Goal: Task Accomplishment & Management: Manage account settings

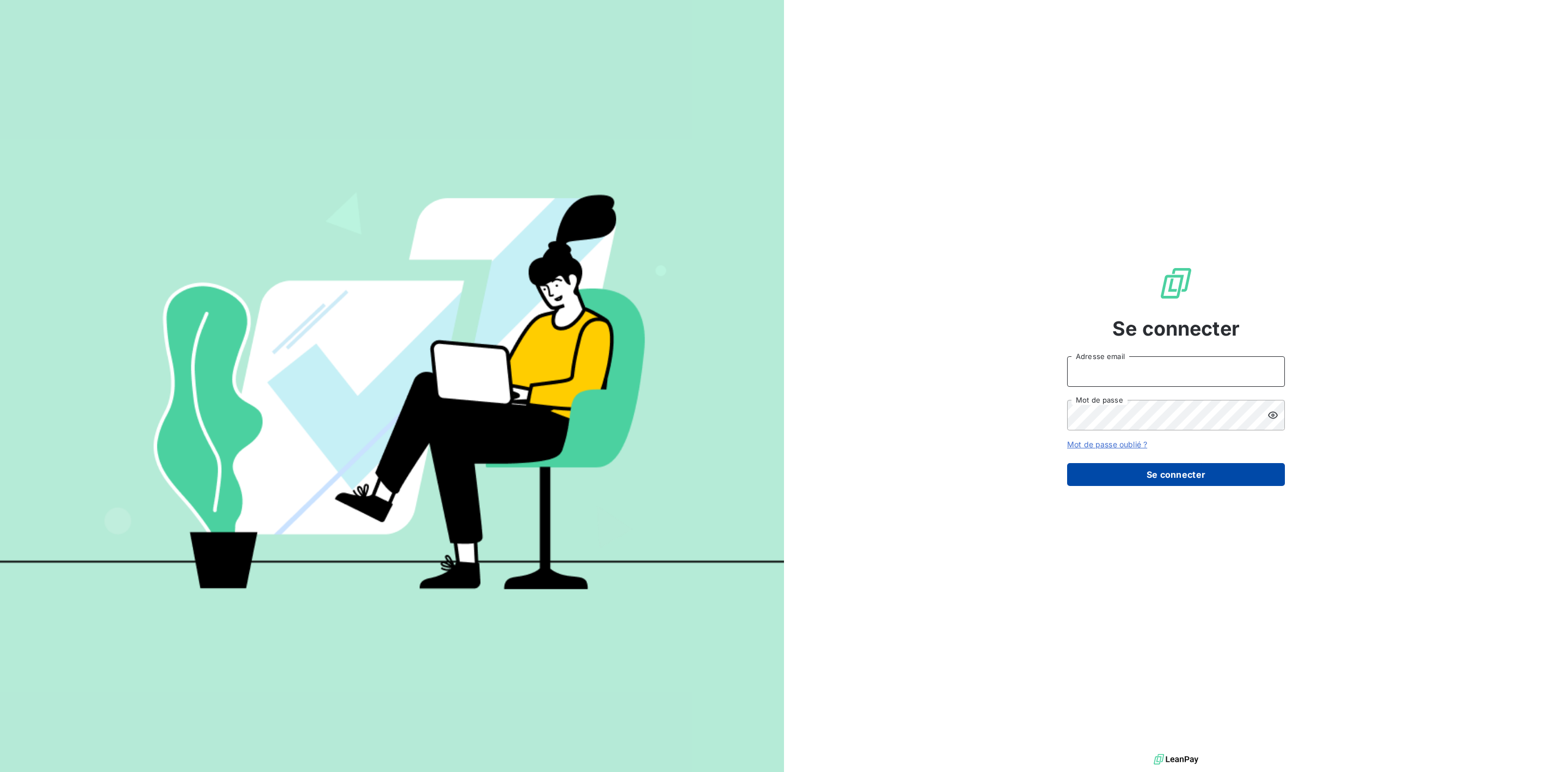
type input "[PERSON_NAME][EMAIL_ADDRESS][DOMAIN_NAME]"
click at [1176, 479] on button "Se connecter" at bounding box center [1176, 474] width 218 height 23
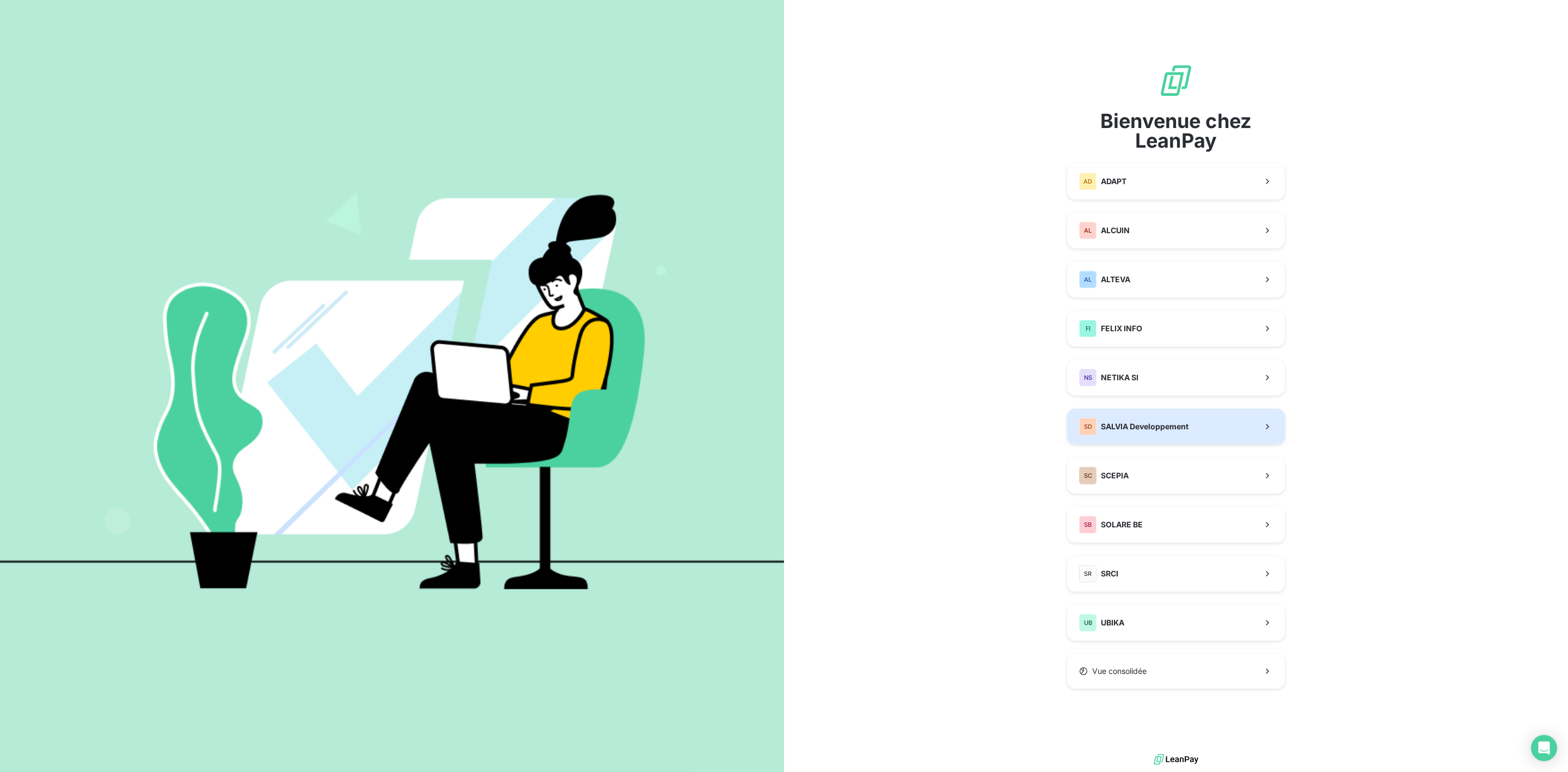
click at [1119, 426] on span "SALVIA Developpement" at bounding box center [1144, 426] width 88 height 11
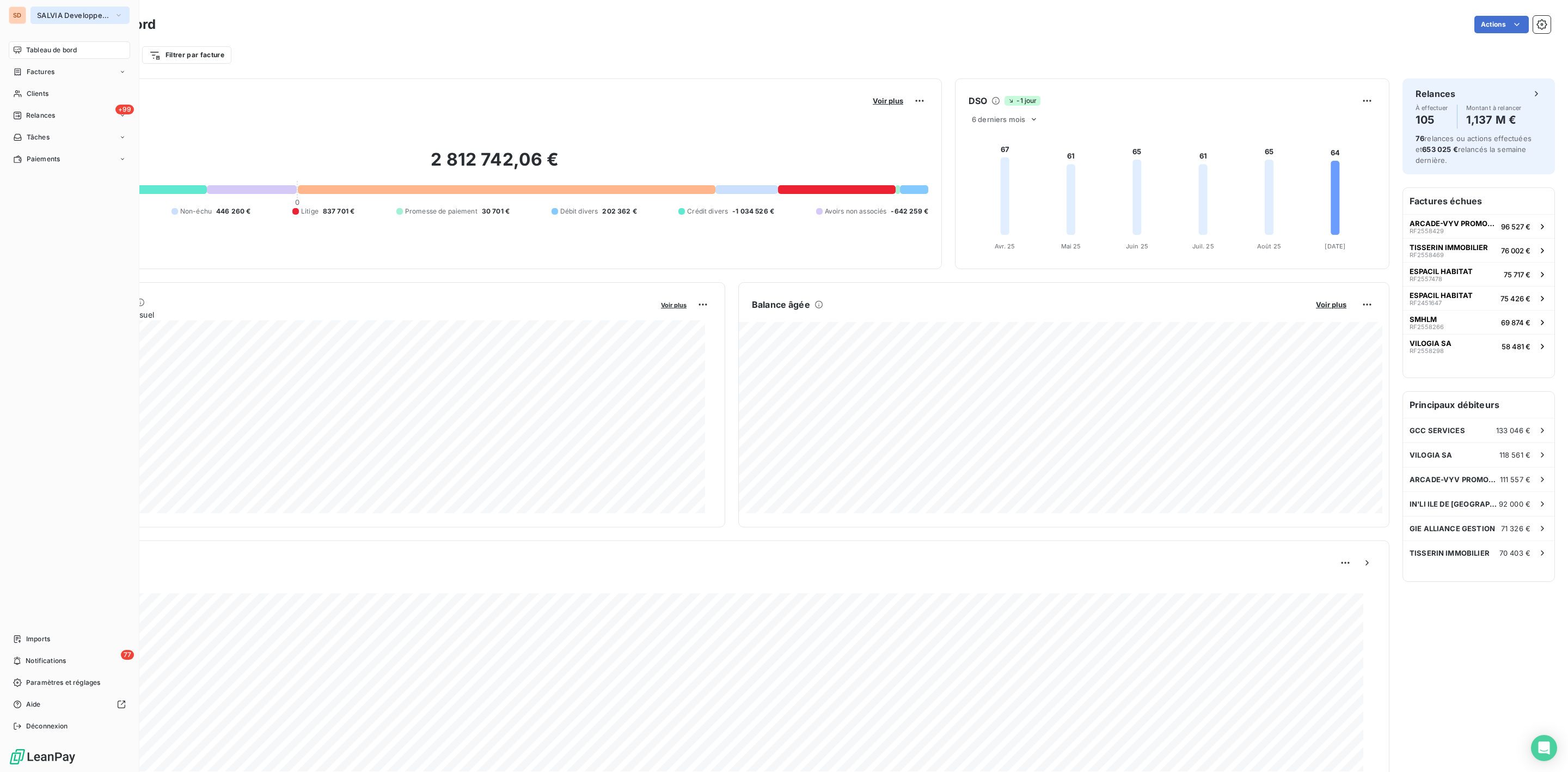
click at [48, 8] on button "SALVIA Developpement" at bounding box center [79, 15] width 99 height 18
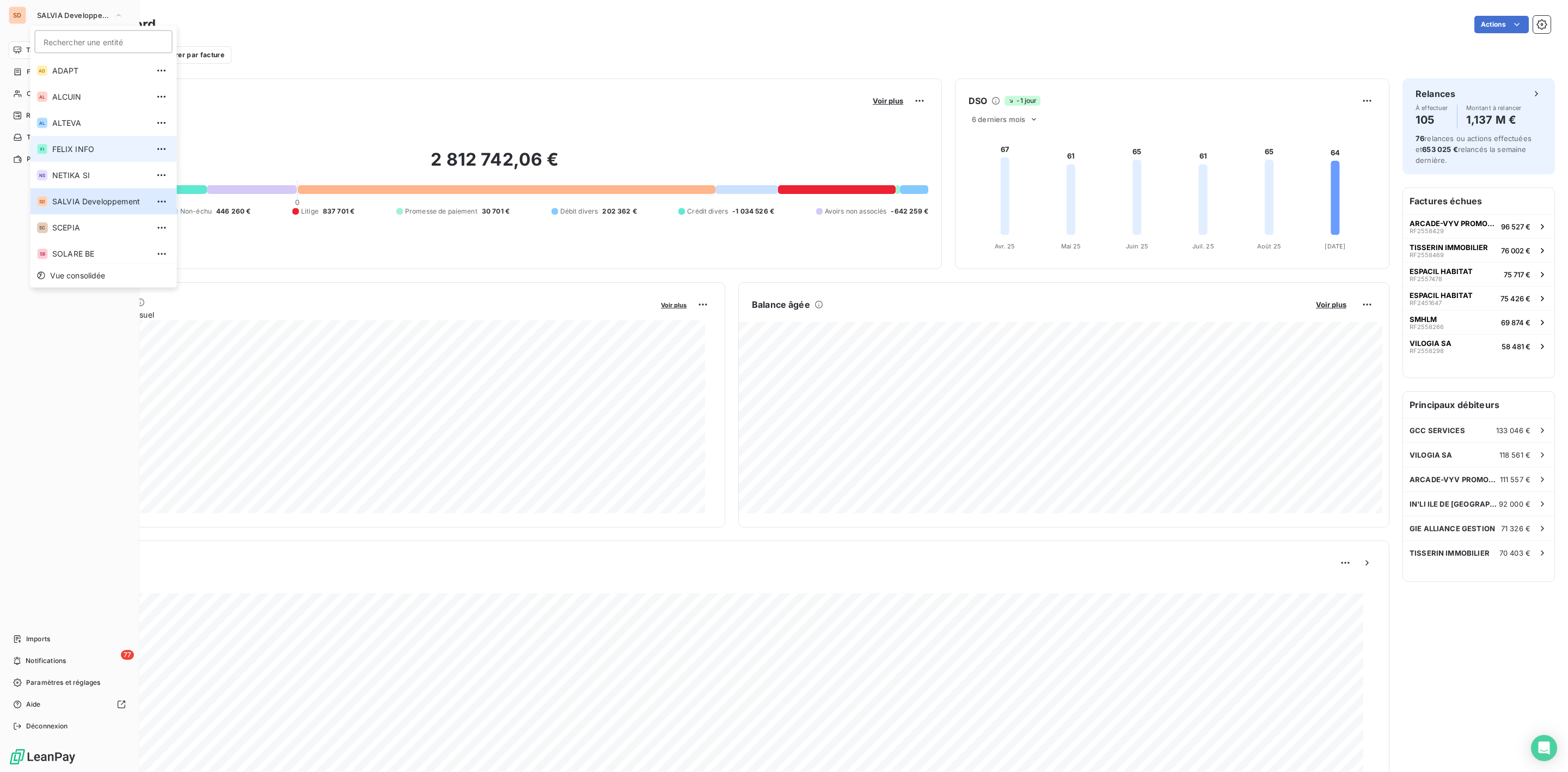
click at [66, 138] on li "FI FELIX INFO" at bounding box center [103, 149] width 146 height 26
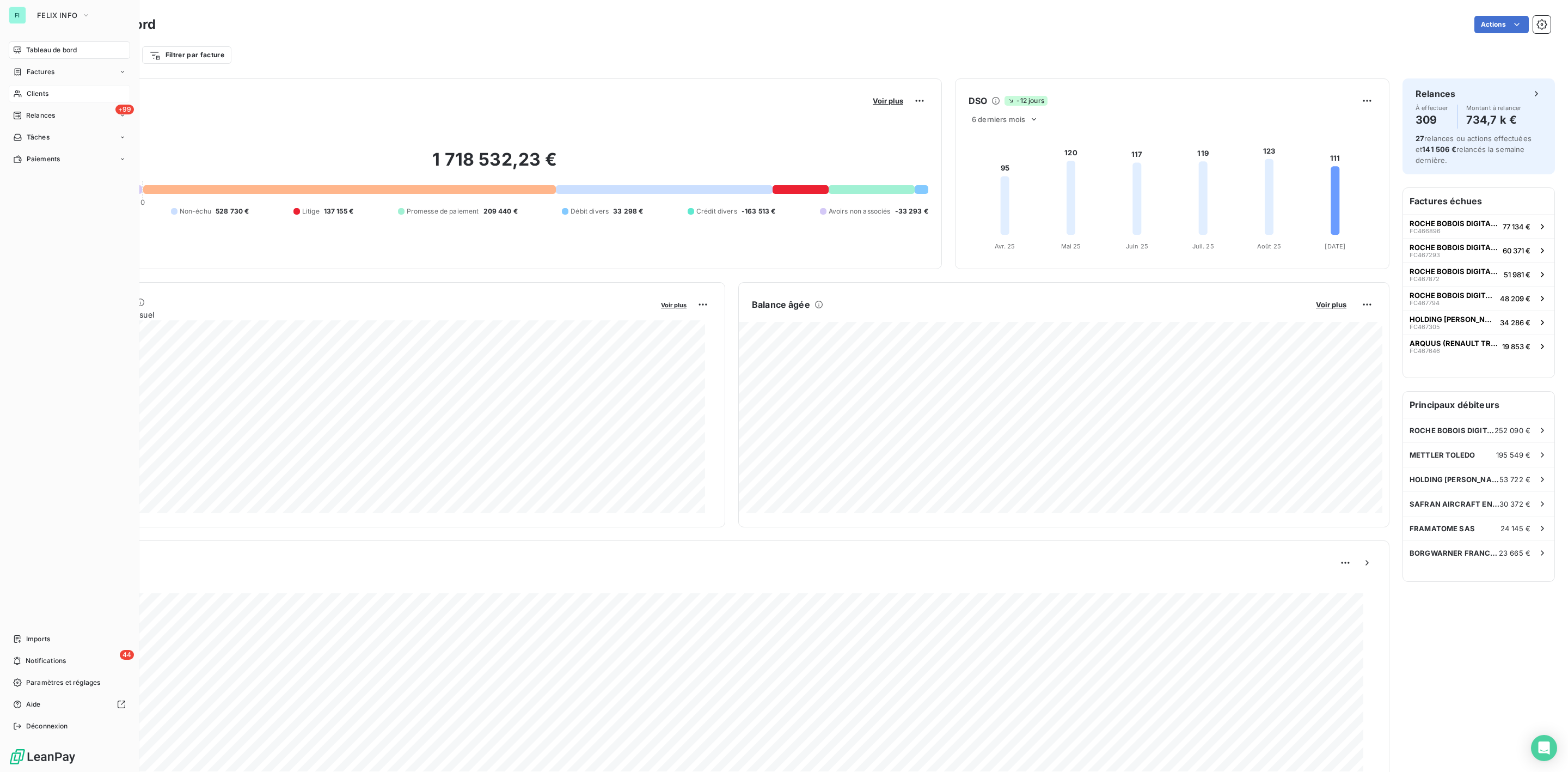
click at [40, 90] on span "Clients" at bounding box center [38, 93] width 22 height 10
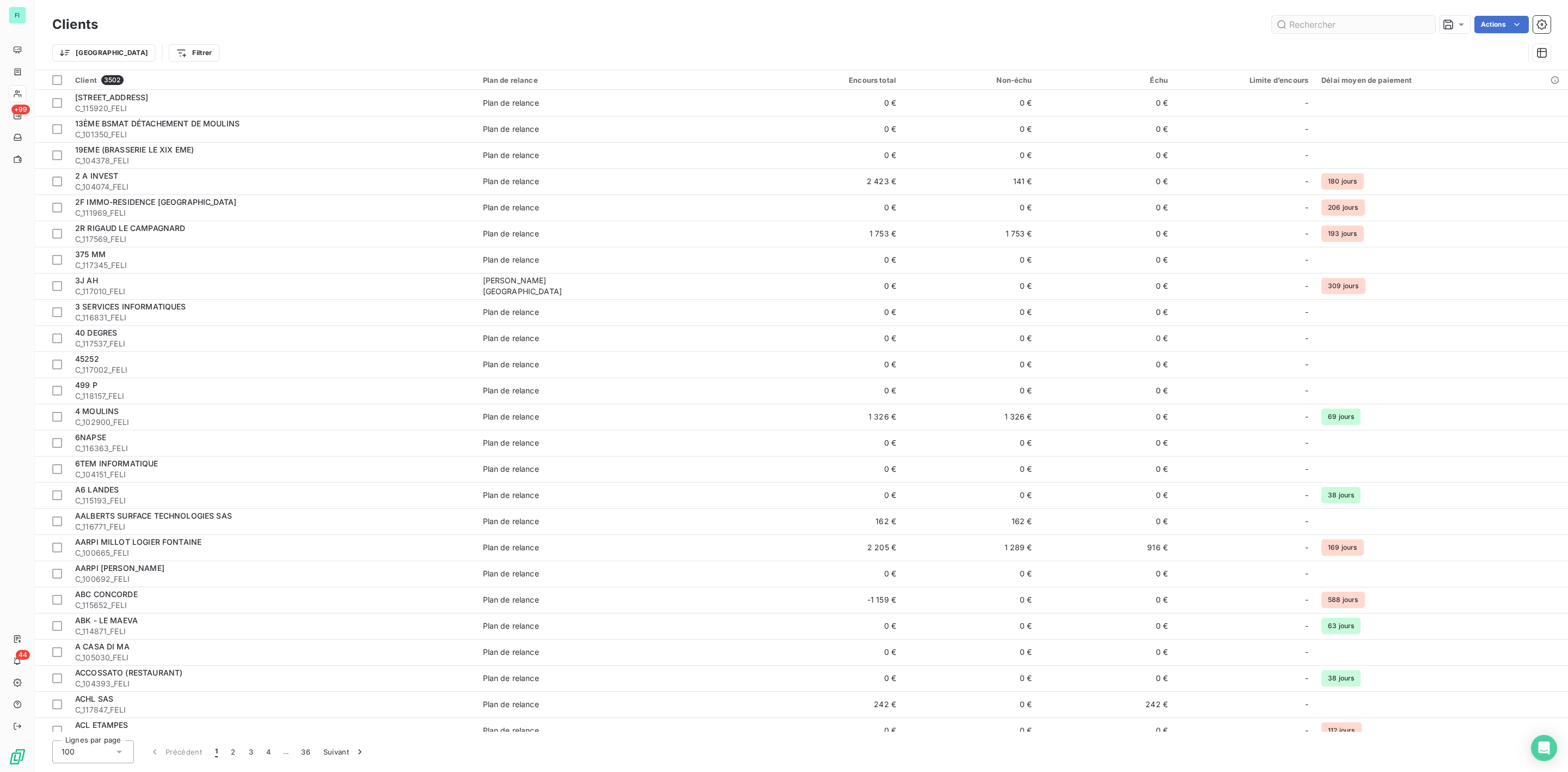
click at [1315, 26] on input "text" at bounding box center [1354, 24] width 163 height 18
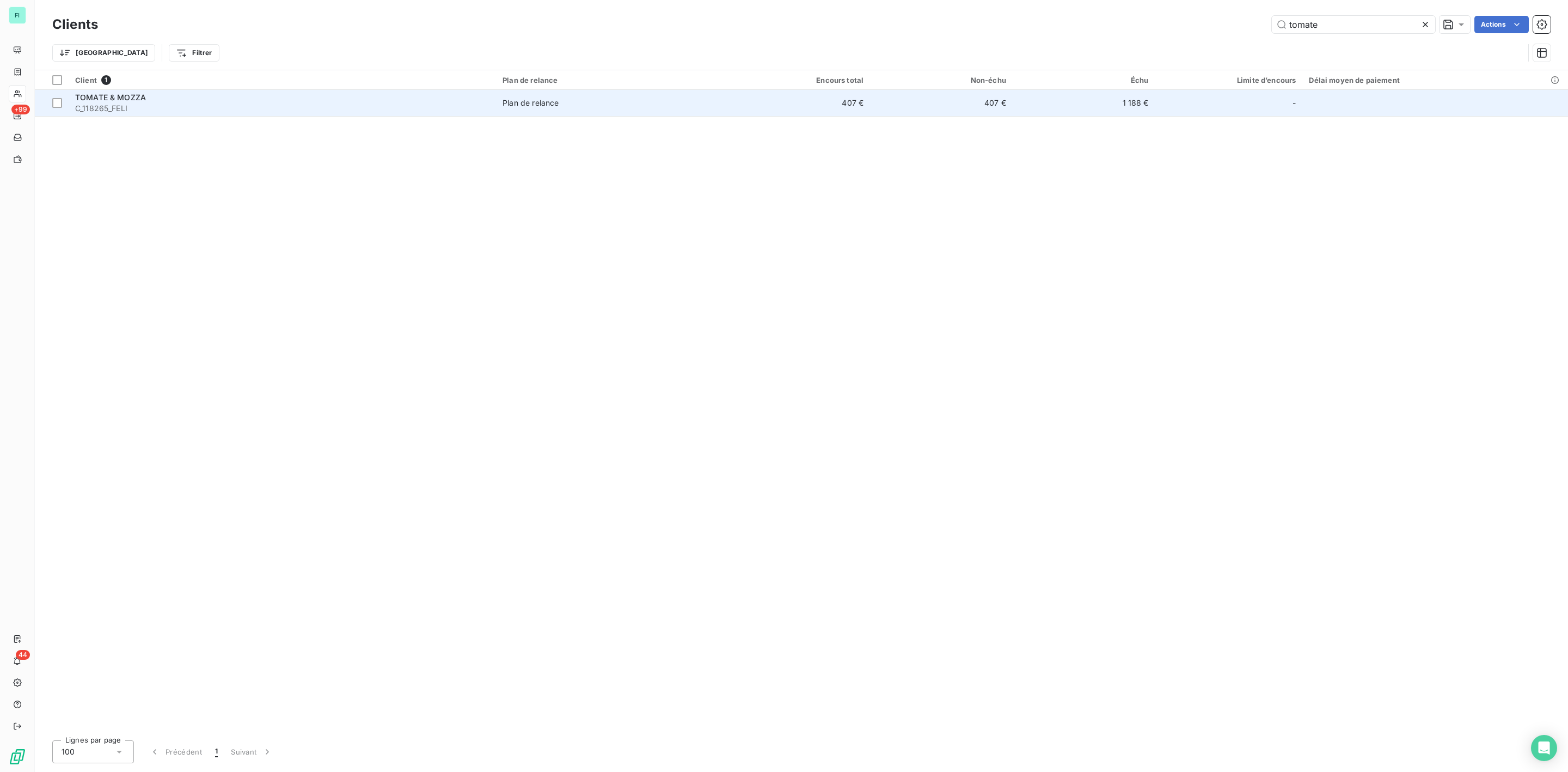
type input "tomate"
click at [141, 103] on span "C_118265_FELI" at bounding box center [282, 108] width 414 height 11
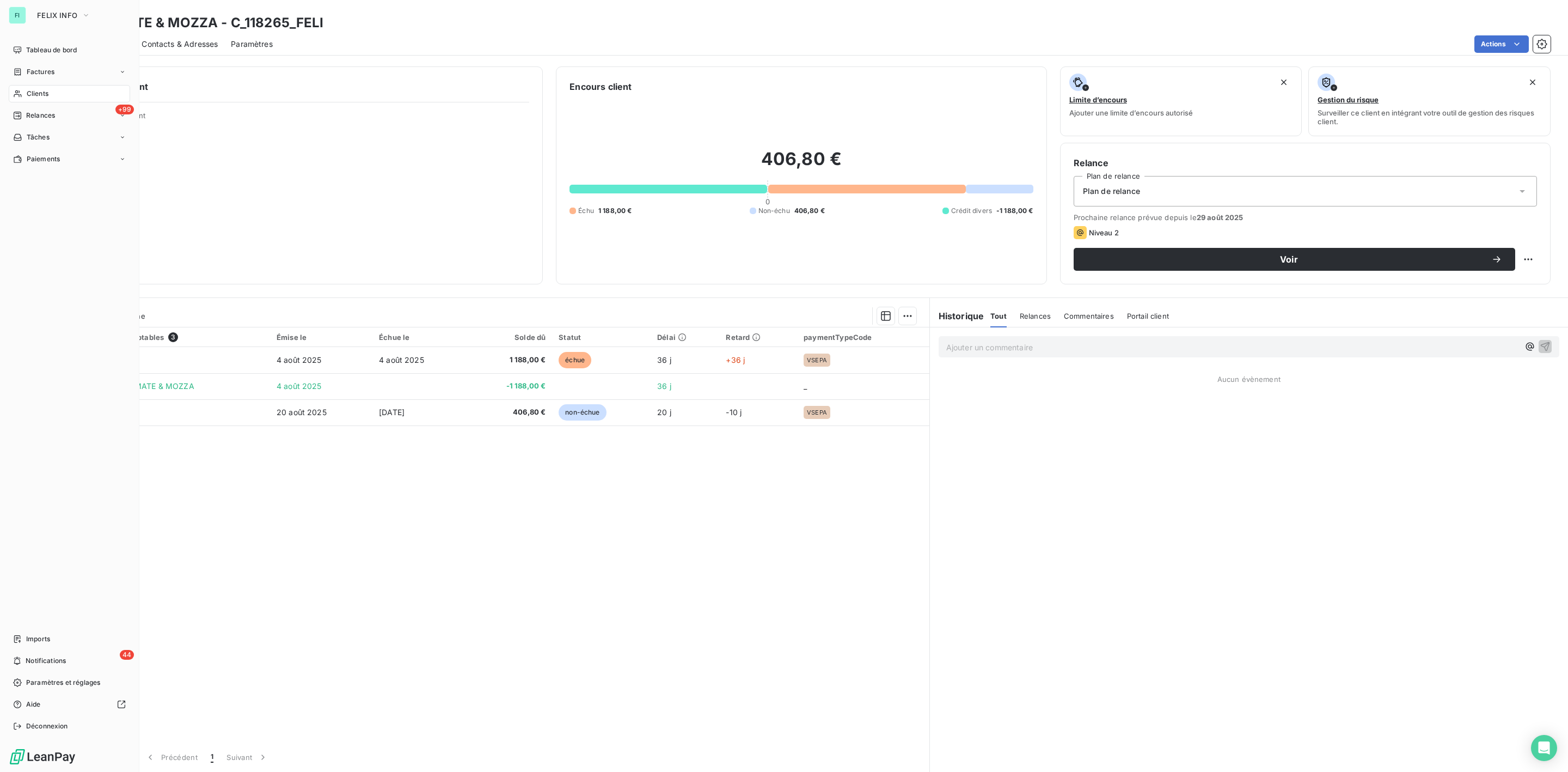
click at [30, 92] on span "Clients" at bounding box center [38, 93] width 22 height 10
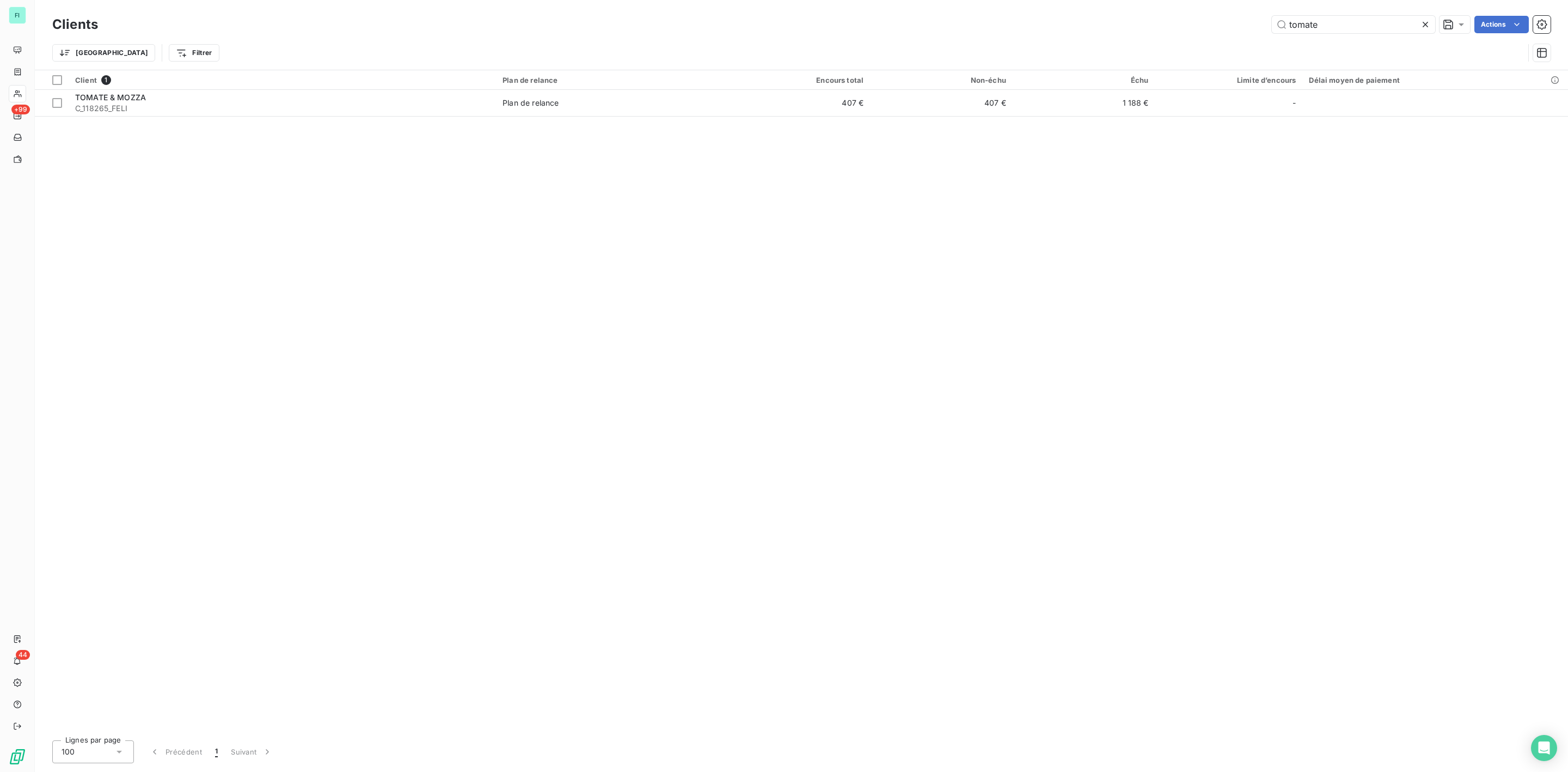
drag, startPoint x: 1276, startPoint y: 28, endPoint x: 728, endPoint y: 57, distance: 548.8
click at [1004, 43] on div "Clients tomate Actions Trier Filtrer" at bounding box center [801, 41] width 1498 height 57
click at [1333, 26] on input "vasque" at bounding box center [1354, 24] width 163 height 18
click at [1137, 26] on div "vasque Actions" at bounding box center [831, 24] width 1439 height 18
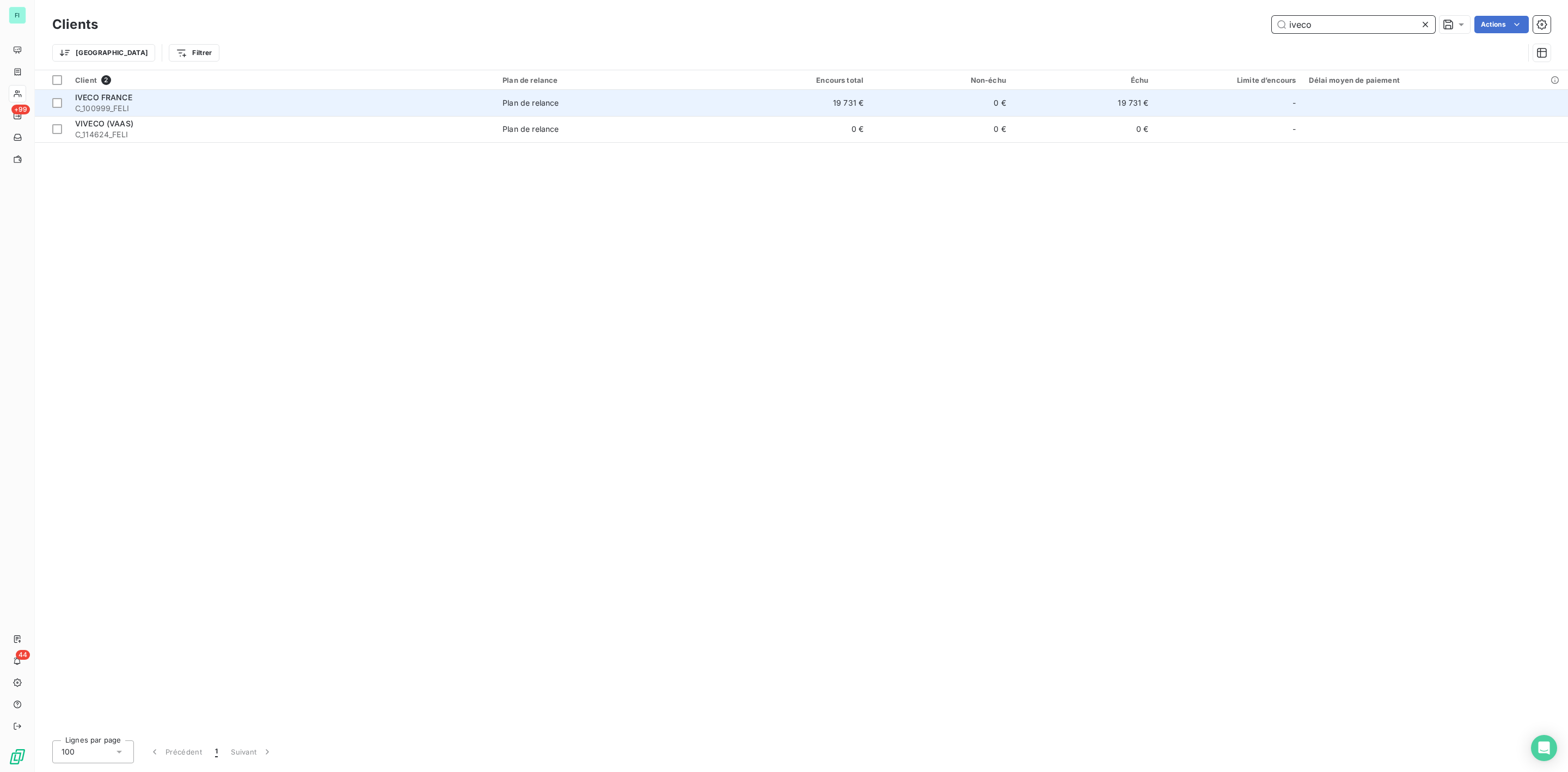
type input "iveco"
click at [388, 98] on div "IVECO FRANCE" at bounding box center [282, 97] width 414 height 11
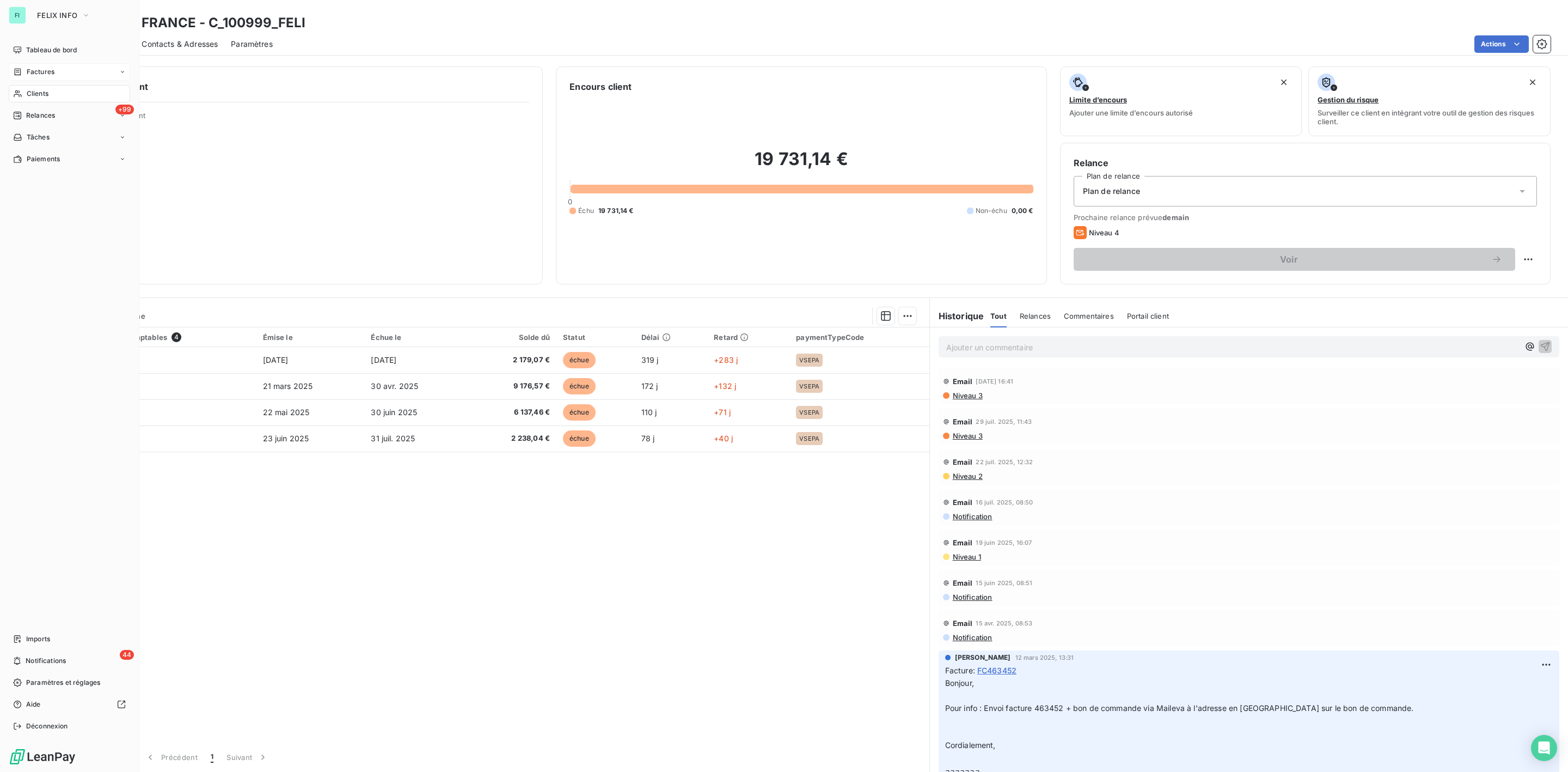
drag, startPoint x: 40, startPoint y: 70, endPoint x: 46, endPoint y: 70, distance: 6.0
click at [44, 70] on span "Factures" at bounding box center [40, 71] width 28 height 10
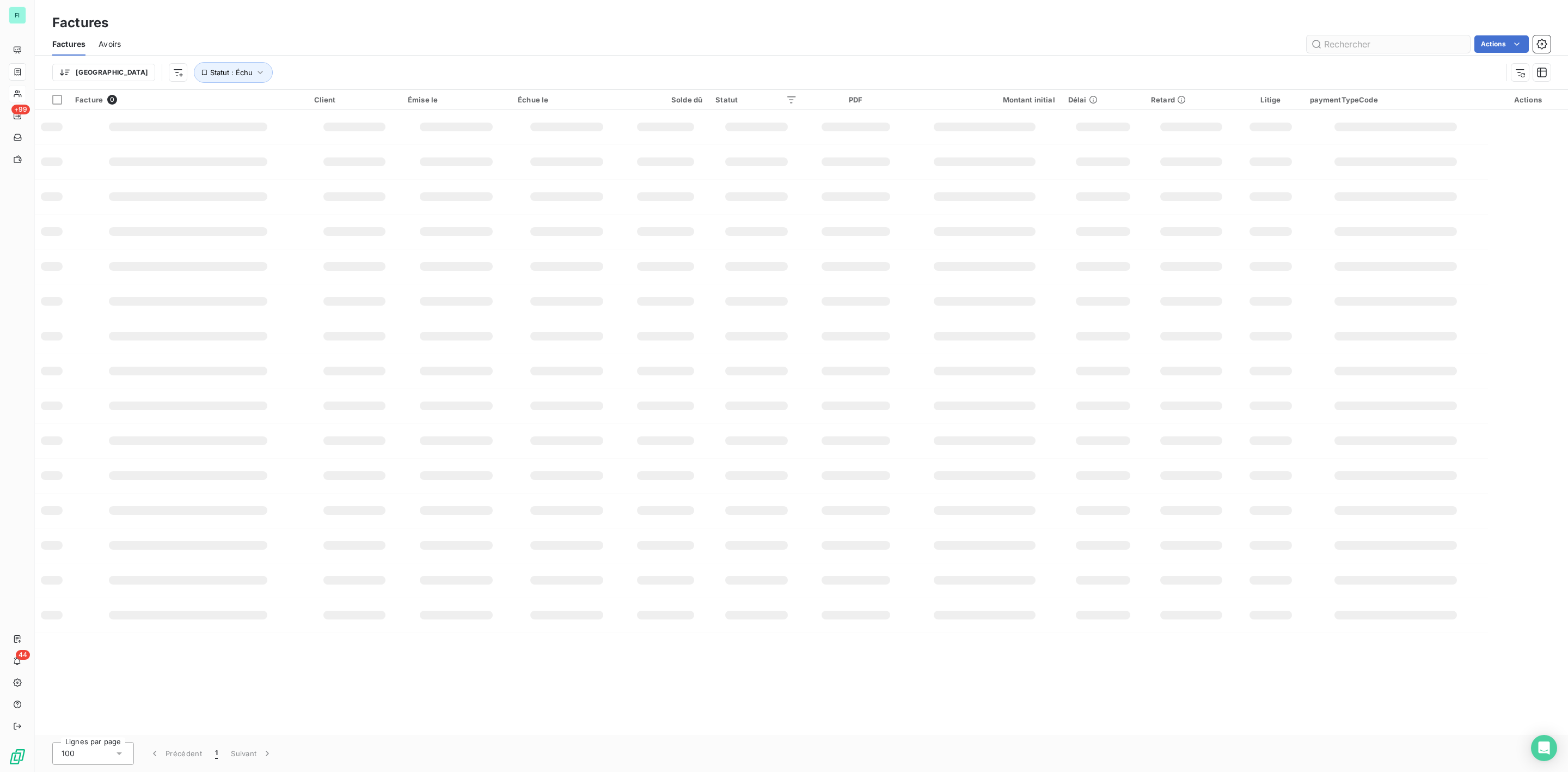
click at [1380, 40] on input "text" at bounding box center [1388, 44] width 163 height 18
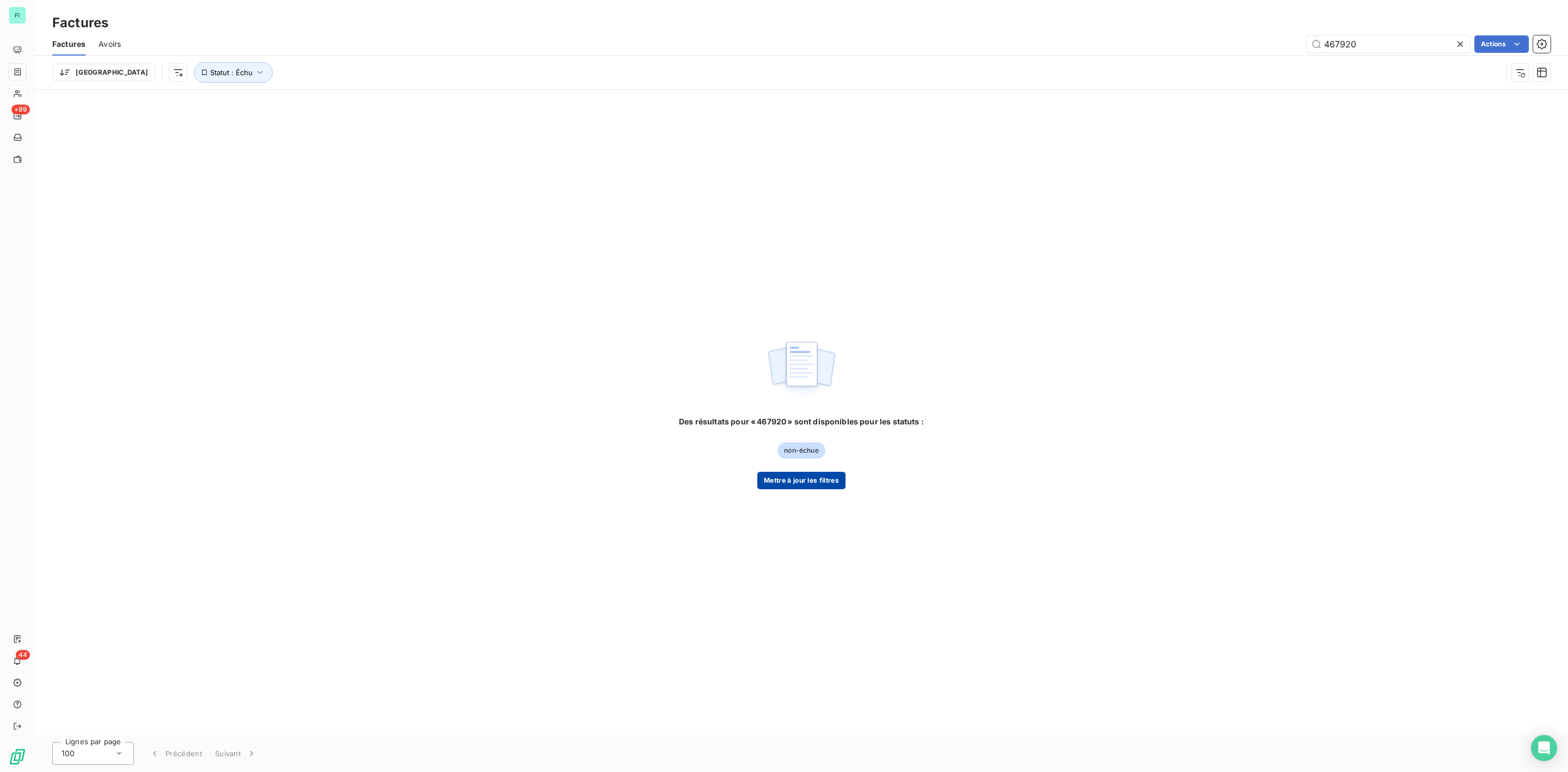
click at [826, 484] on button "Mettre à jour les filtres" at bounding box center [801, 481] width 88 height 18
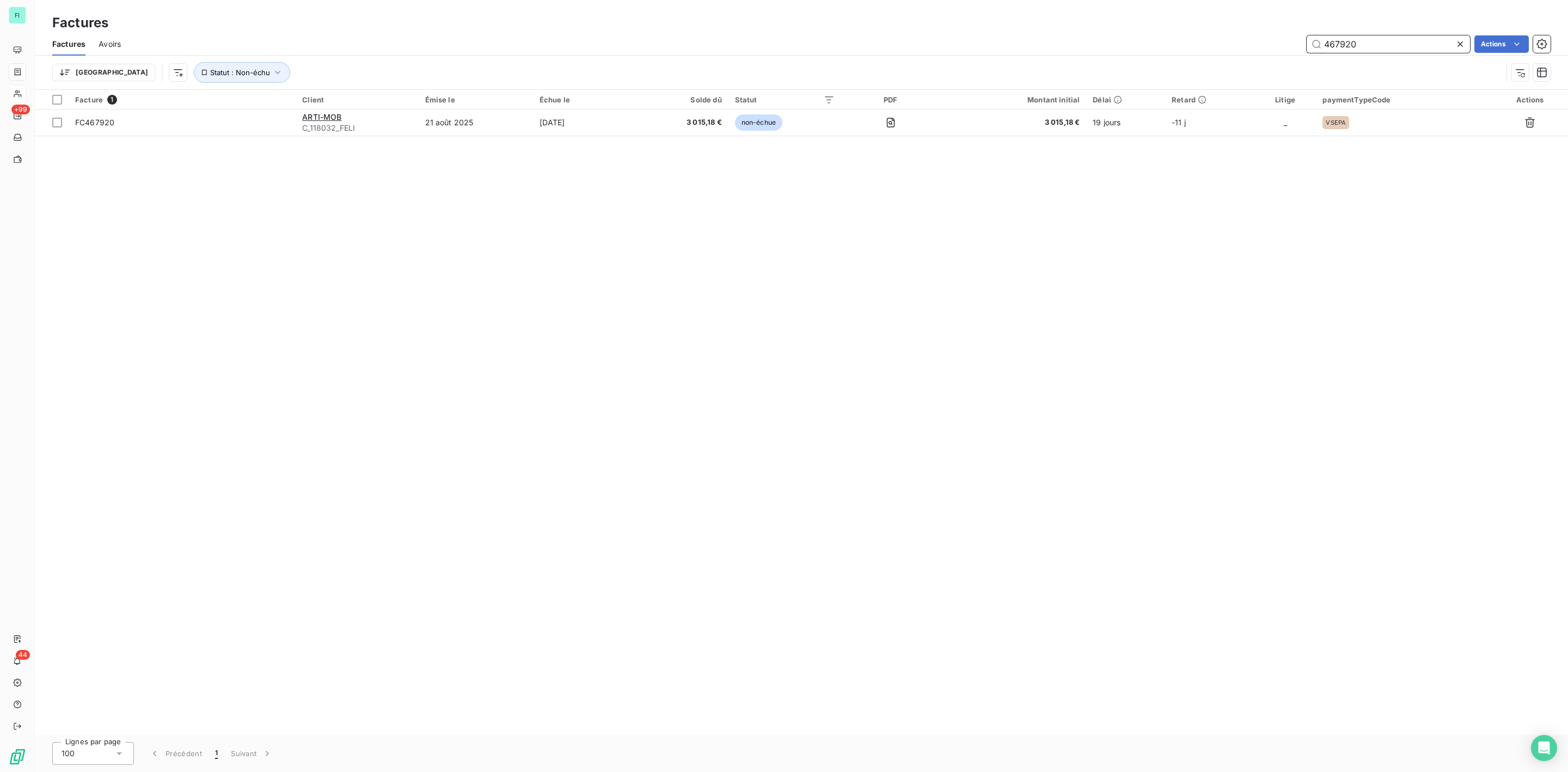
click at [1384, 38] on input "467920" at bounding box center [1388, 44] width 163 height 18
drag, startPoint x: 1369, startPoint y: 39, endPoint x: 1154, endPoint y: 48, distance: 215.2
click at [1228, 46] on div "467920 Actions" at bounding box center [842, 44] width 1416 height 18
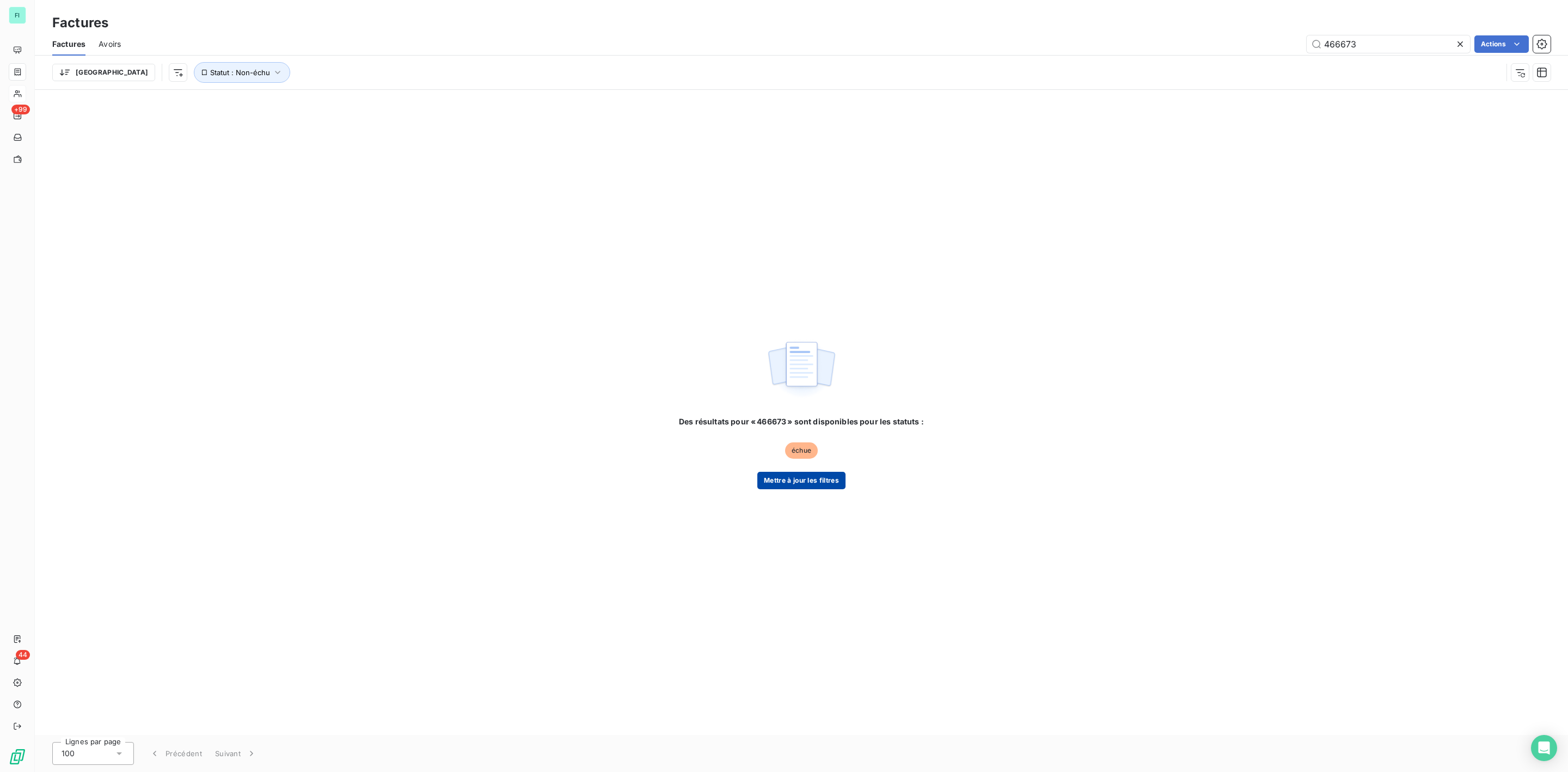
click at [817, 481] on button "Mettre à jour les filtres" at bounding box center [801, 481] width 88 height 18
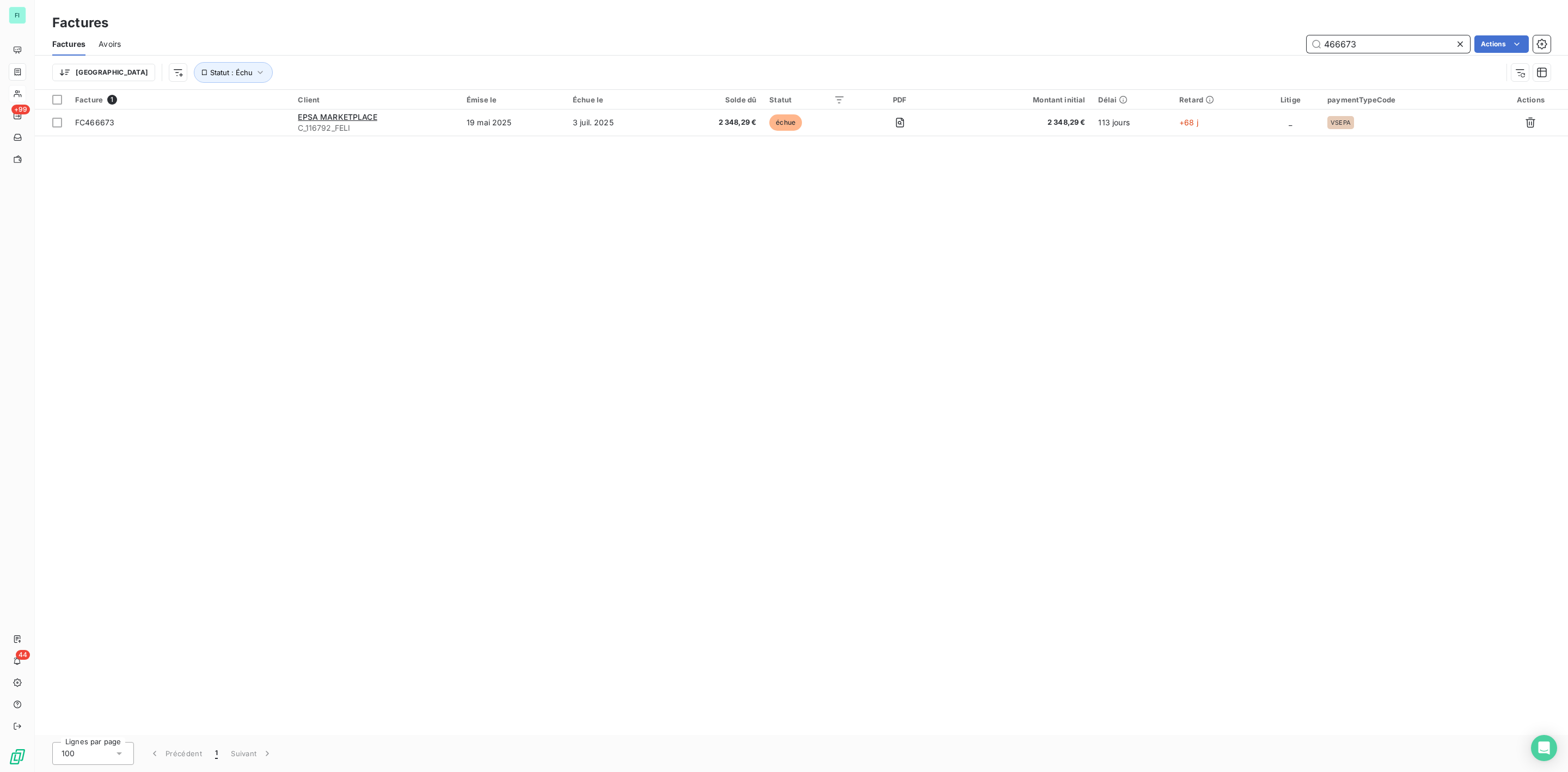
click at [1386, 49] on input "466673" at bounding box center [1388, 44] width 163 height 18
drag, startPoint x: 1374, startPoint y: 46, endPoint x: 1269, endPoint y: 46, distance: 105.0
click at [1277, 46] on div "466673 Actions" at bounding box center [842, 44] width 1416 height 18
click at [1380, 46] on input "467061" at bounding box center [1388, 44] width 163 height 18
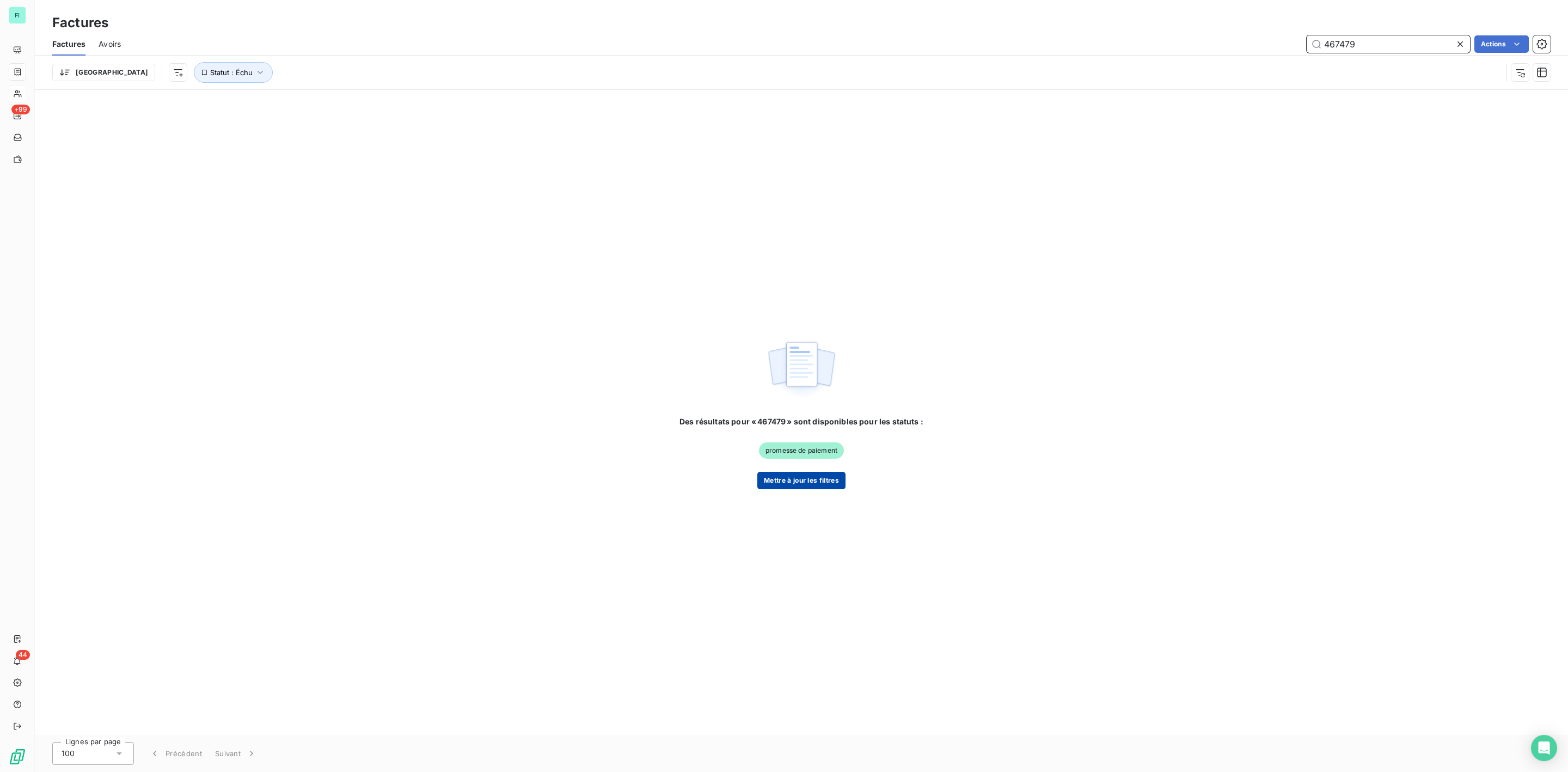
type input "467479"
click at [789, 474] on button "Mettre à jour les filtres" at bounding box center [801, 481] width 88 height 18
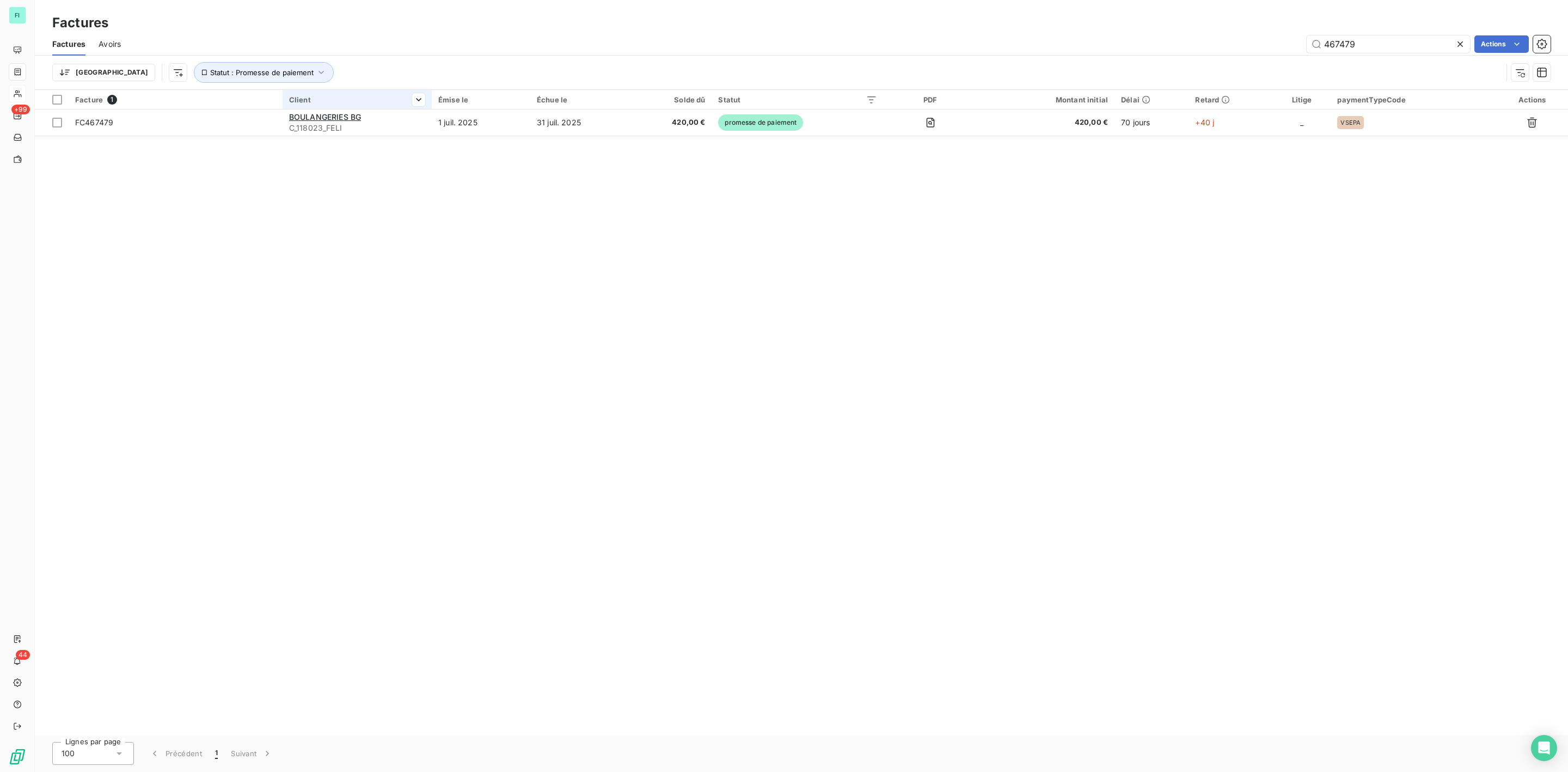
click at [304, 110] on div at bounding box center [357, 109] width 149 height 1
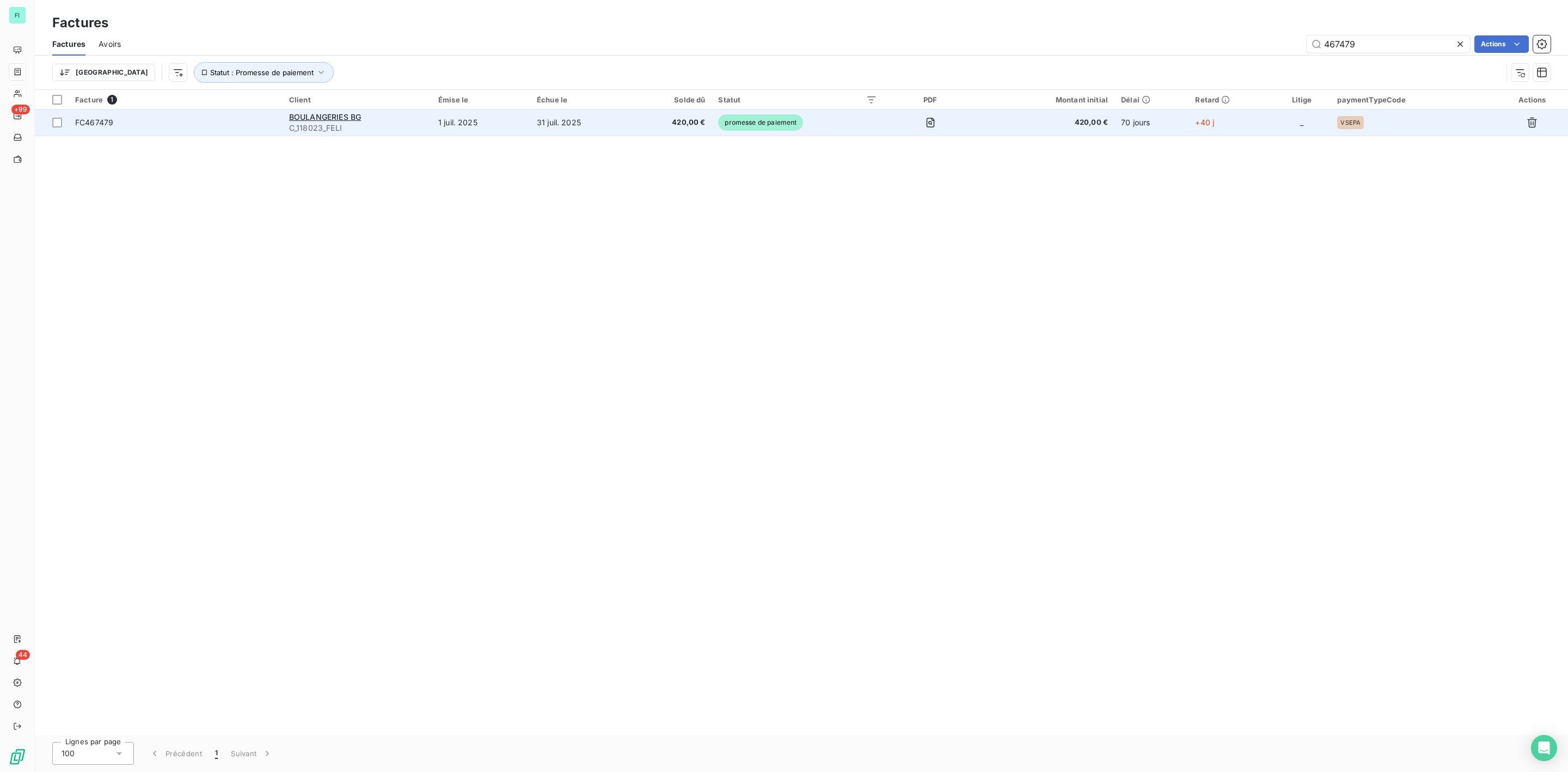
click at [314, 122] on span "C_118023_FELI" at bounding box center [357, 127] width 136 height 11
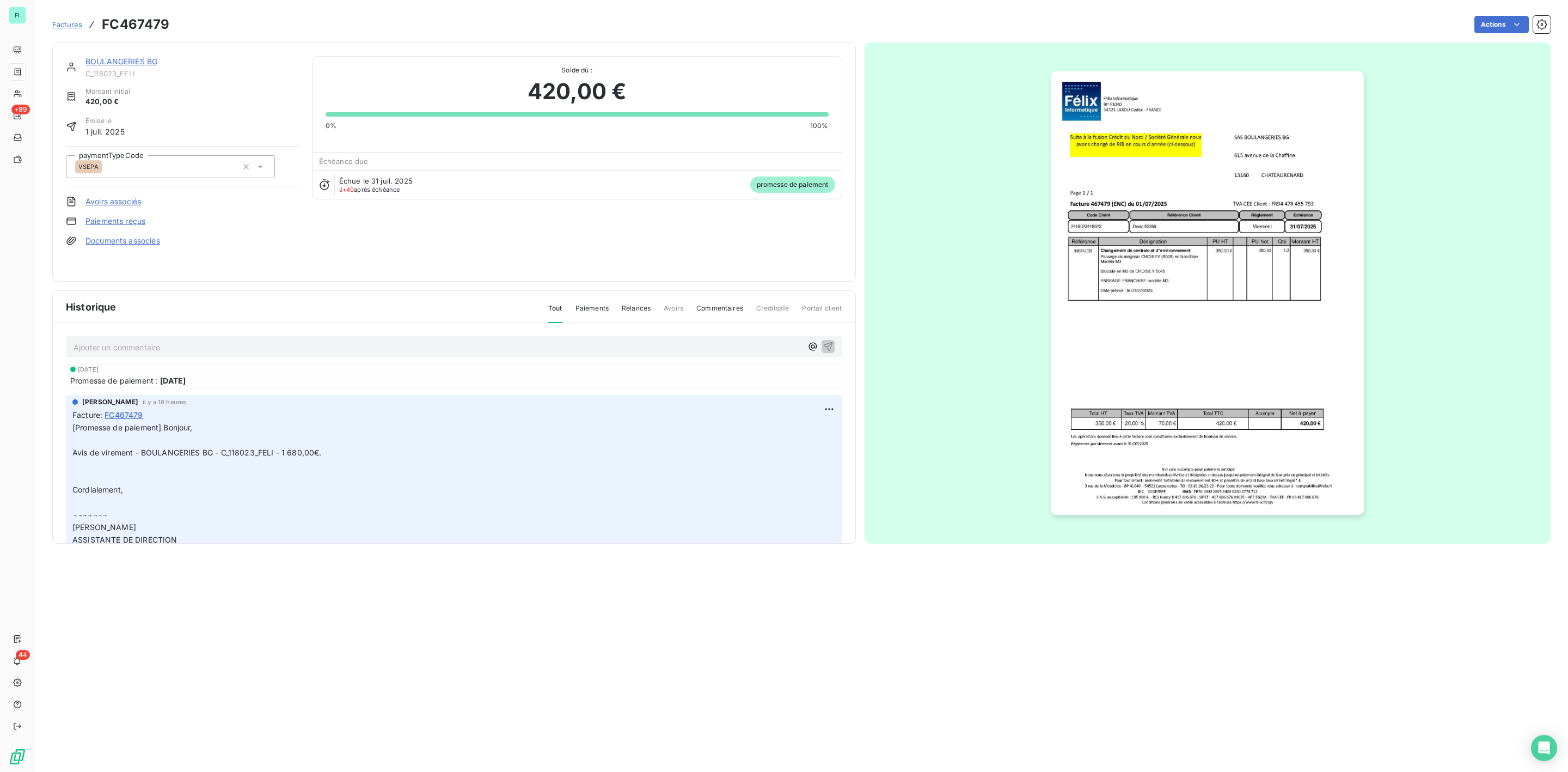
click at [389, 587] on section "Factures FC467479 Actions BOULANGERIES BG C_118023_FELI Montant initial 420,00 …" at bounding box center [801, 386] width 1533 height 772
click at [146, 60] on link "BOULANGERIES BG" at bounding box center [121, 61] width 72 height 10
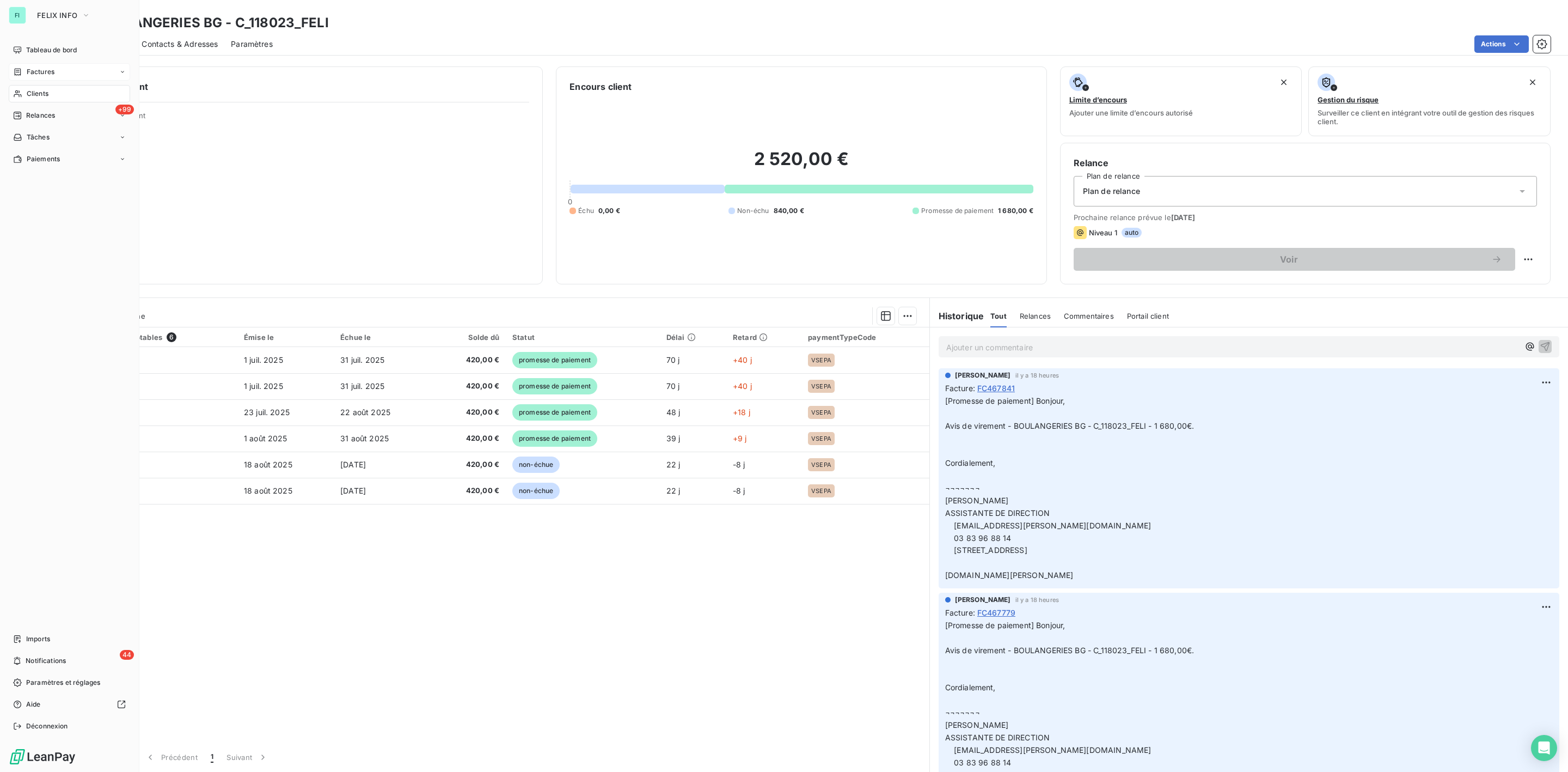
drag, startPoint x: 41, startPoint y: 69, endPoint x: 103, endPoint y: 74, distance: 62.2
click at [43, 69] on span "Factures" at bounding box center [40, 71] width 28 height 10
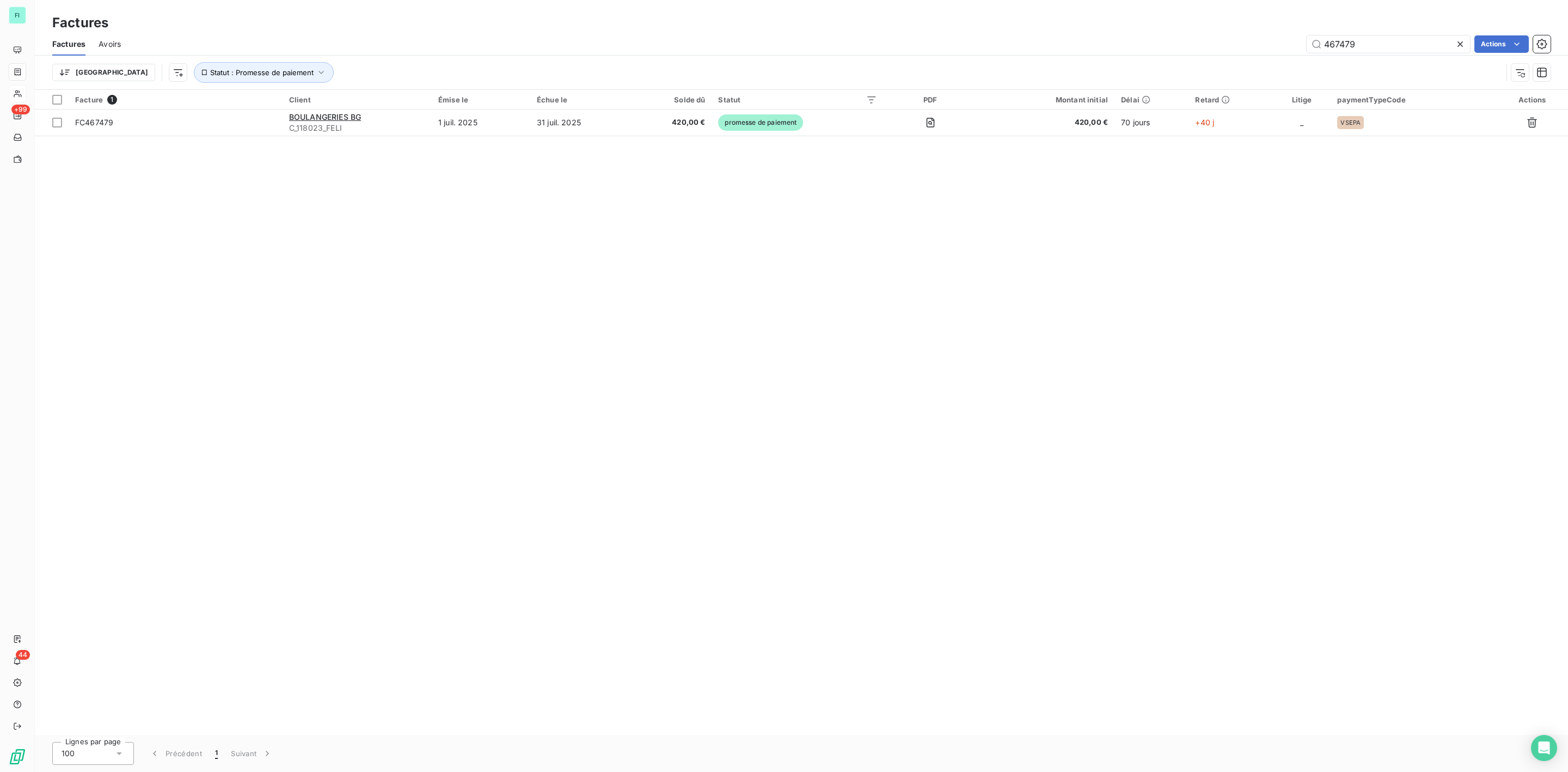
drag, startPoint x: 1385, startPoint y: 49, endPoint x: 1073, endPoint y: 49, distance: 312.0
click at [1137, 49] on div "467479 Actions" at bounding box center [842, 44] width 1416 height 18
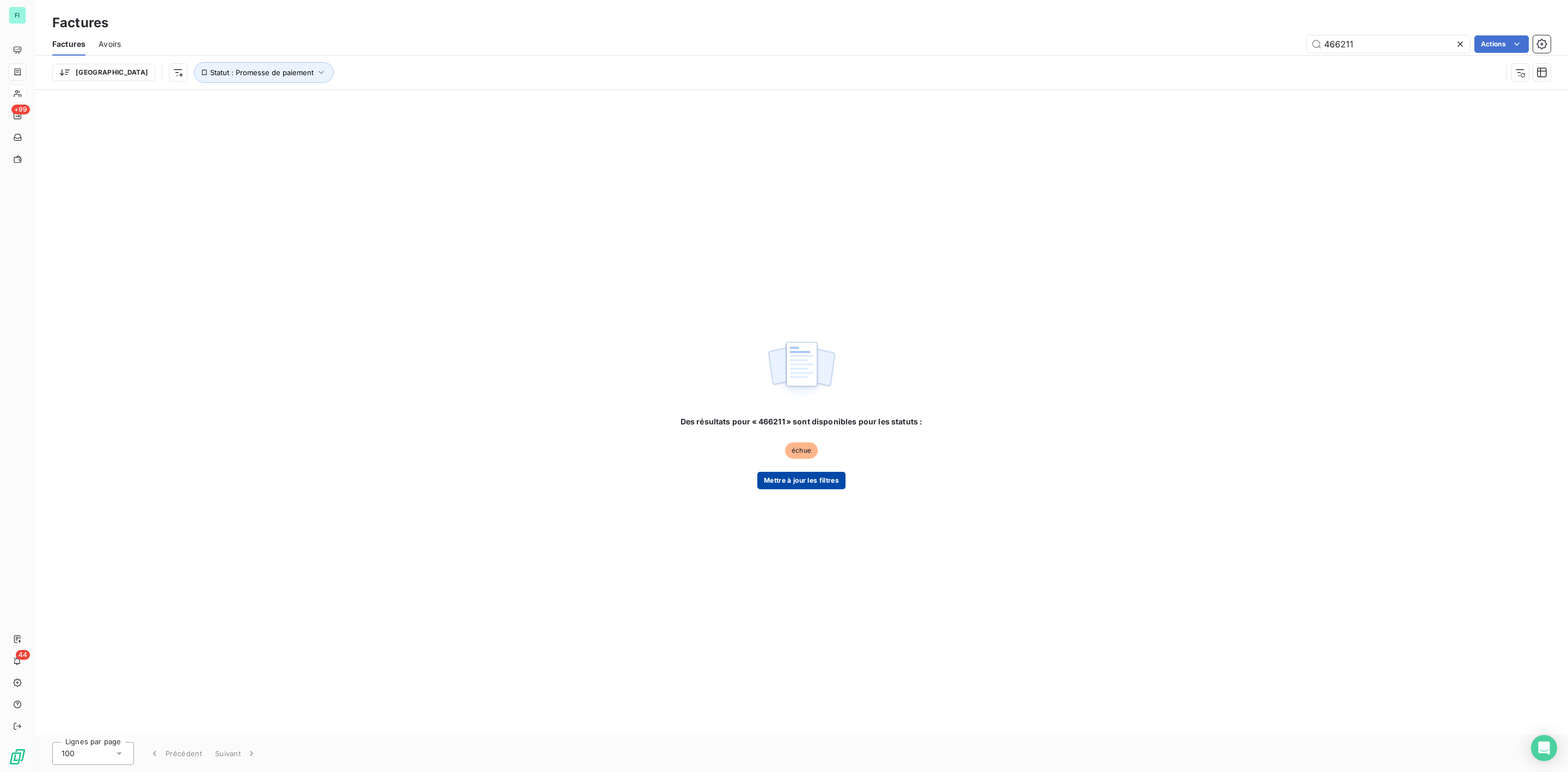
type input "466211"
click at [796, 478] on button "Mettre à jour les filtres" at bounding box center [801, 481] width 88 height 18
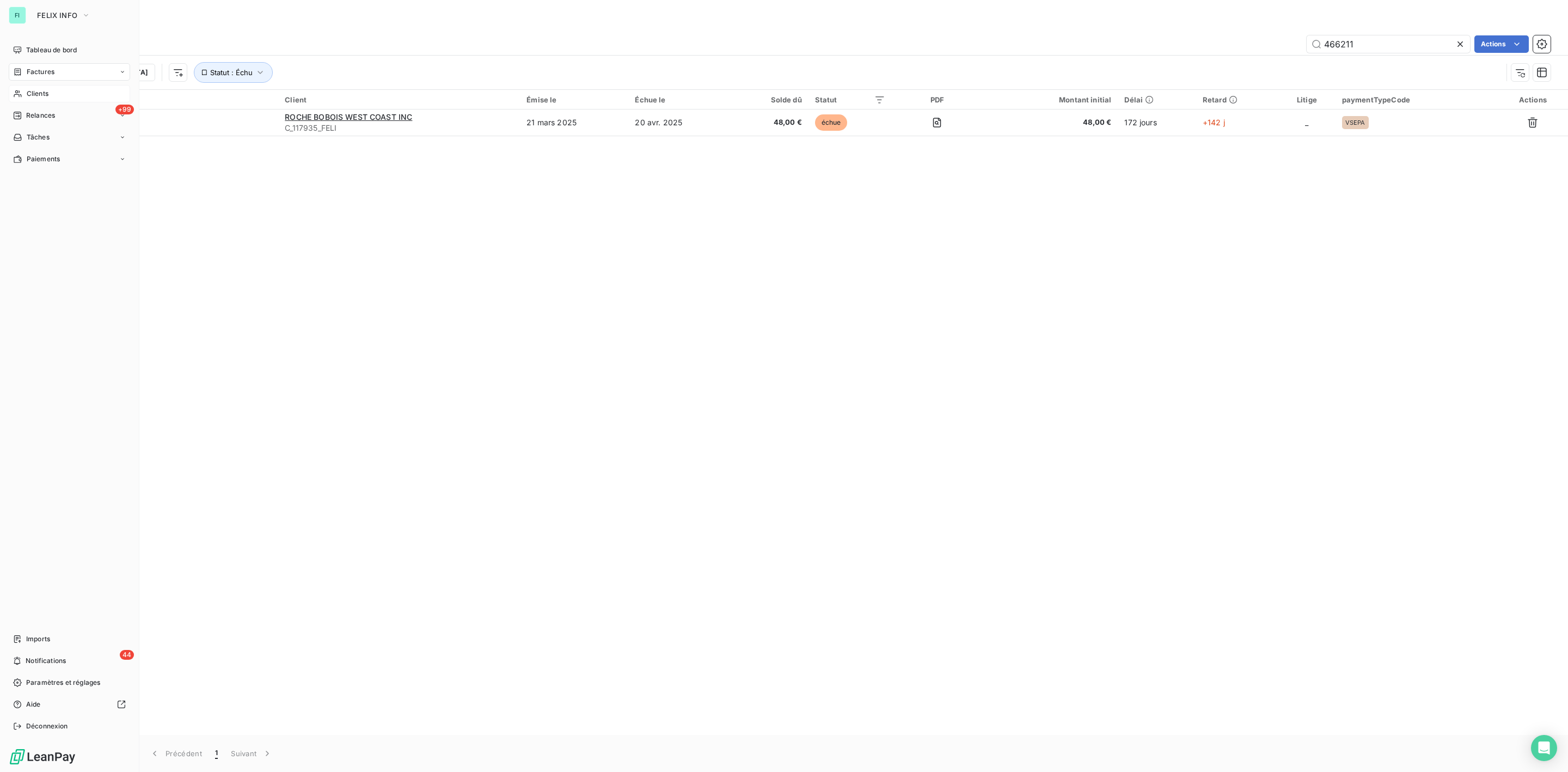
drag, startPoint x: 40, startPoint y: 90, endPoint x: 52, endPoint y: 90, distance: 12.0
click at [43, 90] on span "Clients" at bounding box center [38, 93] width 22 height 10
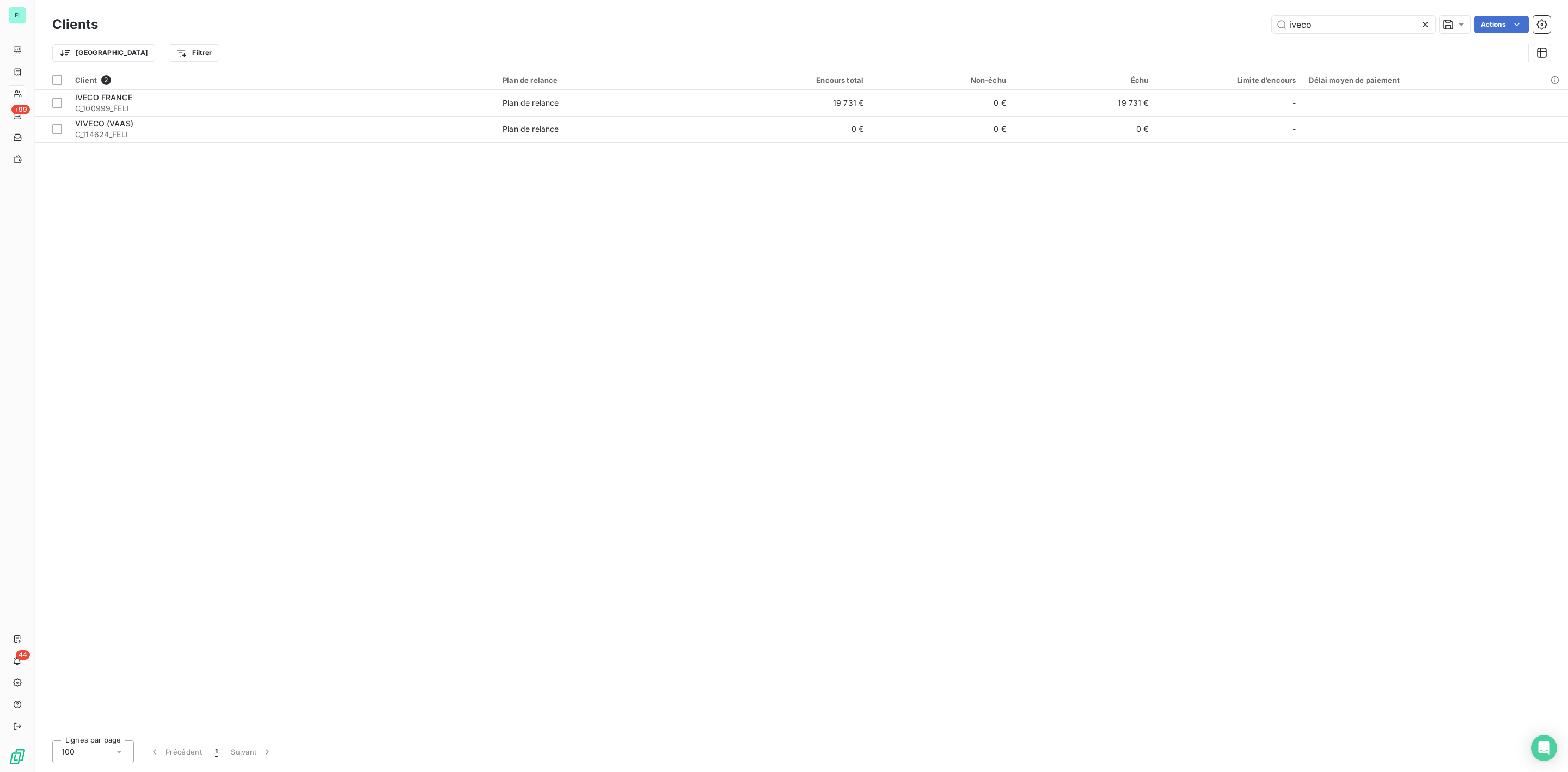
click at [1174, 28] on div "iveco Actions" at bounding box center [831, 24] width 1439 height 18
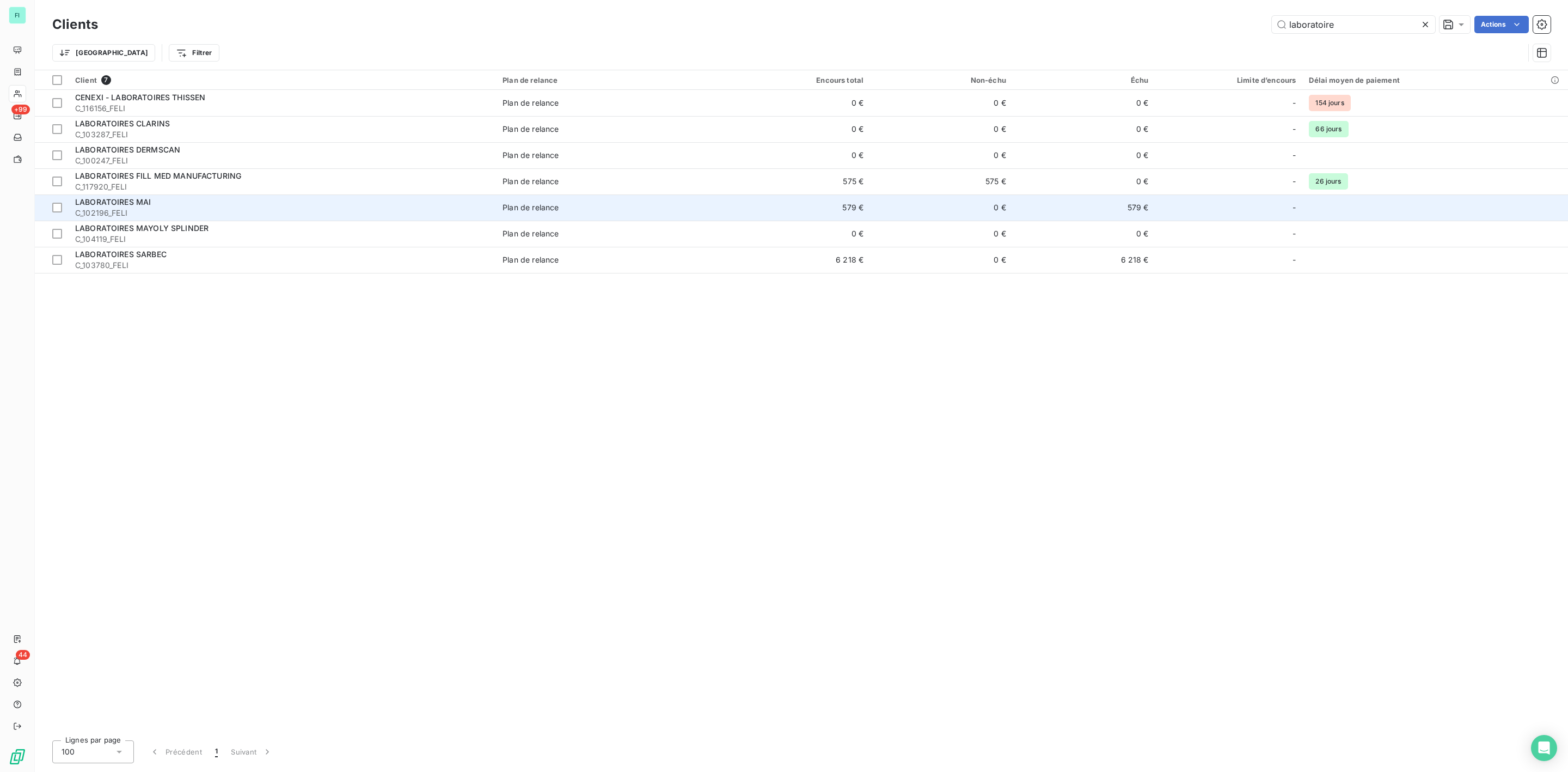
type input "laboratoire"
click at [116, 200] on span "LABORATOIRES MAI" at bounding box center [113, 202] width 76 height 10
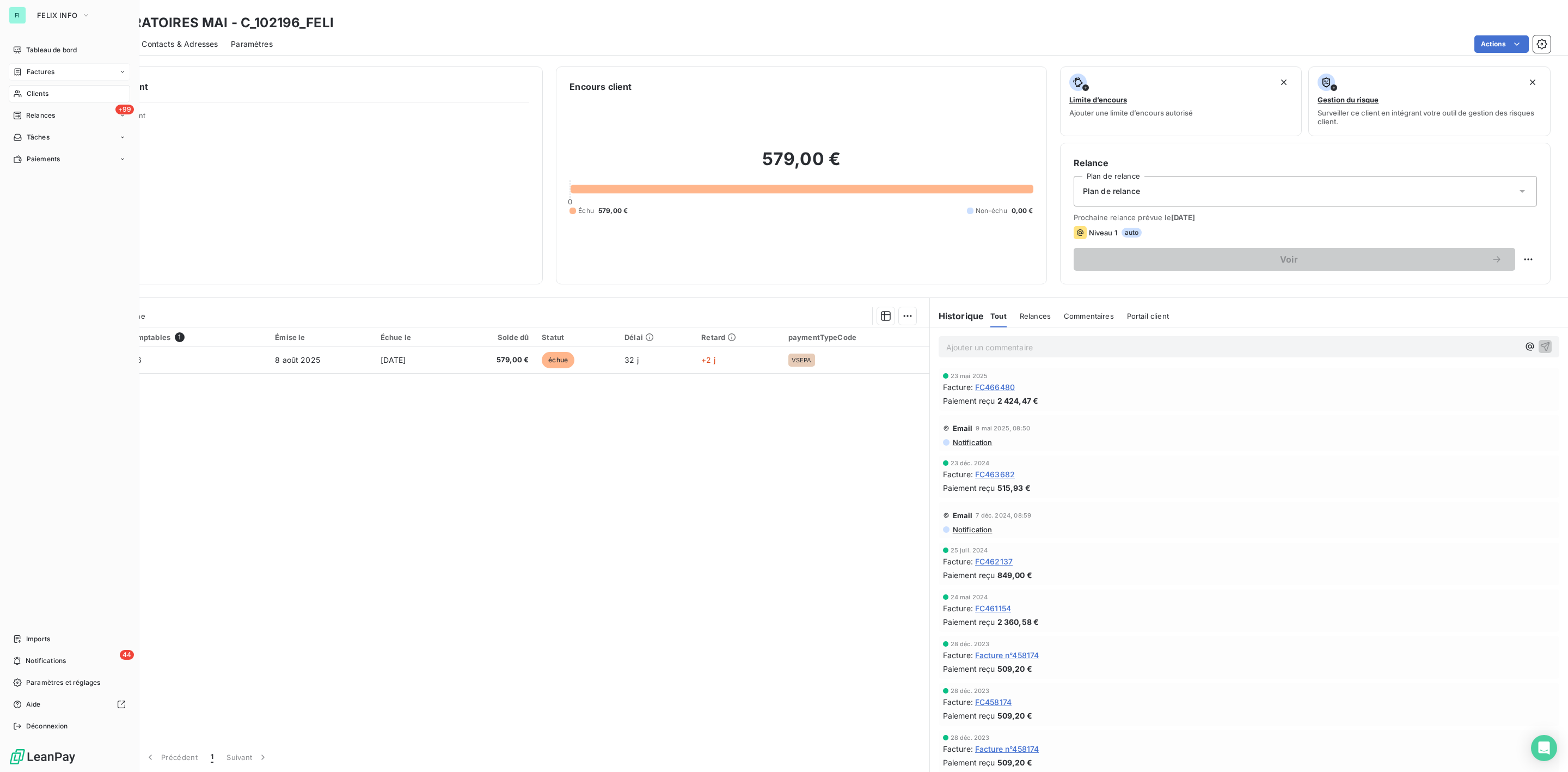
click at [38, 70] on span "Factures" at bounding box center [40, 71] width 28 height 10
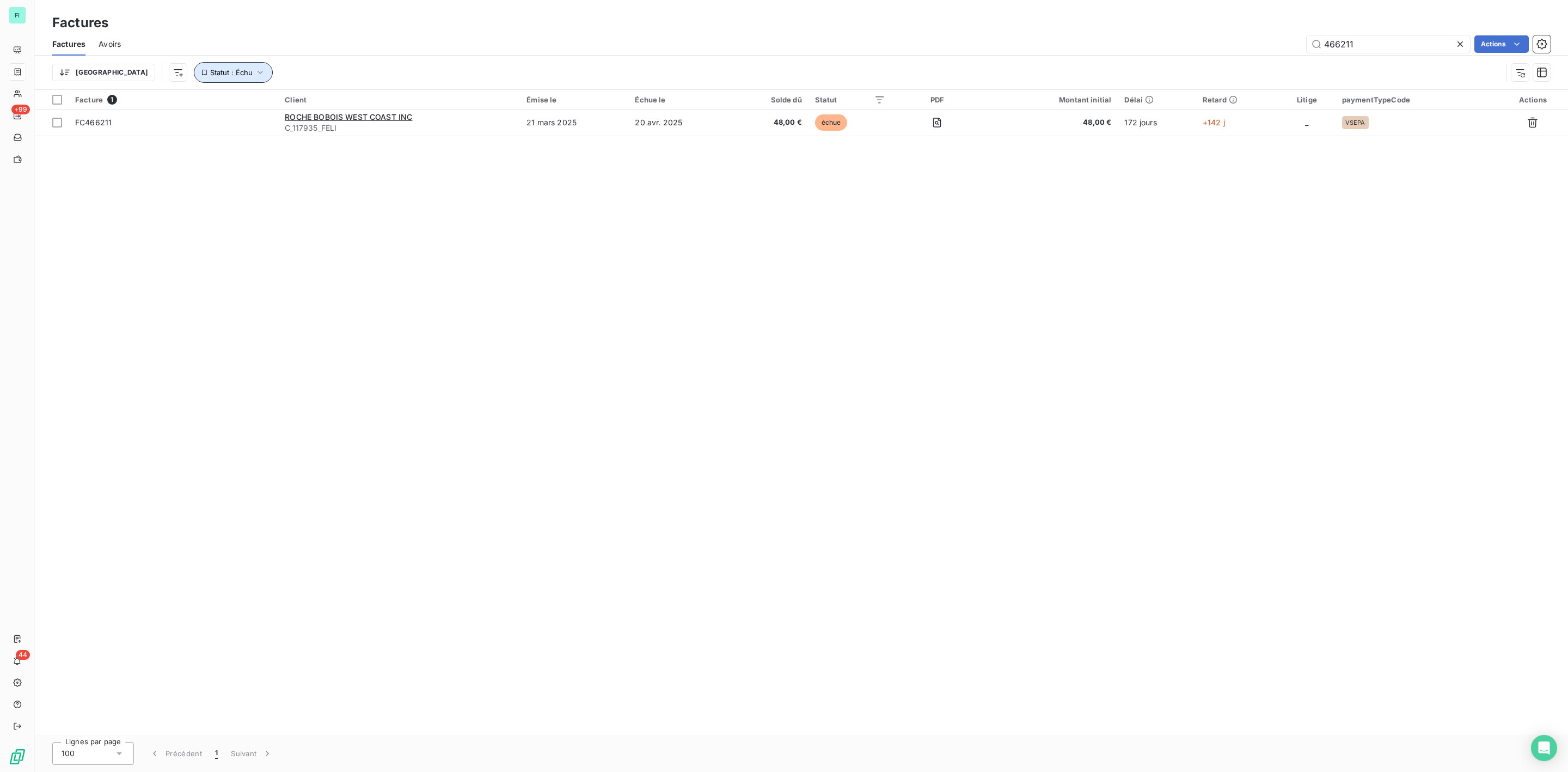
click at [210, 68] on button "Statut : Échu" at bounding box center [233, 72] width 79 height 21
click at [186, 128] on span "Supprimer le filtre" at bounding box center [194, 131] width 63 height 11
click at [143, 68] on html "FI +99 44 Factures Factures Avoirs 466211 Actions Trier Filtrer Facture 1 Clien…" at bounding box center [784, 386] width 1568 height 772
click at [147, 230] on div "Montant initial" at bounding box center [192, 232] width 151 height 18
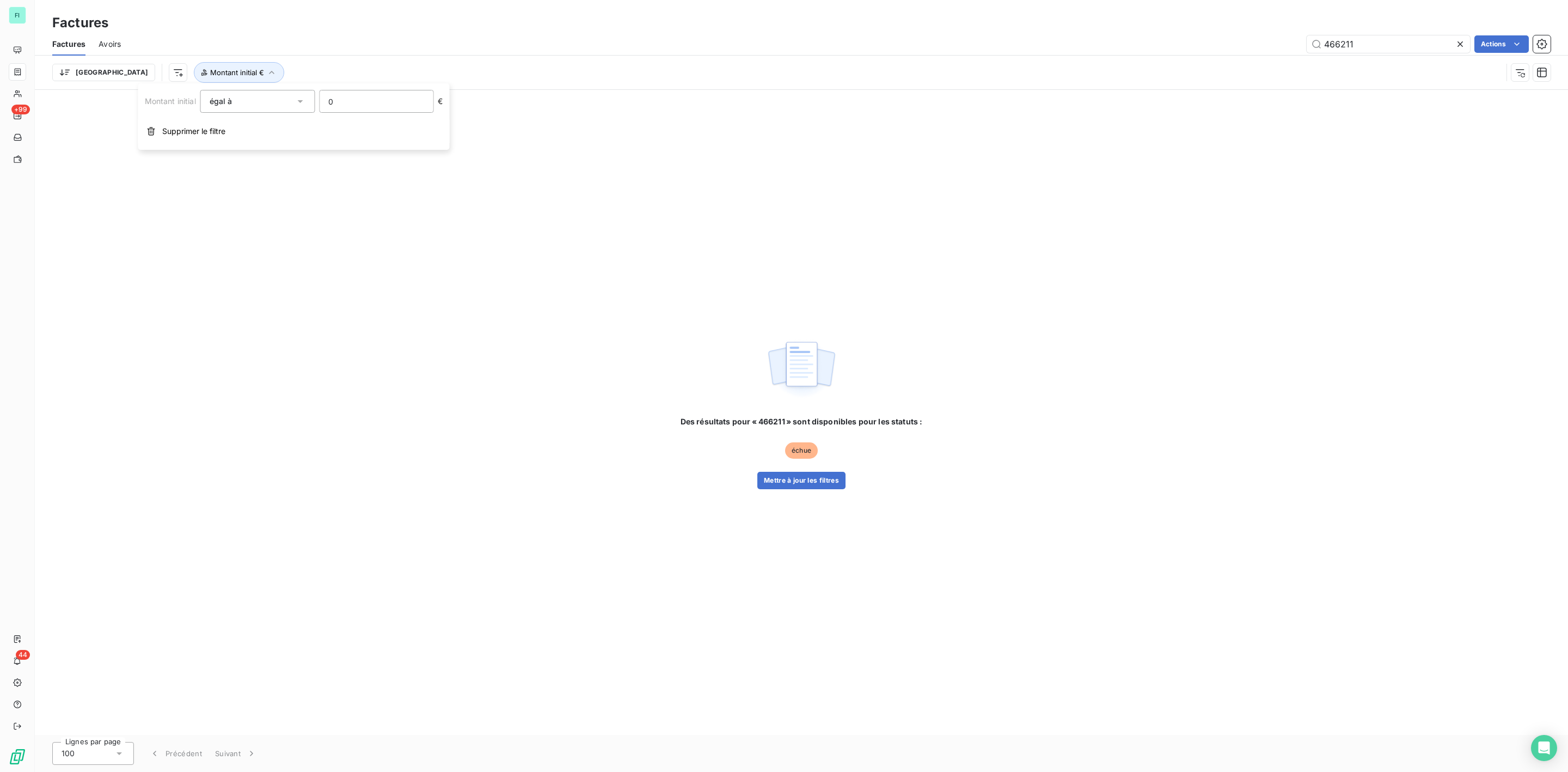
drag, startPoint x: 272, startPoint y: 102, endPoint x: 224, endPoint y: 102, distance: 48.0
click at [239, 102] on div "Montant initial égal à 0 €" at bounding box center [294, 101] width 298 height 23
type input "178.44"
click at [803, 489] on button "Mettre à jour les filtres" at bounding box center [801, 481] width 88 height 18
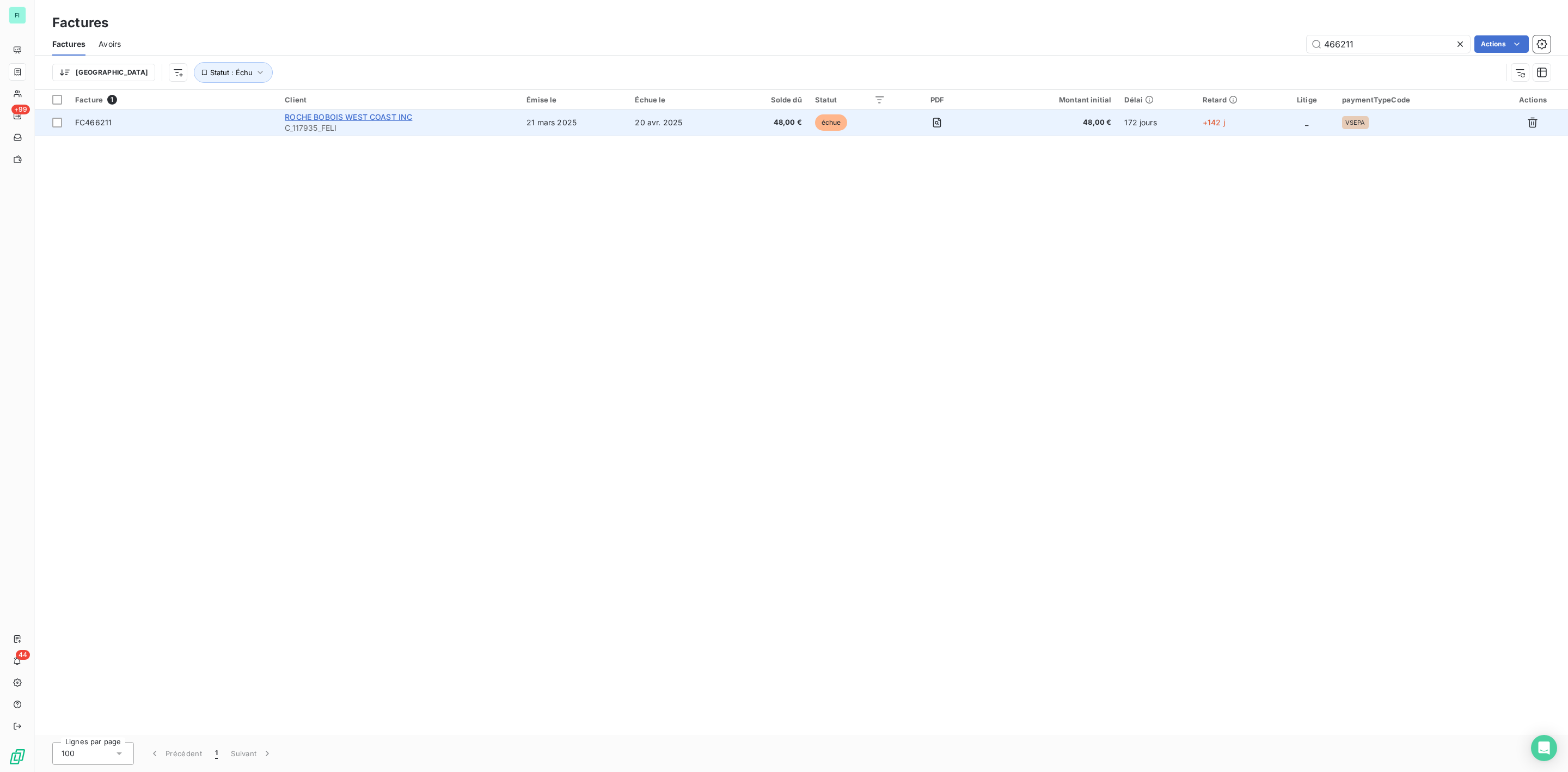
click at [363, 116] on span "ROCHE BOBOIS WEST COAST INC" at bounding box center [348, 116] width 127 height 10
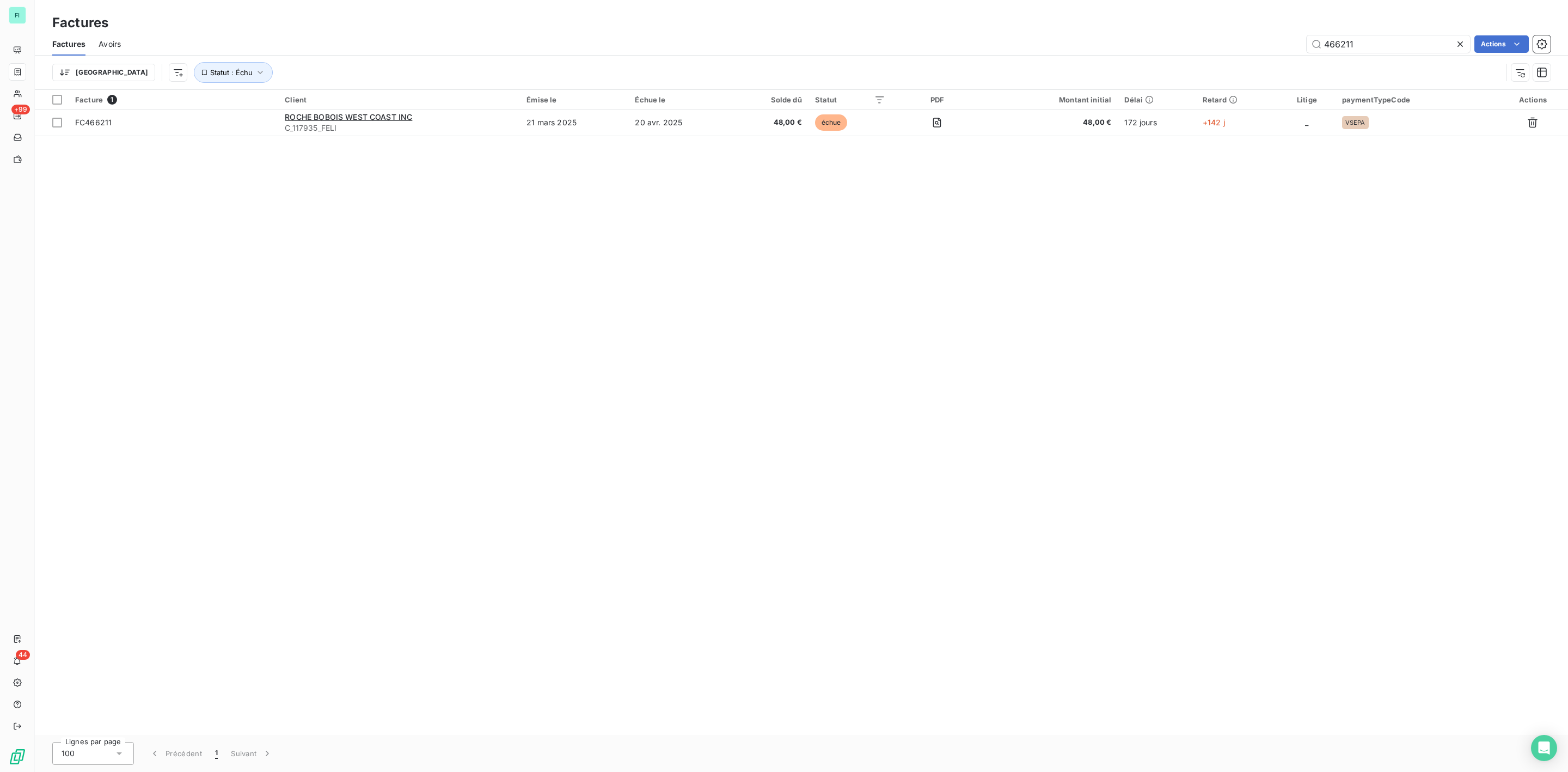
click at [1459, 43] on icon at bounding box center [1460, 44] width 11 height 11
click at [255, 70] on icon "button" at bounding box center [260, 72] width 11 height 11
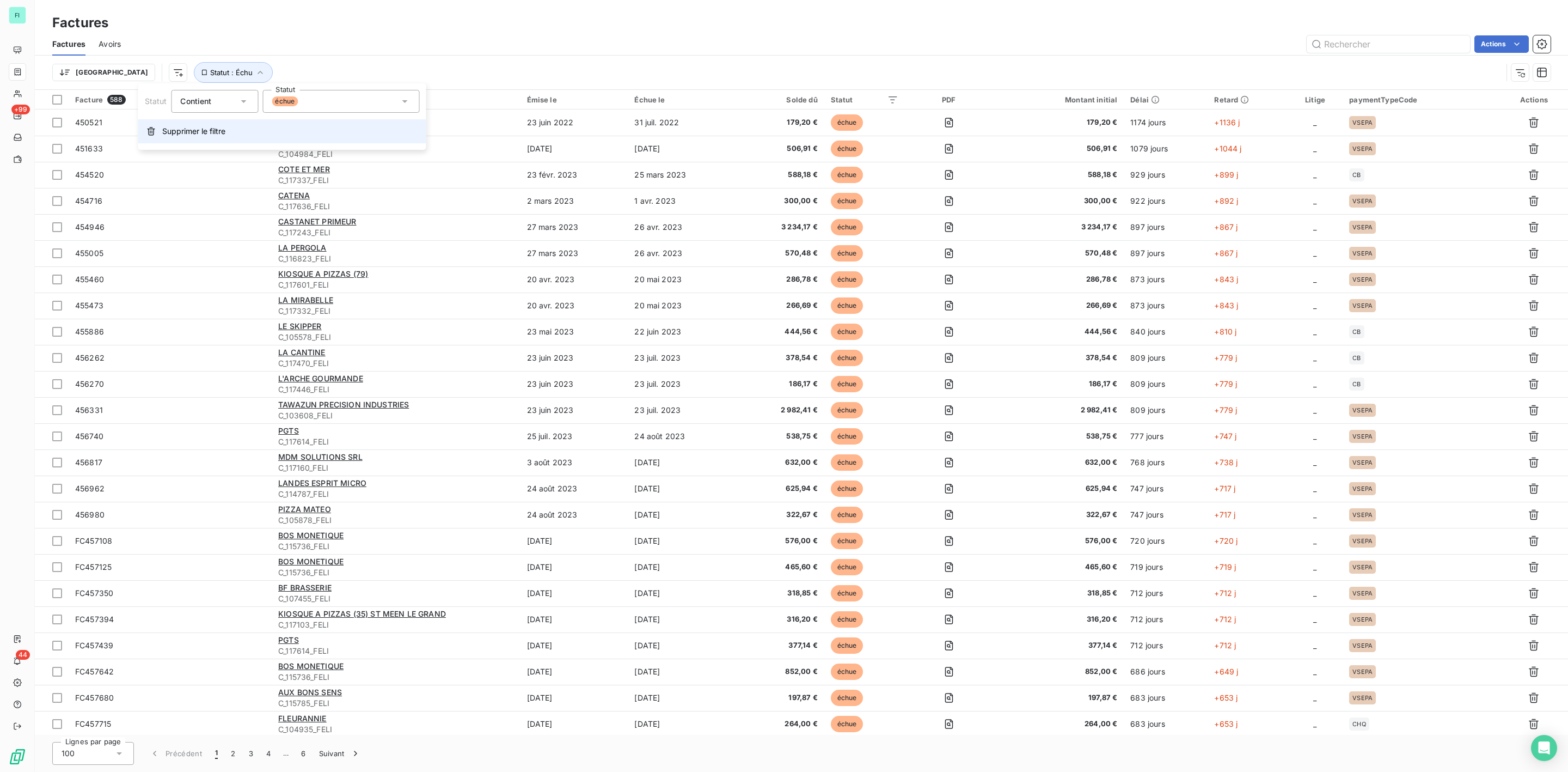
click at [191, 131] on span "Supprimer le filtre" at bounding box center [194, 131] width 63 height 11
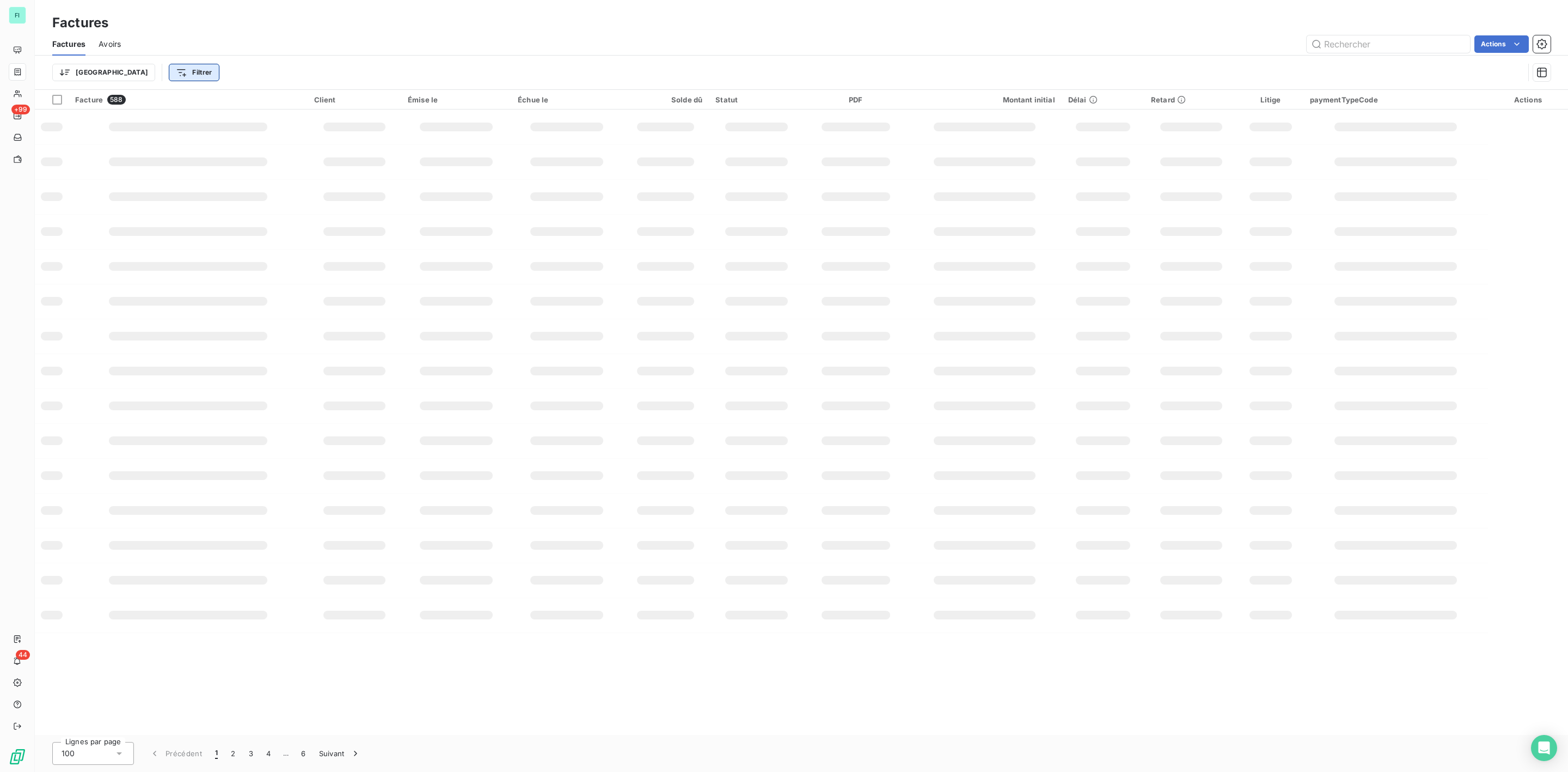
click at [149, 68] on html "FI +99 44 Factures Factures Avoirs Actions Trier Filtrer Facture 588 Client Émi…" at bounding box center [784, 386] width 1568 height 772
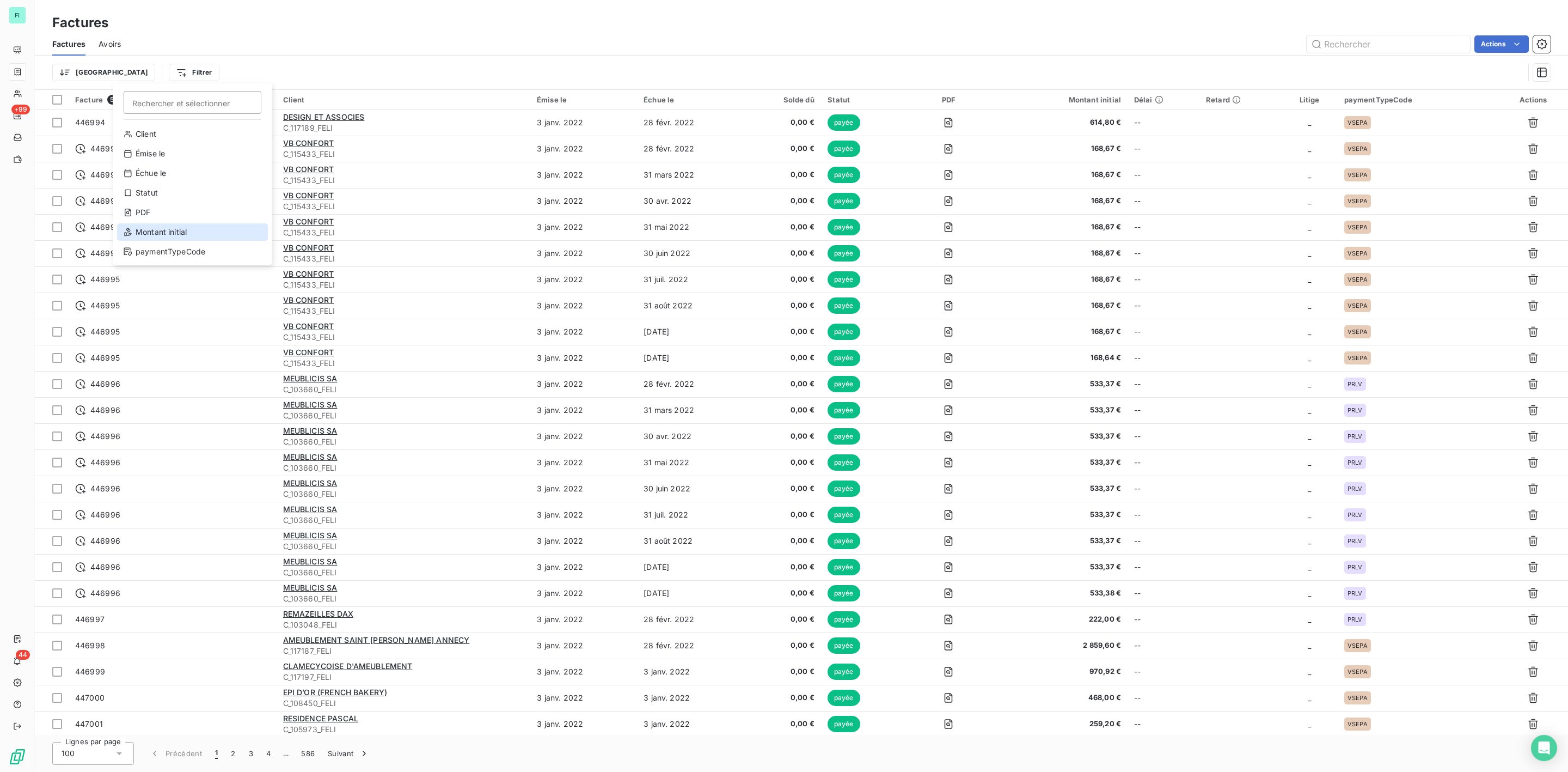
click at [165, 230] on div "Montant initial" at bounding box center [192, 232] width 151 height 18
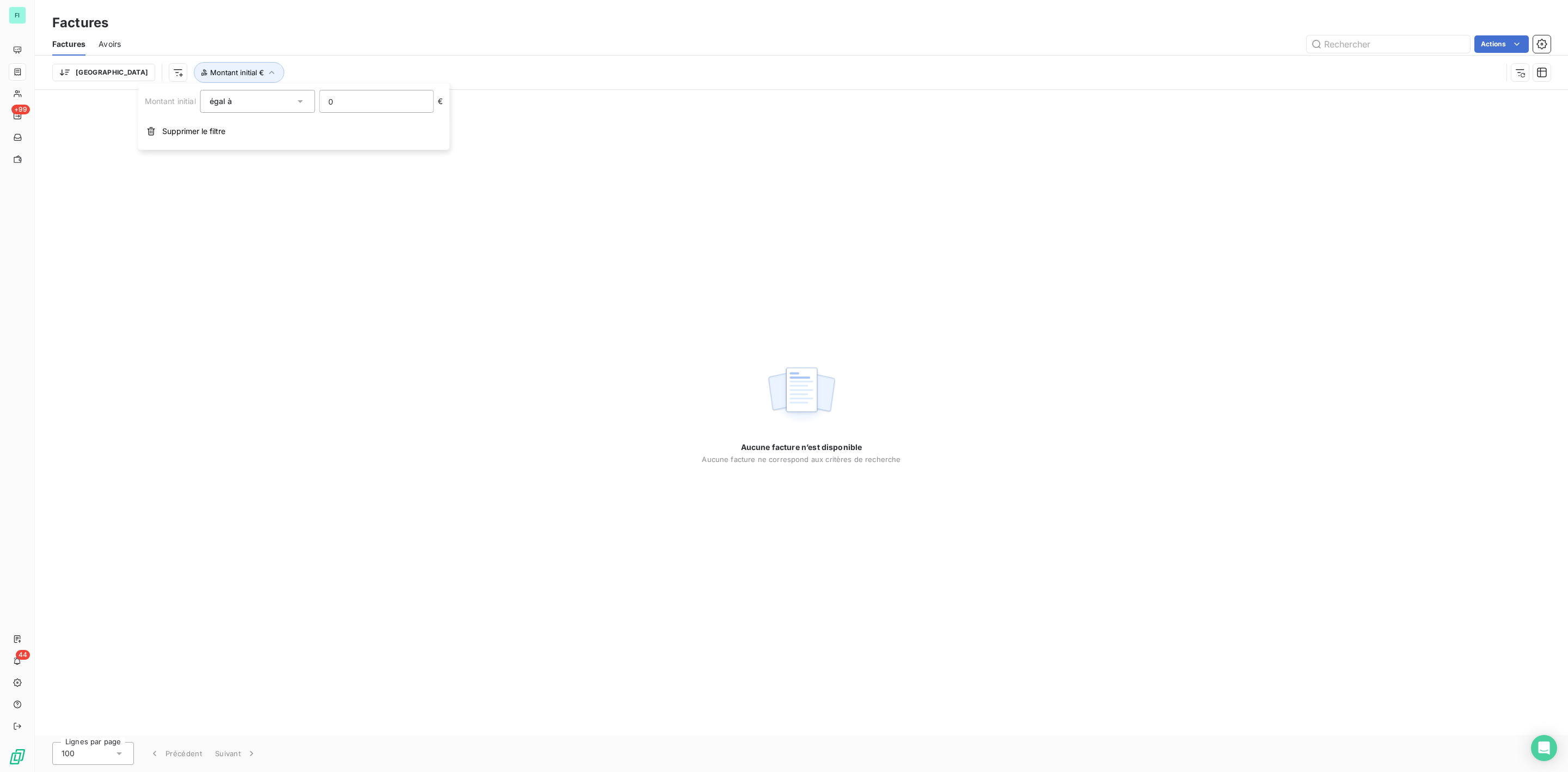
drag, startPoint x: 350, startPoint y: 98, endPoint x: 245, endPoint y: 98, distance: 105.0
click at [268, 98] on div "Montant initial égal à 0 €" at bounding box center [294, 101] width 298 height 23
type input "178.44"
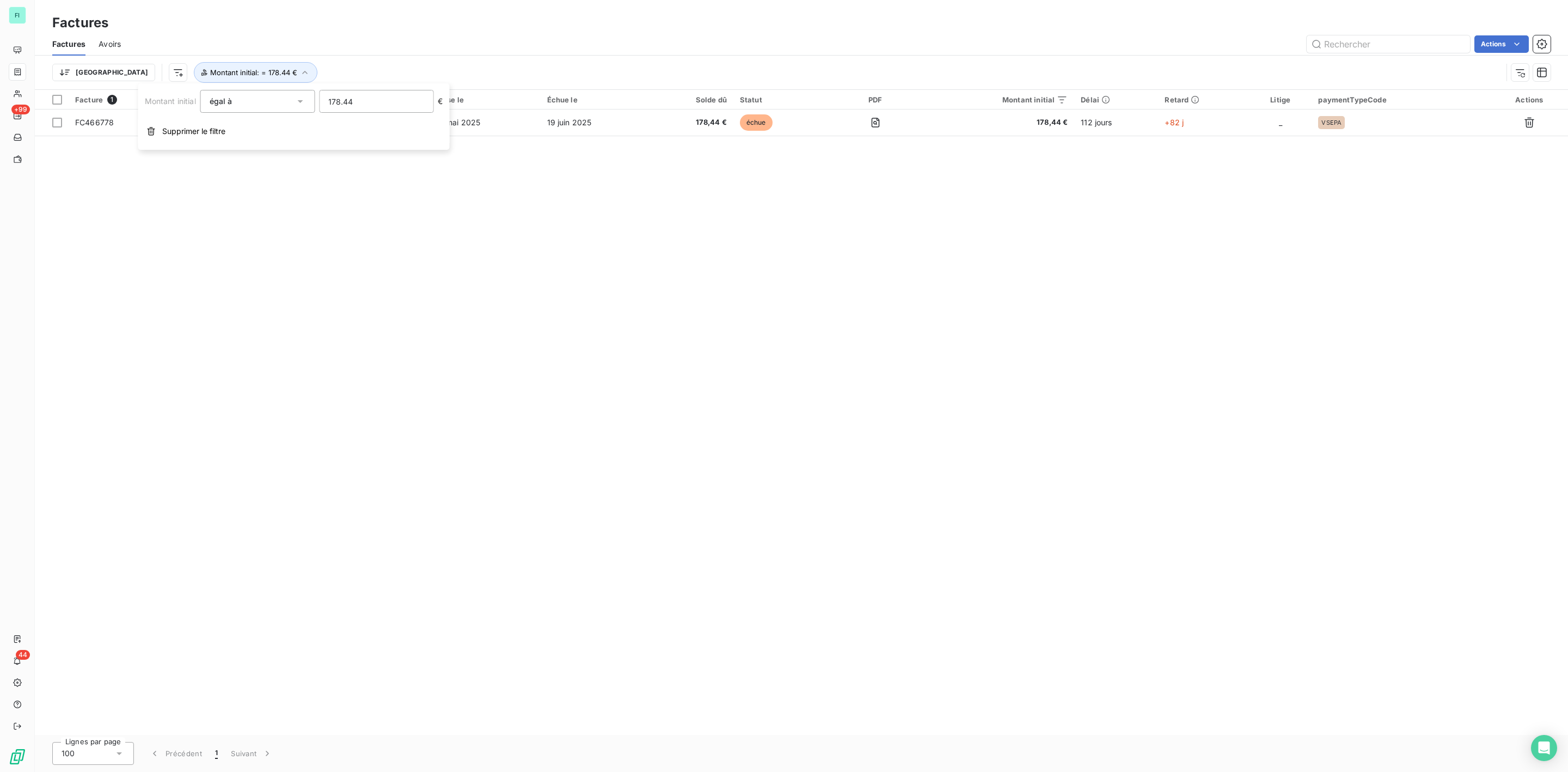
click at [440, 301] on div "Facture 1 Client Émise le Échue le Solde dû Statut PDF Montant initial Délai Re…" at bounding box center [801, 412] width 1533 height 645
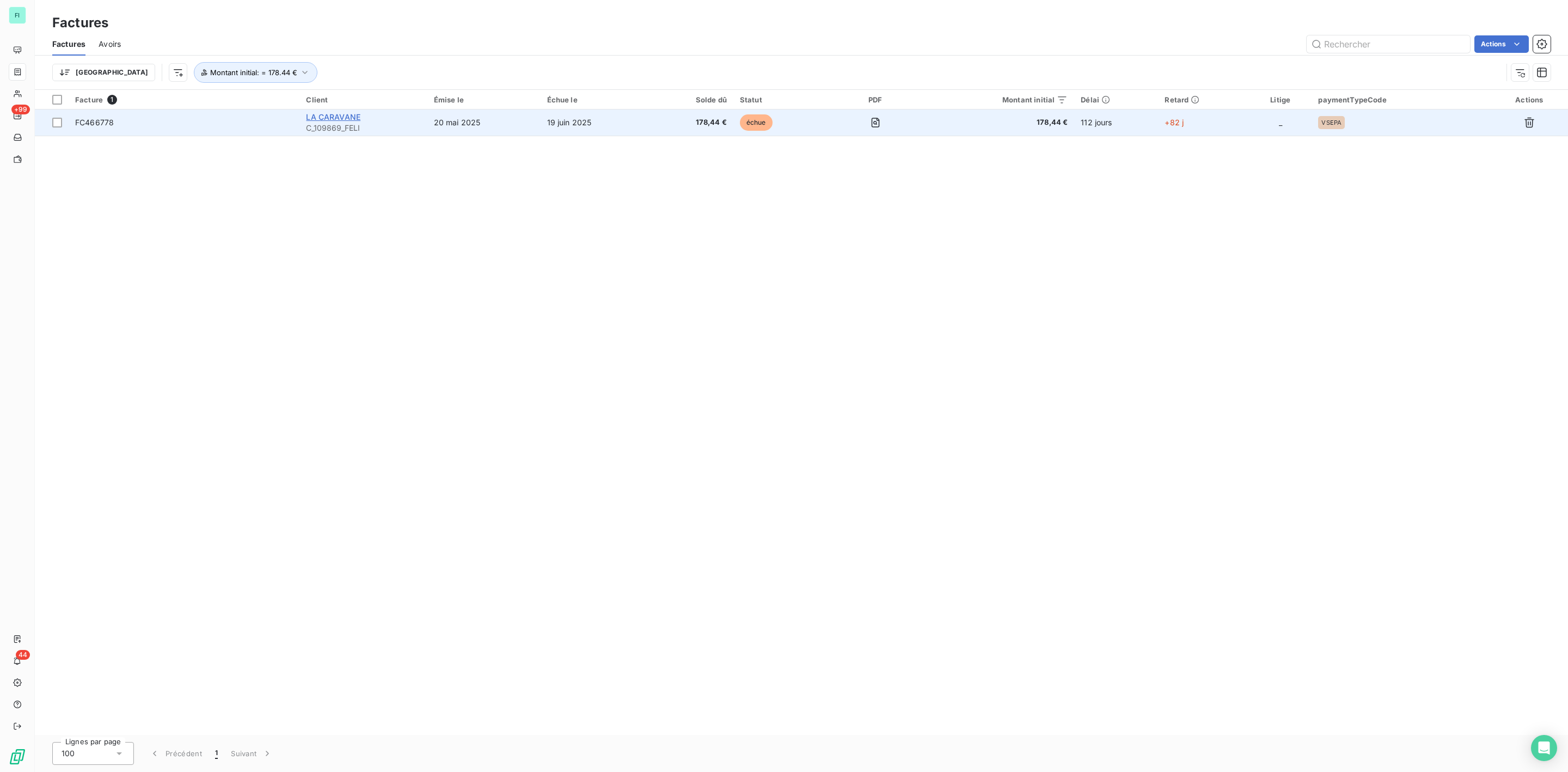
click at [340, 119] on span "LA CARAVANE" at bounding box center [333, 116] width 54 height 10
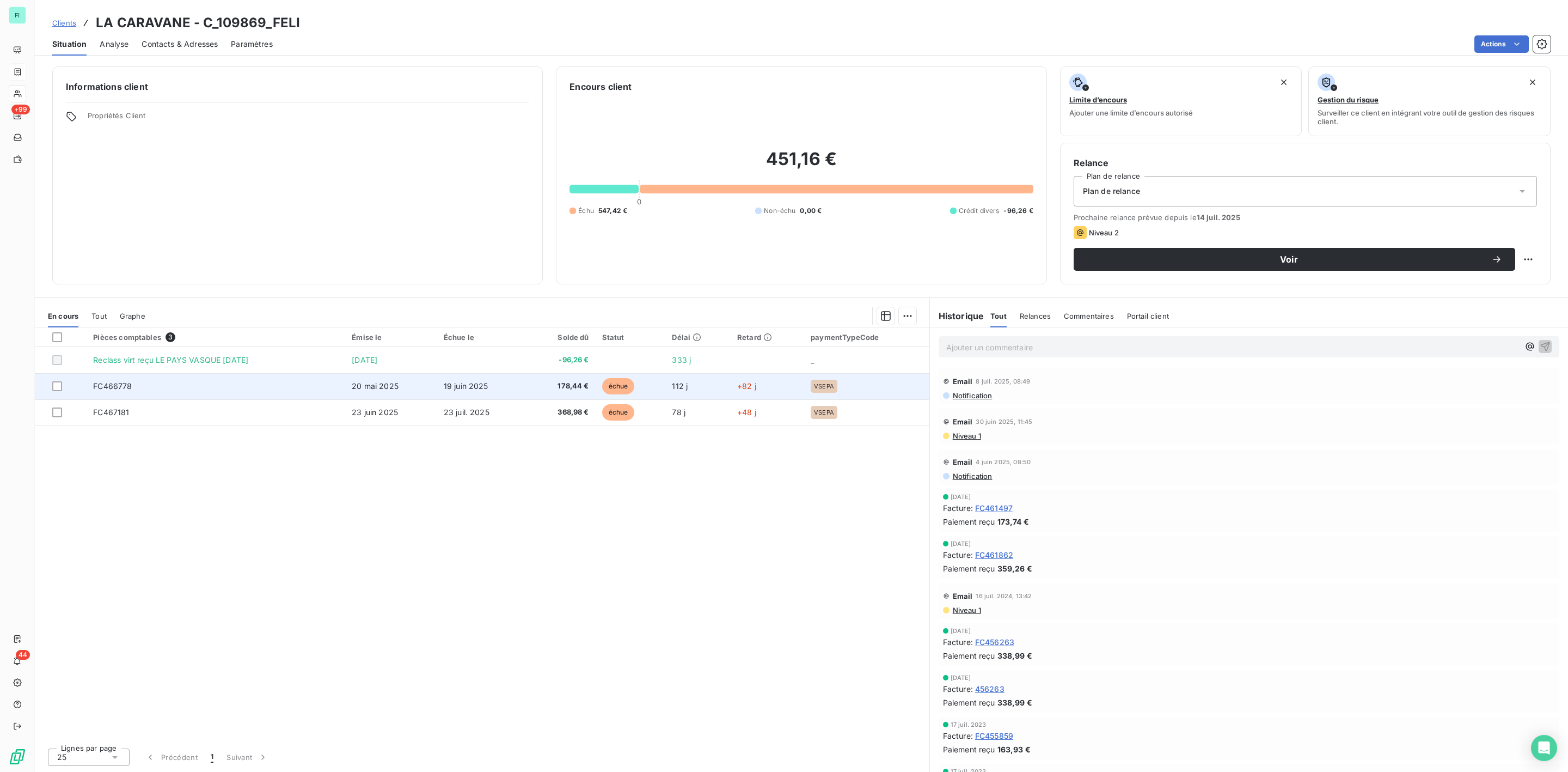
click at [330, 392] on td "FC466778" at bounding box center [216, 386] width 258 height 26
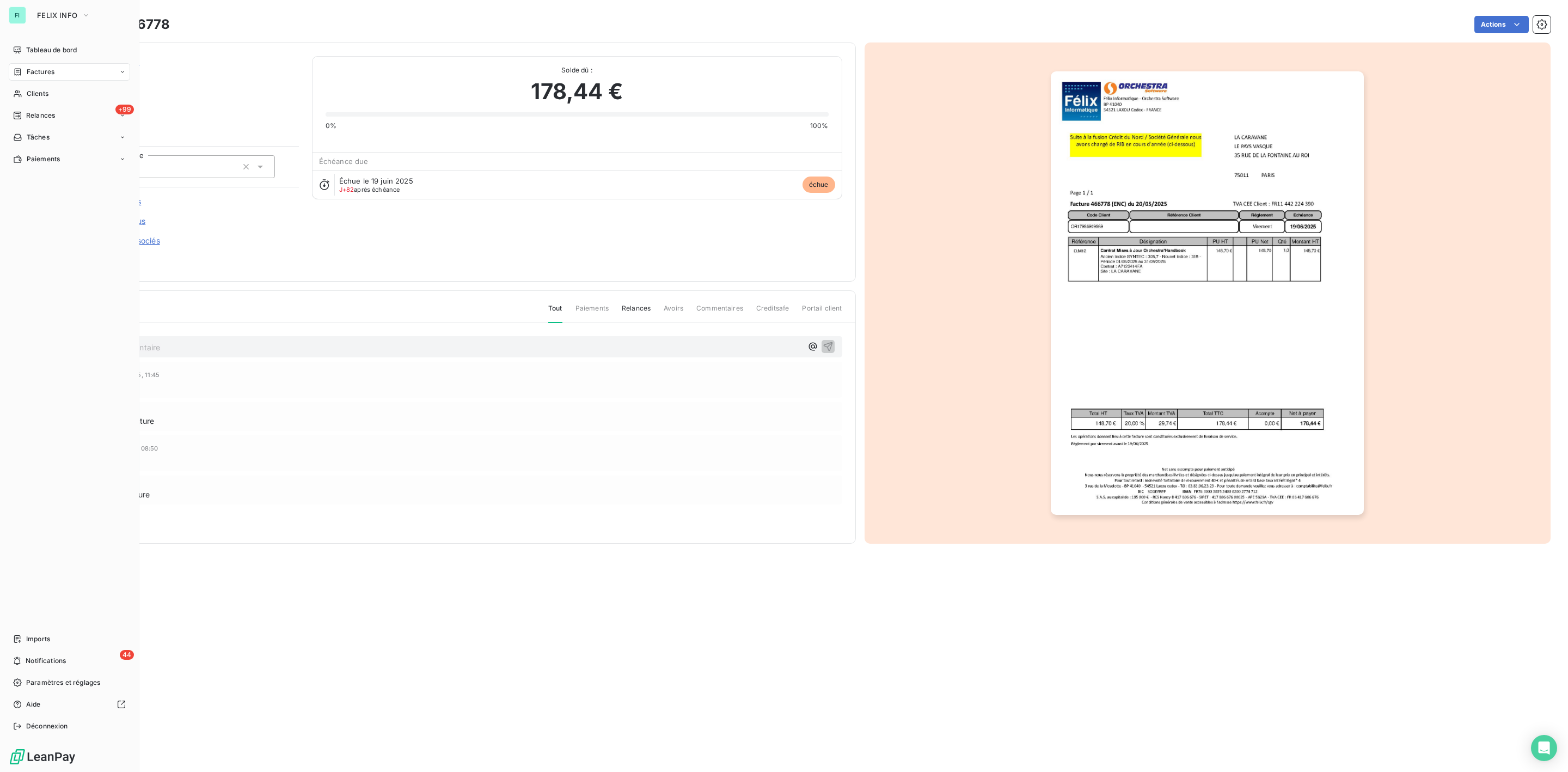
click at [23, 271] on div "Tableau de bord Factures Clients +99 Relances Tâches Paiements Imports 44 Notif…" at bounding box center [69, 388] width 121 height 693
click at [40, 90] on span "Clients" at bounding box center [38, 93] width 22 height 10
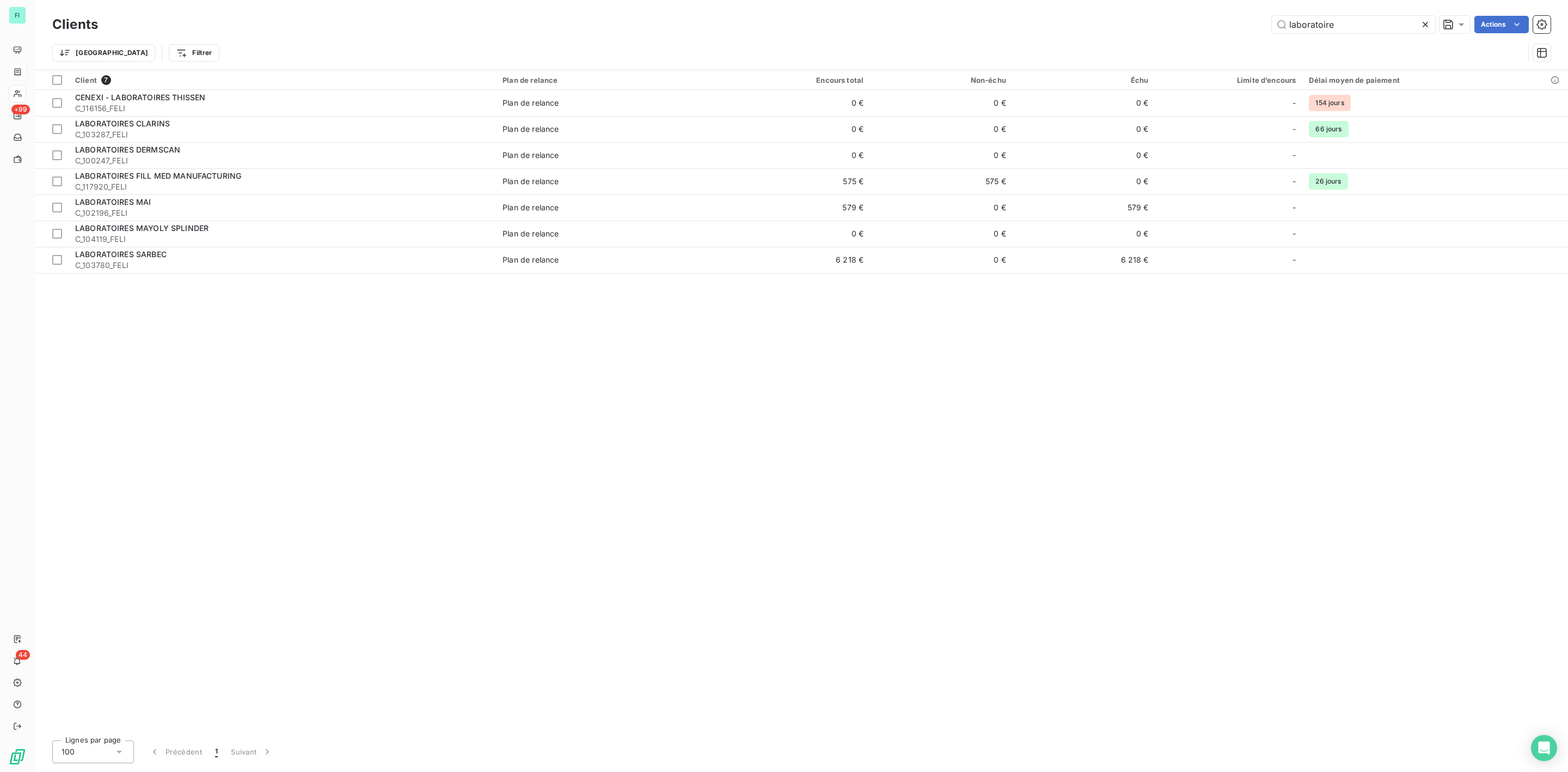
drag, startPoint x: 1359, startPoint y: 24, endPoint x: 936, endPoint y: 32, distance: 423.1
click at [1033, 32] on div "laboratoire Actions" at bounding box center [831, 24] width 1439 height 18
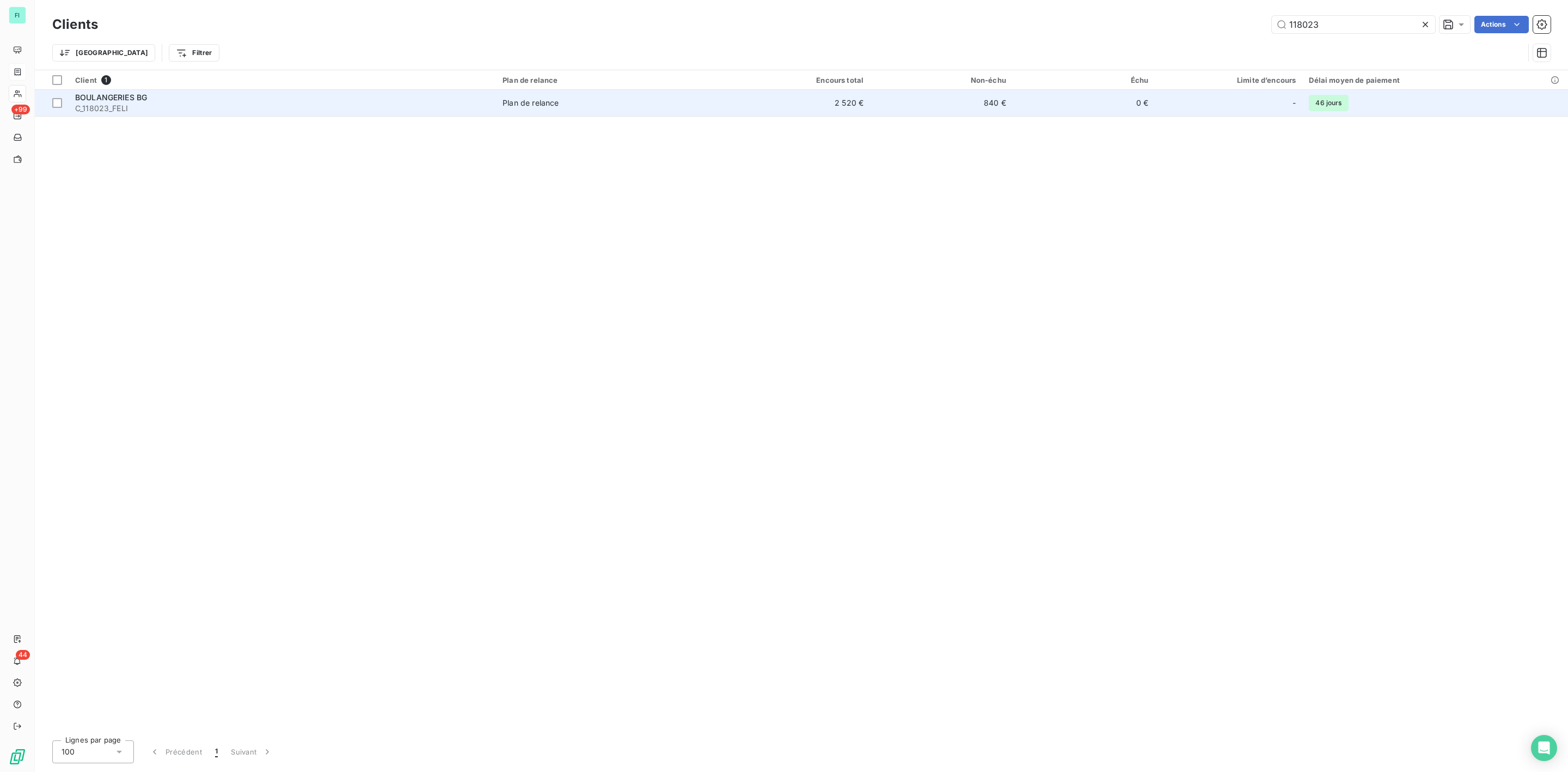
type input "118023"
click at [159, 105] on span "C_118023_FELI" at bounding box center [282, 108] width 414 height 11
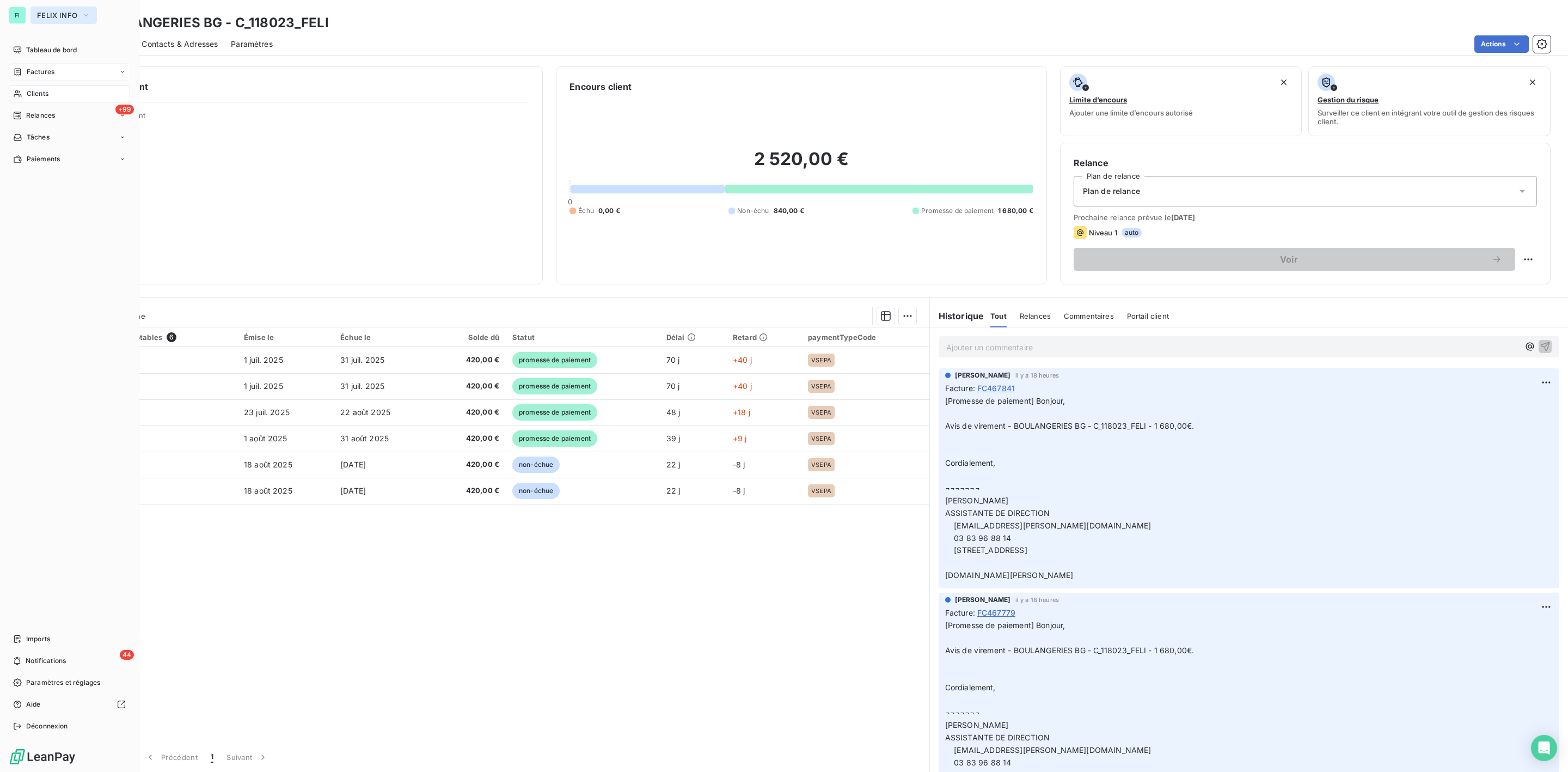
click at [52, 15] on span "FELIX INFO" at bounding box center [57, 15] width 40 height 9
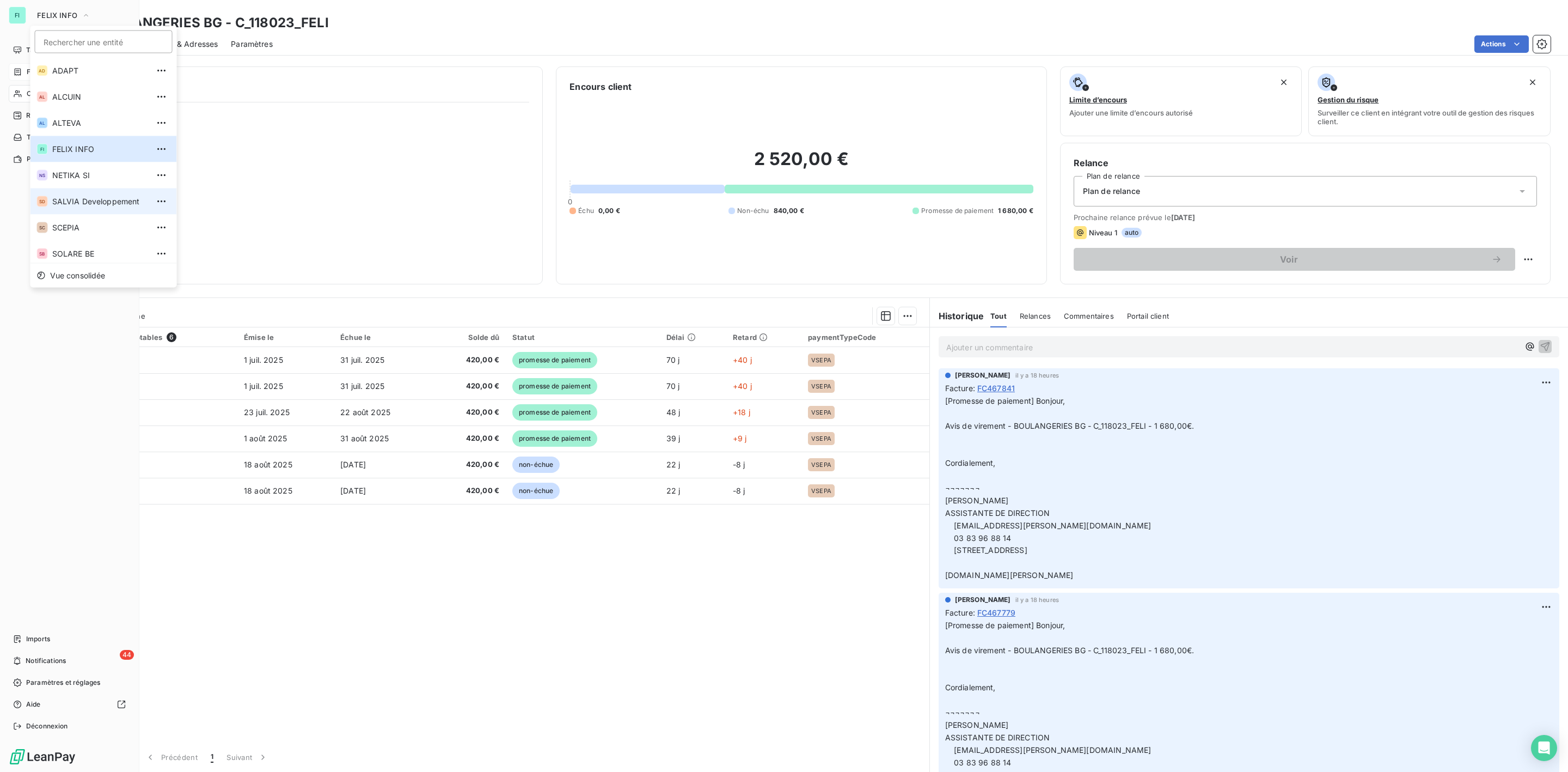
click at [77, 200] on span "SALVIA Developpement" at bounding box center [100, 201] width 96 height 11
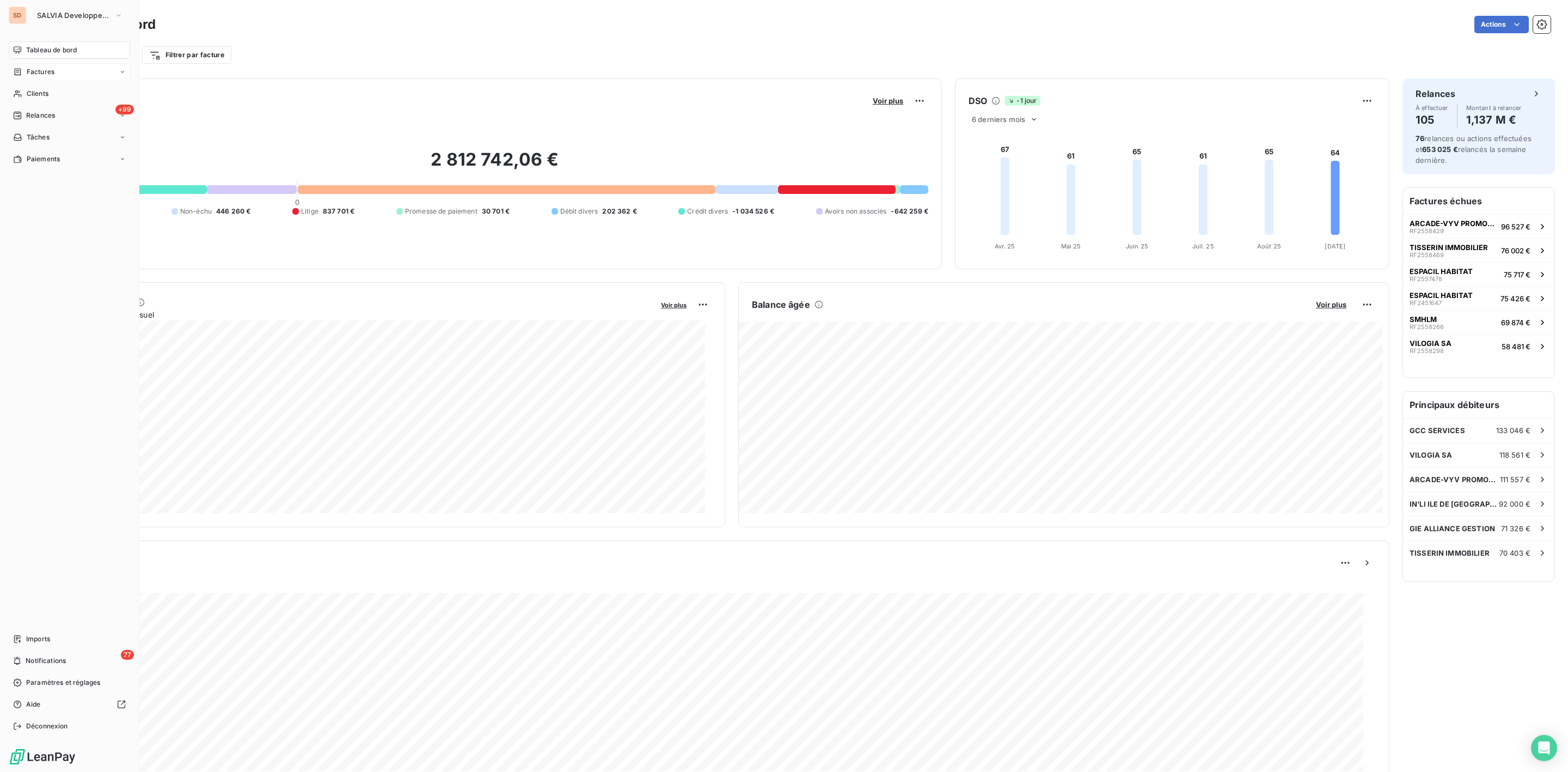
click at [51, 72] on span "Factures" at bounding box center [40, 71] width 28 height 10
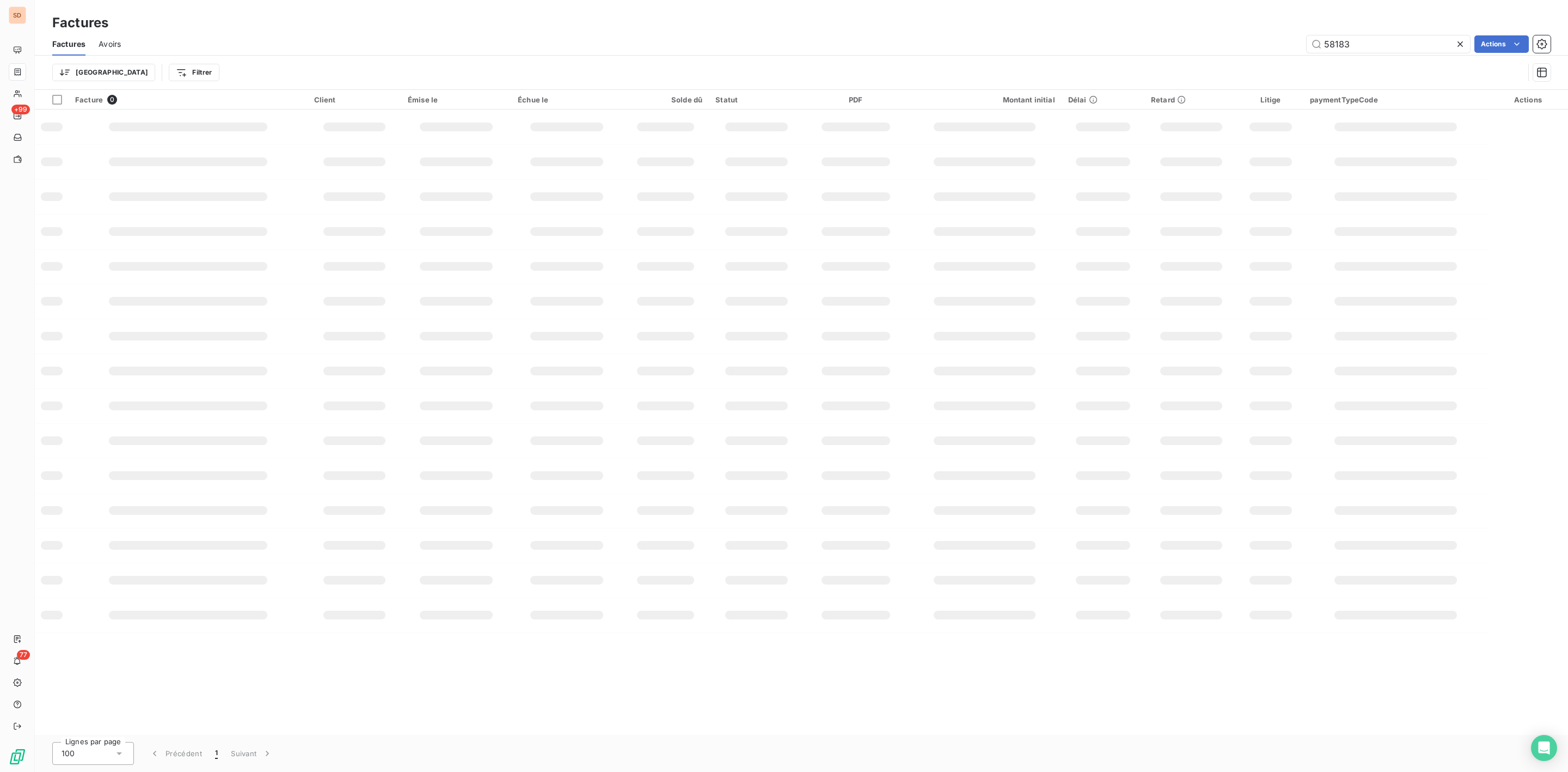
drag, startPoint x: 1369, startPoint y: 43, endPoint x: 1018, endPoint y: 48, distance: 351.0
click at [1127, 46] on div "58183 Actions" at bounding box center [842, 44] width 1416 height 18
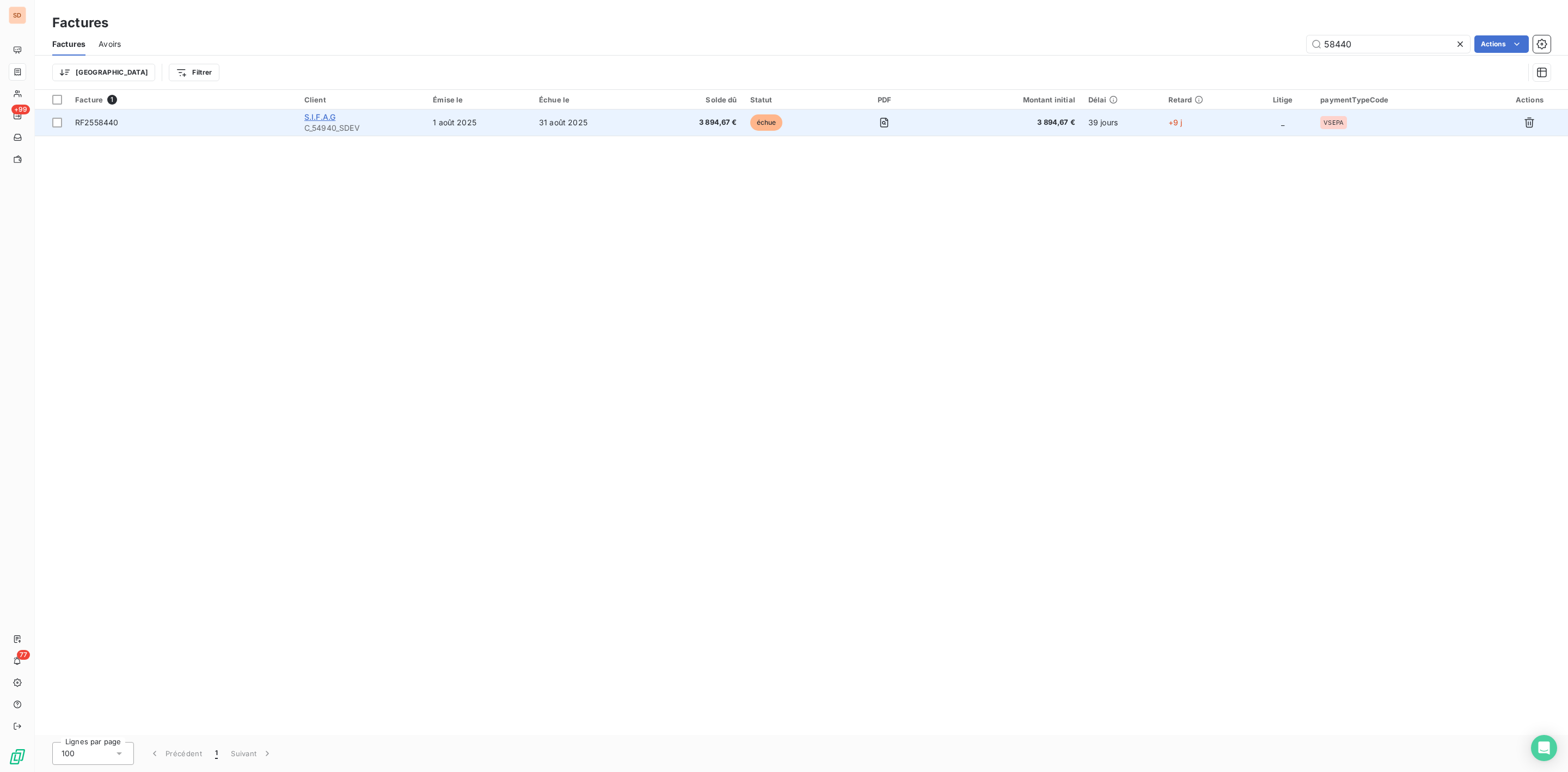
type input "58440"
click at [321, 116] on span "S.I.F.A.G" at bounding box center [320, 116] width 31 height 10
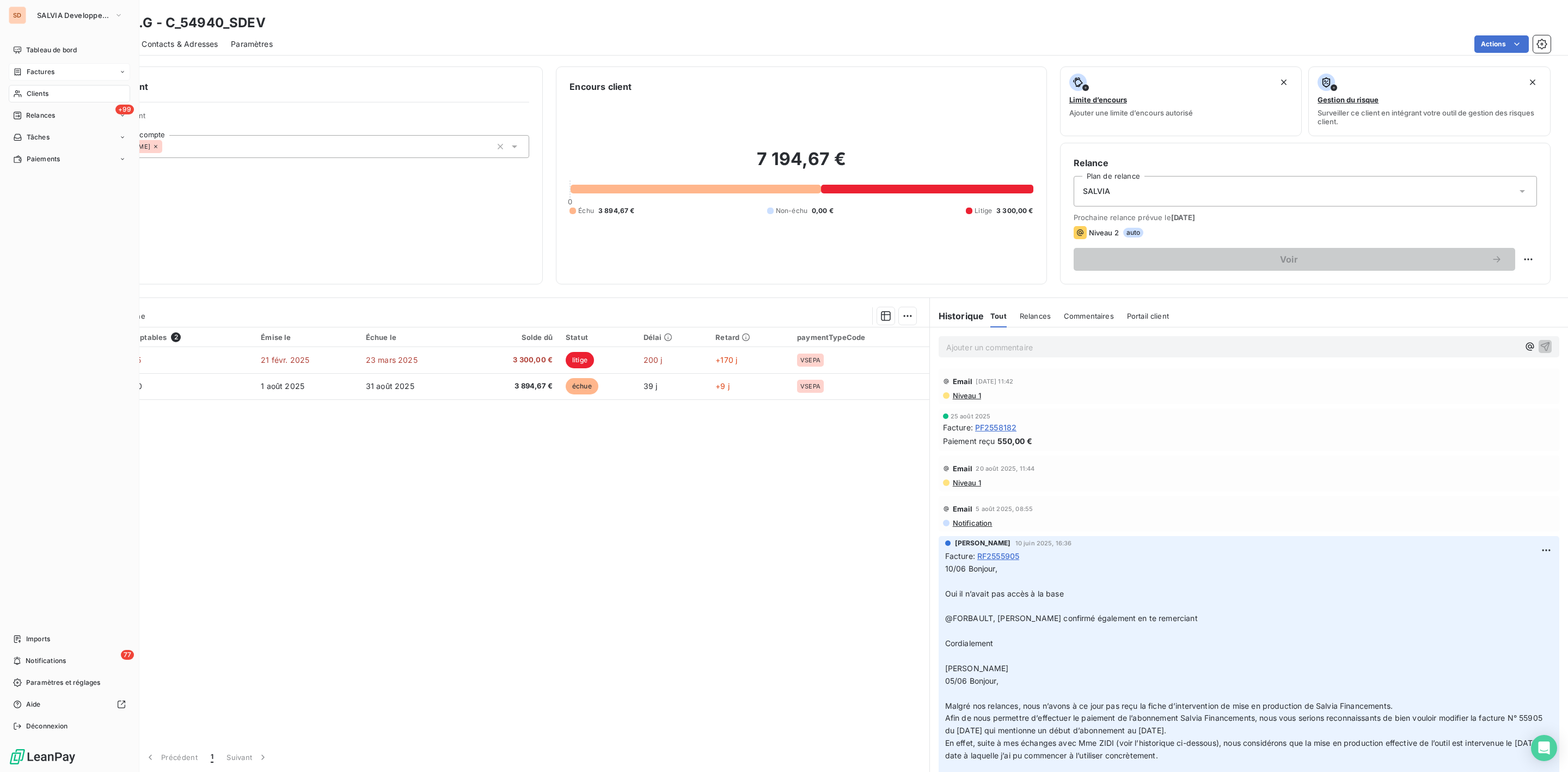
drag, startPoint x: 35, startPoint y: 89, endPoint x: 65, endPoint y: 91, distance: 30.1
click at [33, 89] on span "Clients" at bounding box center [38, 93] width 22 height 10
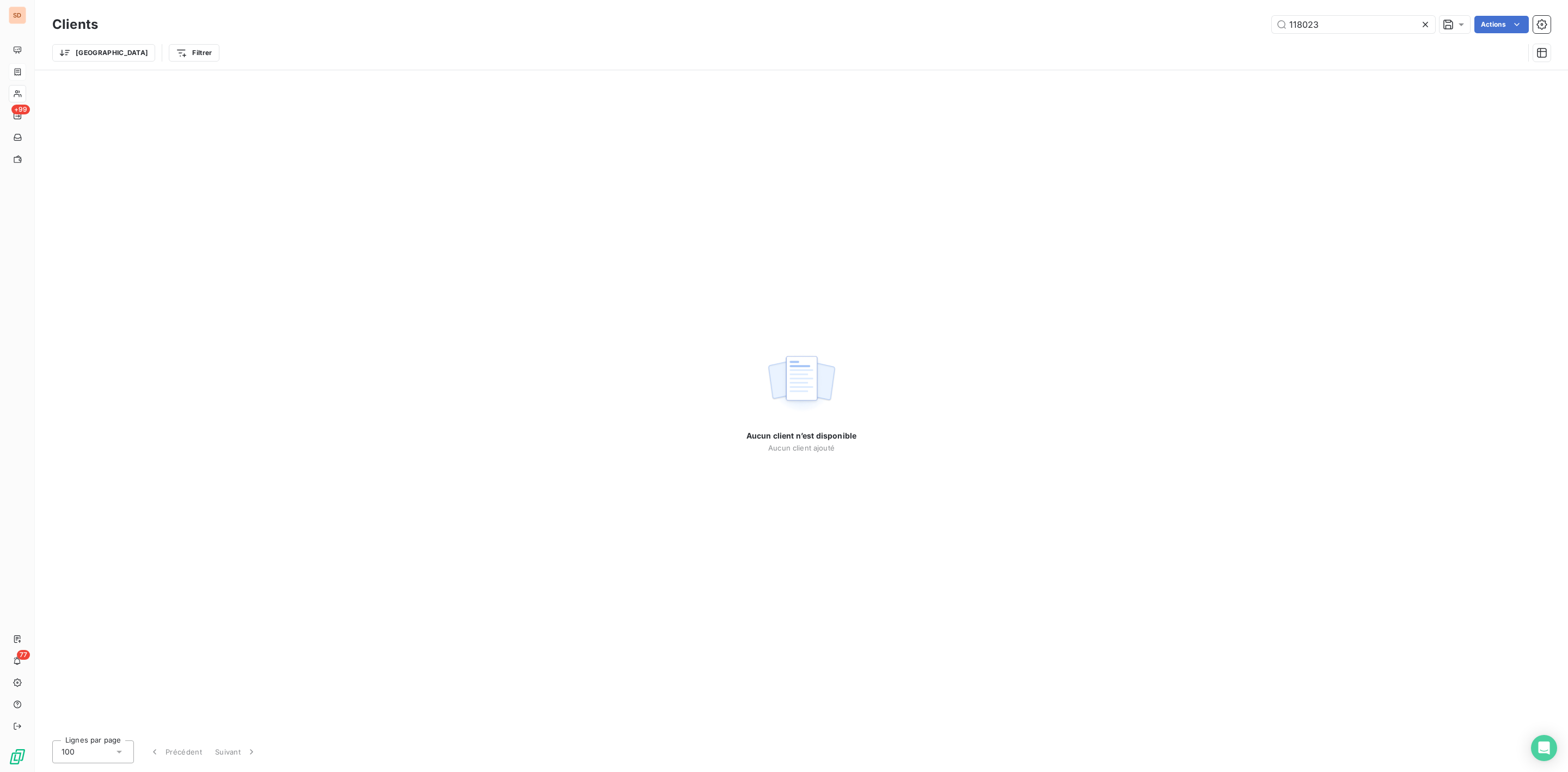
drag, startPoint x: 1347, startPoint y: 26, endPoint x: 891, endPoint y: 64, distance: 457.6
click at [1087, 35] on div "Clients 118023 Actions" at bounding box center [801, 24] width 1498 height 23
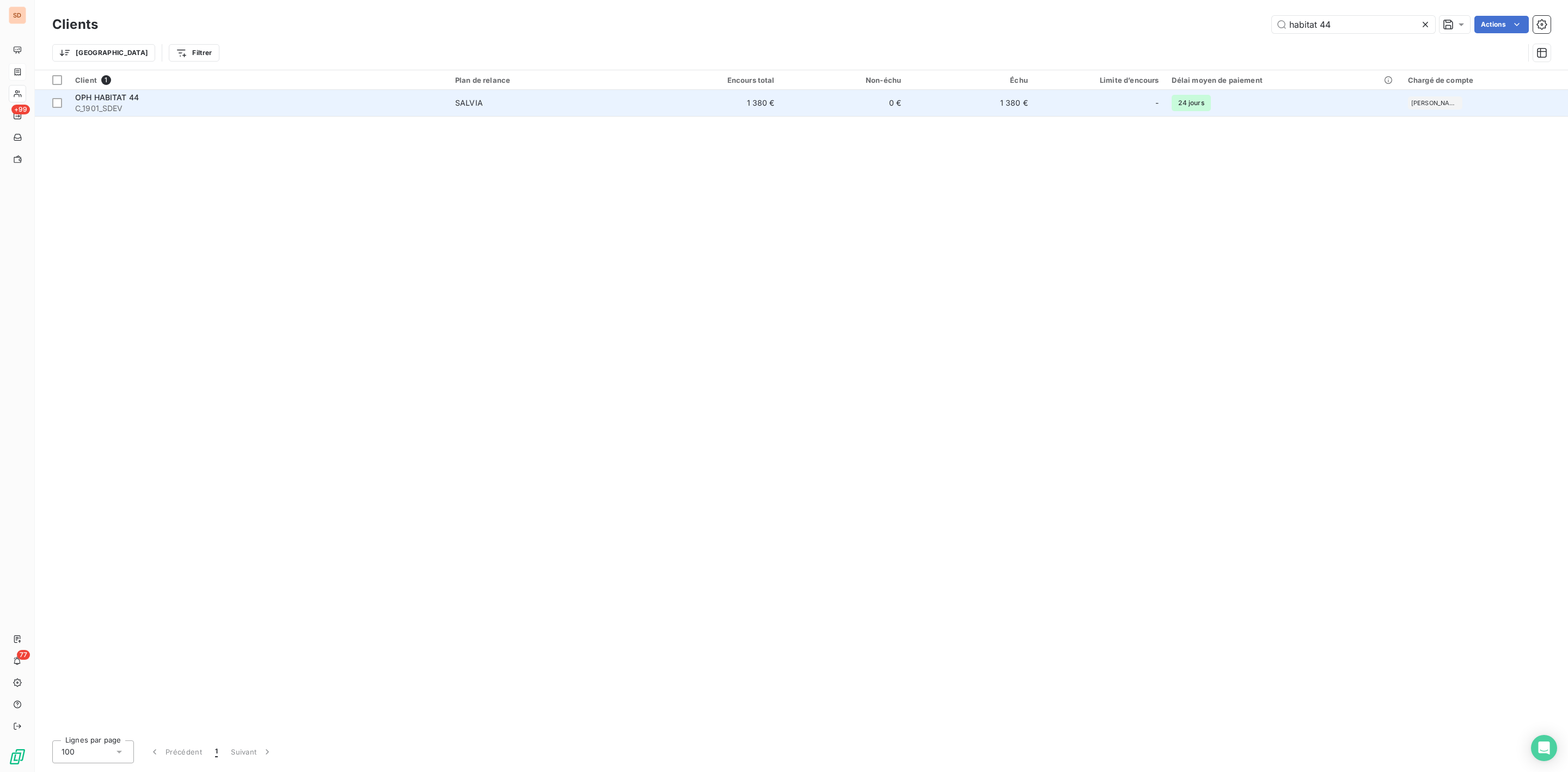
type input "habitat 44"
drag, startPoint x: 121, startPoint y: 100, endPoint x: 130, endPoint y: 102, distance: 9.2
click at [124, 100] on span "OPH HABITAT 44" at bounding box center [107, 97] width 64 height 10
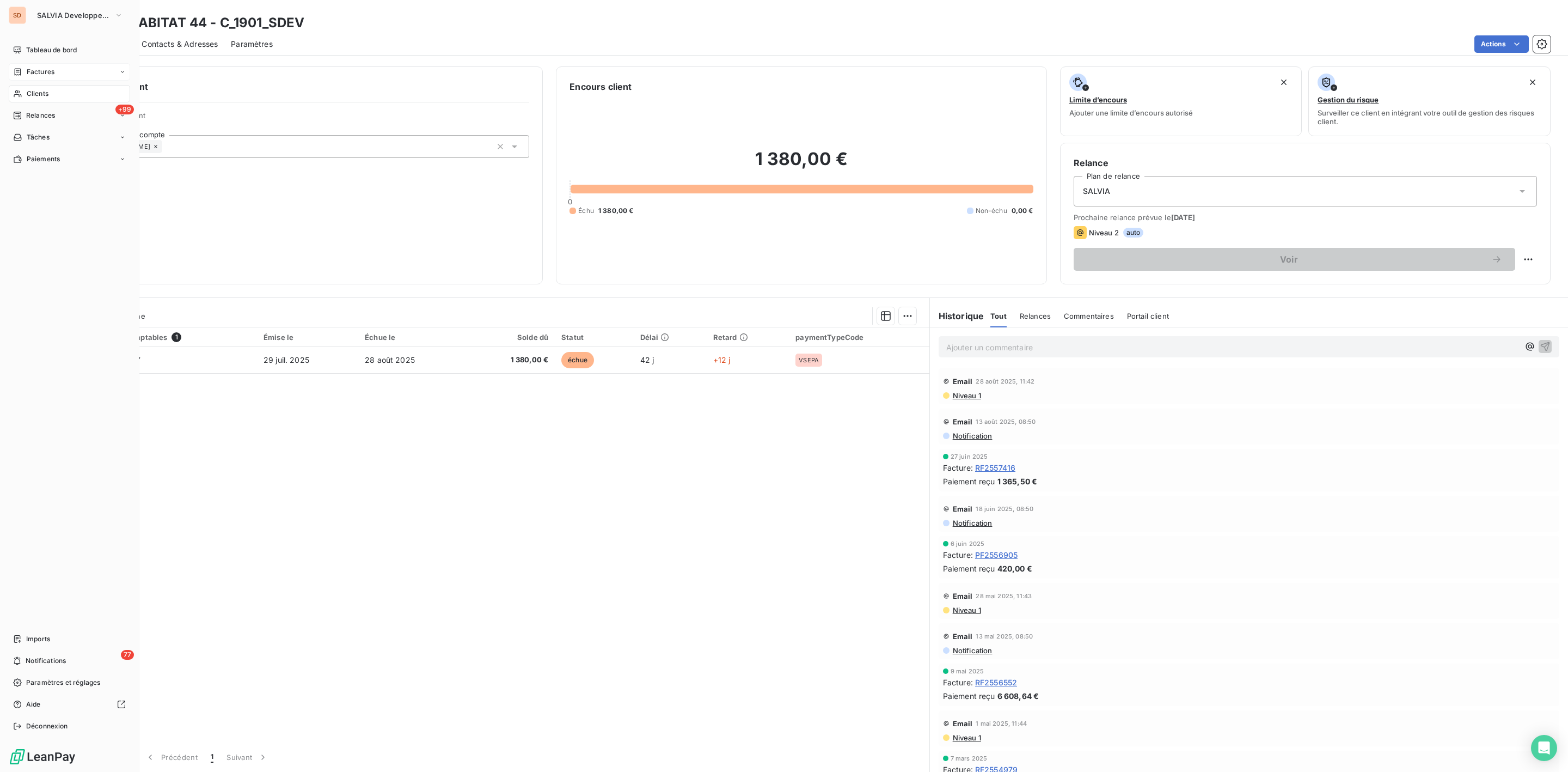
drag, startPoint x: 37, startPoint y: 72, endPoint x: 88, endPoint y: 77, distance: 51.2
click at [43, 74] on span "Factures" at bounding box center [40, 71] width 28 height 10
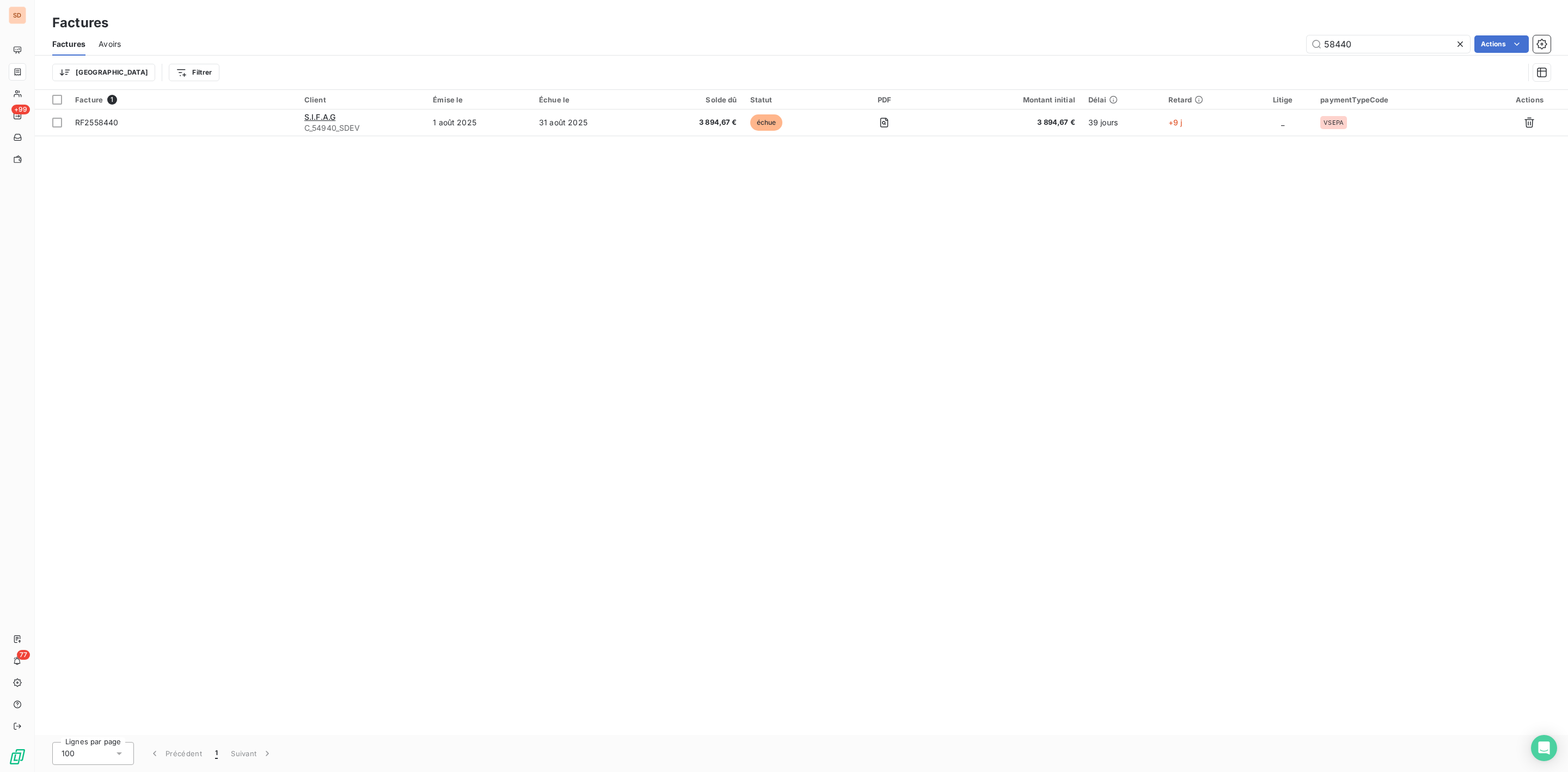
drag, startPoint x: 1410, startPoint y: 43, endPoint x: 990, endPoint y: 47, distance: 420.0
click at [1072, 44] on div "58440 Actions" at bounding box center [842, 44] width 1416 height 18
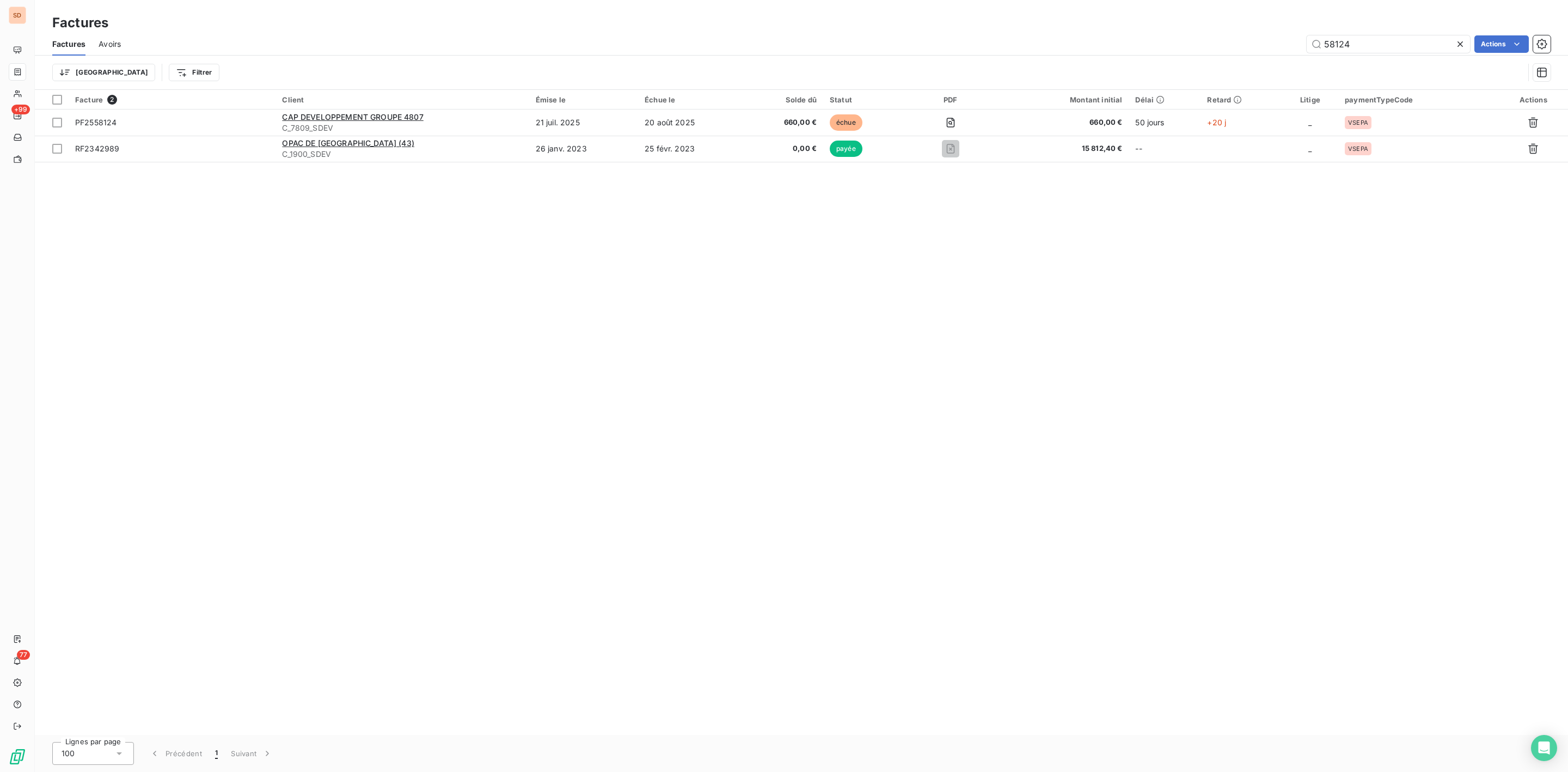
type input "58124"
drag, startPoint x: 41, startPoint y: 88, endPoint x: 120, endPoint y: 90, distance: 79.0
click at [41, 89] on span "Clients" at bounding box center [38, 93] width 22 height 10
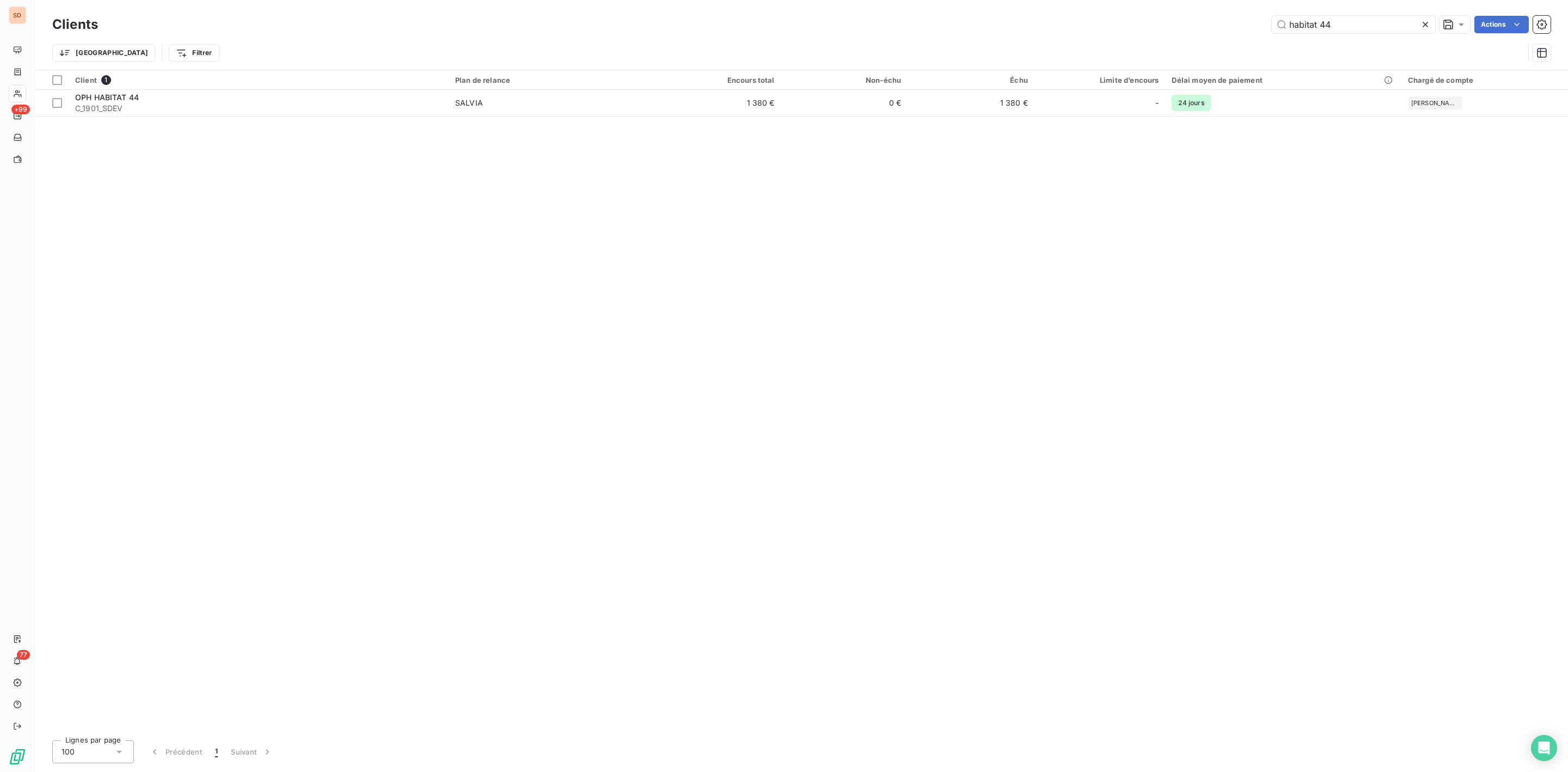
drag, startPoint x: 1361, startPoint y: 26, endPoint x: 1174, endPoint y: 26, distance: 187.0
click at [1174, 26] on div "habitat 44 Actions" at bounding box center [831, 24] width 1439 height 18
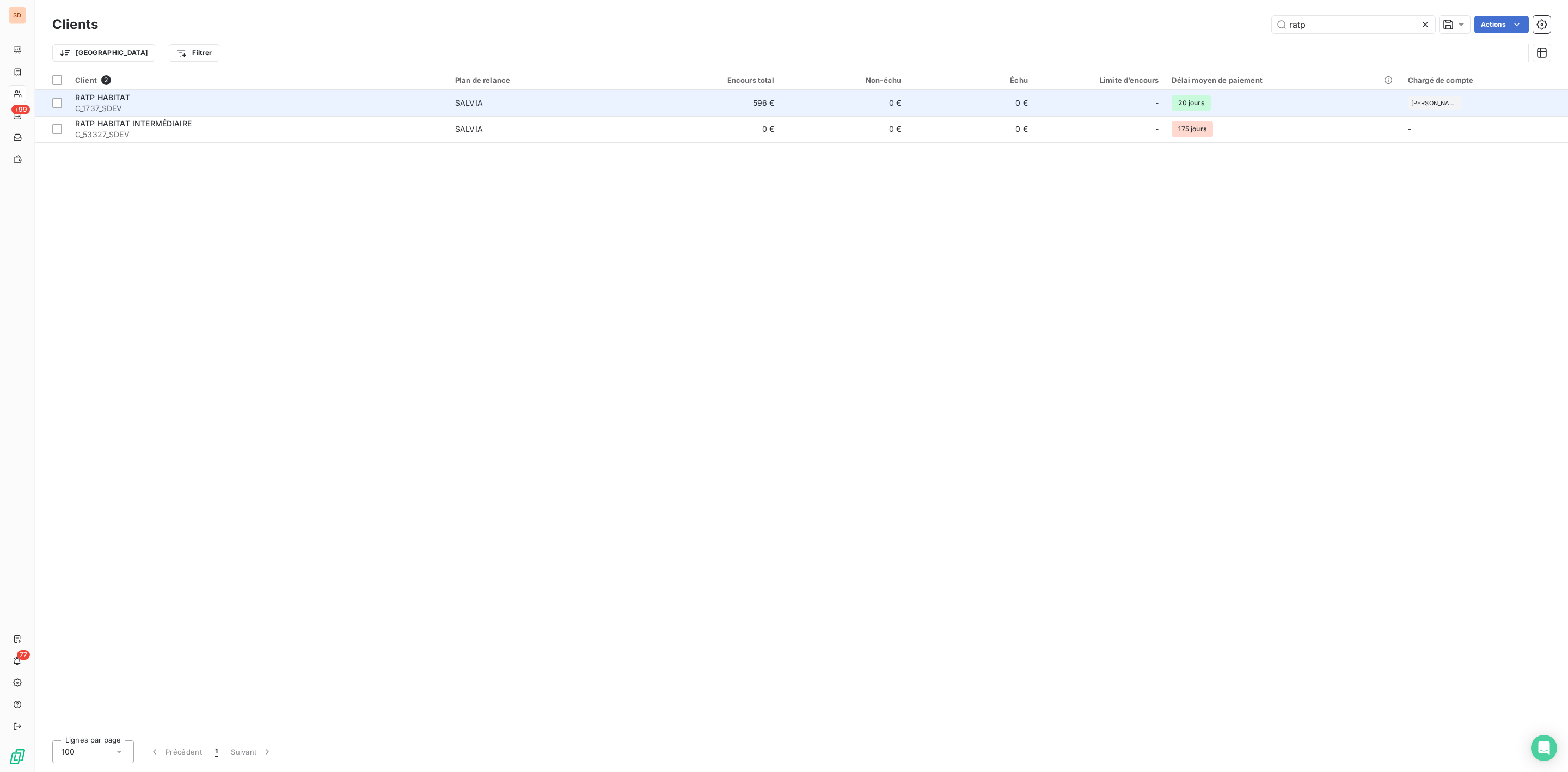
type input "ratp"
click at [121, 110] on span "C_1737_SDEV" at bounding box center [258, 108] width 367 height 11
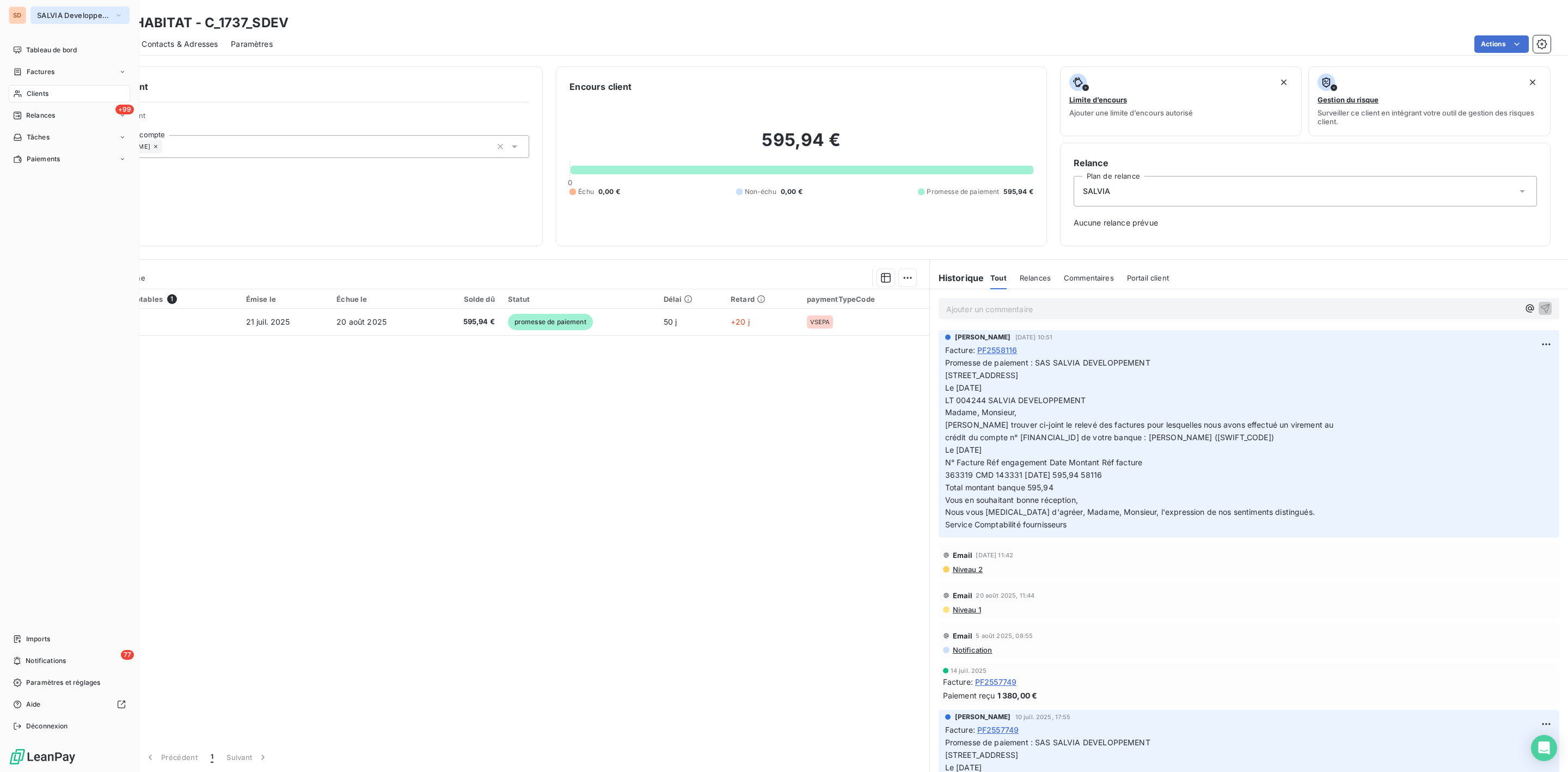
click at [54, 9] on button "SALVIA Developpement" at bounding box center [79, 15] width 99 height 18
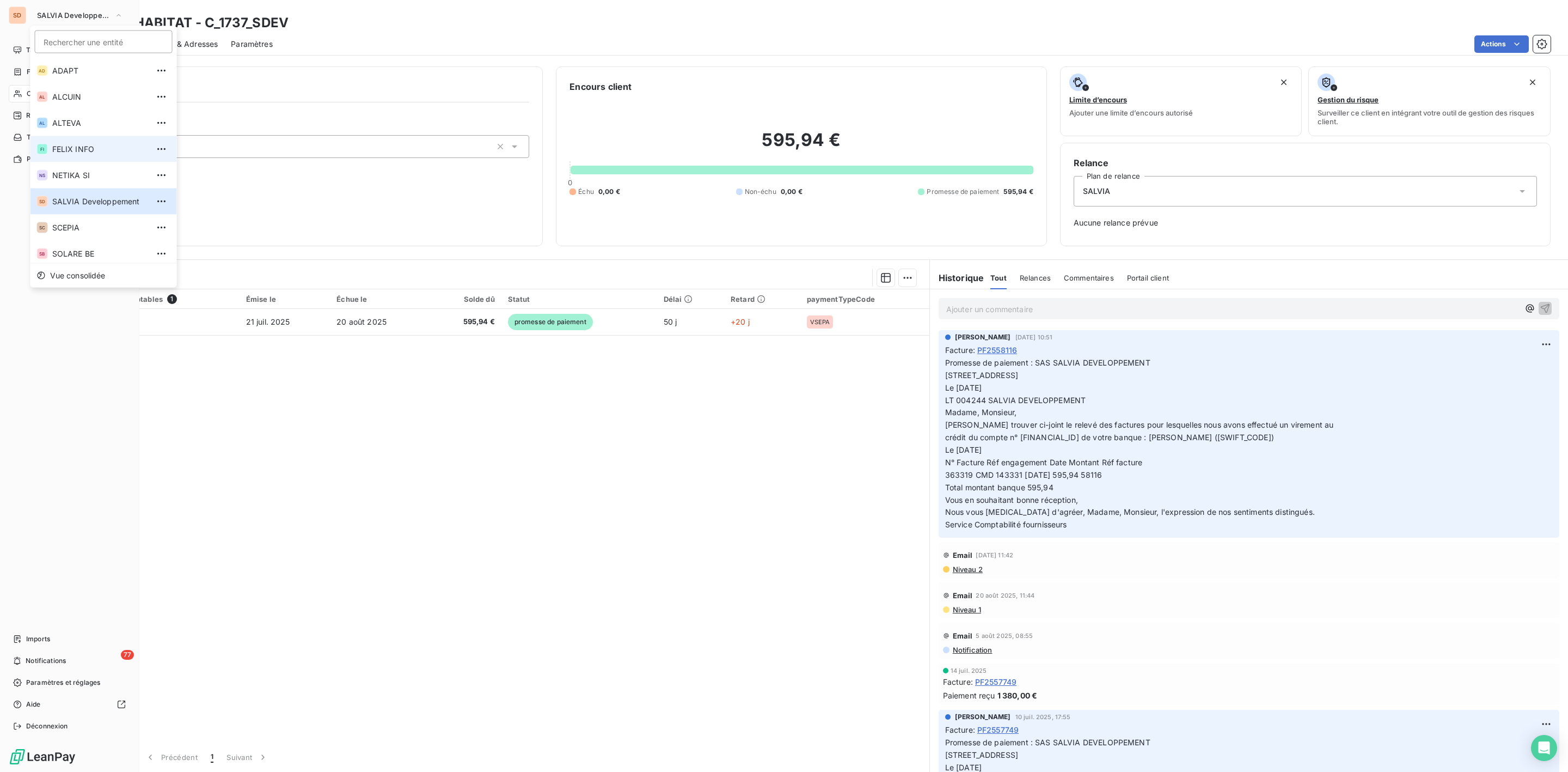
click at [84, 152] on span "FELIX INFO" at bounding box center [100, 149] width 96 height 11
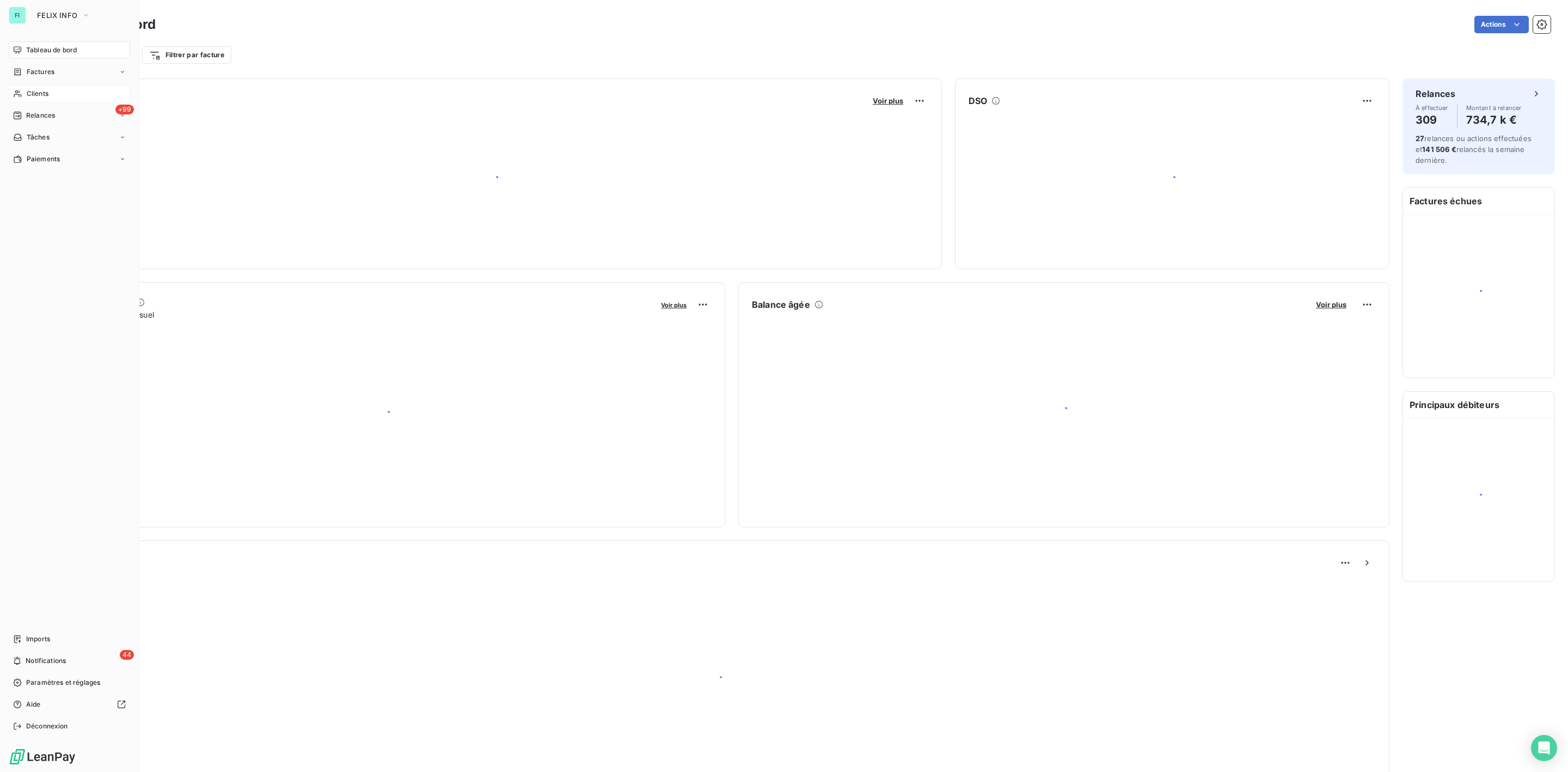
click at [47, 95] on span "Clients" at bounding box center [38, 93] width 22 height 10
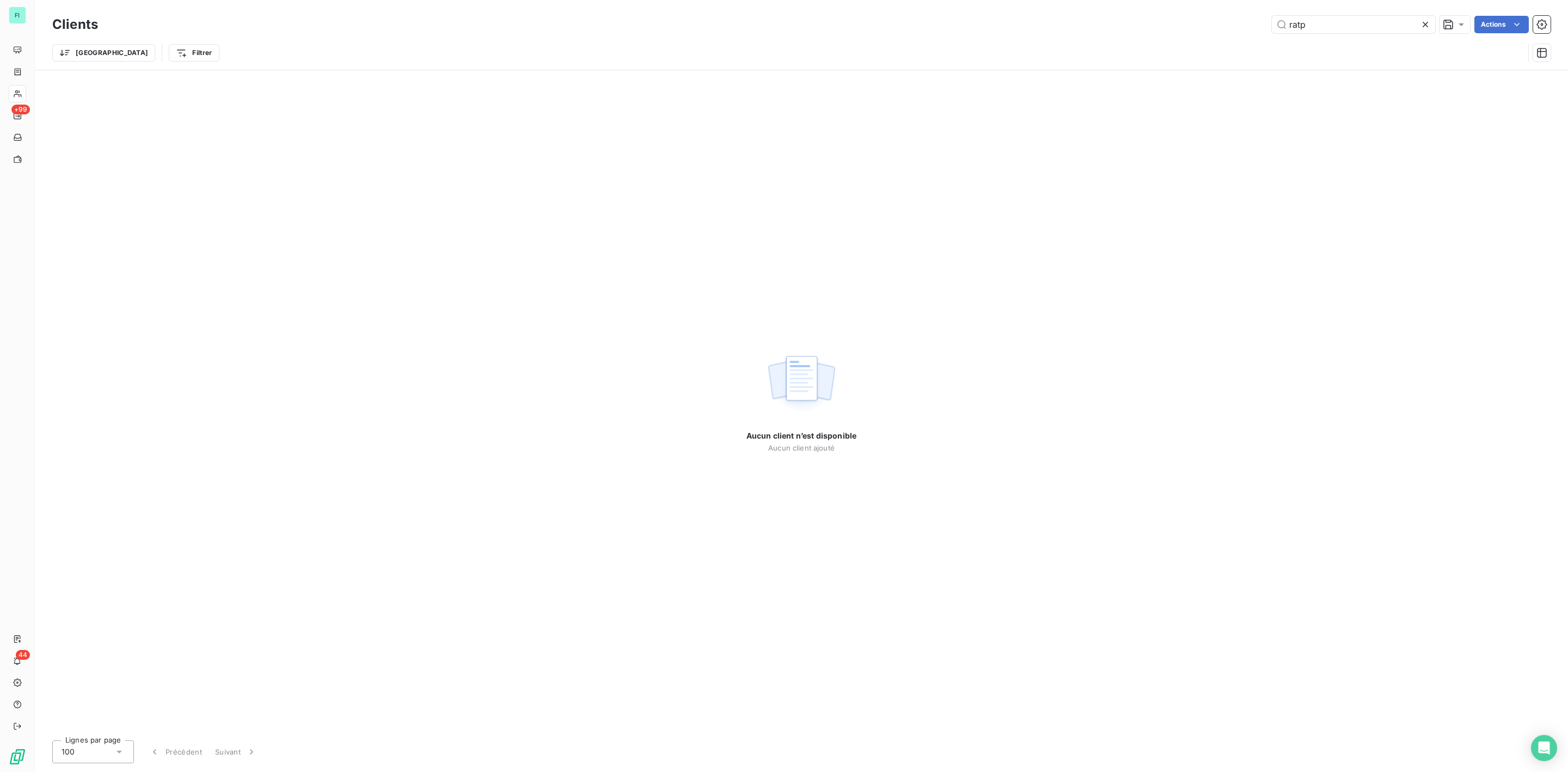
drag, startPoint x: 1337, startPoint y: 24, endPoint x: 1060, endPoint y: 24, distance: 277.0
click at [1060, 24] on div "ratp Actions" at bounding box center [831, 24] width 1439 height 18
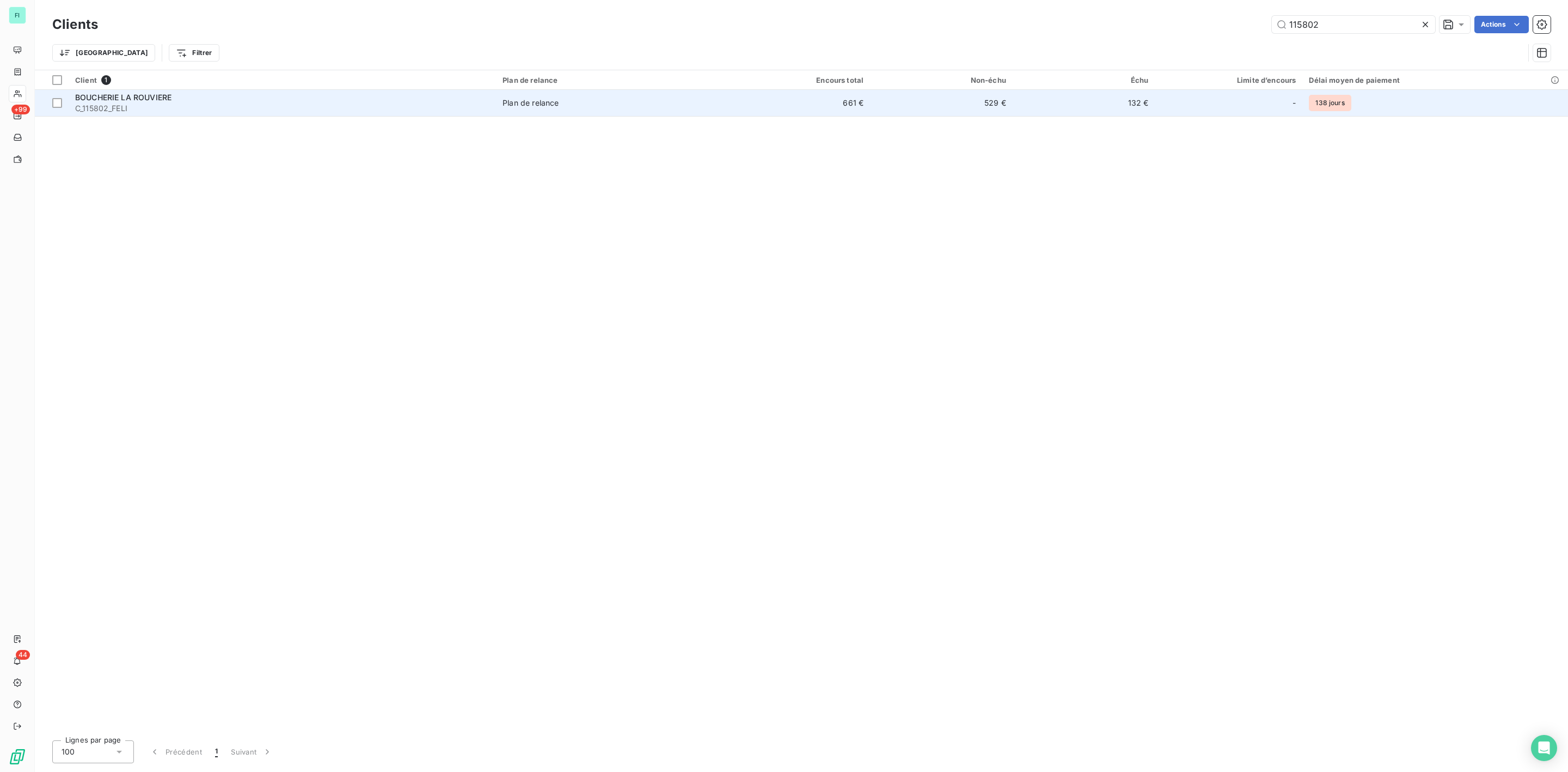
type input "115802"
click at [207, 104] on span "C_115802_FELI" at bounding box center [282, 108] width 414 height 11
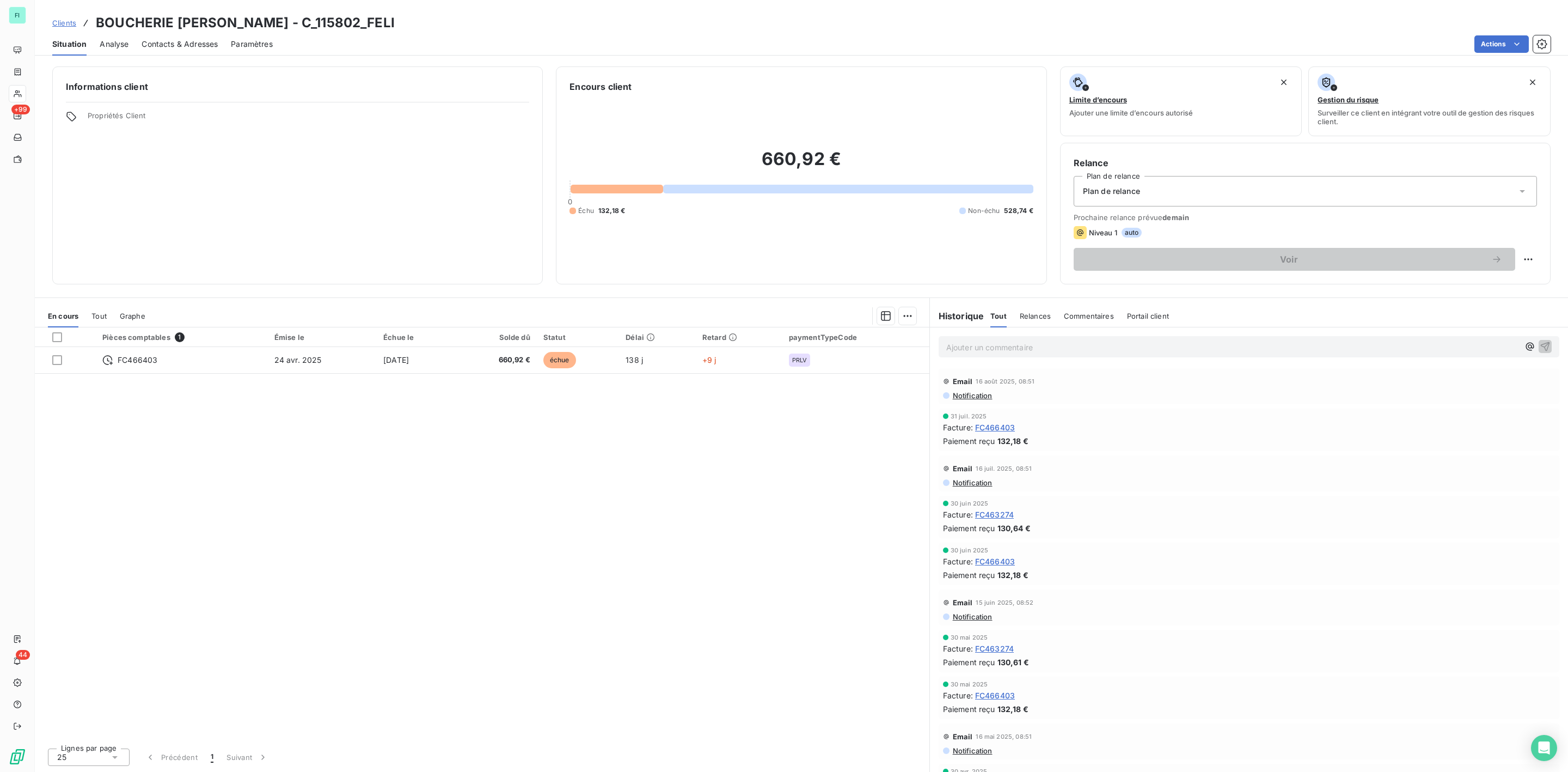
click at [178, 36] on div "Contacts & Adresses" at bounding box center [180, 43] width 77 height 23
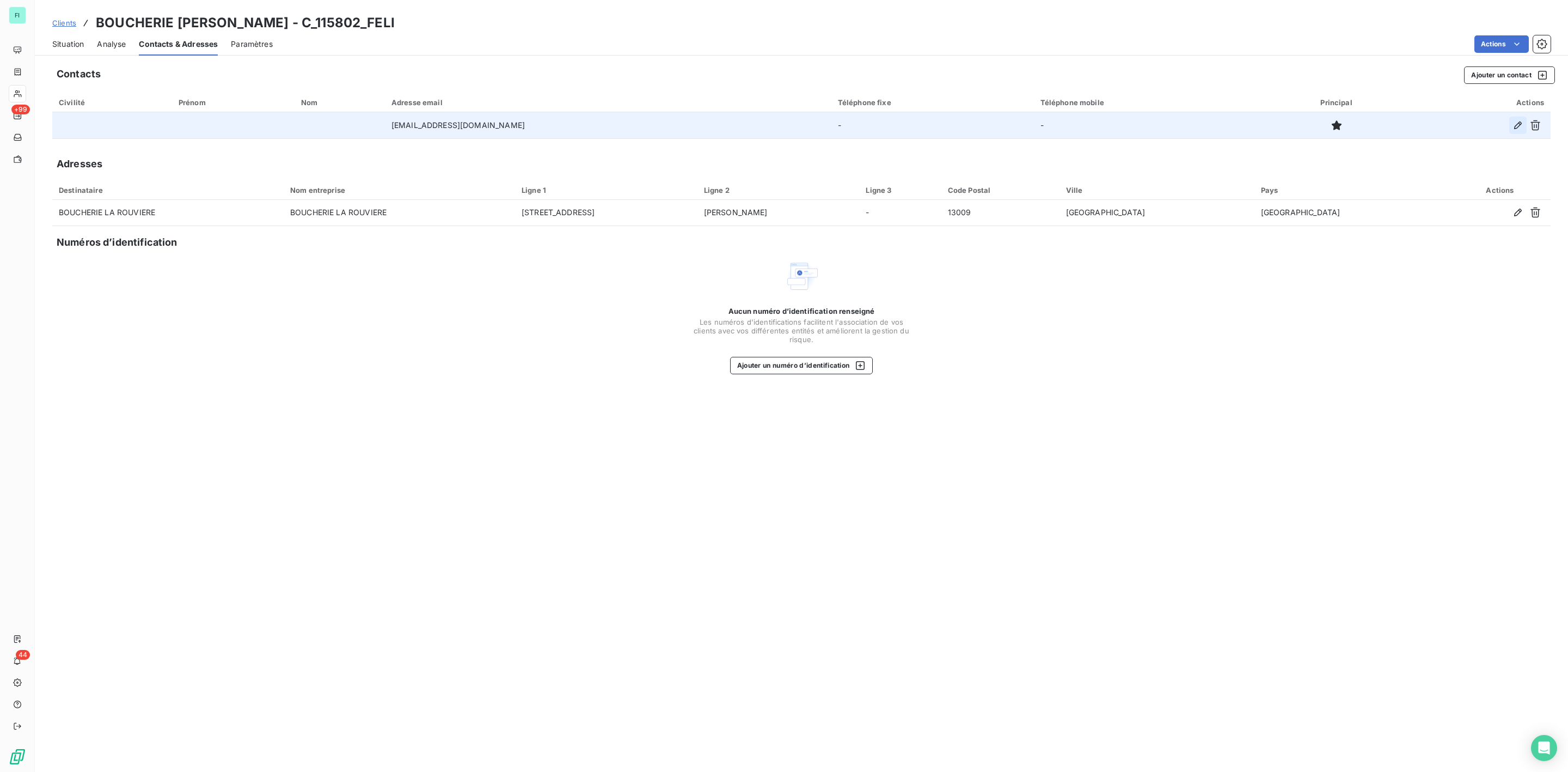
click at [1519, 124] on icon "button" at bounding box center [1518, 125] width 7 height 7
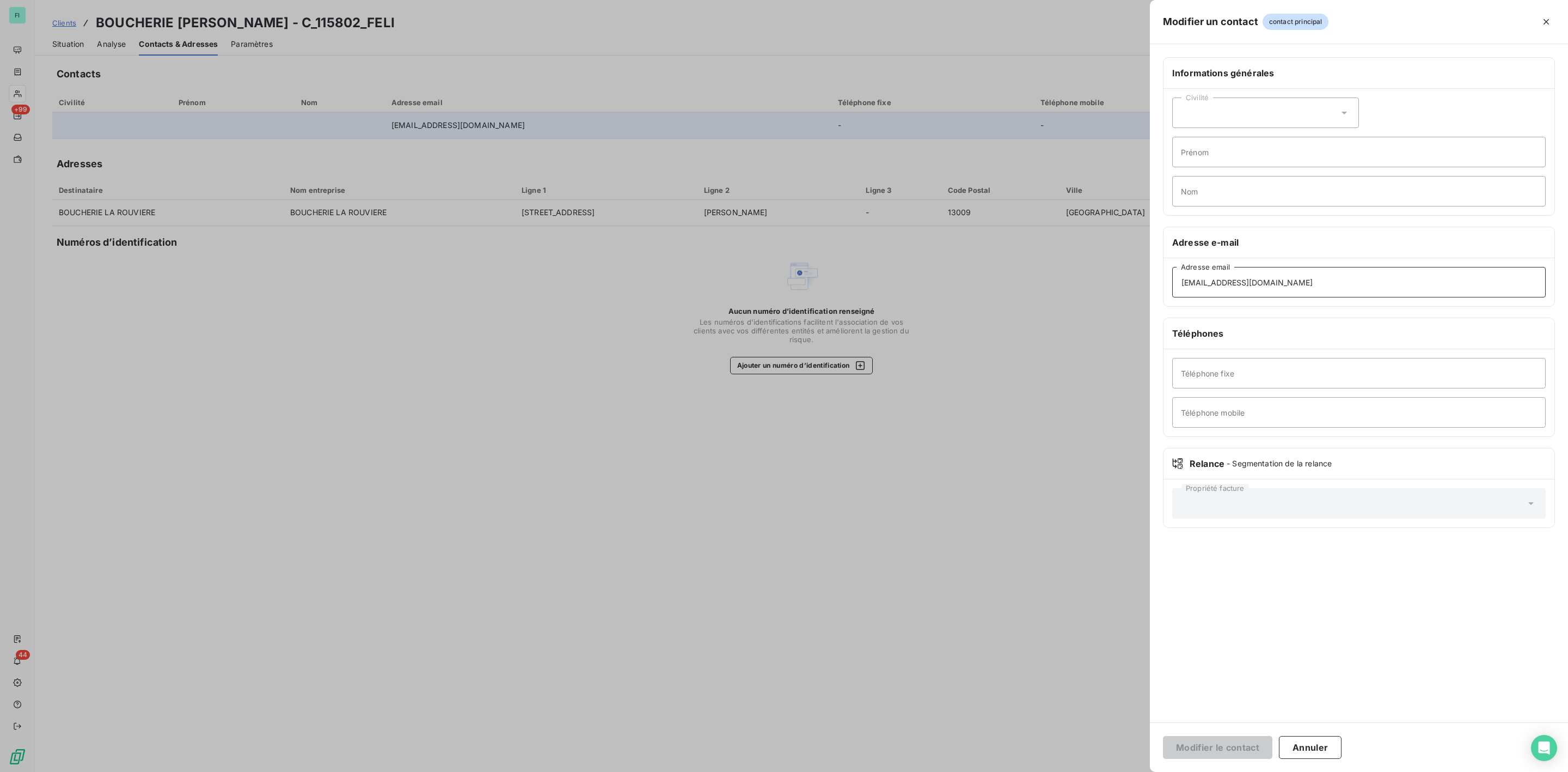
drag, startPoint x: 1305, startPoint y: 288, endPoint x: 923, endPoint y: 288, distance: 382.0
click at [954, 743] on div "Modifier un contact contact principal Informations générales Civilité Prénom No…" at bounding box center [784, 772] width 1568 height 0
paste input "contact@boucherielarouviere"
type input "contact@boucherielarouviere.fr"
click at [1194, 740] on button "Modifier le contact" at bounding box center [1218, 747] width 110 height 23
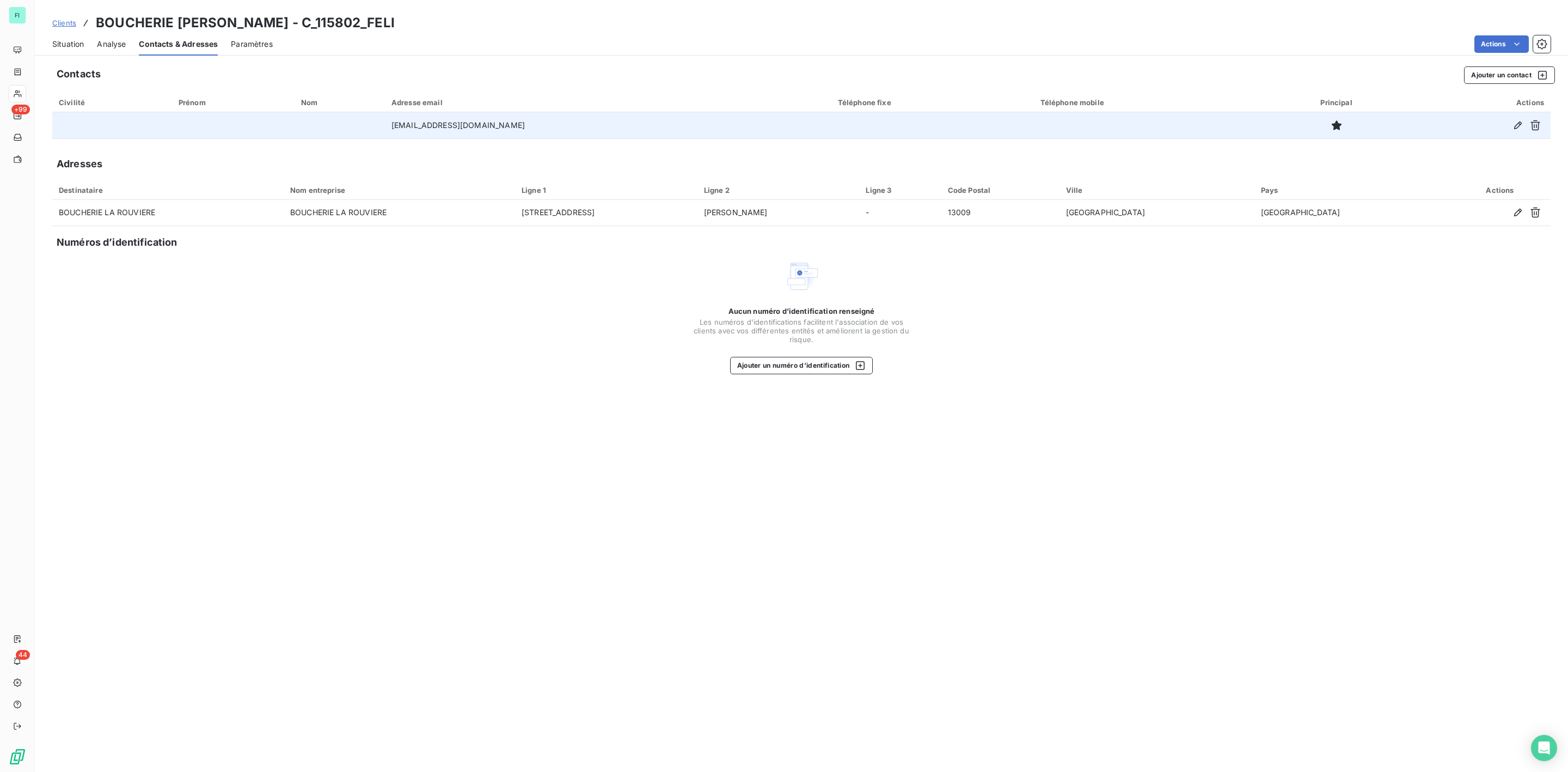
click at [69, 40] on span "Situation" at bounding box center [68, 44] width 32 height 11
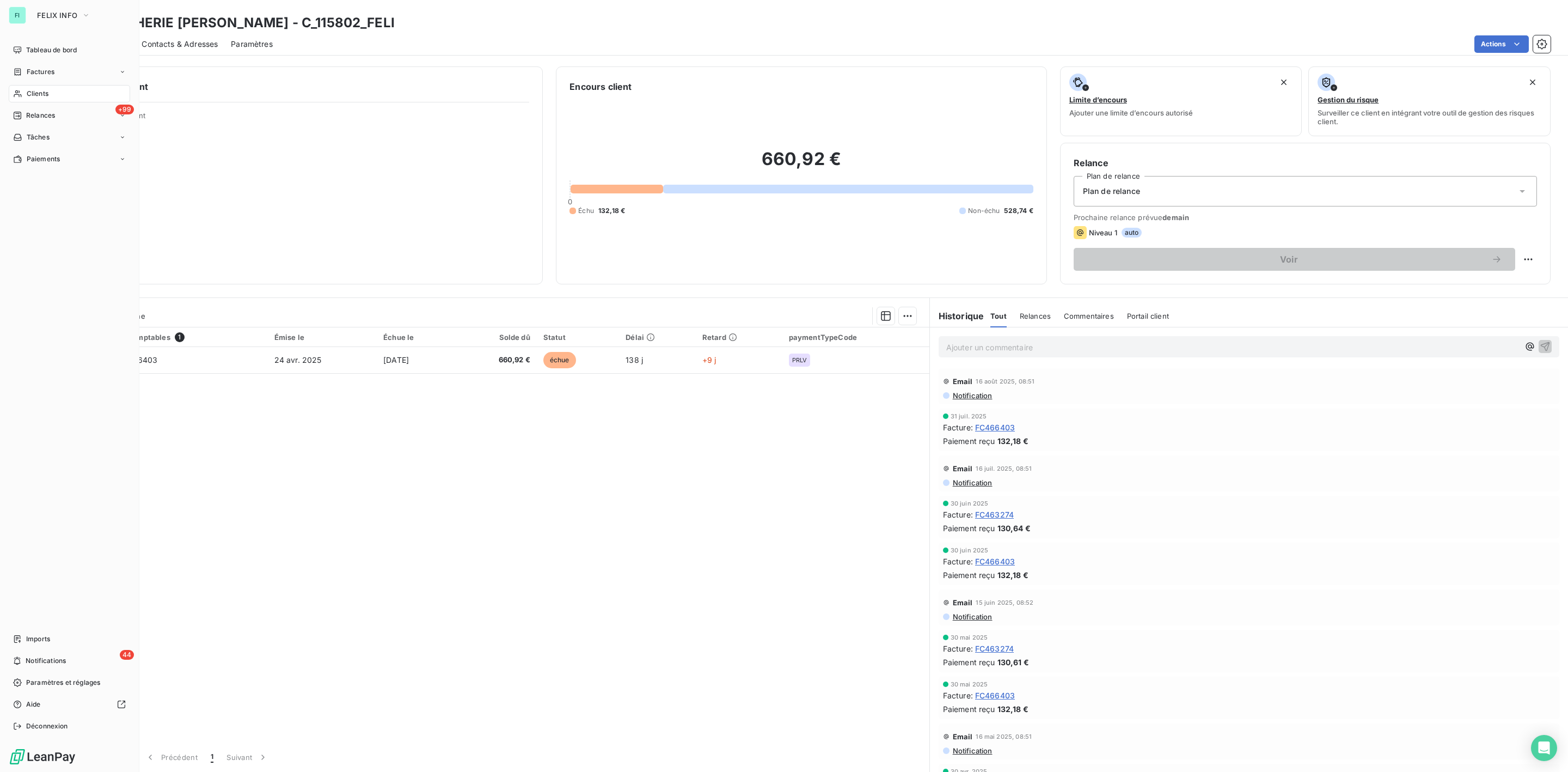
click at [26, 89] on span "Clients" at bounding box center [38, 93] width 22 height 10
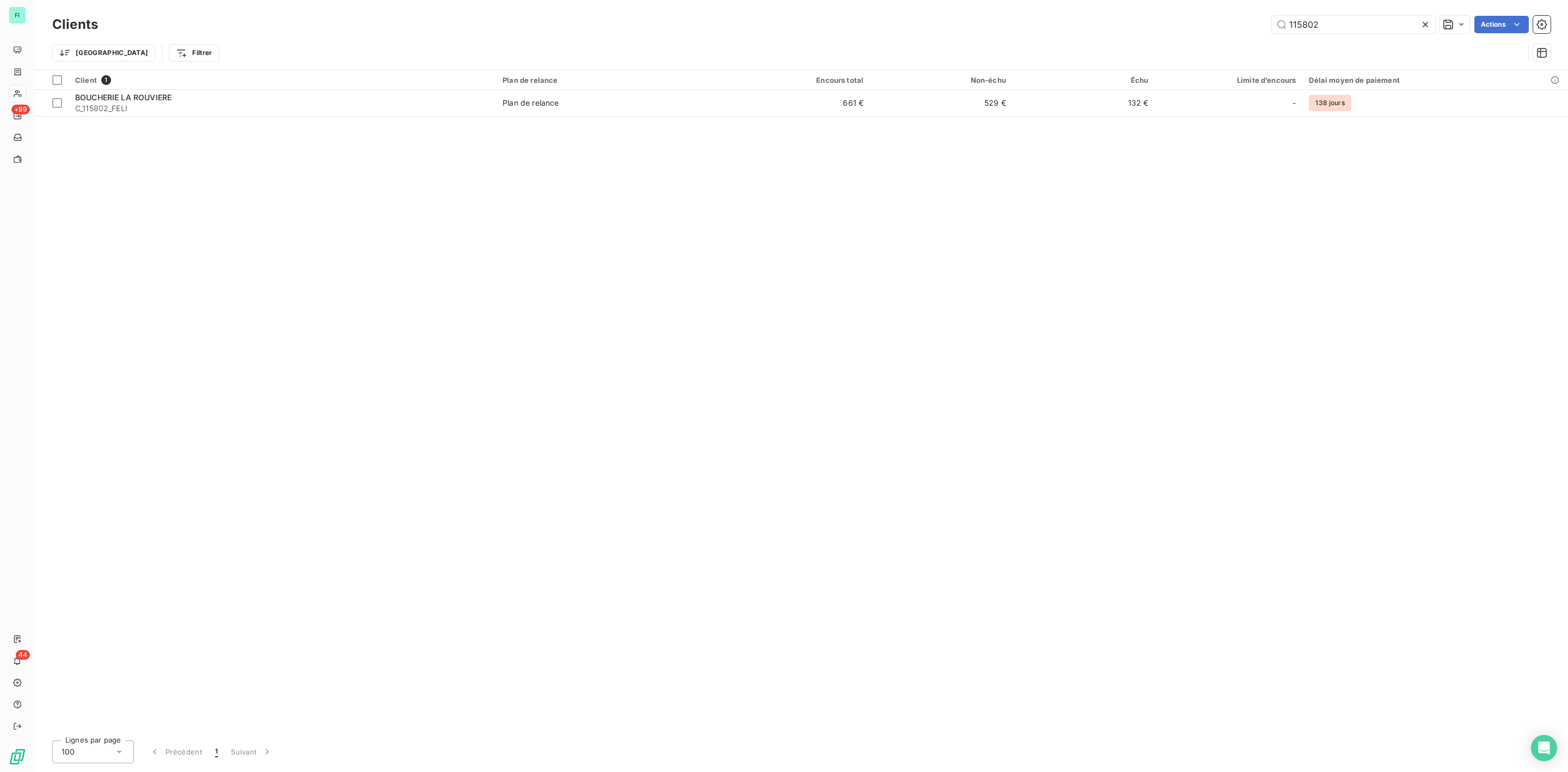
drag, startPoint x: 1344, startPoint y: 22, endPoint x: 1094, endPoint y: 26, distance: 250.0
click at [1108, 26] on div "115802 Actions" at bounding box center [831, 24] width 1439 height 18
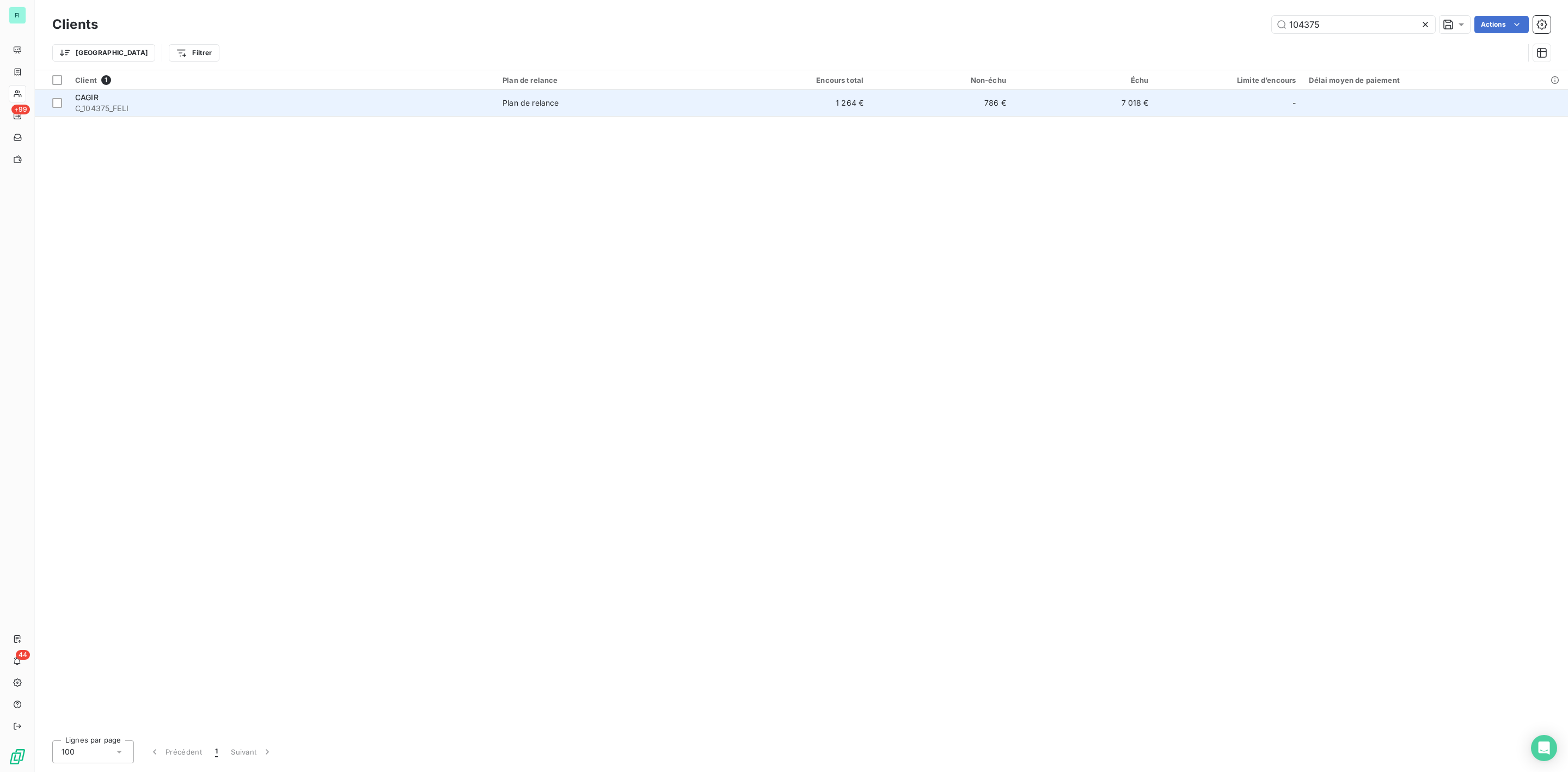
type input "104375"
click at [124, 99] on div "CAGIR" at bounding box center [282, 97] width 414 height 11
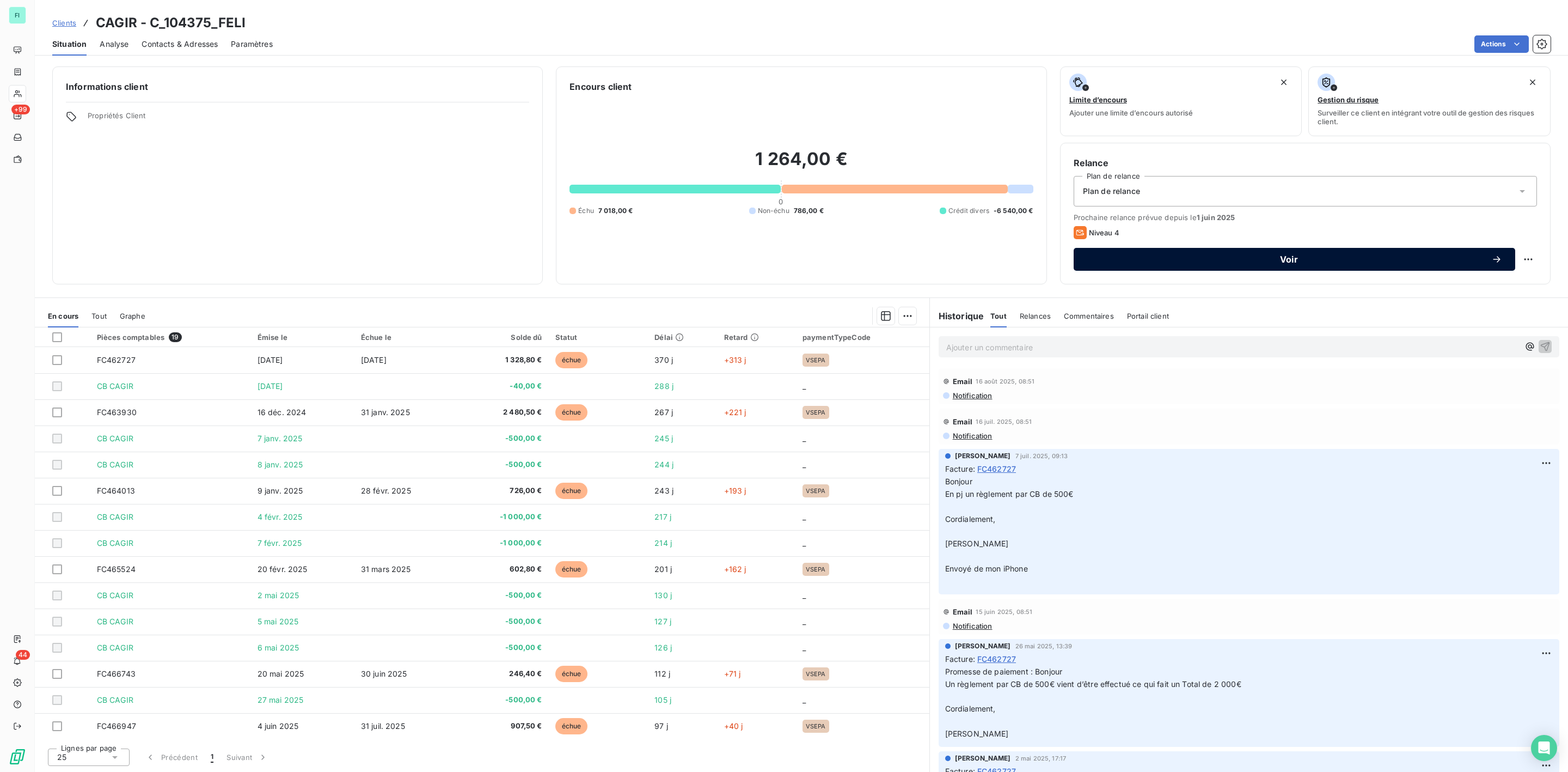
click at [1289, 257] on span "Voir" at bounding box center [1289, 259] width 405 height 9
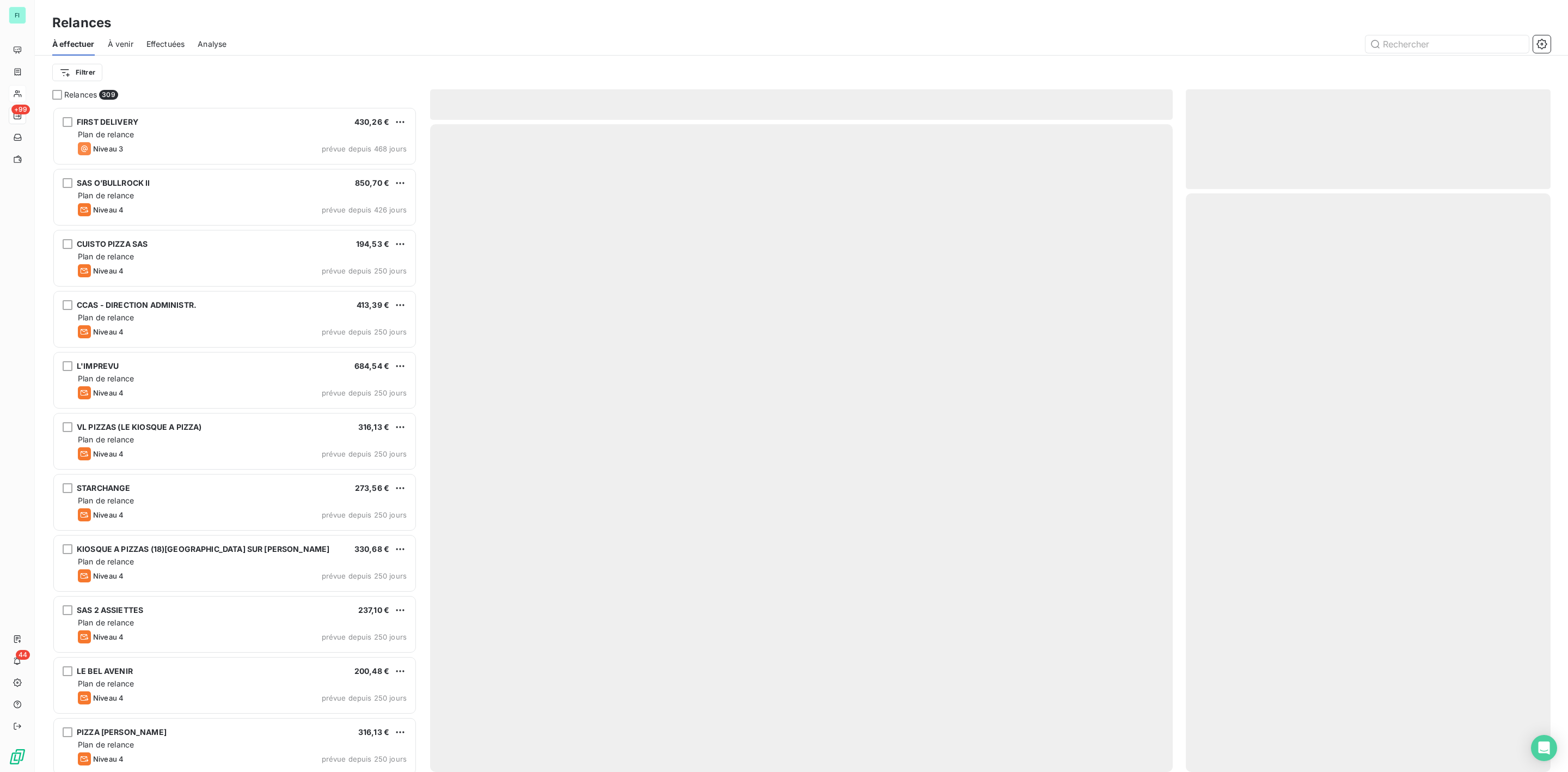
scroll to position [654, 352]
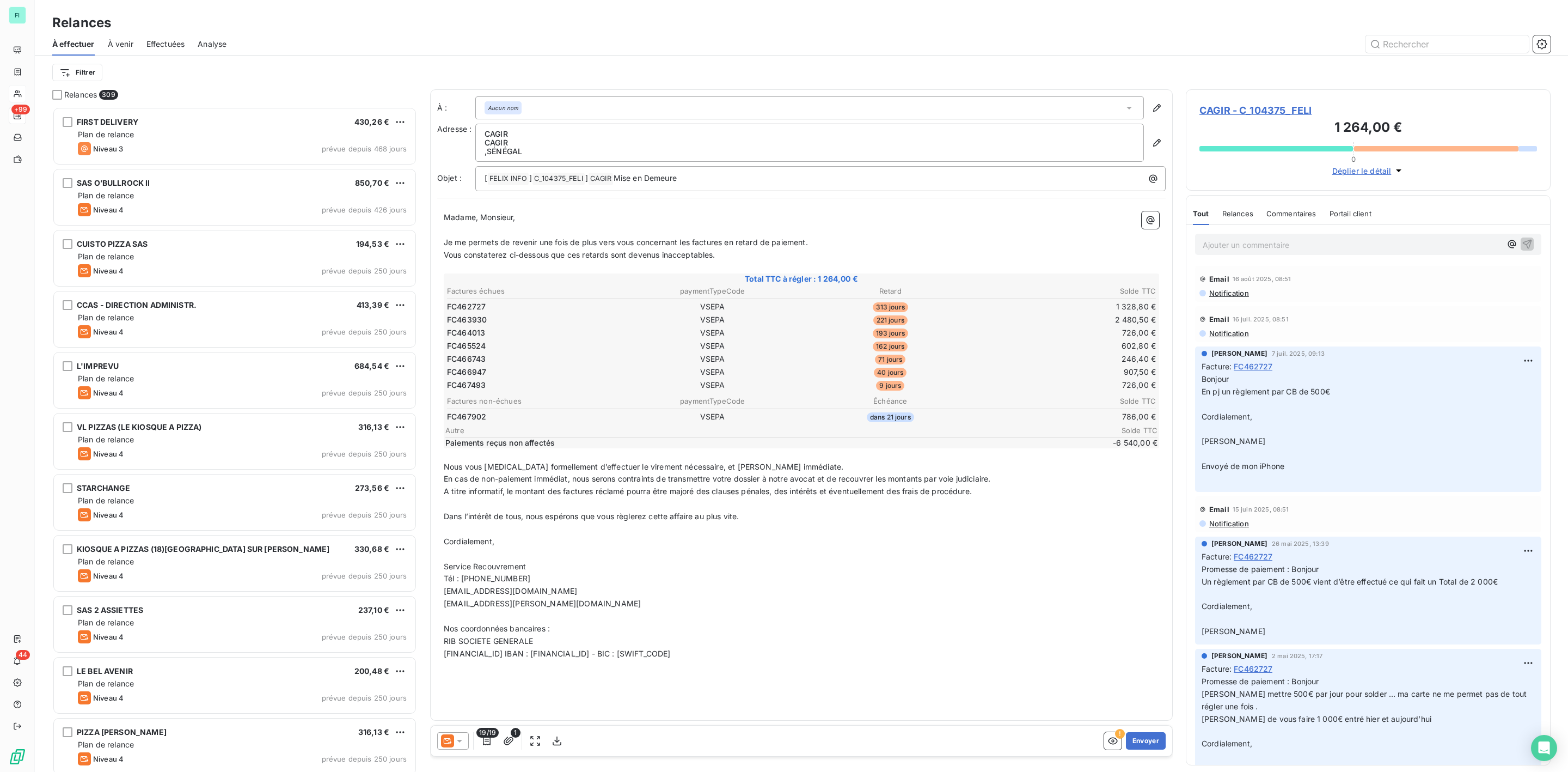
click at [461, 743] on icon at bounding box center [459, 740] width 11 height 11
click at [464, 690] on li "Niveau 3 ( J+35 )" at bounding box center [511, 697] width 147 height 22
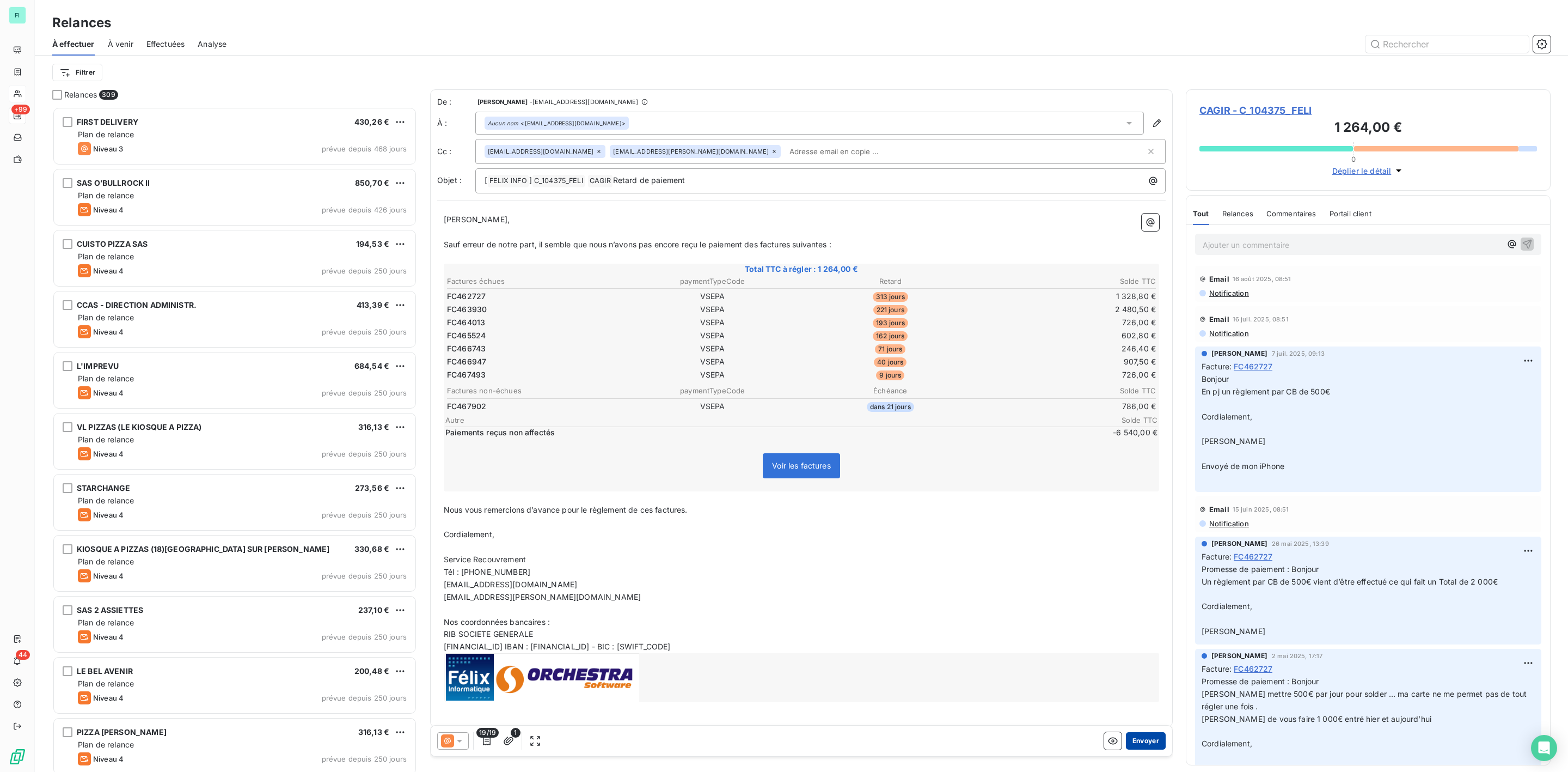
click at [1143, 738] on button "Envoyer" at bounding box center [1146, 740] width 40 height 18
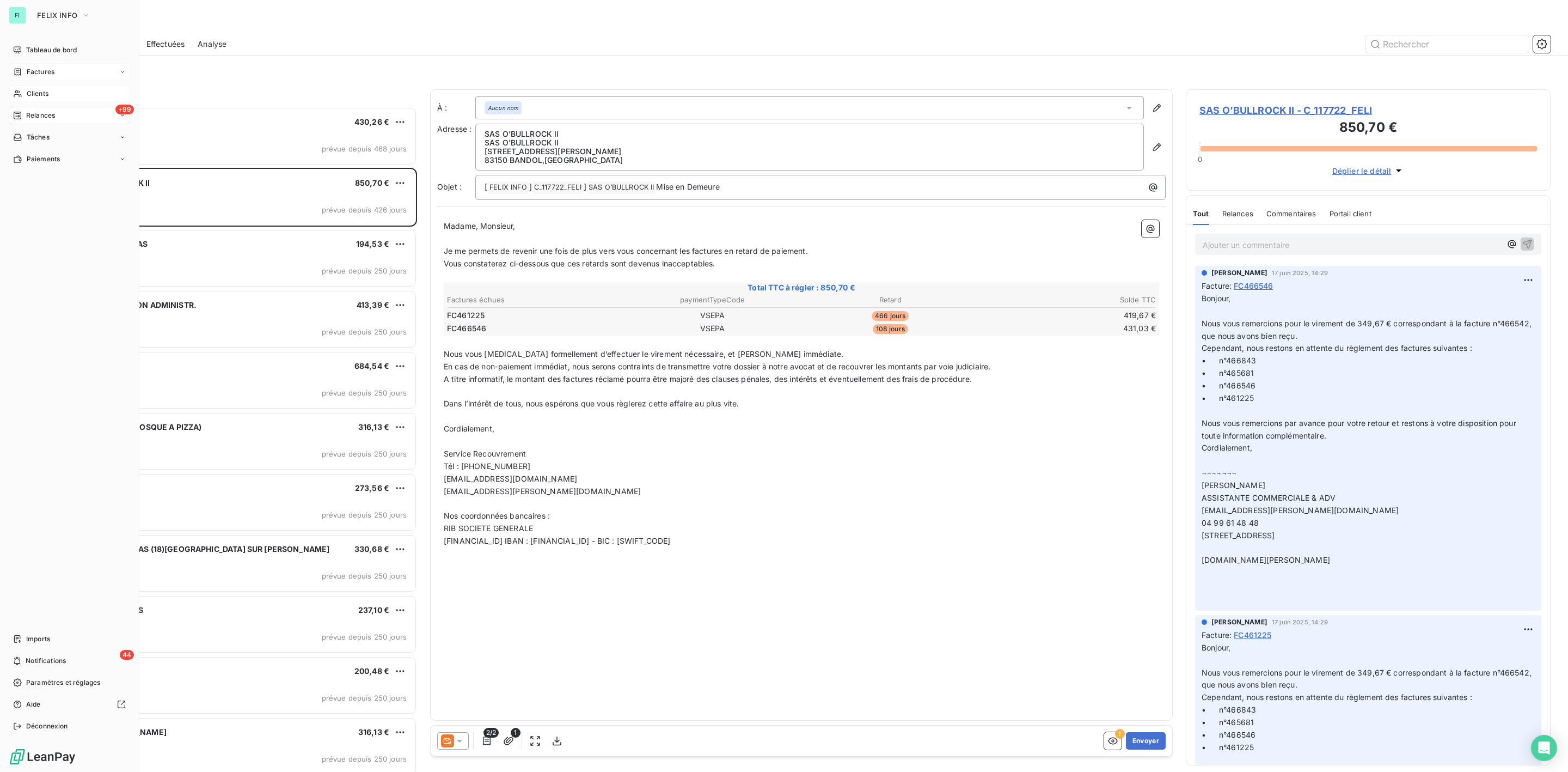
drag, startPoint x: 46, startPoint y: 70, endPoint x: 91, endPoint y: 67, distance: 45.1
click at [53, 67] on span "Factures" at bounding box center [40, 71] width 28 height 10
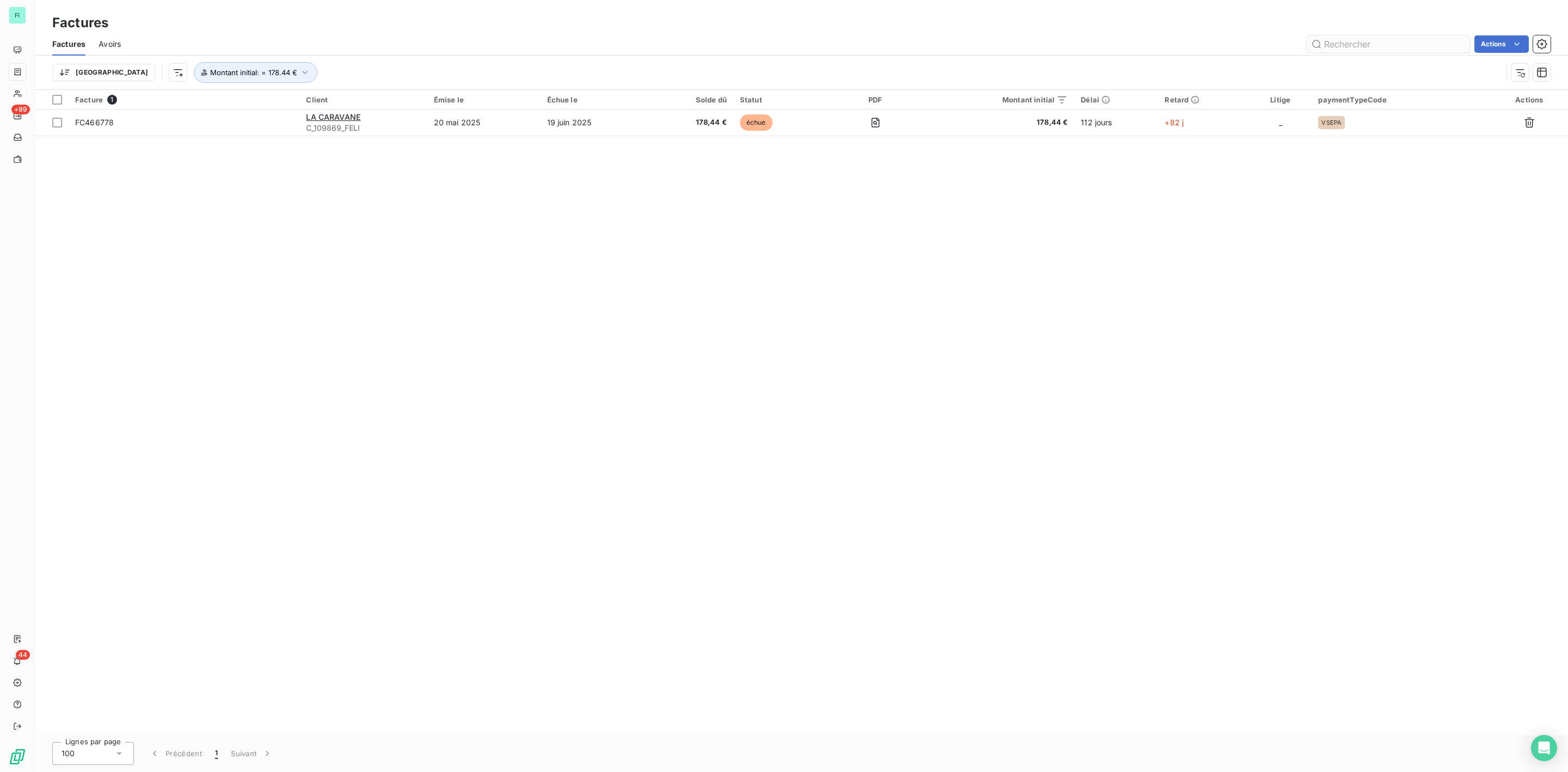
click at [1347, 41] on input "text" at bounding box center [1388, 44] width 163 height 18
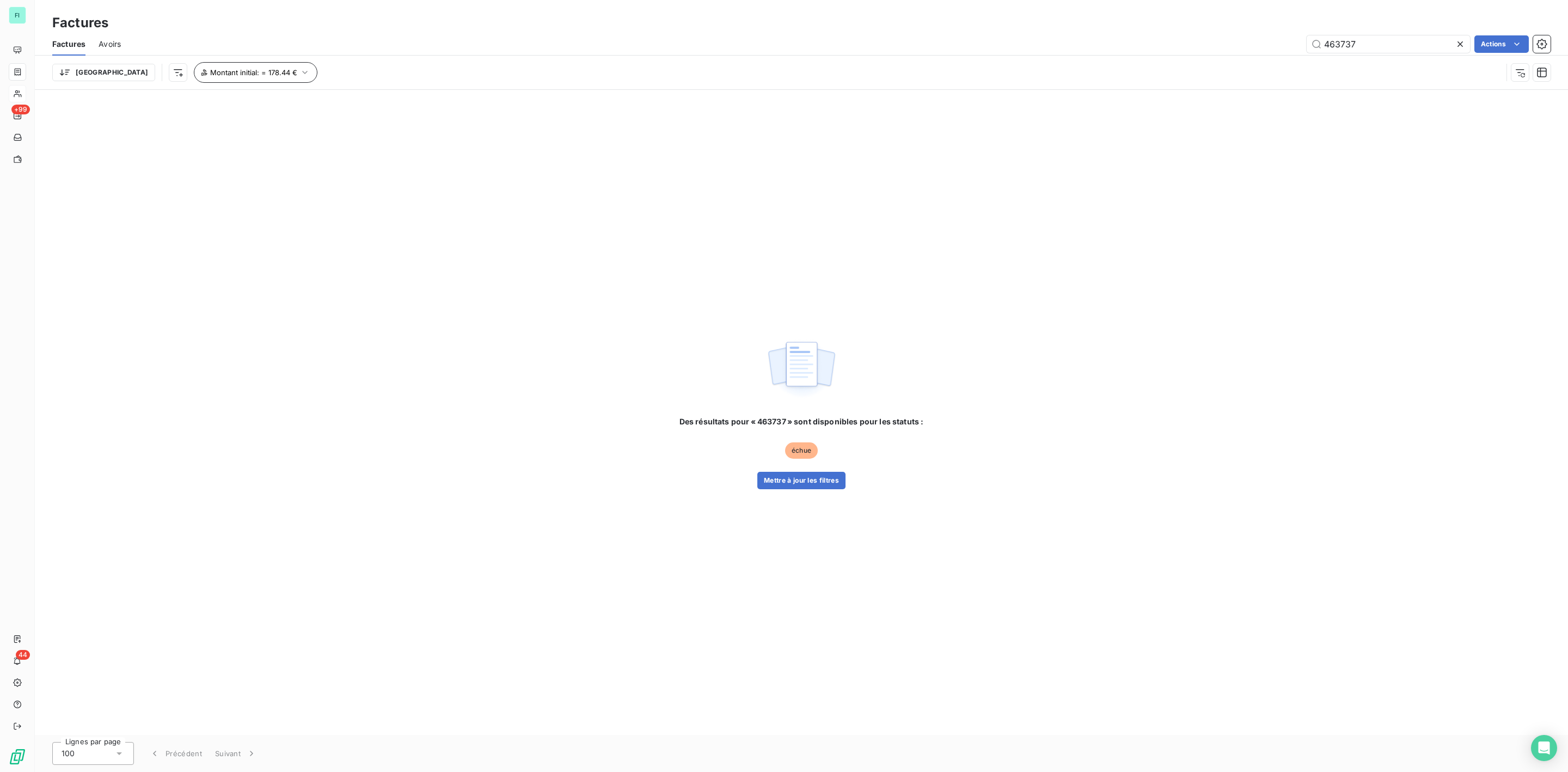
type input "463737"
click at [299, 67] on icon "button" at bounding box center [305, 72] width 11 height 11
click at [206, 130] on span "Supprimer le filtre" at bounding box center [194, 131] width 63 height 11
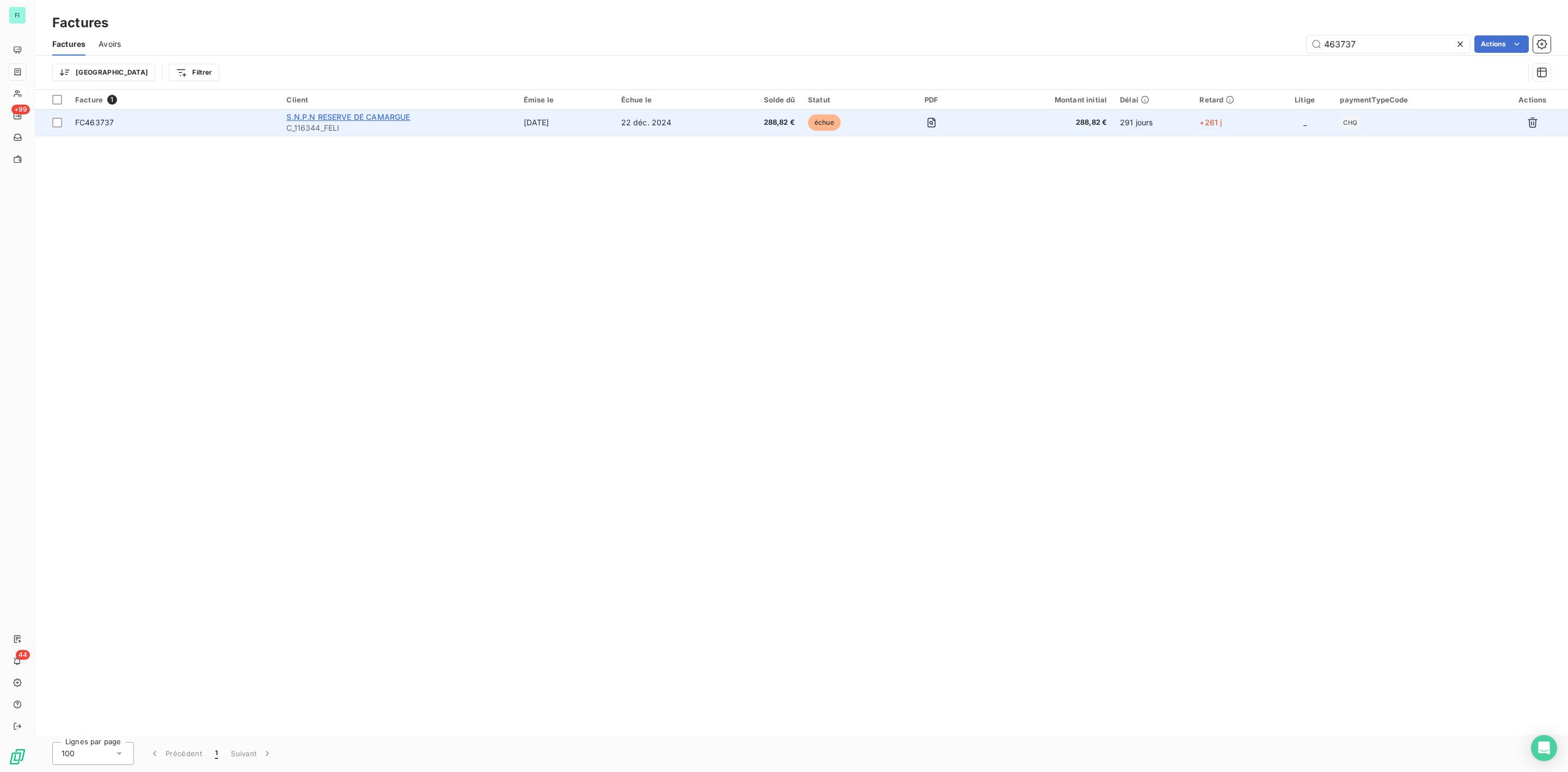
click at [349, 119] on span "S.N.P.N RESERVE DE CAMARGUE" at bounding box center [348, 116] width 124 height 10
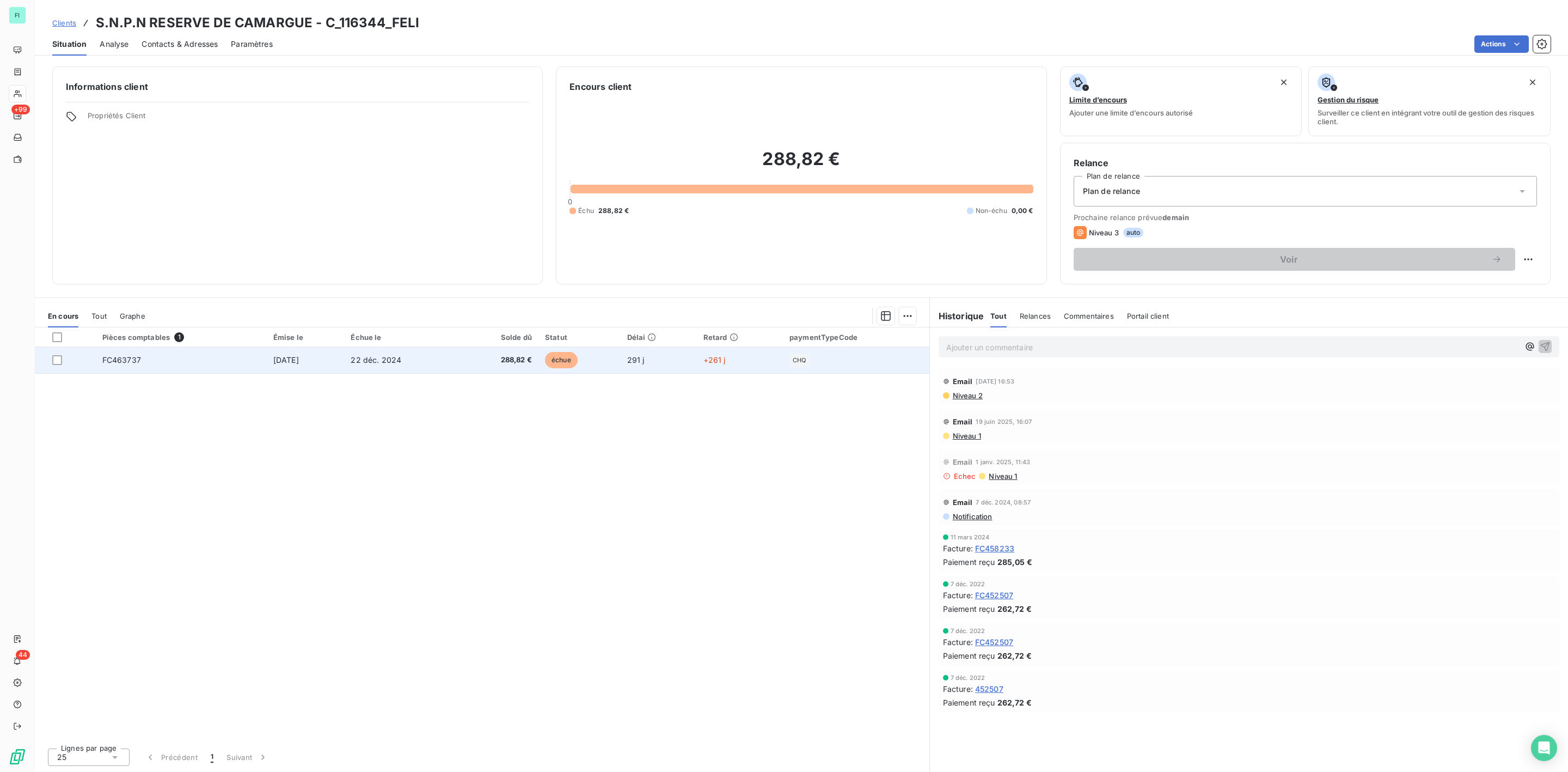
click at [451, 363] on td "22 déc. 2024" at bounding box center [401, 360] width 114 height 26
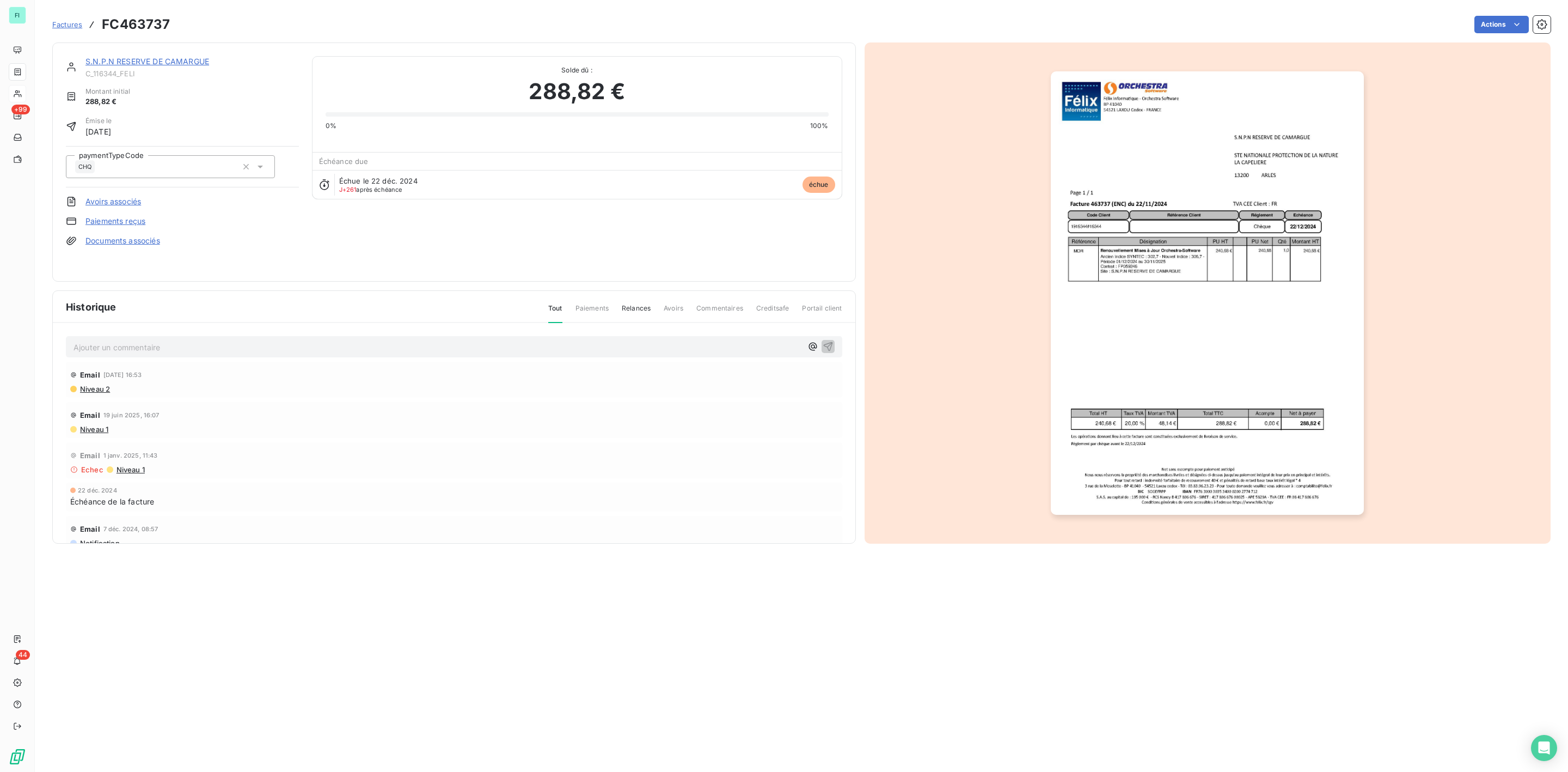
click at [1227, 402] on img "button" at bounding box center [1207, 293] width 313 height 443
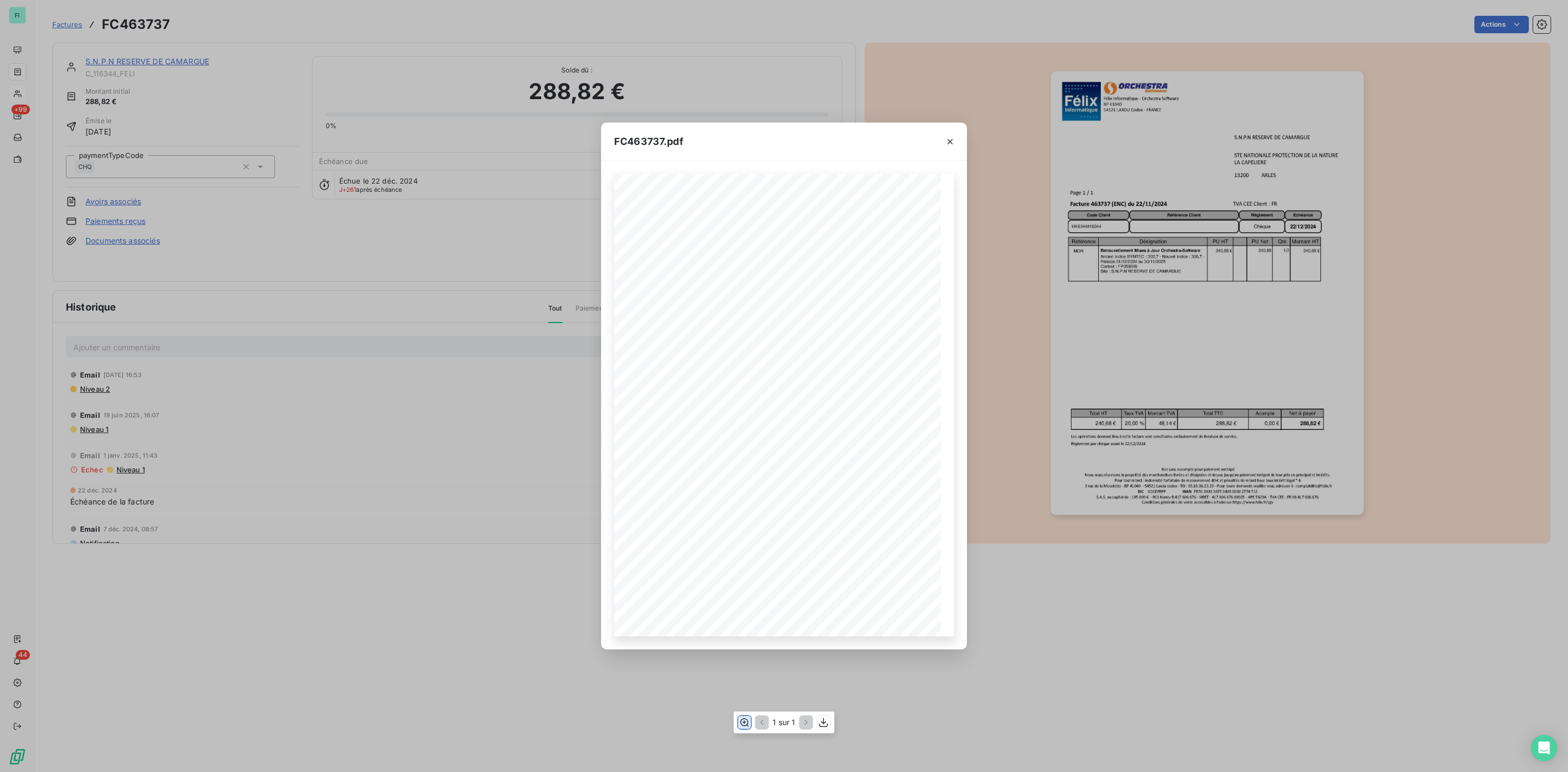
click at [743, 722] on icon "button" at bounding box center [745, 721] width 9 height 8
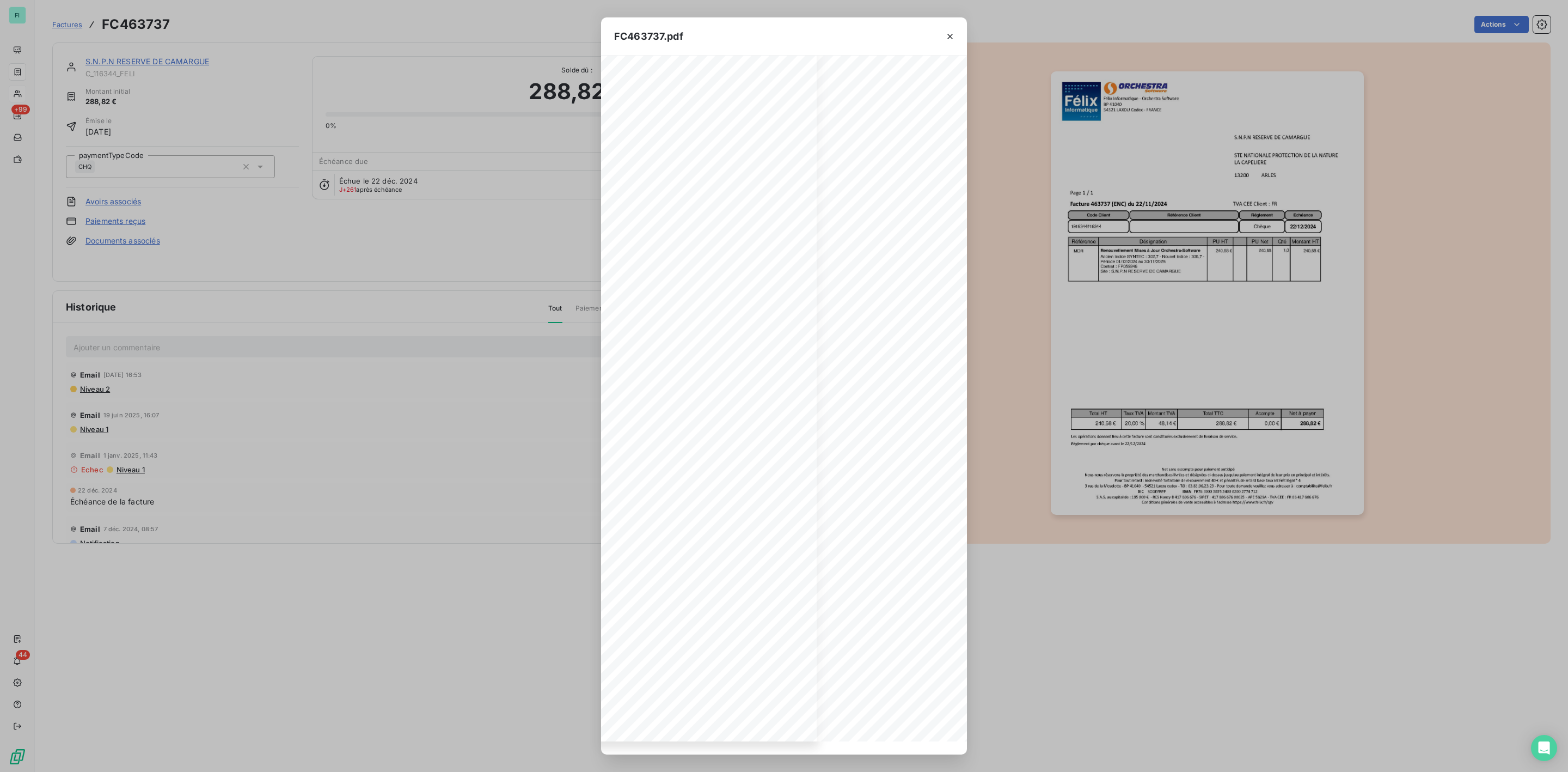
scroll to position [110, 138]
click at [948, 36] on icon "button" at bounding box center [950, 36] width 11 height 11
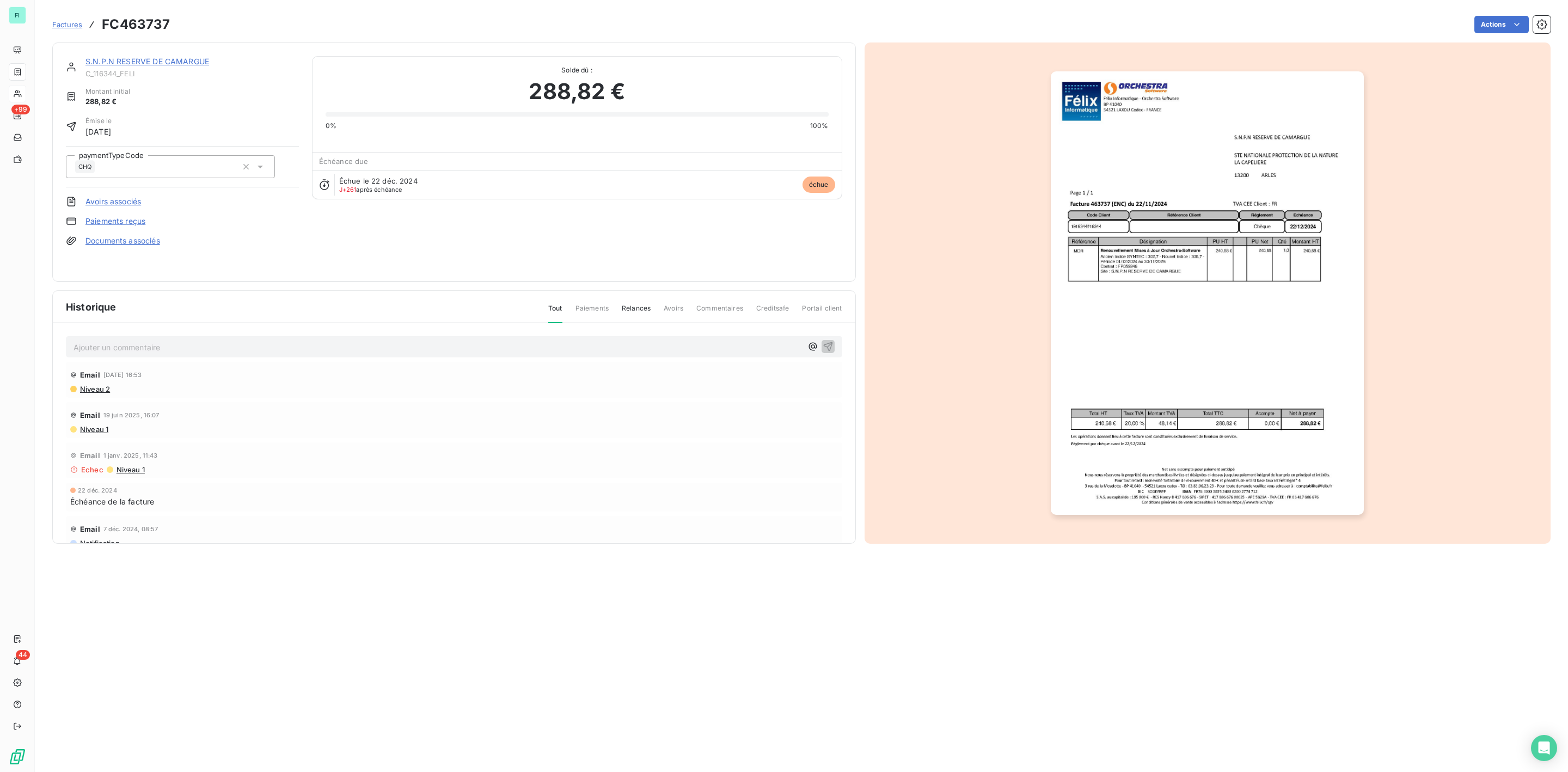
click at [1216, 358] on img "button" at bounding box center [1207, 293] width 313 height 443
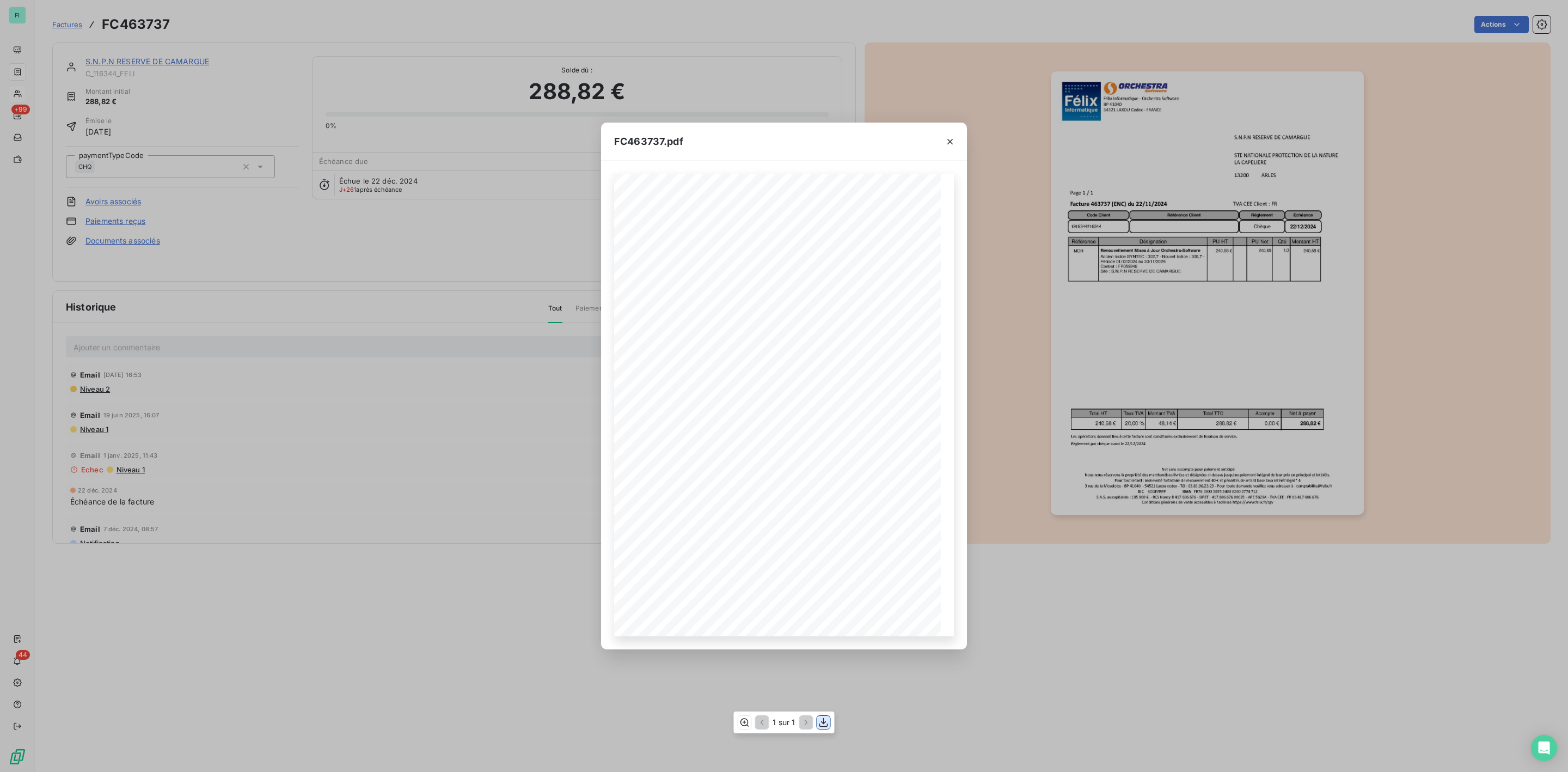
click at [822, 722] on icon "button" at bounding box center [824, 722] width 9 height 10
click at [951, 136] on icon "button" at bounding box center [950, 141] width 11 height 11
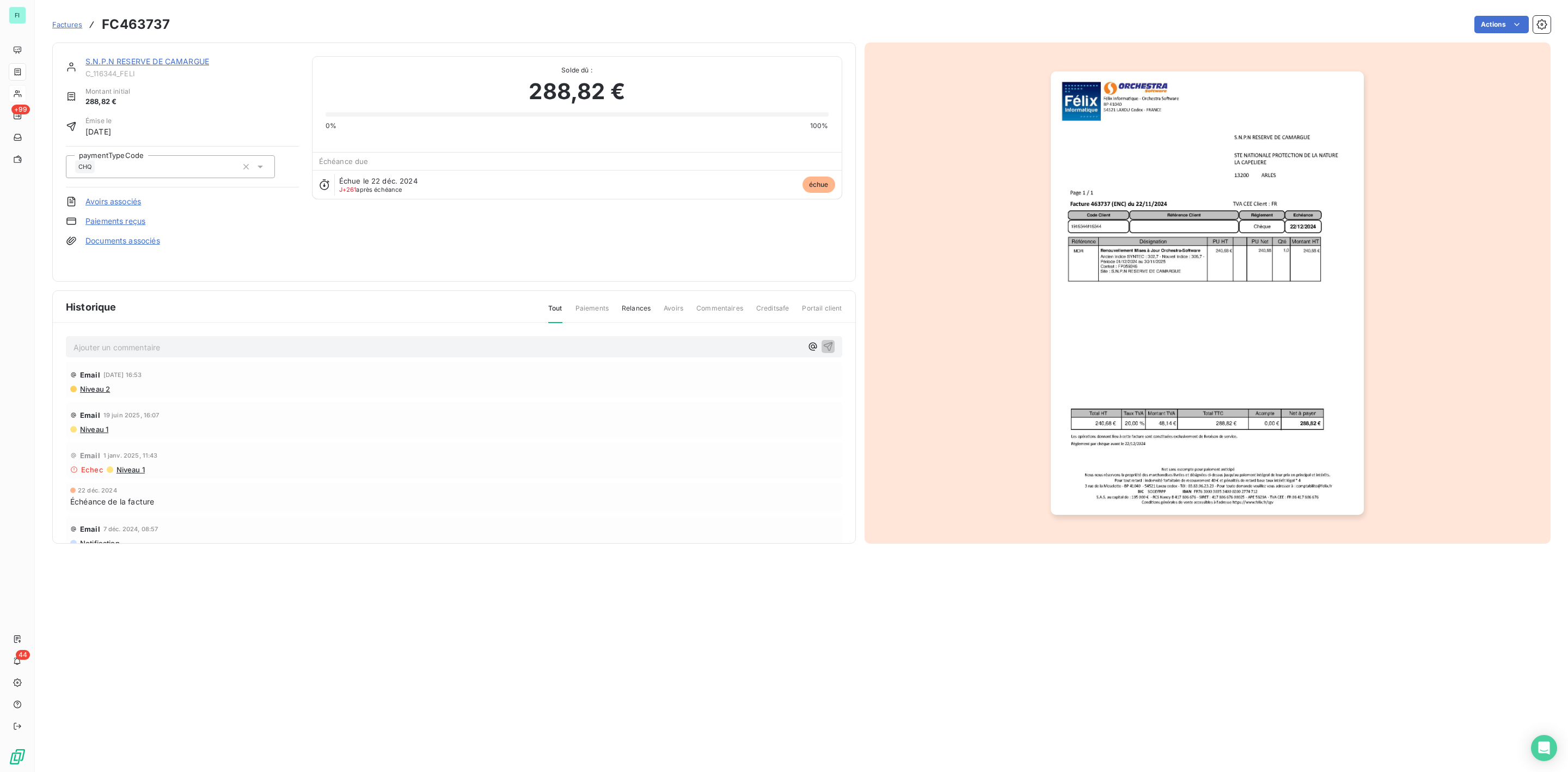
click at [163, 60] on link "S.N.P.N RESERVE DE CAMARGUE" at bounding box center [147, 61] width 124 height 10
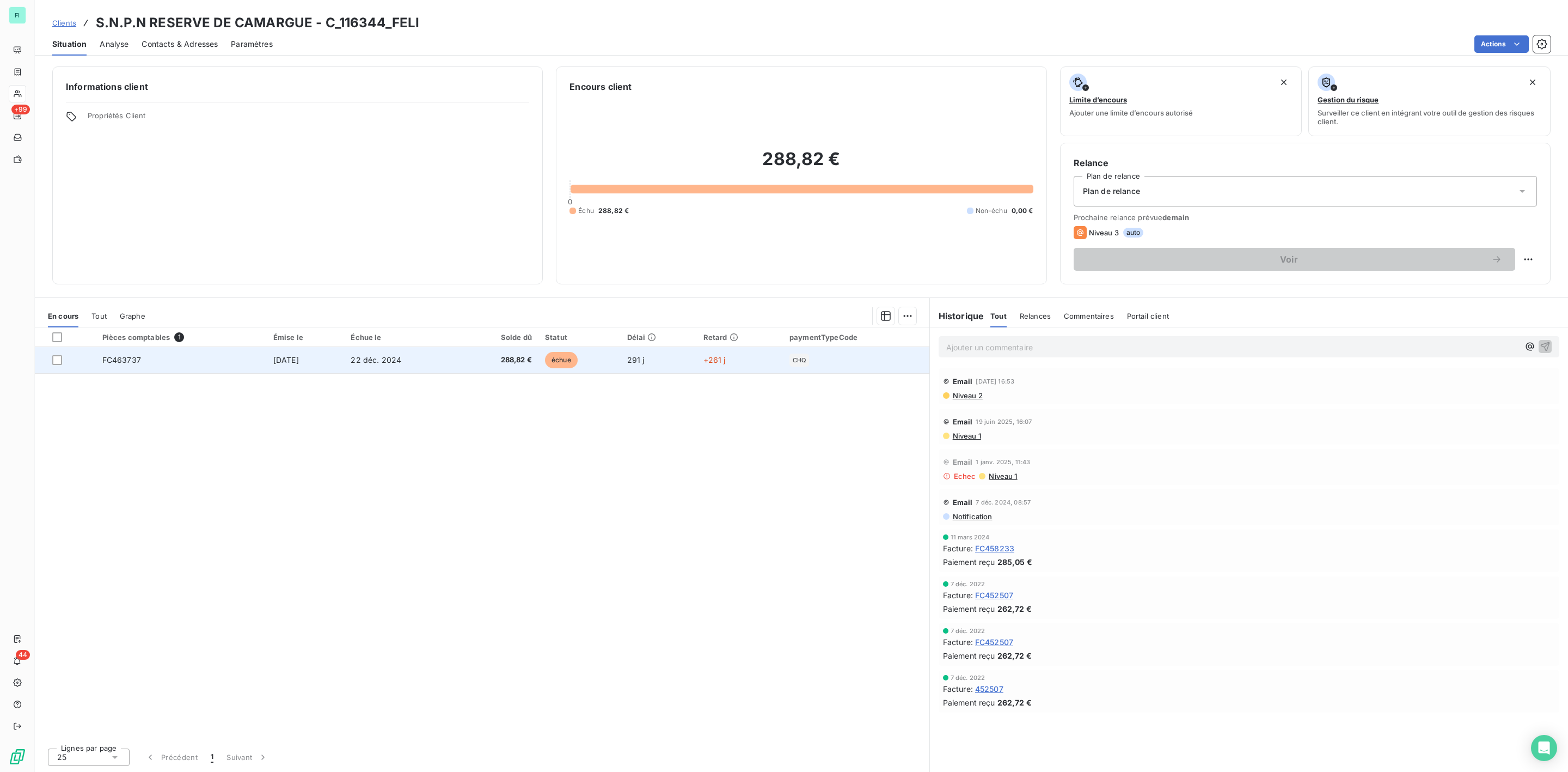
click at [480, 358] on td "288,82 €" at bounding box center [499, 360] width 79 height 26
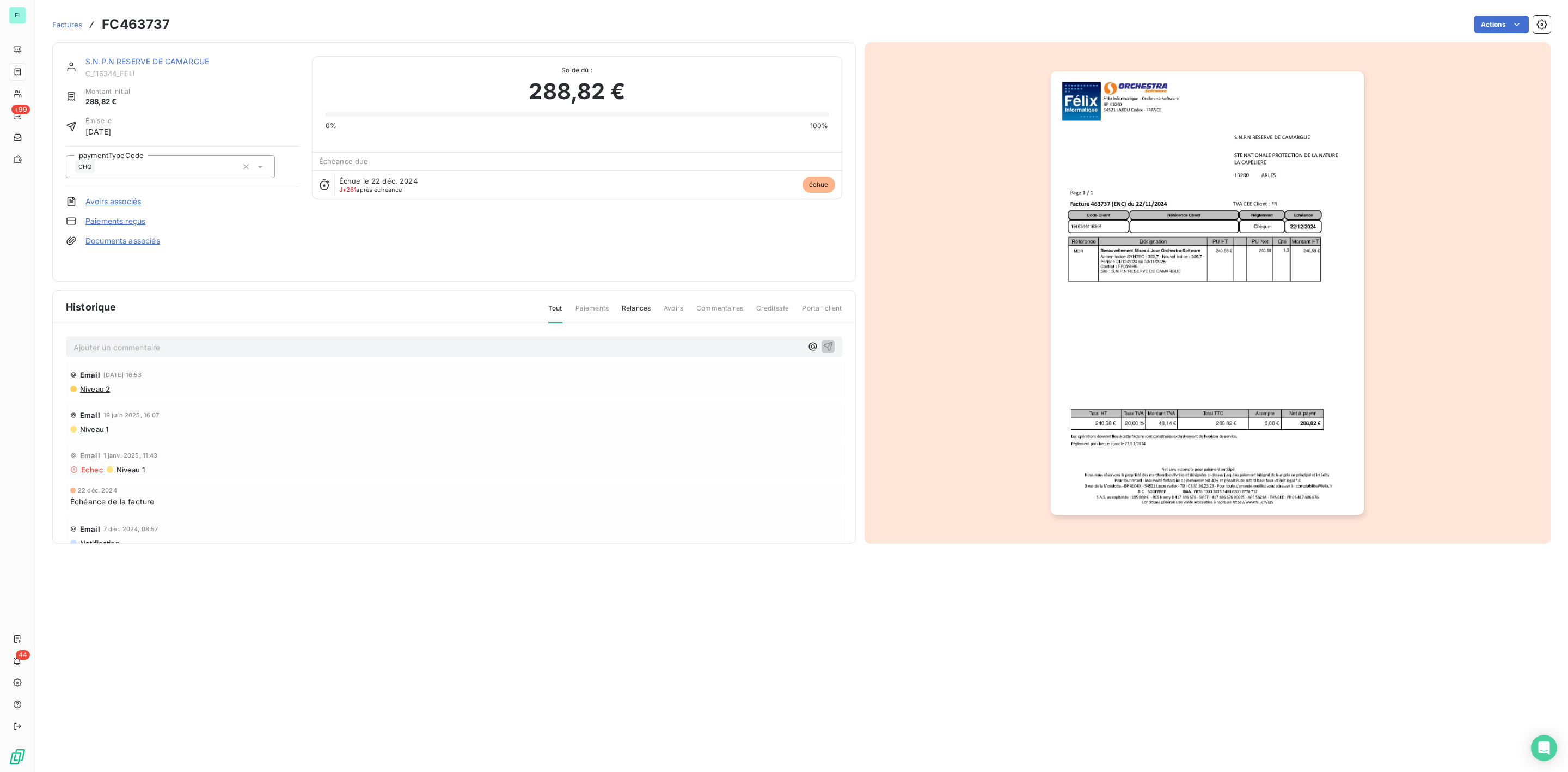
click at [93, 352] on p "Ajouter un commentaire ﻿" at bounding box center [438, 347] width 728 height 13
click at [823, 345] on icon "button" at bounding box center [828, 346] width 10 height 10
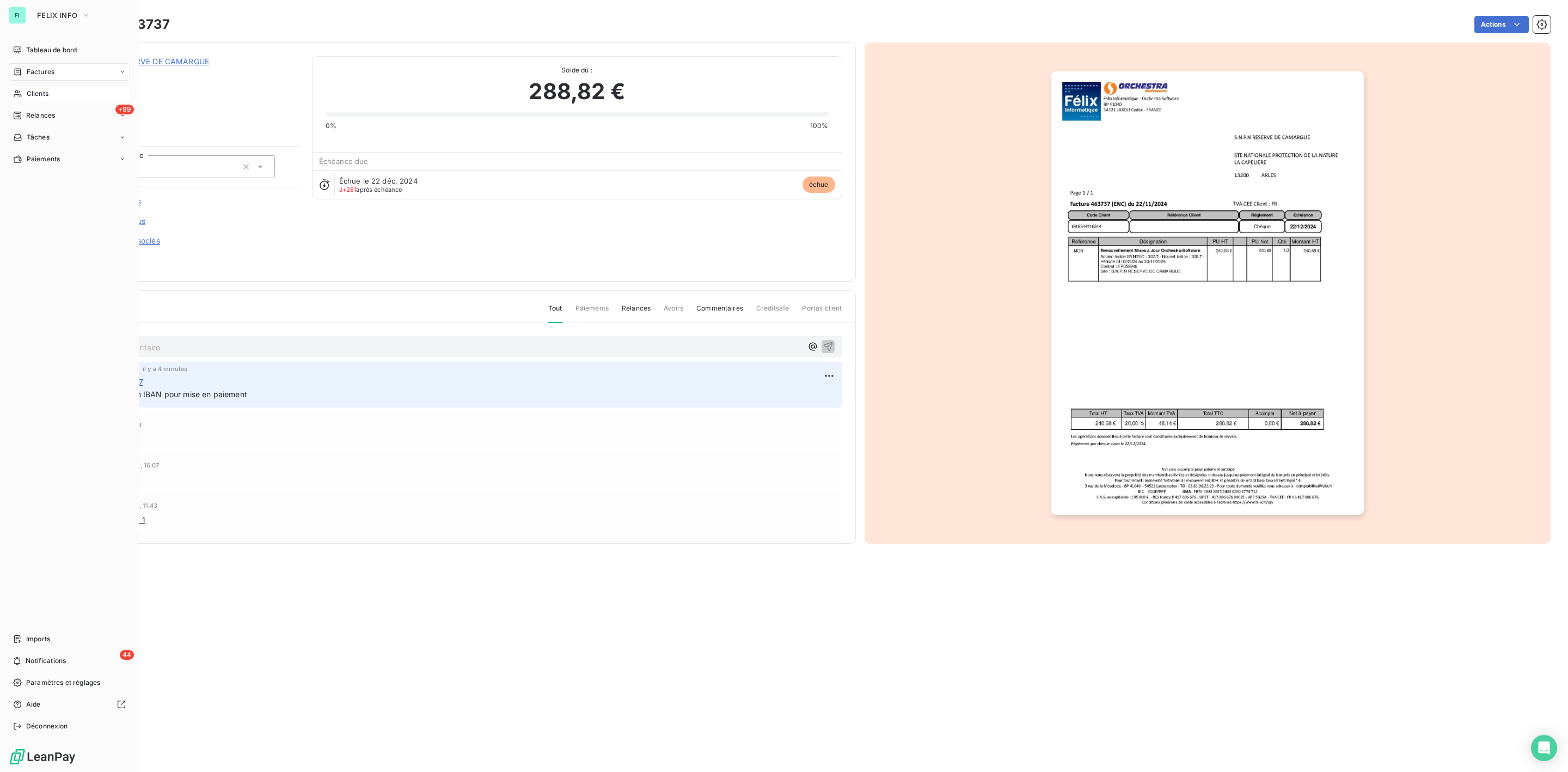
click at [32, 89] on span "Clients" at bounding box center [38, 93] width 22 height 10
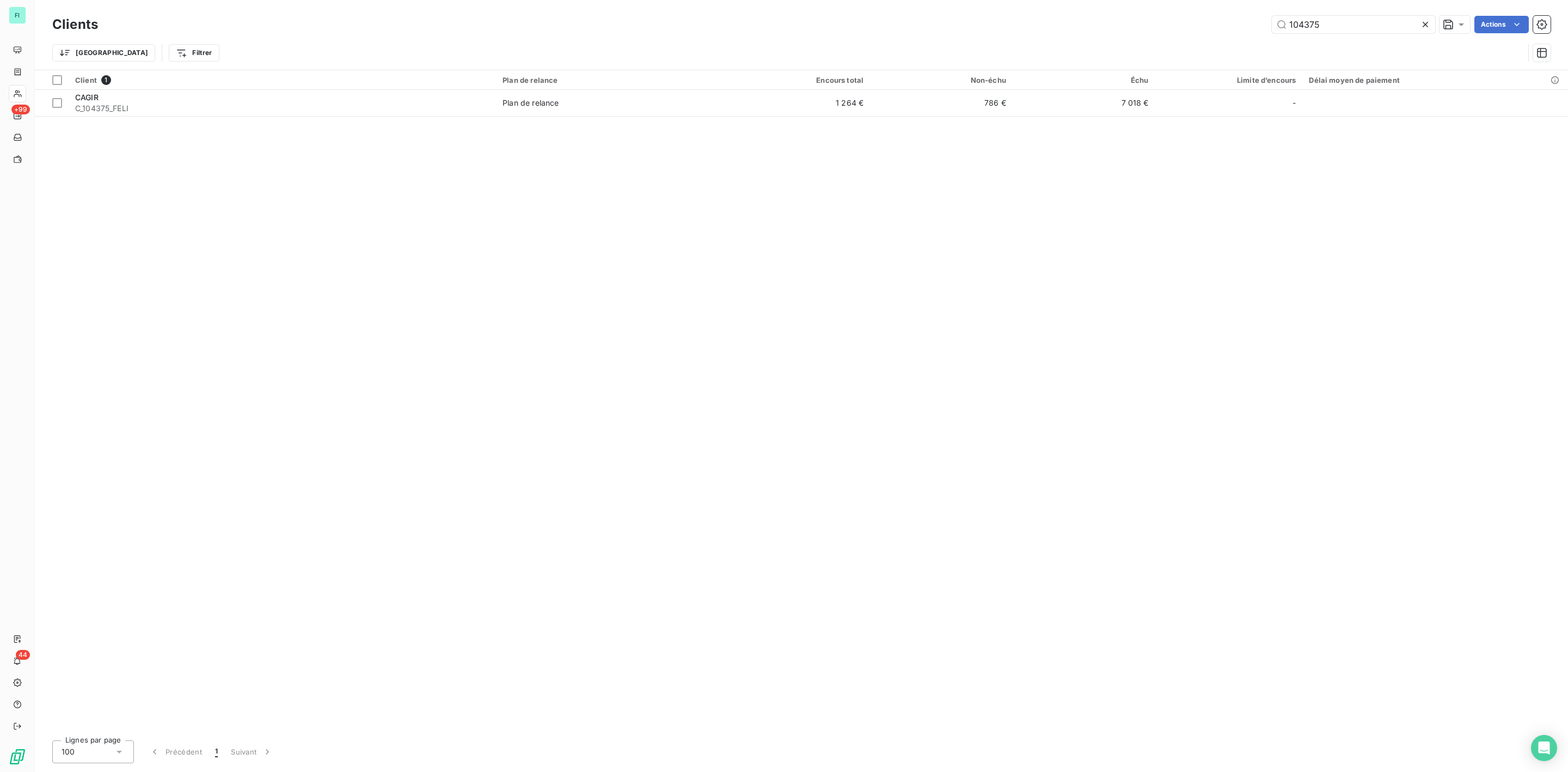
click at [1058, 18] on div "104375 Actions" at bounding box center [831, 24] width 1439 height 18
click at [1351, 30] on input "104375" at bounding box center [1354, 24] width 163 height 18
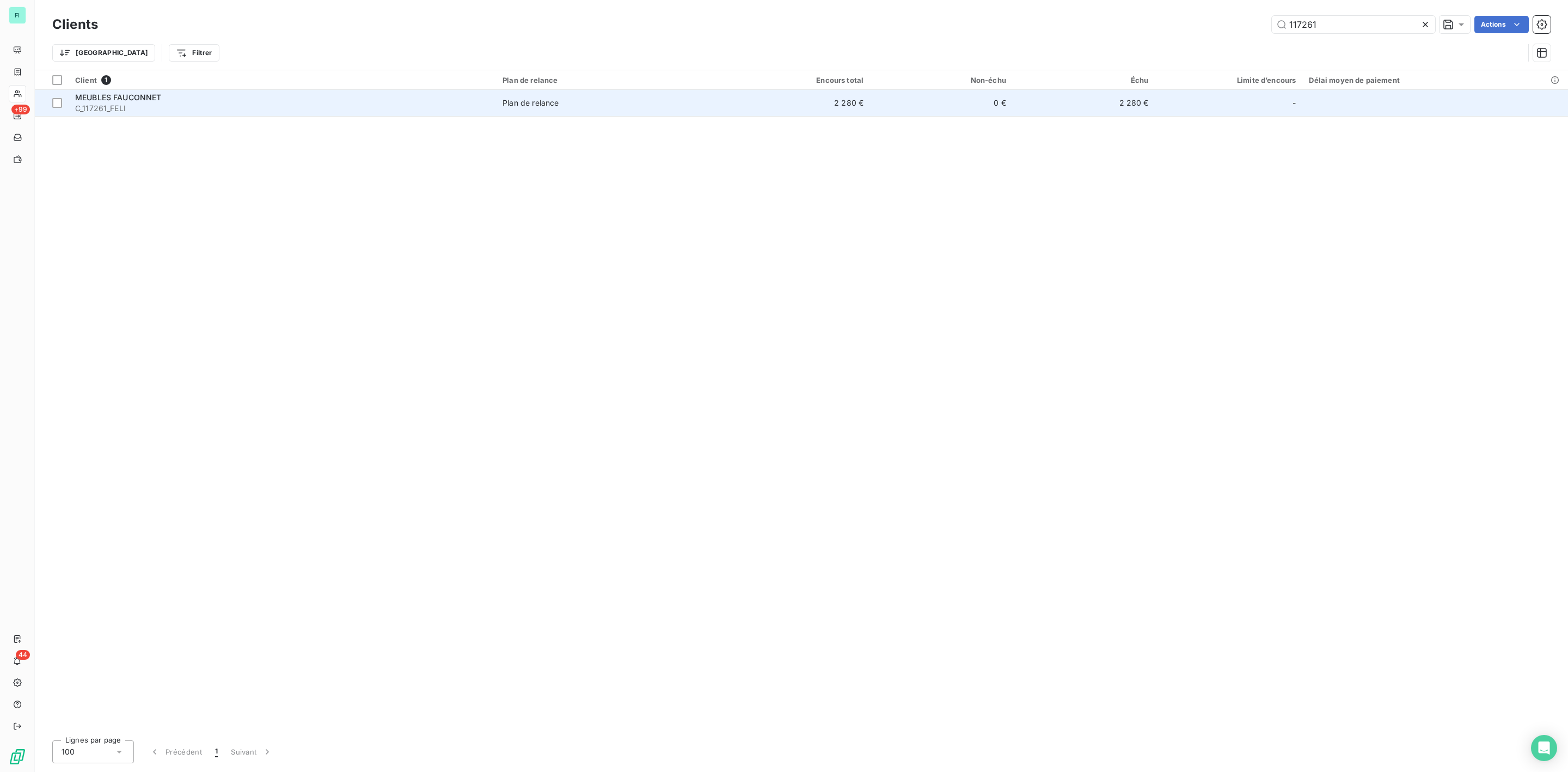
type input "117261"
click at [137, 100] on span "MEUBLES FAUCONNET" at bounding box center [118, 97] width 87 height 10
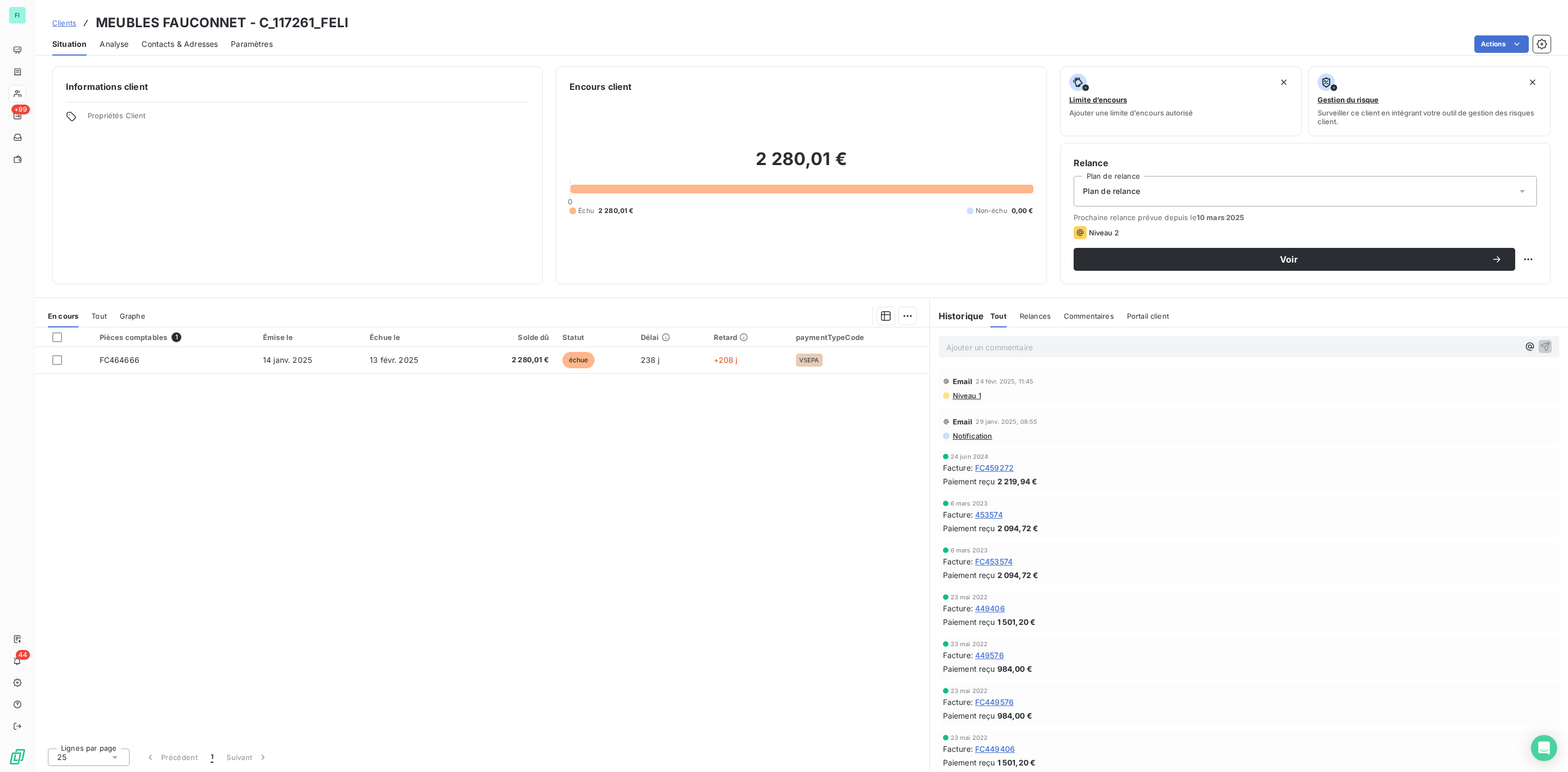
click at [180, 40] on span "Contacts & Adresses" at bounding box center [180, 44] width 77 height 11
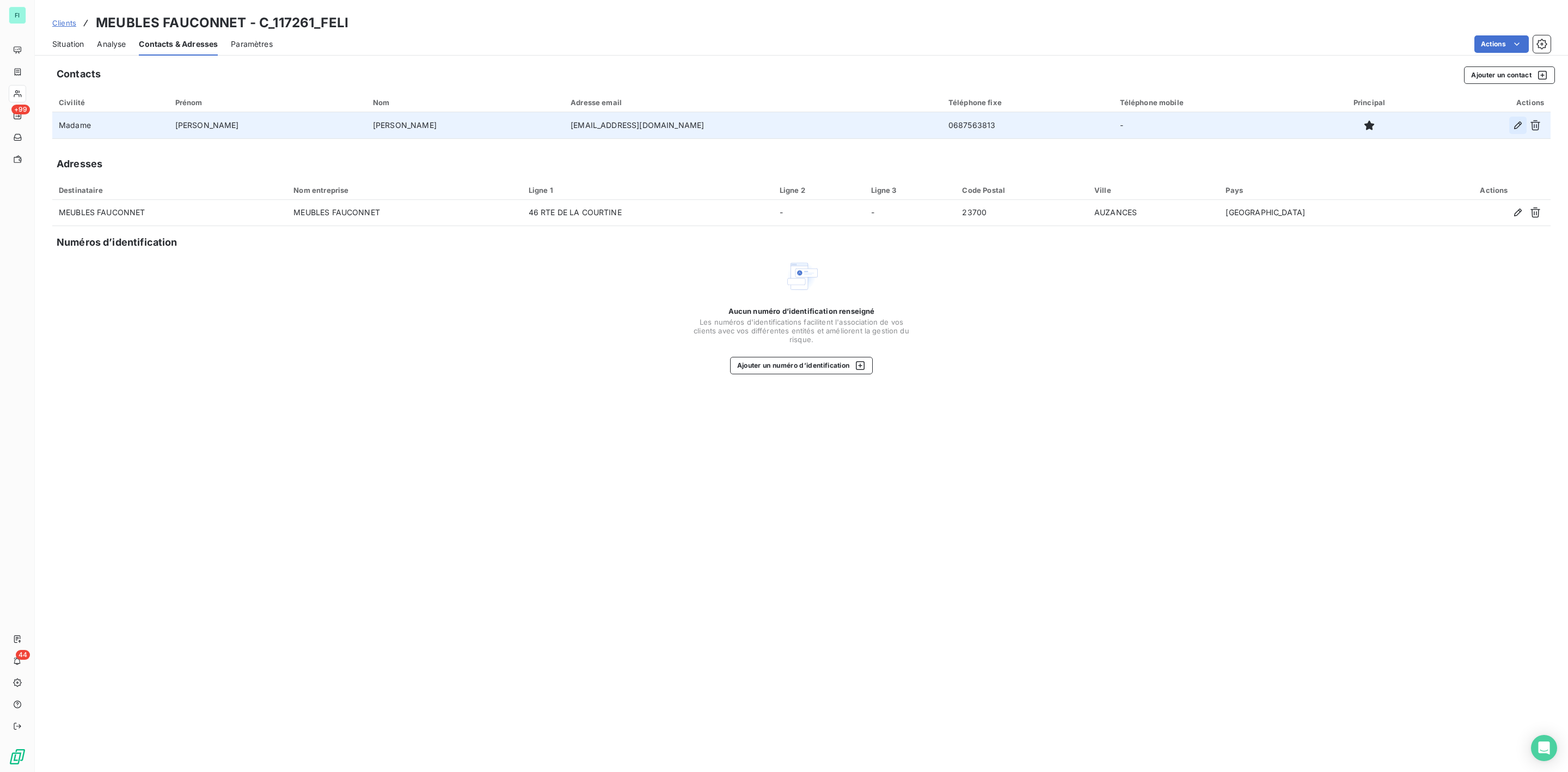
click at [1517, 118] on button "button" at bounding box center [1518, 125] width 18 height 18
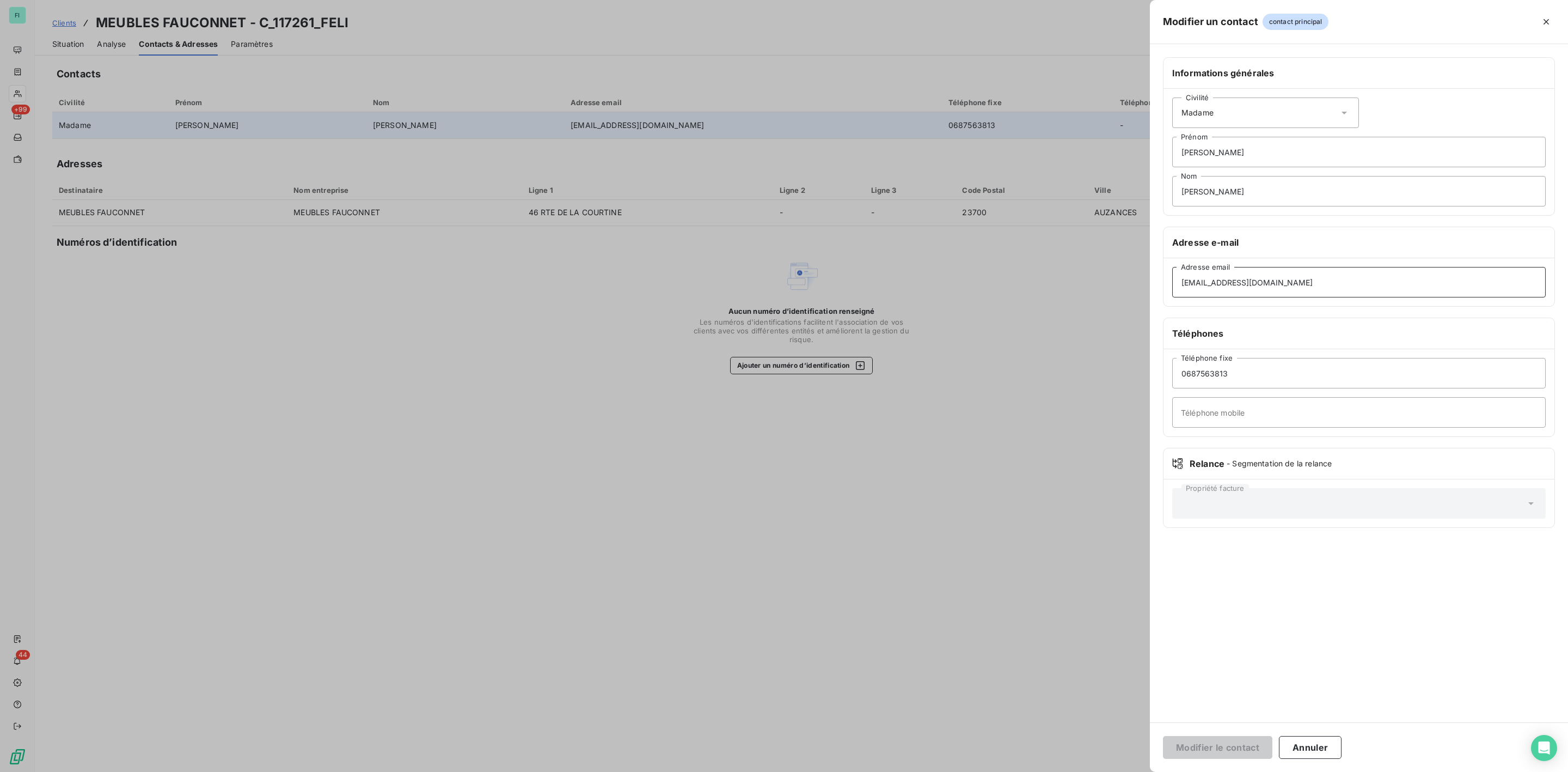
drag, startPoint x: 1363, startPoint y: 288, endPoint x: 1056, endPoint y: 288, distance: 307.0
click at [1056, 743] on div "Modifier un contact contact principal Informations générales Civilité Madame Va…" at bounding box center [784, 772] width 1568 height 0
paste input "compta@meublesfauconnet"
type input "compta@meublesfauconnet.fr"
drag, startPoint x: 1288, startPoint y: 188, endPoint x: 1075, endPoint y: 188, distance: 213.0
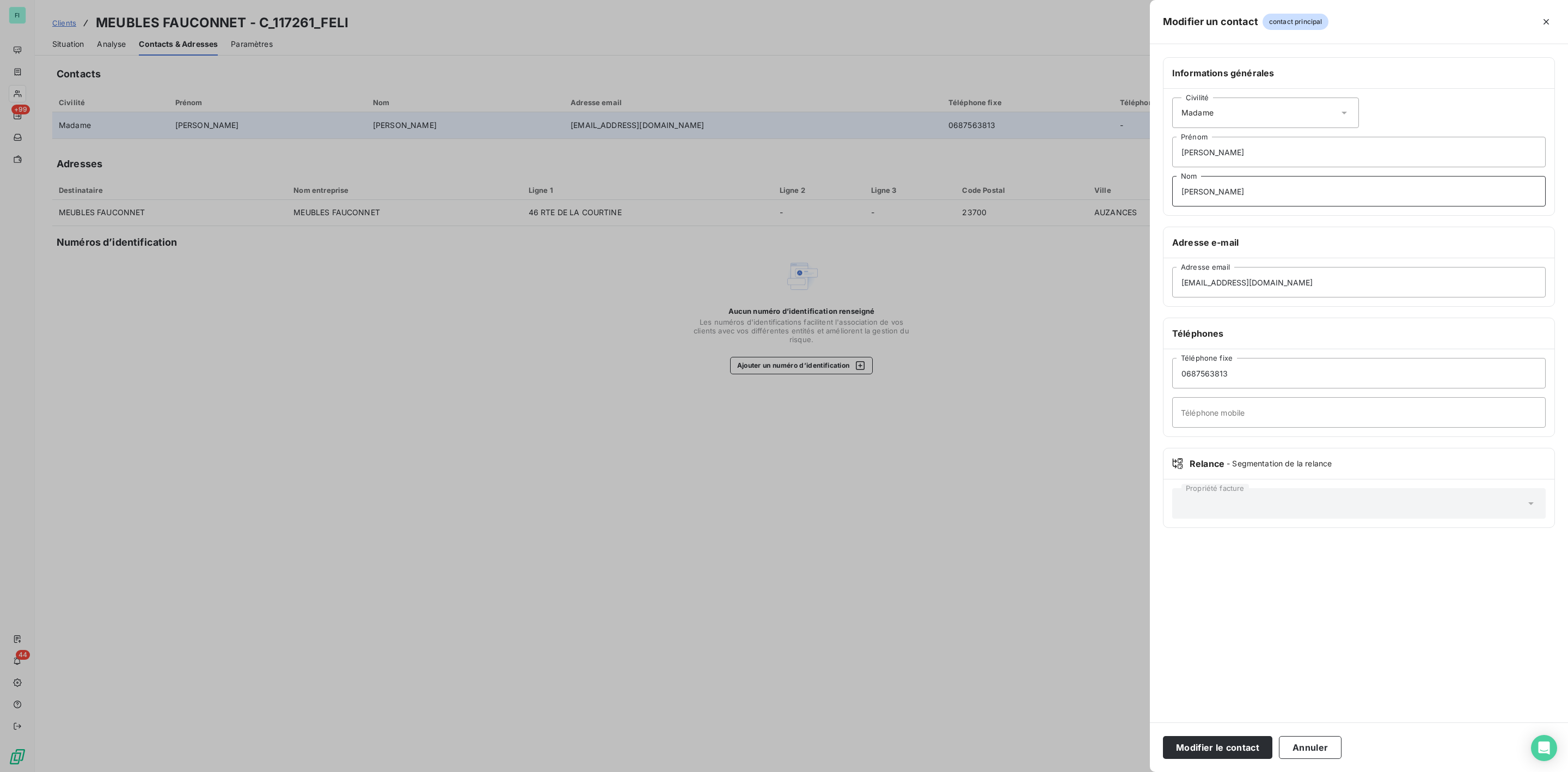
click at [1116, 743] on div "Modifier un contact contact principal Informations générales Civilité Madame Va…" at bounding box center [784, 772] width 1568 height 0
drag, startPoint x: 1249, startPoint y: 380, endPoint x: 1078, endPoint y: 380, distance: 171.0
click at [1079, 743] on div "Modifier un contact contact principal Informations générales Civilité Madame Va…" at bounding box center [784, 772] width 1568 height 0
drag, startPoint x: 1227, startPoint y: 157, endPoint x: 1065, endPoint y: 170, distance: 162.5
click at [1124, 743] on div "Modifier un contact contact principal Informations générales Civilité Madame Va…" at bounding box center [784, 772] width 1568 height 0
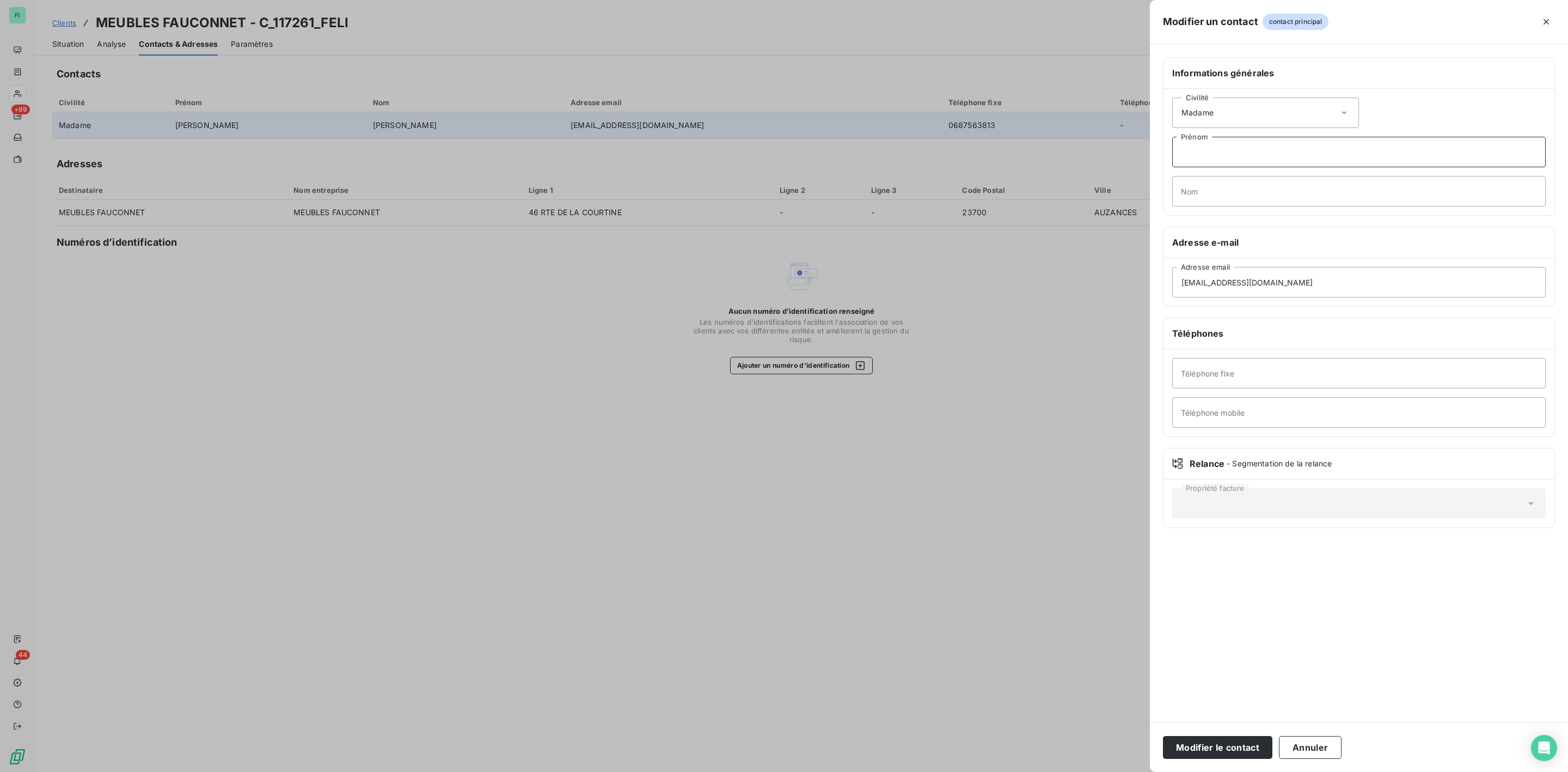
click at [1163, 736] on button "Modifier le contact" at bounding box center [1218, 747] width 110 height 23
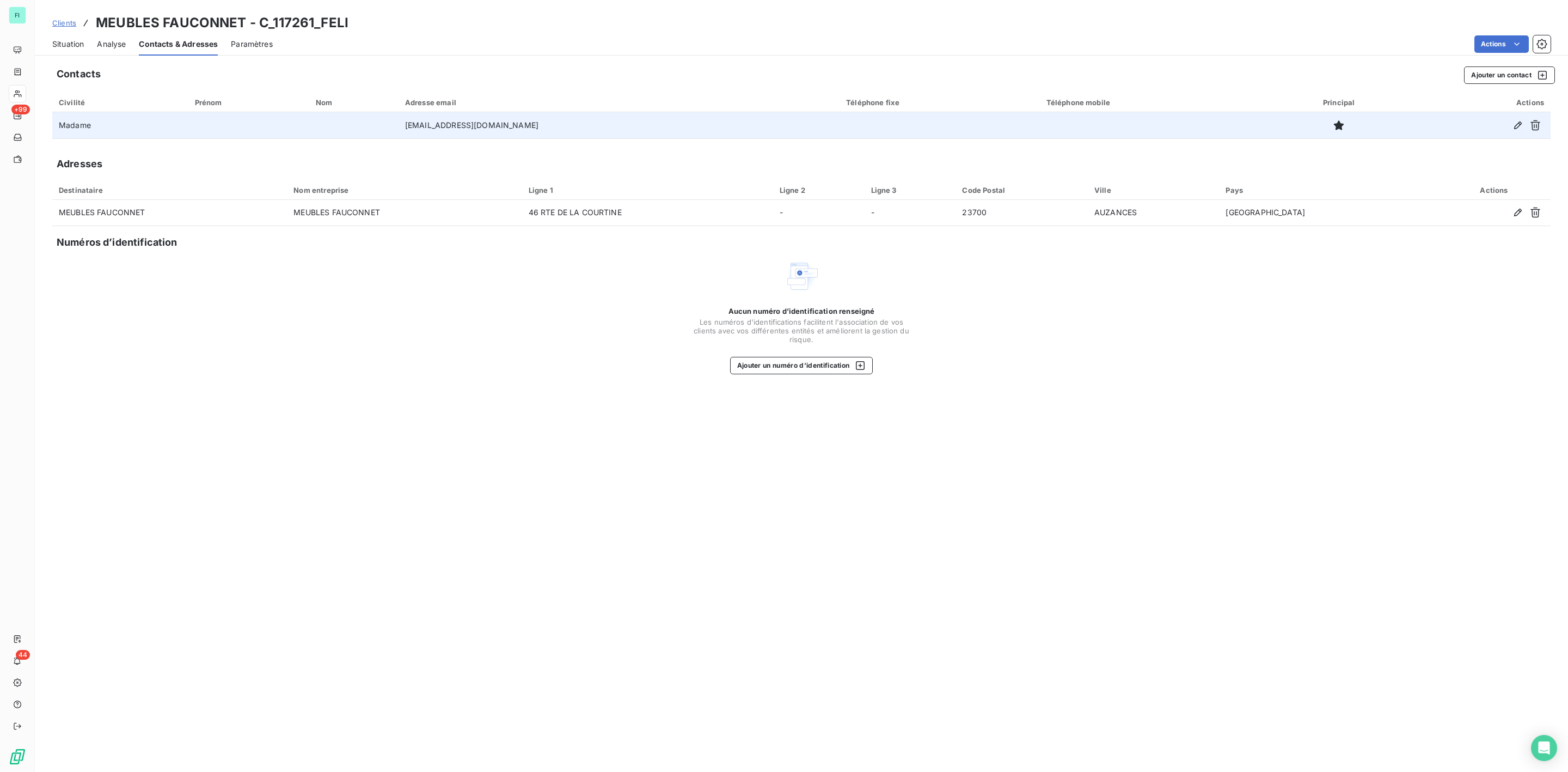
click at [60, 44] on span "Situation" at bounding box center [68, 44] width 32 height 11
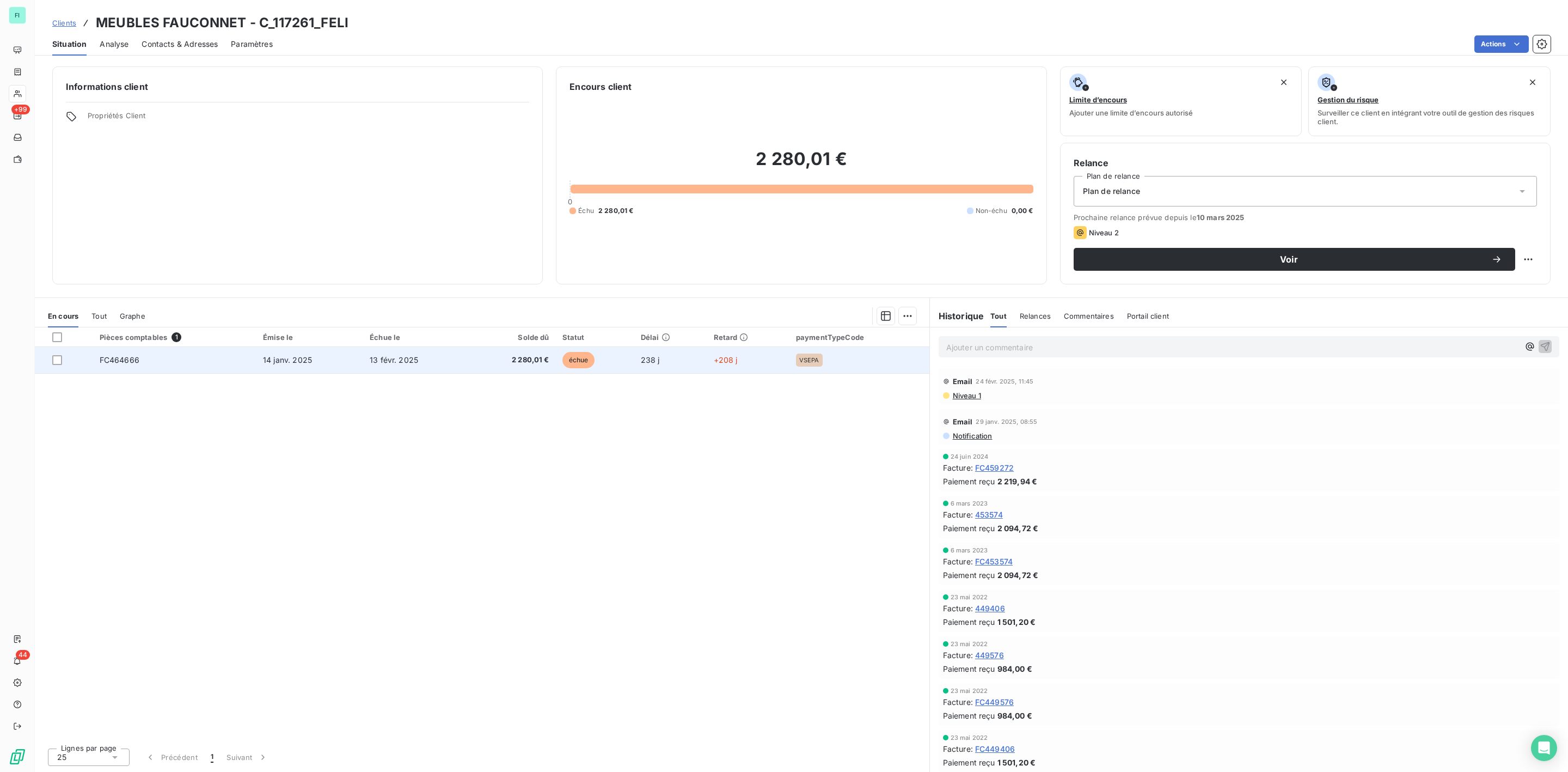
click at [194, 356] on td "FC464666" at bounding box center [175, 360] width 163 height 26
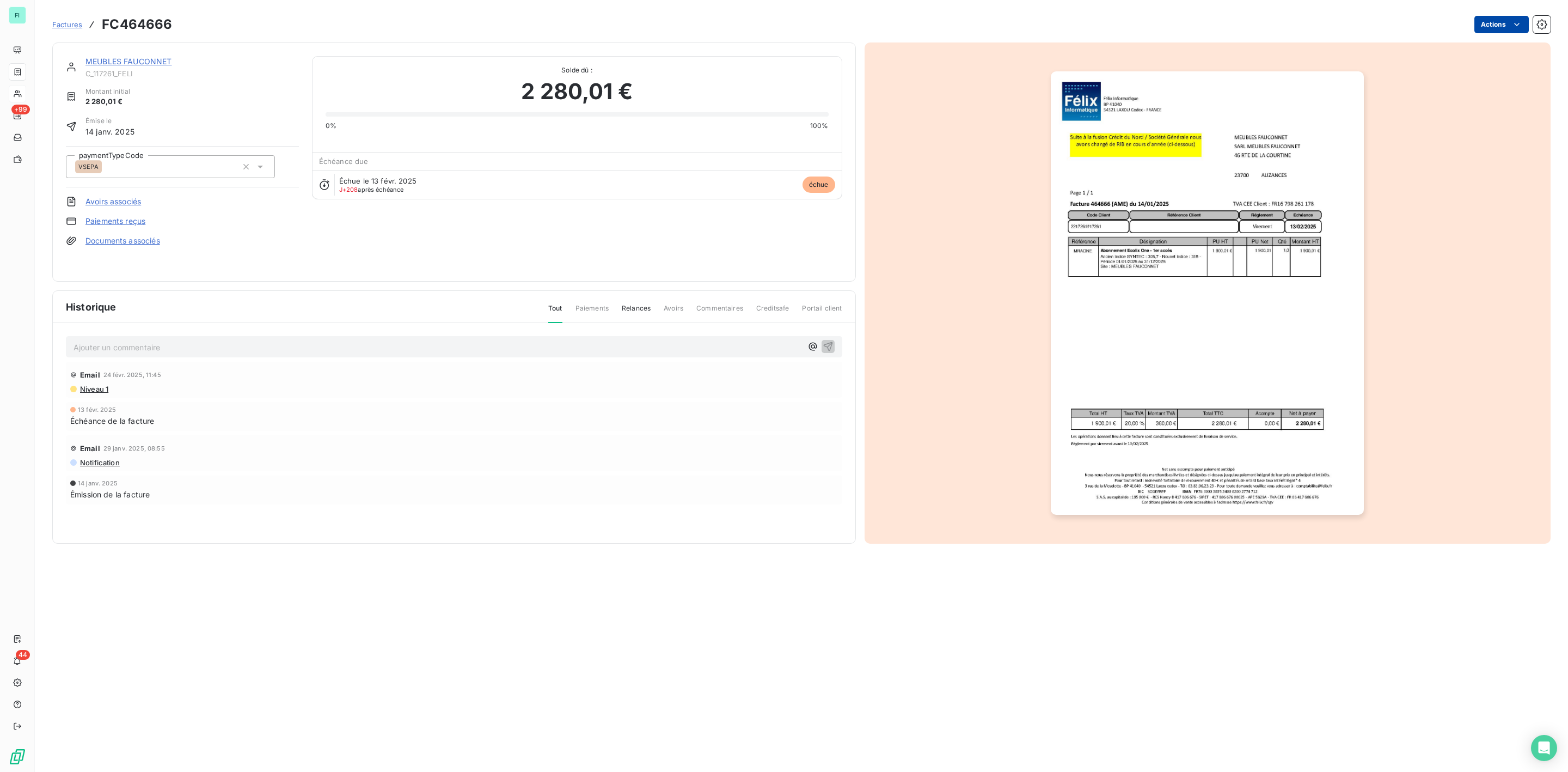
click at [1500, 25] on html "FI +99 44 Factures FC464666 Actions MEUBLES FAUCONNET C_117261_FELI Montant ini…" at bounding box center [784, 386] width 1568 height 772
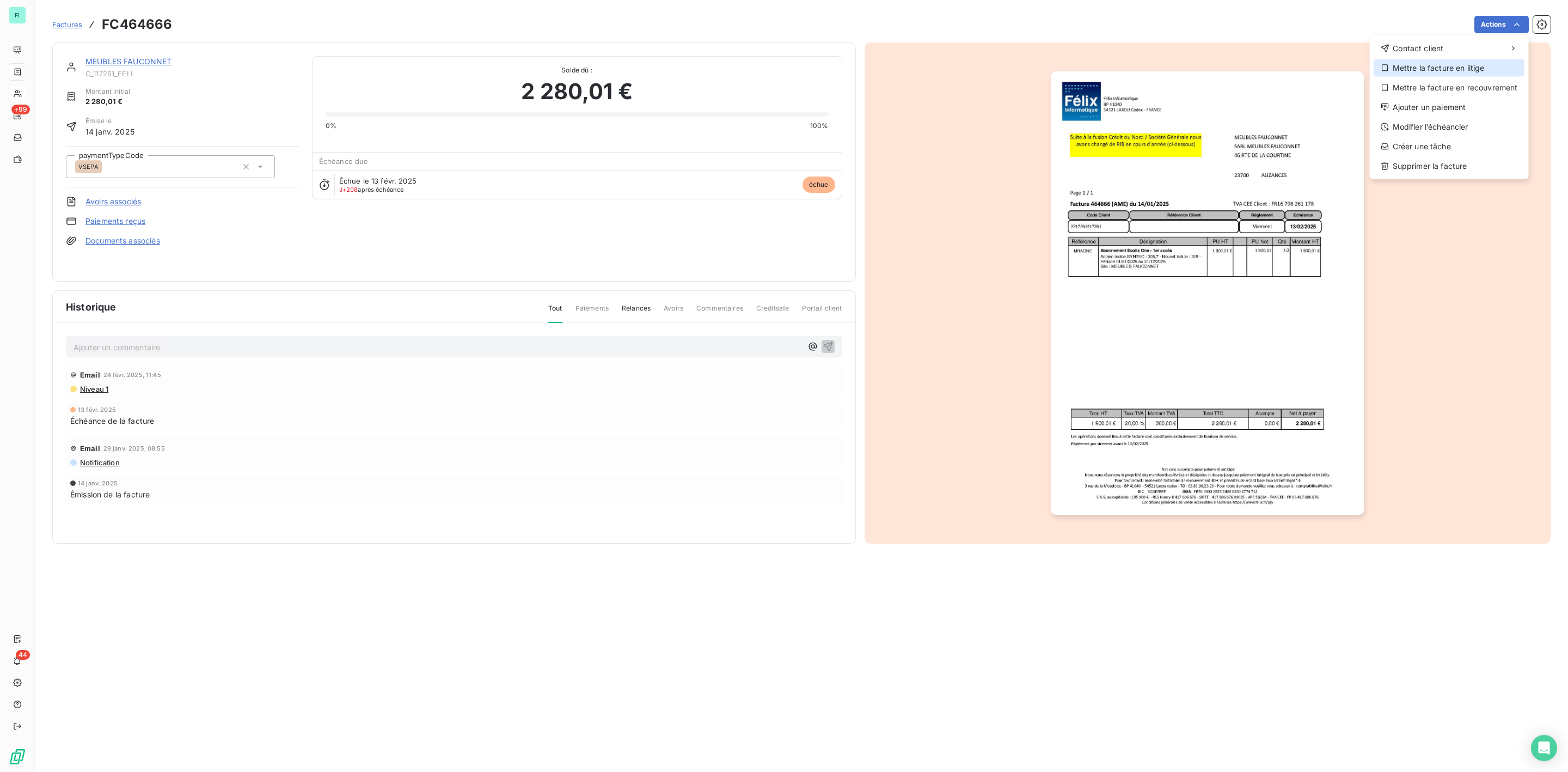
click at [1441, 68] on div "Mettre la facture en litige" at bounding box center [1450, 68] width 150 height 18
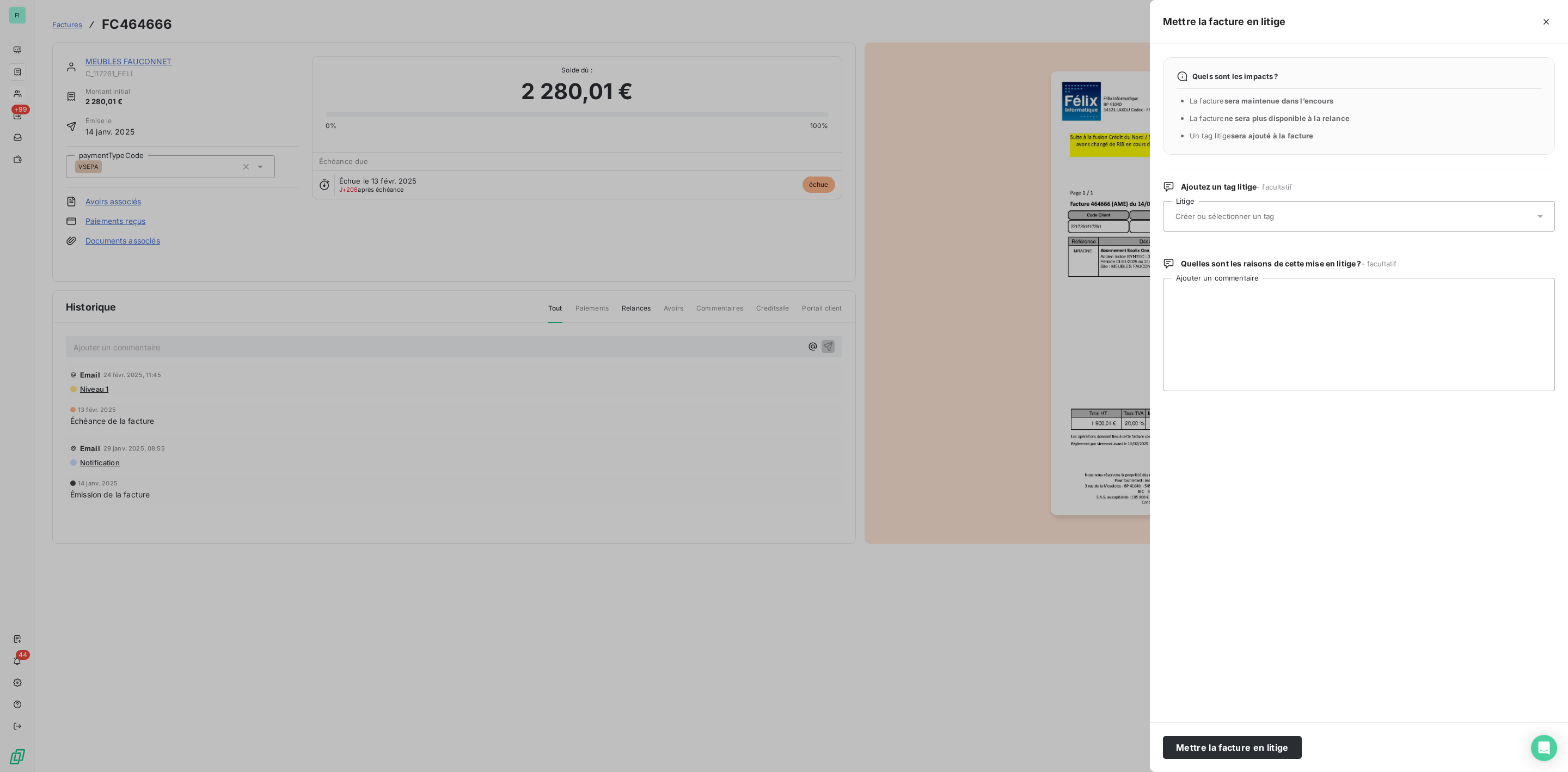
click at [1259, 215] on input "text" at bounding box center [1253, 216] width 158 height 10
type input "ame"
click at [1216, 269] on span "AME - [PERSON_NAME]" at bounding box center [1223, 270] width 70 height 7
click at [1221, 291] on textarea "Ajouter un commentaire" at bounding box center [1359, 334] width 392 height 113
paste textarea "Bonjour, Pour modification de l’adresse mail dans LP : compta@meublesfauconnet.…"
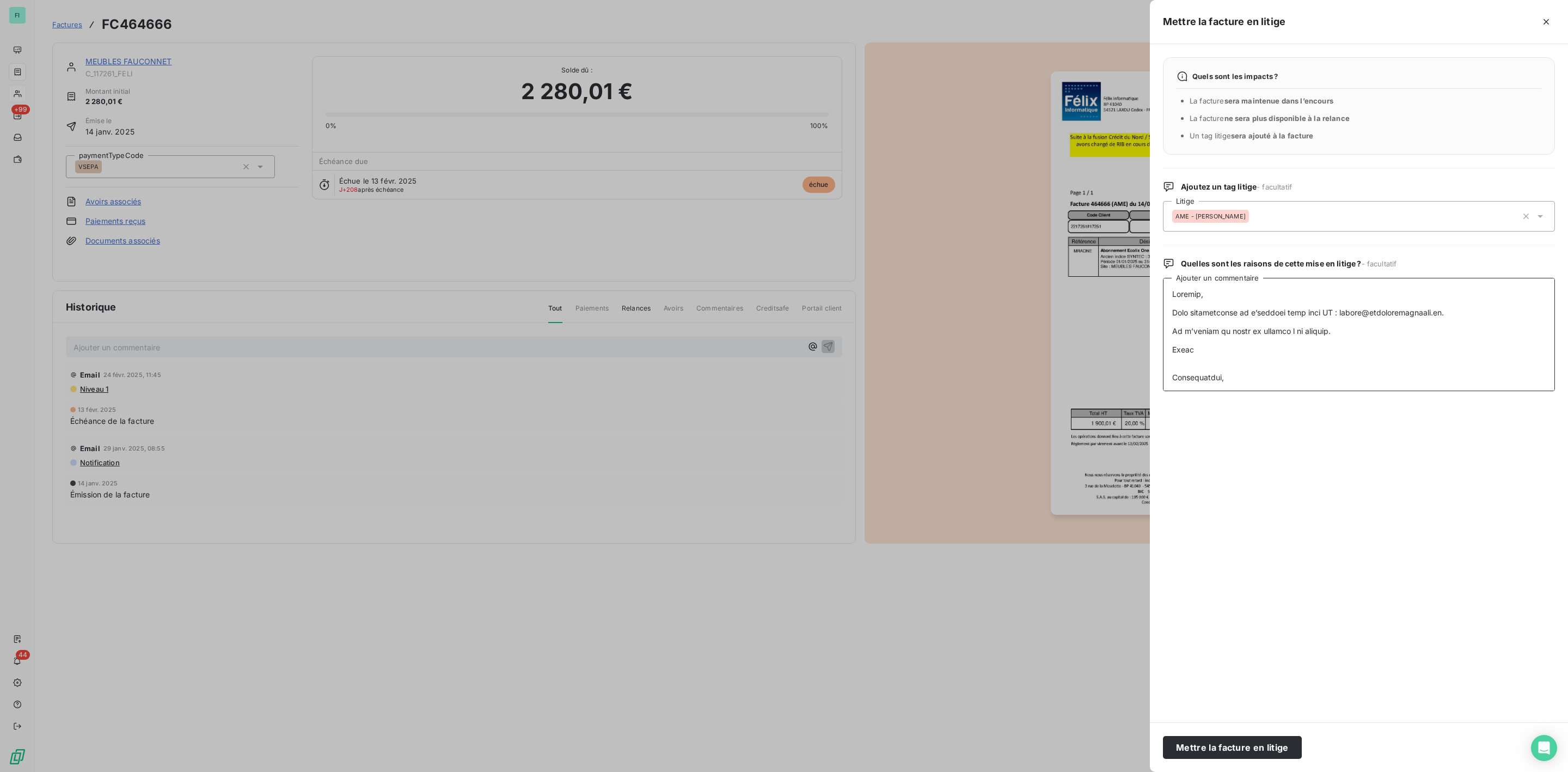
scroll to position [771, 0]
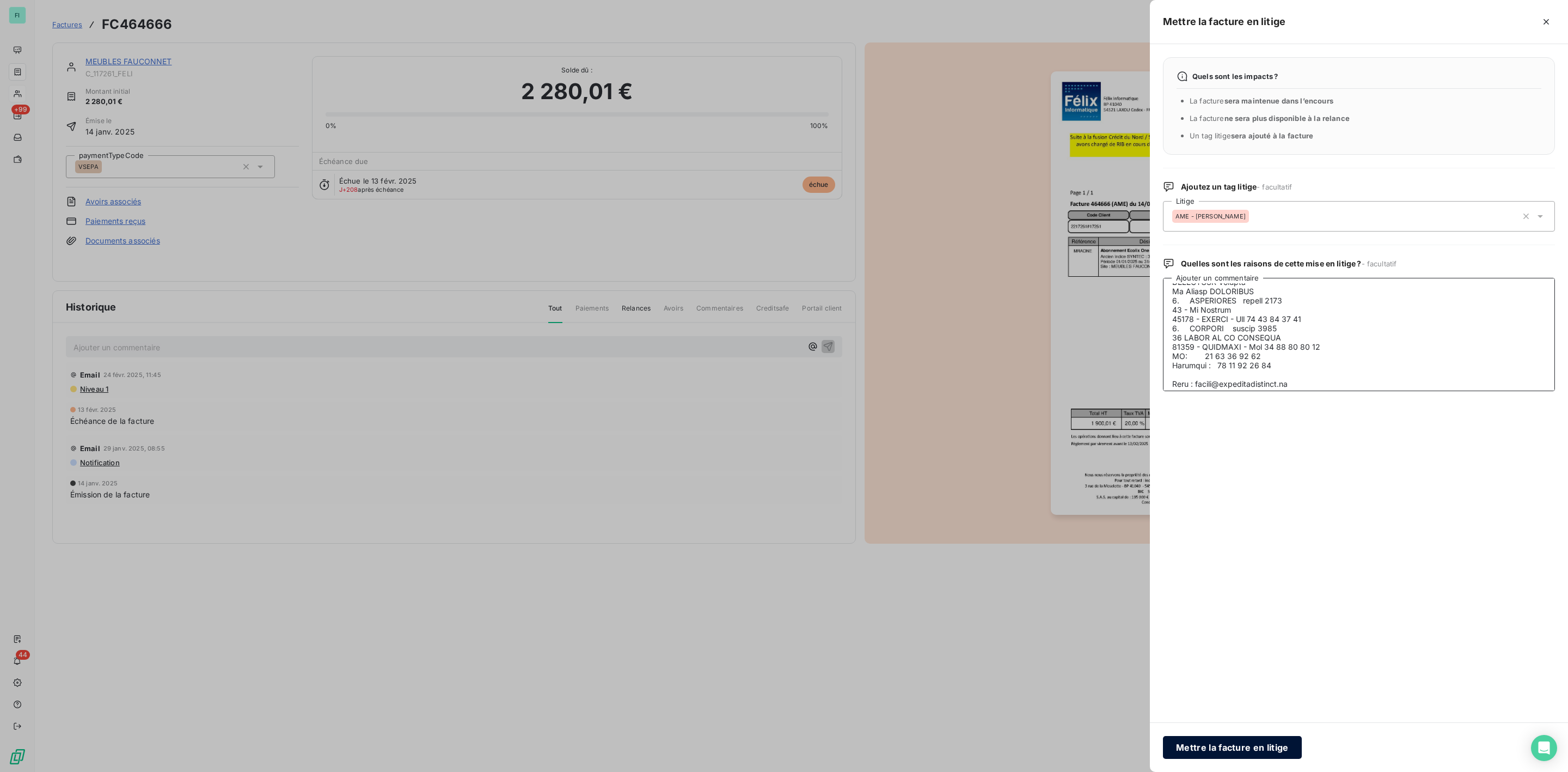
type textarea "Bonjour, Pour modification de l’adresse mail dans LP : compta@meublesfauconnet.…"
click at [1227, 743] on button "Mettre la facture en litige" at bounding box center [1232, 747] width 139 height 23
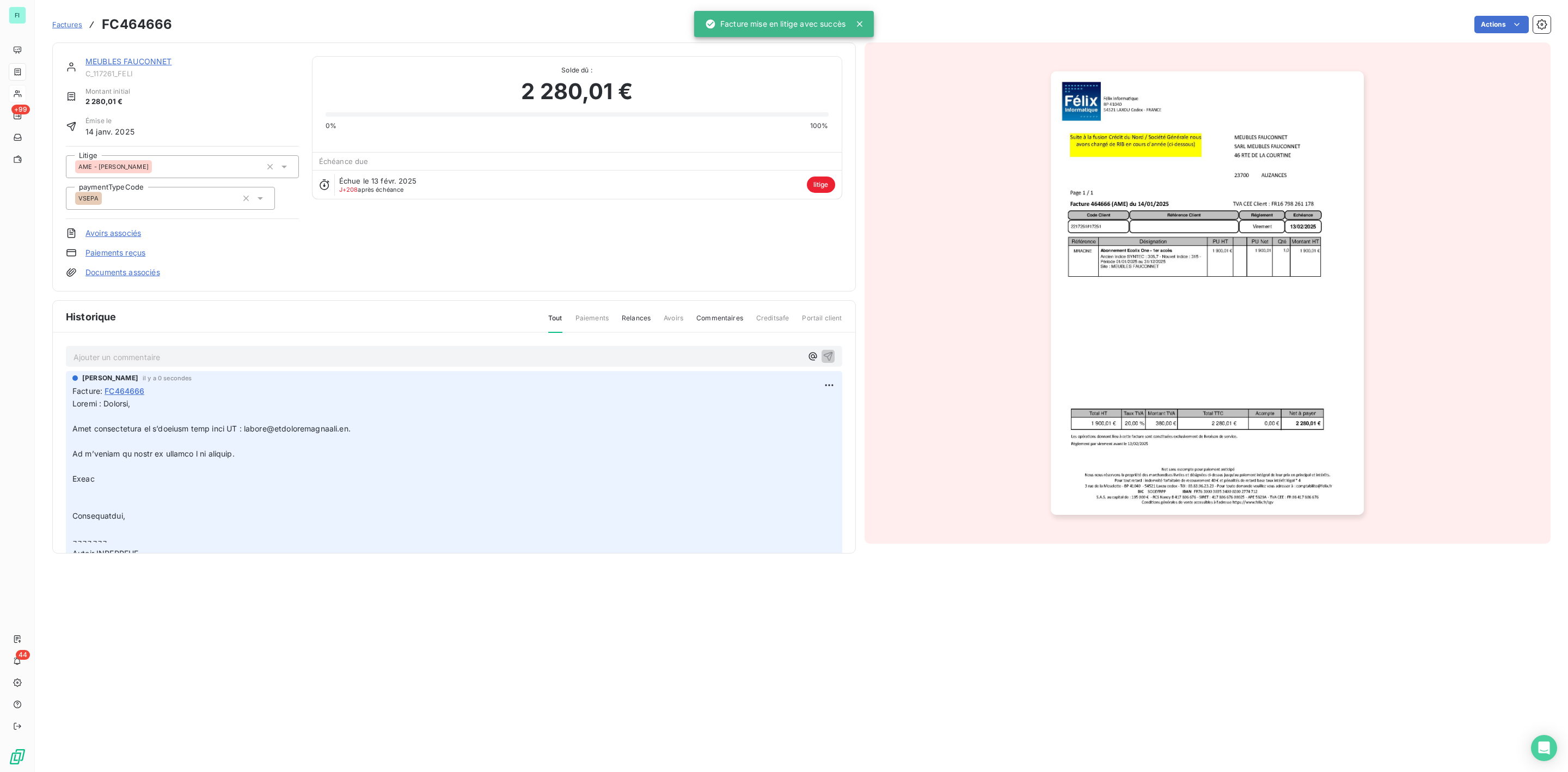
click at [146, 64] on link "MEUBLES FAUCONNET" at bounding box center [129, 61] width 87 height 10
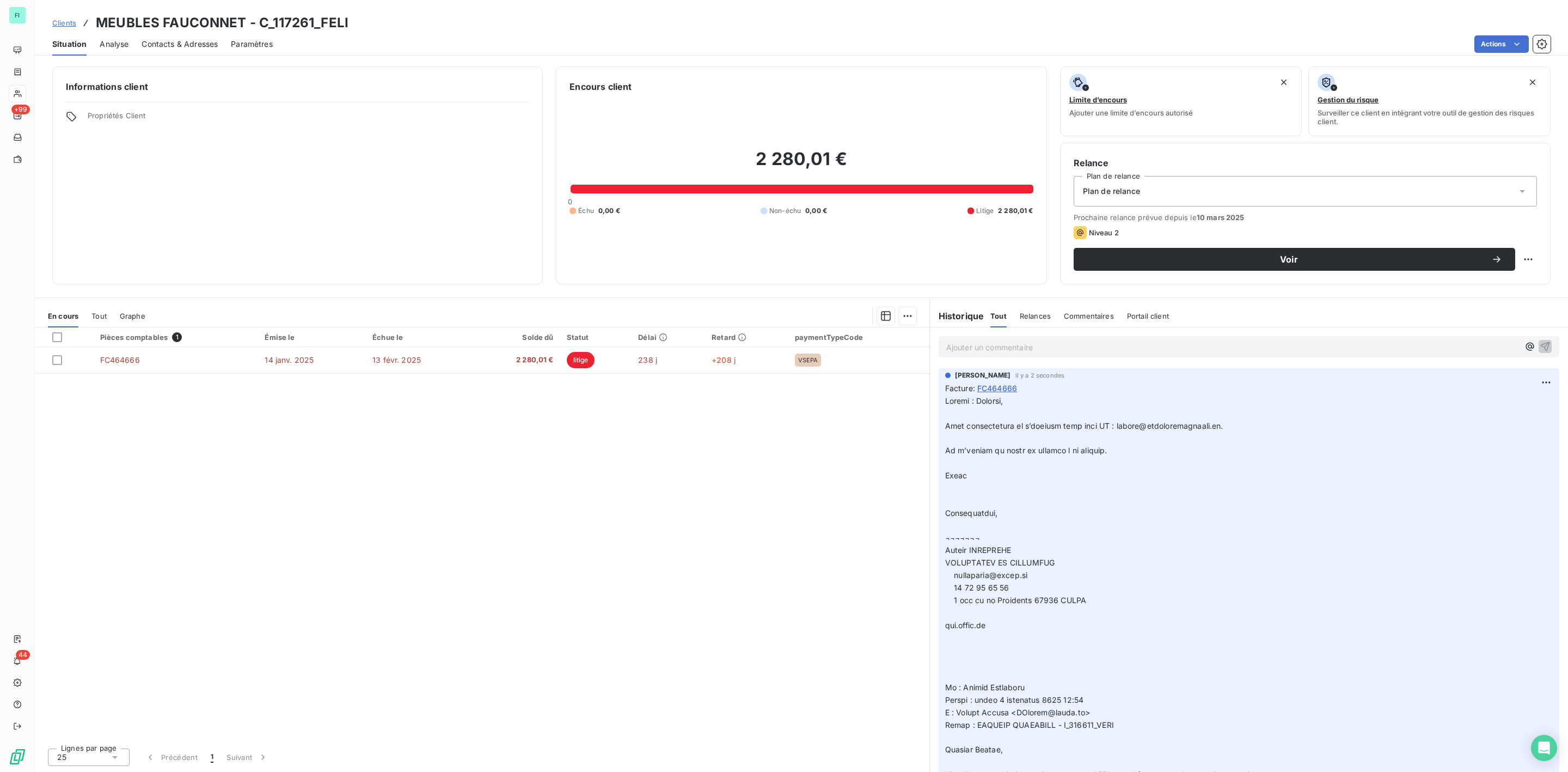
click at [175, 43] on span "Contacts & Adresses" at bounding box center [180, 44] width 77 height 11
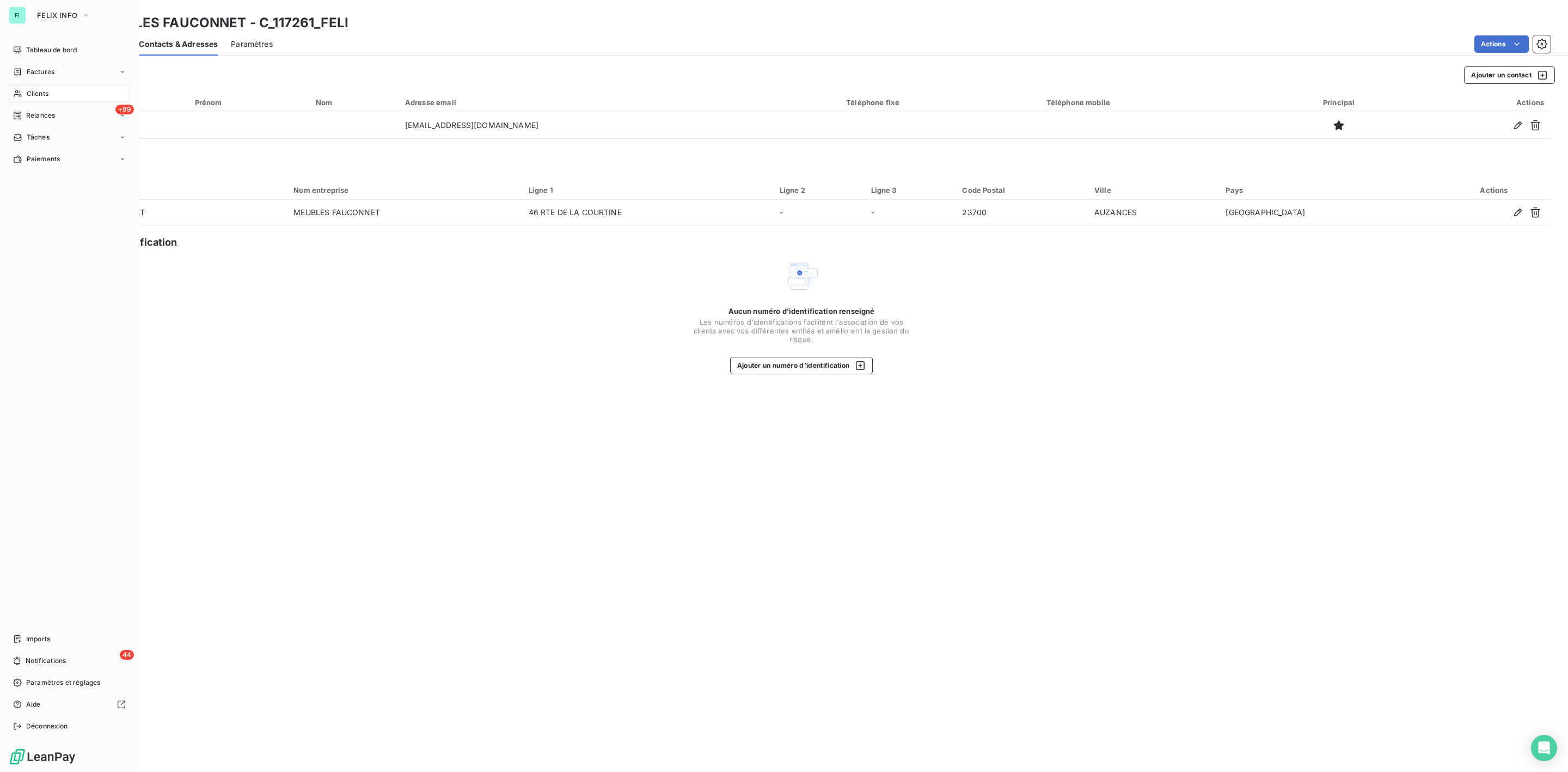
click at [33, 85] on div "Clients" at bounding box center [69, 93] width 121 height 18
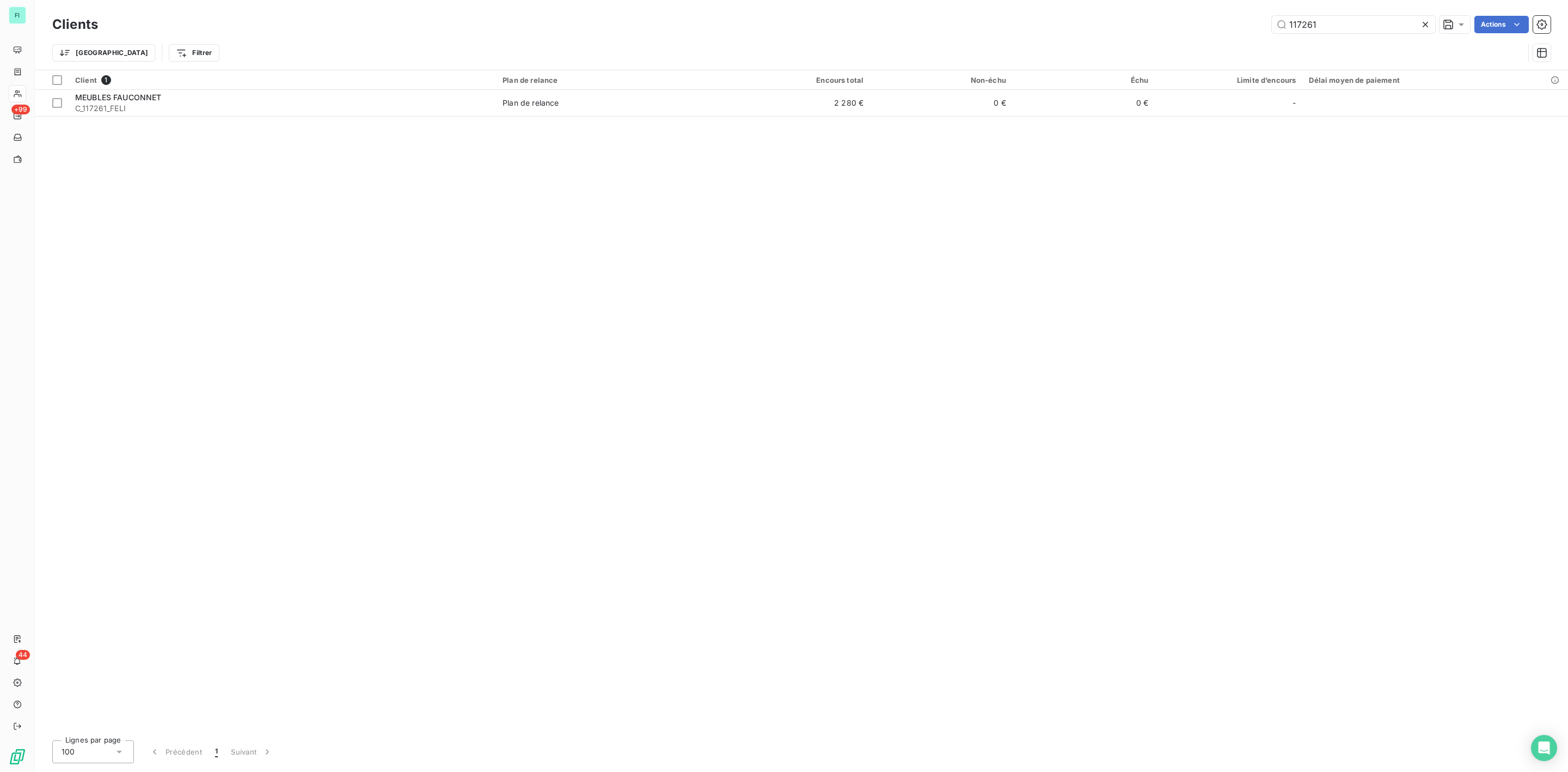
drag, startPoint x: 1241, startPoint y: 28, endPoint x: 969, endPoint y: 13, distance: 272.4
click at [1104, 28] on div "117261 Actions" at bounding box center [831, 24] width 1439 height 18
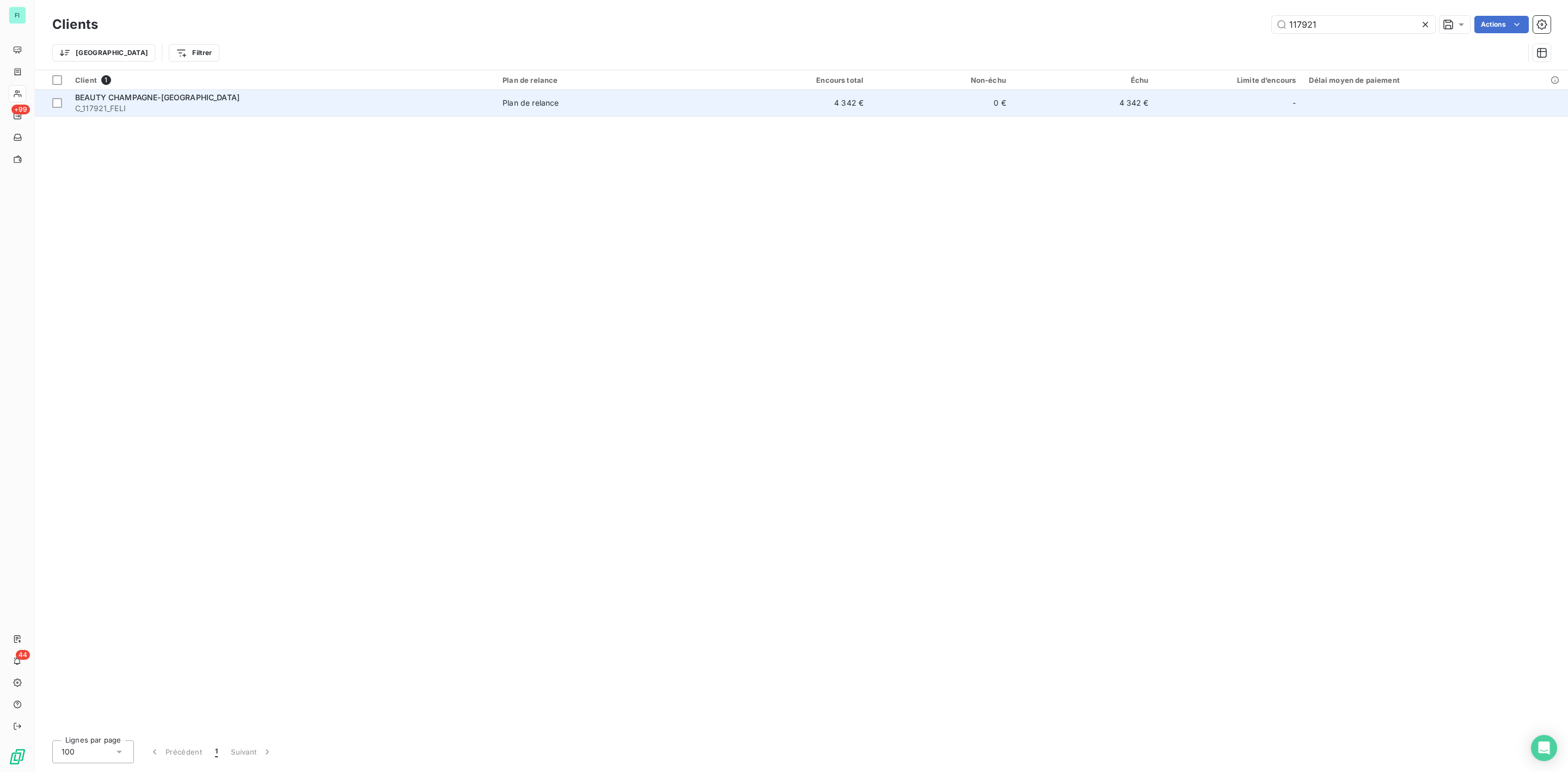
type input "117921"
click at [139, 106] on span "C_117921_FELI" at bounding box center [282, 108] width 414 height 11
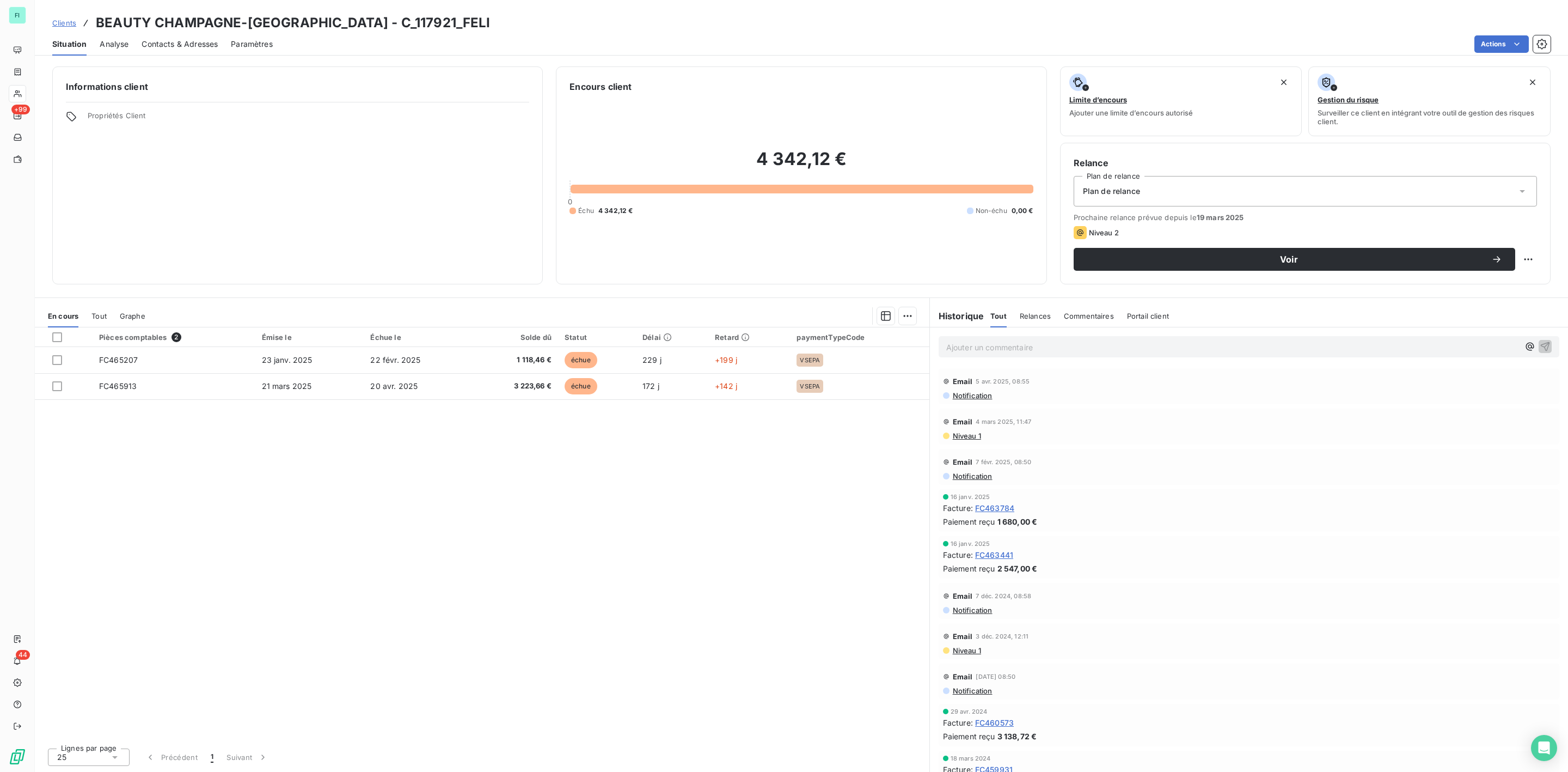
click at [199, 41] on span "Contacts & Adresses" at bounding box center [180, 44] width 77 height 11
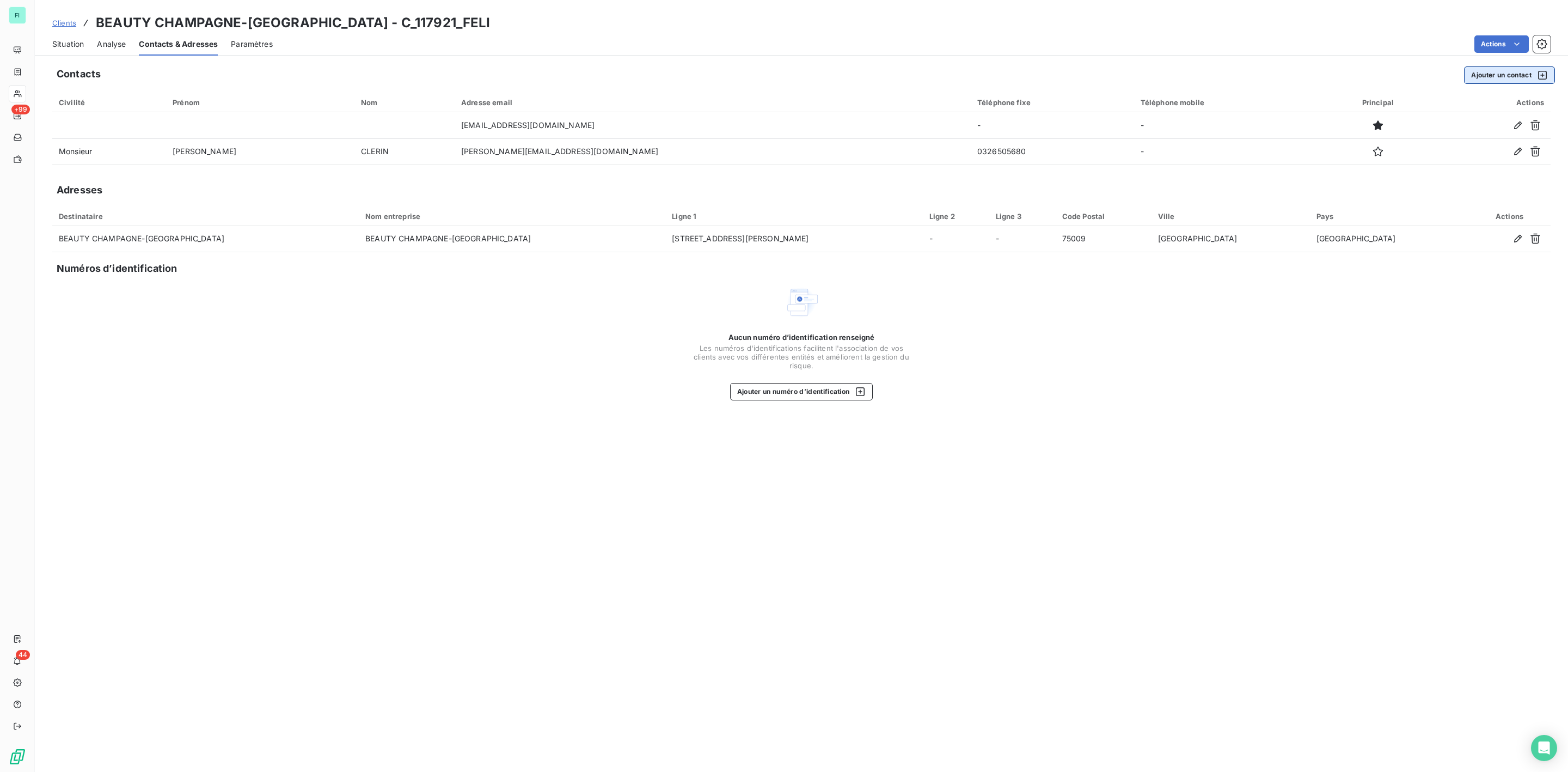
click at [1511, 72] on button "Ajouter un contact" at bounding box center [1510, 75] width 91 height 18
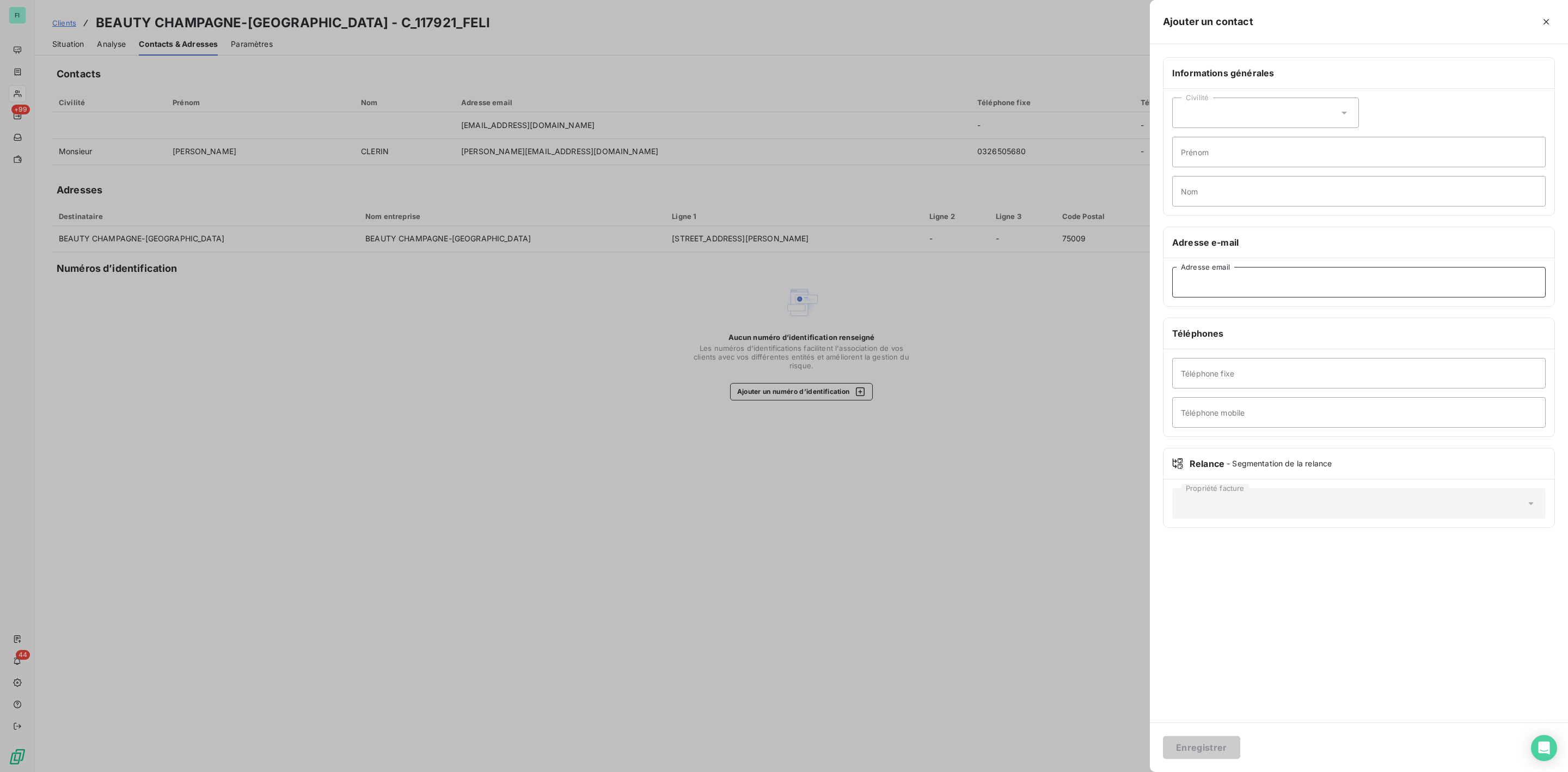
click at [1241, 293] on input "Adresse email" at bounding box center [1359, 282] width 374 height 30
paste input "[EMAIL_ADDRESS][DOMAIN_NAME]"
type input "[EMAIL_ADDRESS][DOMAIN_NAME]"
click at [1186, 743] on button "Enregistrer" at bounding box center [1202, 747] width 77 height 23
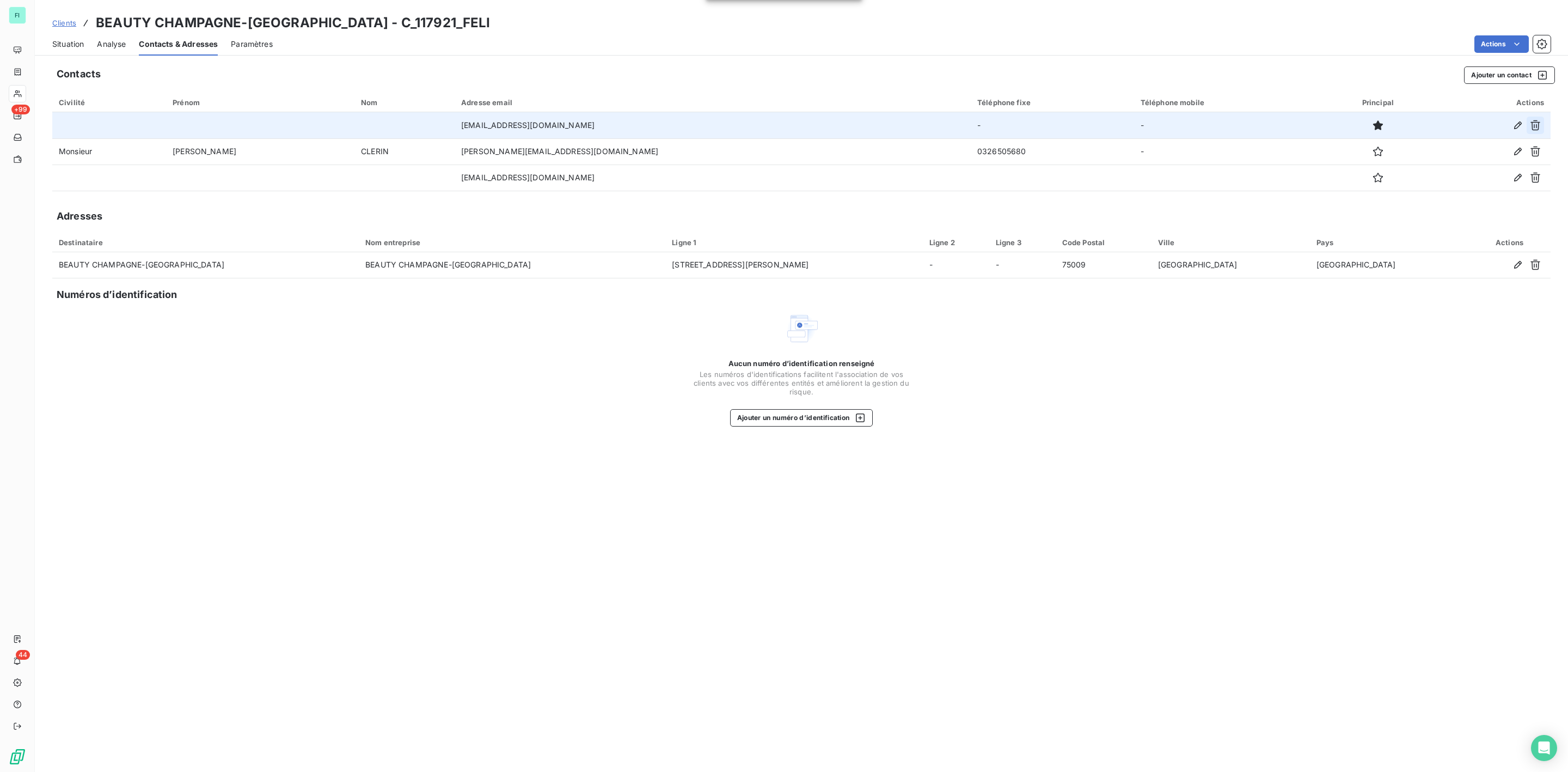
click at [1536, 121] on icon "button" at bounding box center [1535, 126] width 10 height 10
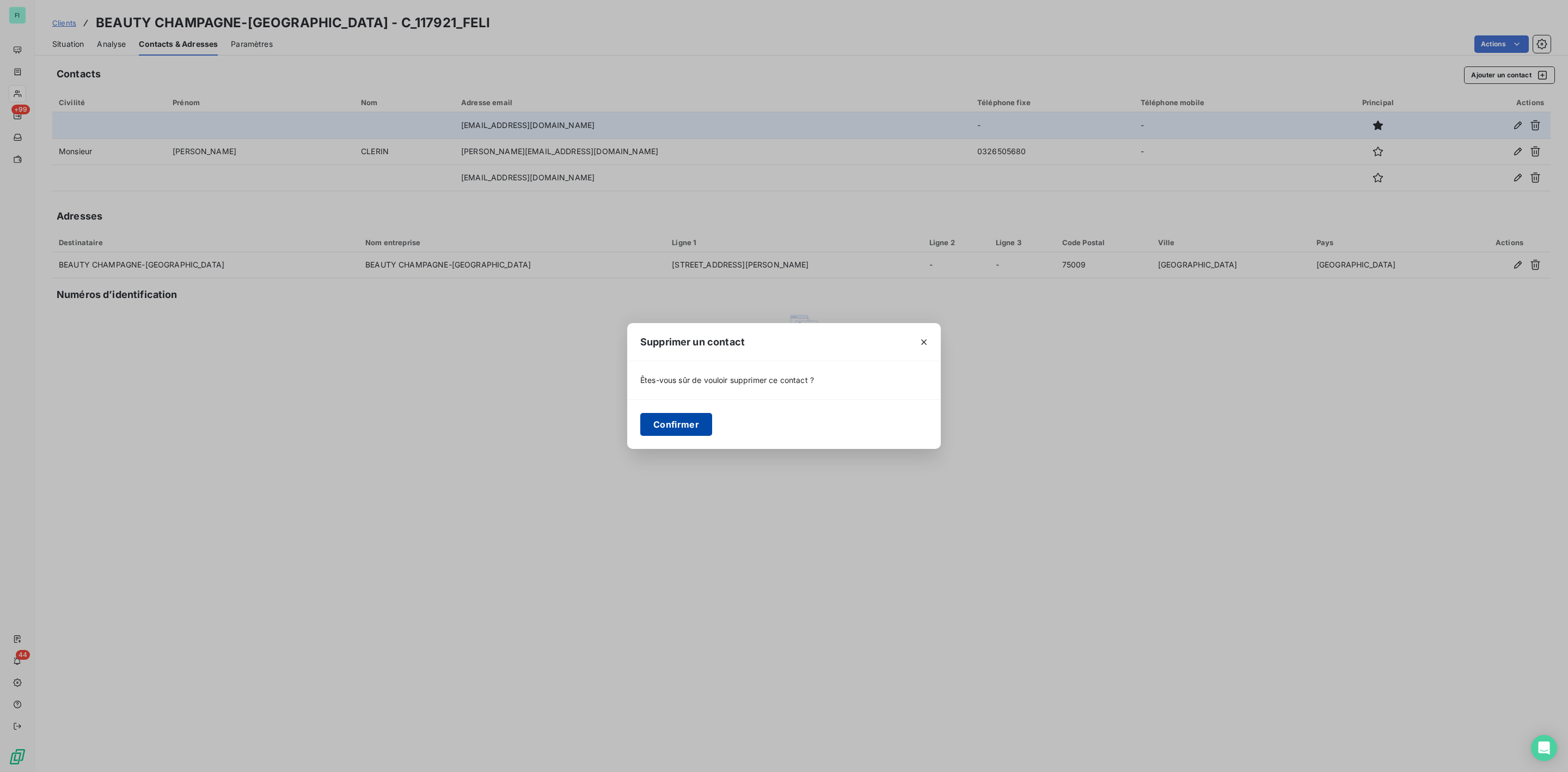
click at [684, 425] on button "Confirmer" at bounding box center [676, 424] width 72 height 23
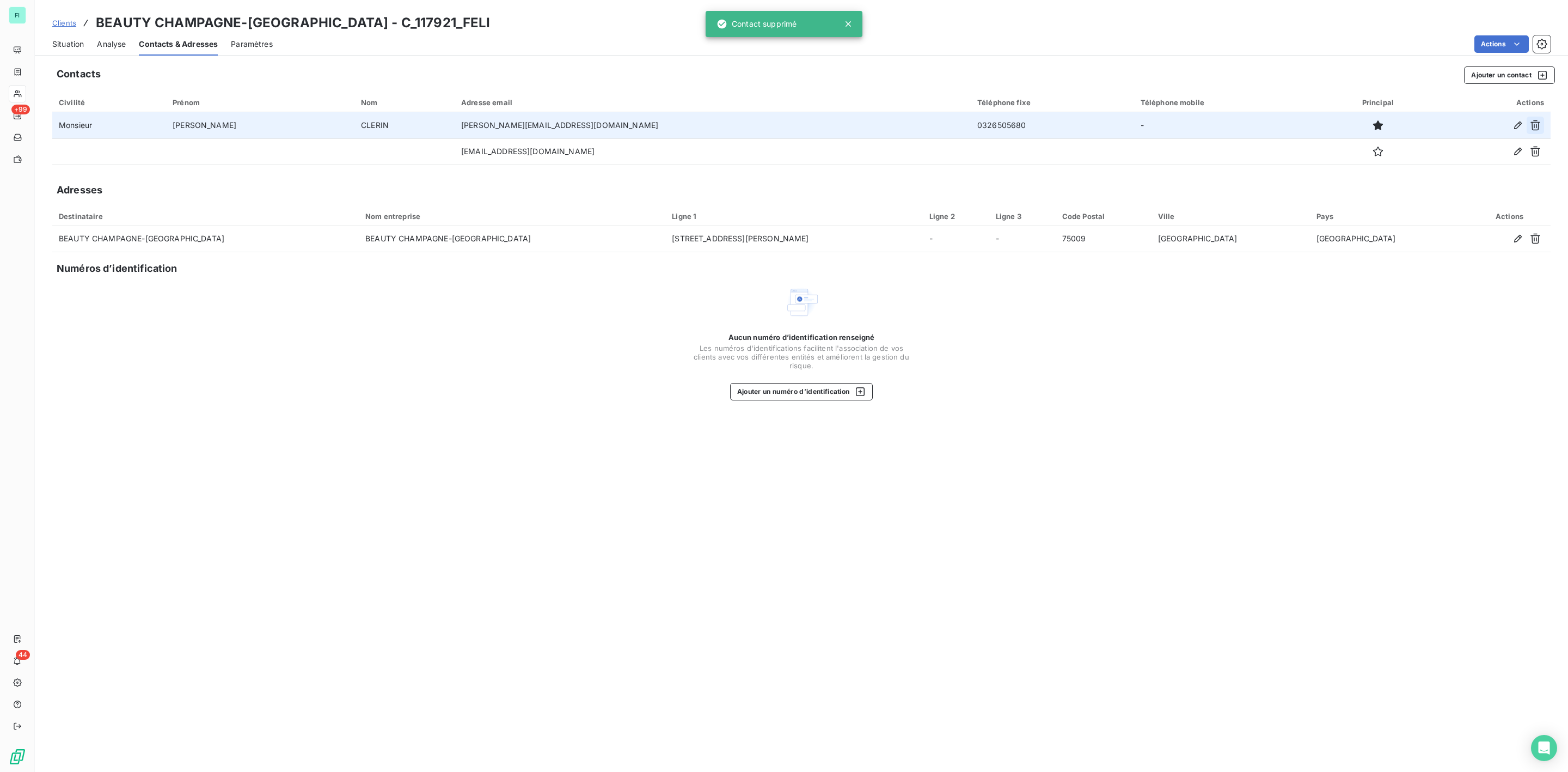
click at [1538, 127] on icon "button" at bounding box center [1535, 125] width 11 height 11
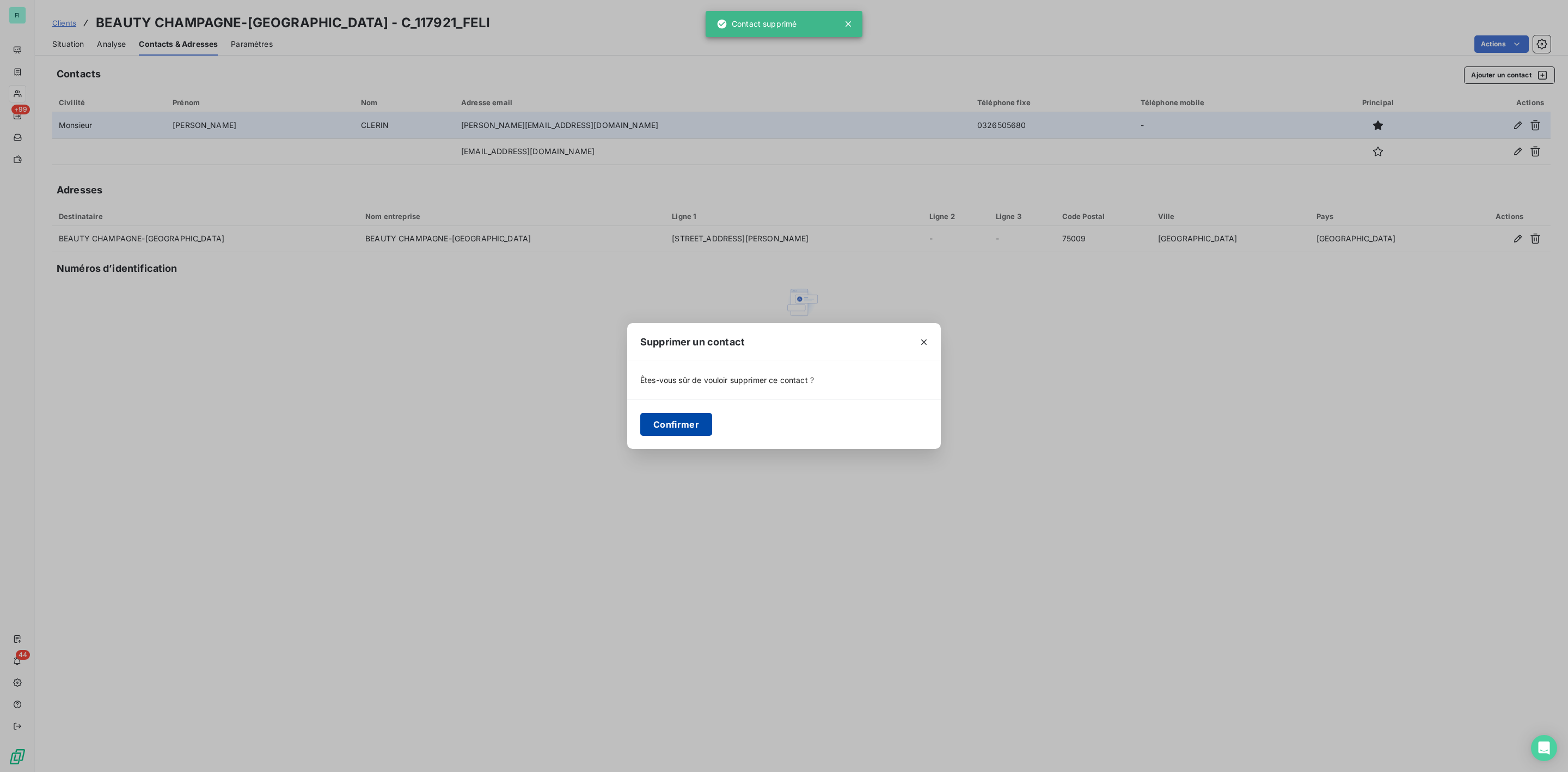
click at [656, 422] on button "Confirmer" at bounding box center [676, 424] width 72 height 23
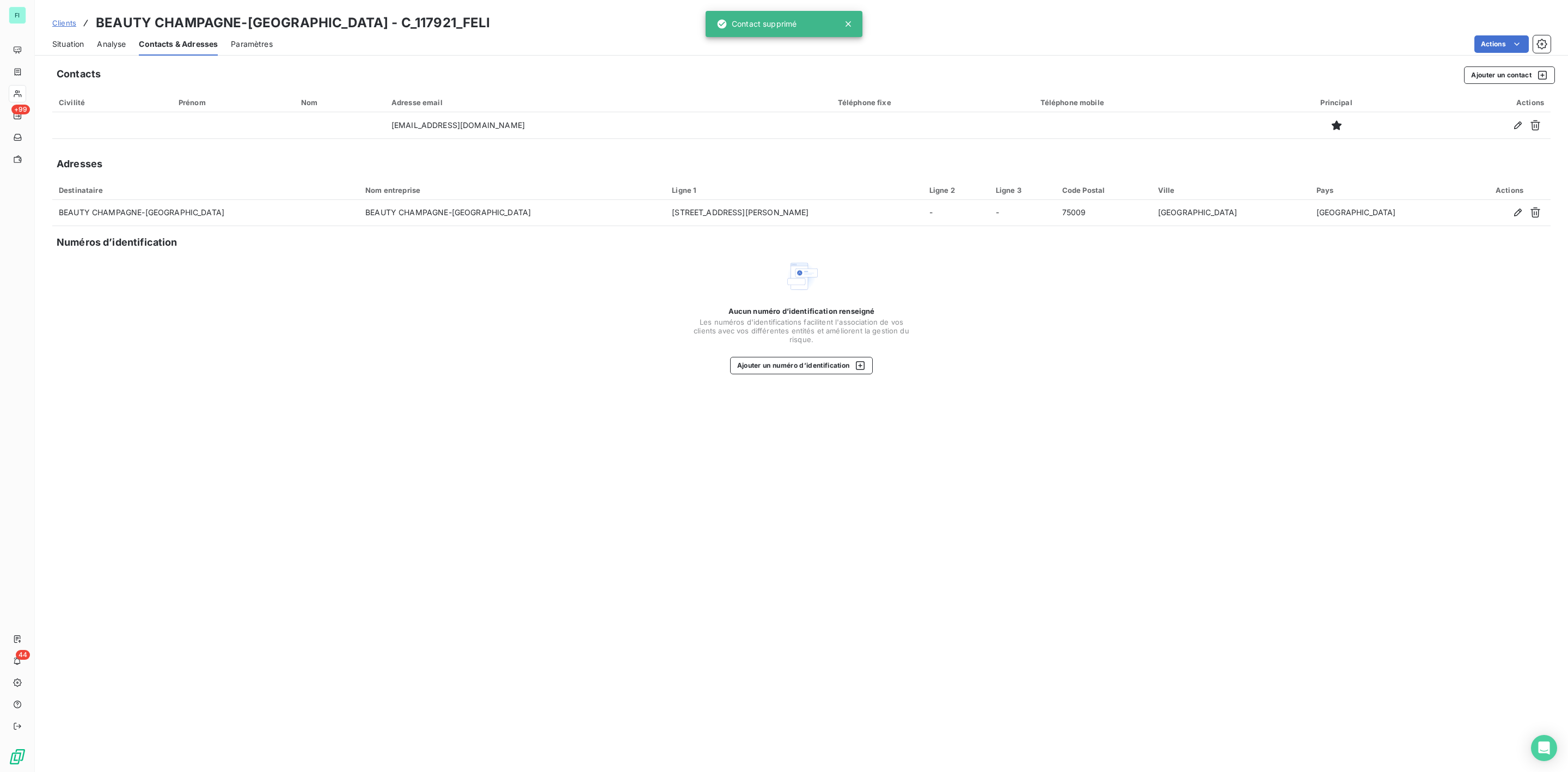
click at [63, 43] on span "Situation" at bounding box center [68, 44] width 32 height 11
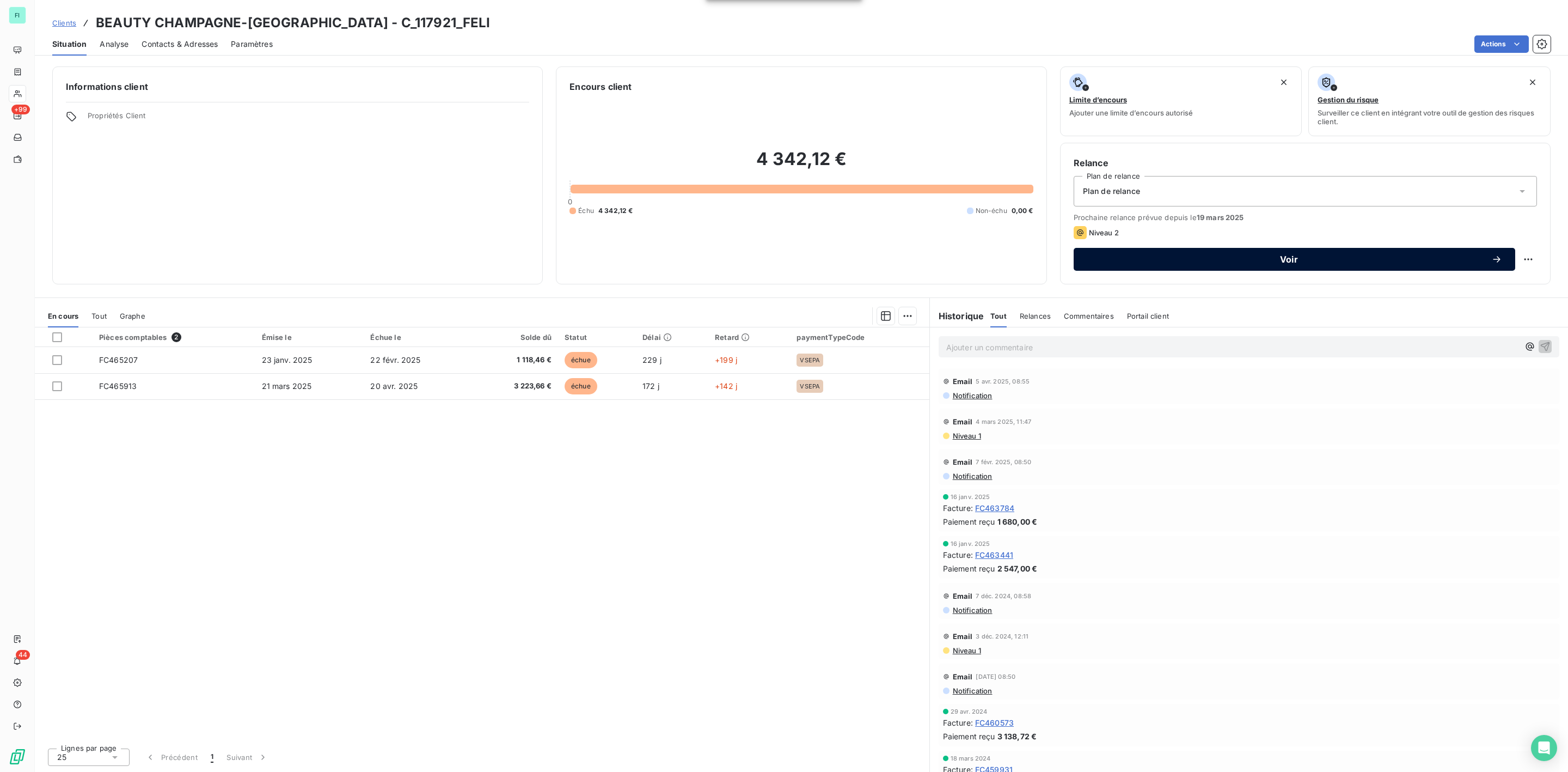
click at [1260, 261] on span "Voir" at bounding box center [1289, 259] width 405 height 9
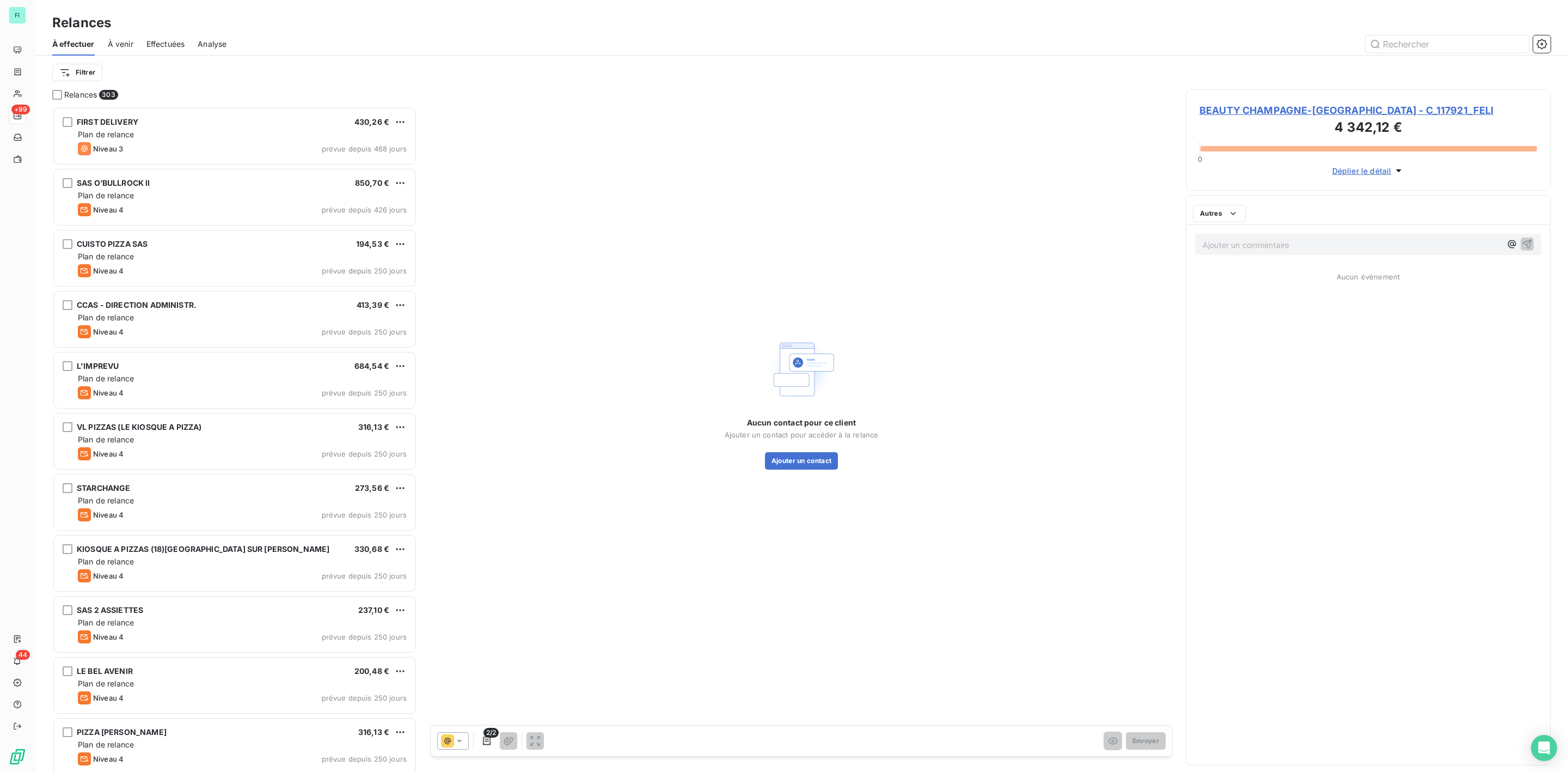
scroll to position [654, 352]
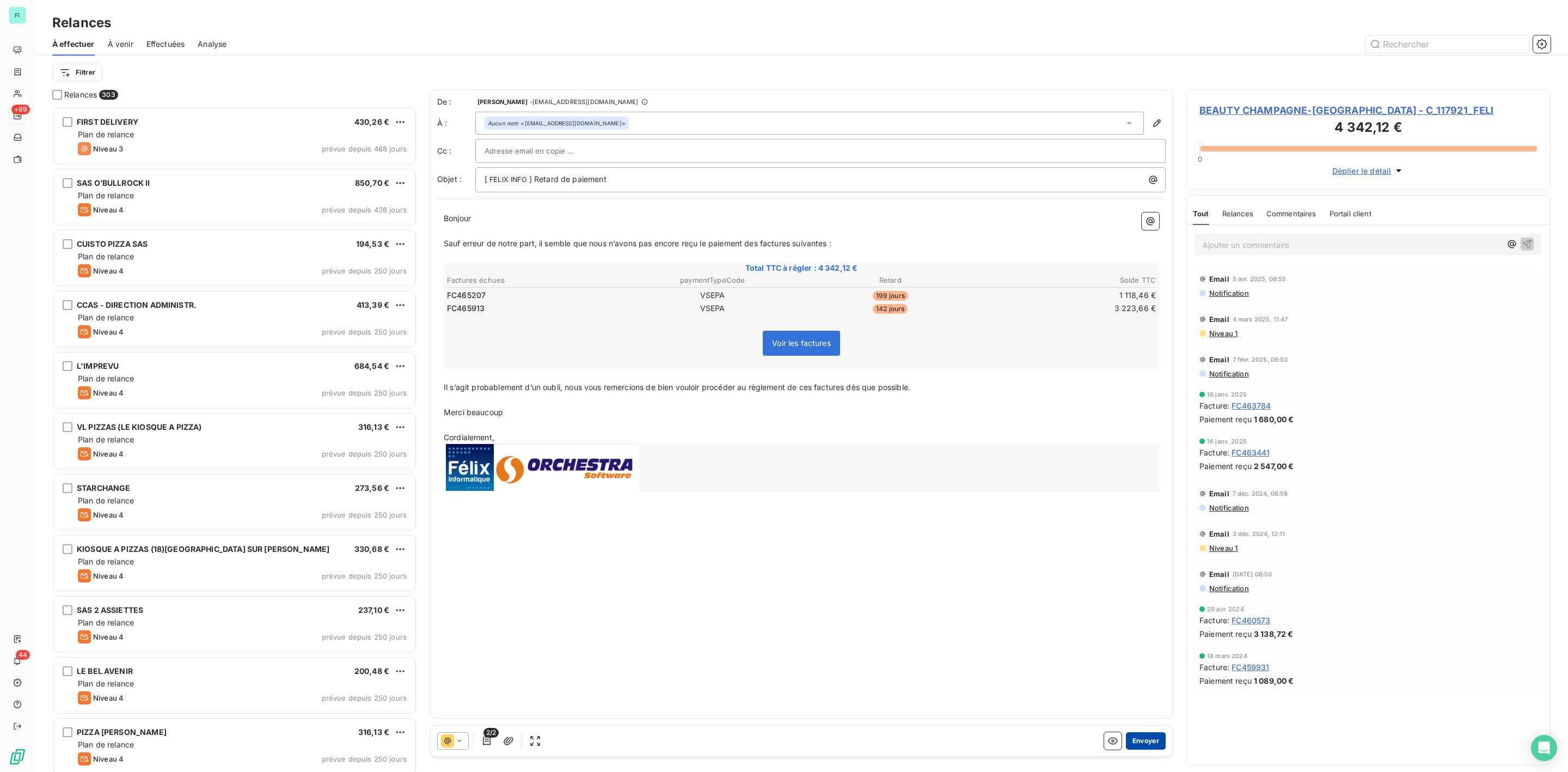
click at [1149, 740] on button "Envoyer" at bounding box center [1146, 740] width 40 height 18
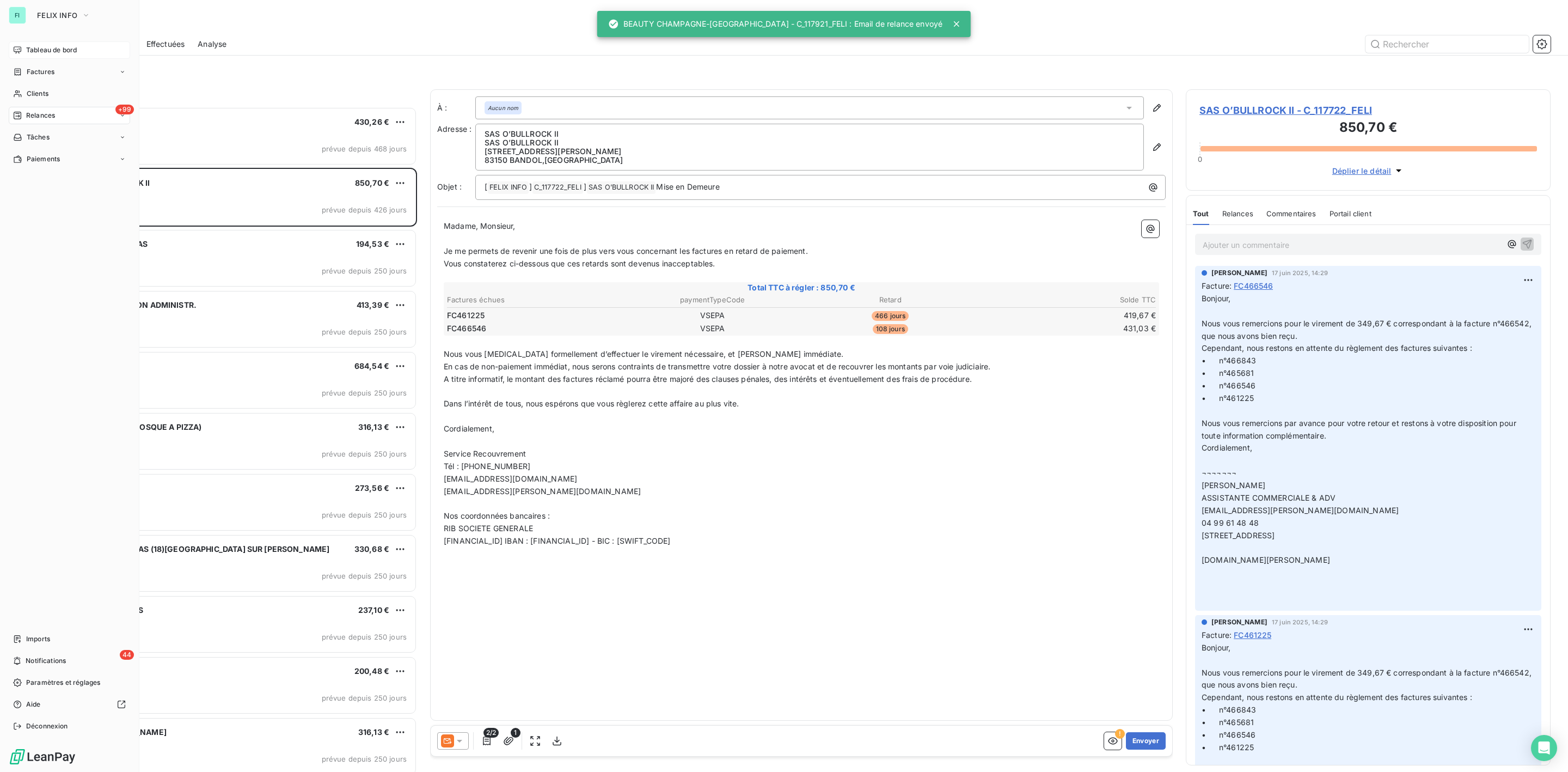
click at [48, 51] on span "Tableau de bord" at bounding box center [52, 49] width 51 height 10
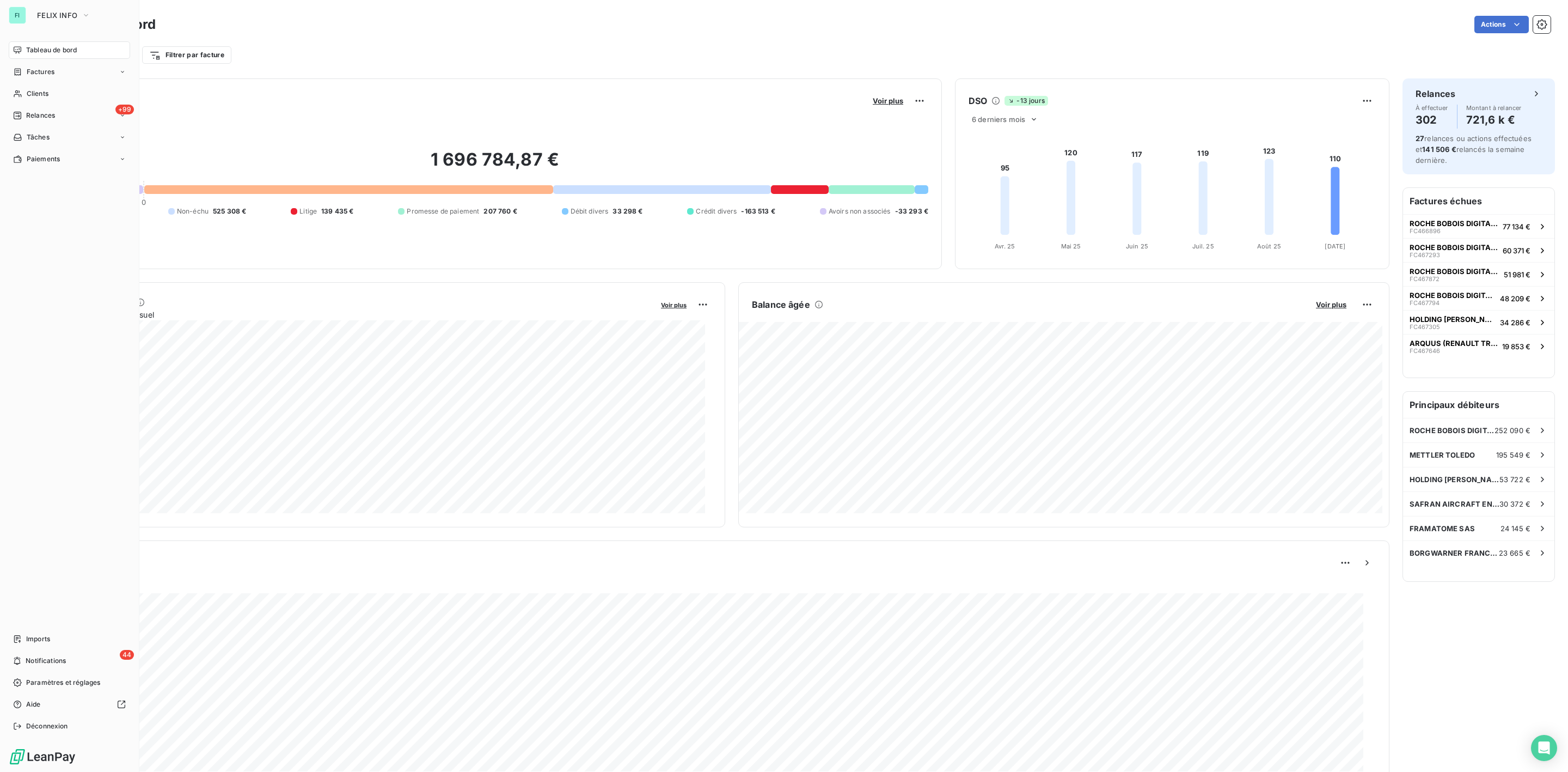
drag, startPoint x: 25, startPoint y: 46, endPoint x: 40, endPoint y: 53, distance: 16.6
click at [26, 46] on div "Tableau de bord" at bounding box center [69, 50] width 121 height 18
click at [83, 12] on icon "button" at bounding box center [86, 15] width 9 height 11
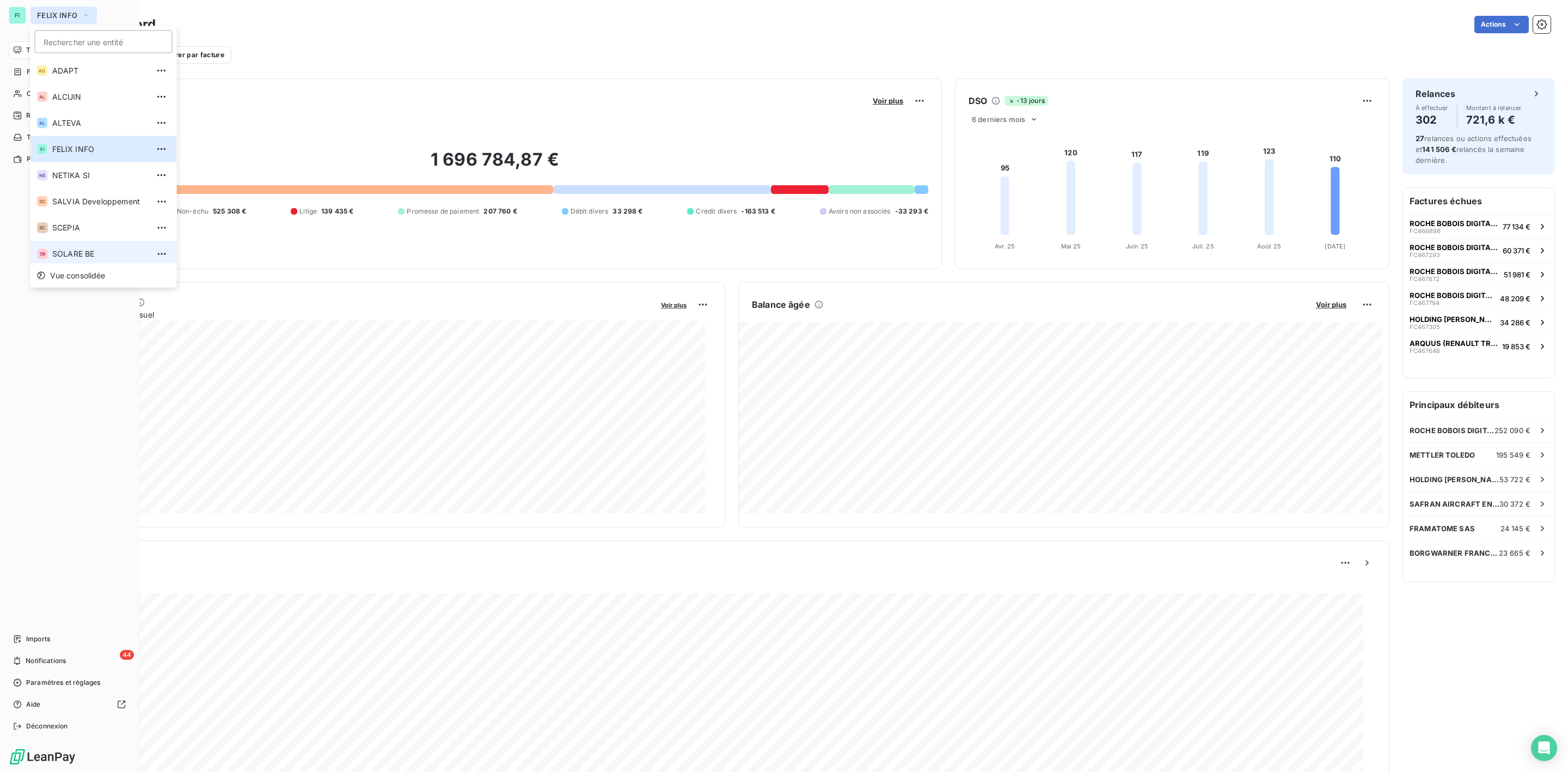
click at [89, 249] on span "SOLARE BE" at bounding box center [100, 253] width 96 height 11
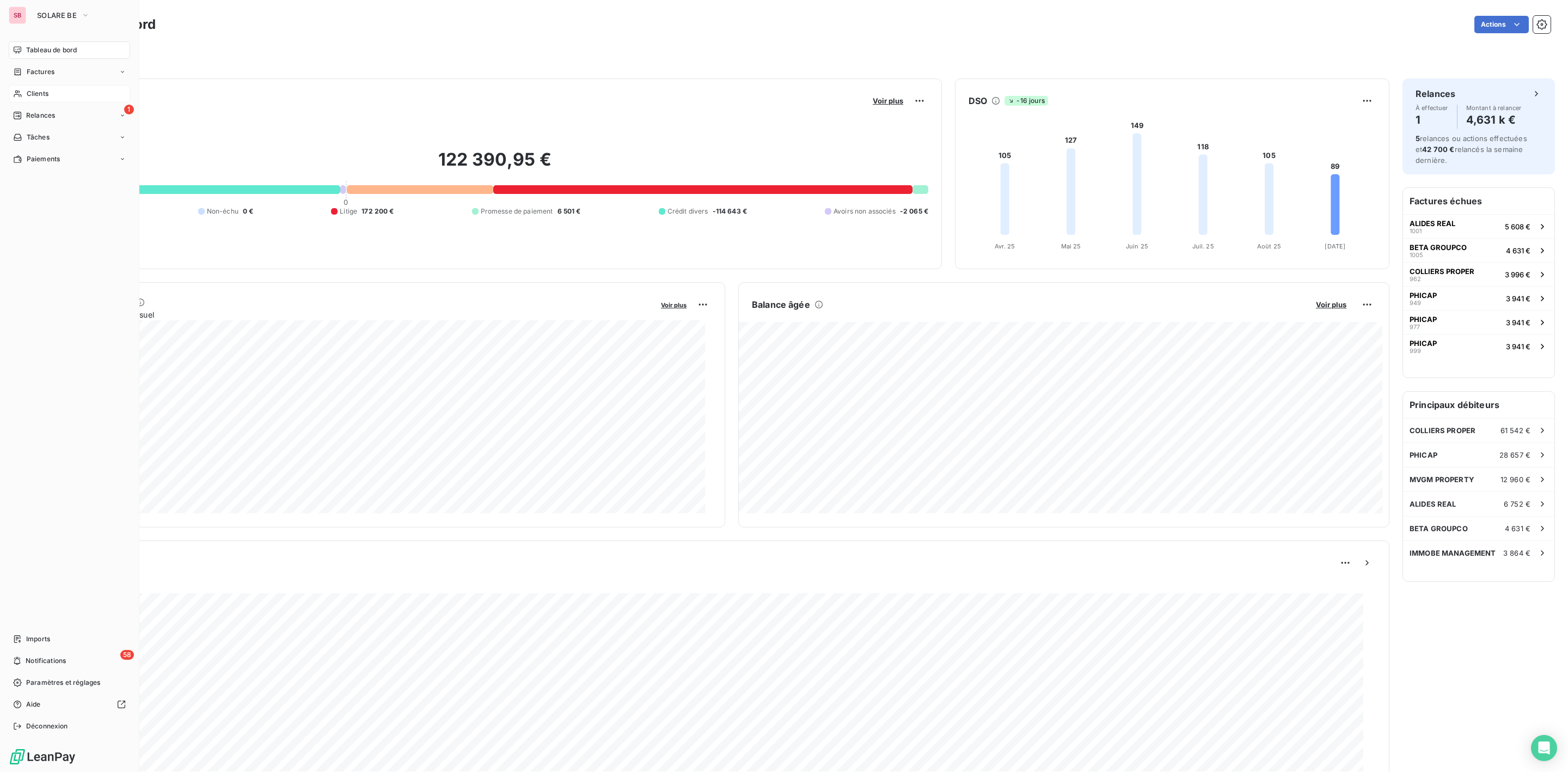
click at [39, 91] on span "Clients" at bounding box center [38, 93] width 22 height 10
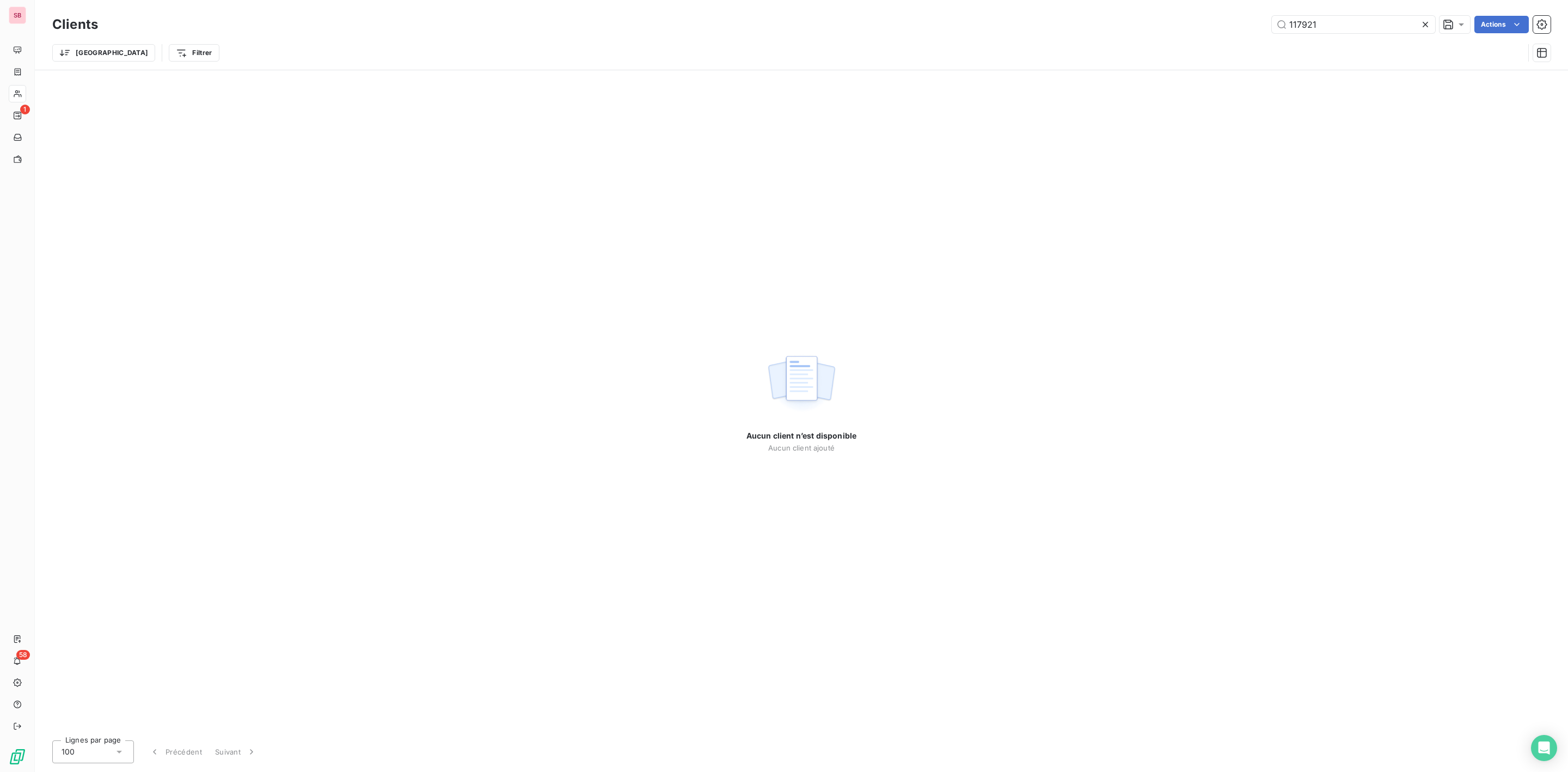
drag, startPoint x: 1355, startPoint y: 26, endPoint x: 1074, endPoint y: 25, distance: 281.0
click at [1074, 25] on div "117921 Actions" at bounding box center [831, 24] width 1439 height 18
type input "995"
click at [41, 44] on div "Tableau de bord" at bounding box center [69, 50] width 121 height 18
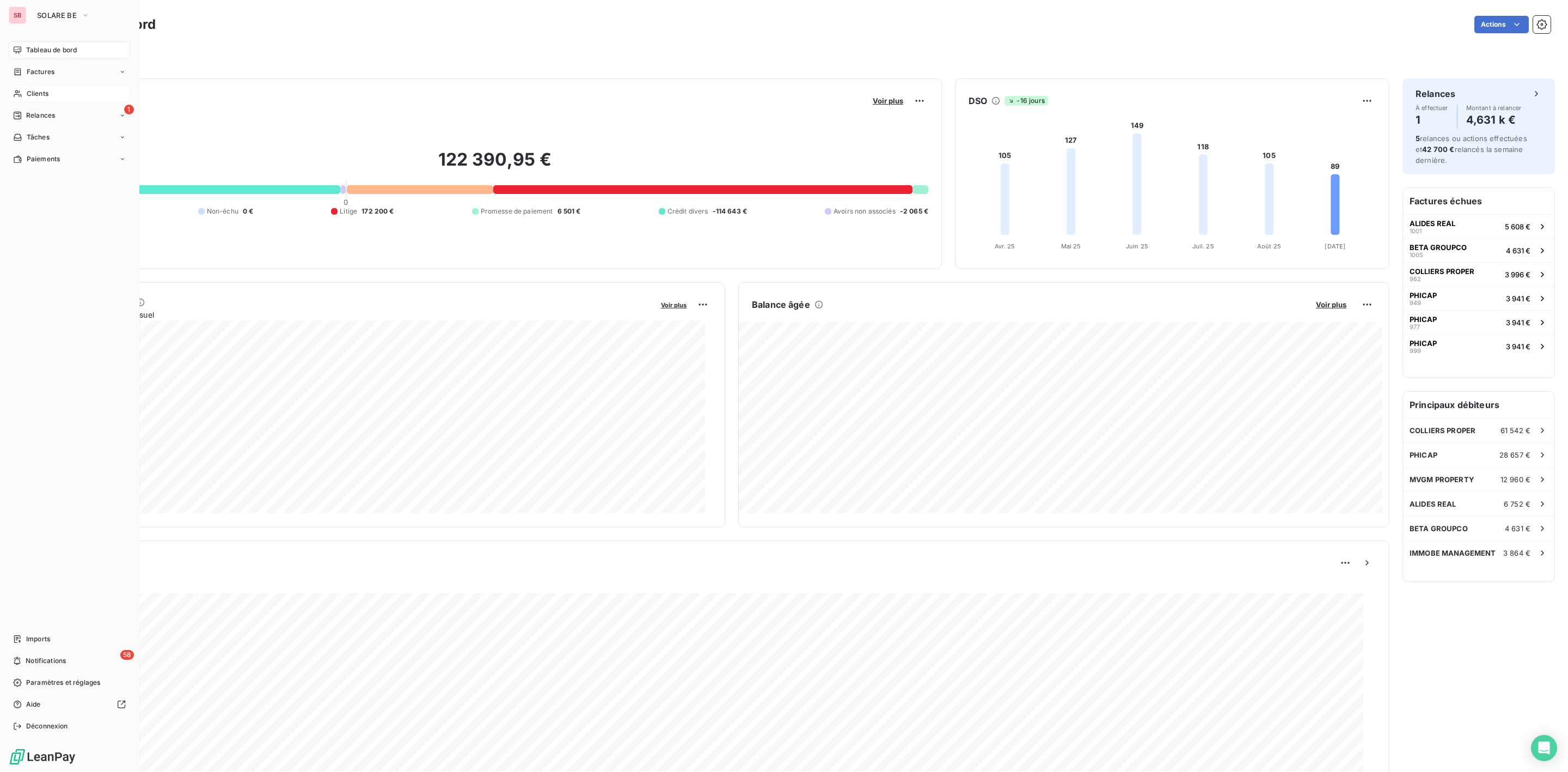
click at [31, 89] on span "Clients" at bounding box center [38, 93] width 22 height 10
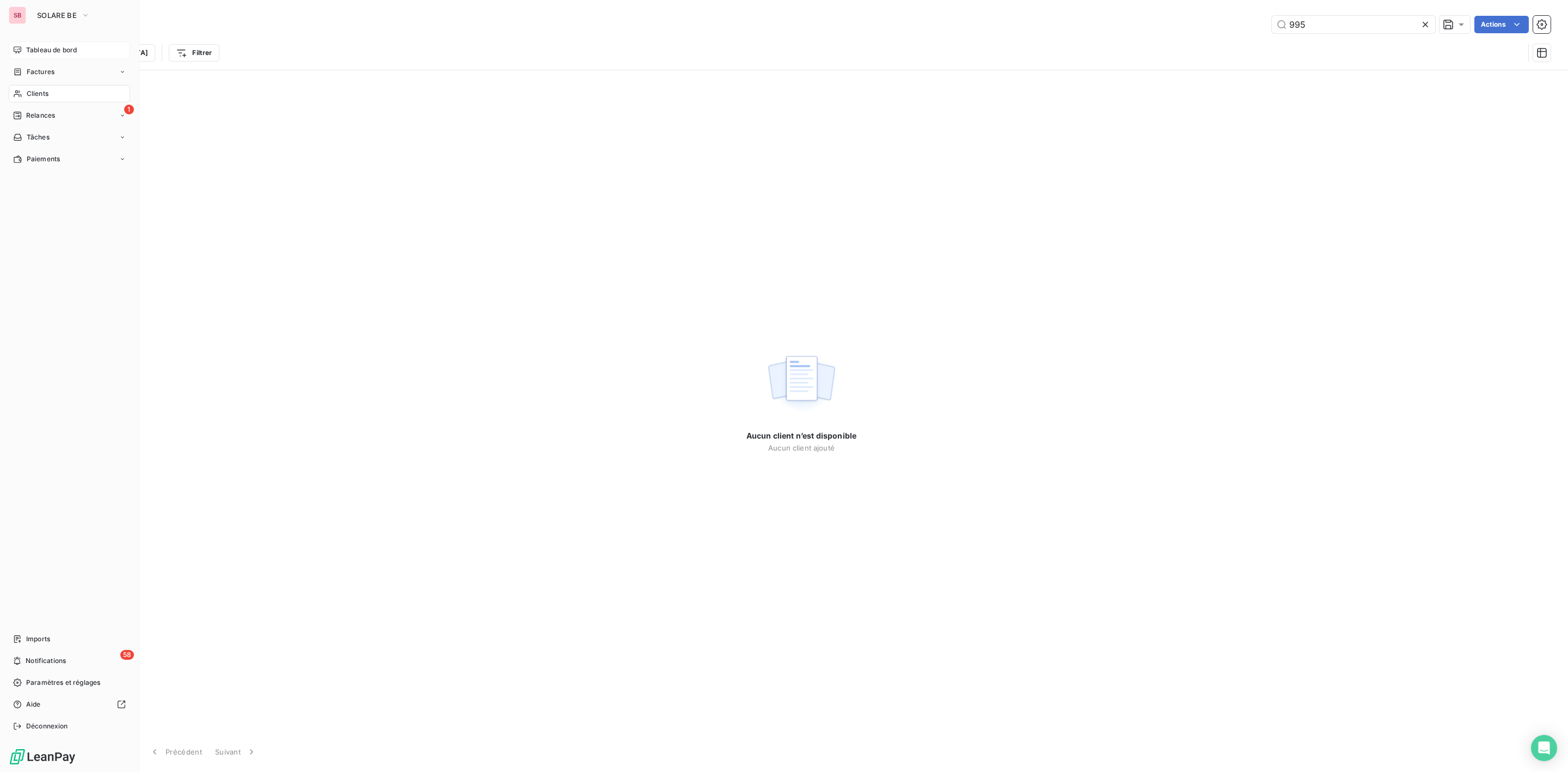
click at [60, 46] on span "Tableau de bord" at bounding box center [52, 49] width 51 height 10
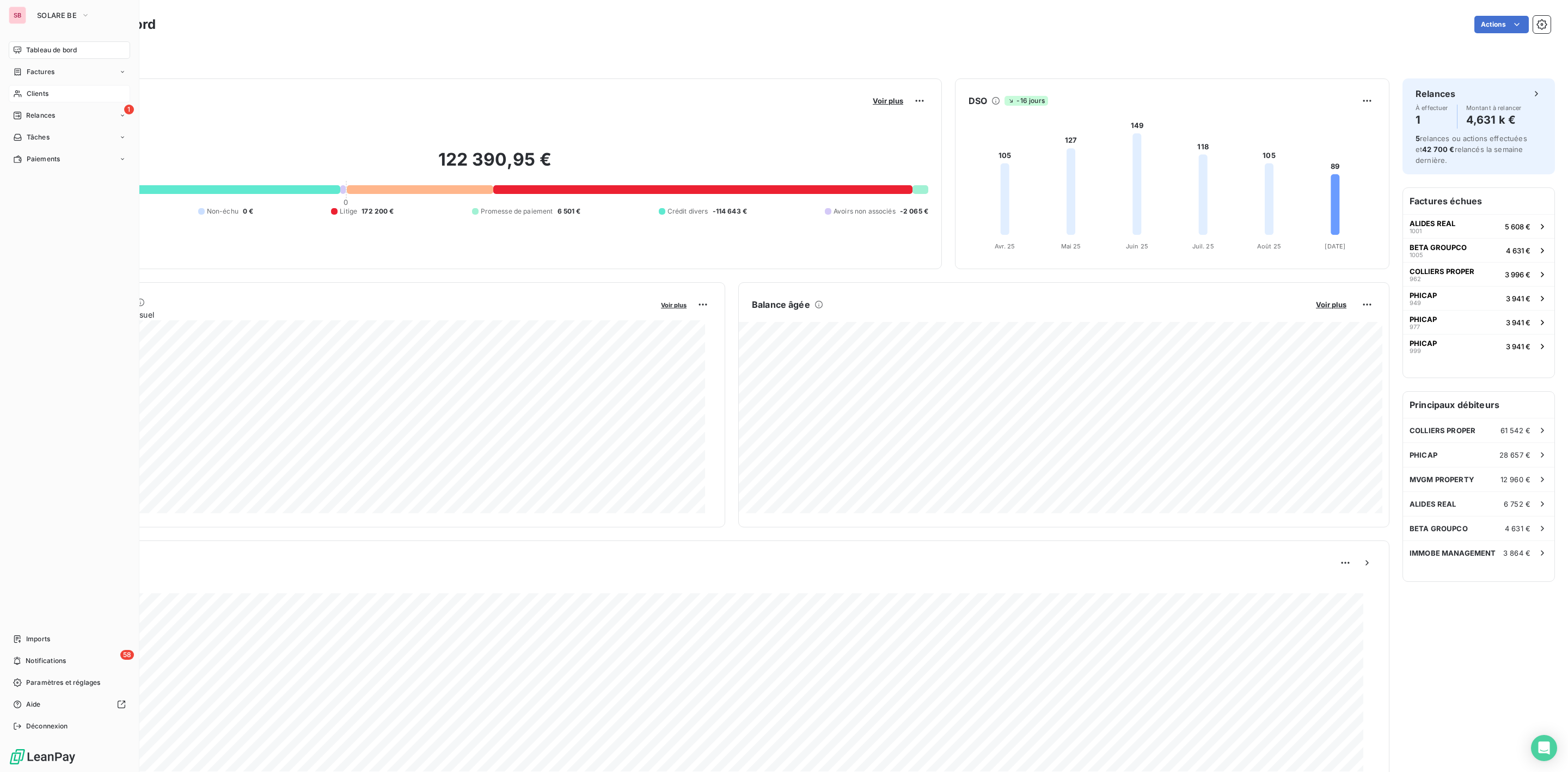
click at [38, 91] on span "Clients" at bounding box center [38, 93] width 22 height 10
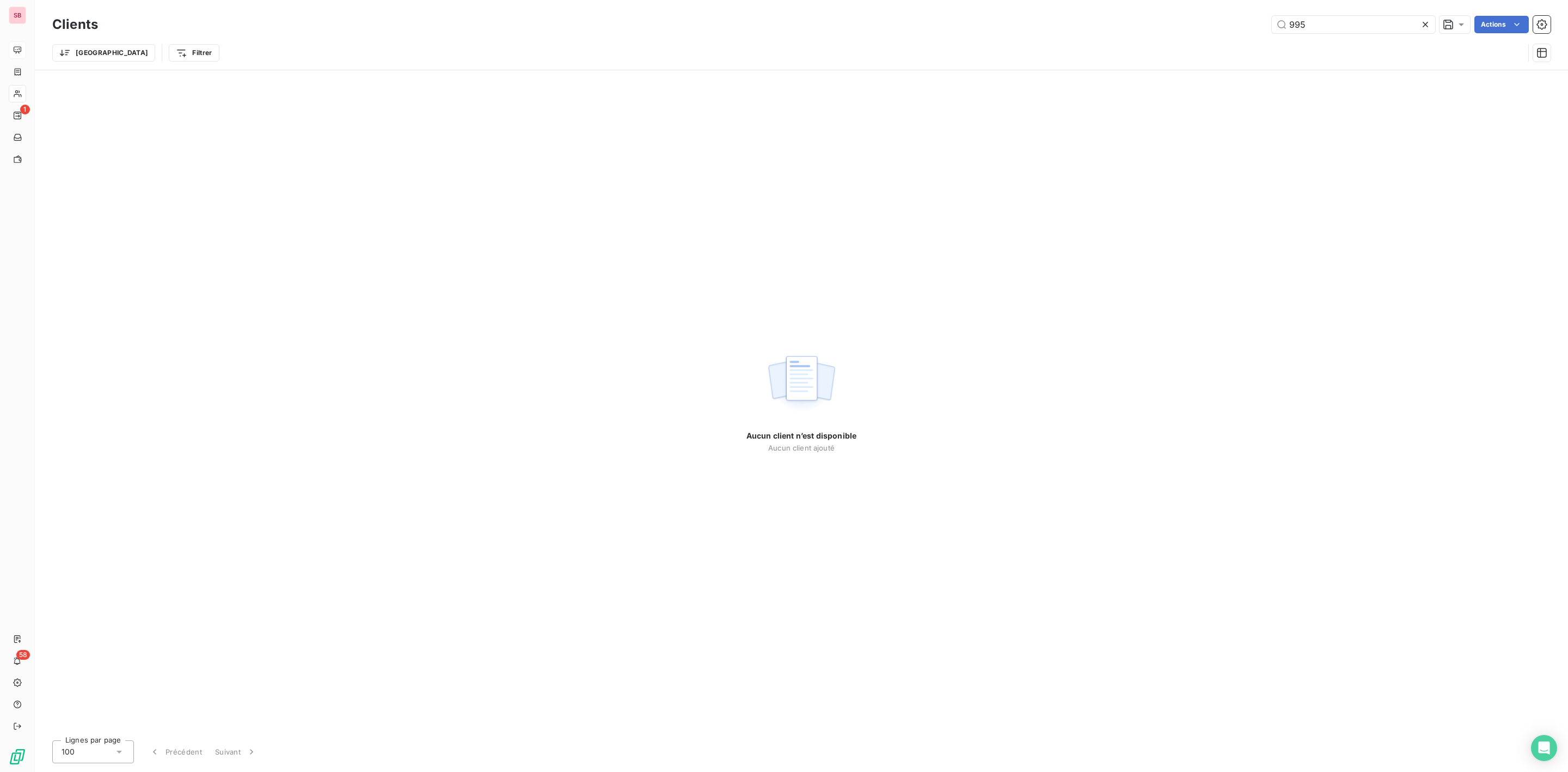
drag, startPoint x: 1191, startPoint y: 25, endPoint x: 956, endPoint y: 31, distance: 235.1
click at [1040, 25] on div "995 Actions" at bounding box center [831, 24] width 1439 height 18
click at [45, 12] on span "SOLARE BE" at bounding box center [57, 15] width 40 height 9
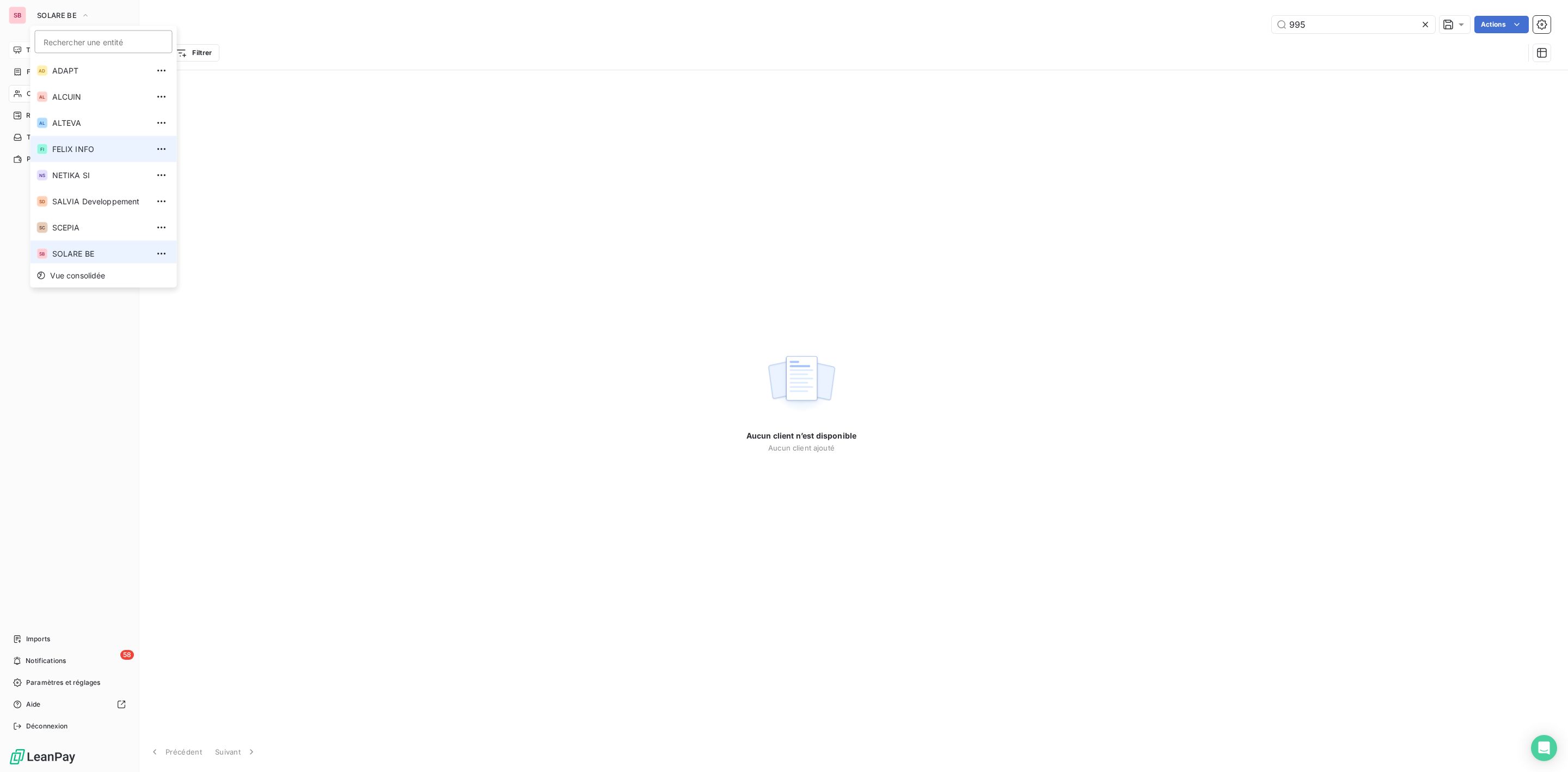
scroll to position [4, 0]
click at [81, 198] on span "SALVIA Developpement" at bounding box center [100, 197] width 96 height 11
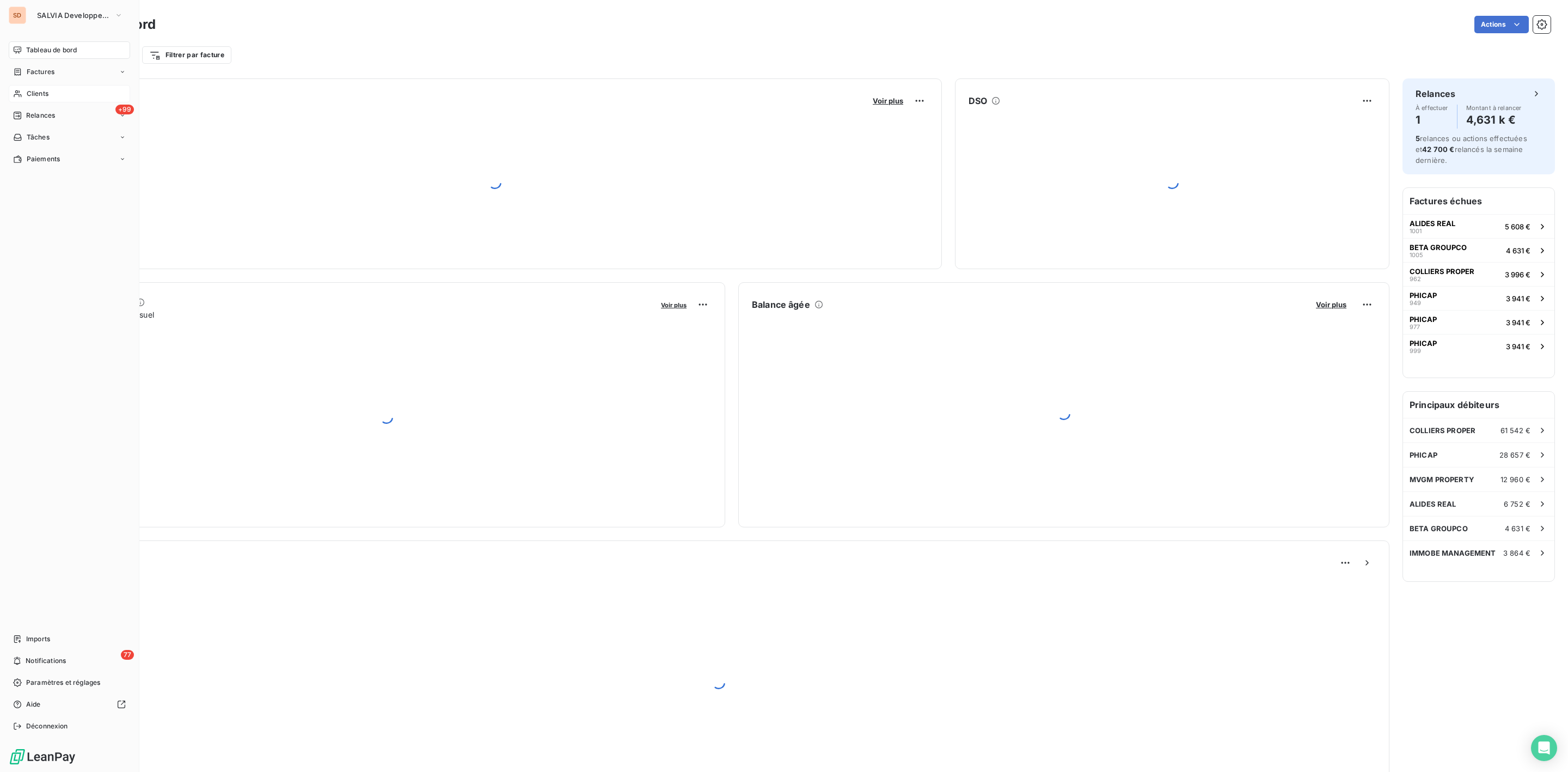
click at [28, 93] on span "Clients" at bounding box center [38, 93] width 22 height 10
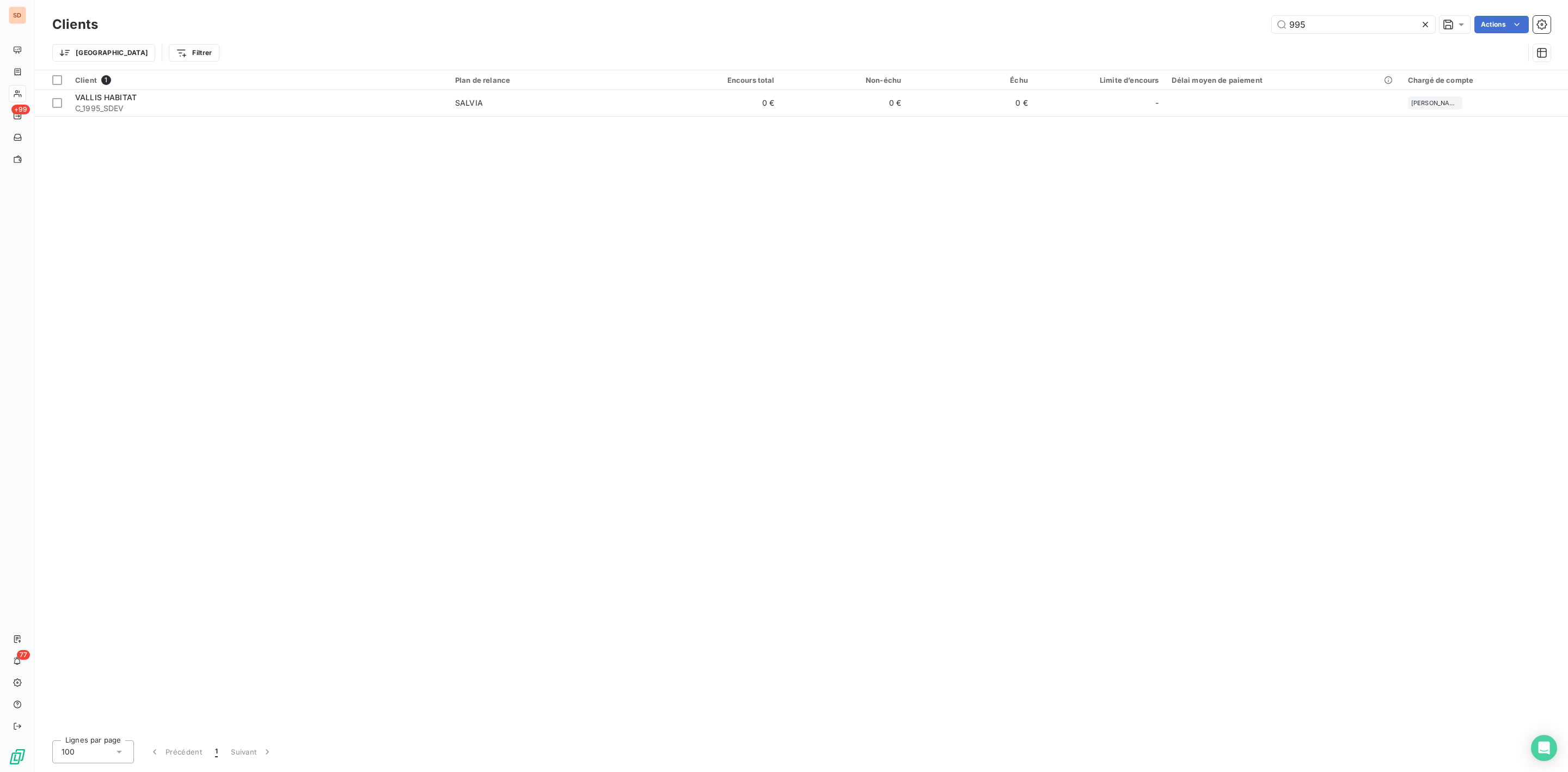
drag, startPoint x: 1129, startPoint y: 13, endPoint x: 897, endPoint y: 21, distance: 232.1
click at [1010, 15] on div "Clients 995 Actions" at bounding box center [801, 24] width 1498 height 23
click at [1322, 22] on input "995" at bounding box center [1354, 24] width 163 height 18
click at [49, 90] on div "Clients" at bounding box center [69, 93] width 121 height 18
click at [1328, 39] on div "Trier Filtrer" at bounding box center [801, 53] width 1498 height 34
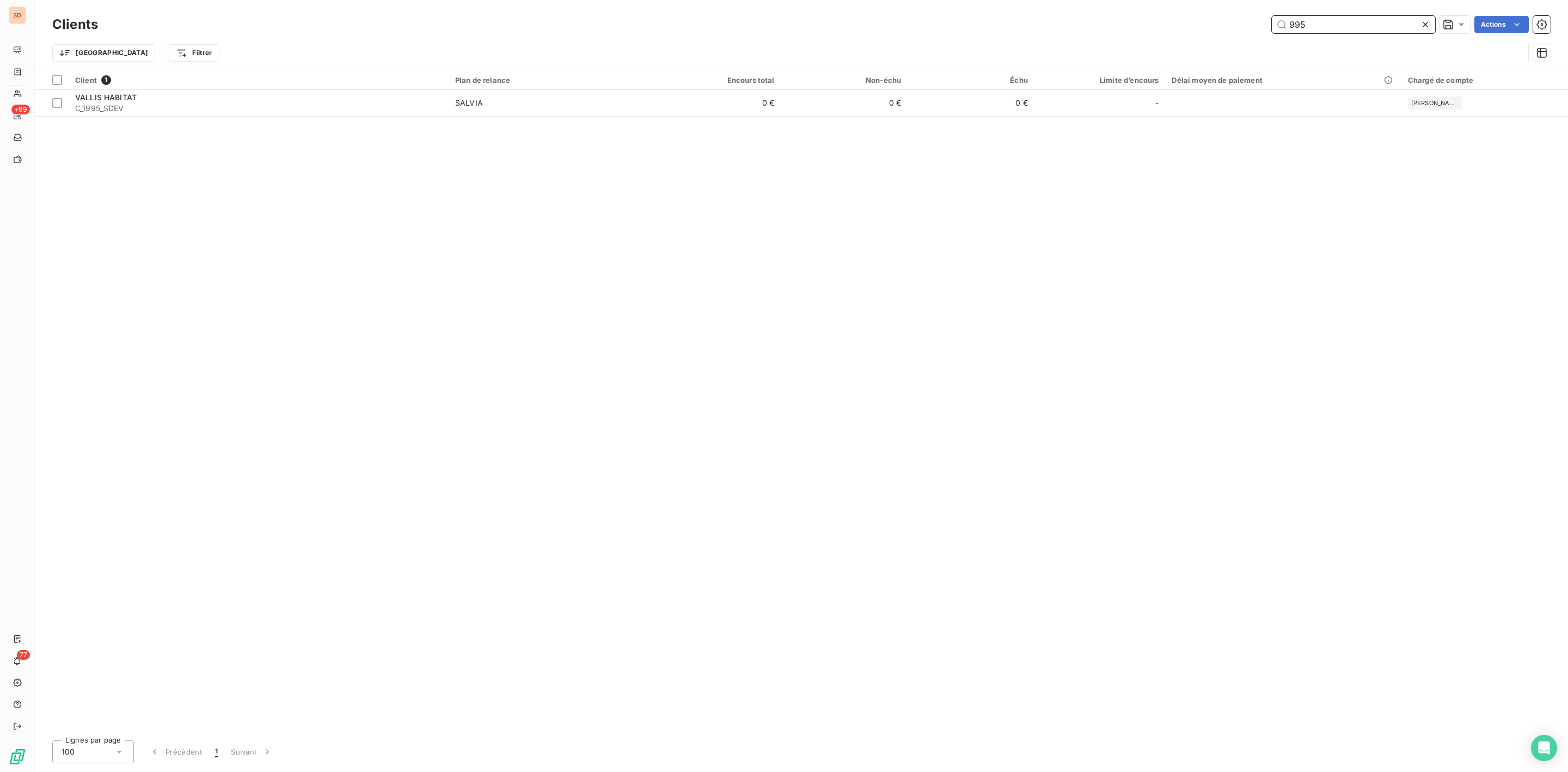
drag, startPoint x: 1316, startPoint y: 24, endPoint x: 1278, endPoint y: 24, distance: 38.0
click at [1302, 24] on input "995" at bounding box center [1354, 24] width 163 height 18
type input "9"
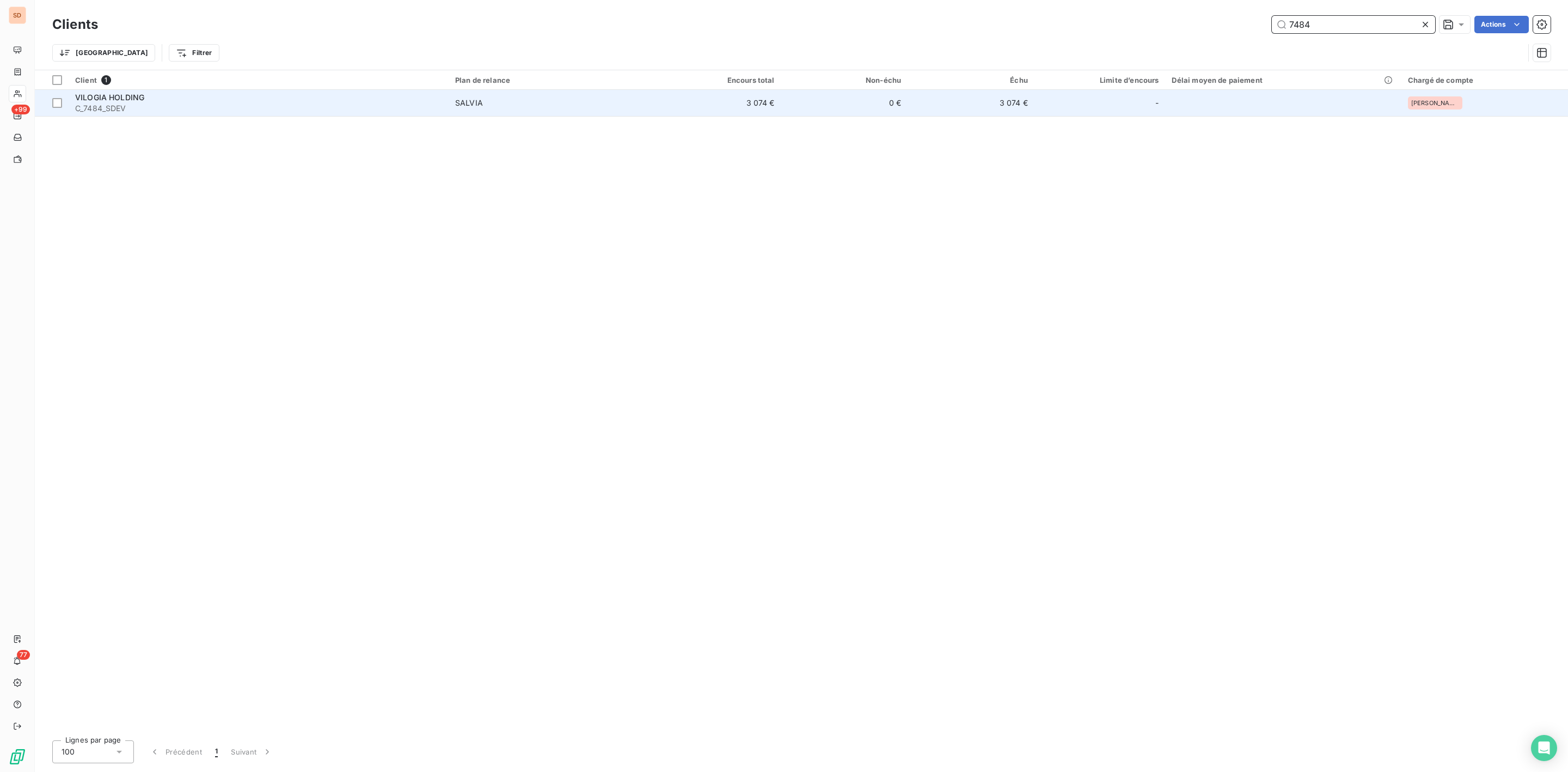
type input "7484"
click at [114, 99] on span "VILOGIA HOLDING" at bounding box center [110, 97] width 69 height 10
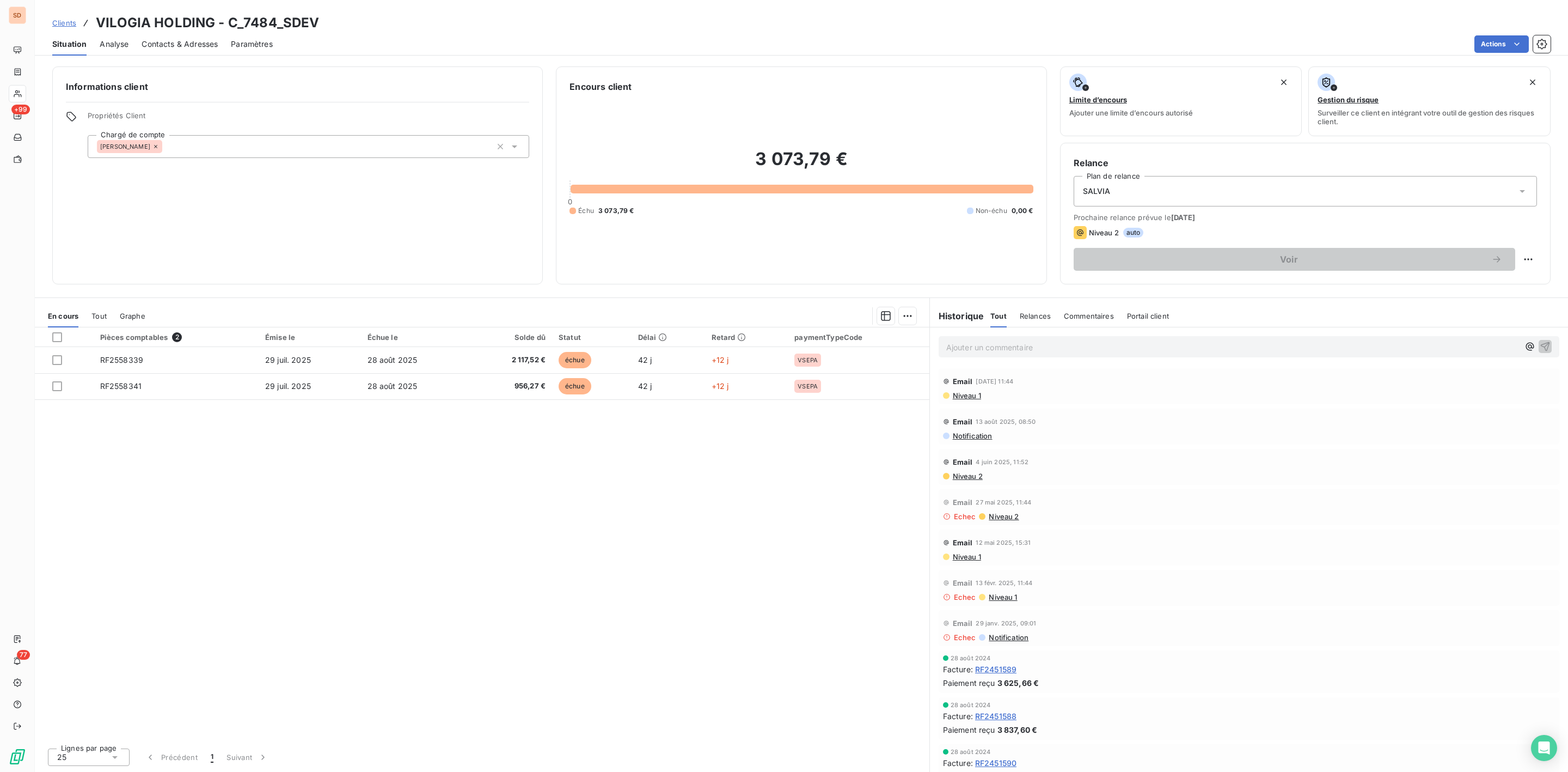
click at [166, 46] on span "Contacts & Adresses" at bounding box center [180, 44] width 77 height 11
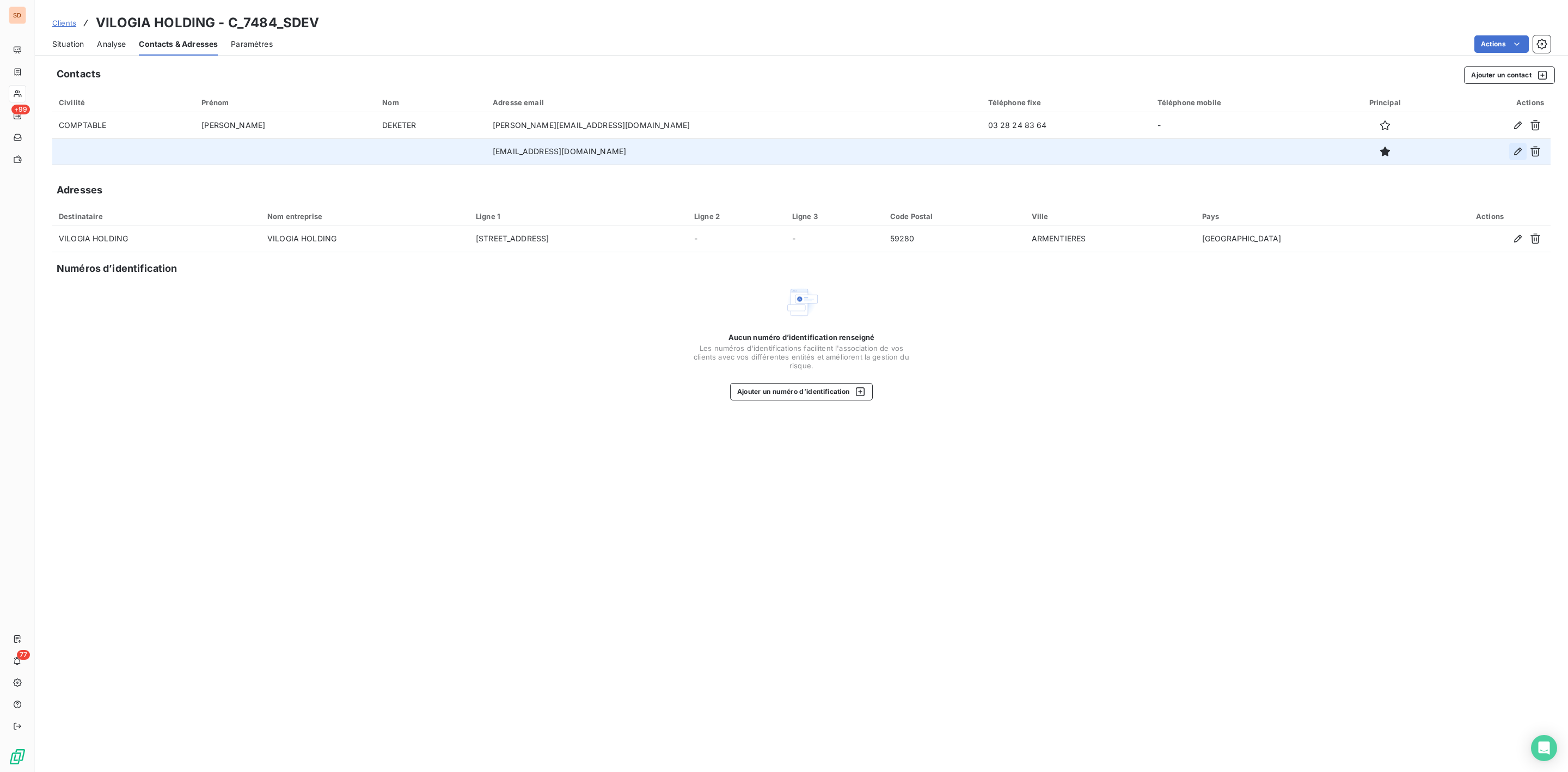
click at [1525, 149] on button "button" at bounding box center [1518, 152] width 18 height 18
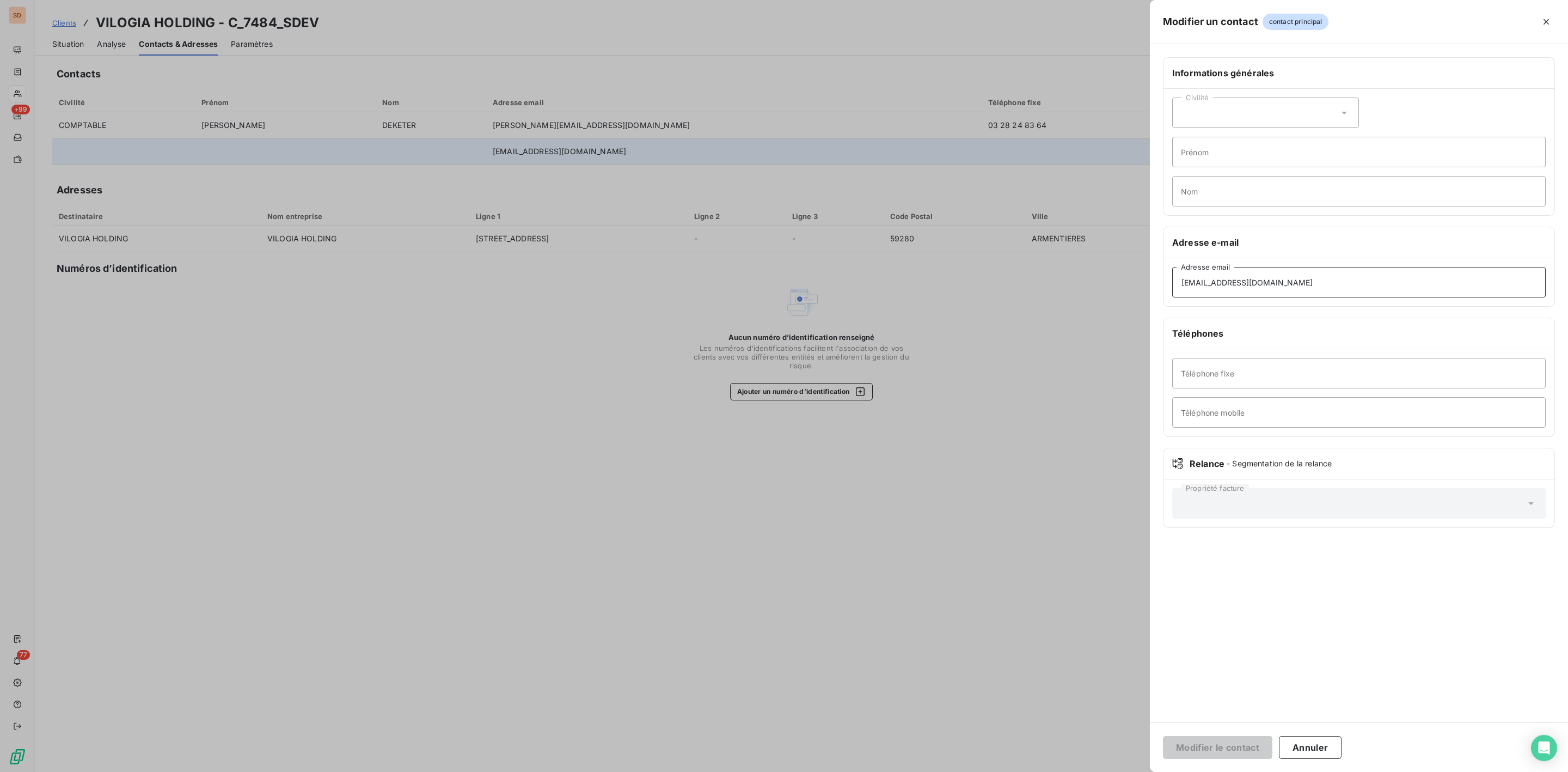
drag, startPoint x: 1276, startPoint y: 280, endPoint x: 1143, endPoint y: 288, distance: 133.2
click at [1143, 743] on div "Modifier un contact contact principal Informations générales Civilité Prénom No…" at bounding box center [784, 772] width 1568 height 0
paste input "comptabilite@vilogia-logifim"
type input "[EMAIL_ADDRESS][DOMAIN_NAME]"
click at [1220, 743] on button "Modifier le contact" at bounding box center [1218, 747] width 110 height 23
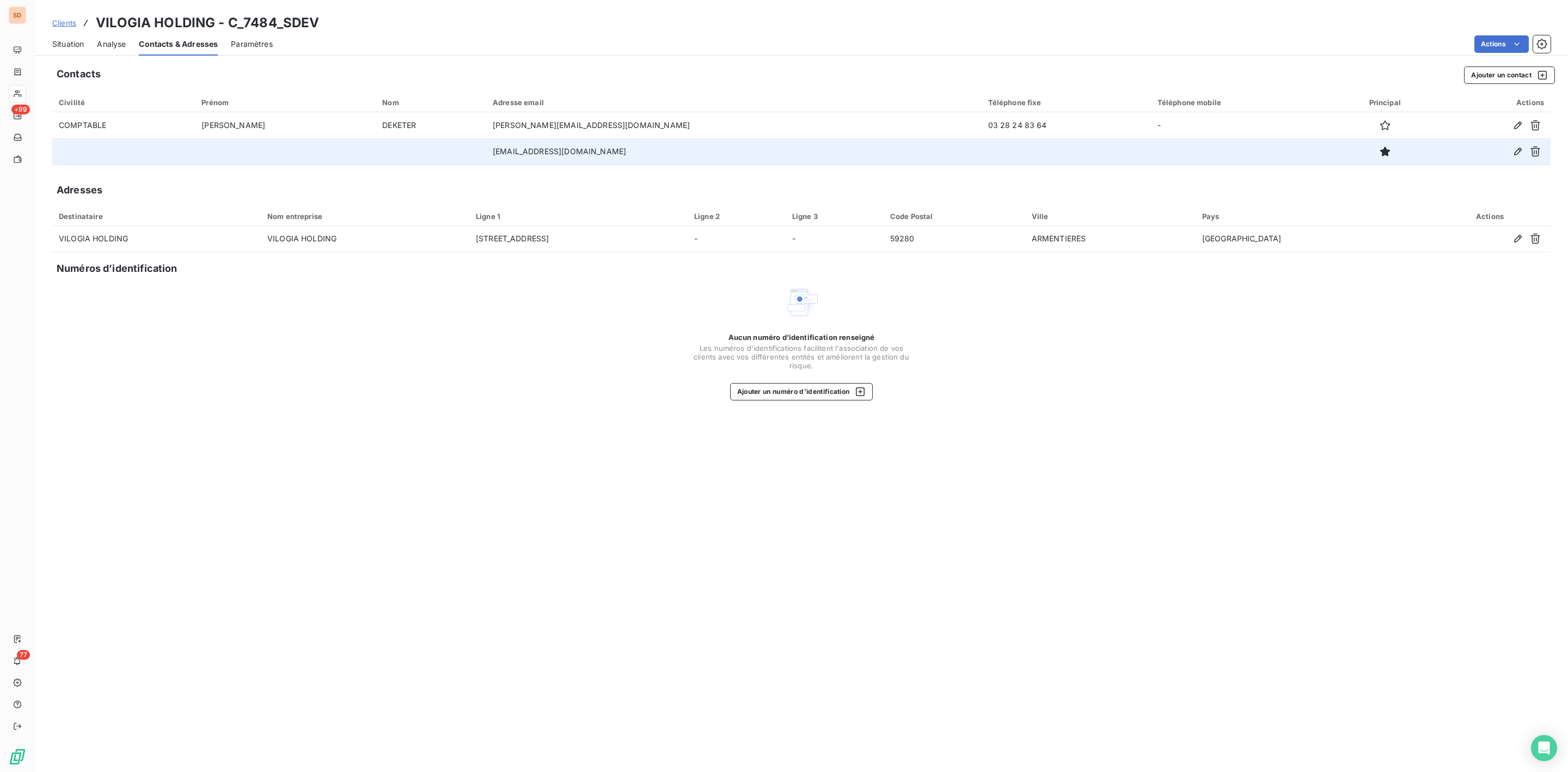
click at [74, 43] on span "Situation" at bounding box center [68, 44] width 32 height 11
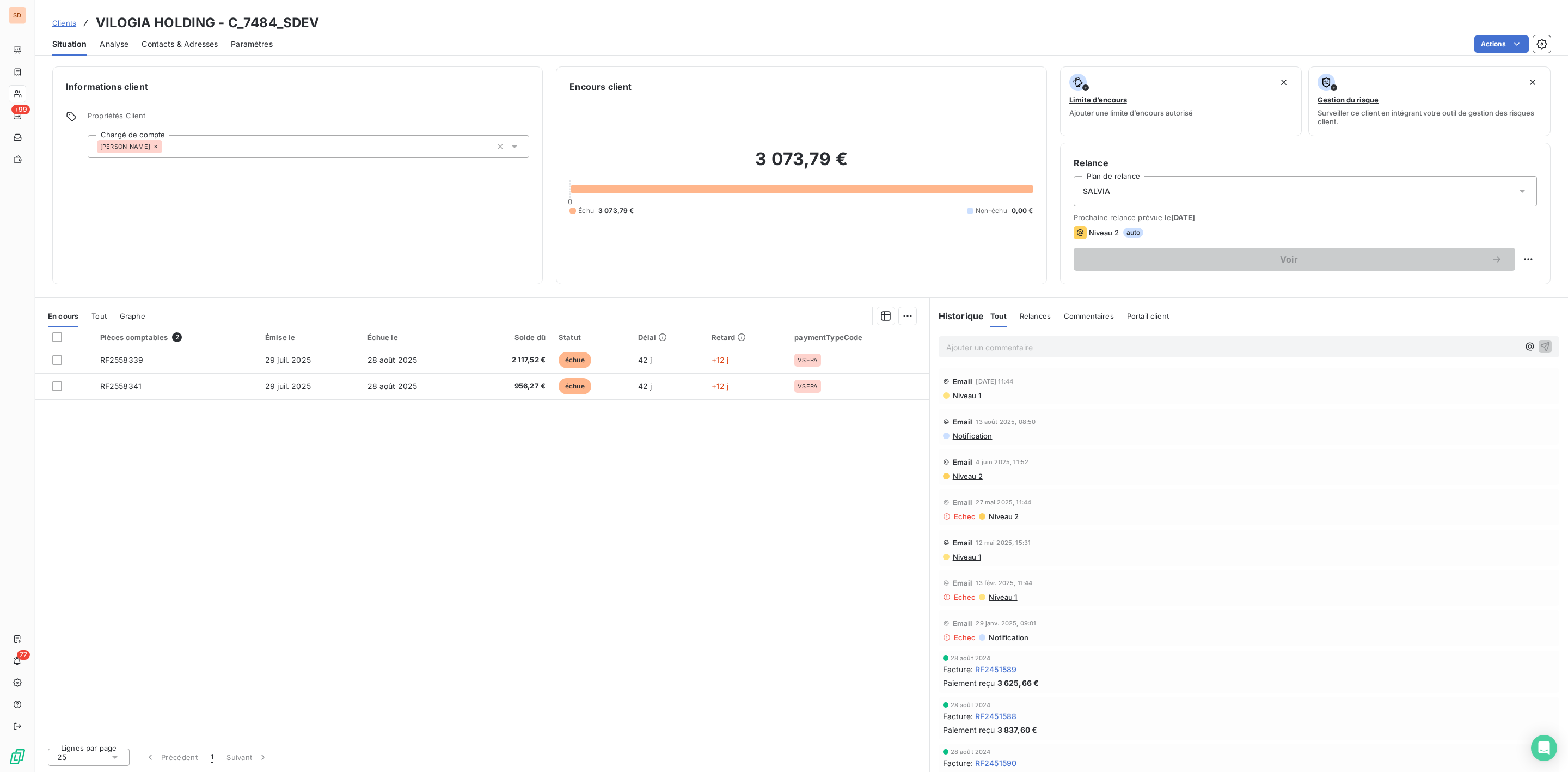
click at [177, 40] on span "Contacts & Adresses" at bounding box center [180, 44] width 77 height 11
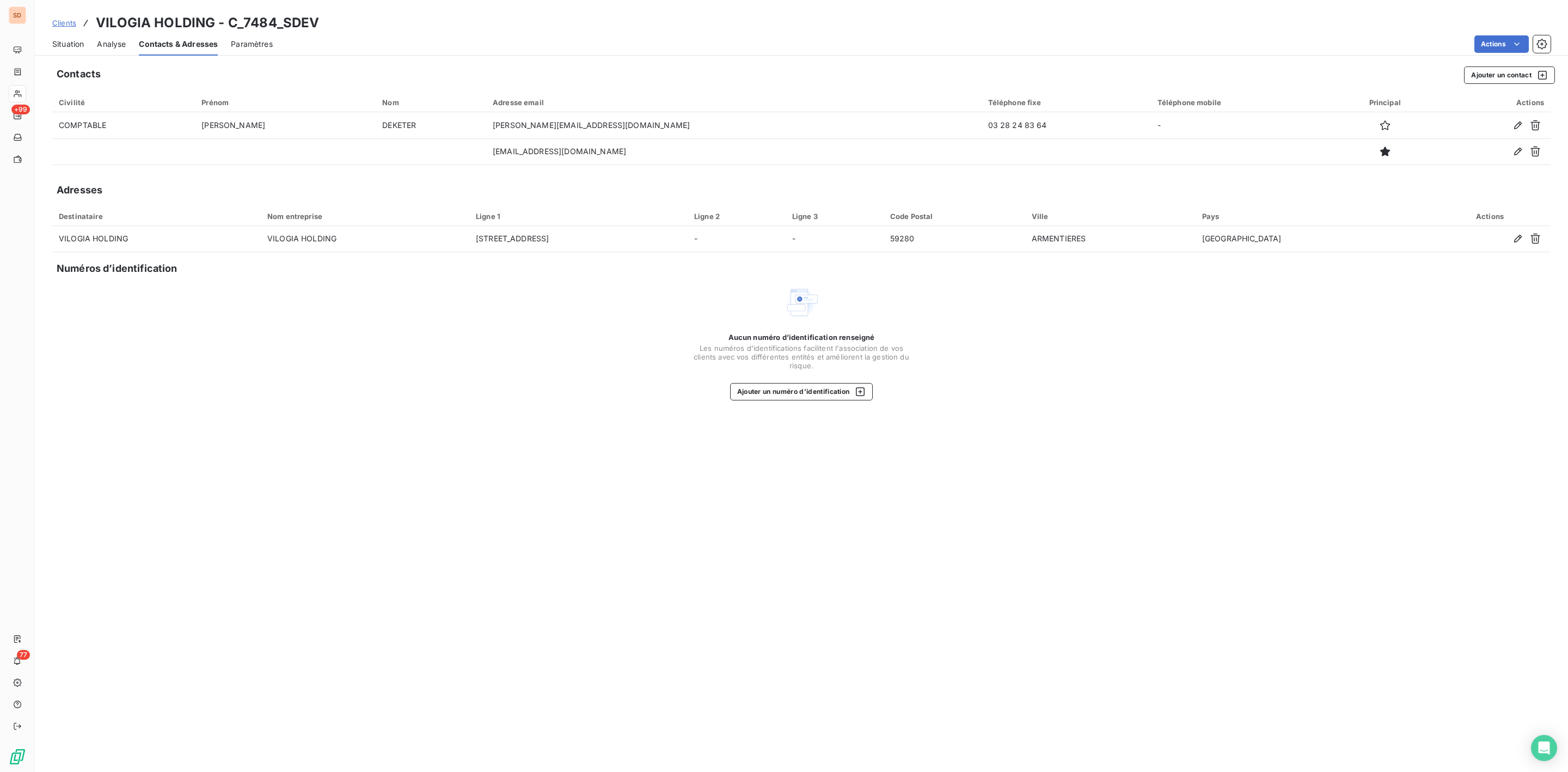
click at [69, 46] on span "Situation" at bounding box center [68, 44] width 32 height 11
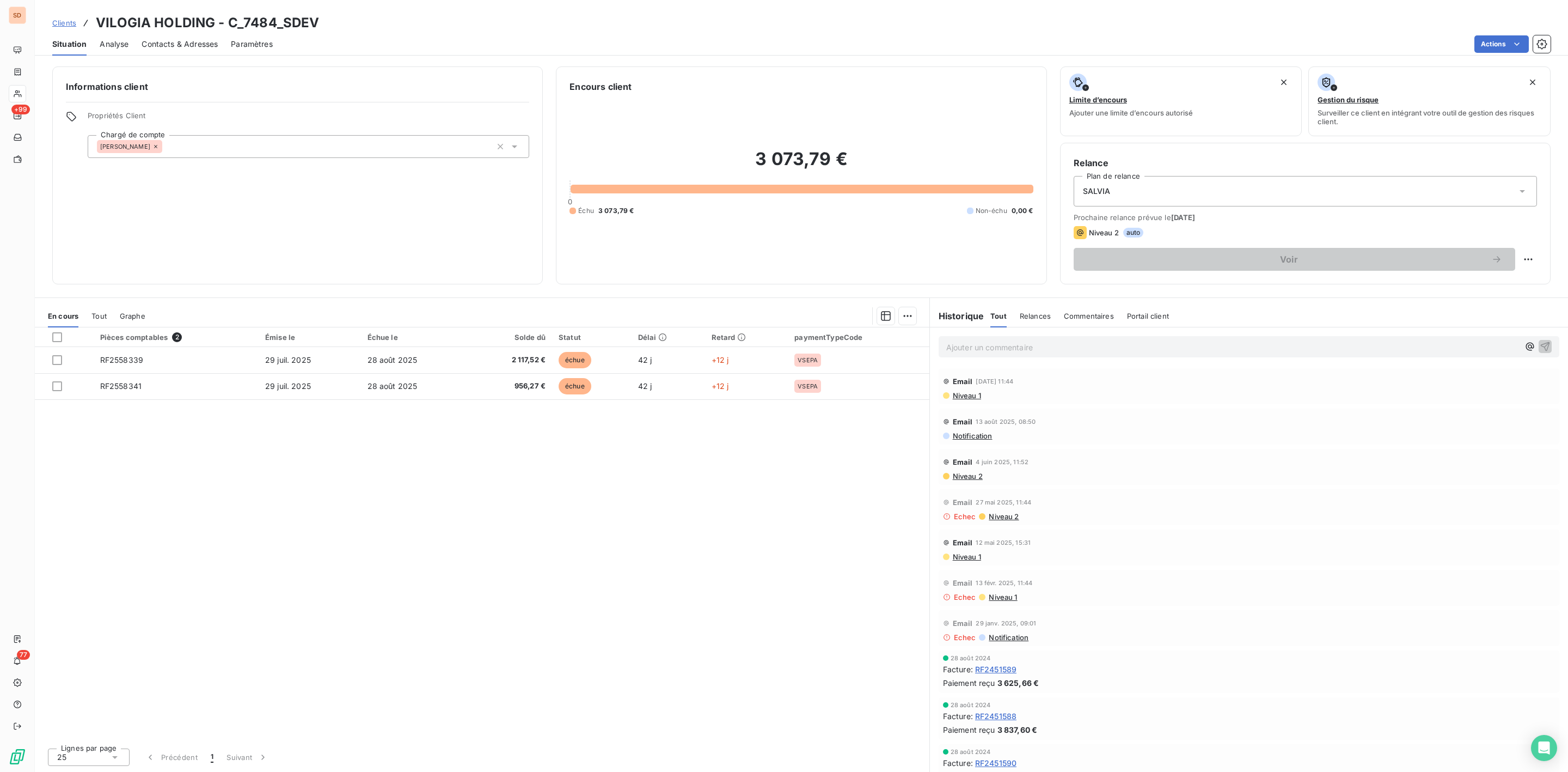
click at [998, 349] on p "Ajouter un commentaire ﻿" at bounding box center [1232, 347] width 572 height 13
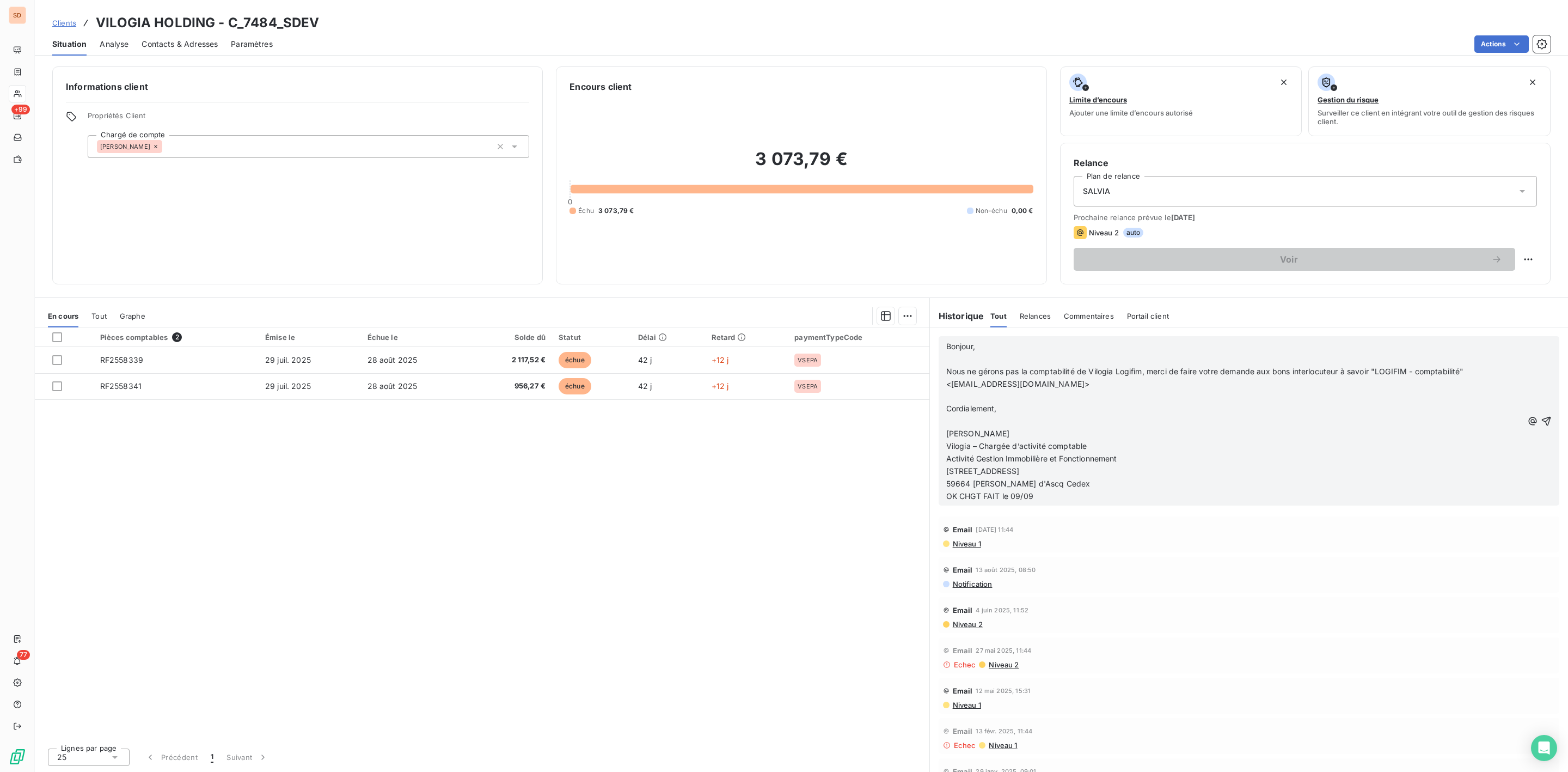
click at [1541, 419] on icon "button" at bounding box center [1546, 421] width 11 height 11
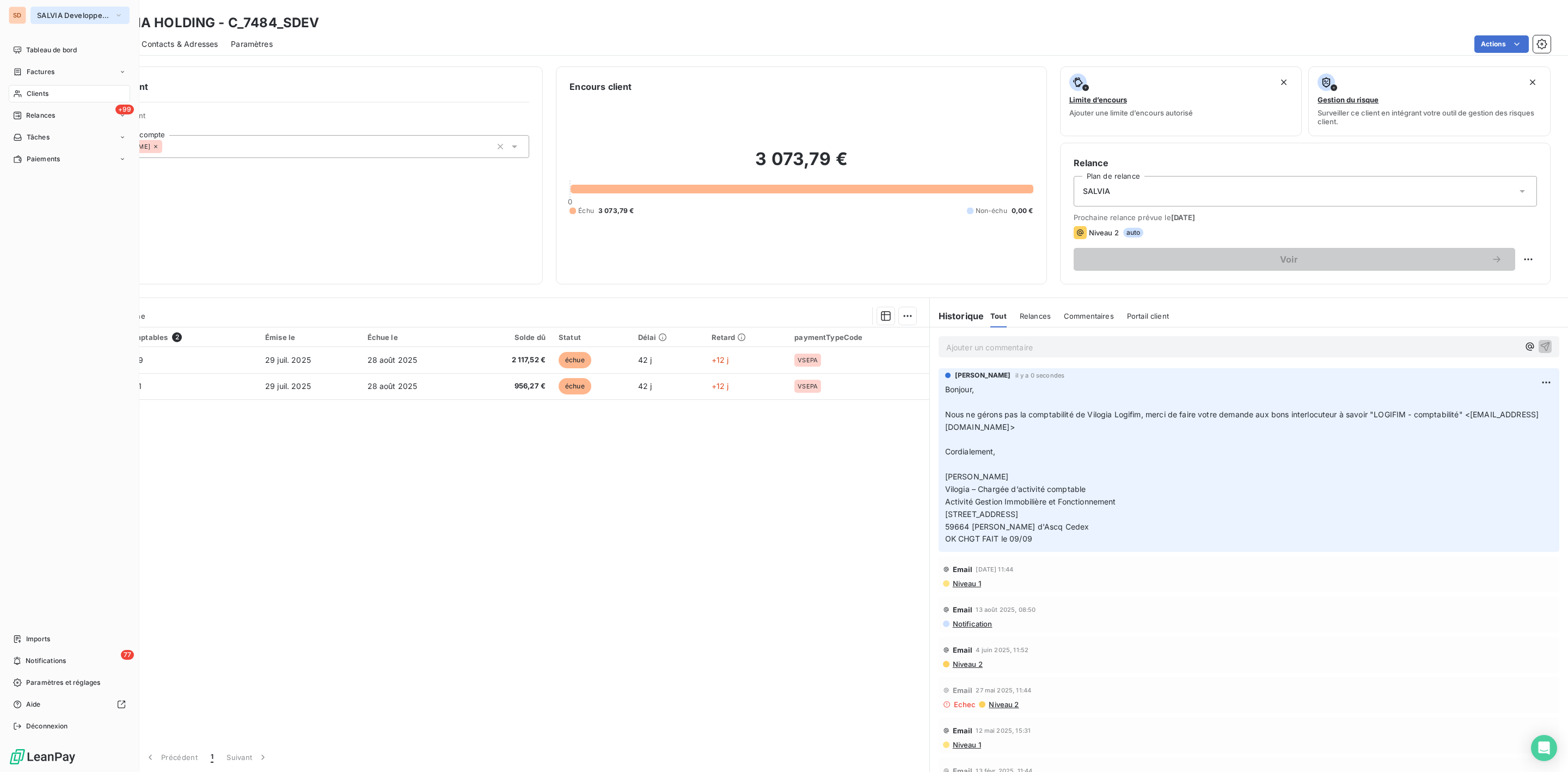
click at [46, 15] on span "SALVIA Developpement" at bounding box center [73, 15] width 73 height 9
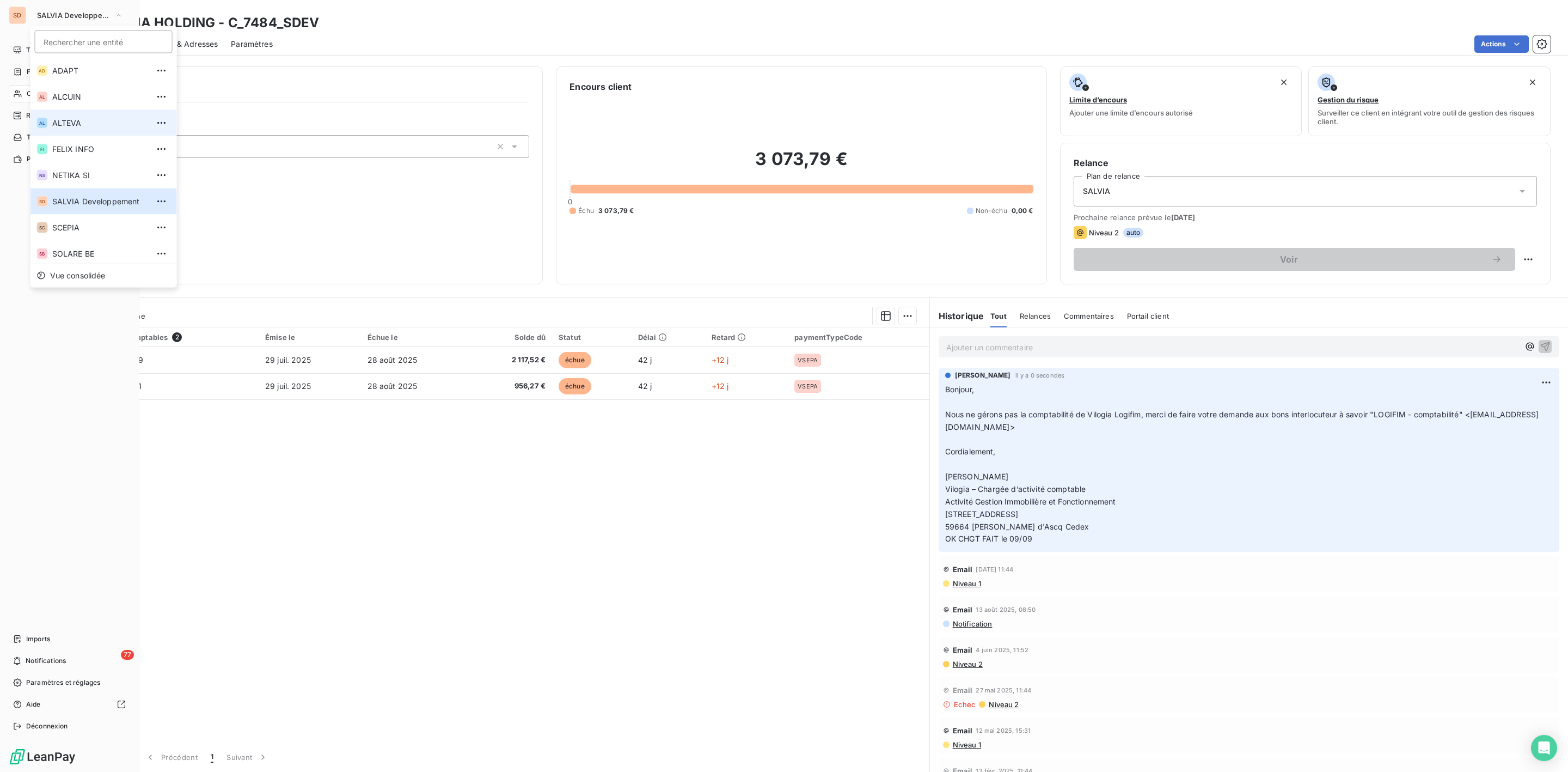
click at [66, 129] on li "AL ALTEVA" at bounding box center [103, 123] width 146 height 26
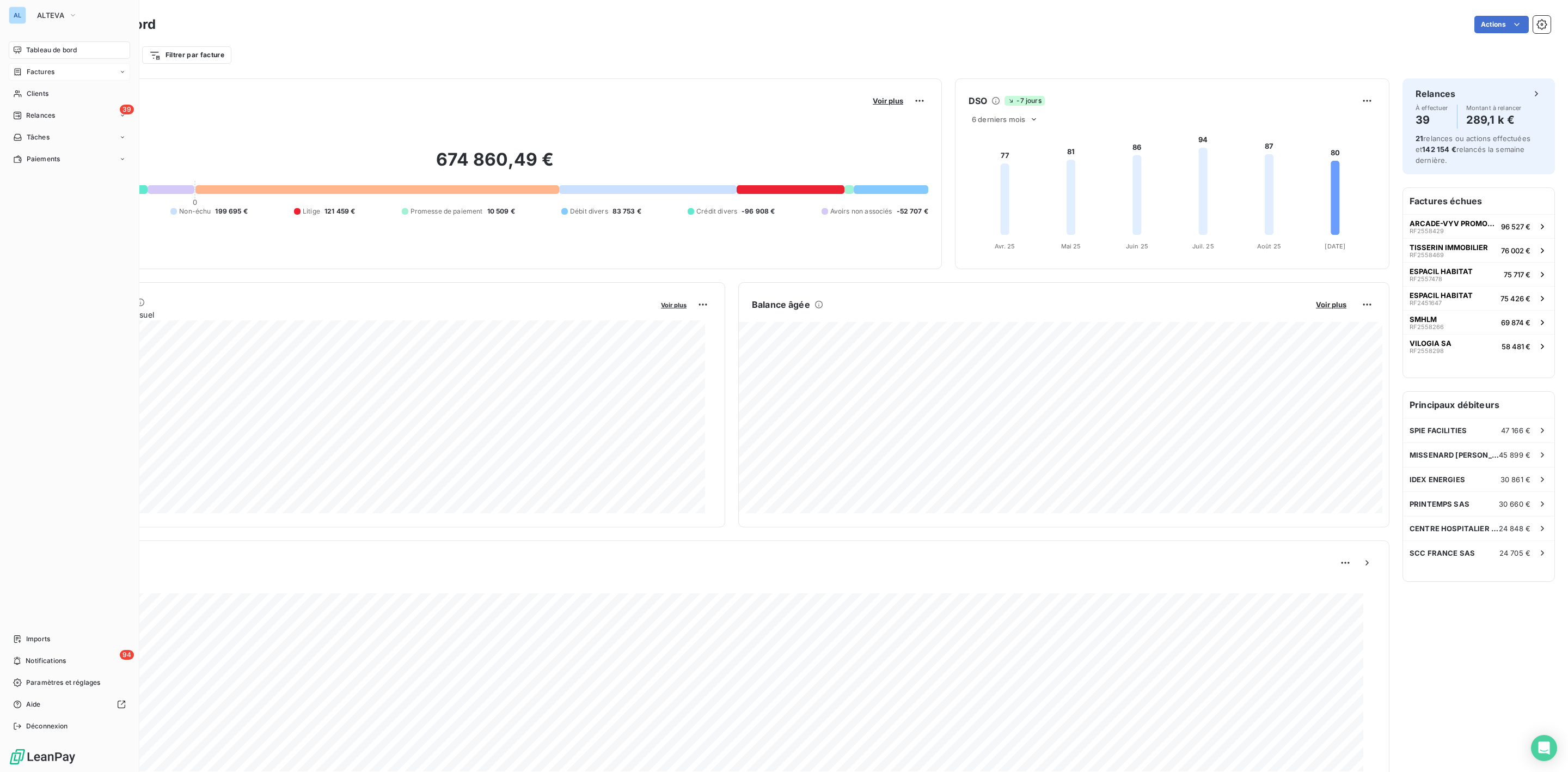
click at [37, 67] on span "Factures" at bounding box center [40, 71] width 28 height 10
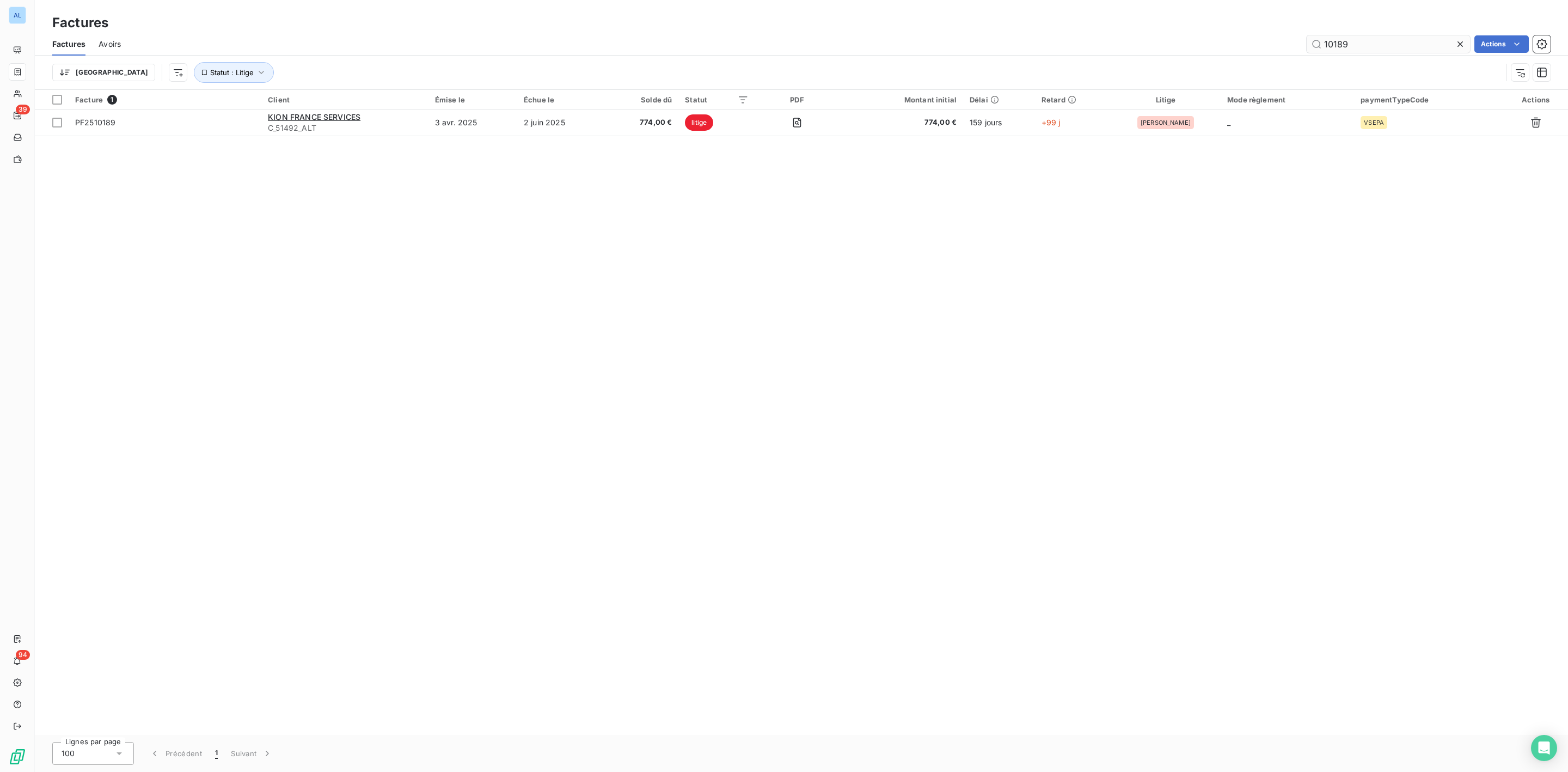
click at [1369, 41] on input "10189" at bounding box center [1388, 44] width 163 height 18
type input "10189"
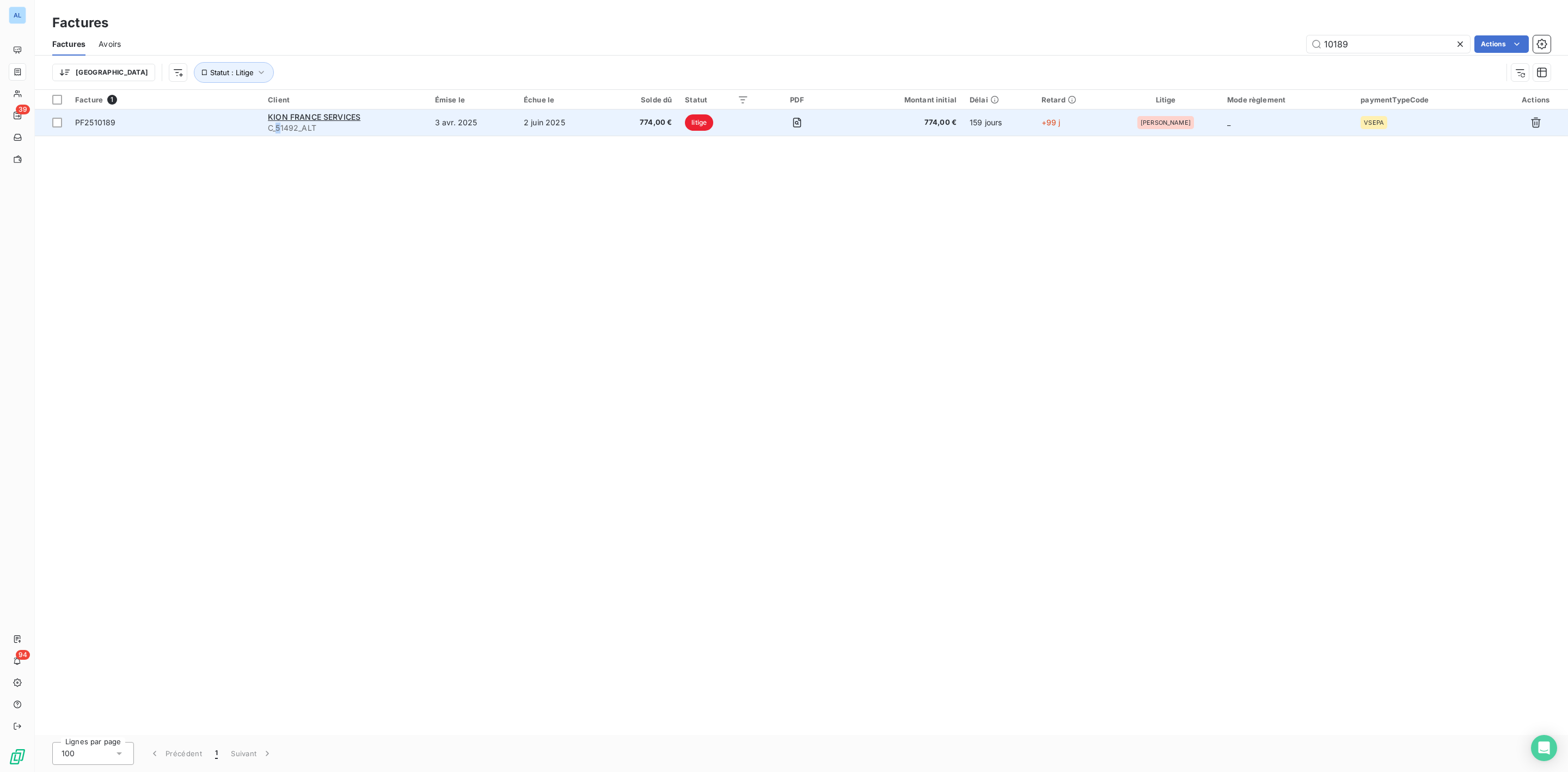
click at [286, 123] on span "C_51492_ALT" at bounding box center [344, 127] width 154 height 11
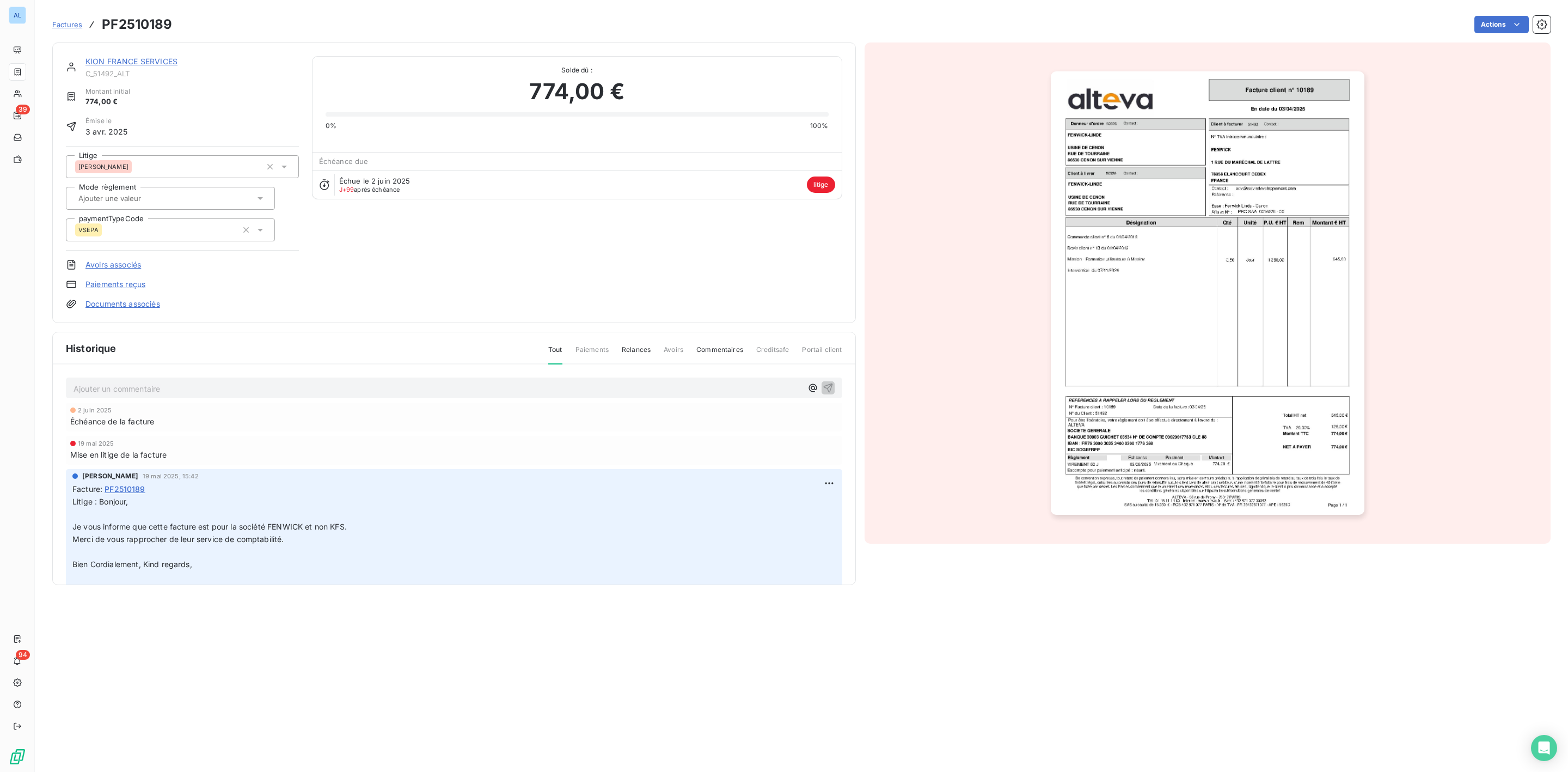
click at [136, 59] on link "KION FRANCE SERVICES" at bounding box center [131, 61] width 92 height 10
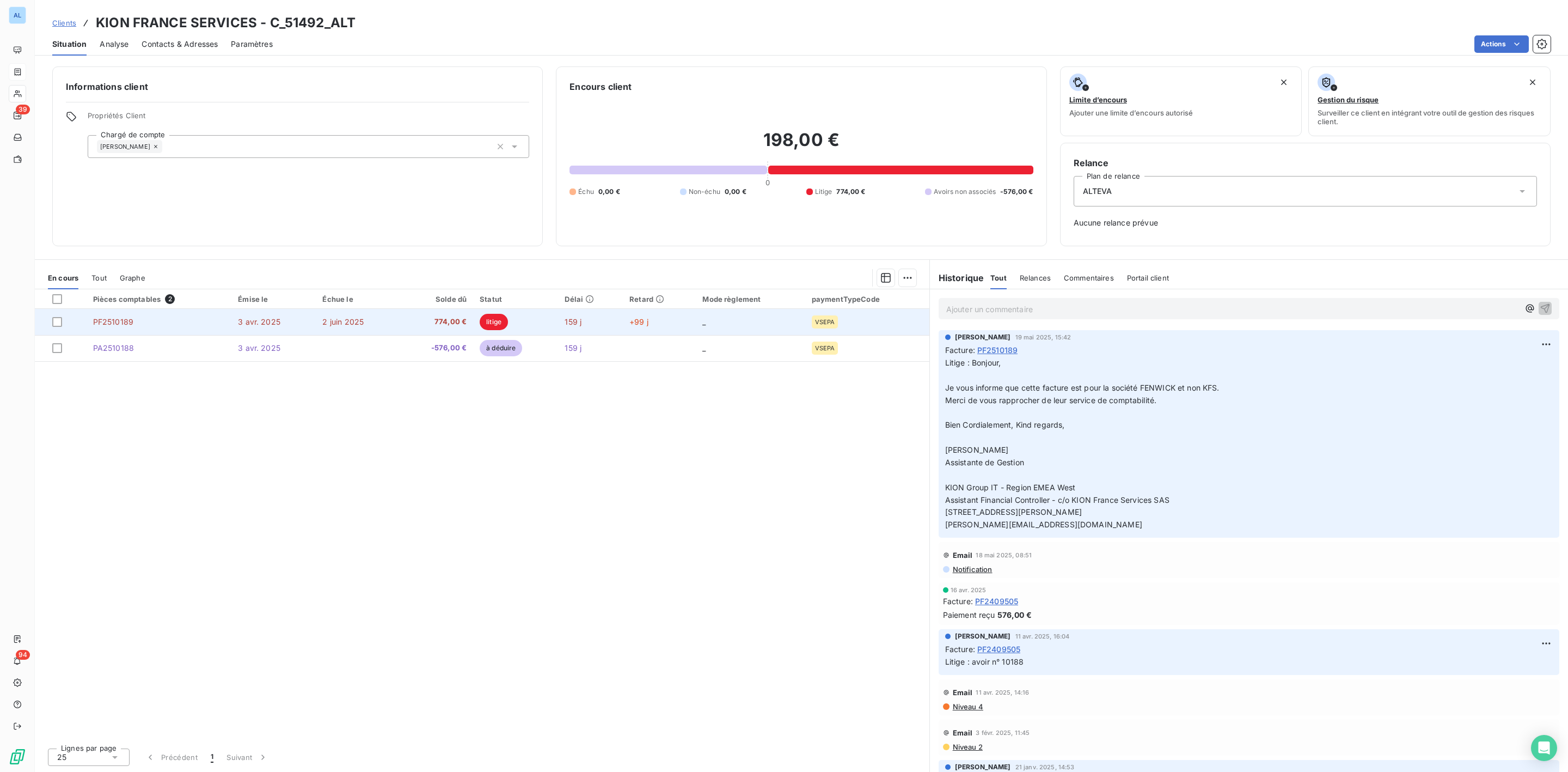
click at [127, 319] on span "PF2510189" at bounding box center [113, 322] width 40 height 10
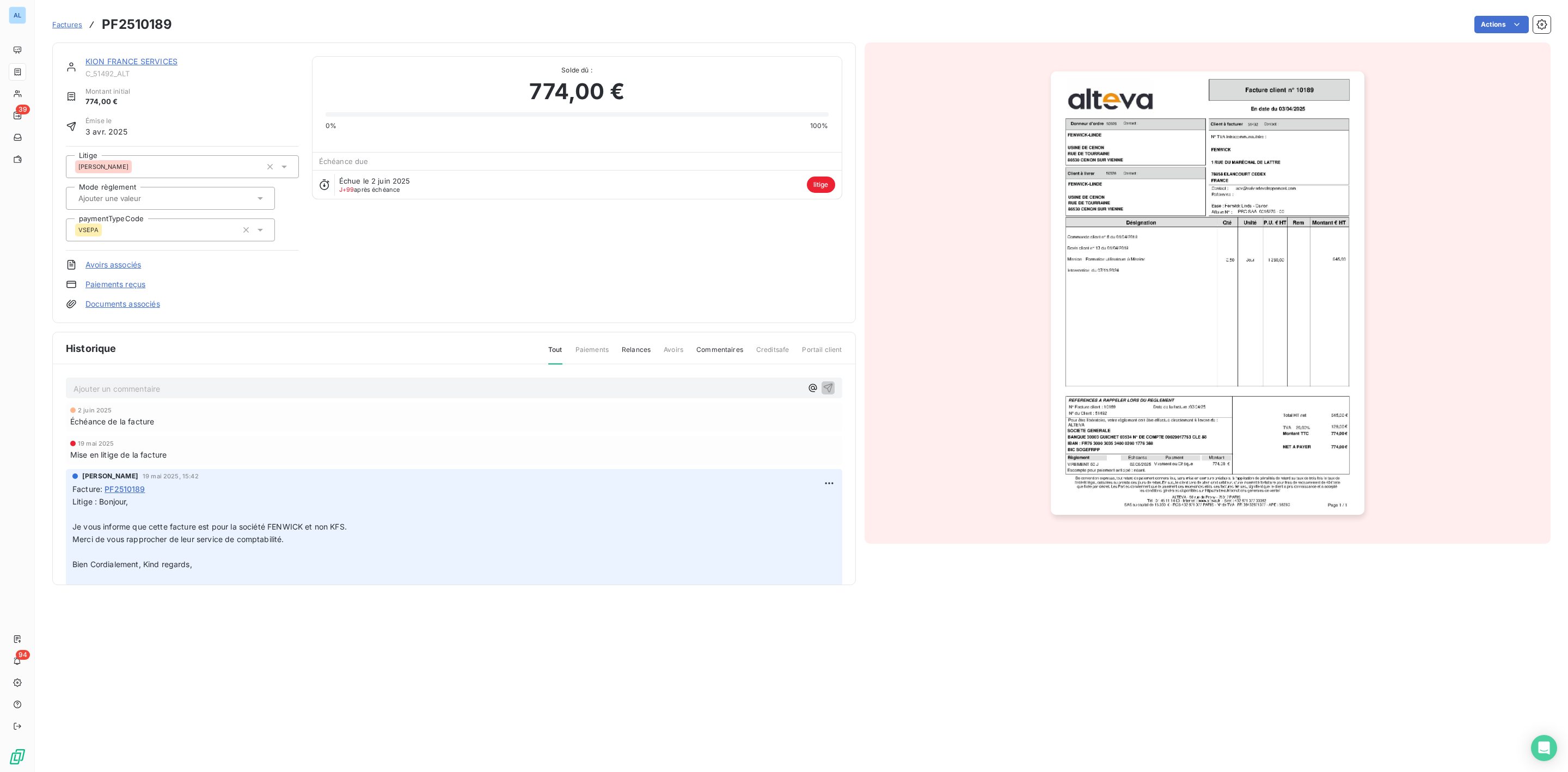
click at [127, 59] on link "KION FRANCE SERVICES" at bounding box center [131, 61] width 92 height 10
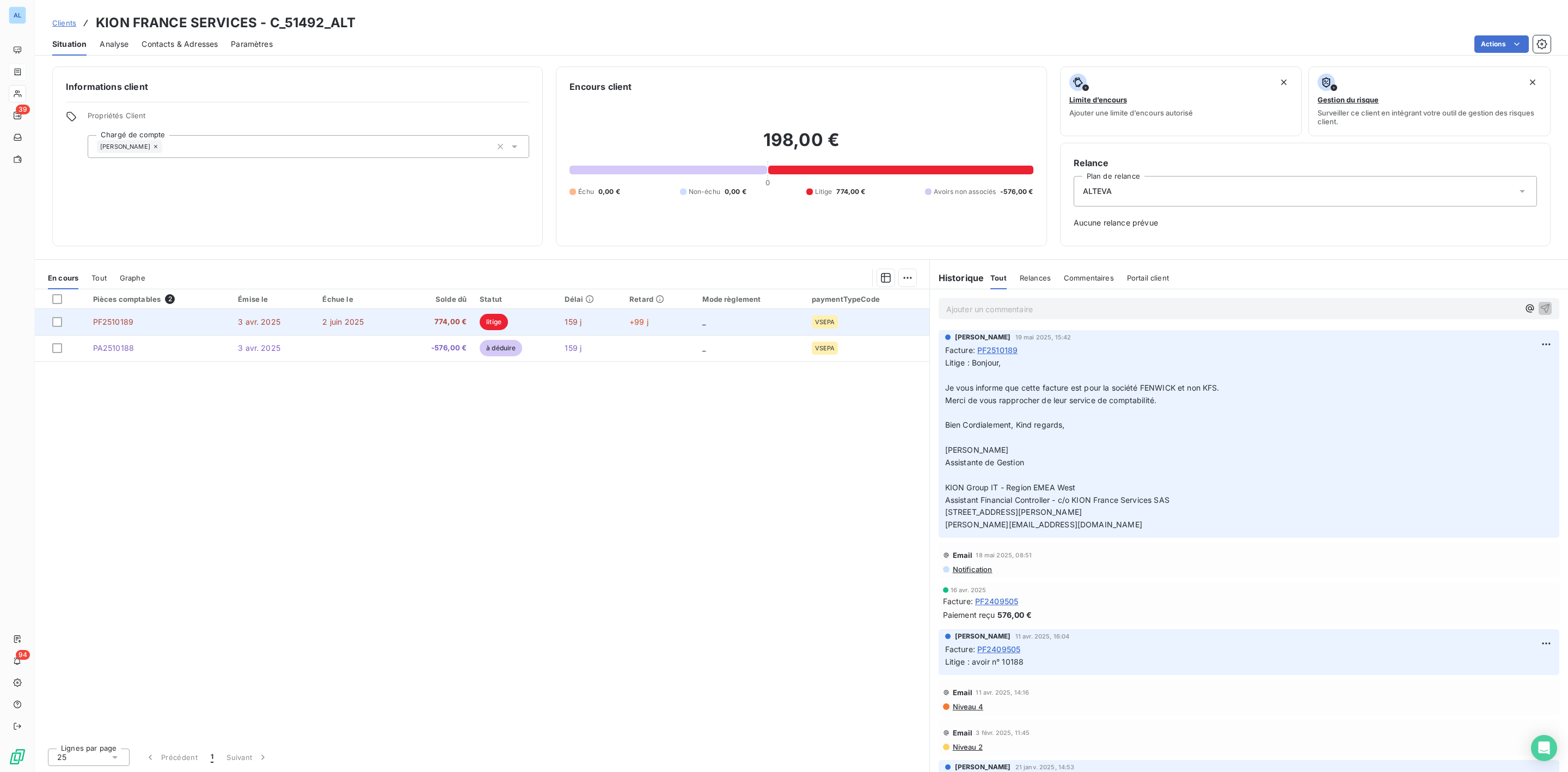
click at [267, 317] on span "3 avr. 2025" at bounding box center [259, 322] width 43 height 10
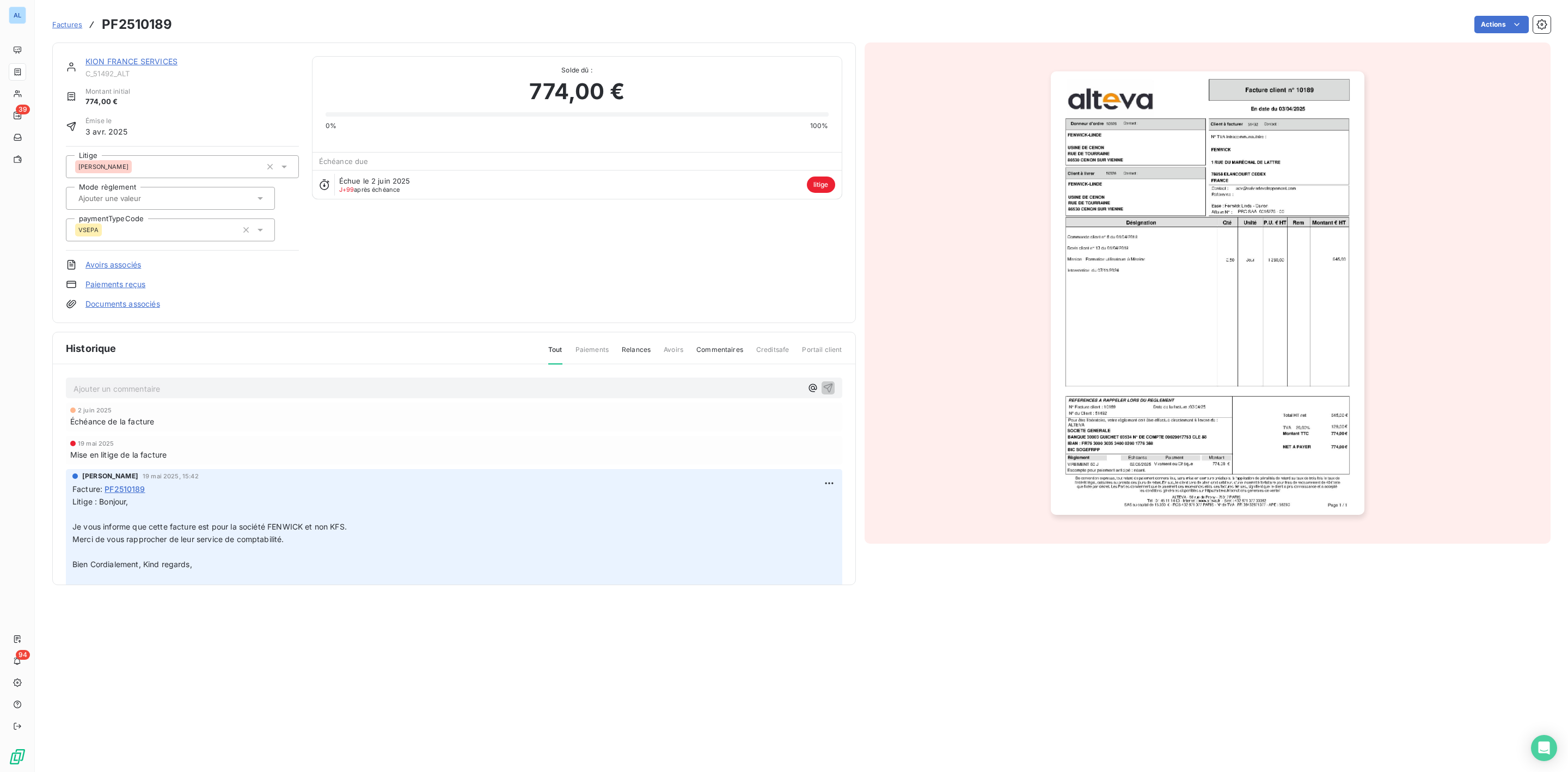
click at [146, 386] on p "Ajouter un commentaire ﻿" at bounding box center [438, 389] width 728 height 13
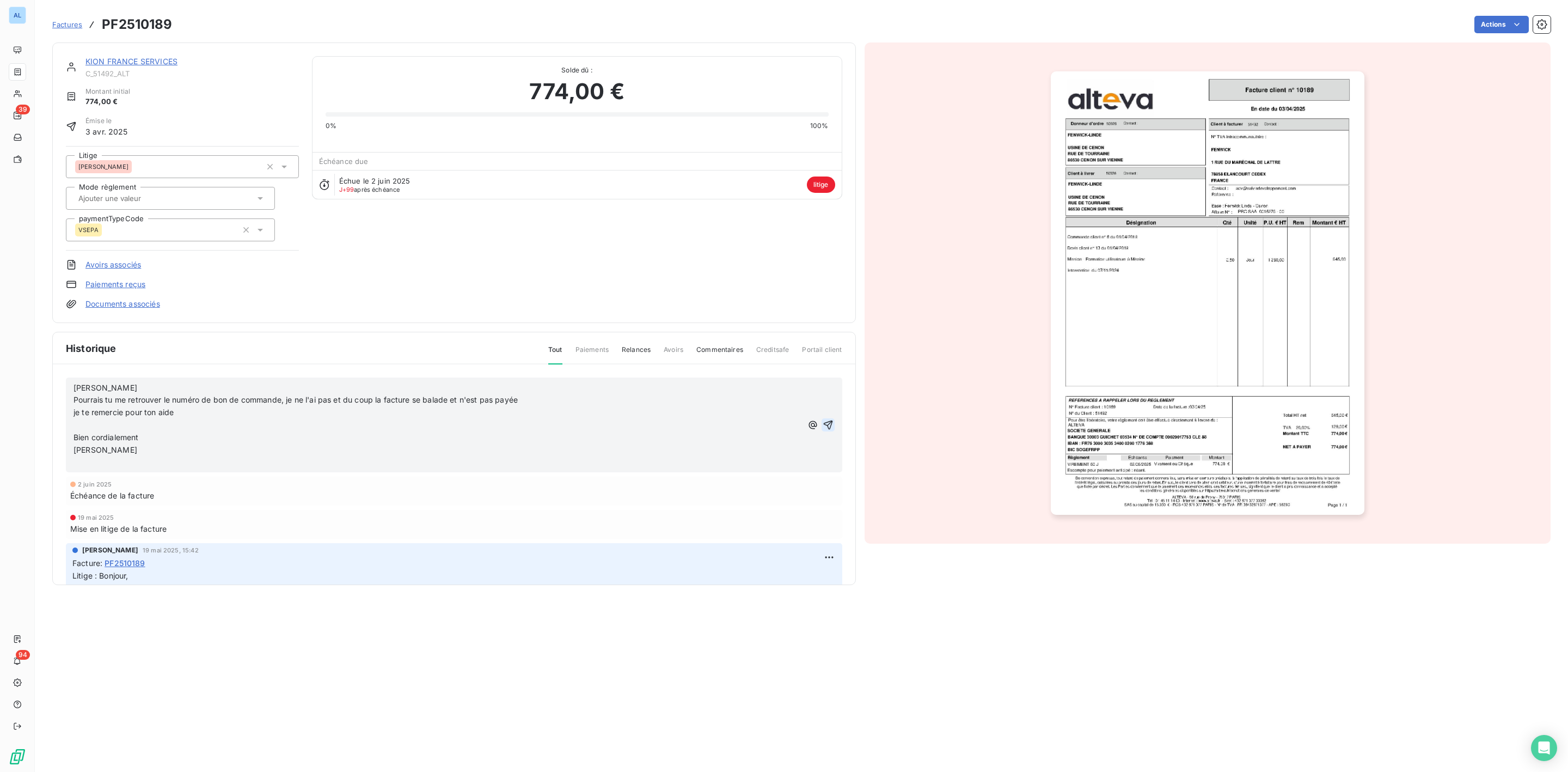
click at [823, 420] on icon "button" at bounding box center [828, 425] width 11 height 11
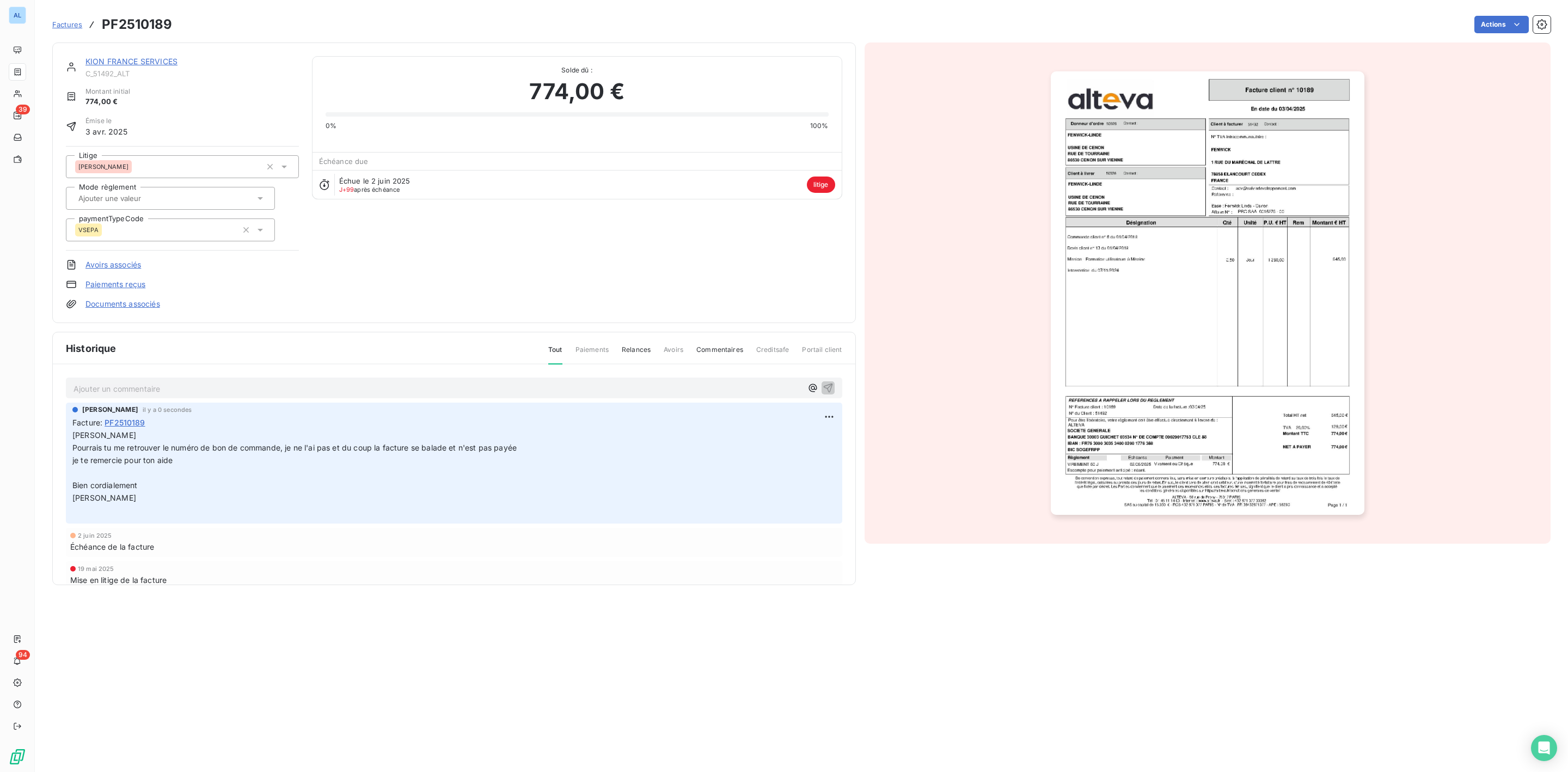
click at [150, 60] on link "KION FRANCE SERVICES" at bounding box center [131, 61] width 92 height 10
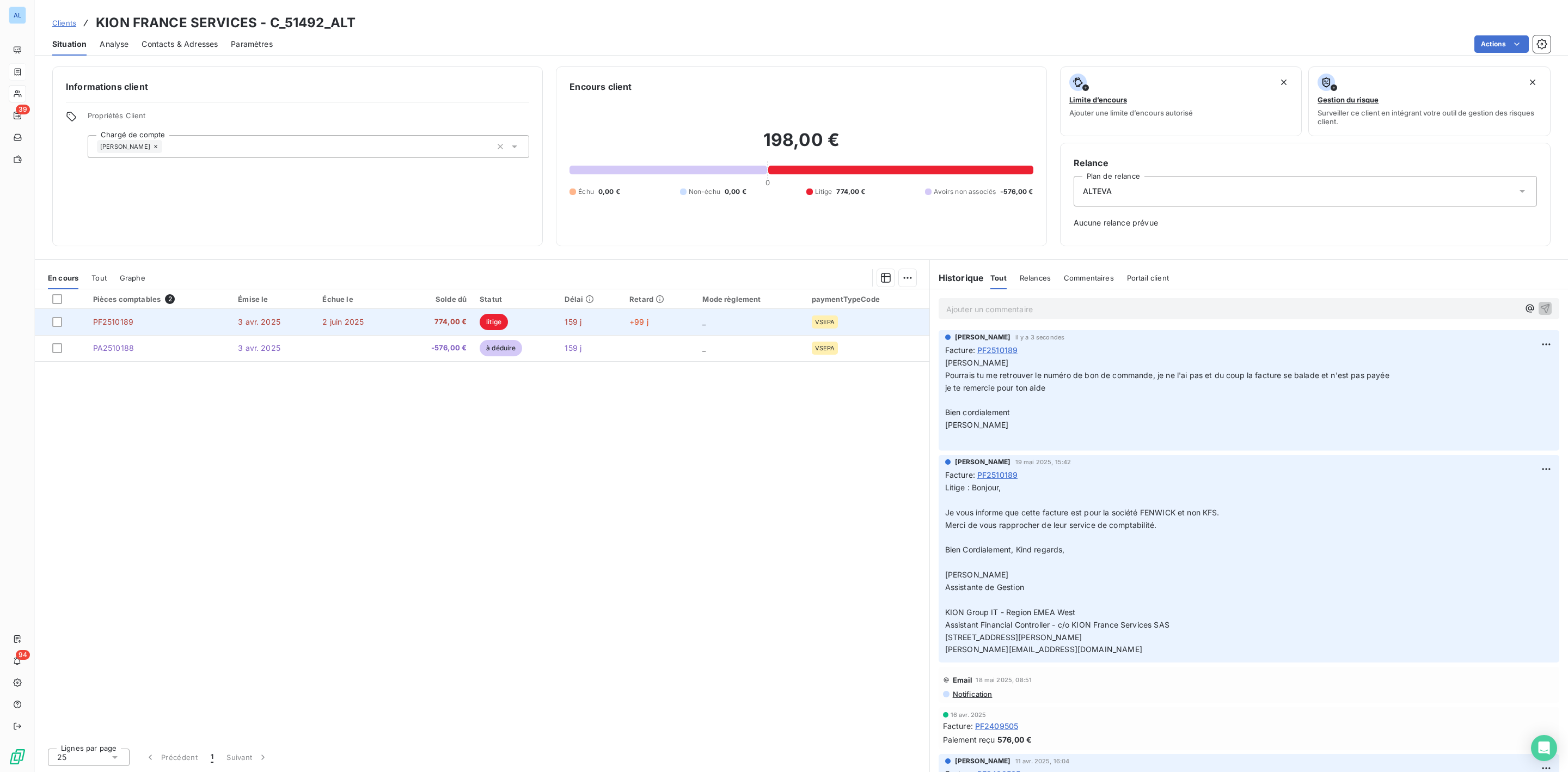
click at [309, 322] on td "3 avr. 2025" at bounding box center [273, 322] width 85 height 26
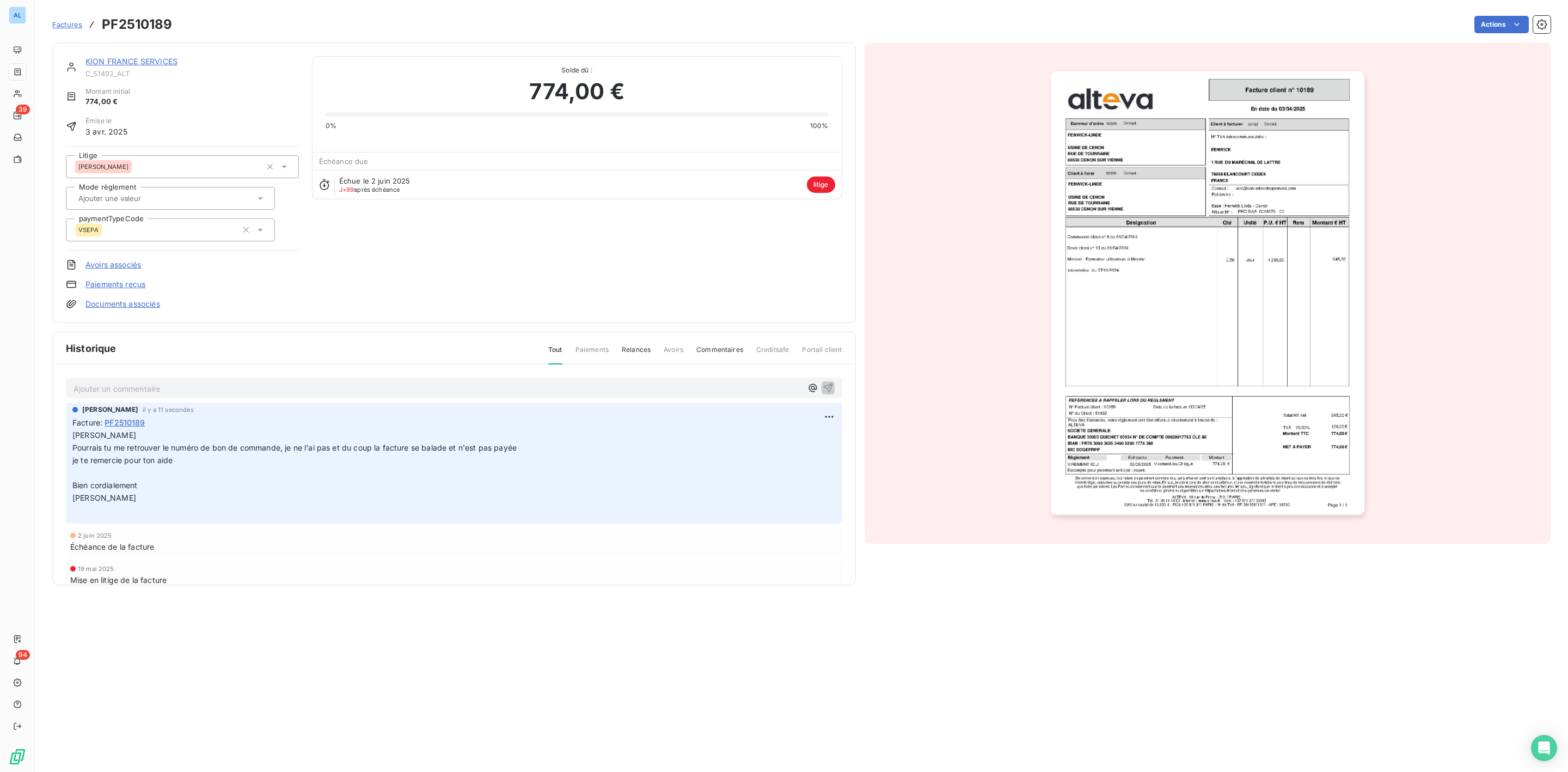
click at [124, 307] on link "Documents associés" at bounding box center [122, 303] width 74 height 11
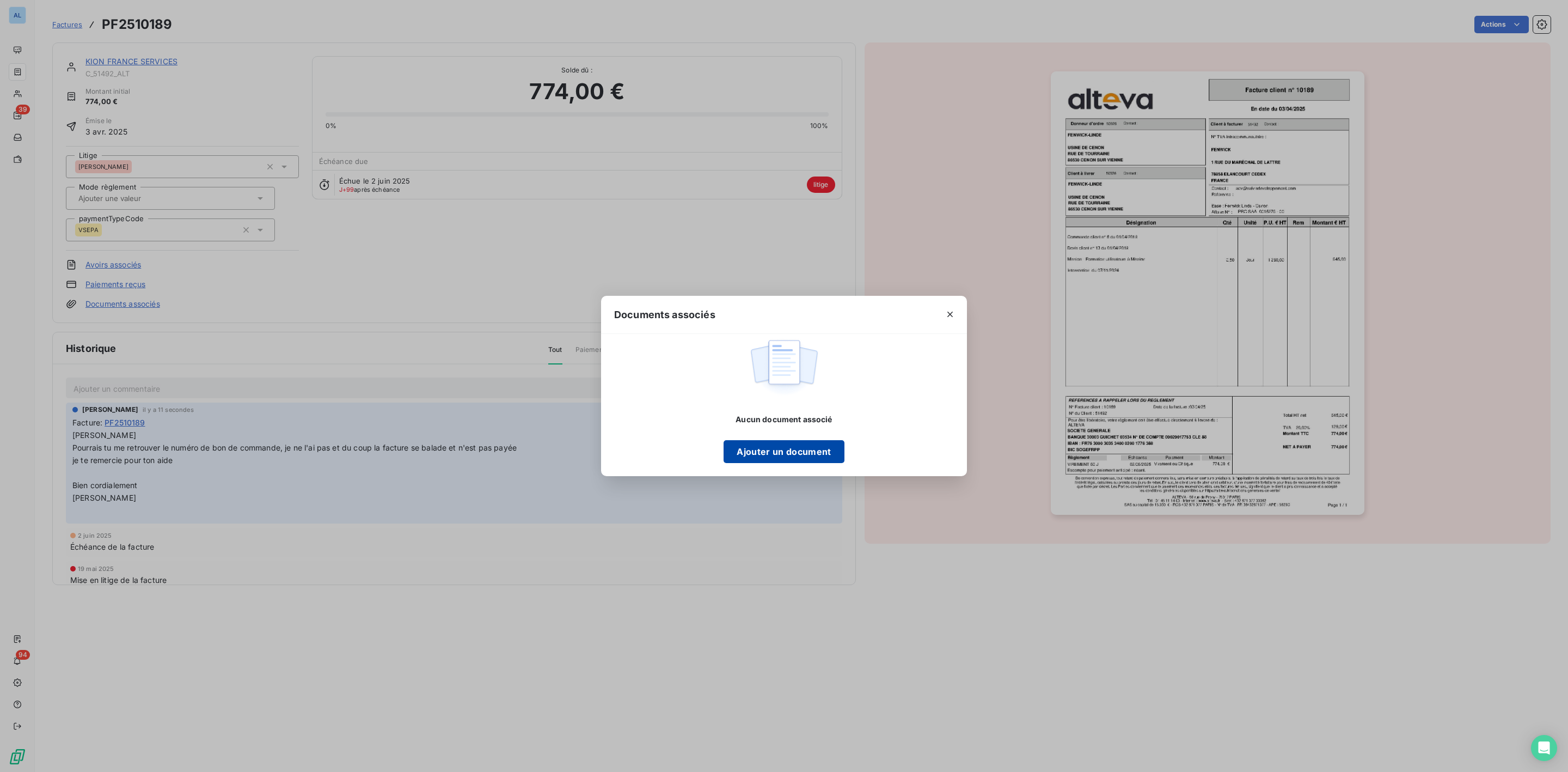
click at [770, 458] on button "Ajouter un document" at bounding box center [784, 451] width 121 height 23
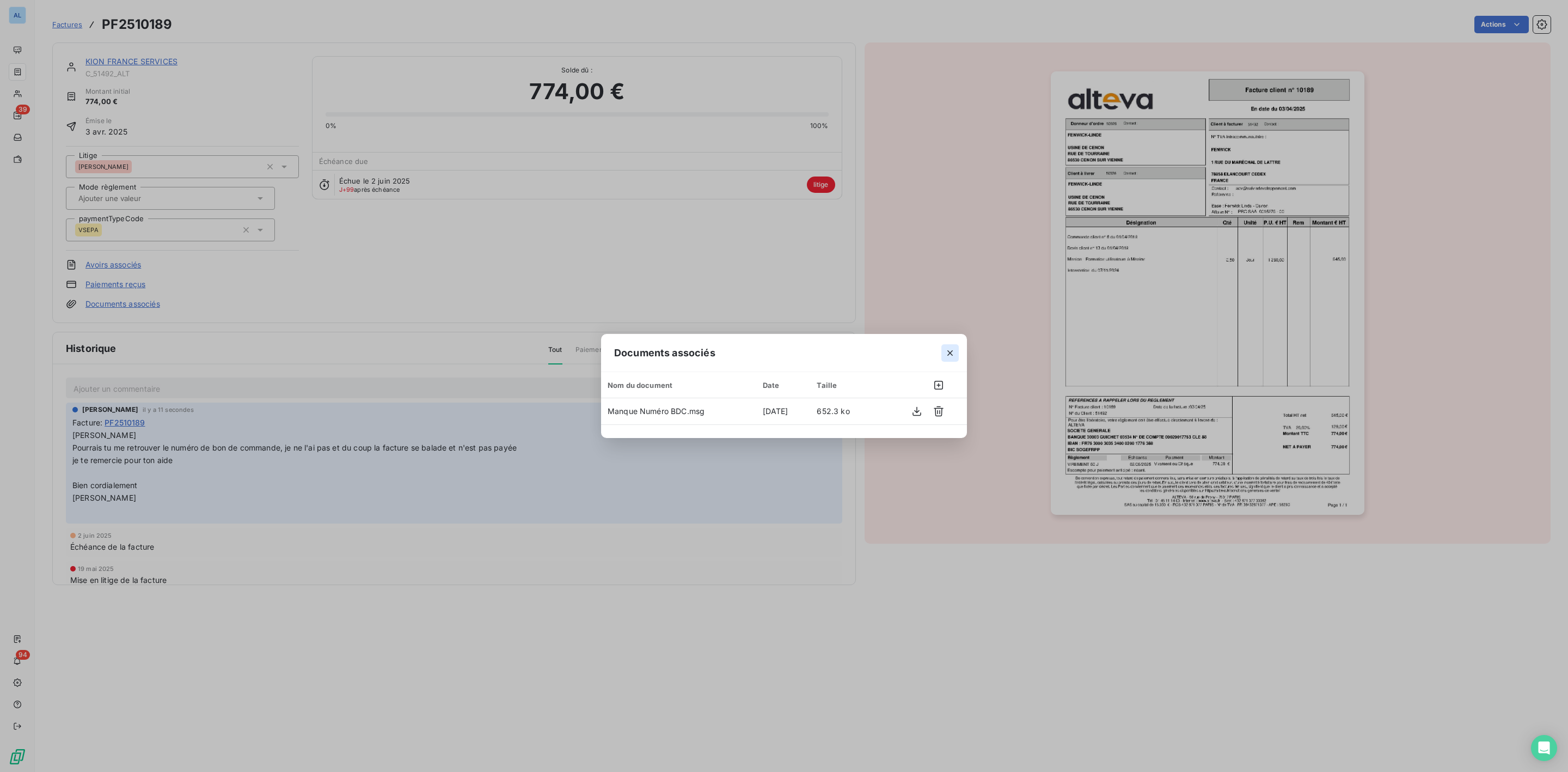
click at [948, 347] on button "button" at bounding box center [950, 353] width 18 height 18
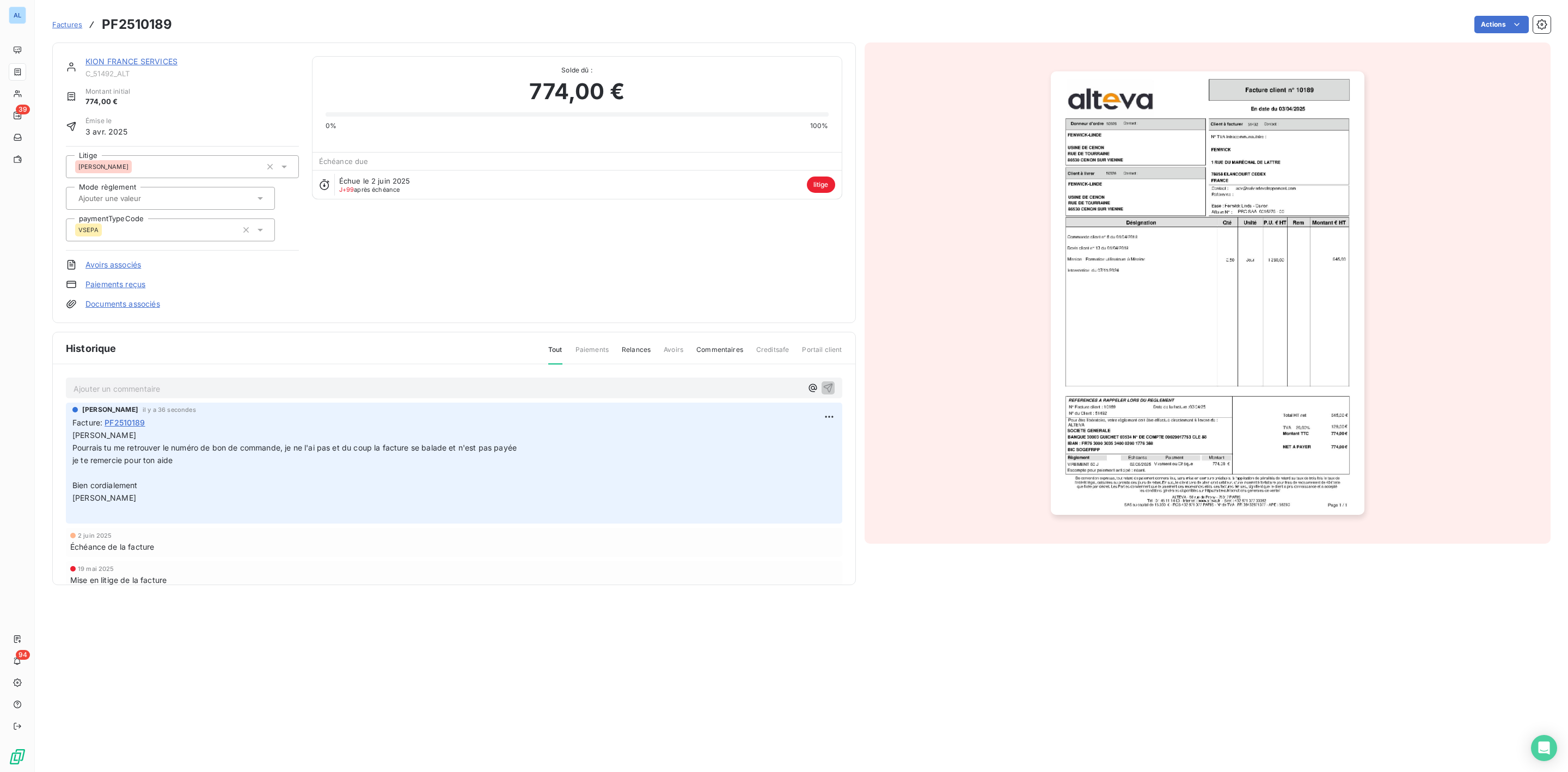
click at [143, 59] on link "KION FRANCE SERVICES" at bounding box center [131, 61] width 92 height 10
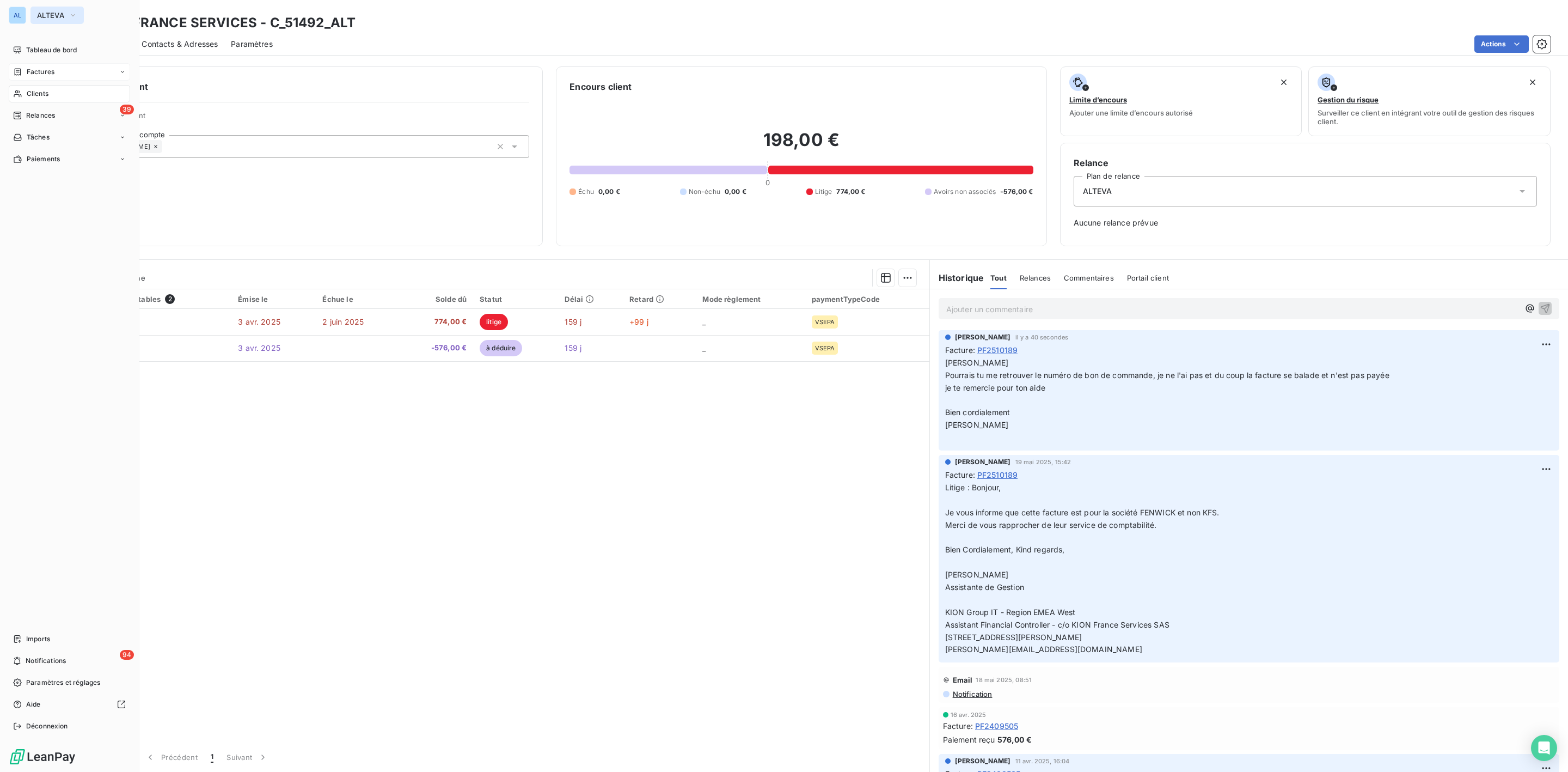
click at [54, 15] on span "ALTEVA" at bounding box center [50, 15] width 27 height 9
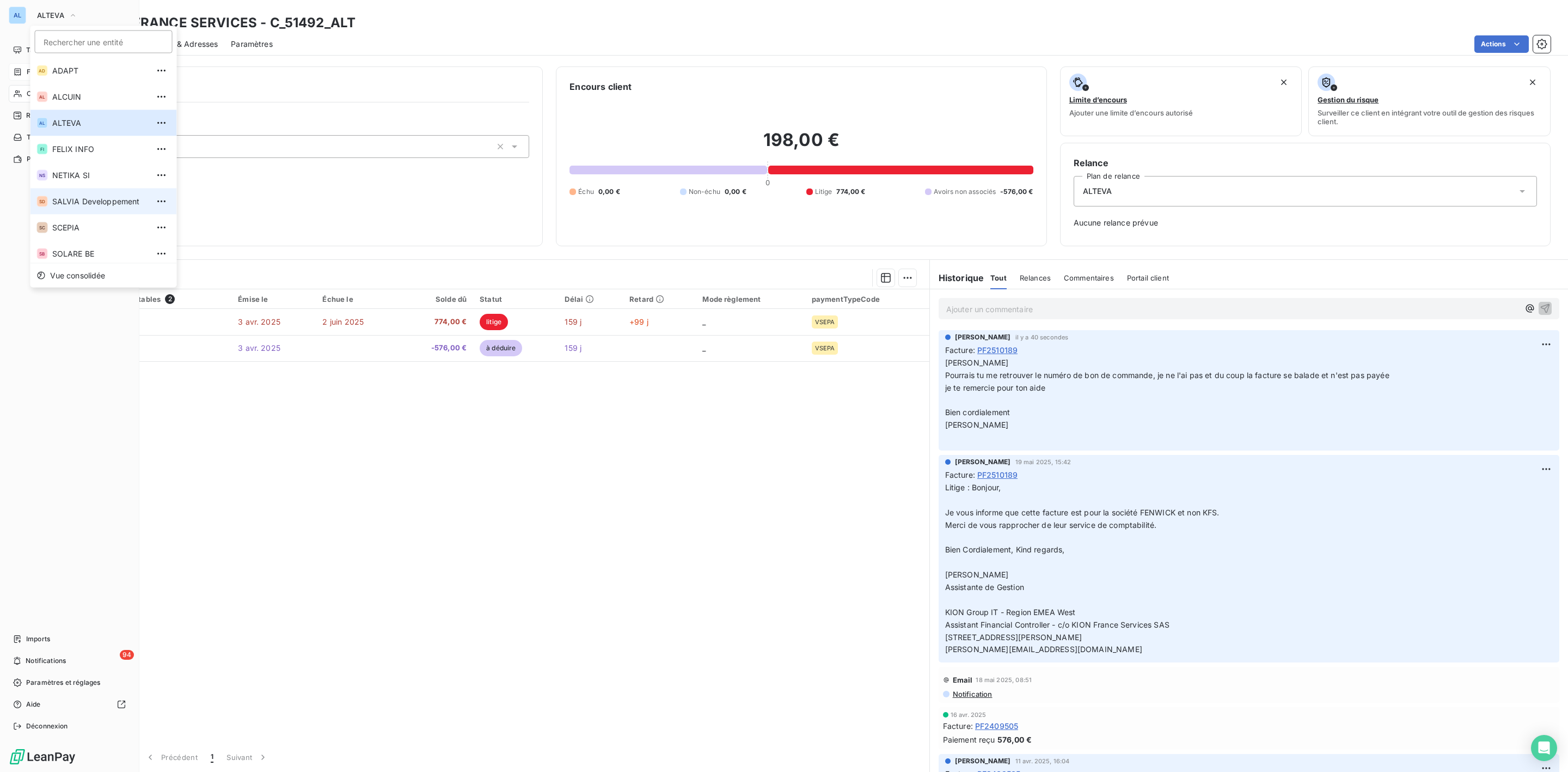
click at [64, 205] on span "SALVIA Developpement" at bounding box center [100, 201] width 96 height 11
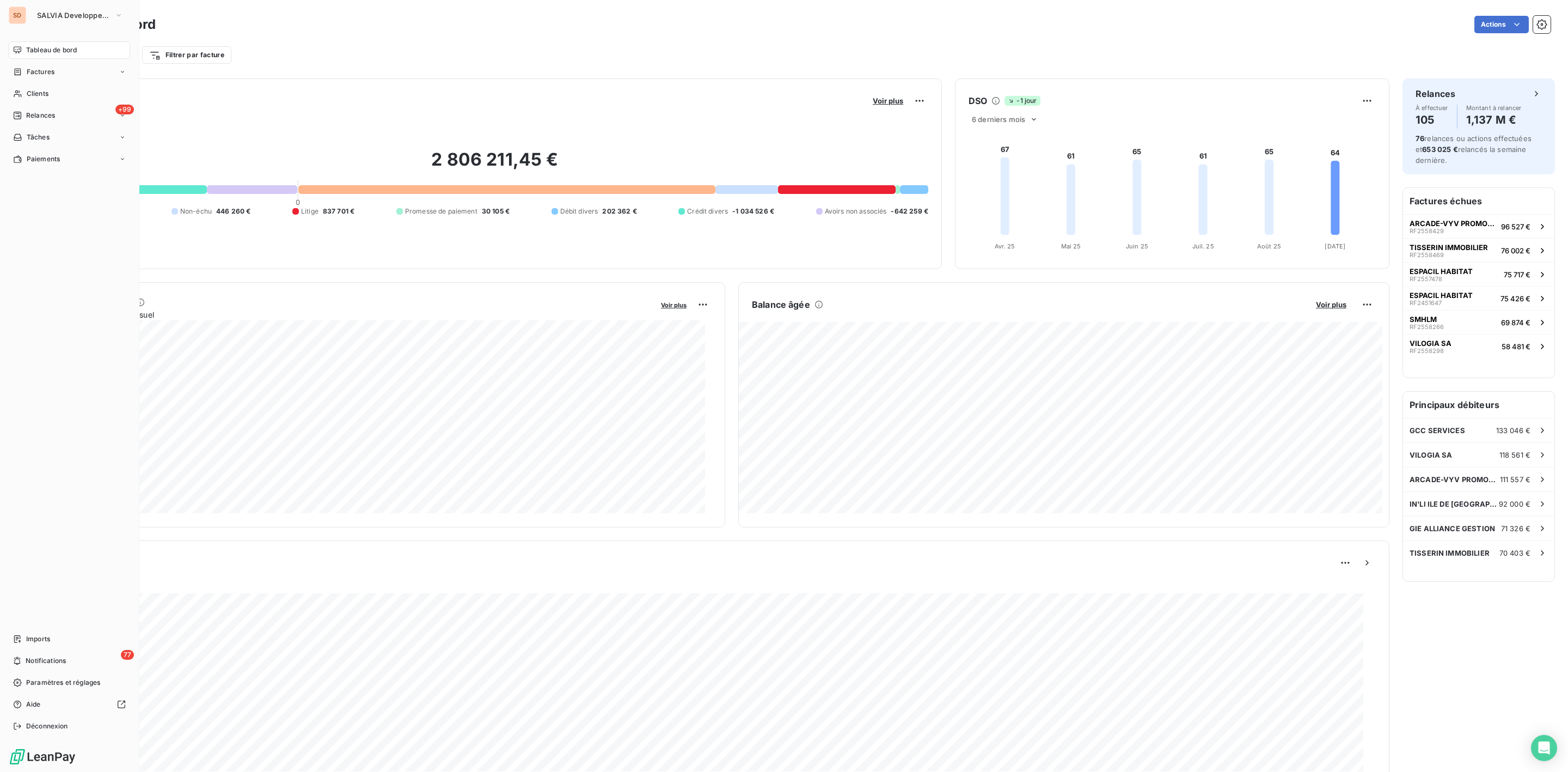
click at [40, 105] on nav "Tableau de bord Factures Clients +99 Relances Tâches Paiements" at bounding box center [69, 105] width 121 height 127
click at [43, 67] on span "Factures" at bounding box center [40, 71] width 28 height 10
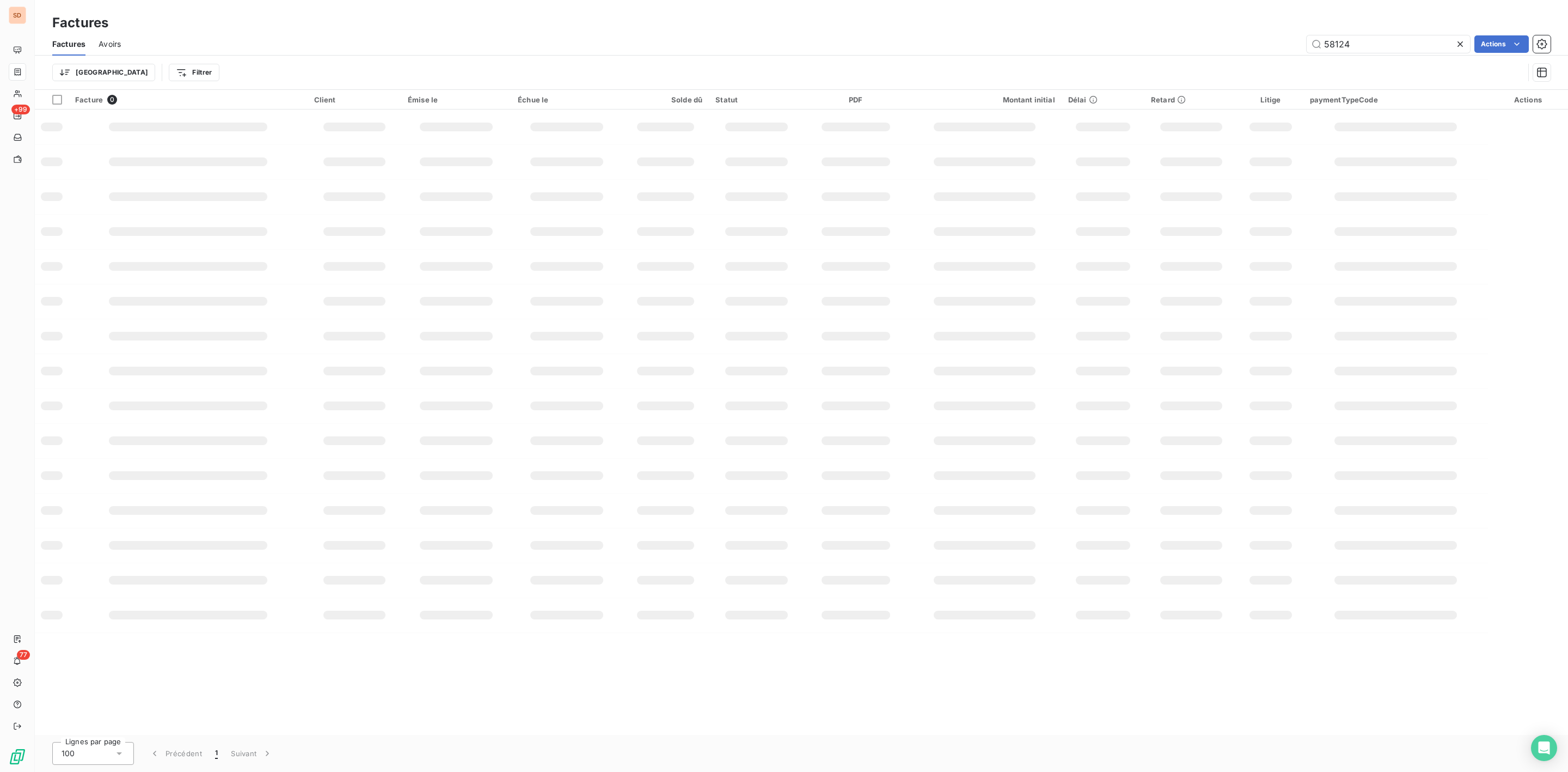
click at [1439, 51] on html "SD +99 77 Factures Factures Avoirs 58124 Actions Trier Filtrer Facture 0 Client…" at bounding box center [784, 386] width 1568 height 772
click at [1371, 47] on html "SD +99 77 Factures Factures Avoirs 58124 Actions Mettre les factures en litige …" at bounding box center [784, 386] width 1568 height 772
drag, startPoint x: 1368, startPoint y: 47, endPoint x: 1263, endPoint y: 49, distance: 105.0
click at [1313, 49] on input "58124" at bounding box center [1388, 44] width 163 height 18
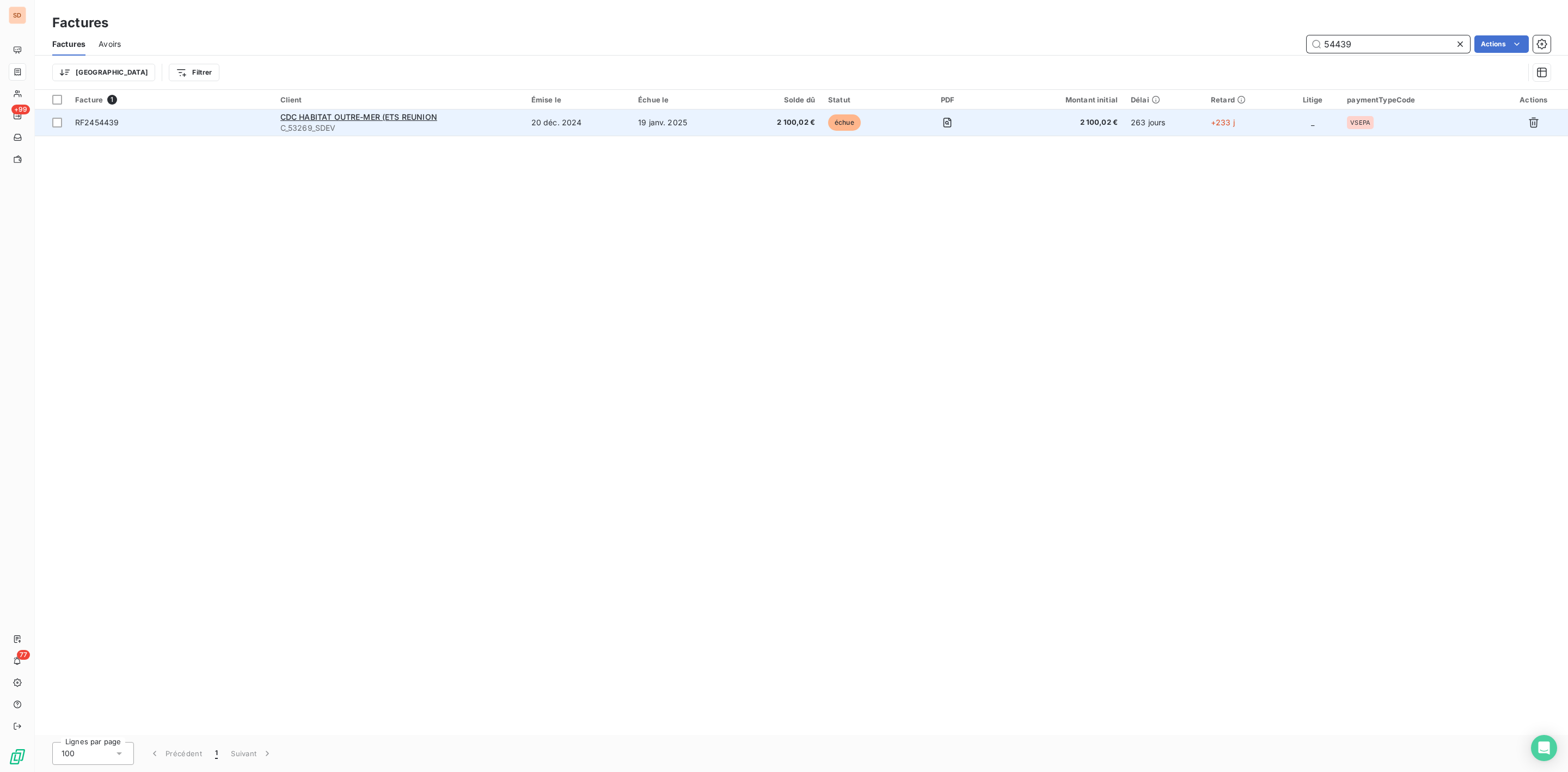
type input "54439"
click at [343, 126] on span "C_53269_SDEV" at bounding box center [399, 127] width 238 height 11
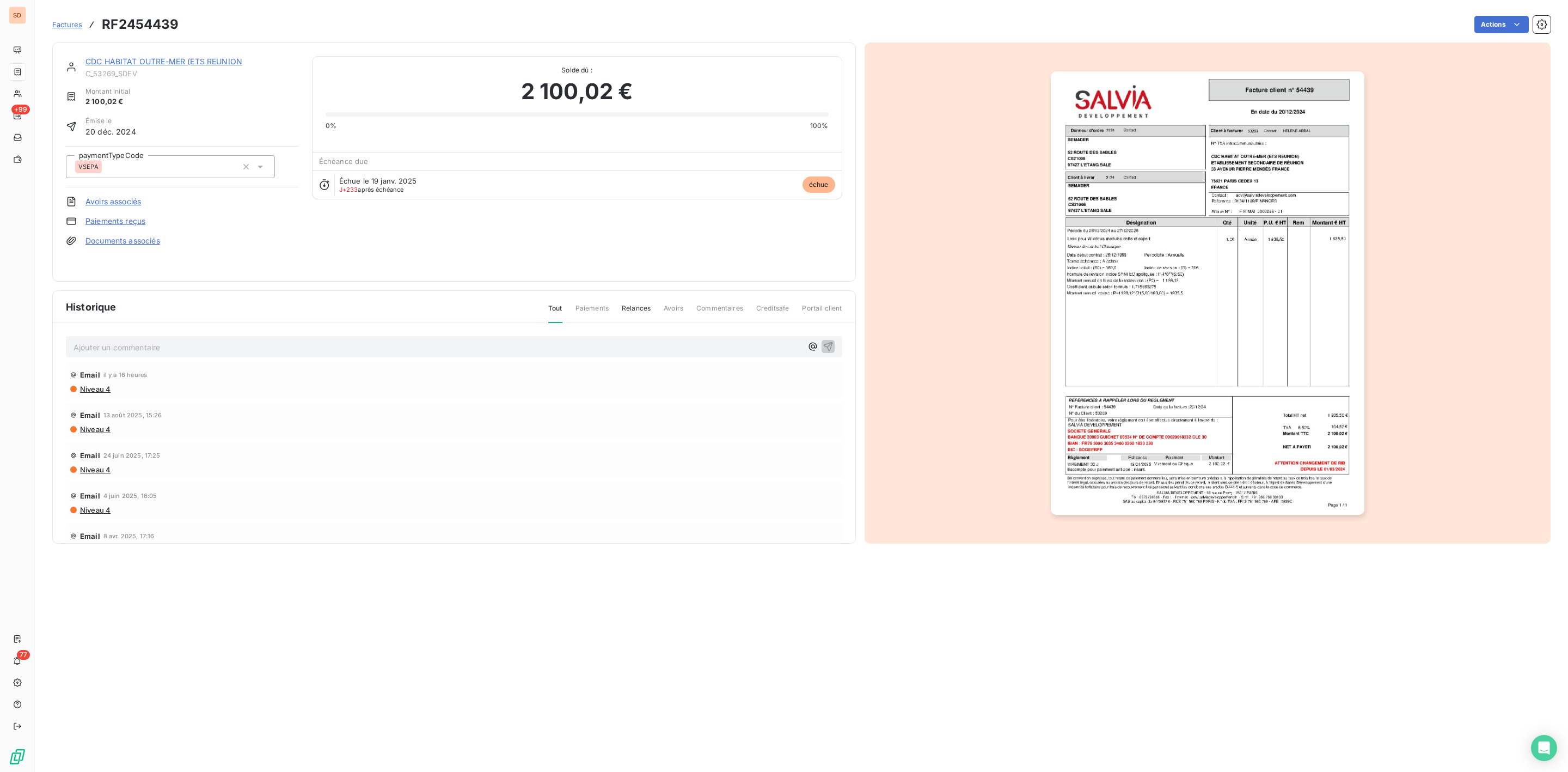
click at [149, 61] on link "CDC HABITAT OUTRE-MER (ETS REUNION" at bounding box center [163, 61] width 157 height 10
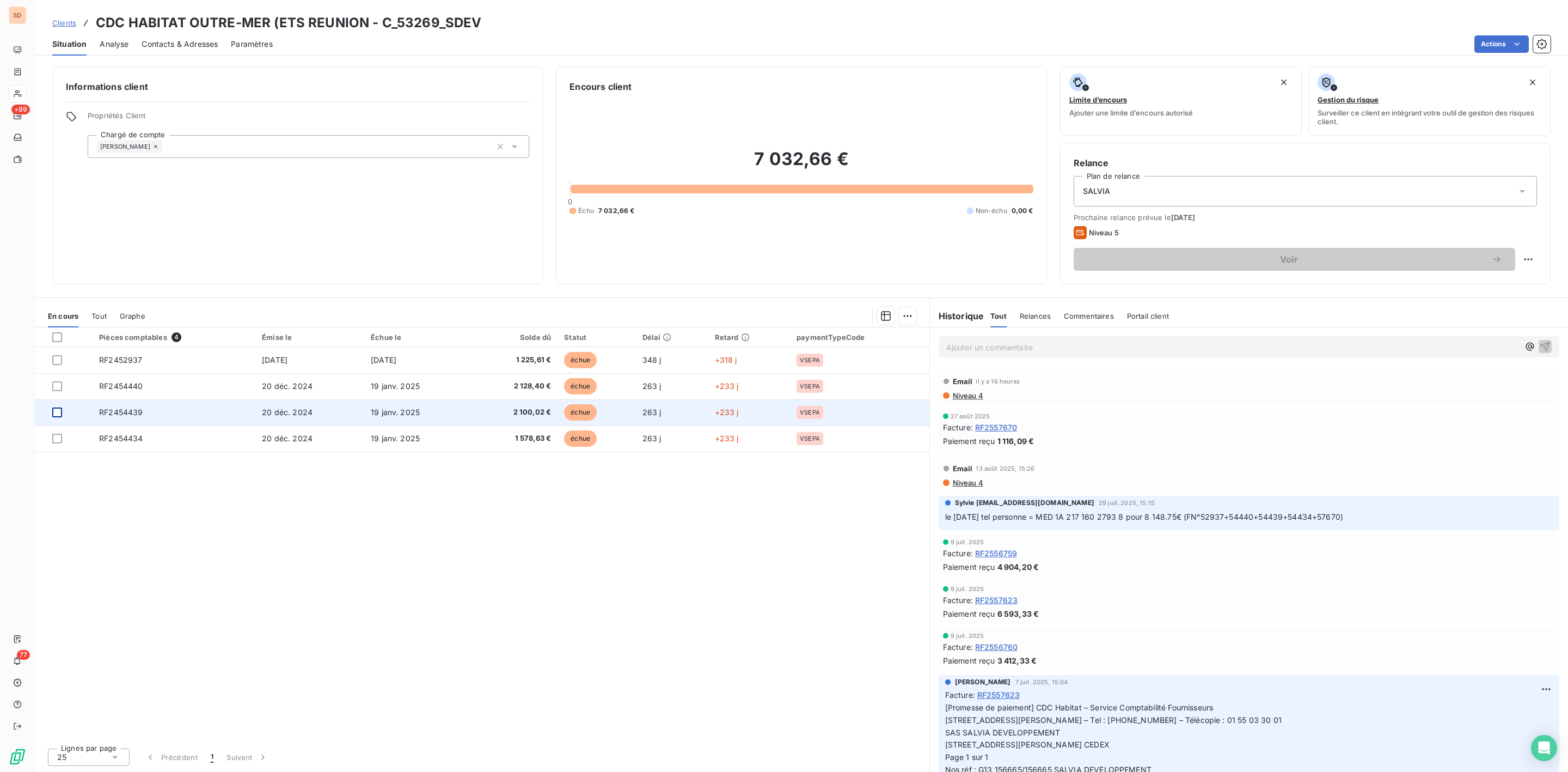
click at [57, 414] on div at bounding box center [57, 411] width 10 height 10
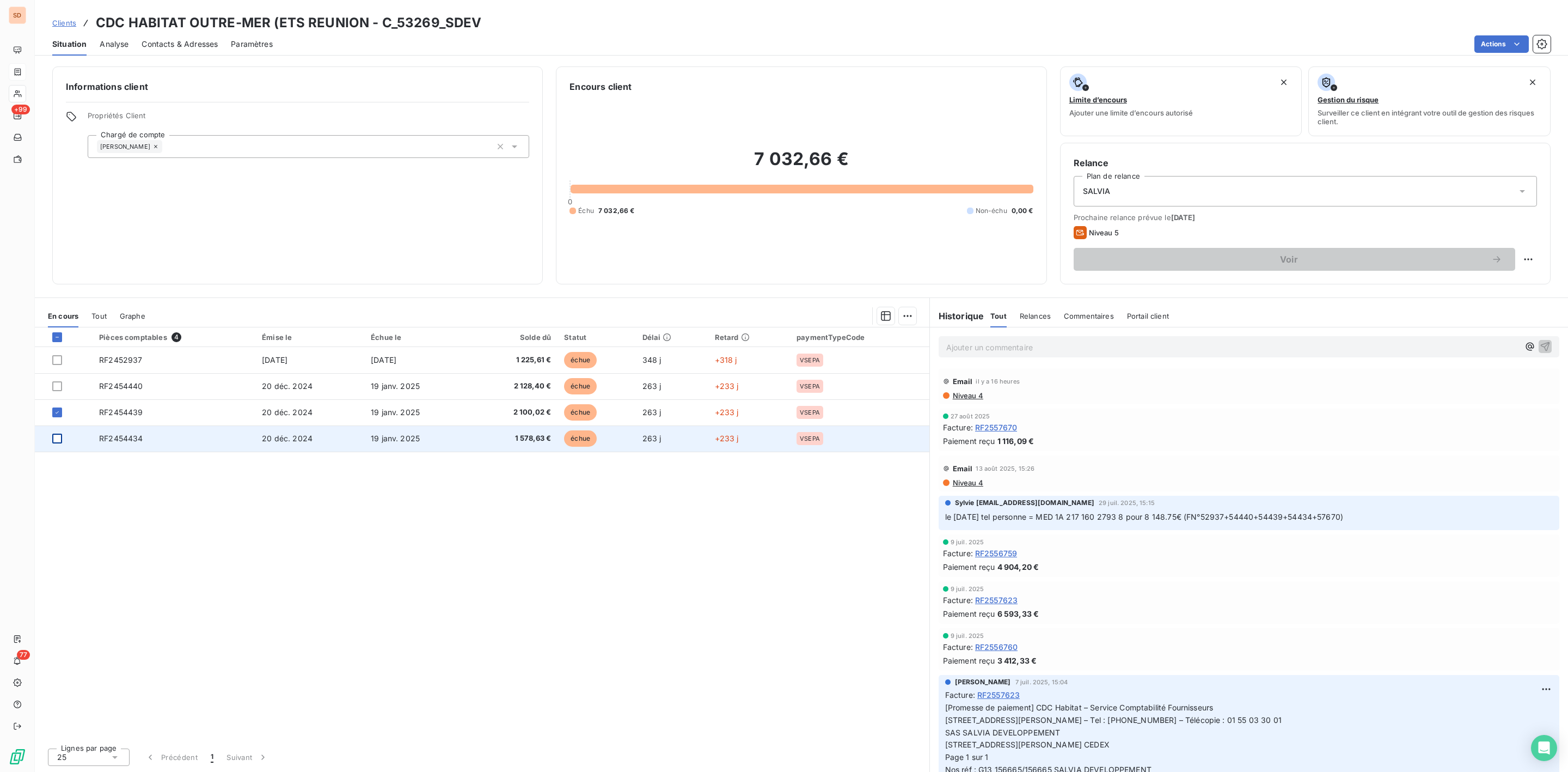
click at [57, 441] on div at bounding box center [57, 438] width 10 height 10
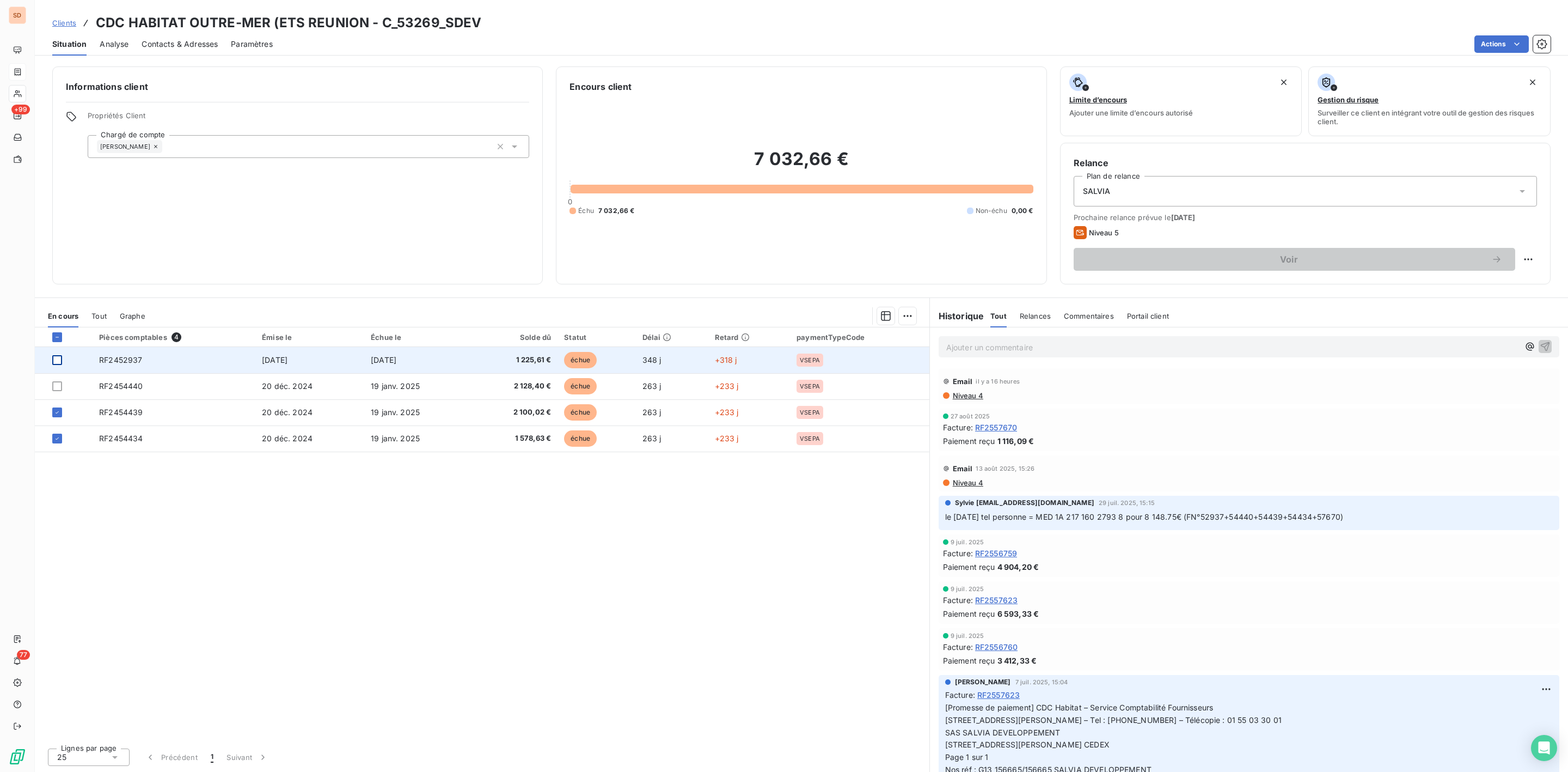
click at [59, 358] on div at bounding box center [57, 359] width 10 height 10
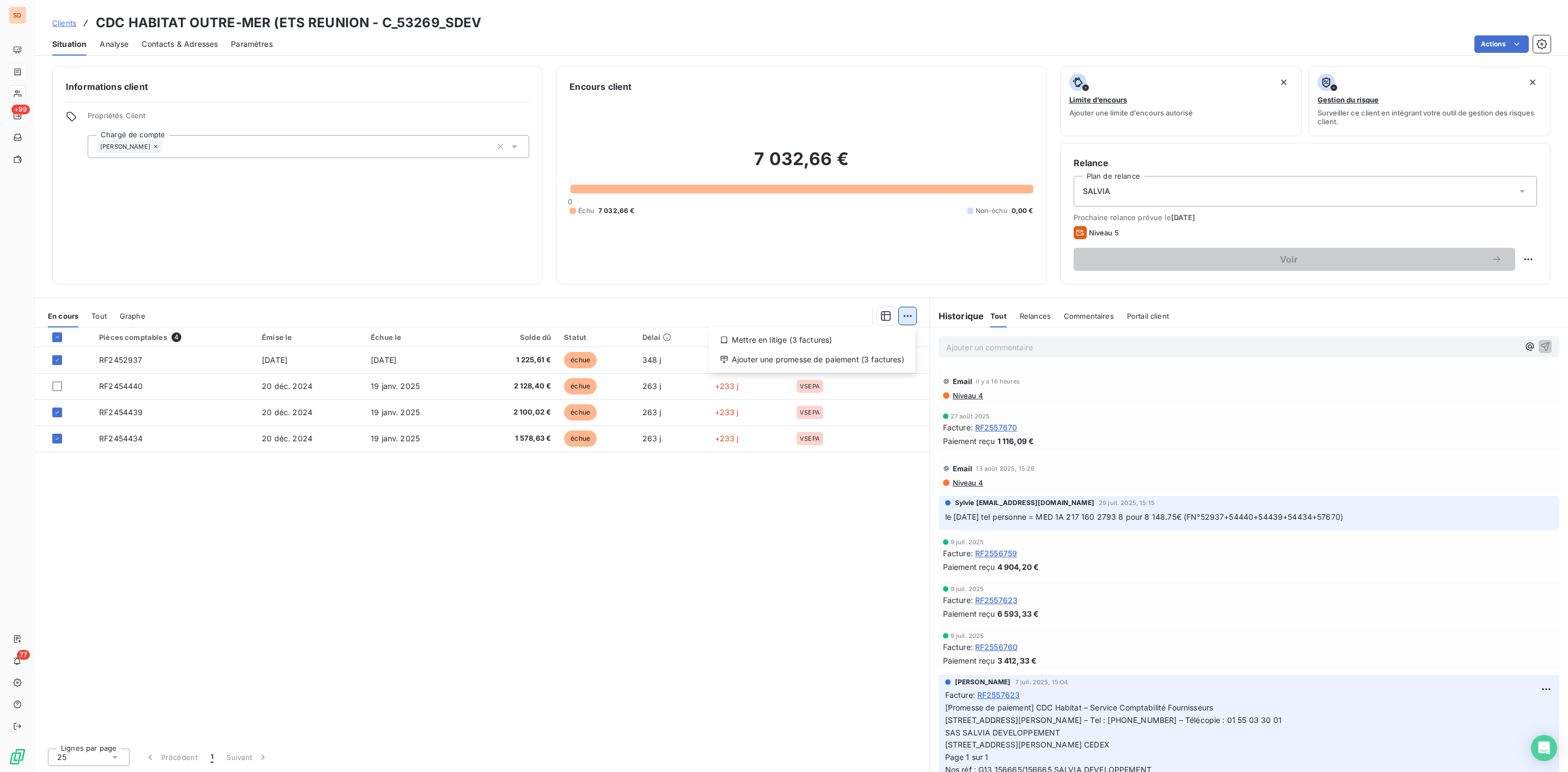
click at [907, 317] on html "SD +99 77 Clients CDC HABITAT OUTRE-MER (ETS REUNION - C_53269_SDEV Situation A…" at bounding box center [784, 386] width 1568 height 772
click at [801, 353] on div "Ajouter une promesse de paiement (3 factures)" at bounding box center [812, 360] width 198 height 18
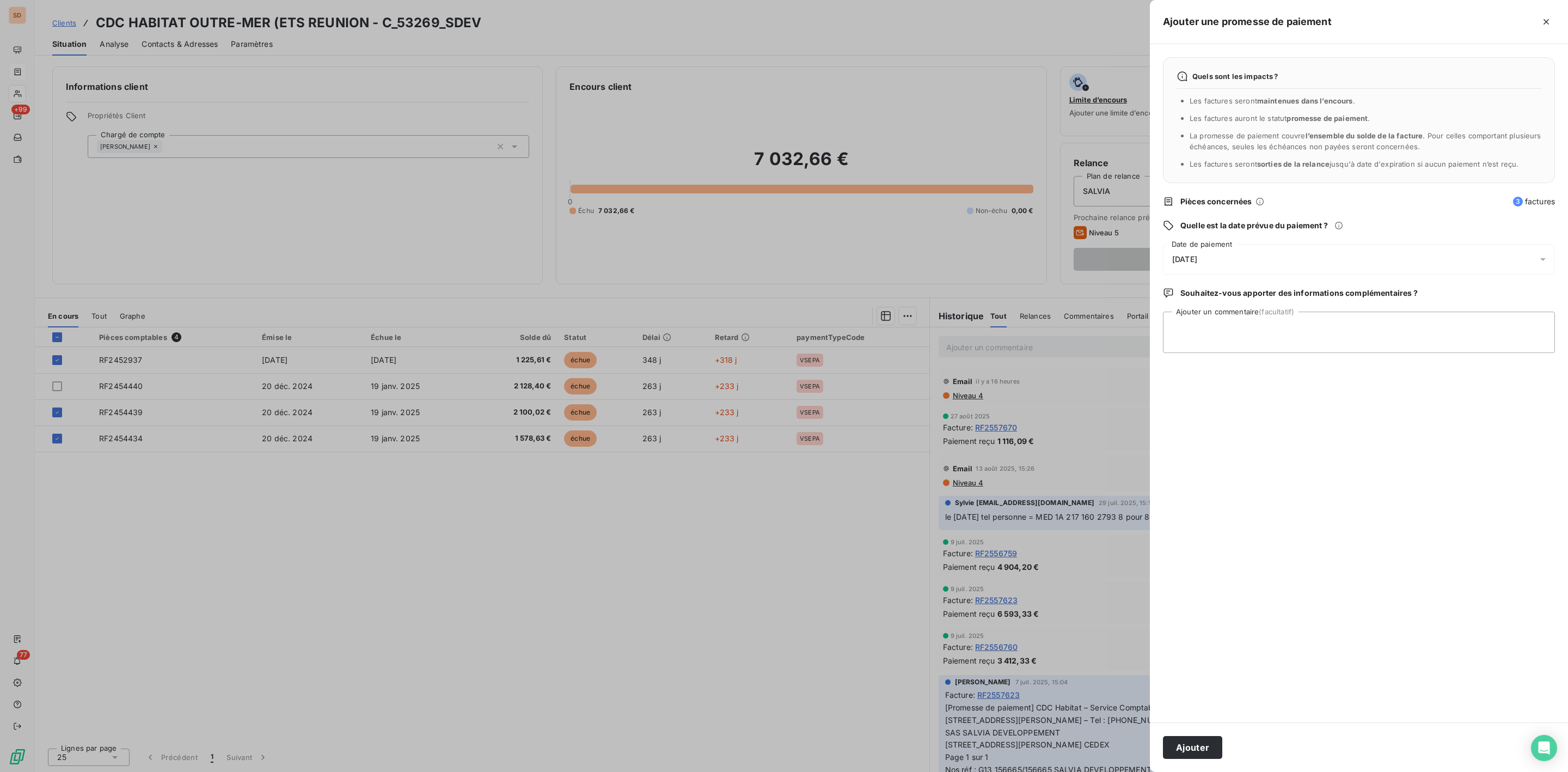
click at [1188, 257] on span "10/09/2025" at bounding box center [1185, 259] width 25 height 9
click at [1237, 417] on button "24" at bounding box center [1238, 417] width 22 height 22
click at [1470, 333] on textarea "Ajouter un commentaire (facultatif)" at bounding box center [1359, 332] width 392 height 41
paste textarea "CDC Habitat – Service Comptabilité Fournisseurs 33 avenue Pierre Mendès-France …"
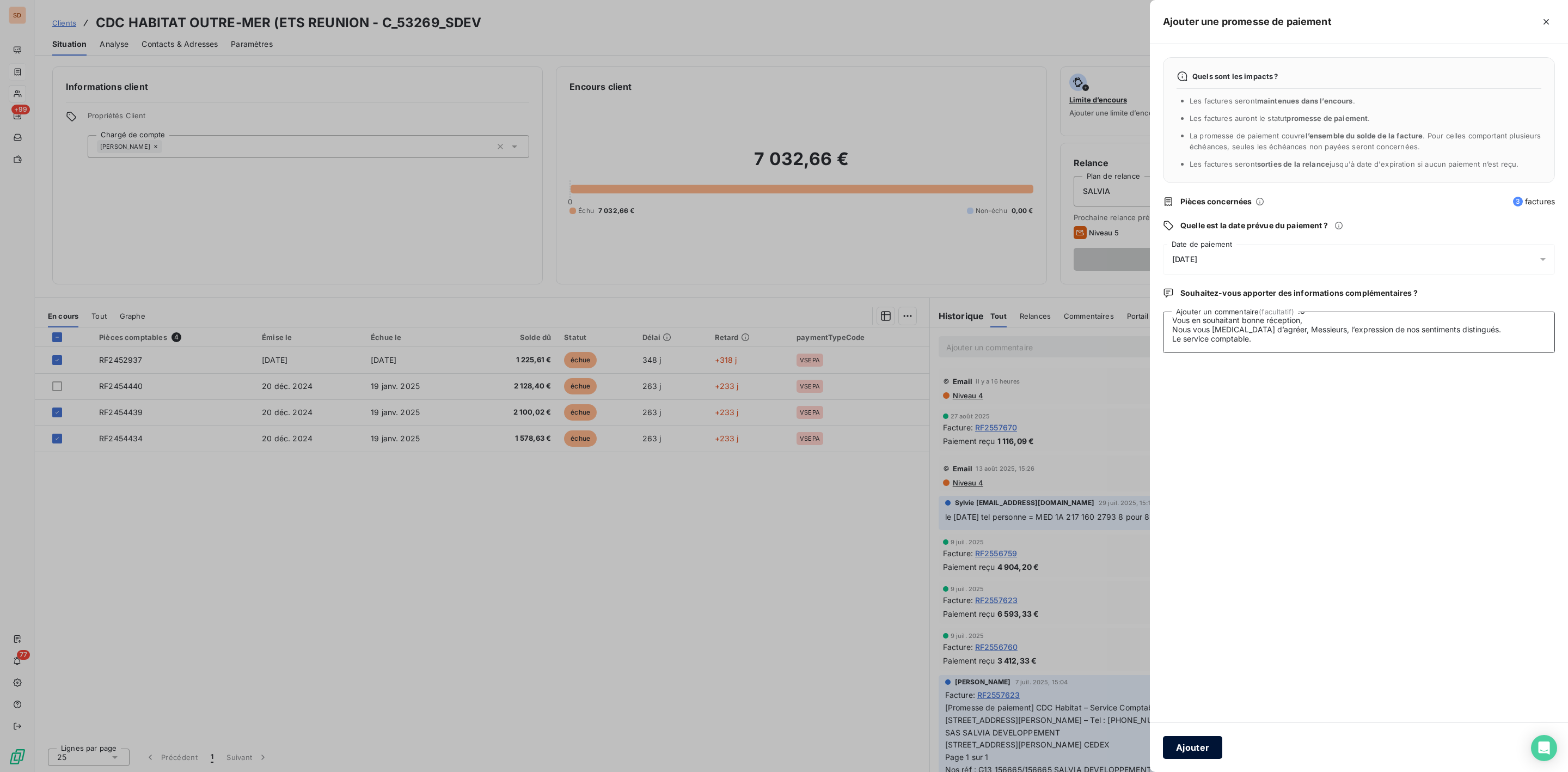
type textarea "CDC Habitat – Service Comptabilité Fournisseurs 33 avenue Pierre Mendès-France …"
click at [1198, 743] on button "Ajouter" at bounding box center [1193, 747] width 60 height 23
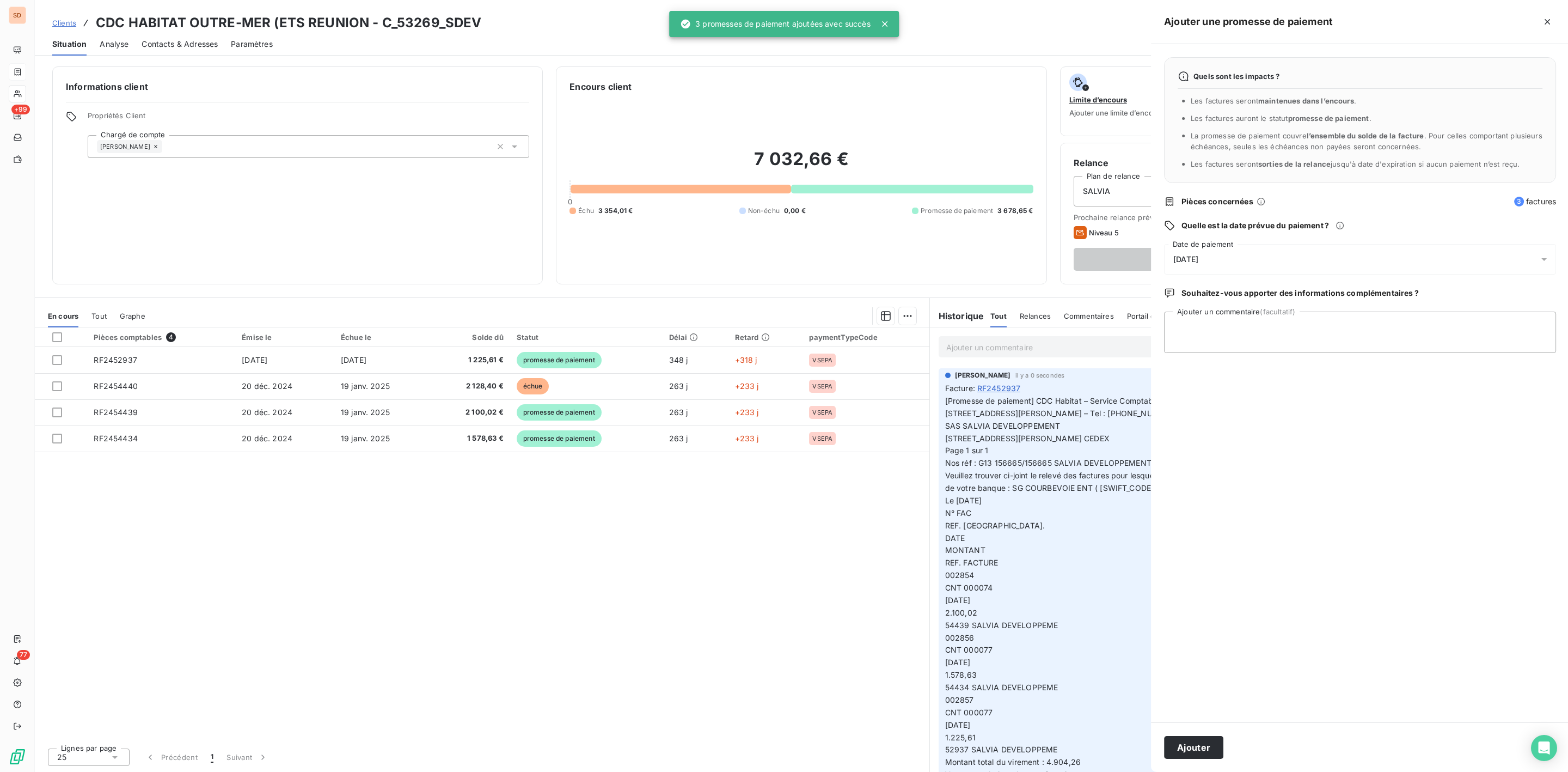
scroll to position [0, 0]
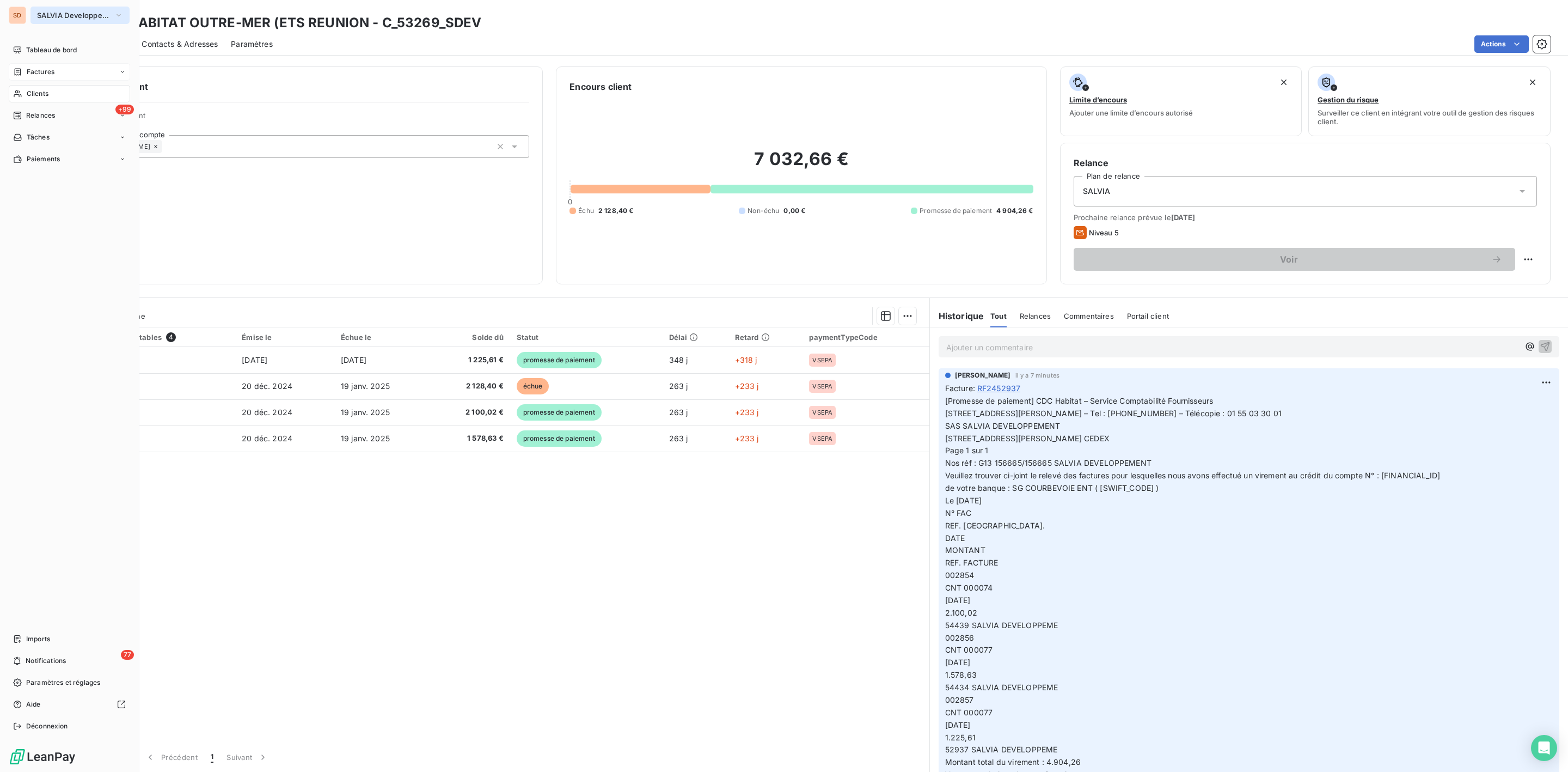
click at [40, 10] on button "SALVIA Developpement" at bounding box center [79, 15] width 99 height 18
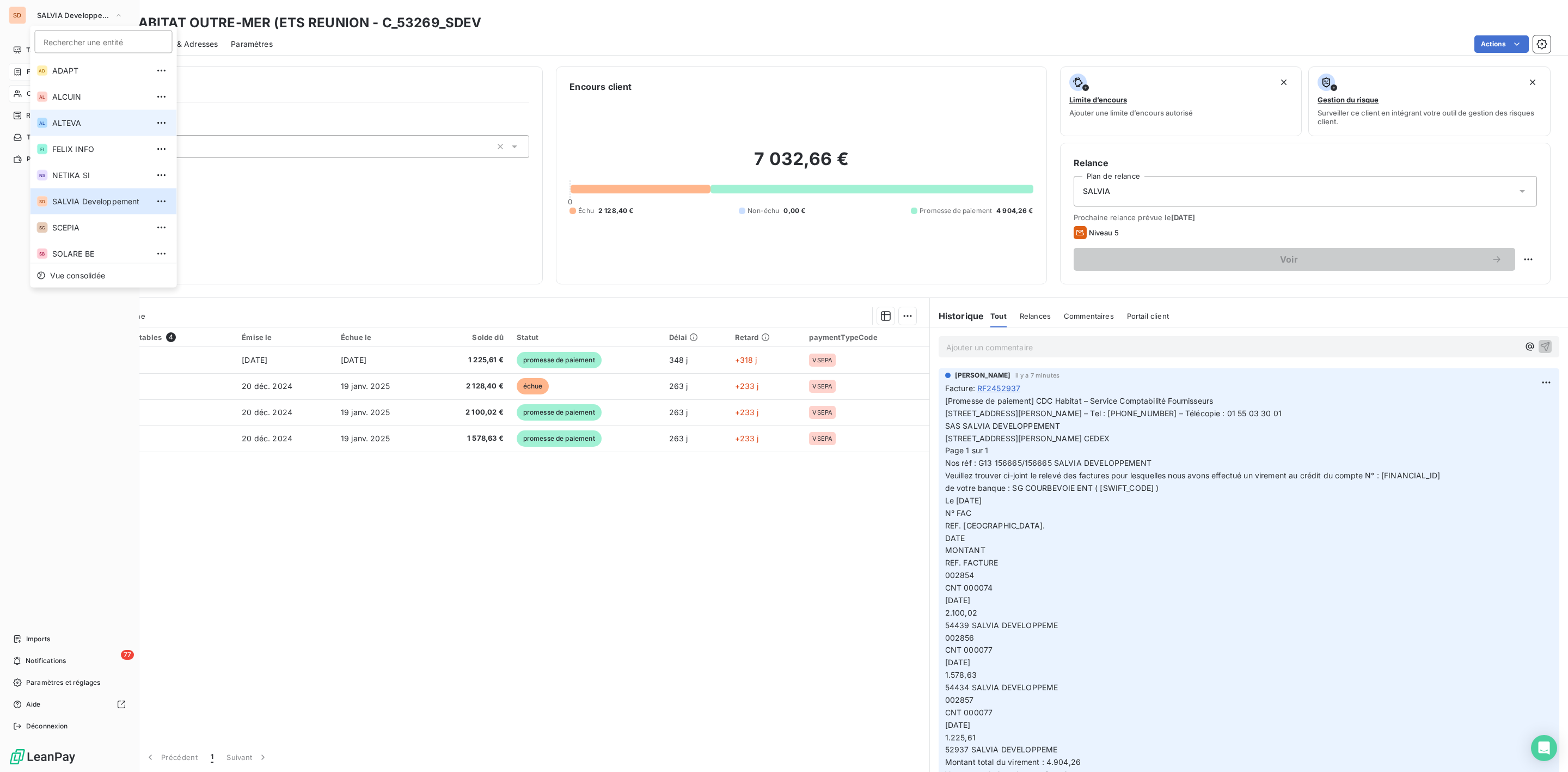
click at [66, 120] on span "ALTEVA" at bounding box center [100, 123] width 96 height 11
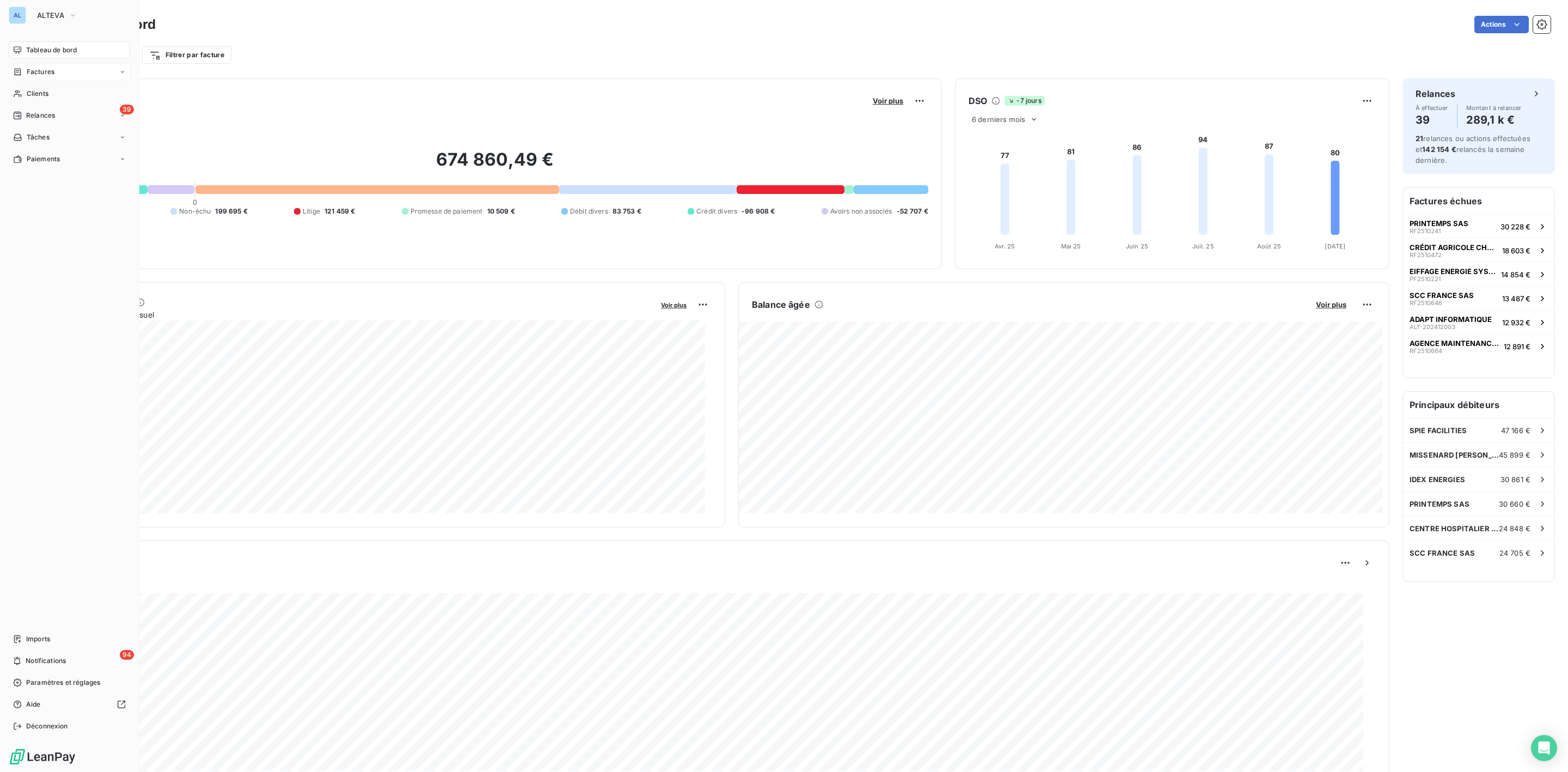
click at [40, 76] on span "Factures" at bounding box center [40, 71] width 28 height 10
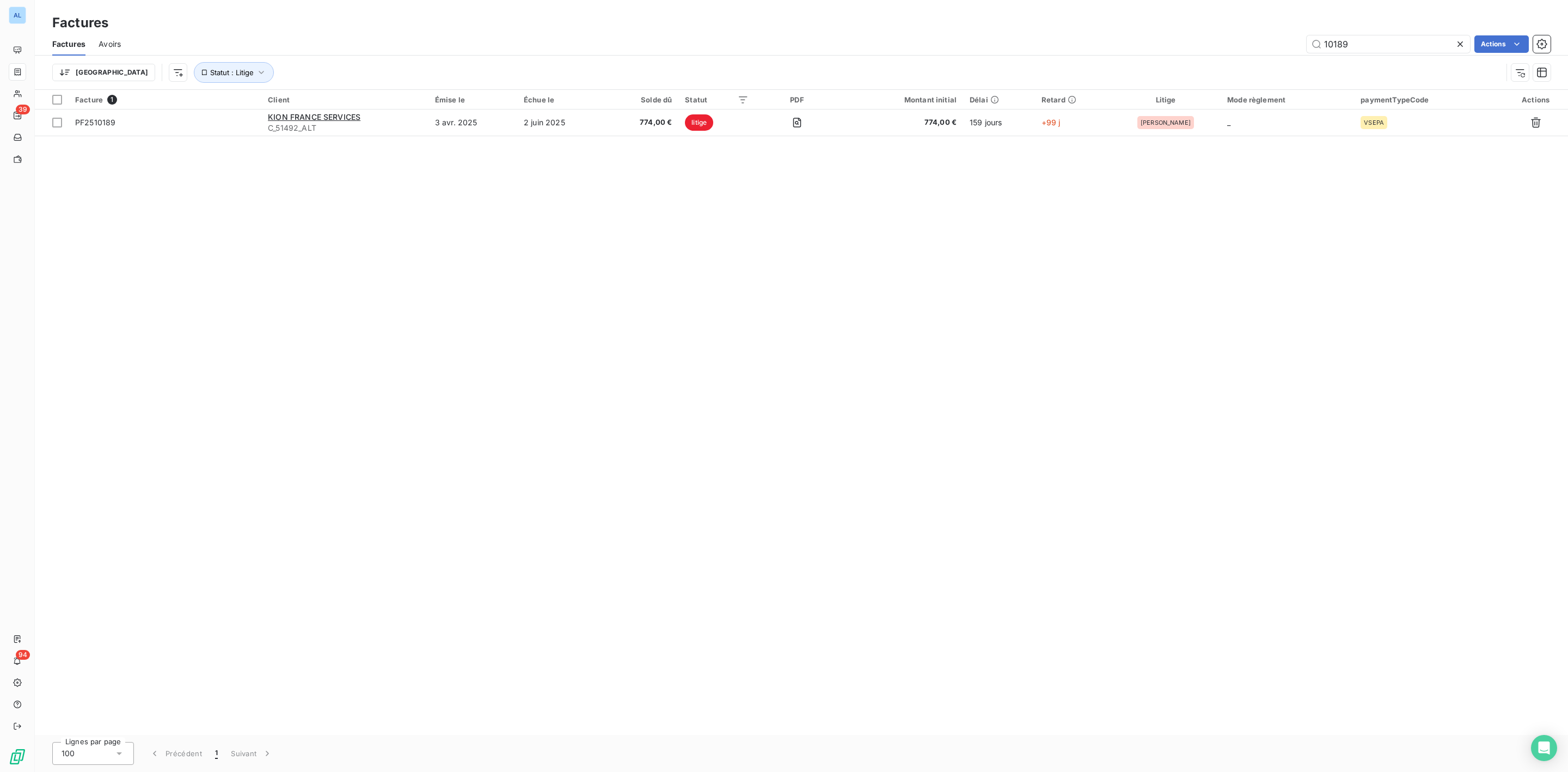
drag, startPoint x: 1369, startPoint y: 33, endPoint x: 1181, endPoint y: 47, distance: 188.5
click at [1087, 43] on div "Factures Avoirs 10189 Actions" at bounding box center [801, 43] width 1533 height 23
drag, startPoint x: 1380, startPoint y: 40, endPoint x: 893, endPoint y: 49, distance: 487.1
click at [1052, 48] on div "10189 Actions" at bounding box center [842, 44] width 1416 height 18
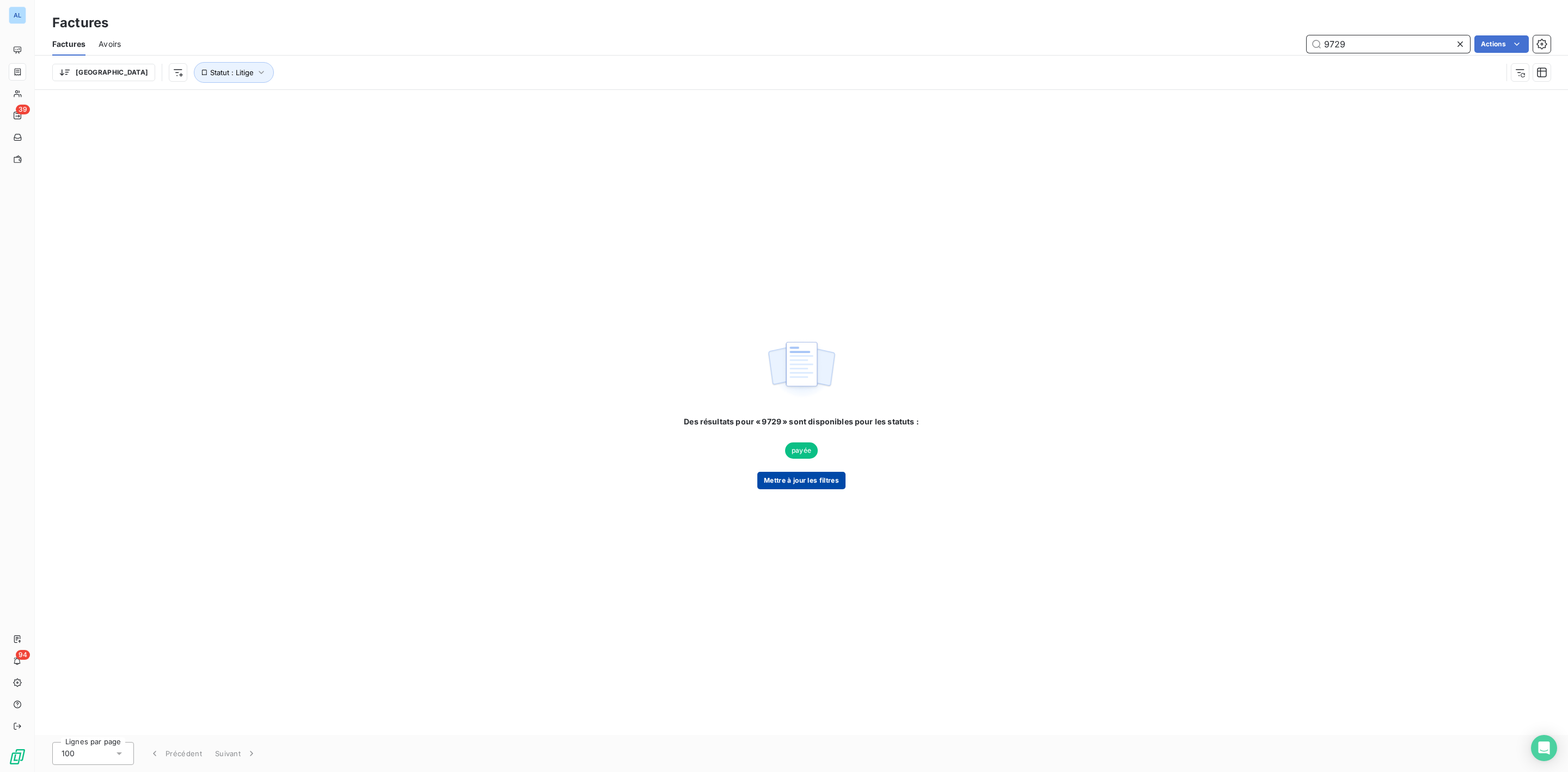
type input "9729"
click at [788, 484] on button "Mettre à jour les filtres" at bounding box center [801, 481] width 88 height 18
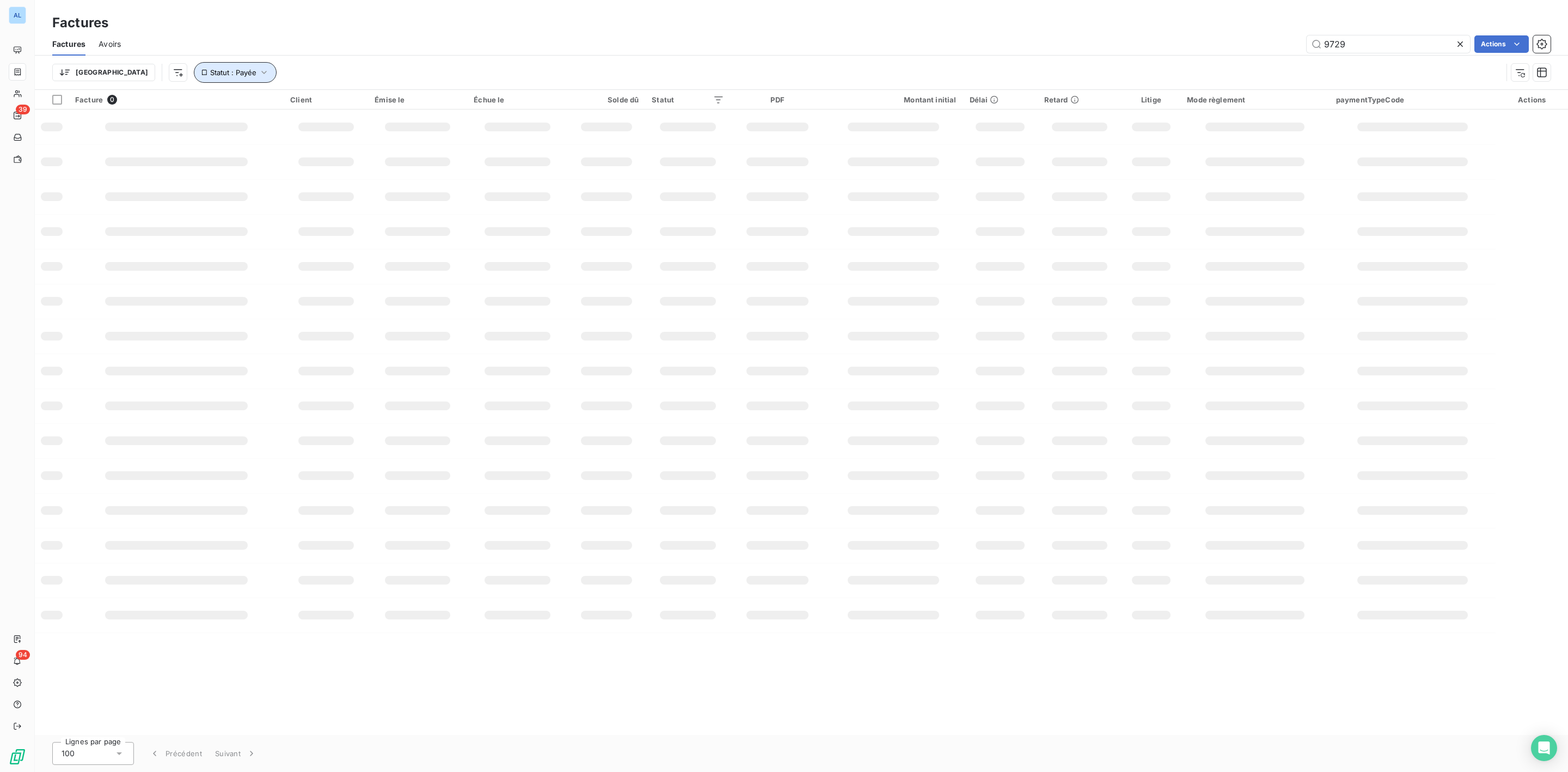
click at [258, 68] on icon "button" at bounding box center [263, 72] width 11 height 11
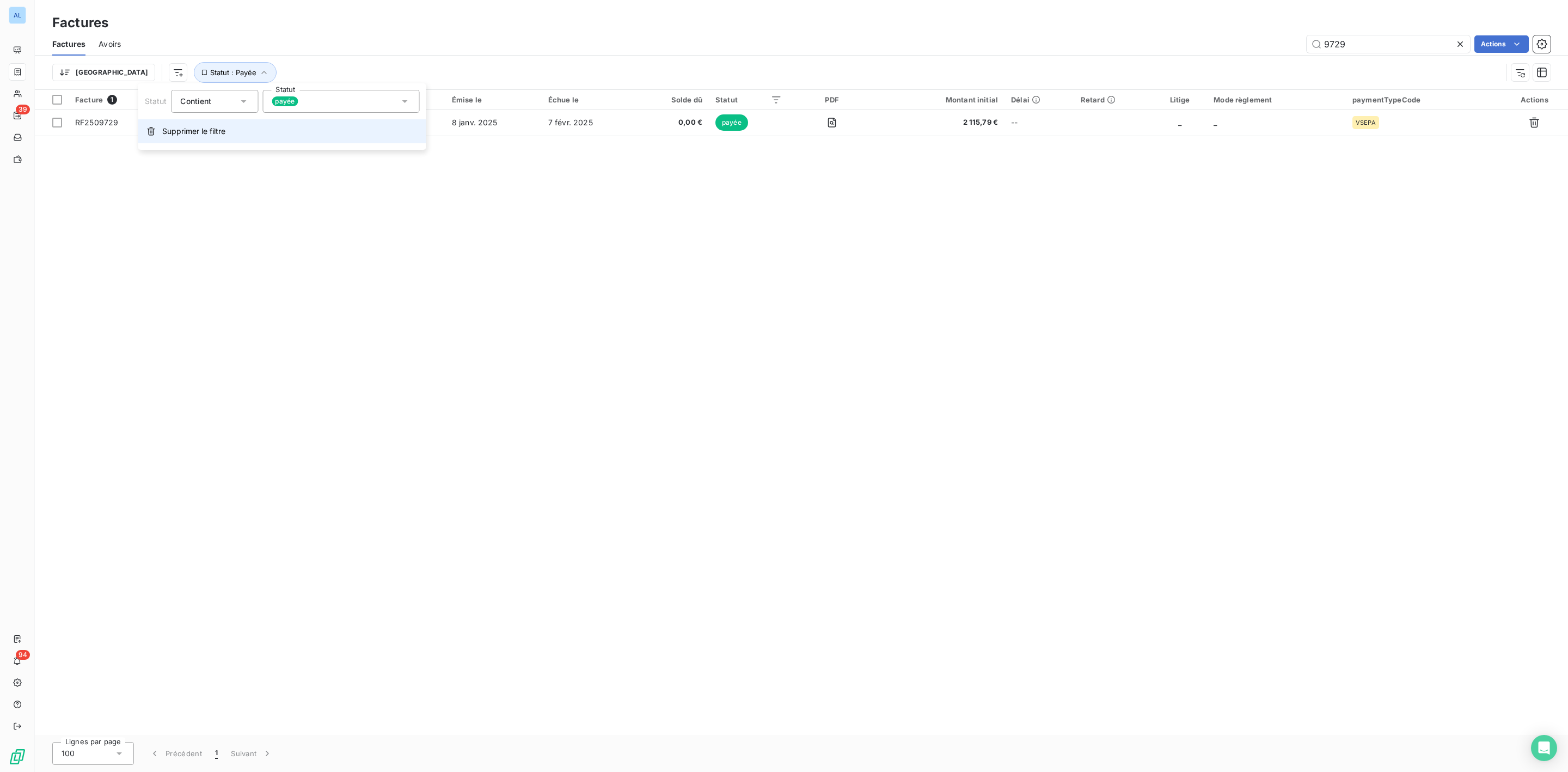
click at [180, 133] on span "Supprimer le filtre" at bounding box center [194, 131] width 63 height 11
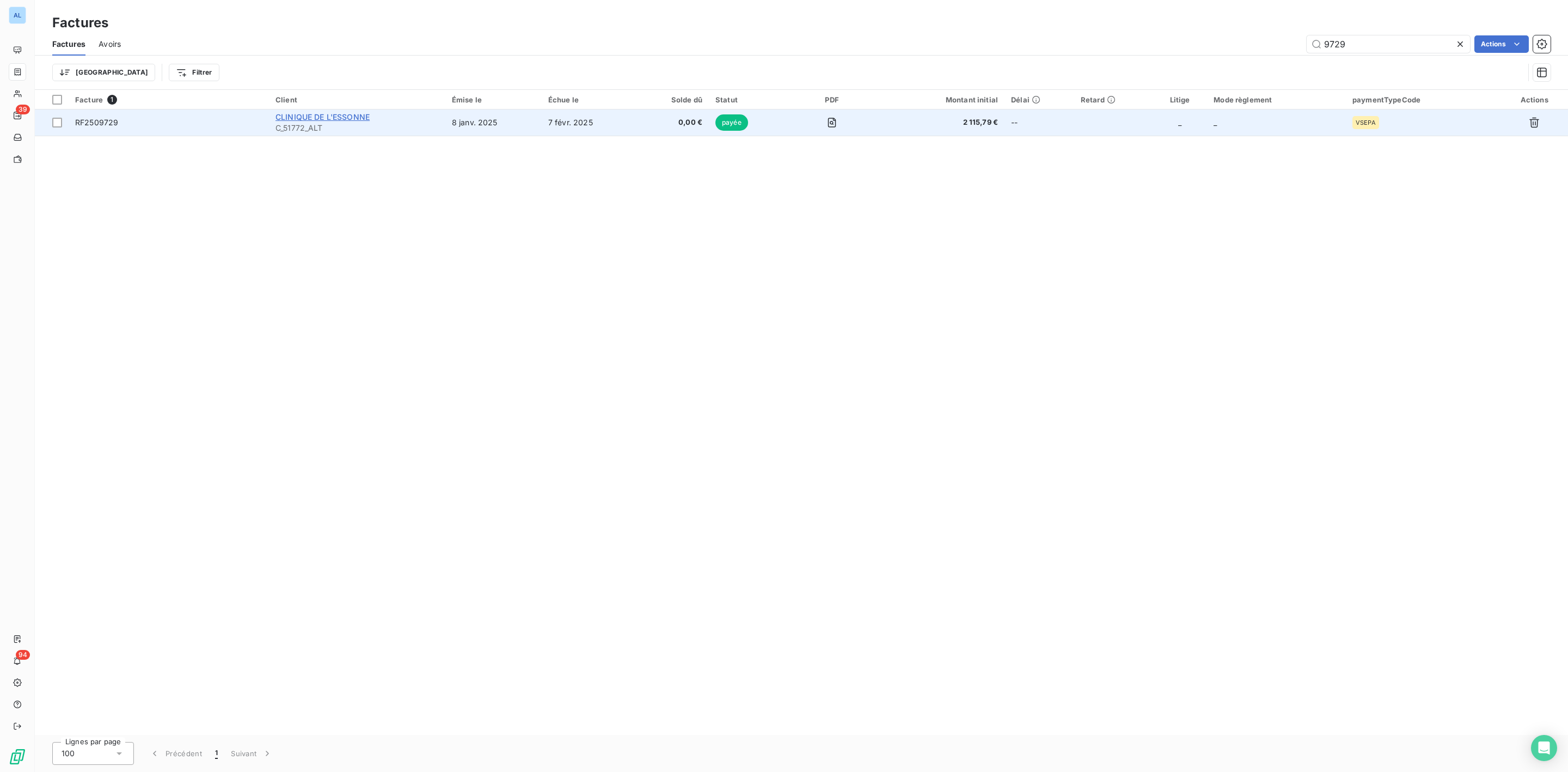
click at [309, 118] on span "CLINIQUE DE L'ESSONNE" at bounding box center [322, 116] width 94 height 10
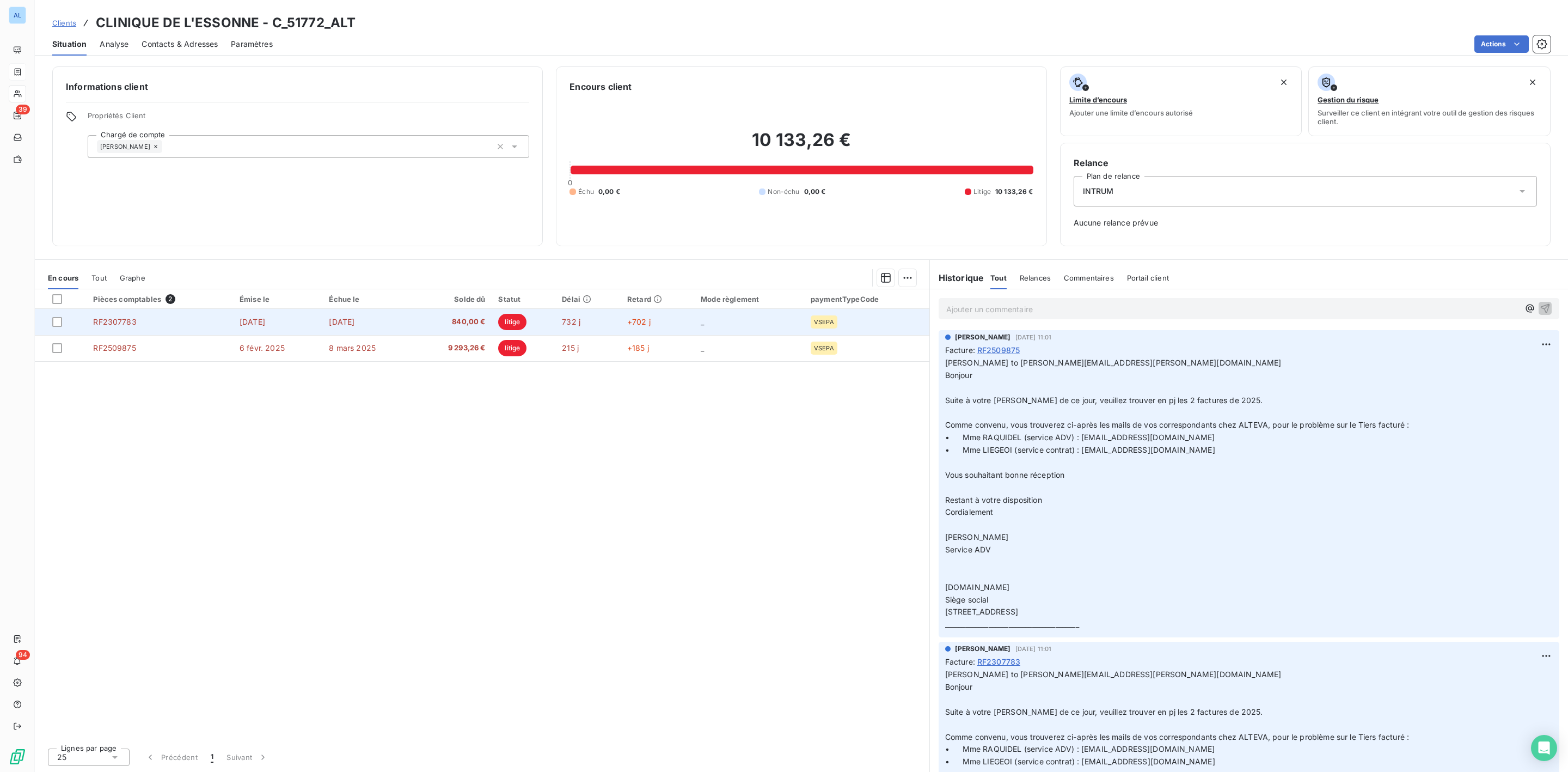
click at [164, 332] on td "RF2307783" at bounding box center [160, 322] width 146 height 26
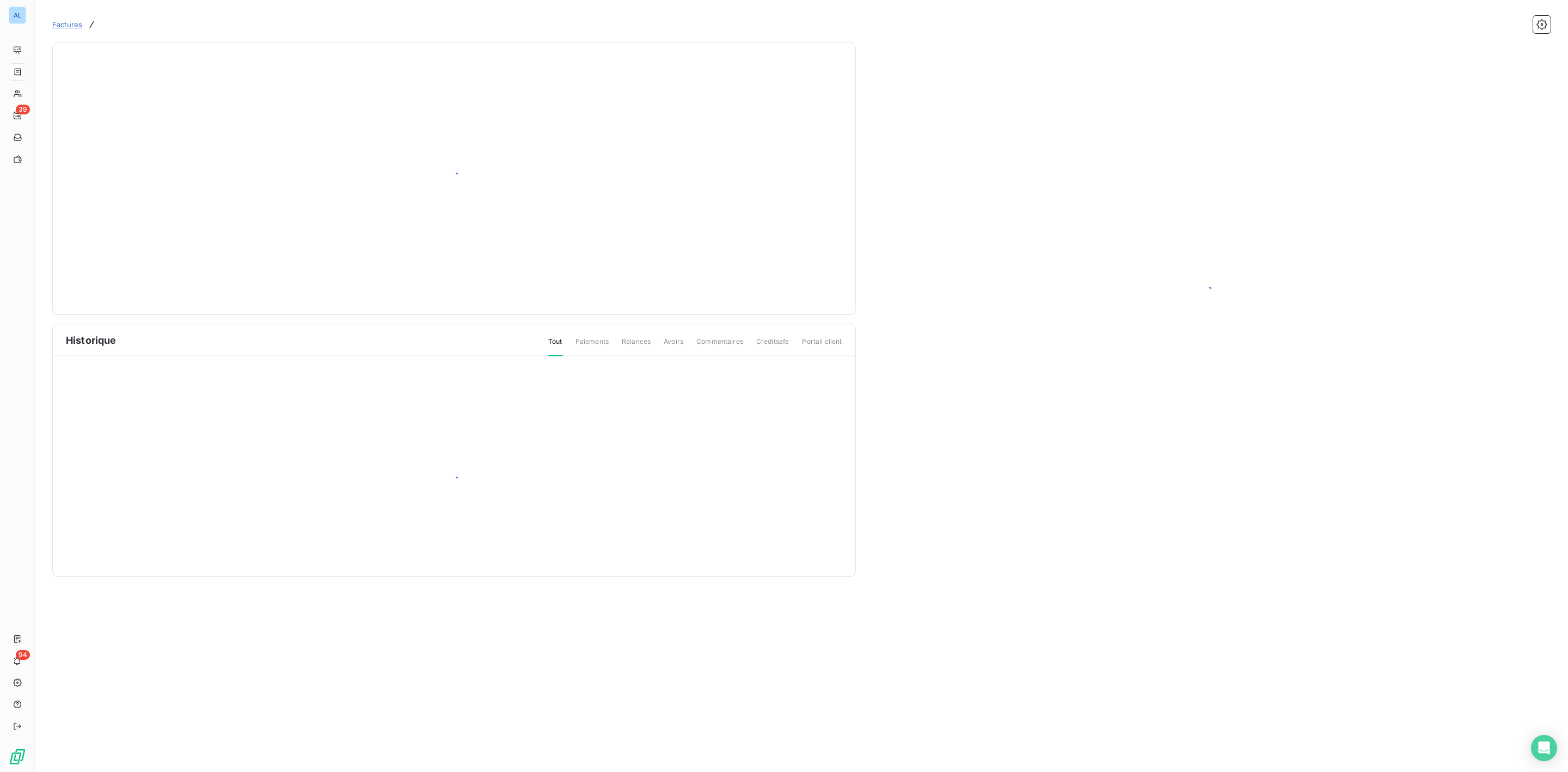
click at [163, 322] on div "Historique Tout Paiements Relances Avoirs Commentaires Creditsafe Portail client" at bounding box center [454, 310] width 803 height 534
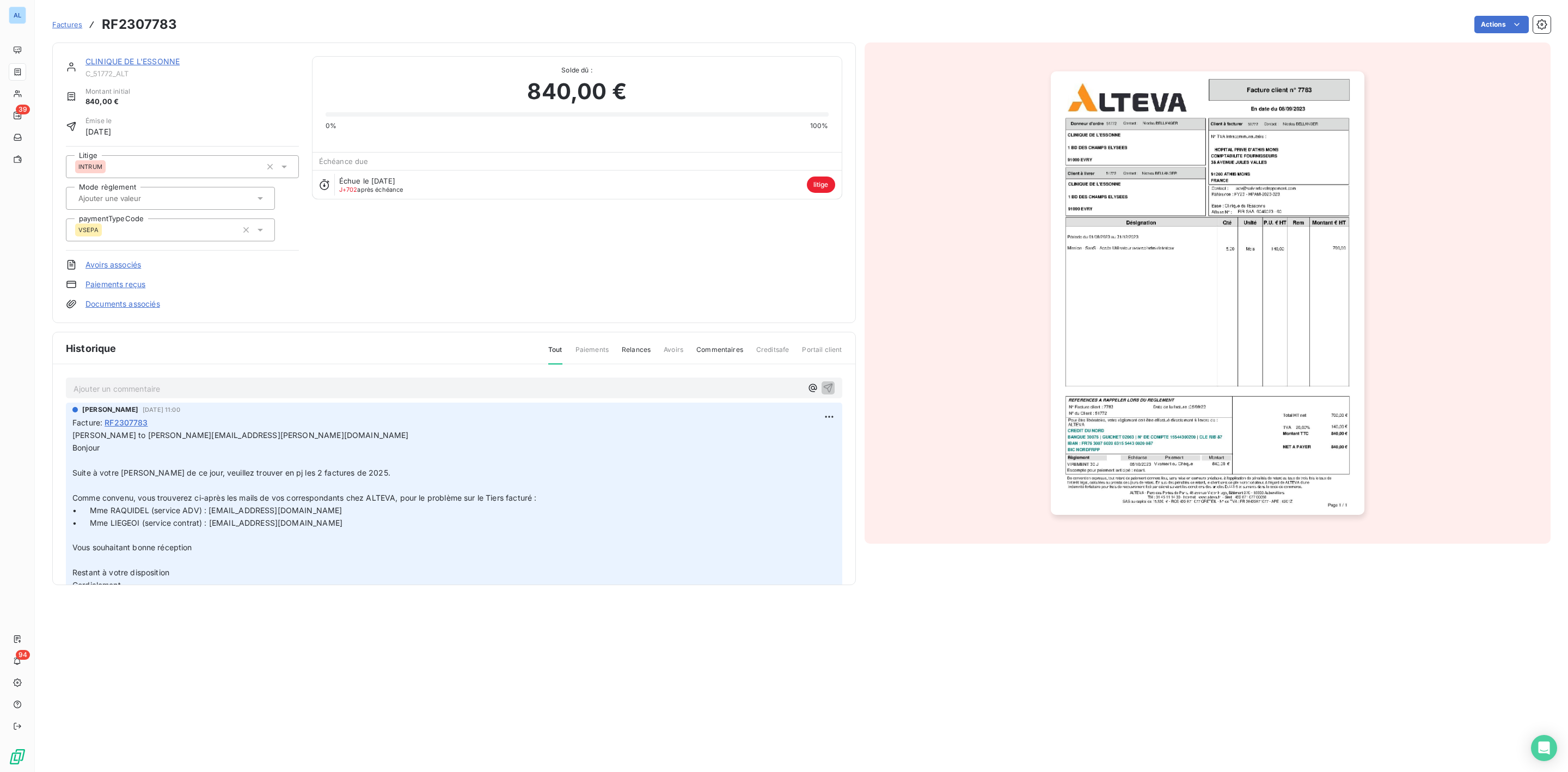
click at [146, 57] on link "CLINIQUE DE L'ESSONNE" at bounding box center [132, 61] width 94 height 10
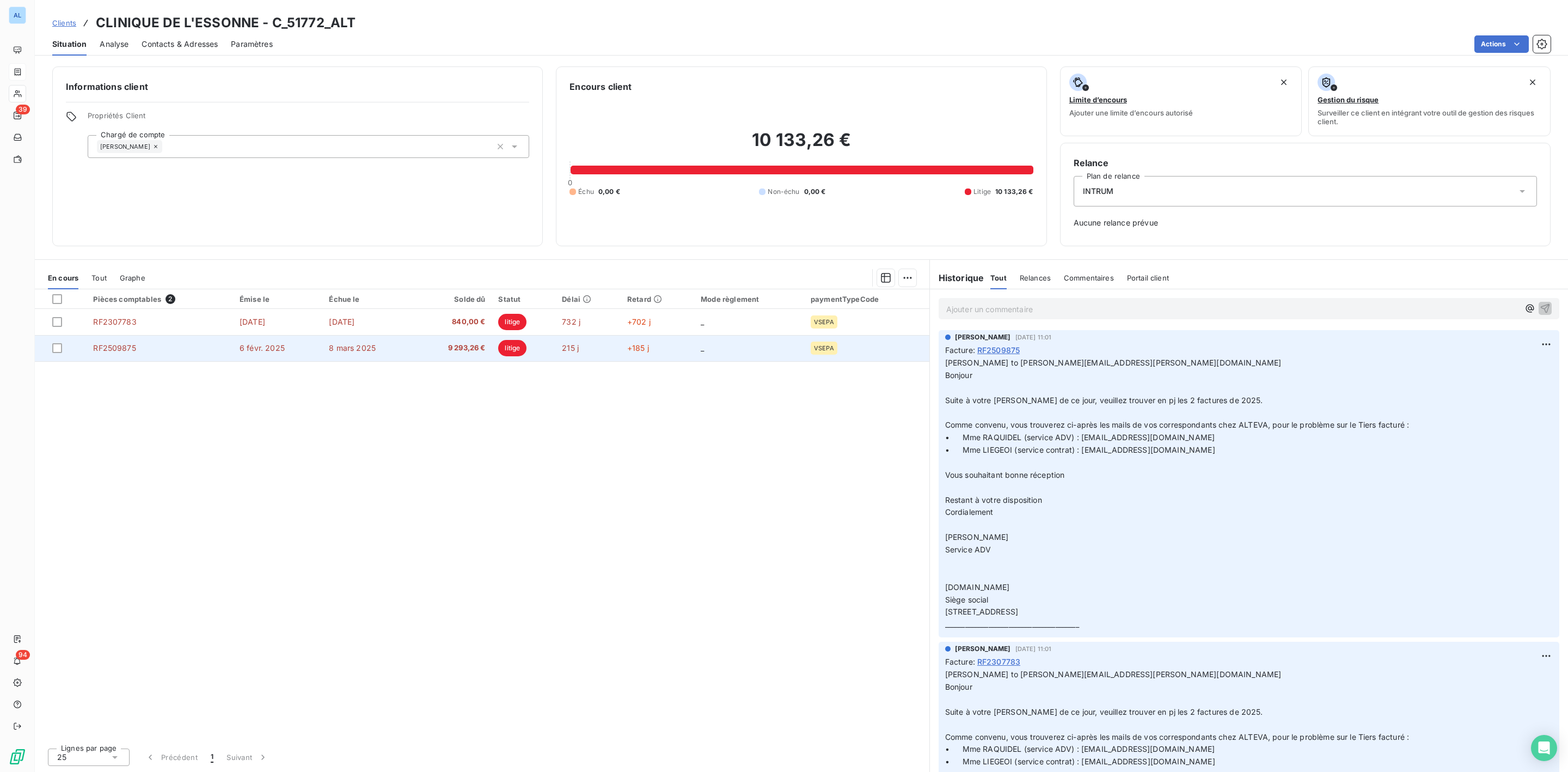
click at [198, 349] on td "RF2509875" at bounding box center [160, 348] width 146 height 26
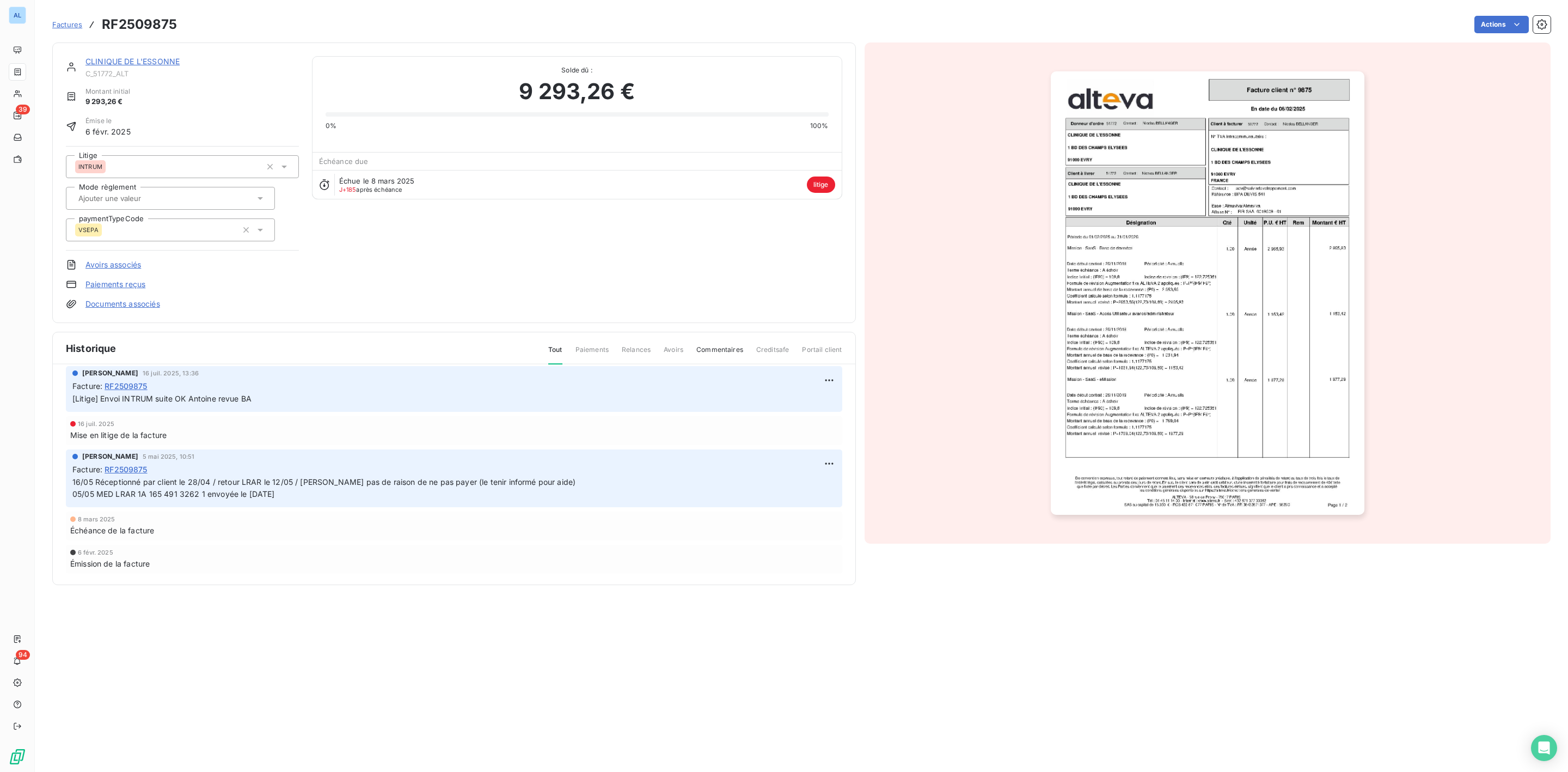
scroll to position [311, 0]
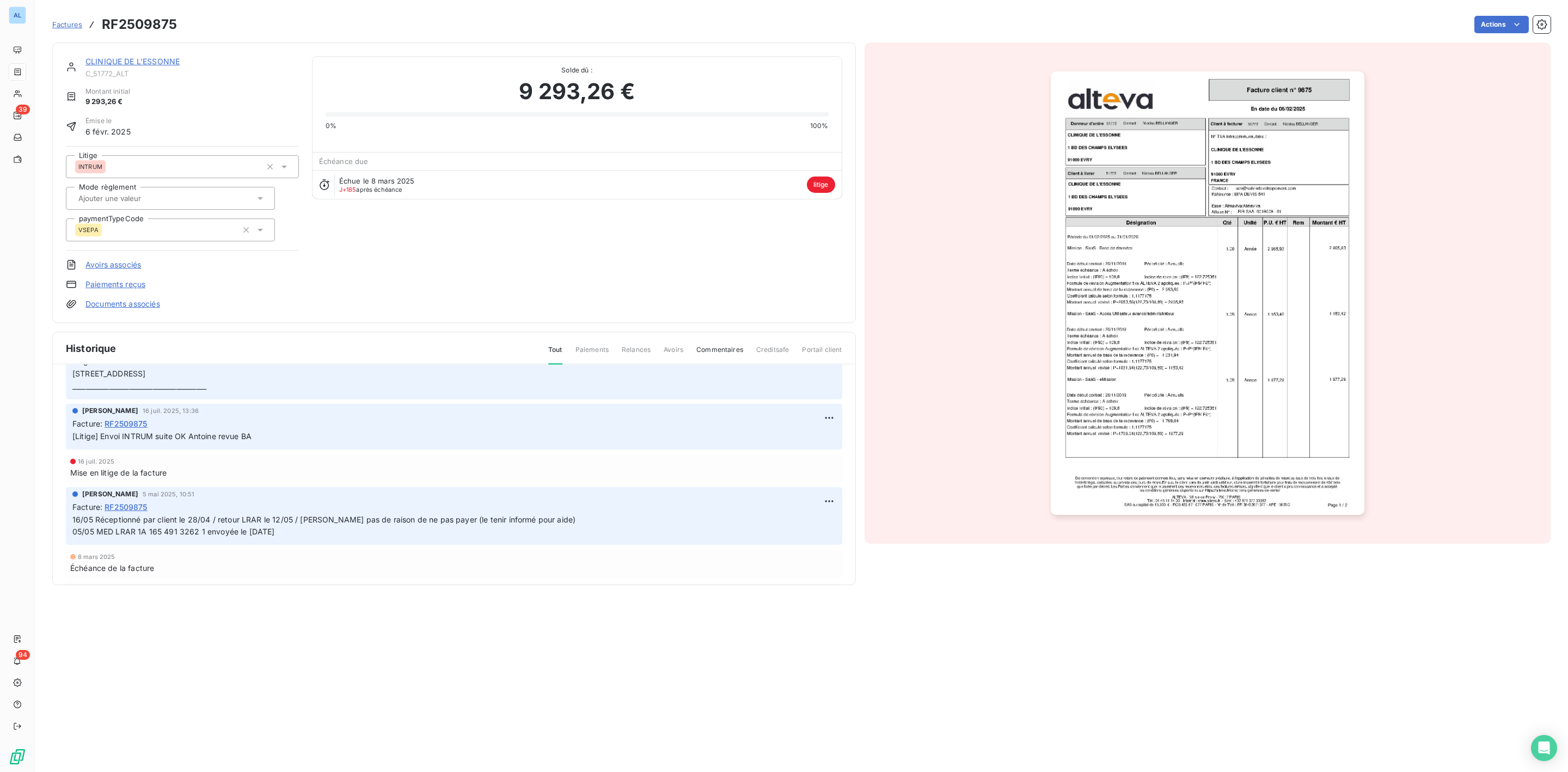
click at [129, 60] on link "CLINIQUE DE L'ESSONNE" at bounding box center [132, 61] width 94 height 10
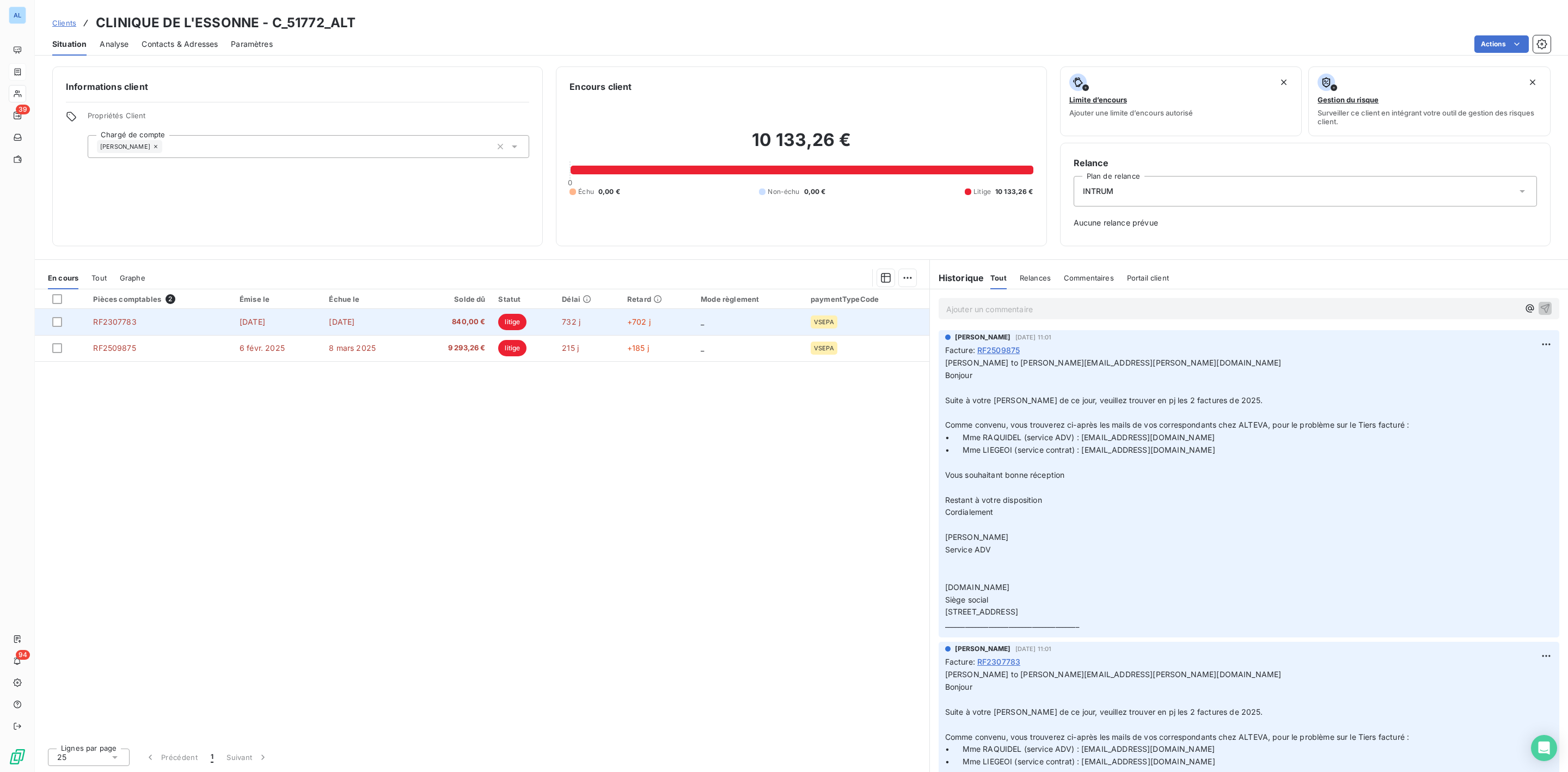
click at [229, 322] on td "RF2307783" at bounding box center [160, 322] width 146 height 26
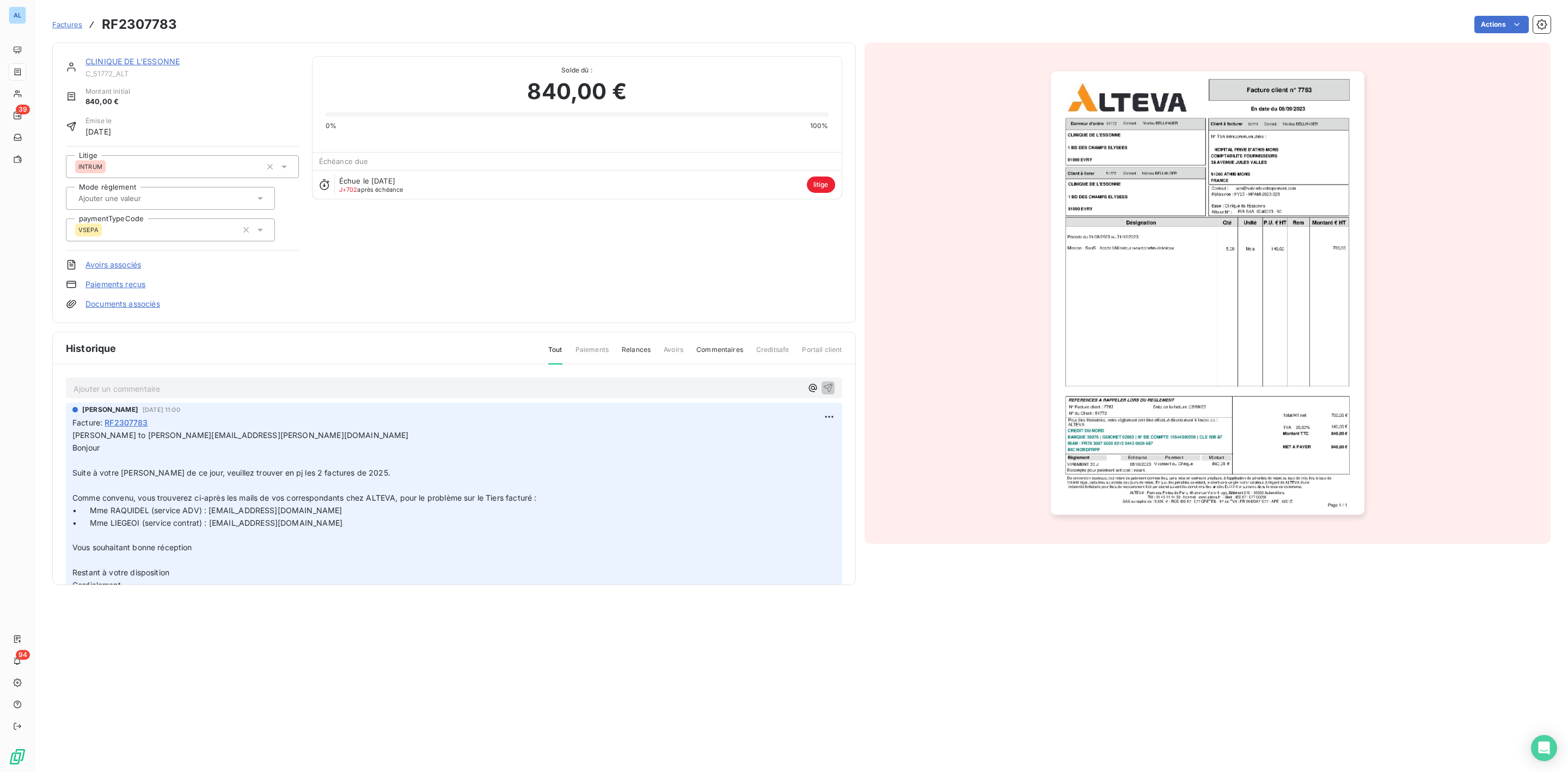
click at [162, 392] on p "Ajouter un commentaire ﻿" at bounding box center [438, 389] width 728 height 13
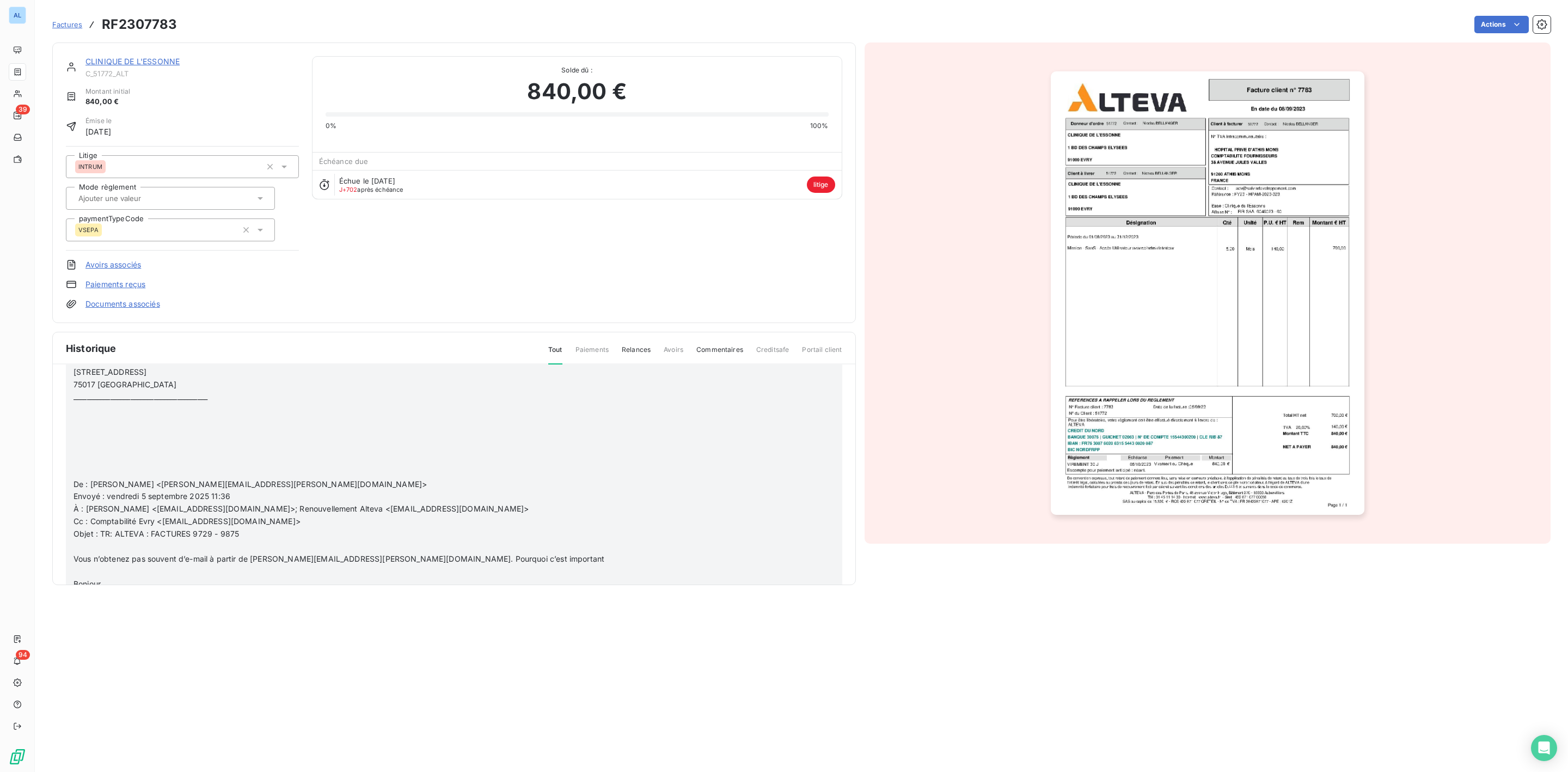
scroll to position [1634, 0]
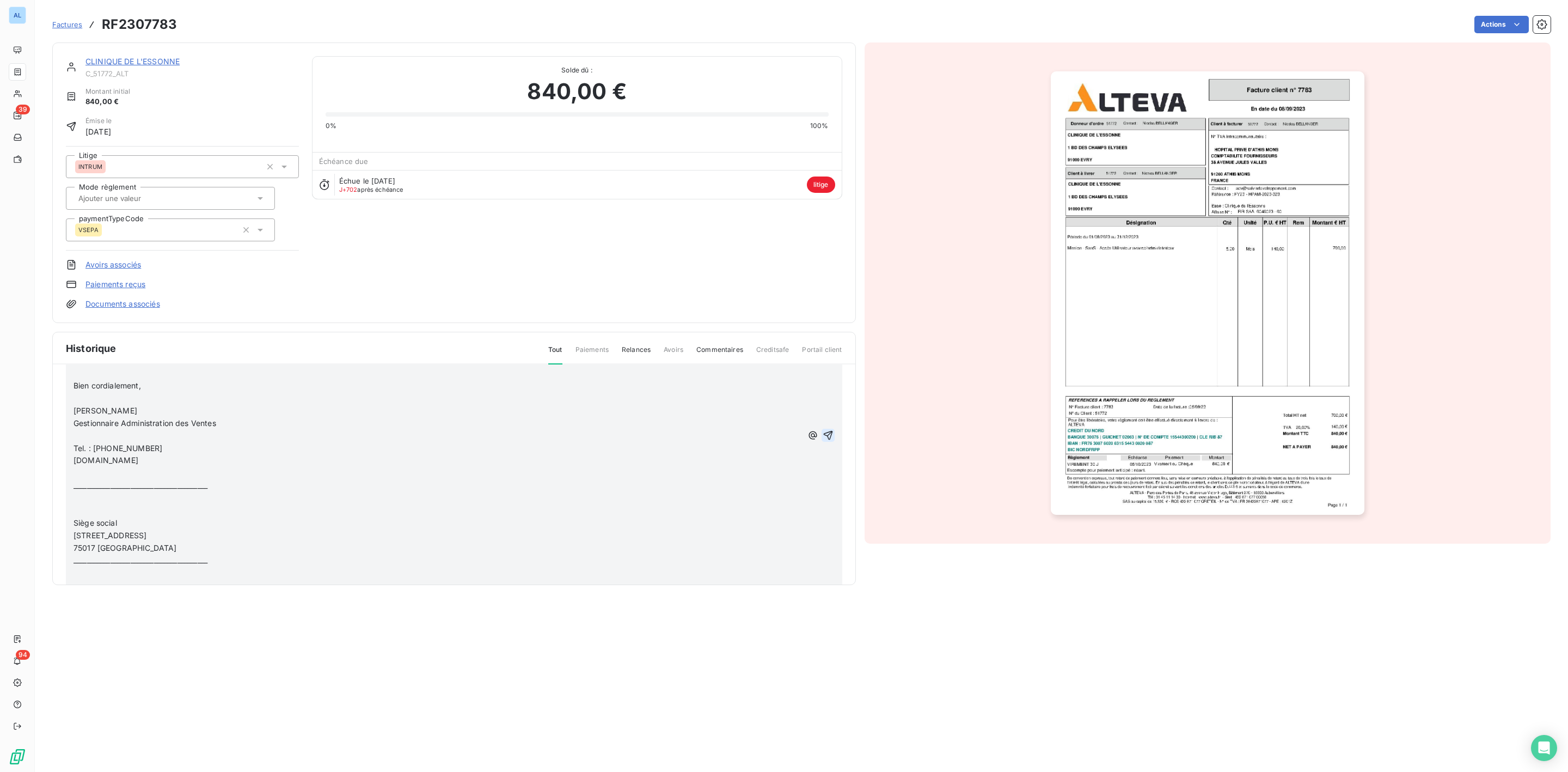
click at [823, 431] on icon "button" at bounding box center [828, 435] width 11 height 11
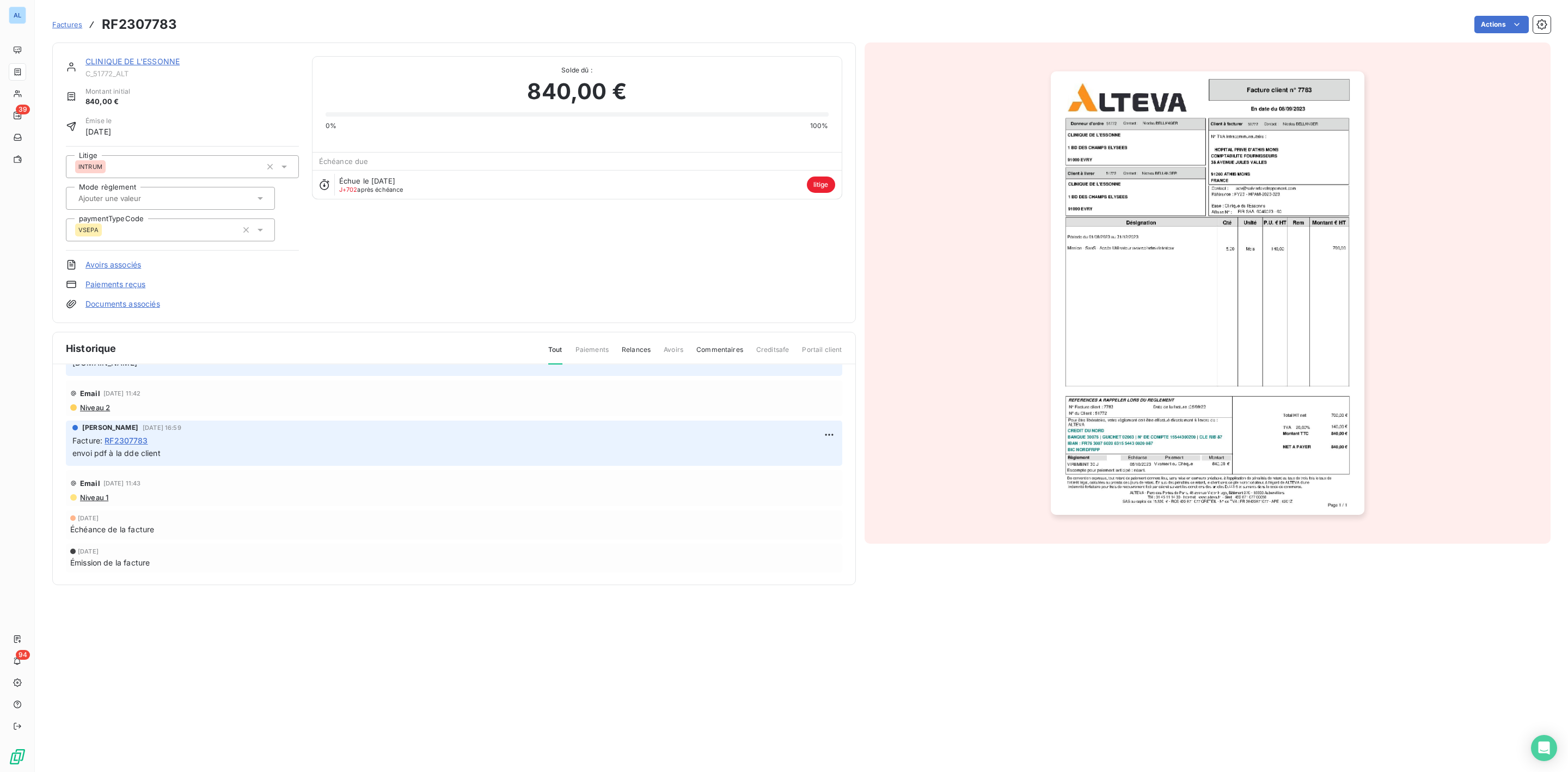
scroll to position [5046, 0]
click at [124, 62] on link "CLINIQUE DE L'ESSONNE" at bounding box center [132, 61] width 94 height 10
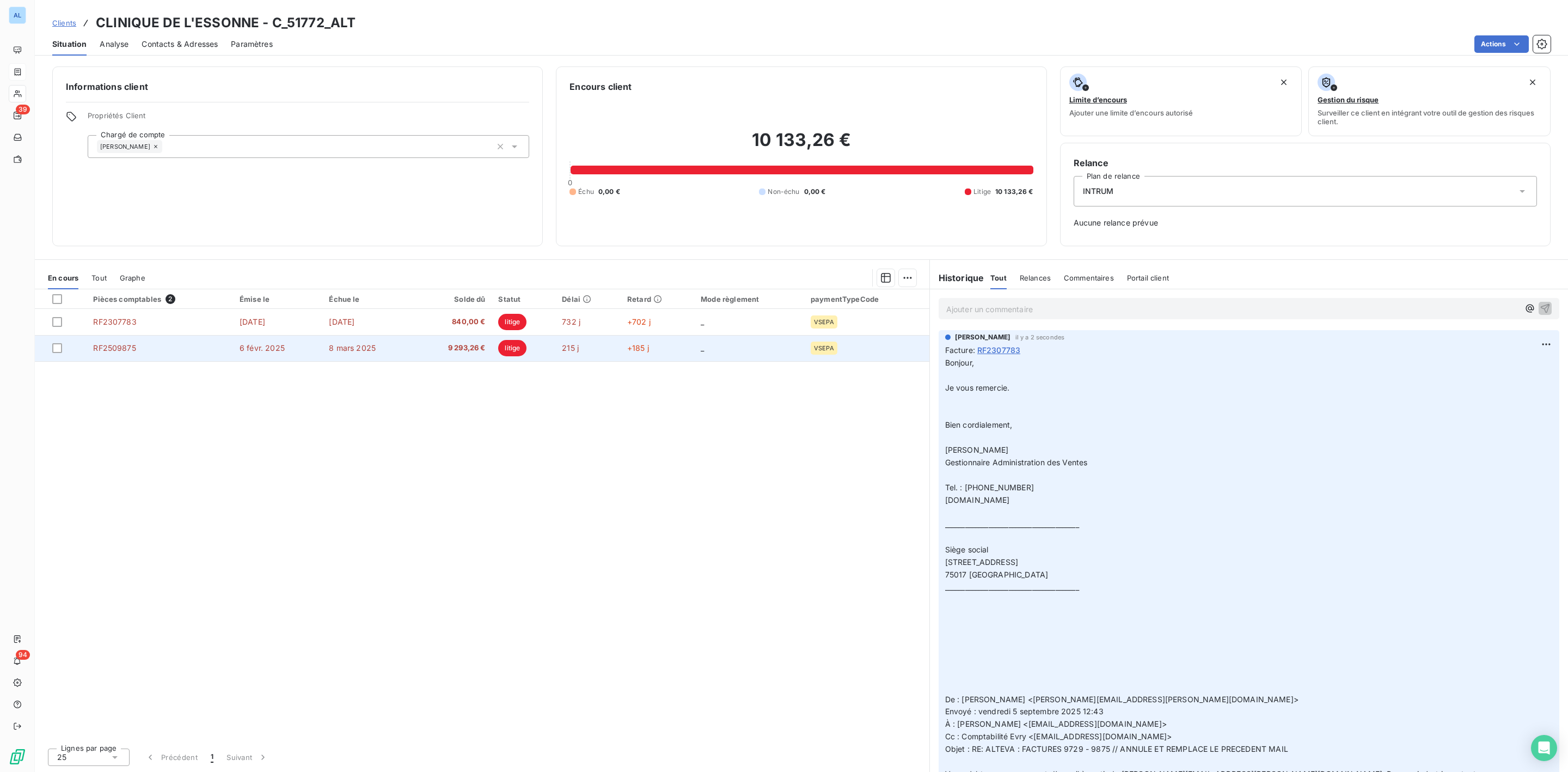
click at [171, 344] on td "RF2509875" at bounding box center [160, 348] width 146 height 26
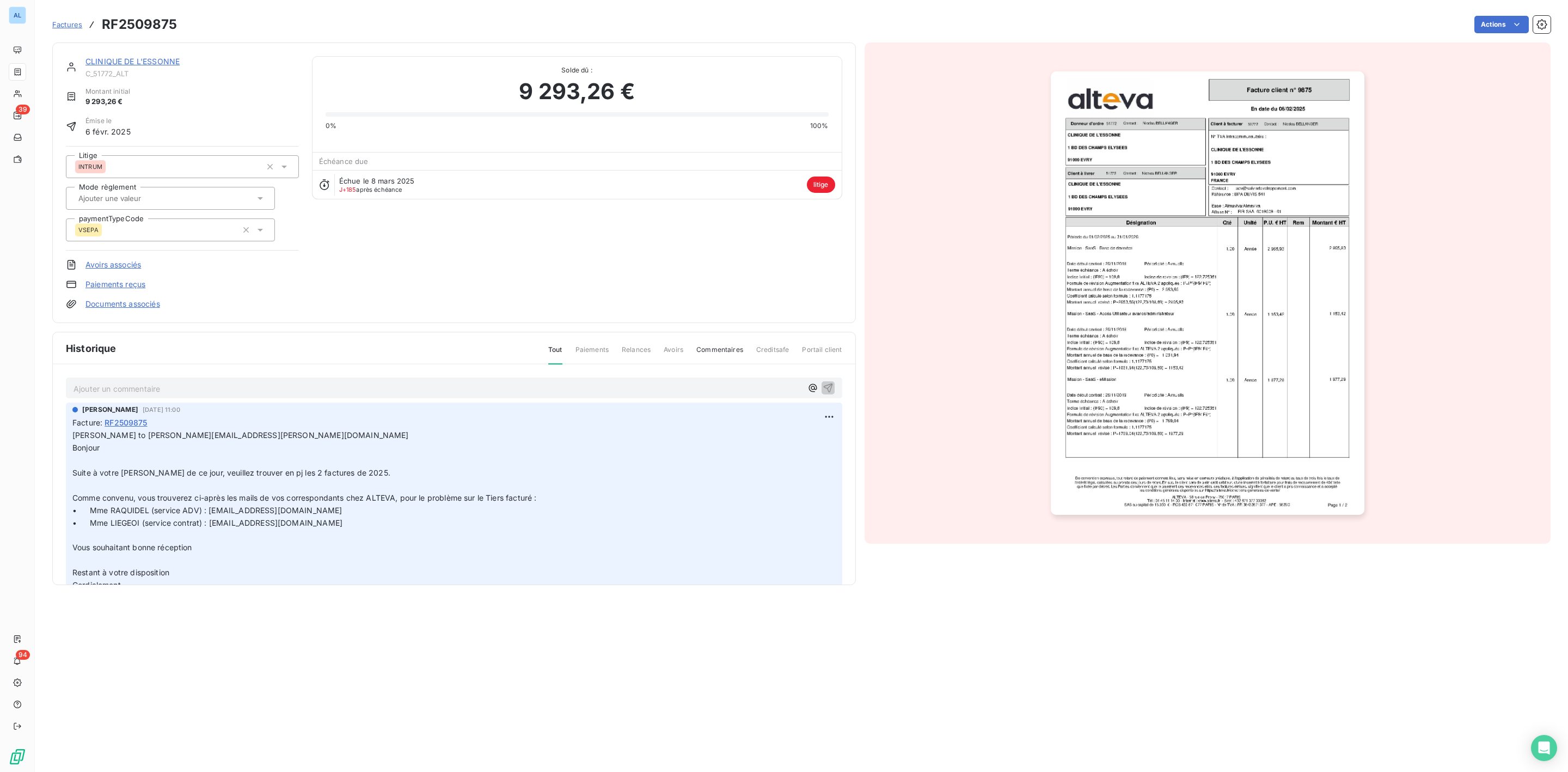
click at [154, 394] on p "Ajouter un commentaire ﻿" at bounding box center [438, 389] width 728 height 13
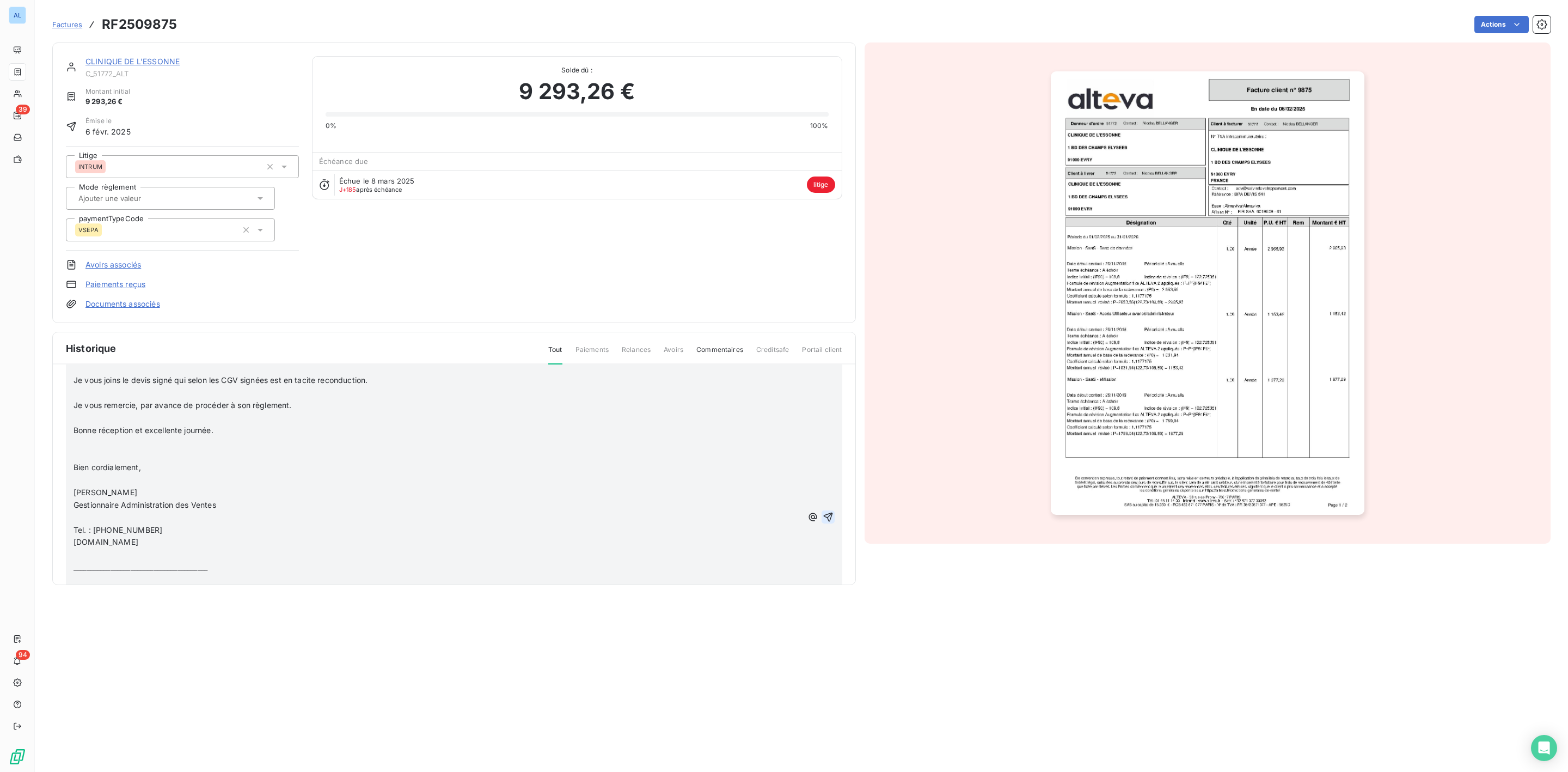
click at [823, 516] on icon "button" at bounding box center [828, 517] width 11 height 11
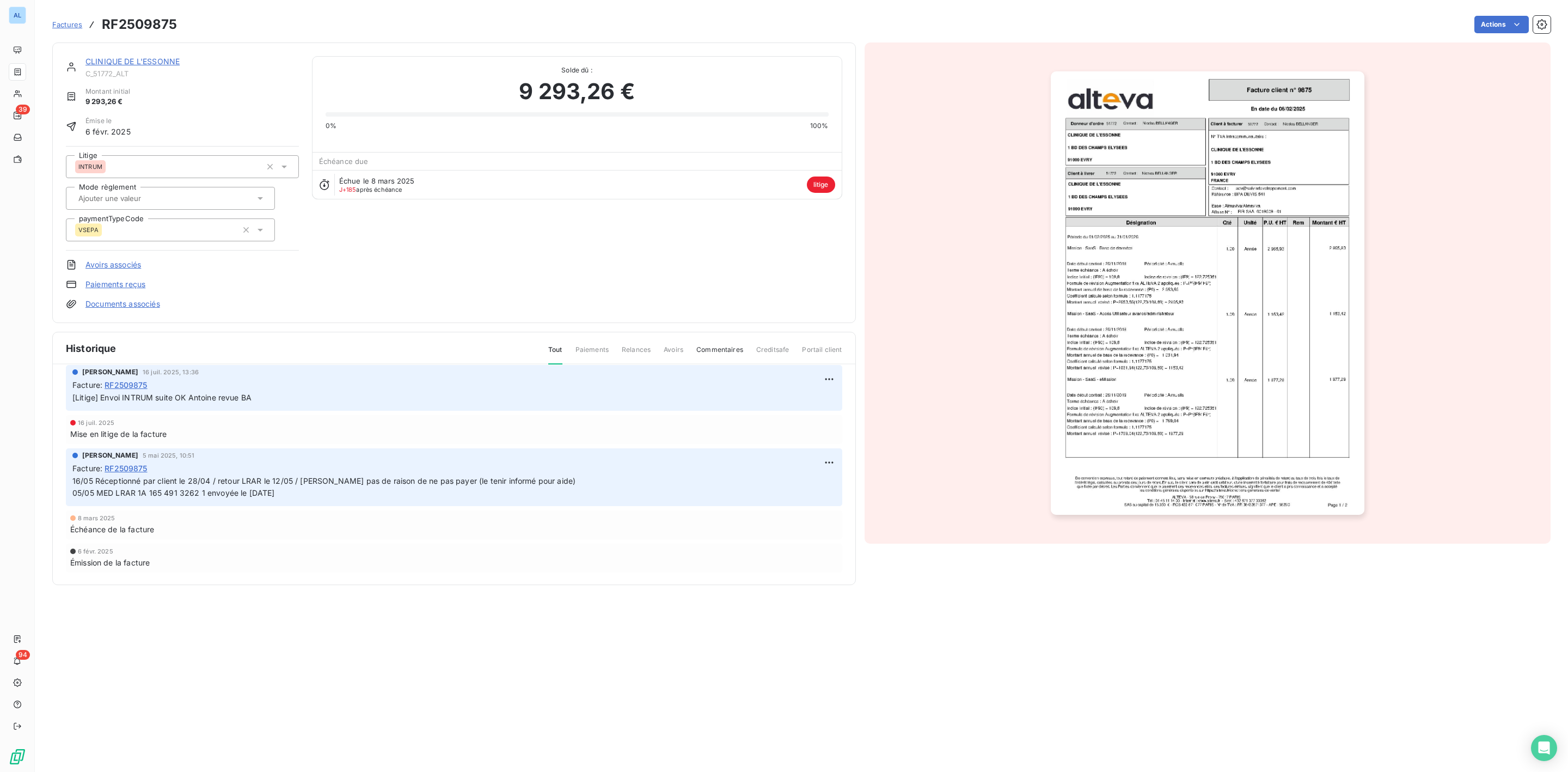
scroll to position [3888, 0]
click at [127, 56] on div "CLINIQUE DE L'ESSONNE" at bounding box center [192, 61] width 213 height 11
click at [126, 60] on link "CLINIQUE DE L'ESSONNE" at bounding box center [132, 61] width 94 height 10
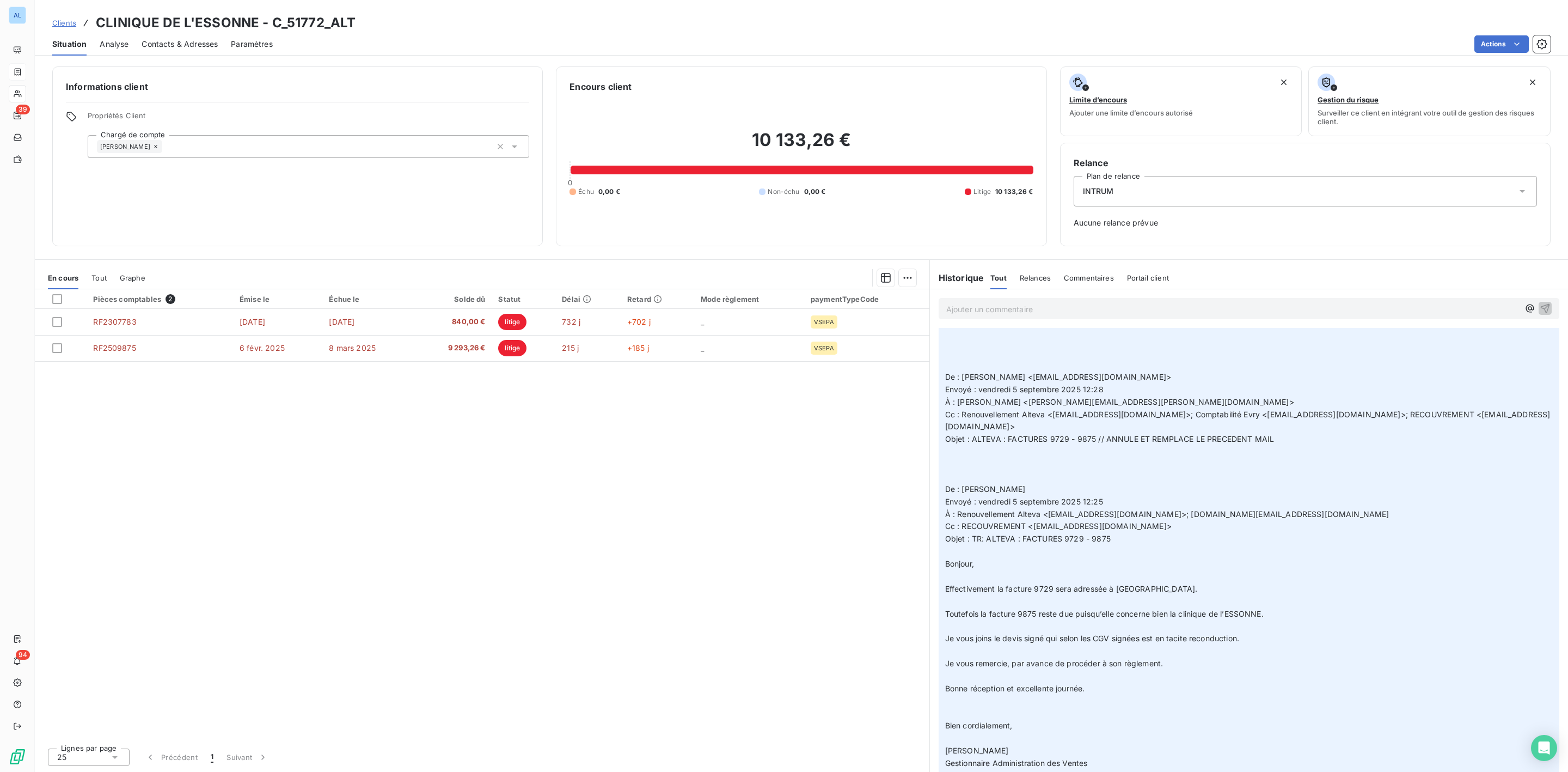
scroll to position [1307, 0]
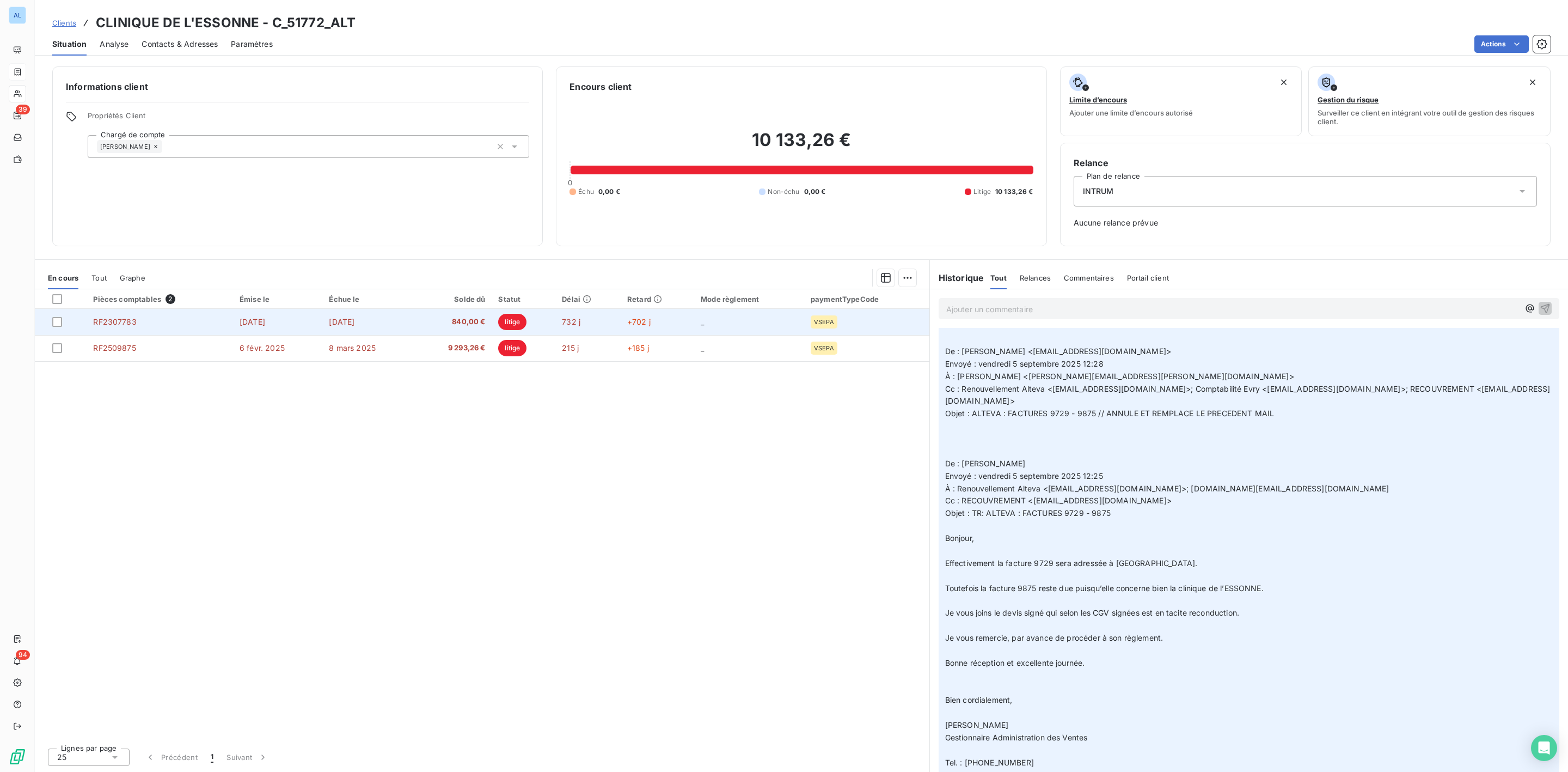
click at [414, 330] on td "[DATE]" at bounding box center [368, 322] width 92 height 26
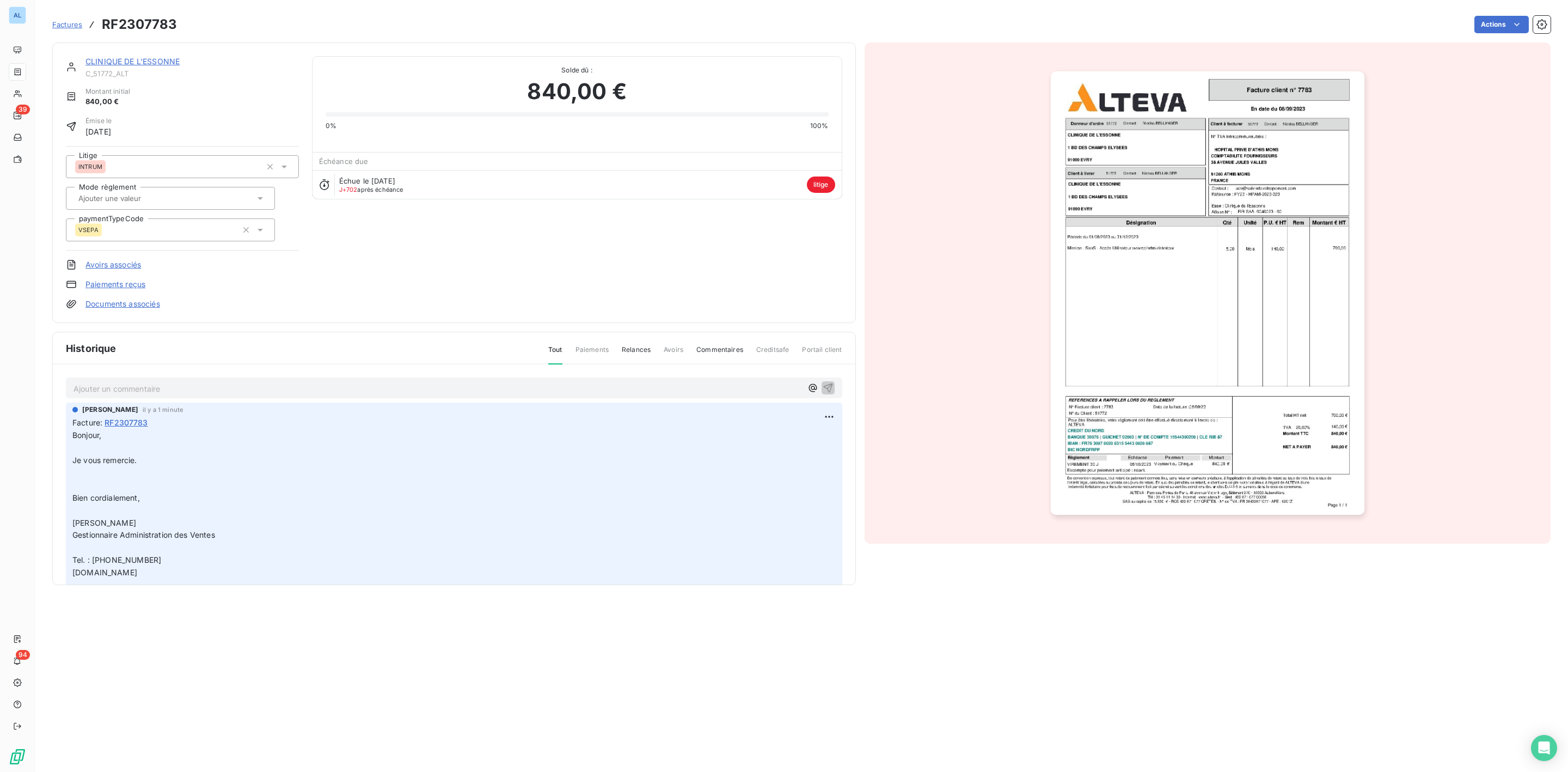
click at [134, 307] on link "Documents associés" at bounding box center [122, 303] width 74 height 11
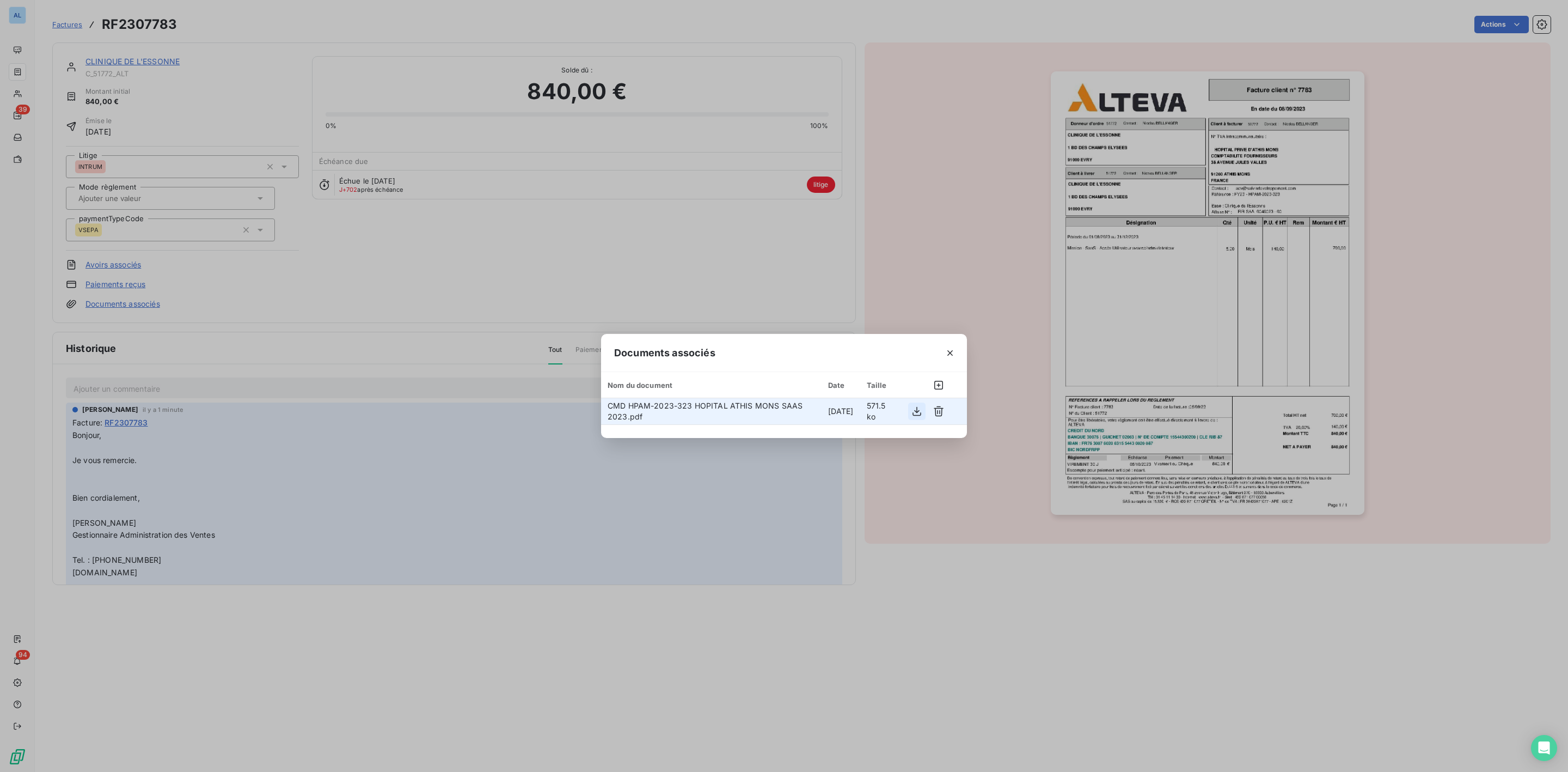
click at [918, 410] on icon "button" at bounding box center [917, 411] width 11 height 11
click at [951, 353] on icon "button" at bounding box center [950, 353] width 11 height 11
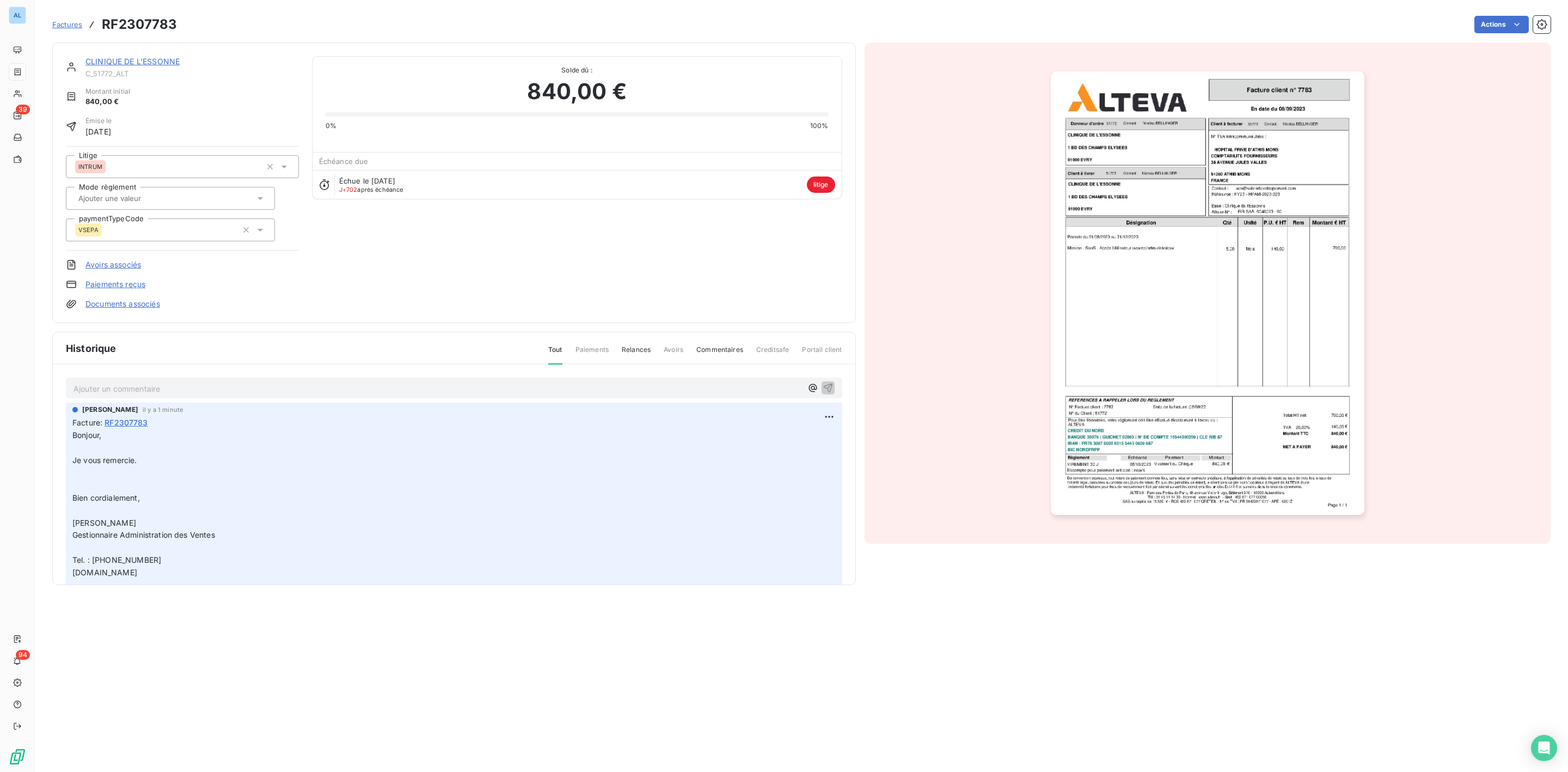
click at [130, 59] on link "CLINIQUE DE L'ESSONNE" at bounding box center [132, 61] width 94 height 10
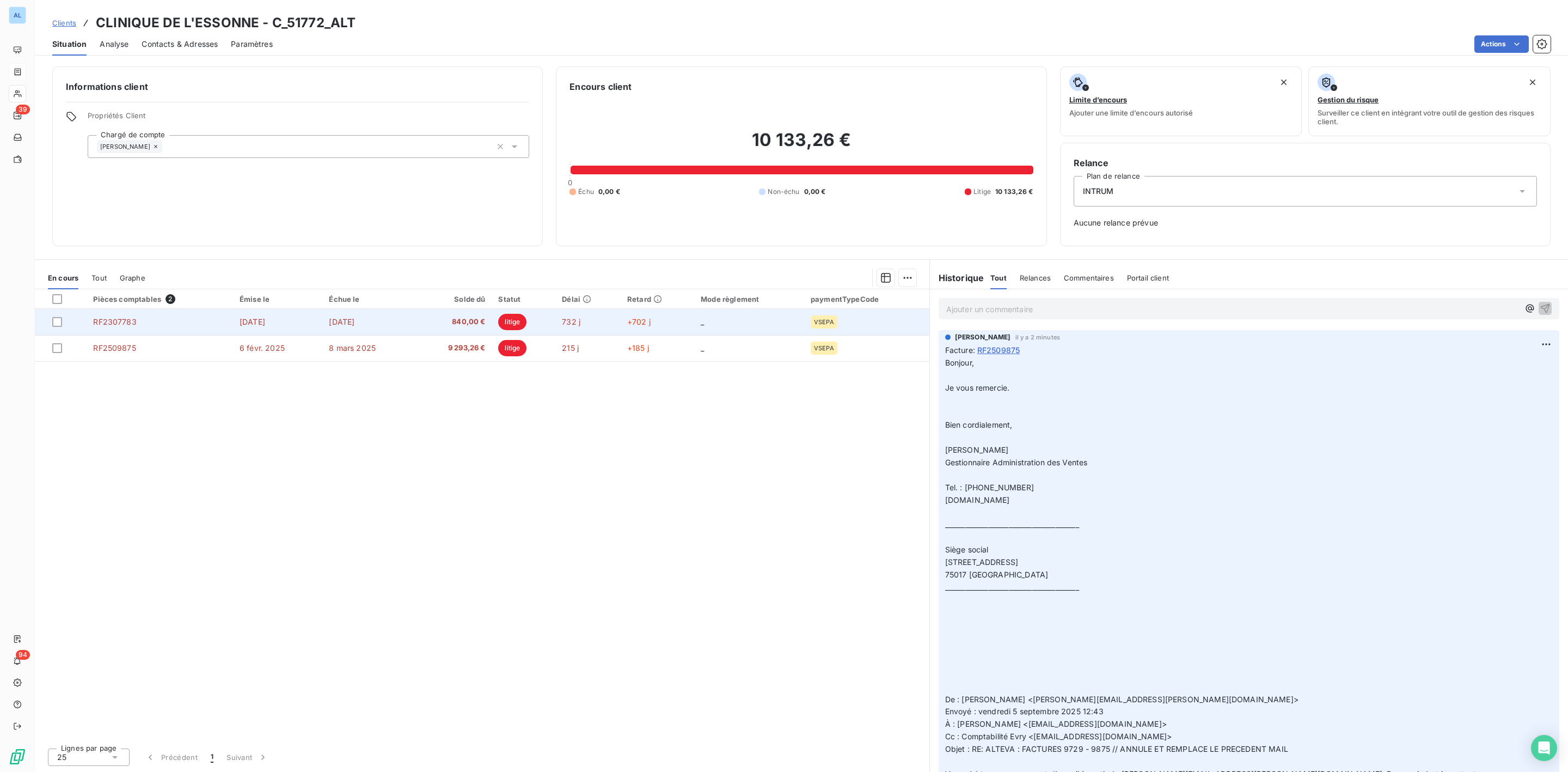
click at [436, 324] on span "840,00 €" at bounding box center [453, 322] width 64 height 11
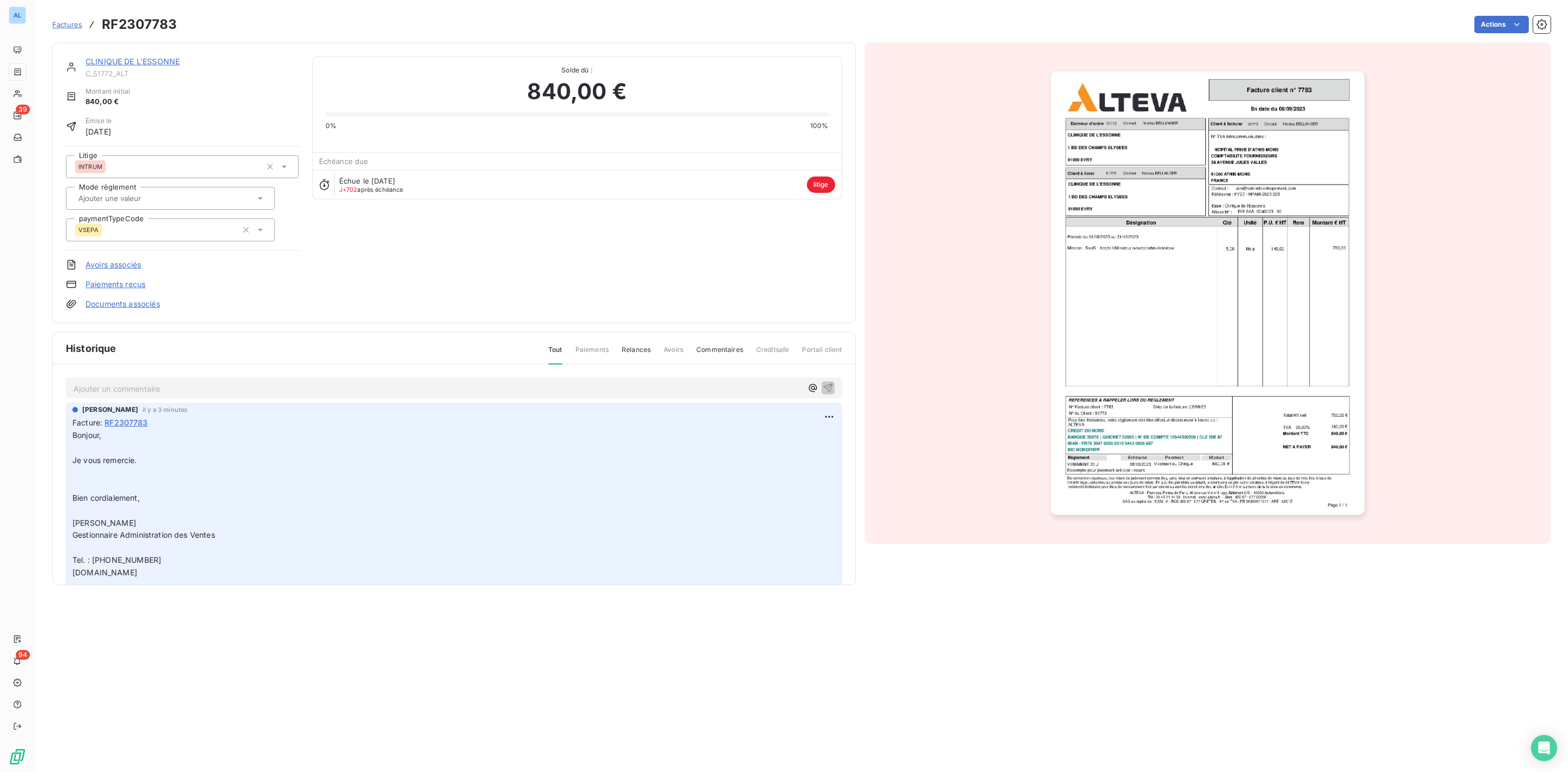
click at [165, 57] on link "CLINIQUE DE L'ESSONNE" at bounding box center [132, 61] width 94 height 10
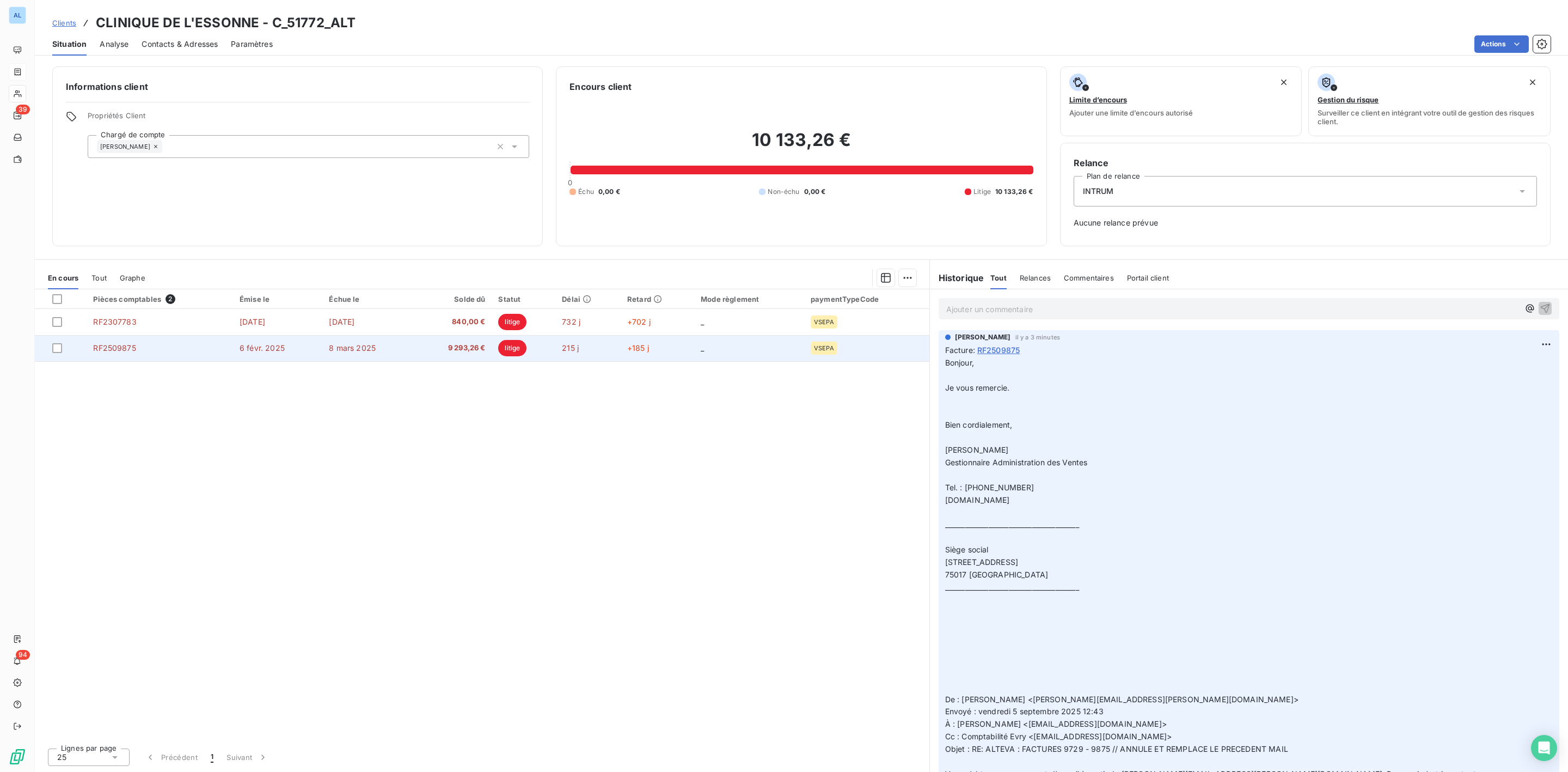
click at [470, 347] on span "9 293,26 €" at bounding box center [453, 347] width 64 height 11
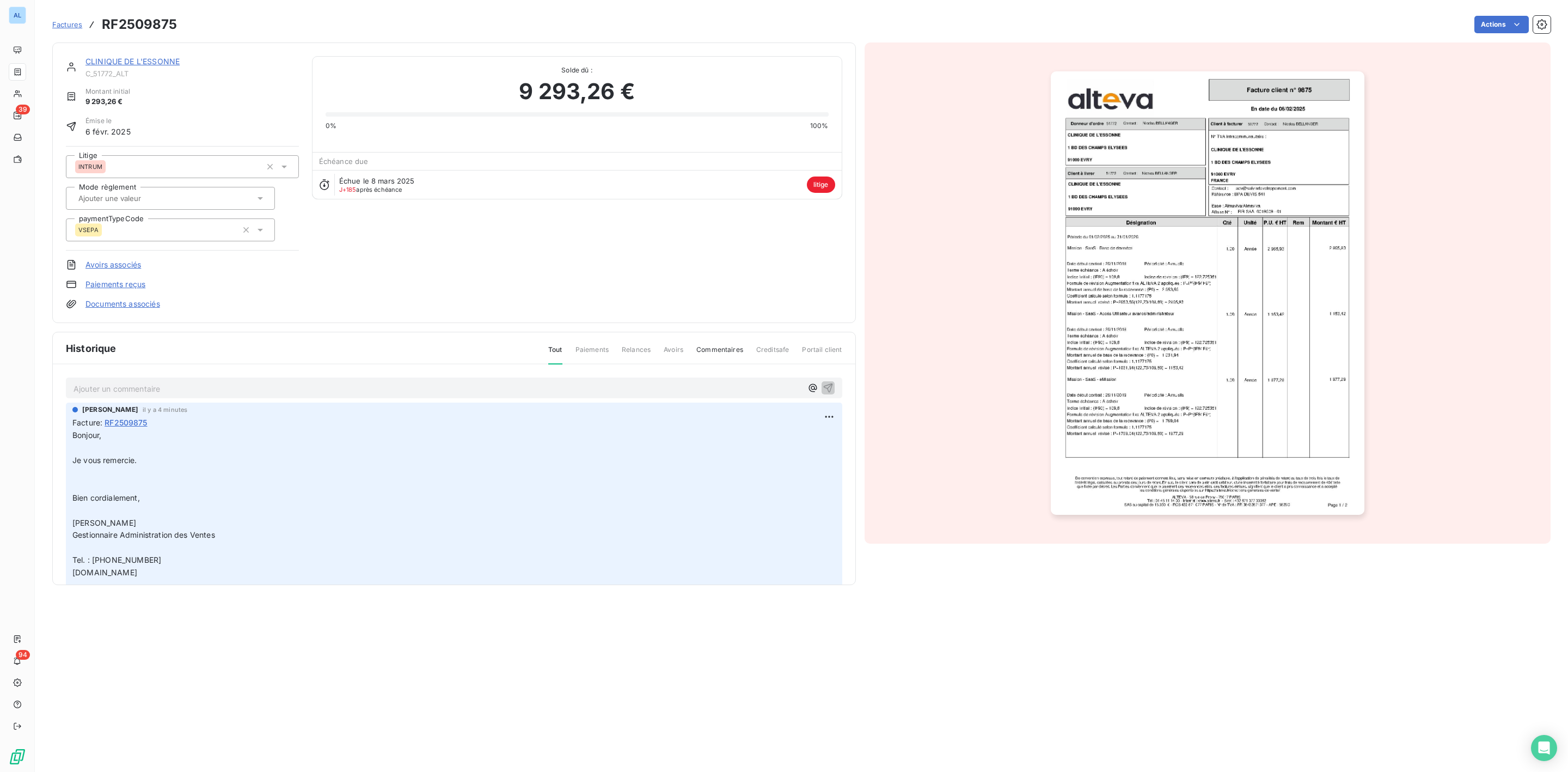
click at [127, 305] on link "Documents associés" at bounding box center [122, 303] width 74 height 11
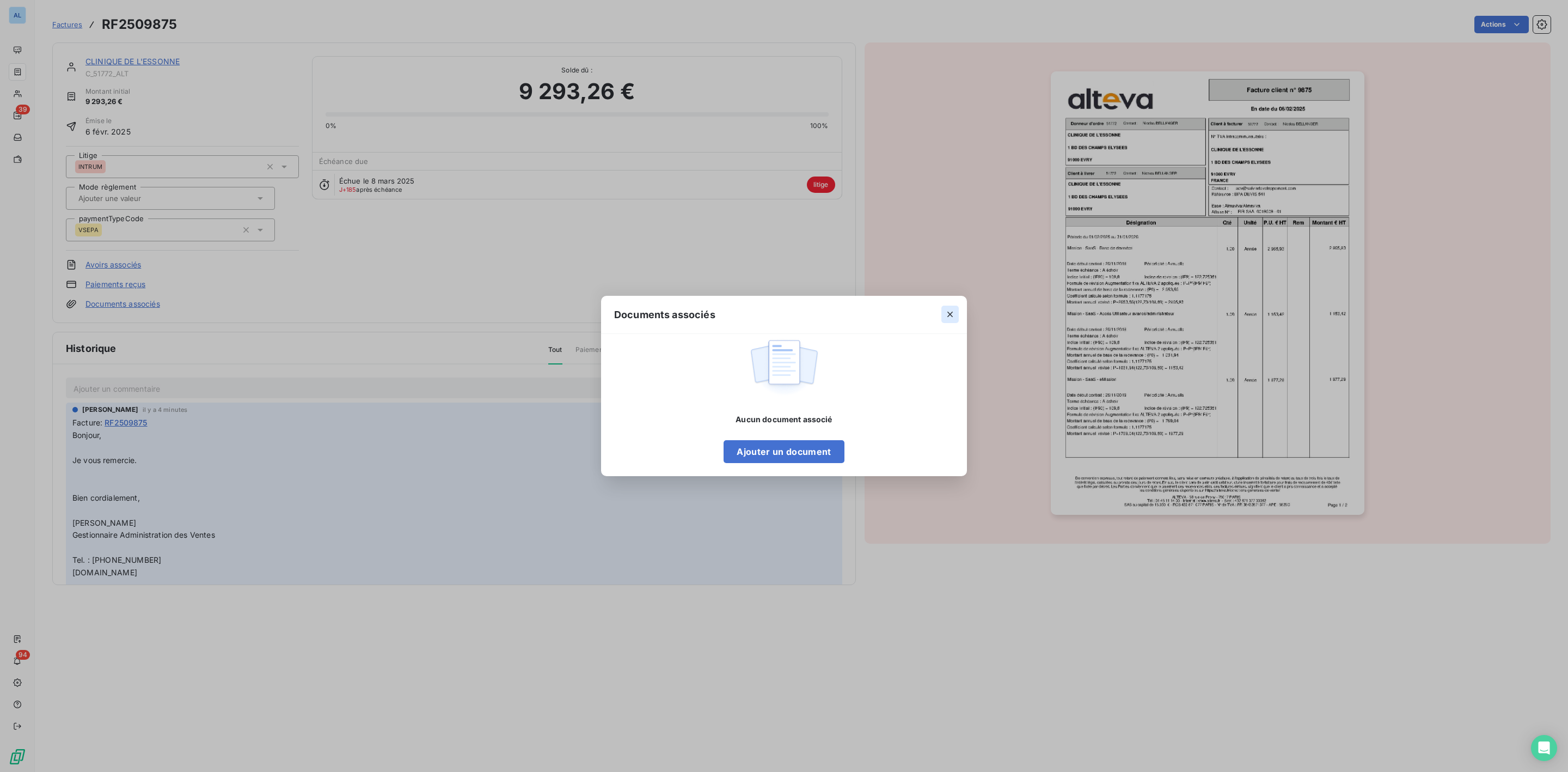
click at [945, 314] on icon "button" at bounding box center [950, 314] width 11 height 11
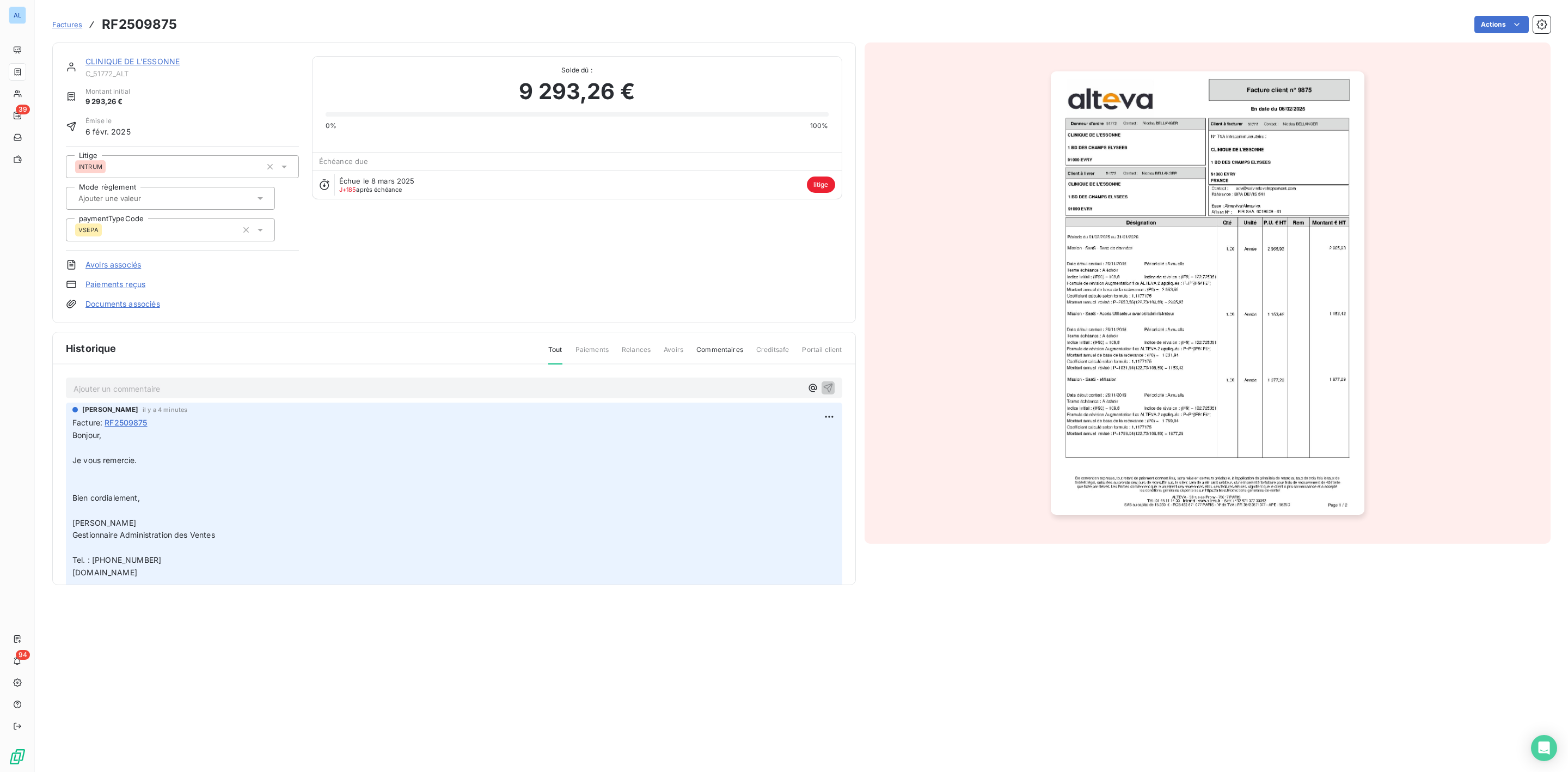
click at [127, 60] on link "CLINIQUE DE L'ESSONNE" at bounding box center [132, 61] width 94 height 10
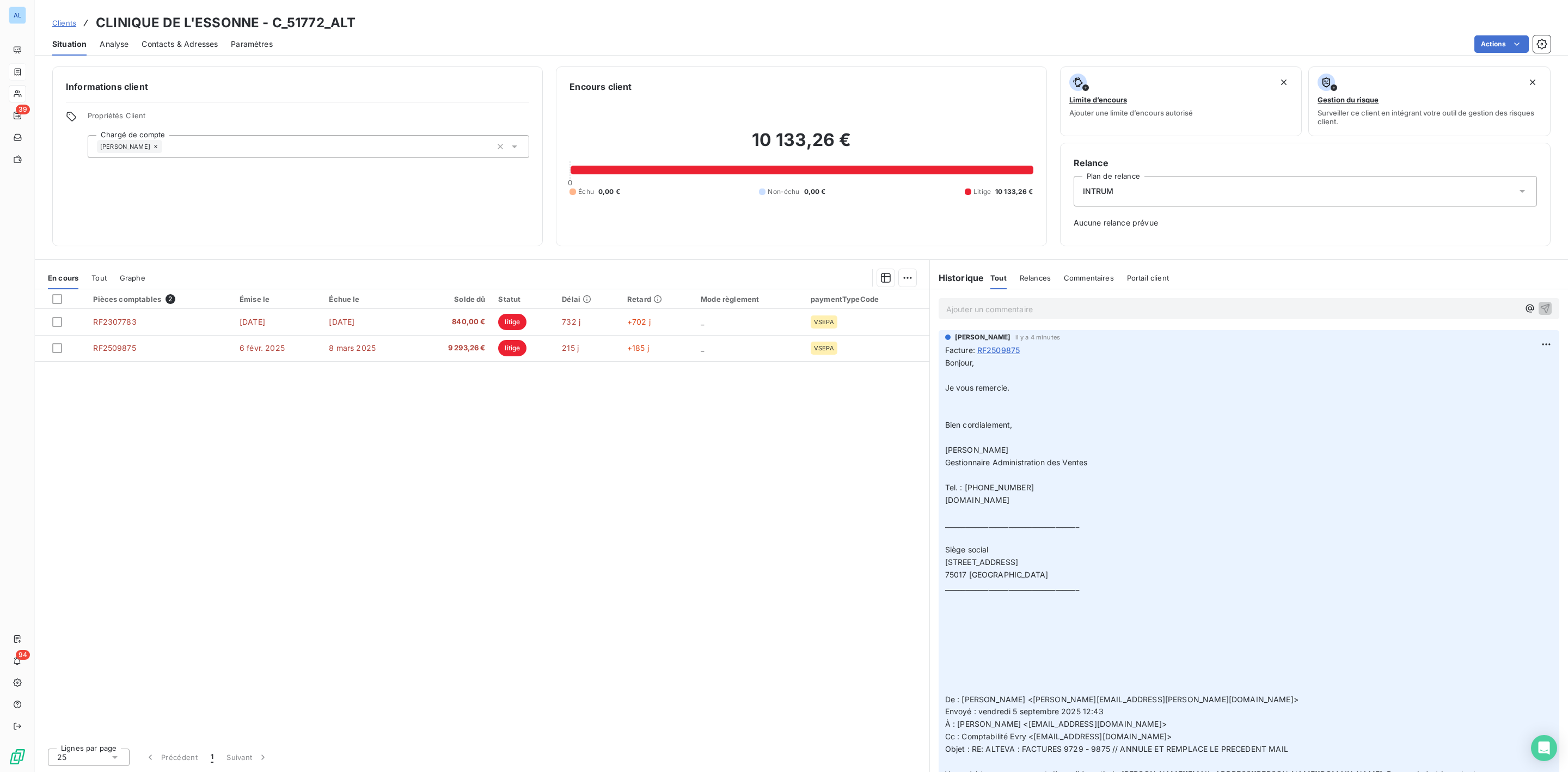
click at [204, 44] on span "Contacts & Adresses" at bounding box center [180, 44] width 77 height 11
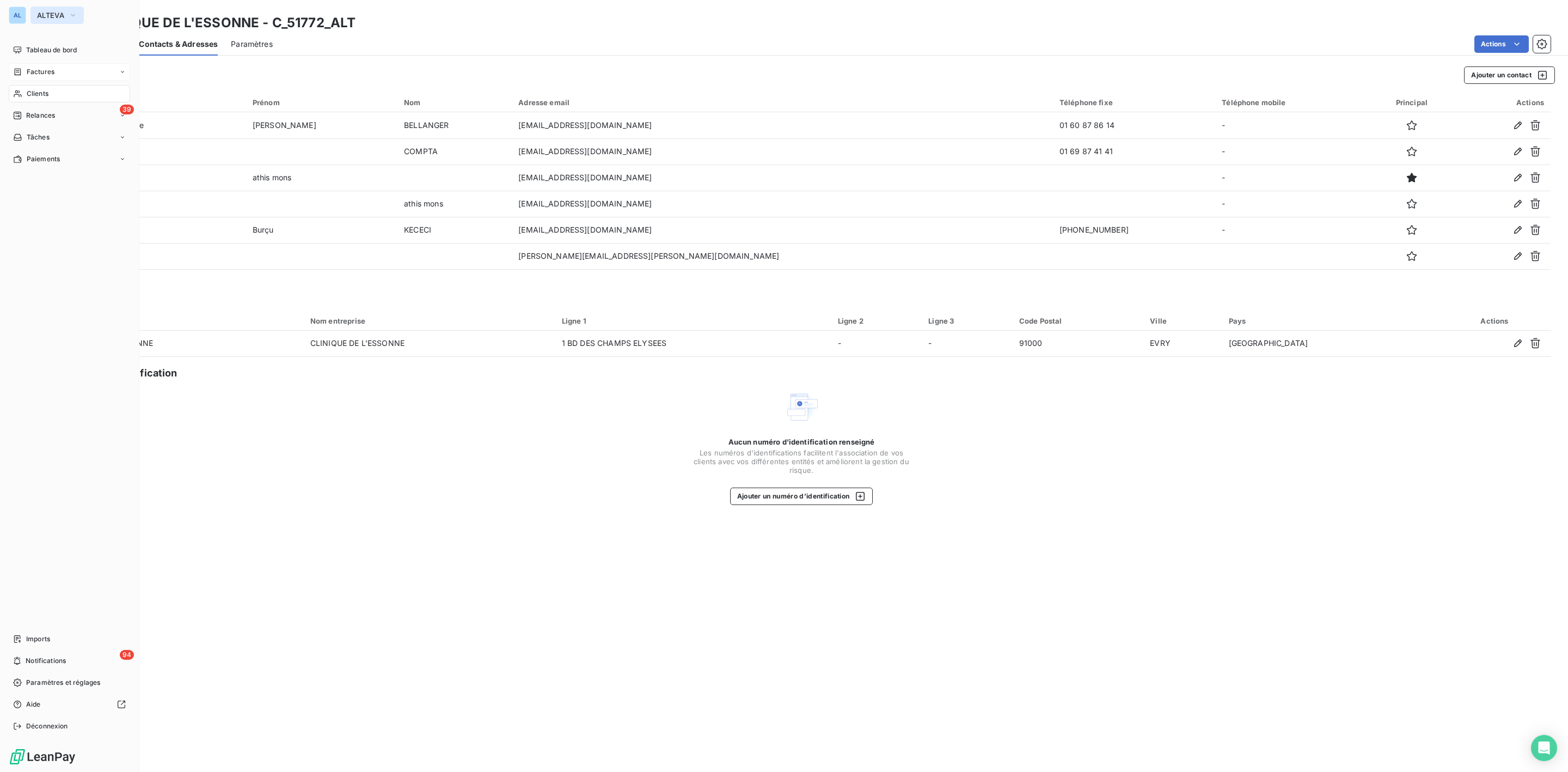
click at [40, 13] on span "ALTEVA" at bounding box center [50, 15] width 27 height 9
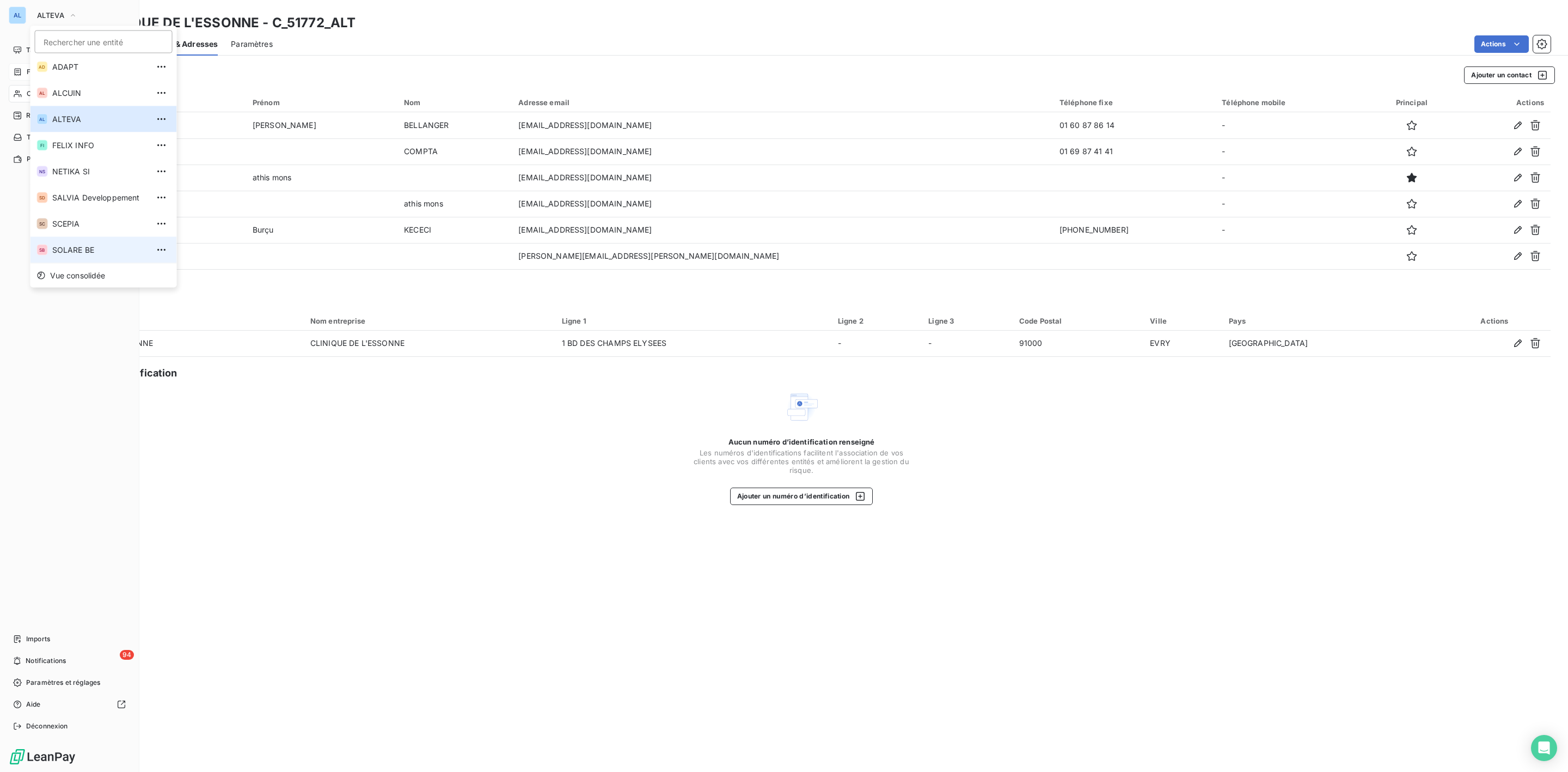
click at [93, 250] on span "SOLARE BE" at bounding box center [100, 249] width 96 height 11
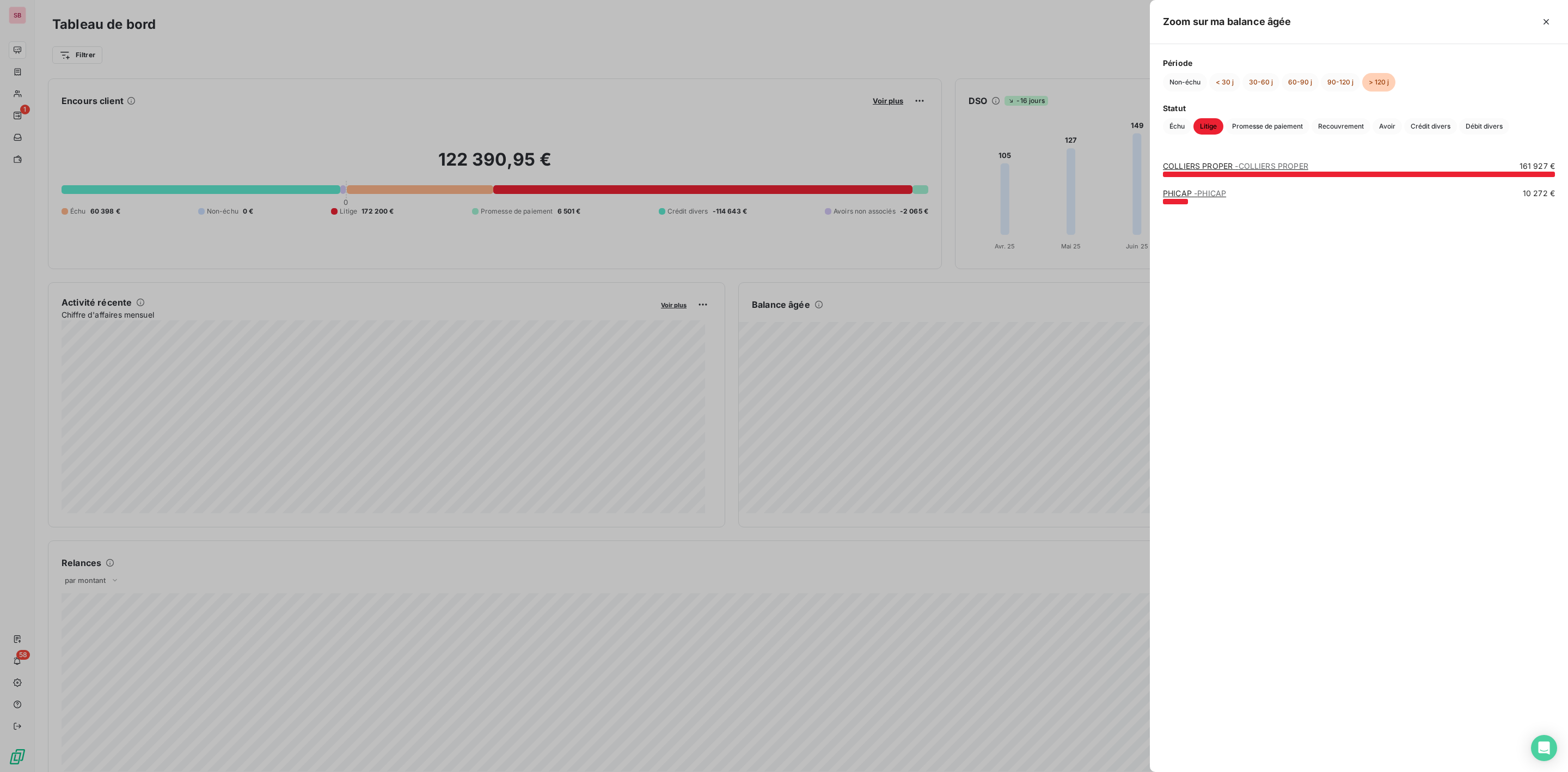
click at [186, 63] on div at bounding box center [784, 386] width 1568 height 772
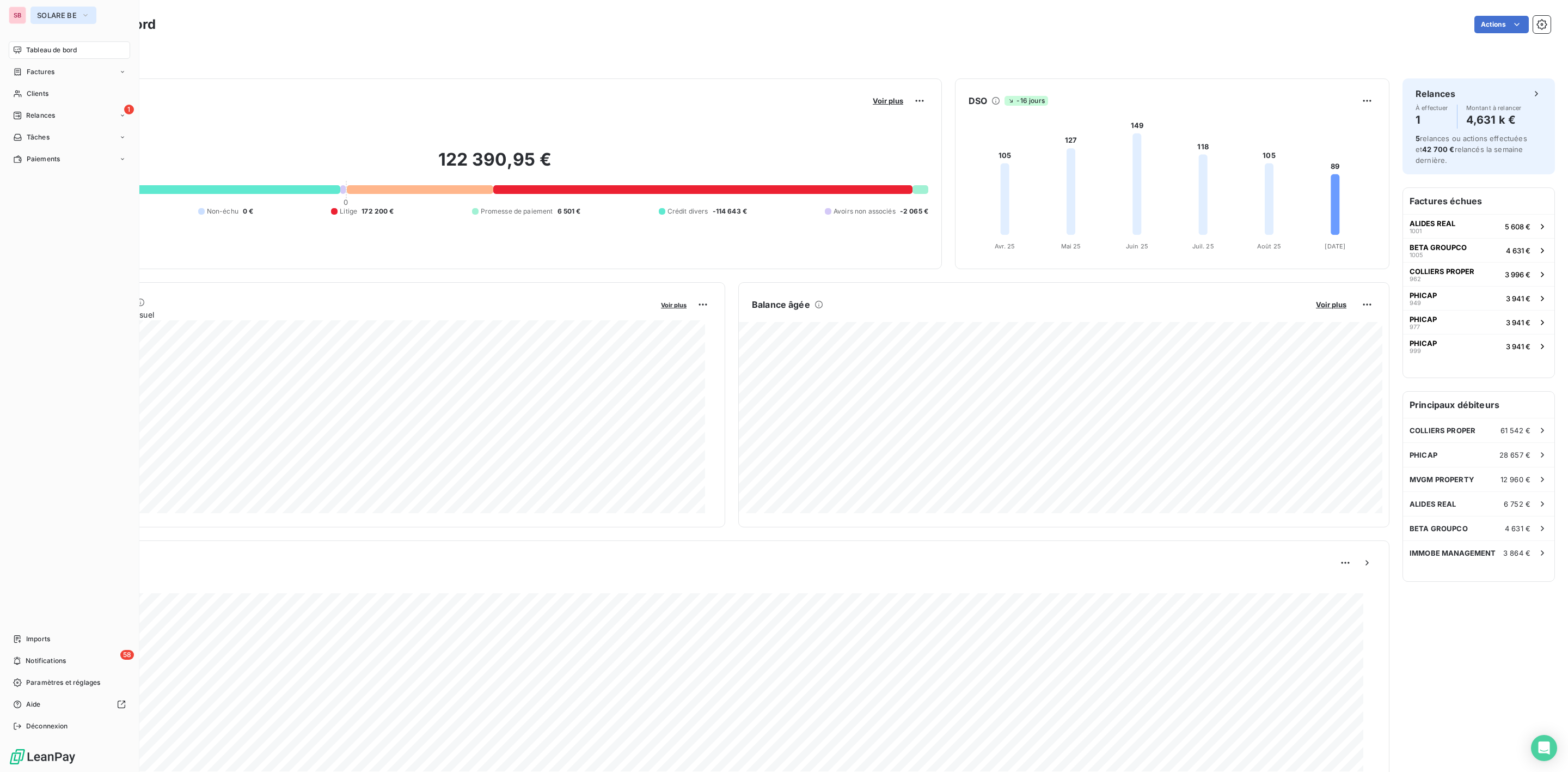
click at [45, 7] on button "SOLARE BE" at bounding box center [63, 15] width 66 height 18
click at [61, 12] on span "SOLARE BE" at bounding box center [57, 15] width 40 height 9
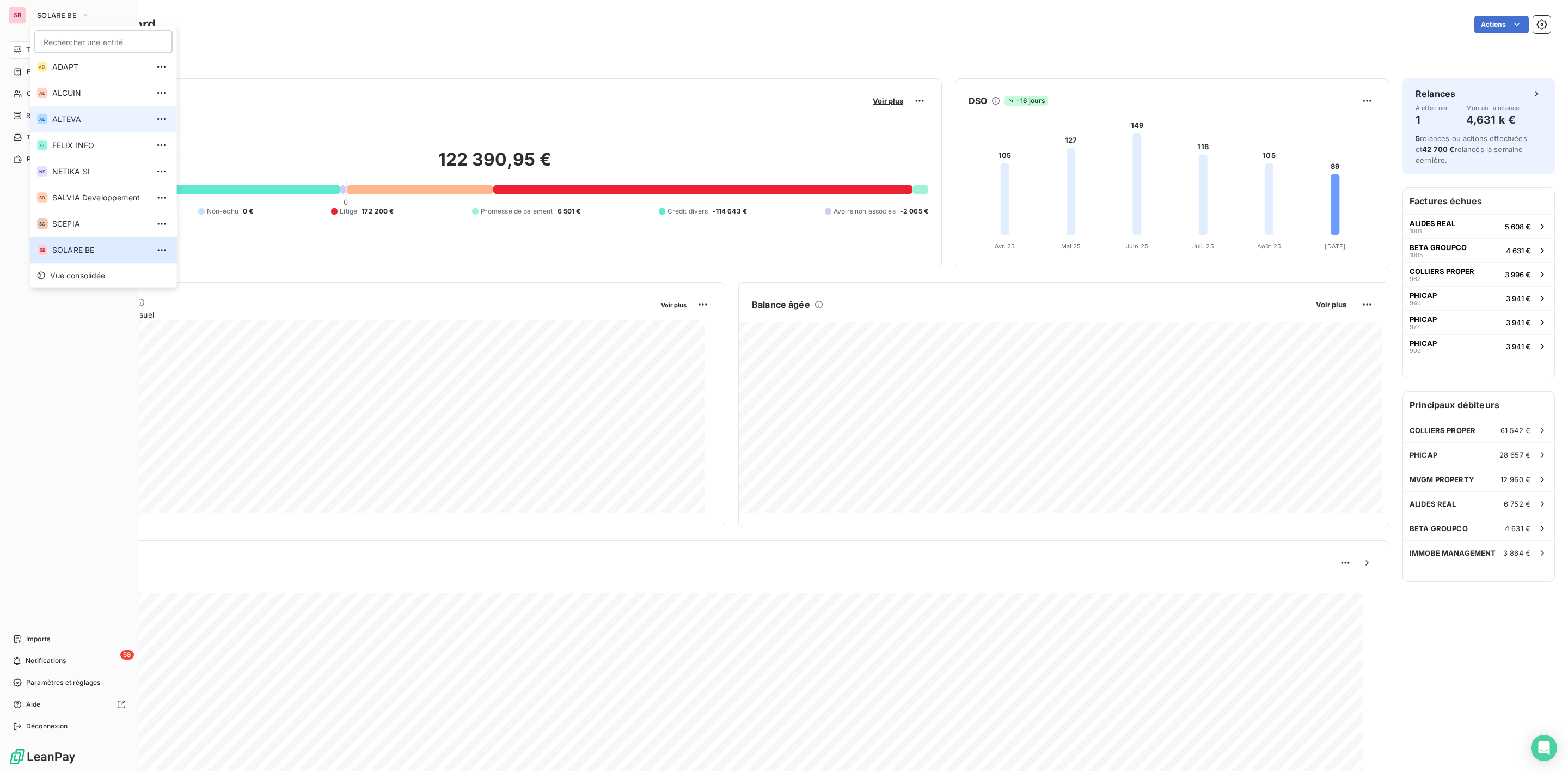
click at [67, 114] on span "ALTEVA" at bounding box center [100, 119] width 96 height 11
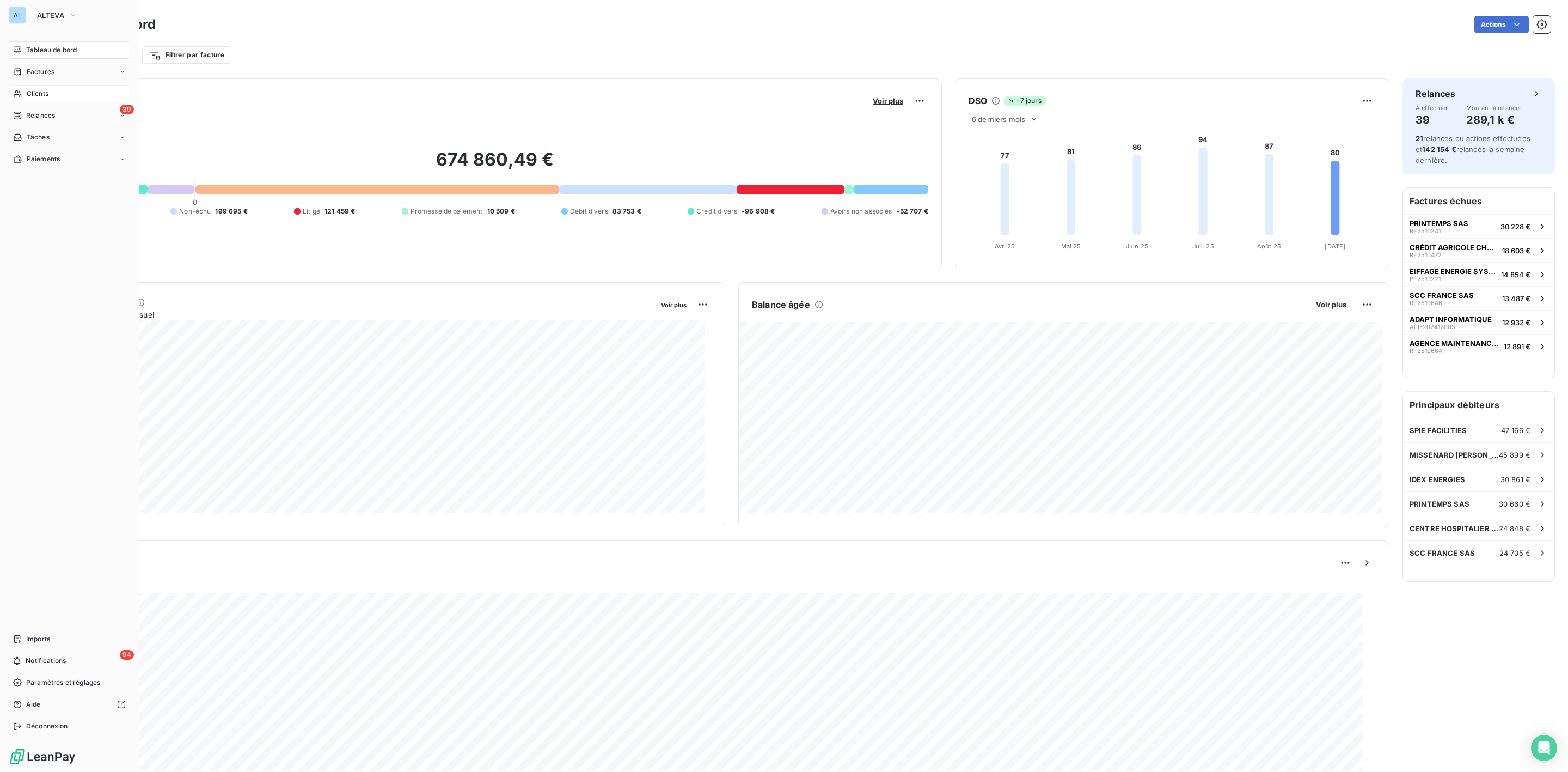
click at [40, 87] on div "Clients" at bounding box center [69, 93] width 121 height 18
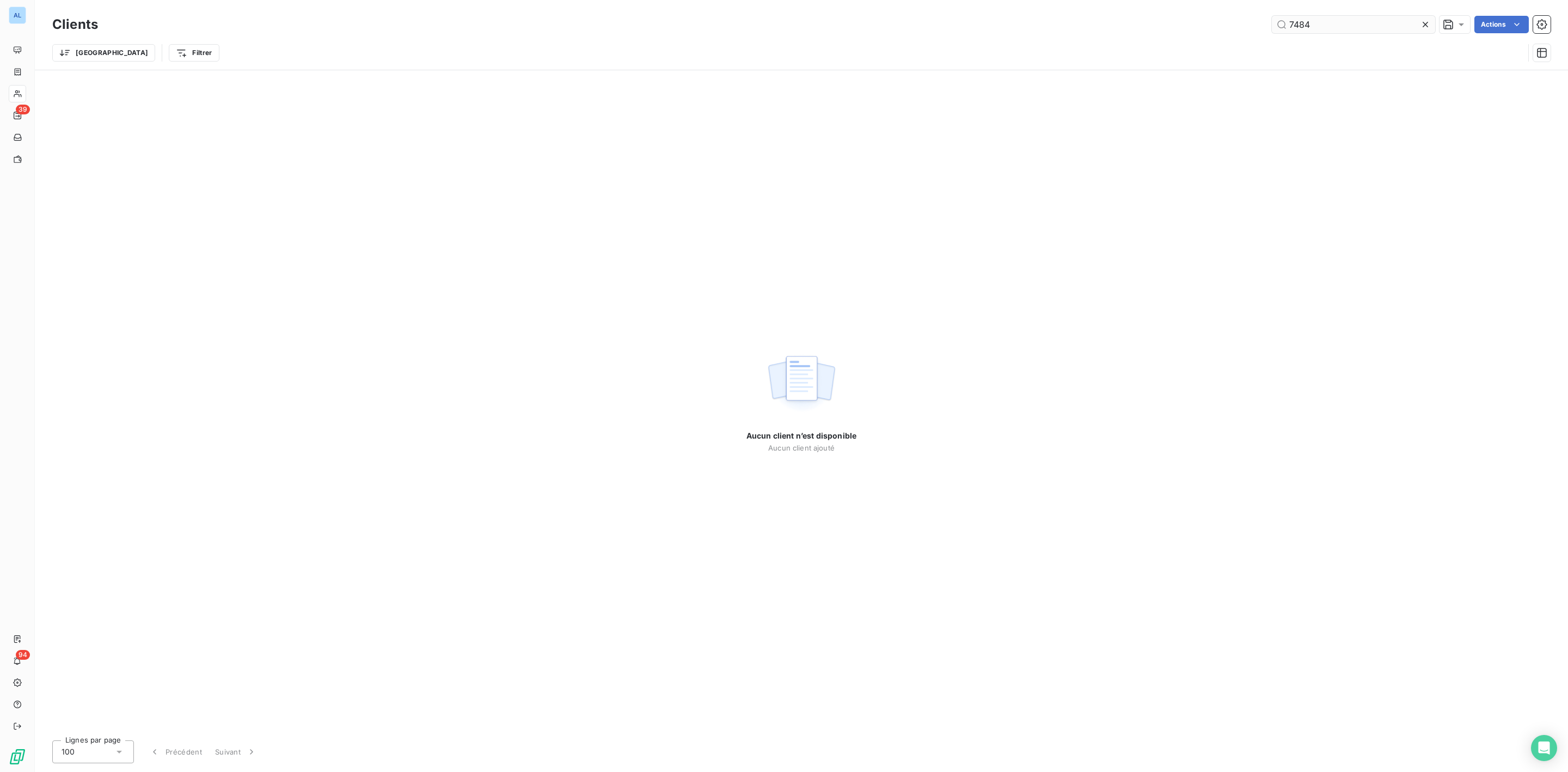
click at [1343, 26] on input "7484" at bounding box center [1354, 24] width 163 height 18
drag, startPoint x: 1335, startPoint y: 26, endPoint x: 1154, endPoint y: 28, distance: 181.0
click at [1197, 29] on div "7484 Actions" at bounding box center [831, 24] width 1439 height 18
click at [1354, 23] on input "9875" at bounding box center [1354, 24] width 163 height 18
drag, startPoint x: 1319, startPoint y: 30, endPoint x: 1168, endPoint y: 30, distance: 151.0
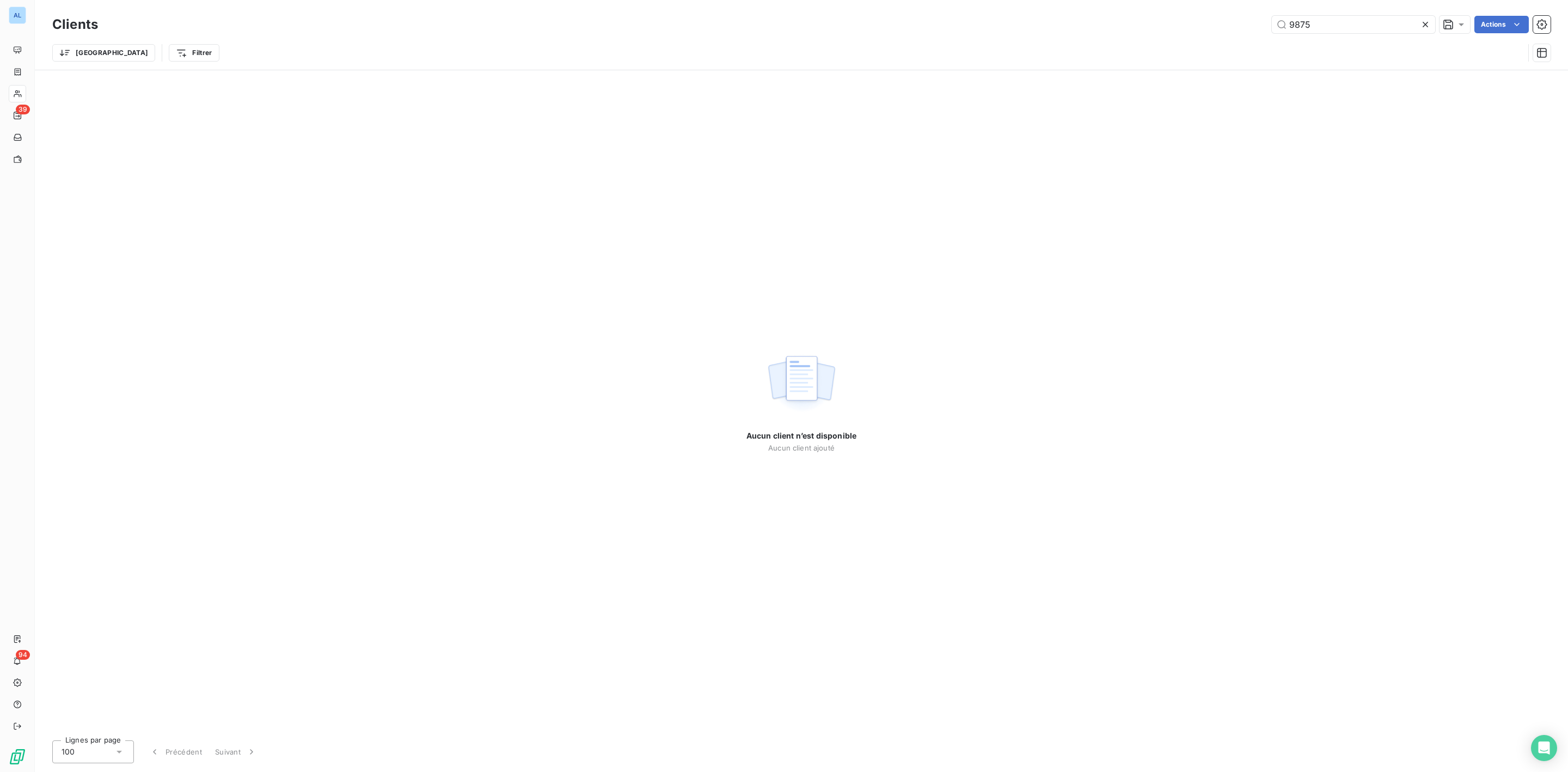
click at [1229, 31] on div "9875 Actions" at bounding box center [831, 24] width 1439 height 18
type input "9729"
click at [45, 46] on span "Tableau de bord" at bounding box center [52, 49] width 51 height 10
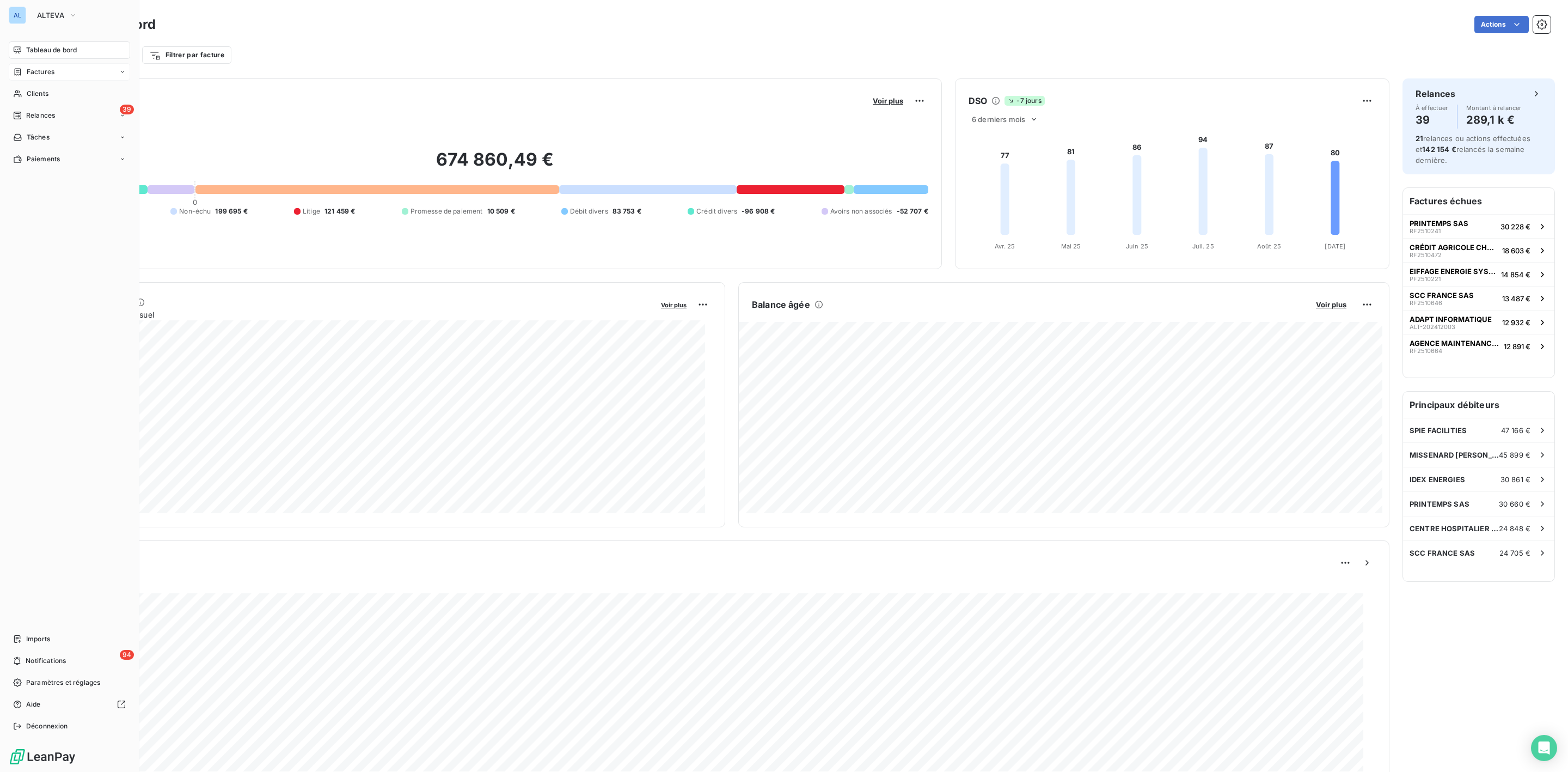
click at [46, 72] on span "Factures" at bounding box center [40, 71] width 28 height 10
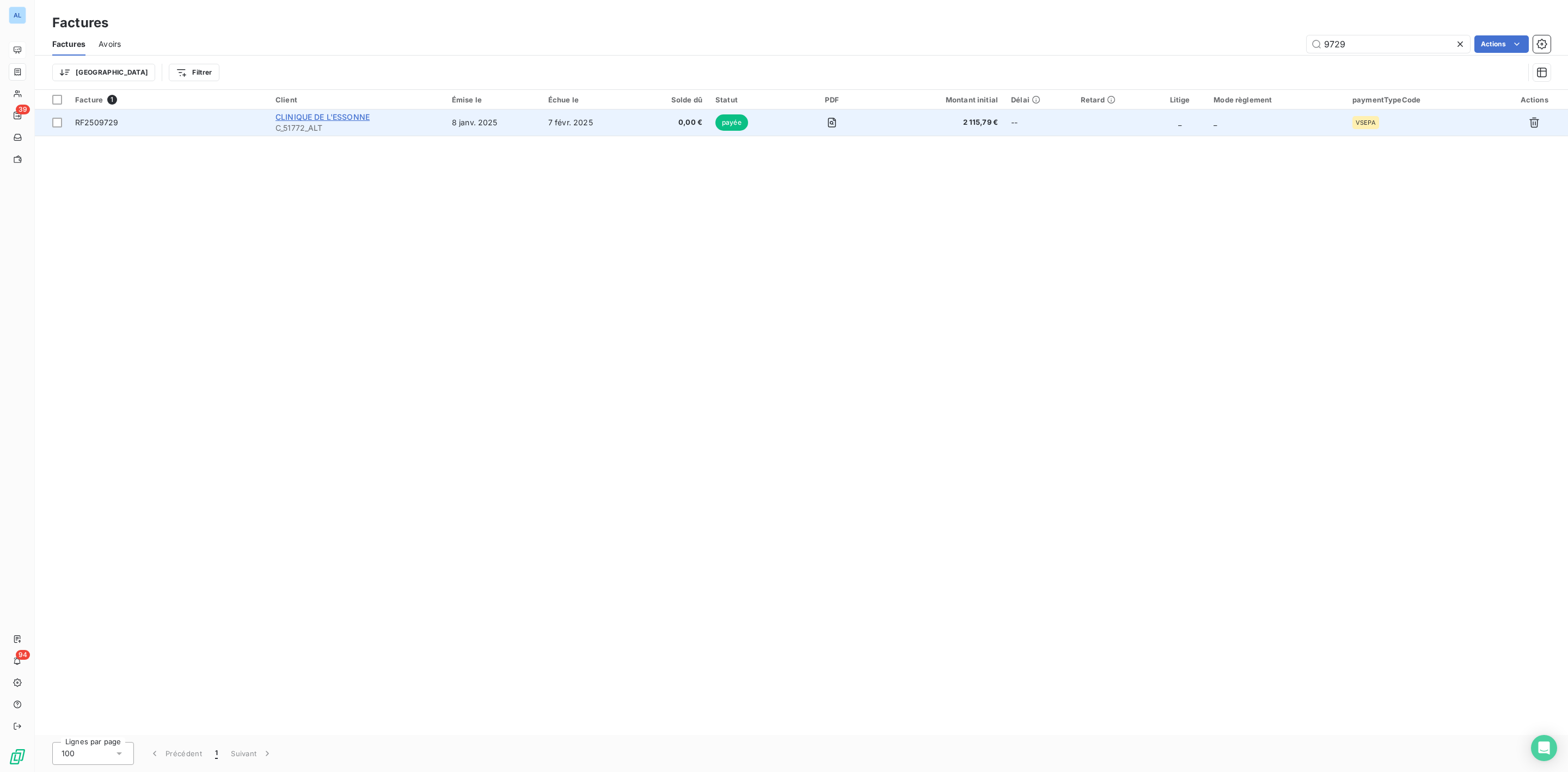
click at [349, 118] on span "CLINIQUE DE L'ESSONNE" at bounding box center [322, 116] width 94 height 10
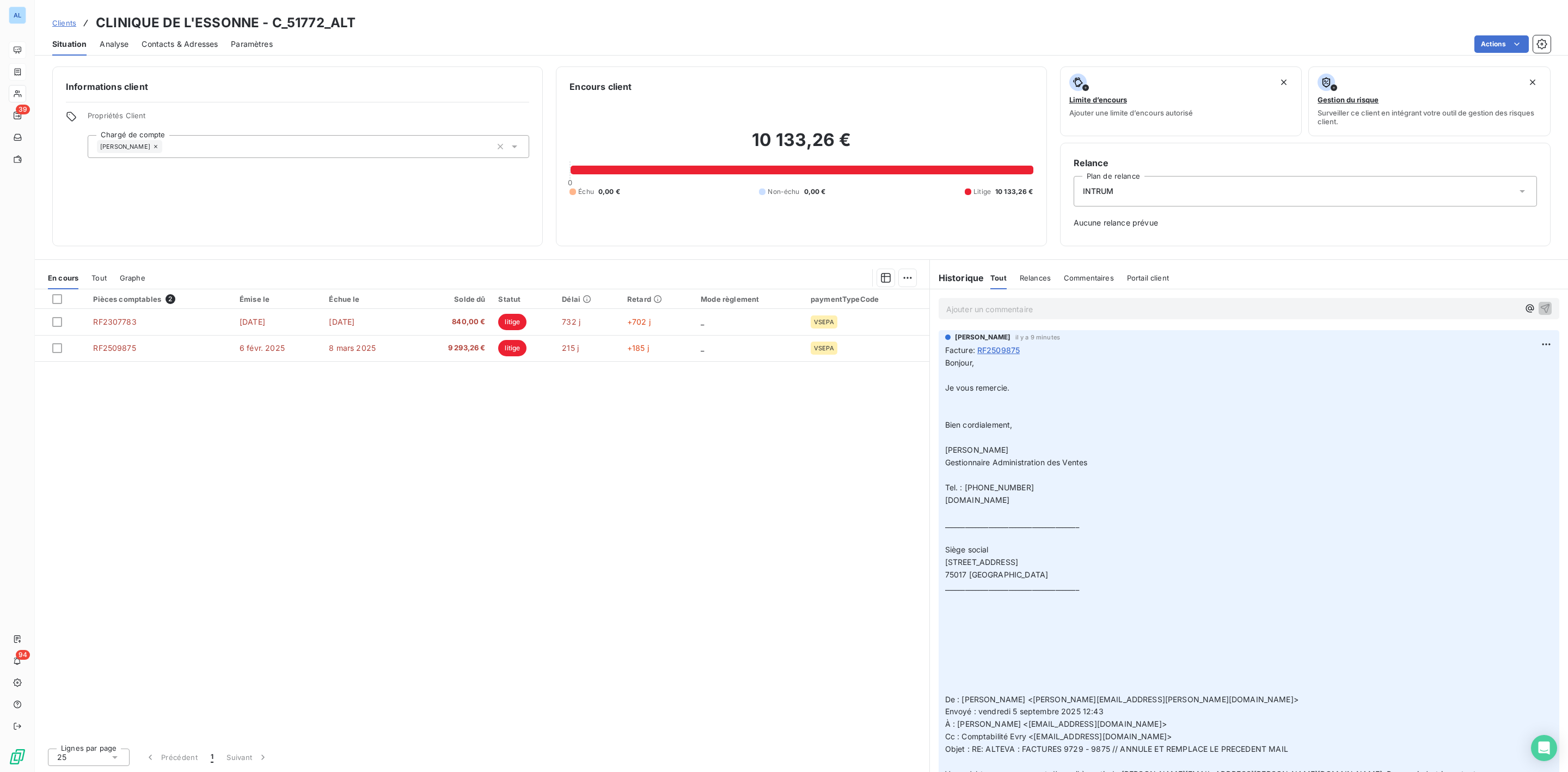
click at [92, 277] on span "Tout" at bounding box center [99, 277] width 15 height 9
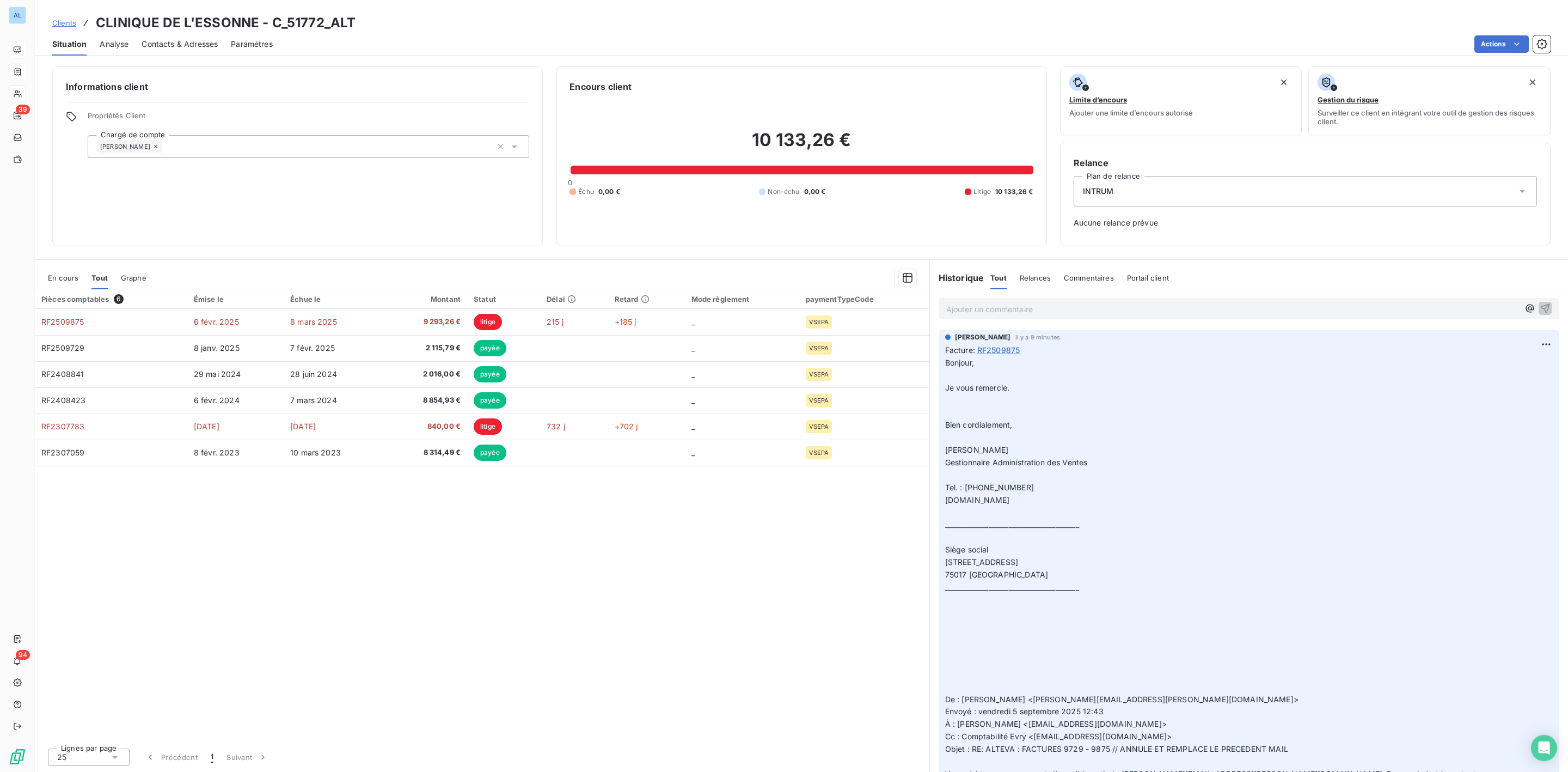
click at [67, 277] on span "En cours" at bounding box center [63, 277] width 30 height 9
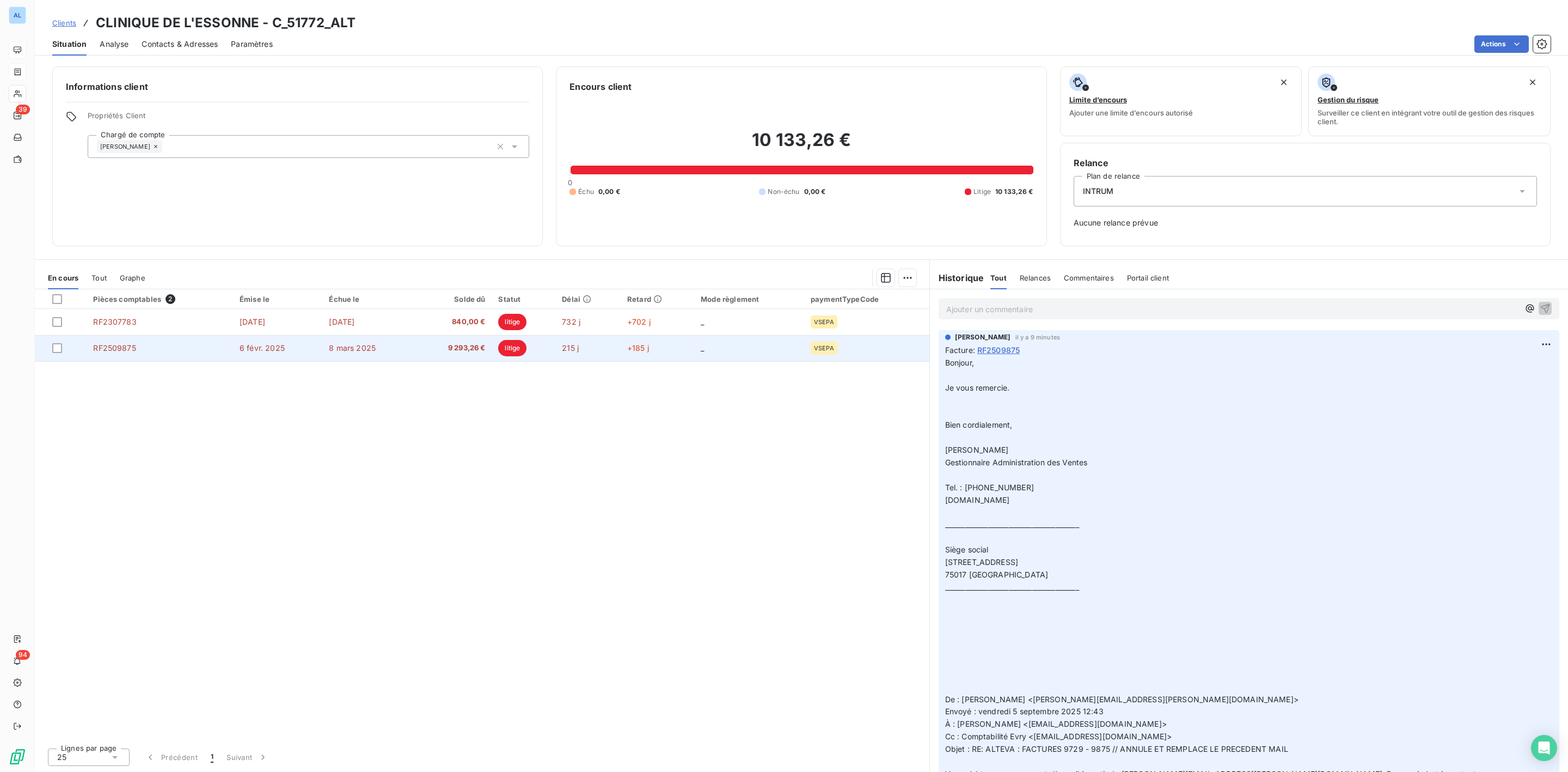
click at [322, 357] on td "6 févr. 2025" at bounding box center [277, 348] width 89 height 26
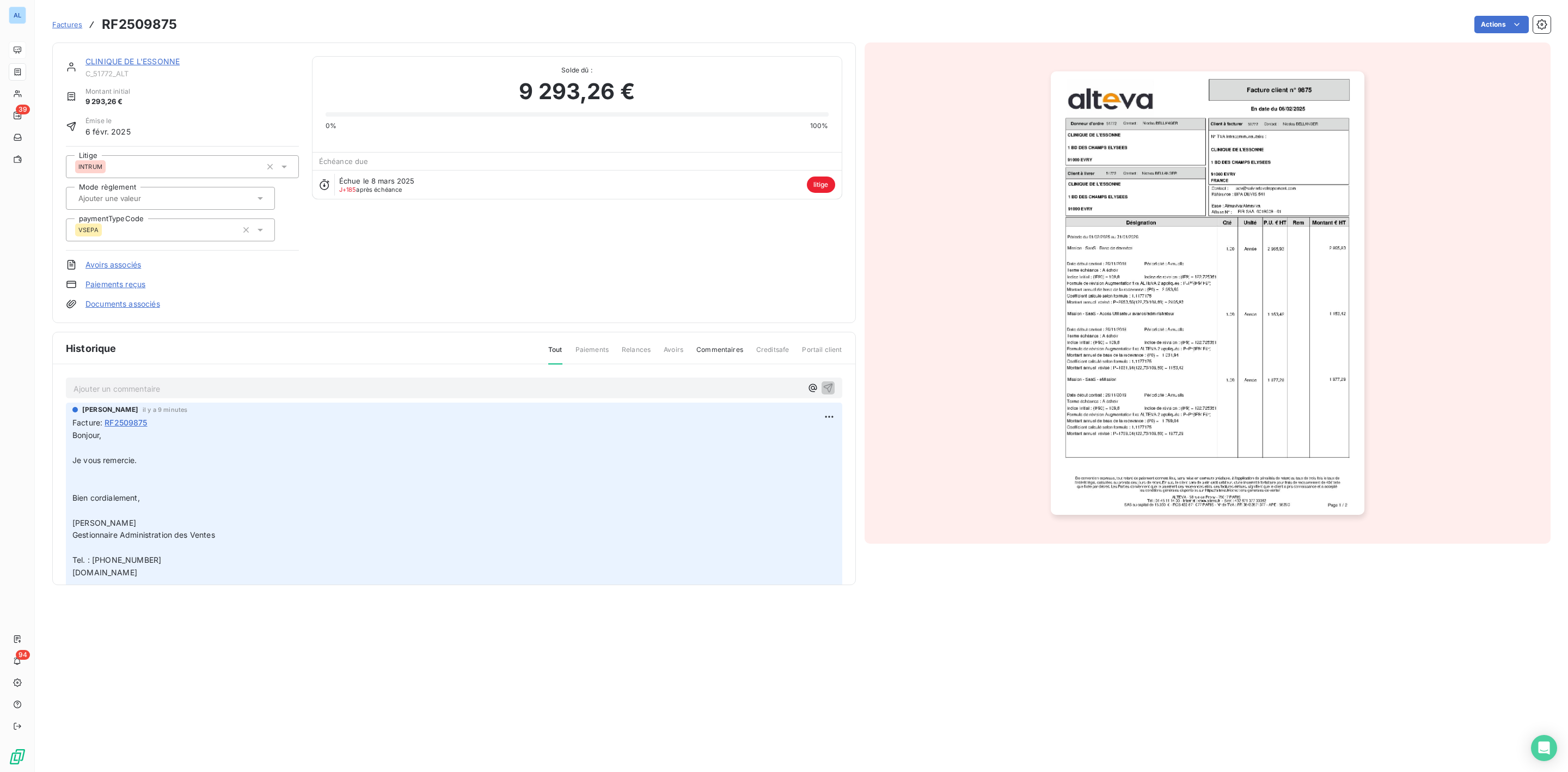
click at [118, 305] on link "Documents associés" at bounding box center [122, 303] width 74 height 11
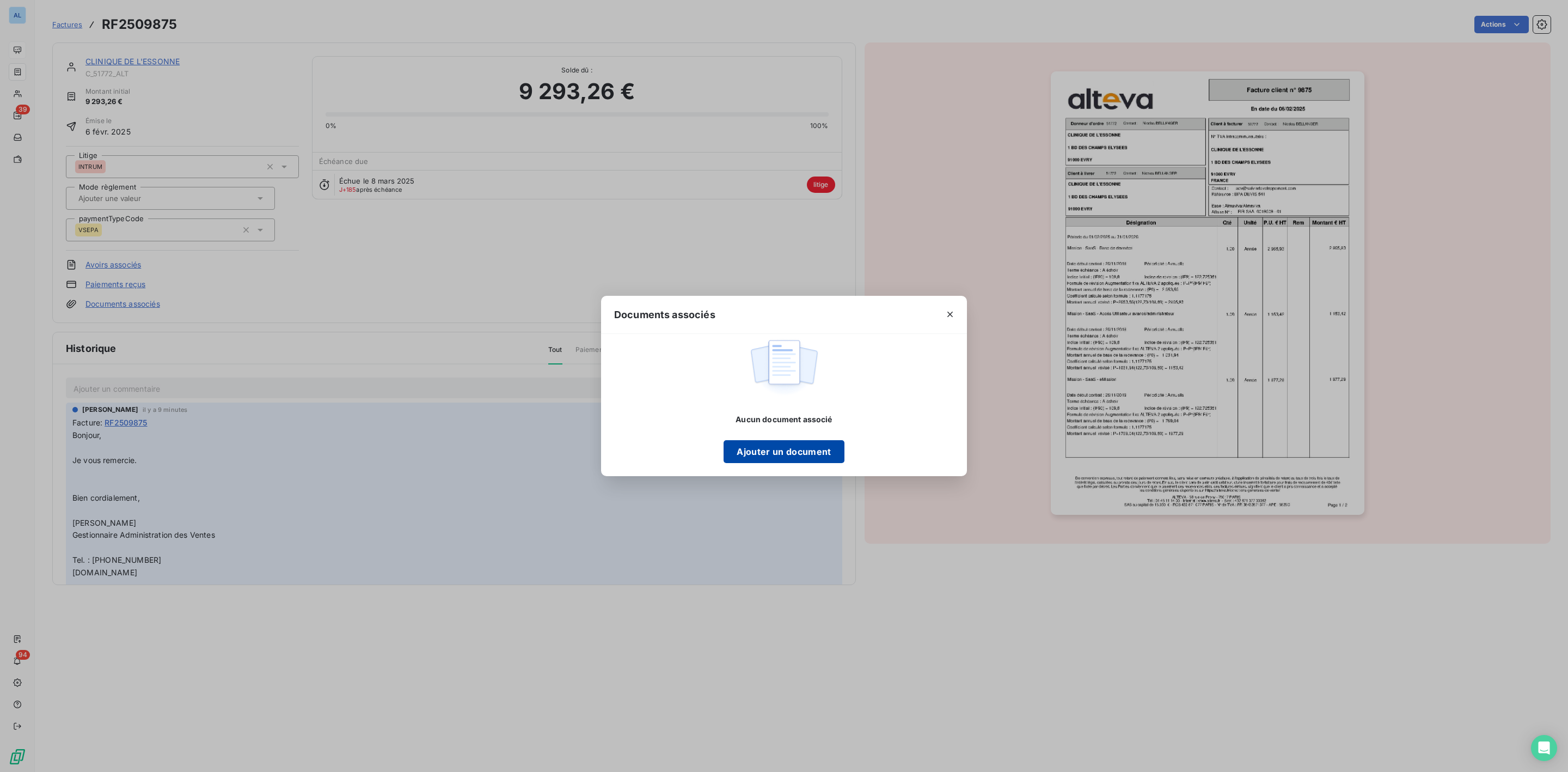
click at [812, 450] on button "Ajouter un document" at bounding box center [784, 451] width 121 height 23
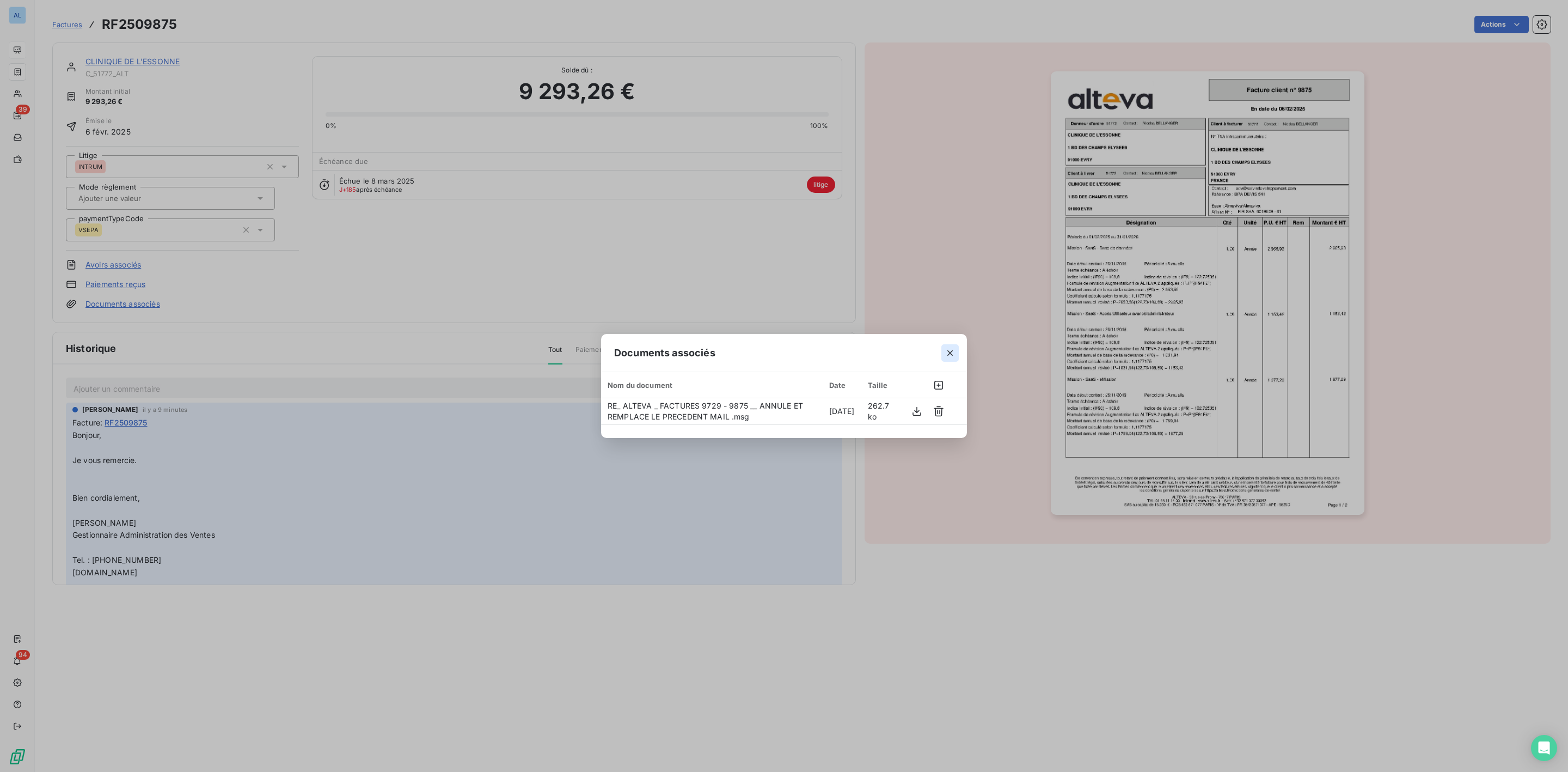
click at [949, 350] on icon "button" at bounding box center [950, 353] width 11 height 11
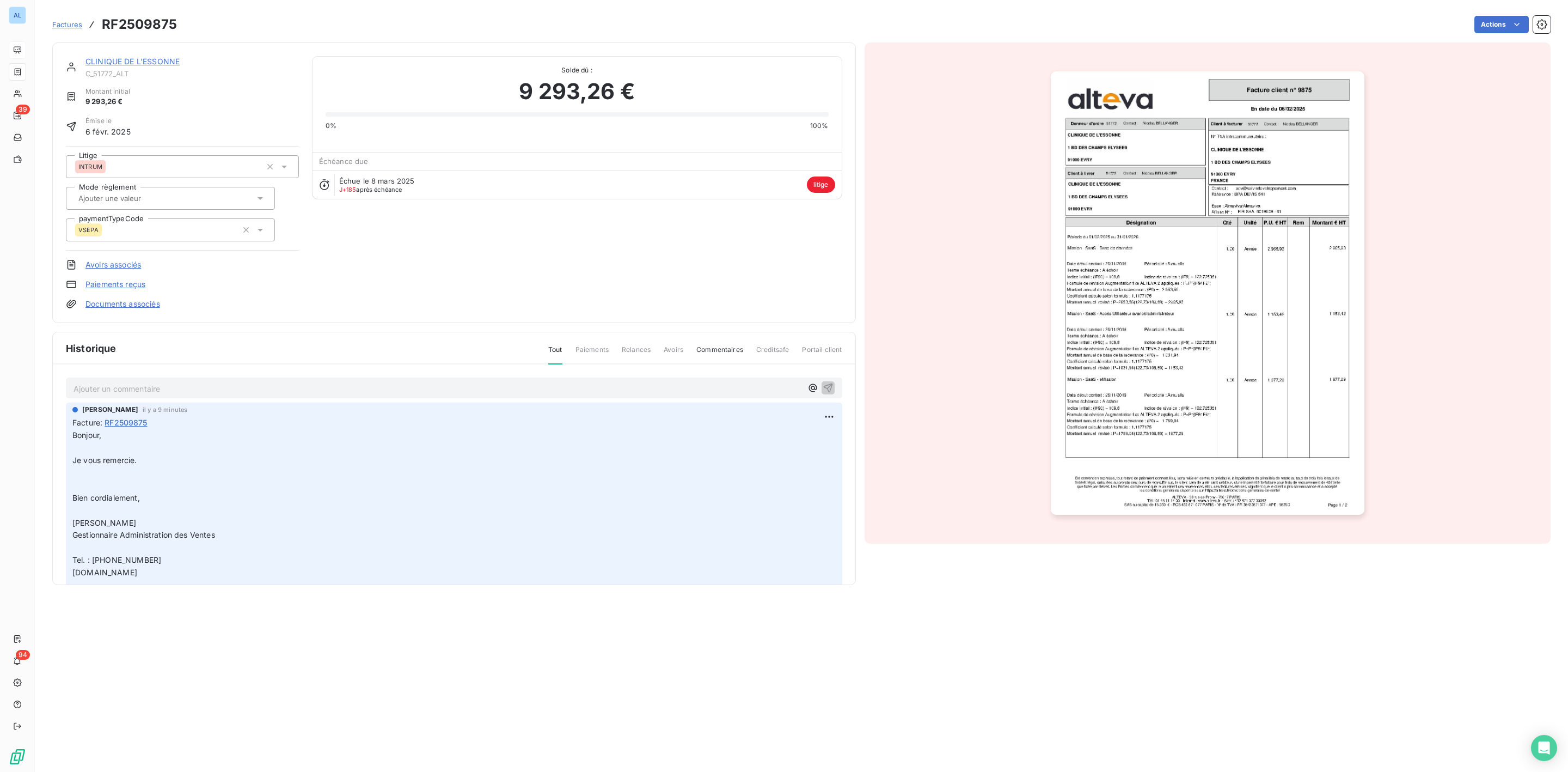
click at [121, 62] on link "CLINIQUE DE L'ESSONNE" at bounding box center [132, 61] width 94 height 10
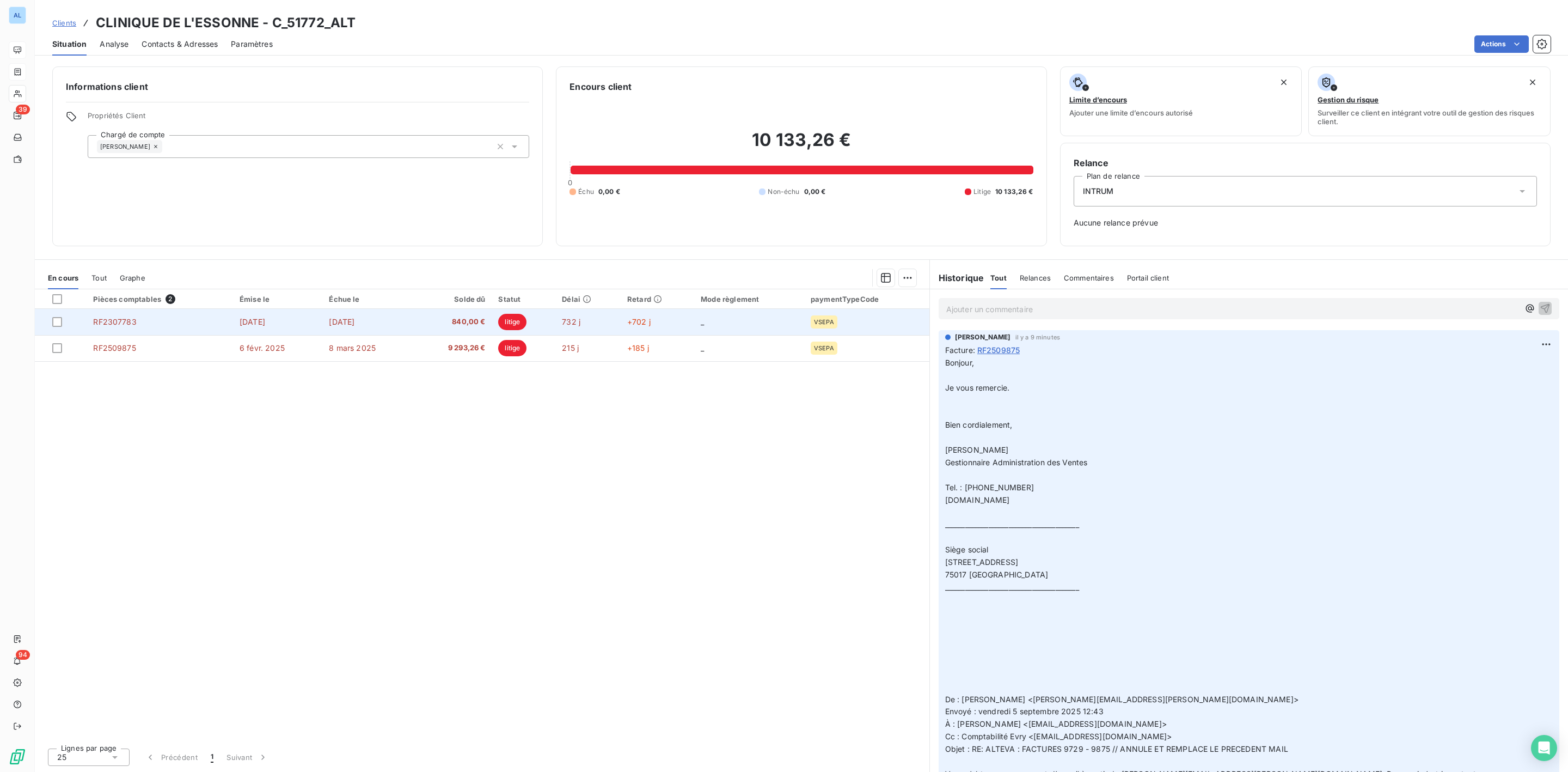
click at [141, 322] on td "RF2307783" at bounding box center [160, 322] width 146 height 26
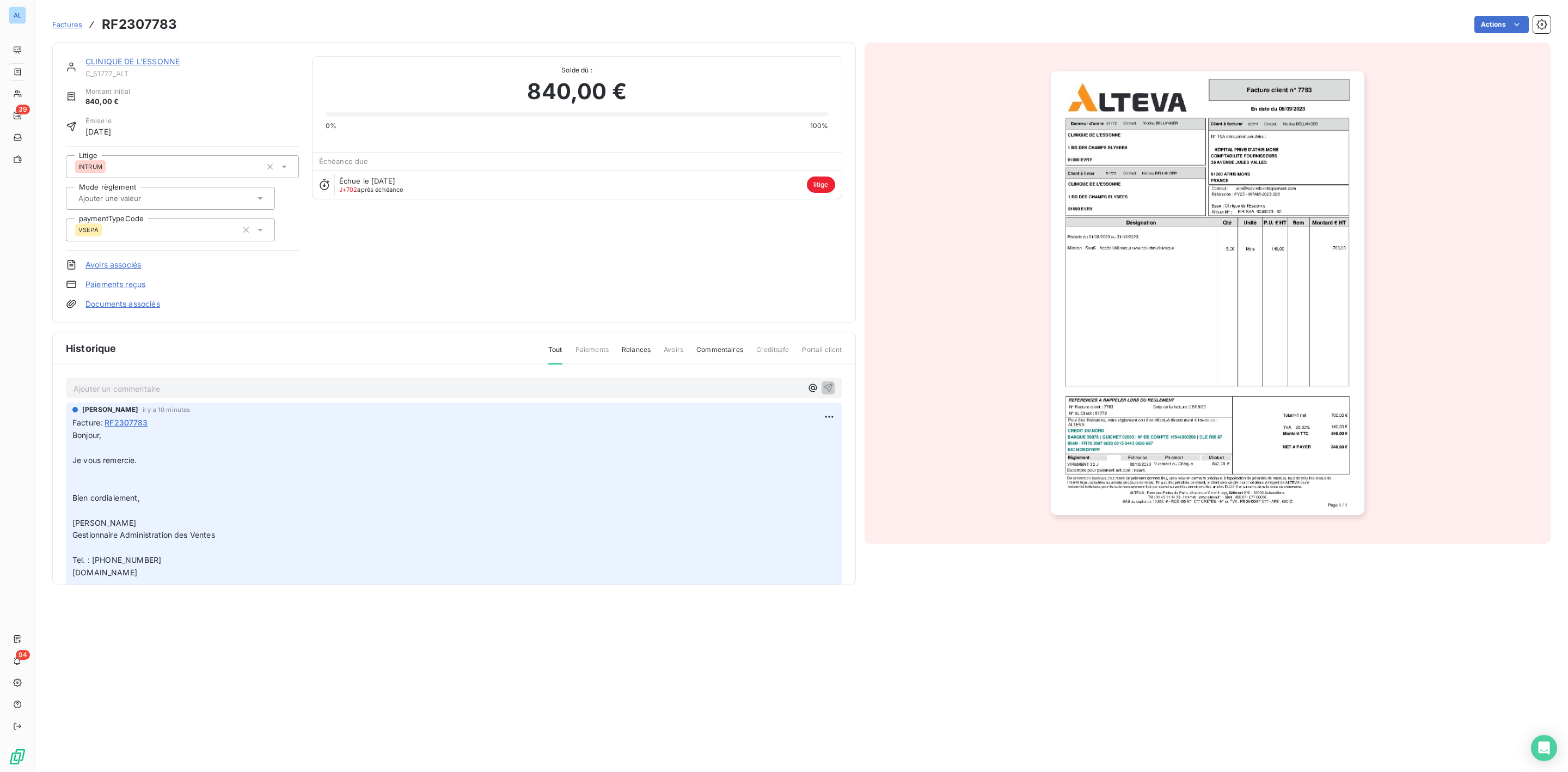
click at [141, 299] on link "Documents associés" at bounding box center [122, 303] width 74 height 11
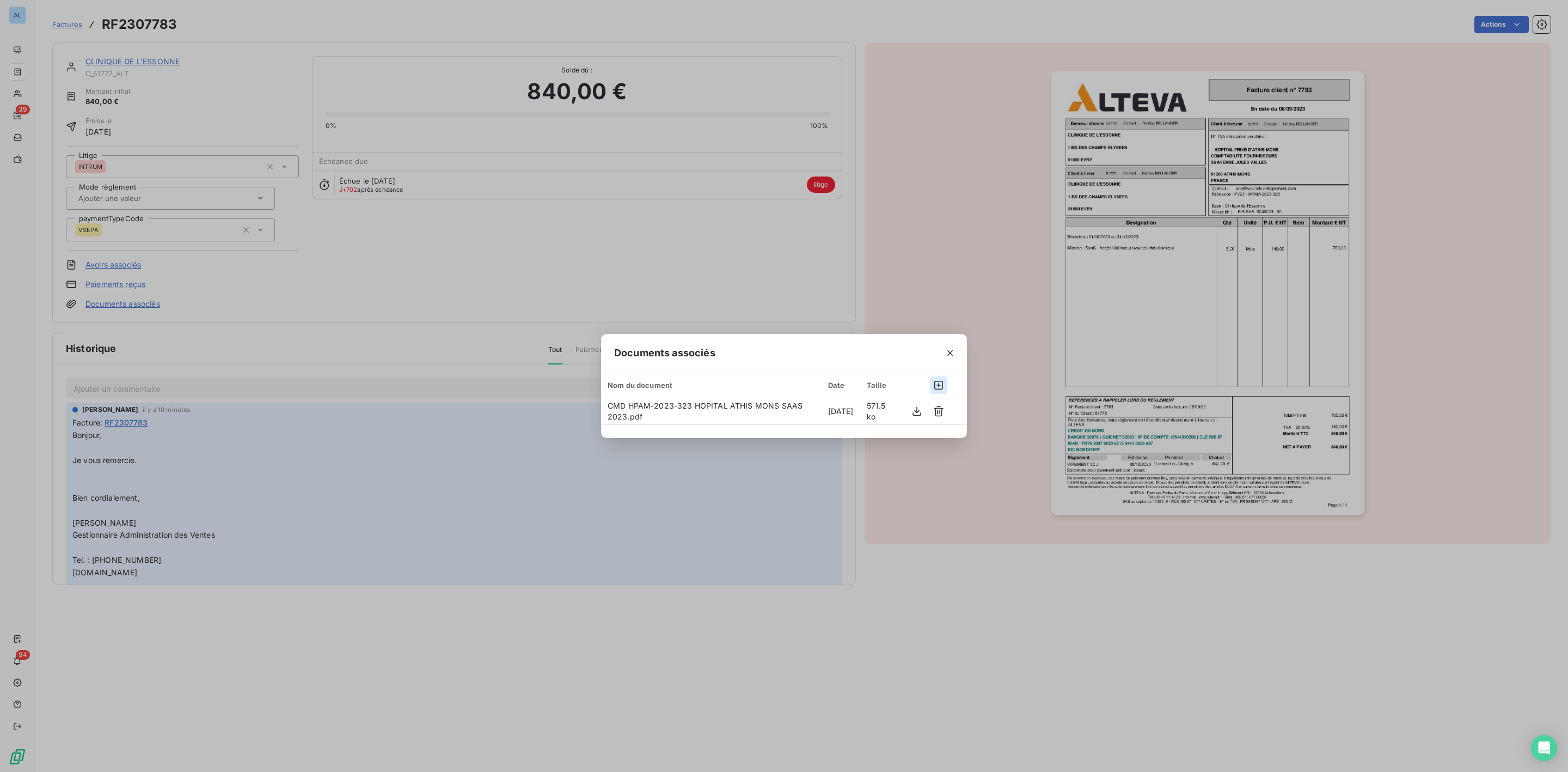
click at [933, 382] on icon "button" at bounding box center [938, 385] width 11 height 11
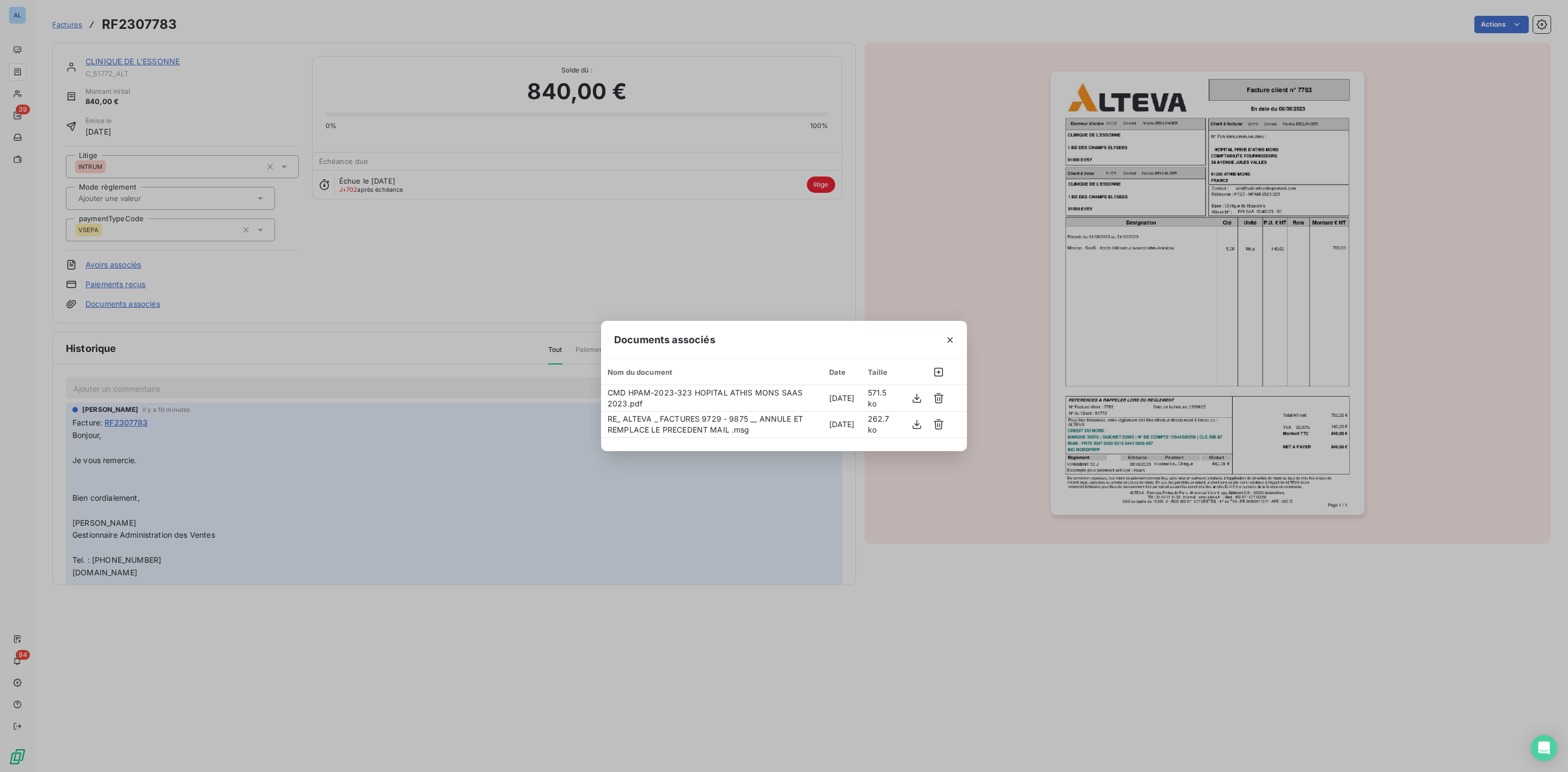
click at [948, 105] on div "Documents associés Nom du document Date Taille CMD HPAM-2023-323 HOPITAL ATHIS …" at bounding box center [784, 386] width 1568 height 772
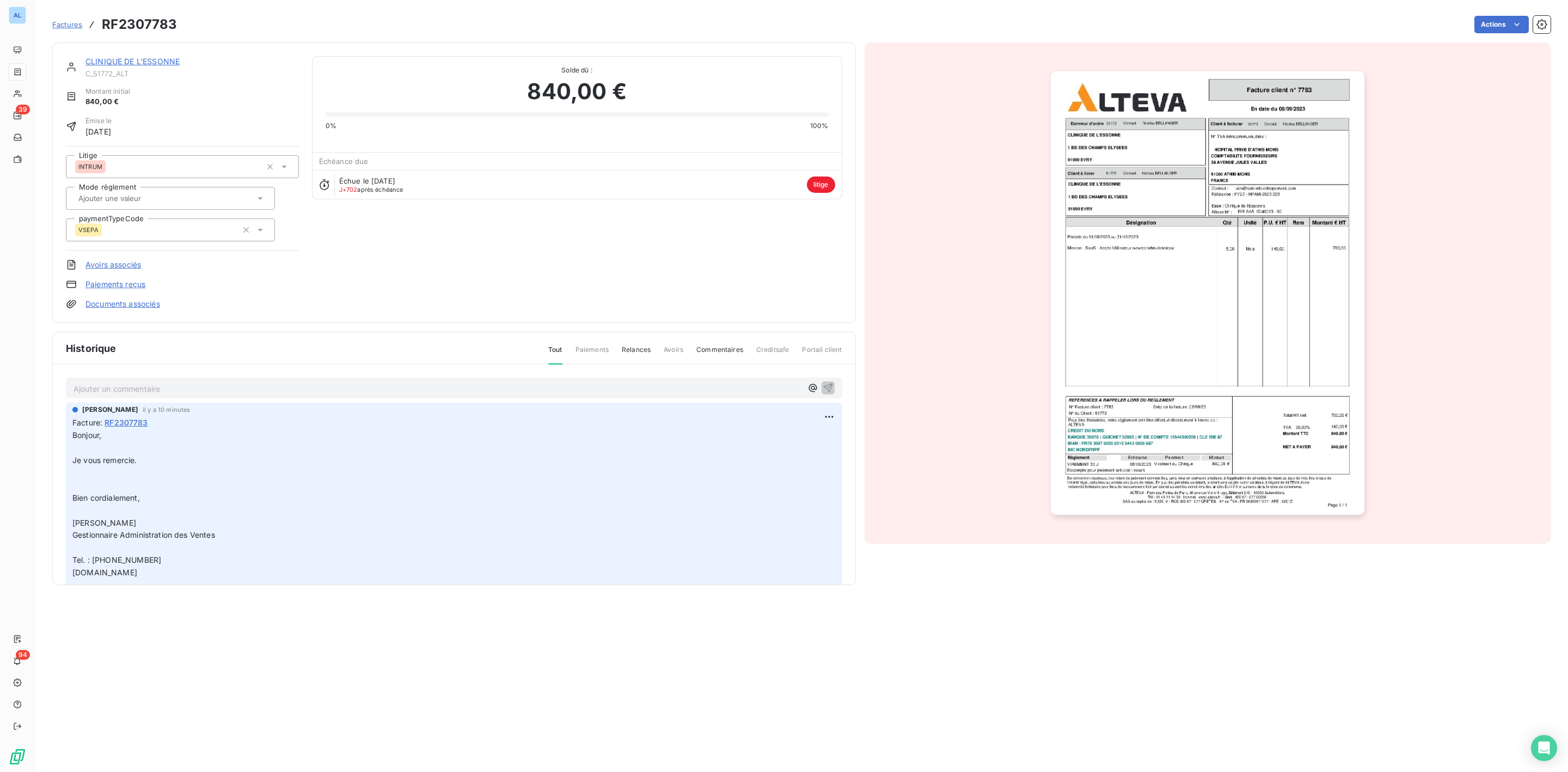
click at [141, 60] on link "CLINIQUE DE L'ESSONNE" at bounding box center [132, 61] width 94 height 10
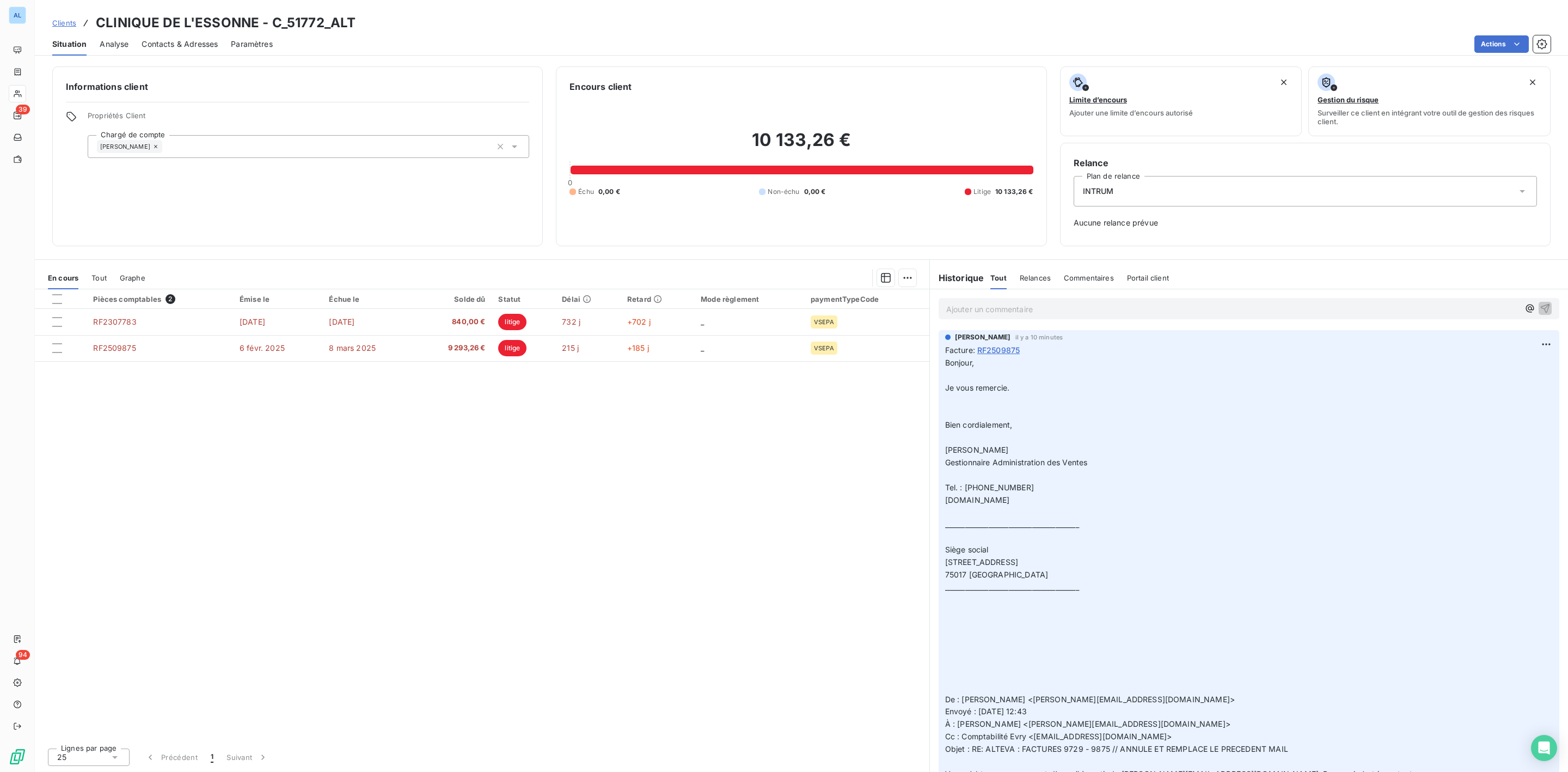
drag, startPoint x: 969, startPoint y: 314, endPoint x: 962, endPoint y: 314, distance: 7.0
click at [969, 314] on p "Ajouter un commentaire ﻿" at bounding box center [1232, 309] width 572 height 13
click at [1540, 309] on icon "button" at bounding box center [1545, 308] width 11 height 11
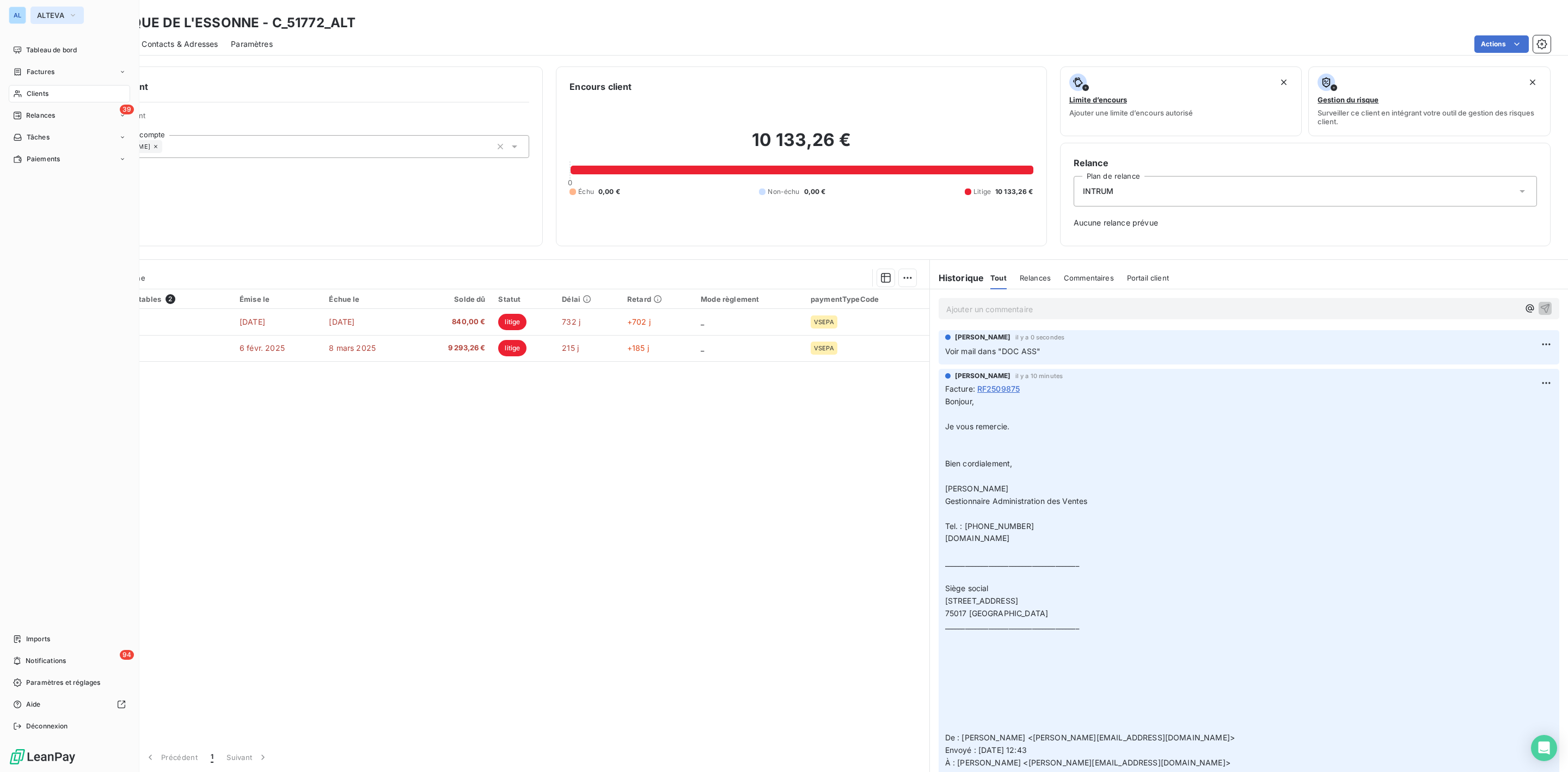
click at [68, 12] on button "ALTEVA" at bounding box center [57, 15] width 54 height 18
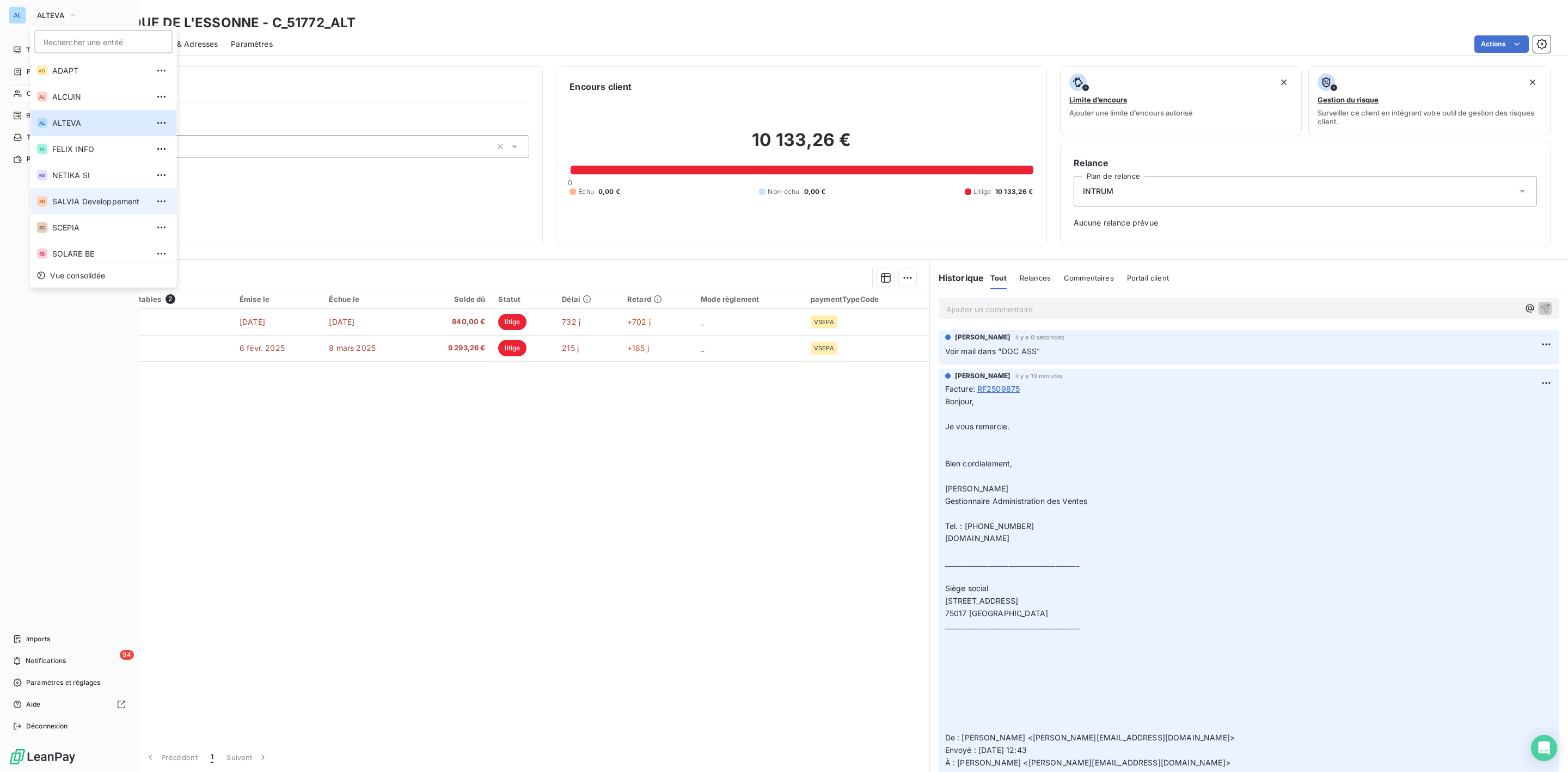
click at [68, 199] on span "SALVIA Developpement" at bounding box center [100, 201] width 96 height 11
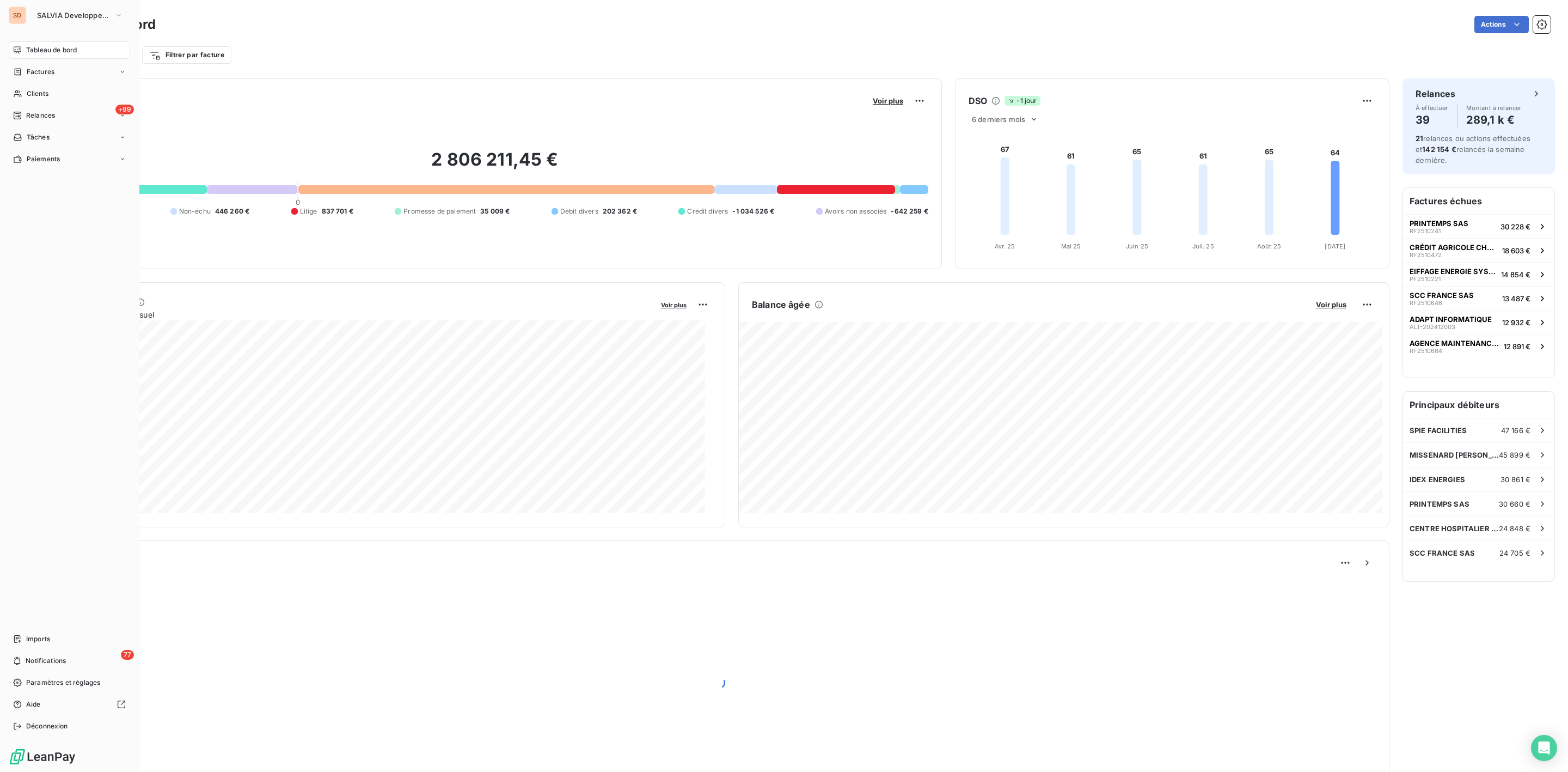
drag, startPoint x: 44, startPoint y: 96, endPoint x: 537, endPoint y: 71, distance: 493.6
click at [45, 96] on span "Clients" at bounding box center [38, 93] width 22 height 10
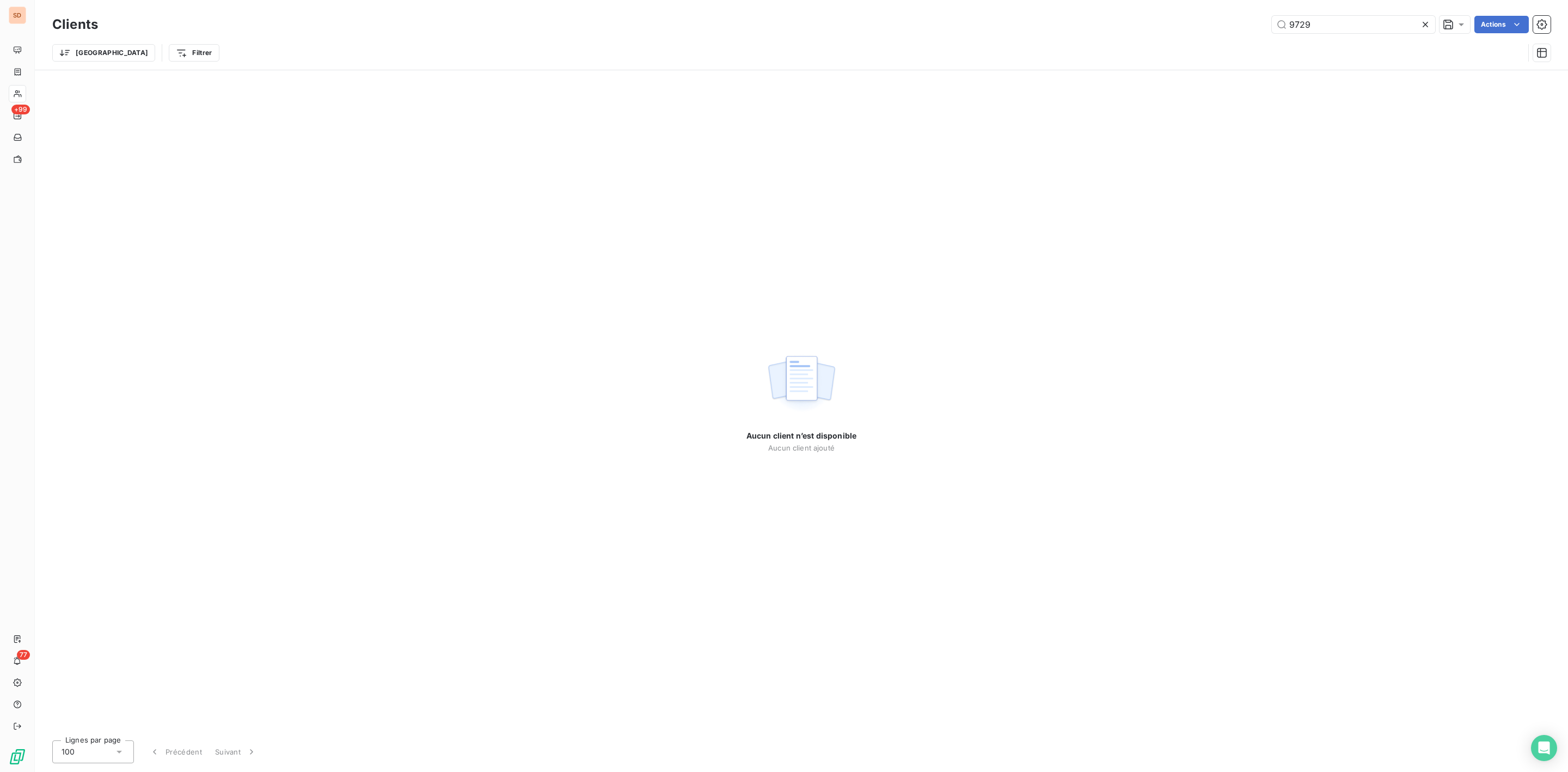
drag, startPoint x: 1359, startPoint y: 23, endPoint x: 1018, endPoint y: 30, distance: 341.1
click at [1073, 24] on div "9729 Actions" at bounding box center [831, 24] width 1439 height 18
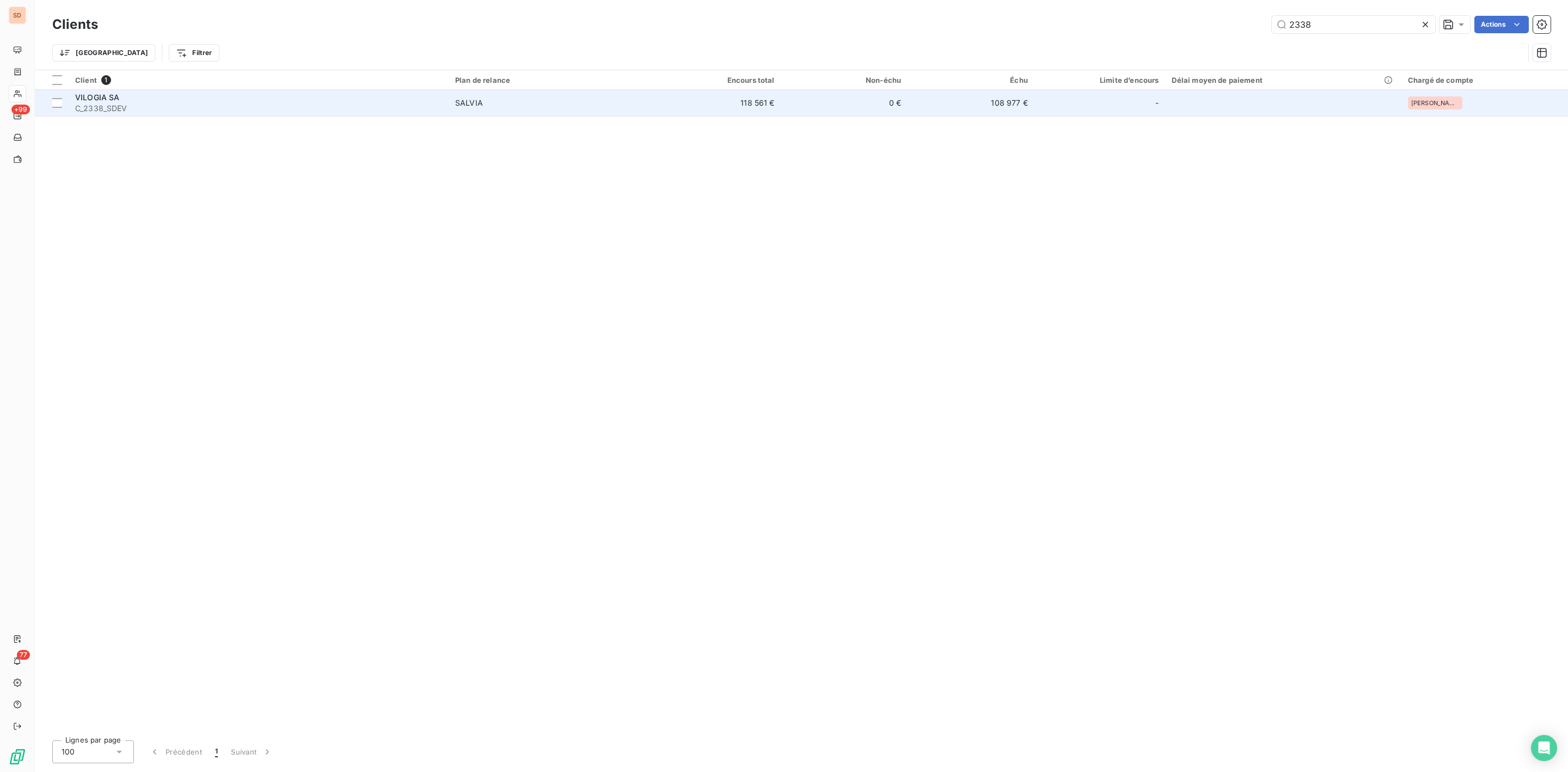
type input "2338"
click at [175, 99] on div "VILOGIA SA" at bounding box center [258, 97] width 367 height 11
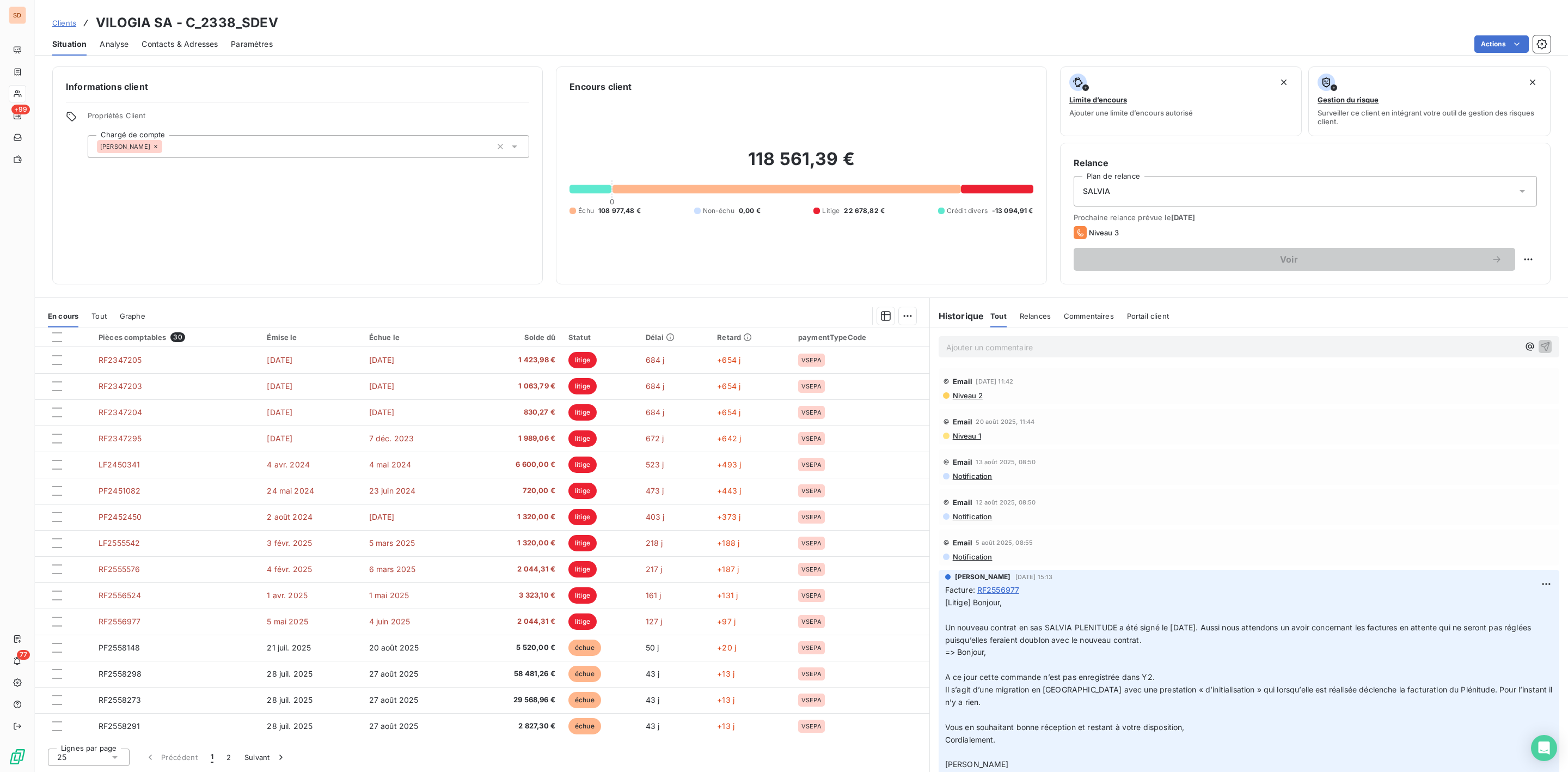
click at [992, 345] on p "Ajouter un commentaire ﻿" at bounding box center [1232, 347] width 572 height 13
click at [1526, 255] on html "SD +99 77 Clients VILOGIA SA - C_2338_SDEV Situation Analyse Contacts & Adresse…" at bounding box center [784, 386] width 1568 height 772
click at [980, 339] on html "SD +99 77 Clients VILOGIA SA - C_2338_SDEV Situation Analyse Contacts & Adresse…" at bounding box center [784, 386] width 1568 height 772
click at [976, 345] on p "Ajouter un commentaire ﻿" at bounding box center [1232, 347] width 572 height 13
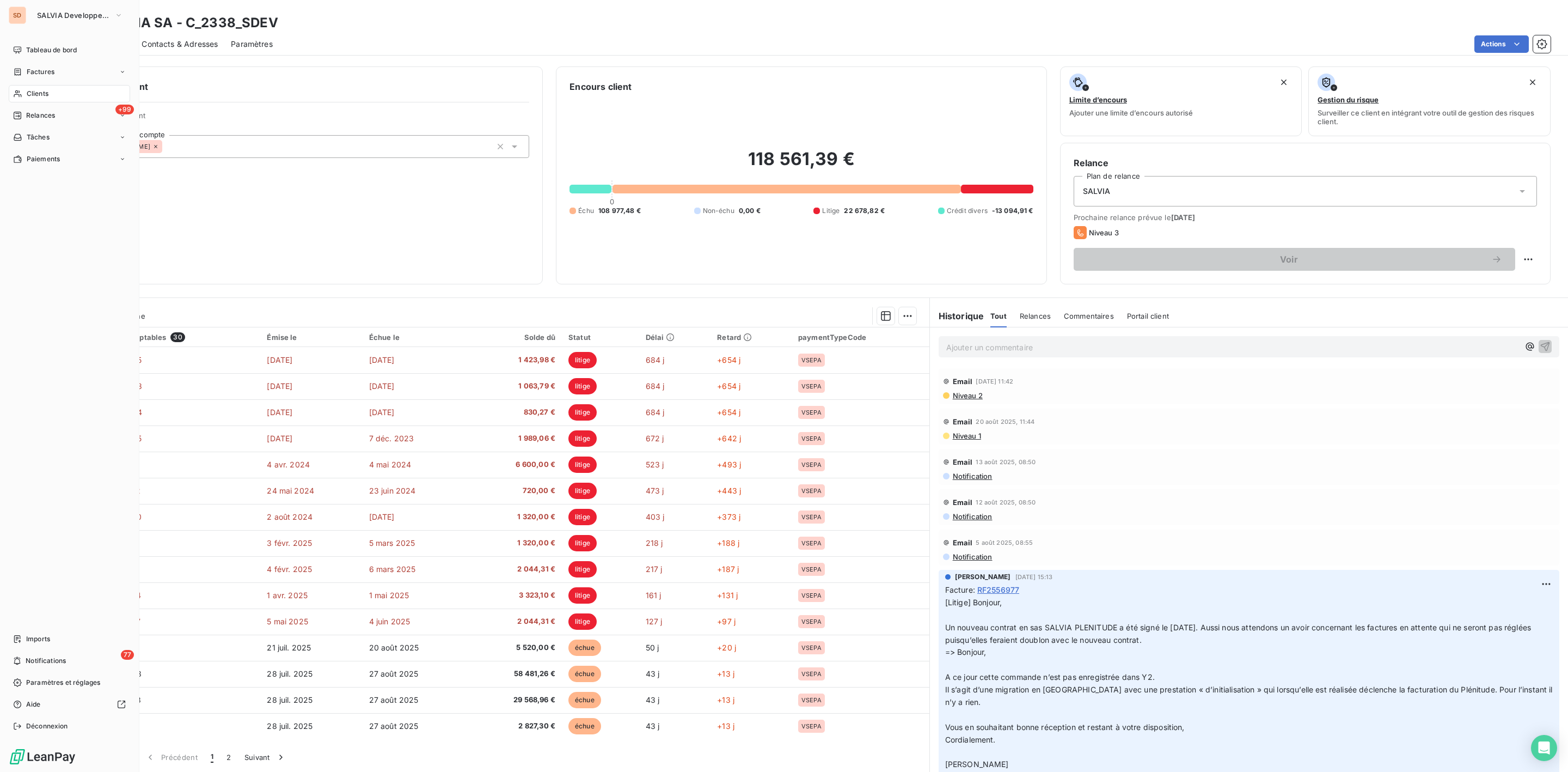
click at [35, 90] on span "Clients" at bounding box center [38, 93] width 22 height 10
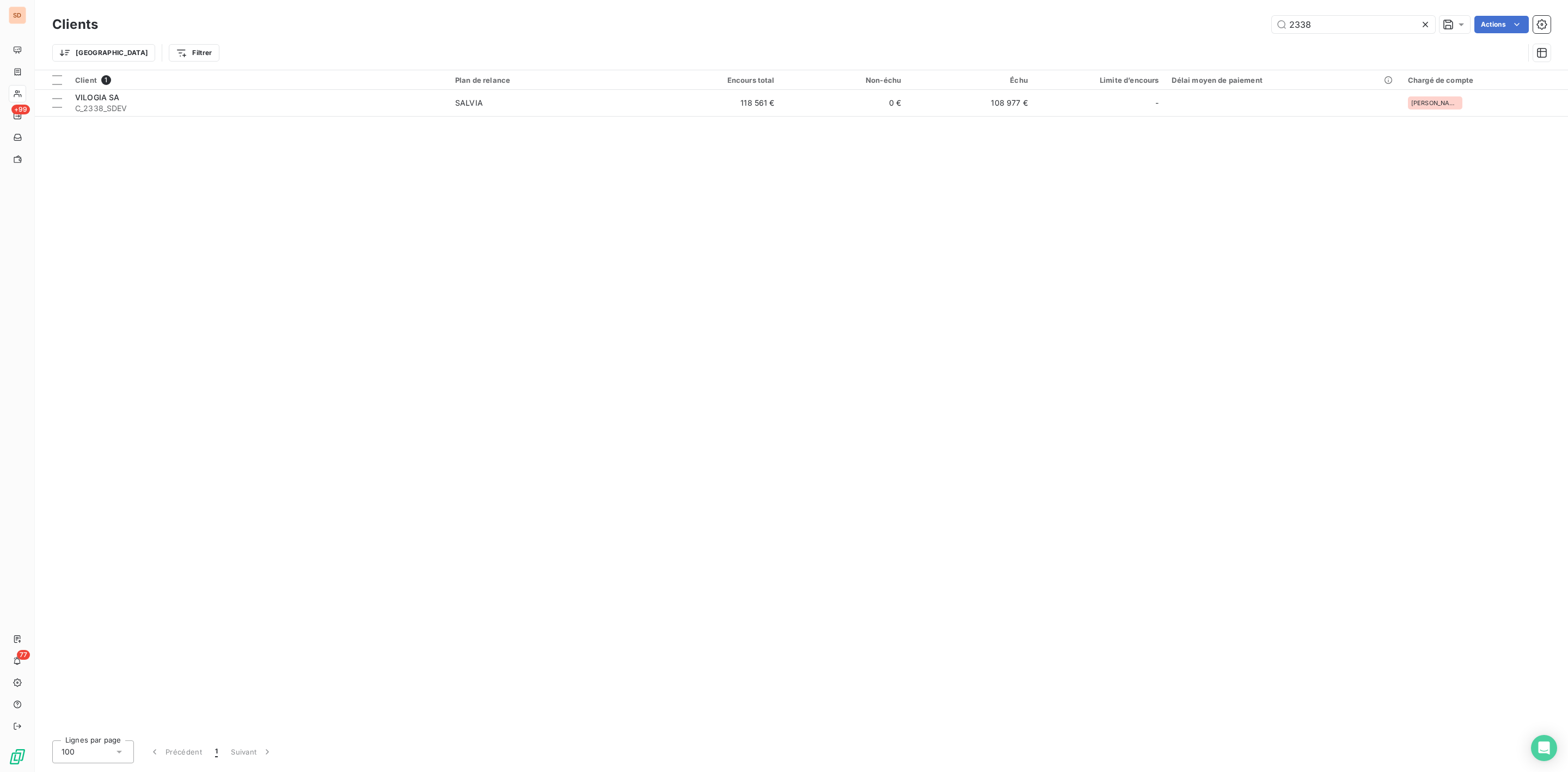
drag, startPoint x: 1332, startPoint y: 18, endPoint x: 1201, endPoint y: 26, distance: 131.2
click at [1245, 24] on div "2338 Actions" at bounding box center [831, 24] width 1439 height 18
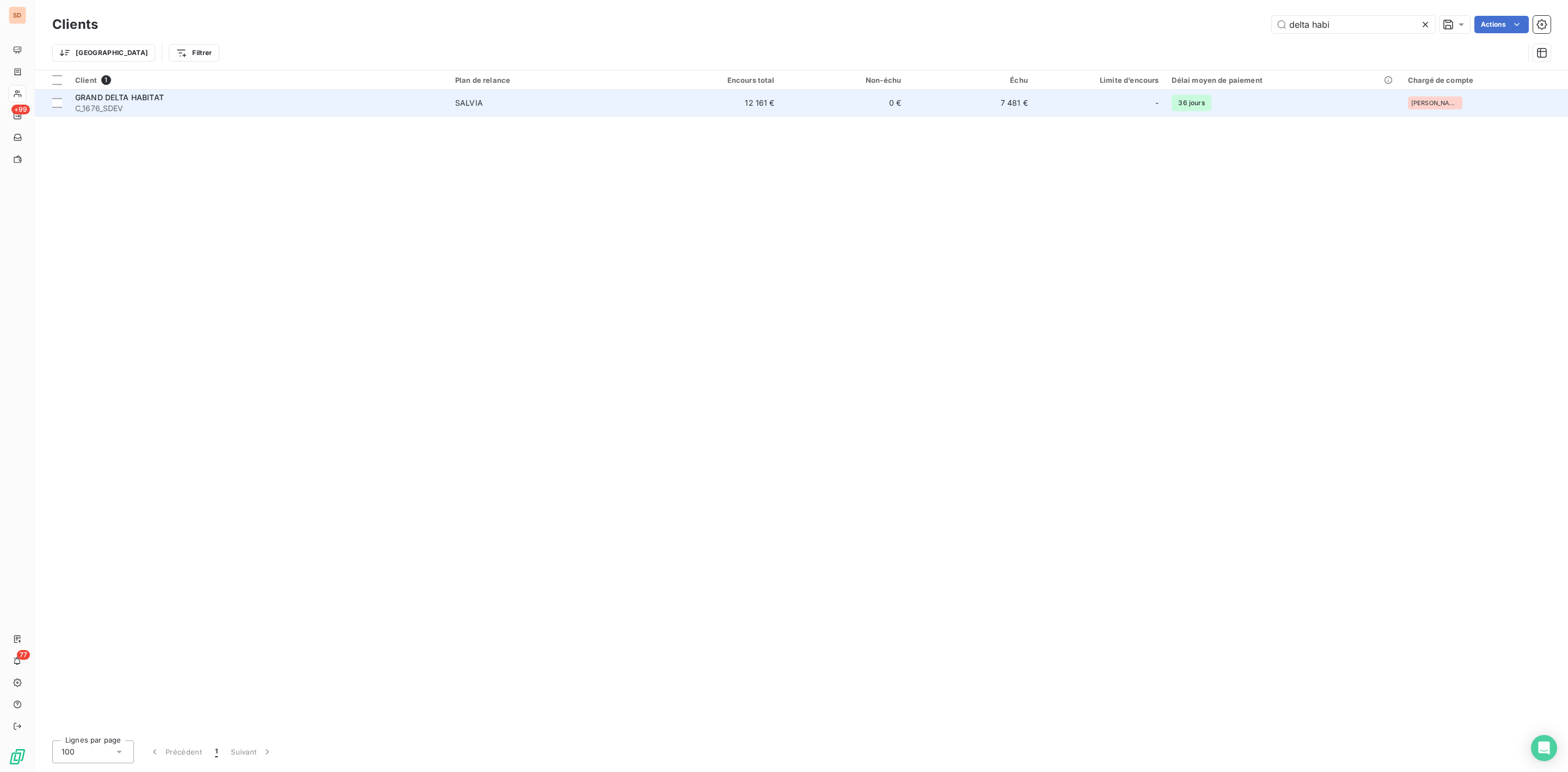
type input "delta habi"
click at [177, 105] on span "C_1676_SDEV" at bounding box center [258, 108] width 367 height 11
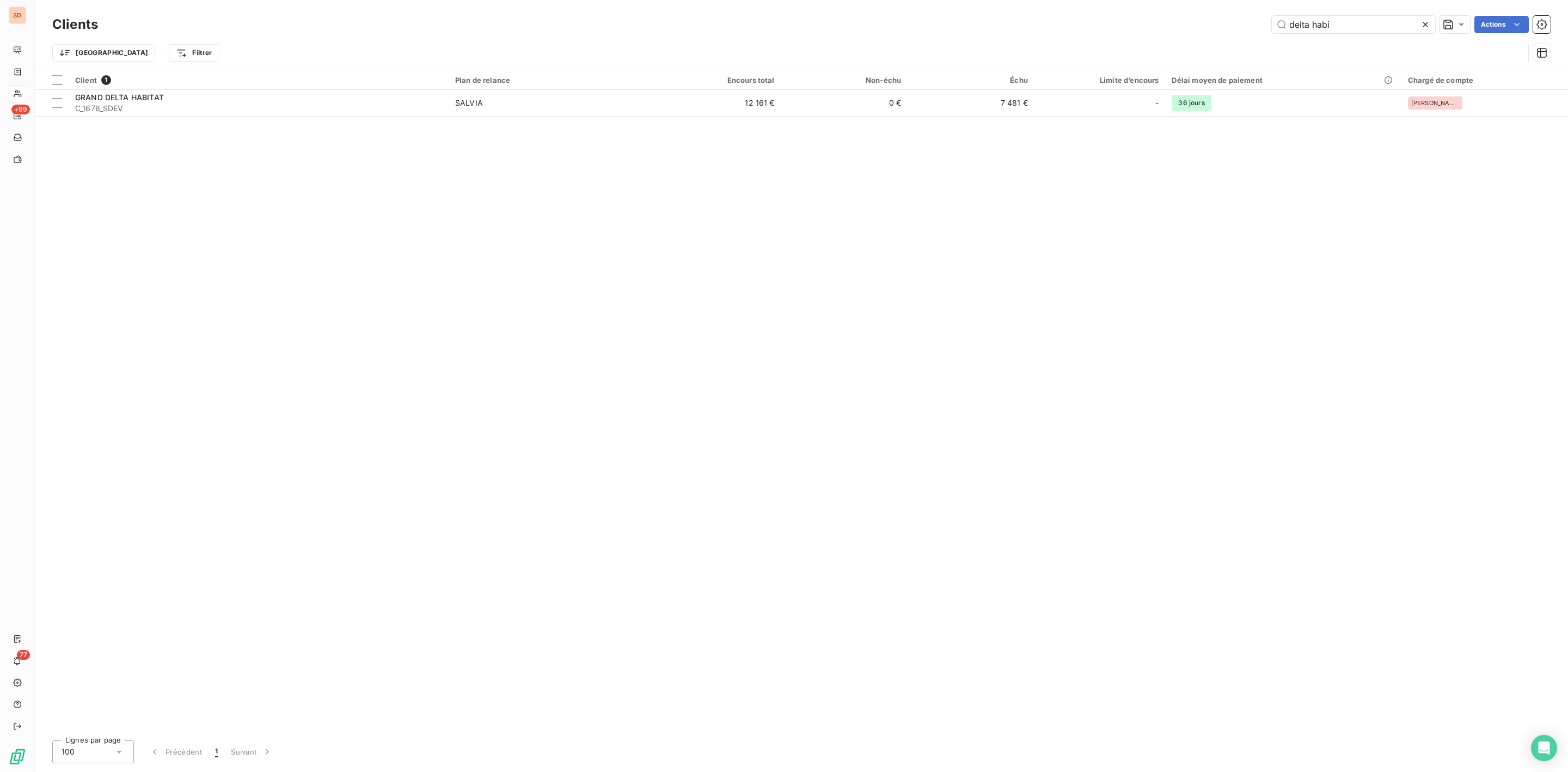
drag, startPoint x: 1391, startPoint y: 22, endPoint x: 874, endPoint y: 23, distance: 517.0
click at [897, 23] on div "delta habi Actions" at bounding box center [831, 24] width 1439 height 18
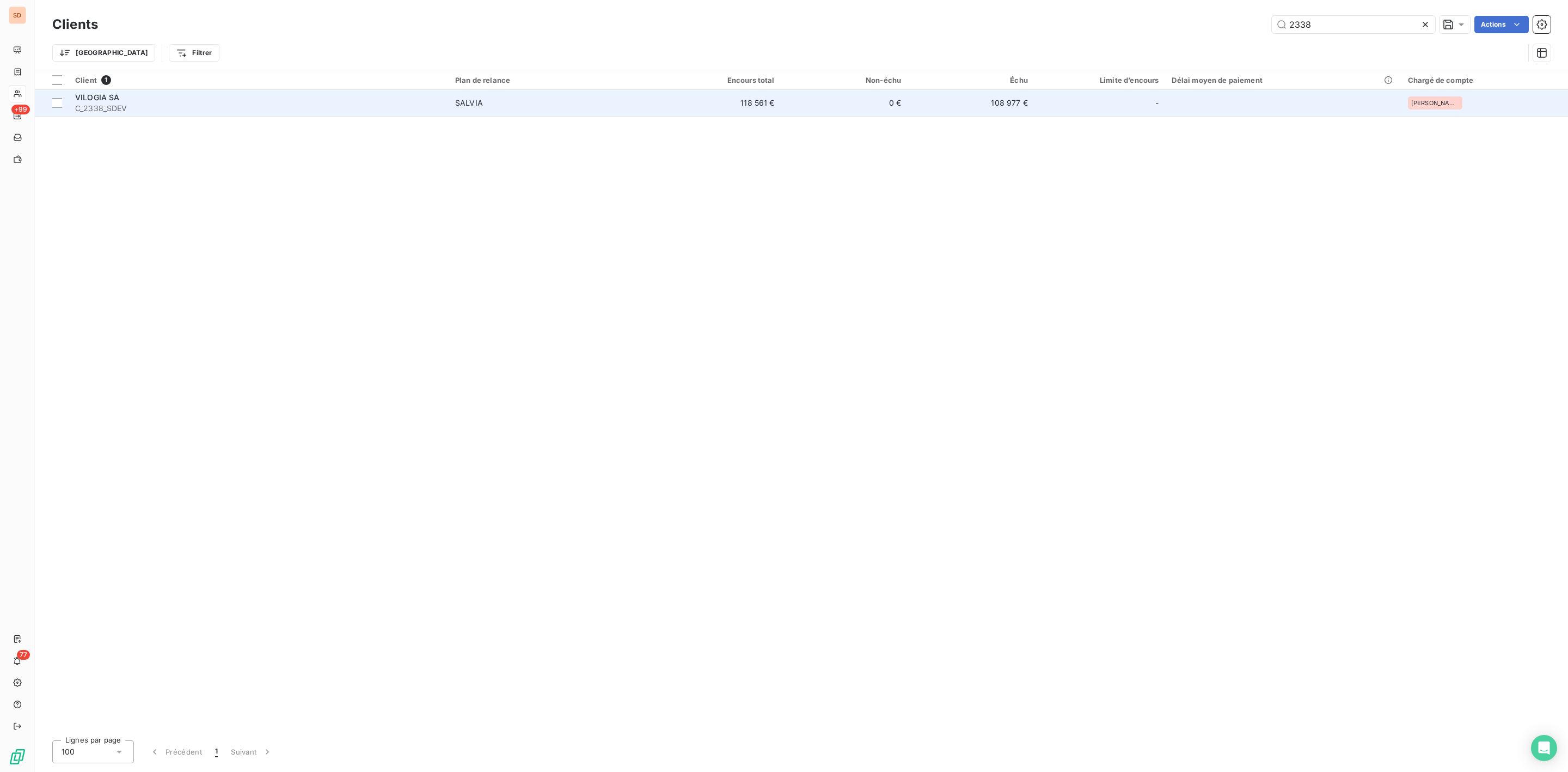
type input "2338"
click at [143, 98] on div "VILOGIA SA" at bounding box center [258, 97] width 367 height 11
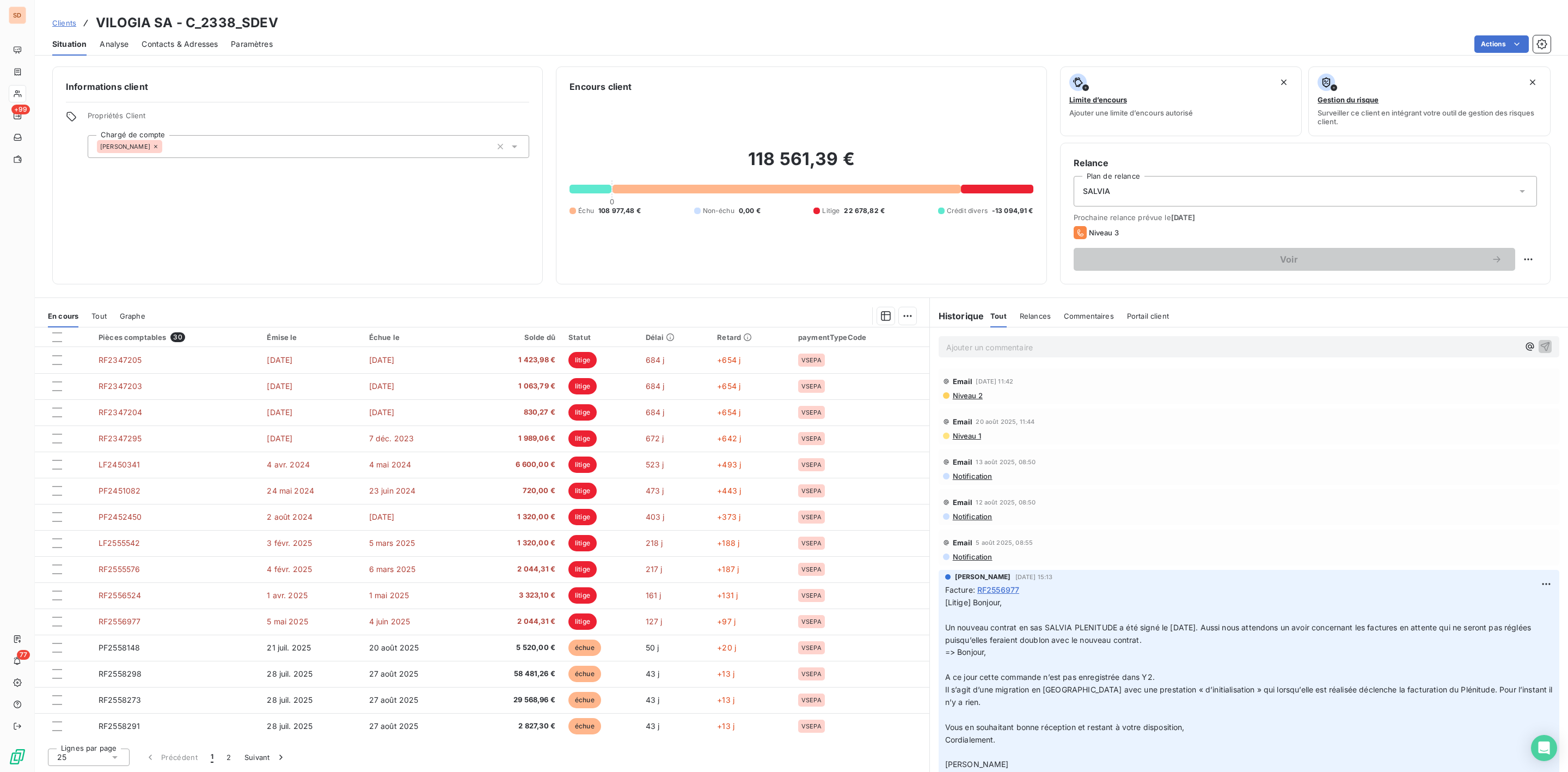
click at [1007, 345] on p "Ajouter un commentaire ﻿" at bounding box center [1232, 347] width 572 height 13
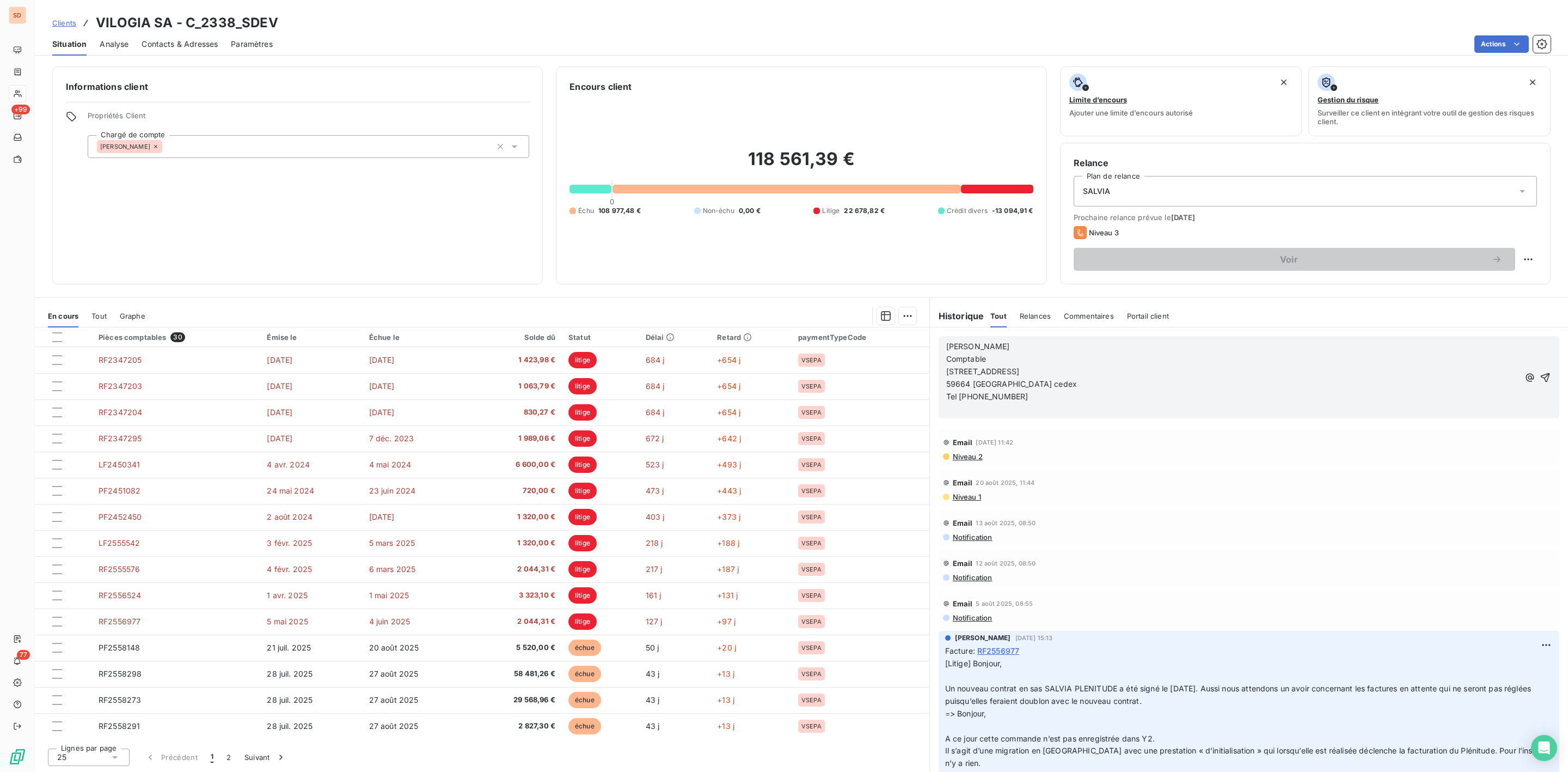
click at [946, 347] on span "[PERSON_NAME]" at bounding box center [978, 346] width 64 height 10
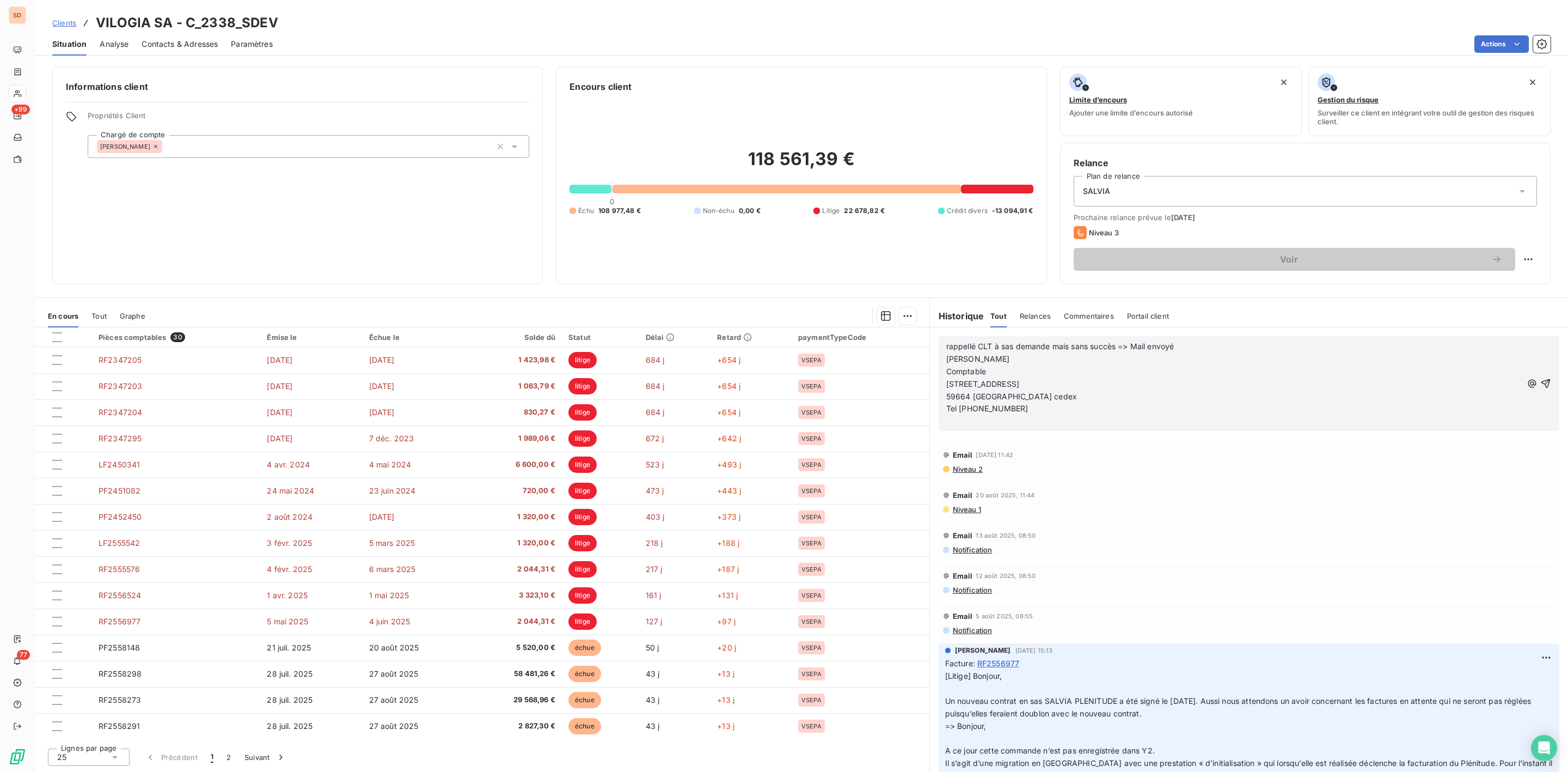
click at [1194, 347] on span "rappellé CLT à sas demande mais sans succès => Mail envoyé [PERSON_NAME]" at bounding box center [1242, 353] width 592 height 22
click at [1176, 351] on span "rappellé CLT à sas demande mais sans succès => Mail envoyé [PERSON_NAME]" at bounding box center [1242, 353] width 592 height 22
click at [1541, 382] on icon "button" at bounding box center [1546, 383] width 11 height 11
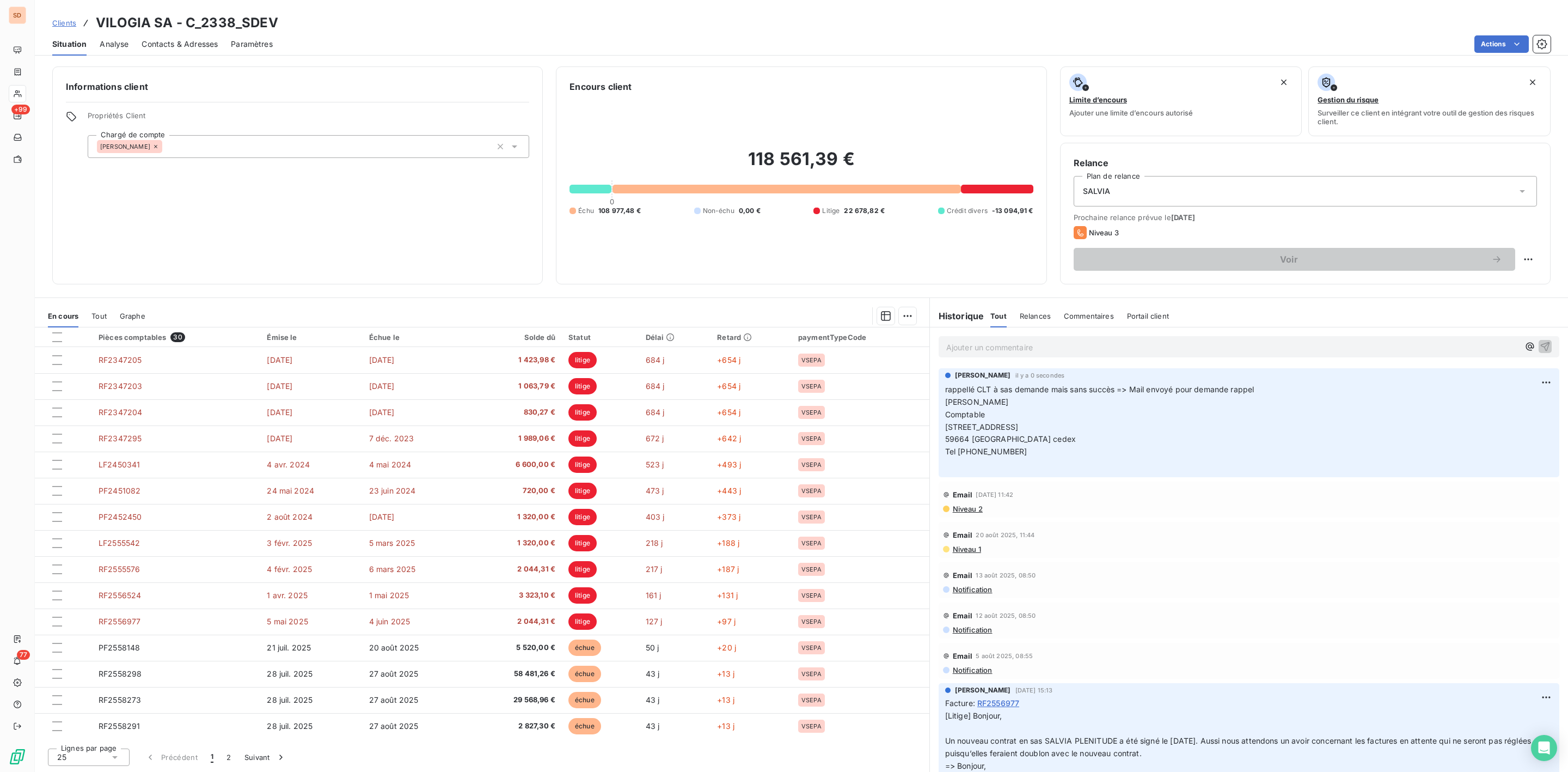
click at [171, 40] on span "Contacts & Adresses" at bounding box center [180, 44] width 77 height 11
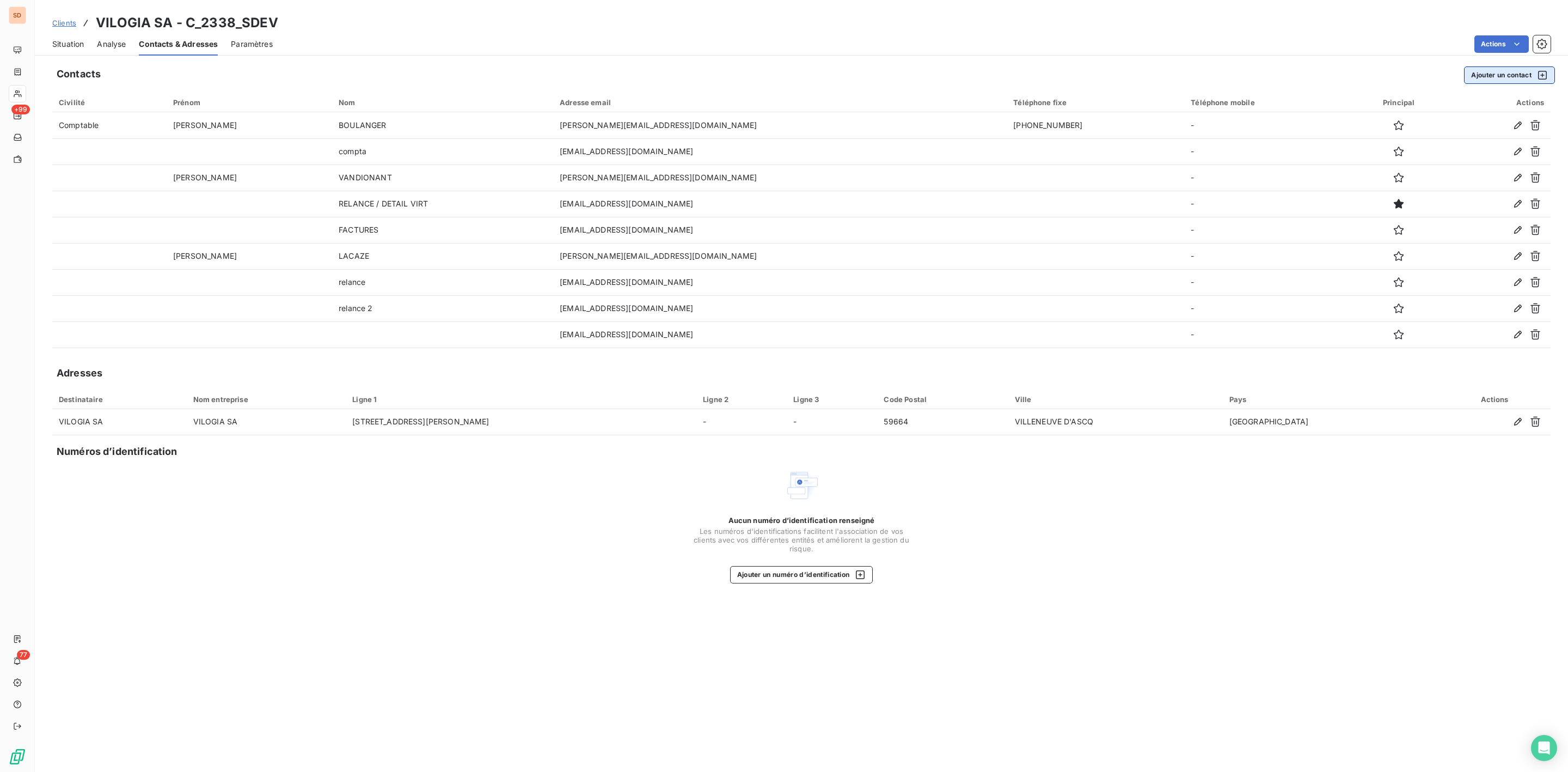
click at [1509, 68] on button "Ajouter un contact" at bounding box center [1510, 75] width 91 height 18
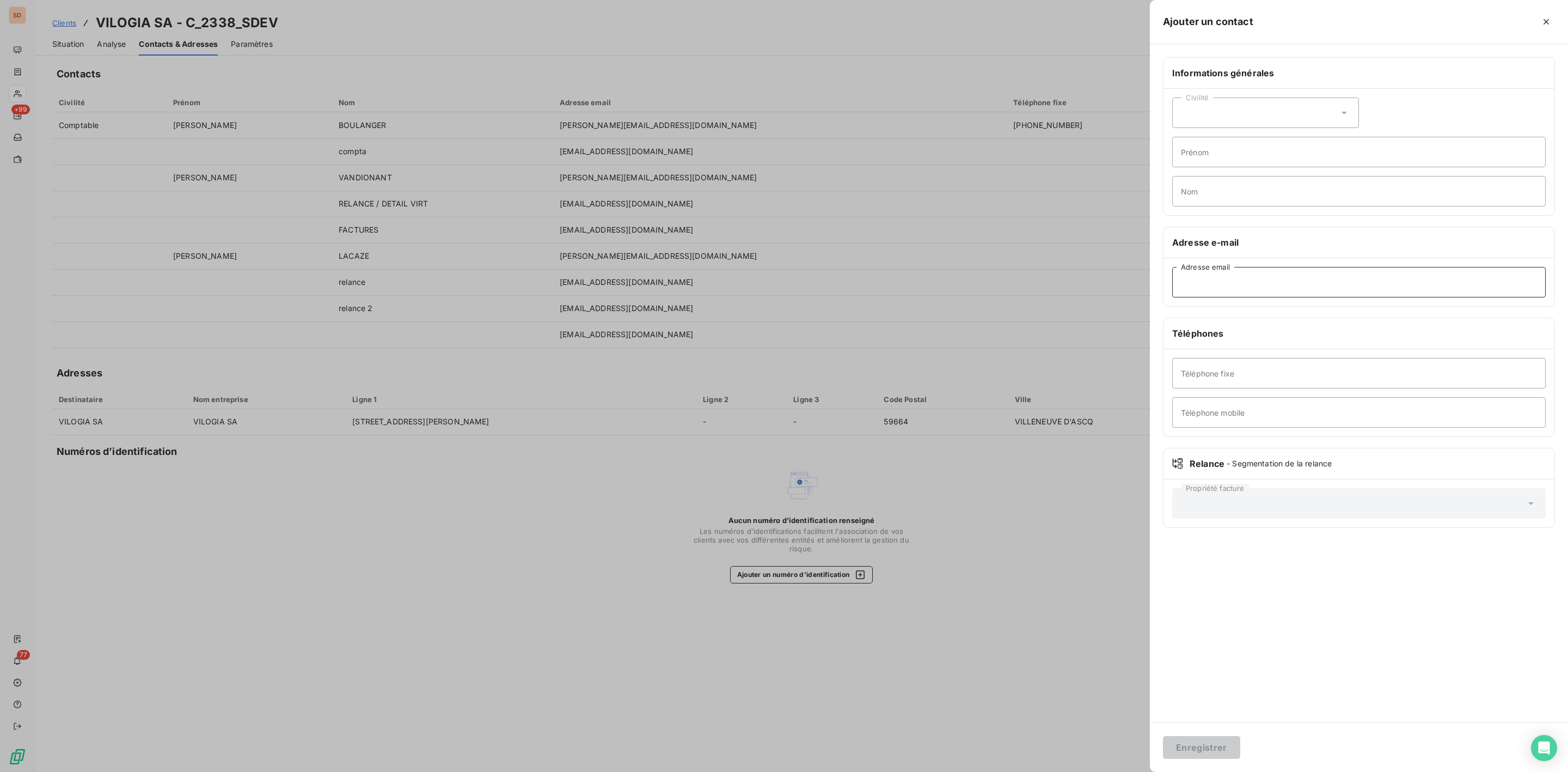
click at [1206, 280] on input "Adresse email" at bounding box center [1359, 282] width 374 height 30
paste input "[PERSON_NAME][EMAIL_ADDRESS][DOMAIN_NAME]"
type input "[PERSON_NAME][EMAIL_ADDRESS][DOMAIN_NAME]"
drag, startPoint x: 1225, startPoint y: 411, endPoint x: 1219, endPoint y: 411, distance: 6.0
click at [1222, 411] on input "Téléphone mobile" at bounding box center [1359, 411] width 374 height 30
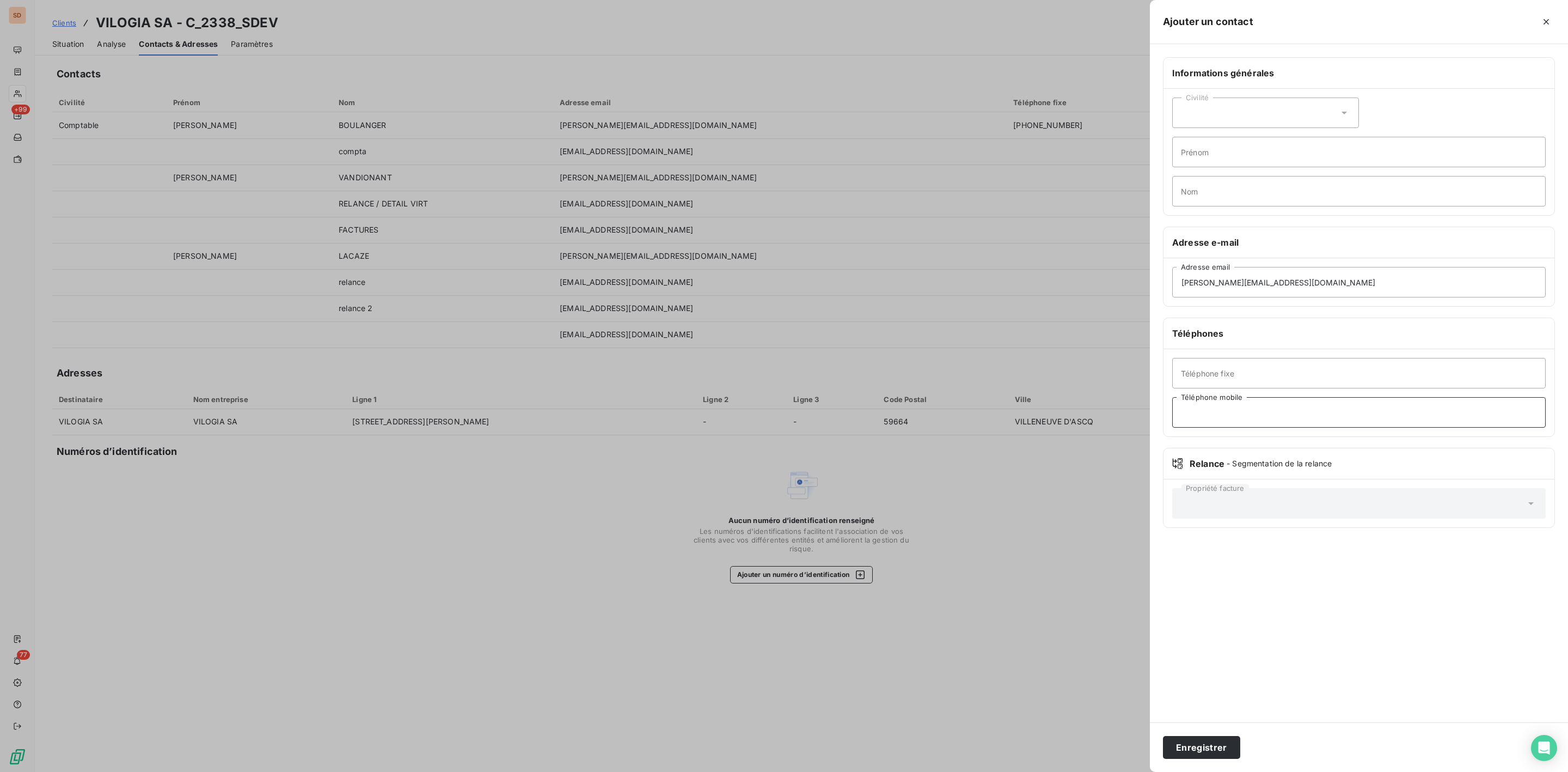
paste input "06 80 62 66 02"
type input "06 80 62 66 02"
click at [1341, 105] on div "Civilité" at bounding box center [1266, 112] width 187 height 30
click at [1209, 154] on li "Monsieur" at bounding box center [1266, 159] width 187 height 20
click at [1213, 190] on input "Nom" at bounding box center [1359, 191] width 374 height 30
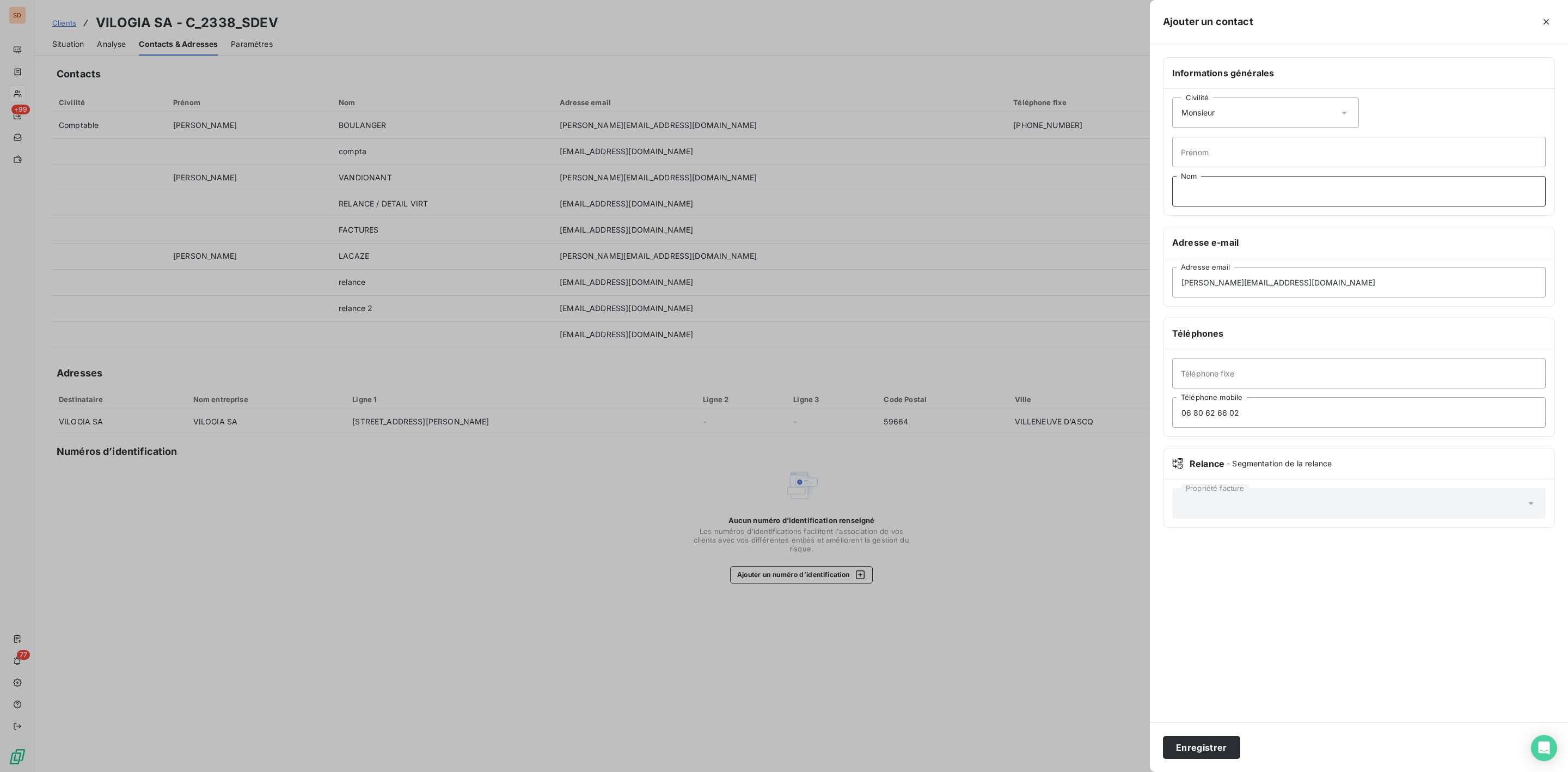
paste input "VANDENBERGHE"
type input "VANDENBERGHE"
click at [1199, 143] on input "Prénom" at bounding box center [1359, 152] width 374 height 30
paste input "[PERSON_NAME]"
type input "[PERSON_NAME]"
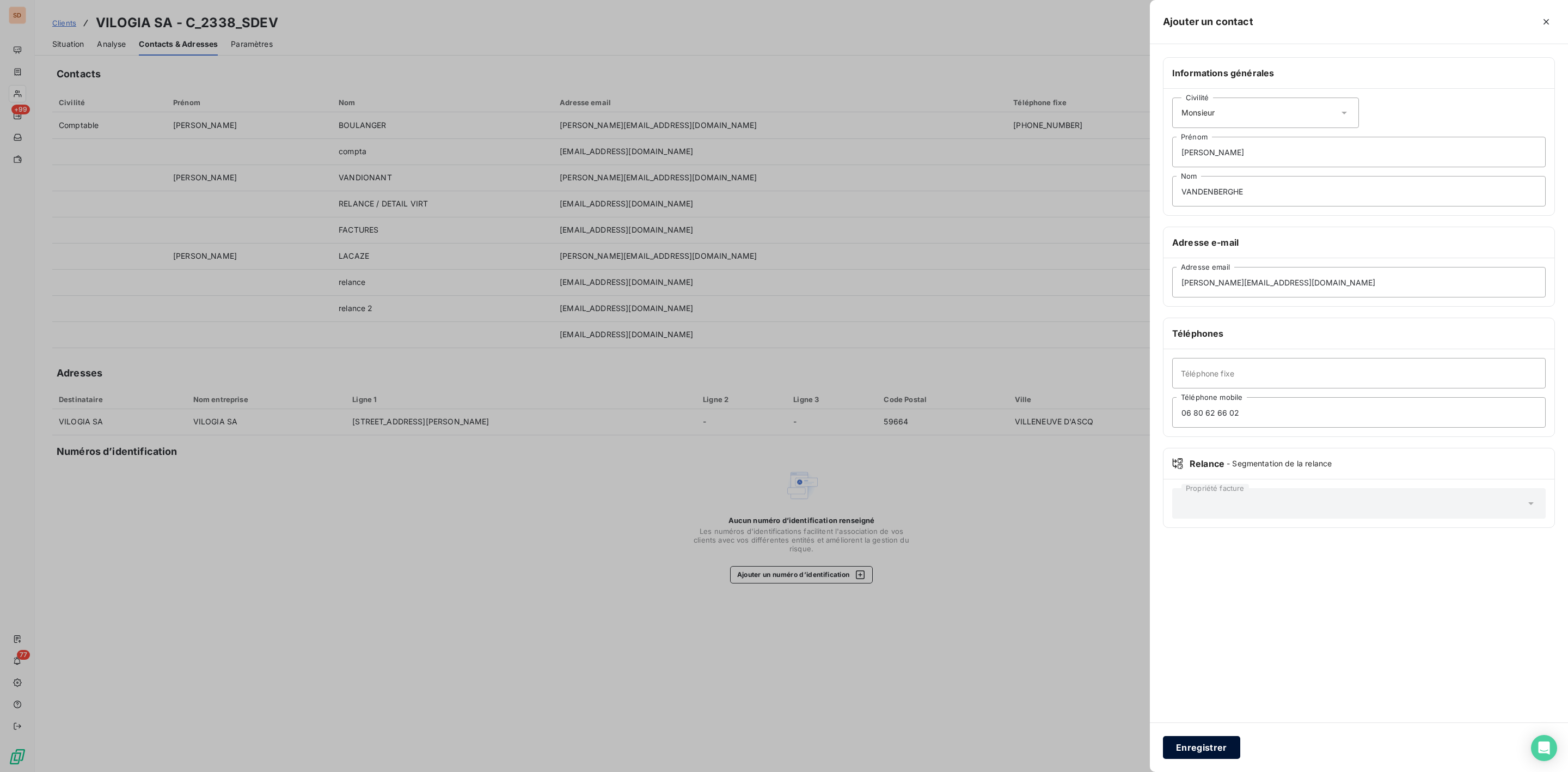
click at [1220, 744] on button "Enregistrer" at bounding box center [1202, 747] width 77 height 23
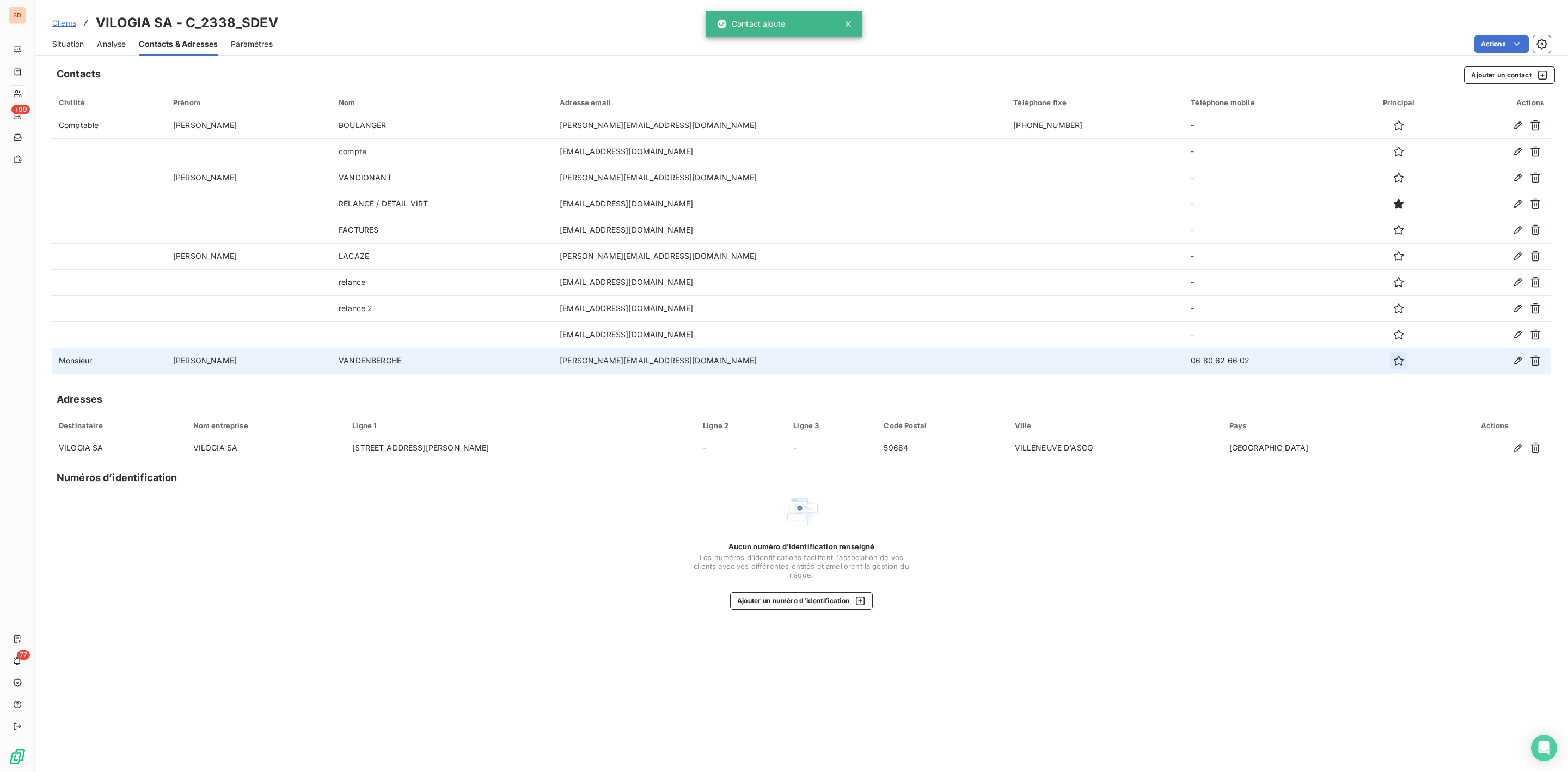
click at [1394, 361] on icon "button" at bounding box center [1399, 360] width 11 height 11
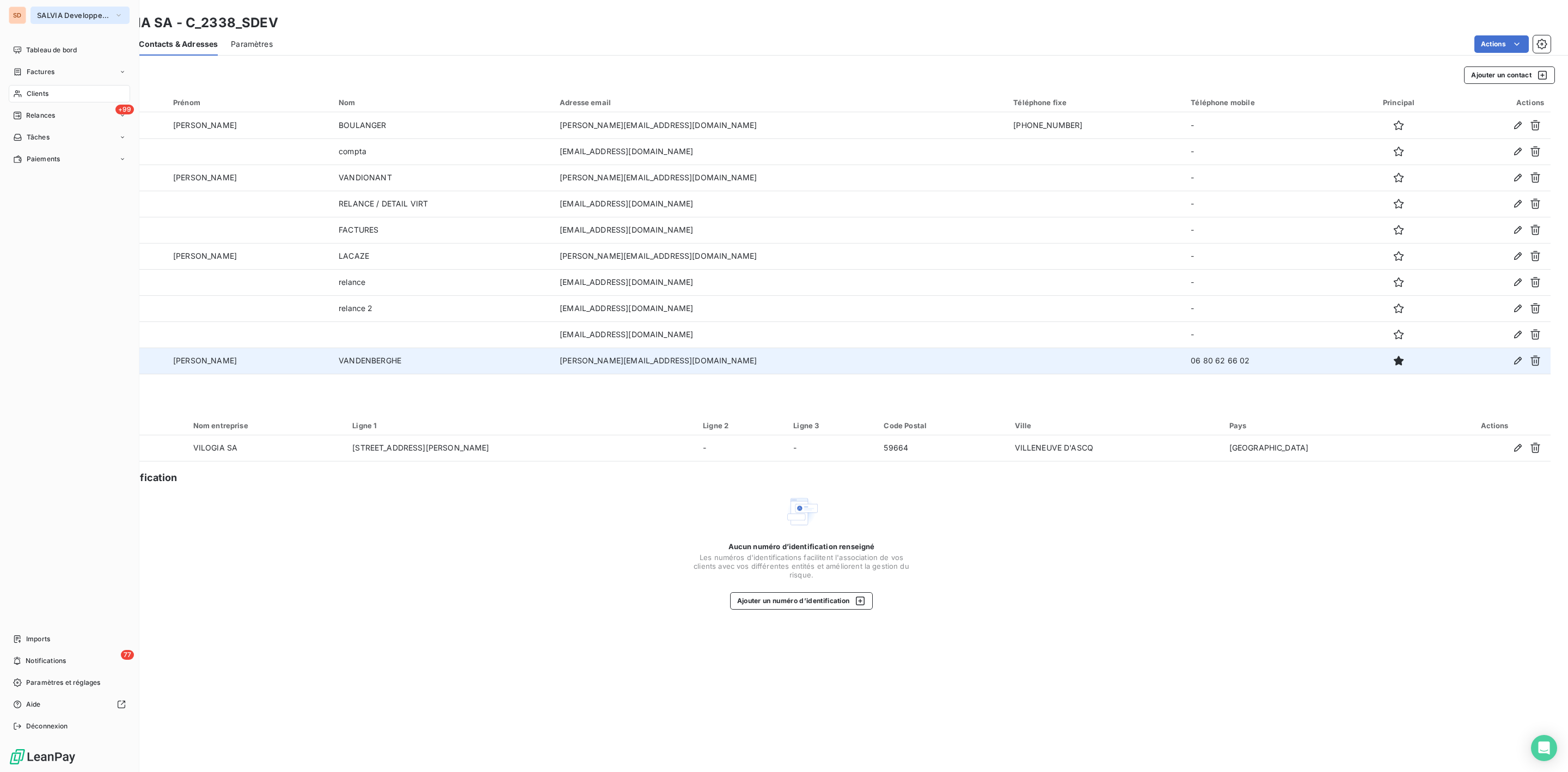
click at [63, 15] on span "SALVIA Developpement" at bounding box center [73, 15] width 73 height 9
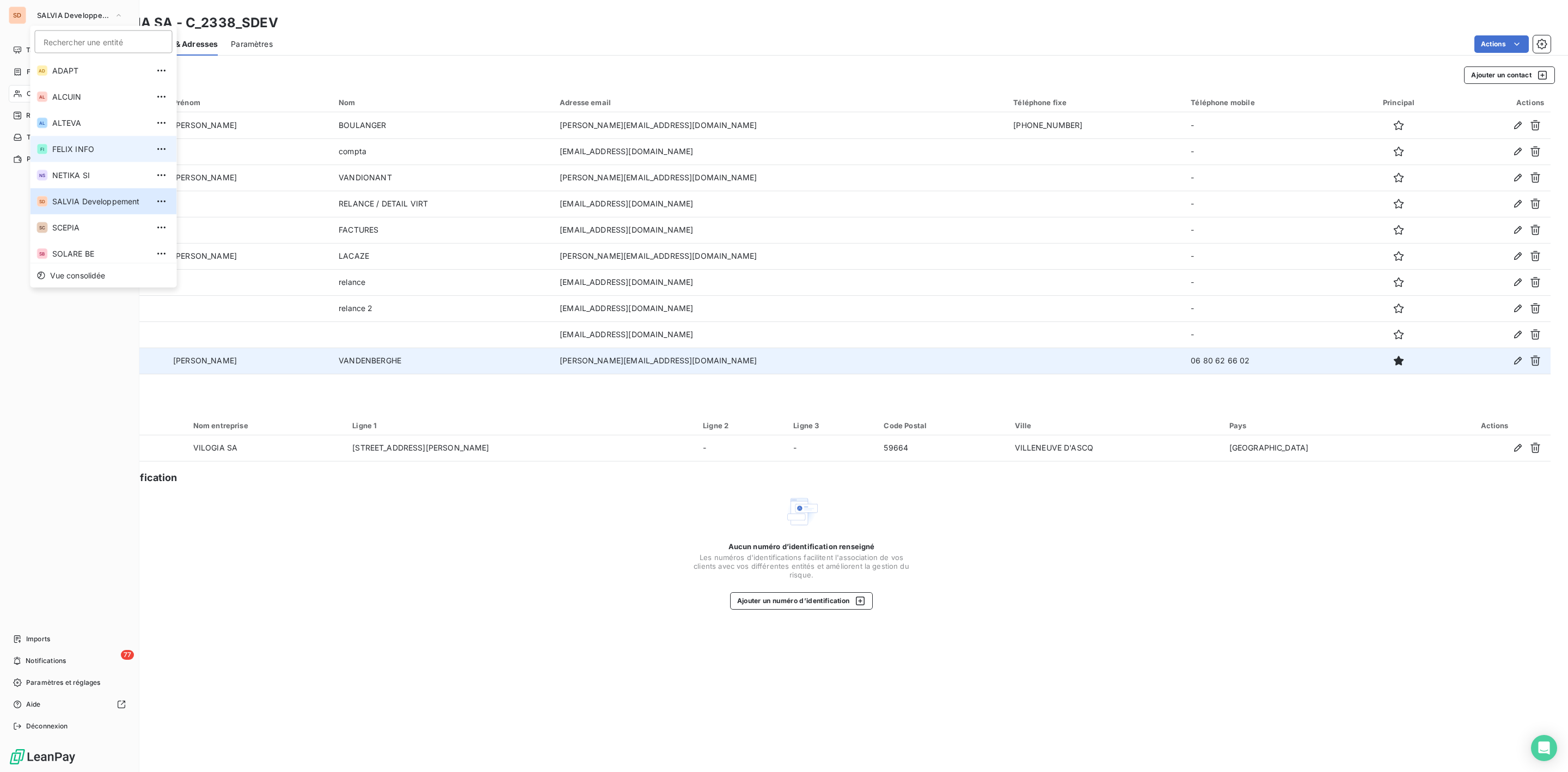
click at [68, 152] on span "FELIX INFO" at bounding box center [100, 149] width 96 height 11
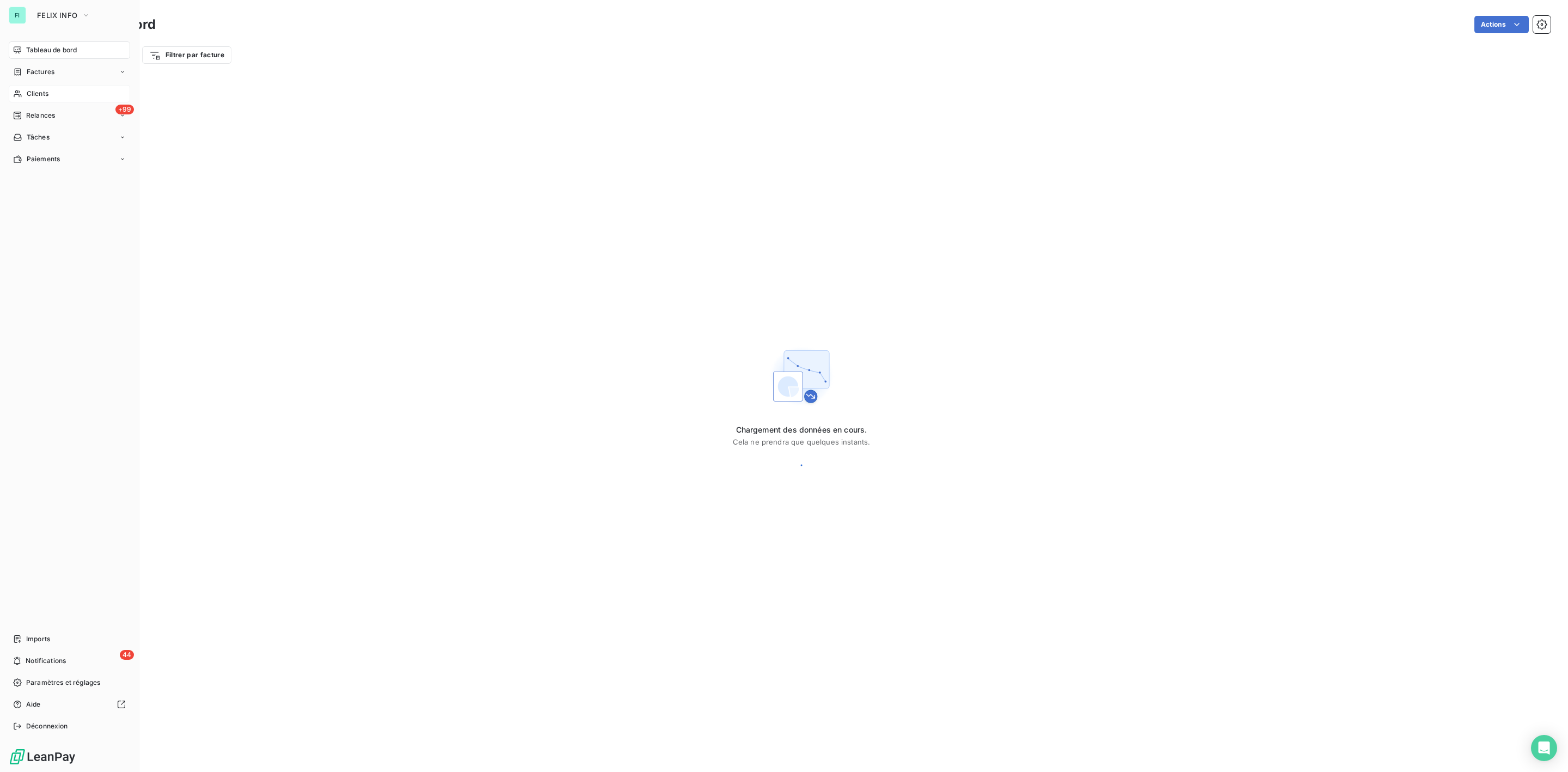
click at [35, 93] on span "Clients" at bounding box center [38, 93] width 22 height 10
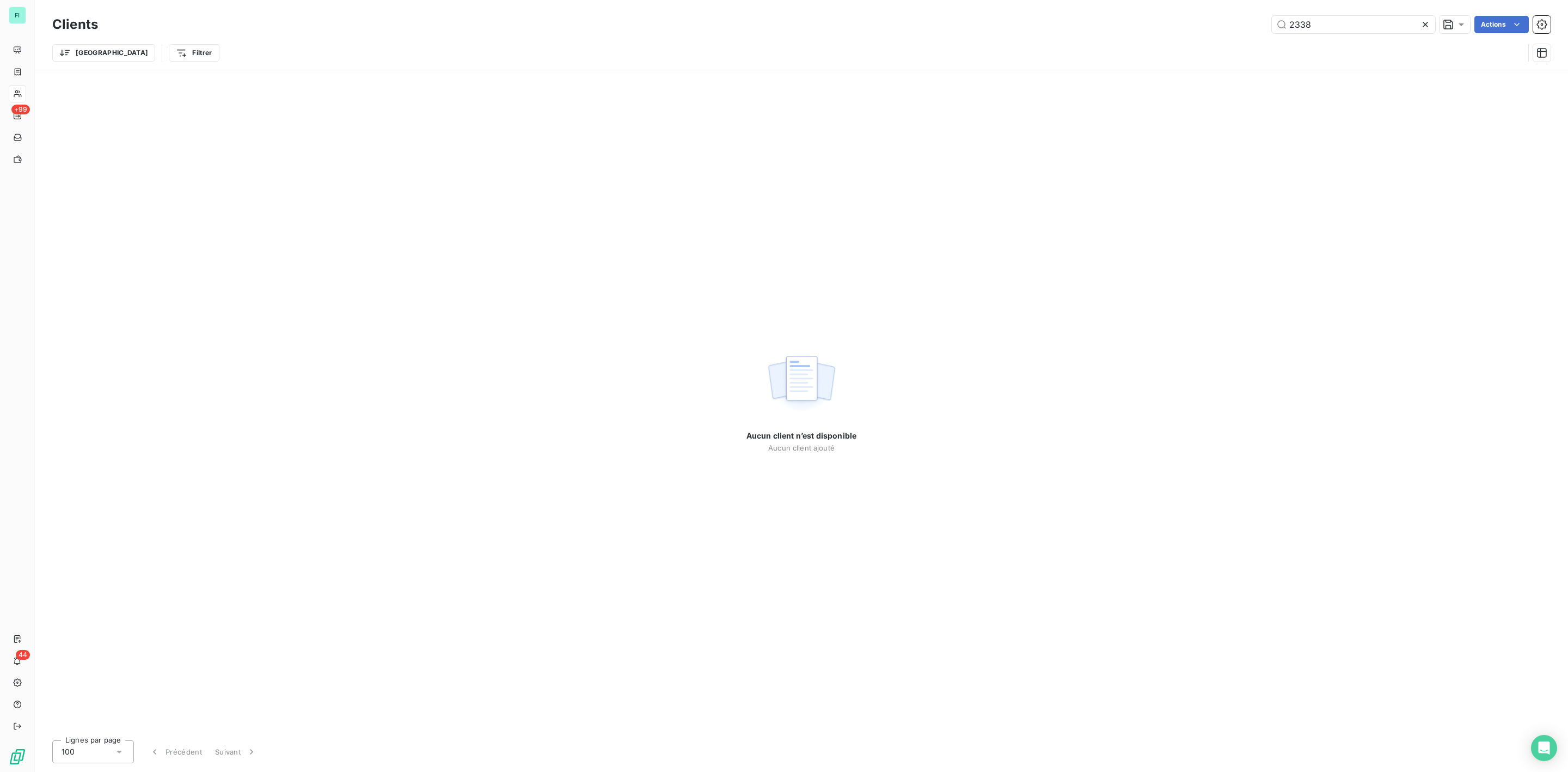
drag, startPoint x: 1343, startPoint y: 18, endPoint x: 1096, endPoint y: 28, distance: 247.2
click at [1123, 28] on div "2338 Actions" at bounding box center [831, 24] width 1439 height 18
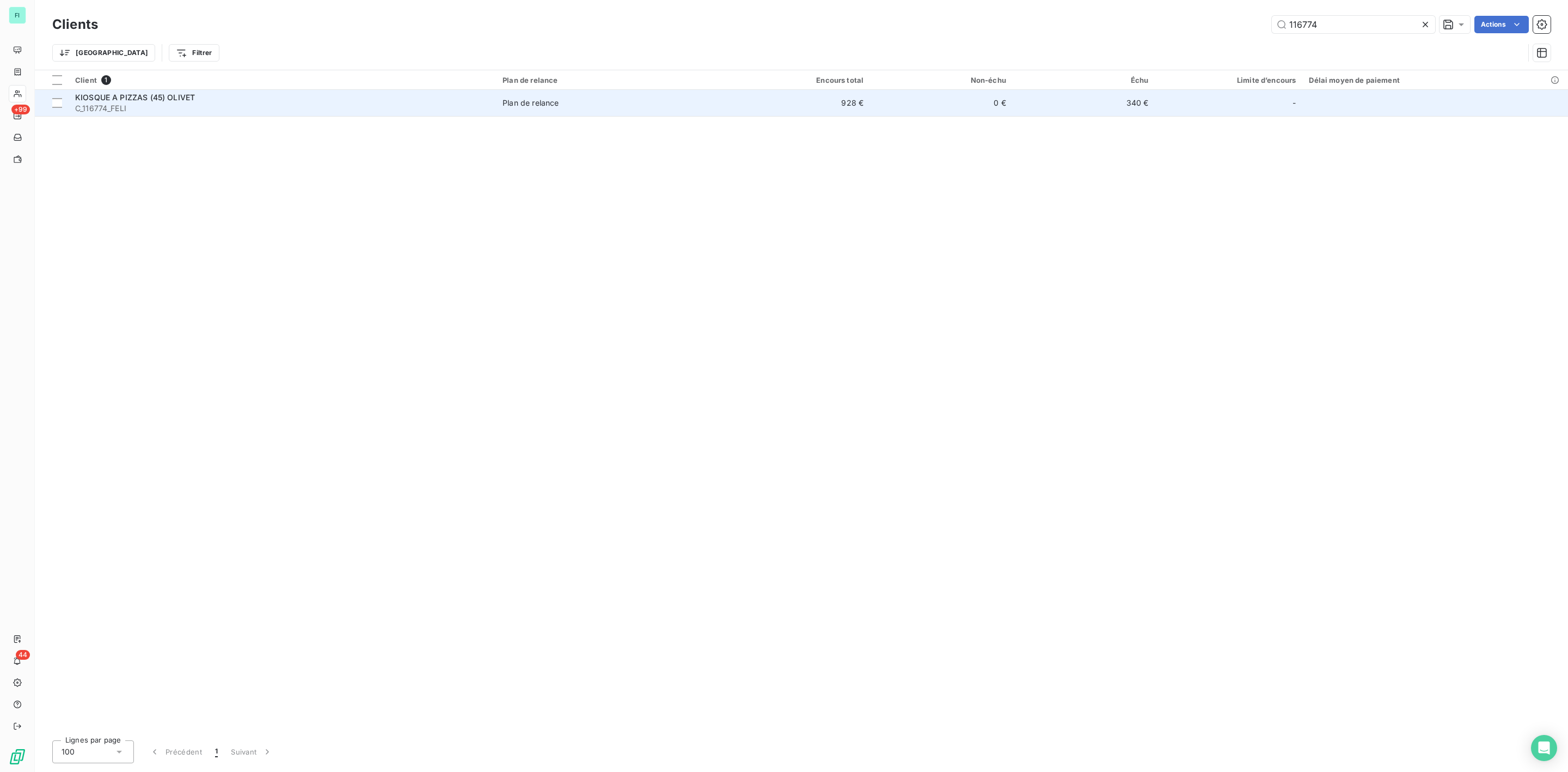
type input "116774"
click at [141, 102] on div "KIOSQUE A PIZZAS (45) OLIVET" at bounding box center [282, 97] width 414 height 11
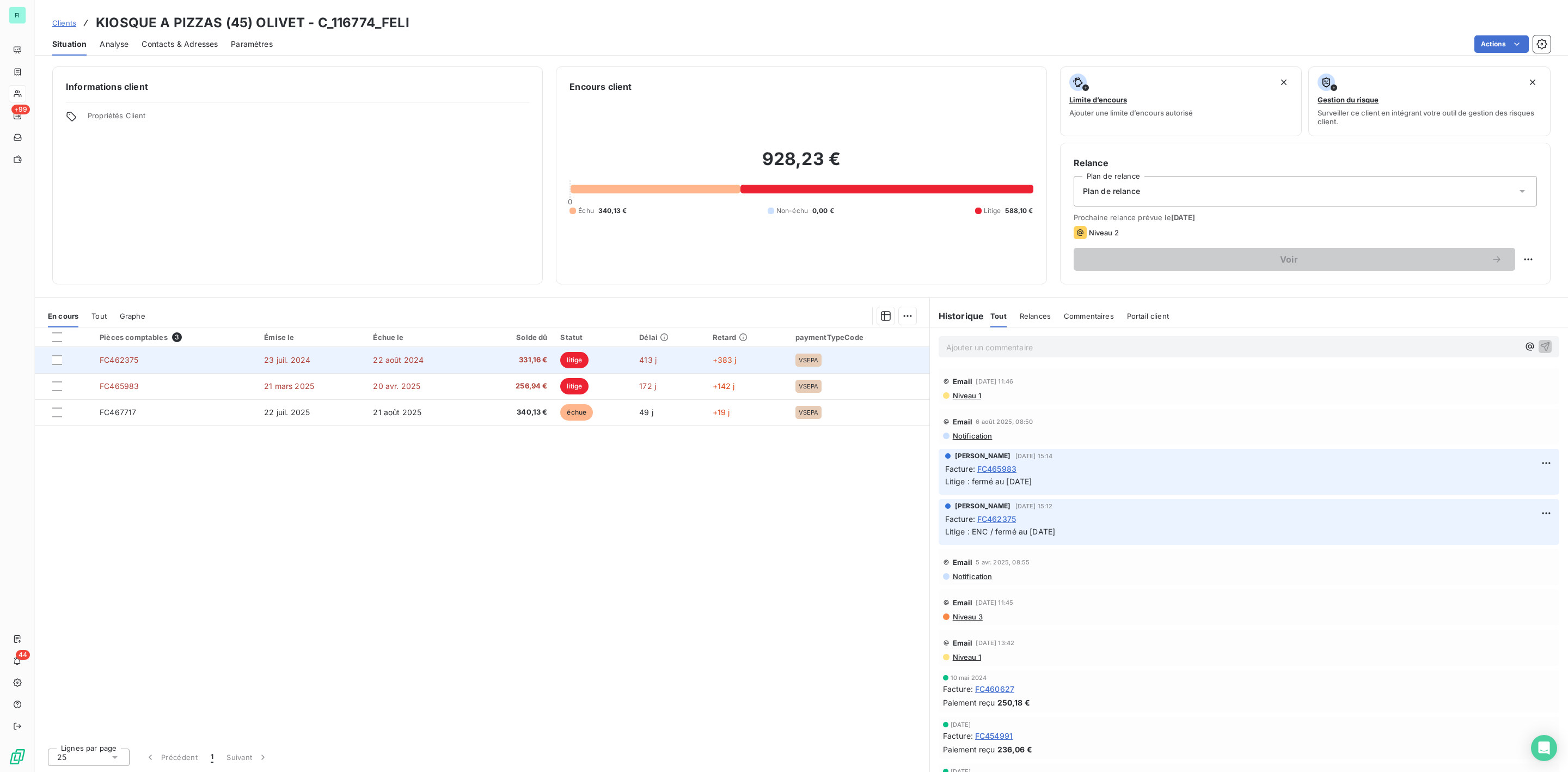
click at [501, 359] on span "331,16 €" at bounding box center [514, 360] width 64 height 11
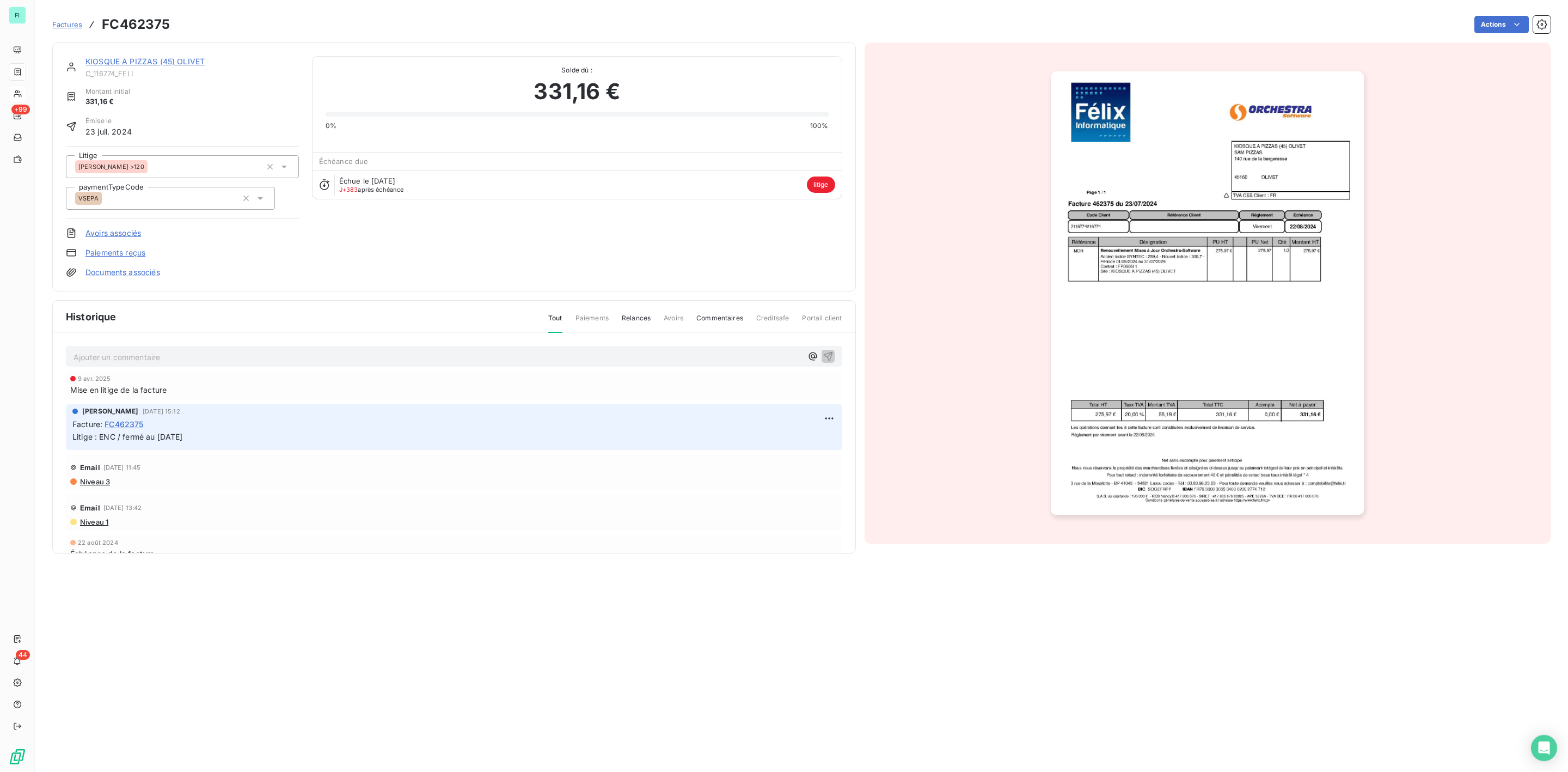
click at [152, 52] on div "KIOSQUE A PIZZAS (45) OLIVET C_116774_FELI Montant initial 331,16 € Émise le [D…" at bounding box center [454, 167] width 803 height 249
click at [158, 59] on link "KIOSQUE A PIZZAS (45) OLIVET" at bounding box center [145, 61] width 119 height 10
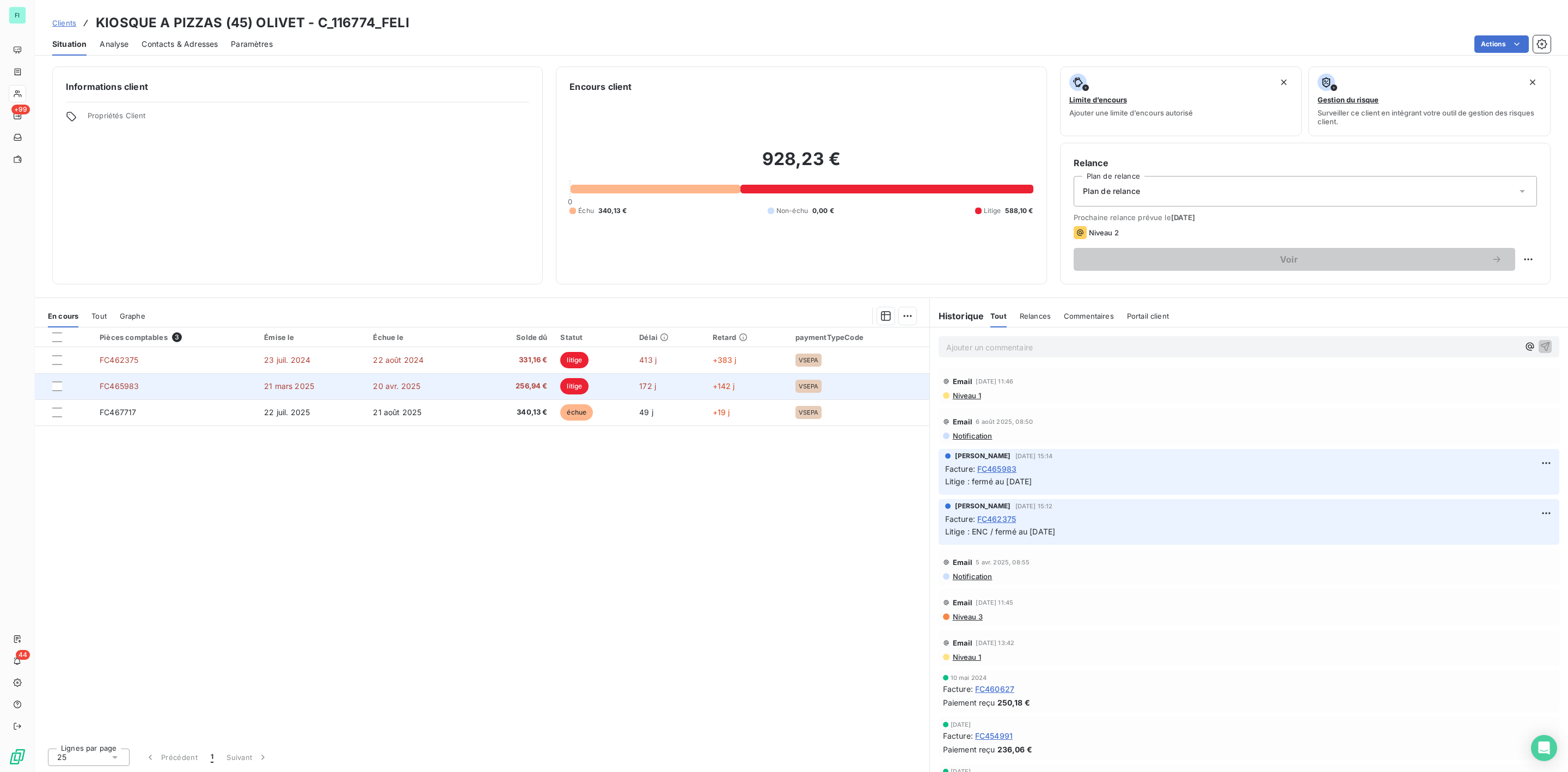
click at [149, 386] on td "FC465983" at bounding box center [175, 386] width 164 height 26
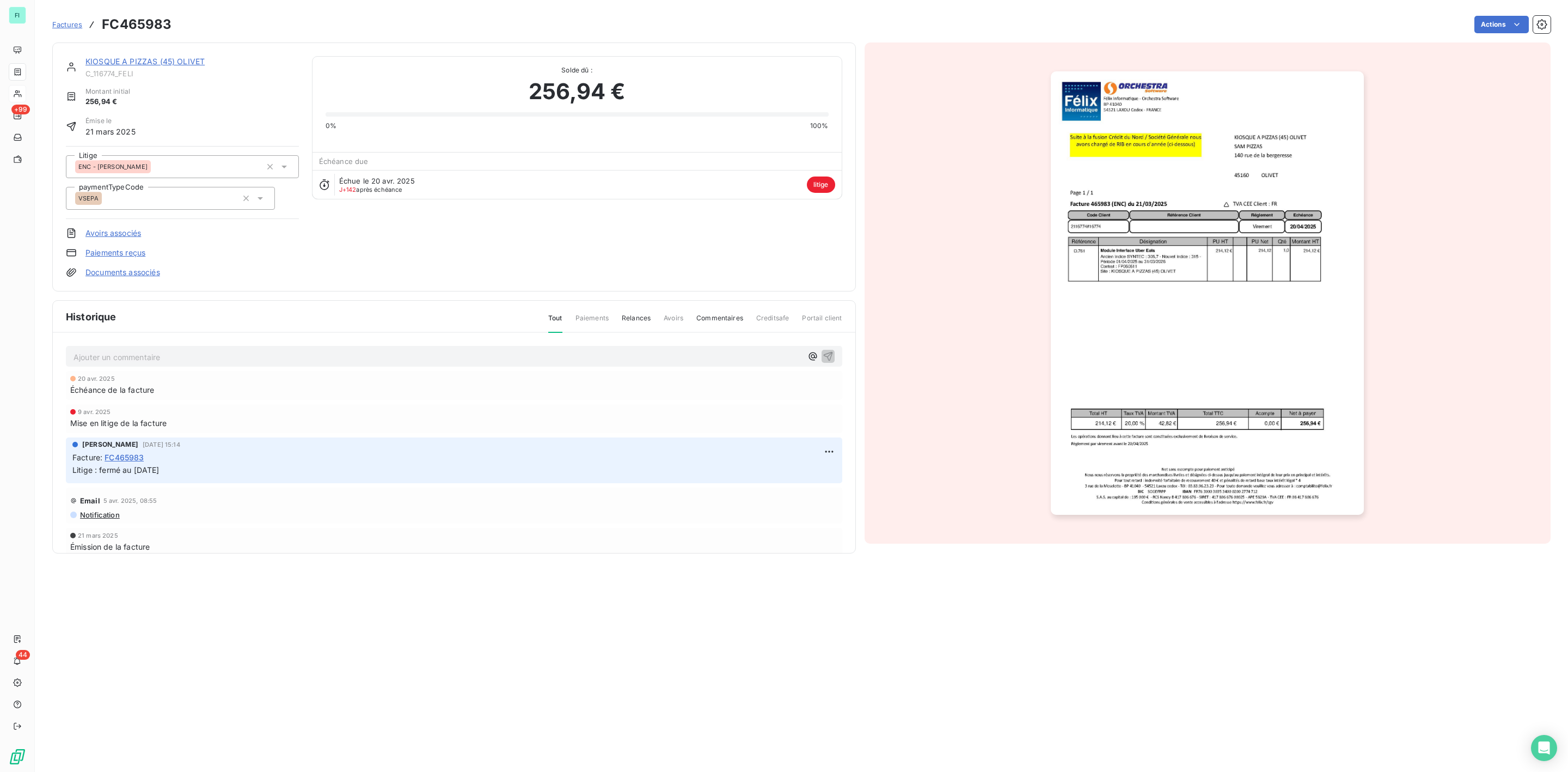
click at [129, 57] on link "KIOSQUE A PIZZAS (45) OLIVET" at bounding box center [145, 61] width 119 height 10
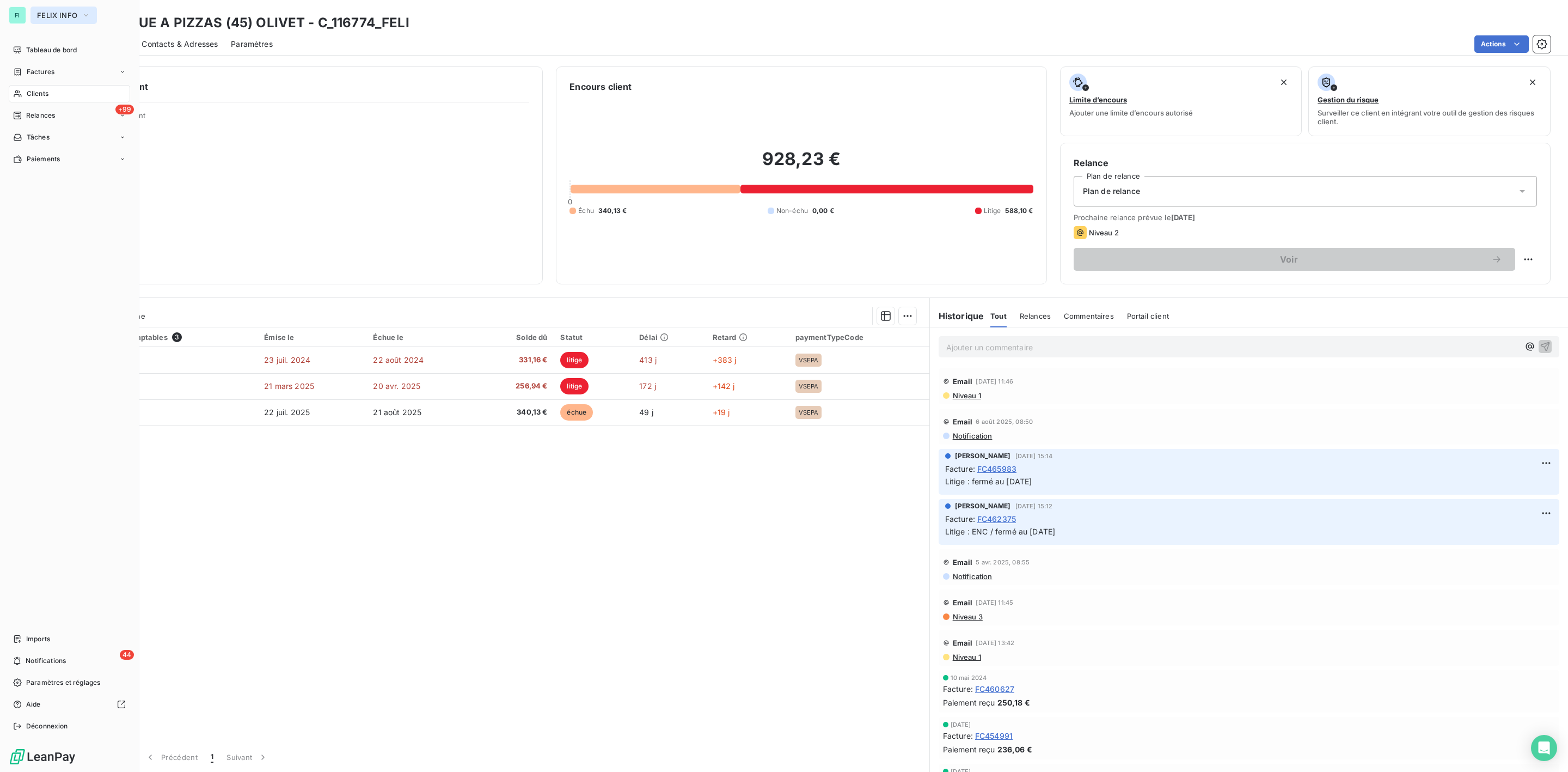
click at [38, 13] on span "FELIX INFO" at bounding box center [57, 15] width 40 height 9
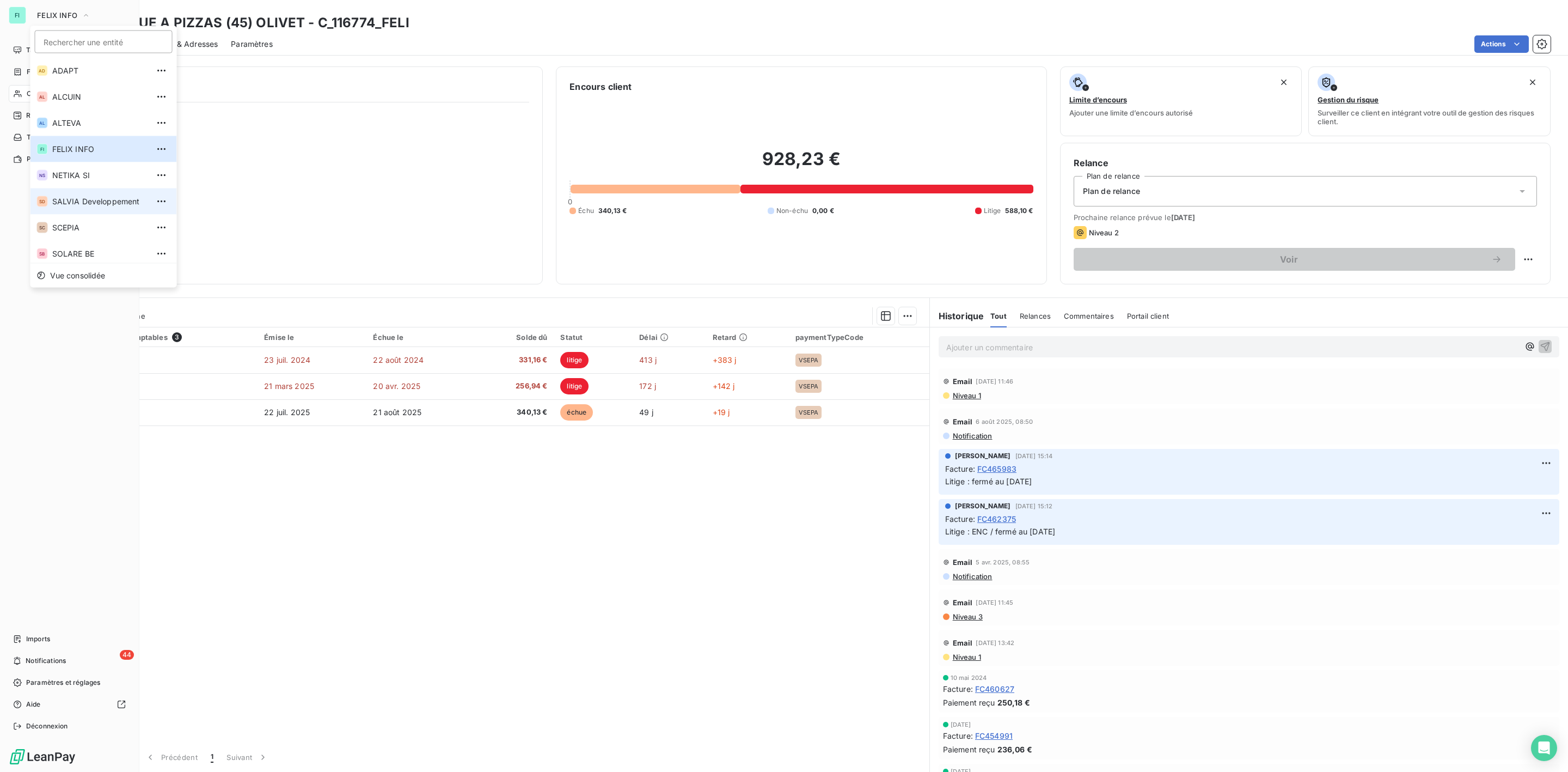
click at [85, 206] on li "SD SALVIA Developpement" at bounding box center [103, 202] width 146 height 26
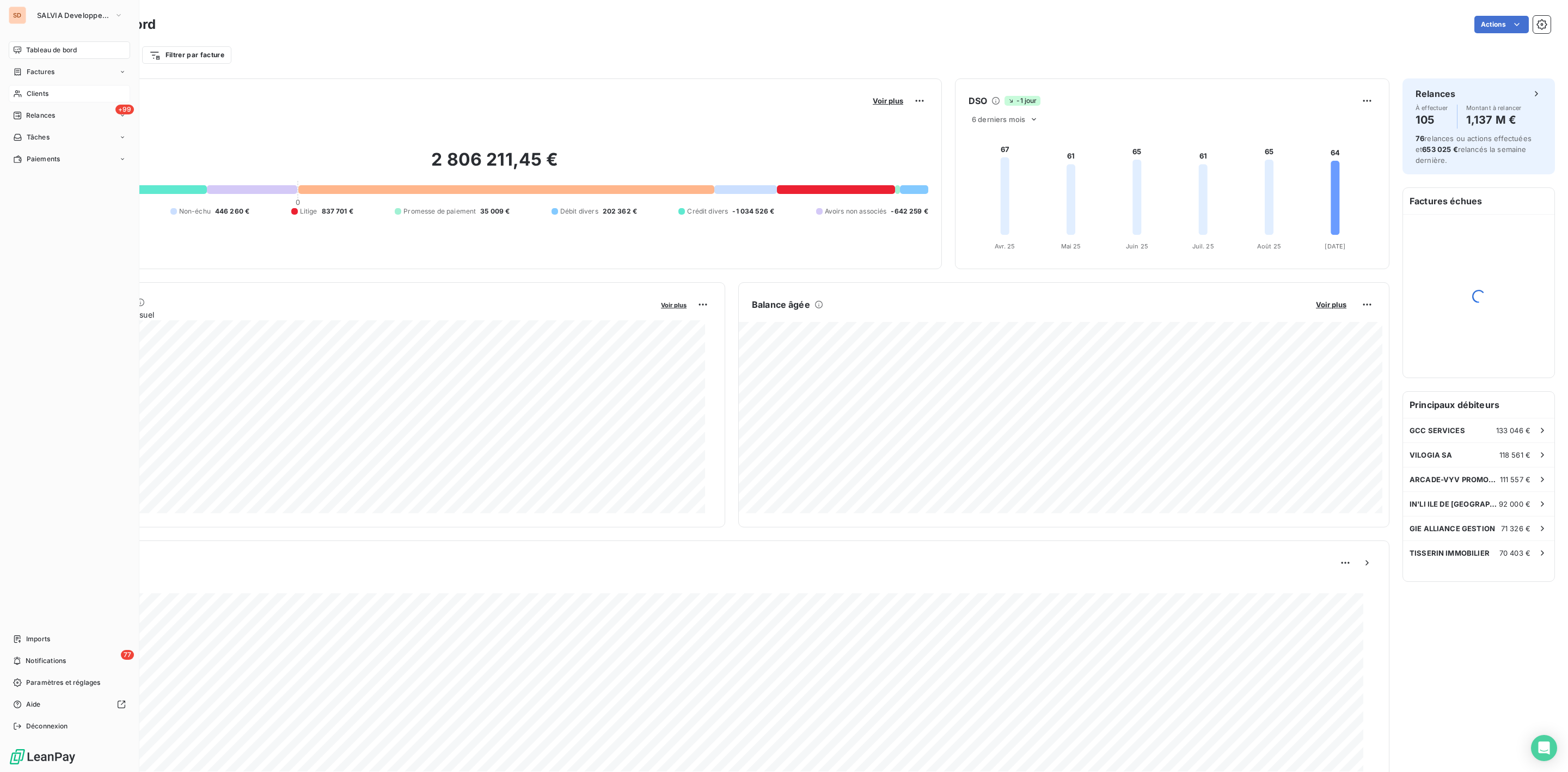
click at [40, 95] on span "Clients" at bounding box center [38, 93] width 22 height 10
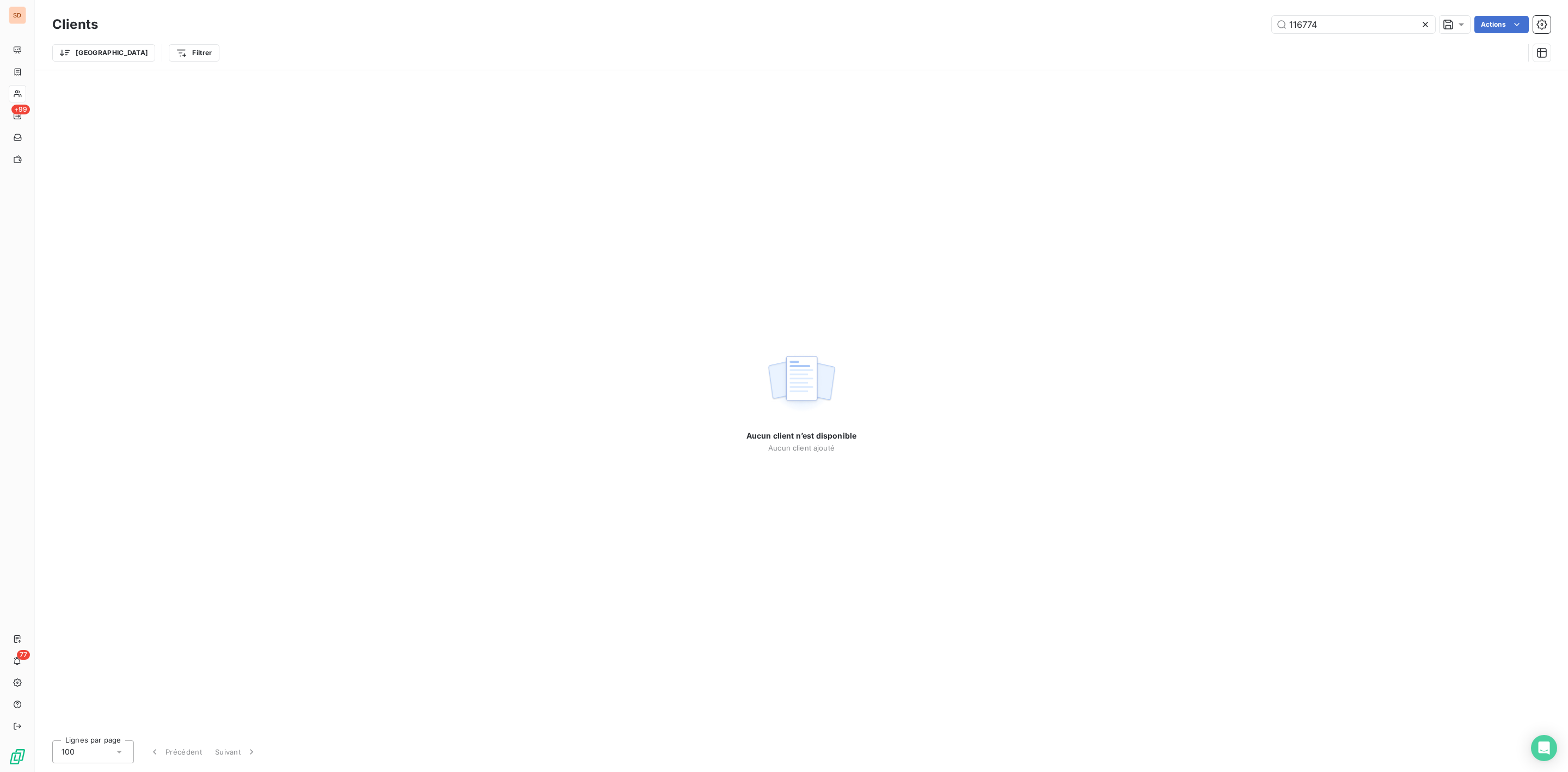
drag, startPoint x: 1336, startPoint y: 20, endPoint x: 835, endPoint y: 31, distance: 501.1
click at [895, 31] on div "116774 Actions" at bounding box center [831, 24] width 1439 height 18
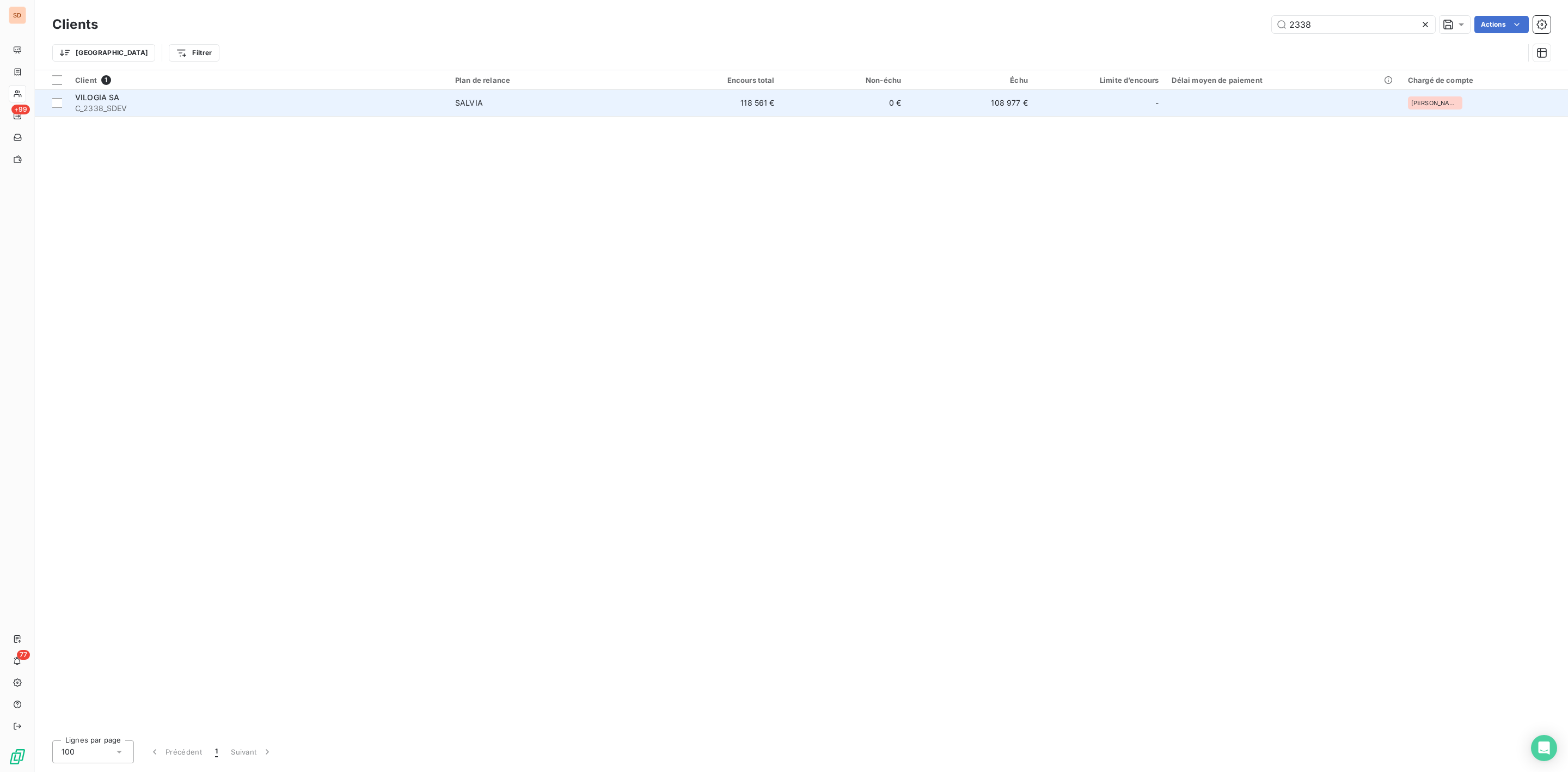
type input "2338"
click at [130, 105] on span "C_2338_SDEV" at bounding box center [258, 108] width 367 height 11
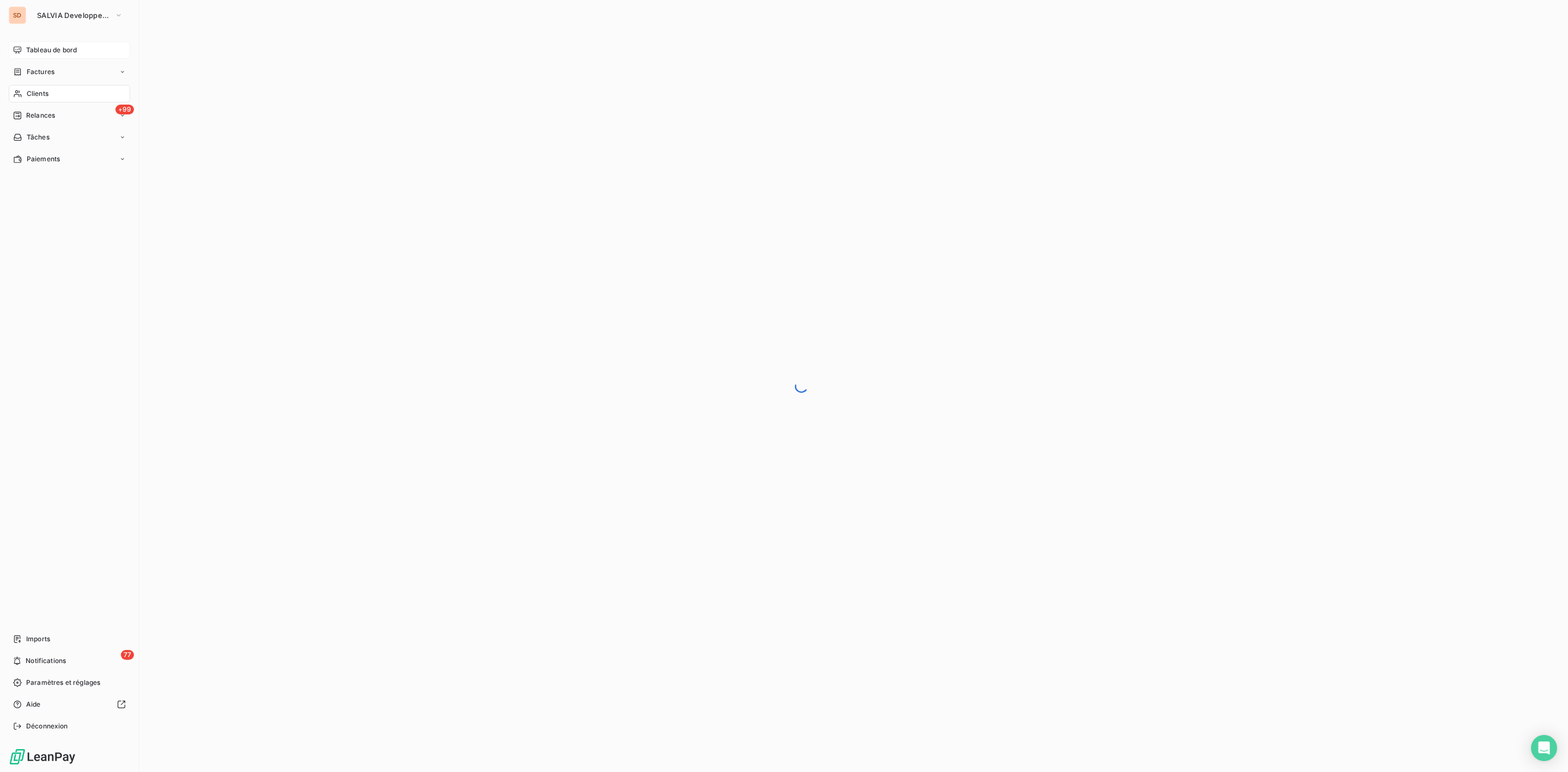
click at [36, 48] on span "Tableau de bord" at bounding box center [52, 49] width 51 height 10
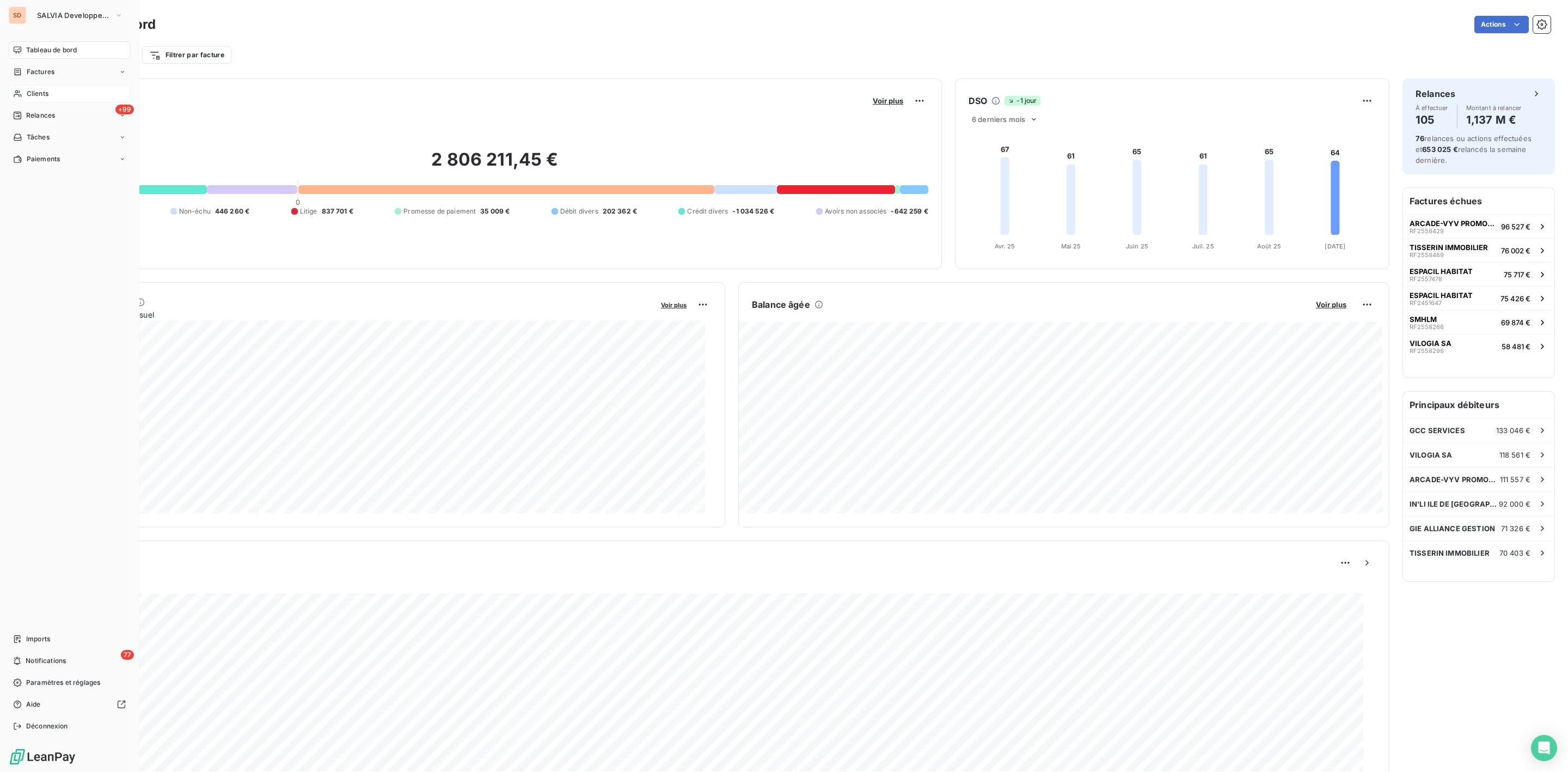
click at [32, 92] on span "Clients" at bounding box center [38, 93] width 22 height 10
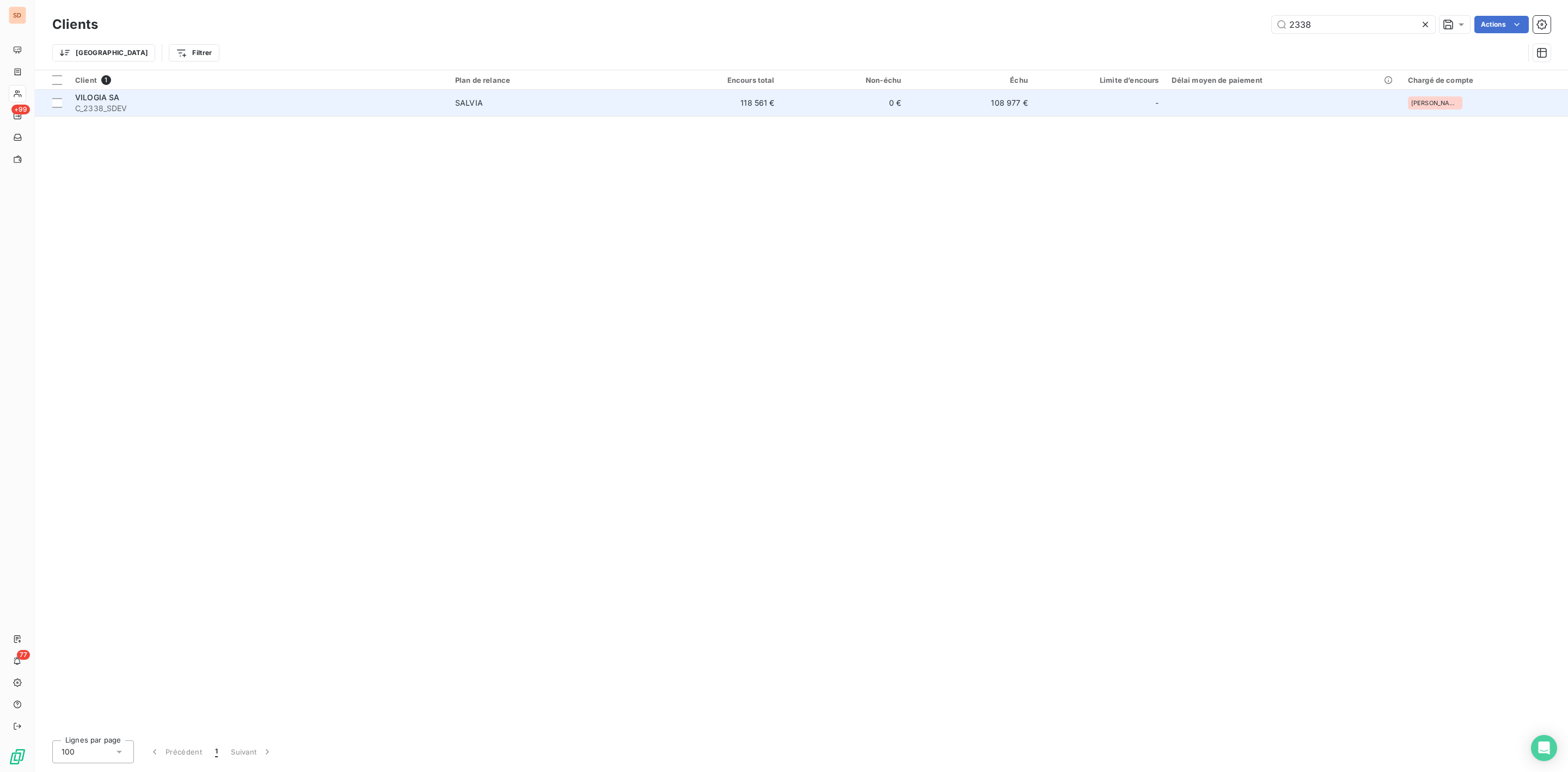
click at [234, 99] on div "VILOGIA SA" at bounding box center [258, 97] width 367 height 11
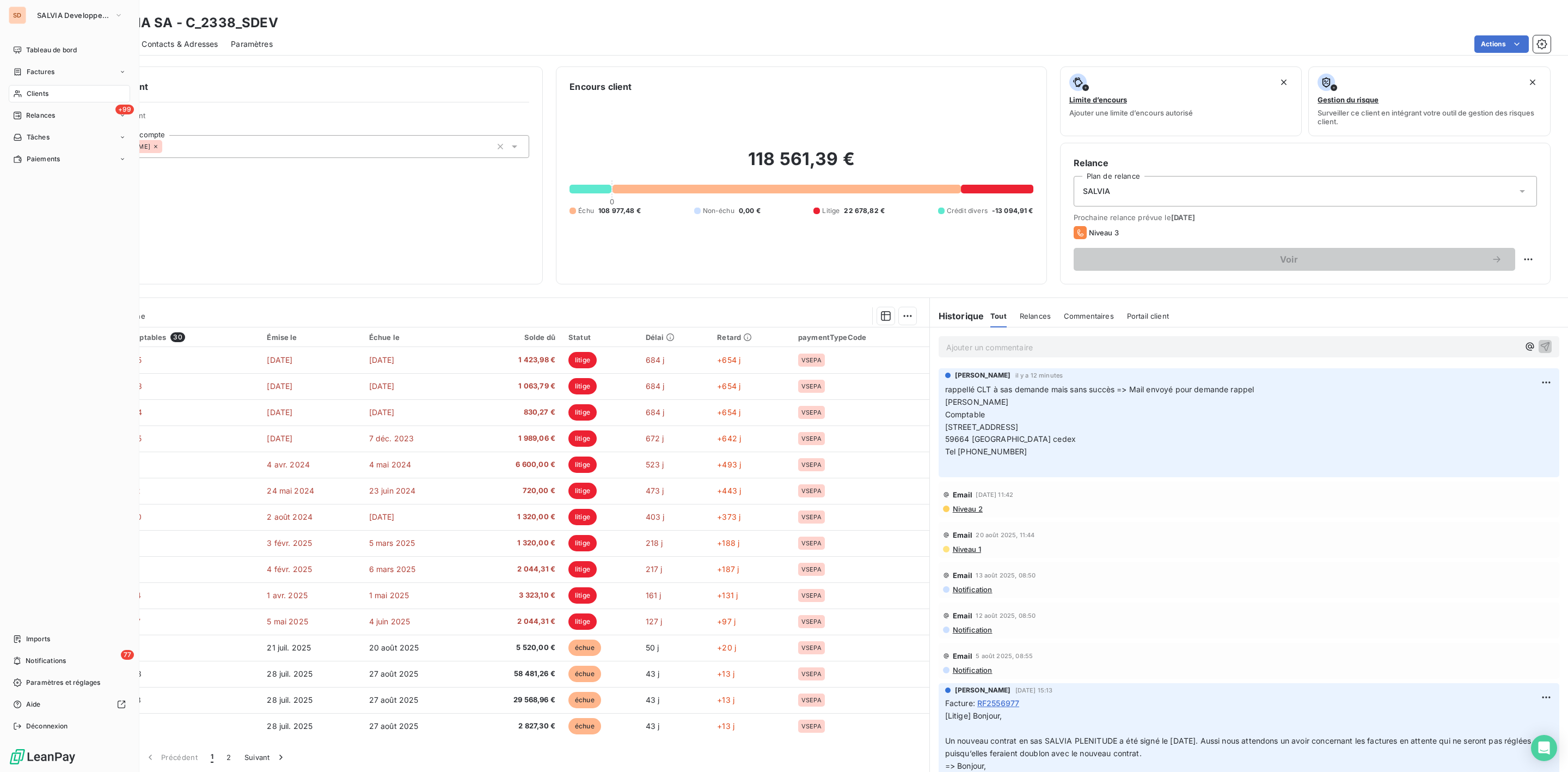
click at [38, 89] on span "Clients" at bounding box center [38, 93] width 22 height 10
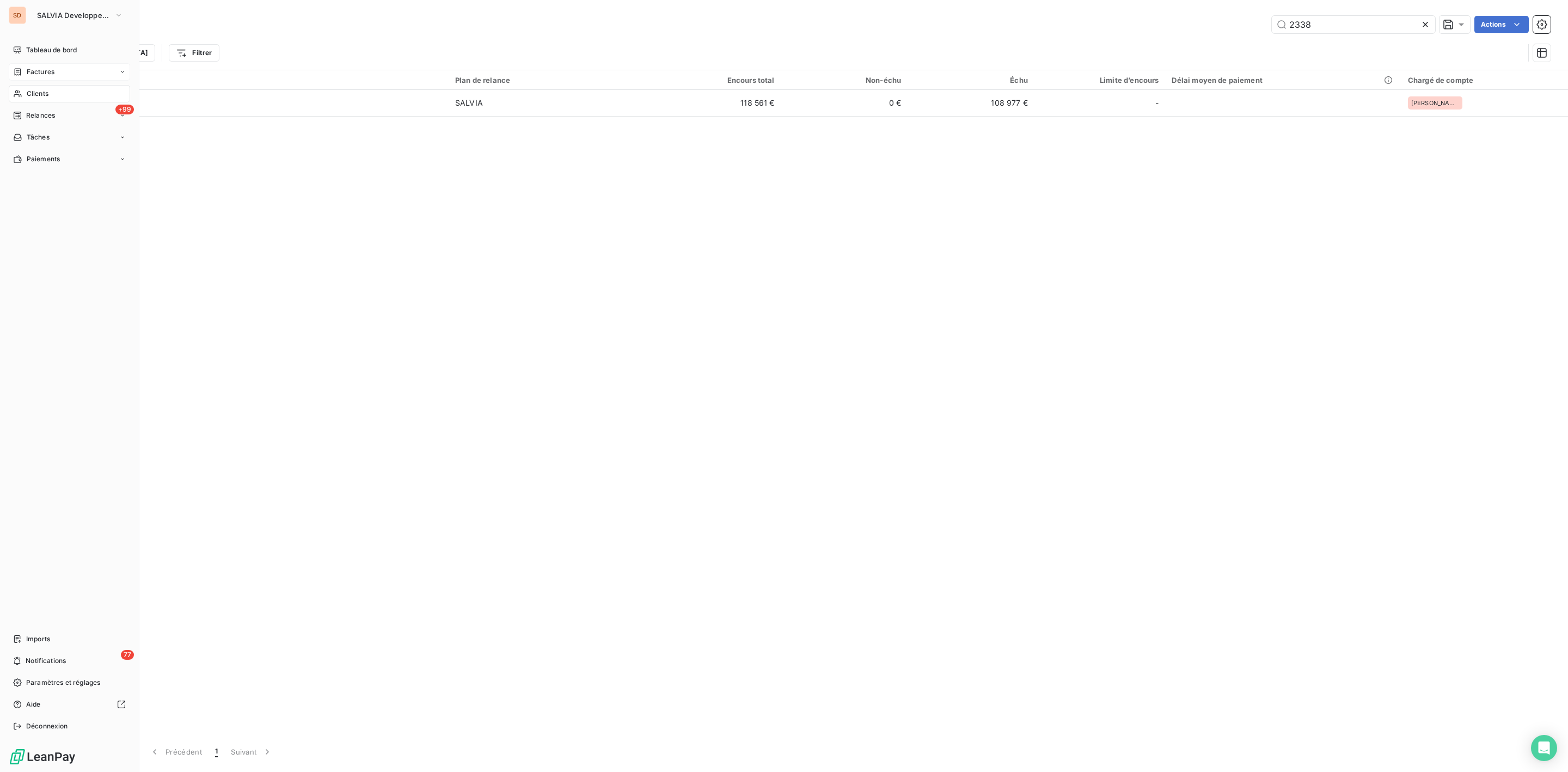
click at [47, 69] on span "Factures" at bounding box center [40, 71] width 28 height 10
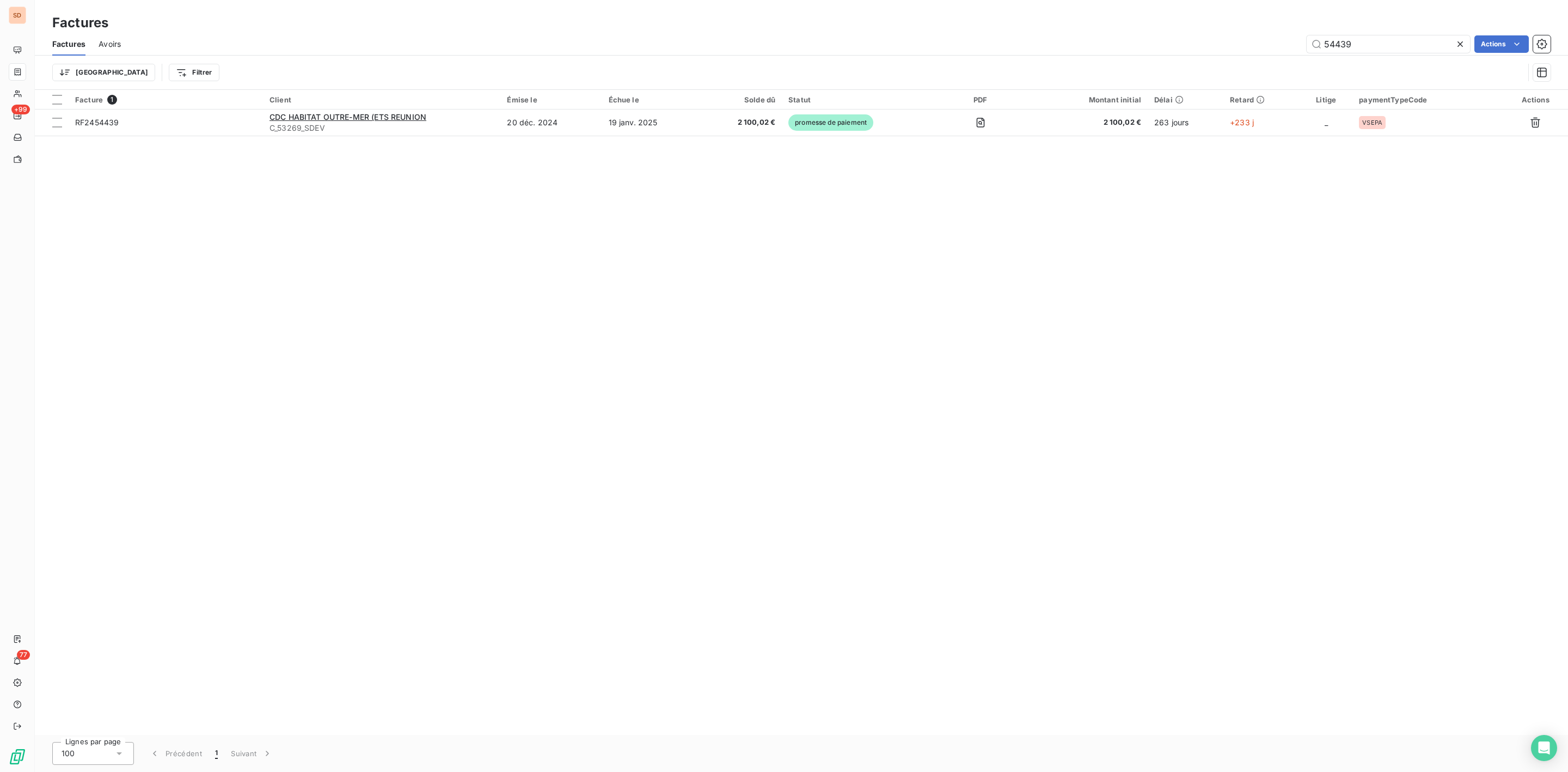
drag, startPoint x: 426, startPoint y: 443, endPoint x: 304, endPoint y: 325, distance: 169.7
click at [426, 442] on div "Facture 1 Client Émise le Échue le Solde dû Statut PDF Montant initial Délai Re…" at bounding box center [801, 412] width 1533 height 645
click at [51, 91] on div "Clients" at bounding box center [69, 93] width 121 height 18
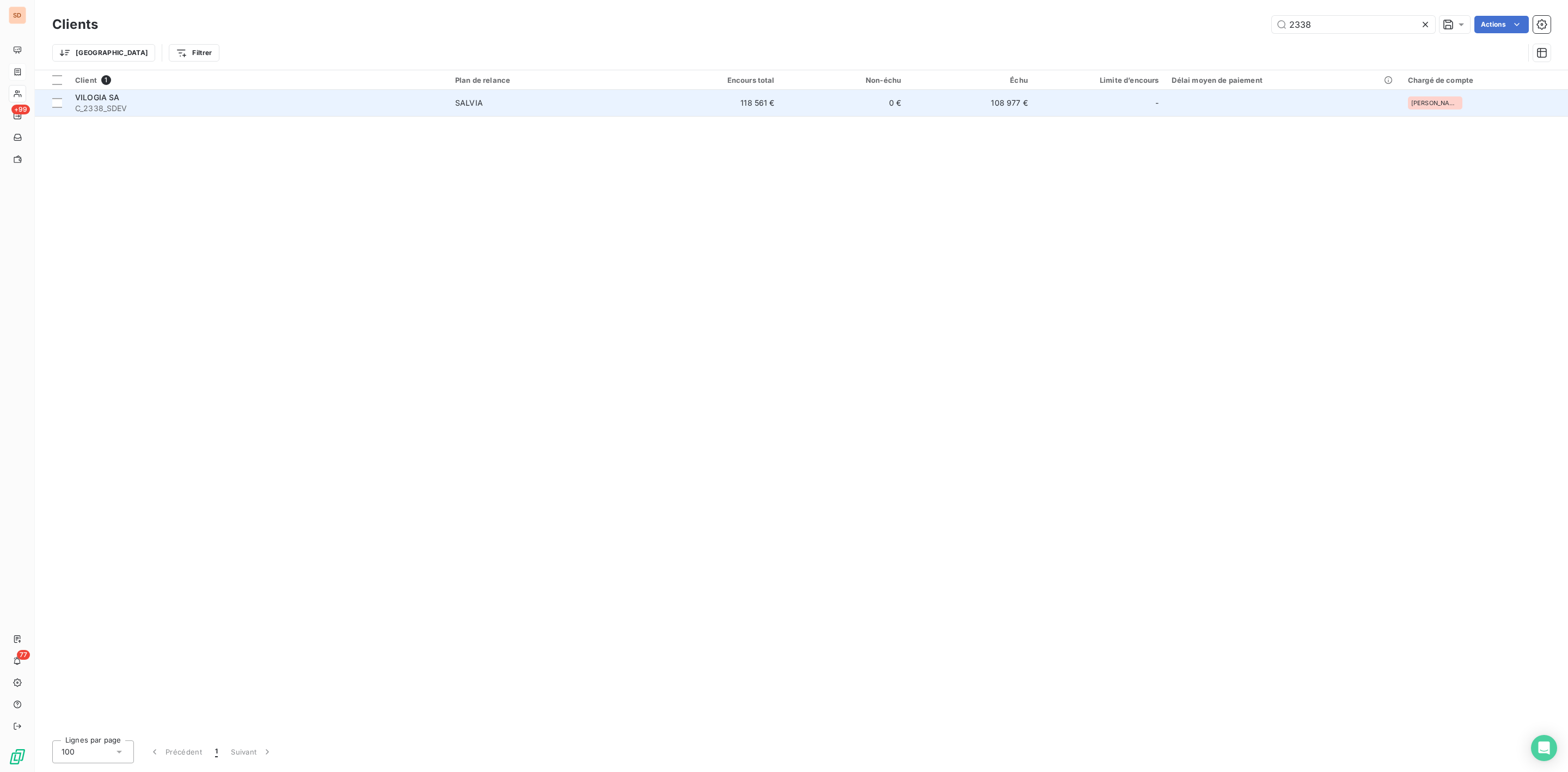
click at [248, 104] on span "C_2338_SDEV" at bounding box center [258, 108] width 367 height 11
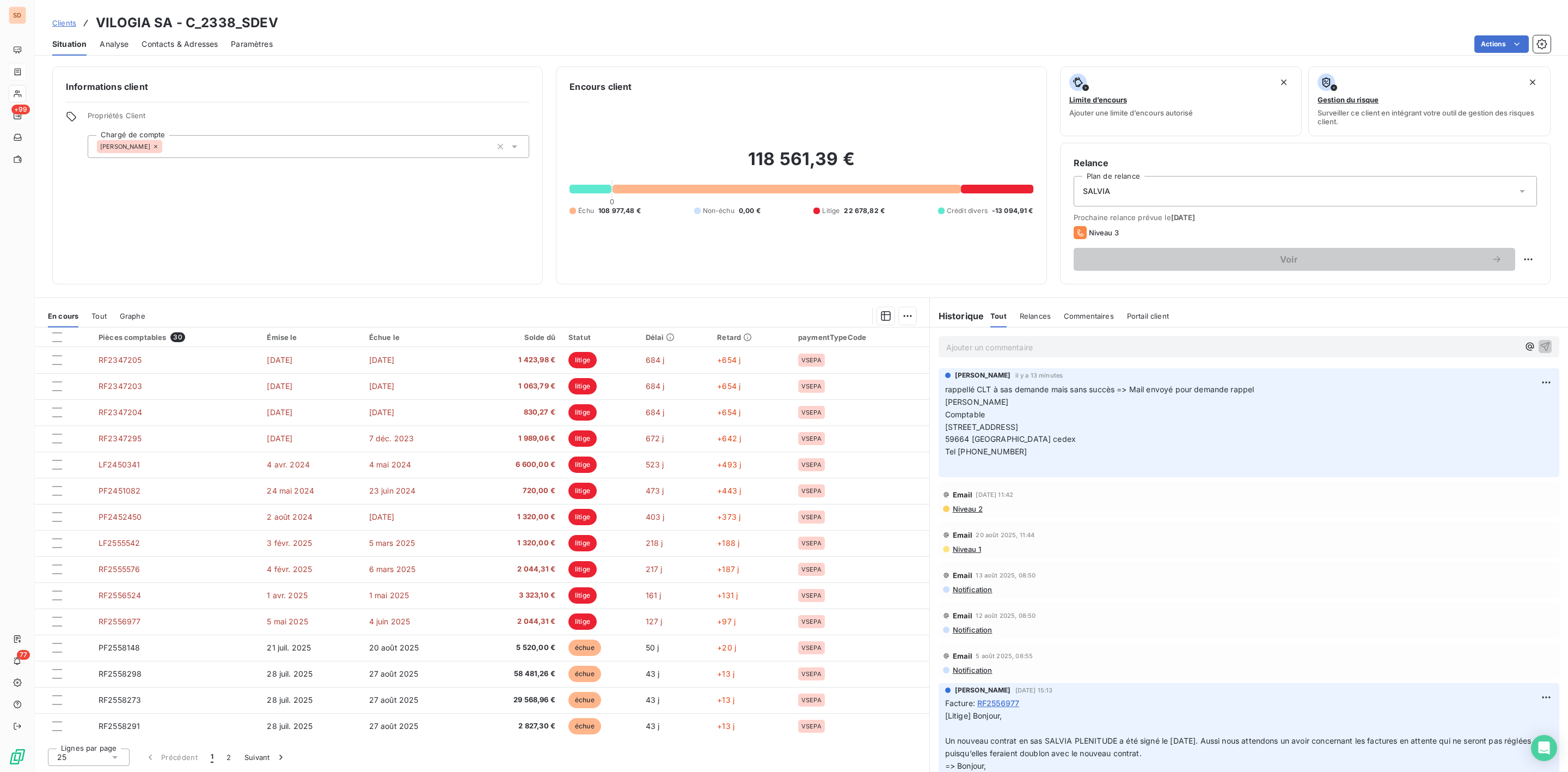
click at [171, 46] on span "Contacts & Adresses" at bounding box center [180, 44] width 77 height 11
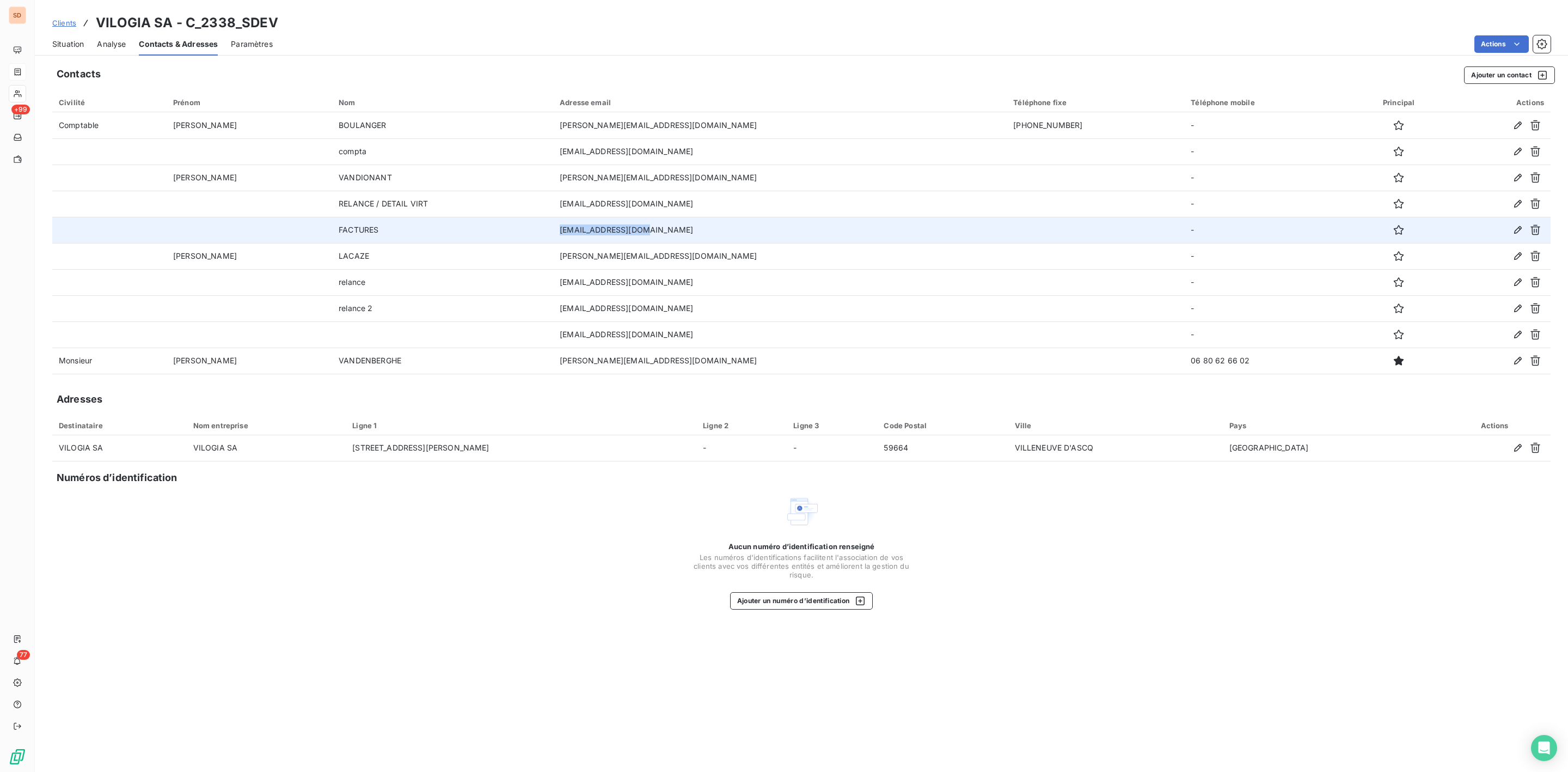
drag, startPoint x: 518, startPoint y: 230, endPoint x: 637, endPoint y: 230, distance: 119.0
click at [637, 230] on td "[EMAIL_ADDRESS][DOMAIN_NAME]" at bounding box center [780, 230] width 453 height 26
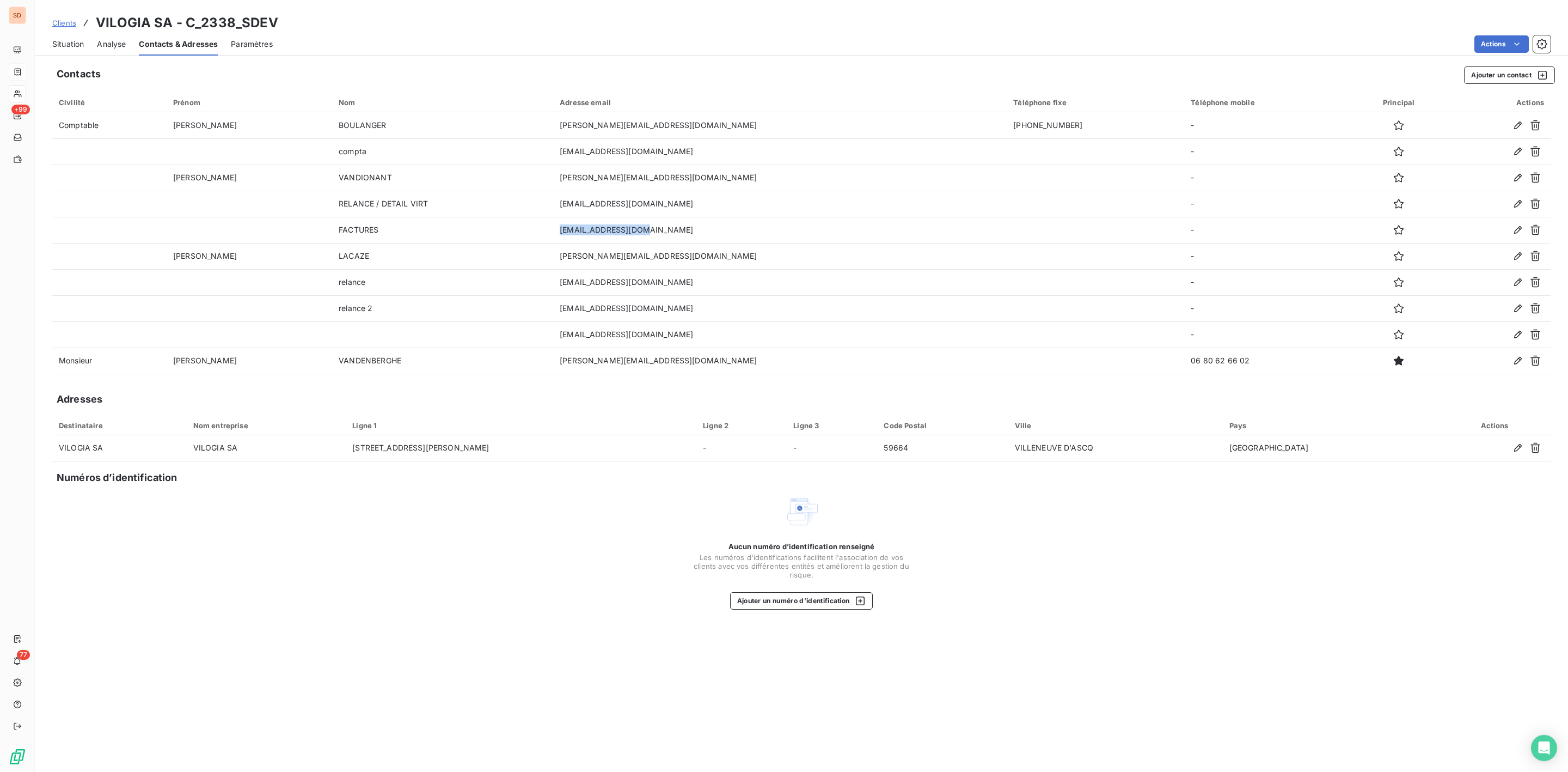
drag, startPoint x: 71, startPoint y: 49, endPoint x: 71, endPoint y: 43, distance: 6.0
click at [72, 48] on div "Situation" at bounding box center [68, 43] width 32 height 23
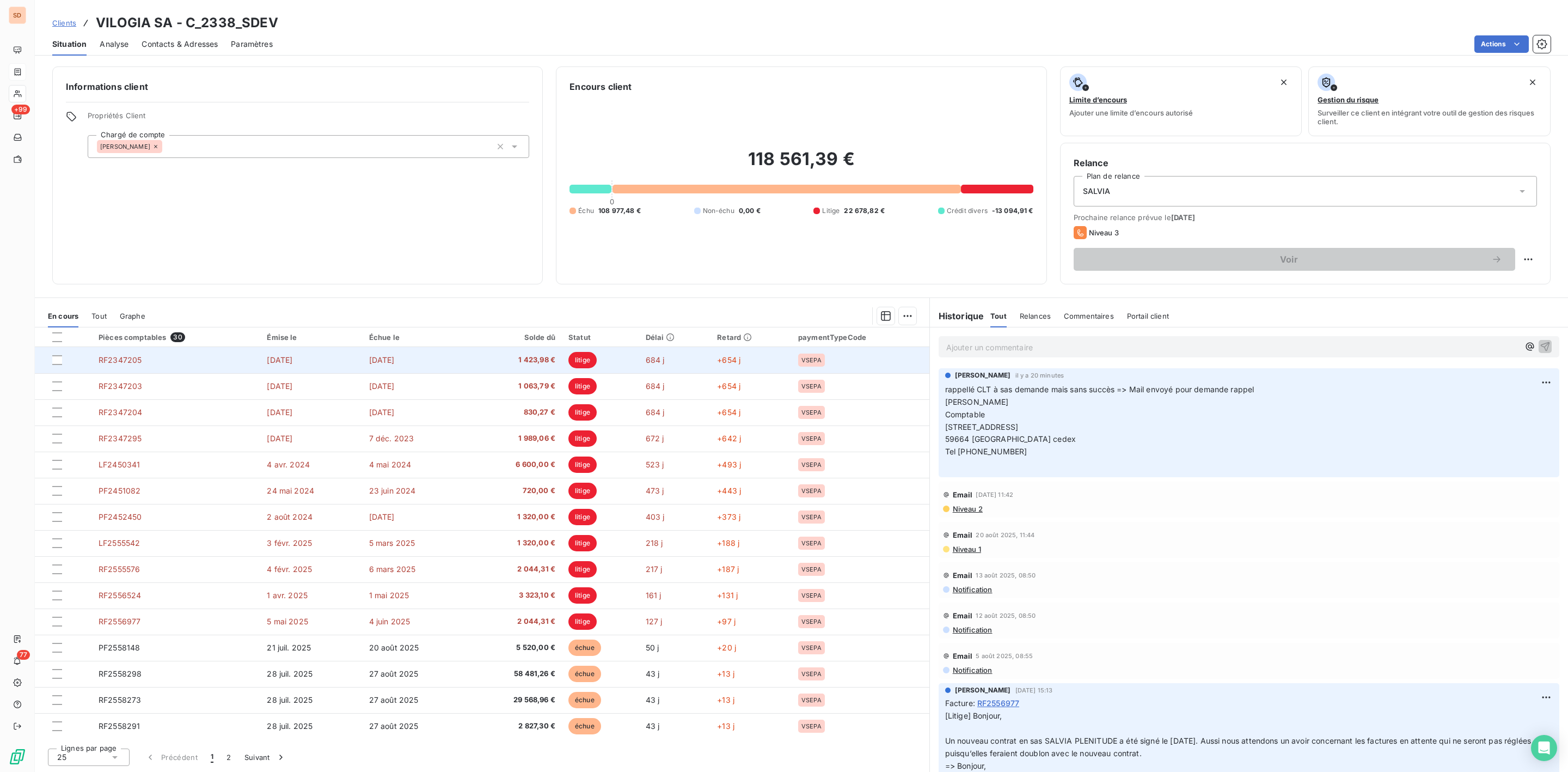
click at [469, 363] on td "1 423,98 €" at bounding box center [516, 360] width 93 height 26
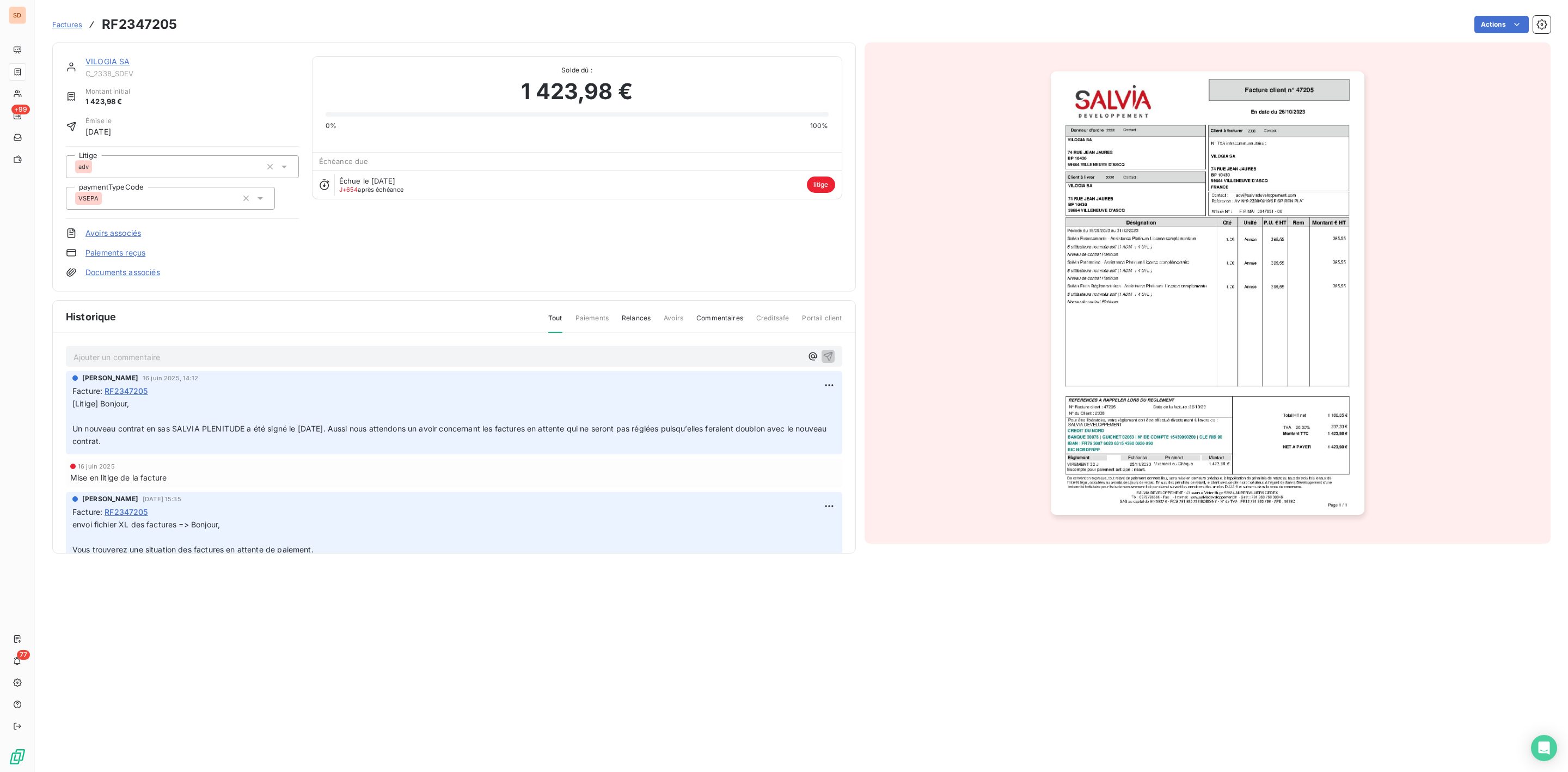
click at [1132, 269] on img "button" at bounding box center [1207, 293] width 313 height 443
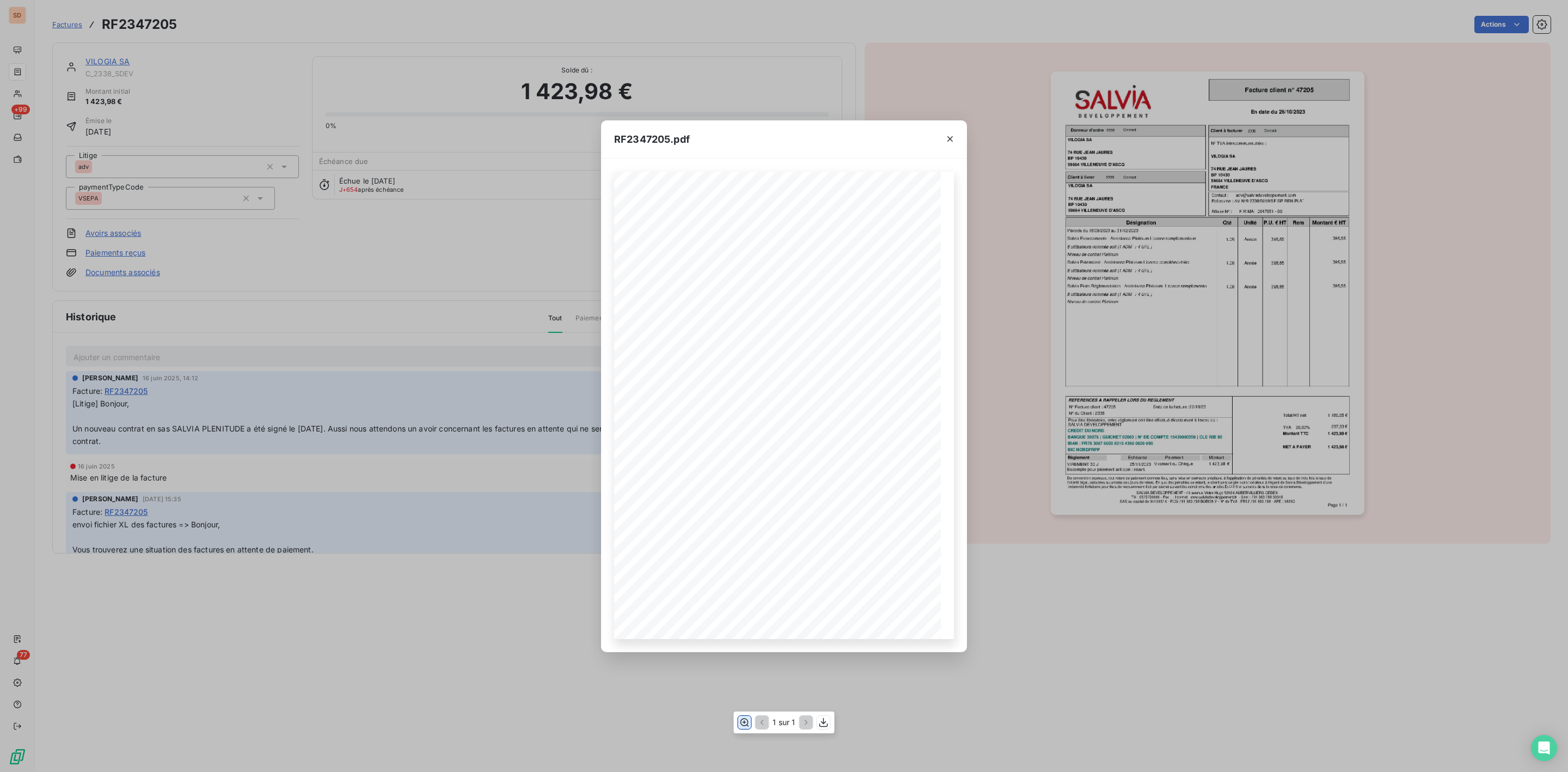
click at [740, 723] on icon "button" at bounding box center [745, 721] width 9 height 8
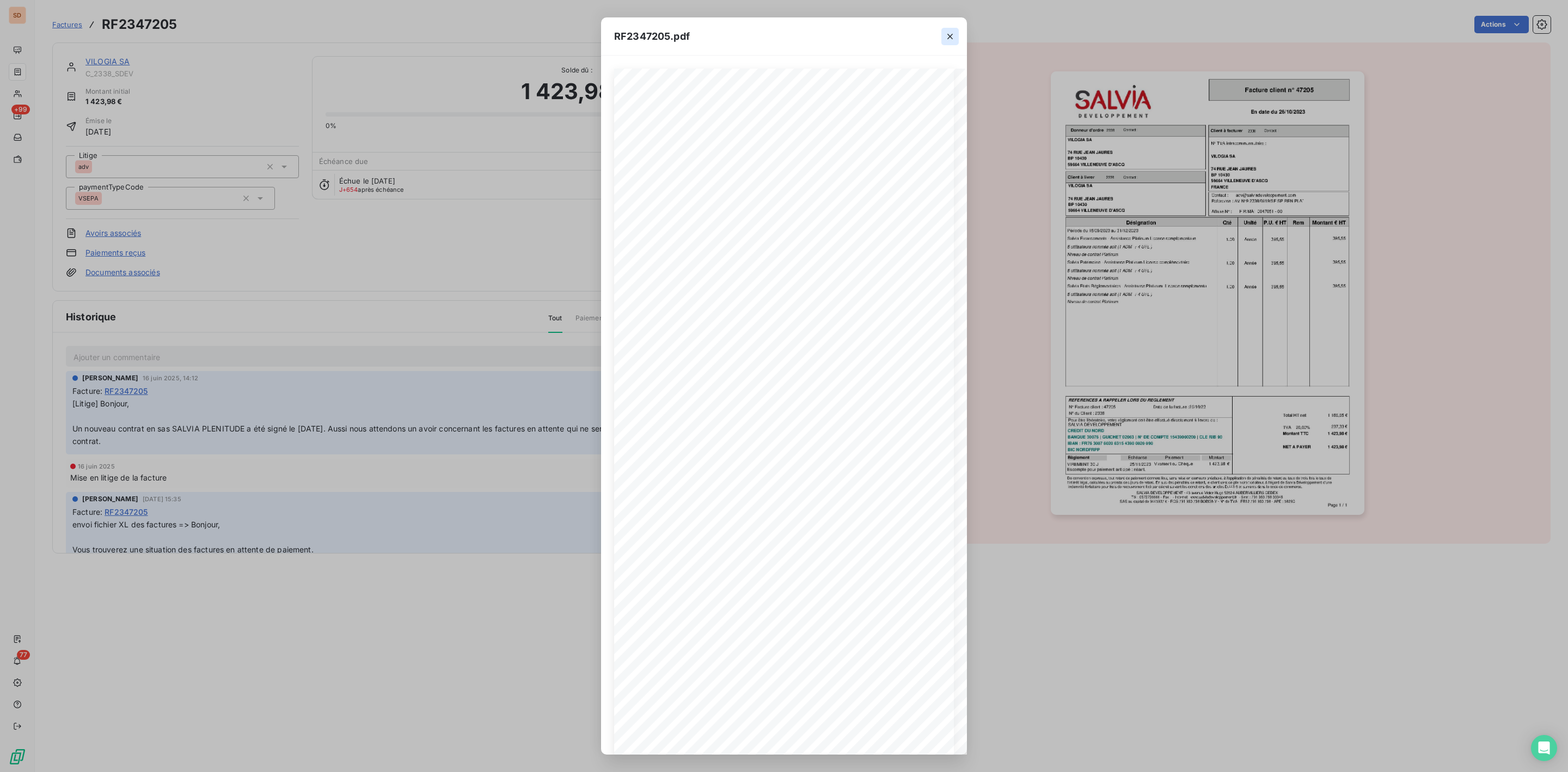
click at [948, 35] on icon "button" at bounding box center [950, 36] width 11 height 11
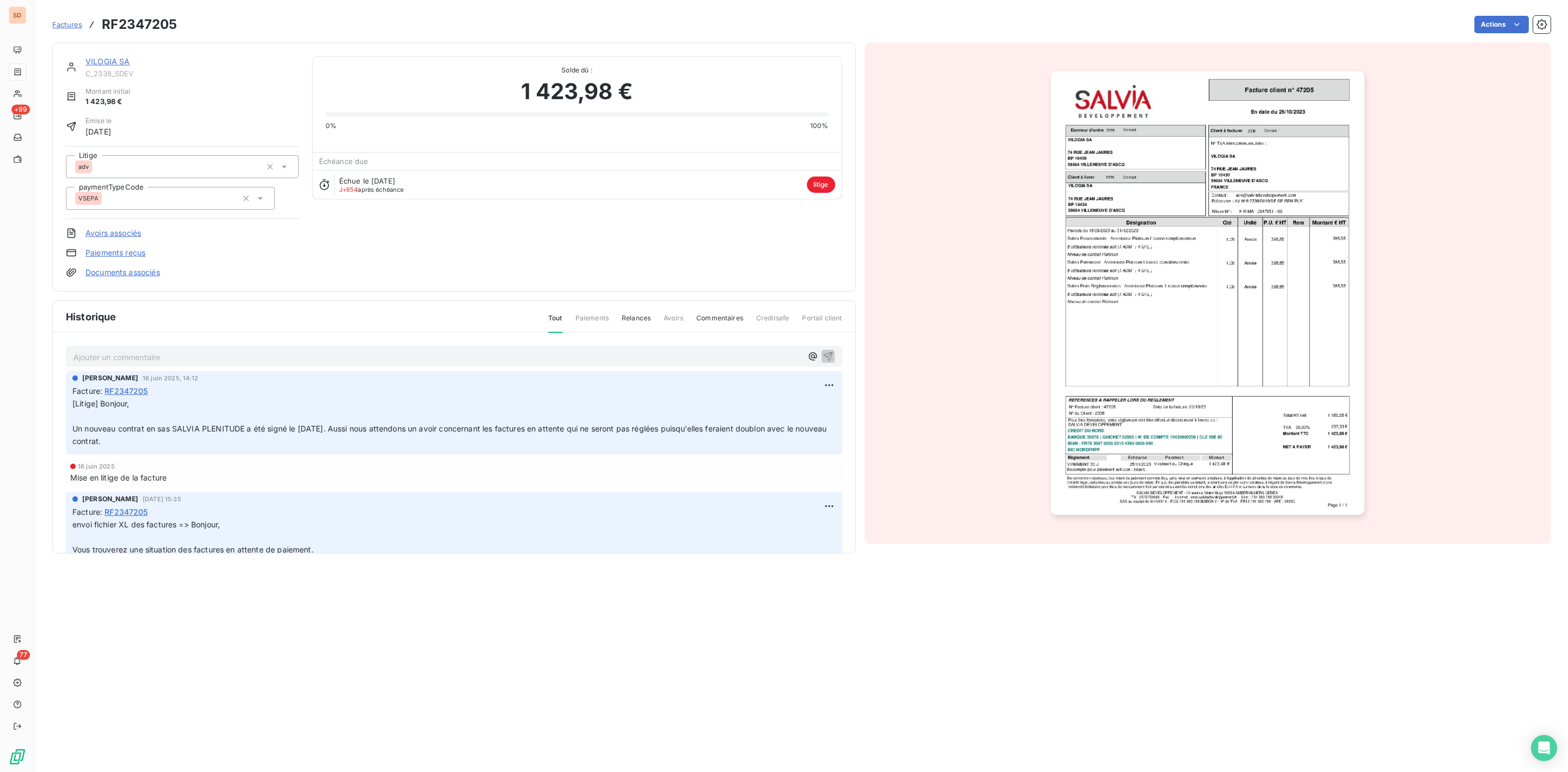
click at [106, 62] on link "VILOGIA SA" at bounding box center [107, 61] width 45 height 10
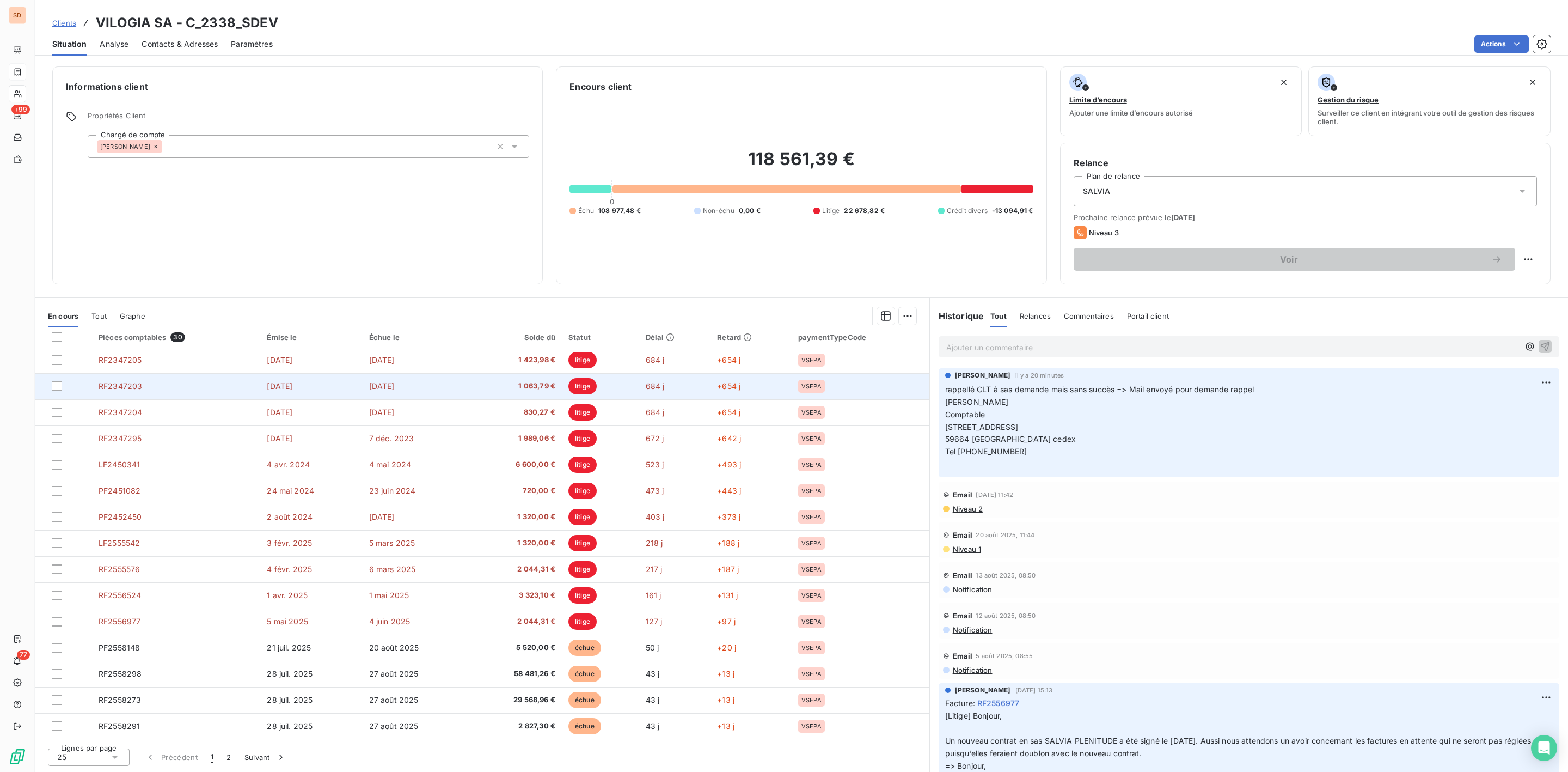
click at [541, 382] on span "1 063,79 €" at bounding box center [516, 386] width 79 height 11
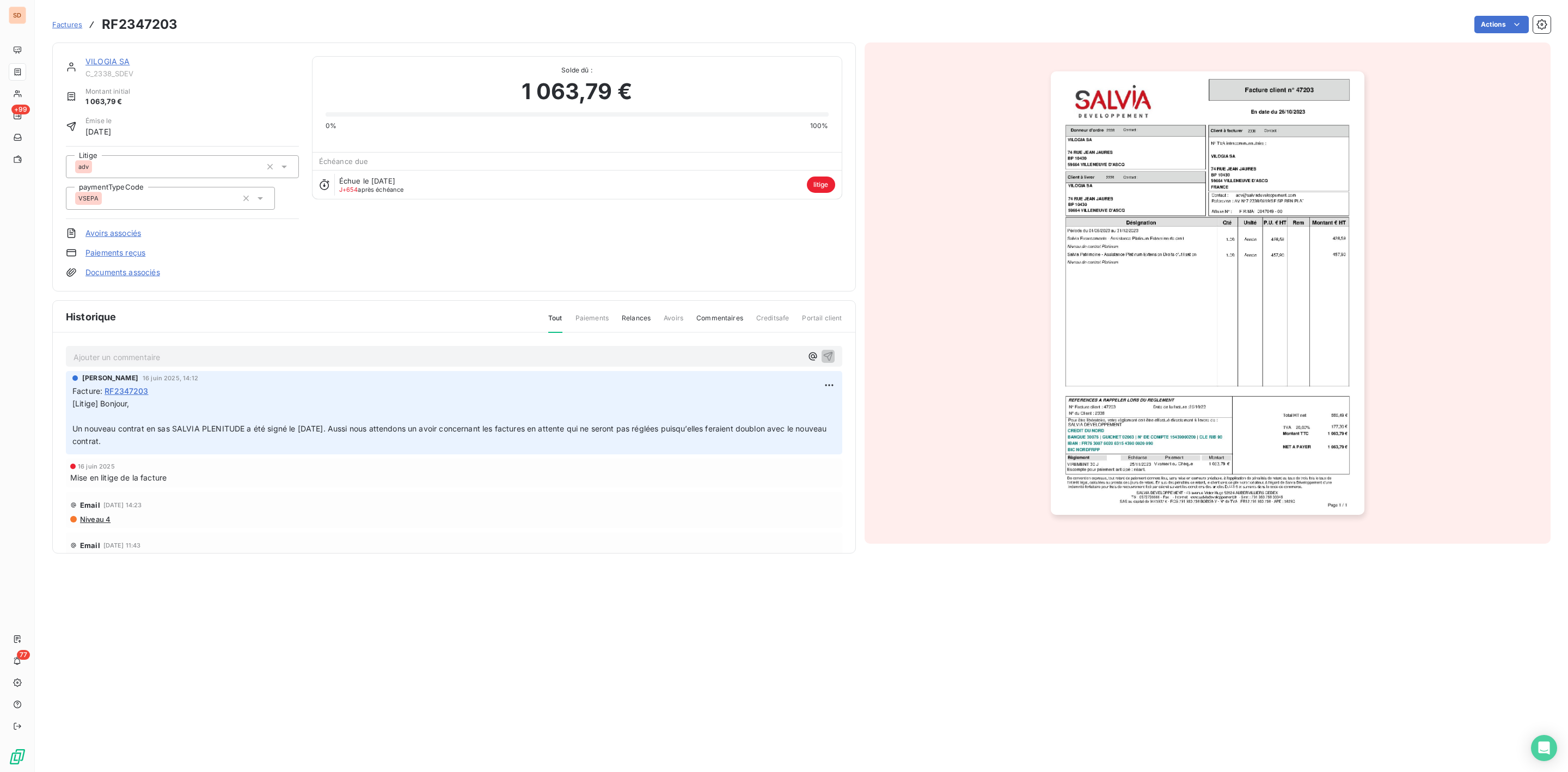
click at [1205, 231] on img "button" at bounding box center [1207, 293] width 313 height 443
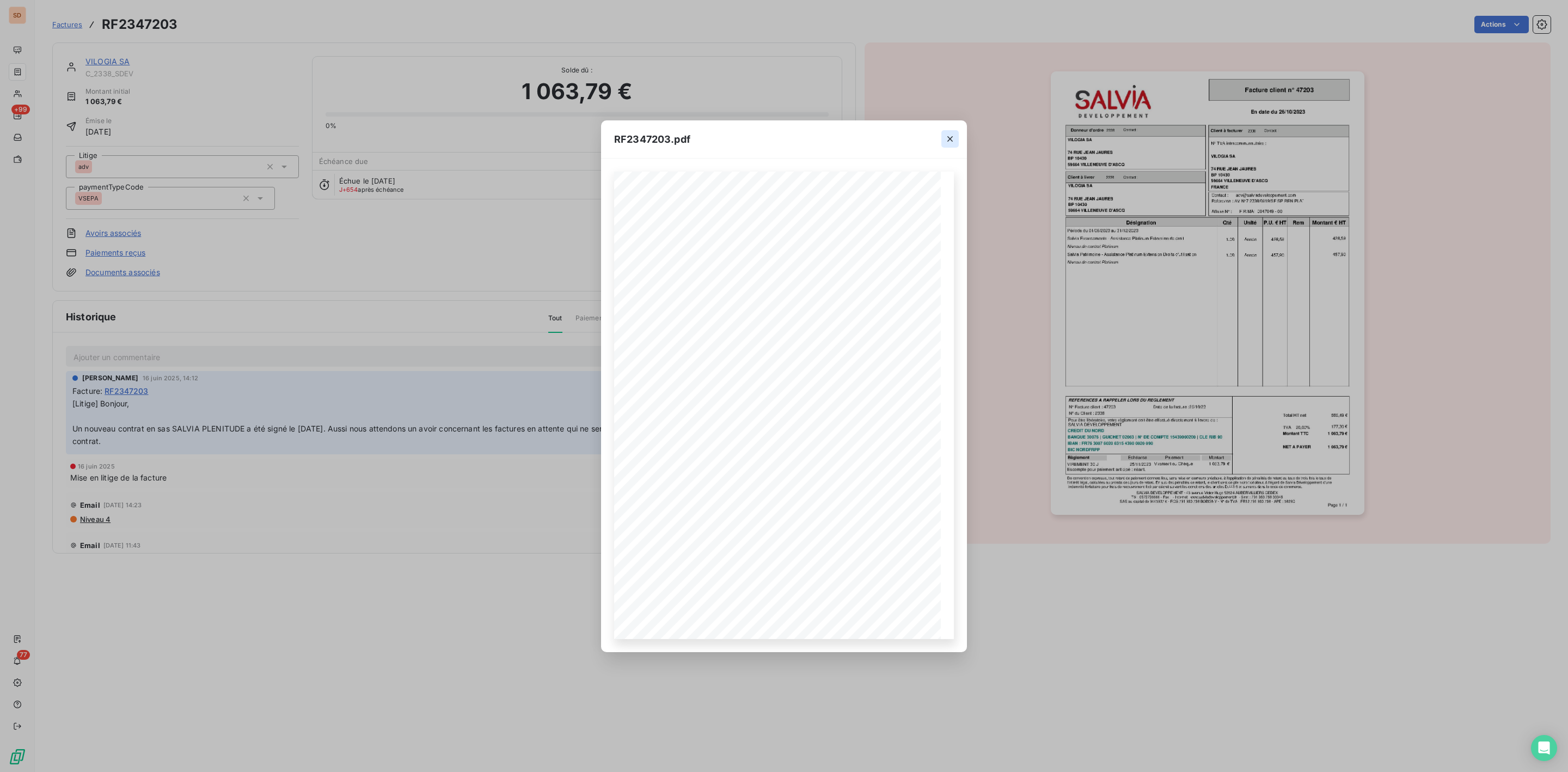
click at [948, 141] on icon "button" at bounding box center [950, 138] width 5 height 5
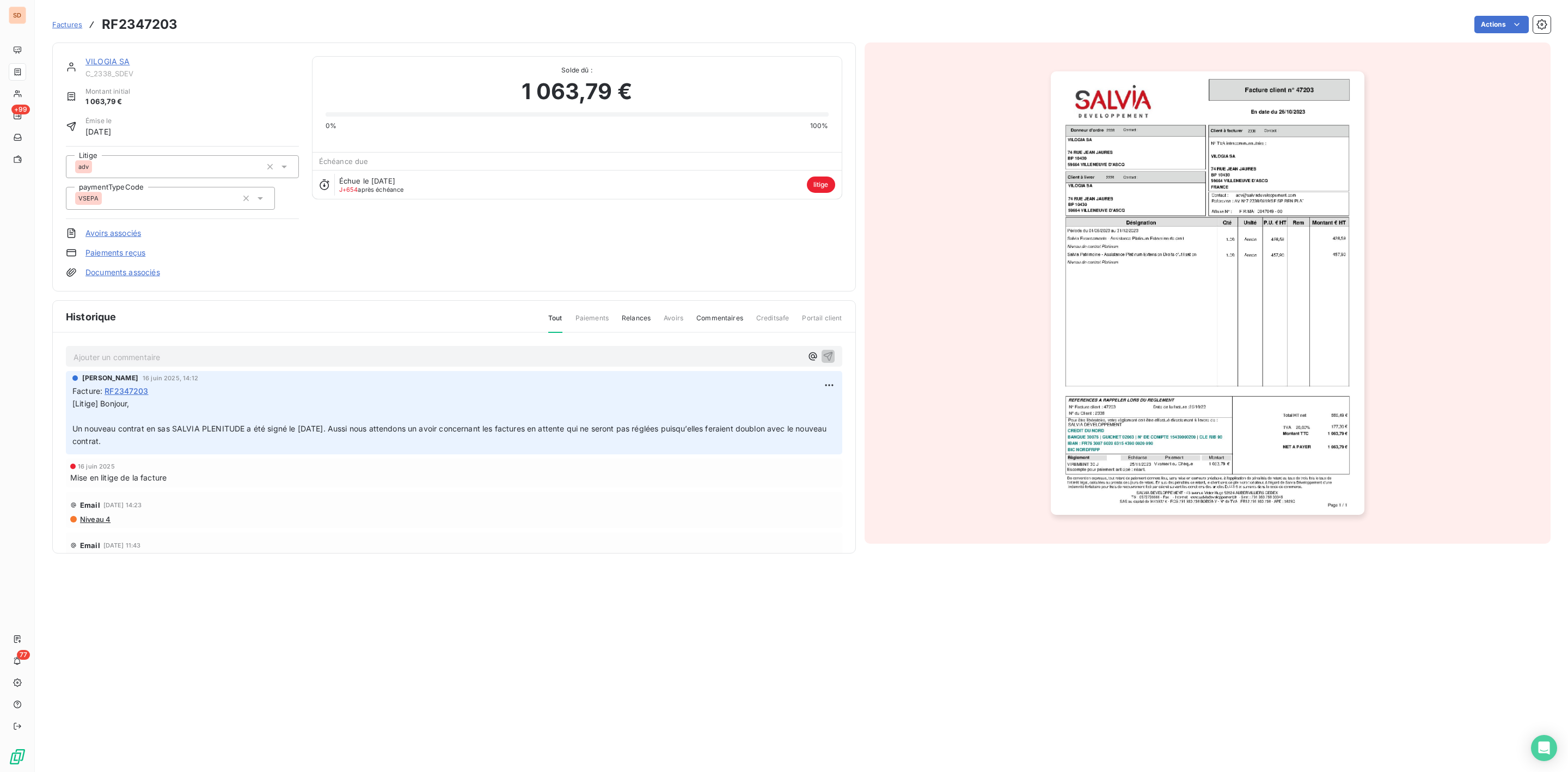
click at [110, 61] on link "VILOGIA SA" at bounding box center [107, 61] width 45 height 10
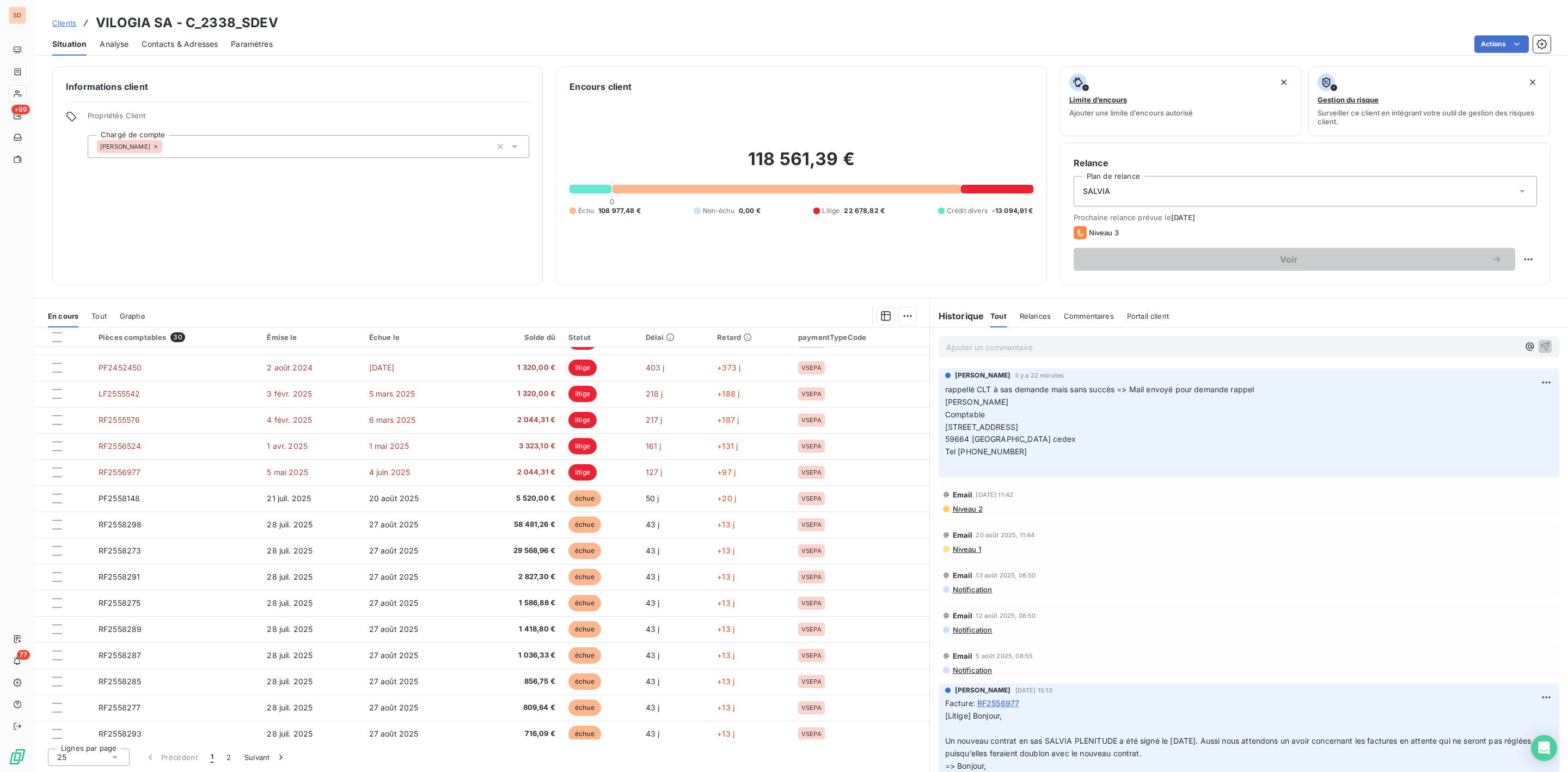
scroll to position [262, 0]
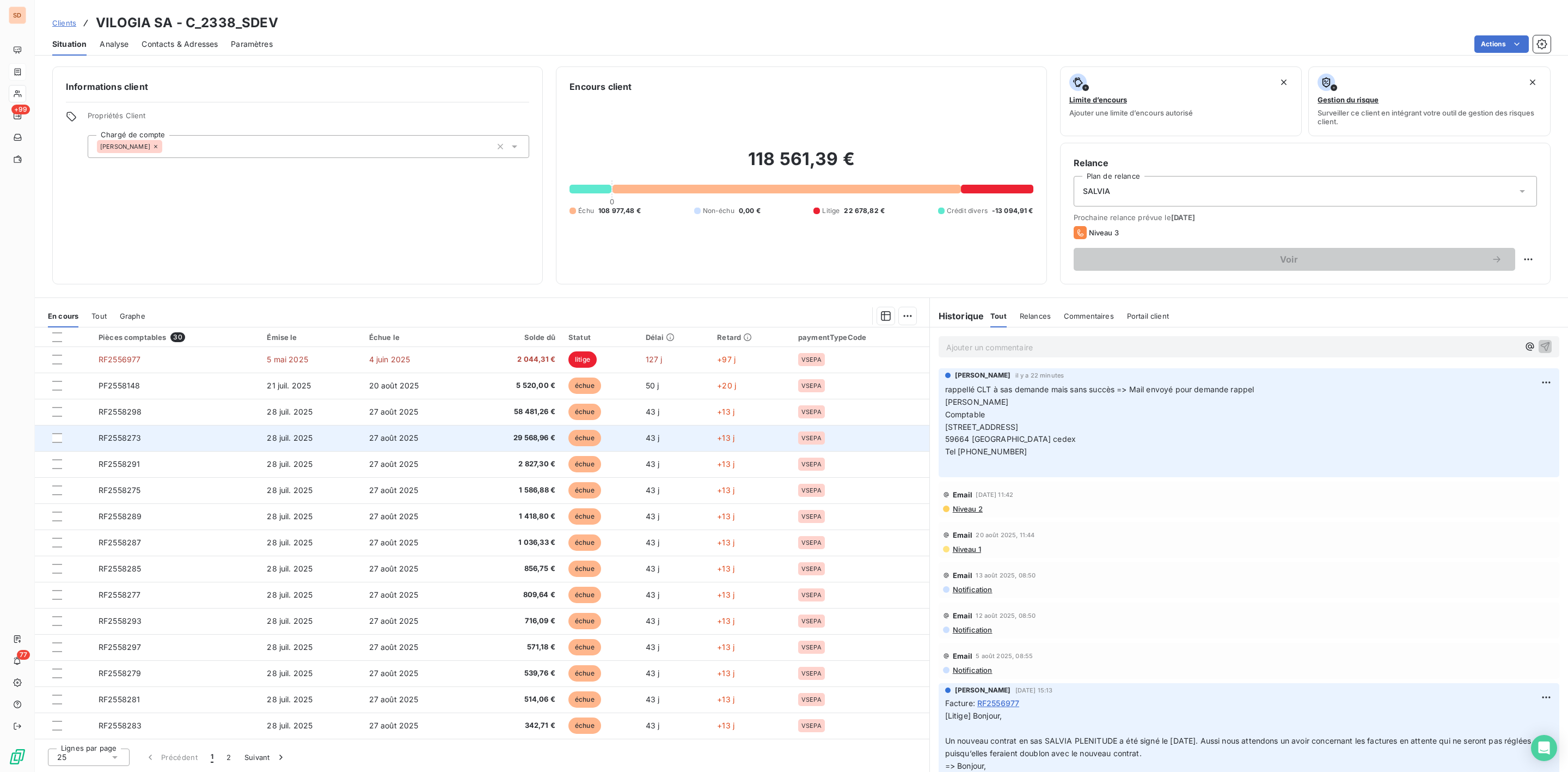
click at [401, 433] on span "27 août 2025" at bounding box center [394, 437] width 49 height 10
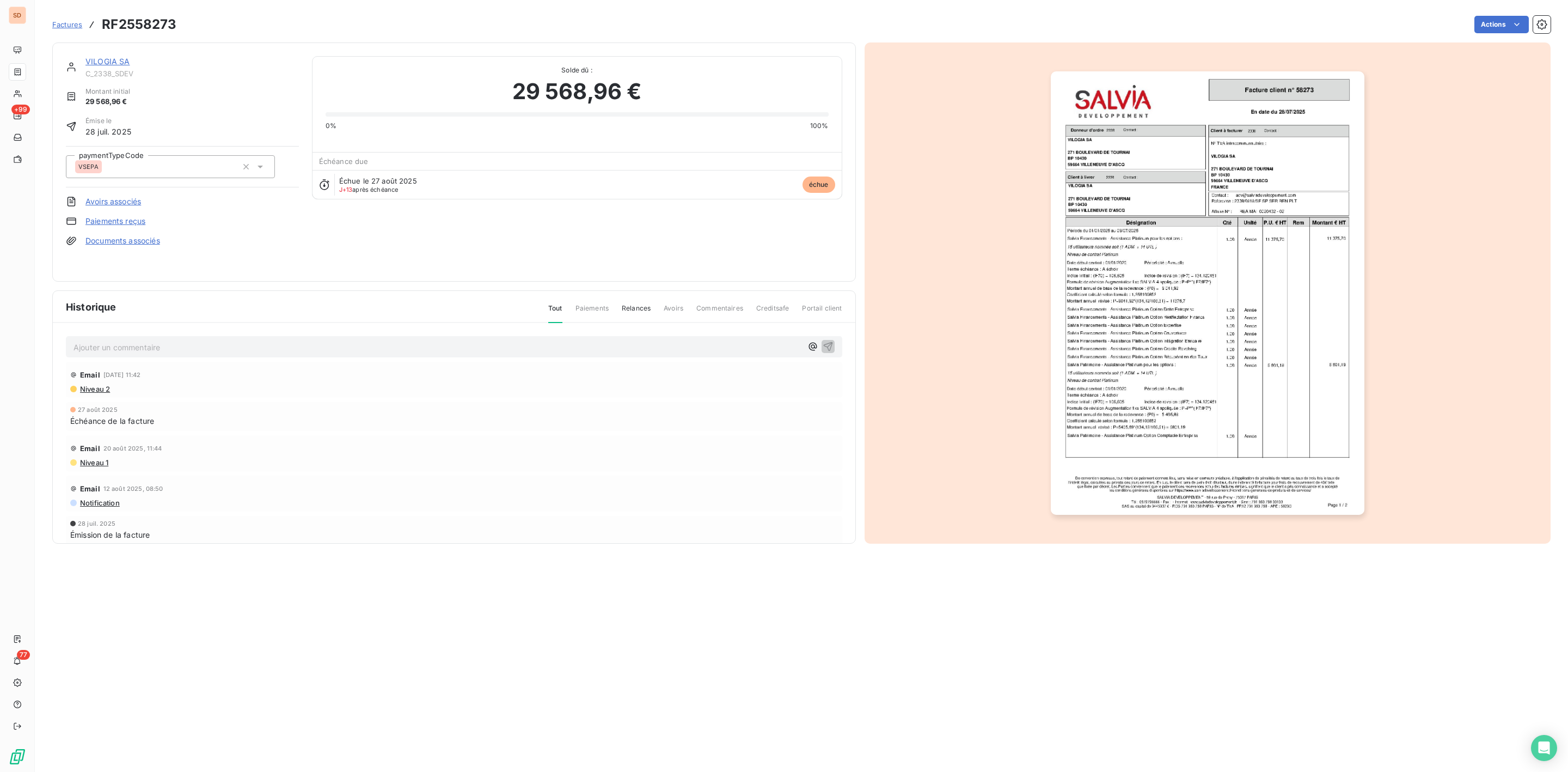
click at [1186, 344] on img "button" at bounding box center [1207, 293] width 313 height 443
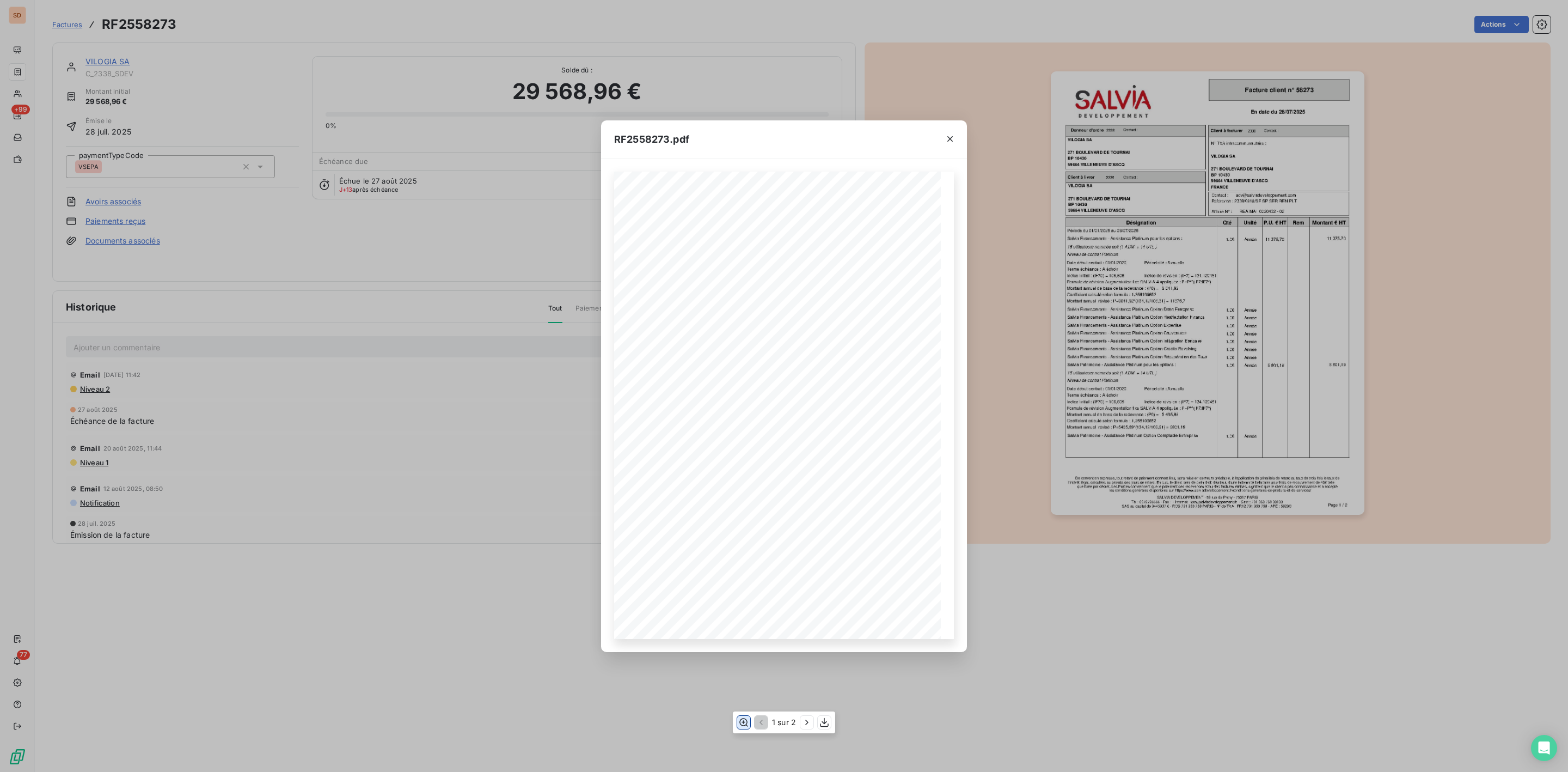
click at [740, 715] on button "button" at bounding box center [744, 722] width 13 height 13
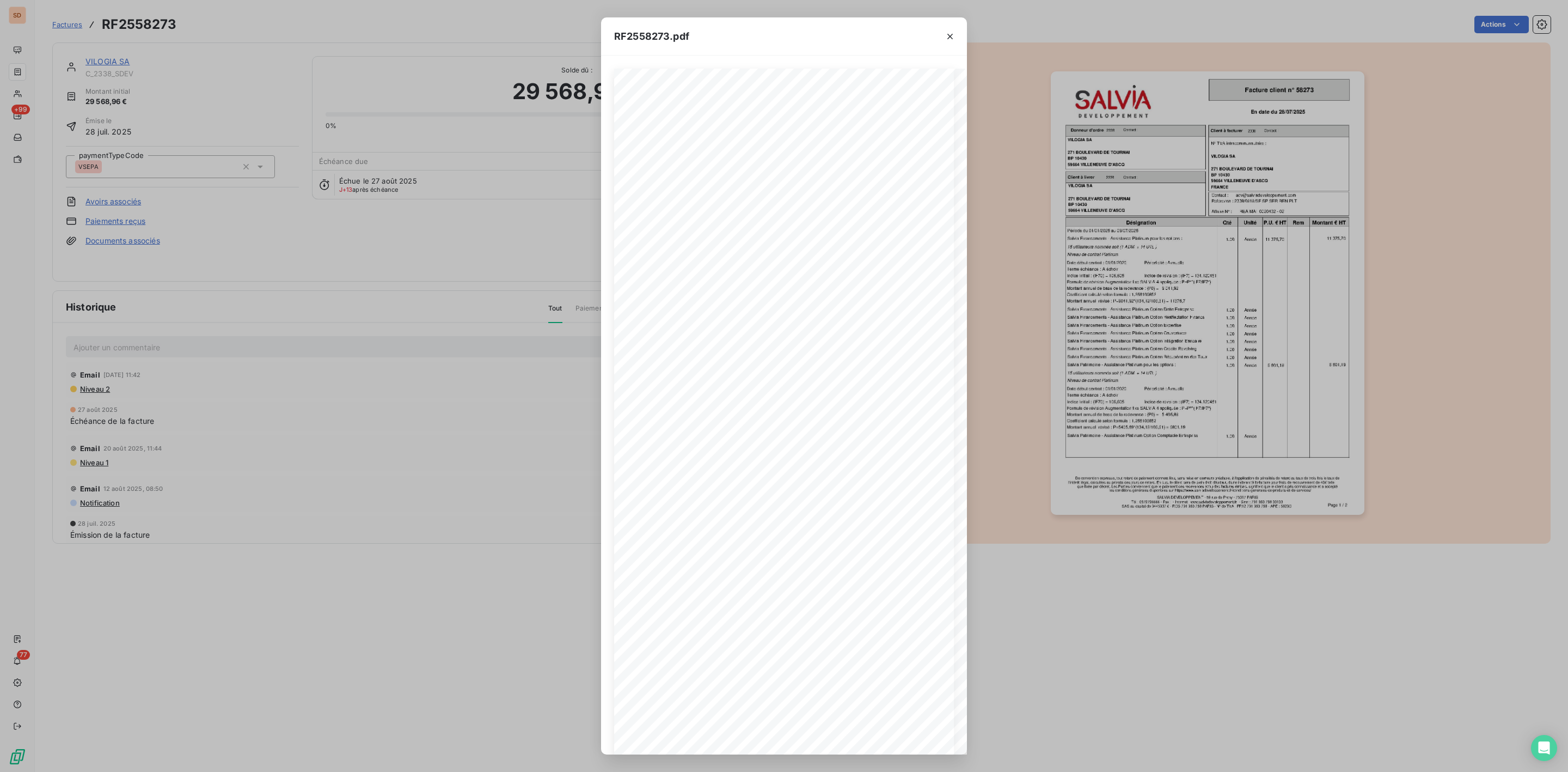
scroll to position [0, 204]
click at [945, 38] on icon "button" at bounding box center [950, 36] width 11 height 11
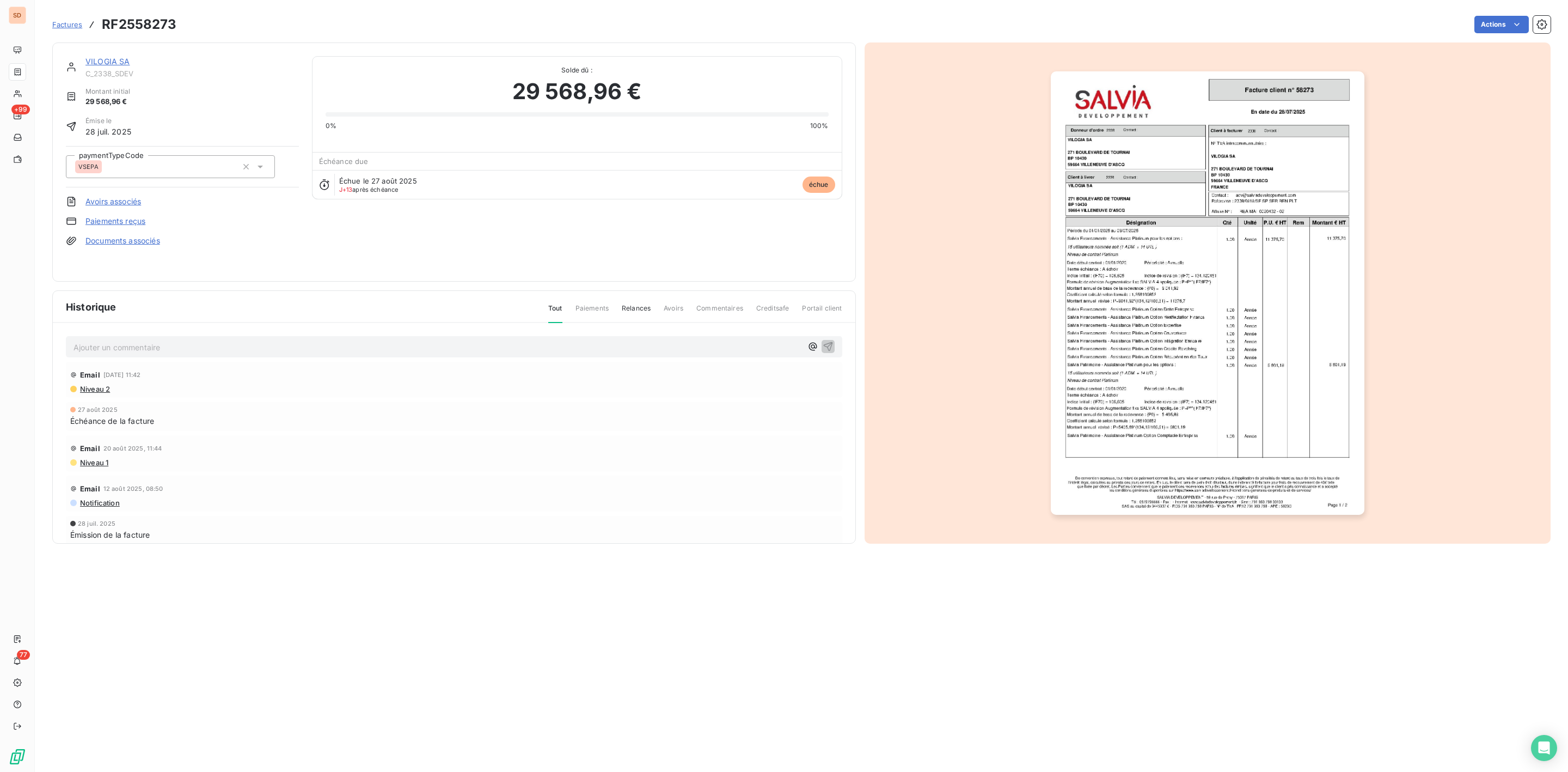
click at [119, 62] on link "VILOGIA SA" at bounding box center [107, 61] width 45 height 10
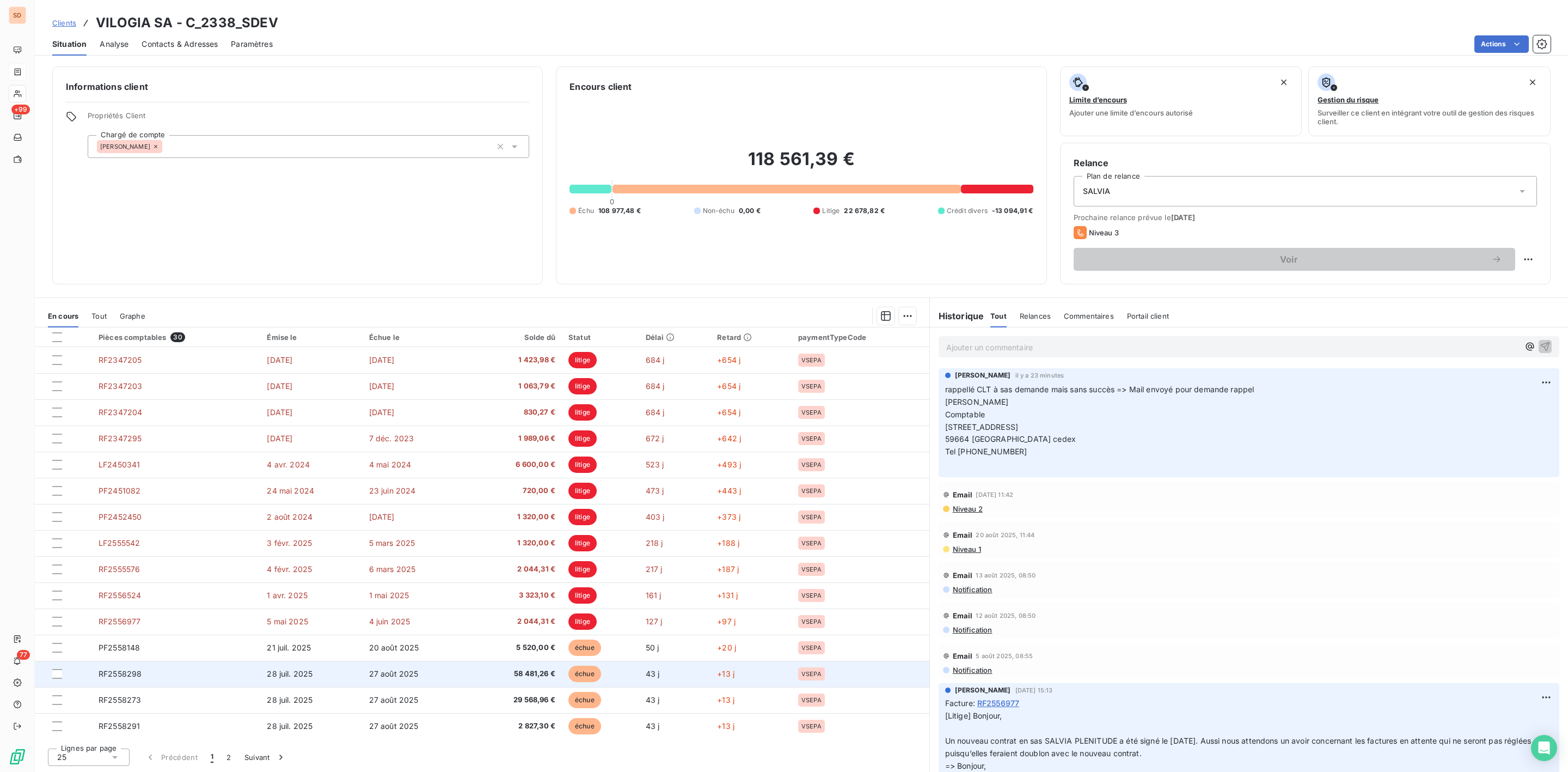
click at [285, 670] on span "28 juil. 2025" at bounding box center [290, 673] width 46 height 10
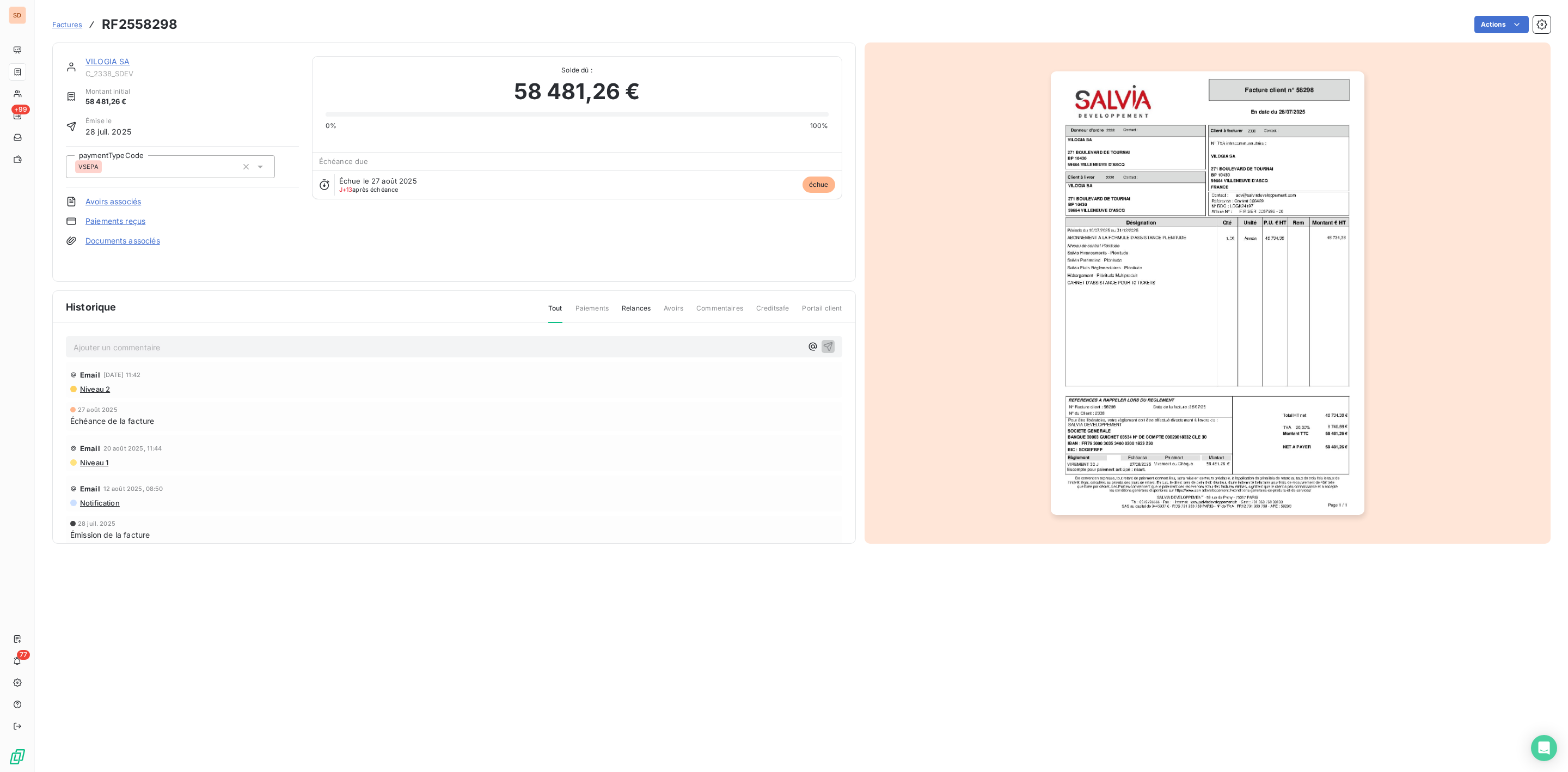
click at [1119, 277] on img "button" at bounding box center [1207, 293] width 313 height 443
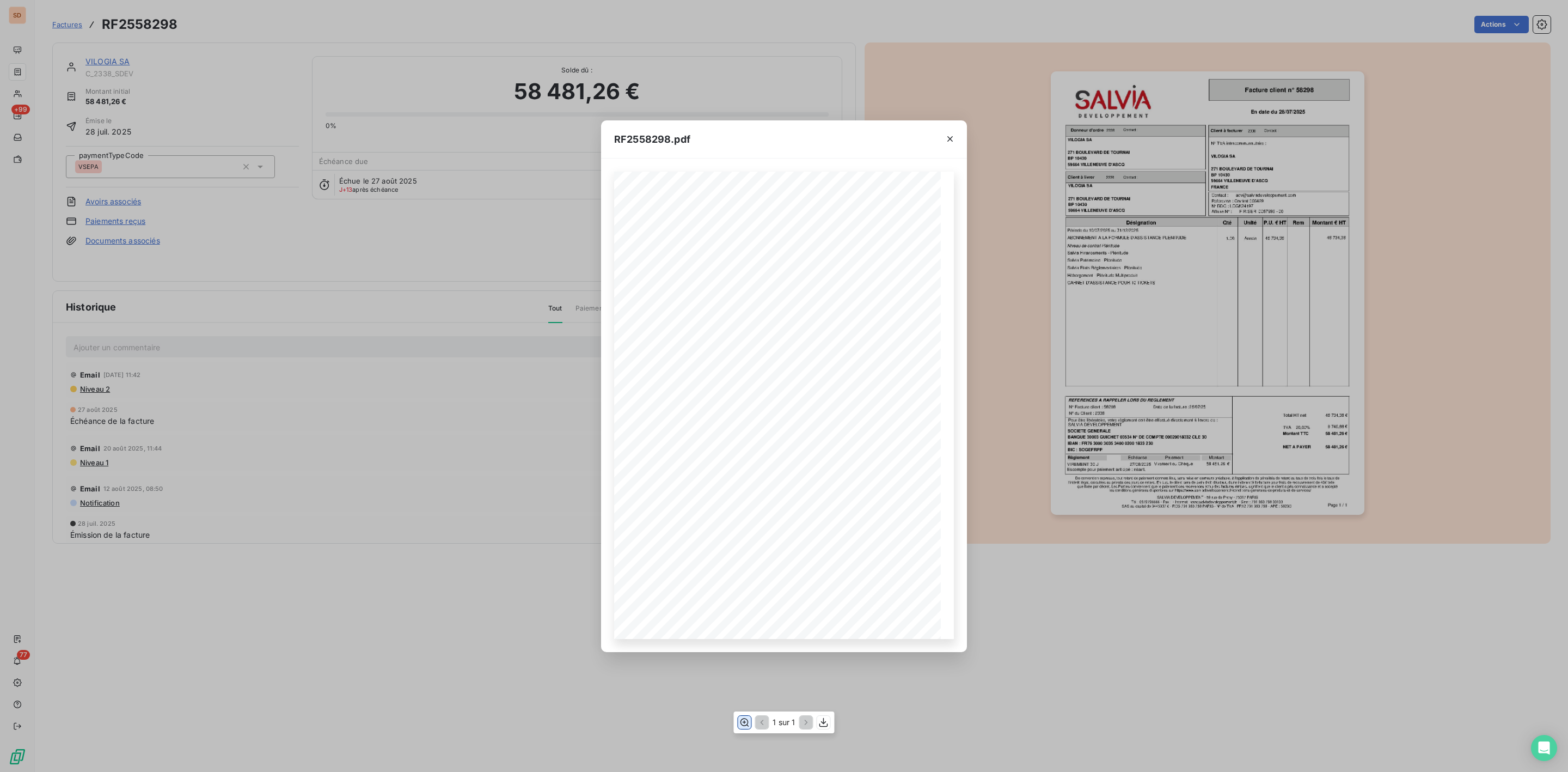
click at [742, 724] on icon "button" at bounding box center [744, 722] width 11 height 11
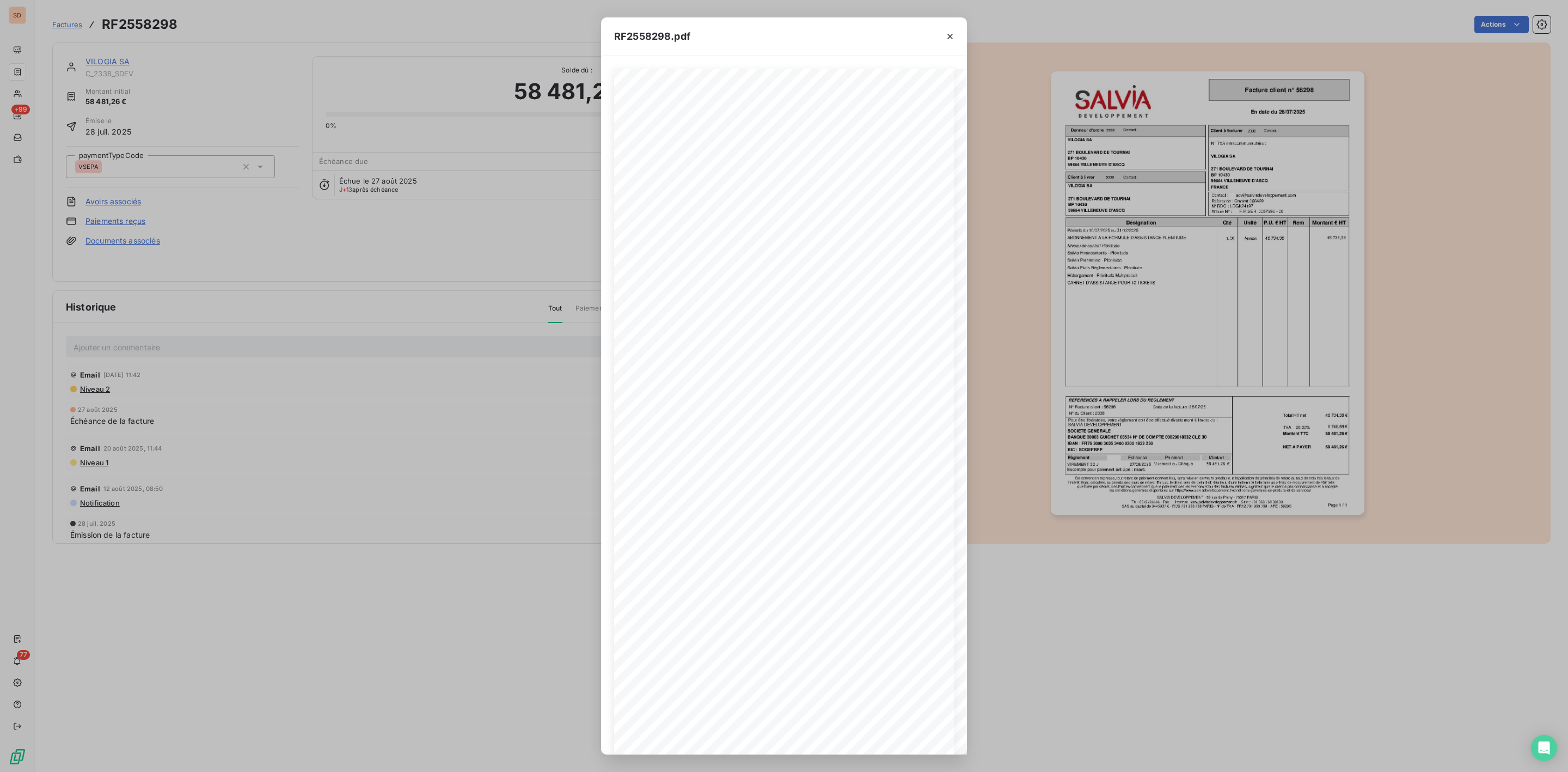
scroll to position [0, 204]
click at [946, 33] on icon "button" at bounding box center [950, 36] width 11 height 11
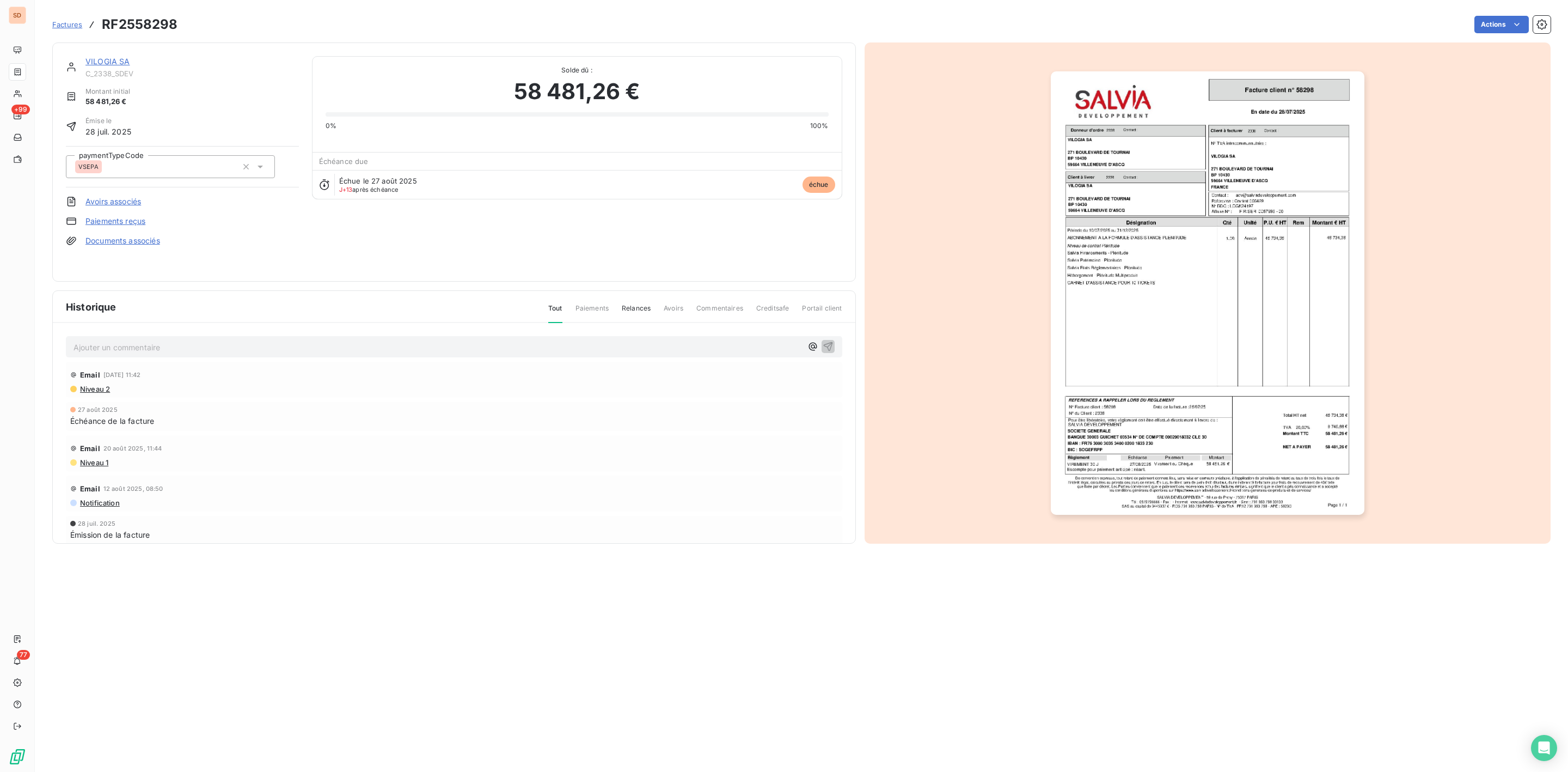
click at [198, 74] on span "C_2338_SDEV" at bounding box center [192, 74] width 213 height 9
click at [113, 56] on div "VILOGIA SA" at bounding box center [192, 61] width 213 height 11
click at [110, 60] on link "VILOGIA SA" at bounding box center [107, 61] width 45 height 10
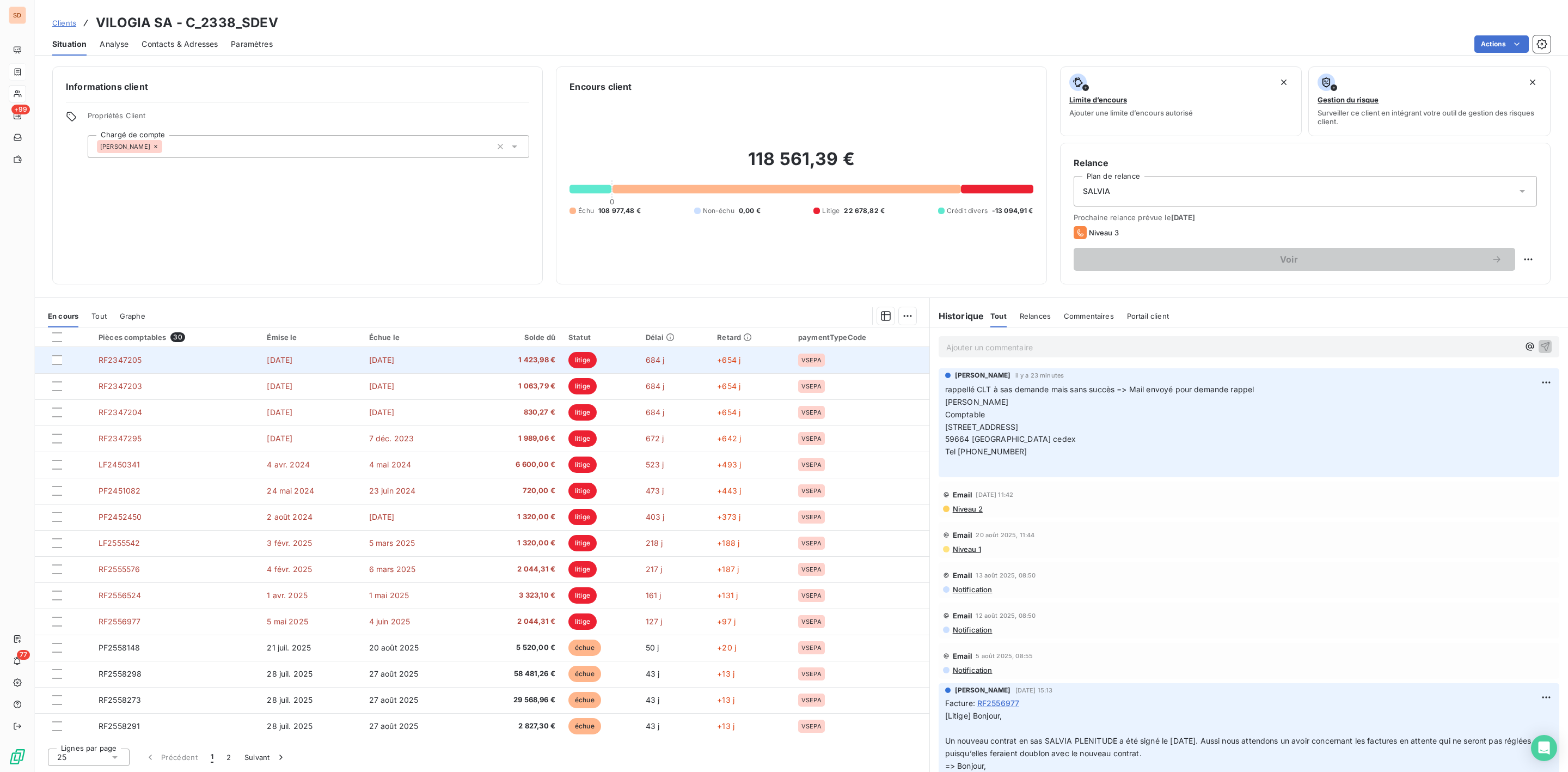
click at [313, 359] on td "[DATE]" at bounding box center [311, 360] width 102 height 26
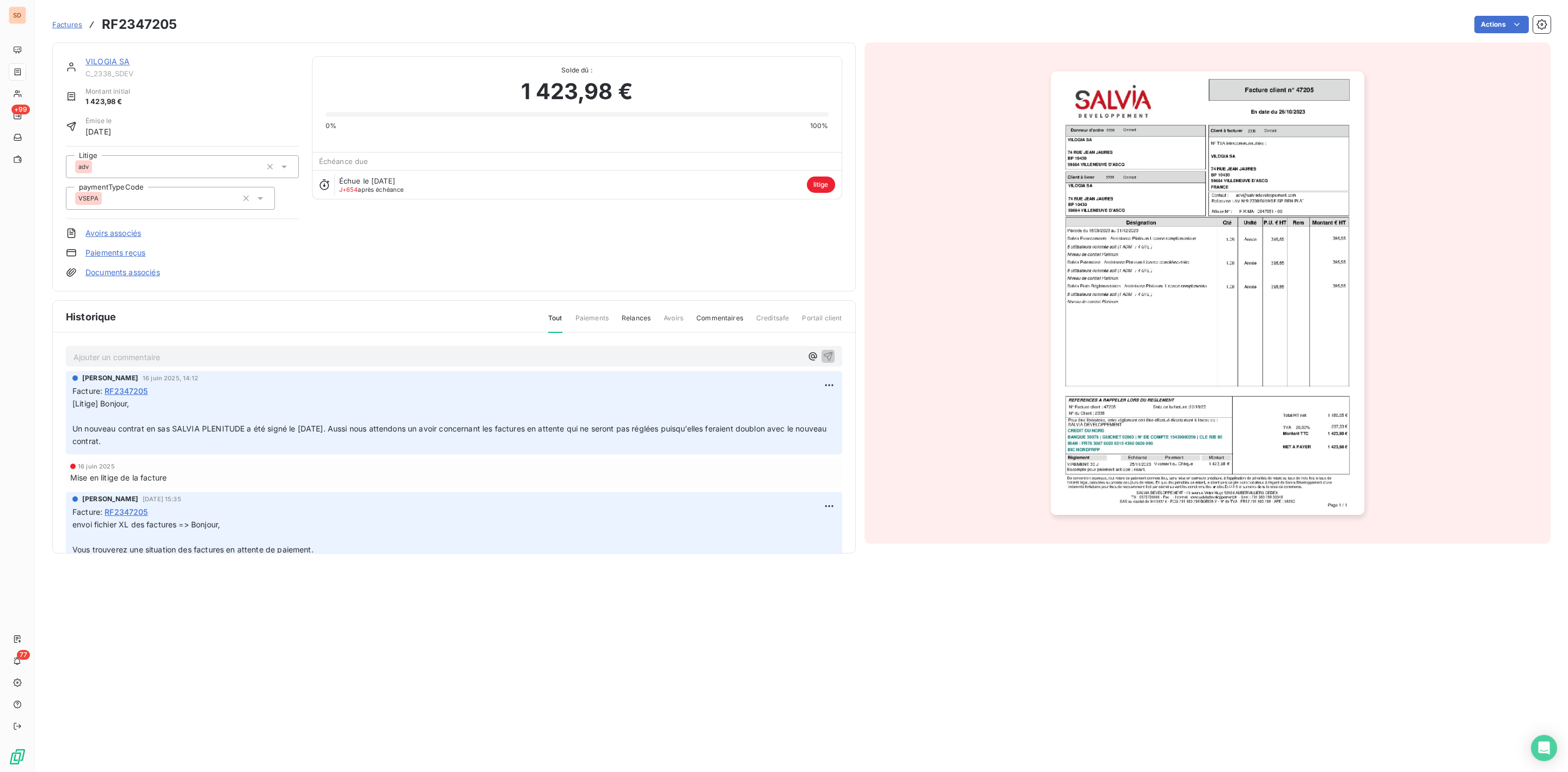
click at [115, 59] on link "VILOGIA SA" at bounding box center [107, 61] width 45 height 10
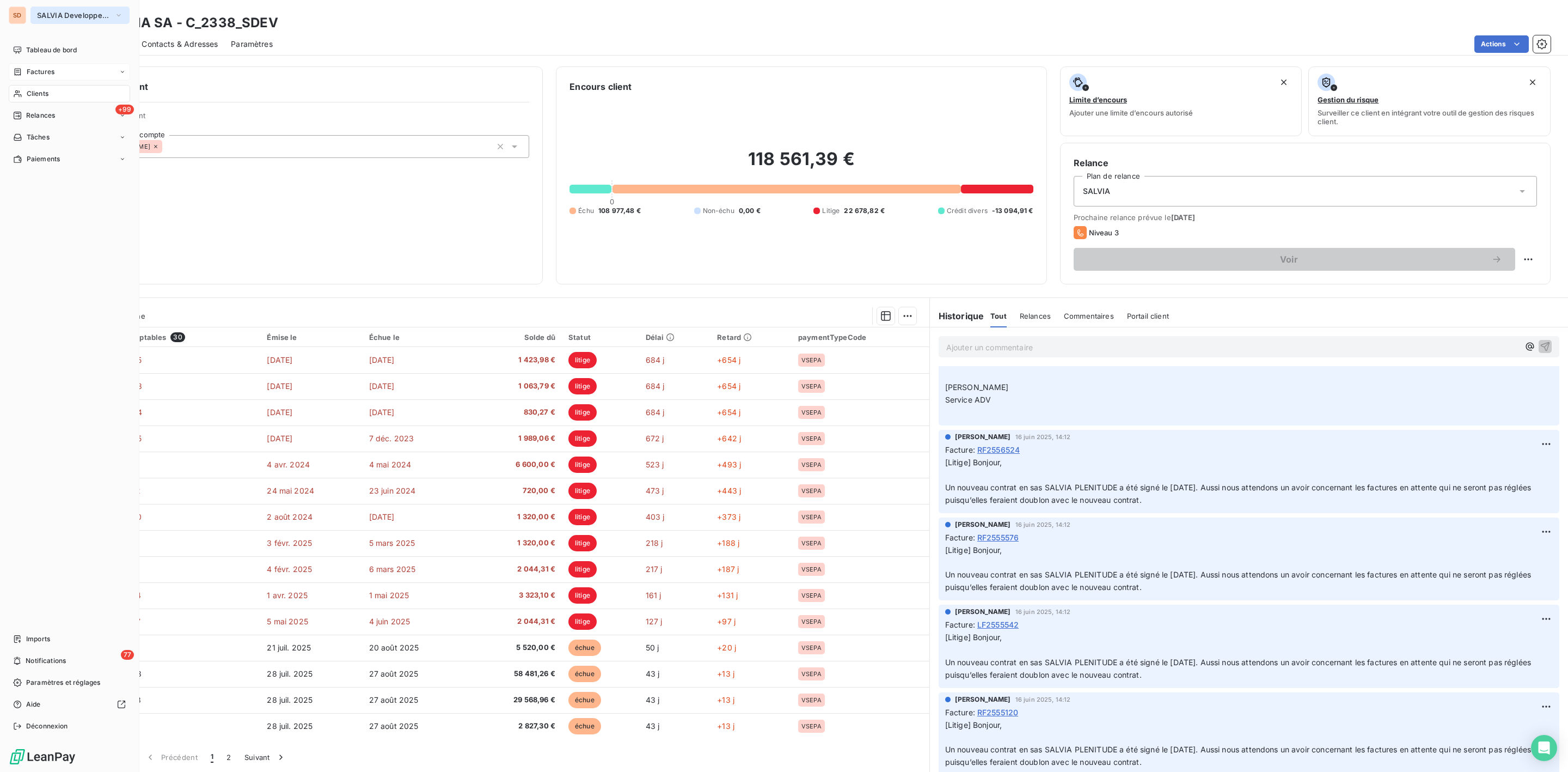
click at [43, 12] on span "SALVIA Developpement" at bounding box center [73, 15] width 73 height 9
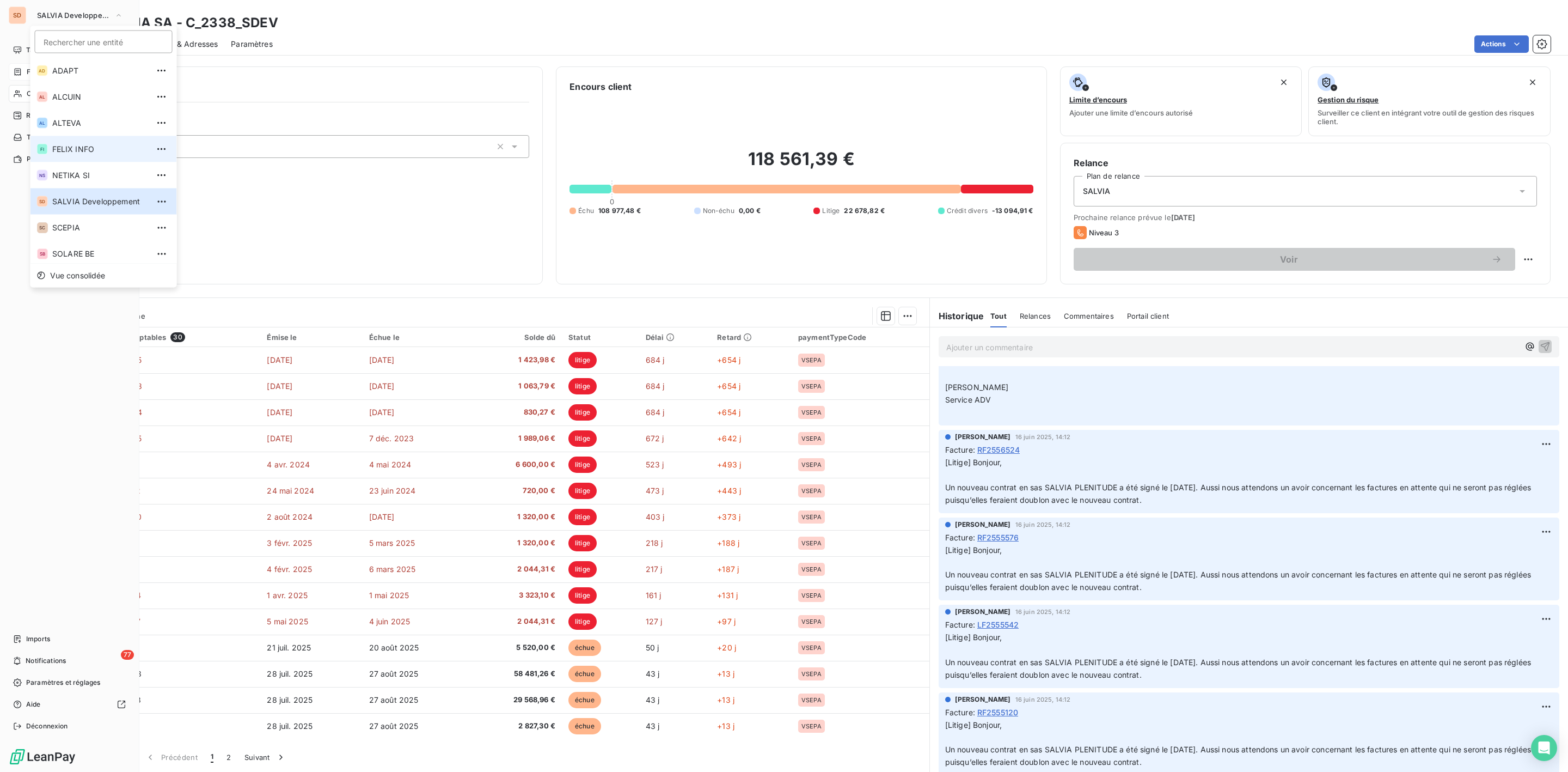
click at [79, 144] on span "FELIX INFO" at bounding box center [100, 149] width 96 height 11
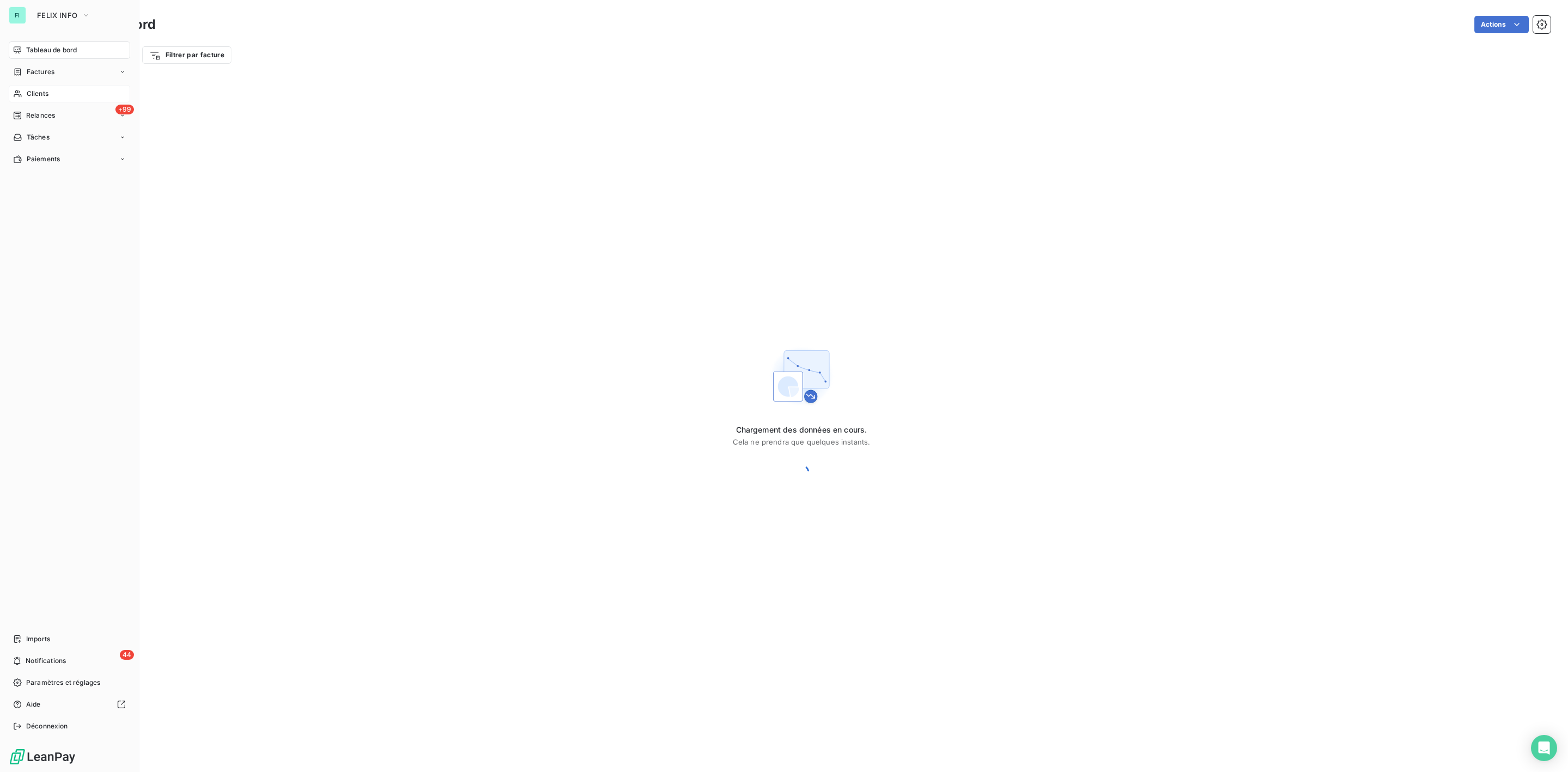
click at [31, 91] on span "Clients" at bounding box center [38, 93] width 22 height 10
click at [36, 89] on span "Clients" at bounding box center [38, 93] width 22 height 10
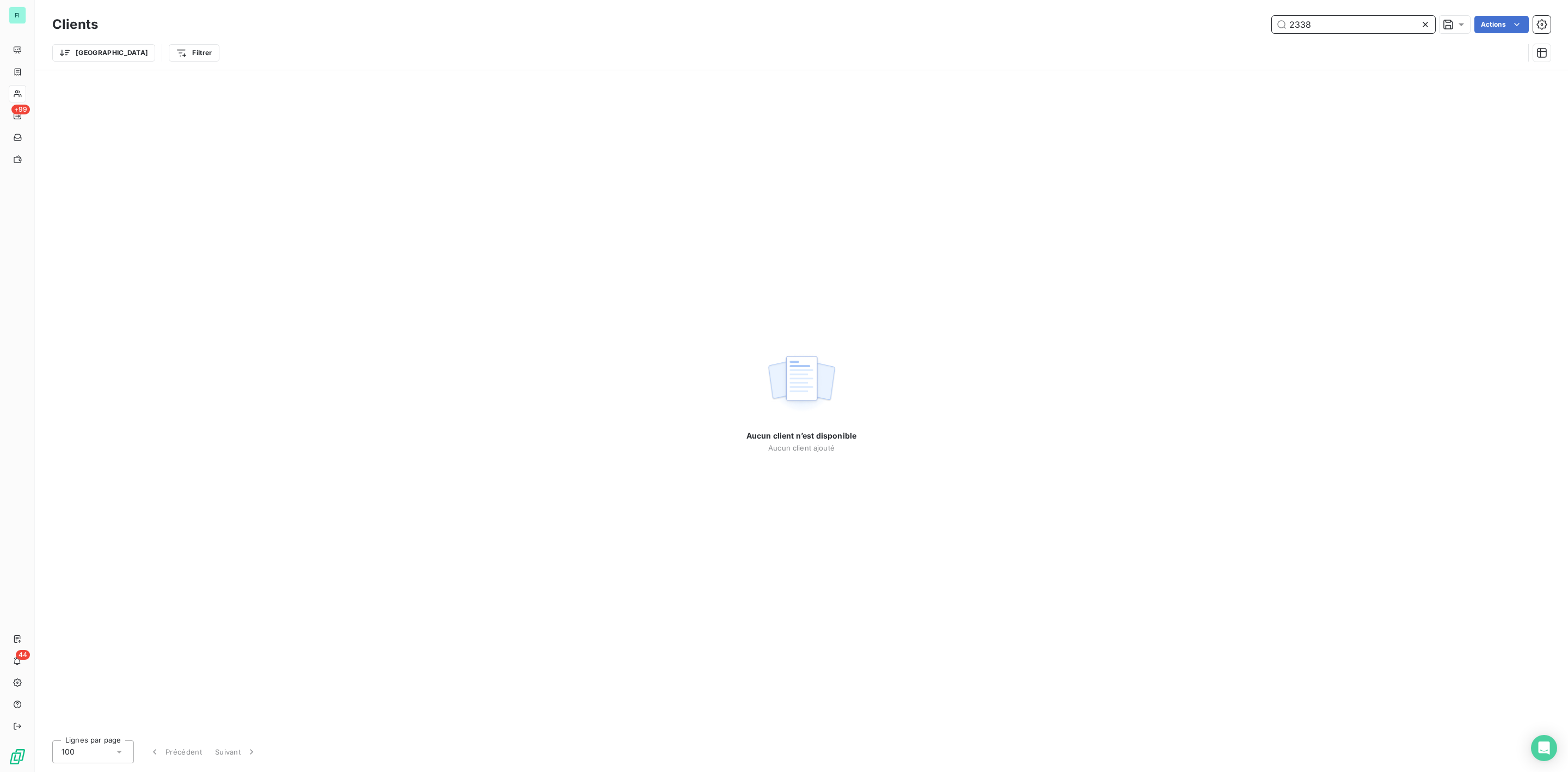
drag, startPoint x: 1332, startPoint y: 22, endPoint x: 1064, endPoint y: 24, distance: 268.0
click at [1074, 24] on div "2338 Actions" at bounding box center [831, 24] width 1439 height 18
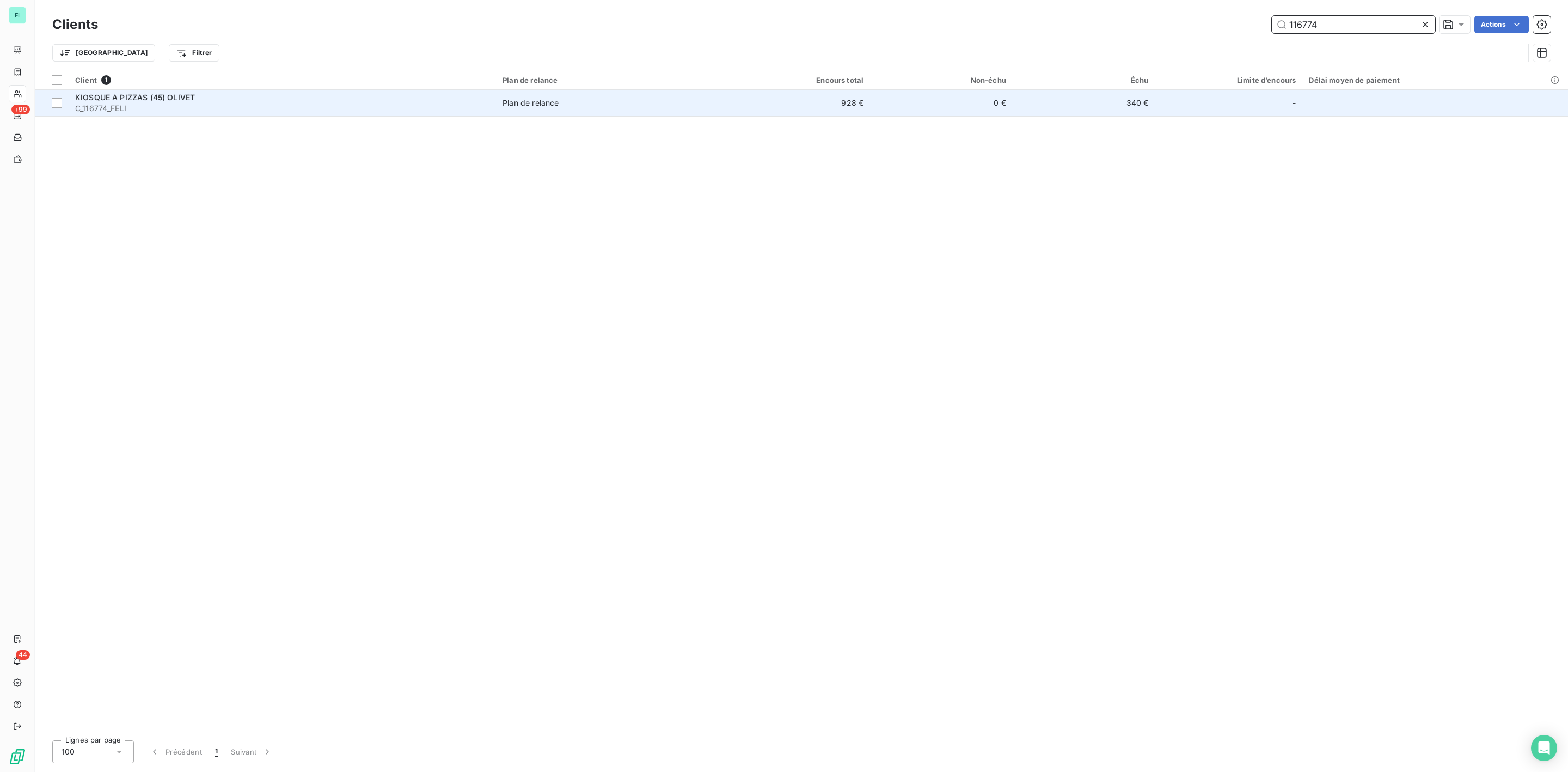
type input "116774"
click at [157, 113] on span "C_116774_FELI" at bounding box center [282, 108] width 414 height 11
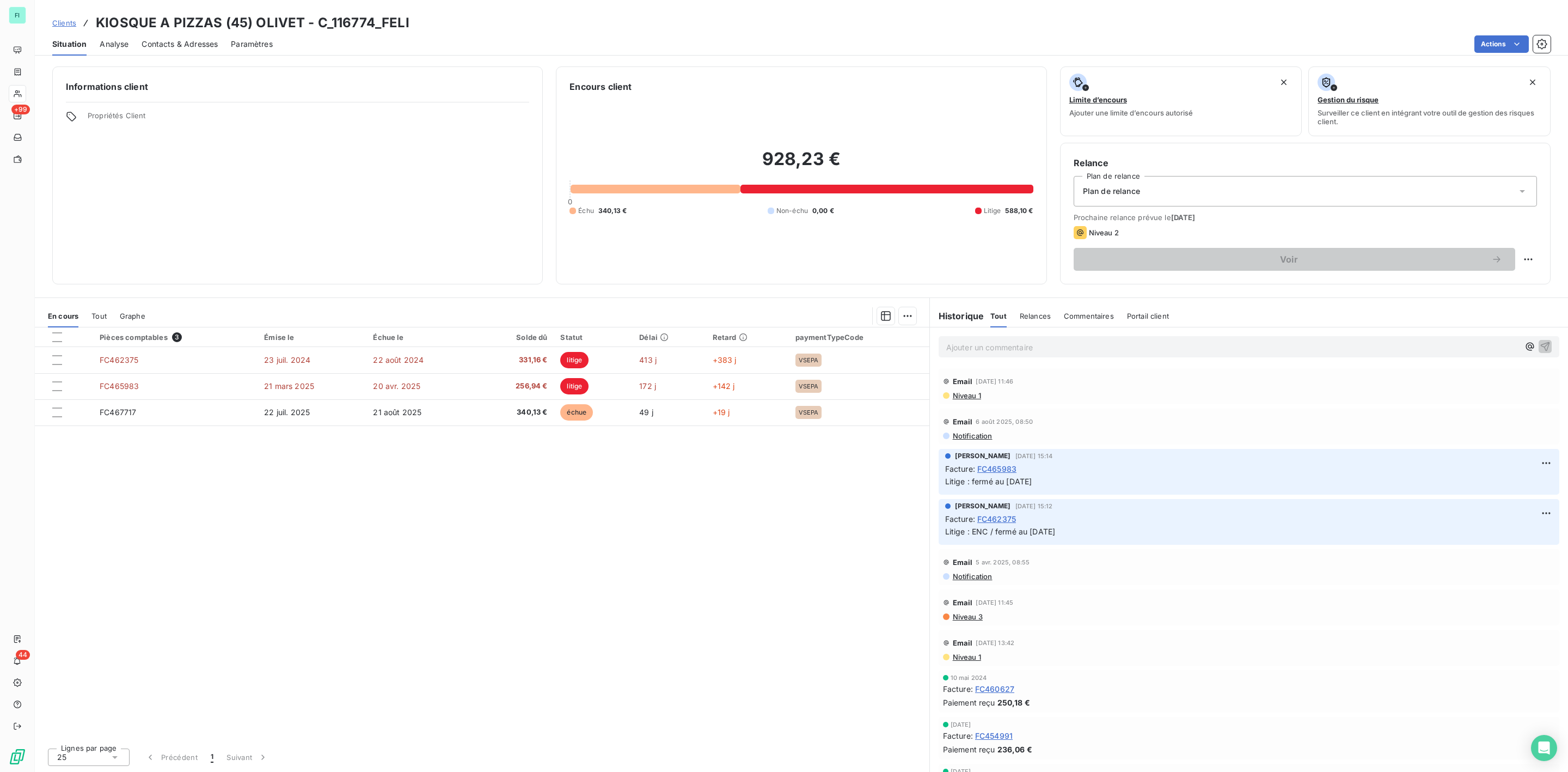
drag, startPoint x: 975, startPoint y: 534, endPoint x: 1059, endPoint y: 534, distance: 84.0
click at [1056, 534] on span "Litige : ENC / fermé au [DATE]" at bounding box center [1001, 531] width 110 height 10
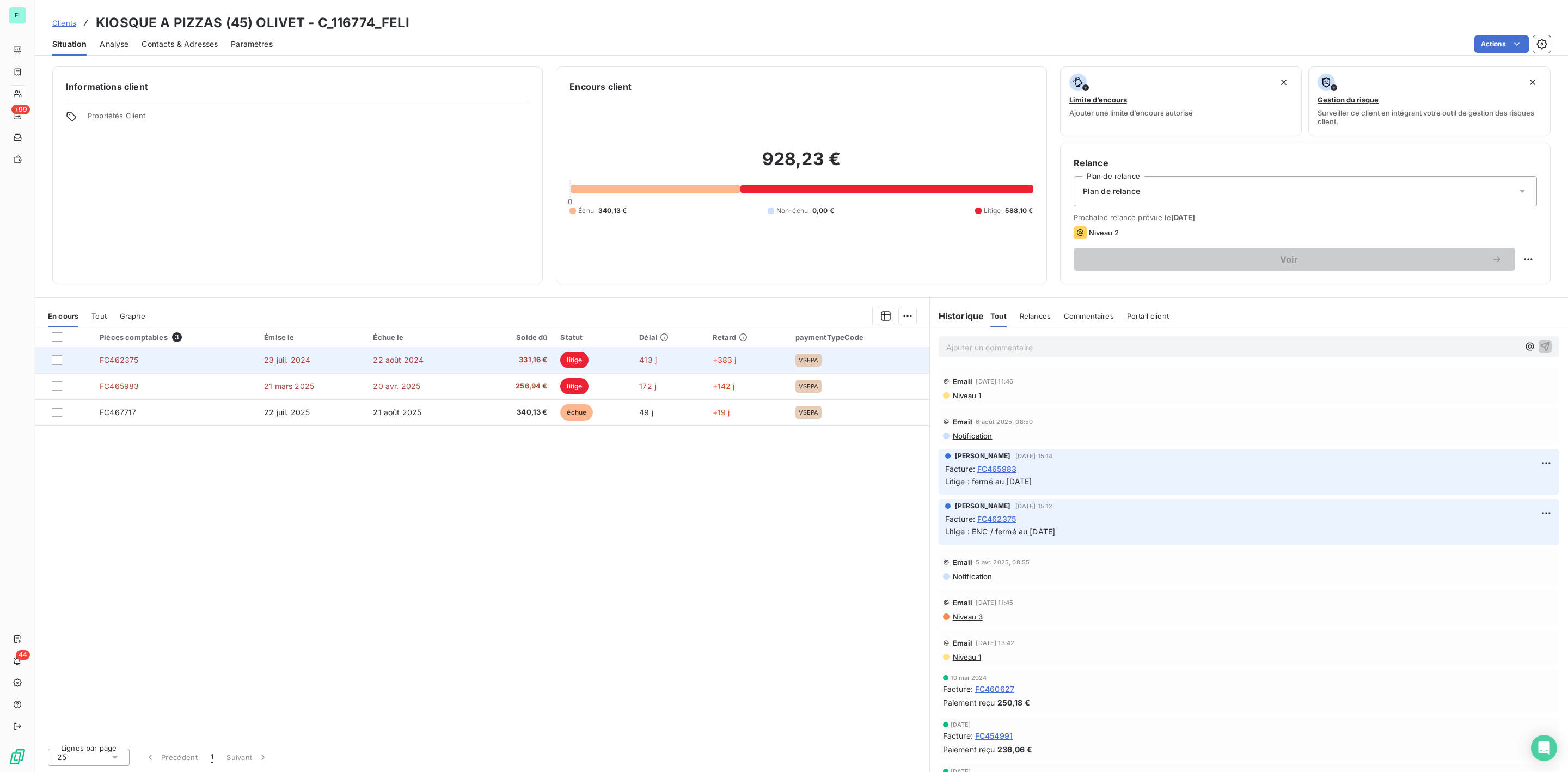
click at [428, 364] on td "22 août 2024" at bounding box center [421, 360] width 110 height 26
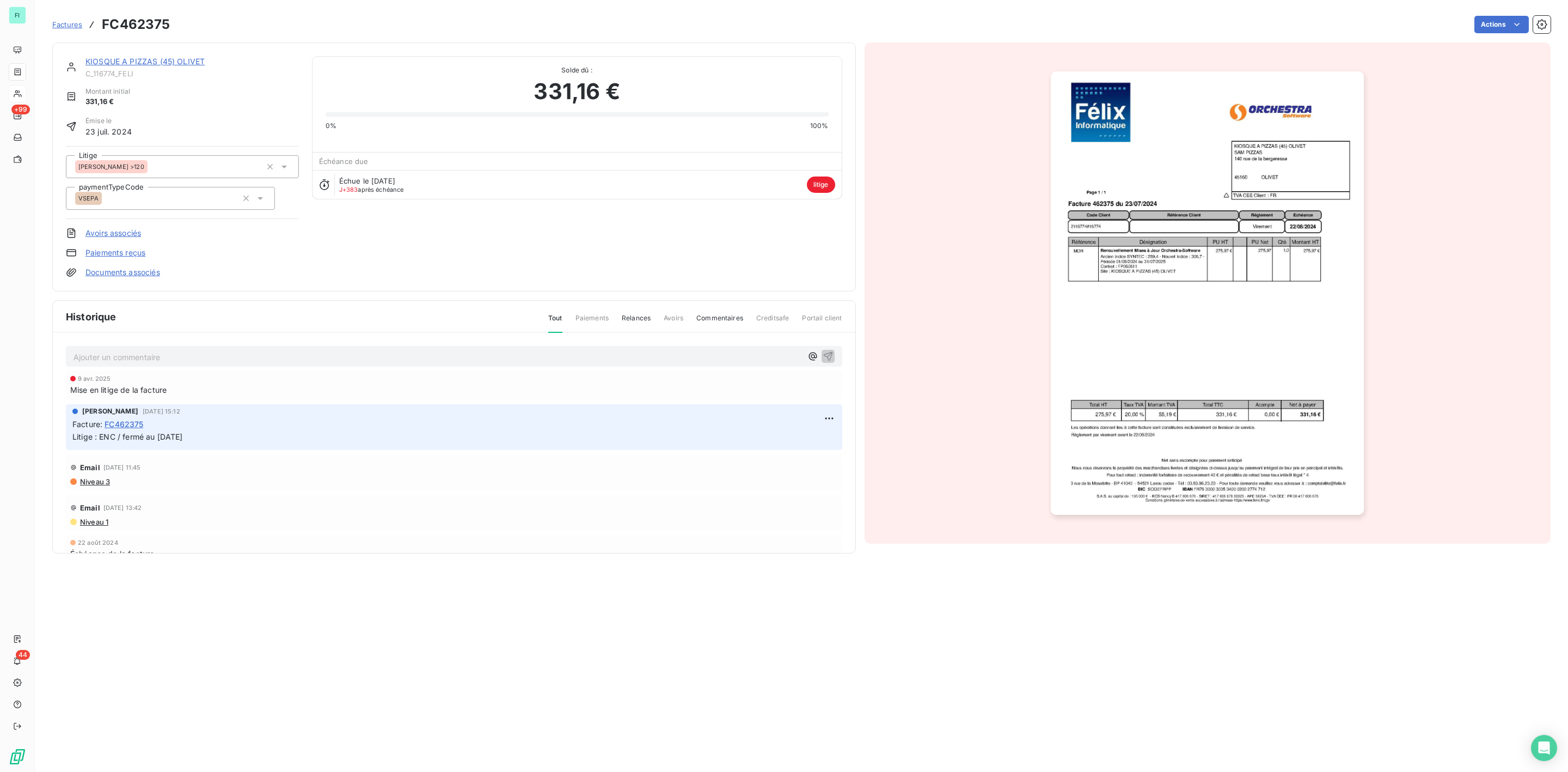
click at [181, 60] on link "KIOSQUE A PIZZAS (45) OLIVET" at bounding box center [145, 61] width 119 height 10
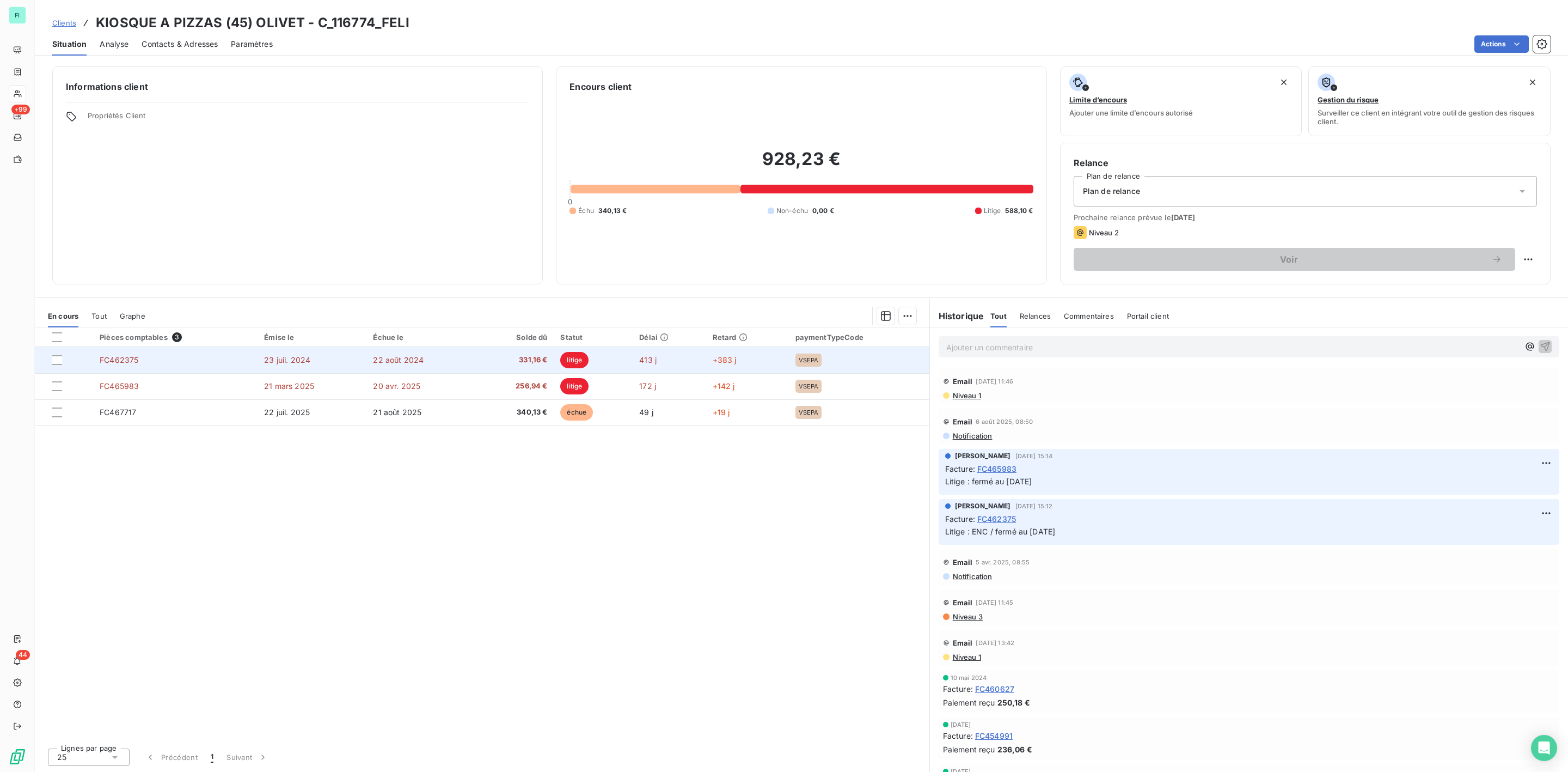
click at [135, 361] on span "FC462375" at bounding box center [118, 359] width 39 height 10
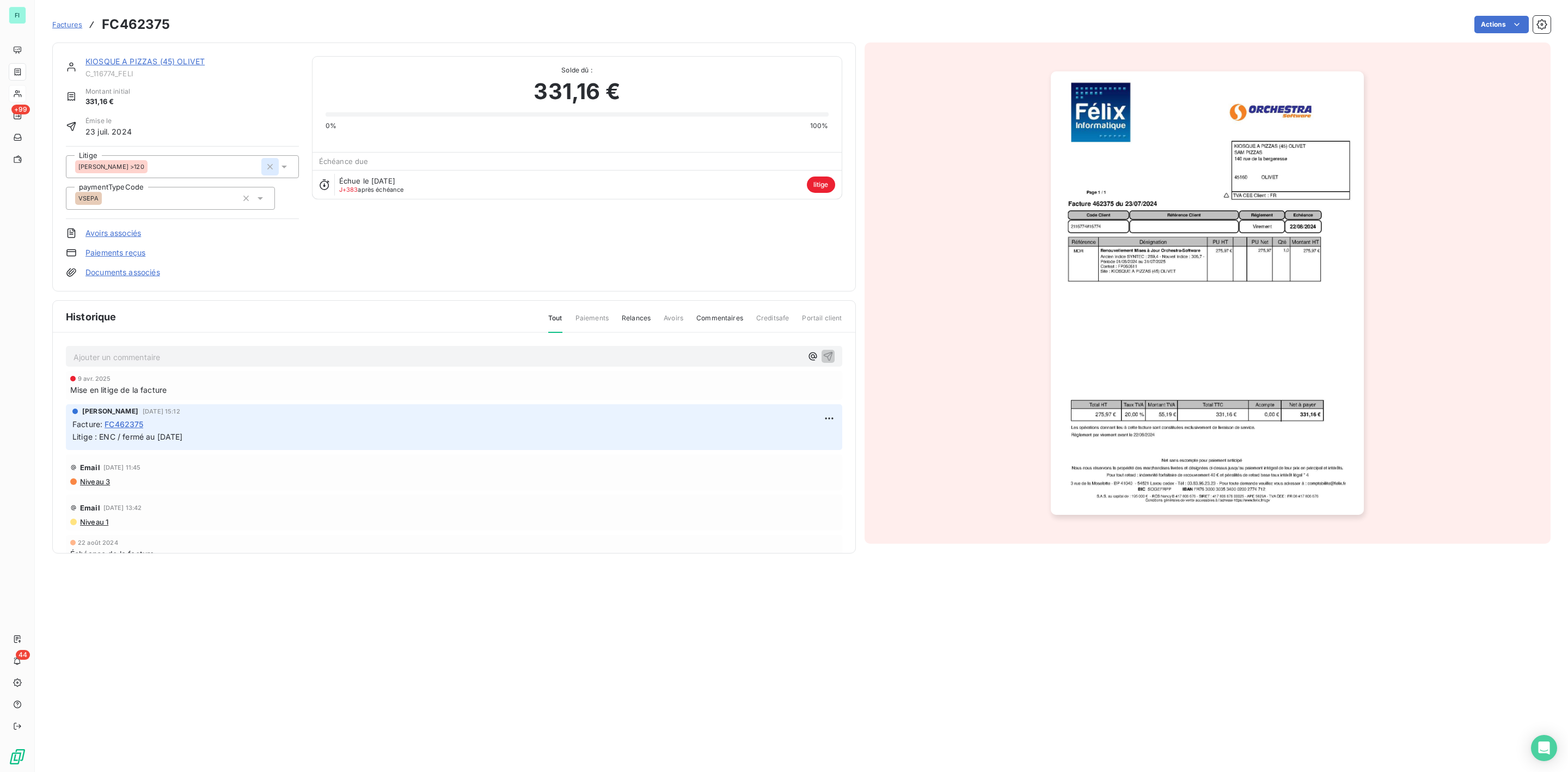
click at [269, 170] on icon "button" at bounding box center [270, 166] width 11 height 11
click at [150, 165] on div at bounding box center [177, 166] width 204 height 14
type input "enc"
click at [106, 241] on span "ENC - [PERSON_NAME]" at bounding box center [126, 243] width 69 height 7
click at [152, 357] on p "Ajouter un commentaire ﻿" at bounding box center [438, 357] width 728 height 13
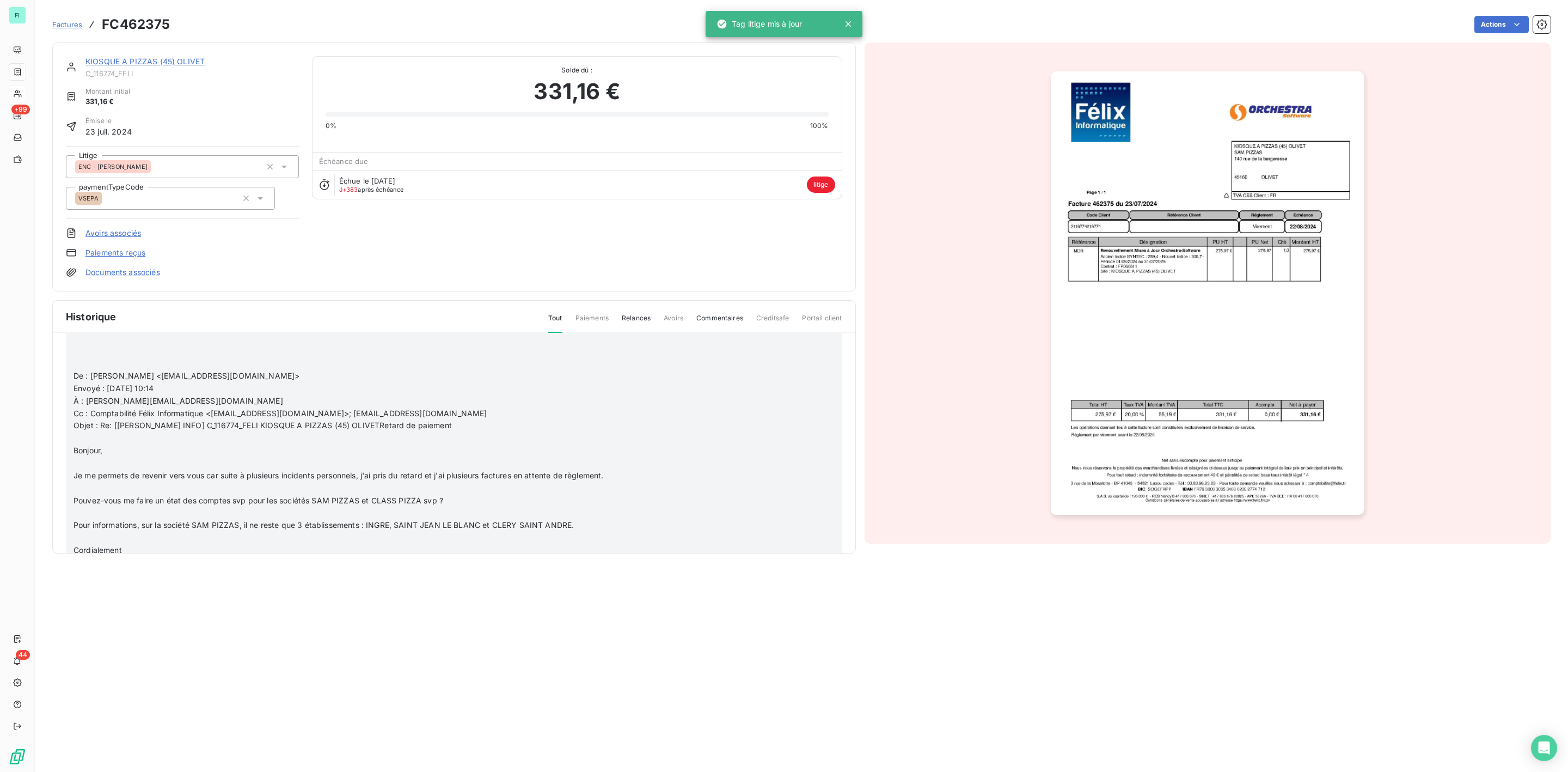
scroll to position [327, 0]
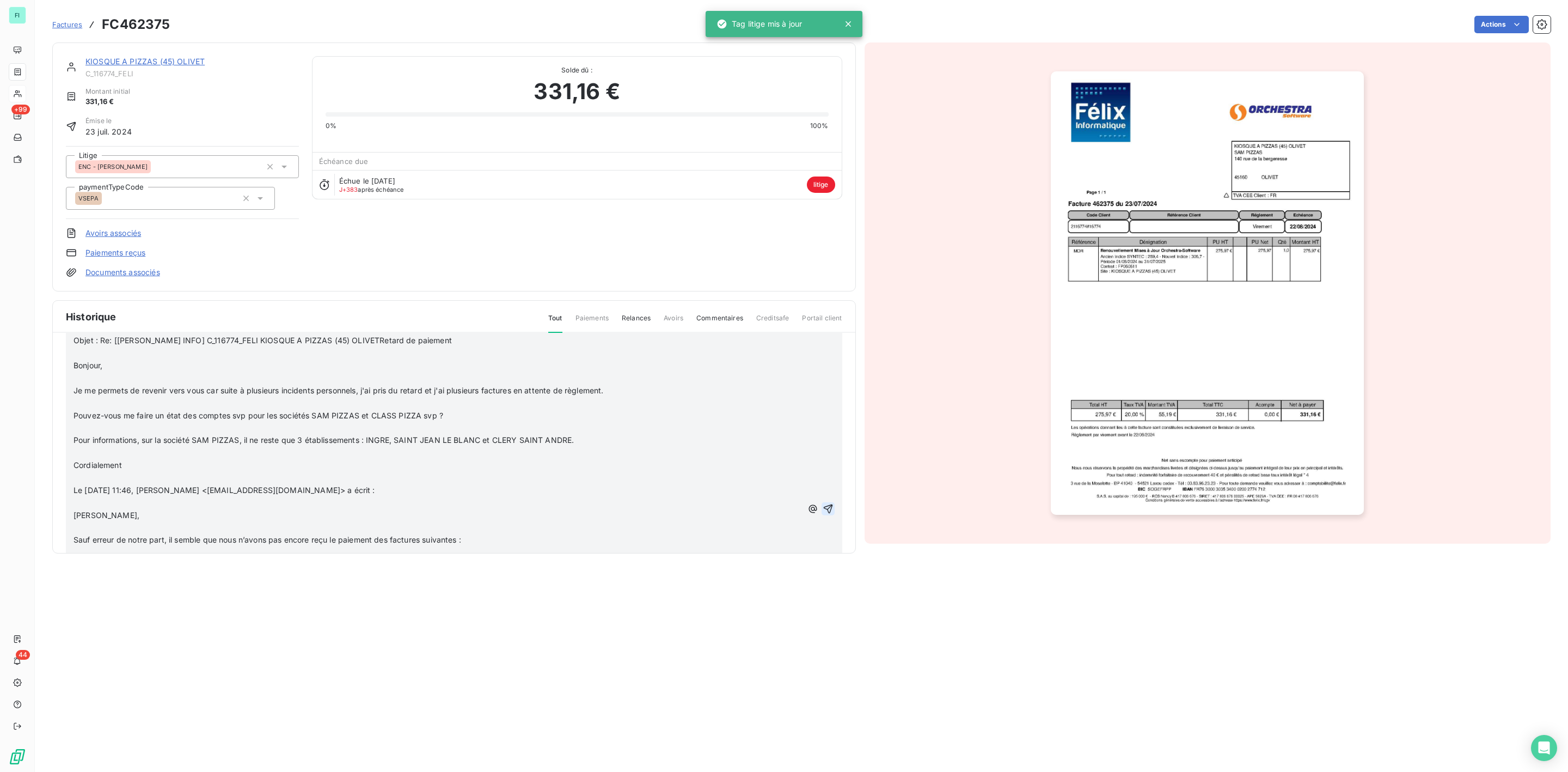
click at [823, 509] on icon "button" at bounding box center [828, 508] width 10 height 10
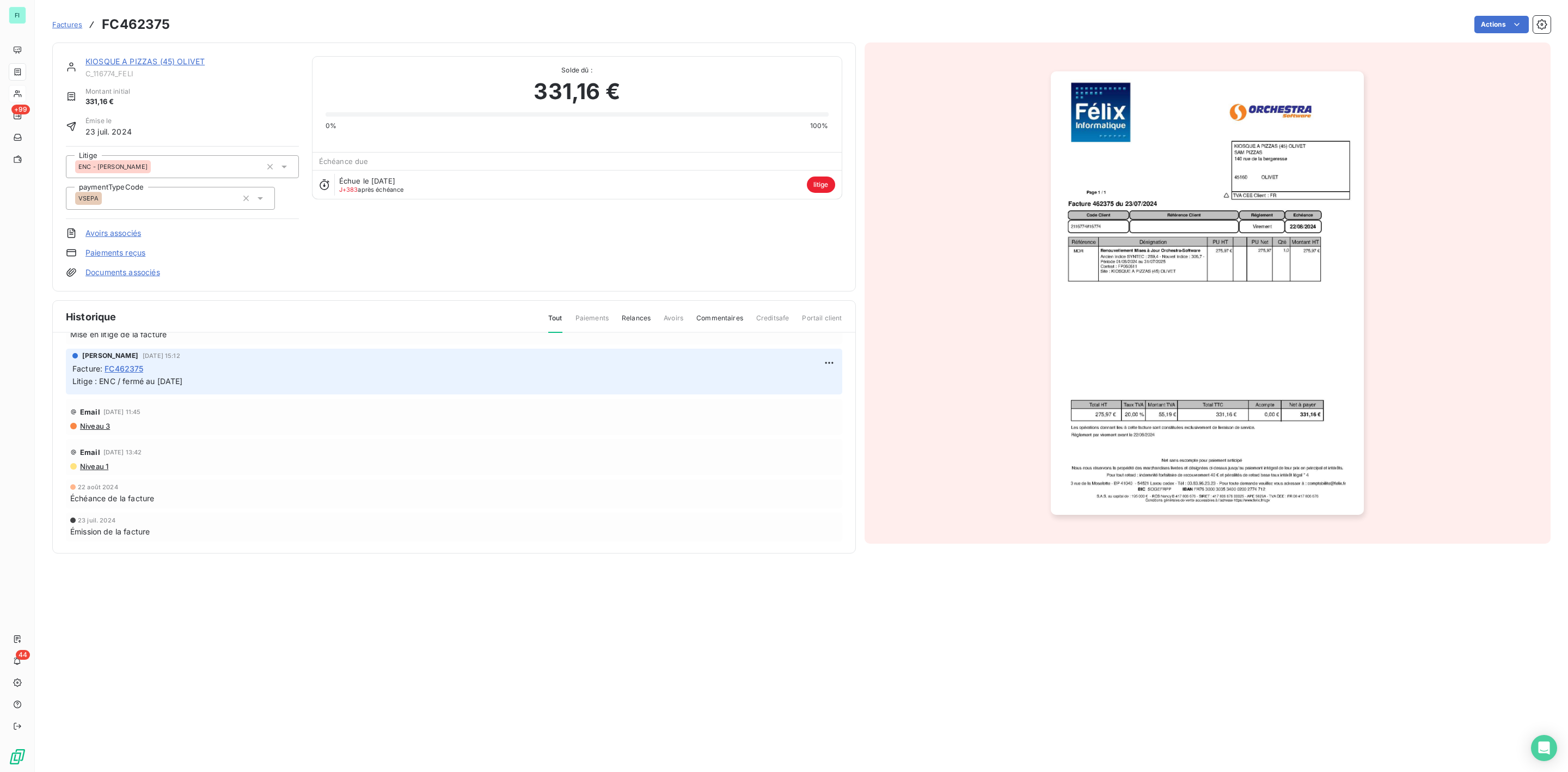
click at [146, 60] on link "KIOSQUE A PIZZAS (45) OLIVET" at bounding box center [145, 61] width 119 height 10
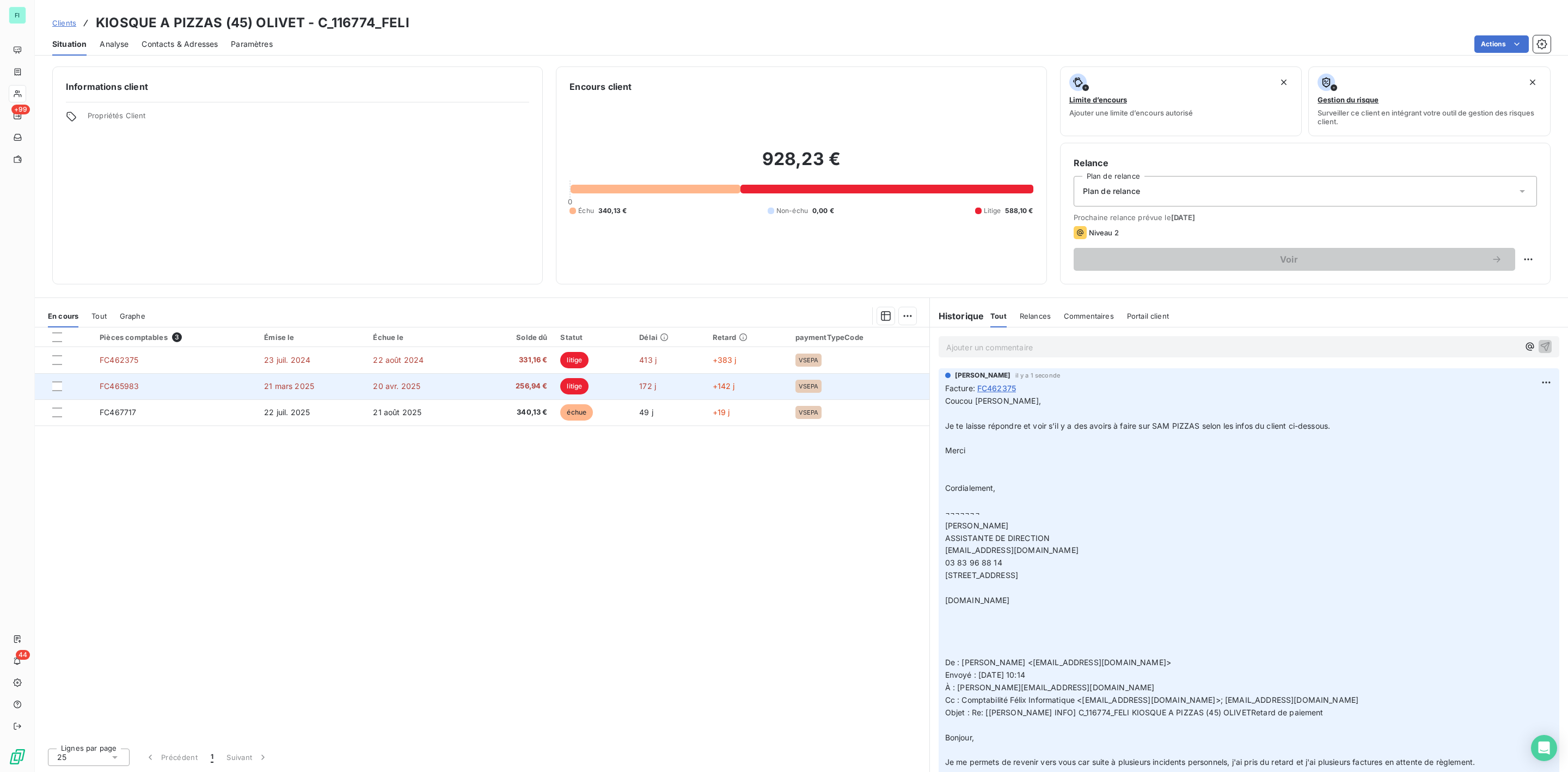
click at [213, 389] on td "FC465983" at bounding box center [175, 386] width 164 height 26
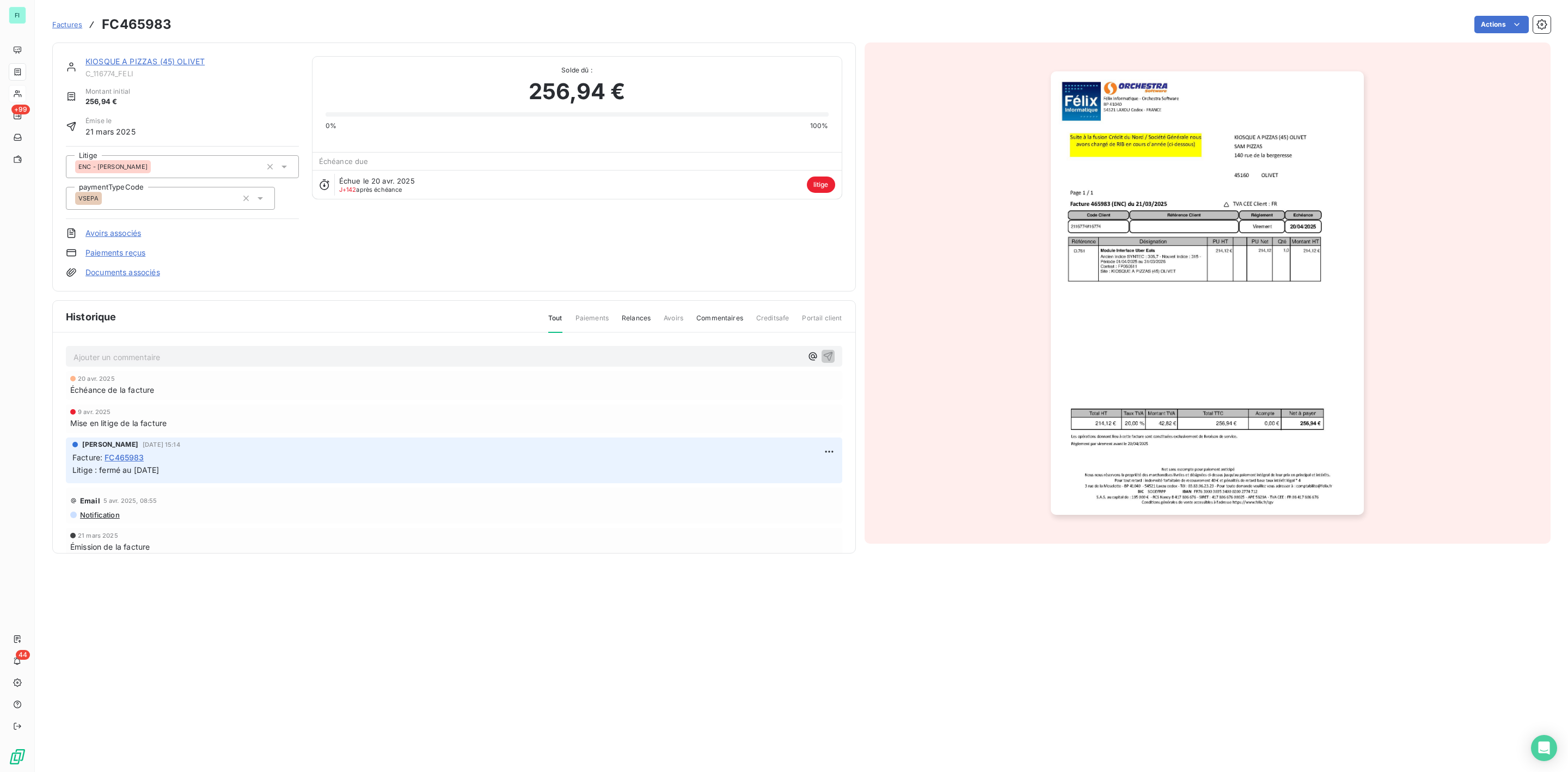
click at [141, 360] on p "Ajouter un commentaire ﻿" at bounding box center [438, 357] width 728 height 13
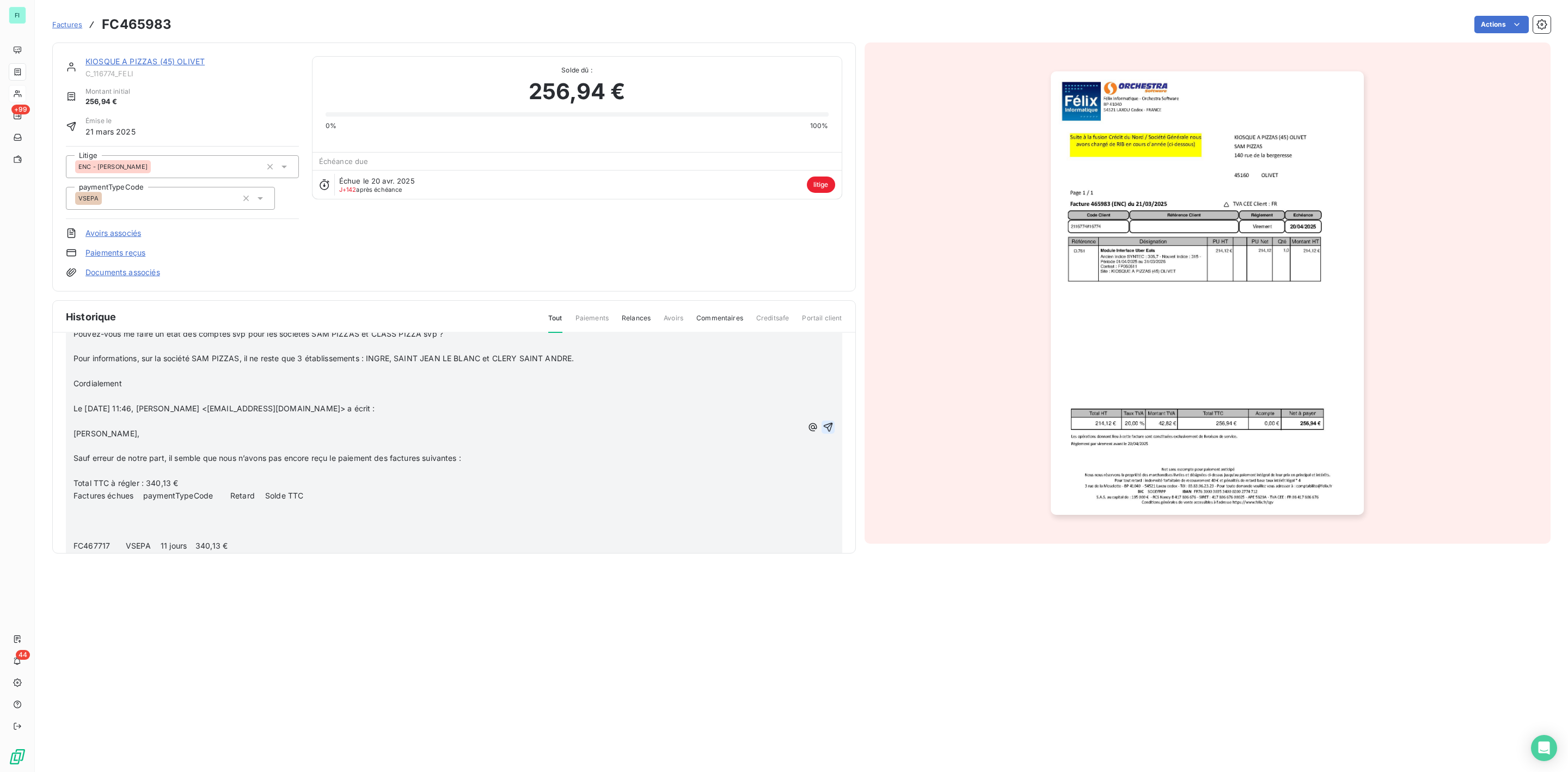
click at [823, 425] on icon "button" at bounding box center [828, 426] width 10 height 10
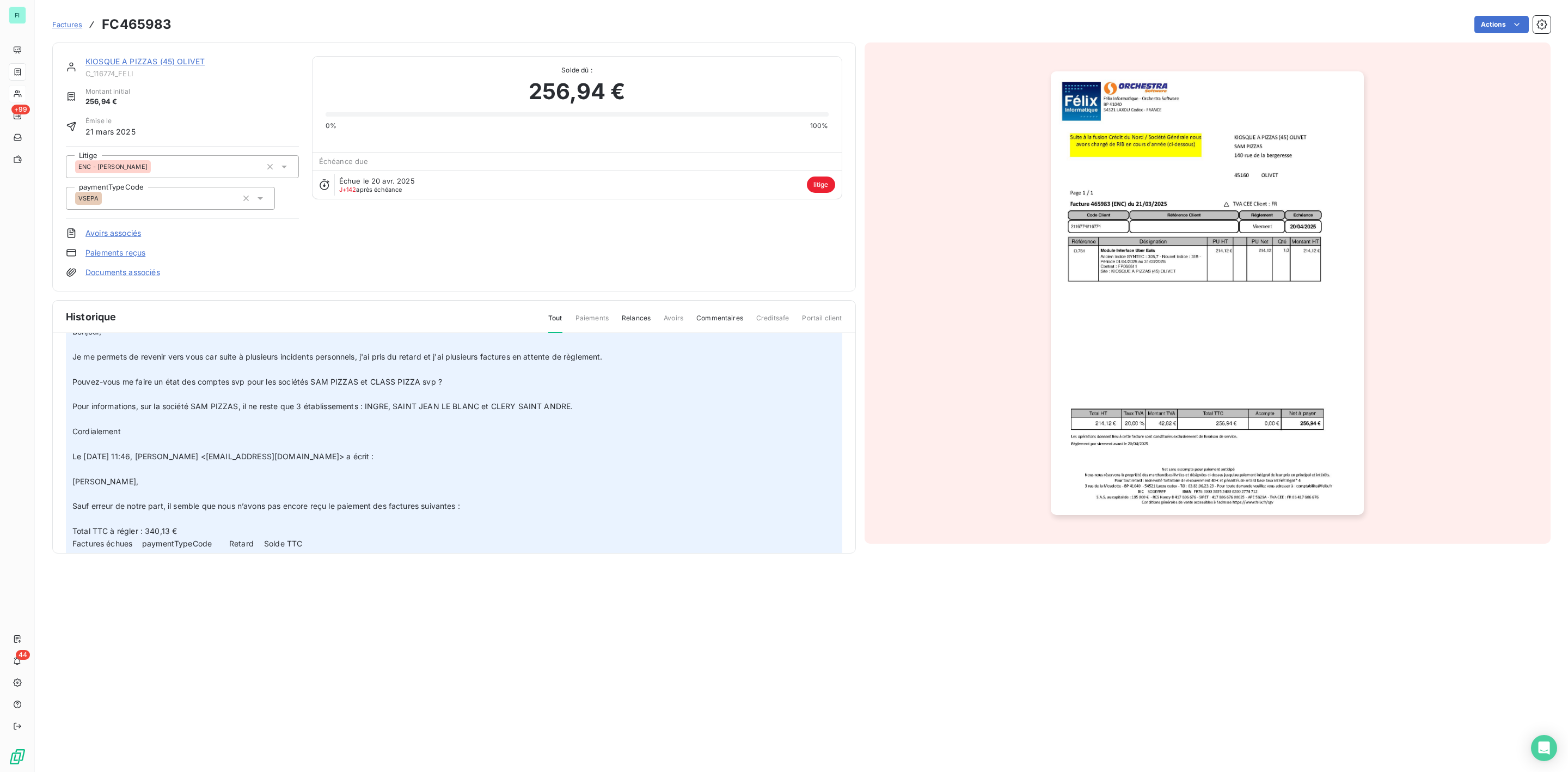
scroll to position [16, 0]
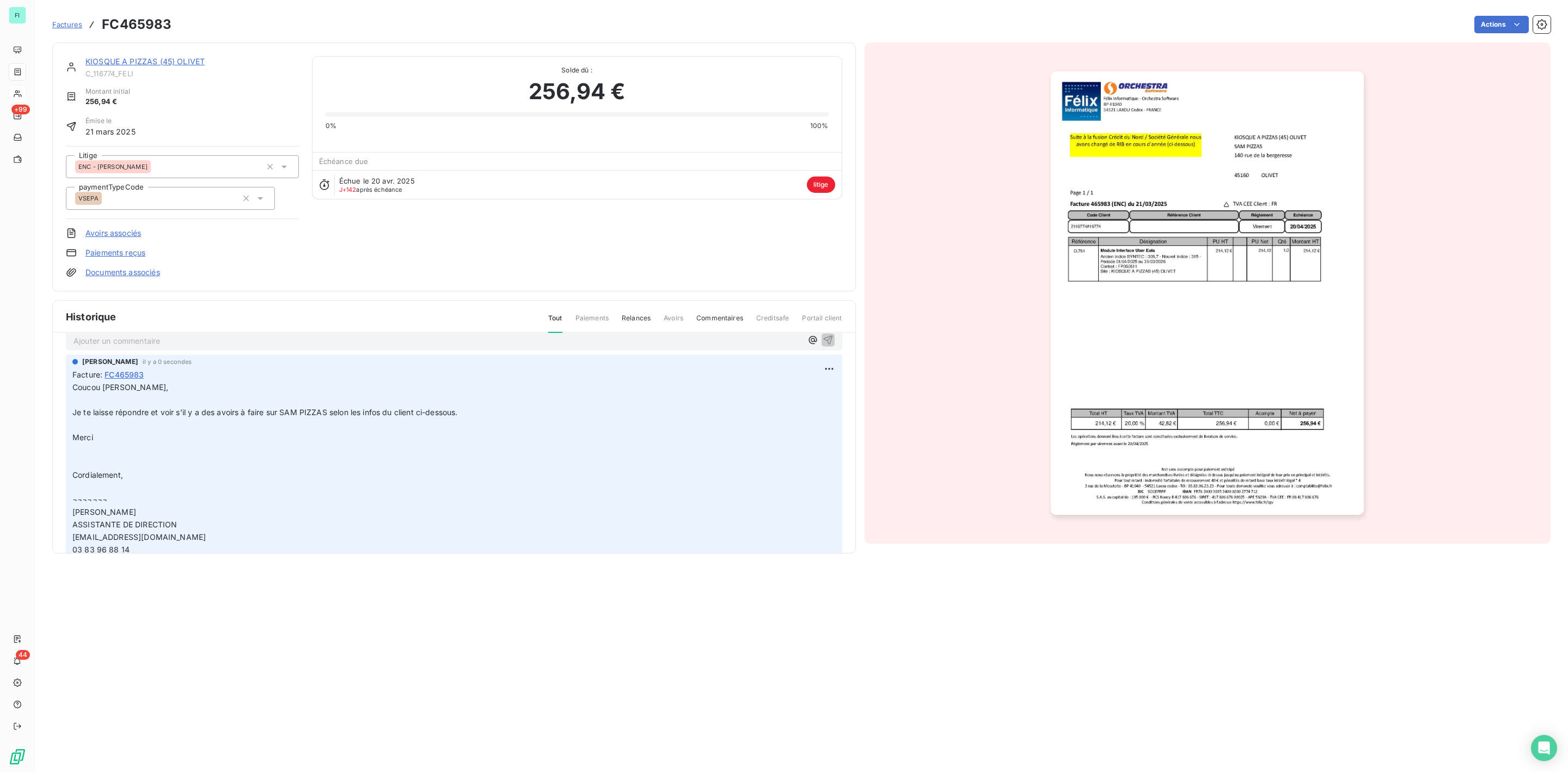
click at [127, 60] on link "KIOSQUE A PIZZAS (45) OLIVET" at bounding box center [145, 61] width 119 height 10
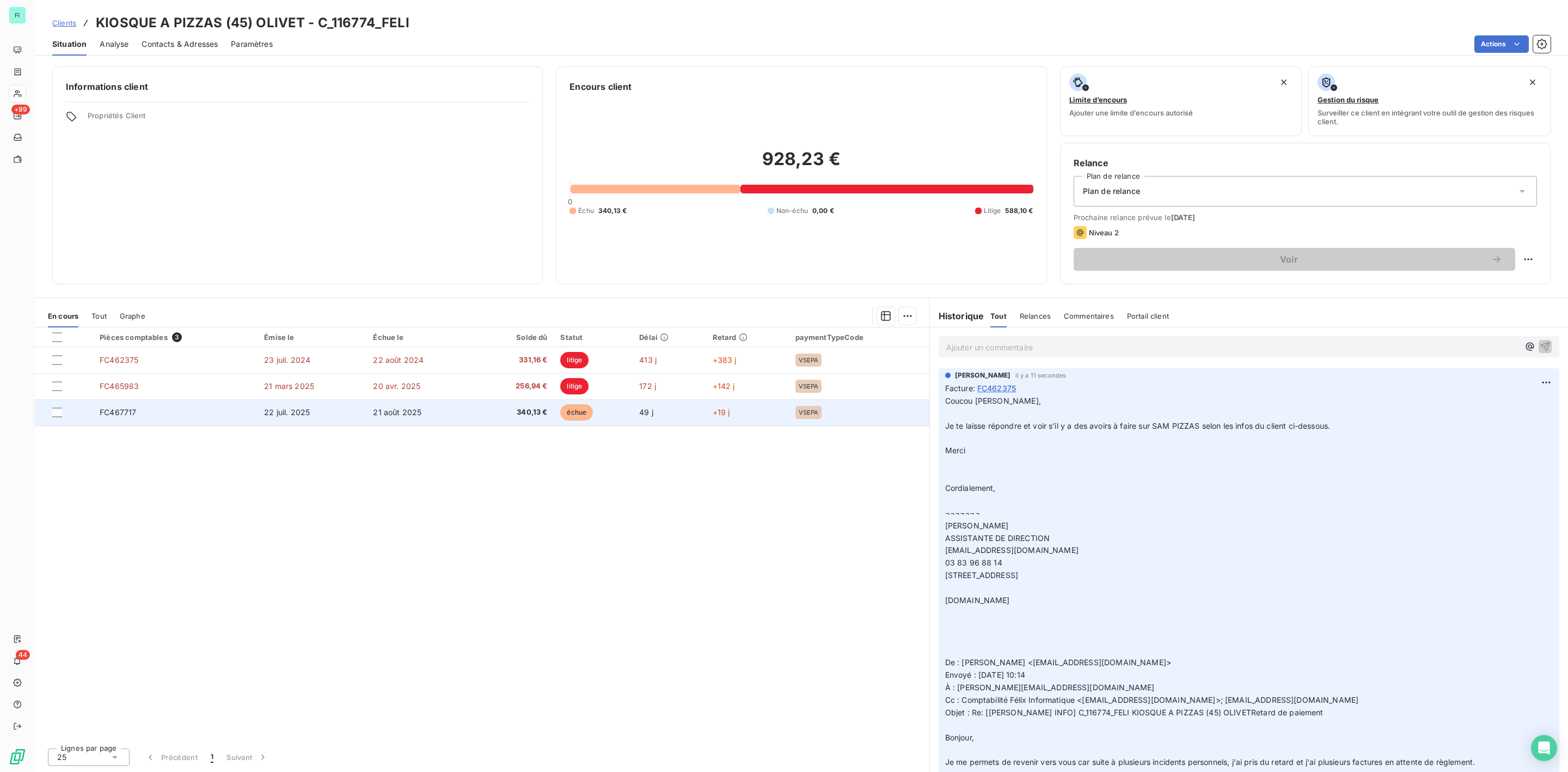
click at [166, 411] on td "FC467717" at bounding box center [175, 412] width 164 height 26
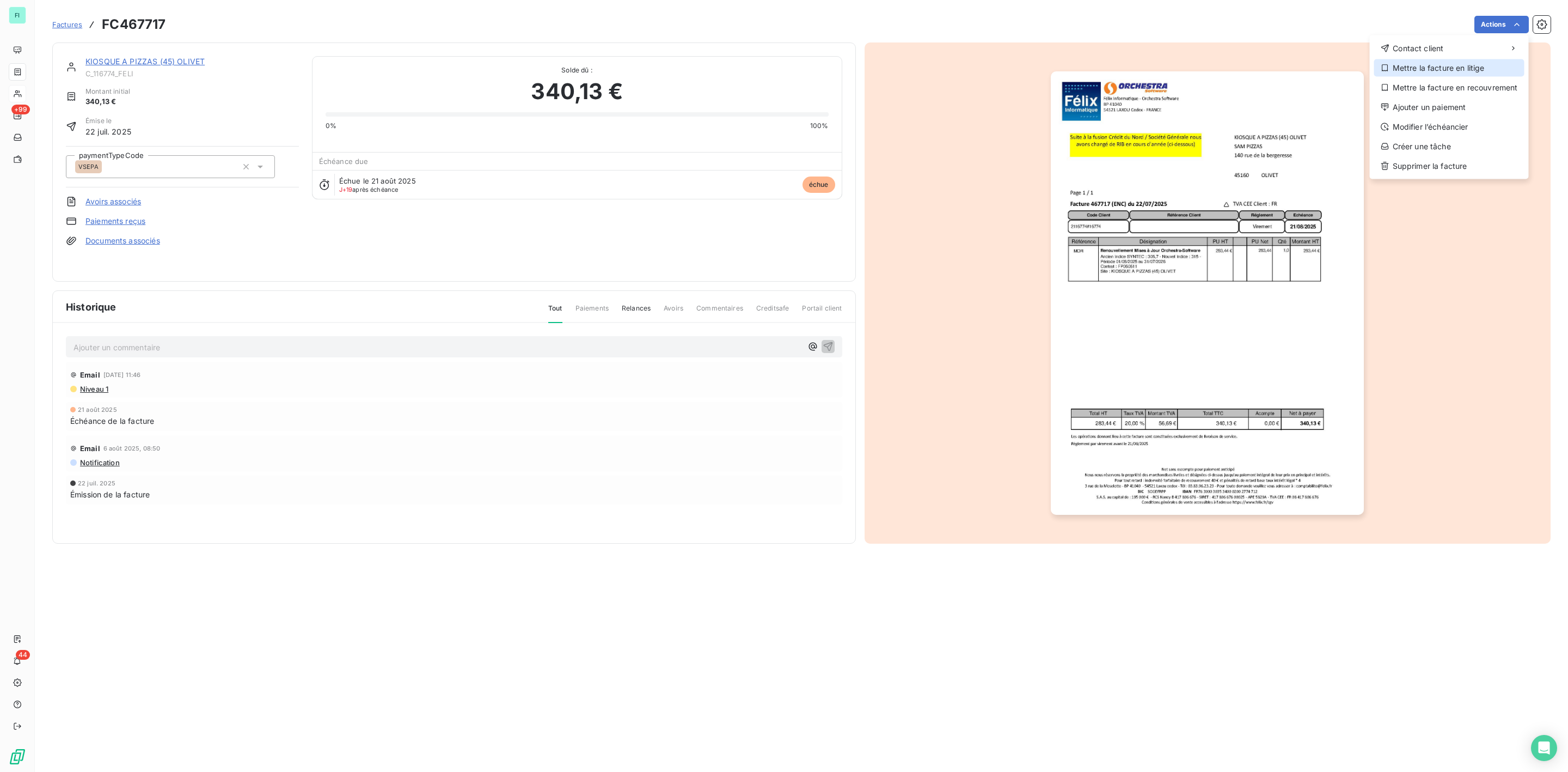
click at [1437, 68] on div "Mettre la facture en litige" at bounding box center [1450, 68] width 150 height 18
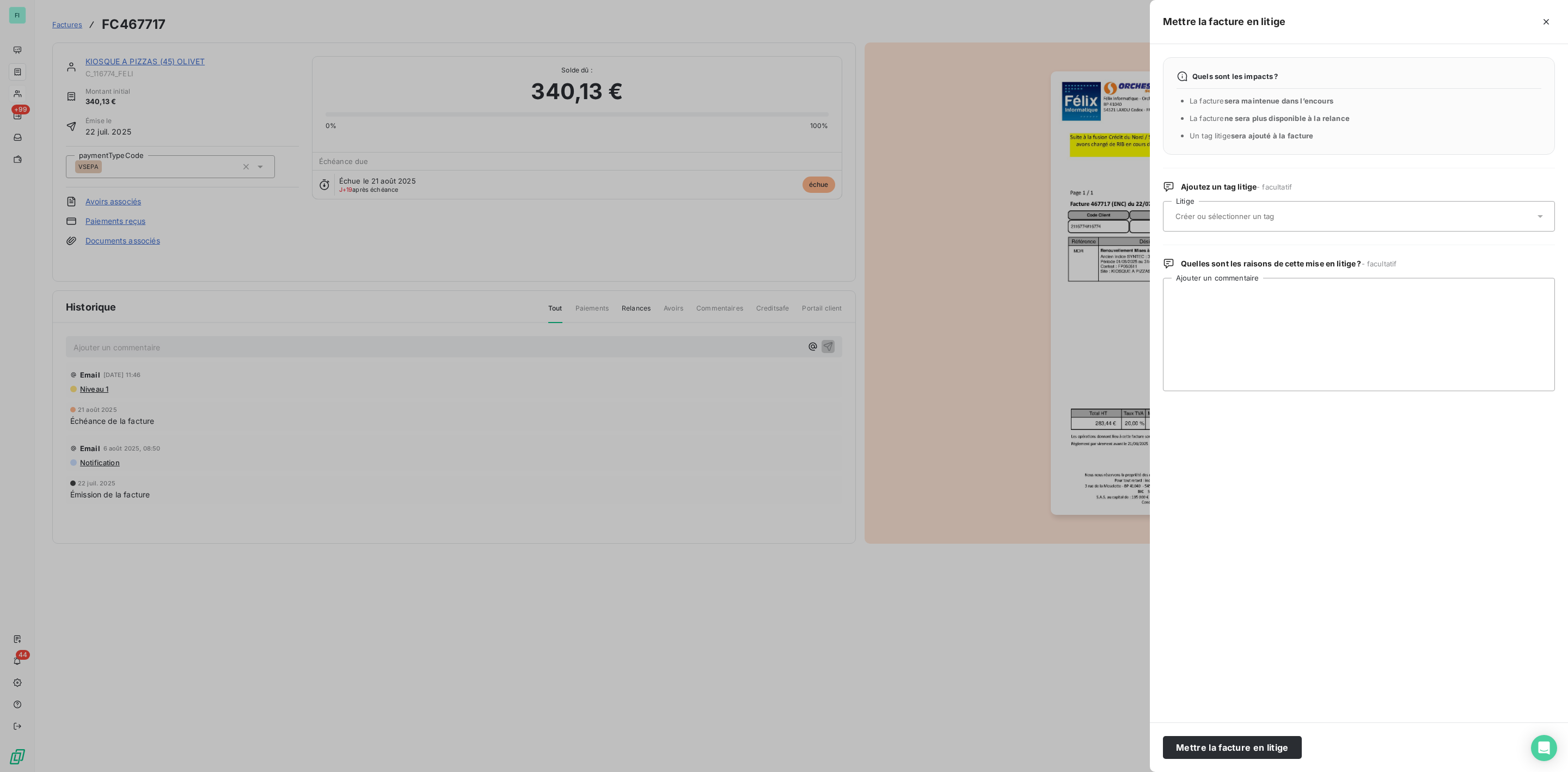
click at [1188, 216] on input "text" at bounding box center [1253, 216] width 158 height 10
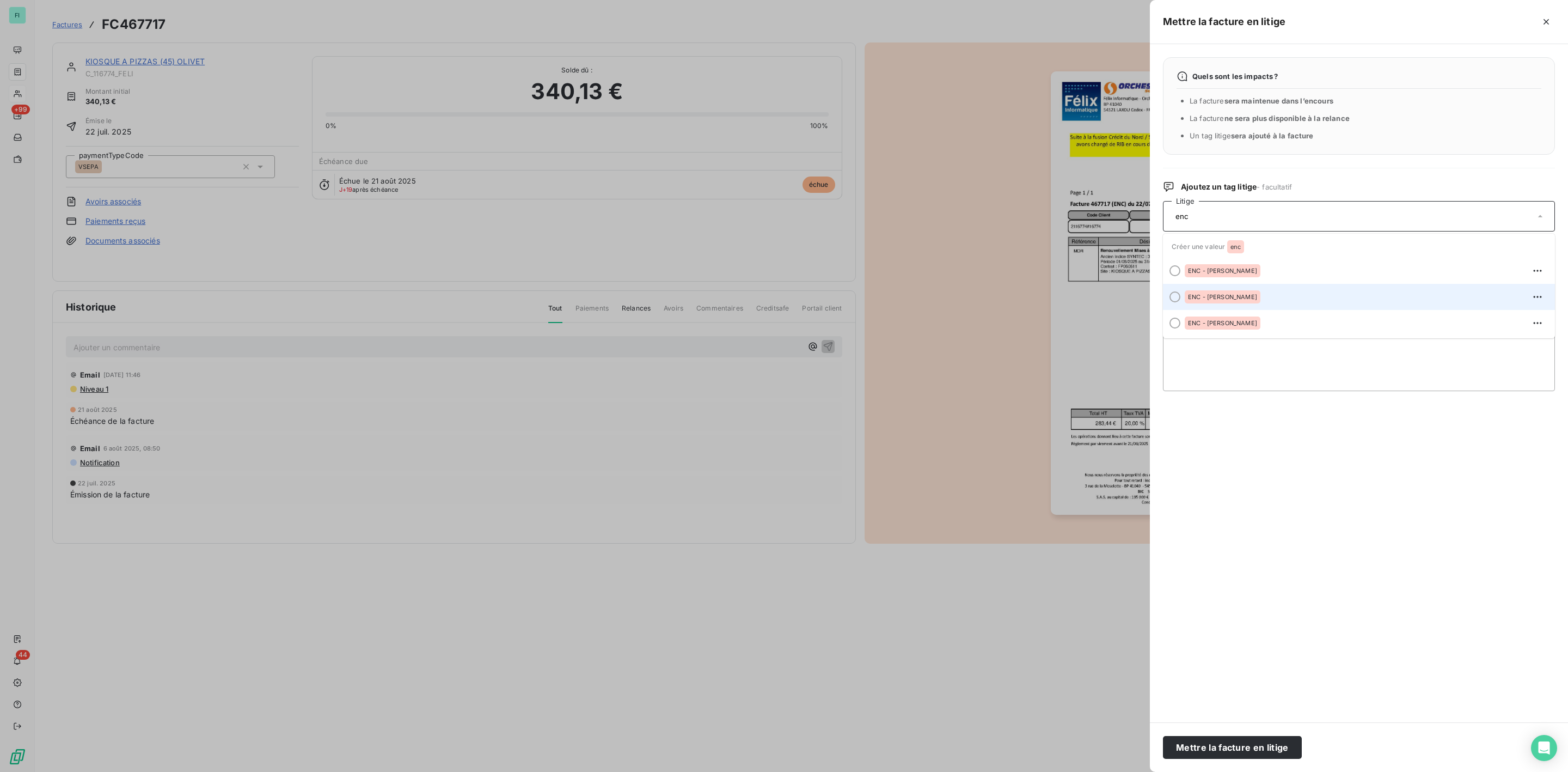
type input "enc"
click at [1202, 292] on div "ENC - [PERSON_NAME]" at bounding box center [1222, 297] width 76 height 13
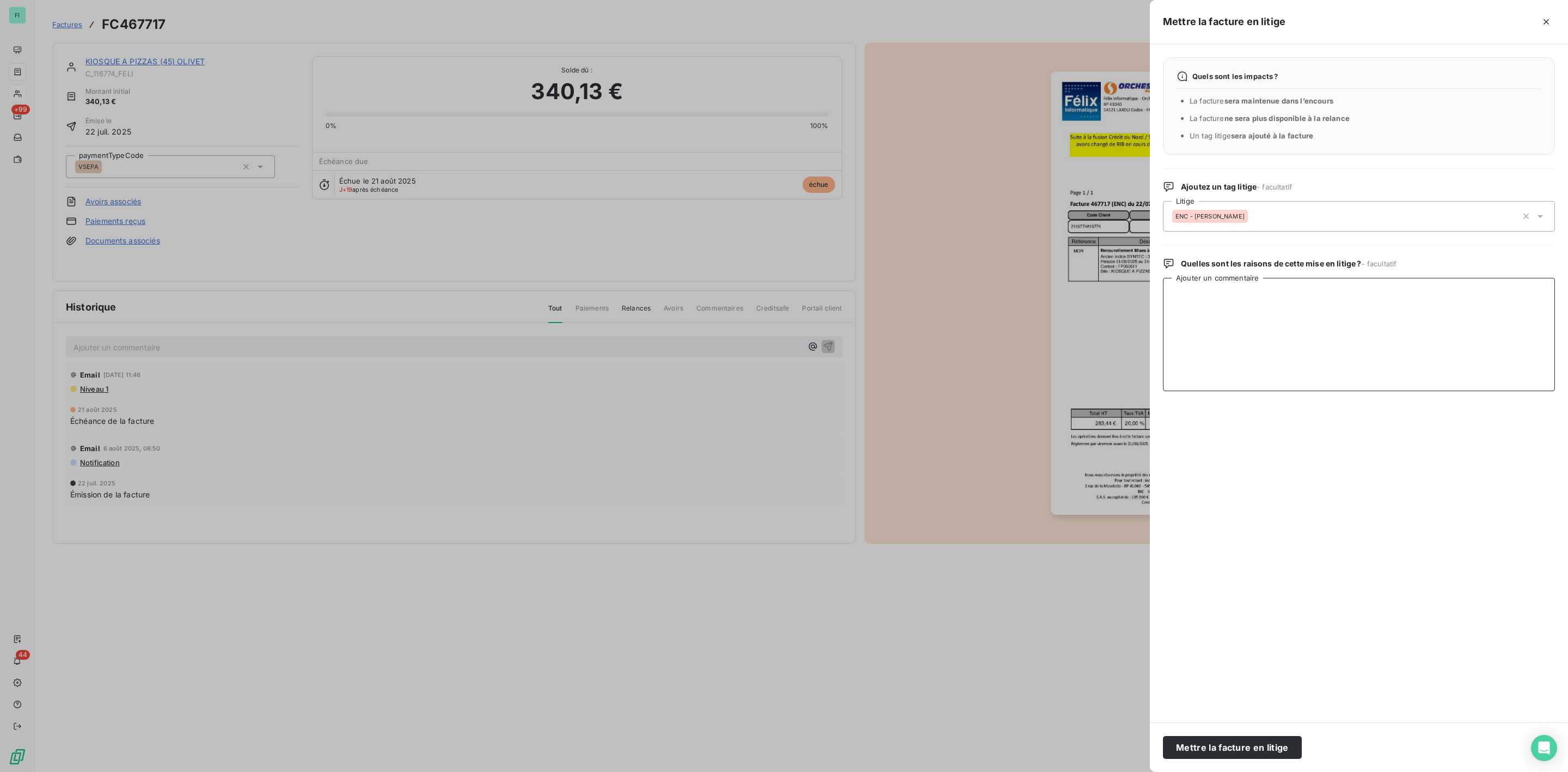
click at [1220, 319] on textarea "Ajouter un commentaire" at bounding box center [1359, 334] width 392 height 113
paste textarea "Loremi Dolors, Am co adipis elitsedd ei temp i’ut l e dol magnaa e admin ven QU…"
type textarea "Loremi Dolors, Am co adipis elitsedd ei temp i’ut l e dol magnaa e admin ven QU…"
click at [1241, 754] on button "Mettre la facture en litige" at bounding box center [1232, 747] width 139 height 23
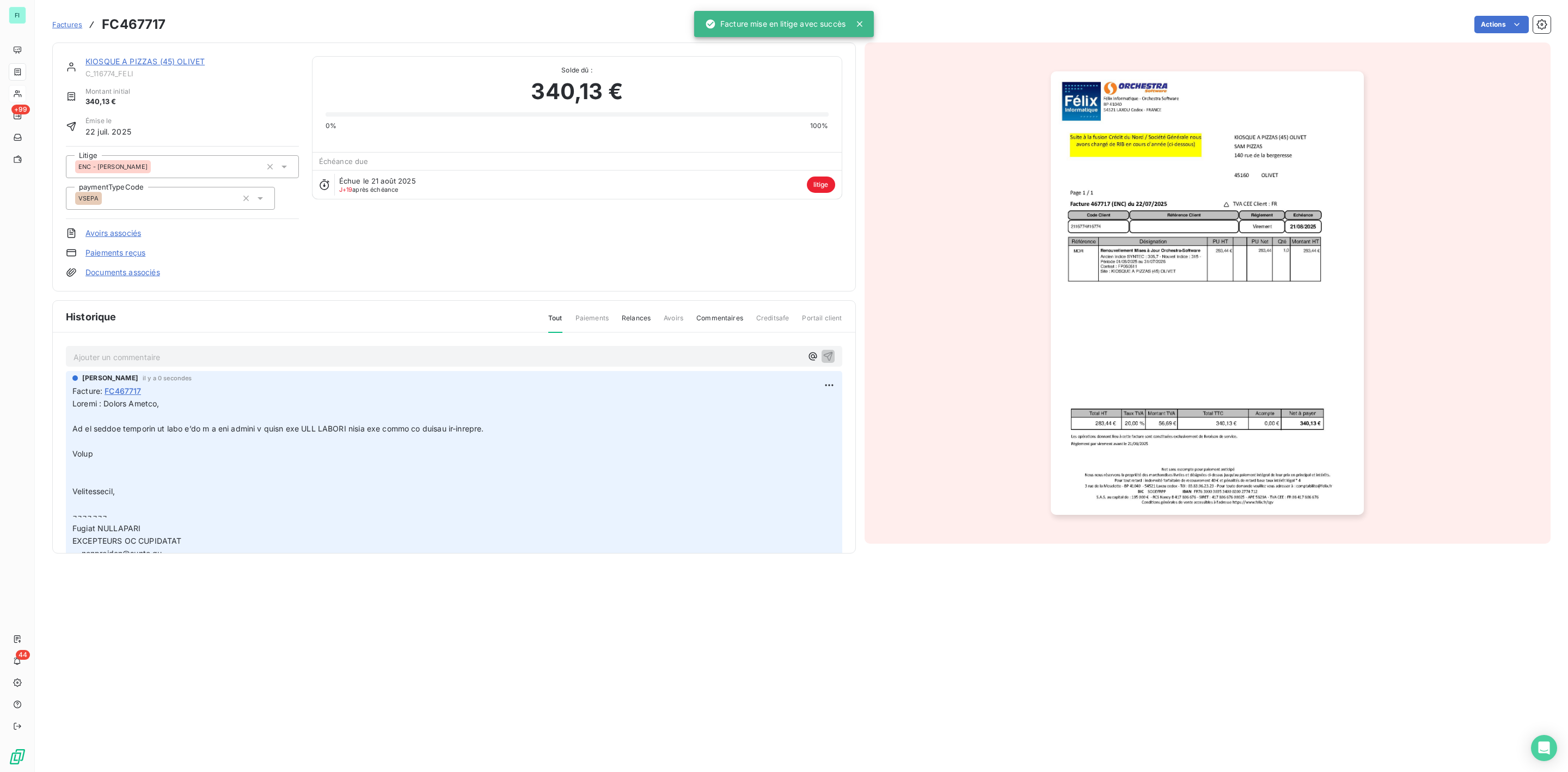
click at [146, 62] on link "KIOSQUE A PIZZAS (45) OLIVET" at bounding box center [145, 61] width 119 height 10
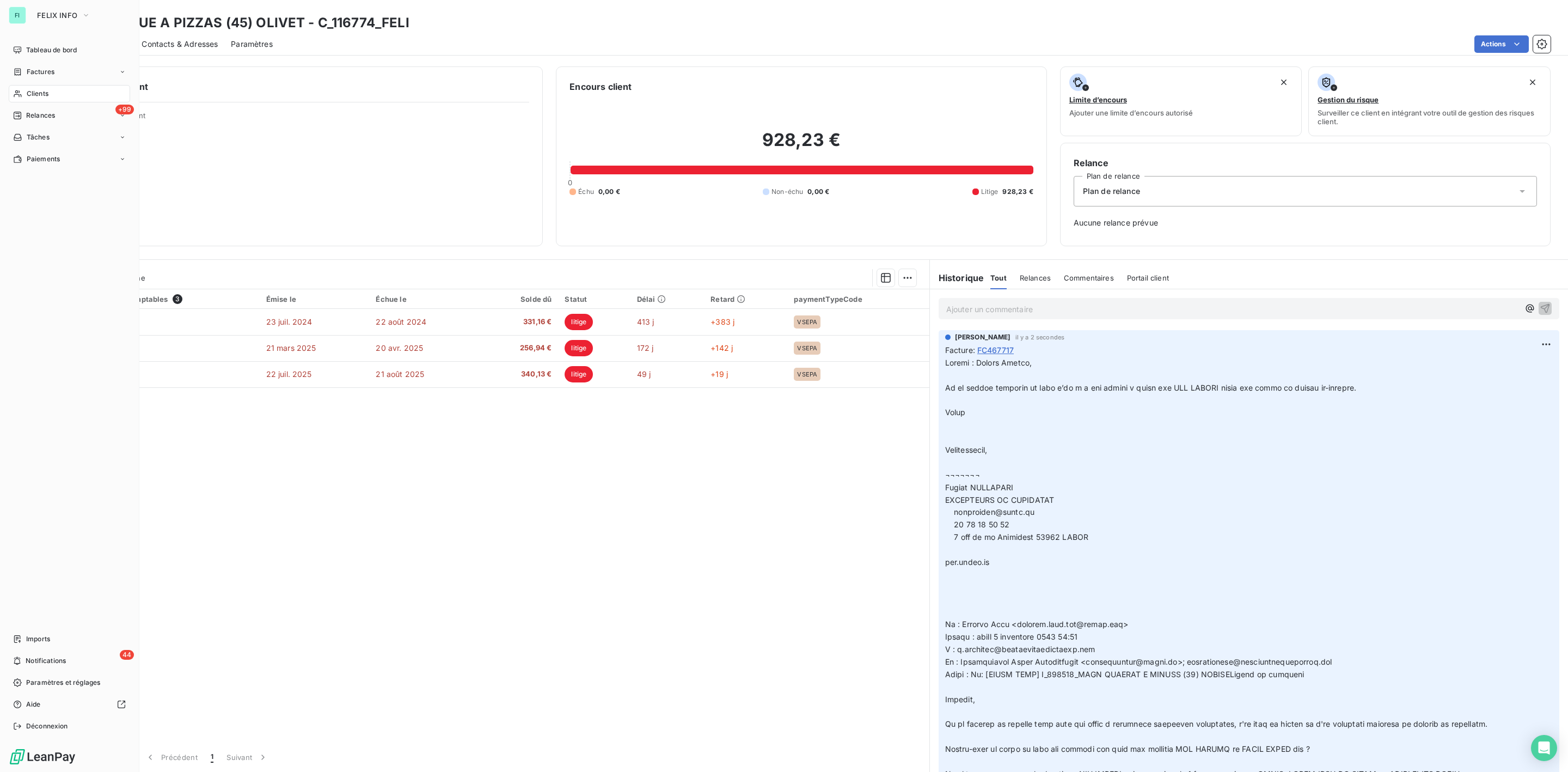
drag, startPoint x: 43, startPoint y: 91, endPoint x: 65, endPoint y: 91, distance: 22.0
click at [43, 91] on span "Clients" at bounding box center [38, 93] width 22 height 10
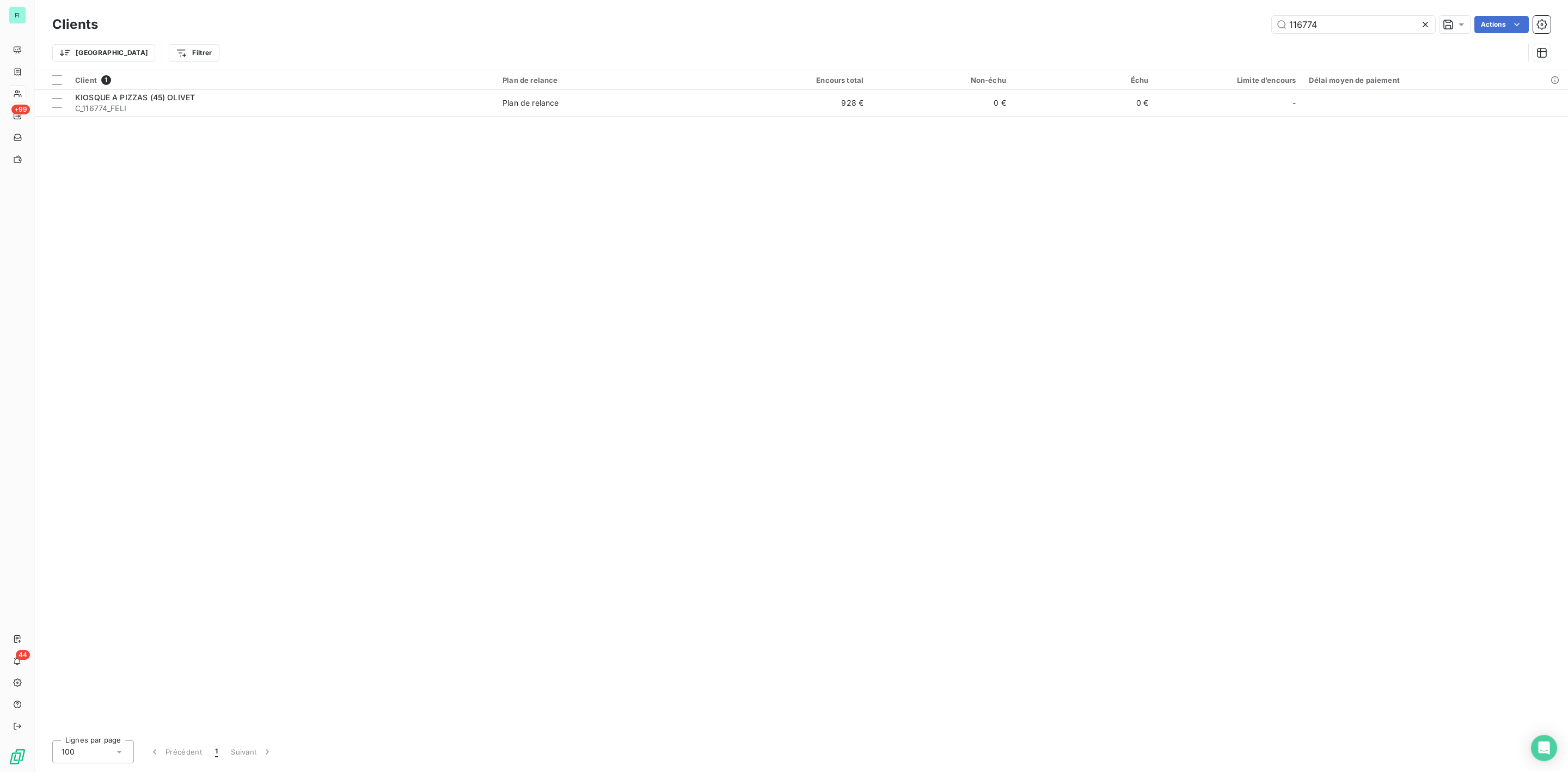
drag, startPoint x: 1346, startPoint y: 30, endPoint x: 973, endPoint y: 30, distance: 373.0
click at [1019, 30] on div "116774 Actions" at bounding box center [831, 24] width 1439 height 18
type input "117921"
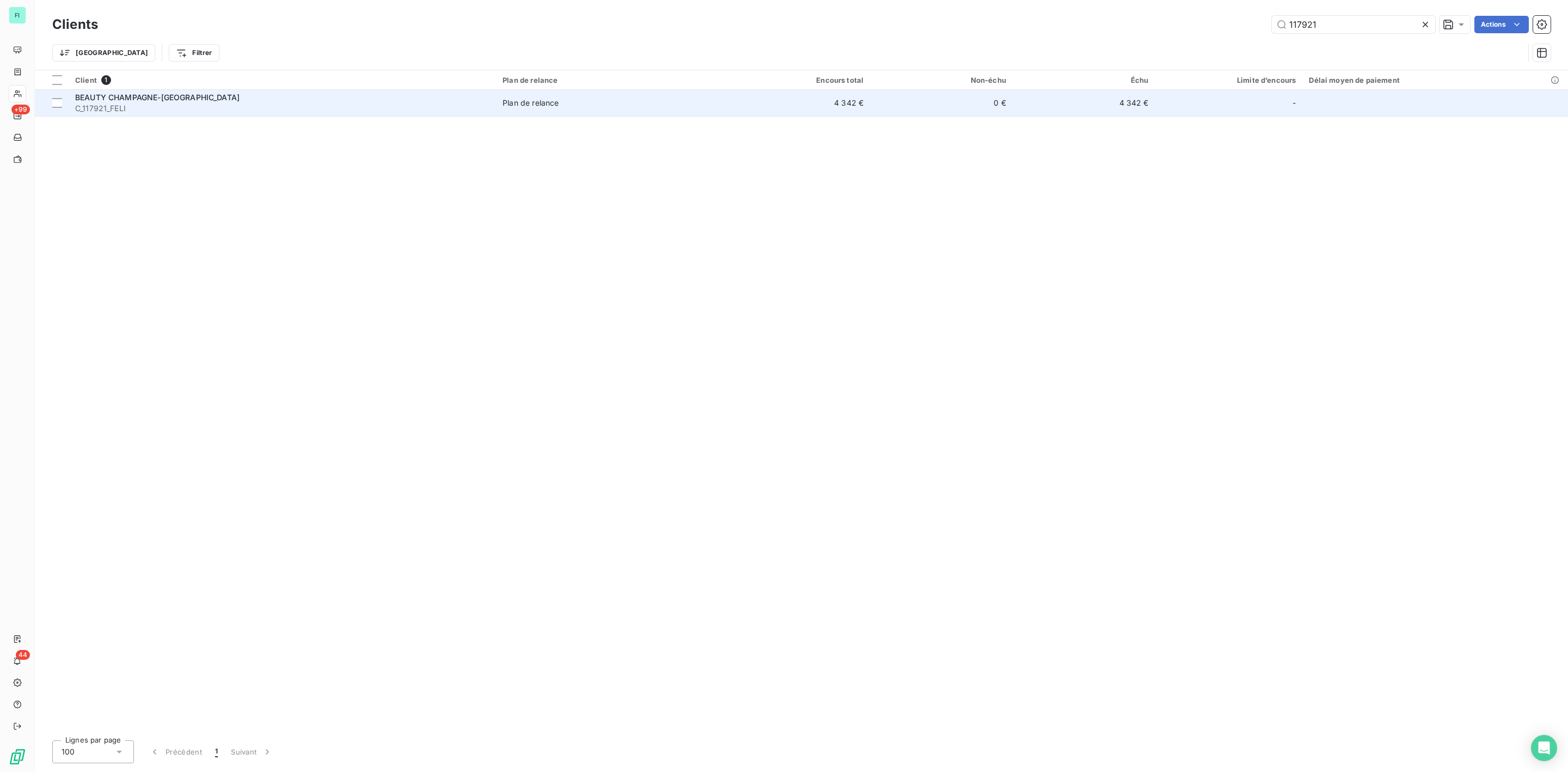
click at [244, 108] on span "C_117921_FELI" at bounding box center [282, 108] width 414 height 11
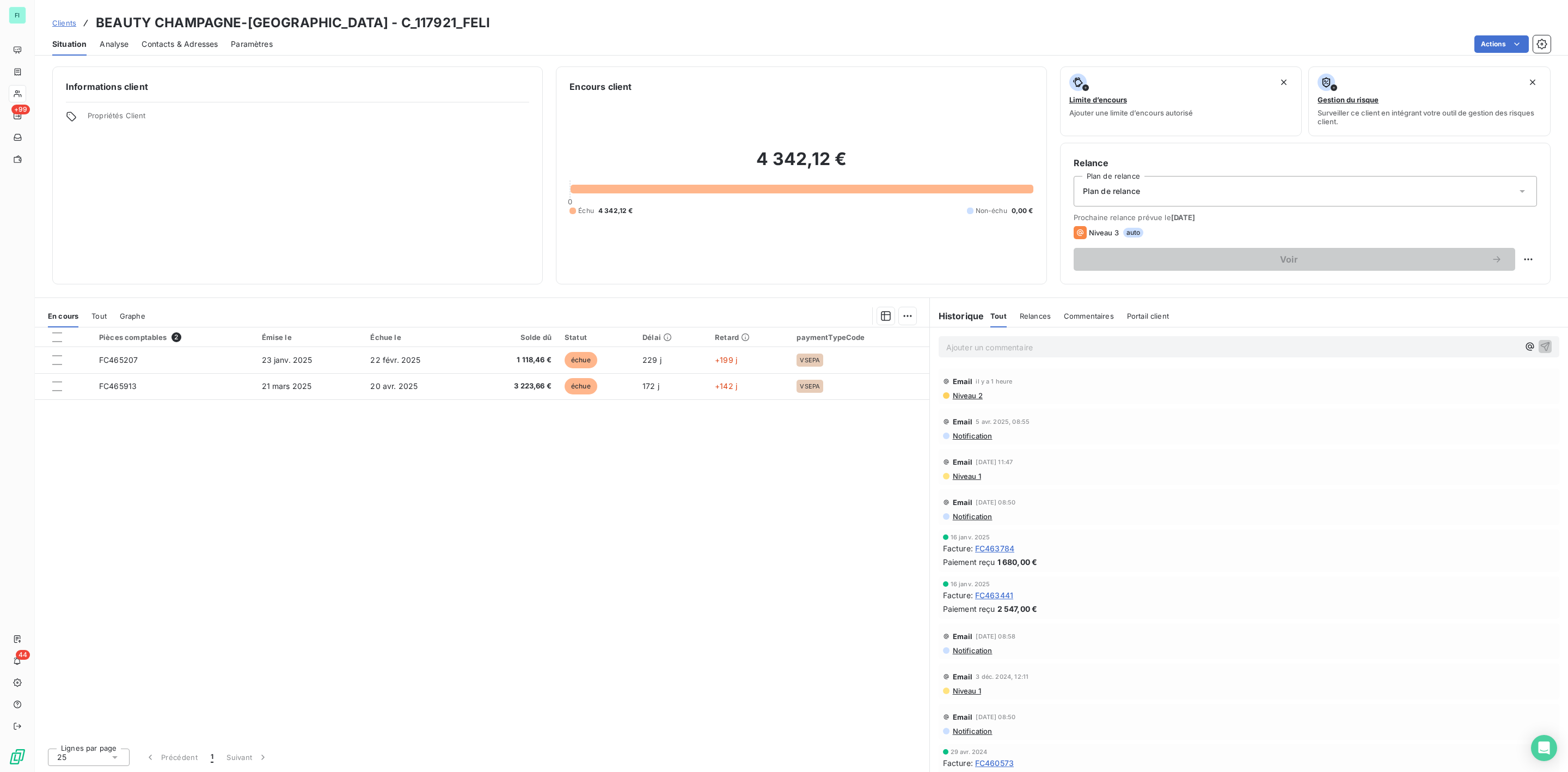
click at [180, 45] on span "Contacts & Adresses" at bounding box center [180, 44] width 77 height 11
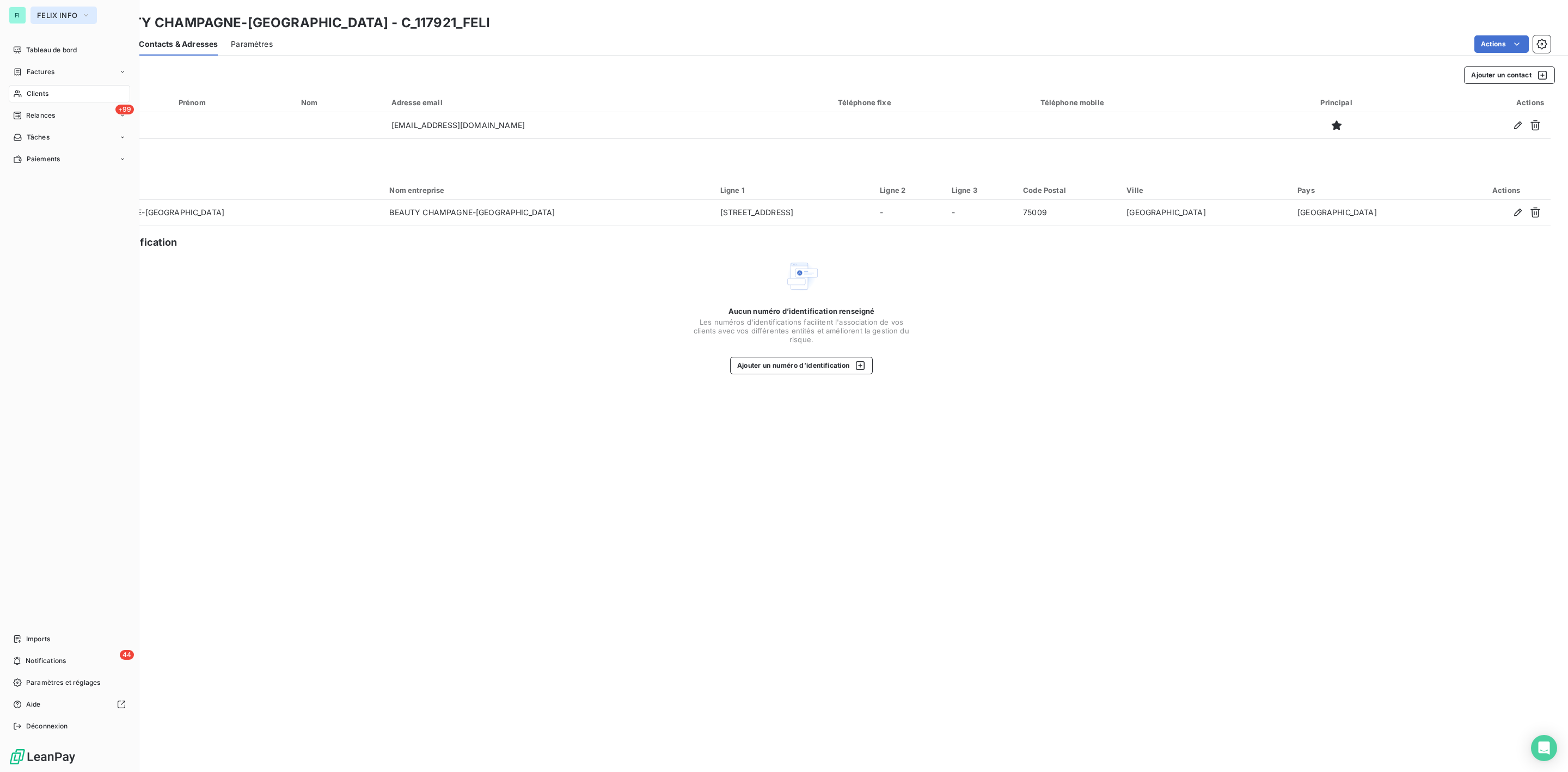
click at [51, 15] on span "FELIX INFO" at bounding box center [57, 15] width 40 height 9
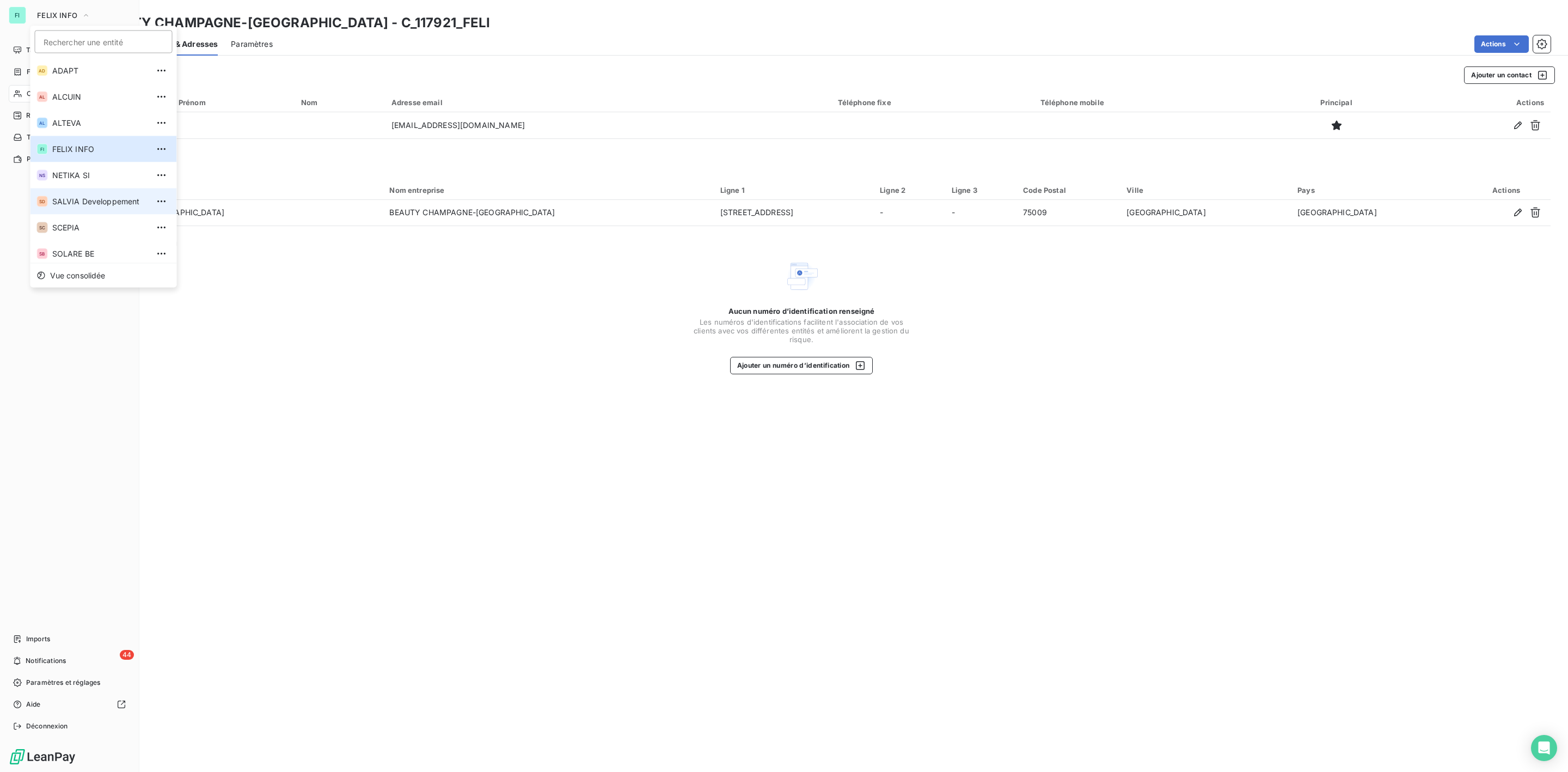
click at [68, 190] on li "SD SALVIA Developpement" at bounding box center [103, 202] width 146 height 26
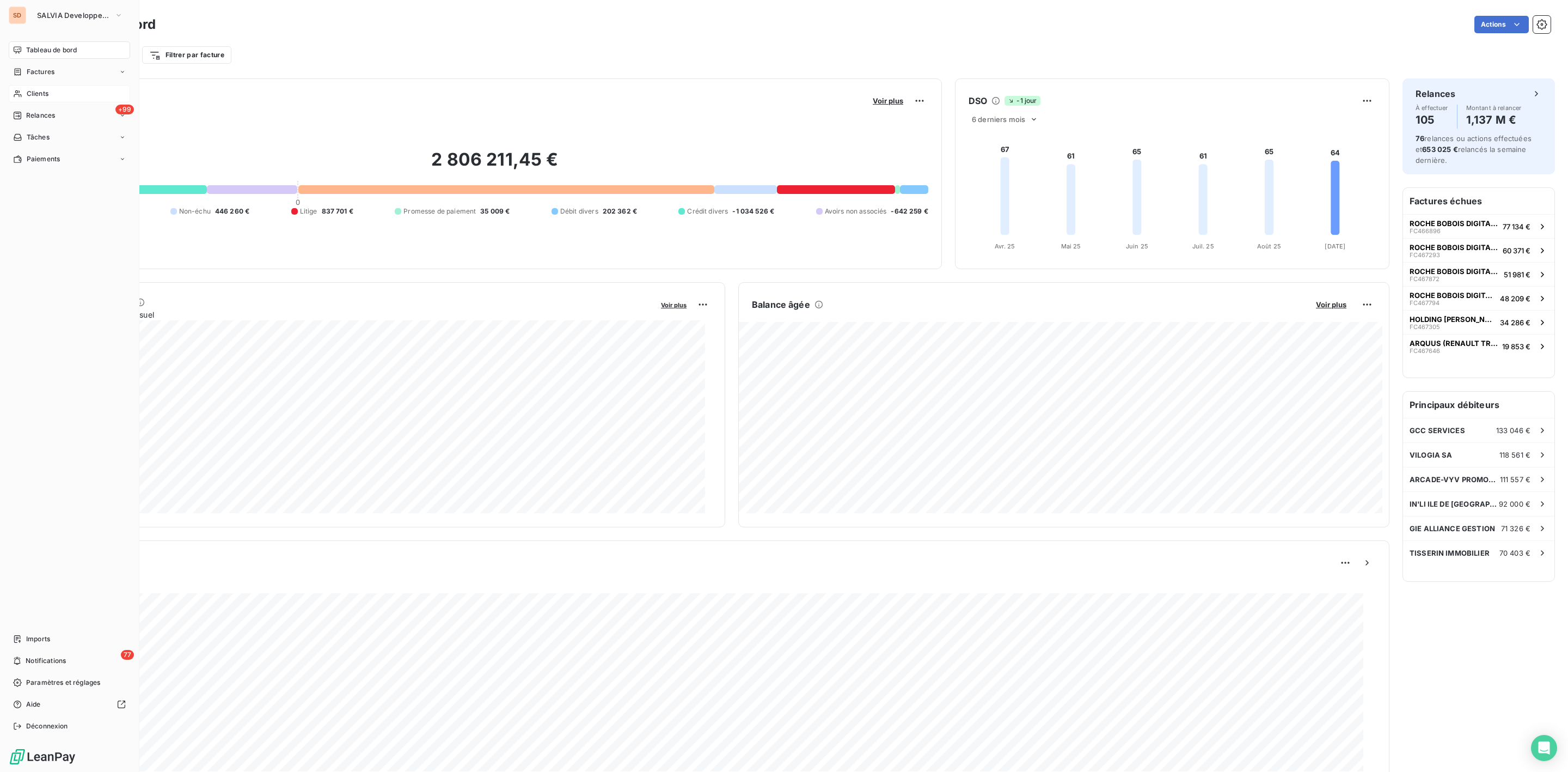
click at [46, 91] on span "Clients" at bounding box center [38, 93] width 22 height 10
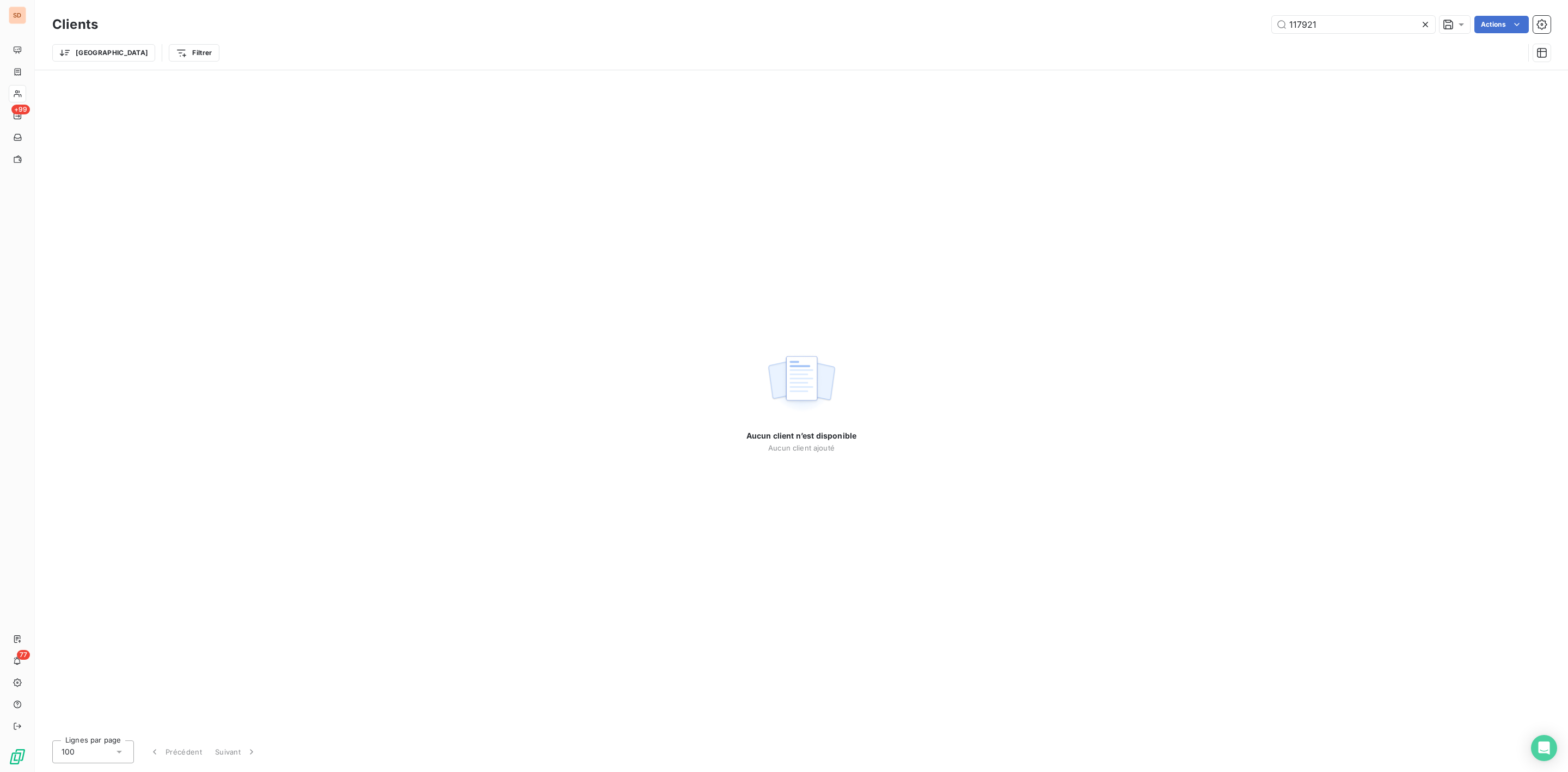
drag, startPoint x: 1340, startPoint y: 21, endPoint x: 952, endPoint y: 31, distance: 388.1
click at [1048, 26] on div "117921 Actions" at bounding box center [831, 24] width 1439 height 18
type input "54439"
drag, startPoint x: 46, startPoint y: 71, endPoint x: 83, endPoint y: 71, distance: 37.0
click at [48, 71] on span "Factures" at bounding box center [40, 71] width 28 height 10
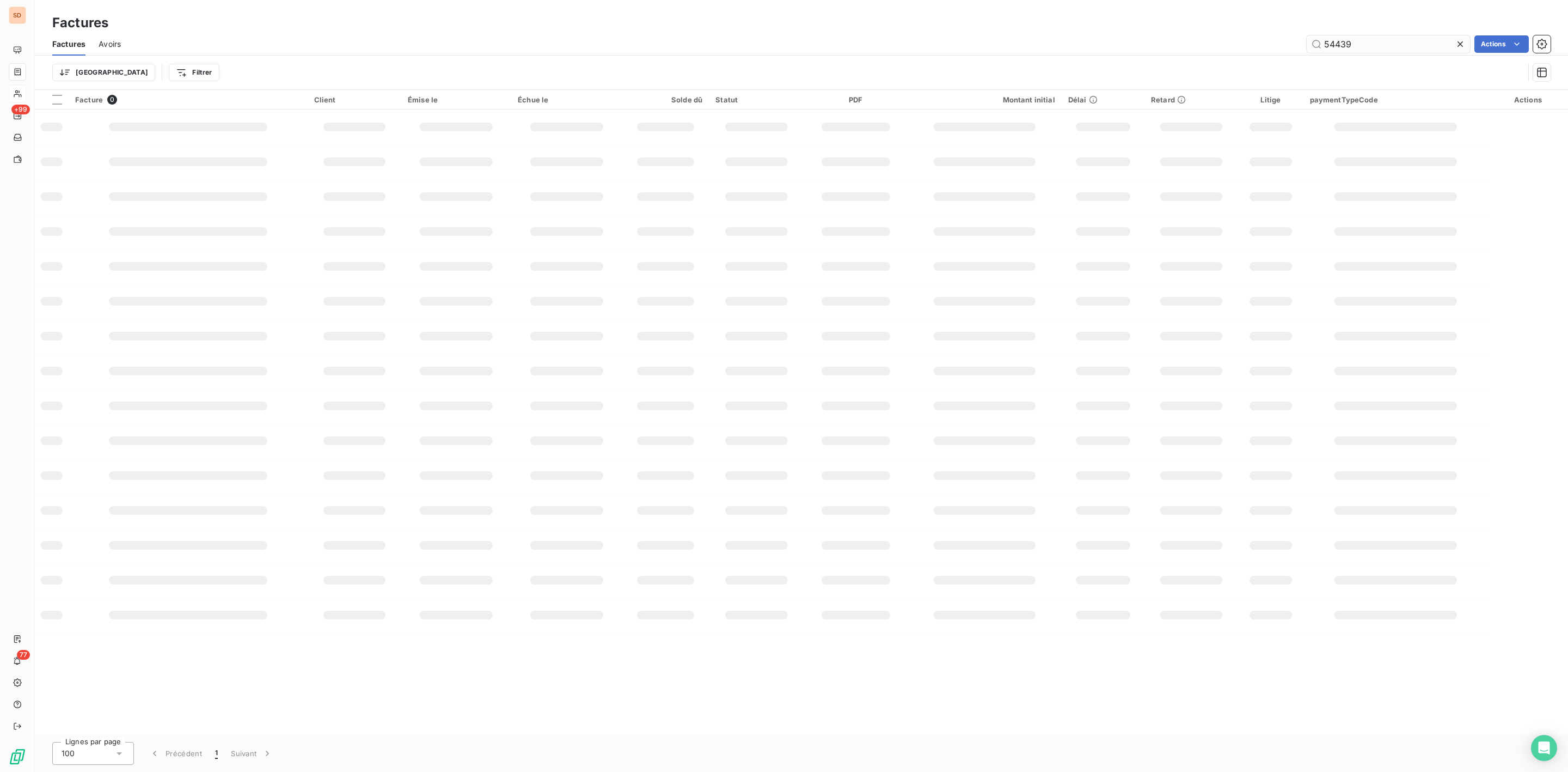
click at [1374, 39] on input "54439" at bounding box center [1388, 44] width 163 height 18
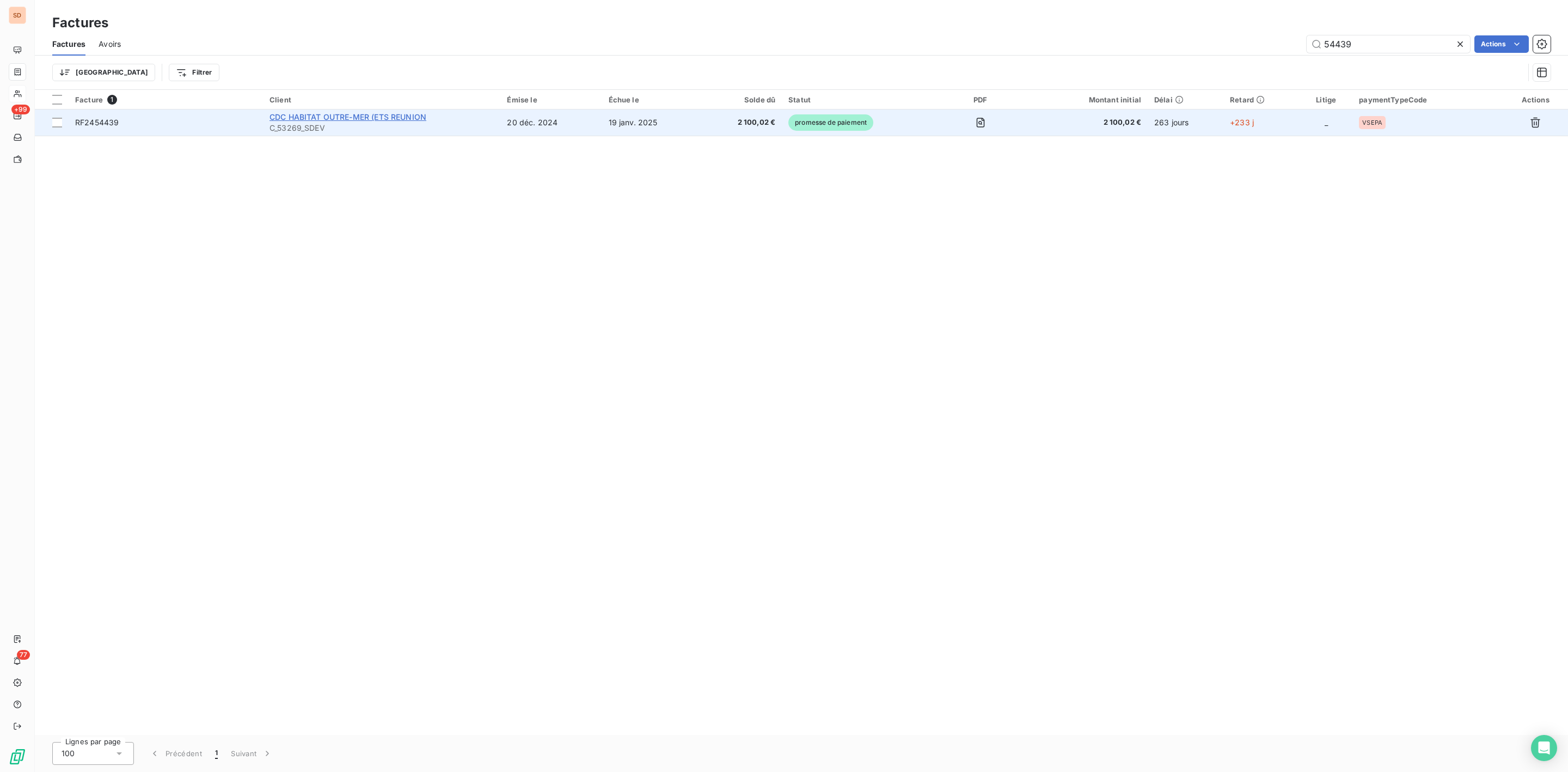
click at [379, 118] on span "CDC HABITAT OUTRE-MER (ETS REUNION" at bounding box center [347, 116] width 157 height 10
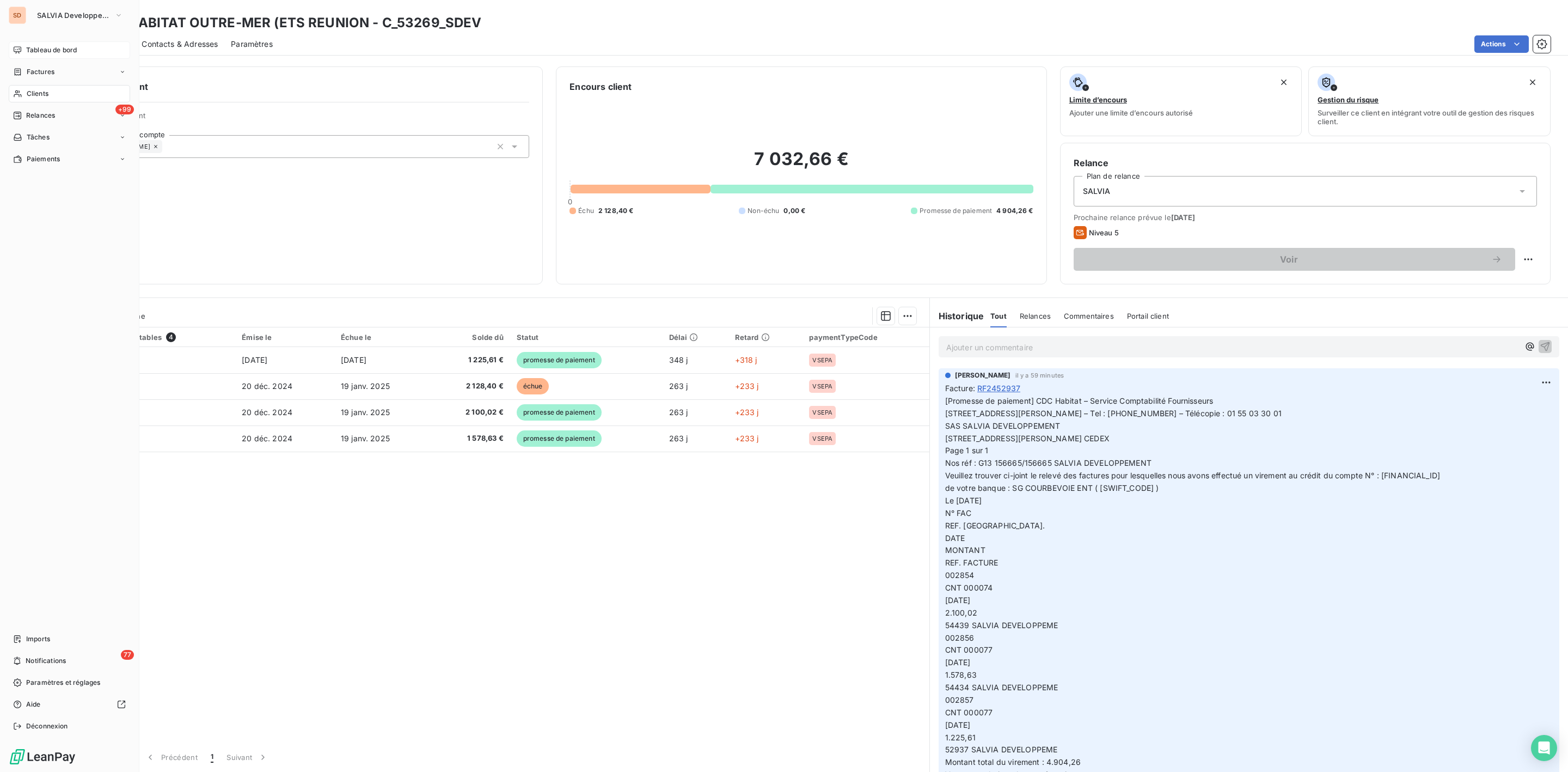
click at [52, 47] on span "Tableau de bord" at bounding box center [52, 49] width 51 height 10
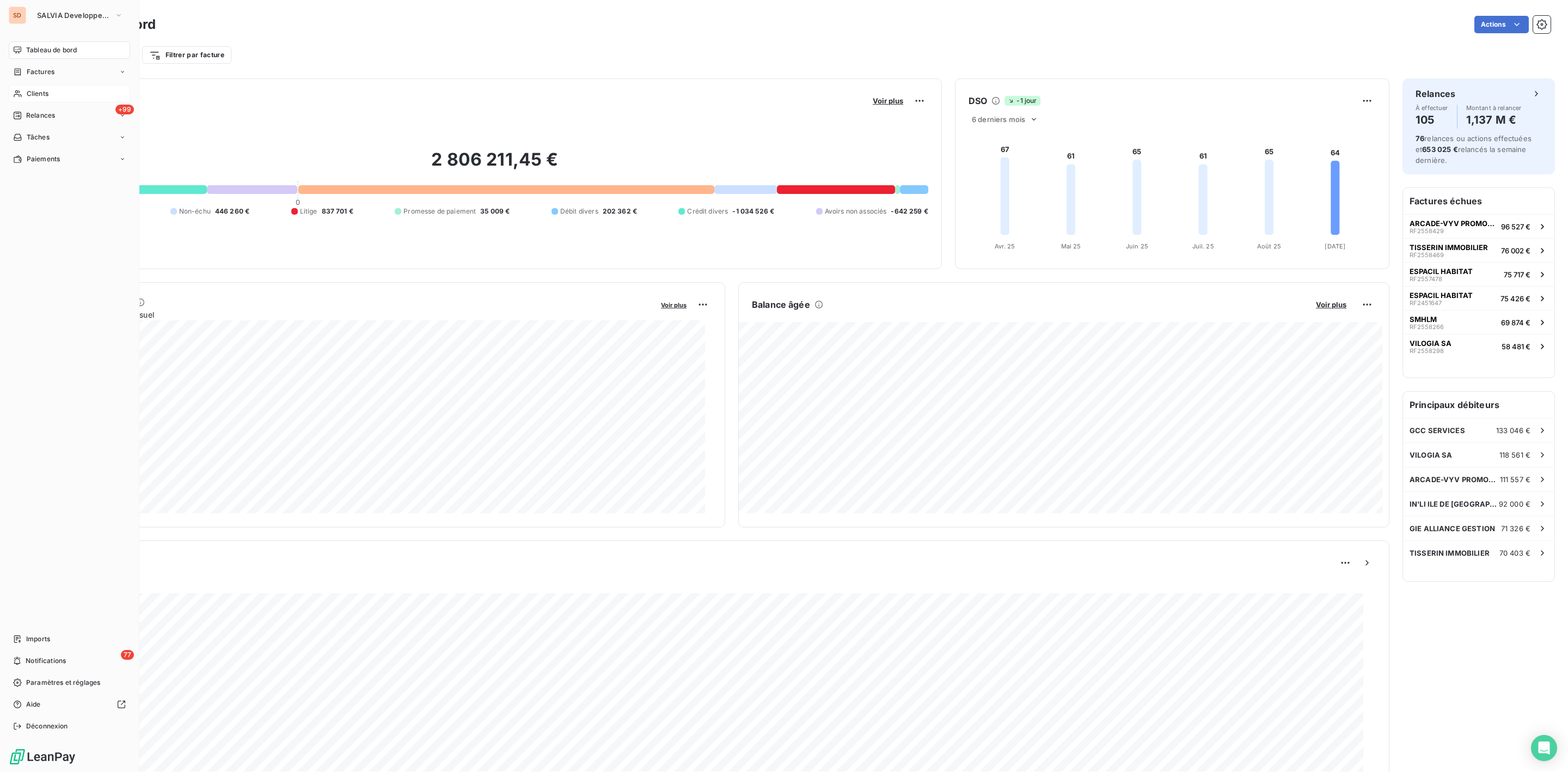
click at [38, 91] on span "Clients" at bounding box center [38, 93] width 22 height 10
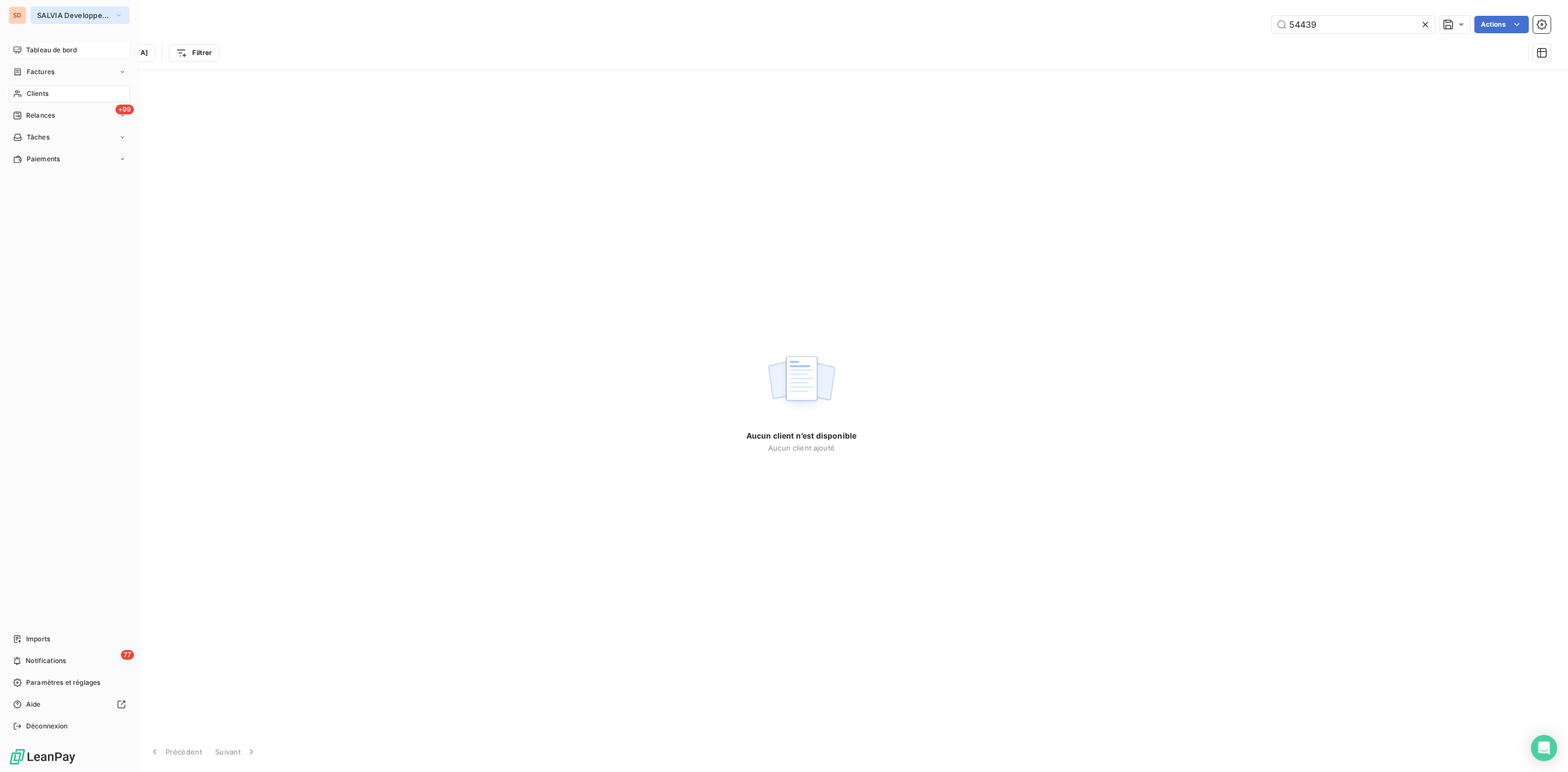
click at [55, 7] on button "SALVIA Developpement" at bounding box center [79, 15] width 99 height 18
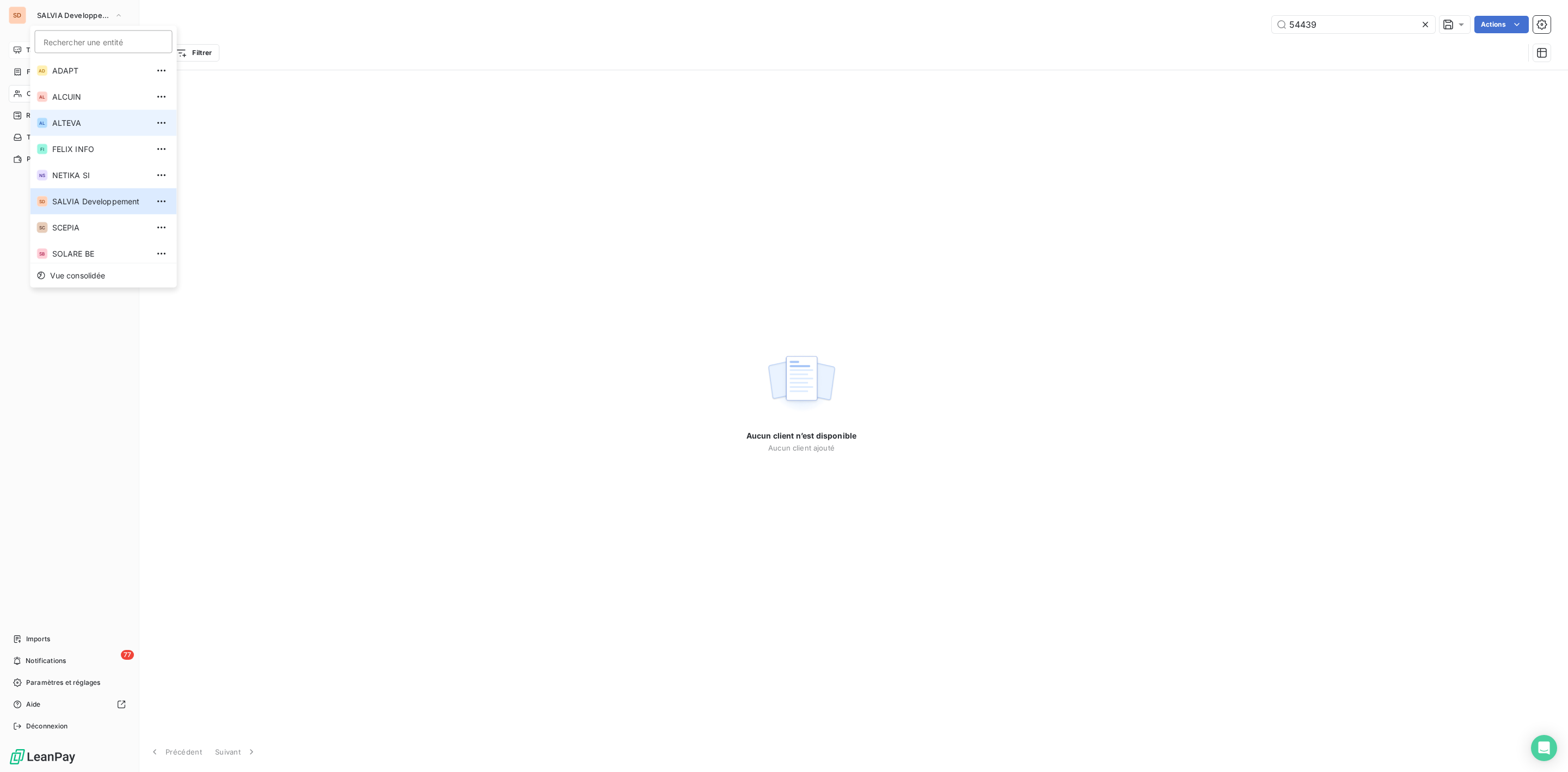
click at [71, 127] on li "AL ALTEVA" at bounding box center [103, 123] width 146 height 26
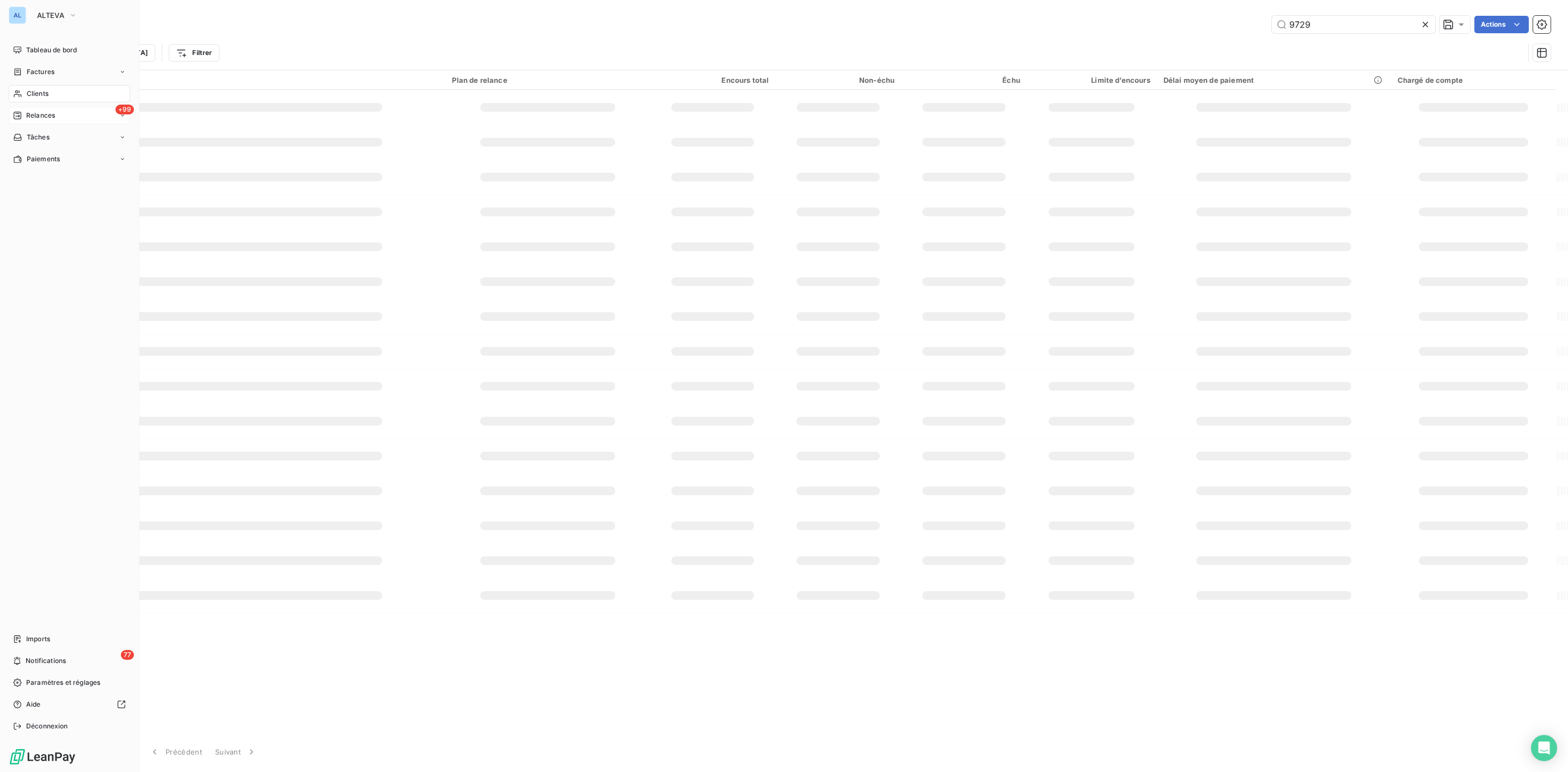
type input "54439"
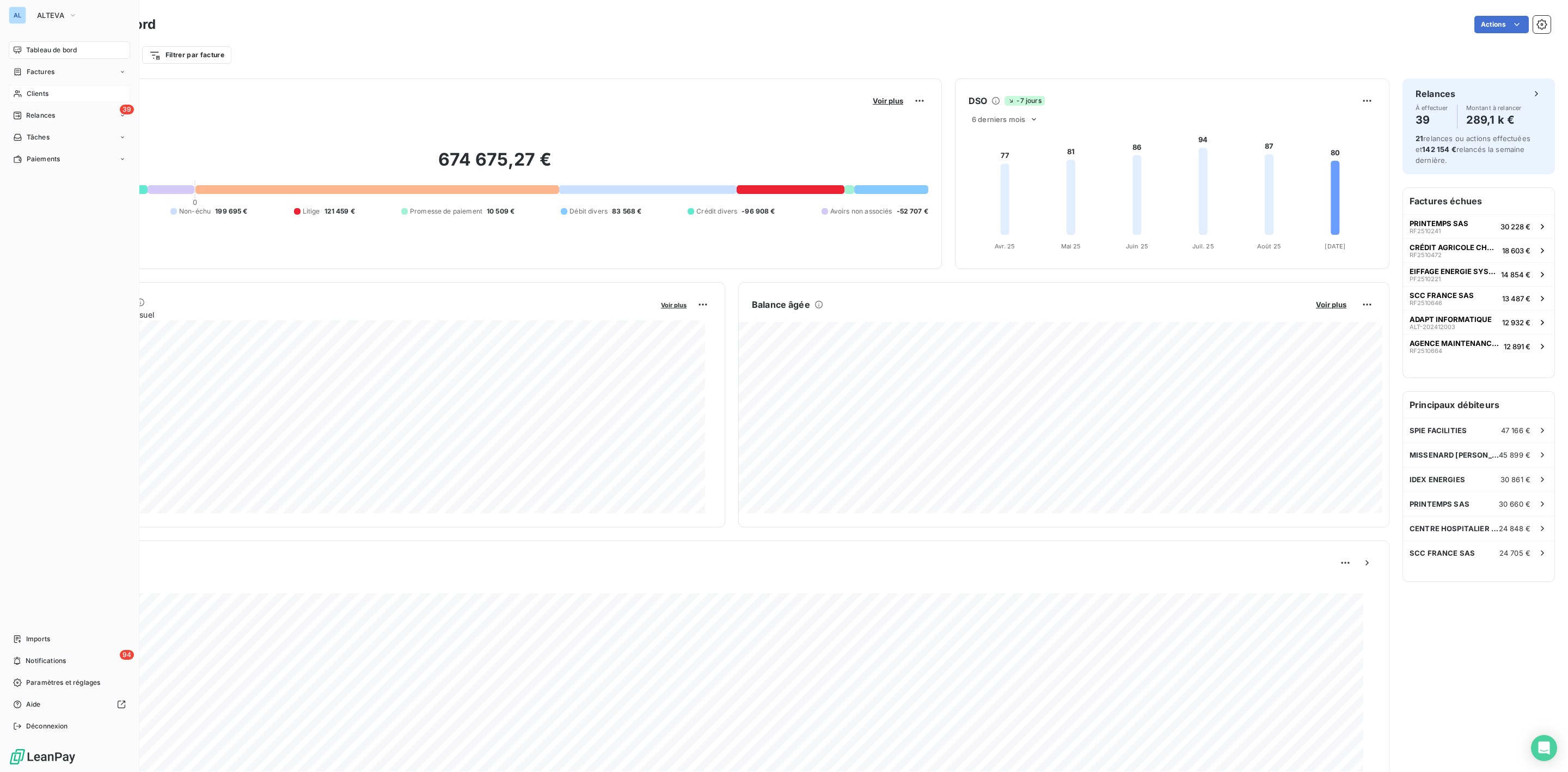
click at [37, 87] on div "Clients" at bounding box center [69, 93] width 121 height 18
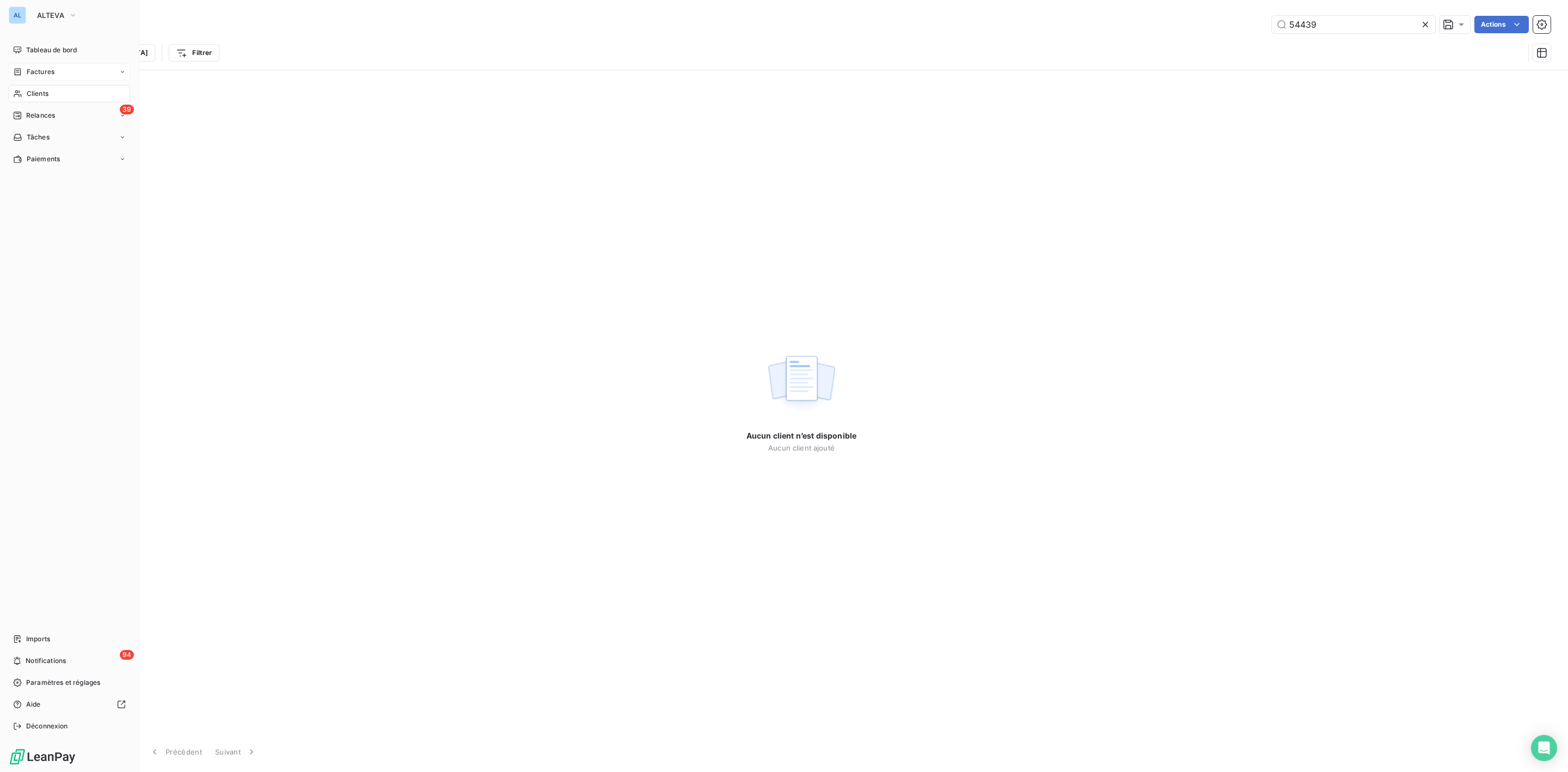
click at [40, 69] on span "Factures" at bounding box center [40, 71] width 28 height 10
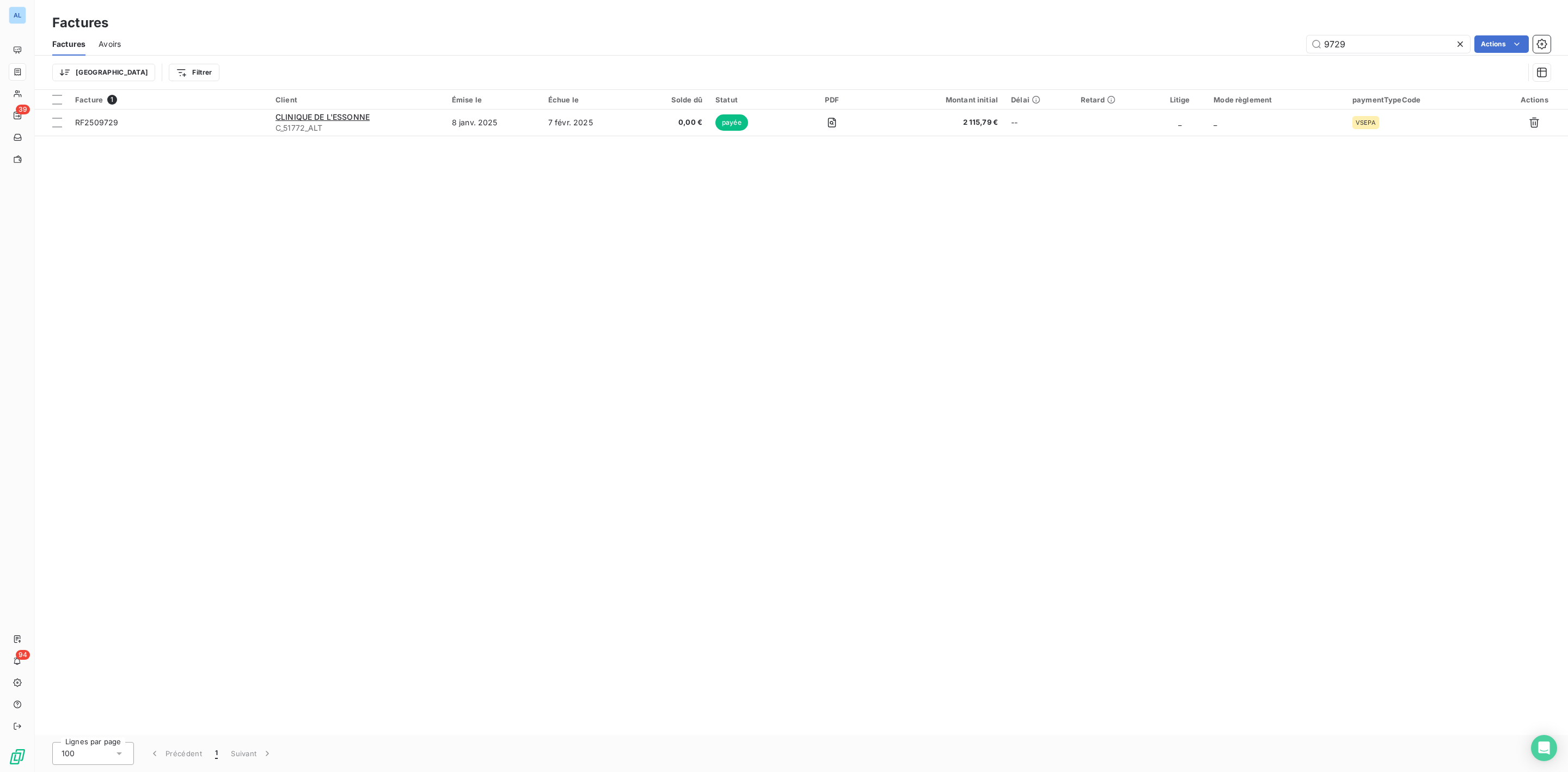
drag, startPoint x: 1368, startPoint y: 36, endPoint x: 1058, endPoint y: 45, distance: 310.1
click at [1079, 45] on div "9729 Actions" at bounding box center [842, 44] width 1416 height 18
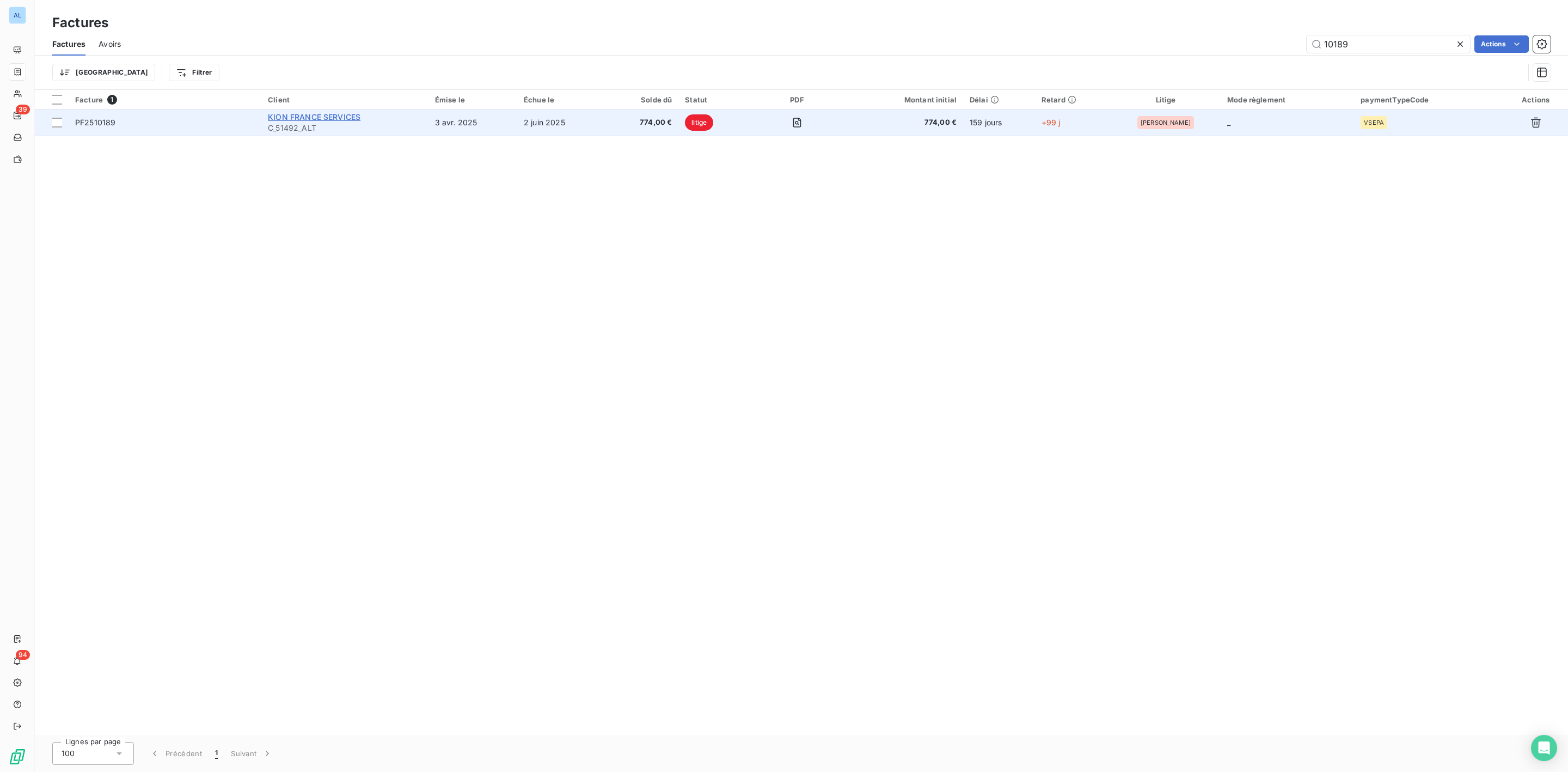
type input "10189"
click at [313, 116] on span "KION FRANCE SERVICES" at bounding box center [314, 116] width 93 height 10
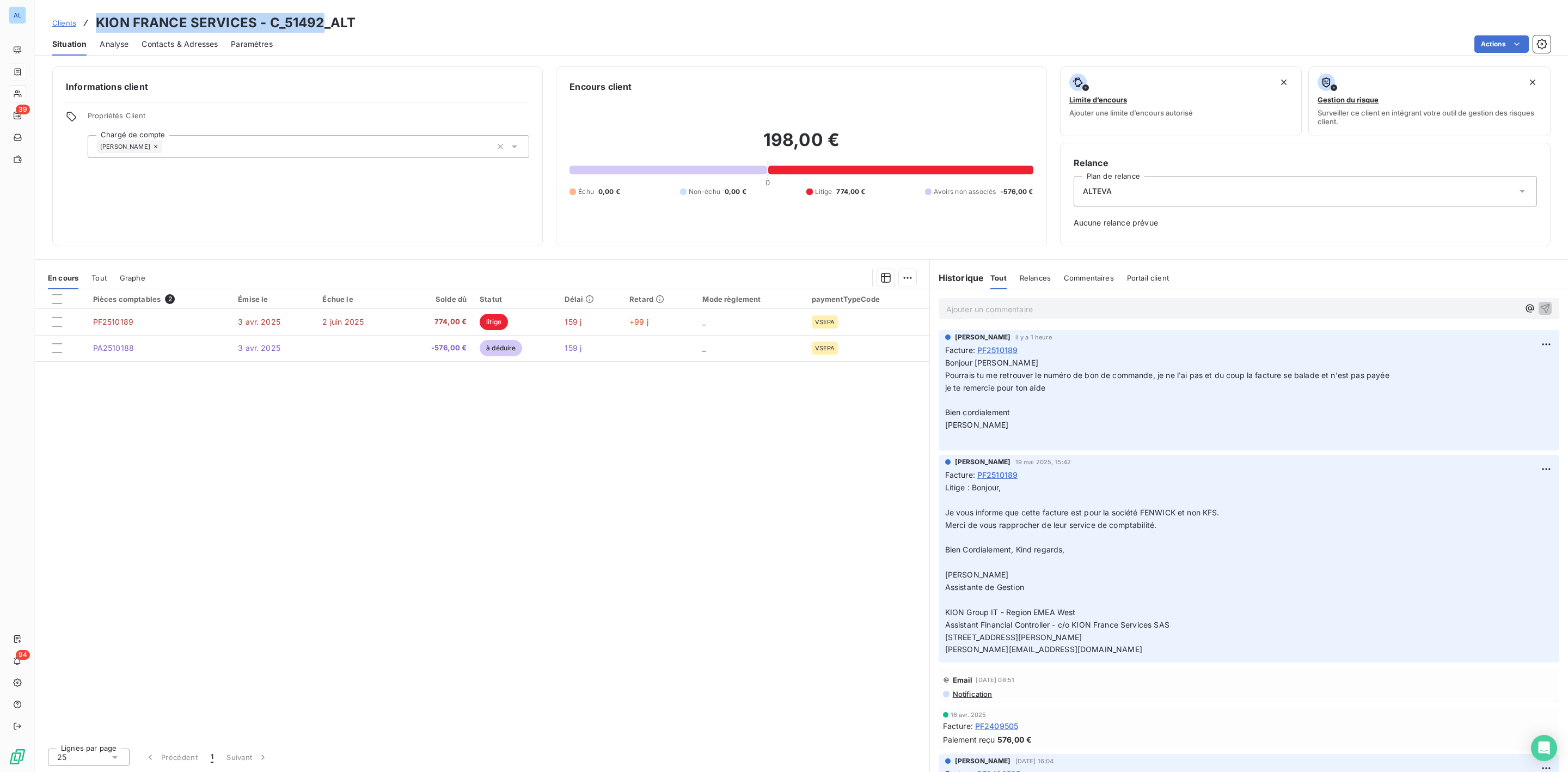
drag, startPoint x: 93, startPoint y: 24, endPoint x: 321, endPoint y: 28, distance: 228.0
click at [321, 28] on div "Clients KION FRANCE SERVICES - C_51492_ALT" at bounding box center [204, 23] width 303 height 20
copy h3 "KION FRANCE SERVICES - C_51492"
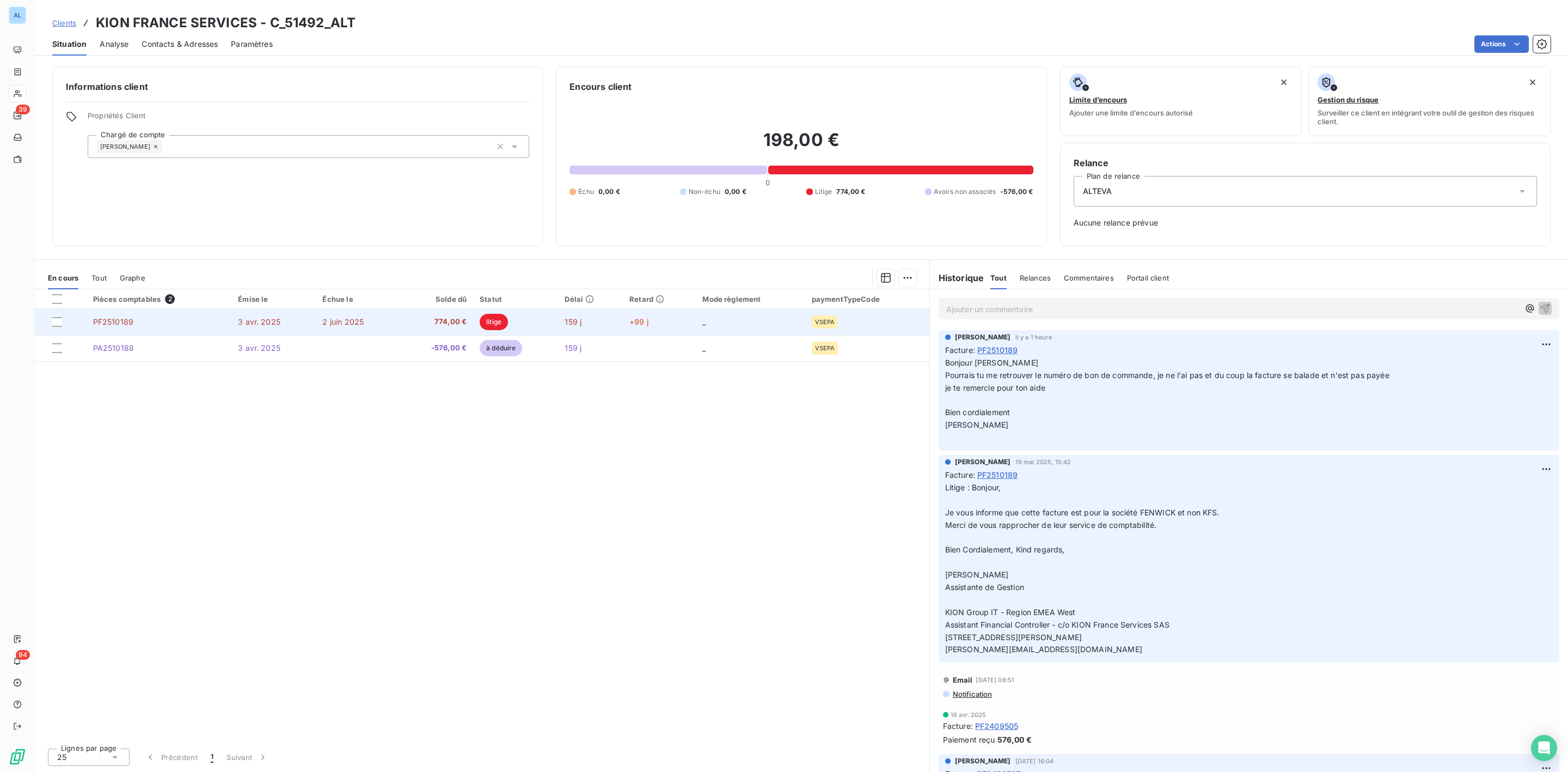
click at [199, 321] on td "PF2510189" at bounding box center [160, 322] width 146 height 26
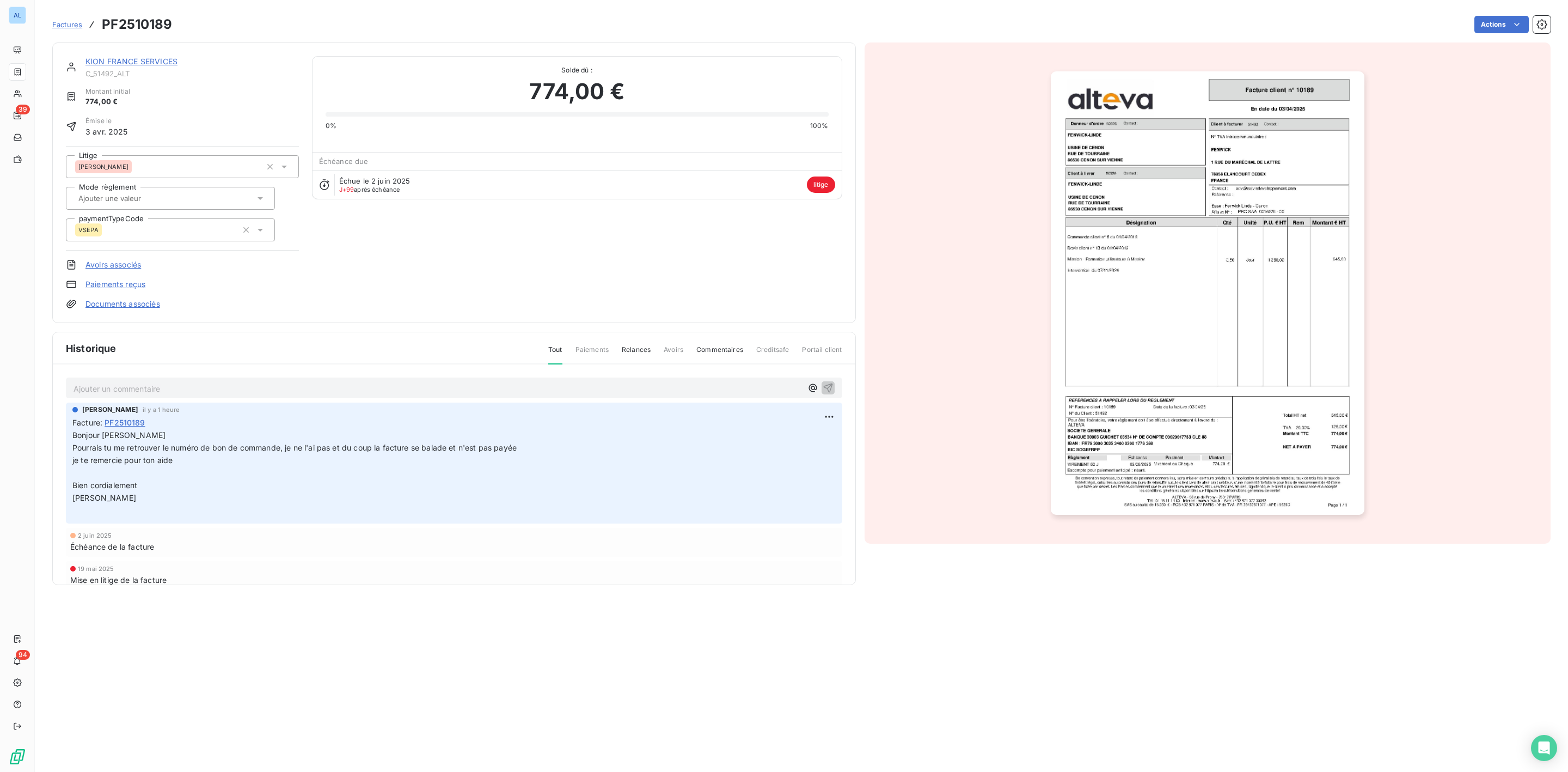
click at [135, 389] on p "Ajouter un commentaire ﻿" at bounding box center [438, 389] width 728 height 13
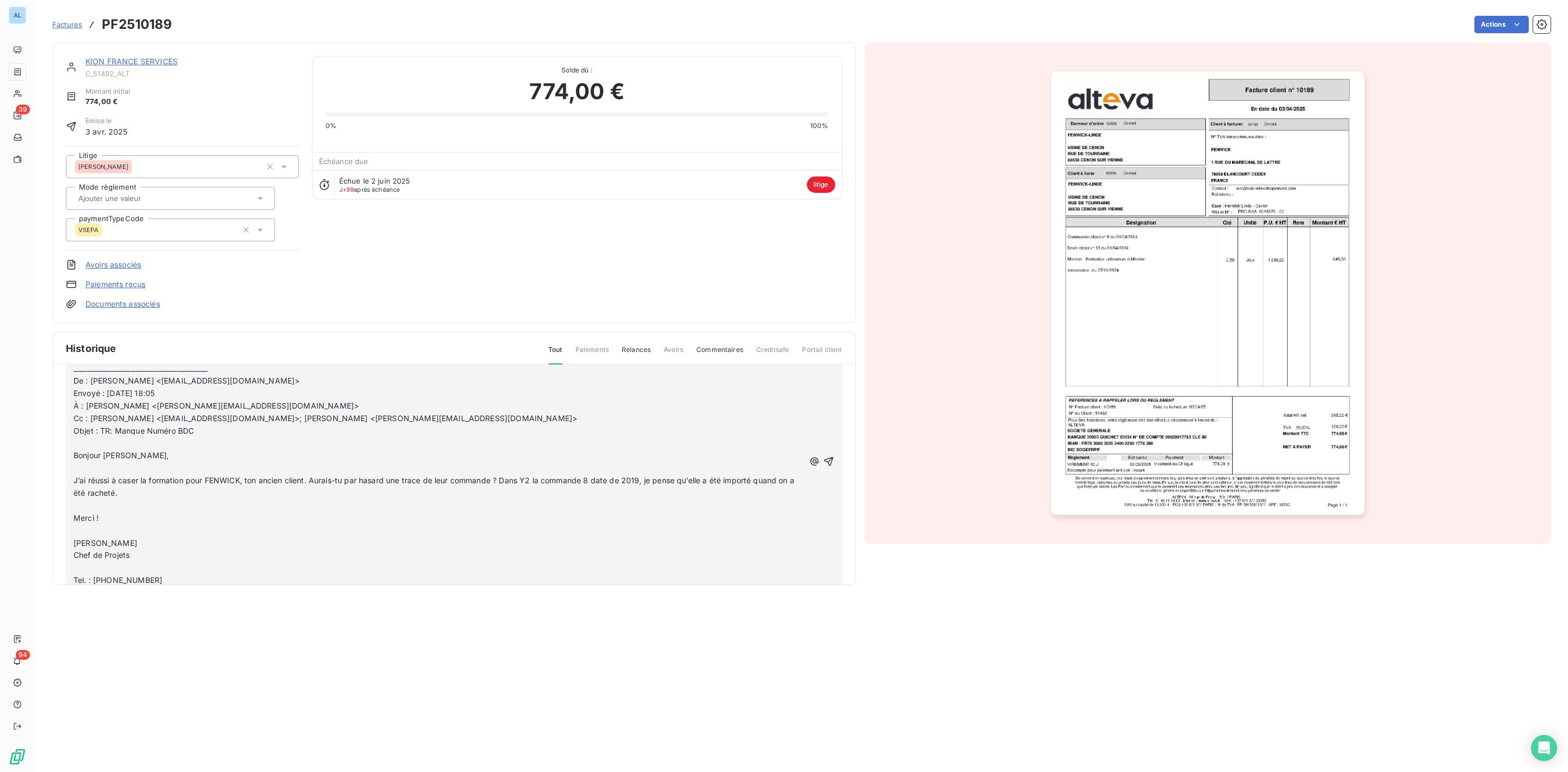
scroll to position [735, 0]
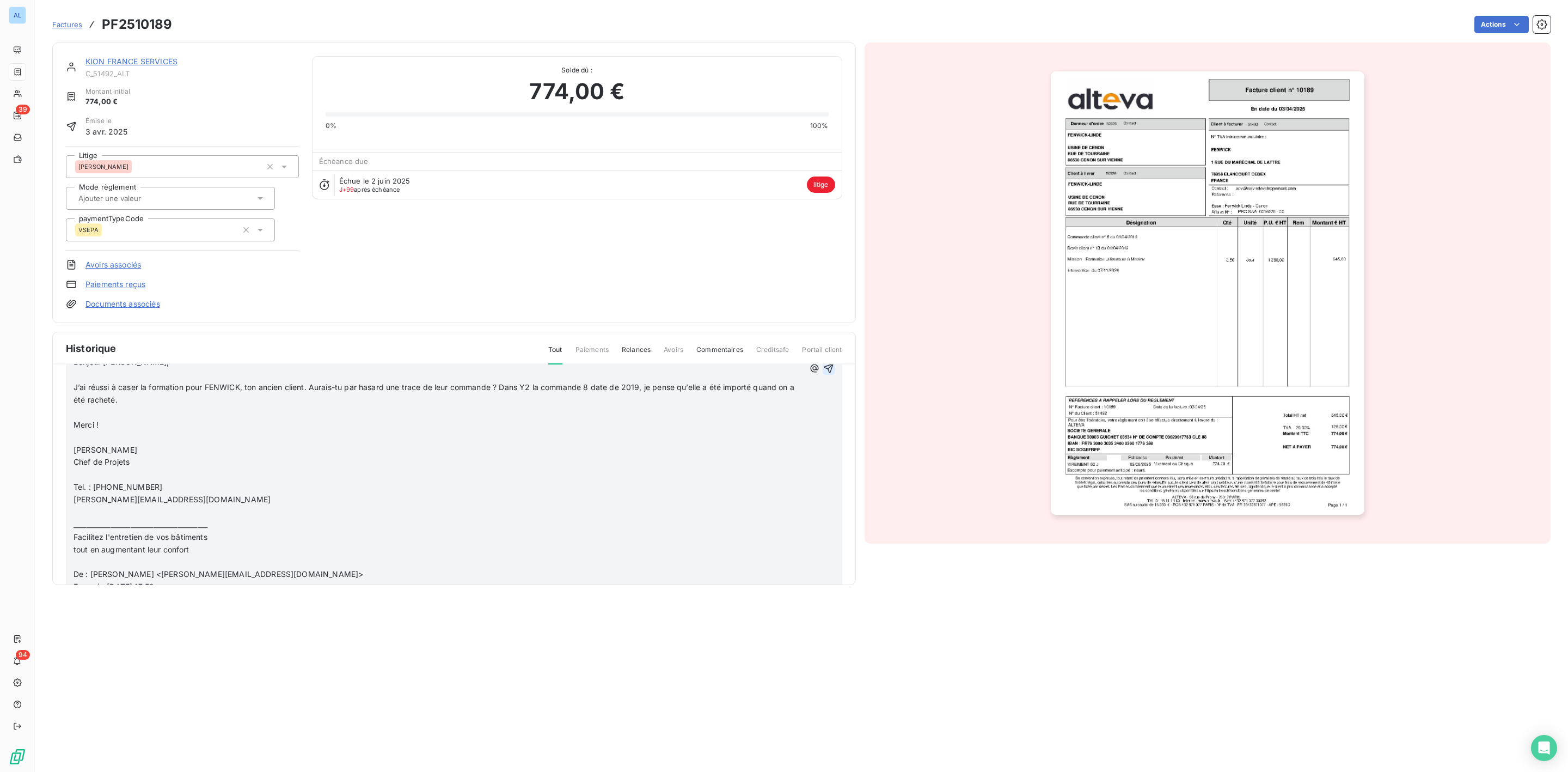
click at [823, 368] on icon "button" at bounding box center [829, 368] width 11 height 11
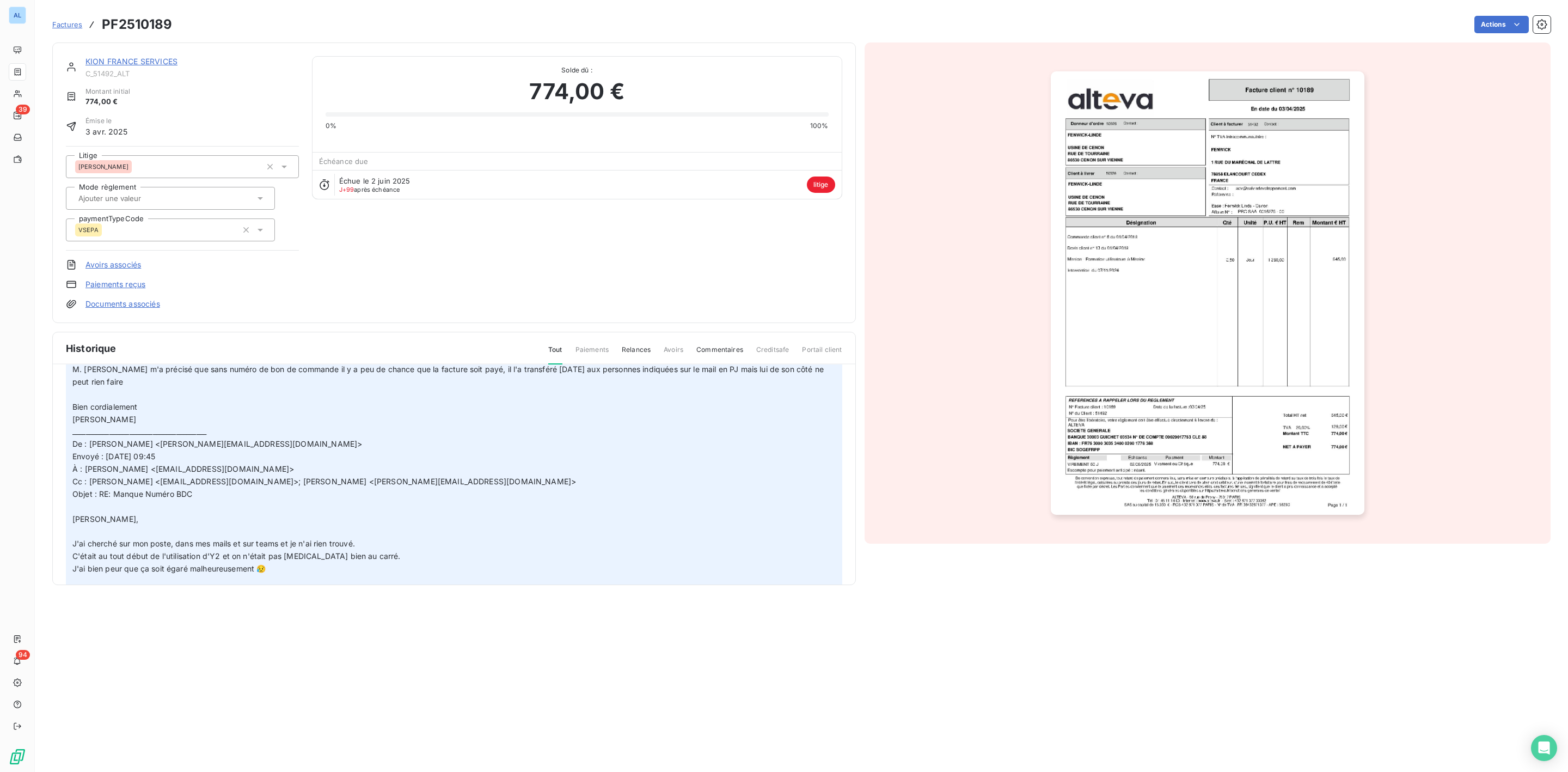
scroll to position [1785, 0]
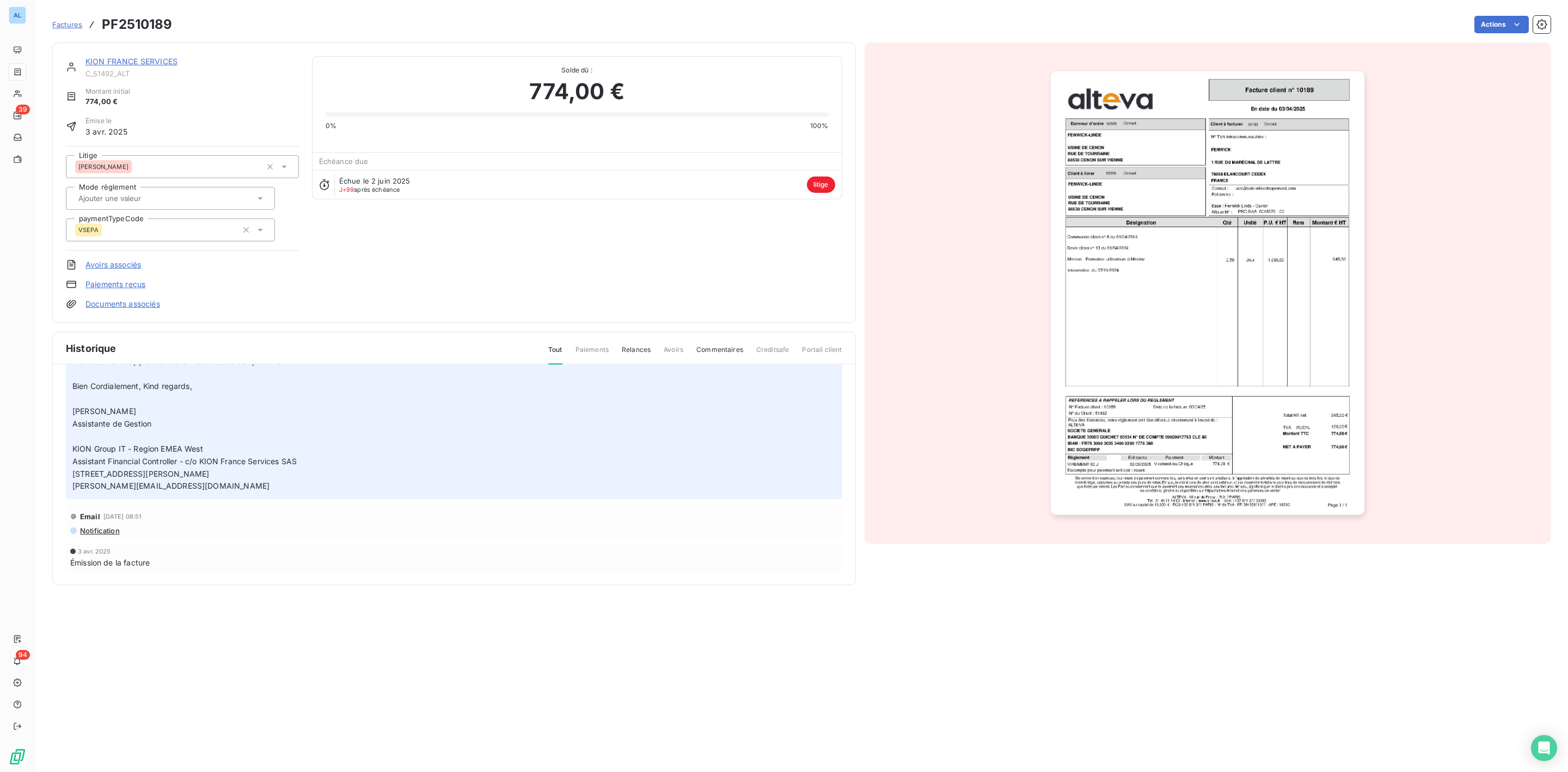
click at [124, 54] on div "KION FRANCE SERVICES C_51492_ALT Montant initial 774,00 € Émise le [DATE] Litig…" at bounding box center [454, 183] width 803 height 280
click at [129, 59] on link "KION FRANCE SERVICES" at bounding box center [131, 61] width 92 height 10
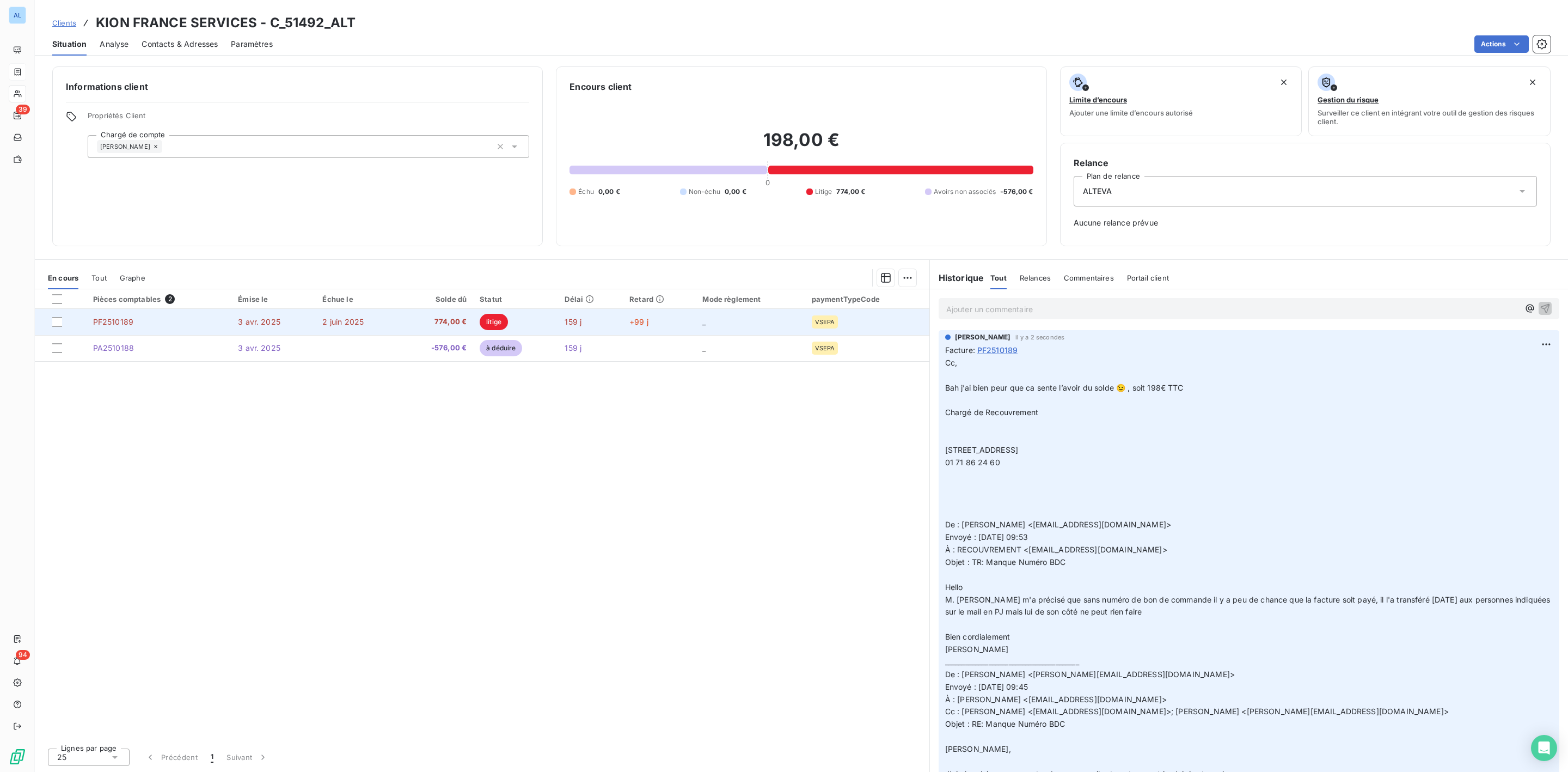
click at [283, 320] on td "3 avr. 2025" at bounding box center [273, 322] width 85 height 26
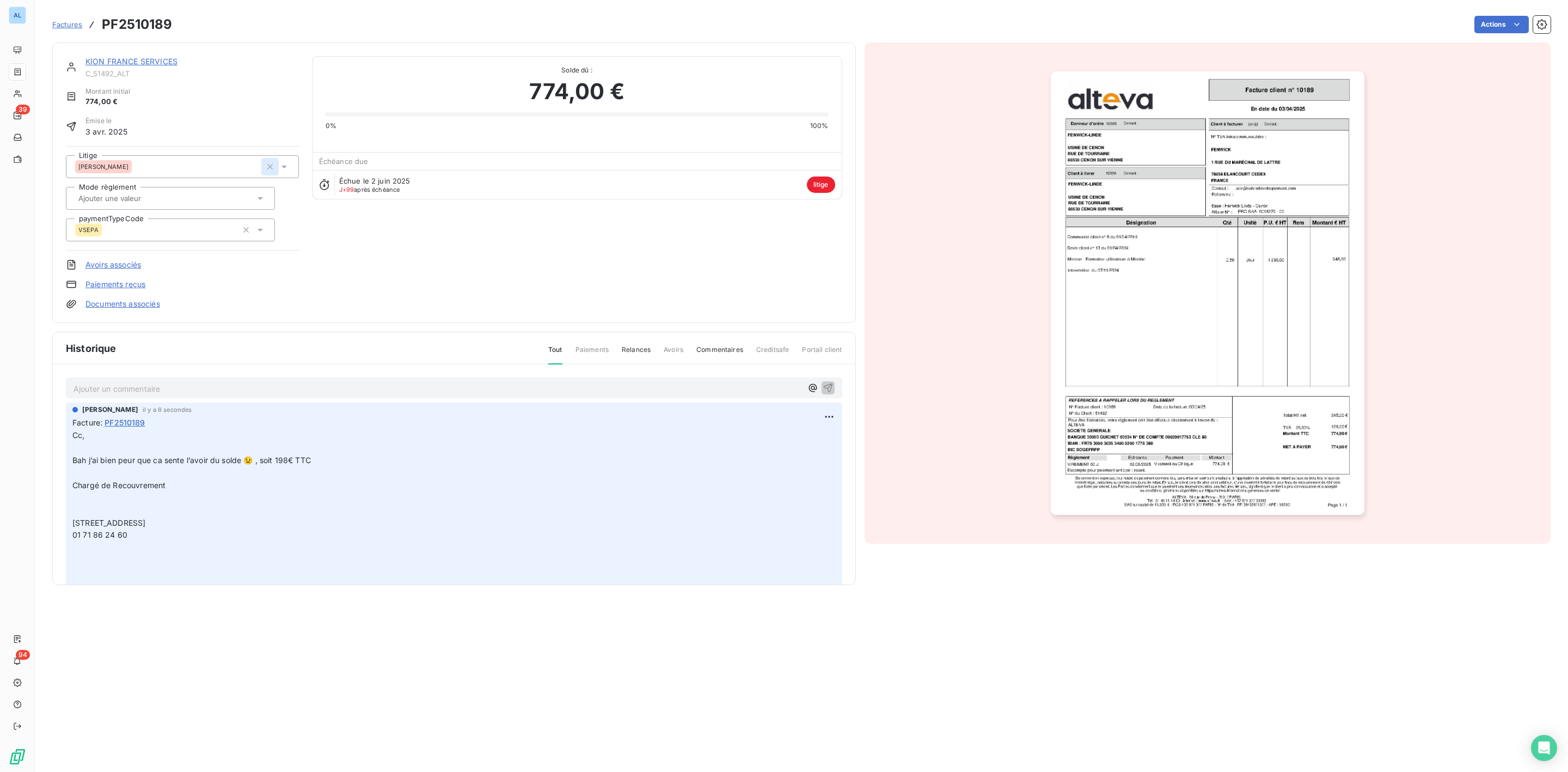
click at [269, 166] on icon "button" at bounding box center [270, 166] width 11 height 11
click at [170, 169] on div at bounding box center [177, 166] width 204 height 14
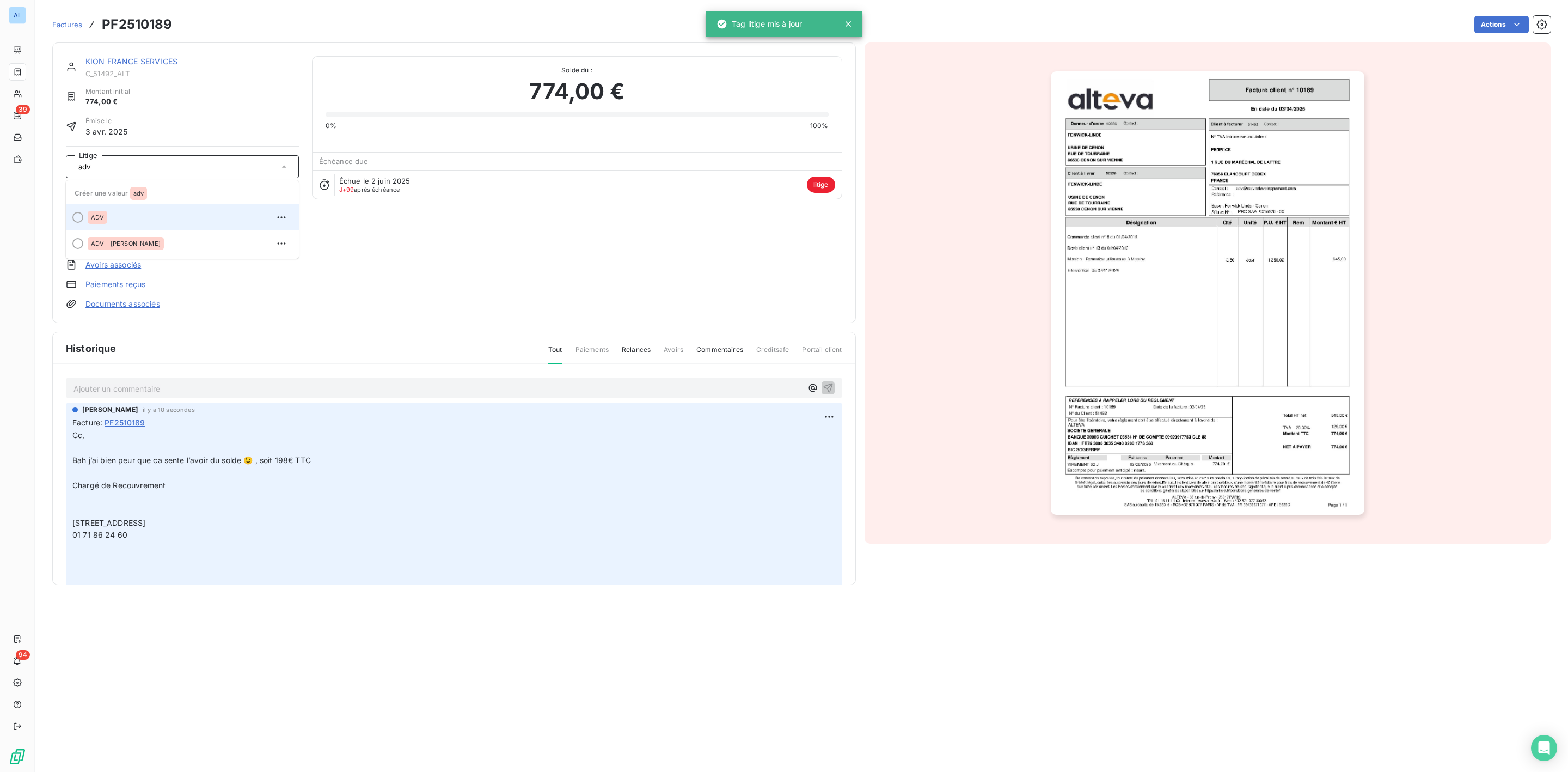
type input "adv"
click at [99, 219] on span "ADV" at bounding box center [98, 217] width 13 height 7
click at [134, 62] on link "KION FRANCE SERVICES" at bounding box center [131, 61] width 92 height 10
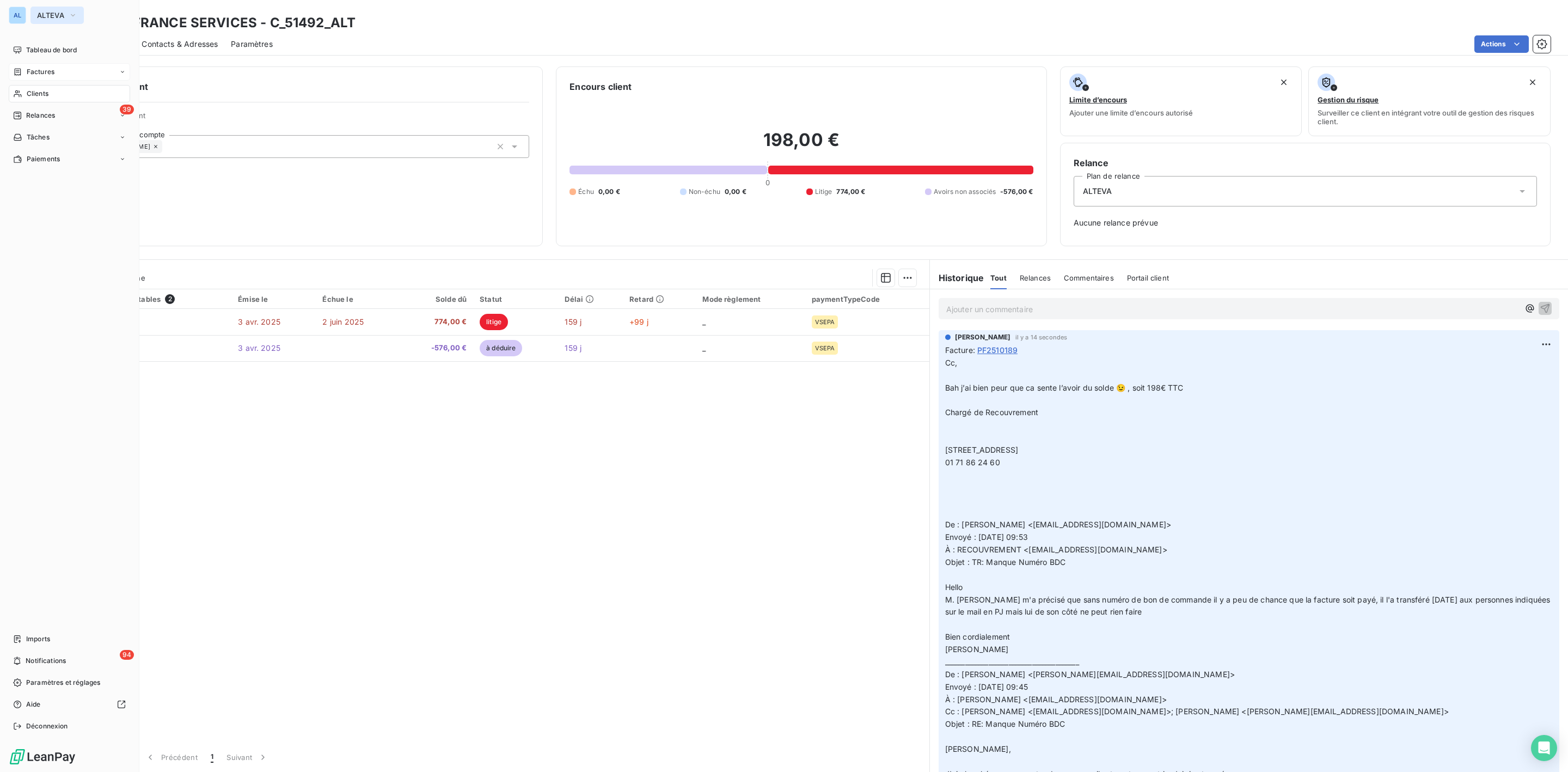
click at [64, 17] on span "ALTEVA" at bounding box center [50, 15] width 27 height 9
click at [74, 146] on span "FELIX INFO" at bounding box center [100, 149] width 96 height 11
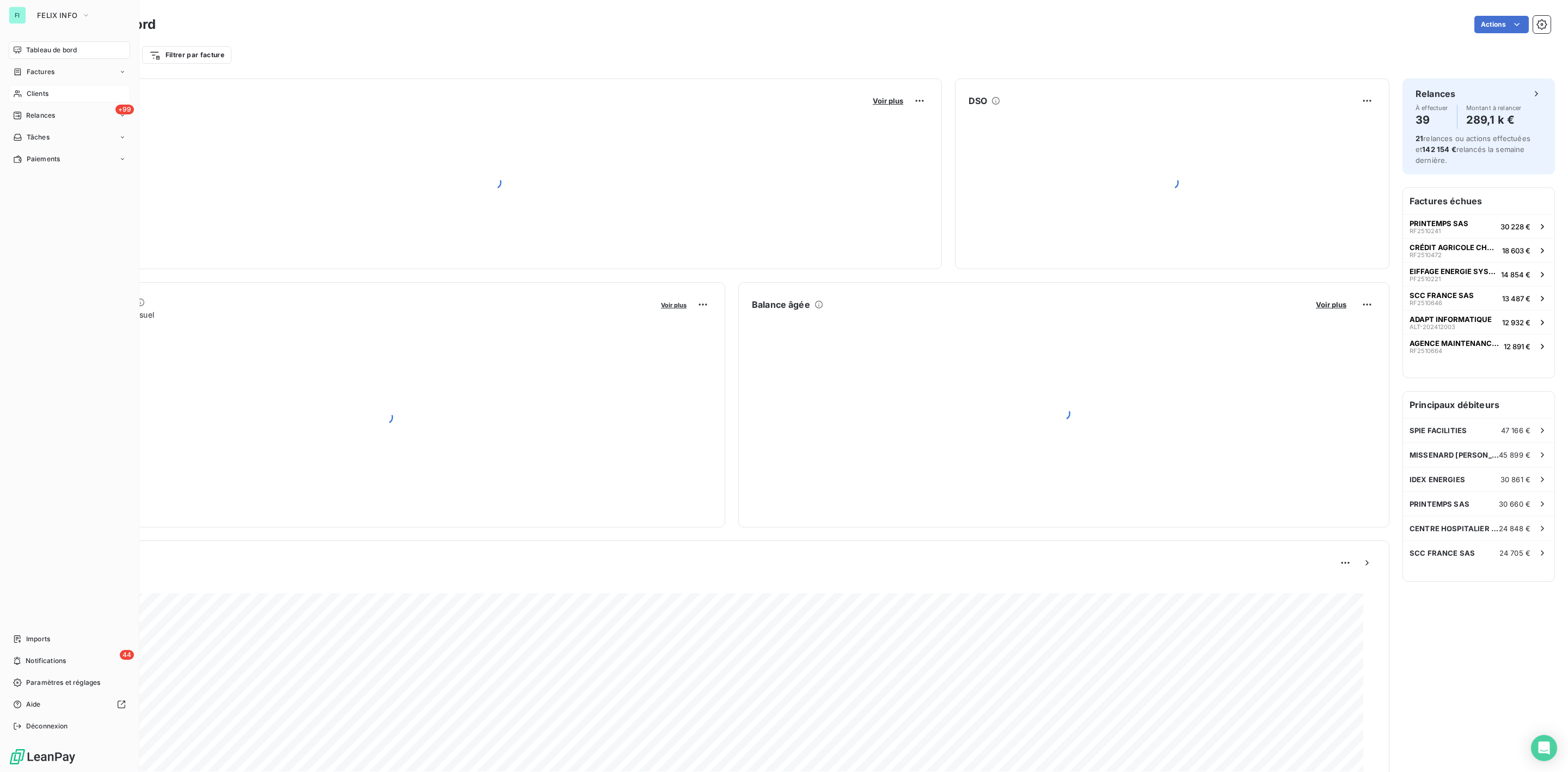
click at [41, 90] on span "Clients" at bounding box center [38, 93] width 22 height 10
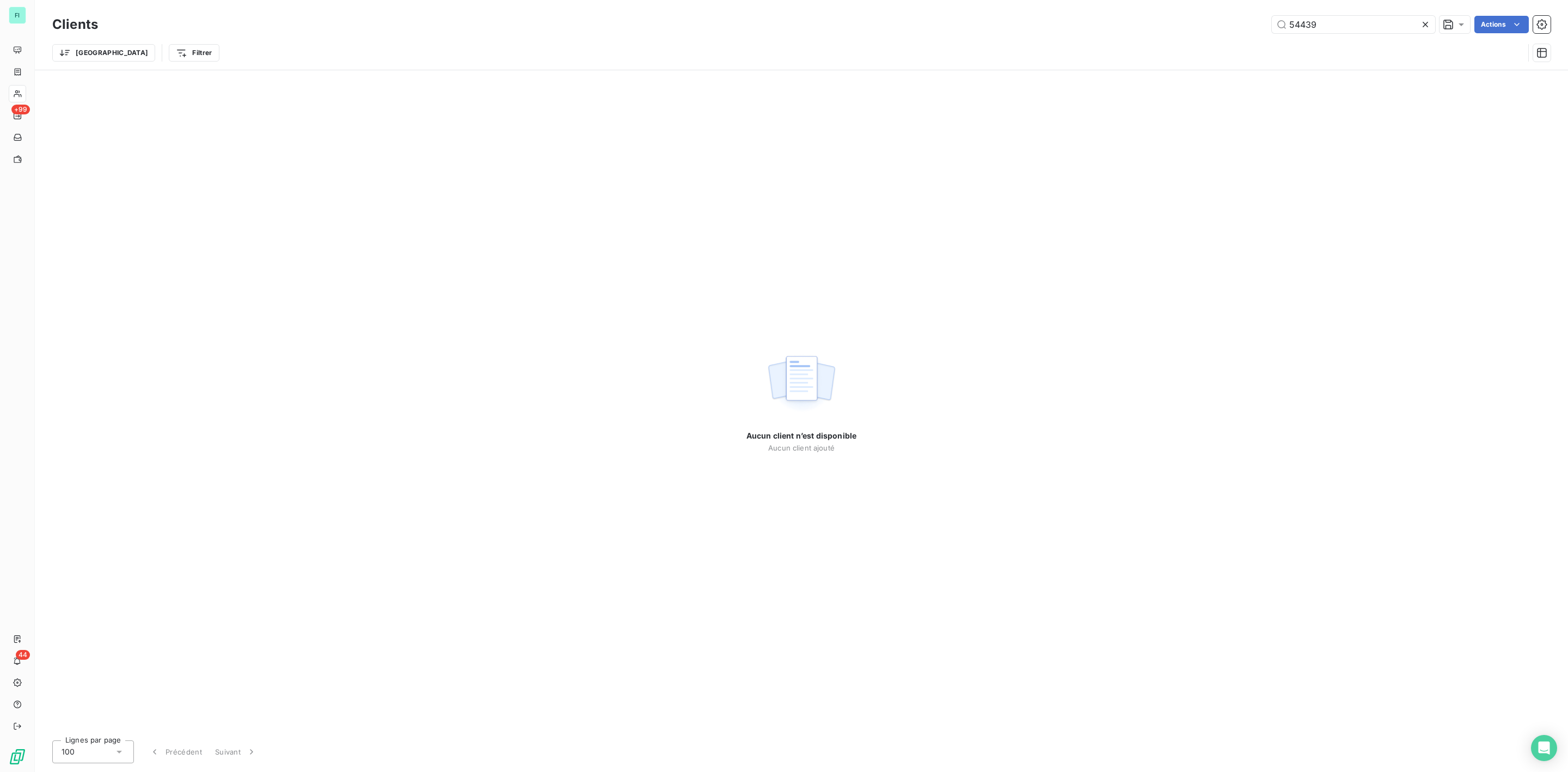
drag, startPoint x: 1313, startPoint y: 23, endPoint x: 933, endPoint y: 24, distance: 380.0
click at [996, 24] on div "54439 Actions" at bounding box center [831, 24] width 1439 height 18
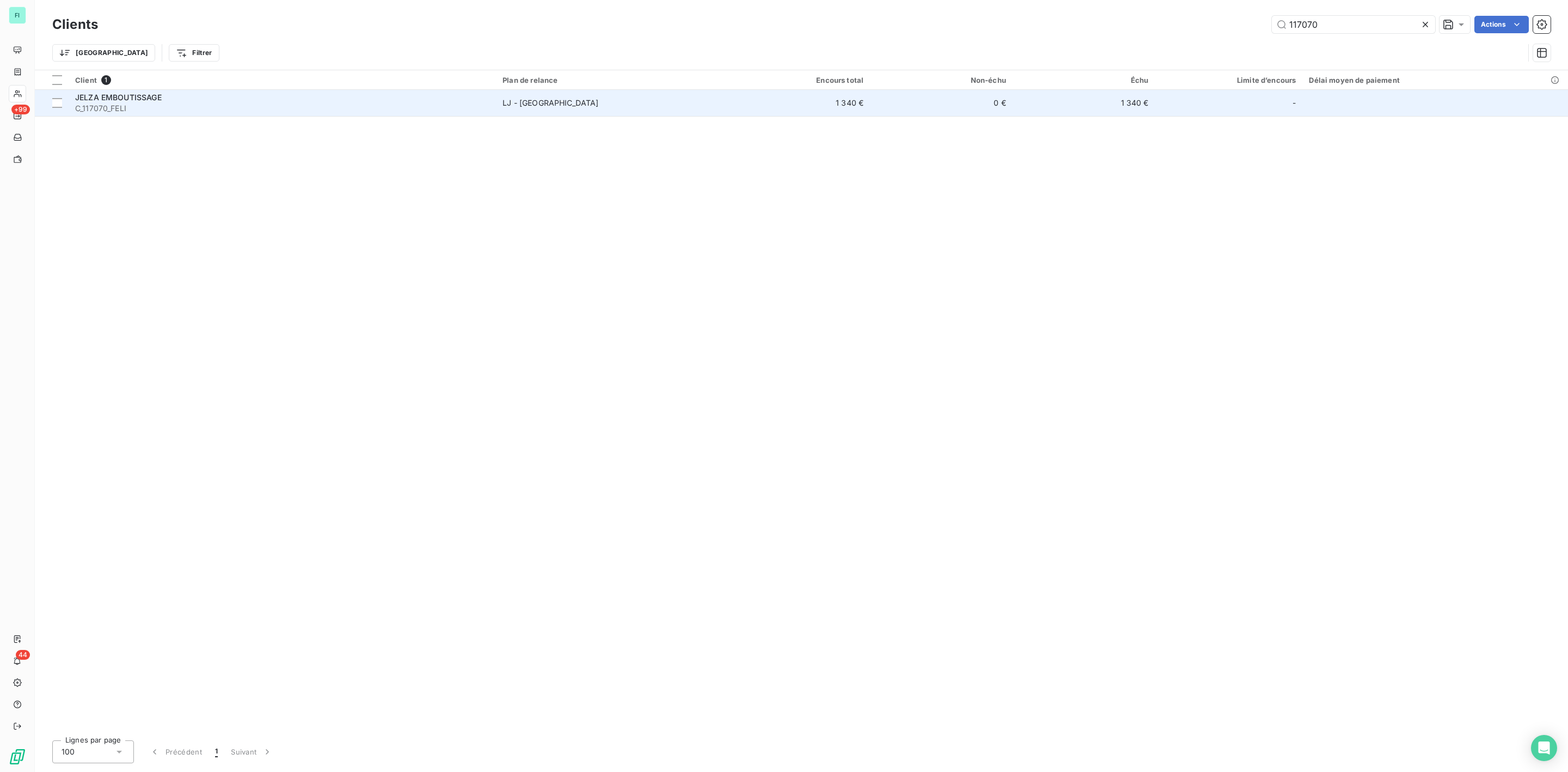
type input "117070"
click at [116, 104] on span "C_117070_FELI" at bounding box center [282, 108] width 414 height 11
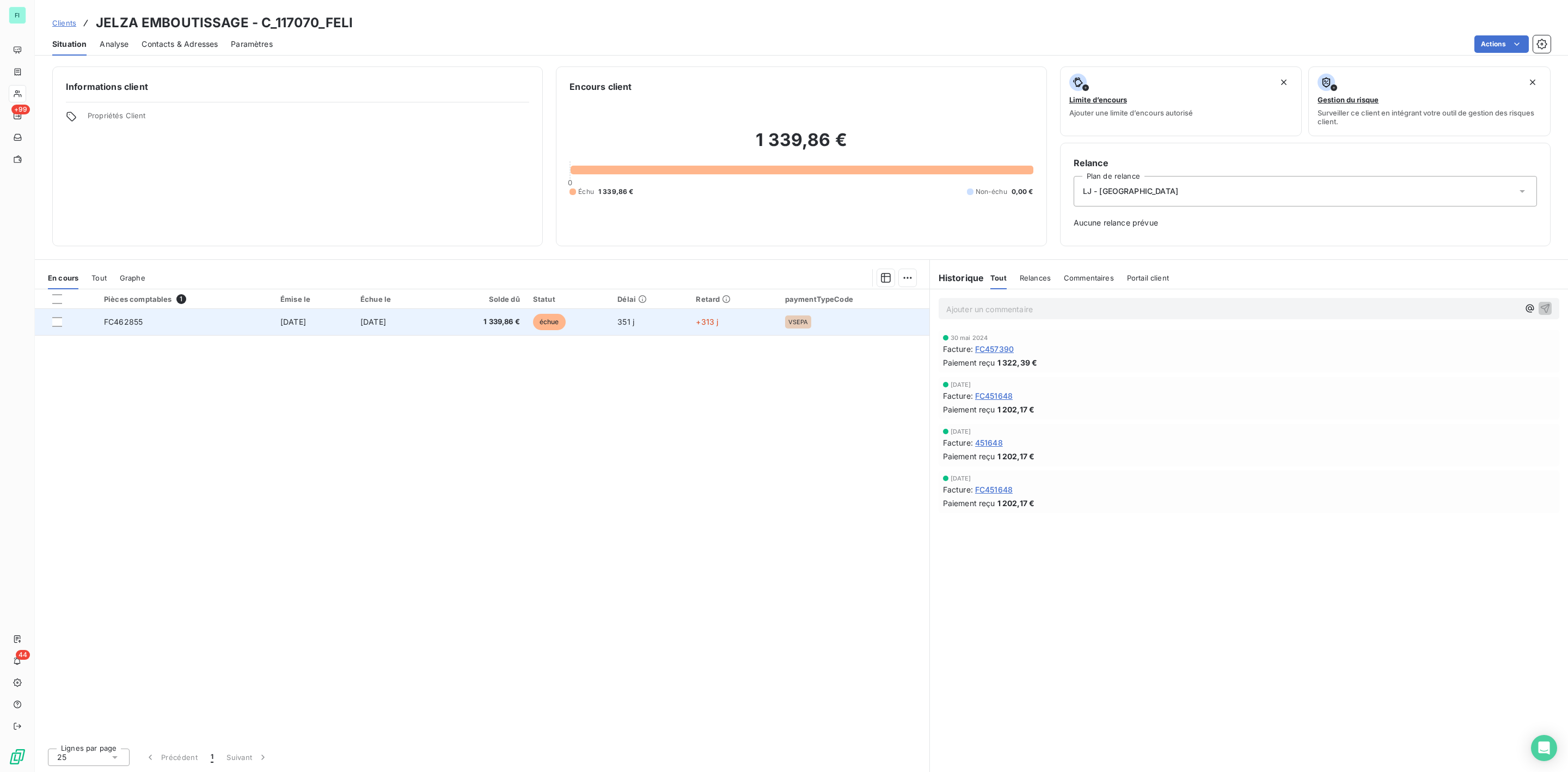
click at [435, 325] on td "[DATE]" at bounding box center [394, 322] width 81 height 26
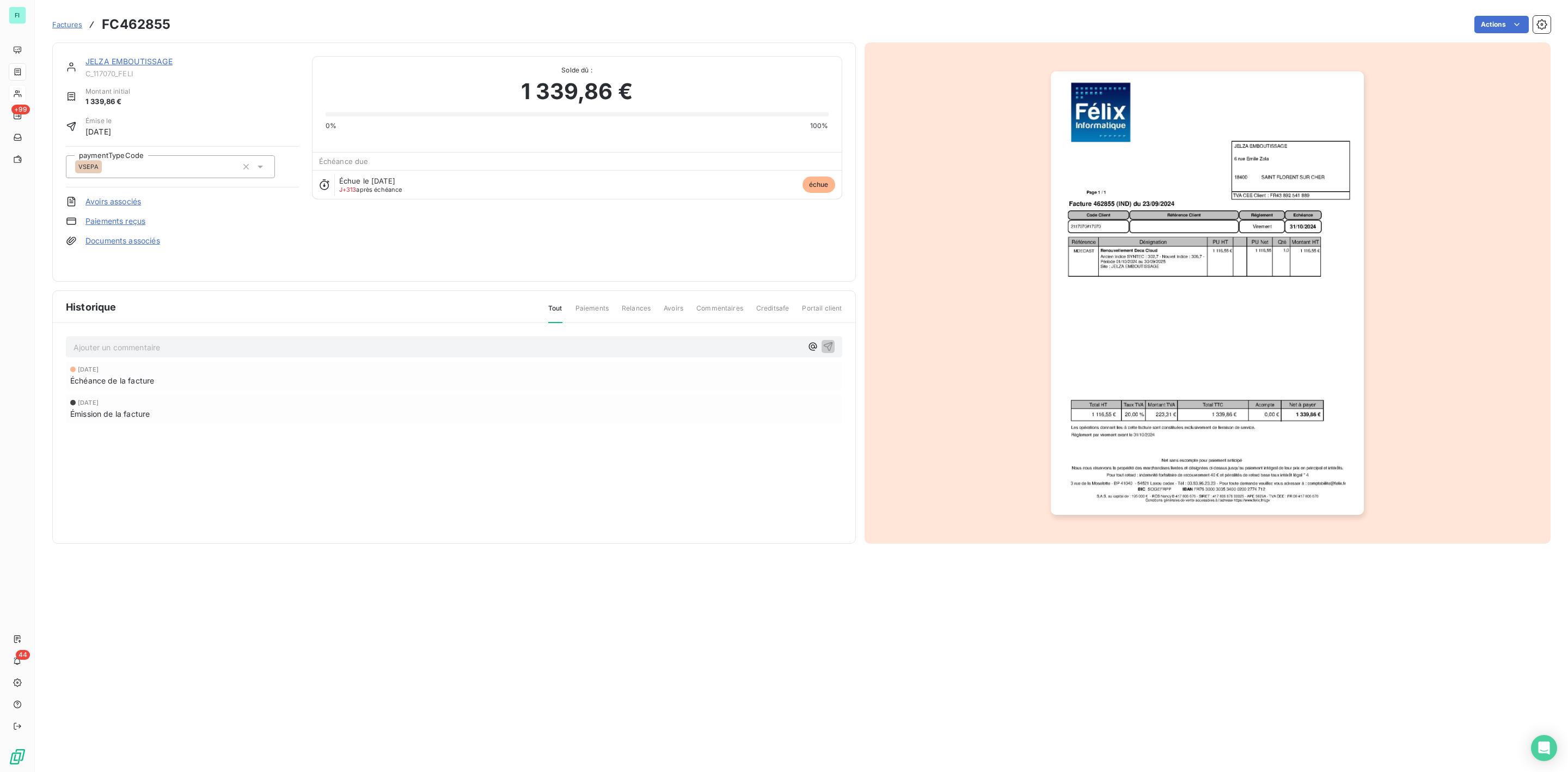
click at [139, 60] on link "JELZA EMBOUTISSAGE" at bounding box center [129, 61] width 87 height 10
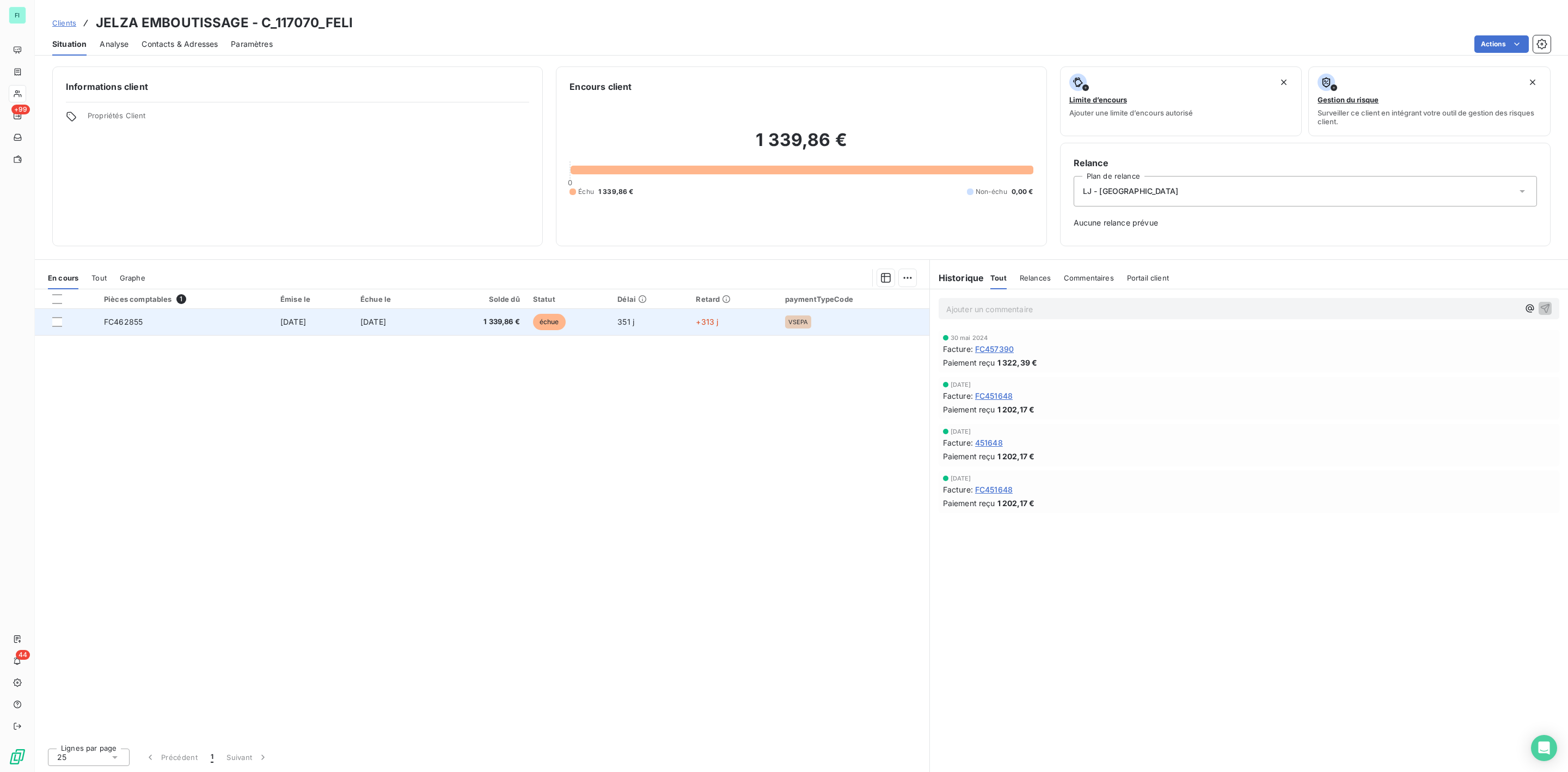
click at [354, 316] on td "[DATE]" at bounding box center [313, 322] width 80 height 26
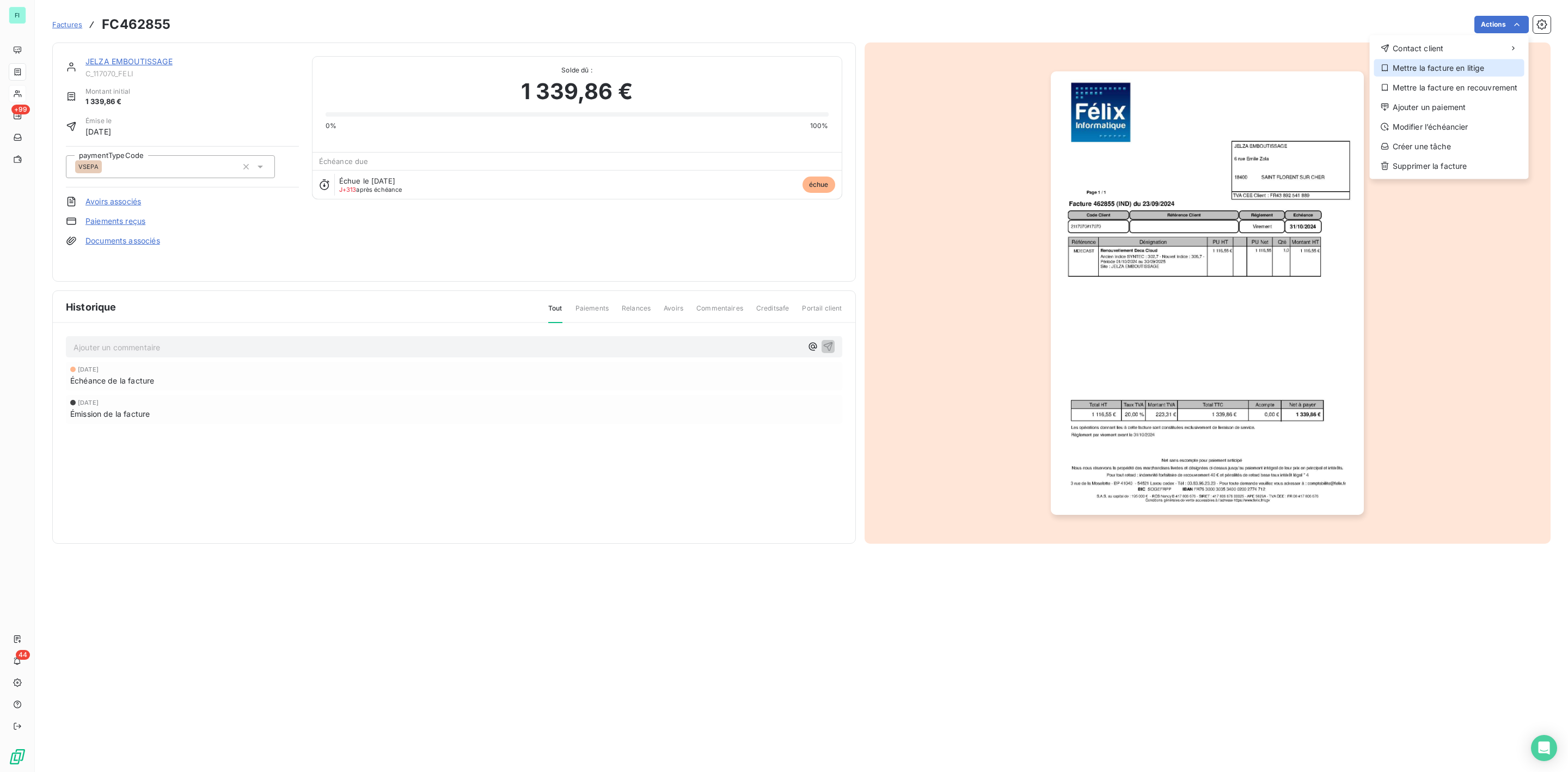
click at [1438, 60] on div "Mettre la facture en litige" at bounding box center [1450, 68] width 150 height 18
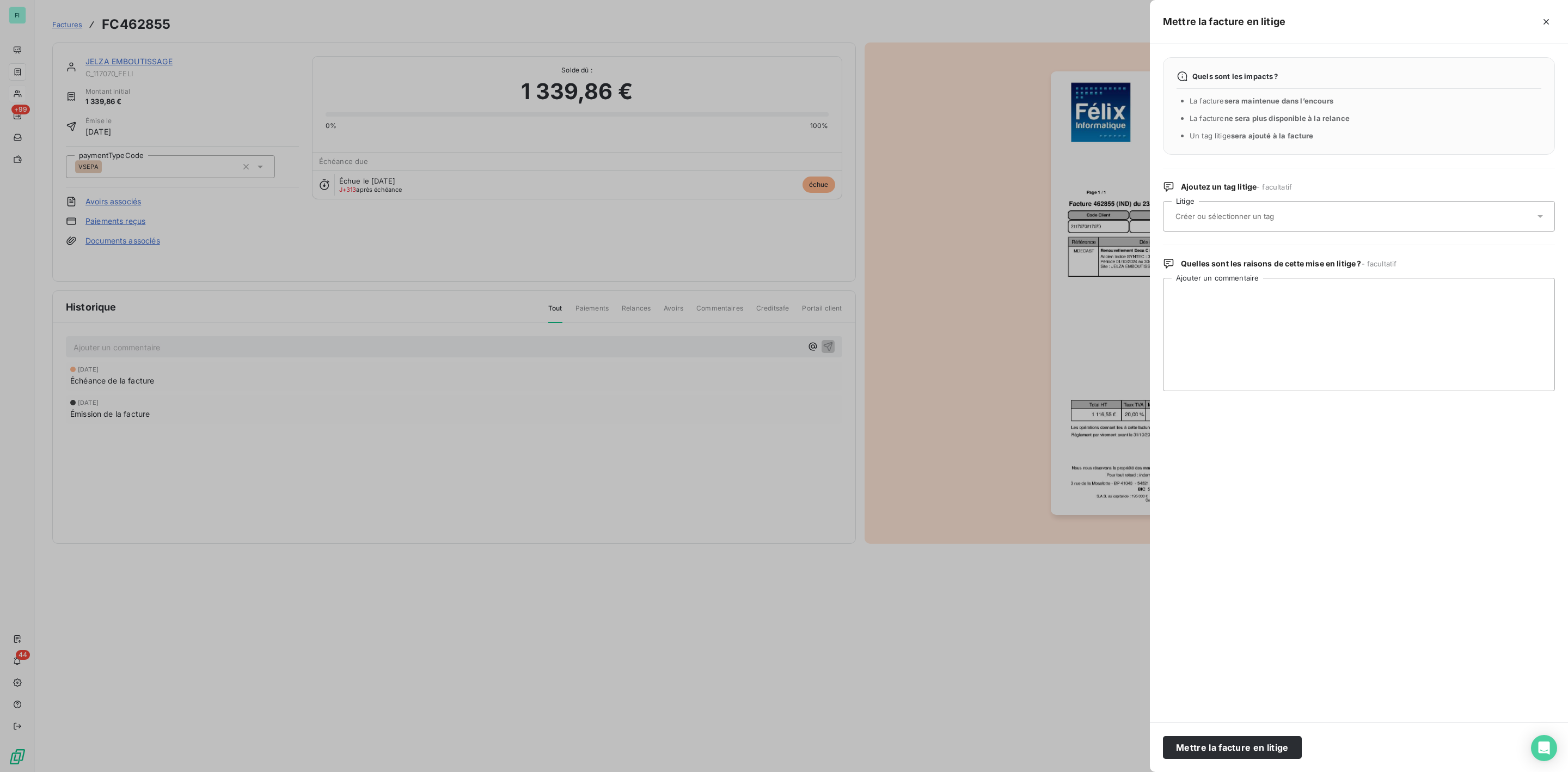
click at [1201, 214] on input "text" at bounding box center [1253, 216] width 158 height 10
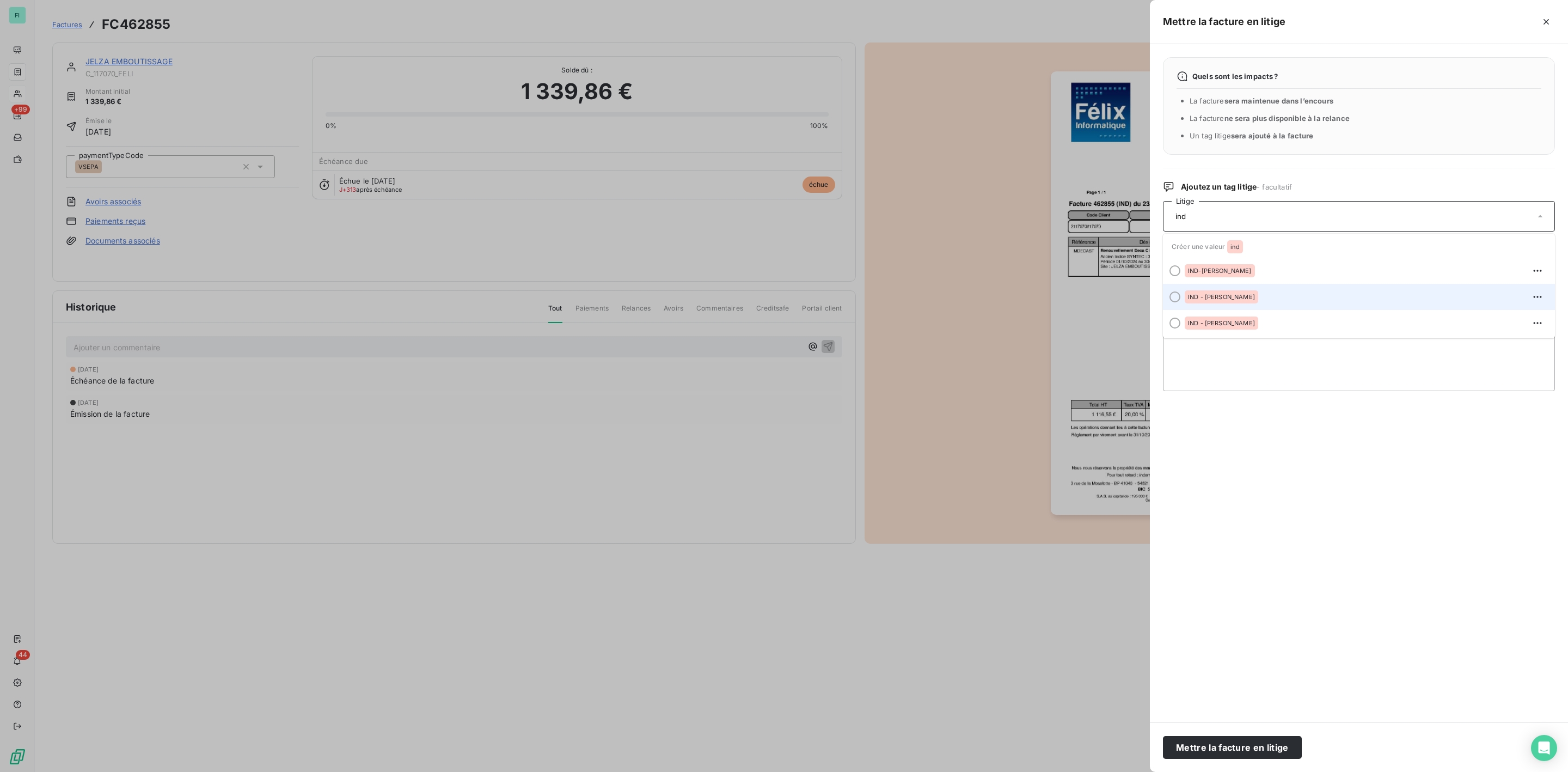
type input "ind"
click at [1214, 293] on div "IND - [PERSON_NAME]" at bounding box center [1221, 297] width 74 height 13
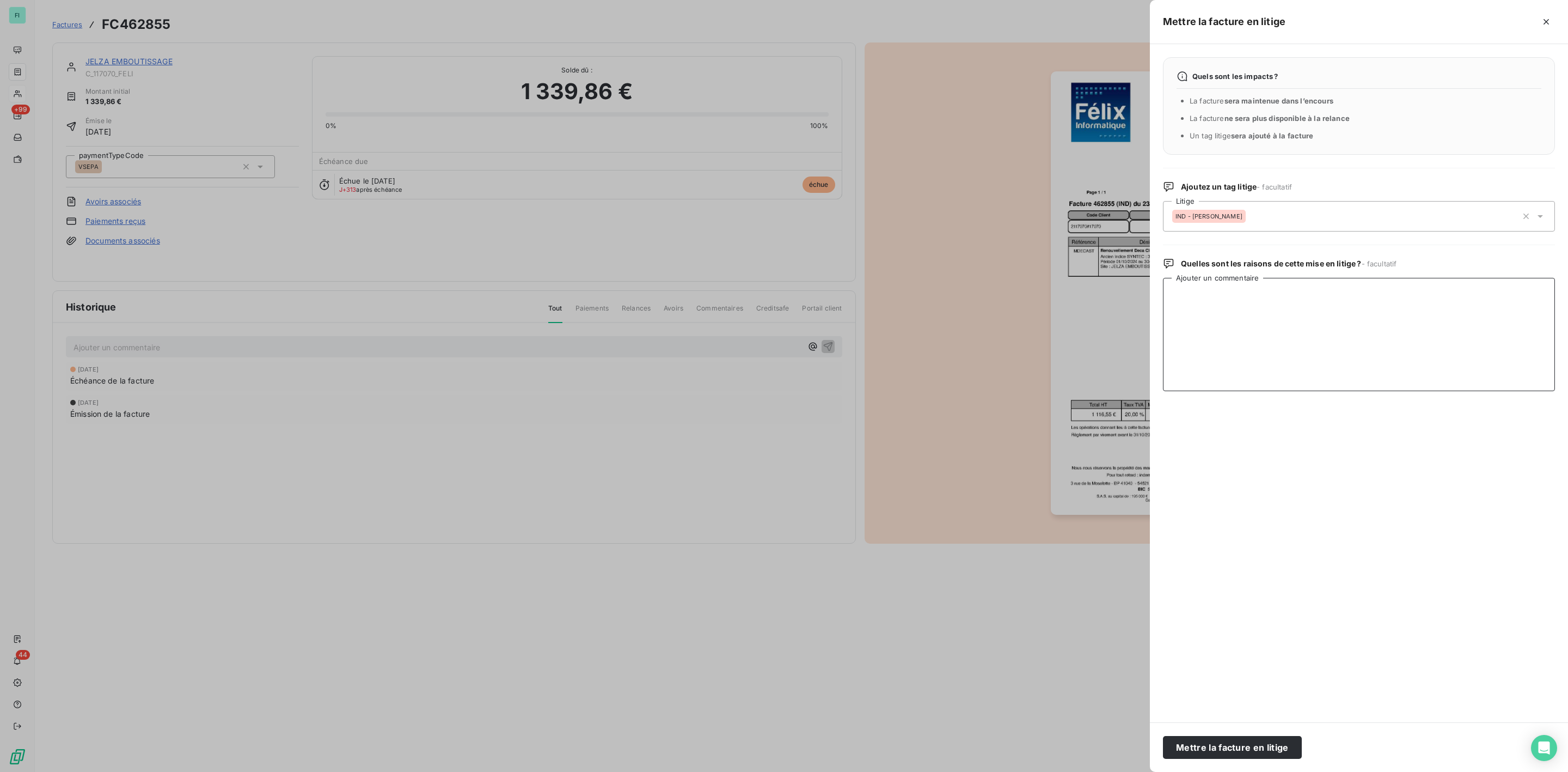
click at [1210, 317] on textarea "Ajouter un commentaire" at bounding box center [1359, 334] width 392 height 113
paste textarea "Bonjour, Site + Client : JELZA EMBOUTISSAGE - C_117070_FELI Contrat Deca Cloud …"
type textarea "Bonjour, Site + Client : JELZA EMBOUTISSAGE - C_117070_FELI Contrat Deca Cloud …"
click at [1240, 752] on button "Mettre la facture en litige" at bounding box center [1232, 747] width 139 height 23
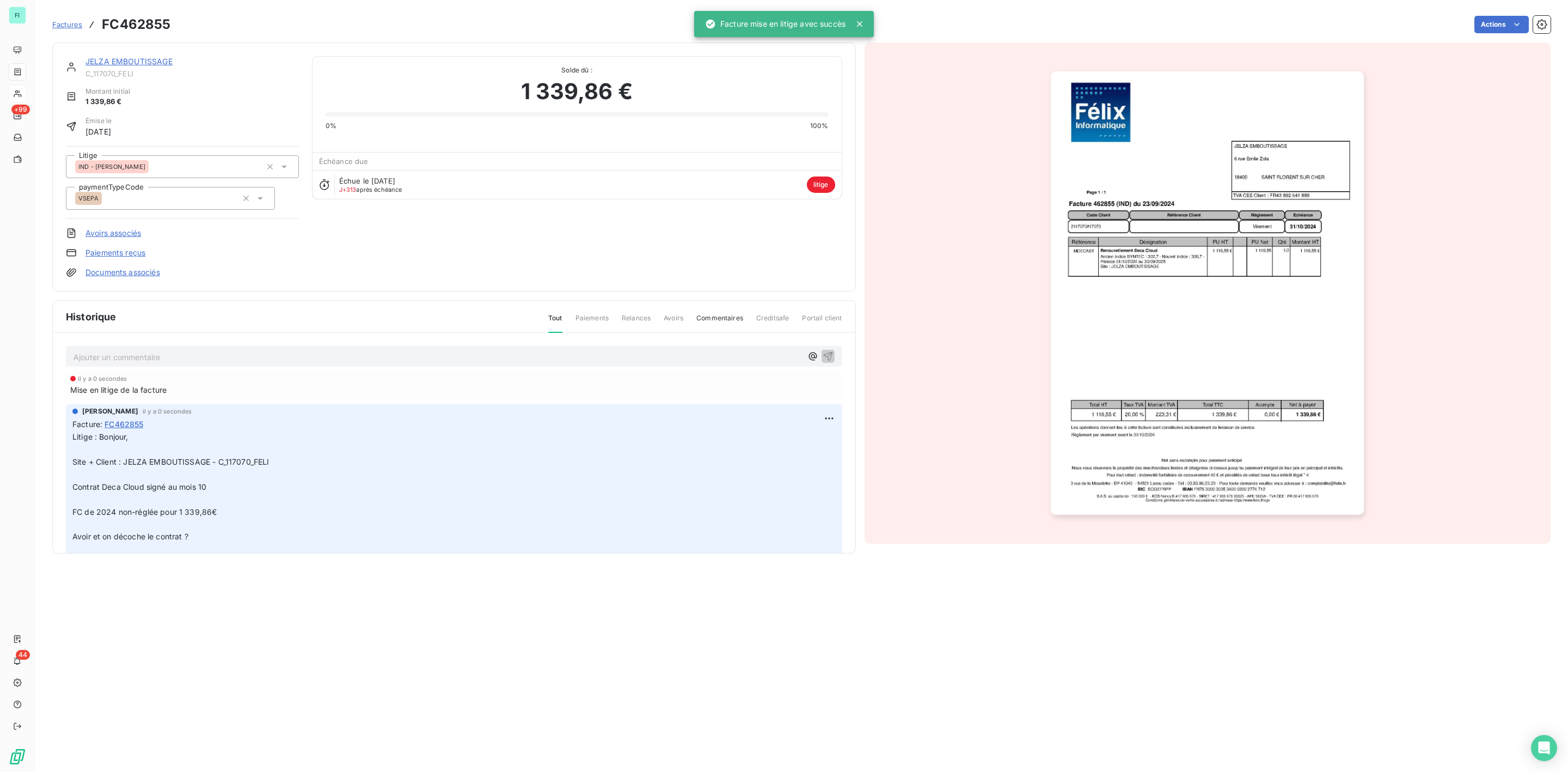
click at [144, 61] on link "JELZA EMBOUTISSAGE" at bounding box center [129, 61] width 87 height 10
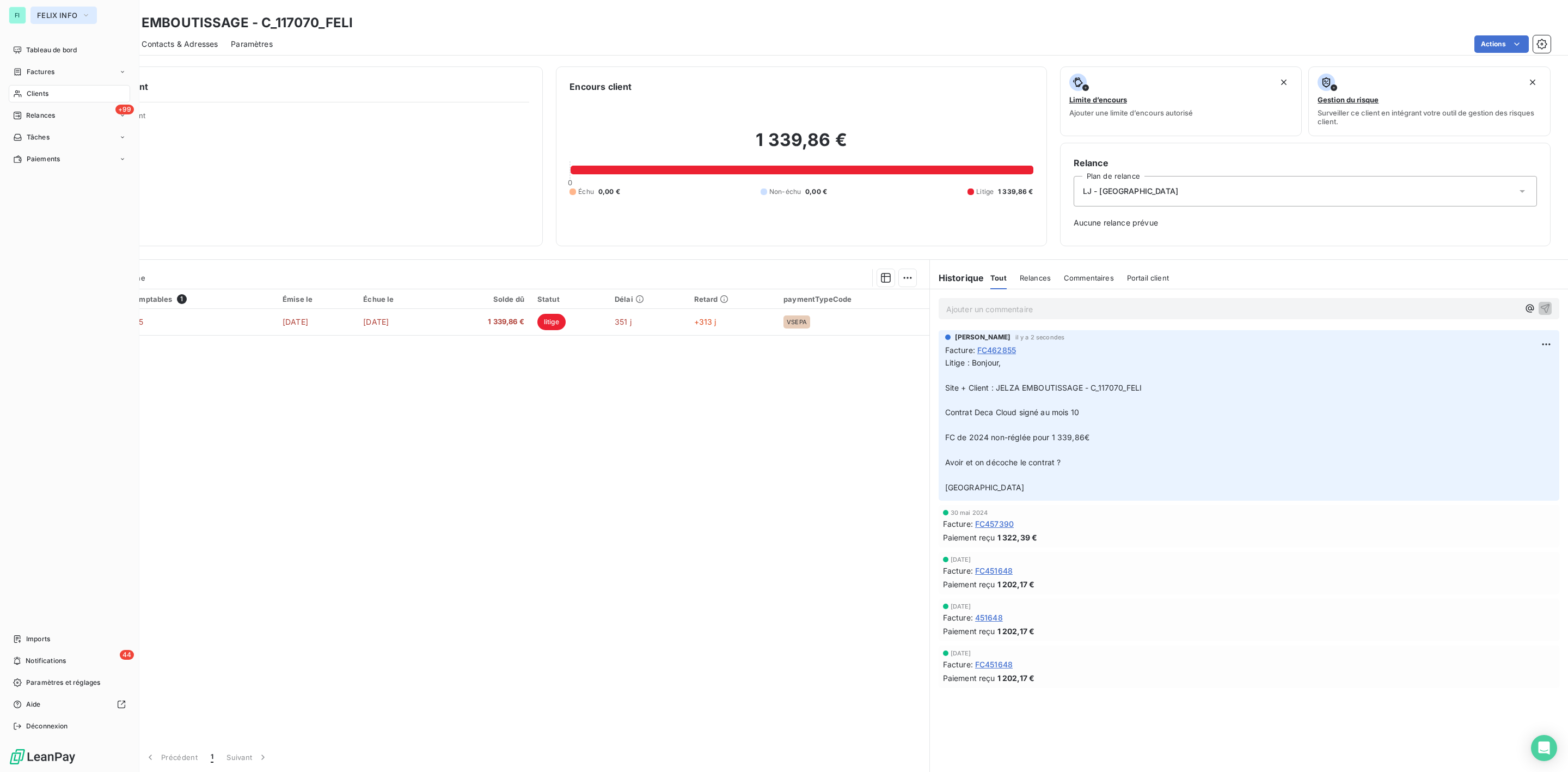
click at [49, 13] on span "FELIX INFO" at bounding box center [57, 15] width 40 height 9
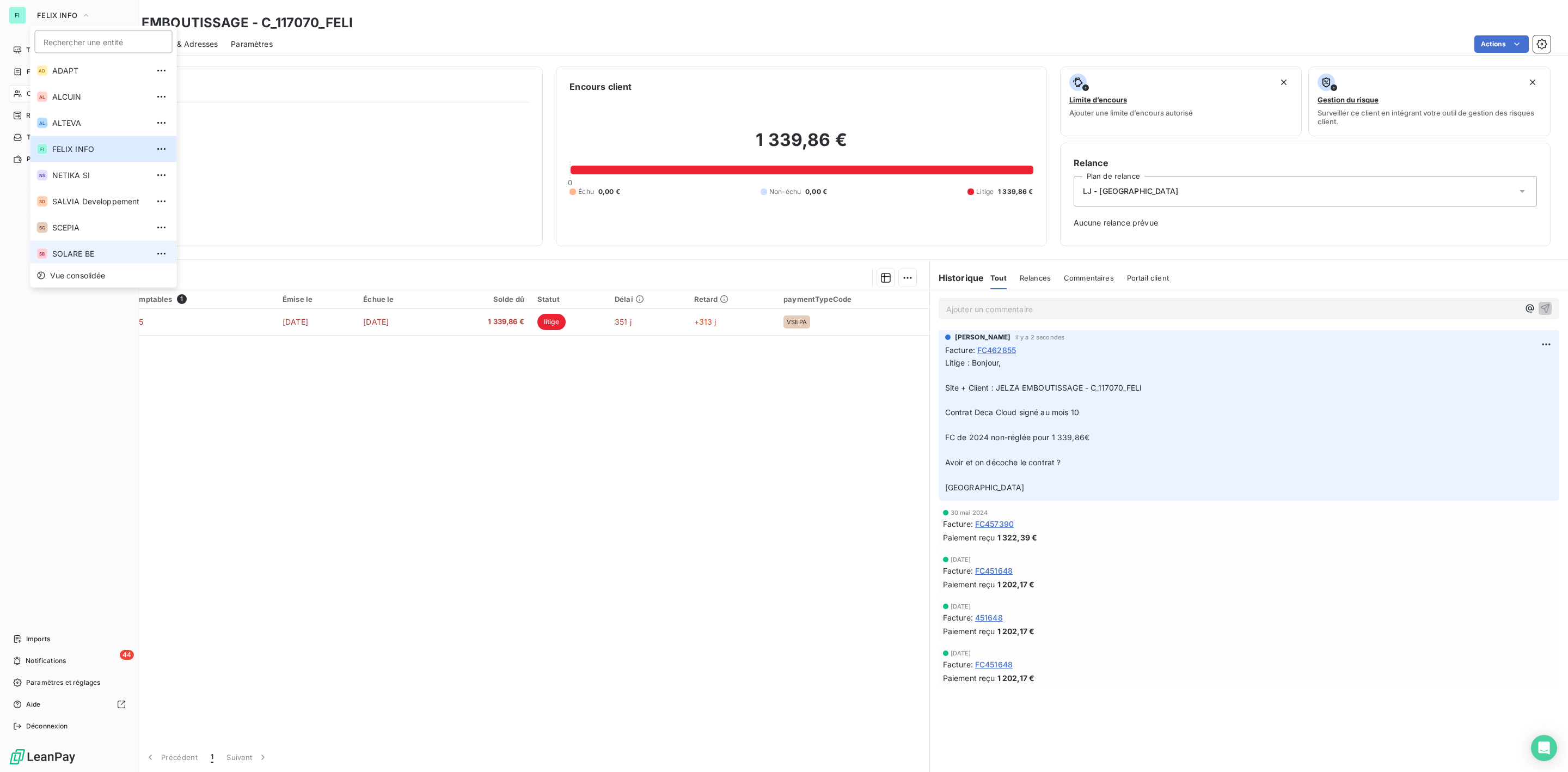
scroll to position [4, 0]
click at [66, 252] on span "SOLARE BE" at bounding box center [100, 249] width 96 height 11
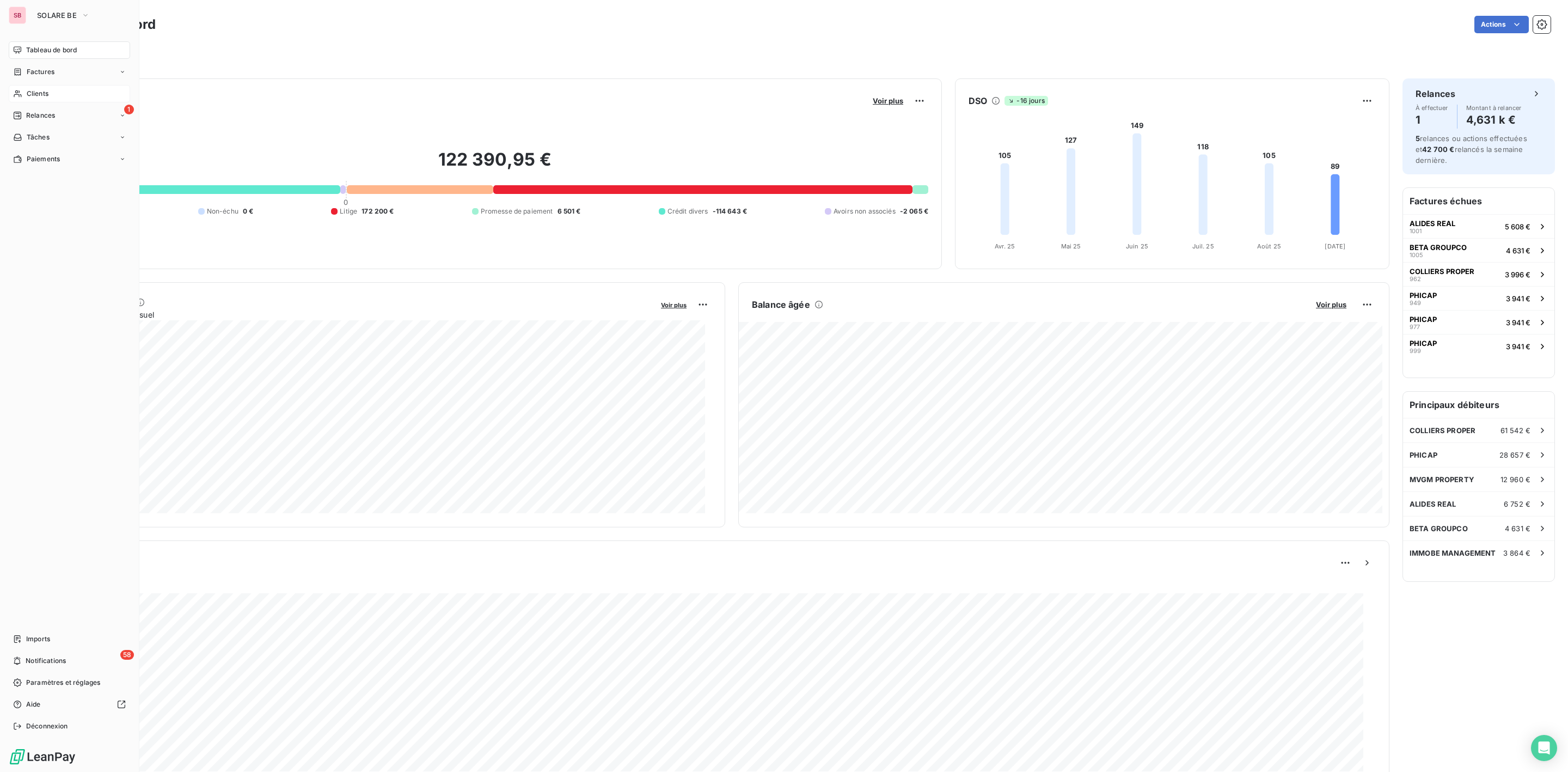
click at [38, 91] on span "Clients" at bounding box center [38, 93] width 22 height 10
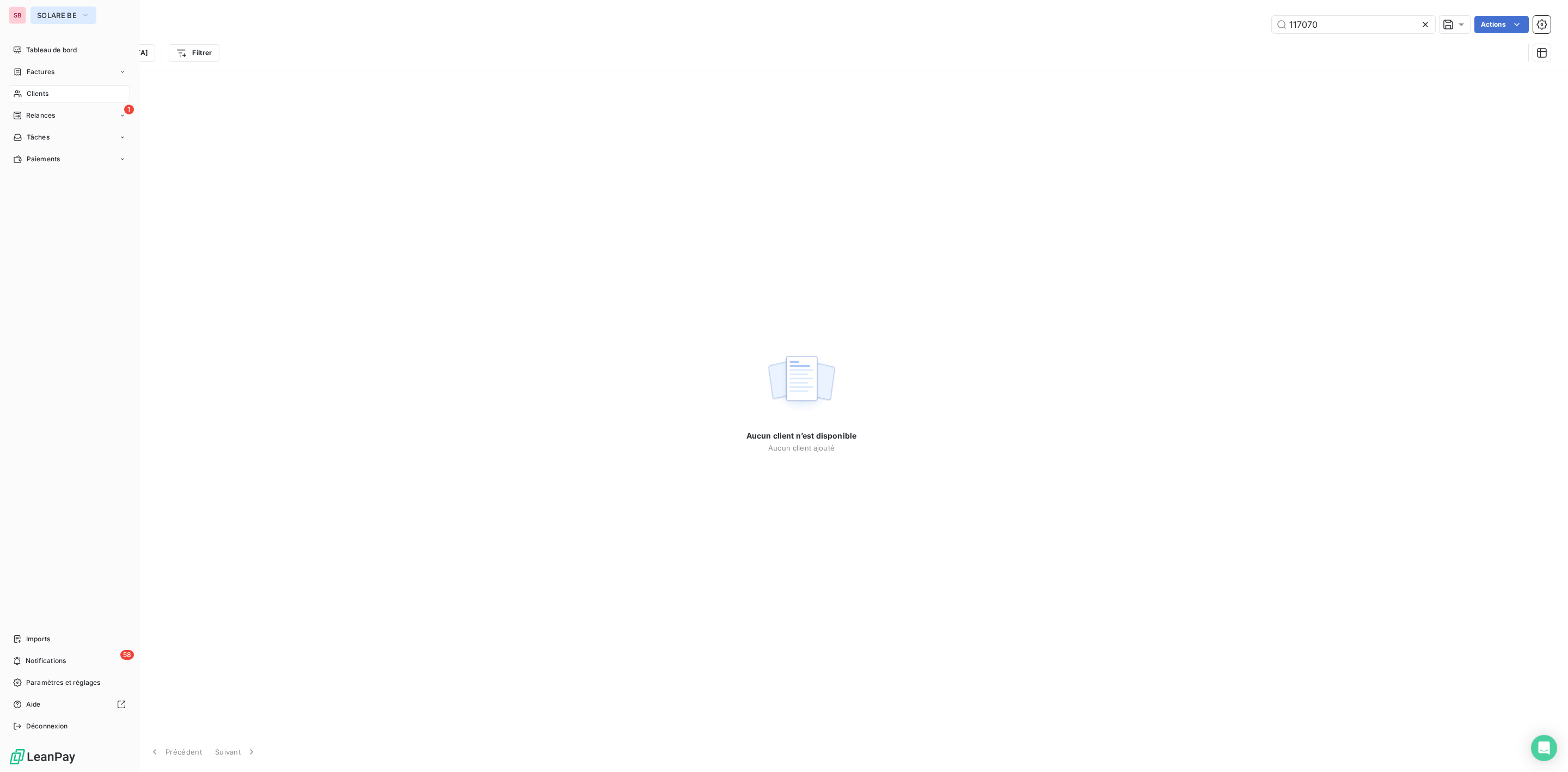
click at [52, 15] on span "SOLARE BE" at bounding box center [57, 15] width 40 height 9
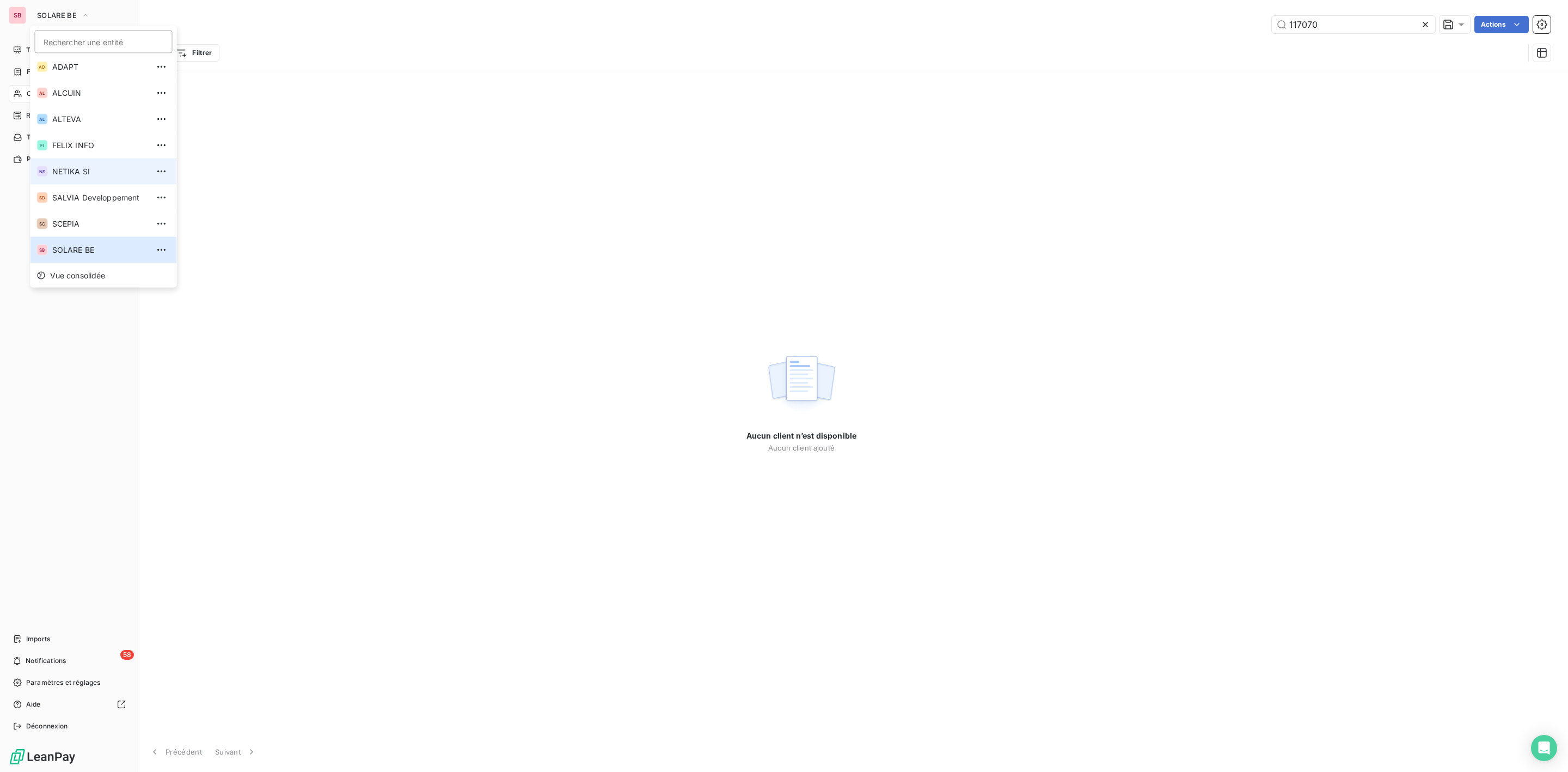
click at [87, 169] on span "NETIKA SI" at bounding box center [100, 171] width 96 height 11
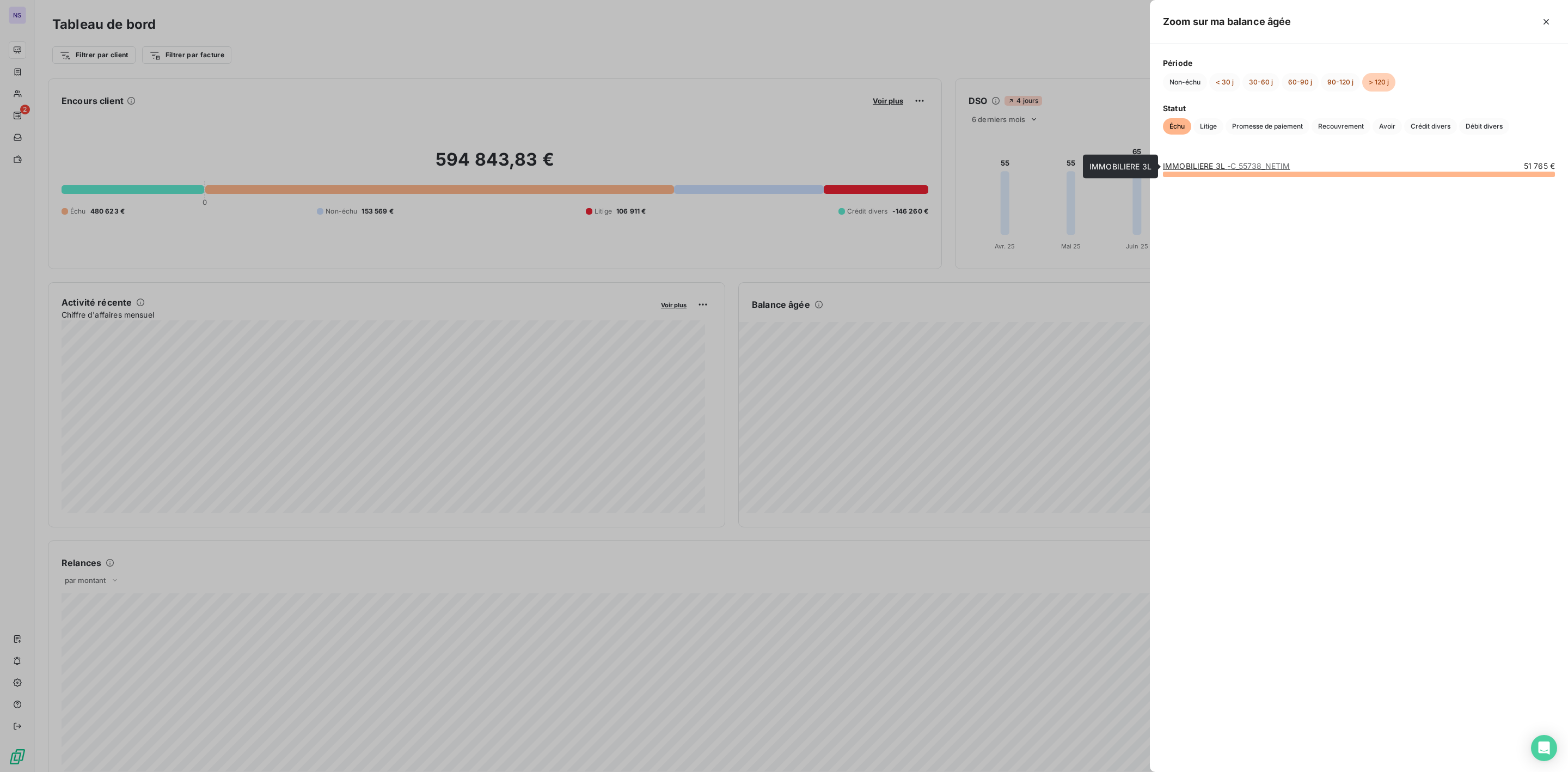
click at [1212, 163] on link "IMMOBILIERE 3L - C_55738_NETIM" at bounding box center [1227, 166] width 127 height 10
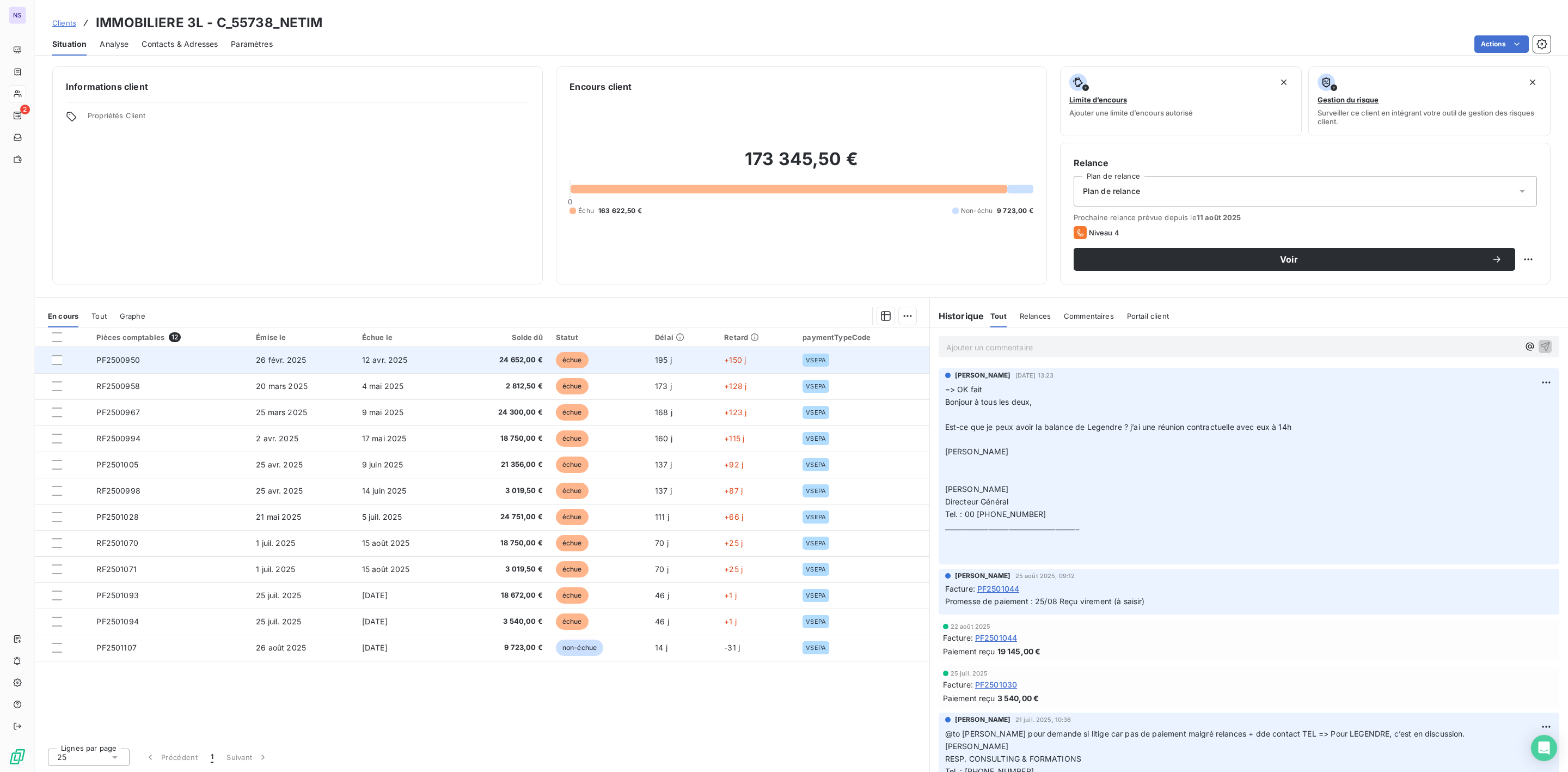
click at [516, 352] on td "24 652,00 €" at bounding box center [503, 360] width 94 height 26
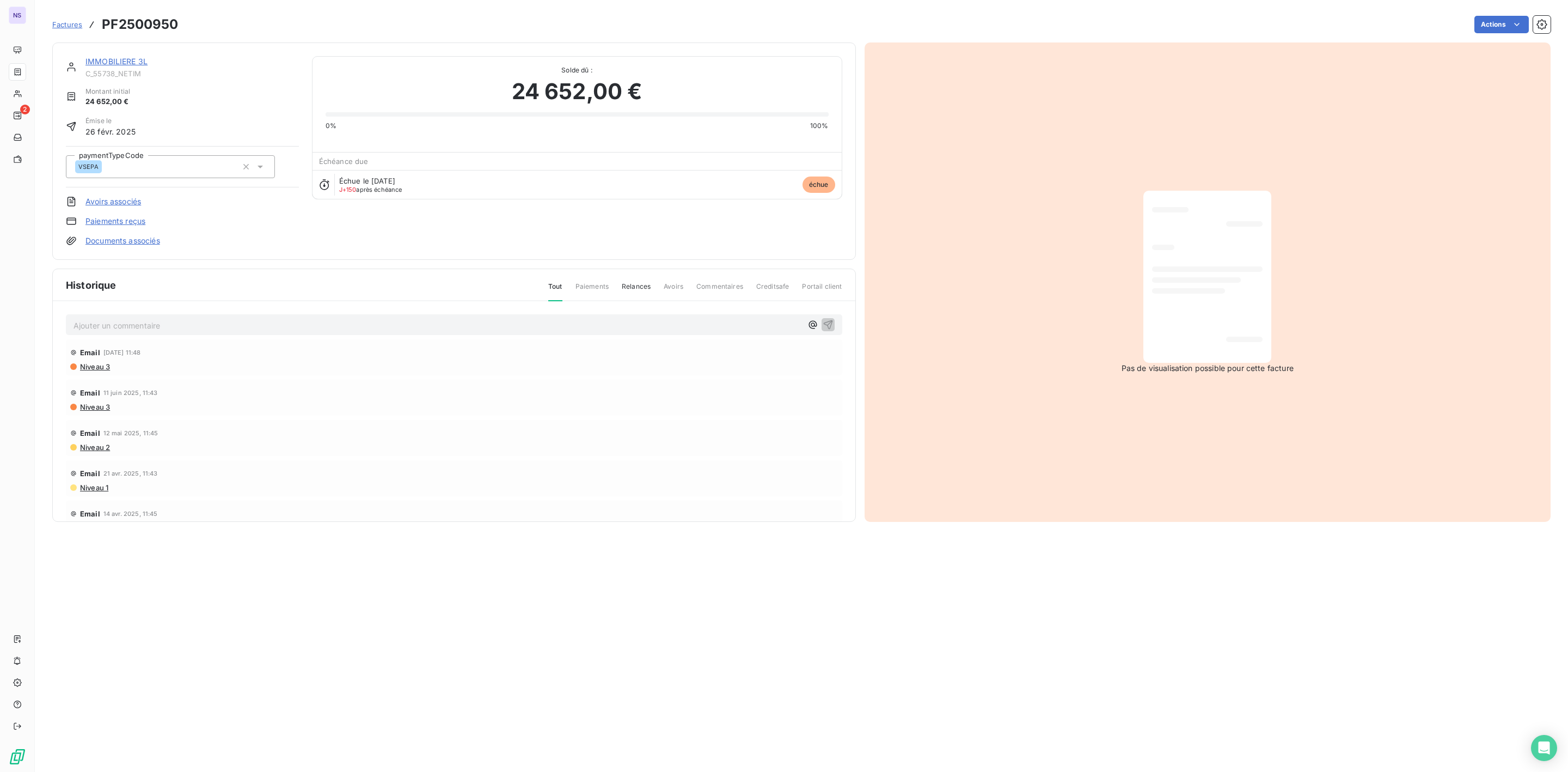
click at [124, 60] on link "IMMOBILIERE 3L" at bounding box center [116, 61] width 62 height 10
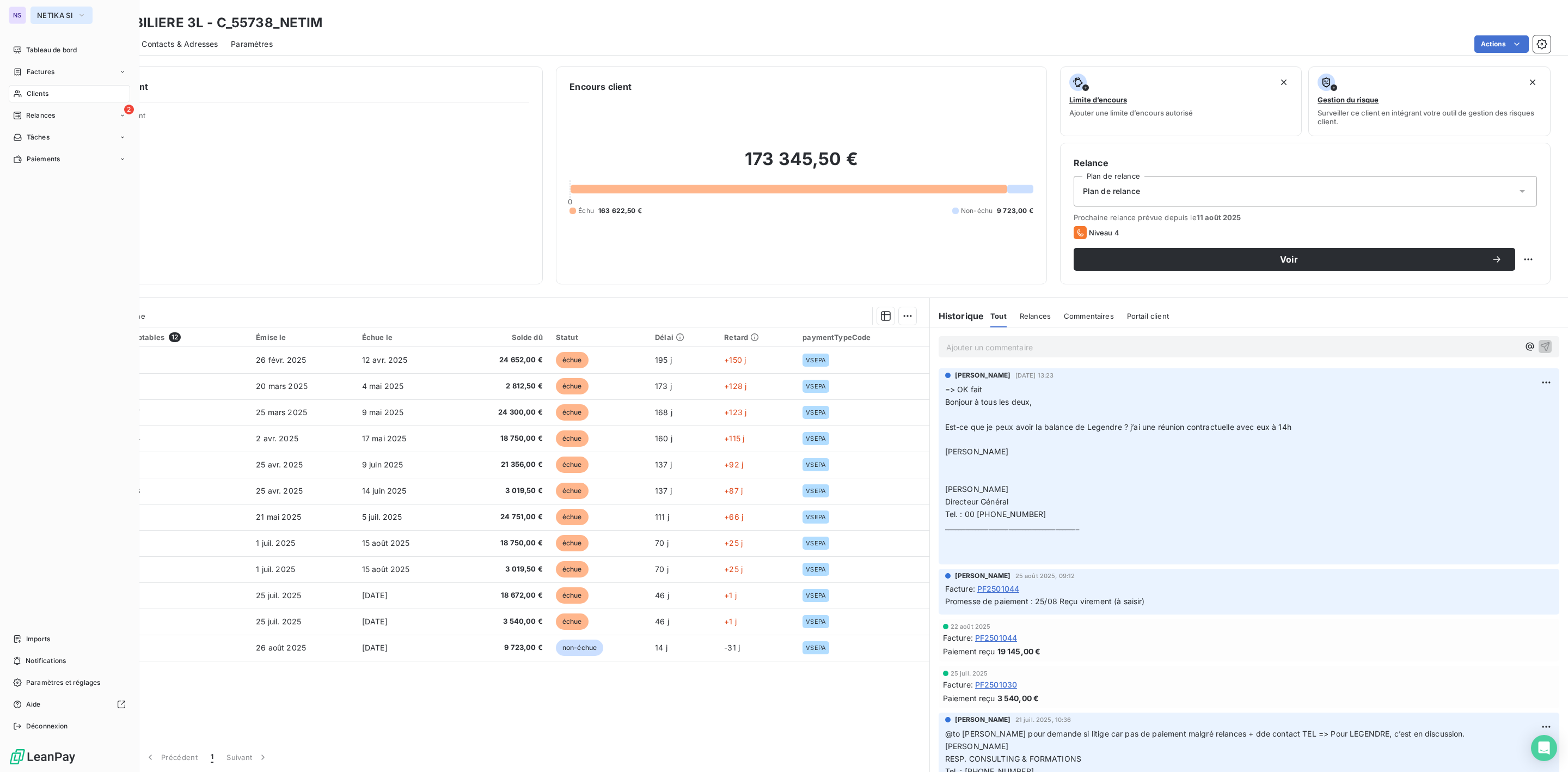
click at [40, 13] on span "NETIKA SI" at bounding box center [54, 15] width 36 height 9
click at [35, 10] on button "NETIKA SI" at bounding box center [61, 15] width 62 height 18
click at [72, 198] on span "SALVIA Developpement" at bounding box center [100, 201] width 96 height 11
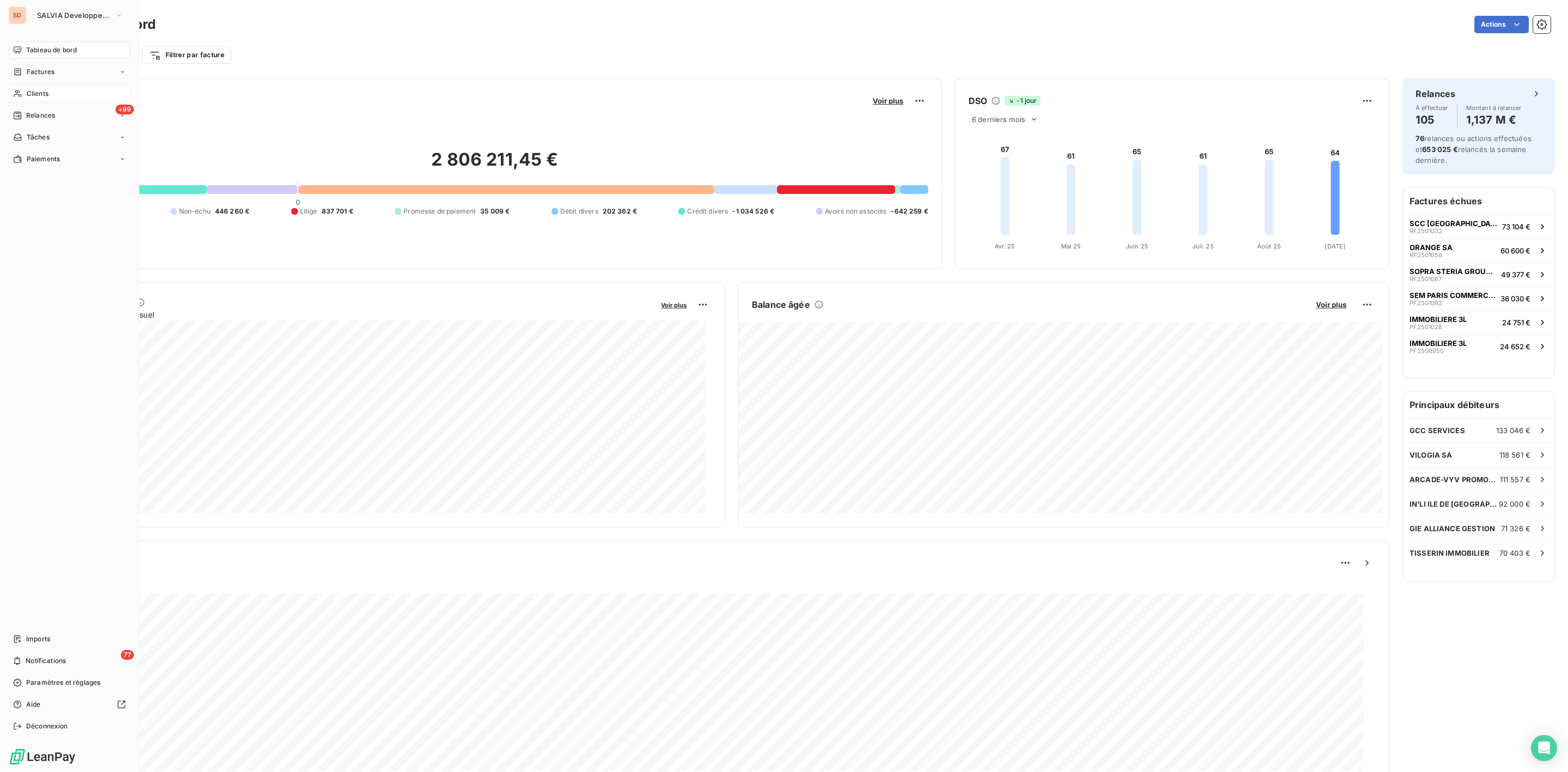
click at [43, 91] on span "Clients" at bounding box center [38, 93] width 22 height 10
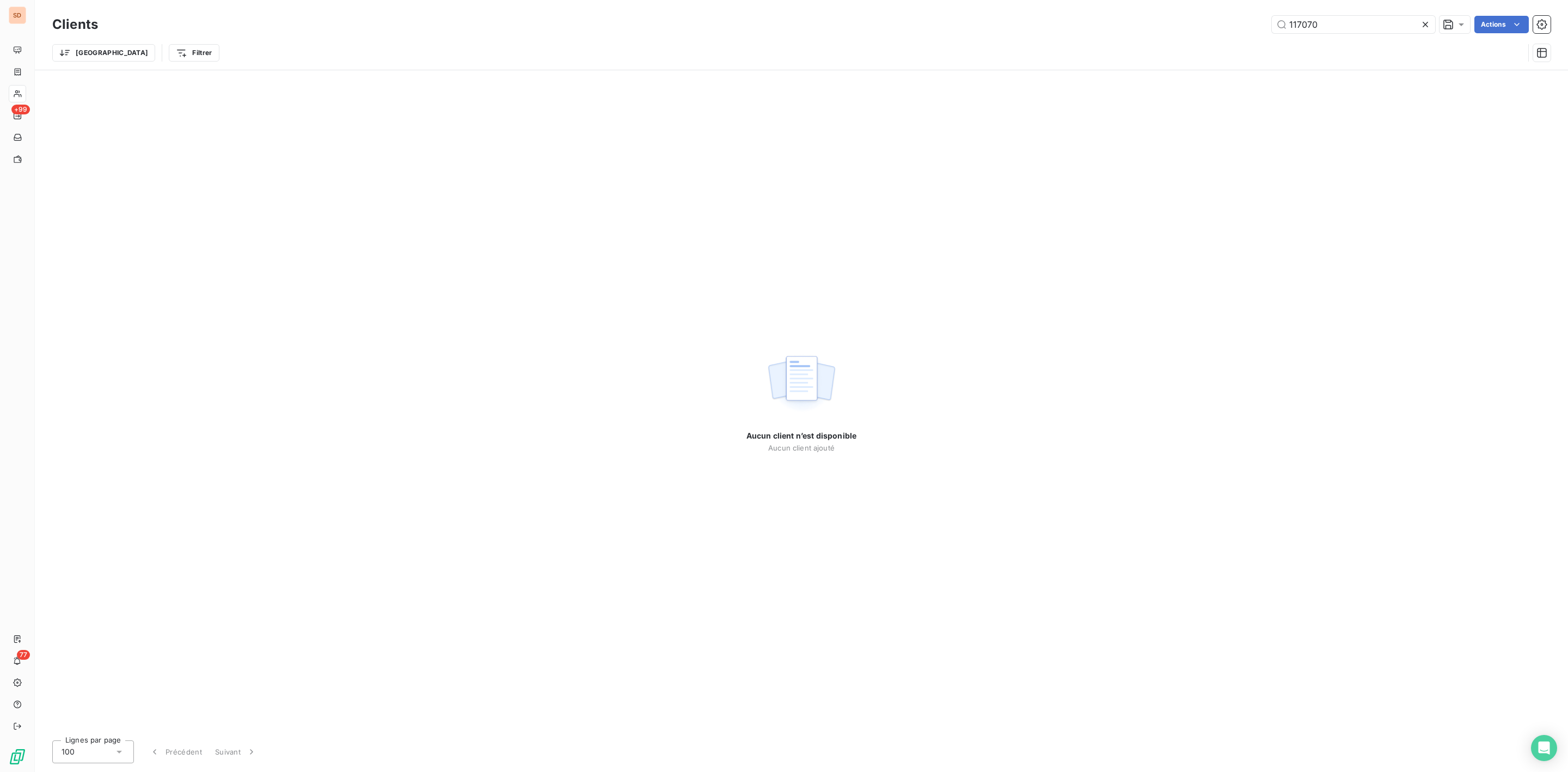
drag, startPoint x: 1335, startPoint y: 28, endPoint x: 1182, endPoint y: 31, distance: 153.0
click at [1209, 31] on div "117070 Actions" at bounding box center [831, 24] width 1439 height 18
type input "vilogia"
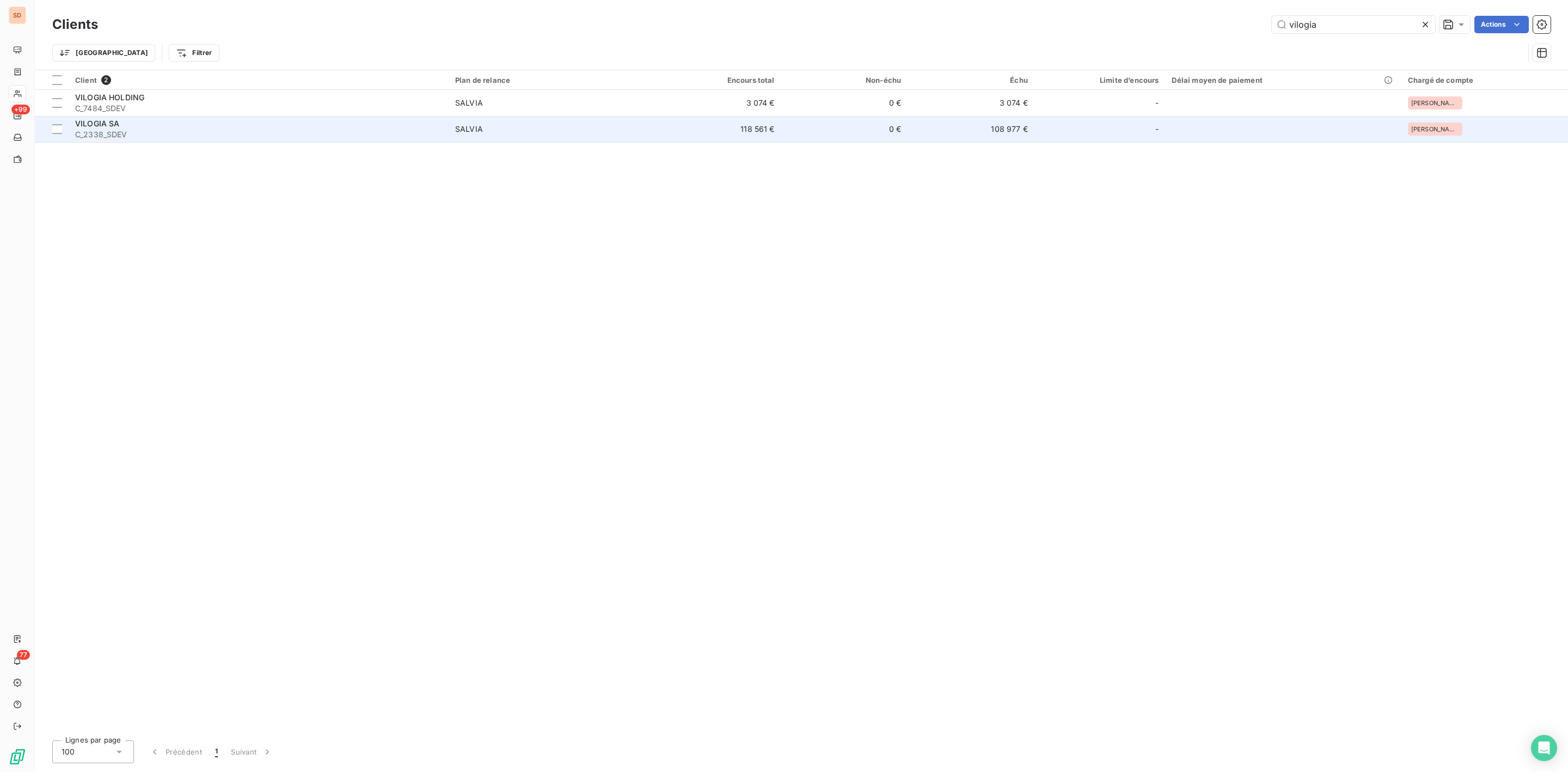
click at [83, 129] on span "C_2338_SDEV" at bounding box center [258, 134] width 367 height 11
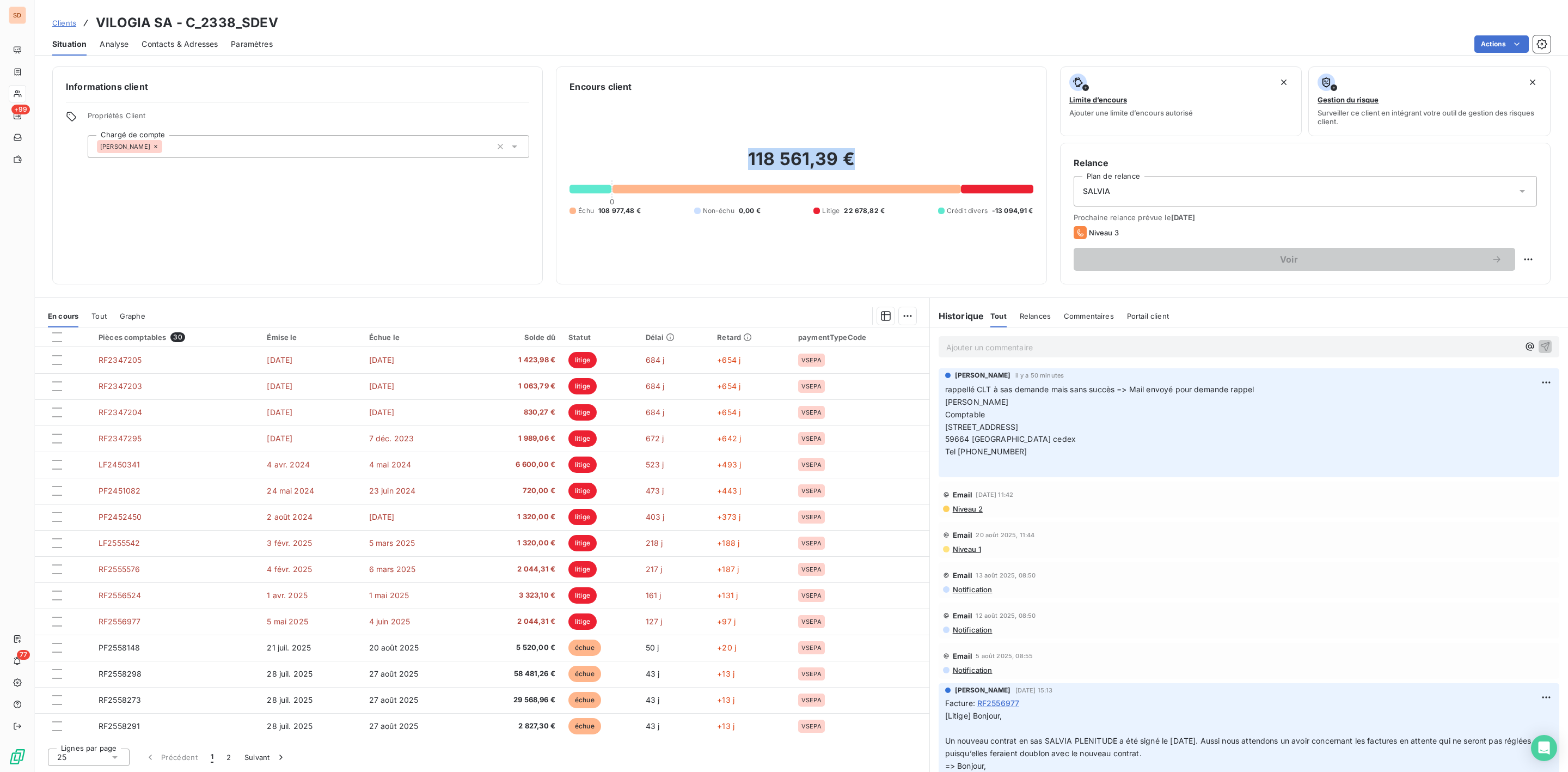
drag, startPoint x: 748, startPoint y: 160, endPoint x: 901, endPoint y: 152, distance: 153.2
click at [901, 152] on h2 "118 561,39 €" at bounding box center [801, 164] width 464 height 32
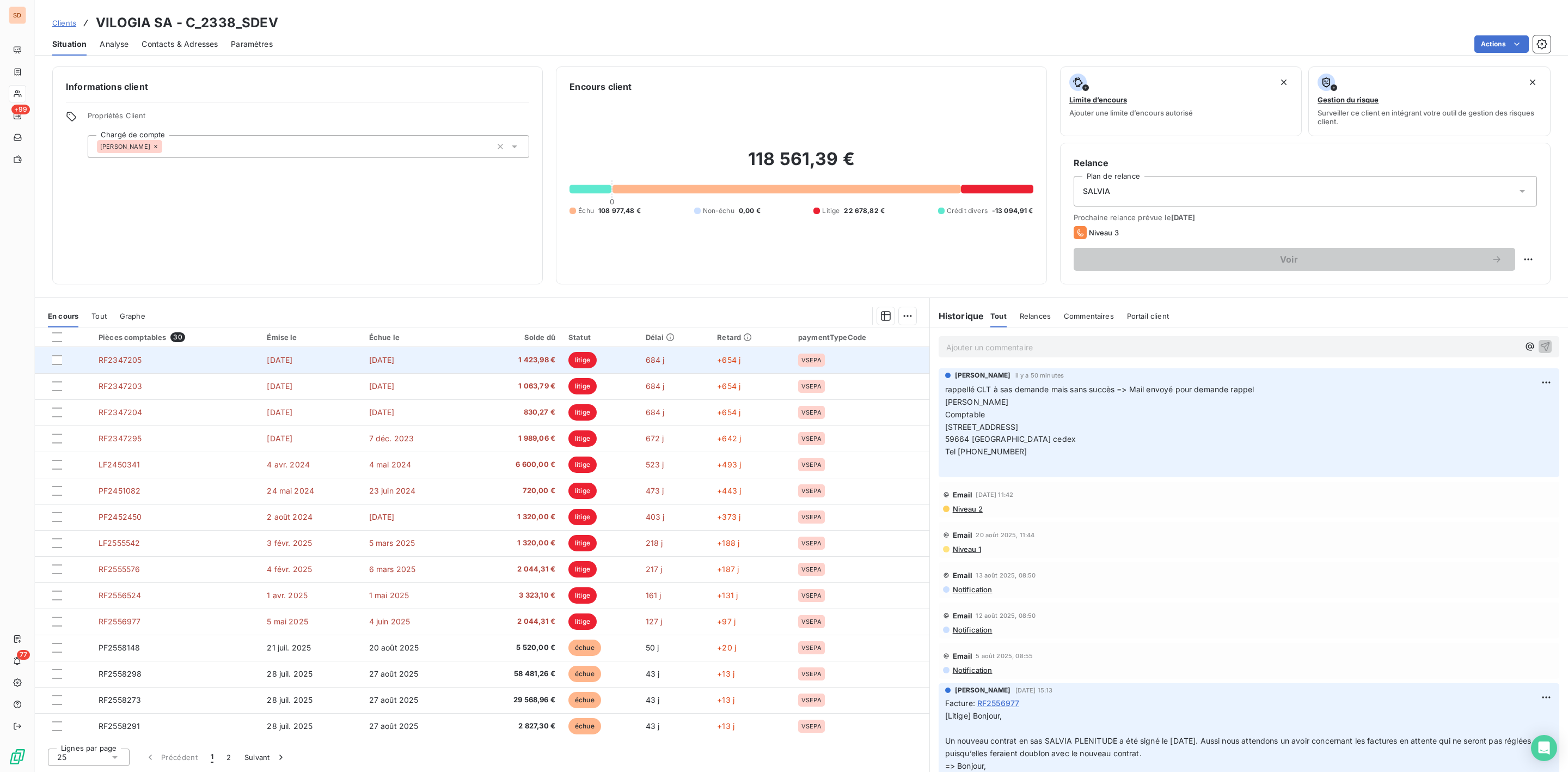
click at [538, 356] on span "1 423,98 €" at bounding box center [516, 360] width 79 height 11
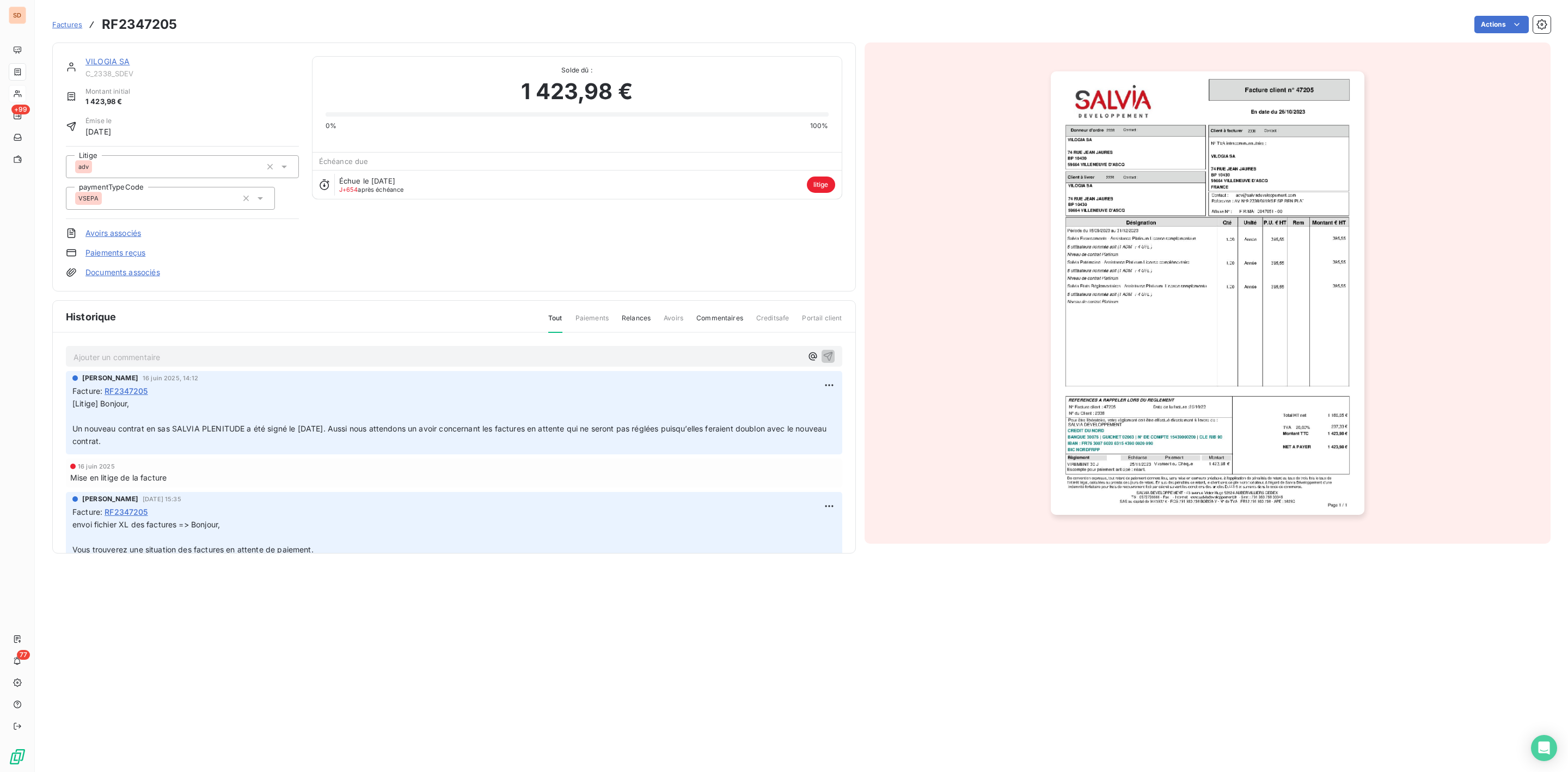
click at [112, 62] on link "VILOGIA SA" at bounding box center [107, 61] width 45 height 10
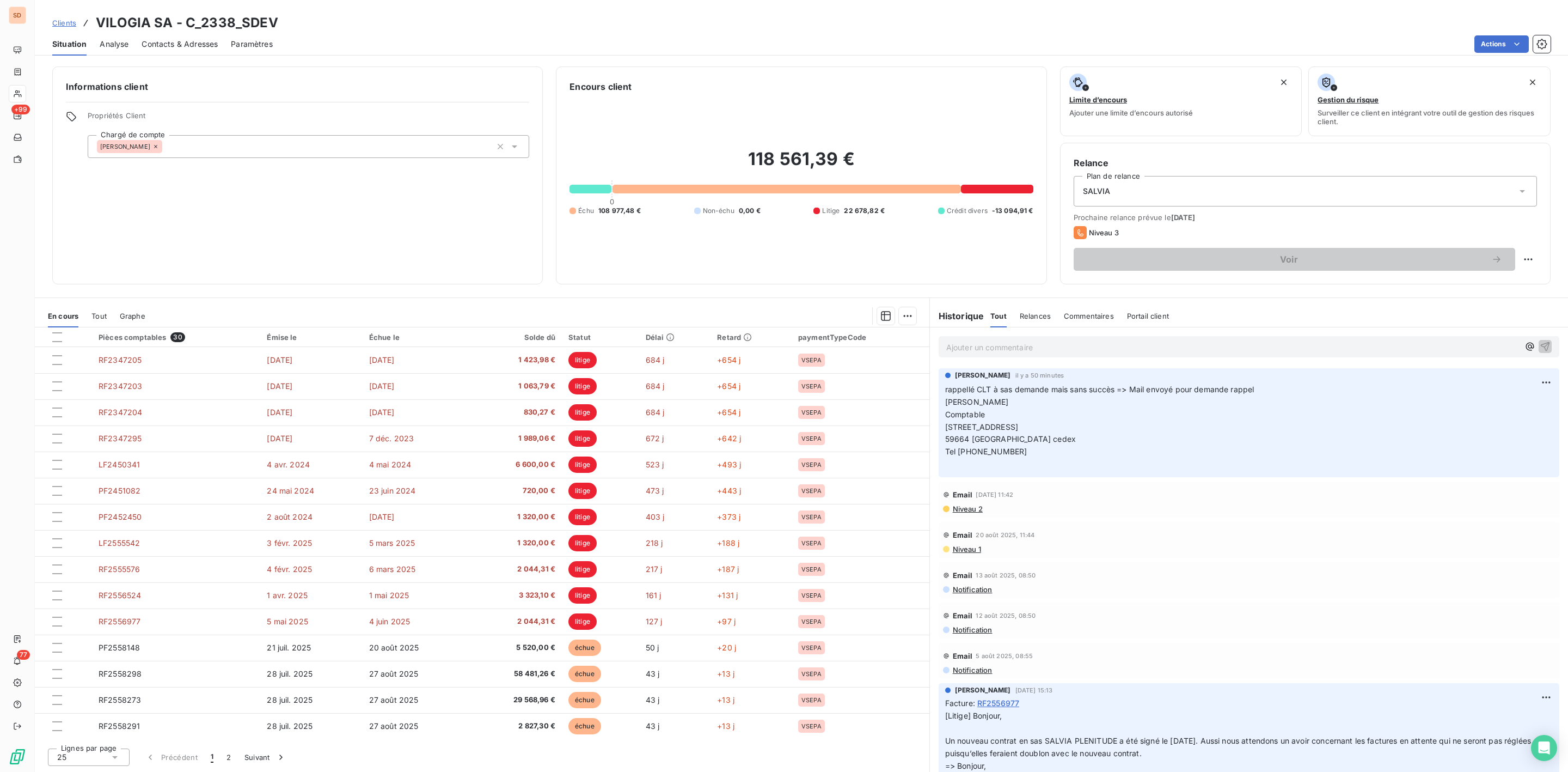
click at [194, 44] on span "Contacts & Adresses" at bounding box center [180, 44] width 77 height 11
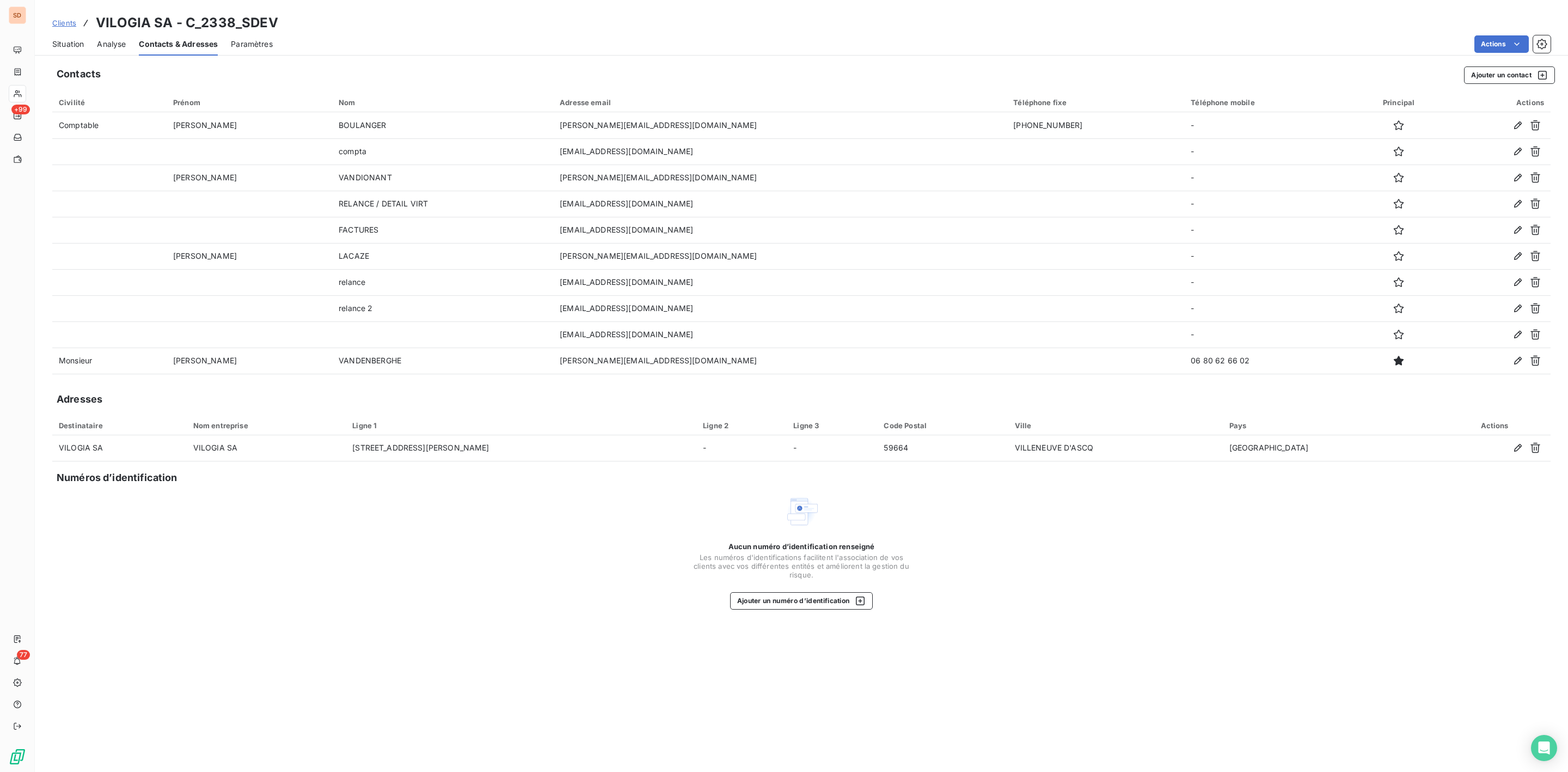
click at [77, 45] on span "Situation" at bounding box center [68, 44] width 32 height 11
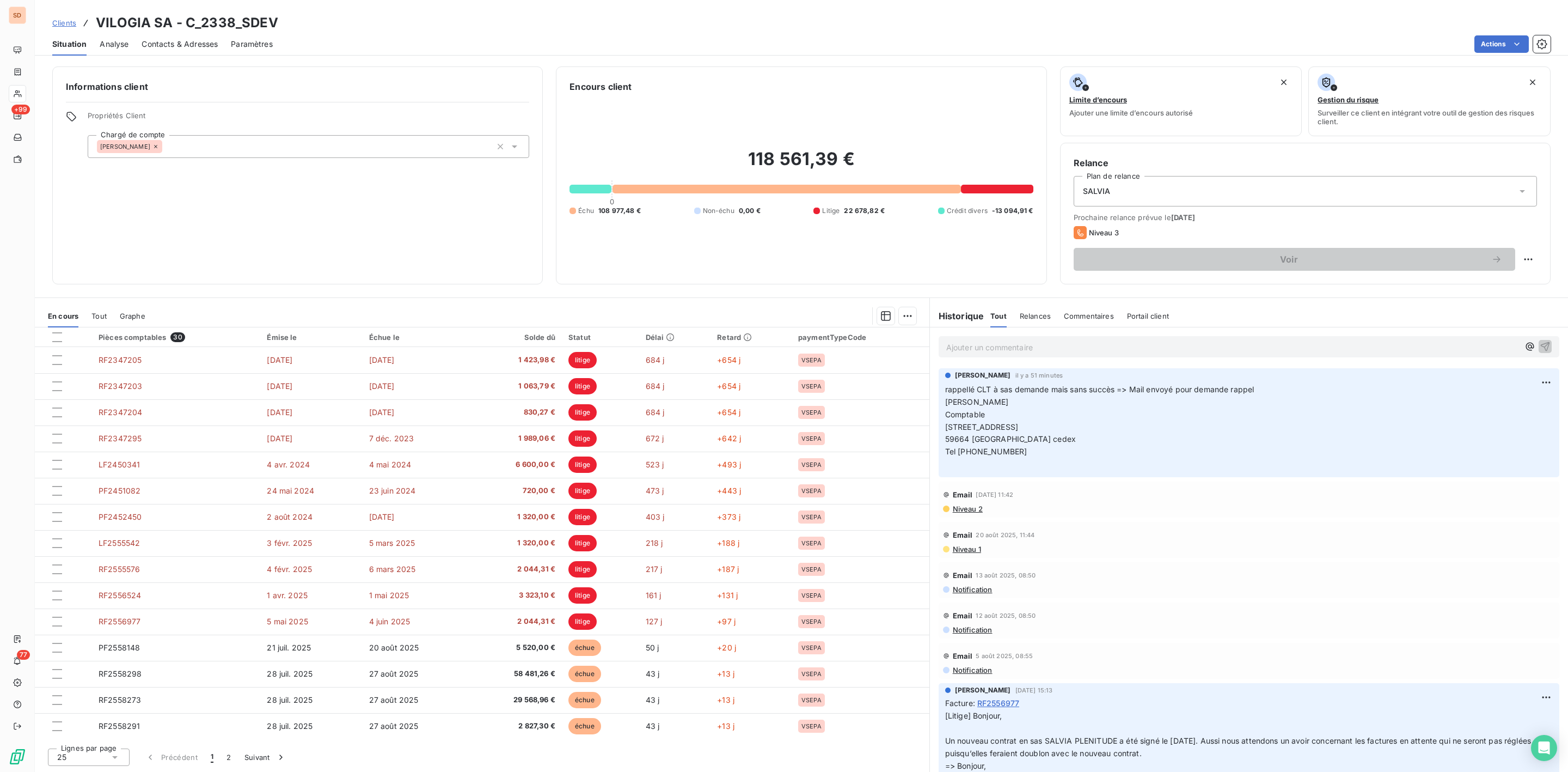
click at [164, 39] on span "Contacts & Adresses" at bounding box center [180, 44] width 77 height 11
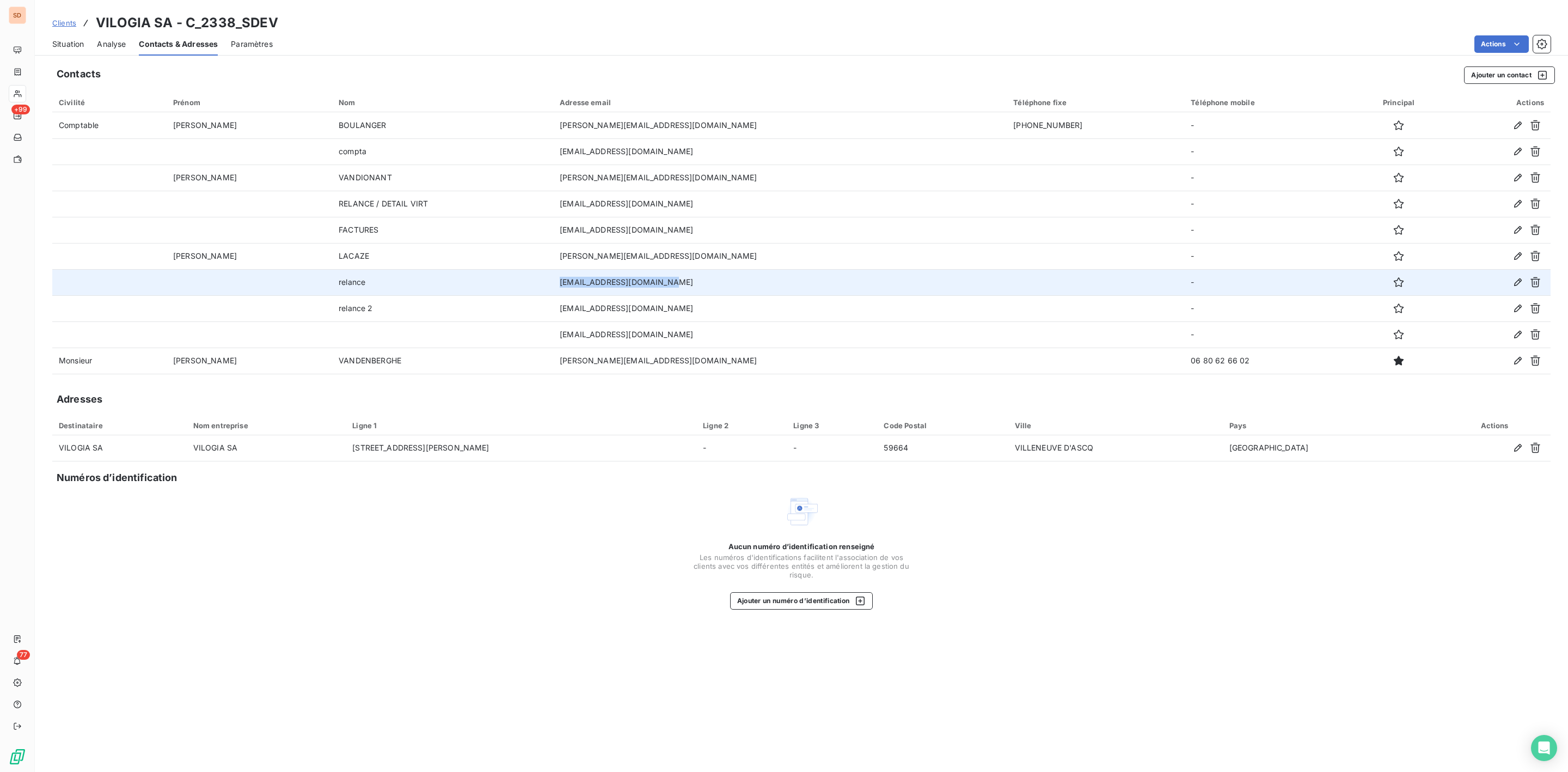
drag, startPoint x: 518, startPoint y: 282, endPoint x: 634, endPoint y: 286, distance: 116.1
click at [634, 290] on td "[EMAIL_ADDRESS][DOMAIN_NAME]" at bounding box center [780, 283] width 453 height 26
copy td "[EMAIL_ADDRESS][DOMAIN_NAME]"
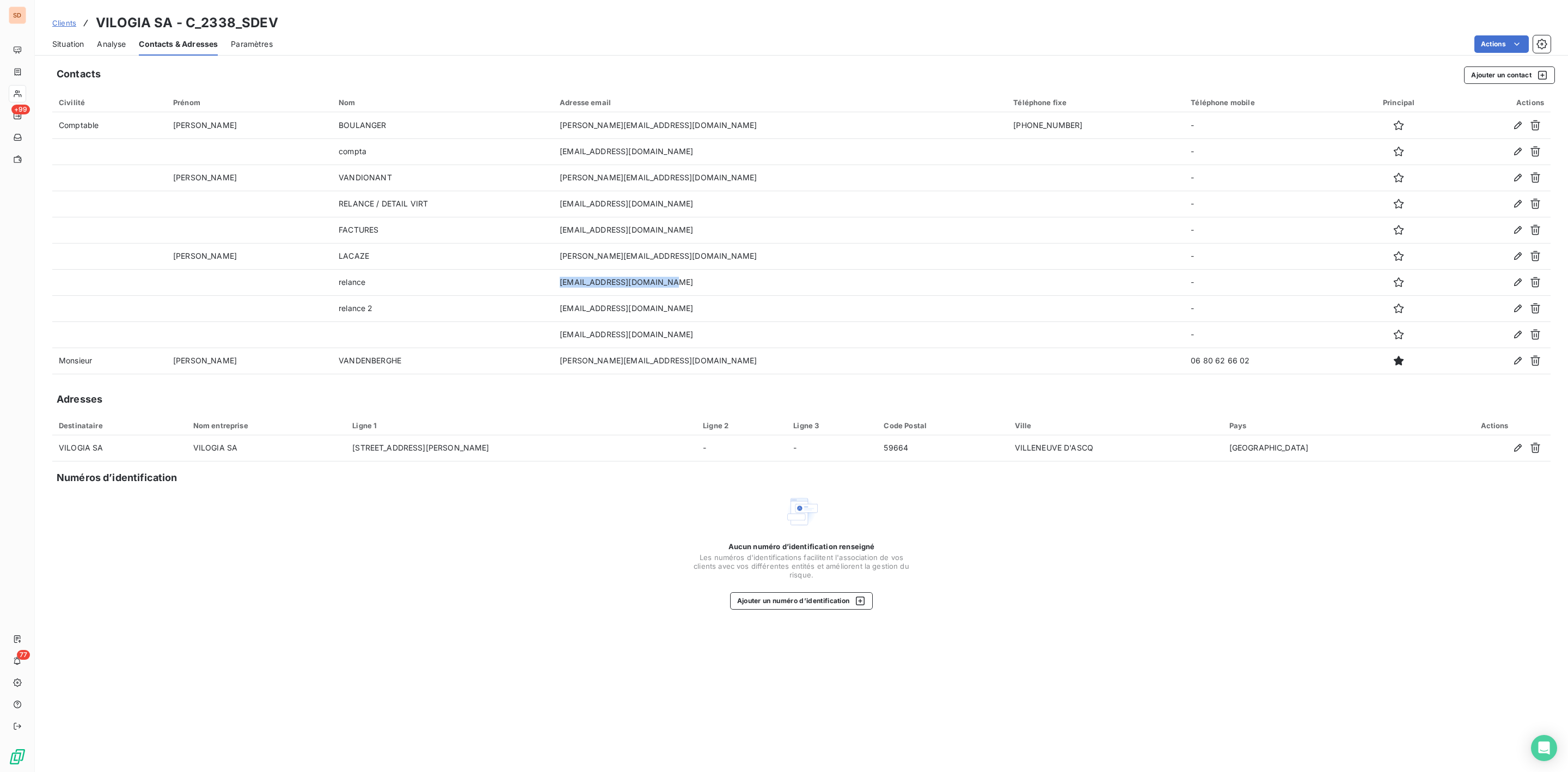
drag, startPoint x: 57, startPoint y: 38, endPoint x: 62, endPoint y: 35, distance: 5.8
click at [57, 39] on span "Situation" at bounding box center [68, 44] width 32 height 11
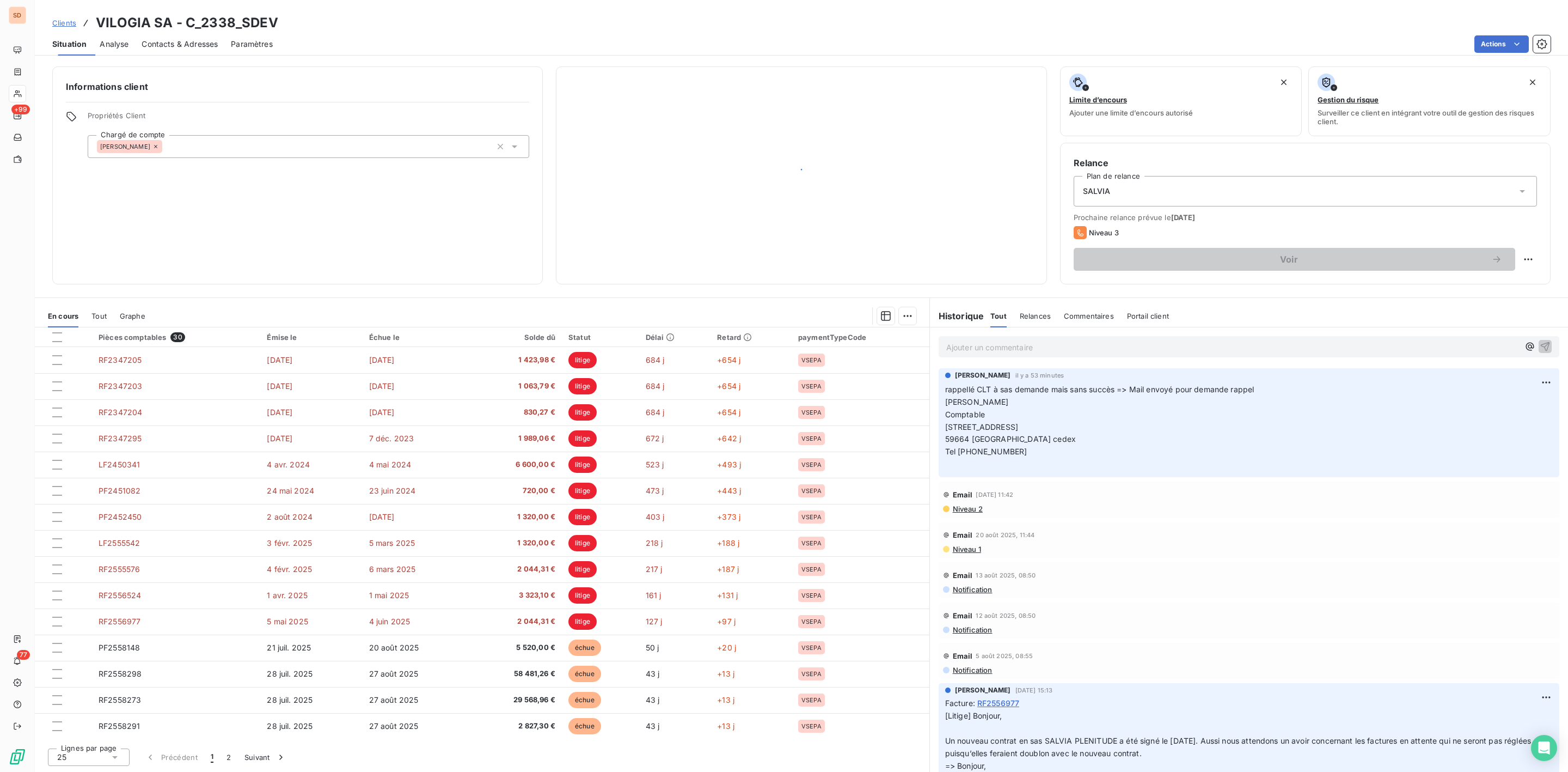
click at [62, 35] on div "Situation" at bounding box center [69, 43] width 35 height 23
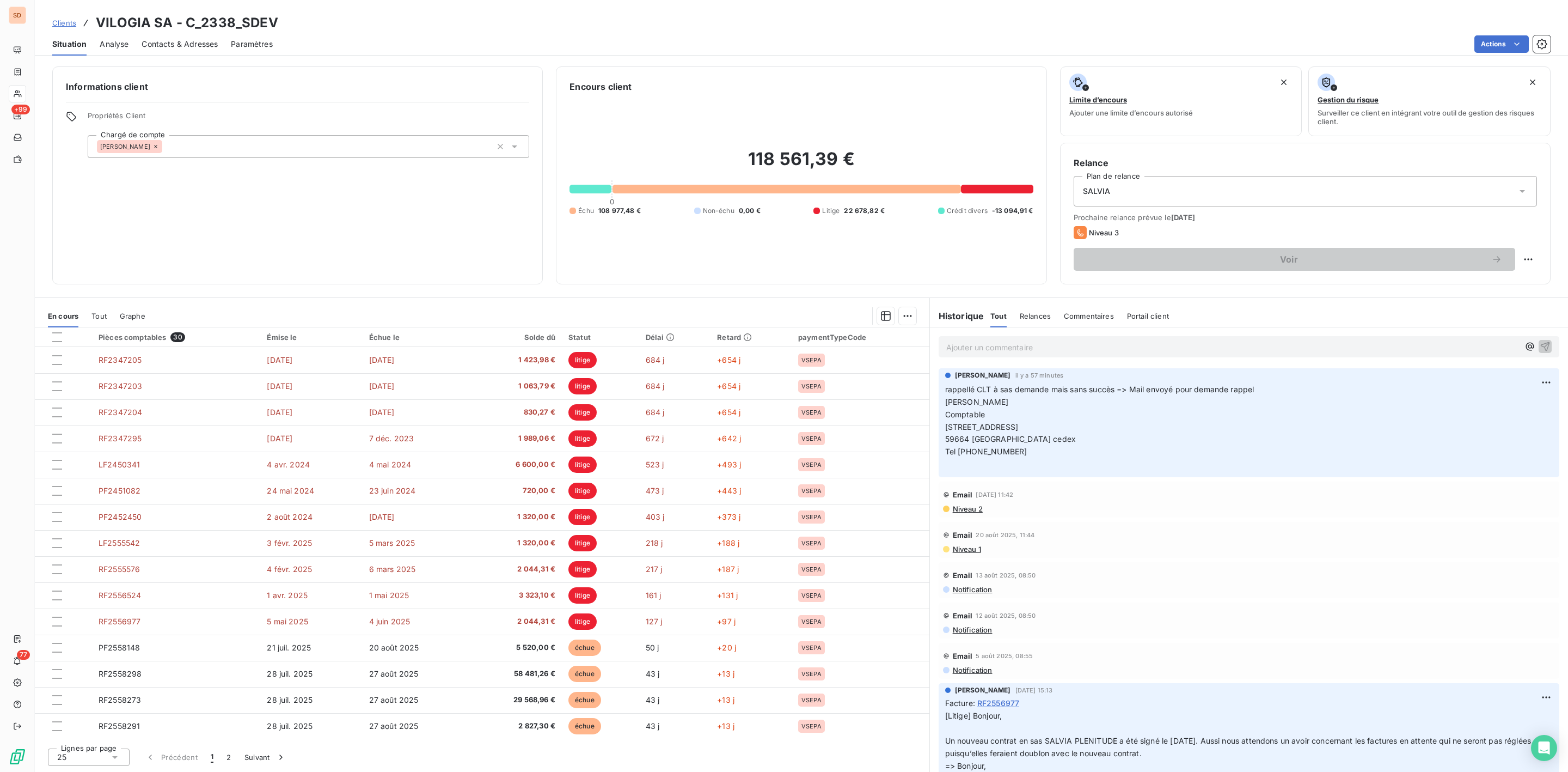
click at [180, 47] on span "Contacts & Adresses" at bounding box center [180, 44] width 77 height 11
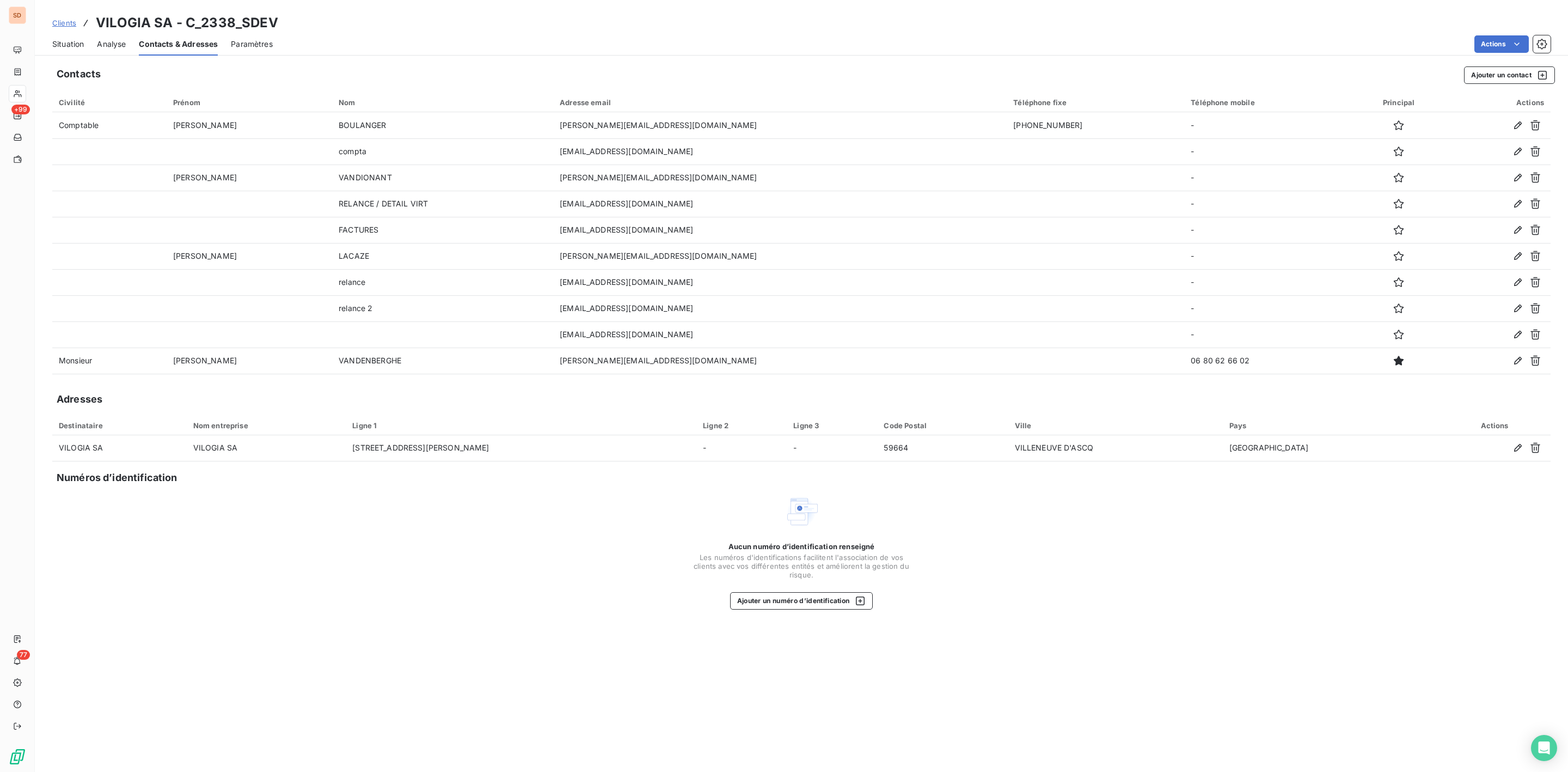
click at [75, 46] on span "Situation" at bounding box center [68, 44] width 32 height 11
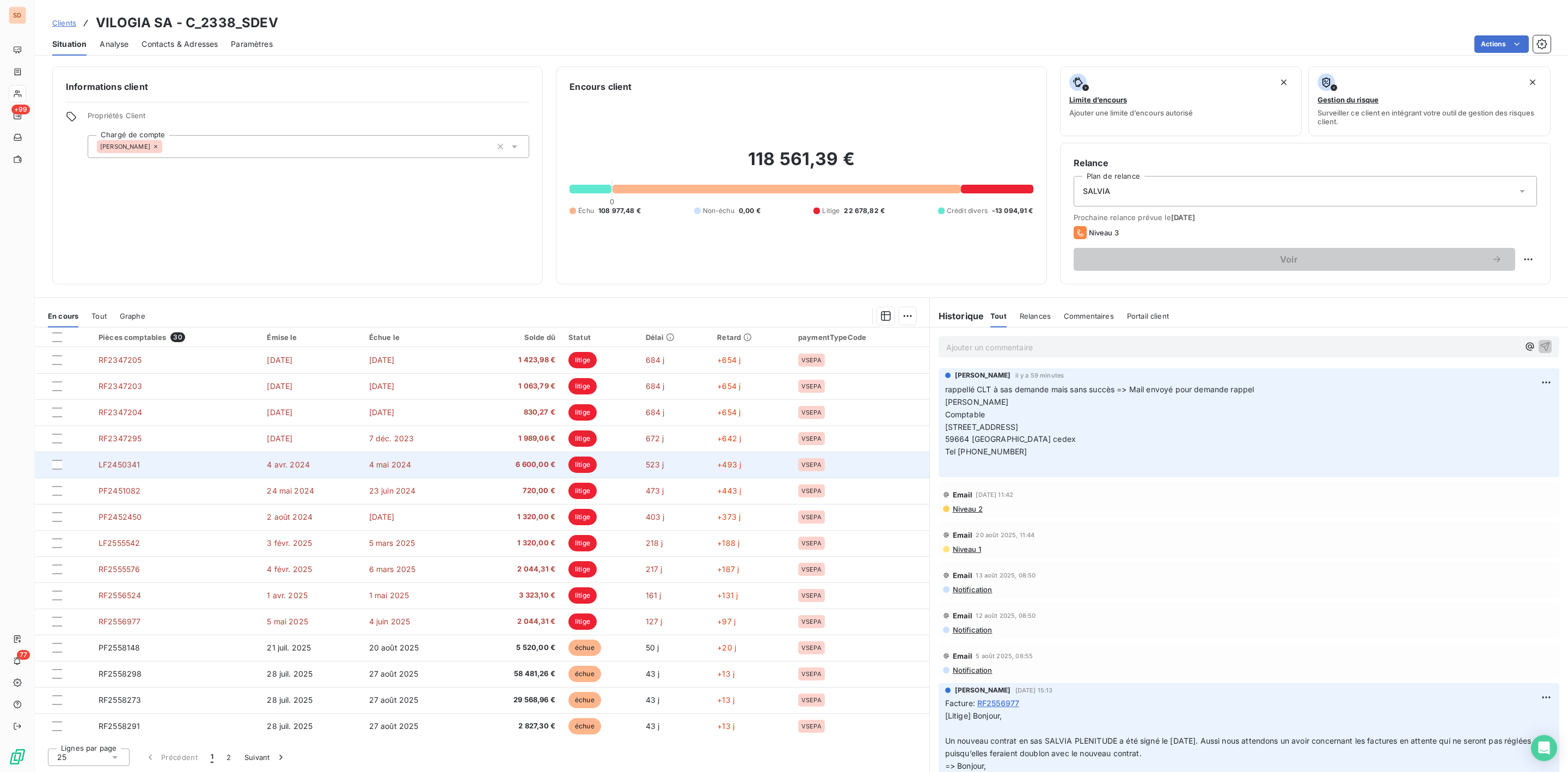
click at [116, 468] on span "LF2450341" at bounding box center [119, 464] width 41 height 10
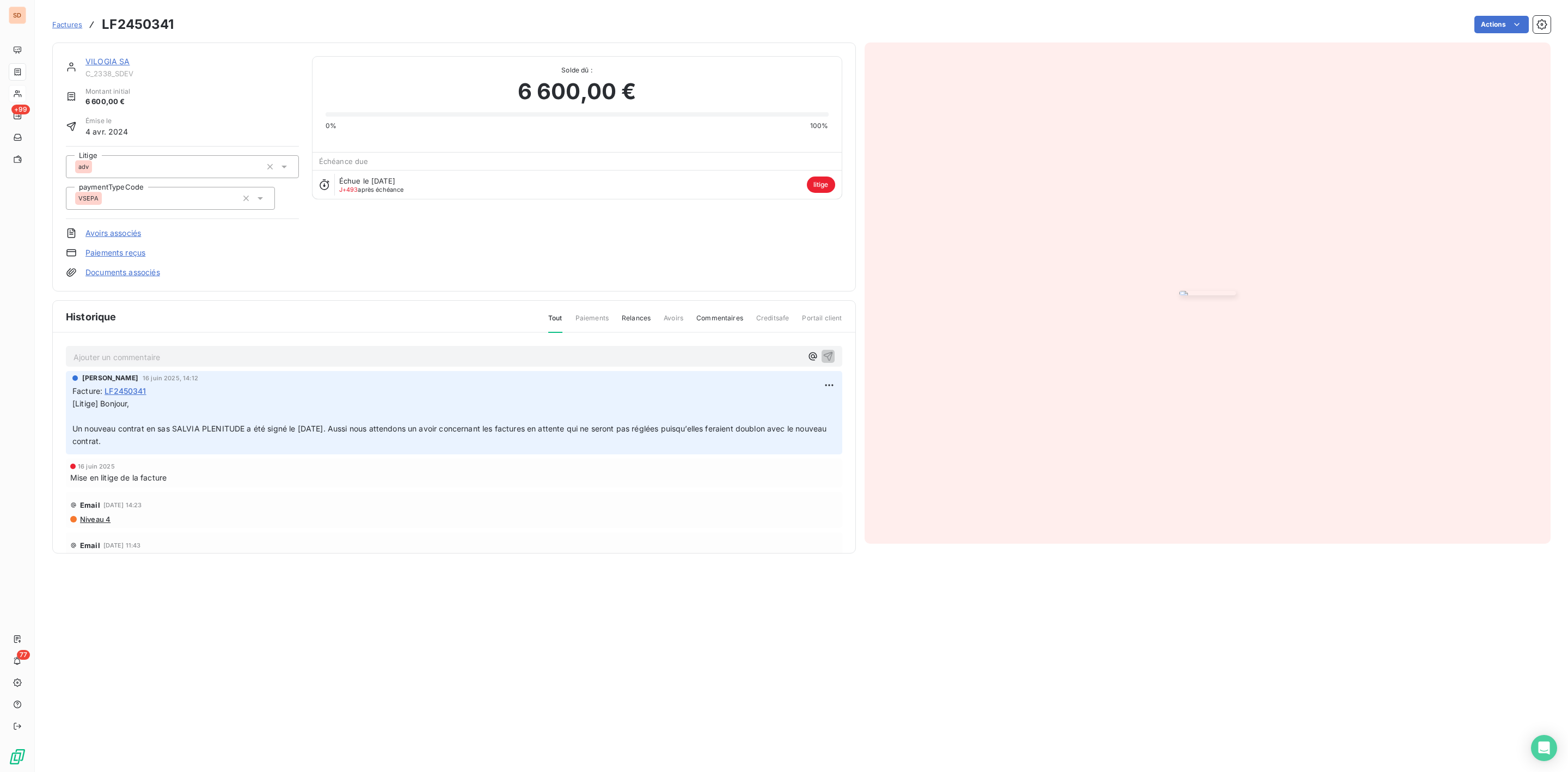
click at [123, 63] on link "VILOGIA SA" at bounding box center [107, 61] width 45 height 10
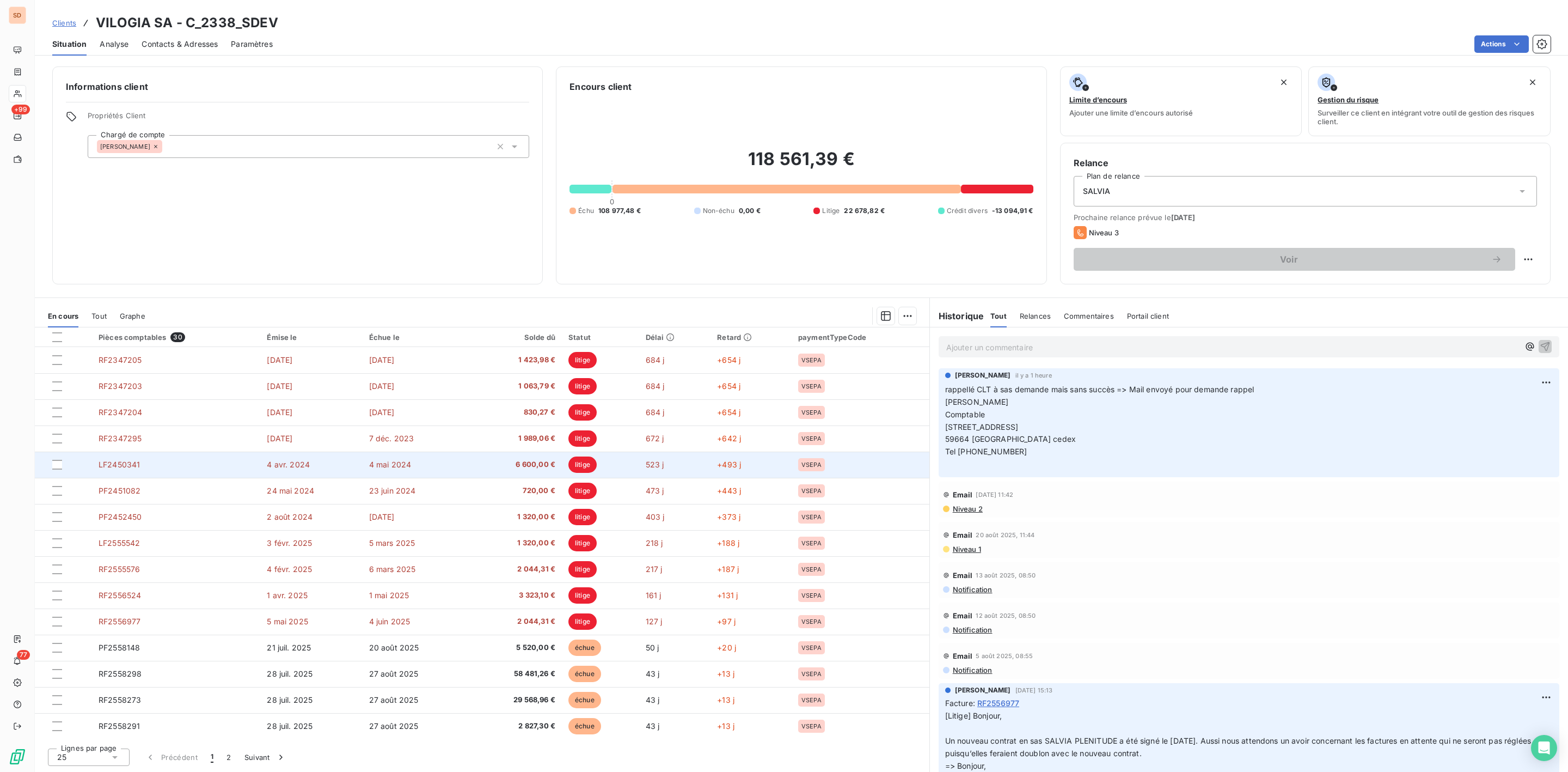
click at [137, 470] on td "LF2450341" at bounding box center [176, 464] width 168 height 26
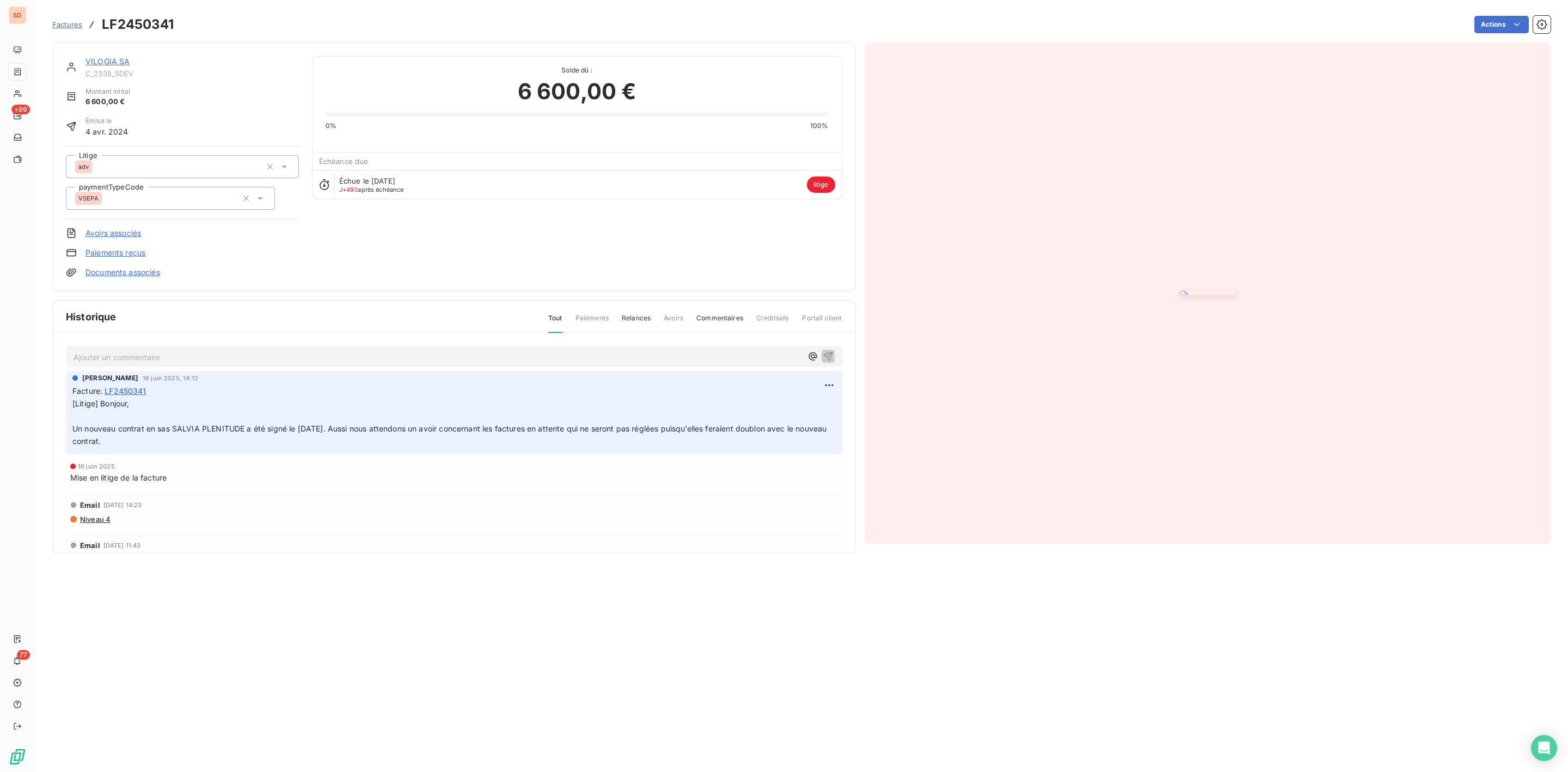
click at [103, 63] on link "VILOGIA SA" at bounding box center [107, 61] width 45 height 10
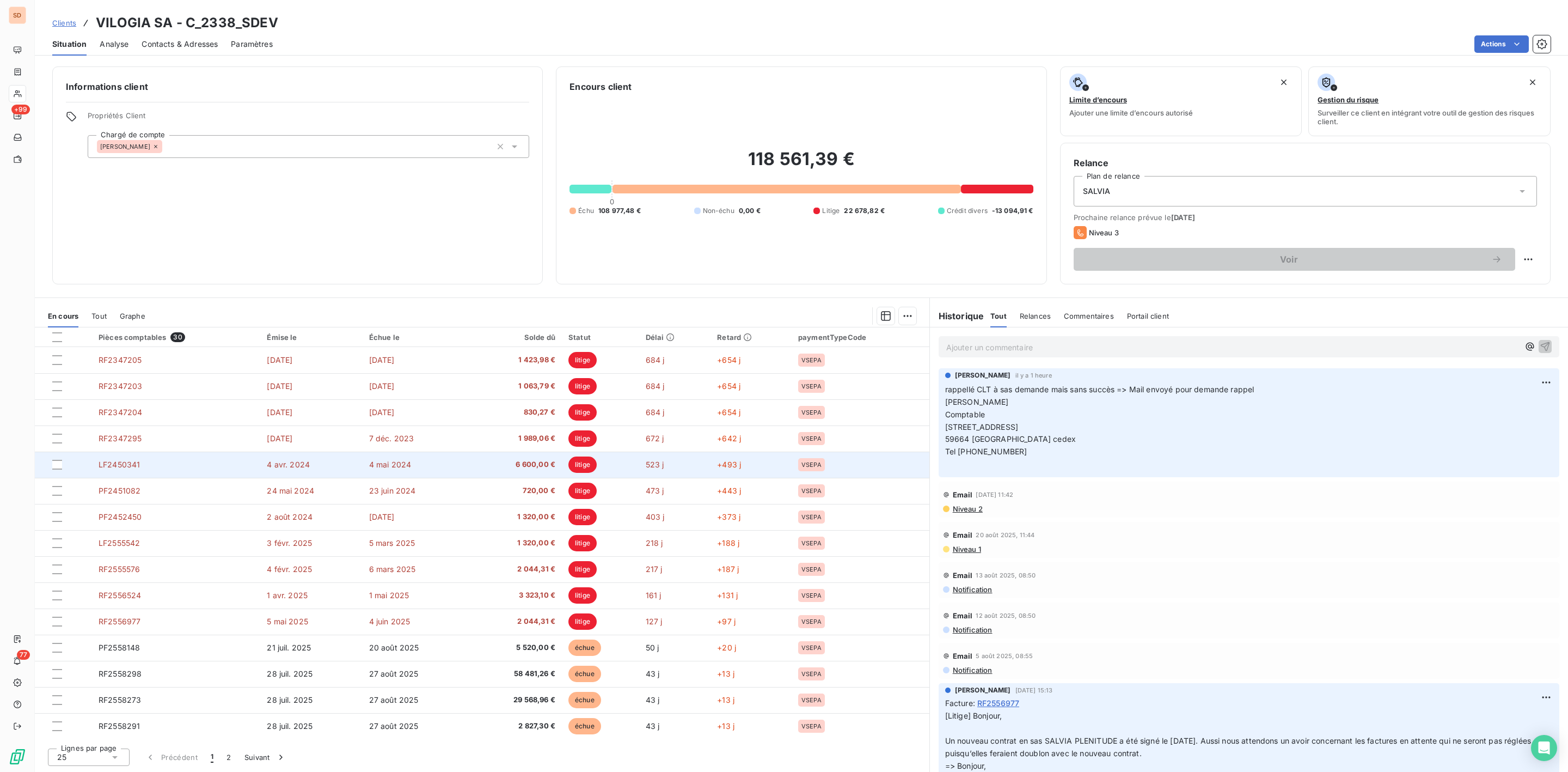
click at [182, 469] on td "LF2450341" at bounding box center [176, 464] width 168 height 26
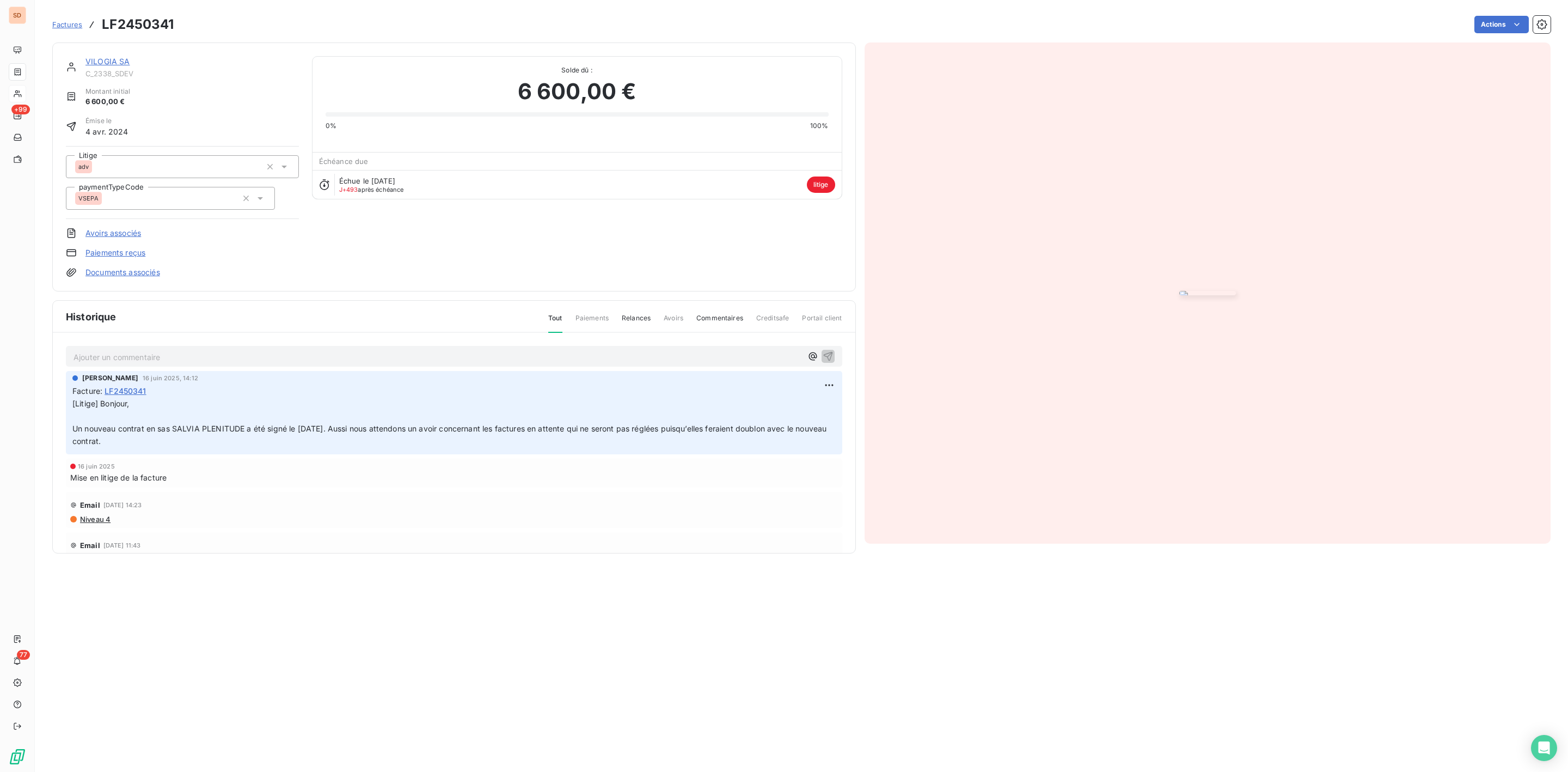
click at [1179, 291] on img "button" at bounding box center [1207, 293] width 57 height 4
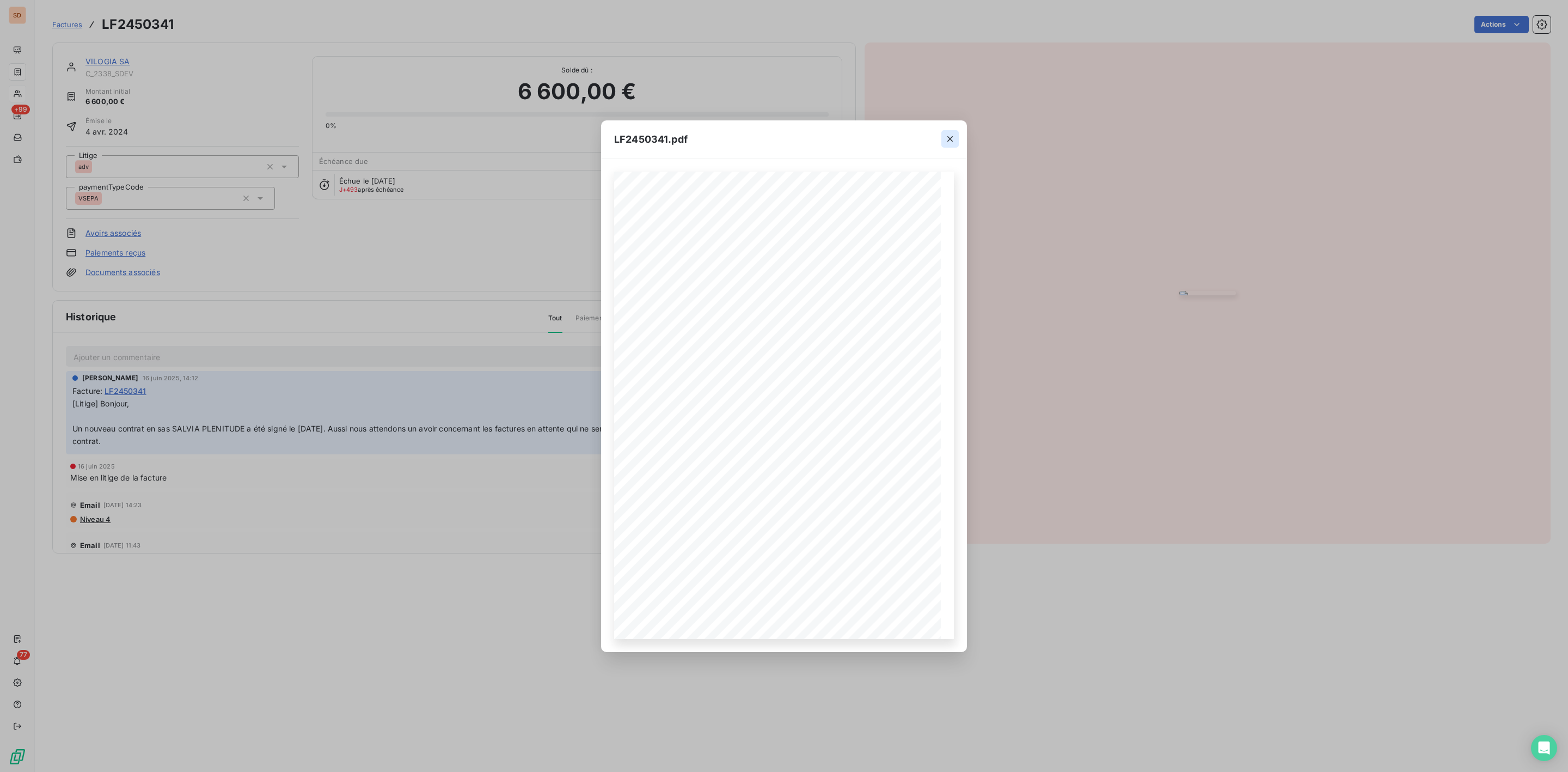
click at [948, 139] on icon "button" at bounding box center [950, 138] width 11 height 11
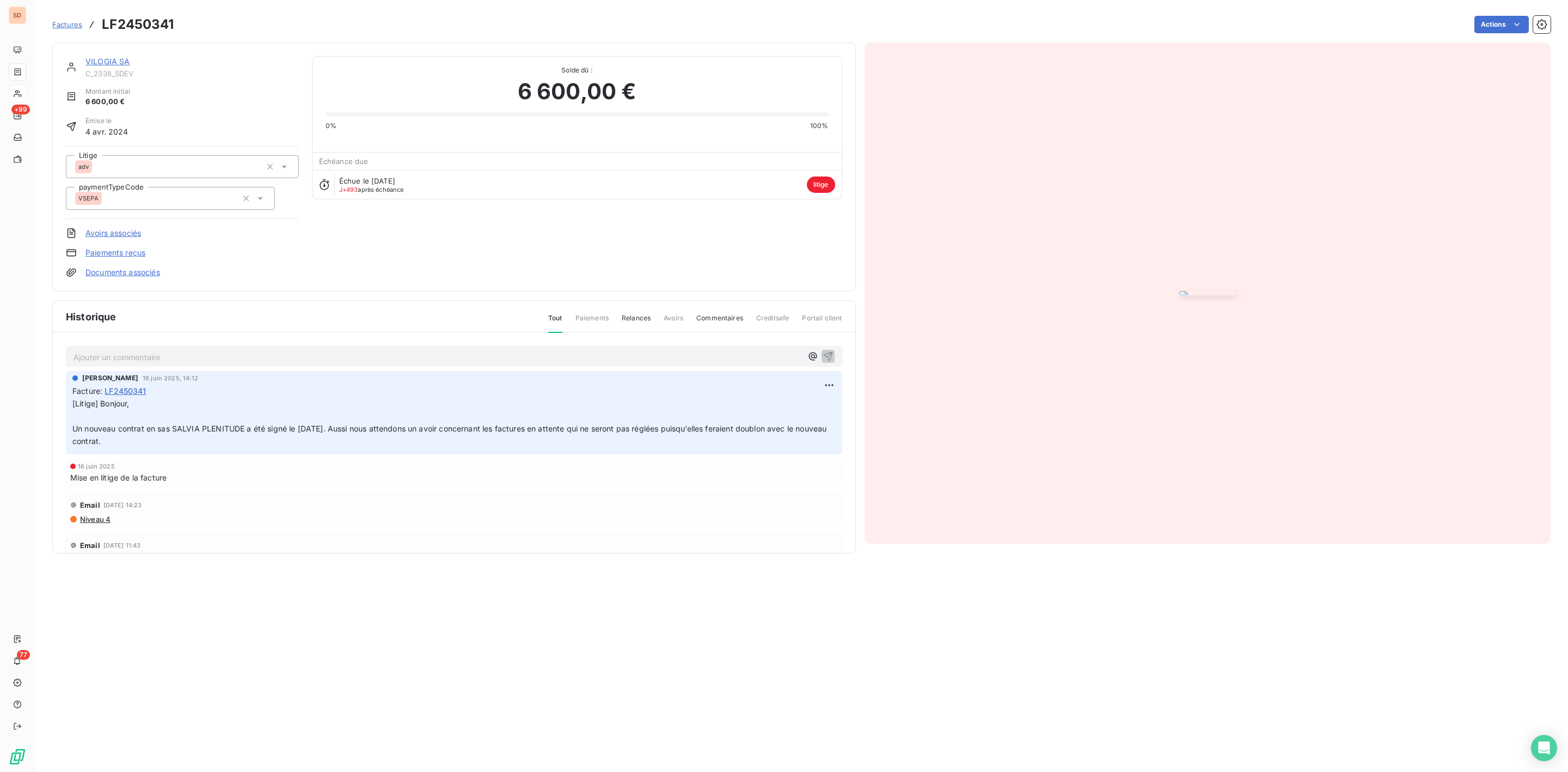
click at [115, 61] on link "VILOGIA SA" at bounding box center [107, 61] width 45 height 10
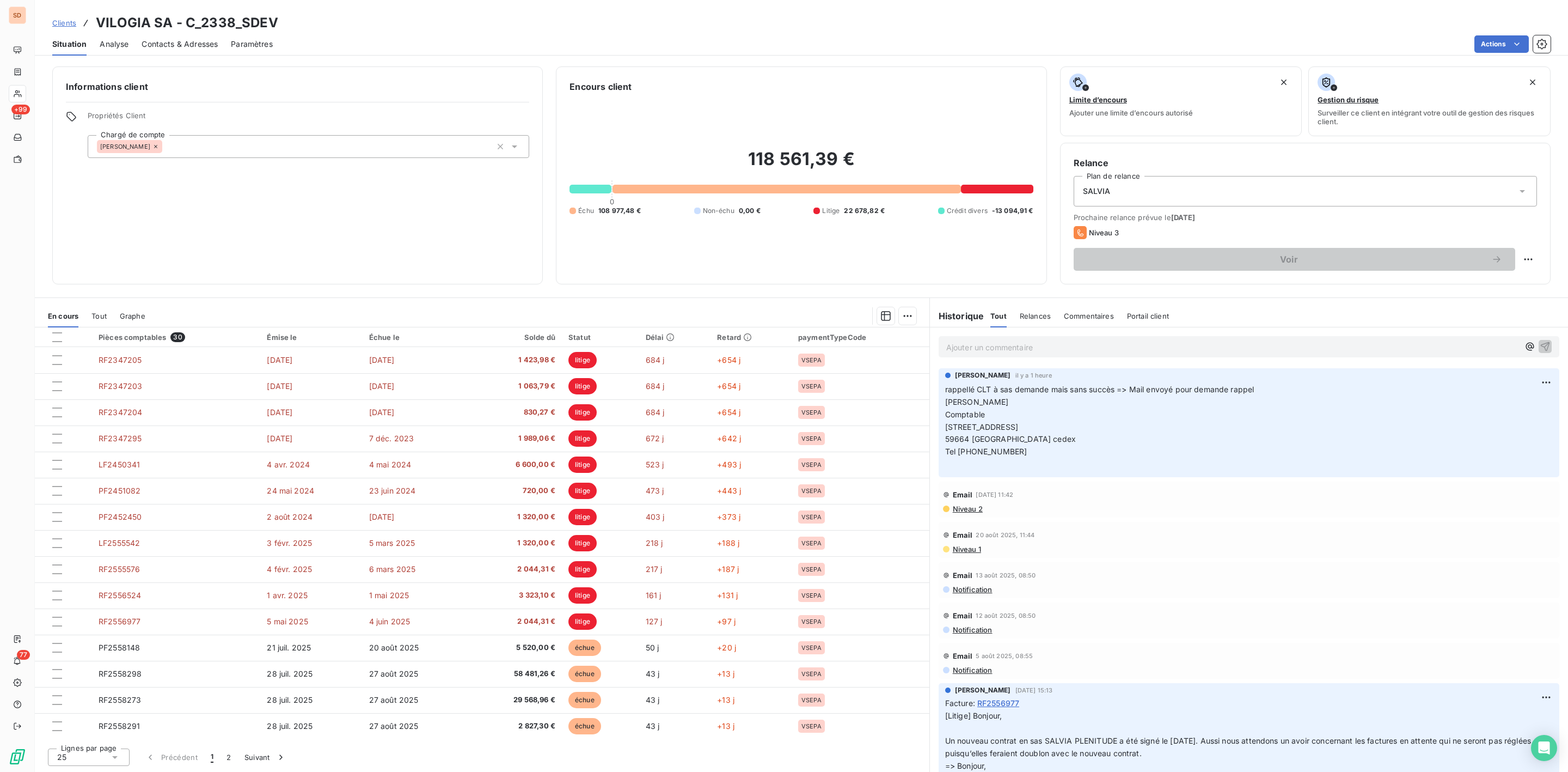
click at [157, 40] on span "Contacts & Adresses" at bounding box center [180, 44] width 77 height 11
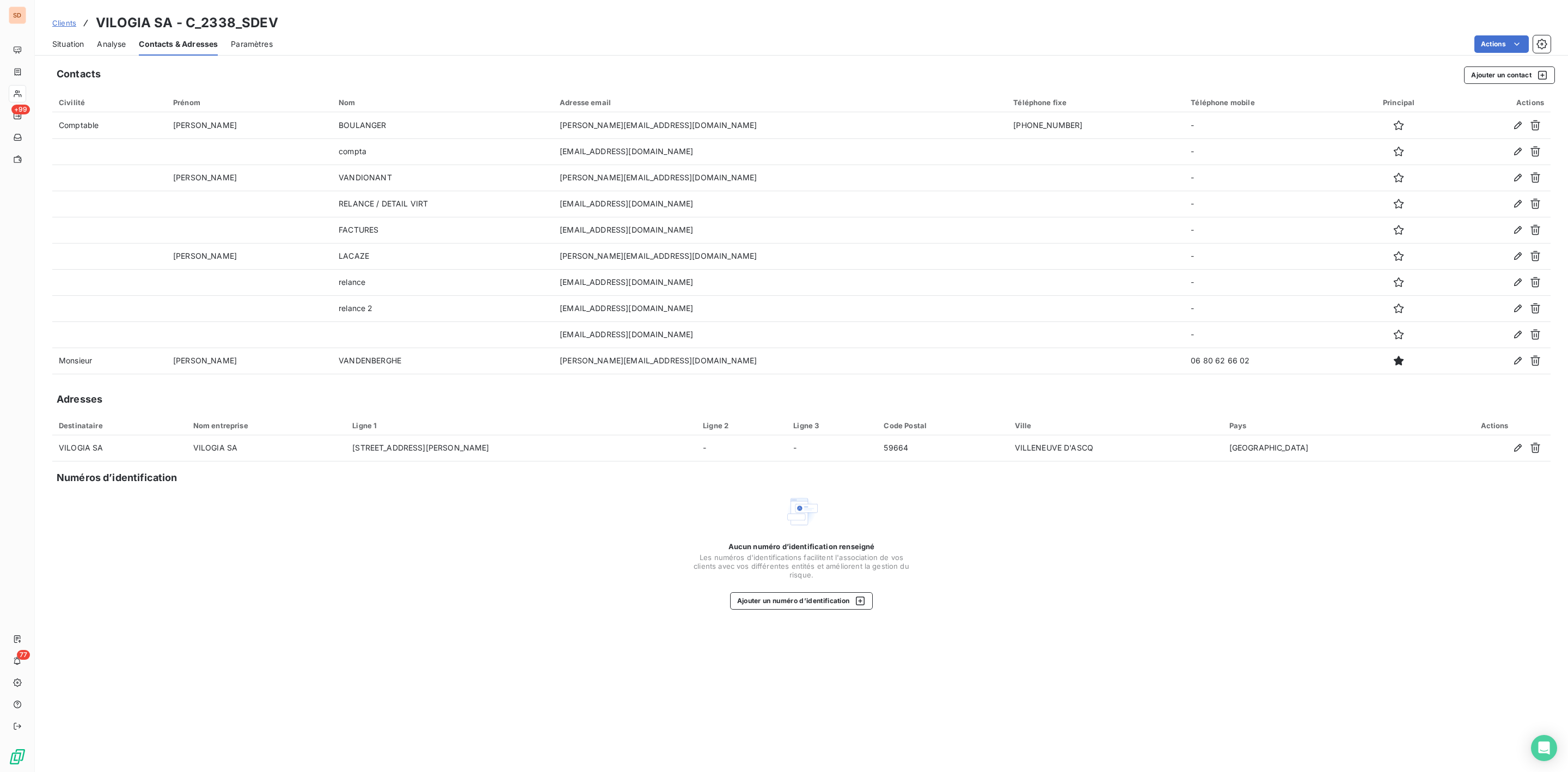
click at [74, 47] on span "Situation" at bounding box center [68, 44] width 32 height 11
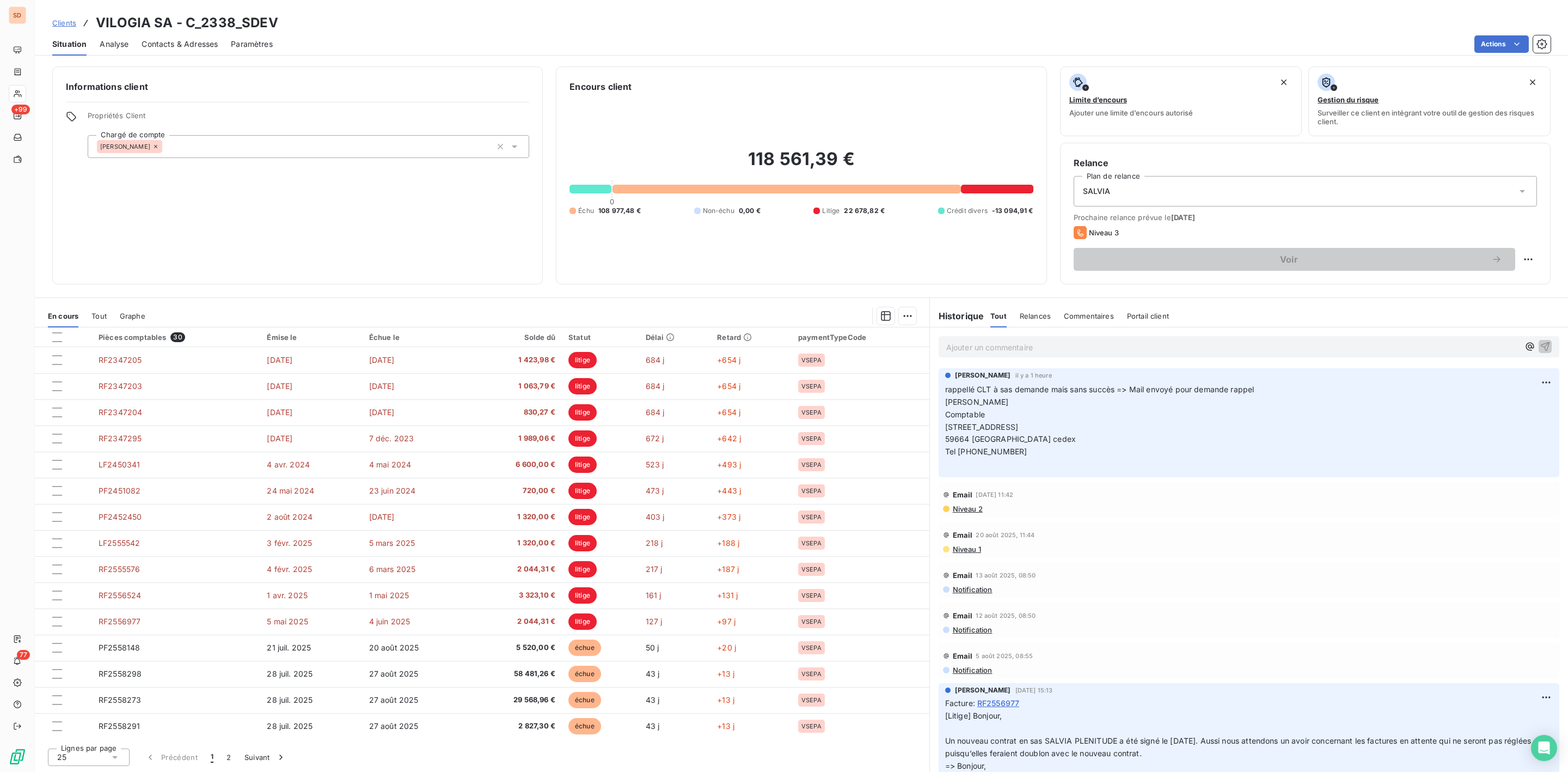
click at [178, 43] on span "Contacts & Adresses" at bounding box center [180, 44] width 77 height 11
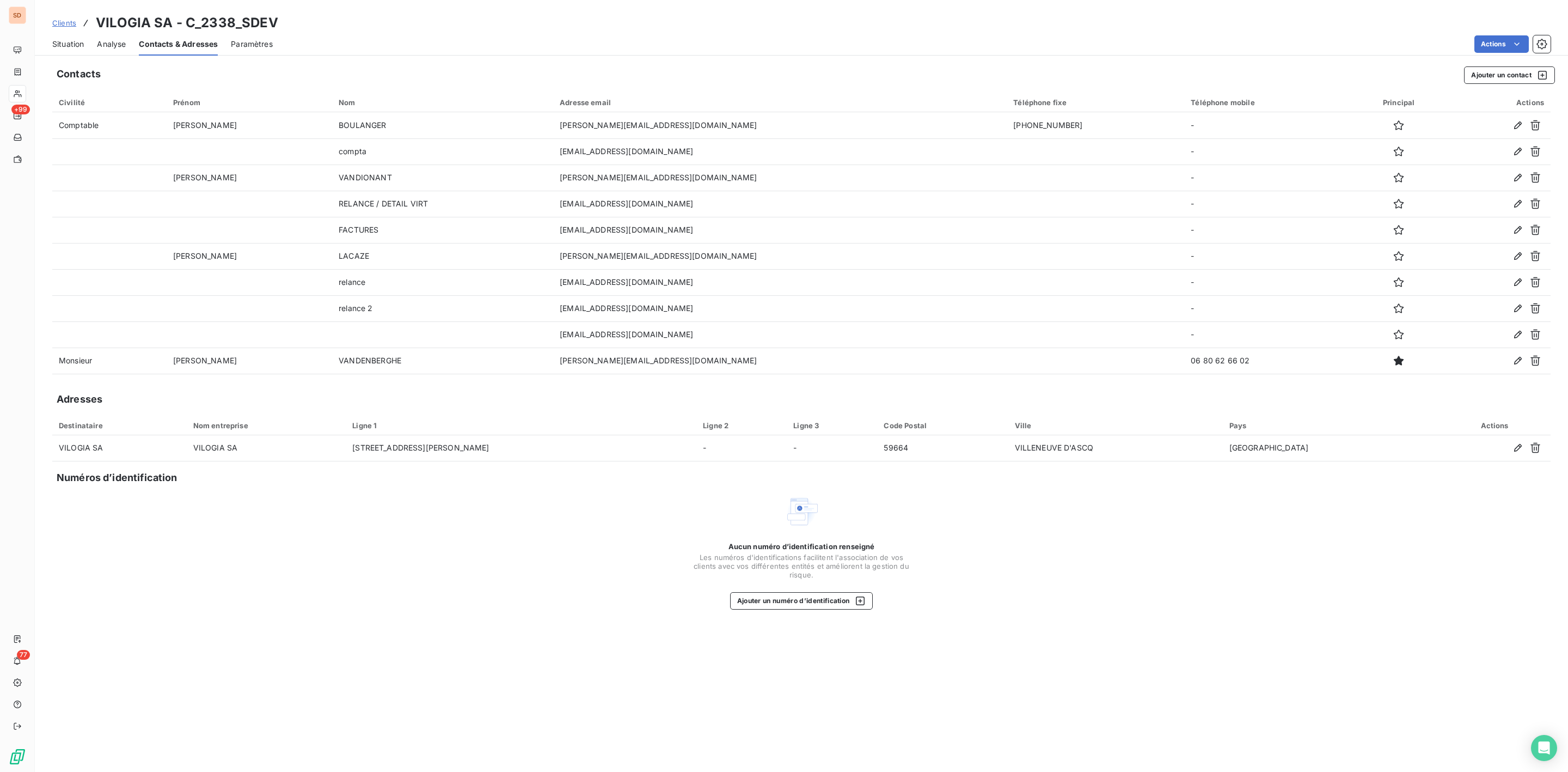
click at [76, 41] on span "Situation" at bounding box center [68, 44] width 32 height 11
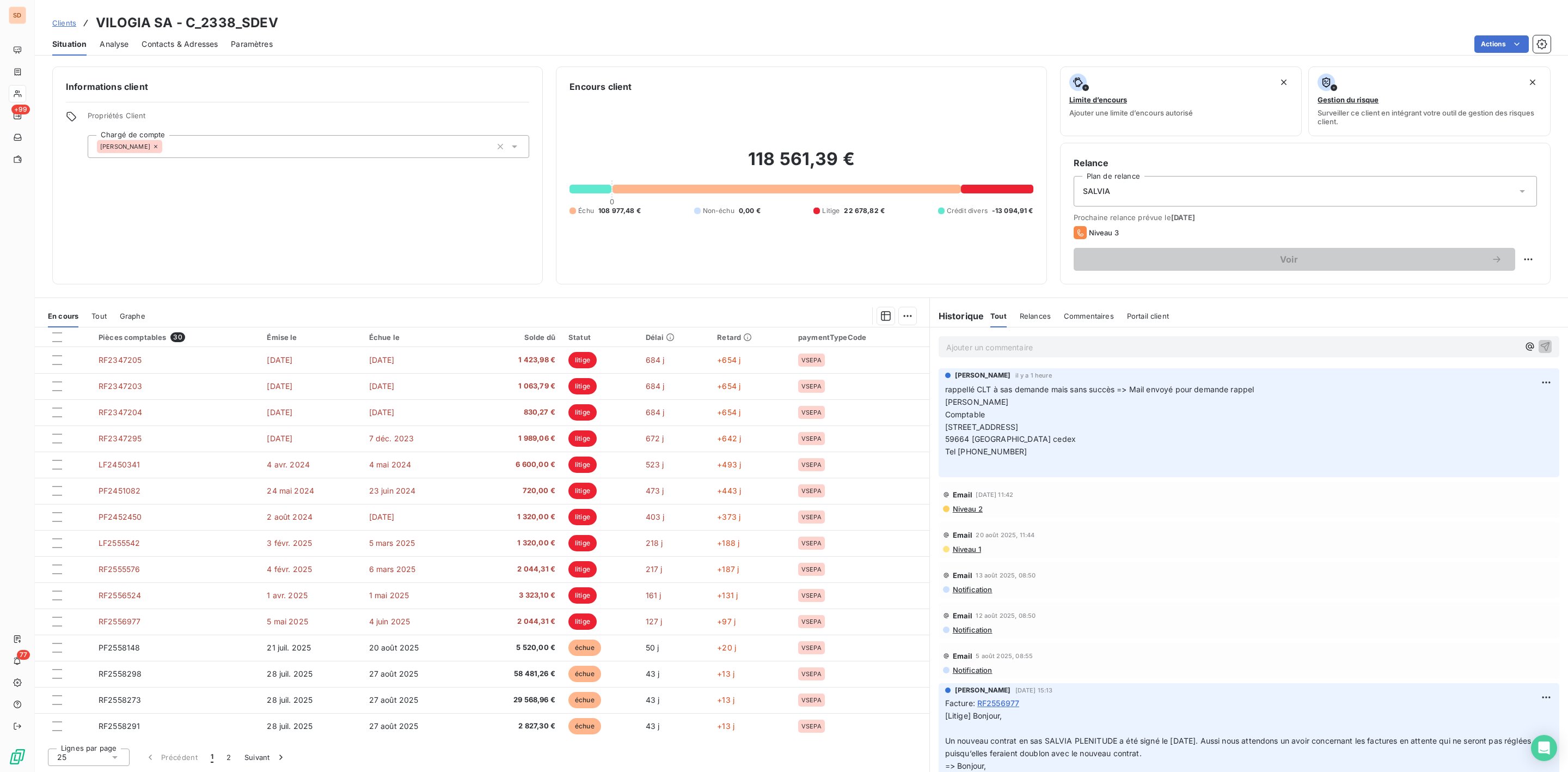
click at [160, 46] on span "Contacts & Adresses" at bounding box center [180, 44] width 77 height 11
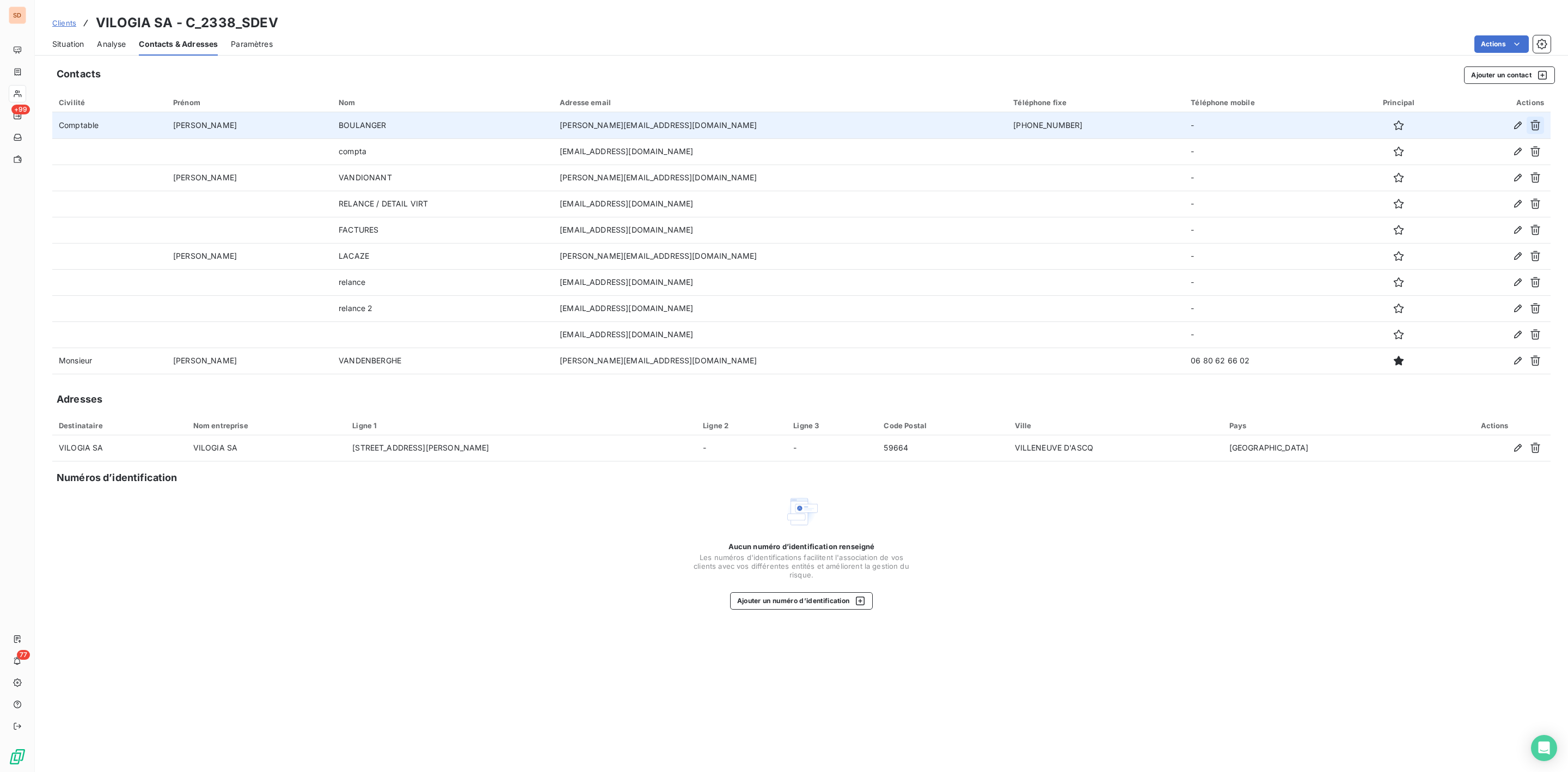
click at [1533, 126] on icon "button" at bounding box center [1535, 125] width 11 height 11
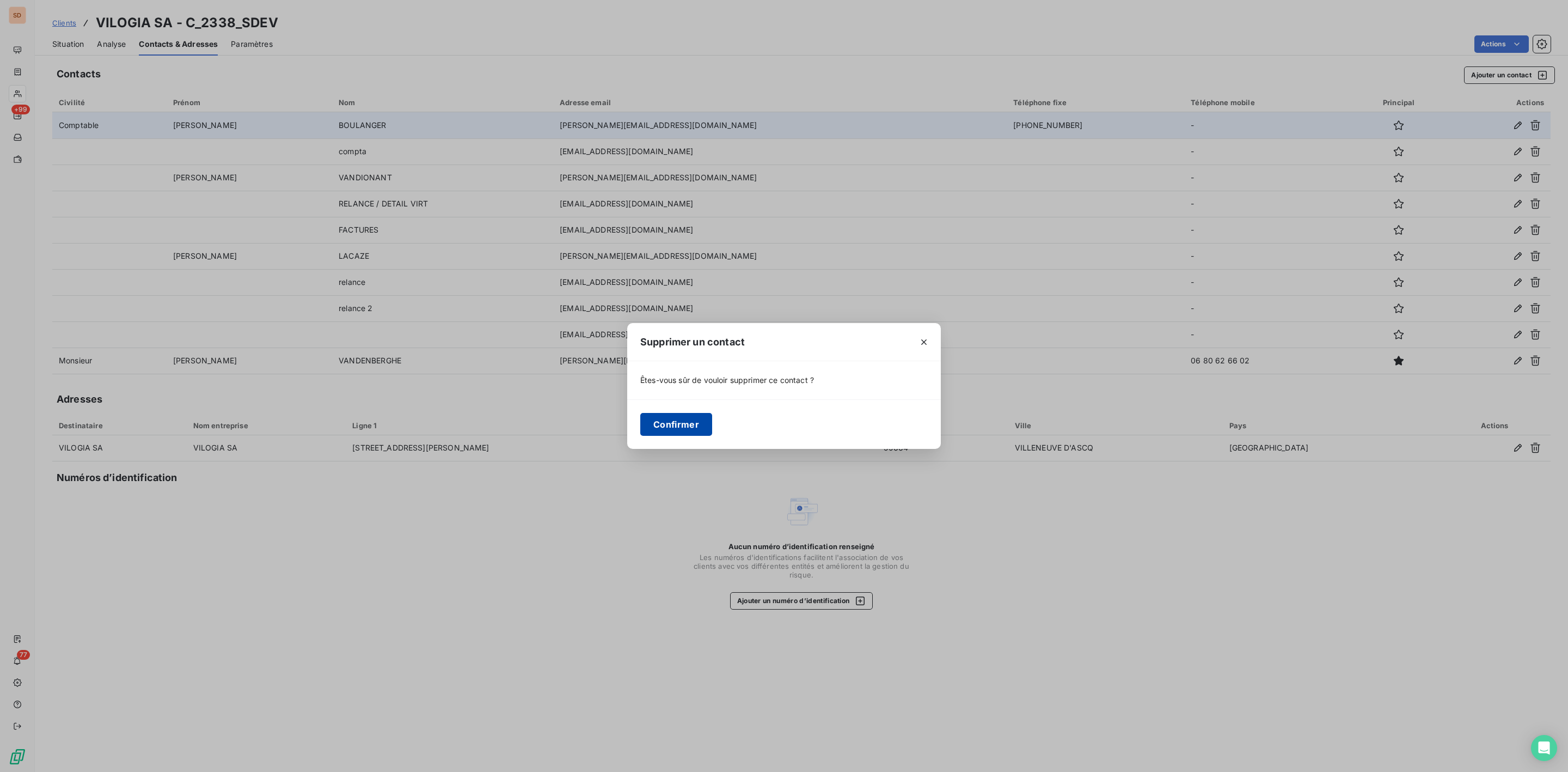
click at [670, 425] on button "Confirmer" at bounding box center [676, 424] width 72 height 23
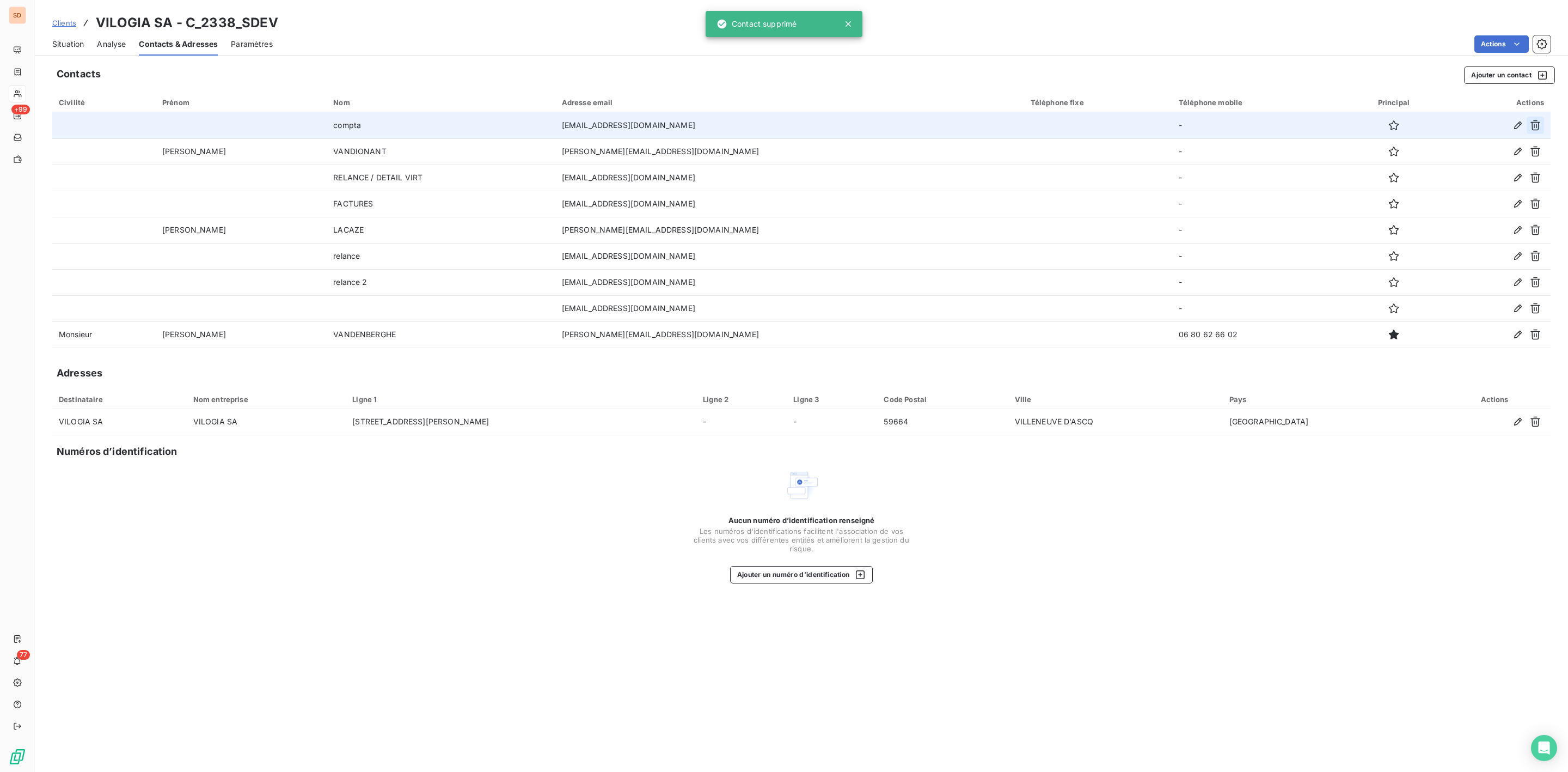
click at [1534, 124] on icon "button" at bounding box center [1535, 126] width 10 height 10
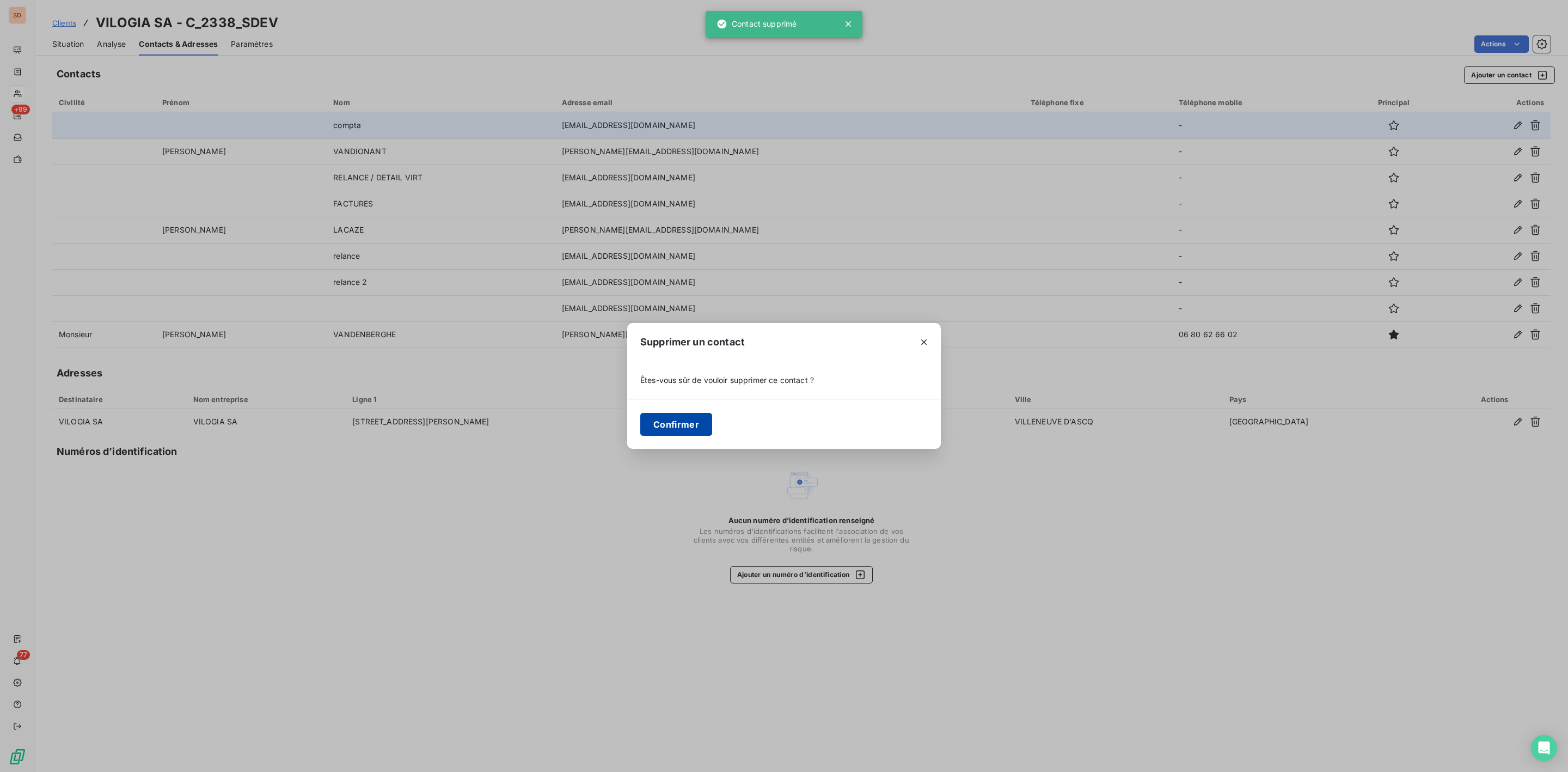
click at [673, 419] on button "Confirmer" at bounding box center [676, 424] width 72 height 23
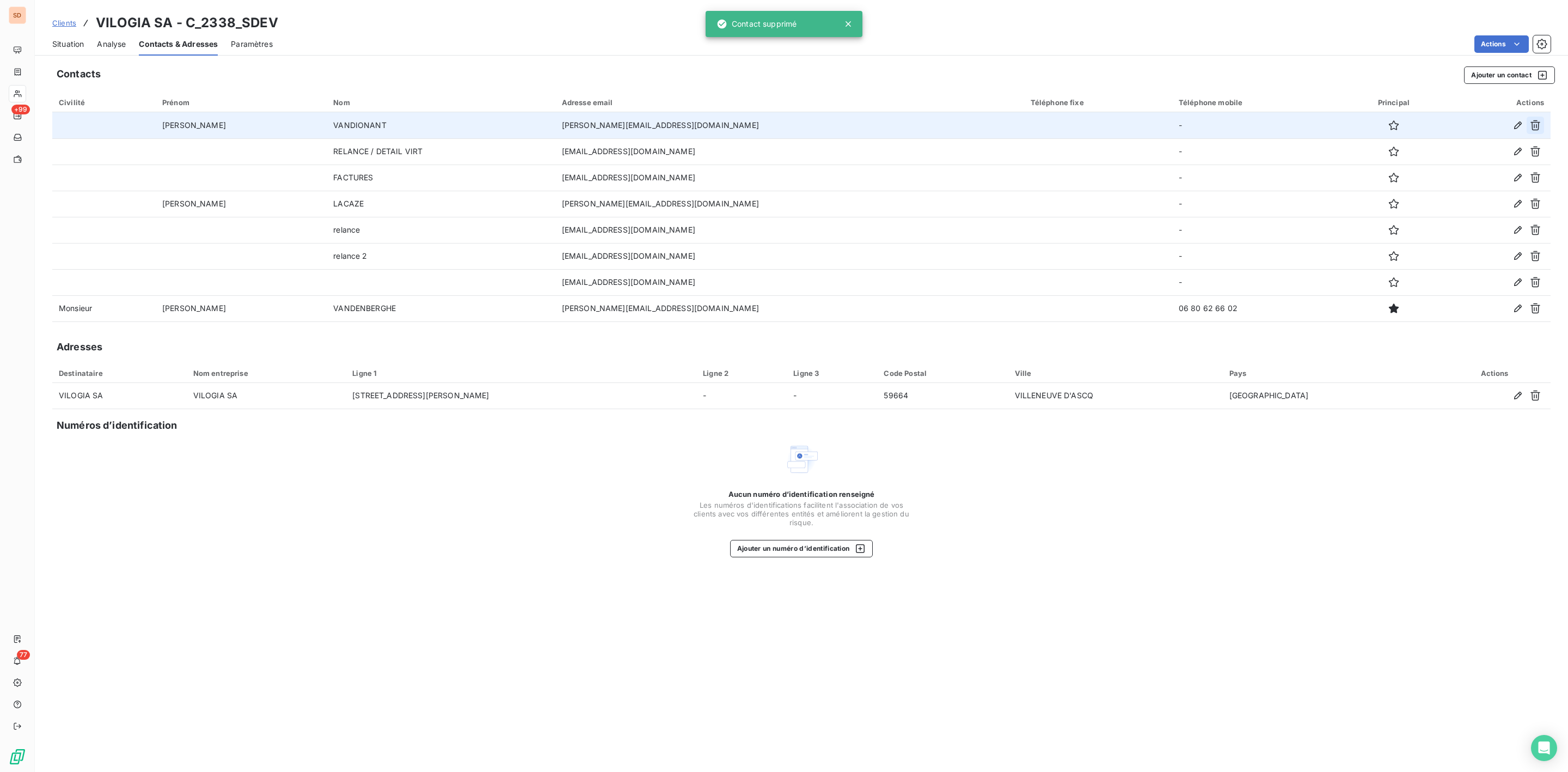
click at [1534, 124] on icon "button" at bounding box center [1535, 125] width 11 height 11
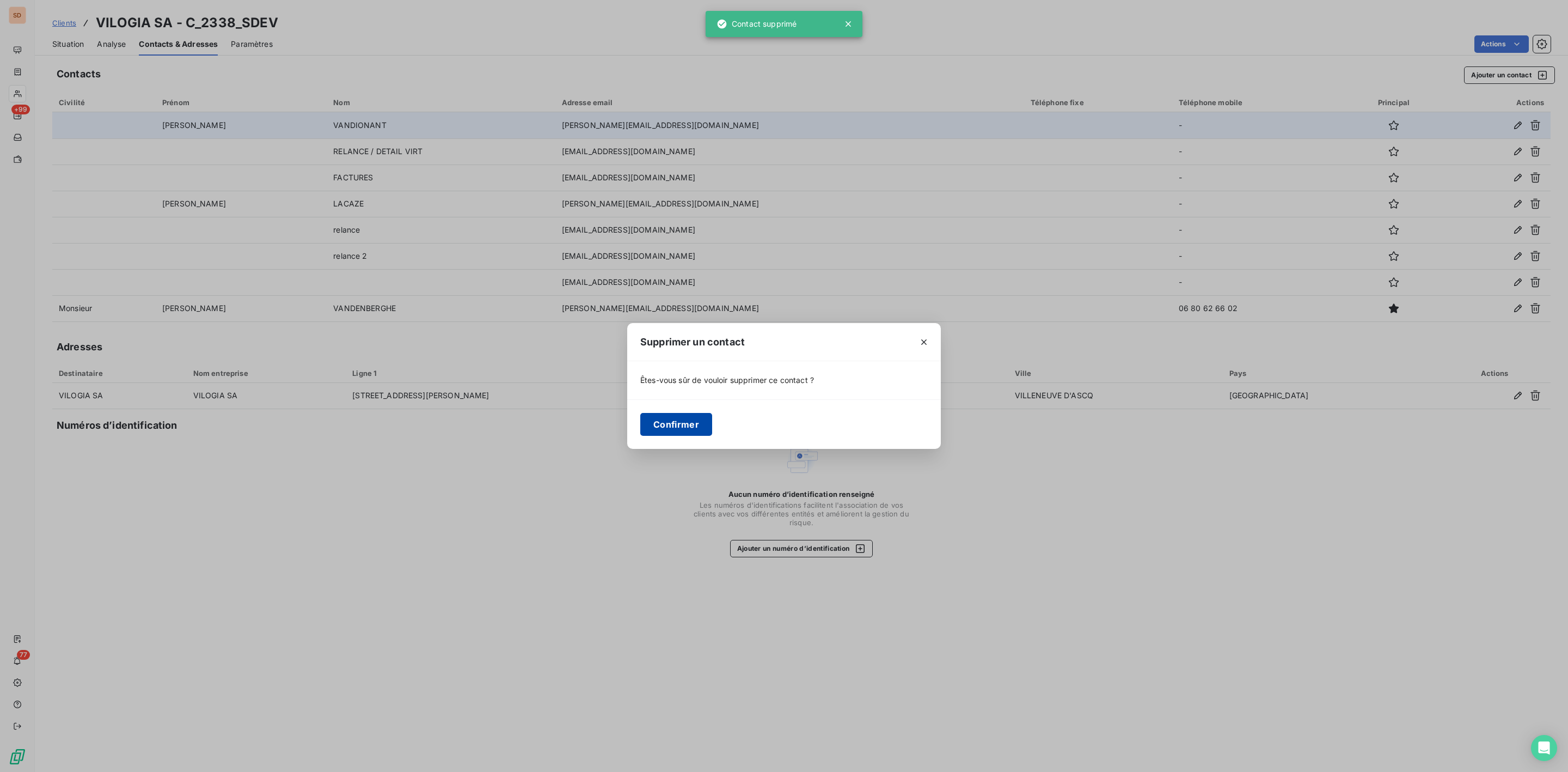
click at [659, 424] on button "Confirmer" at bounding box center [676, 424] width 72 height 23
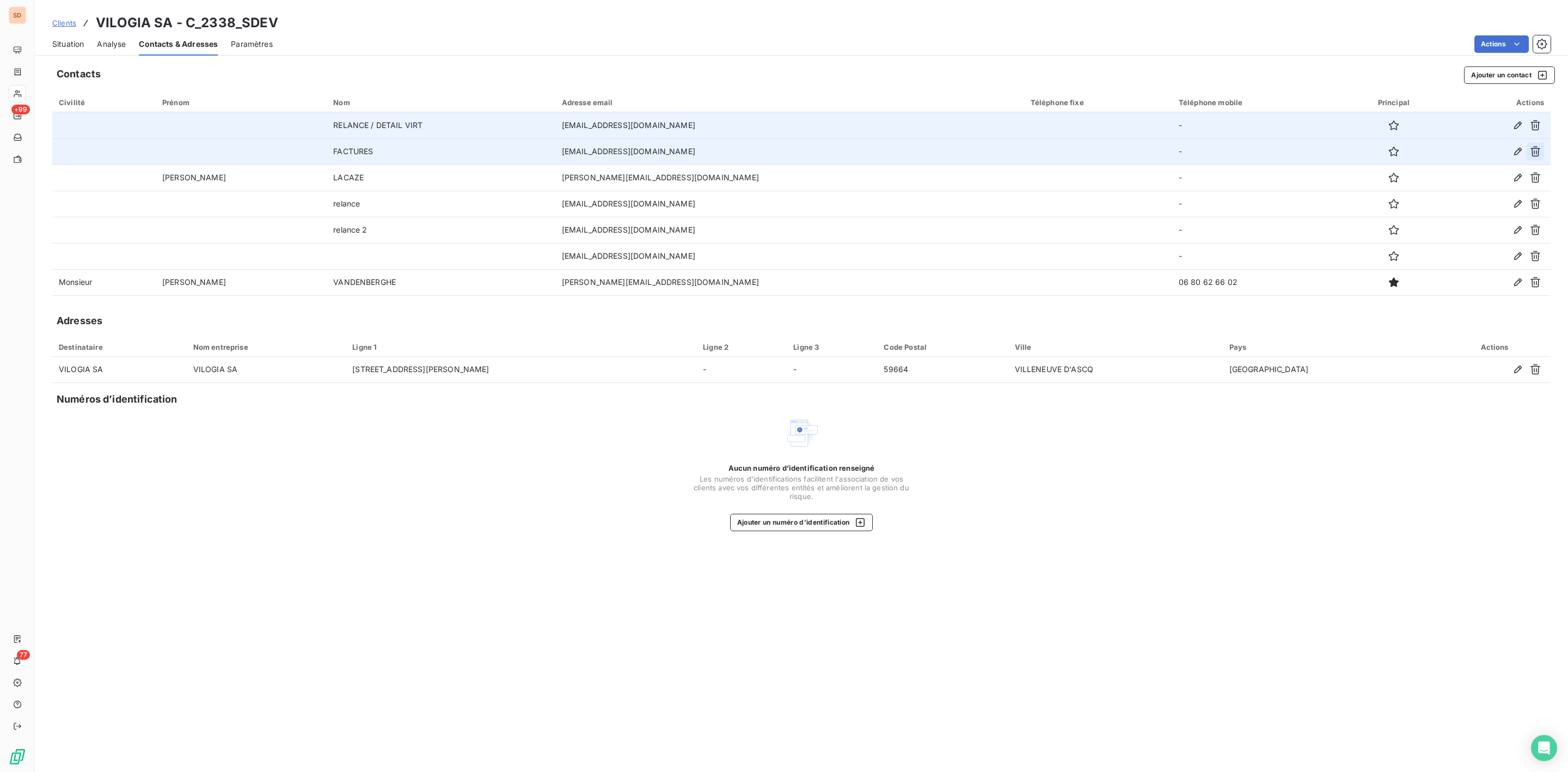
click at [1536, 150] on icon "button" at bounding box center [1535, 152] width 10 height 10
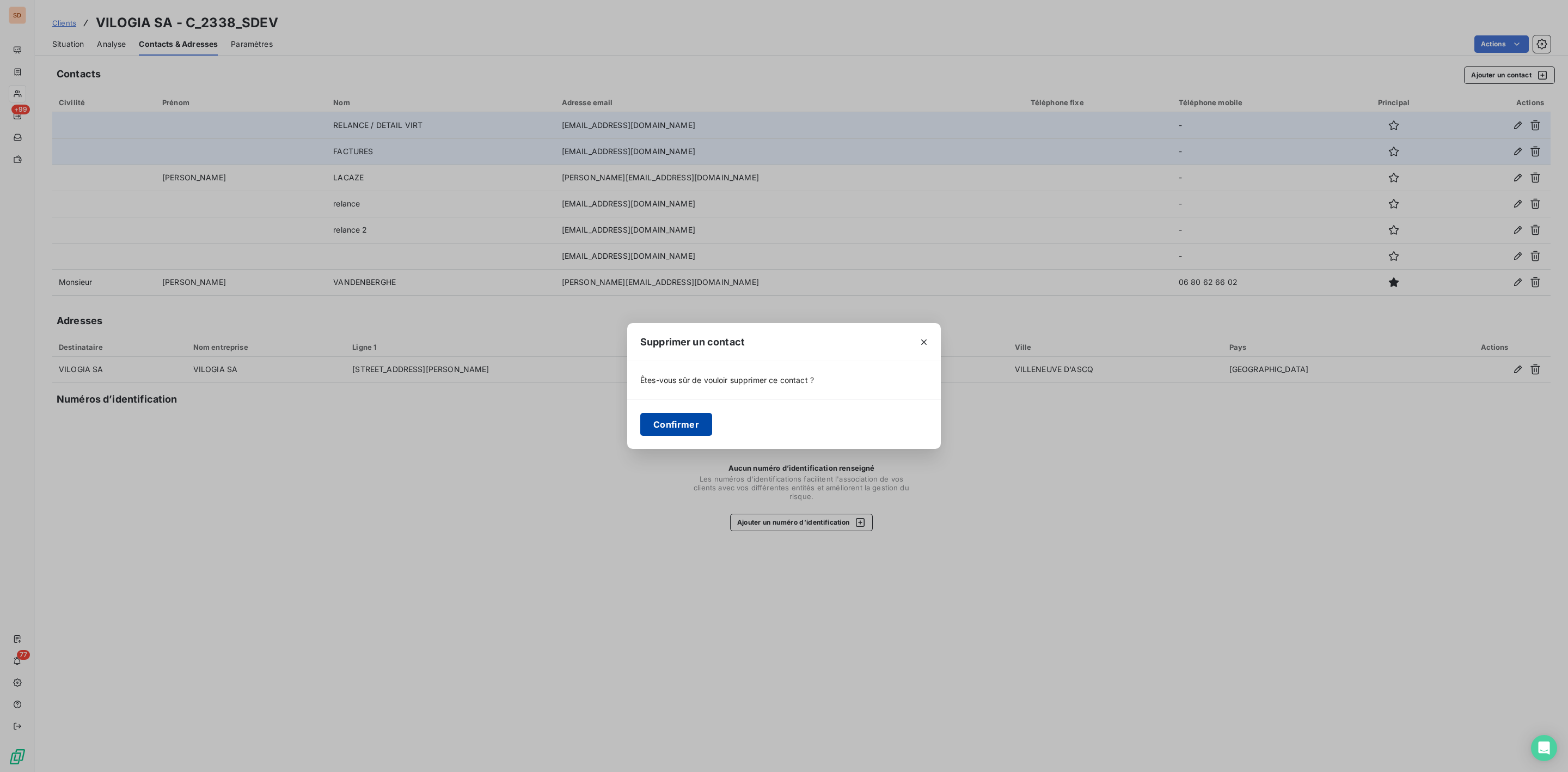
click at [664, 419] on button "Confirmer" at bounding box center [676, 424] width 72 height 23
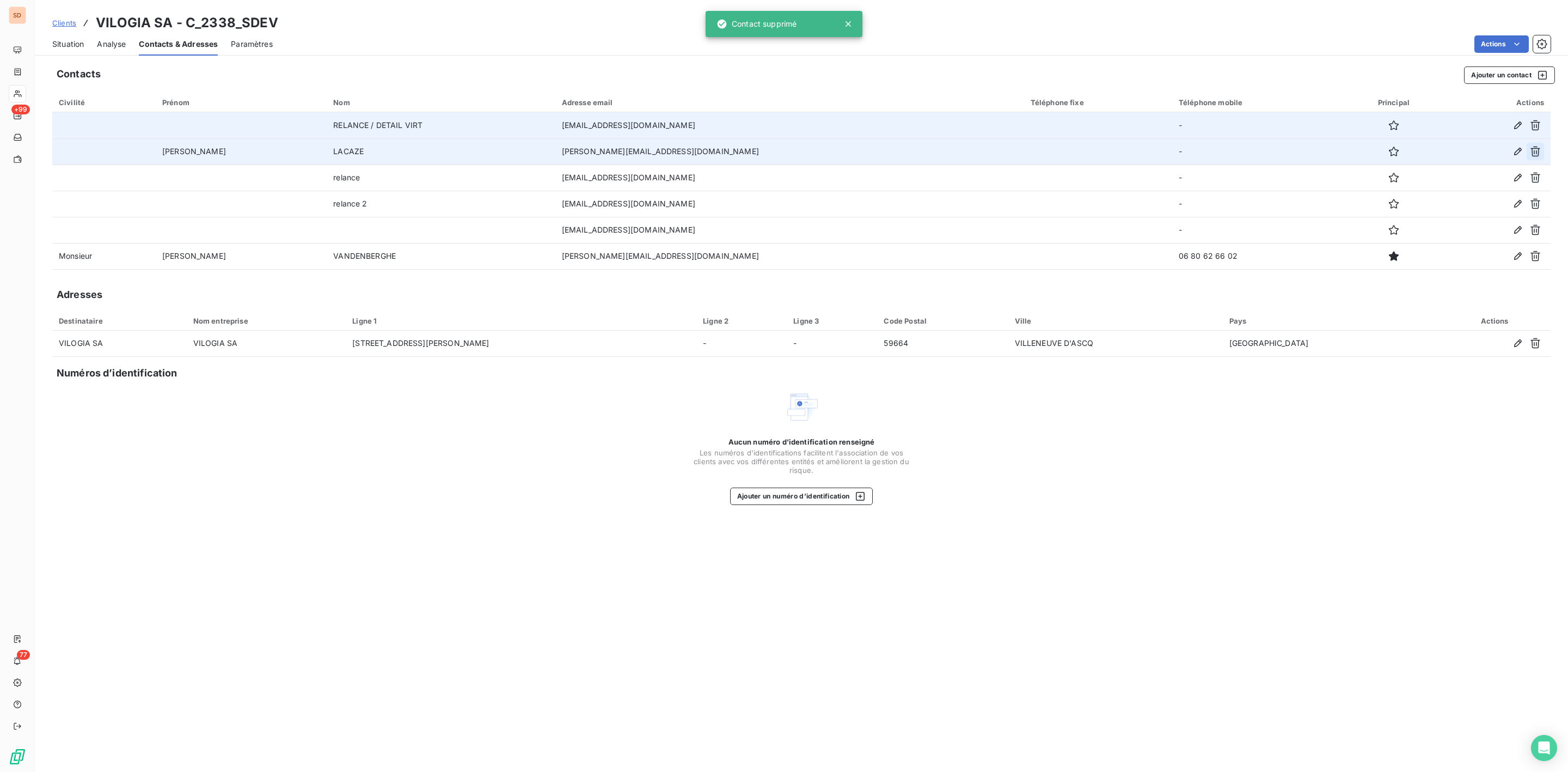
click at [1533, 152] on icon "button" at bounding box center [1535, 151] width 11 height 11
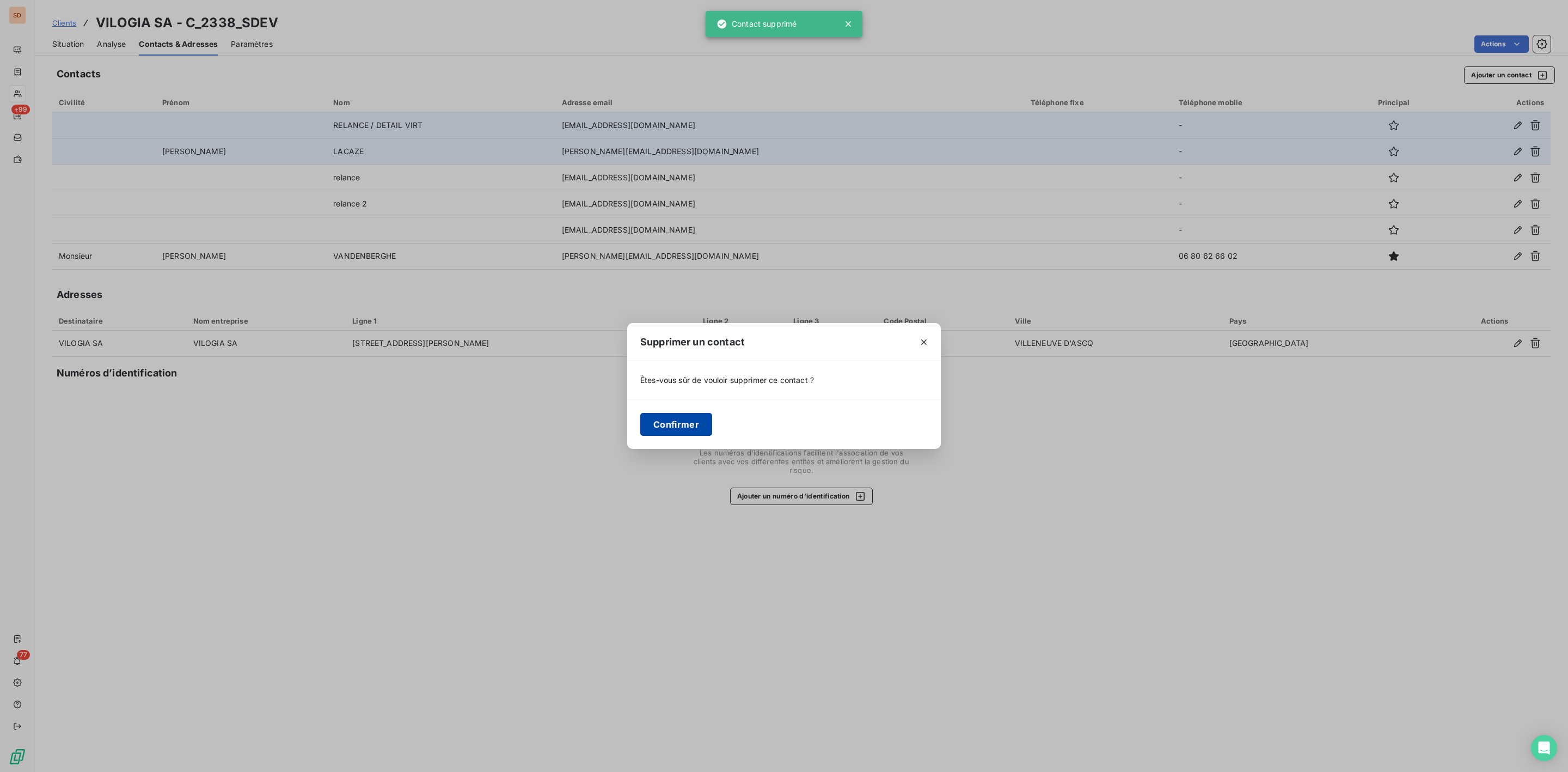
click at [694, 424] on button "Confirmer" at bounding box center [676, 424] width 72 height 23
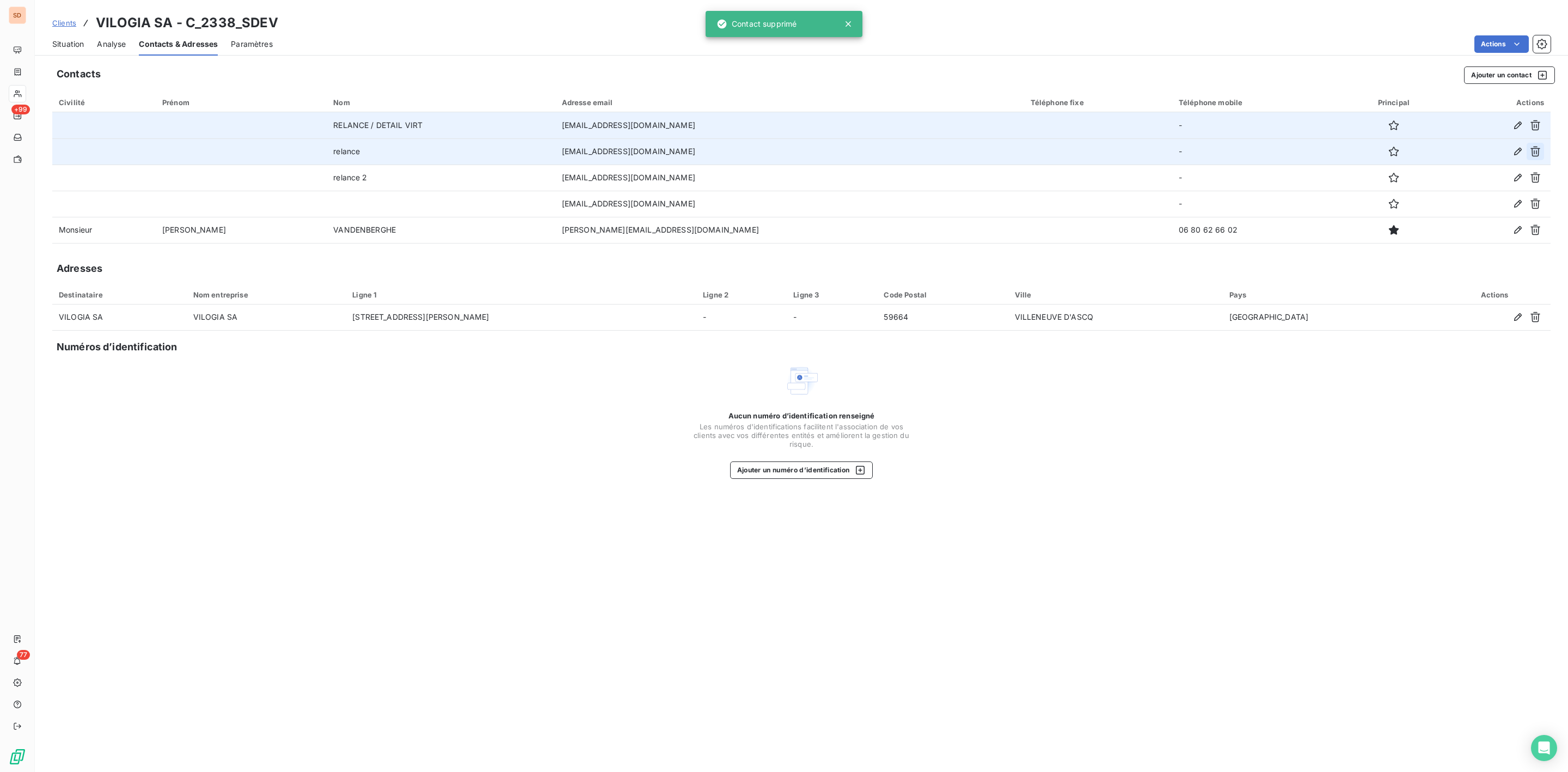
click at [1533, 148] on icon "button" at bounding box center [1535, 151] width 11 height 11
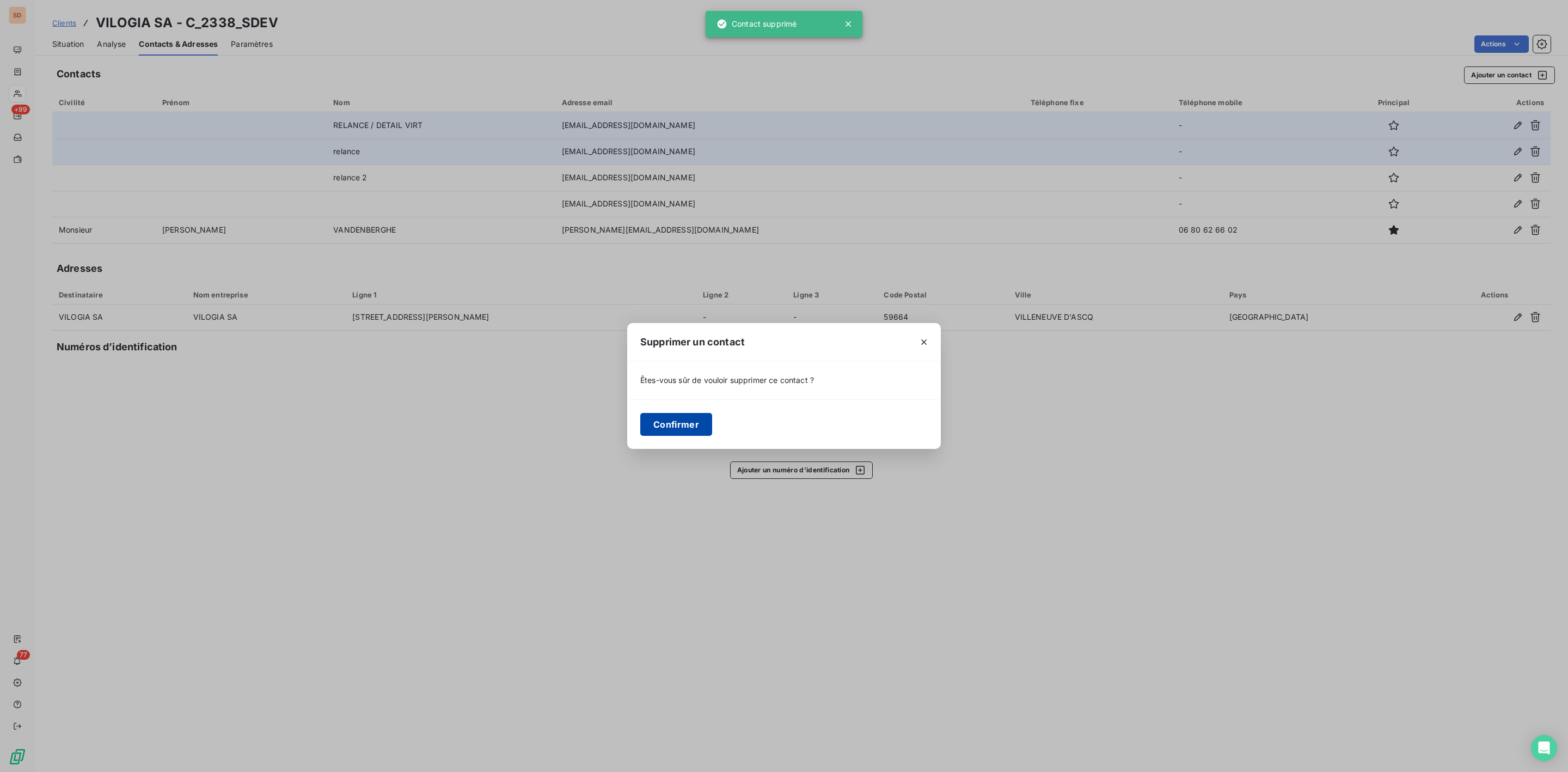
click at [696, 419] on button "Confirmer" at bounding box center [676, 424] width 72 height 23
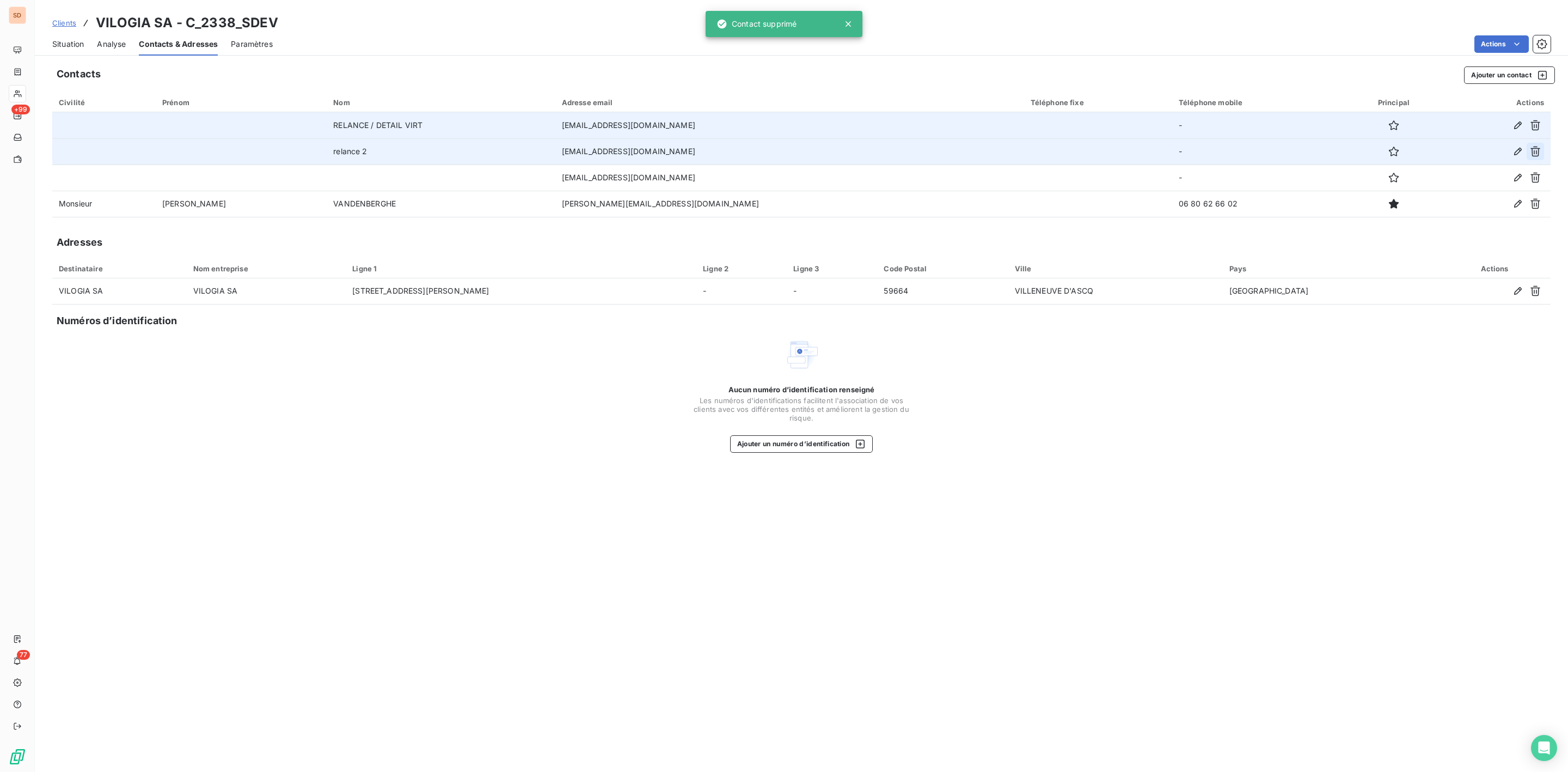
click at [1529, 149] on button "button" at bounding box center [1536, 152] width 18 height 18
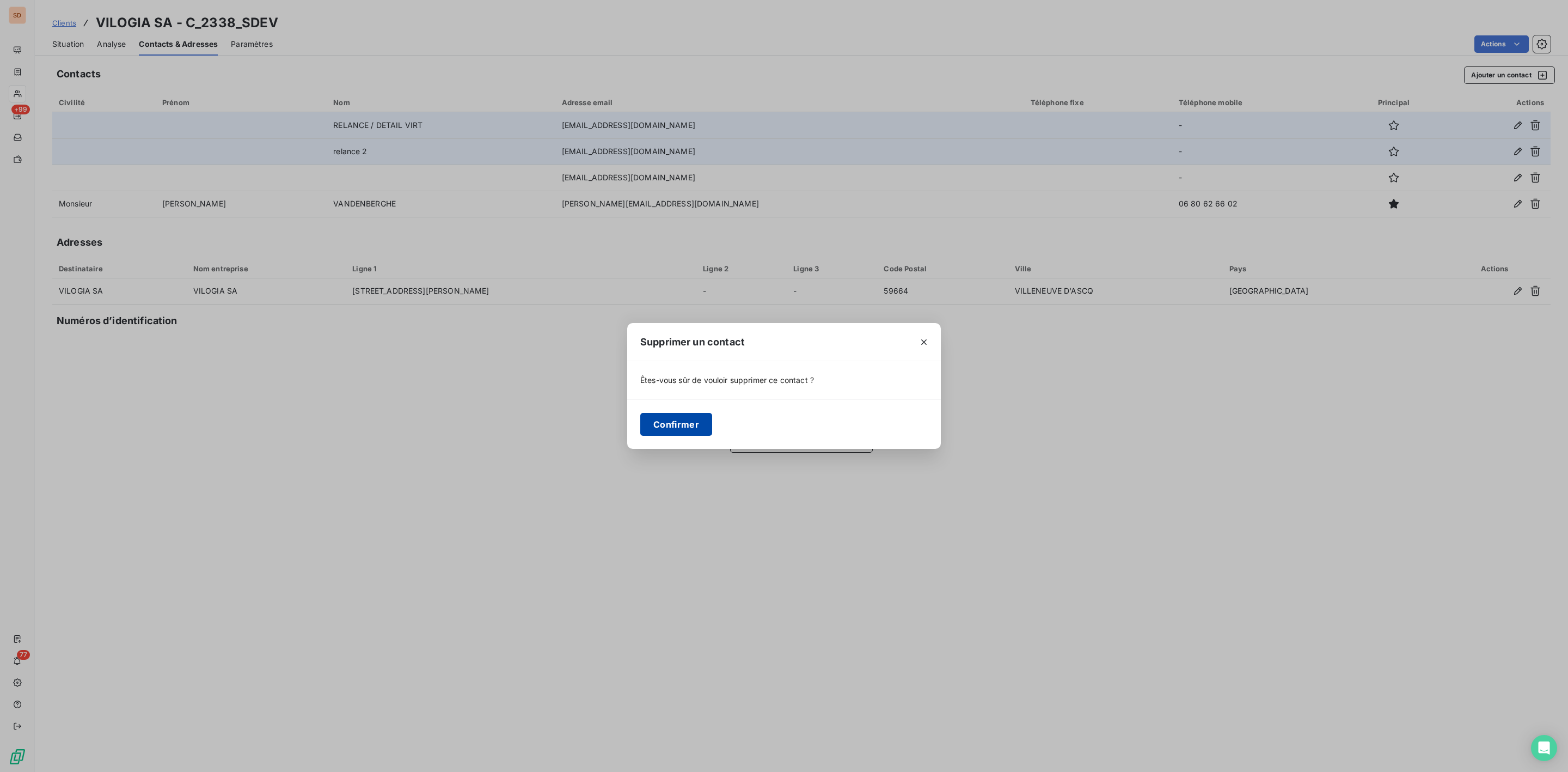
click at [664, 422] on button "Confirmer" at bounding box center [676, 424] width 72 height 23
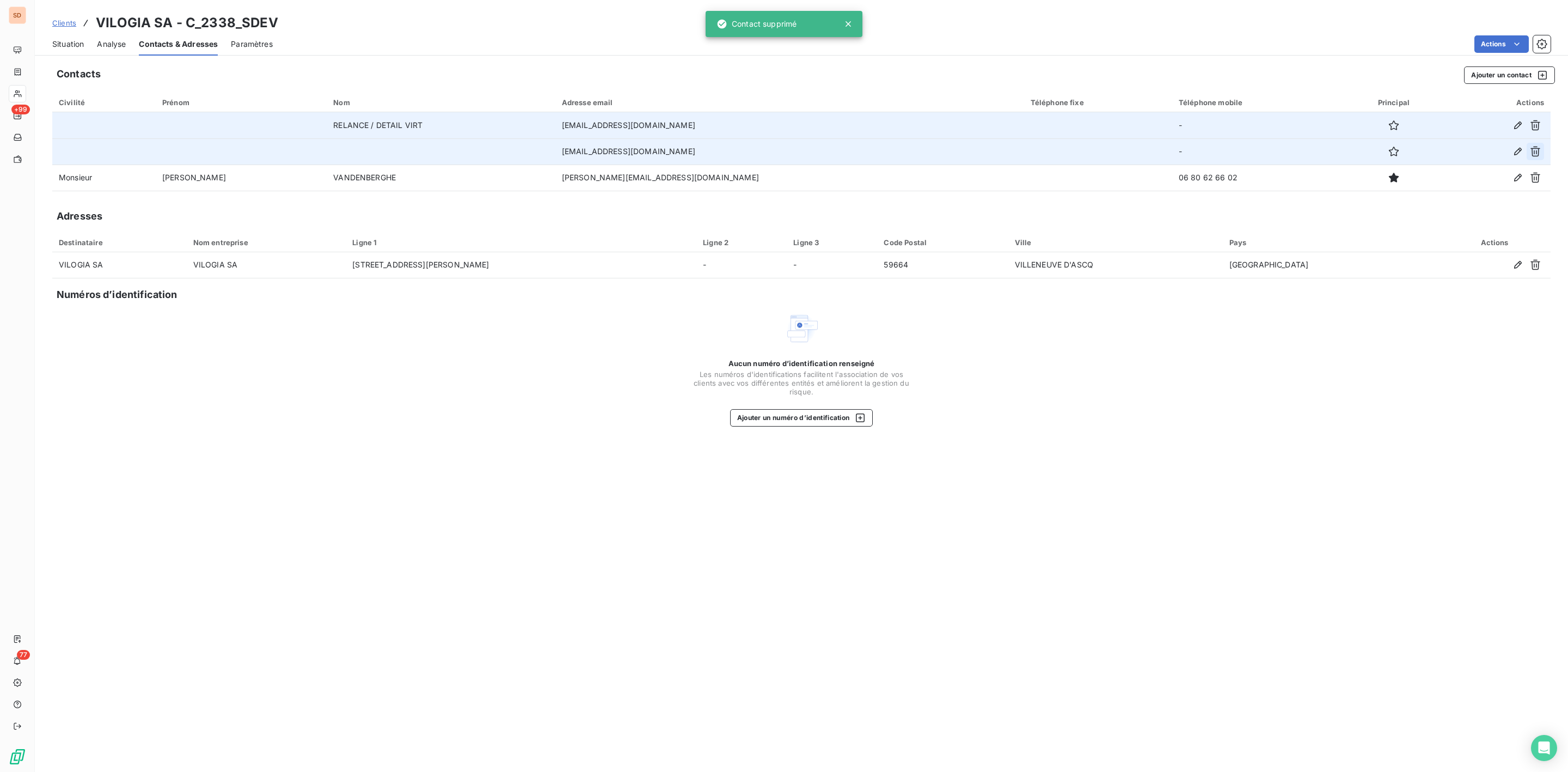
click at [1534, 148] on icon "button" at bounding box center [1535, 151] width 11 height 11
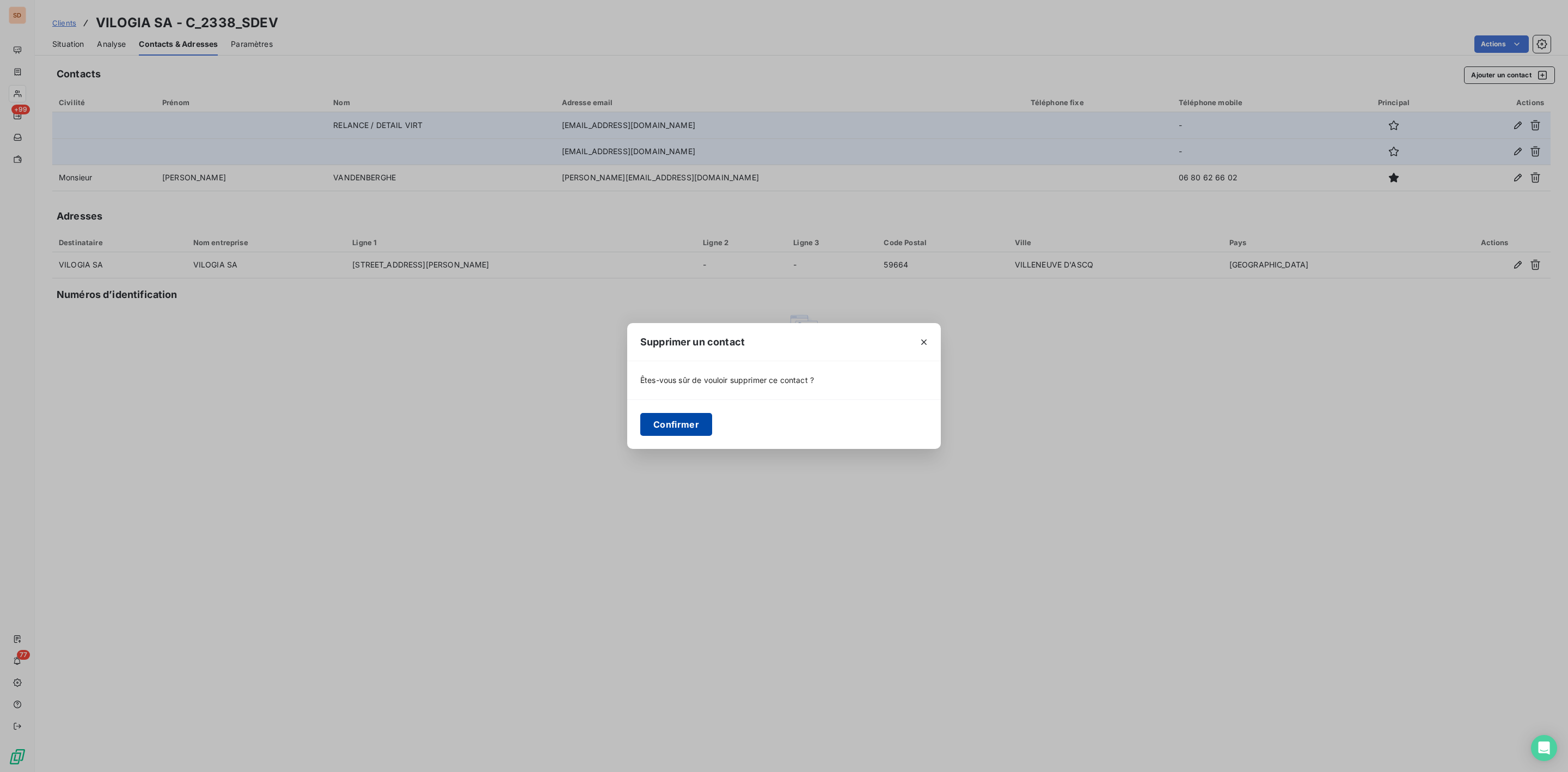
click at [667, 425] on button "Confirmer" at bounding box center [676, 424] width 72 height 23
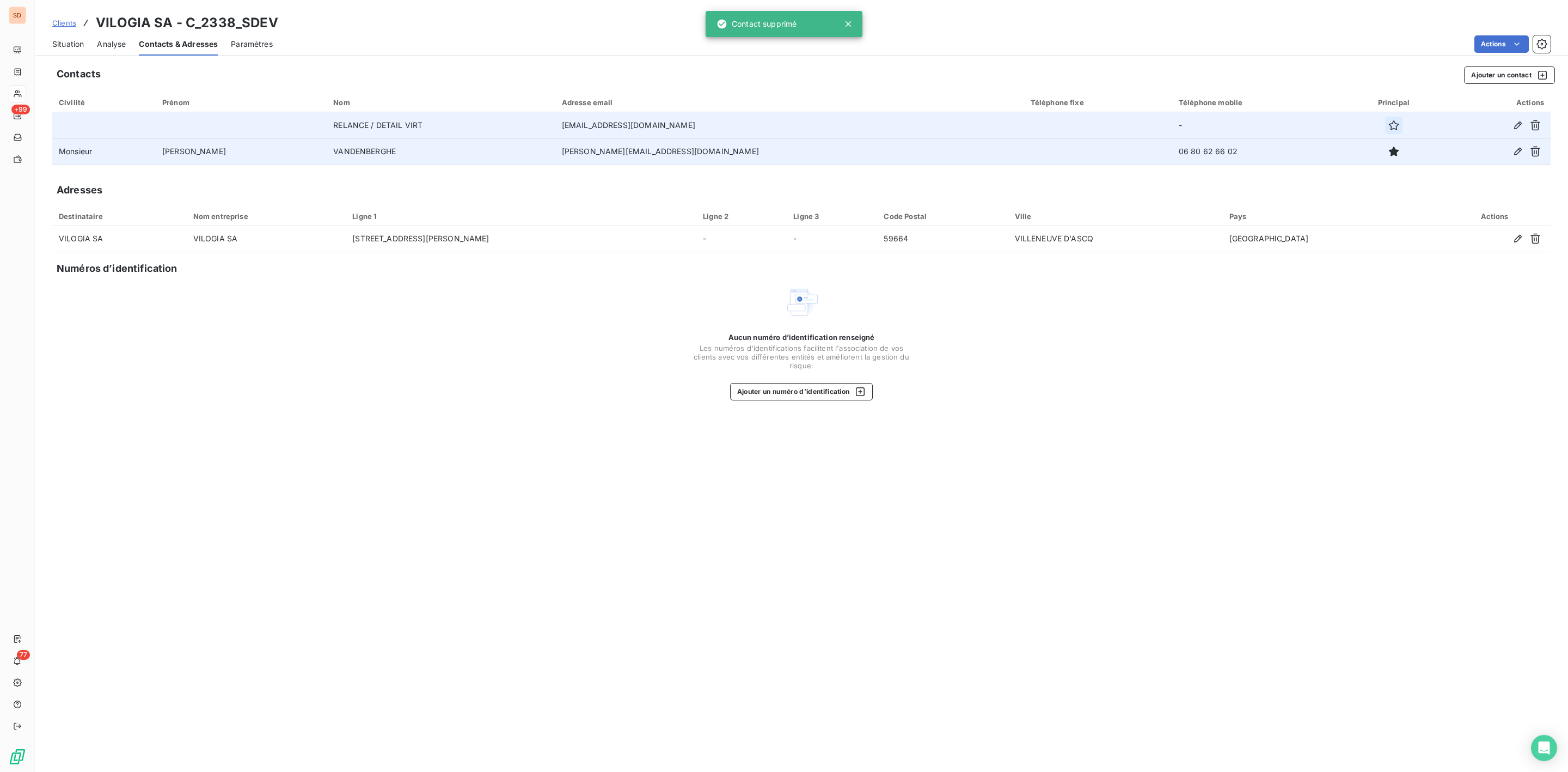
click at [1388, 124] on icon "button" at bounding box center [1394, 125] width 11 height 11
click at [77, 44] on span "Situation" at bounding box center [68, 44] width 32 height 11
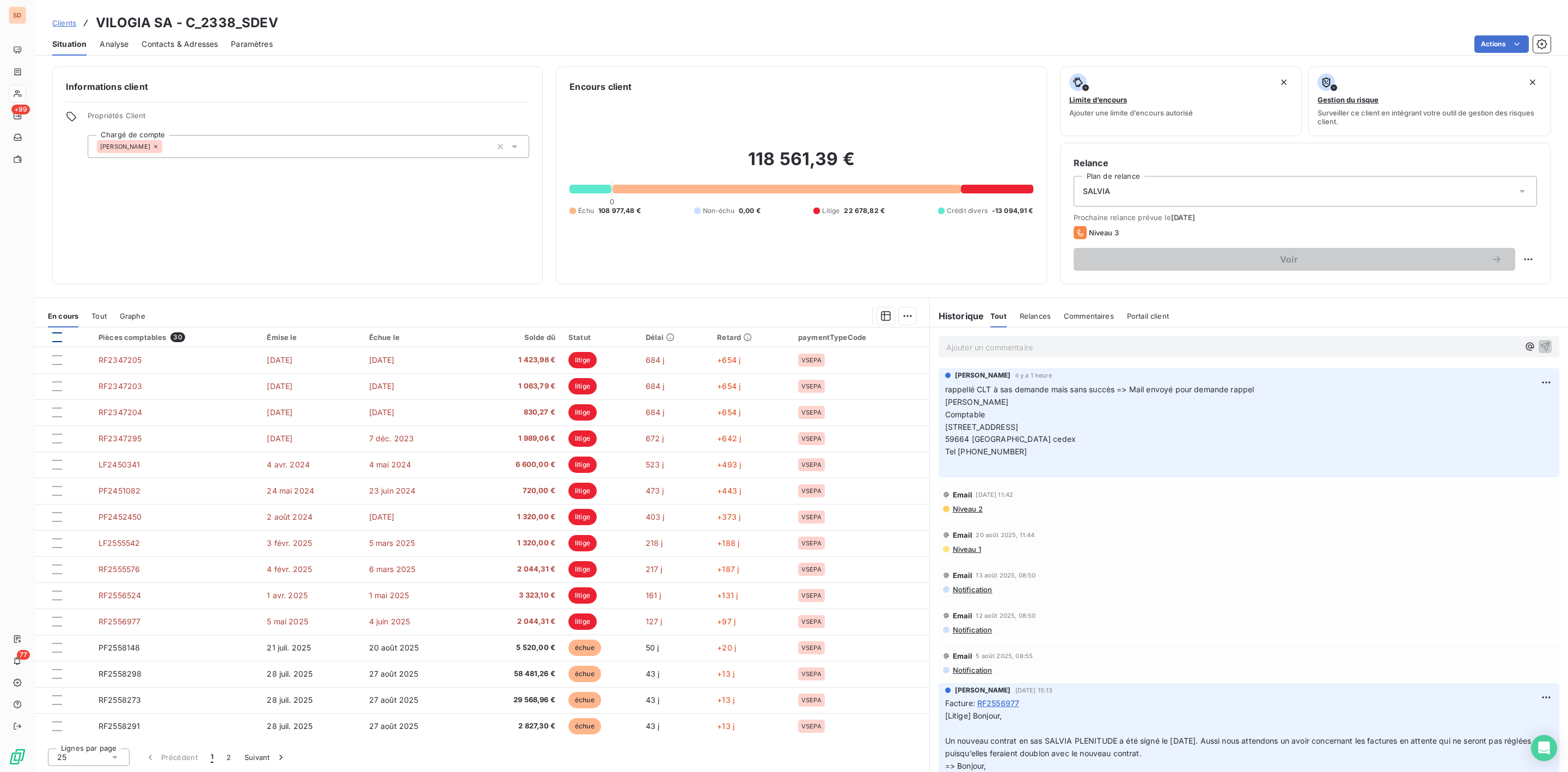
click at [56, 339] on div at bounding box center [57, 336] width 10 height 10
click at [913, 312] on html "SD +99 77 Clients VILOGIA SA - C_2338_SDEV Situation Analyse Contacts & Adresse…" at bounding box center [784, 386] width 1568 height 772
click at [57, 339] on html "SD +99 77 Clients VILOGIA SA - C_2338_SDEV Situation Analyse Contacts & Adresse…" at bounding box center [784, 386] width 1568 height 772
click at [57, 339] on icon at bounding box center [57, 337] width 7 height 7
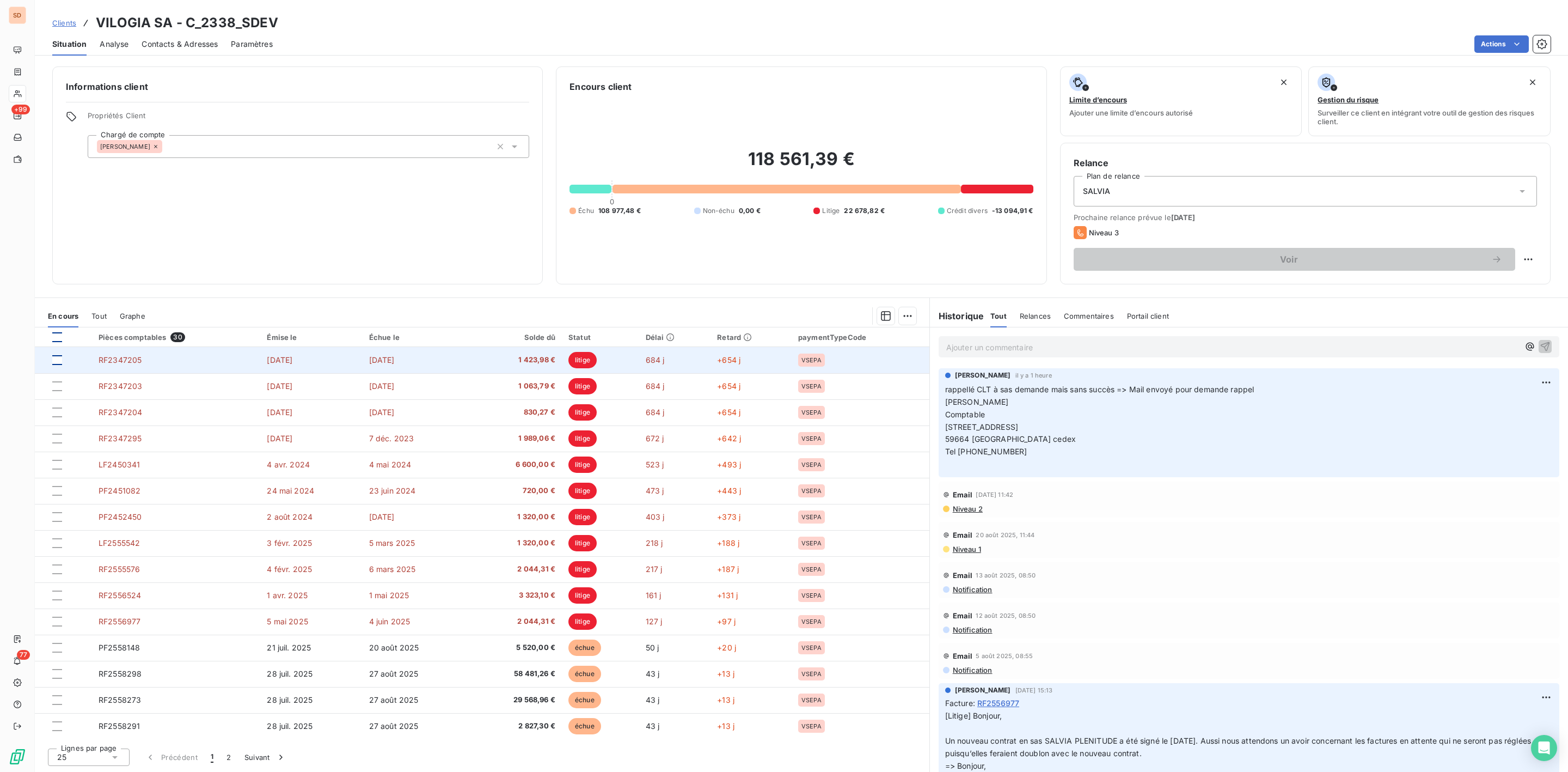
click at [55, 359] on div at bounding box center [57, 359] width 10 height 10
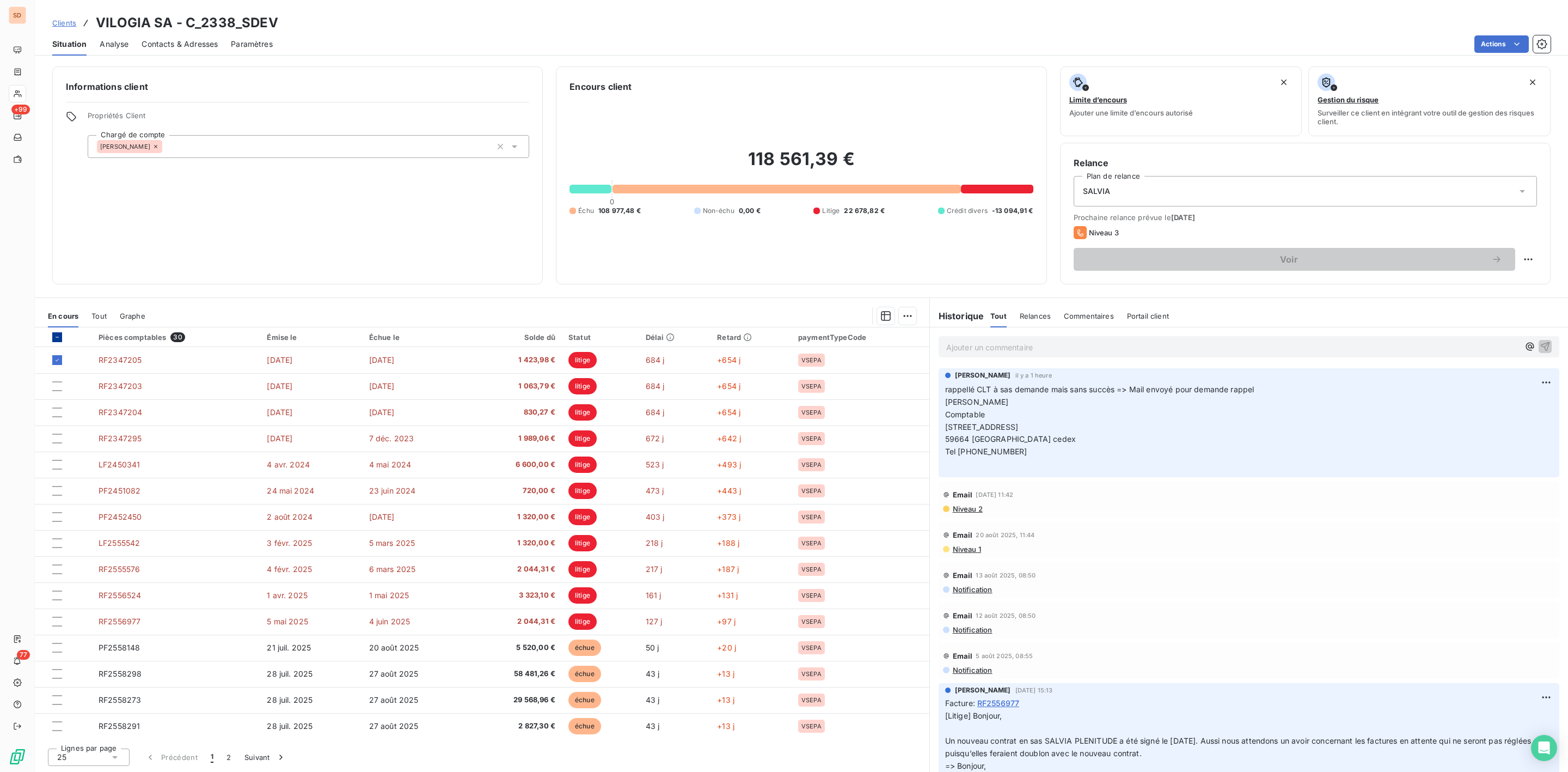
click at [57, 340] on icon at bounding box center [57, 337] width 7 height 7
click at [57, 339] on icon at bounding box center [57, 337] width 7 height 7
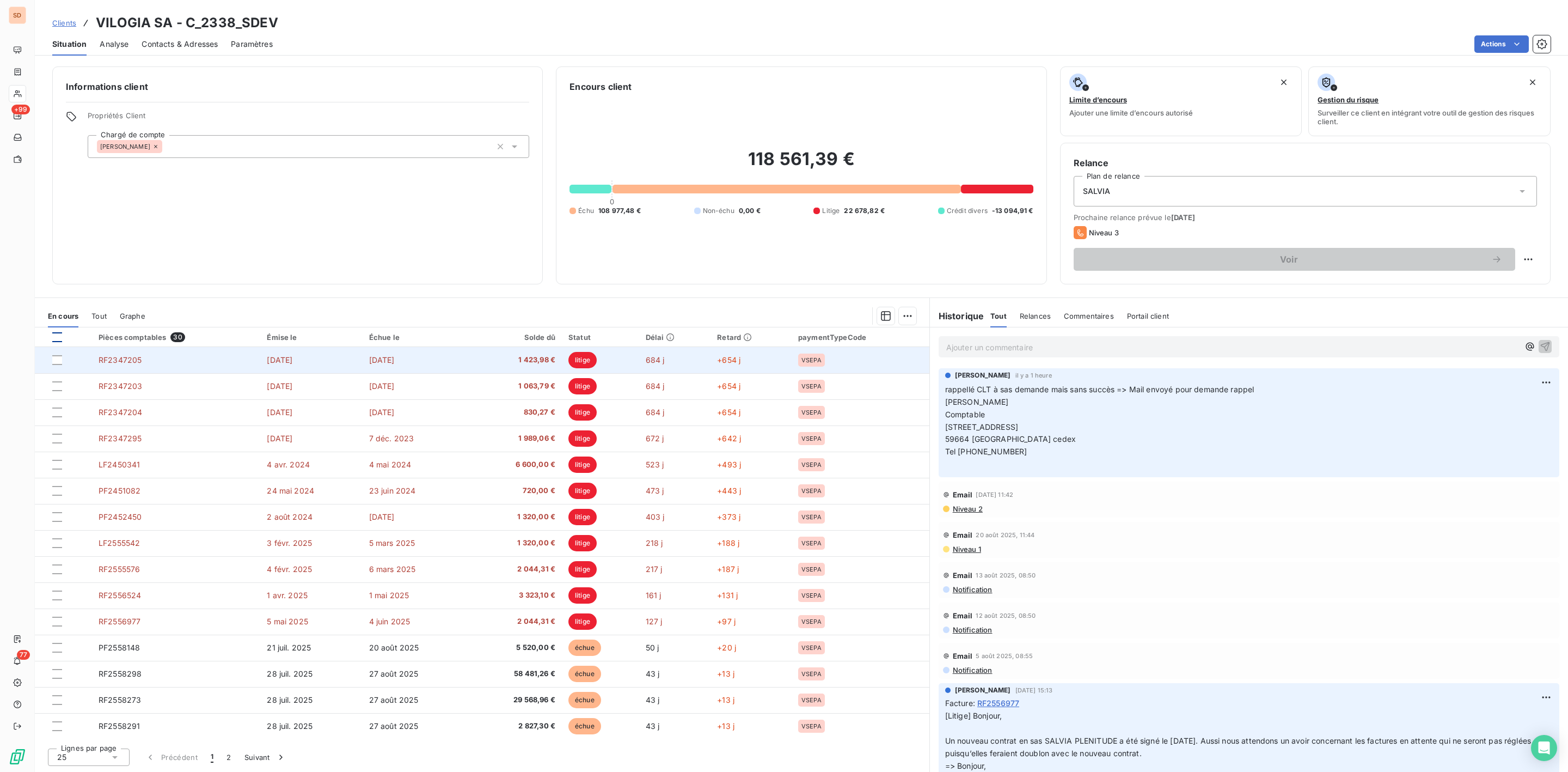
click at [116, 361] on span "RF2347205" at bounding box center [120, 359] width 43 height 10
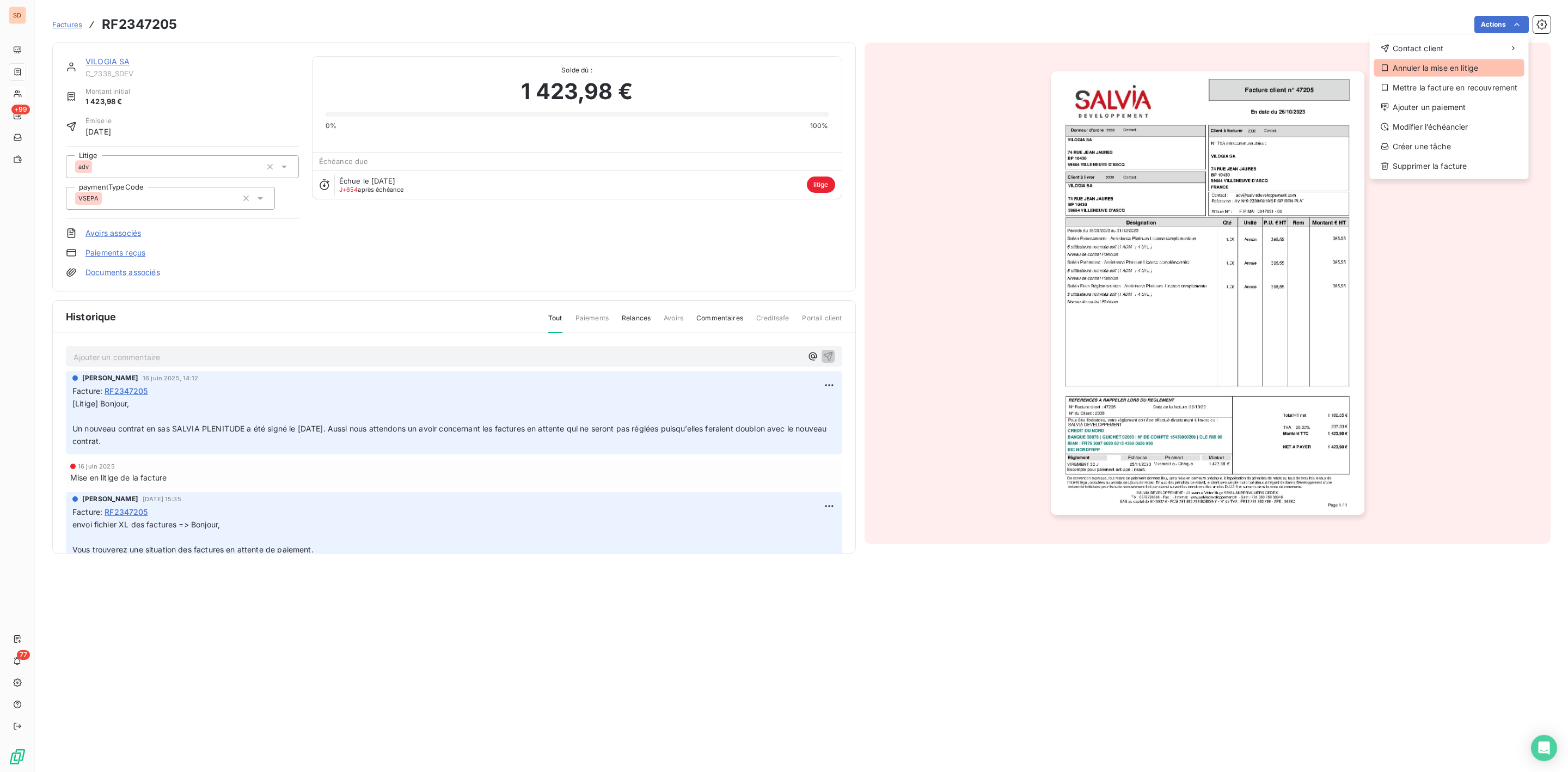
click at [1425, 68] on div "Annuler la mise en litige" at bounding box center [1450, 68] width 150 height 18
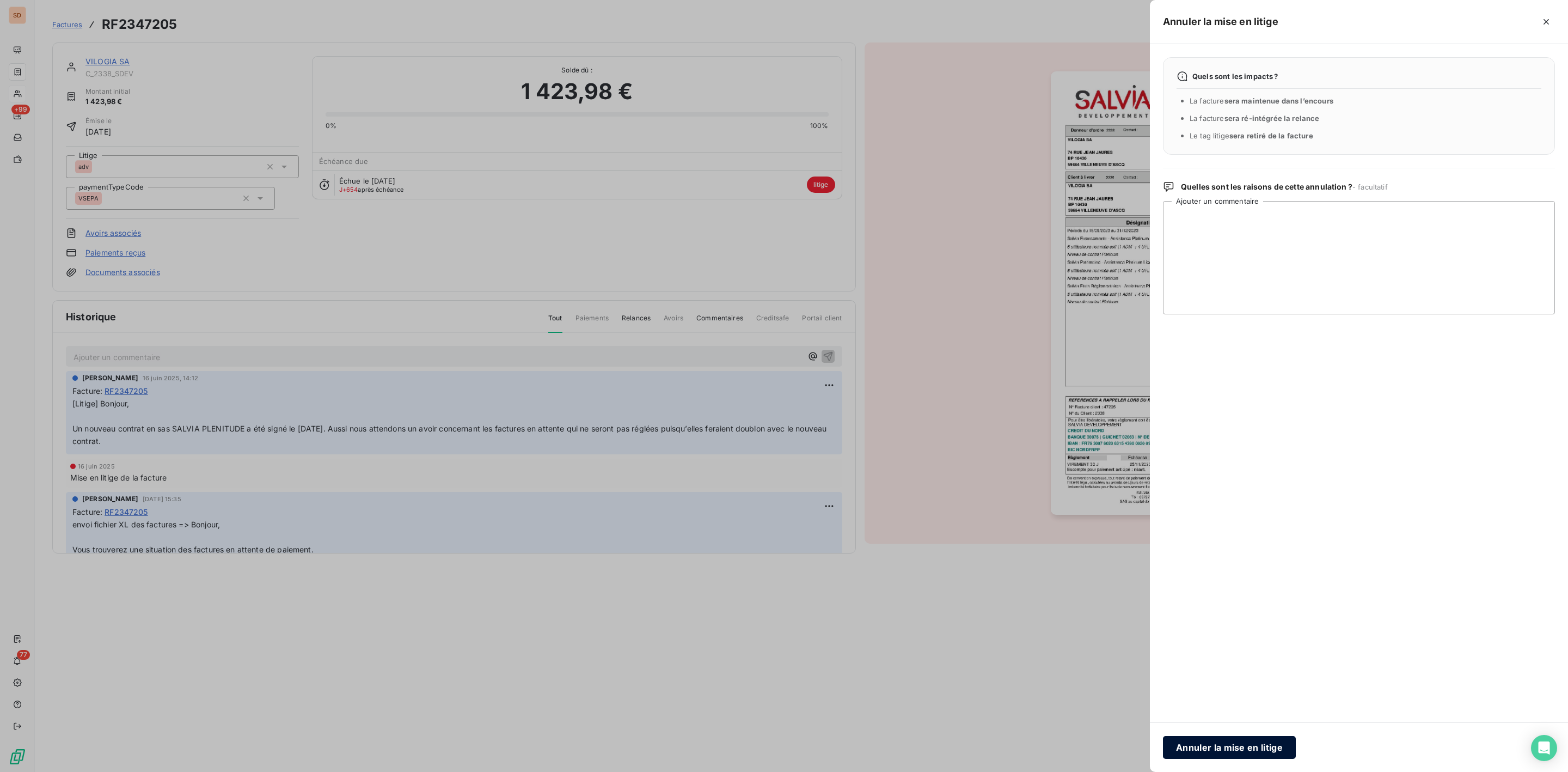
click at [1219, 748] on button "Annuler la mise en litige" at bounding box center [1230, 747] width 133 height 23
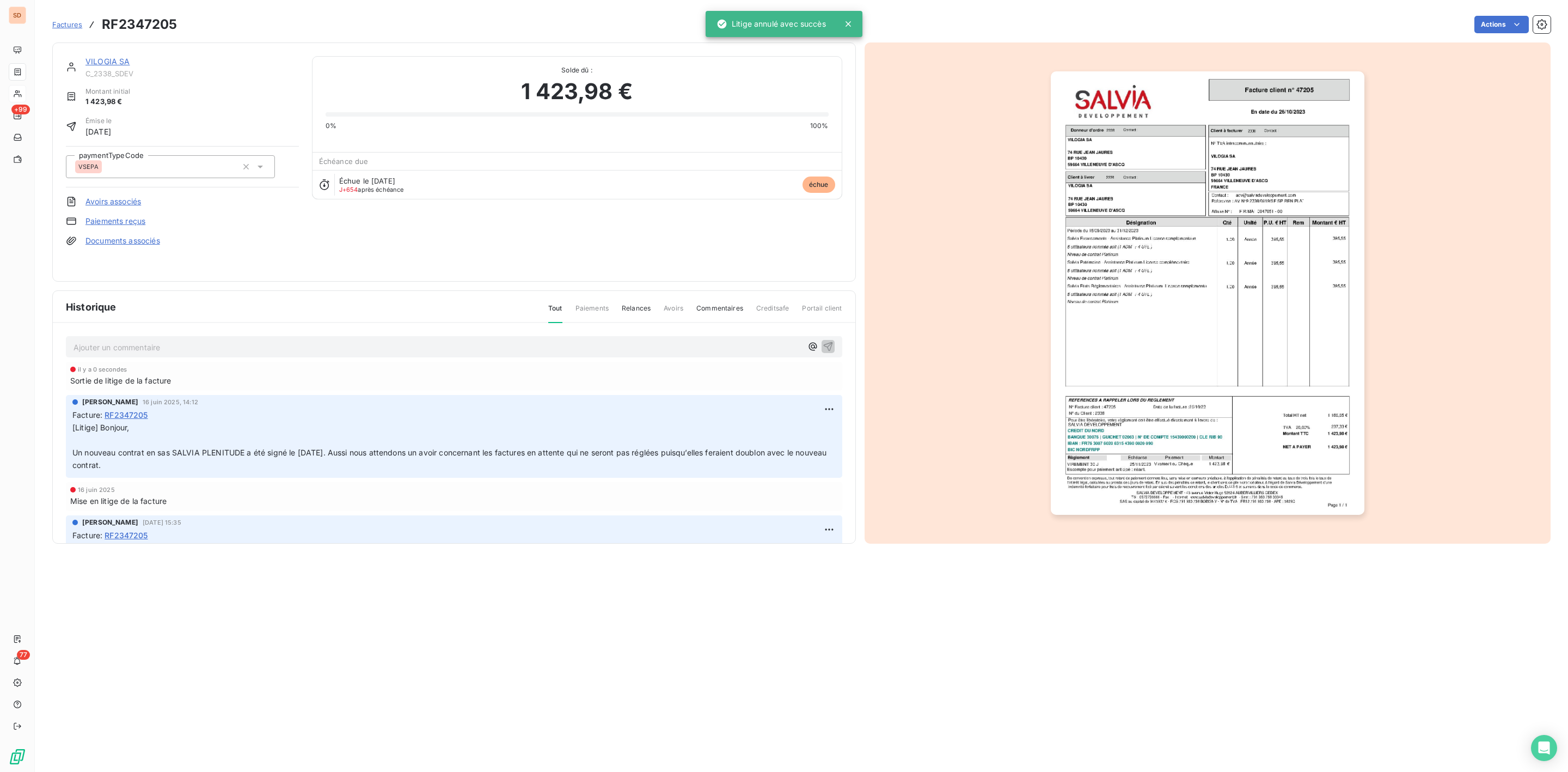
click at [108, 60] on link "VILOGIA SA" at bounding box center [107, 61] width 45 height 10
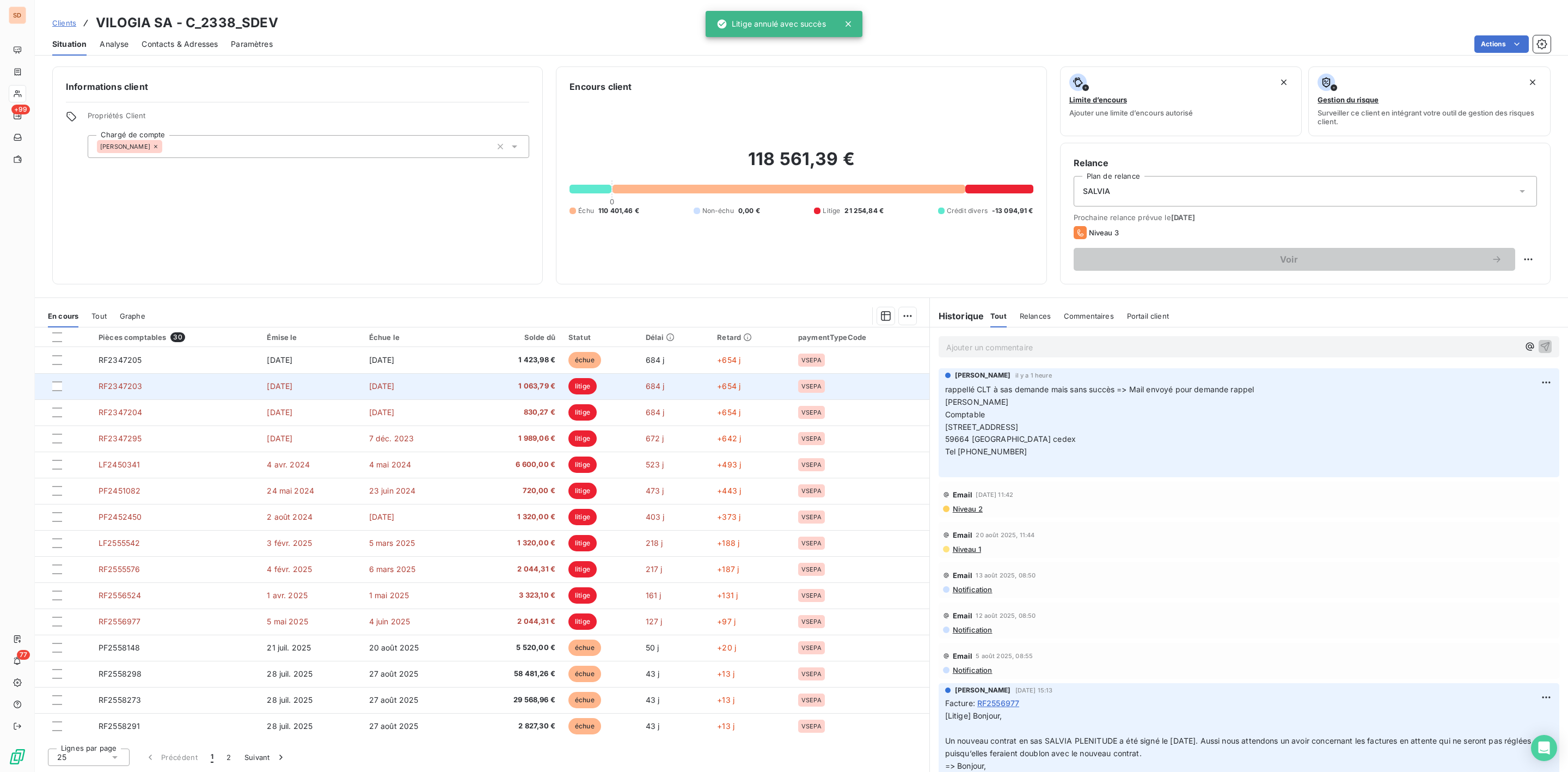
click at [127, 384] on span "RF2347203" at bounding box center [120, 386] width 43 height 10
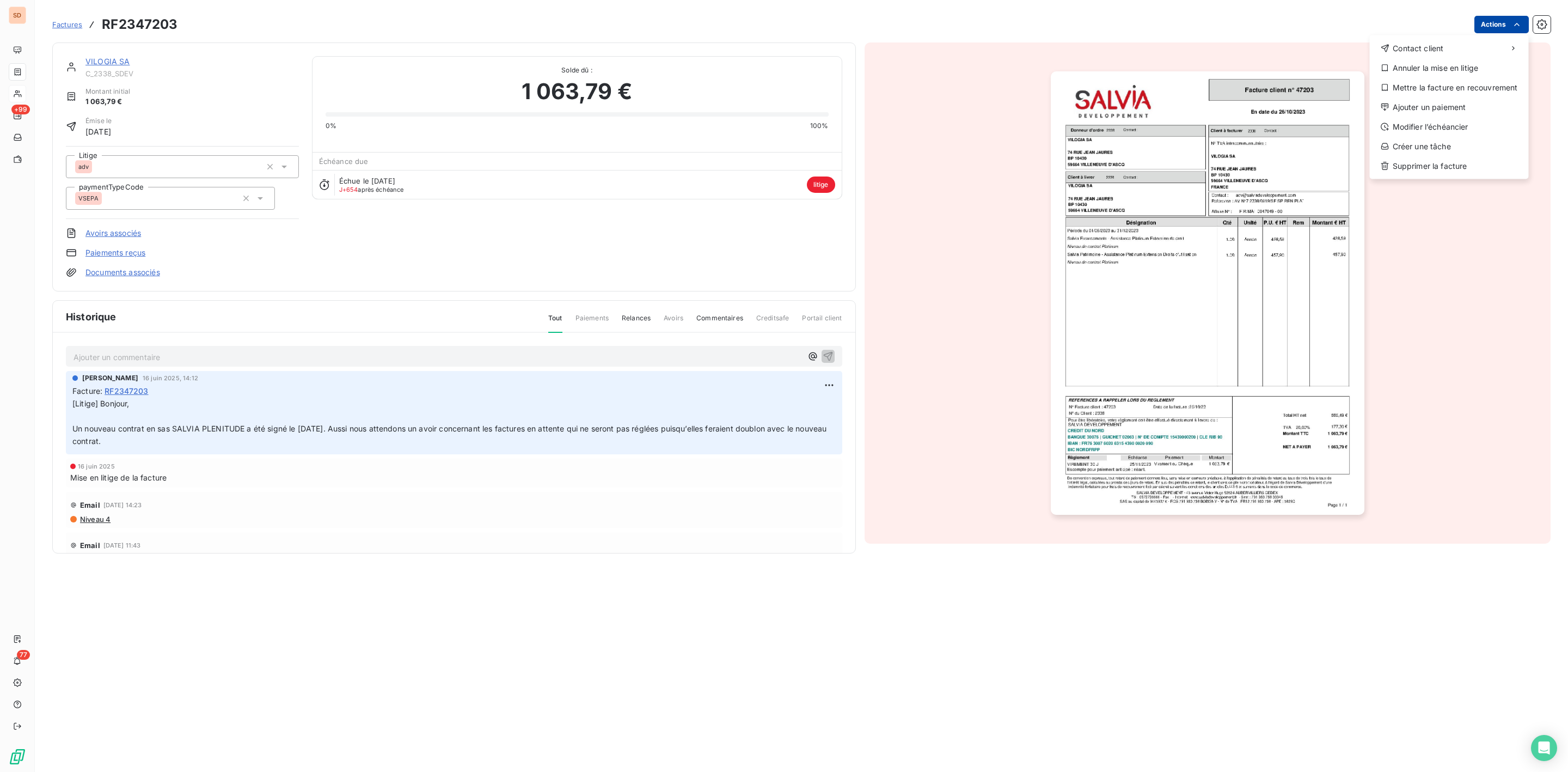
click at [1511, 17] on html "SD +99 77 Factures RF2347203 Actions Contact client Annuler la mise en litige M…" at bounding box center [784, 386] width 1568 height 772
click at [1413, 68] on div "Annuler la mise en litige" at bounding box center [1450, 68] width 150 height 18
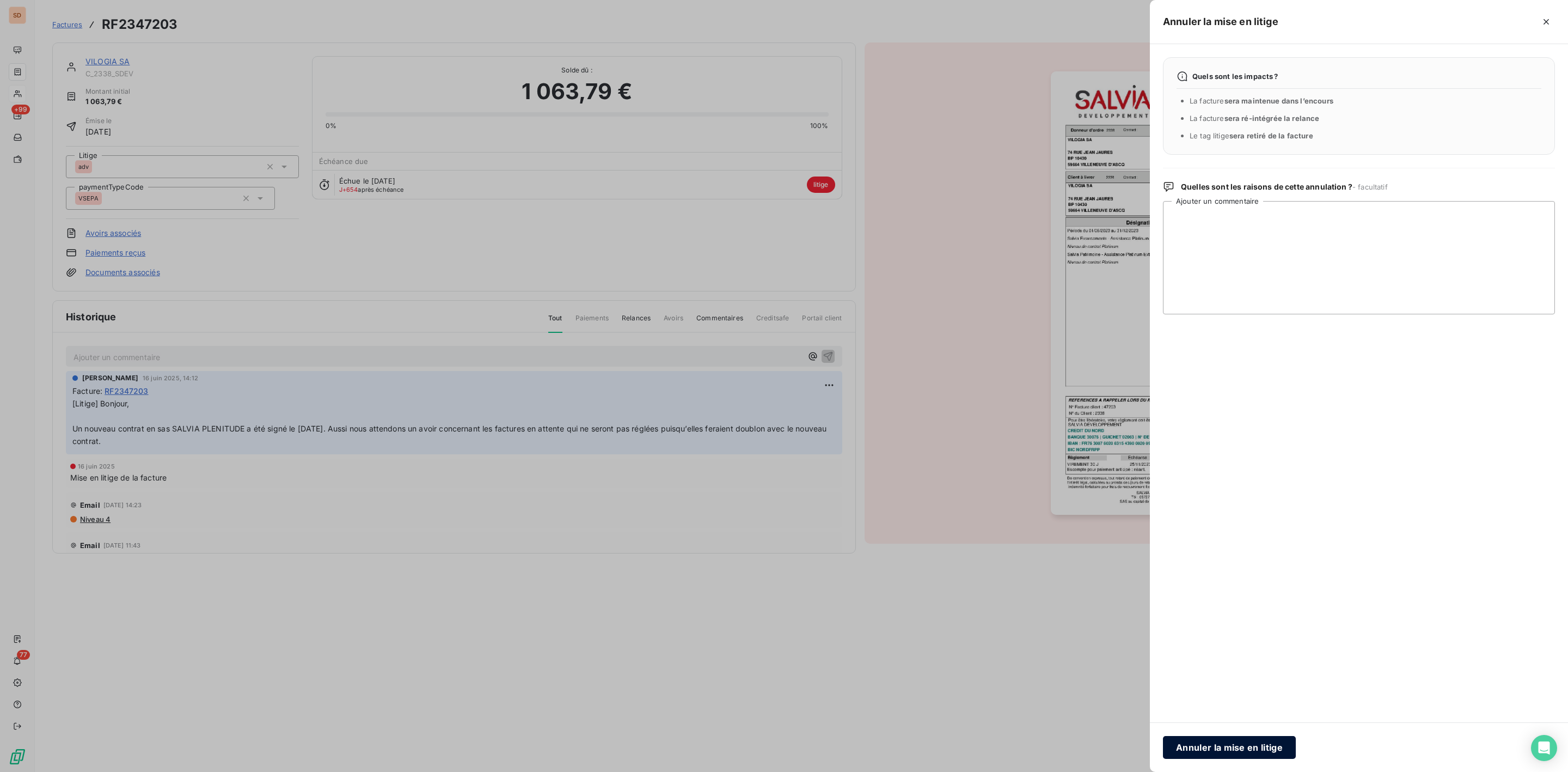
click at [1209, 746] on button "Annuler la mise en litige" at bounding box center [1230, 747] width 133 height 23
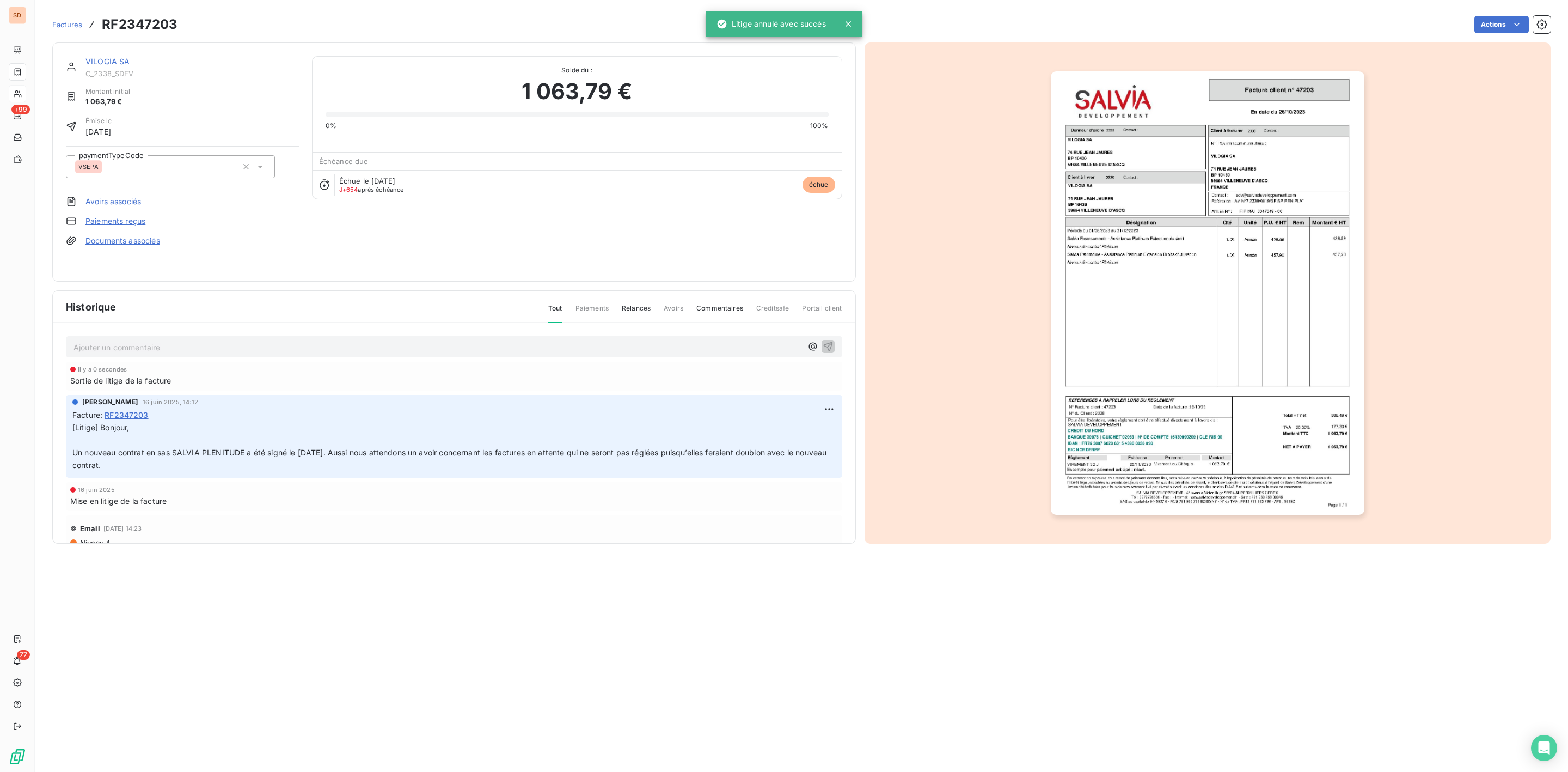
click at [105, 59] on link "VILOGIA SA" at bounding box center [107, 61] width 45 height 10
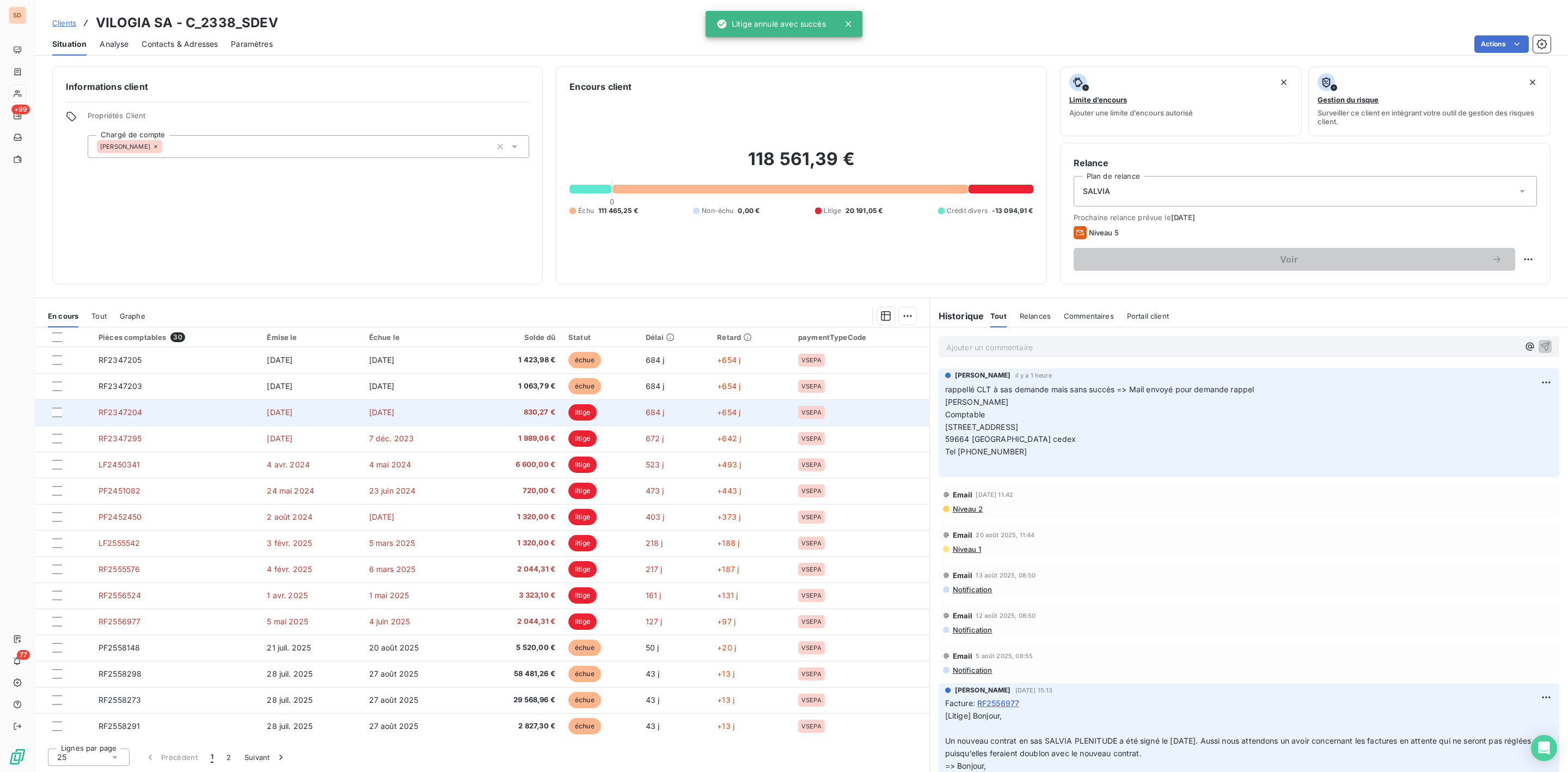
click at [431, 415] on td "[DATE]" at bounding box center [416, 412] width 107 height 26
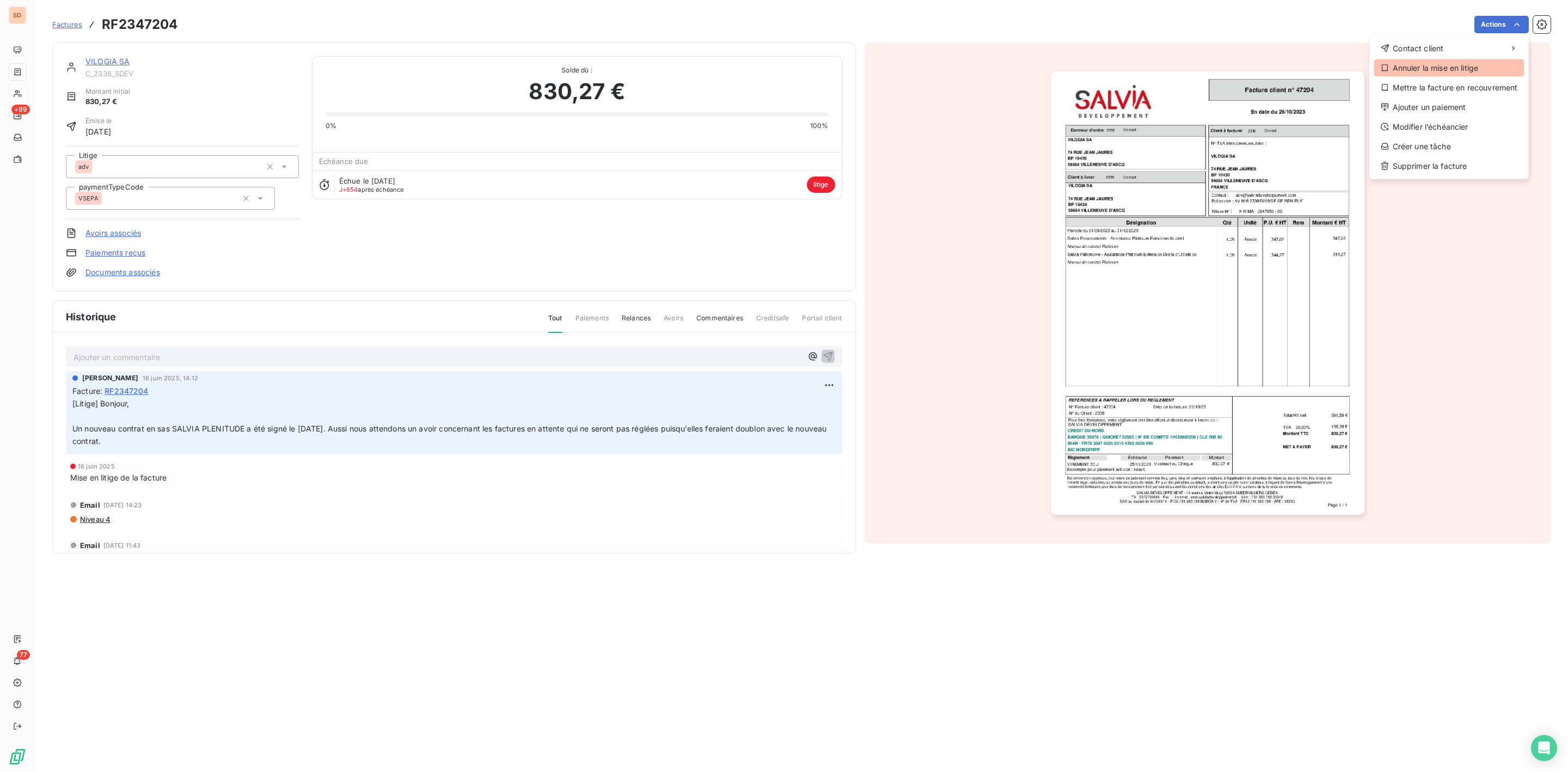
click at [1416, 62] on div "Annuler la mise en litige" at bounding box center [1450, 68] width 150 height 18
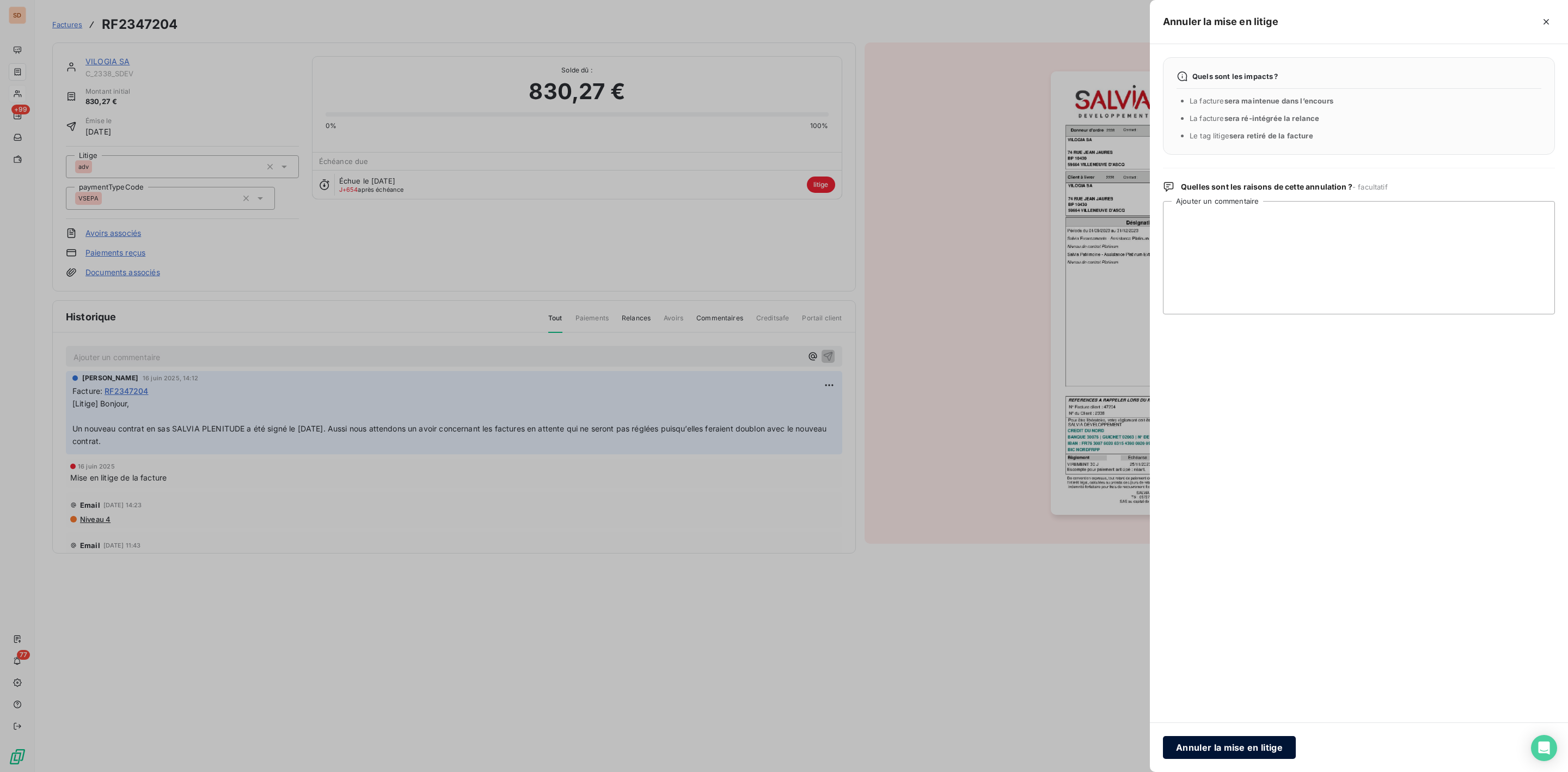
click at [1213, 746] on button "Annuler la mise en litige" at bounding box center [1230, 747] width 133 height 23
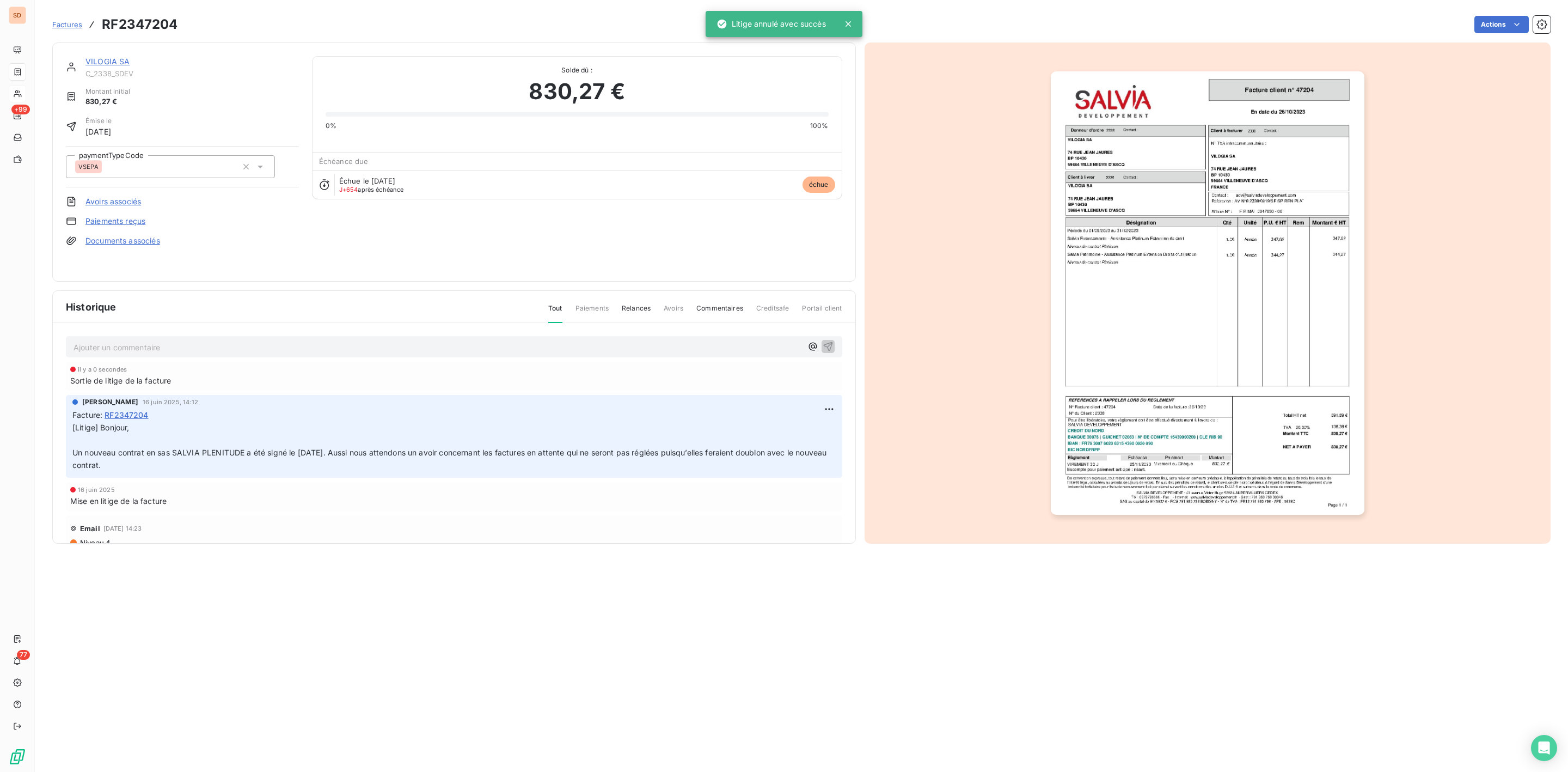
click at [108, 64] on link "VILOGIA SA" at bounding box center [107, 61] width 45 height 10
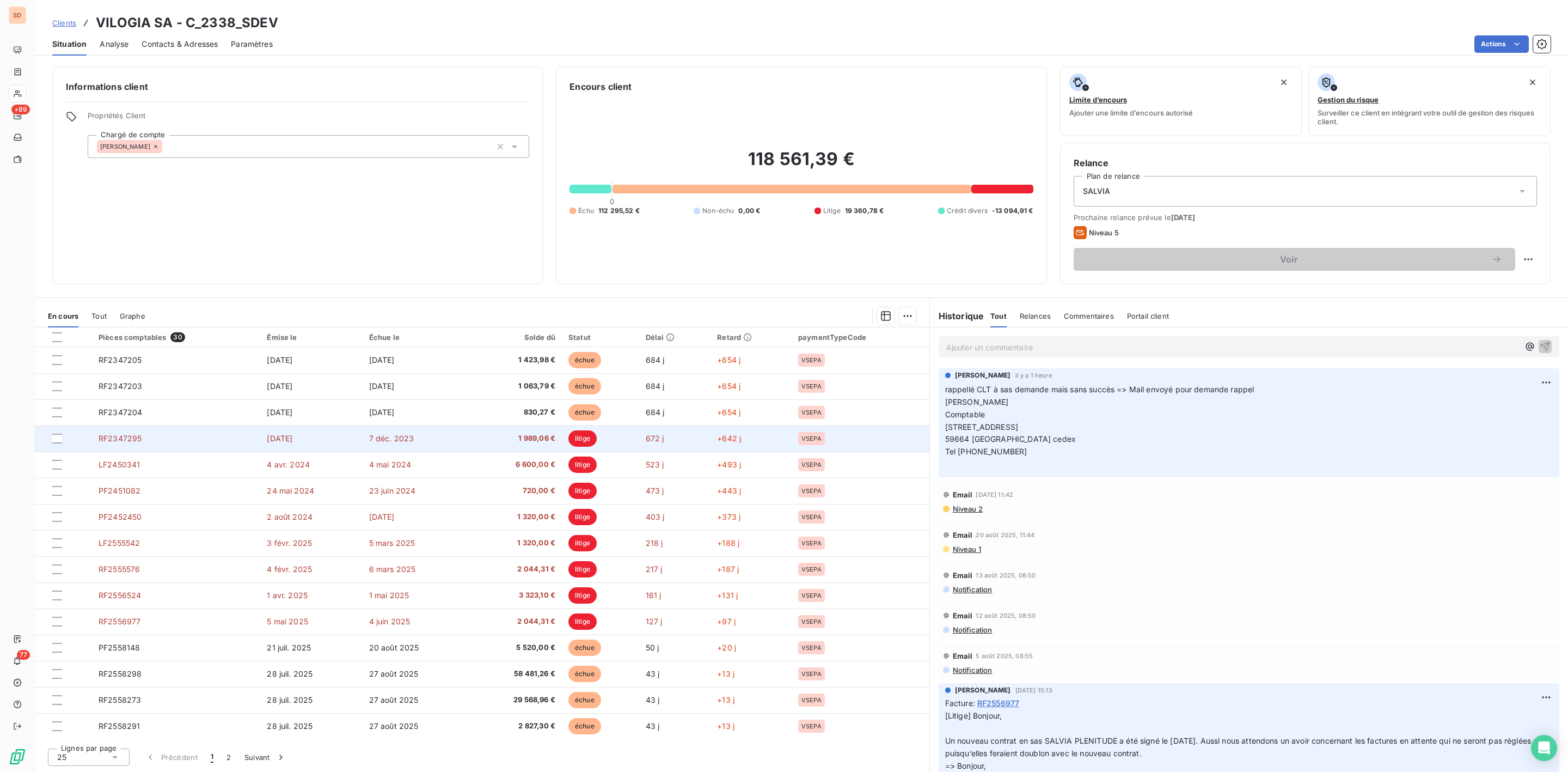
click at [443, 440] on td "7 déc. 2023" at bounding box center [416, 439] width 107 height 26
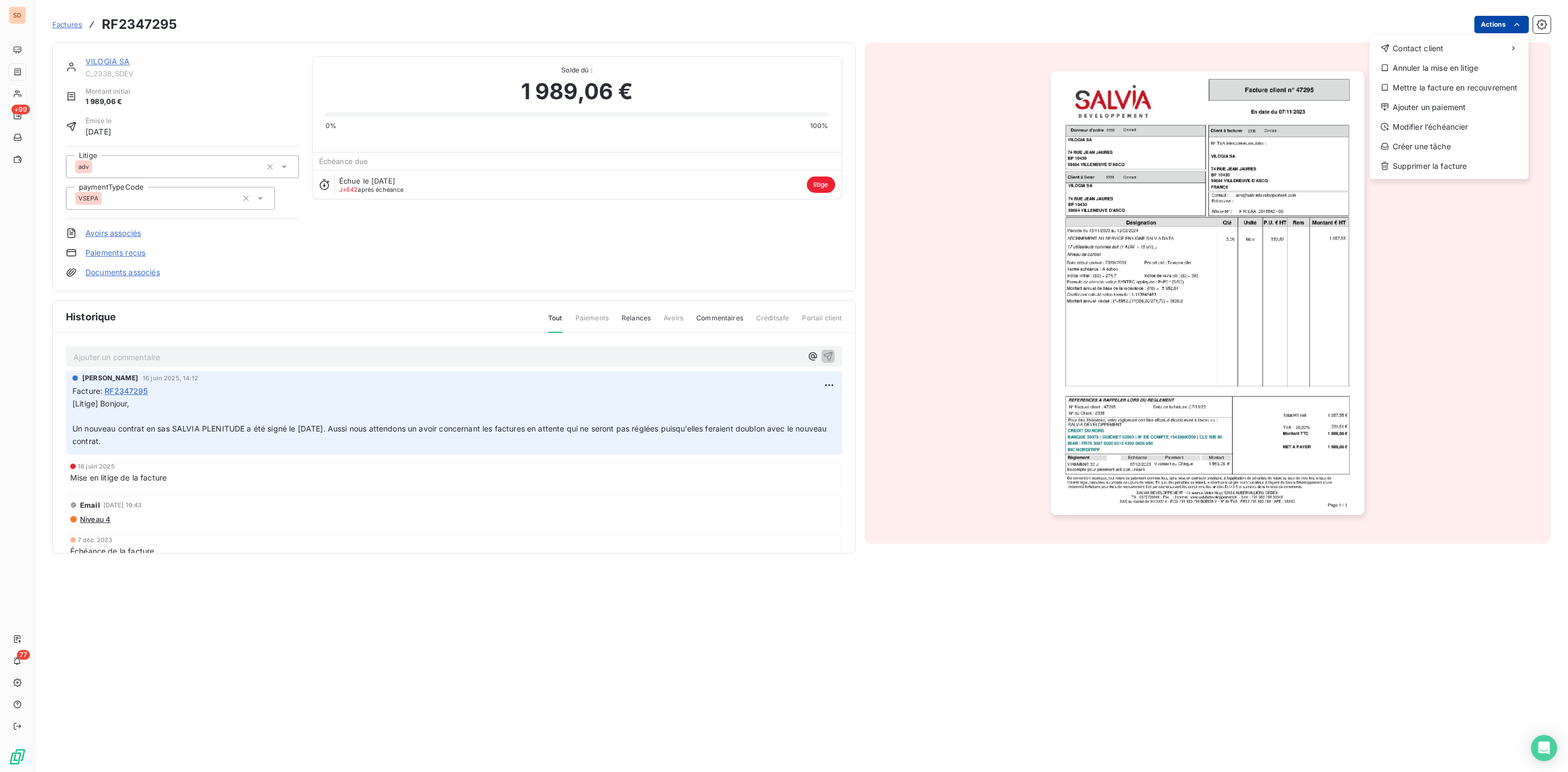
click at [1510, 23] on html "SD +99 77 Factures RF2347295 Actions Contact client Annuler la mise en litige M…" at bounding box center [784, 386] width 1568 height 772
click at [1433, 69] on div "Annuler la mise en litige" at bounding box center [1450, 68] width 150 height 18
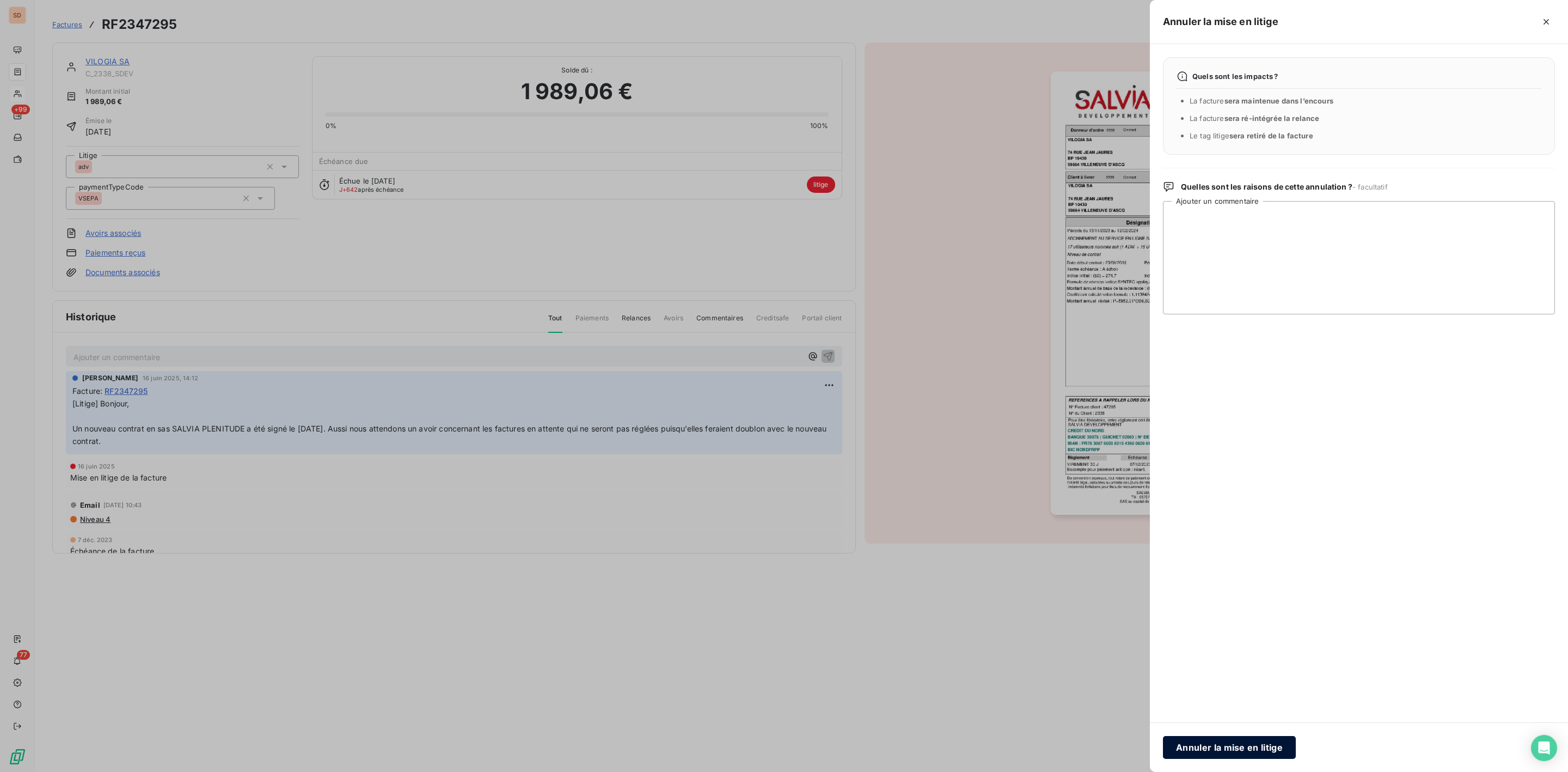
click at [1233, 748] on button "Annuler la mise en litige" at bounding box center [1230, 747] width 133 height 23
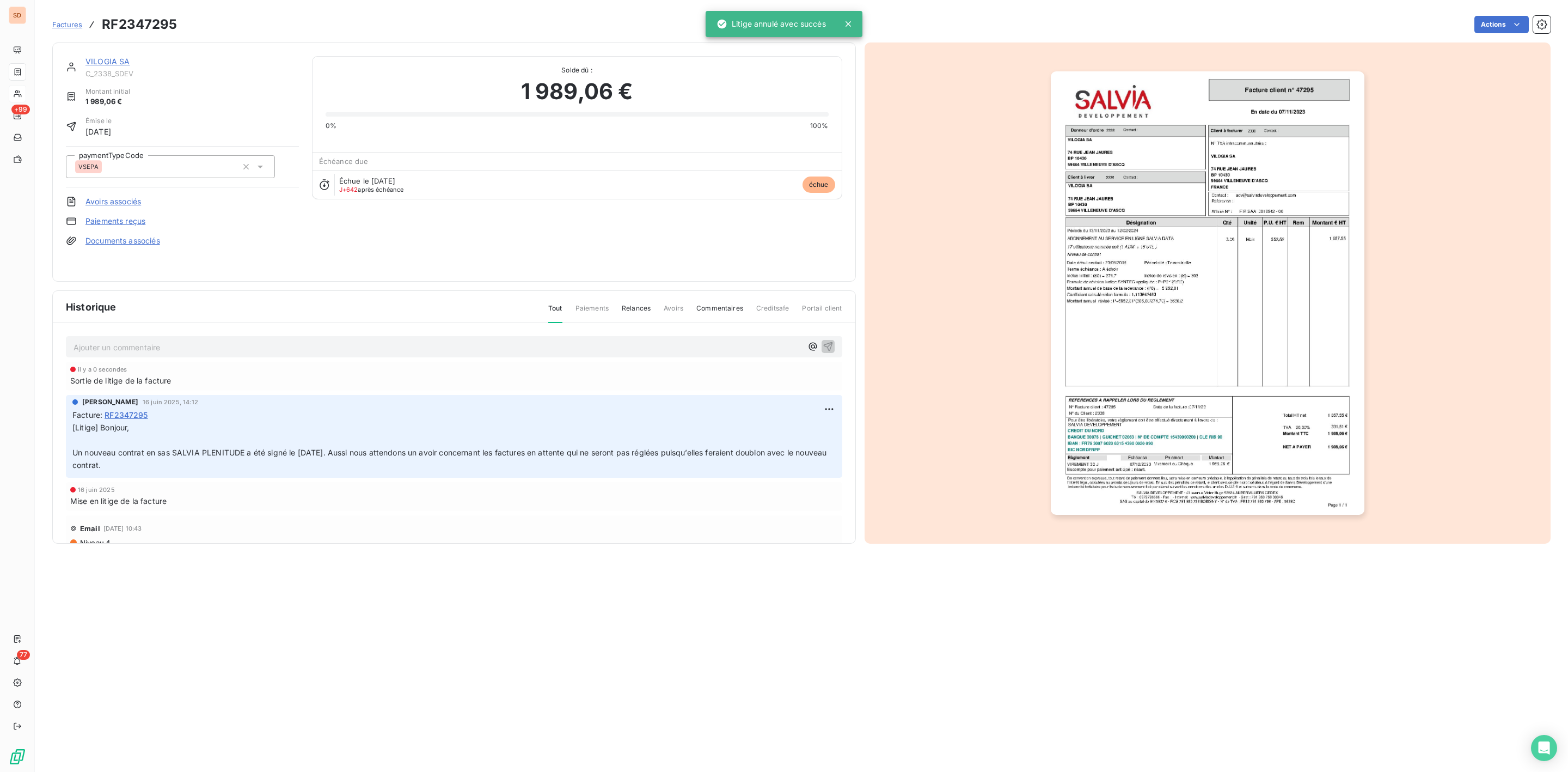
click at [105, 57] on link "VILOGIA SA" at bounding box center [107, 61] width 45 height 10
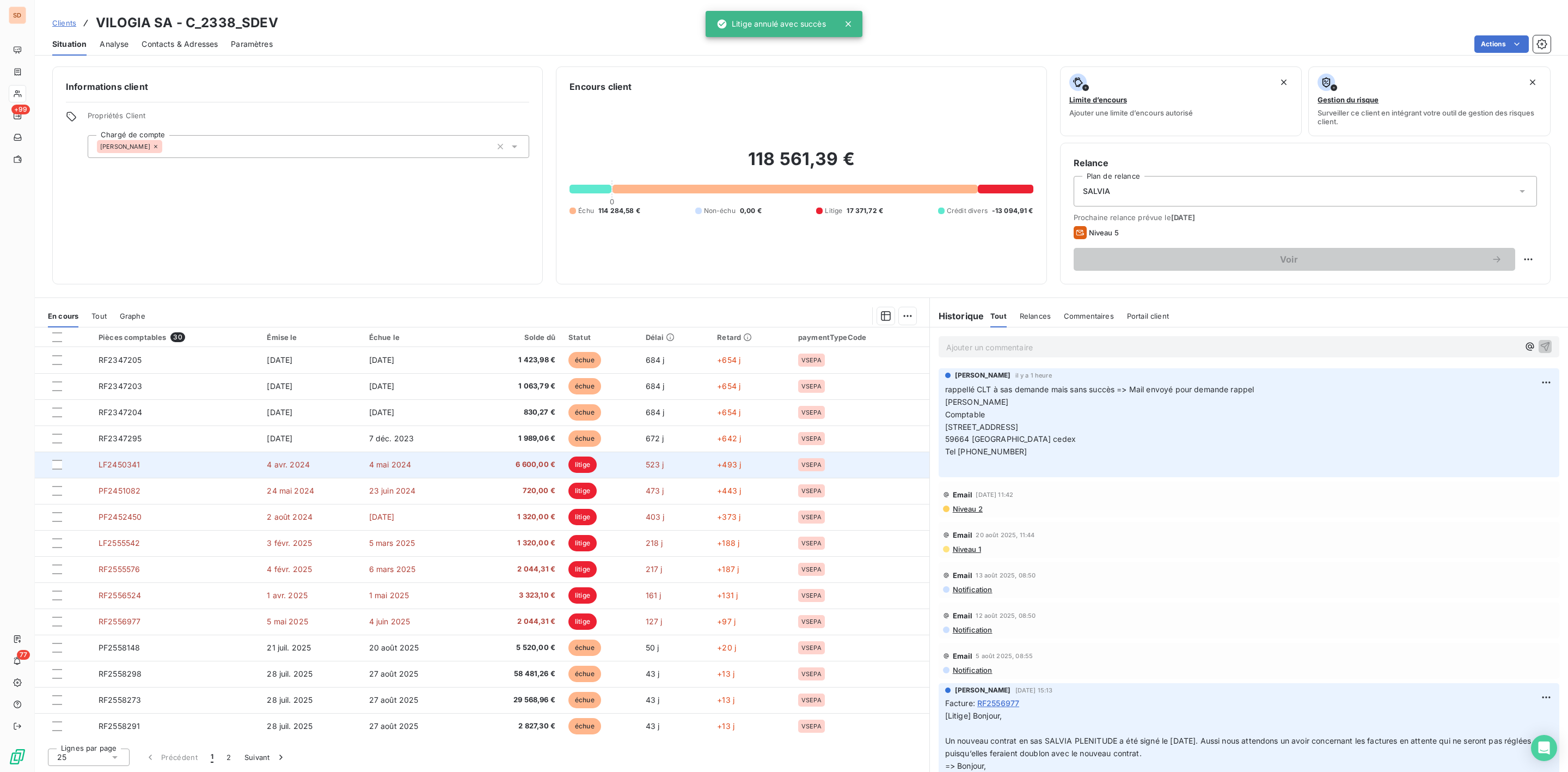
click at [407, 466] on span "4 mai 2024" at bounding box center [391, 464] width 43 height 10
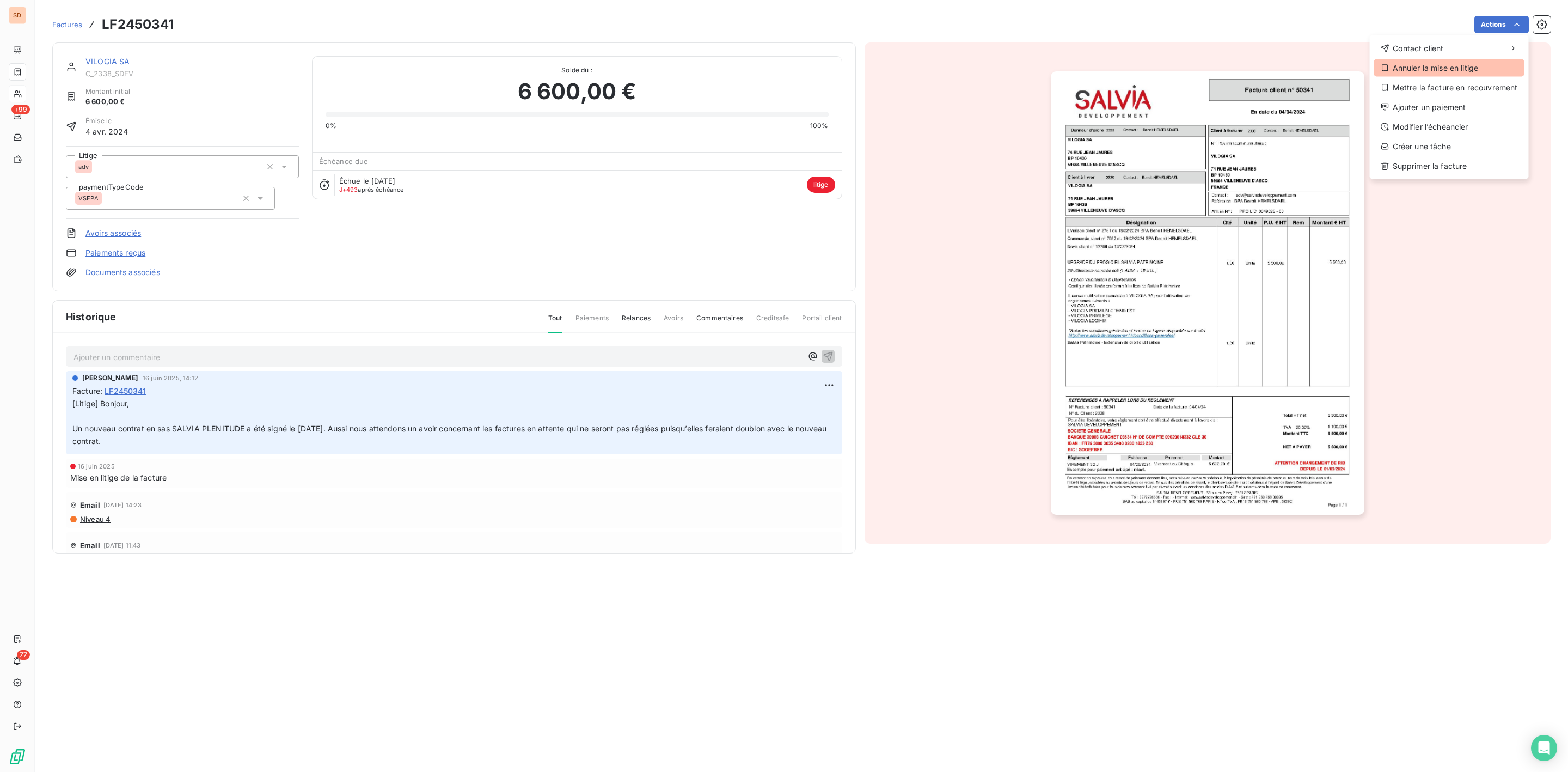
click at [1410, 63] on div "Annuler la mise en litige" at bounding box center [1450, 68] width 150 height 18
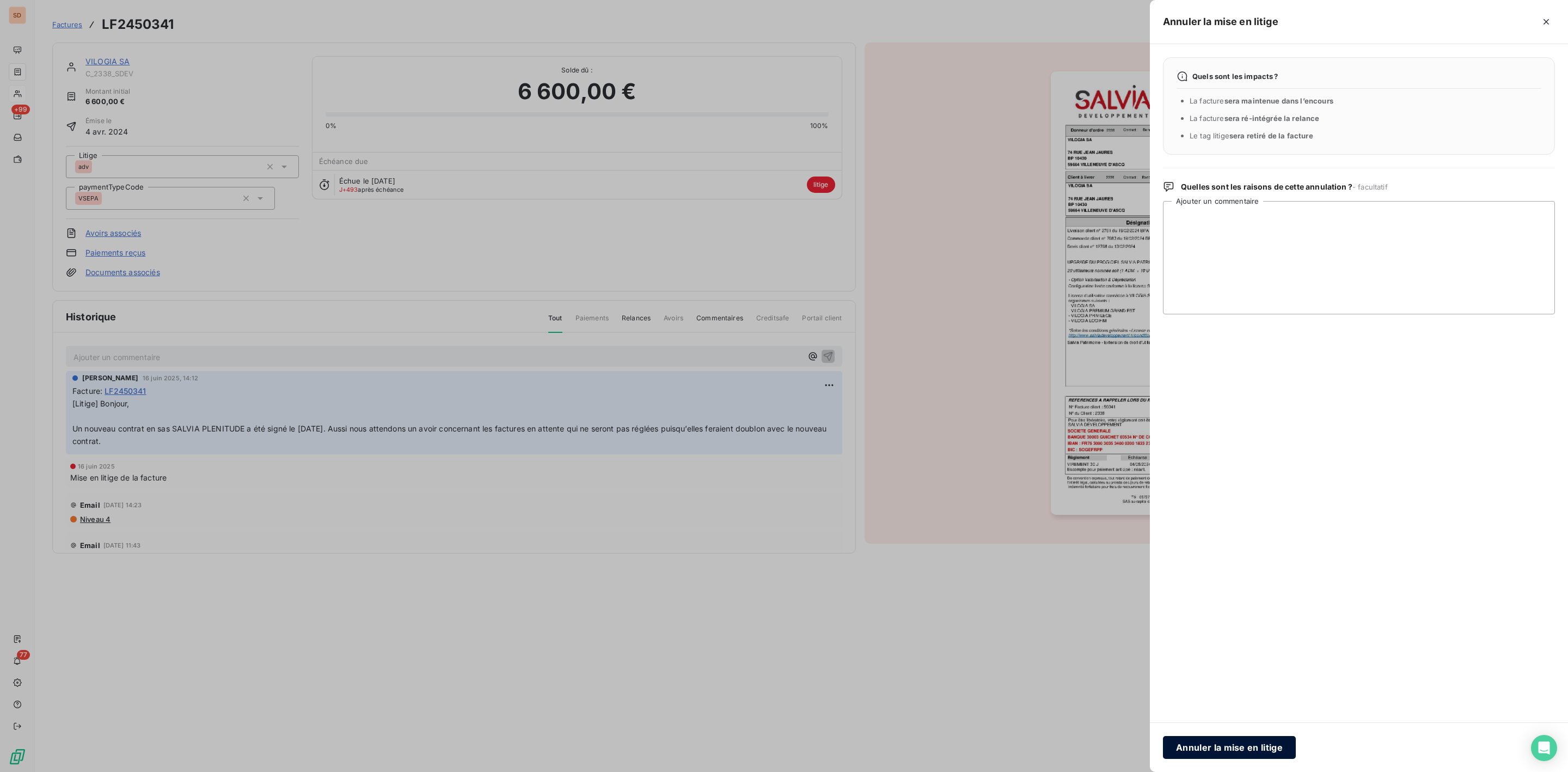
click at [1216, 746] on button "Annuler la mise en litige" at bounding box center [1230, 747] width 133 height 23
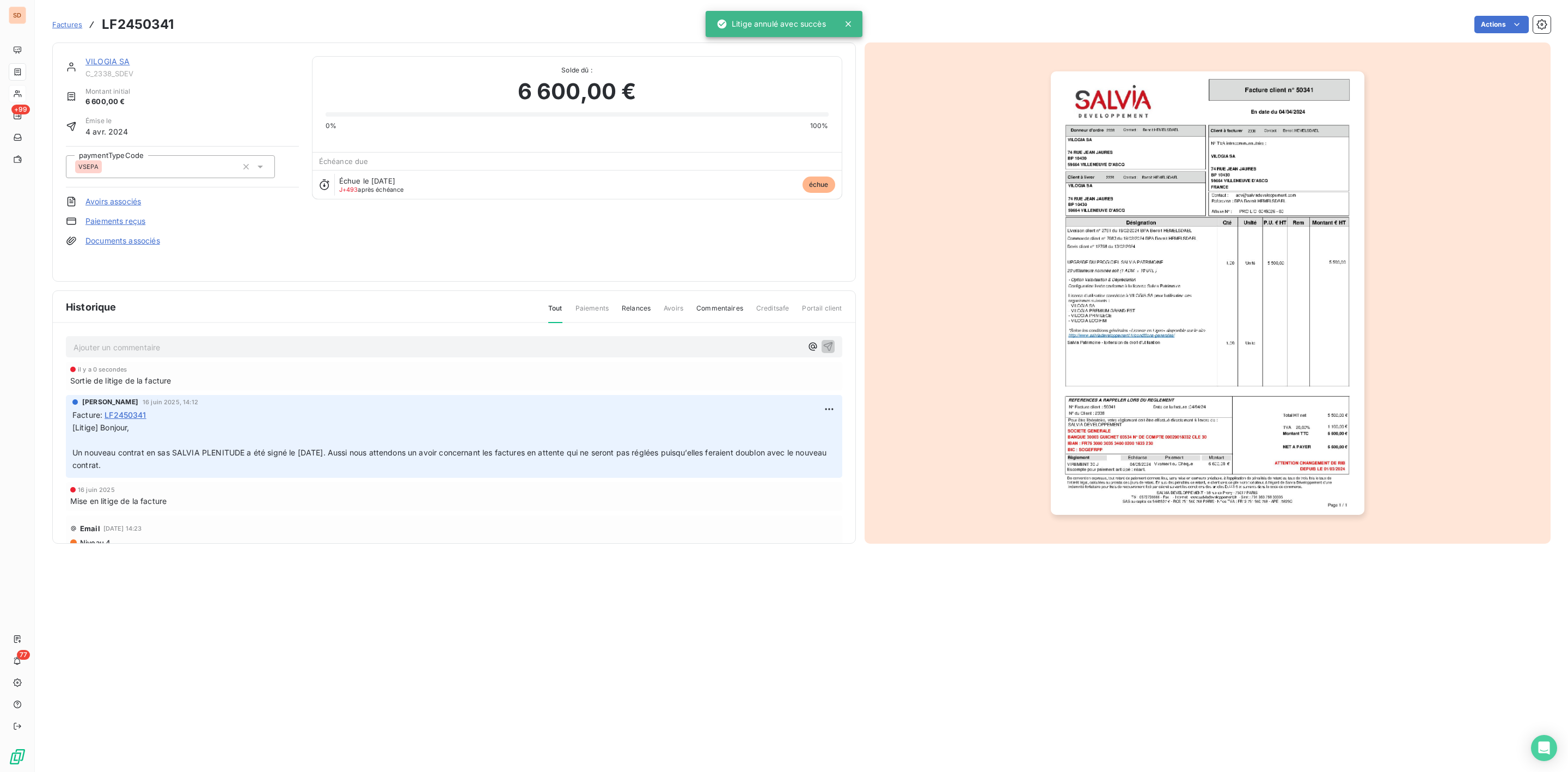
click at [121, 60] on link "VILOGIA SA" at bounding box center [107, 61] width 45 height 10
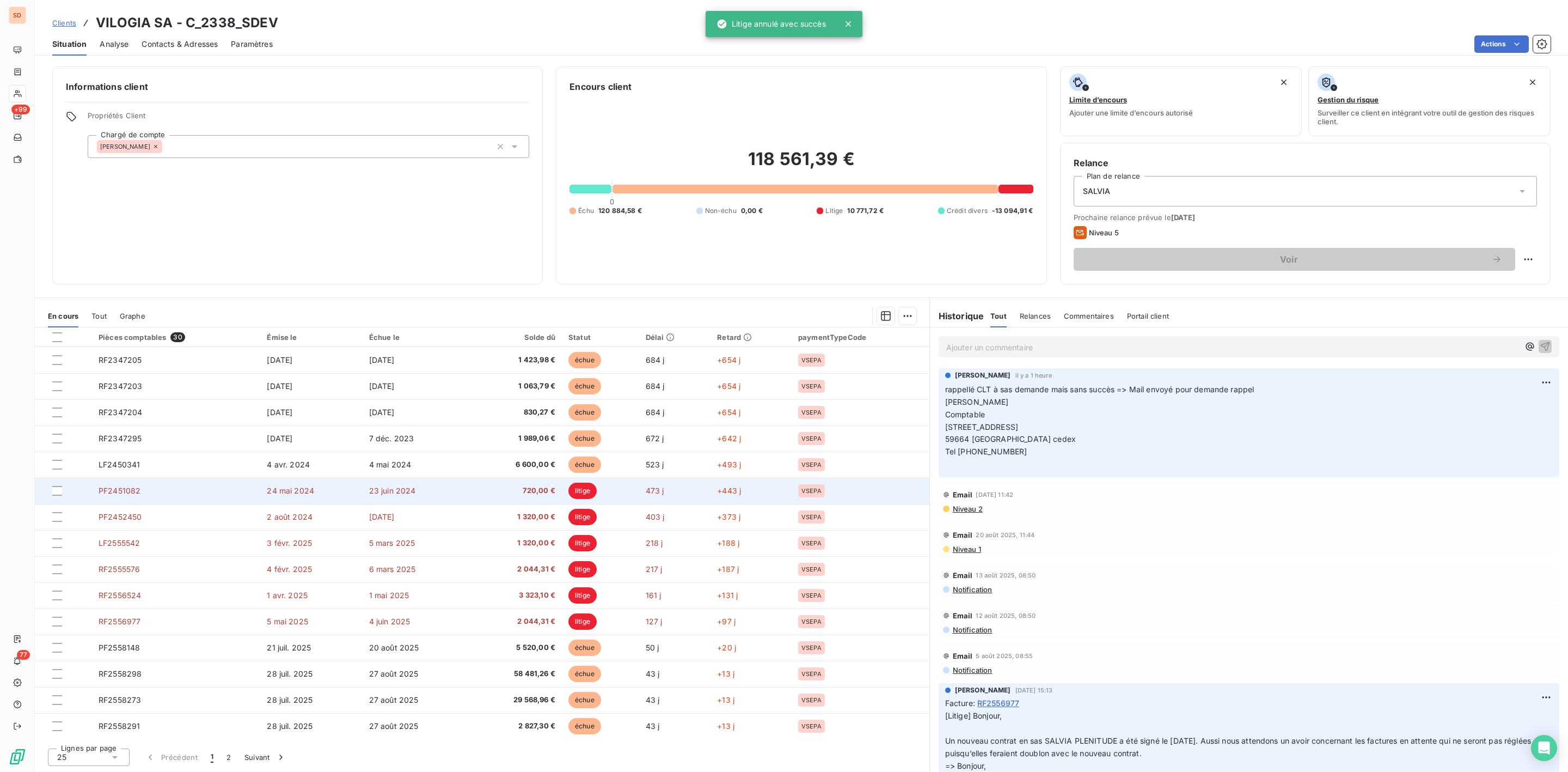
click at [582, 487] on span "litige" at bounding box center [583, 491] width 28 height 16
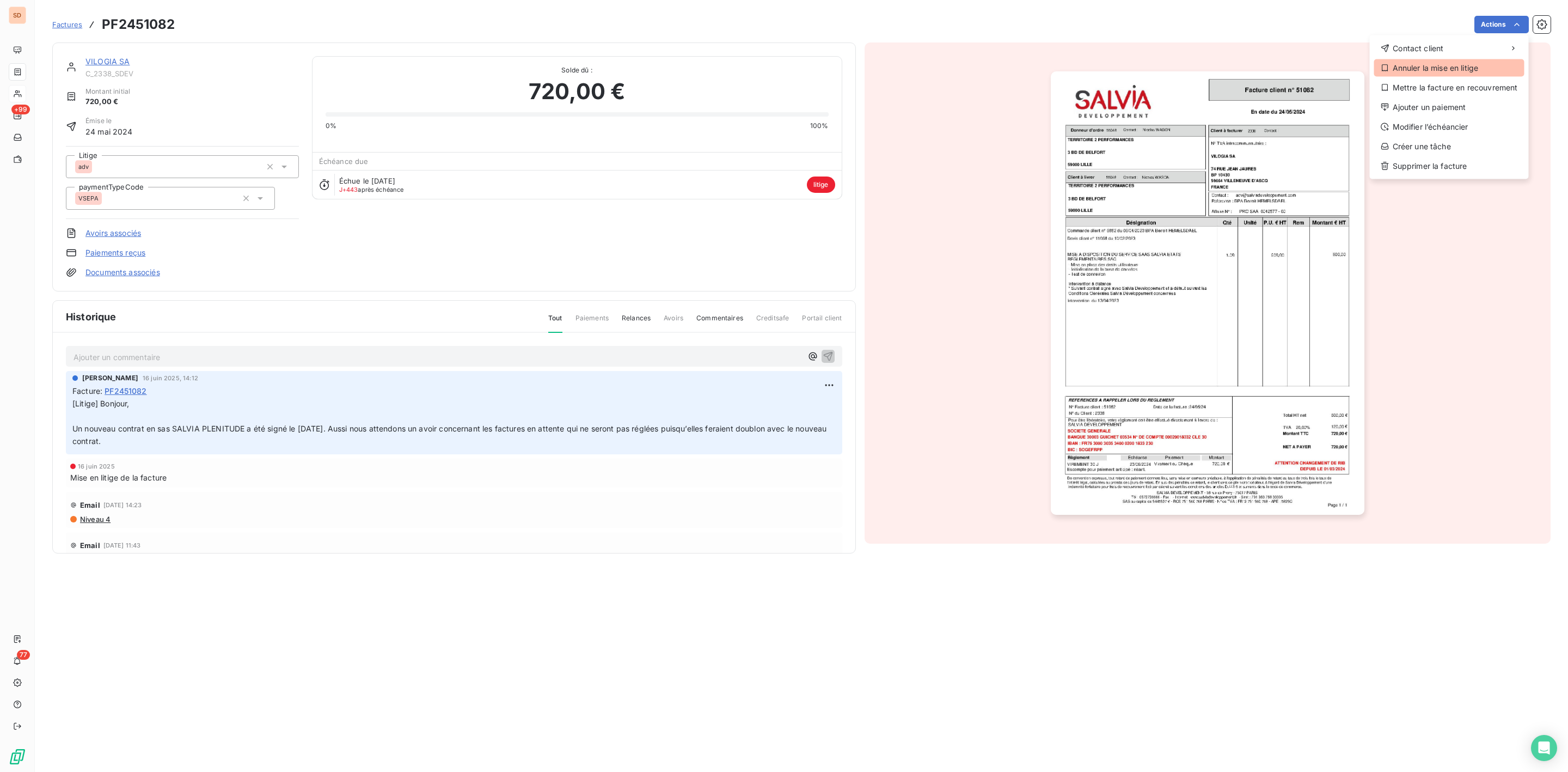
click at [1421, 65] on div "Annuler la mise en litige" at bounding box center [1450, 68] width 150 height 18
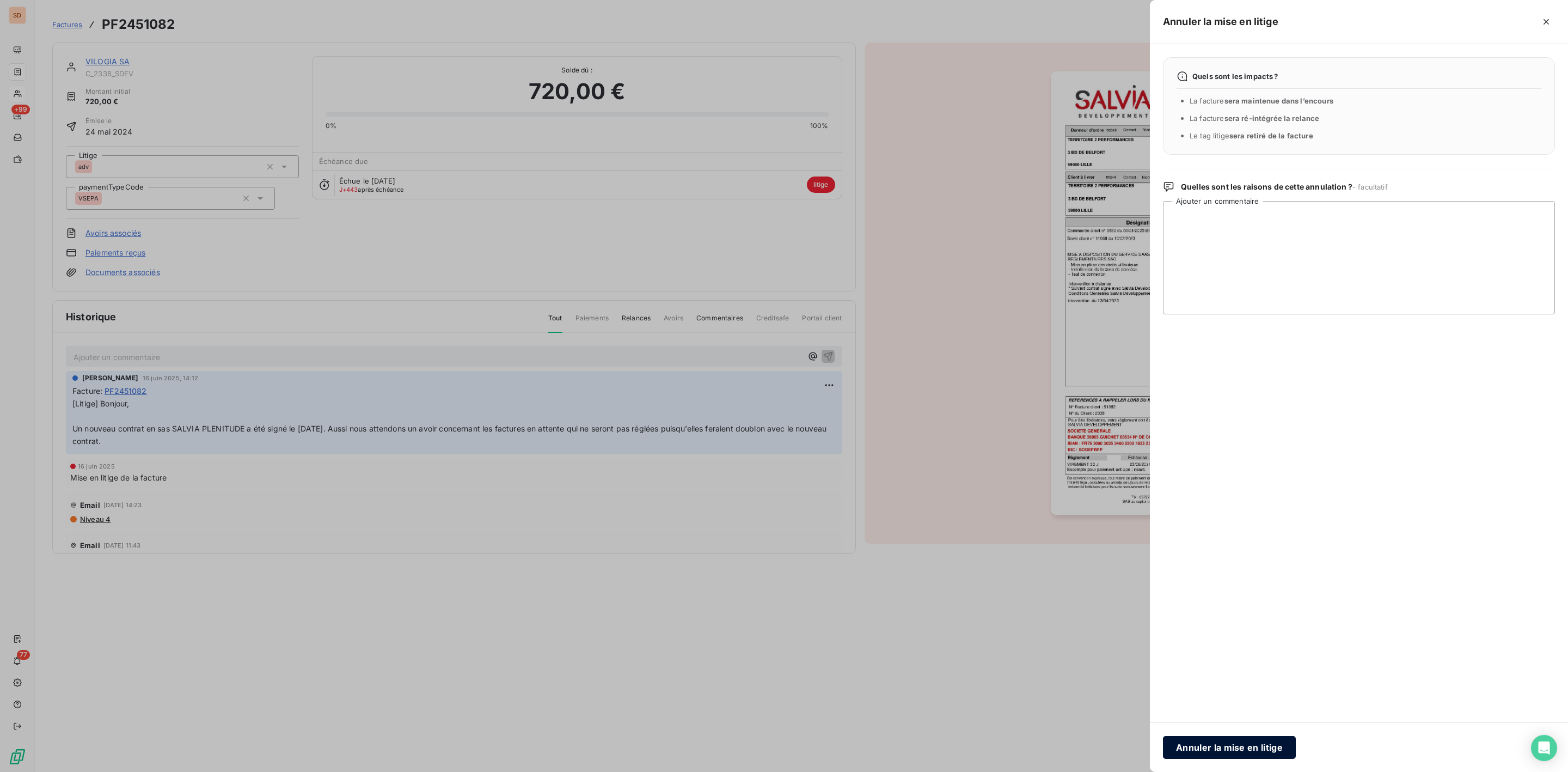
click at [1265, 752] on button "Annuler la mise en litige" at bounding box center [1230, 747] width 133 height 23
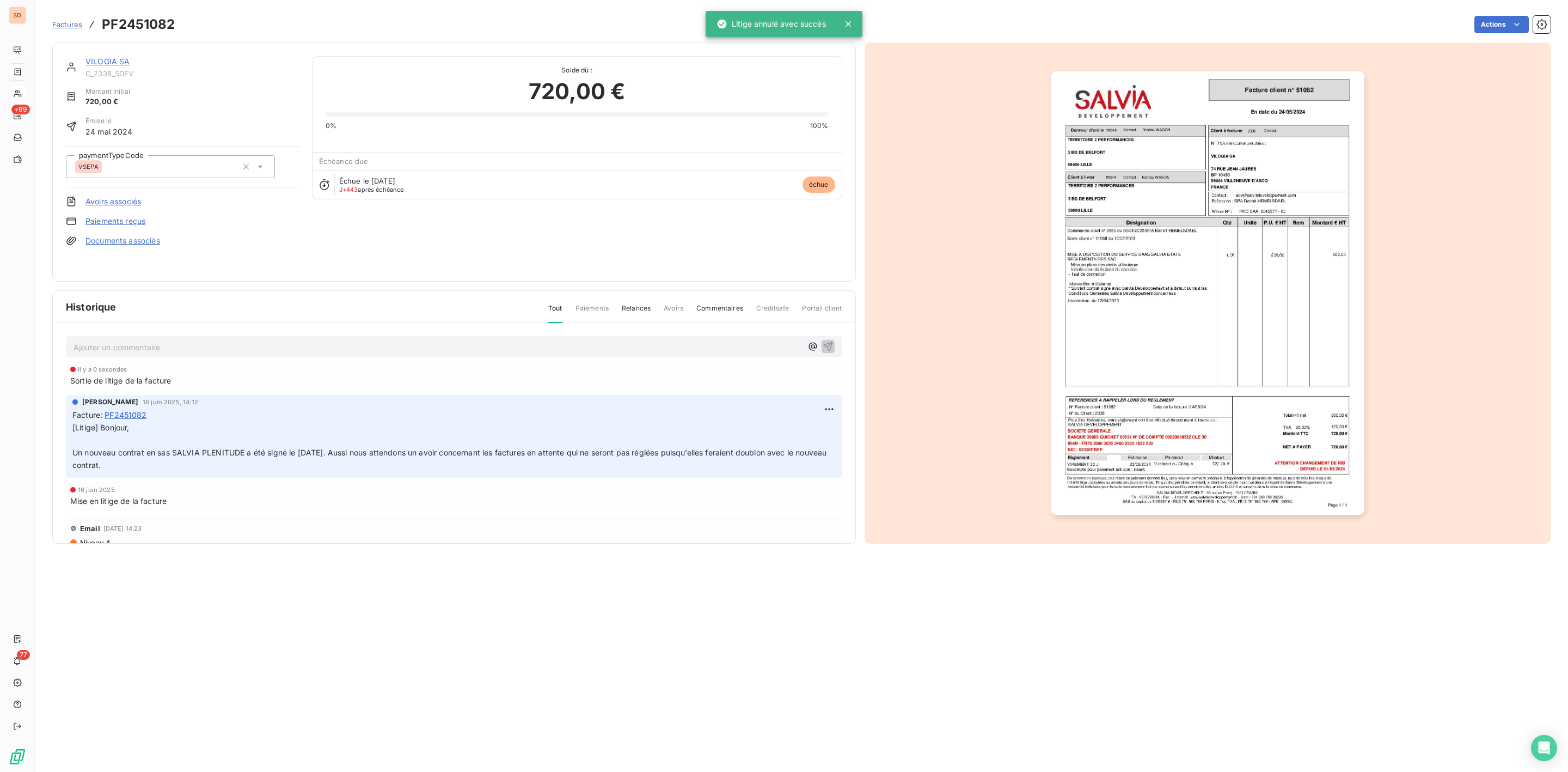
click at [110, 61] on link "VILOGIA SA" at bounding box center [107, 61] width 45 height 10
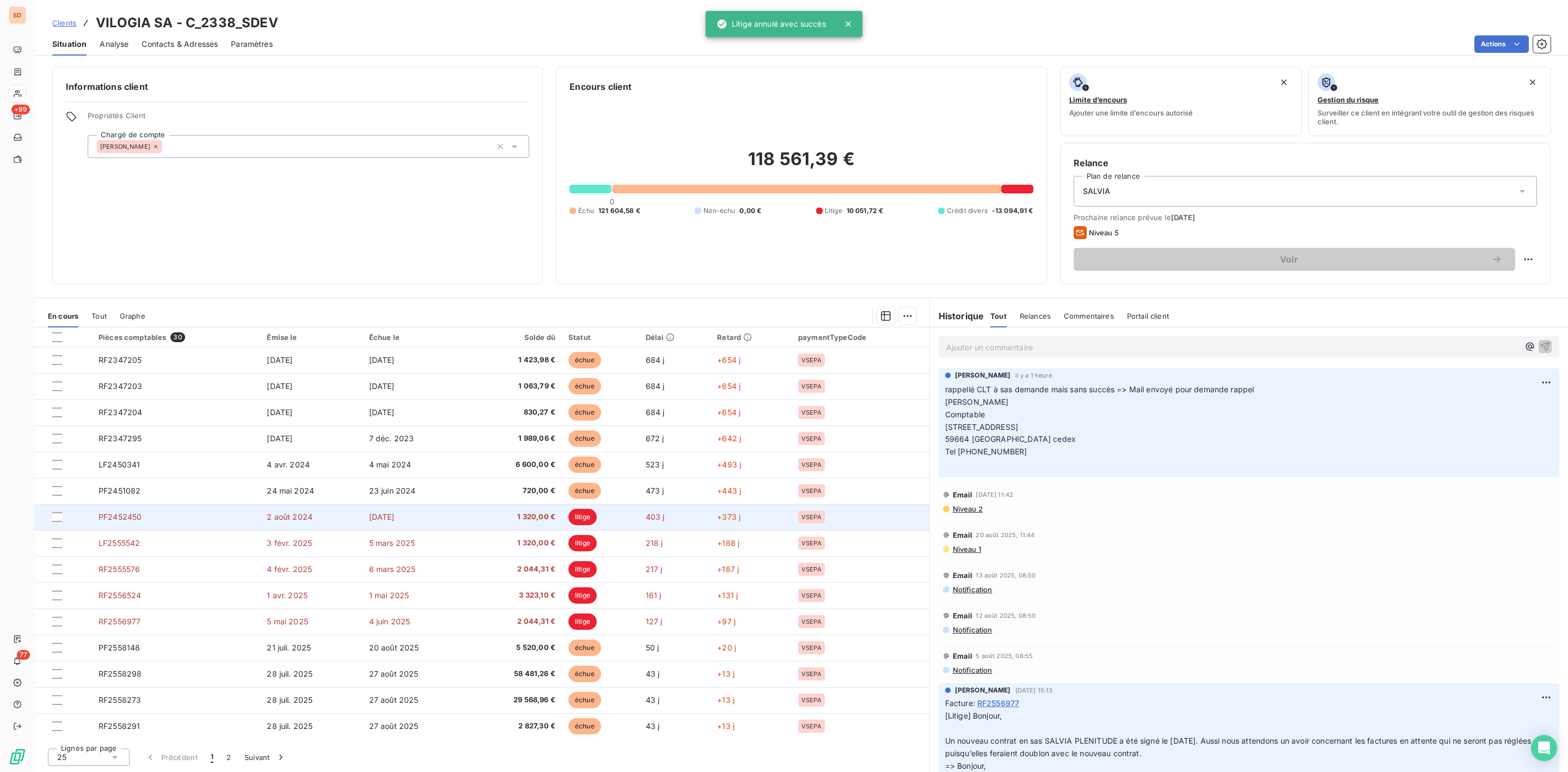
click at [574, 523] on span "litige" at bounding box center [583, 517] width 28 height 16
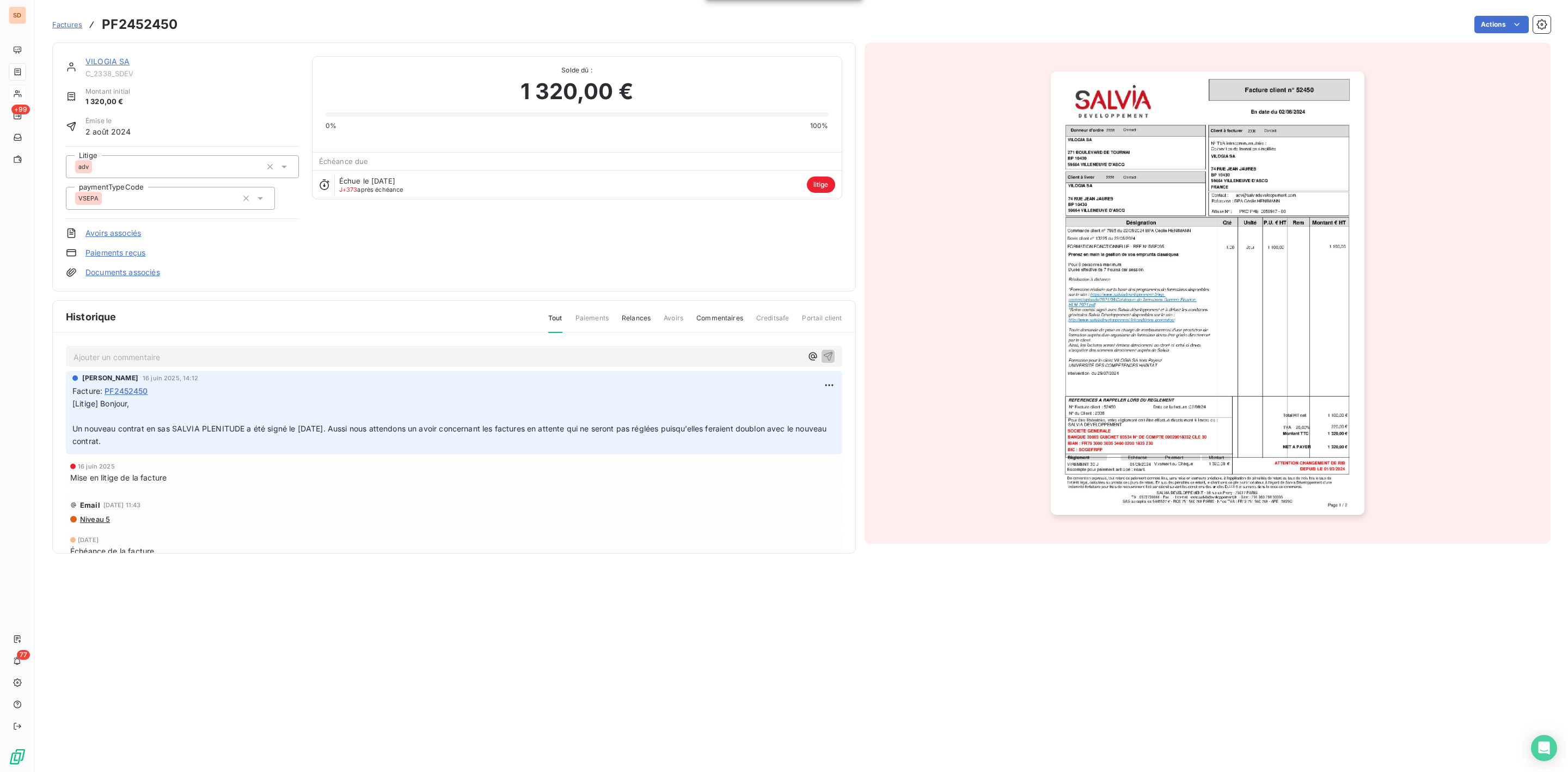
click at [1510, 22] on html "SD +99 77 Factures PF2452450 Actions VILOGIA SA C_2338_SDEV Montant initial 1 3…" at bounding box center [784, 386] width 1568 height 772
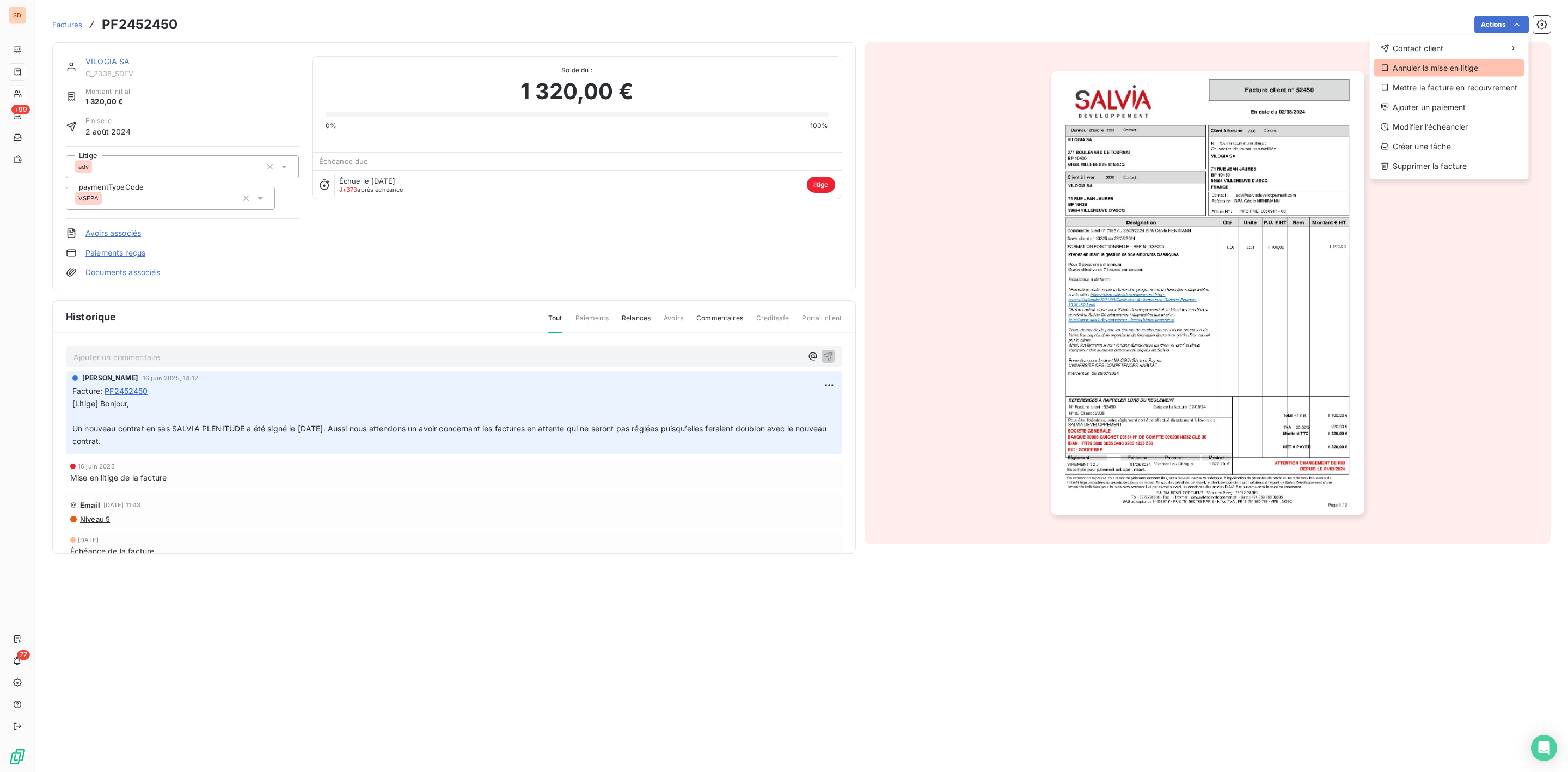
click at [1416, 64] on div "Annuler la mise en litige" at bounding box center [1450, 68] width 150 height 18
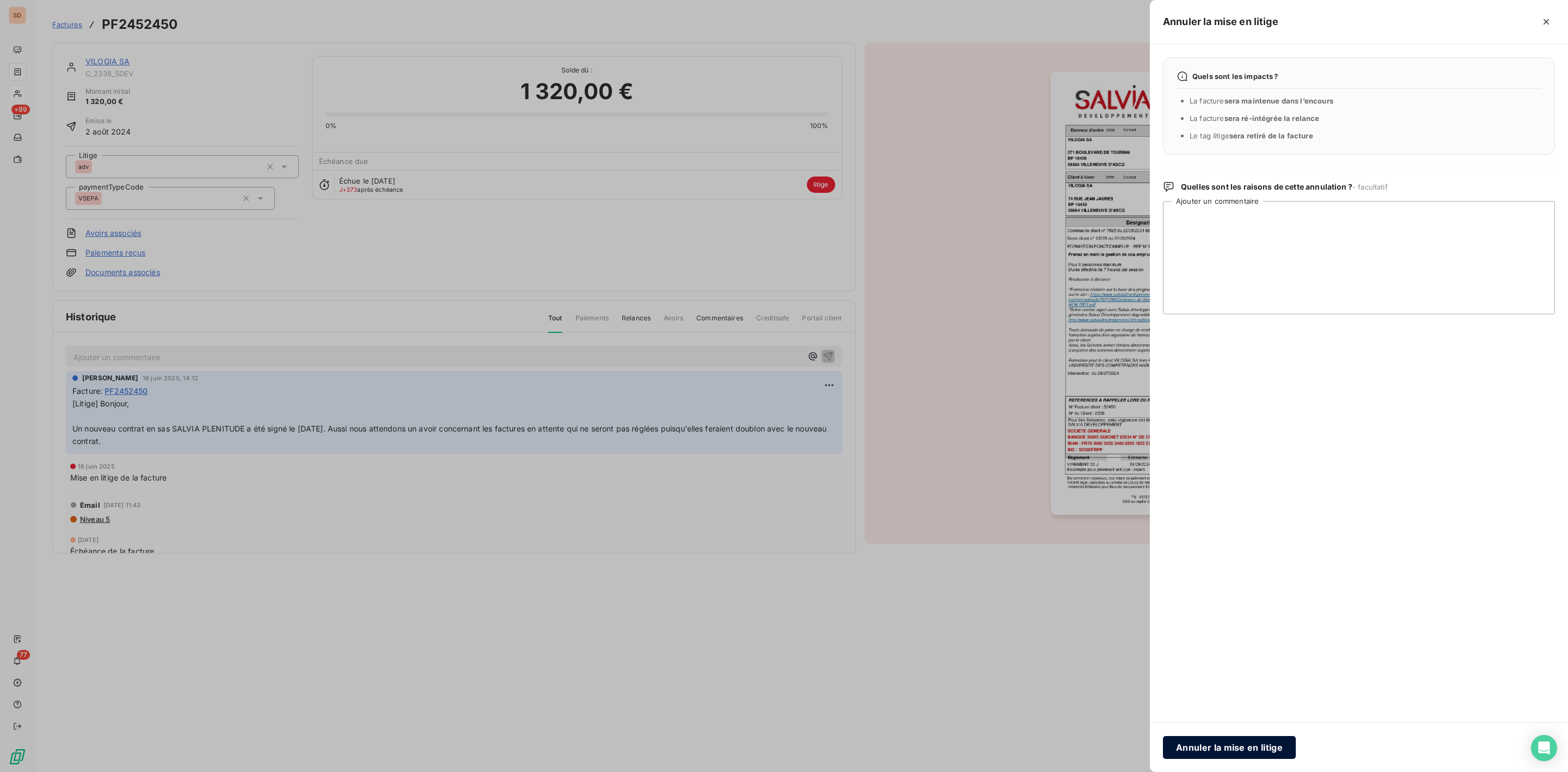
click at [1198, 740] on button "Annuler la mise en litige" at bounding box center [1230, 747] width 133 height 23
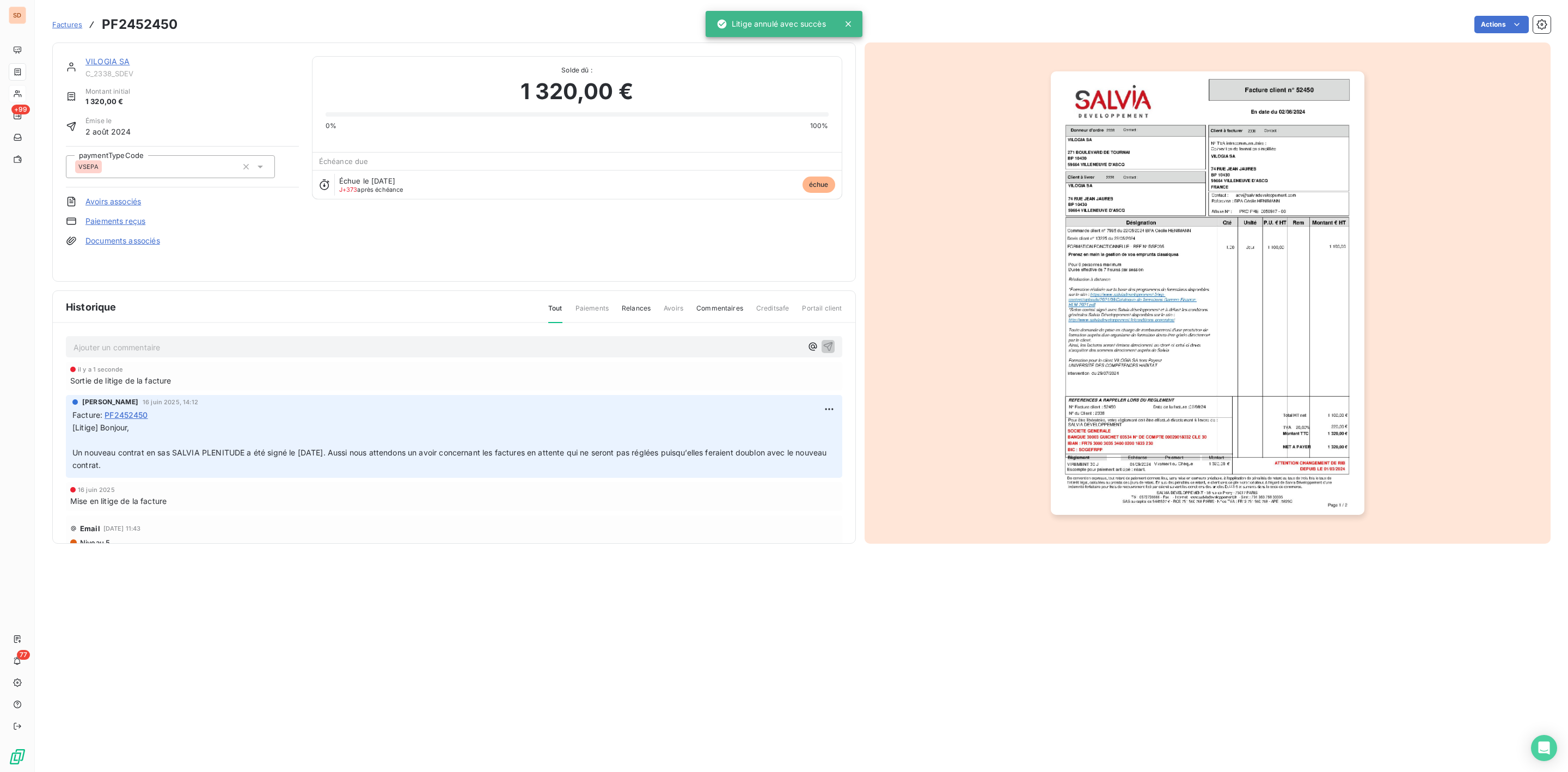
click at [114, 59] on link "VILOGIA SA" at bounding box center [107, 61] width 45 height 10
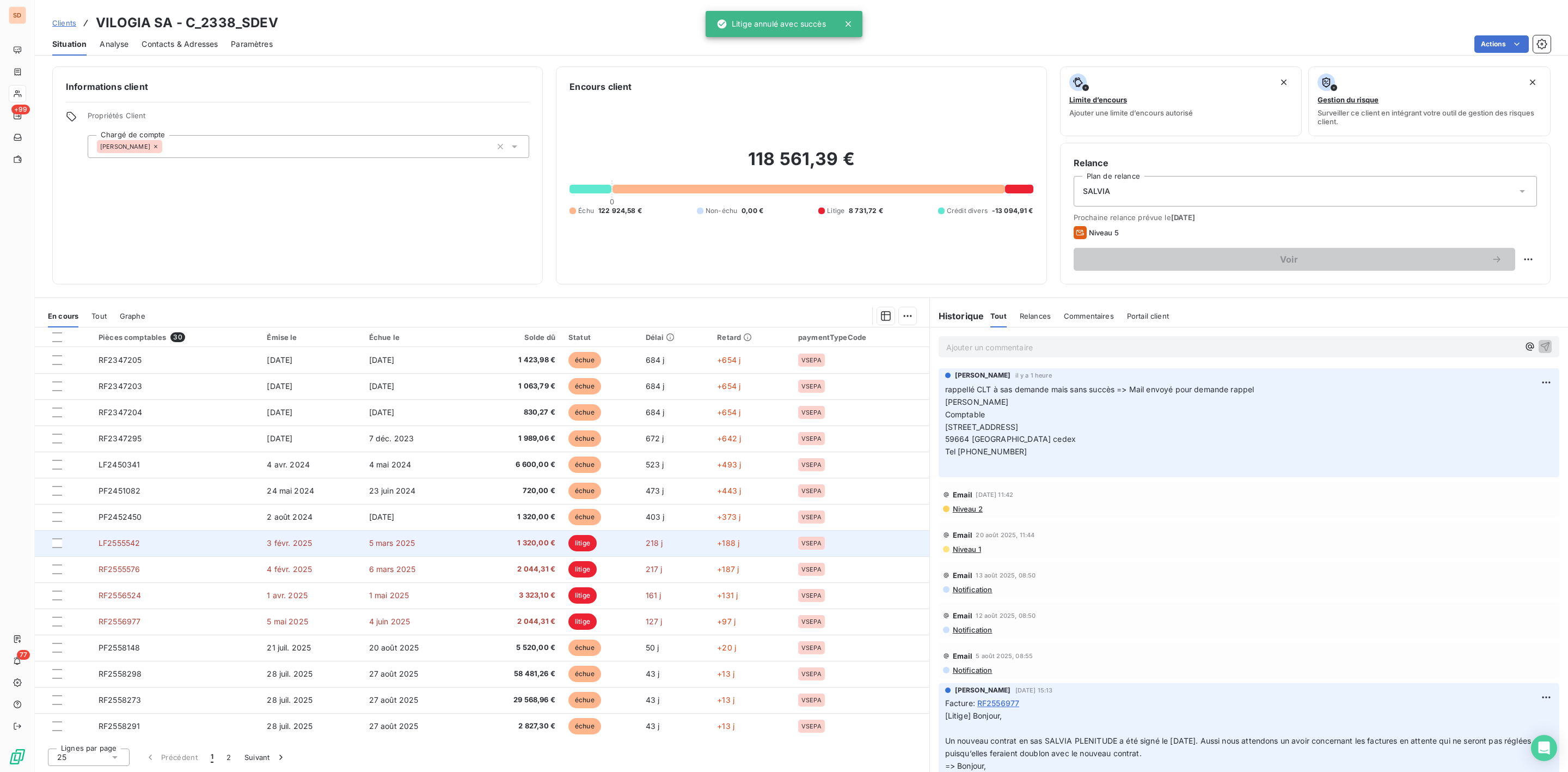
click at [579, 552] on td "litige" at bounding box center [600, 543] width 77 height 26
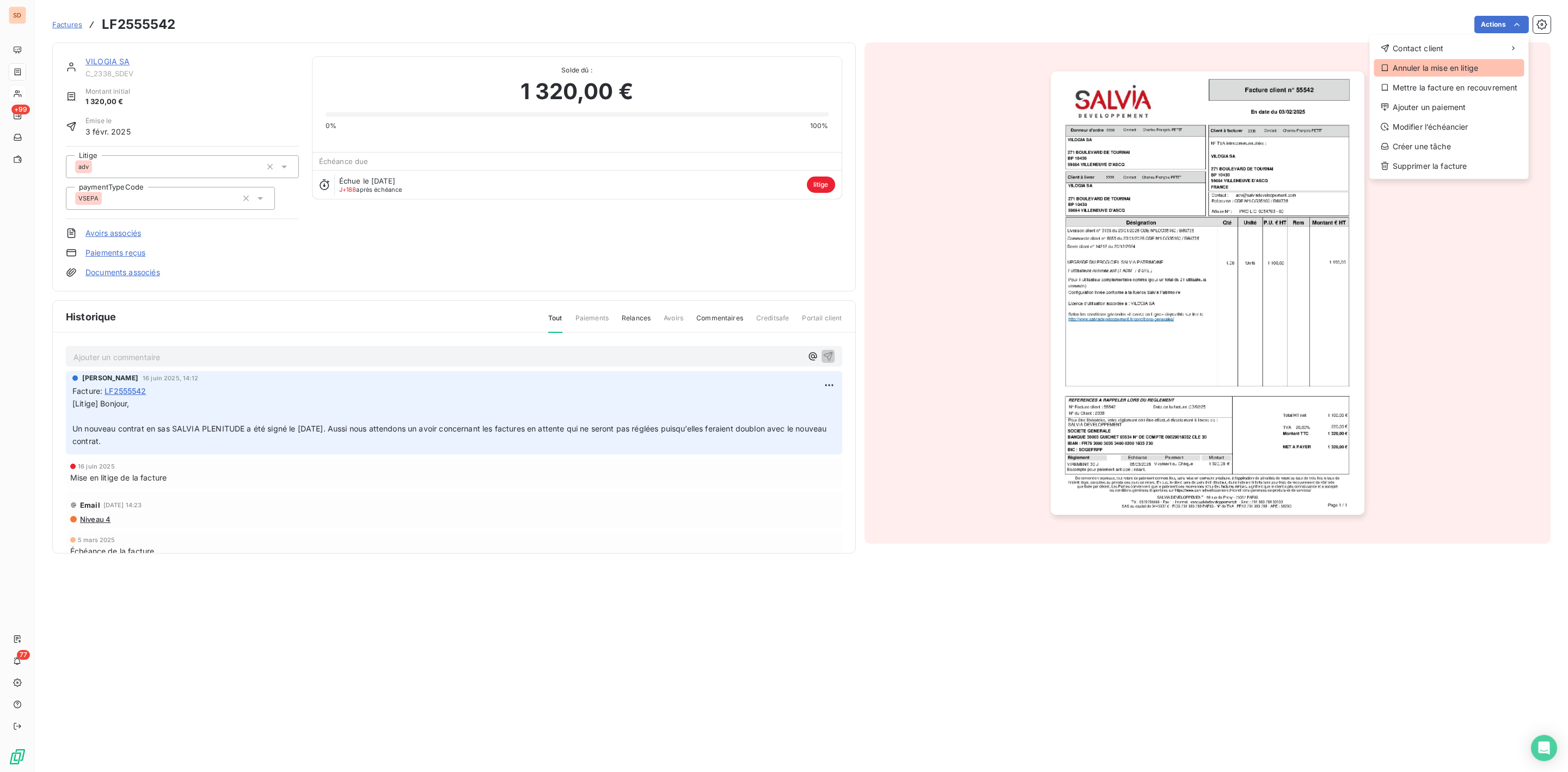
click at [1433, 64] on div "Annuler la mise en litige" at bounding box center [1450, 68] width 150 height 18
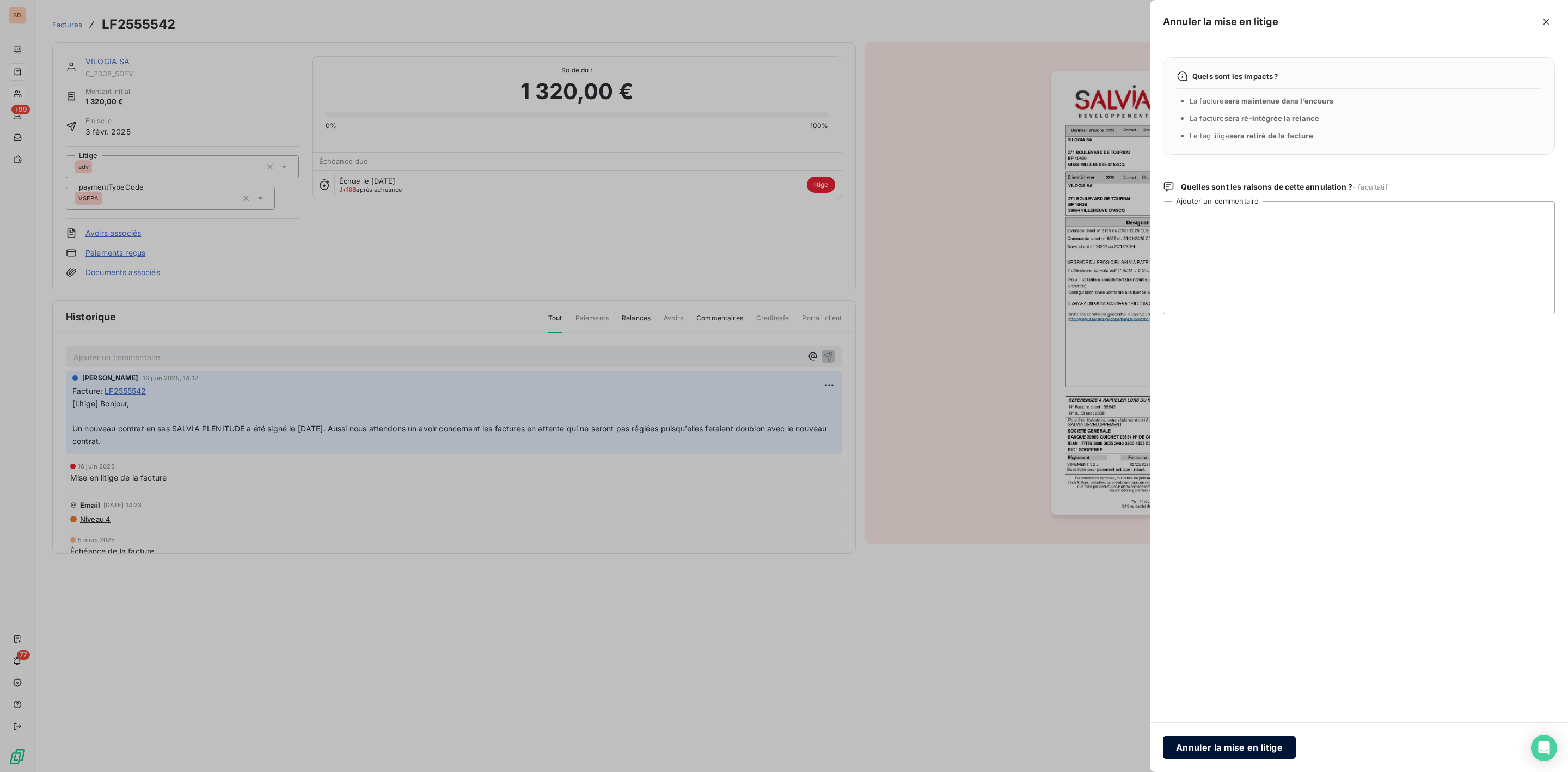
click at [1241, 751] on button "Annuler la mise en litige" at bounding box center [1230, 747] width 133 height 23
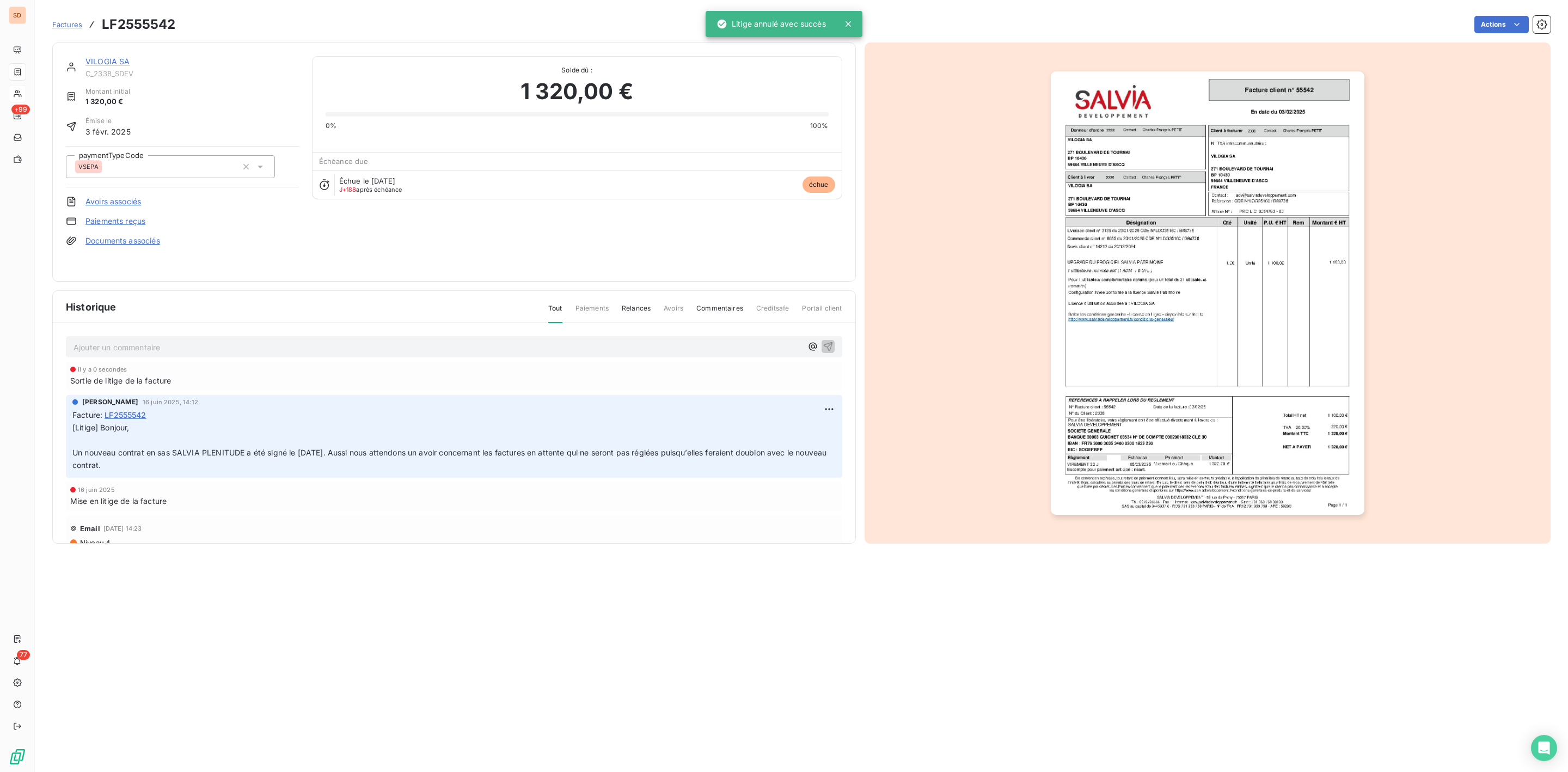
click at [110, 55] on div "VILOGIA SA C_2338_SDEV Montant initial 1 320,00 € Émise le [DATE] paymentTypeCo…" at bounding box center [454, 162] width 803 height 239
click at [115, 60] on link "VILOGIA SA" at bounding box center [107, 61] width 45 height 10
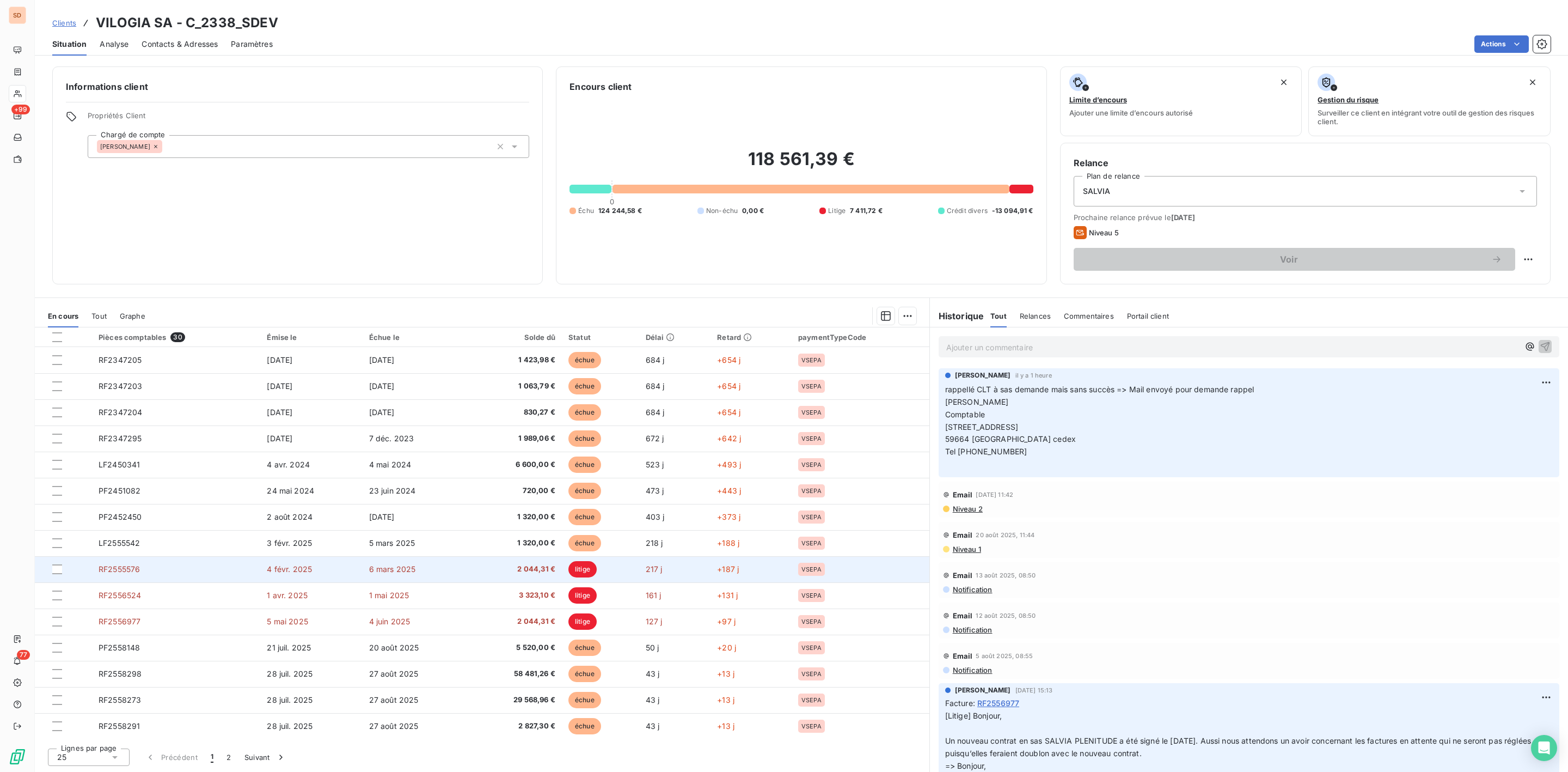
click at [581, 575] on span "litige" at bounding box center [583, 569] width 28 height 16
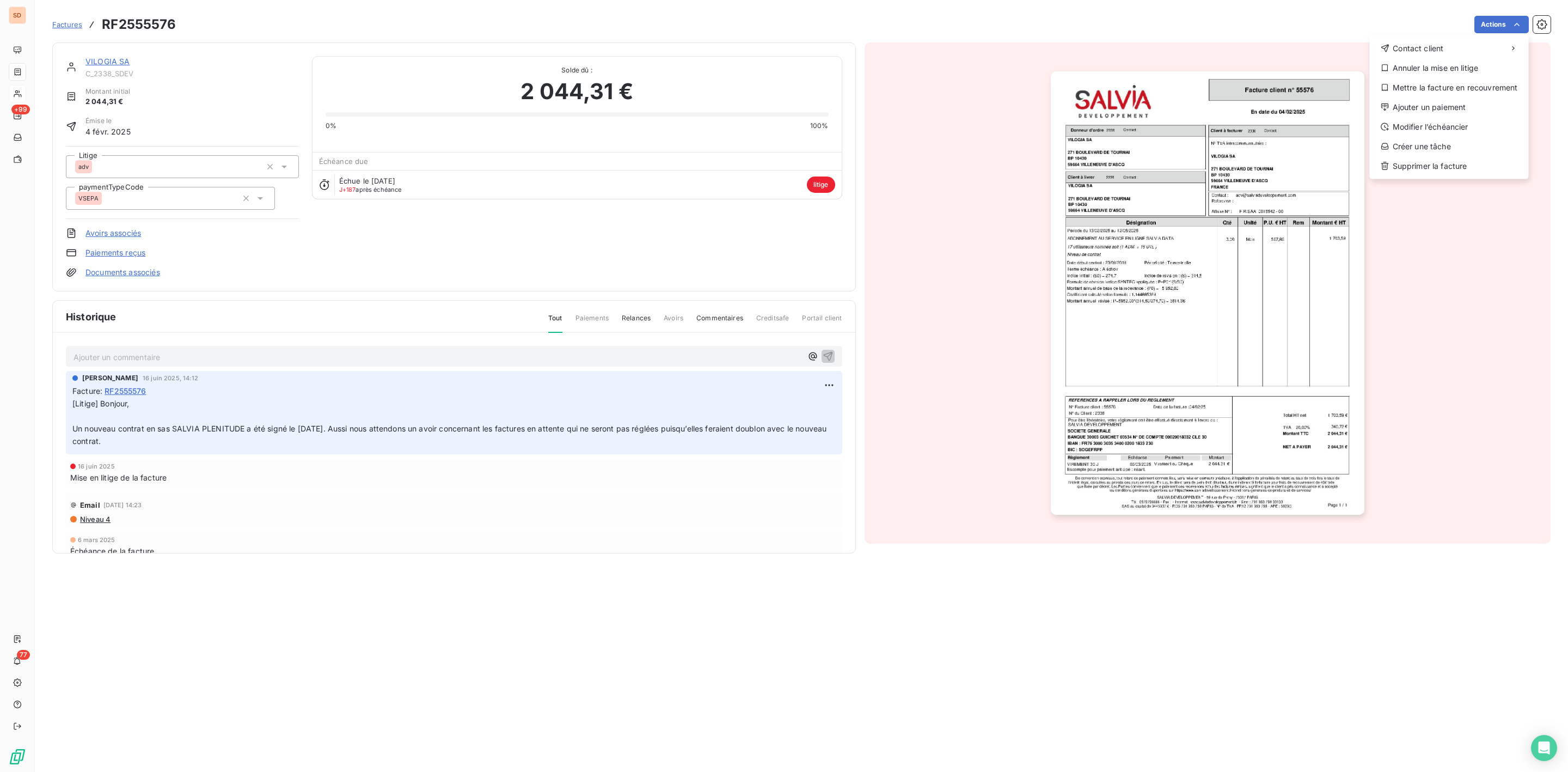
click at [1429, 57] on div "Contact client Annuler la mise en litige Mettre la facture en recouvrement Ajou…" at bounding box center [1450, 107] width 159 height 144
click at [1433, 70] on div "Annuler la mise en litige" at bounding box center [1450, 68] width 150 height 18
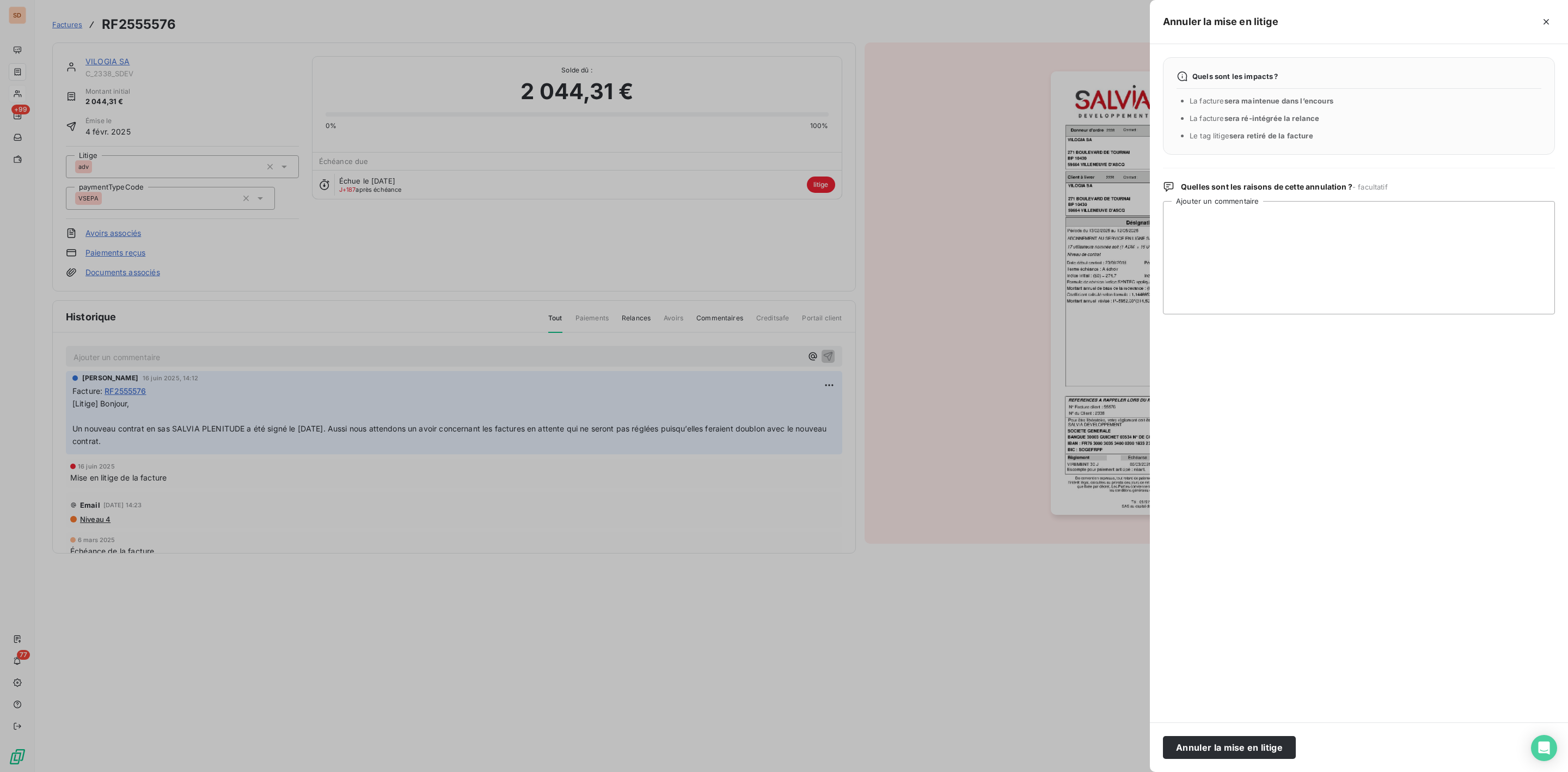
click at [1217, 734] on div "Annuler la mise en litige" at bounding box center [1359, 746] width 418 height 49
click at [1217, 746] on button "Annuler la mise en litige" at bounding box center [1230, 747] width 133 height 23
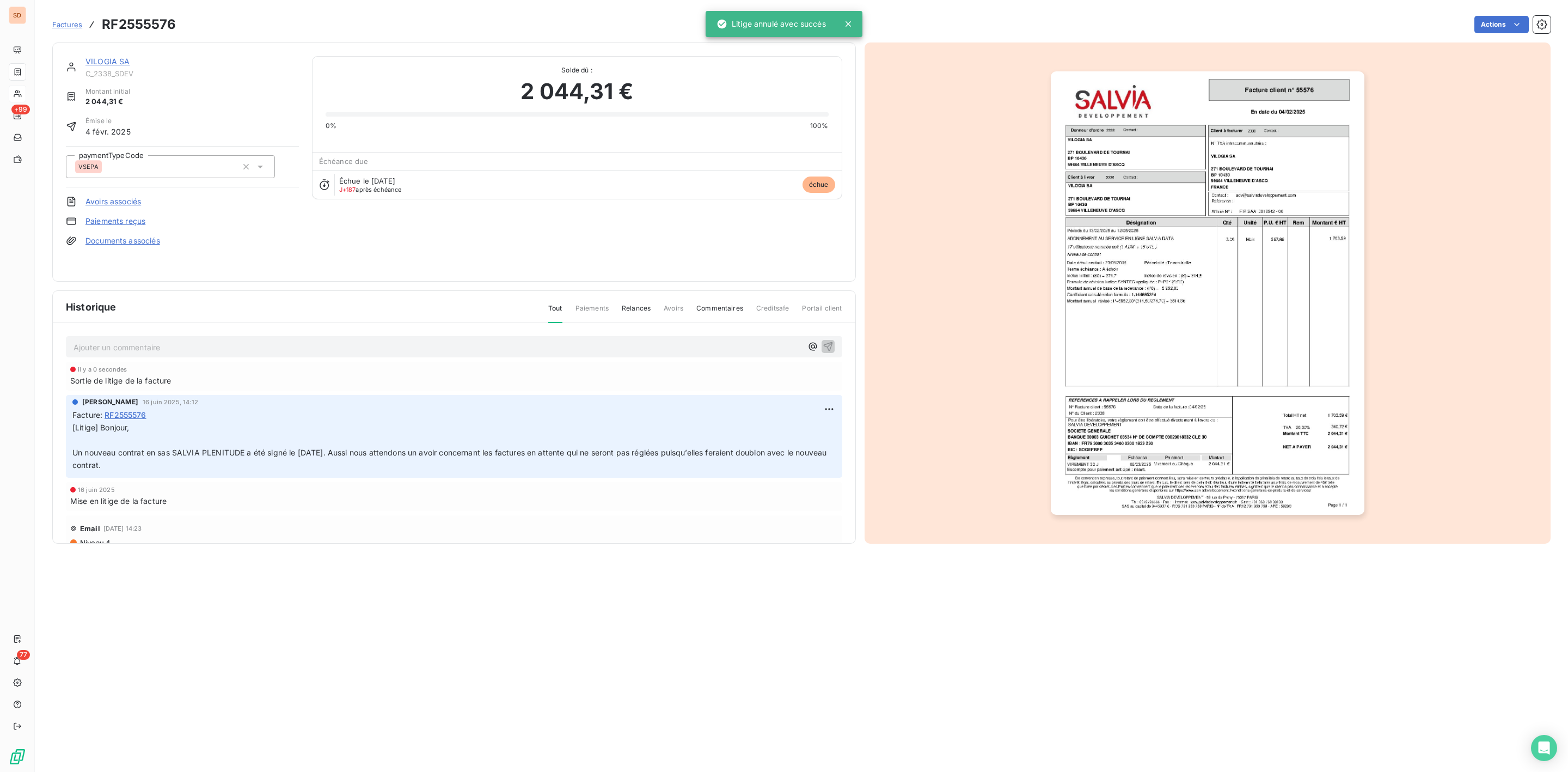
click at [119, 60] on link "VILOGIA SA" at bounding box center [107, 61] width 45 height 10
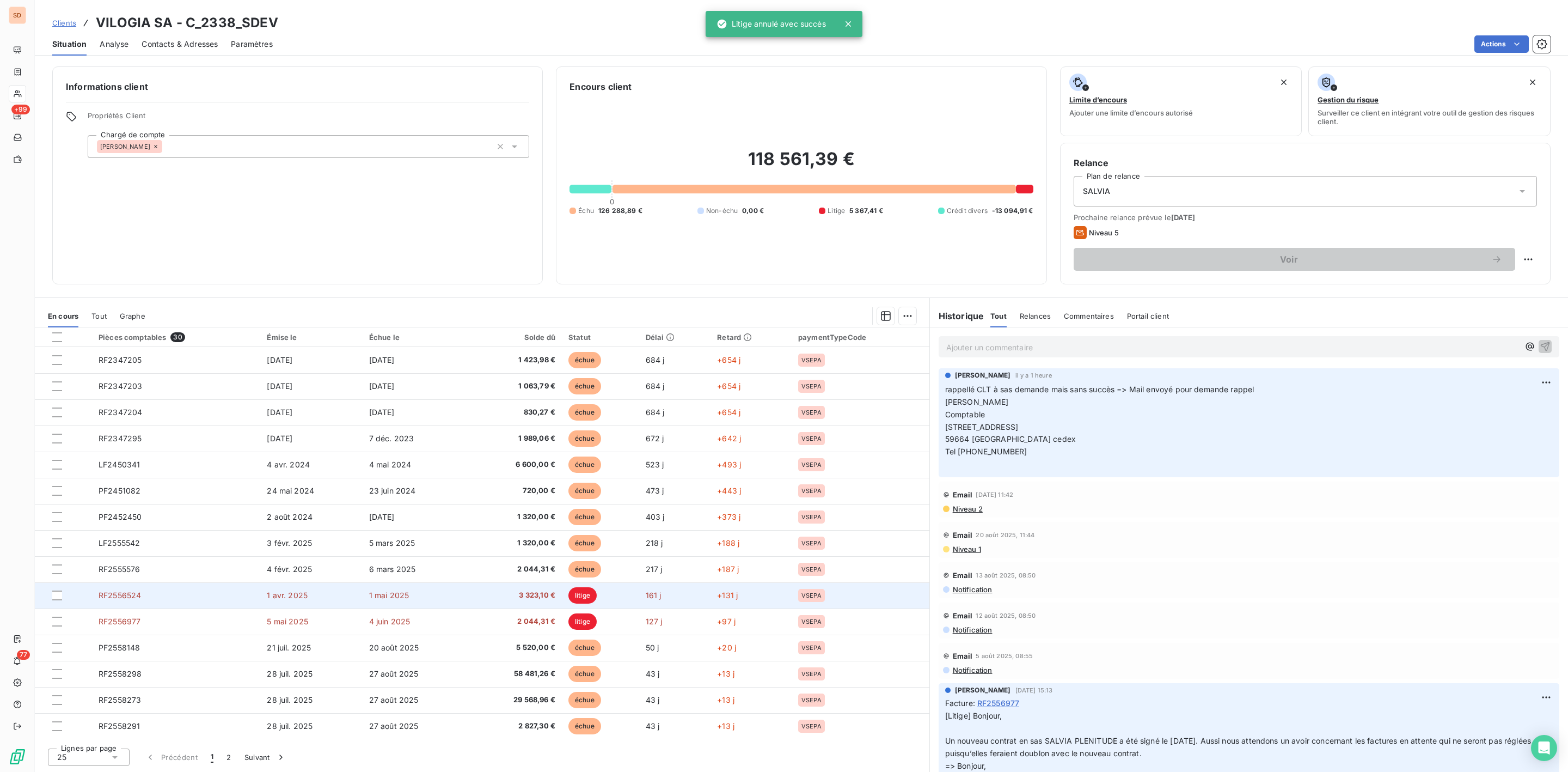
click at [536, 594] on span "3 323,10 €" at bounding box center [516, 595] width 79 height 11
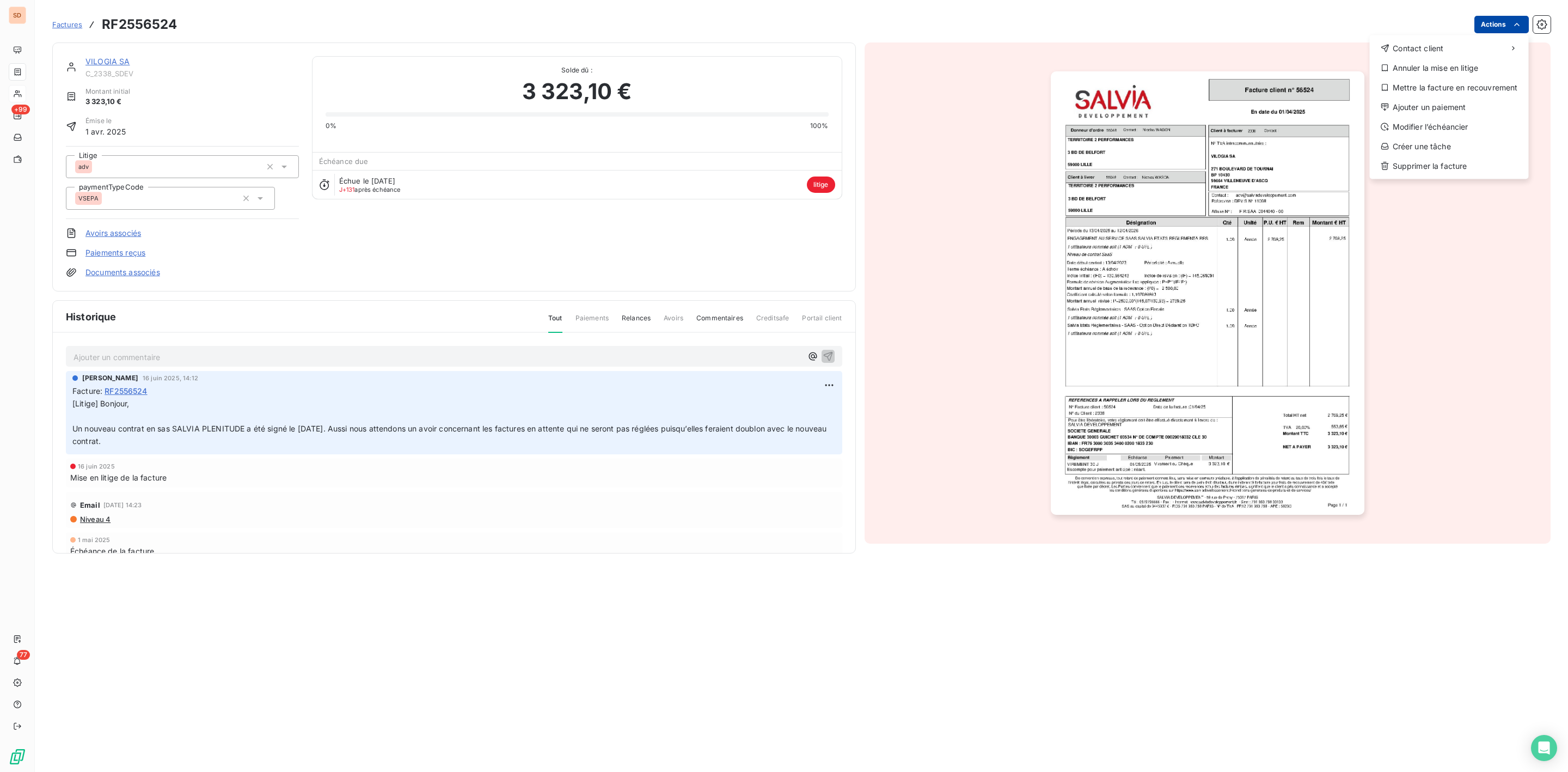
click at [1508, 26] on html "SD +99 77 Factures RF2556524 Actions Contact client Annuler la mise en litige M…" at bounding box center [784, 386] width 1568 height 772
click at [1418, 68] on div "Annuler la mise en litige" at bounding box center [1450, 68] width 150 height 18
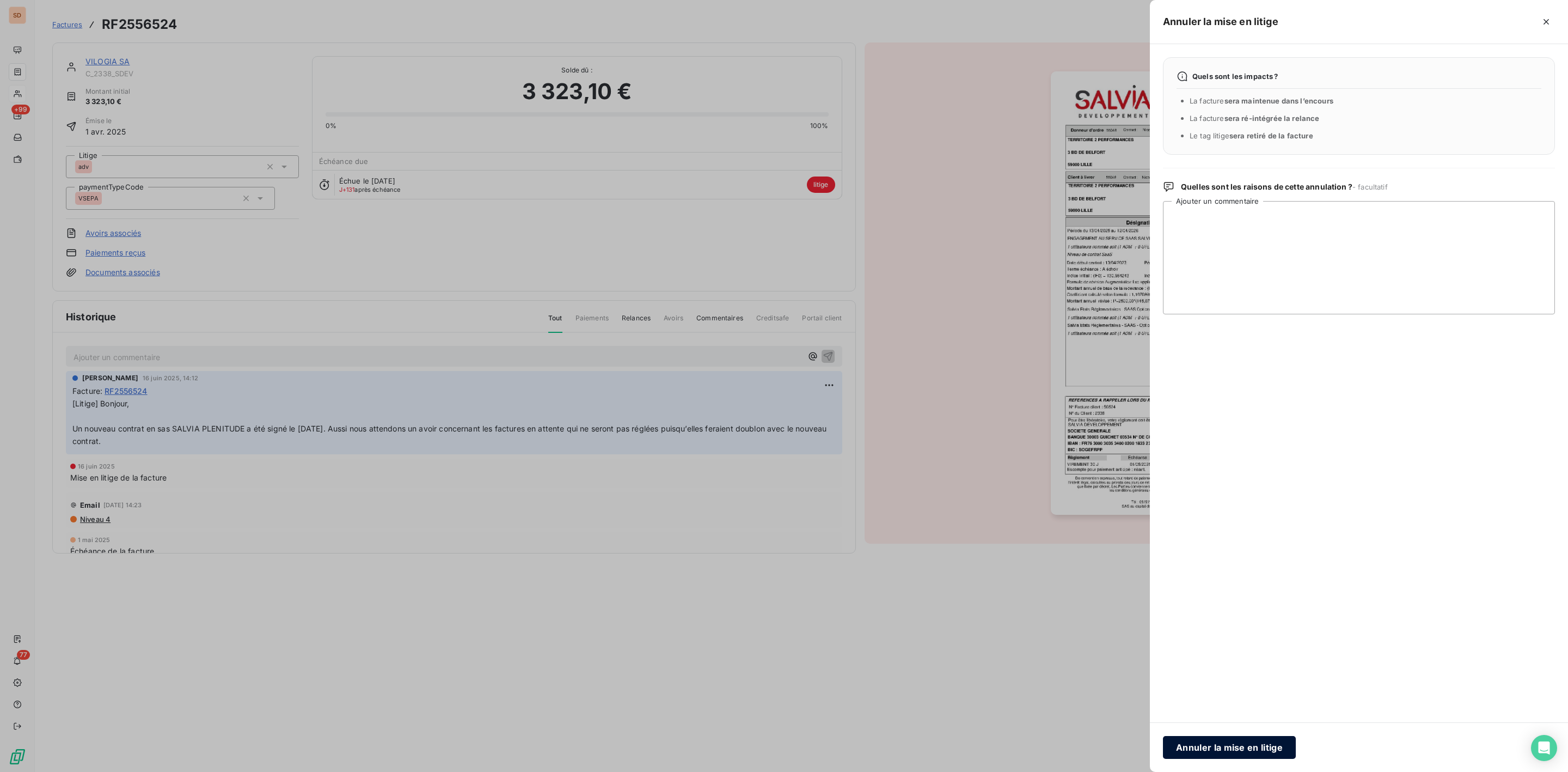
click at [1209, 753] on button "Annuler la mise en litige" at bounding box center [1230, 747] width 133 height 23
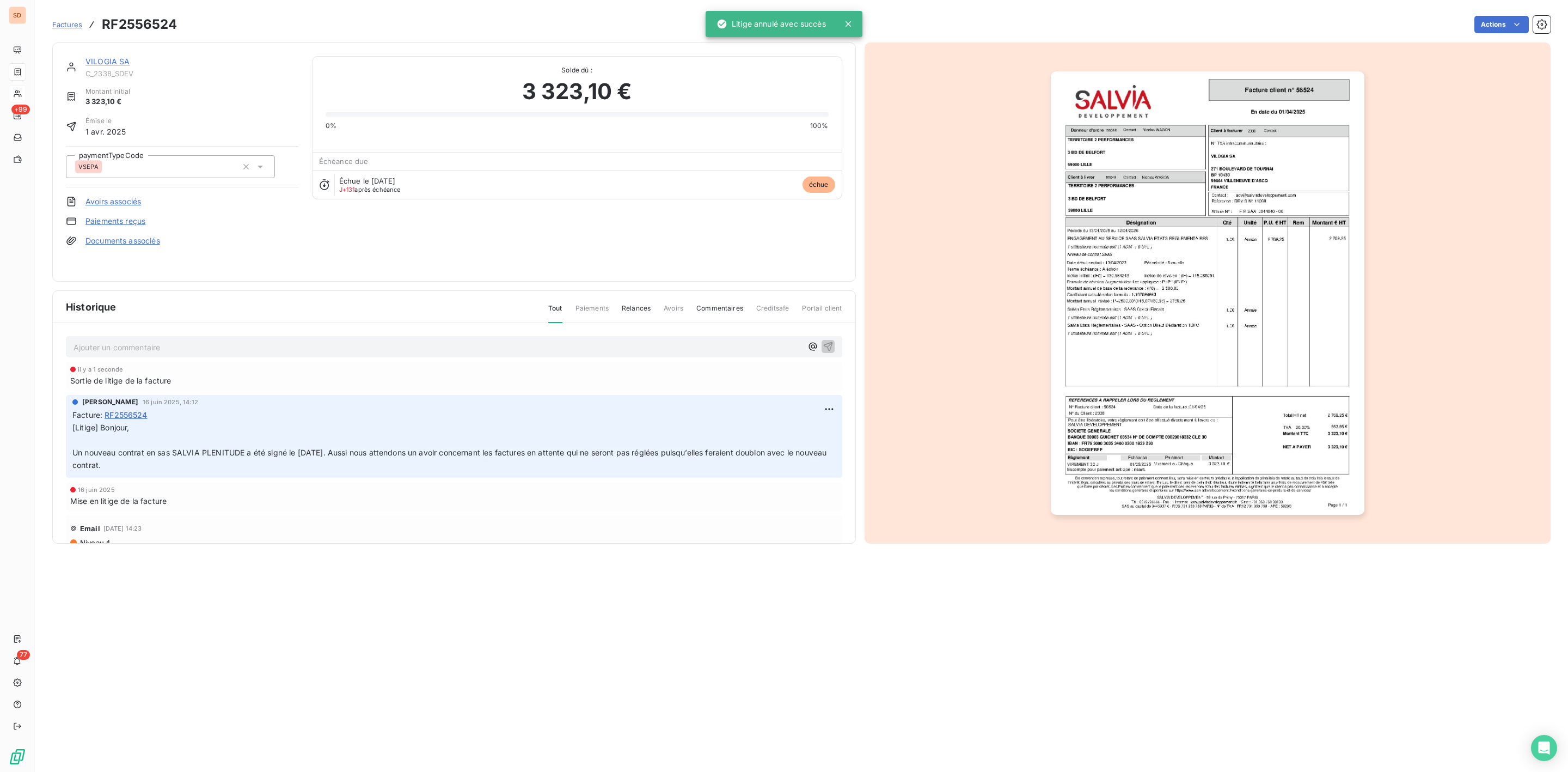
click at [116, 60] on link "VILOGIA SA" at bounding box center [107, 61] width 45 height 10
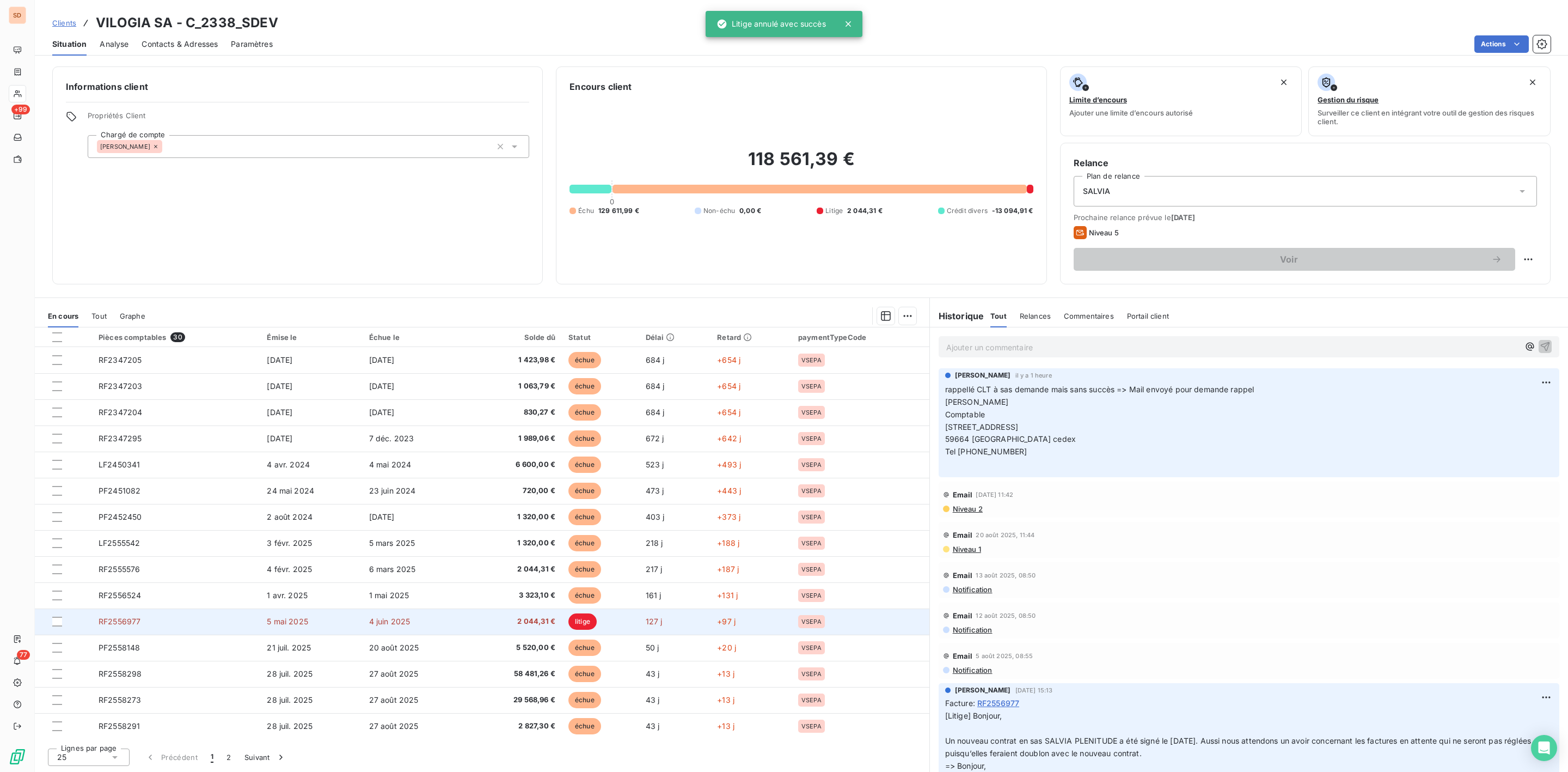
click at [562, 624] on td "litige" at bounding box center [600, 622] width 77 height 26
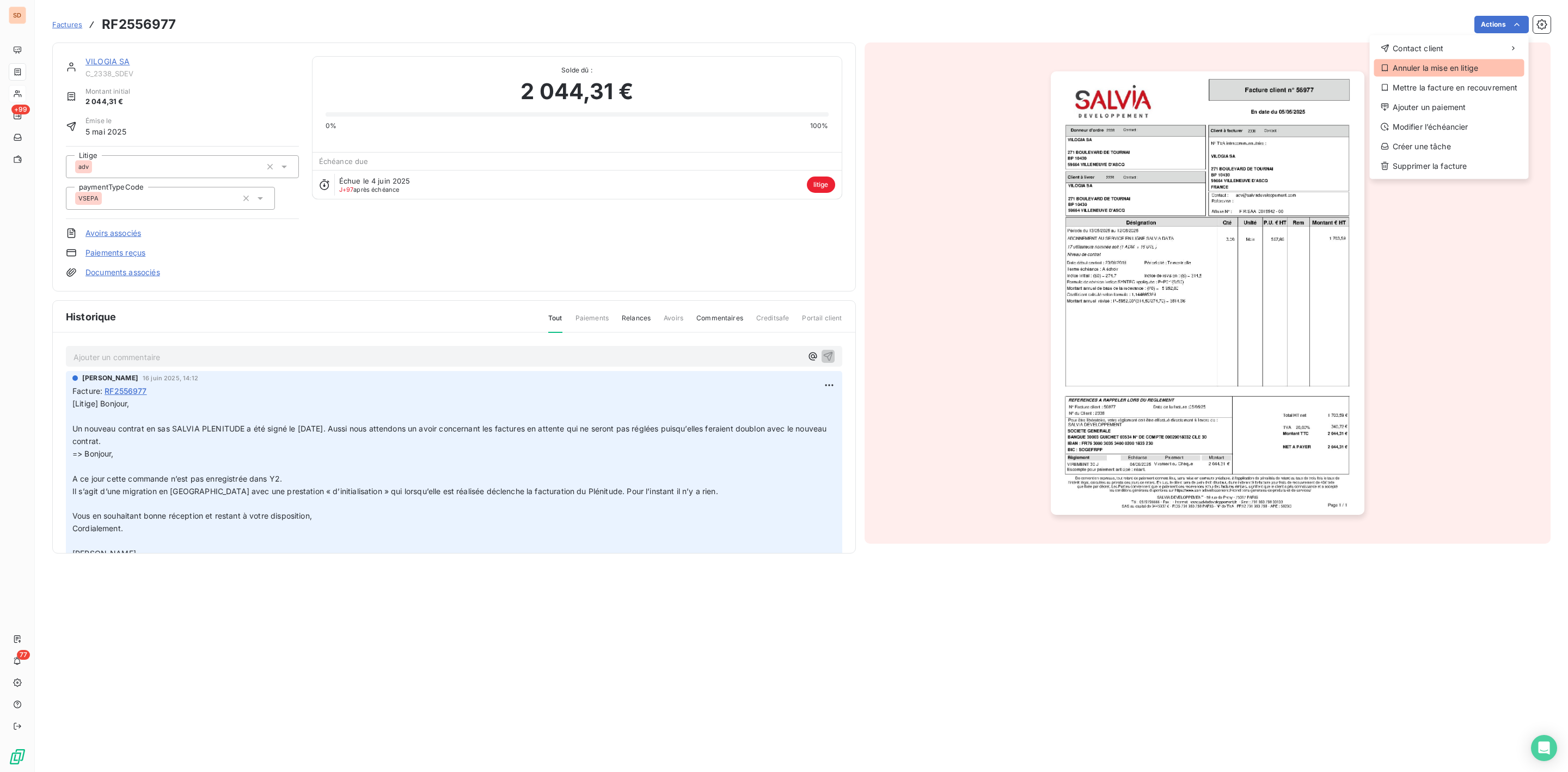
click at [1415, 70] on div "Annuler la mise en litige" at bounding box center [1450, 68] width 150 height 18
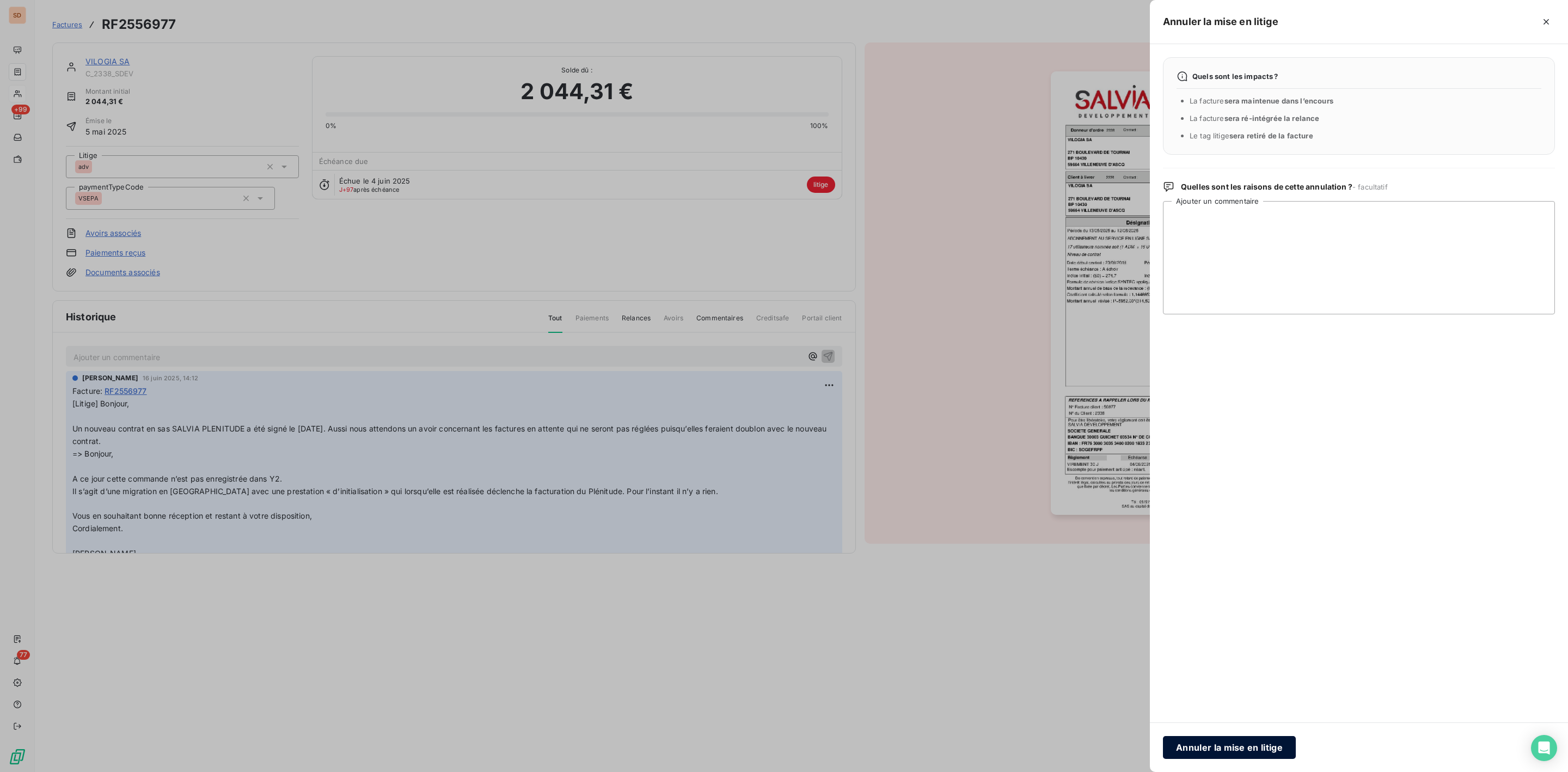
click at [1201, 738] on button "Annuler la mise en litige" at bounding box center [1230, 747] width 133 height 23
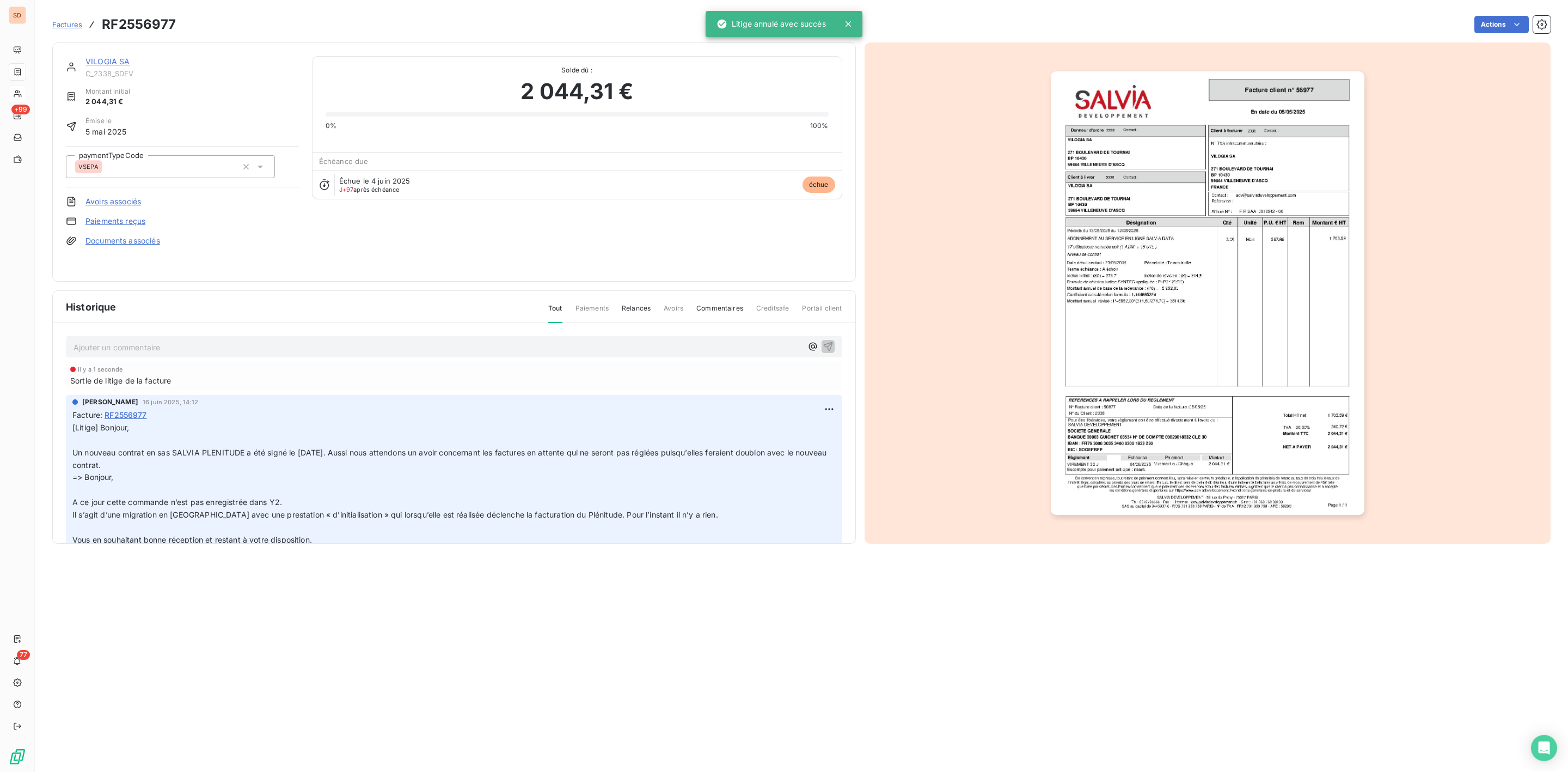
click at [104, 60] on link "VILOGIA SA" at bounding box center [107, 61] width 45 height 10
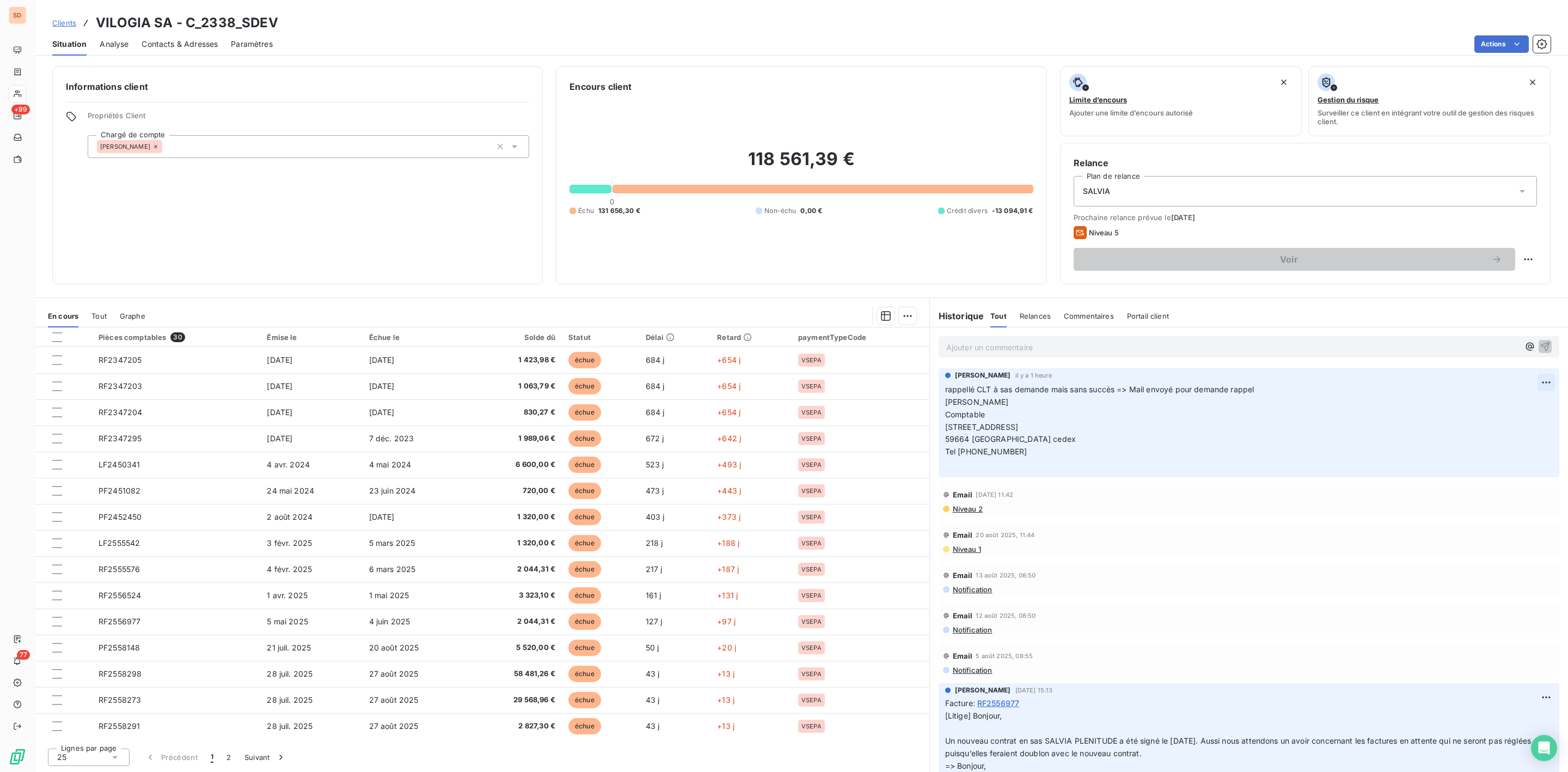
click at [1533, 382] on html "SD +99 77 Clients VILOGIA SA - C_2338_SDEV Situation Analyse Contacts & Adresse…" at bounding box center [784, 386] width 1568 height 772
drag, startPoint x: 1500, startPoint y: 404, endPoint x: 1477, endPoint y: 414, distance: 25.1
click at [1498, 404] on div "Editer" at bounding box center [1508, 408] width 61 height 18
click at [1012, 388] on span "rappellé CLT à sas demande mais sans succès => Mail envoyé pour demande rappel …" at bounding box center [1282, 395] width 673 height 22
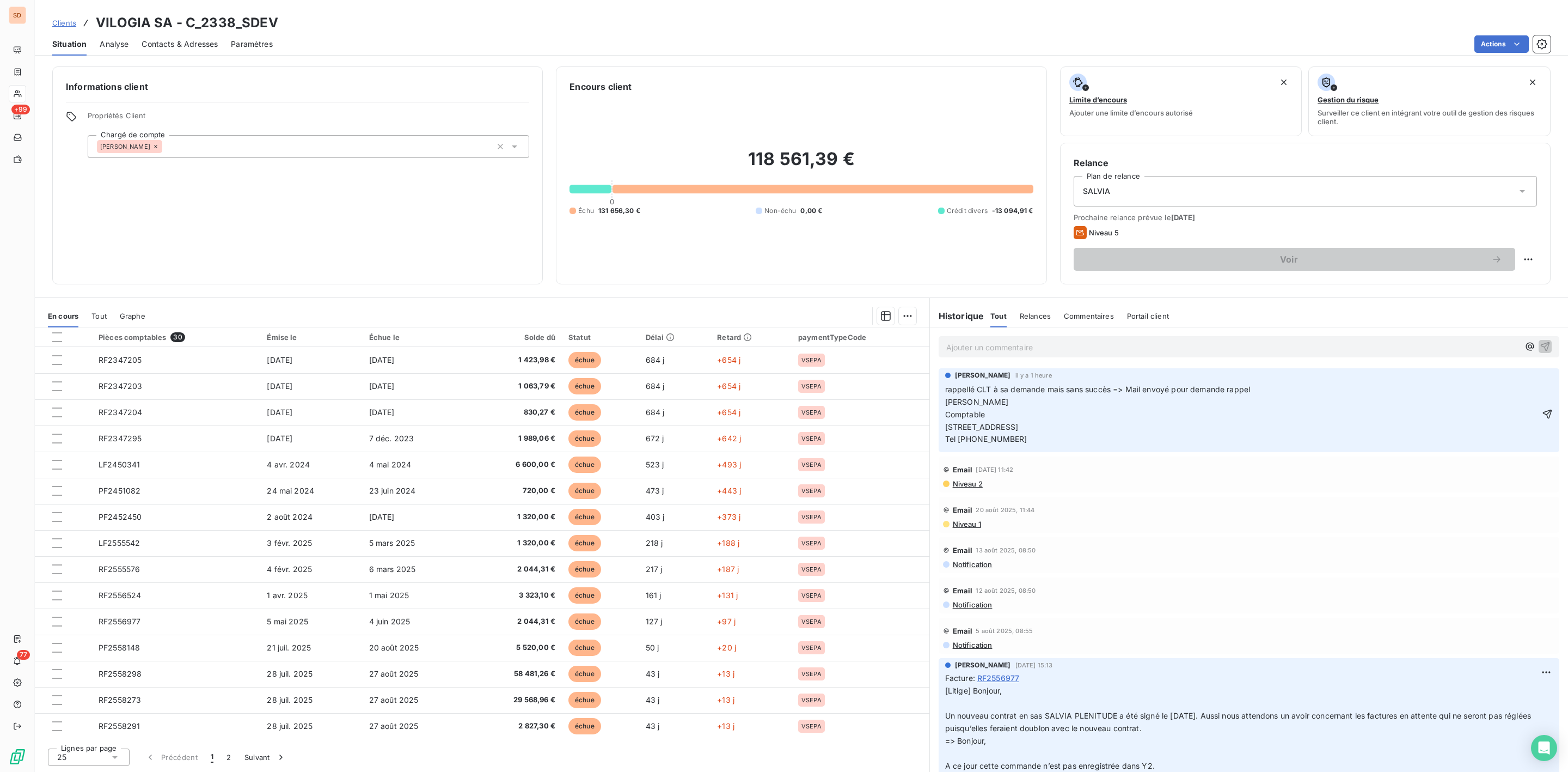
click at [972, 391] on span "rappellé CLT à sa demande mais sans succès => Mail envoyé pour demande rappel […" at bounding box center [1280, 414] width 669 height 60
click at [1532, 388] on span "rappellé CLT à sa demande mais sans succès => Mail envoyé pour demande rappel […" at bounding box center [1280, 414] width 669 height 60
click at [1377, 300] on div "Historique Tout Relances Commentaires Portail client Tout Relances Commentaires…" at bounding box center [1249, 313] width 638 height 29
click at [1076, 533] on div "Email [DATE] 11:44 Niveau 1" at bounding box center [1249, 514] width 621 height 36
click at [1543, 419] on icon "button" at bounding box center [1547, 414] width 10 height 10
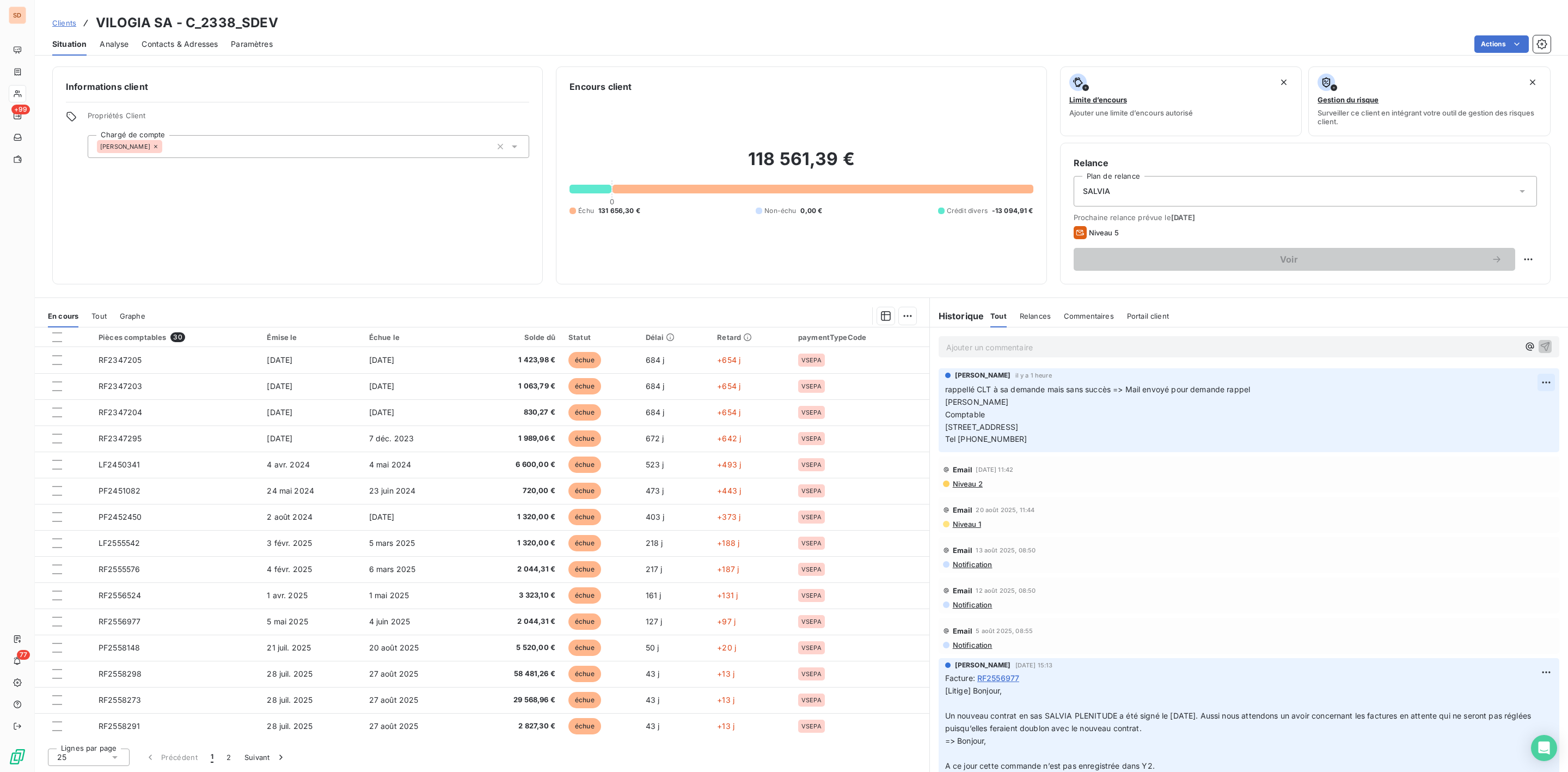
click at [1530, 380] on html "SD +99 77 Clients VILOGIA SA - C_2338_SDEV Situation Analyse Contacts & Adresse…" at bounding box center [784, 386] width 1568 height 772
click at [1501, 426] on div "Supprimer" at bounding box center [1508, 428] width 61 height 18
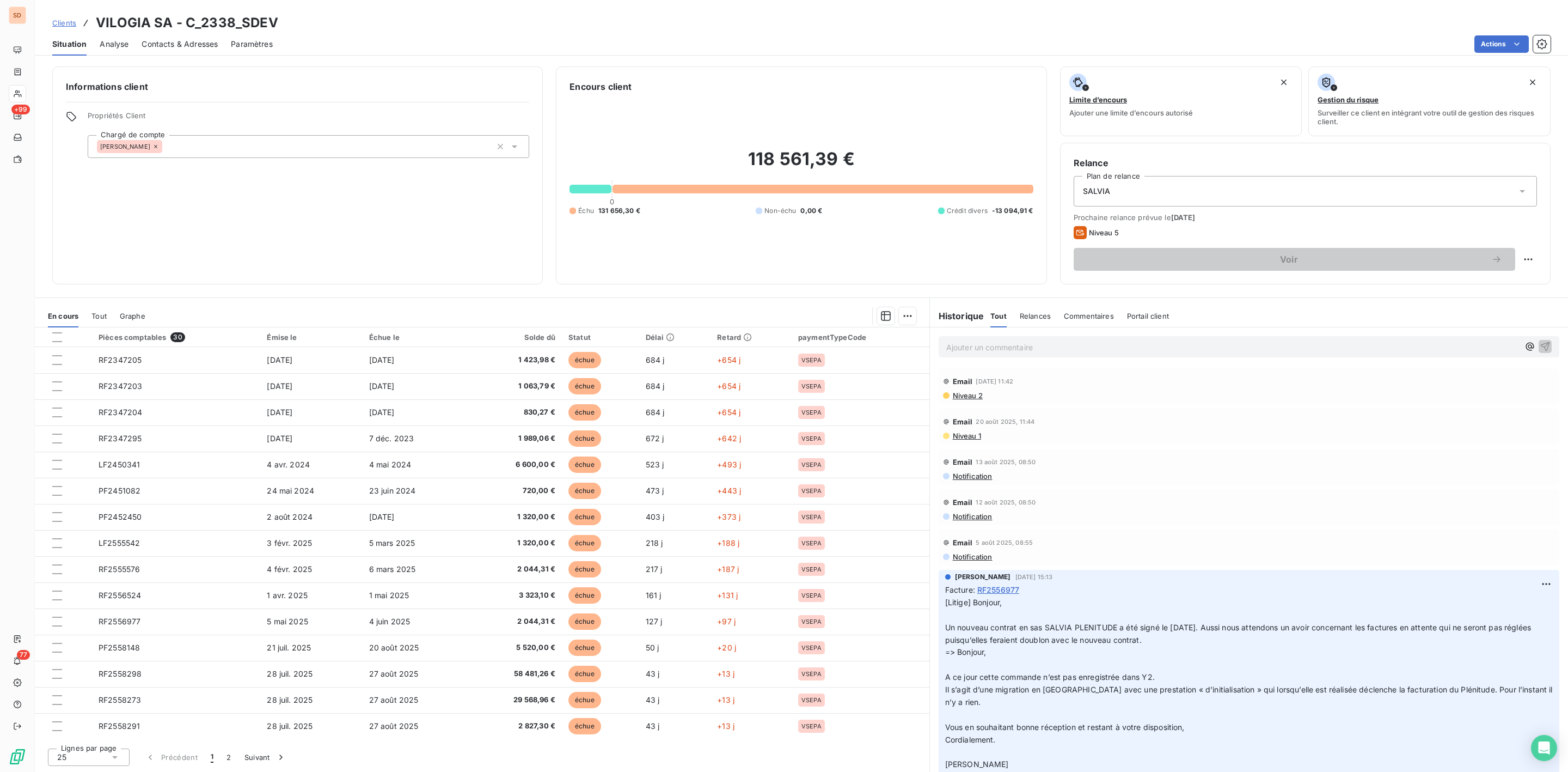
click at [993, 348] on p "Ajouter un commentaire ﻿" at bounding box center [1232, 347] width 572 height 13
click at [194, 45] on span "Contacts & Adresses" at bounding box center [180, 44] width 77 height 11
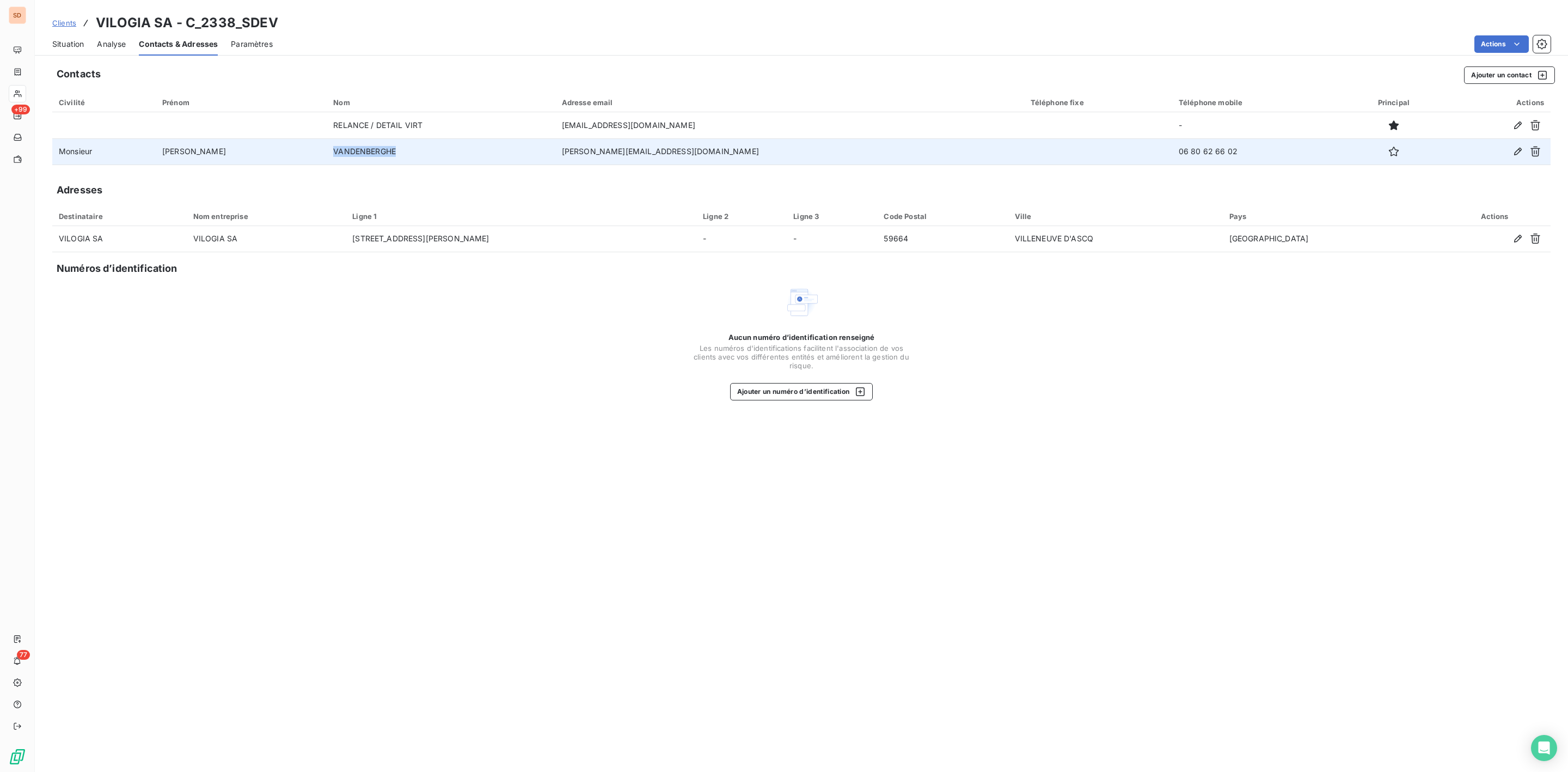
drag, startPoint x: 293, startPoint y: 154, endPoint x: 394, endPoint y: 154, distance: 101.0
click at [394, 154] on td "VANDENBERGHE" at bounding box center [441, 152] width 228 height 26
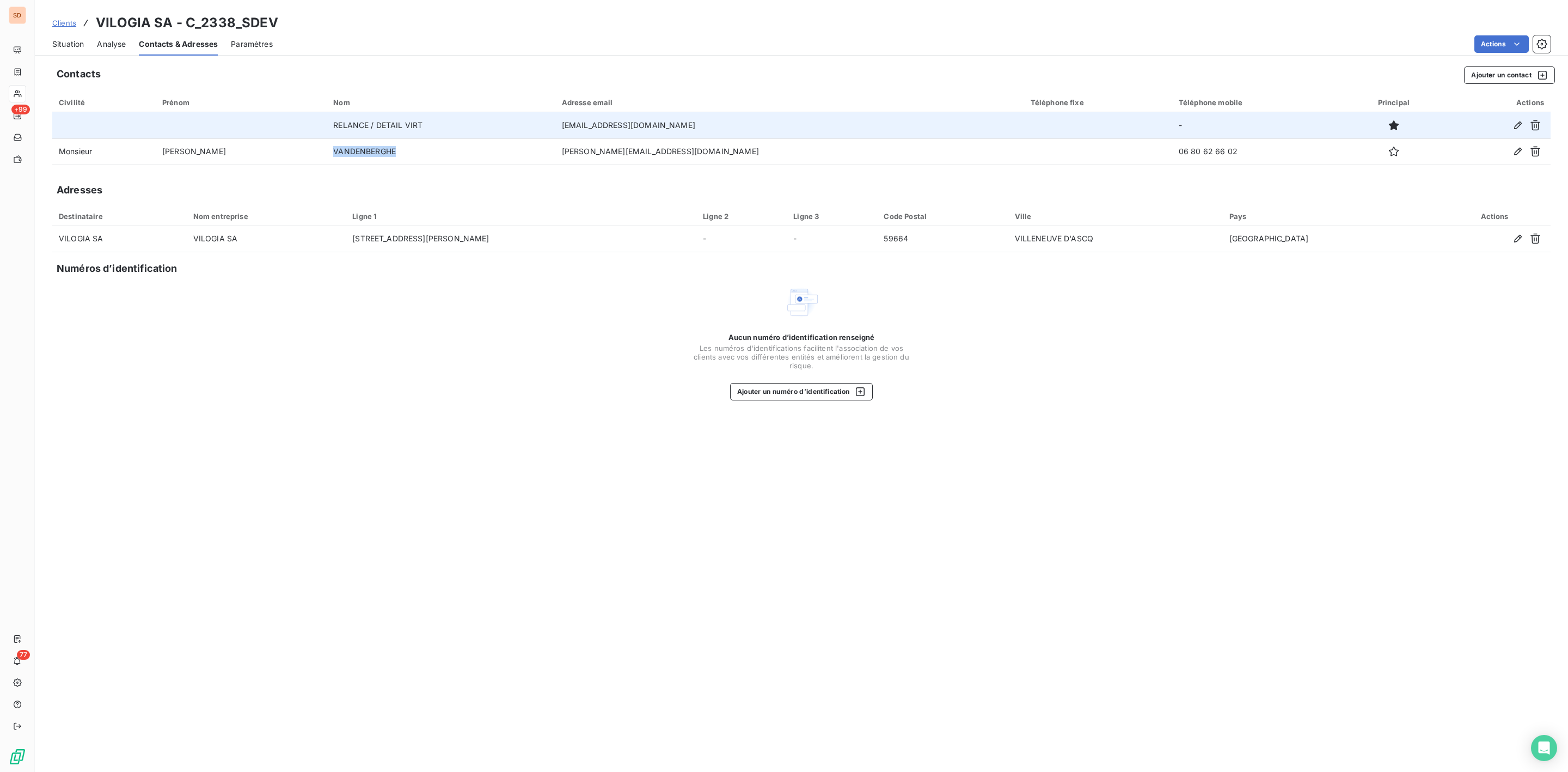
copy td "VANDENBERGHE"
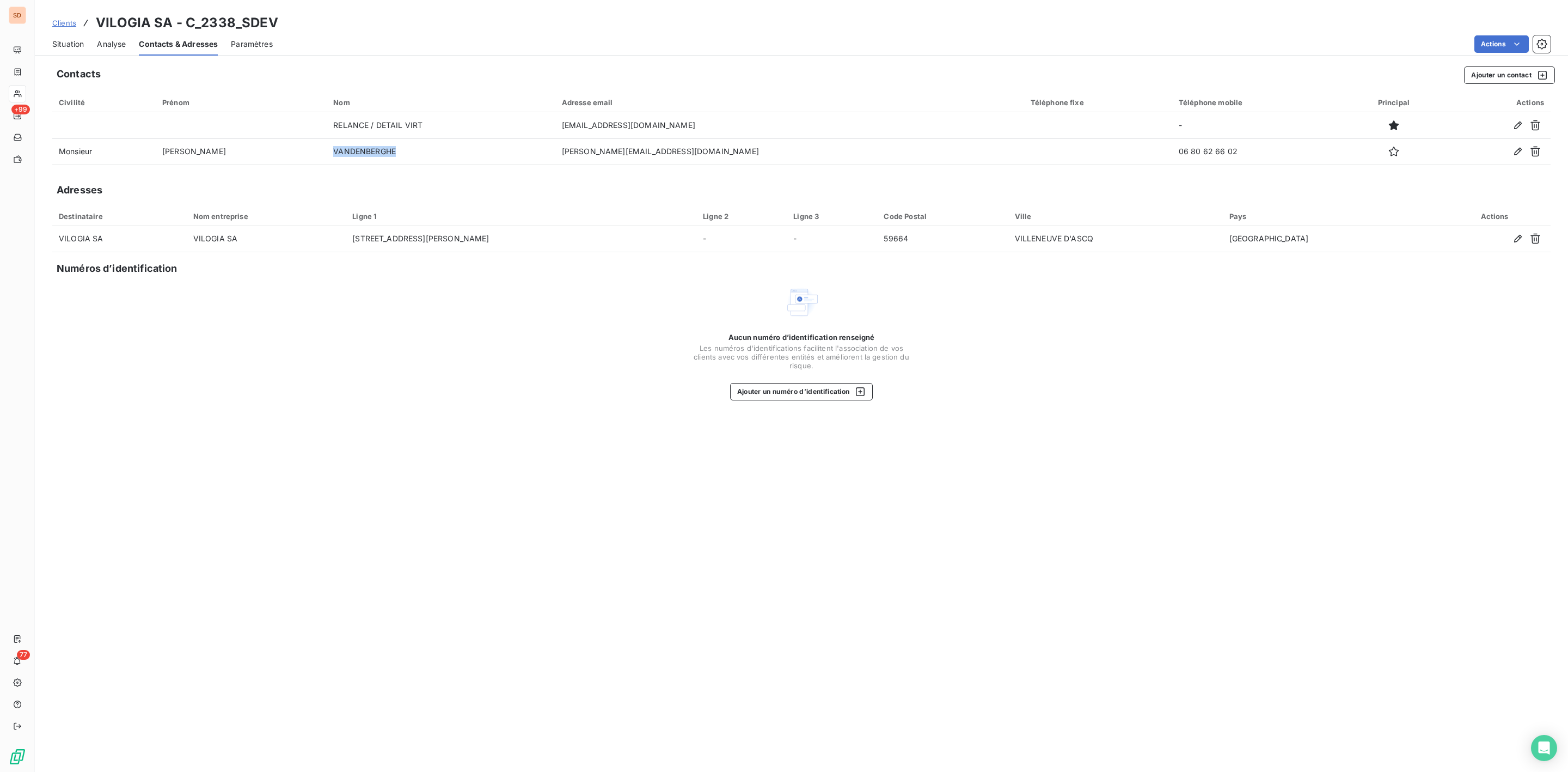
click at [80, 44] on span "Situation" at bounding box center [68, 44] width 32 height 11
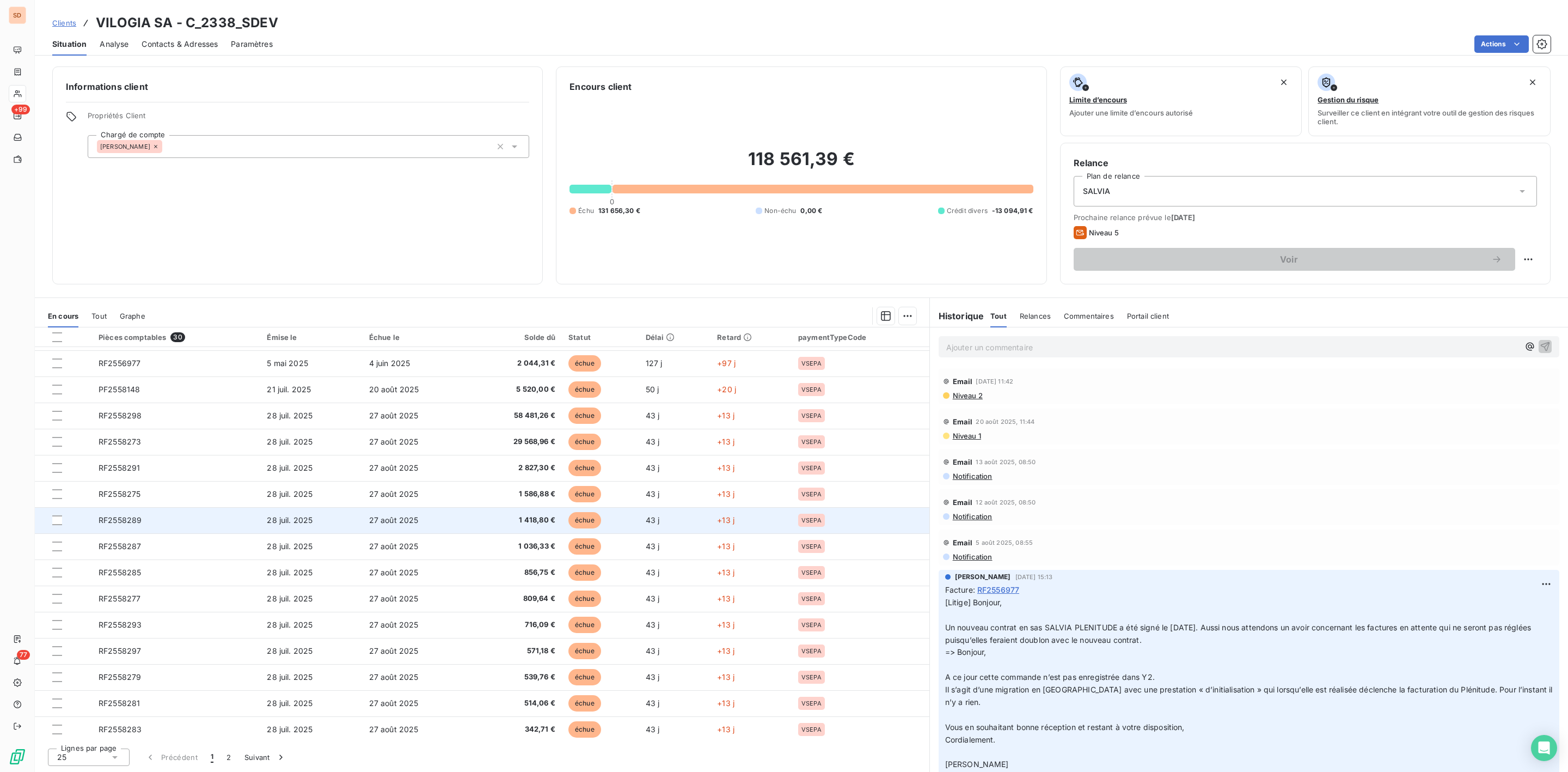
scroll to position [262, 0]
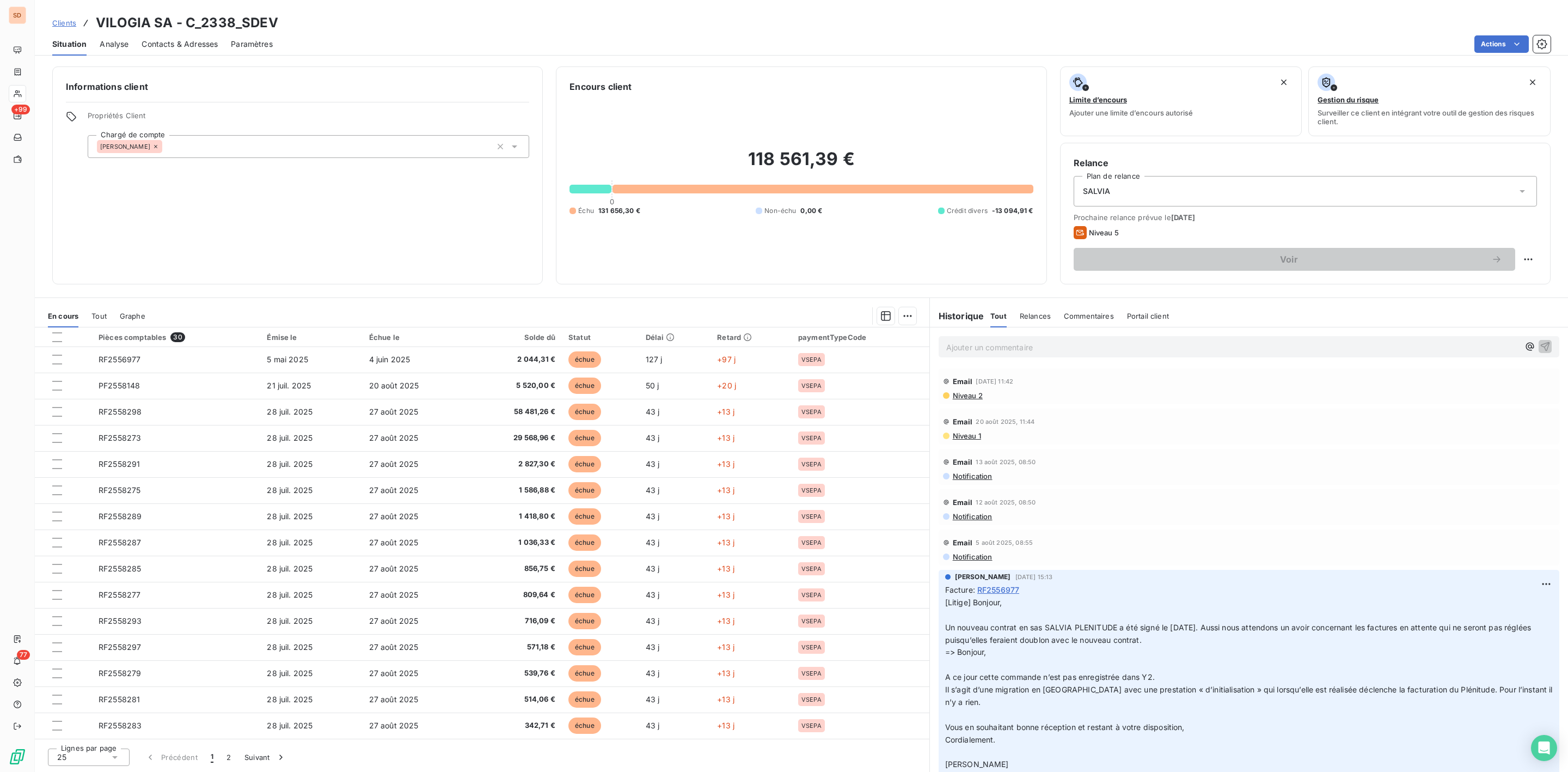
click at [1000, 350] on p "Ajouter un commentaire ﻿" at bounding box center [1232, 347] width 572 height 13
click at [1006, 350] on p "CALL Mr" at bounding box center [1232, 346] width 572 height 13
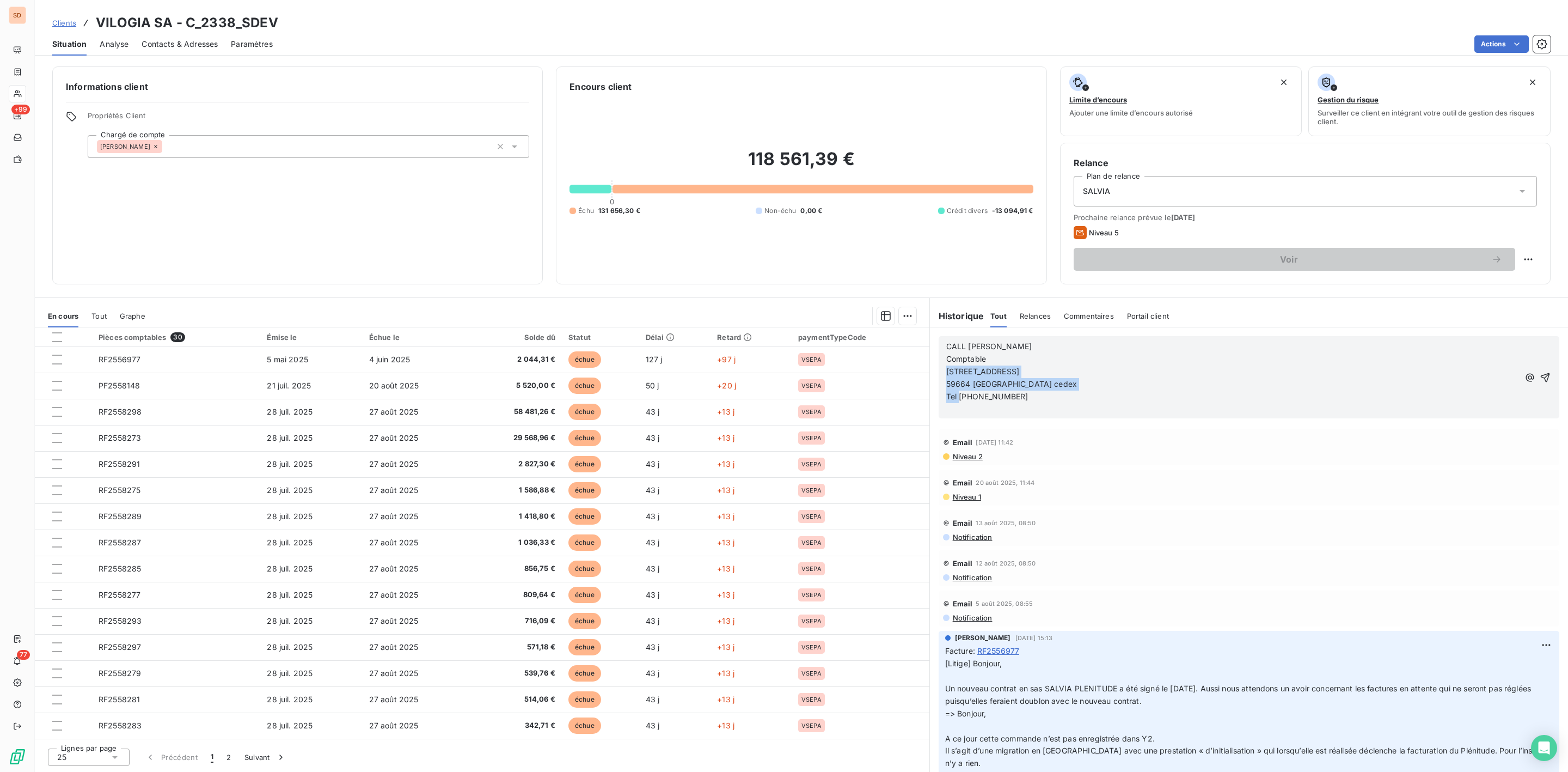
drag, startPoint x: 961, startPoint y: 399, endPoint x: 934, endPoint y: 371, distance: 38.9
click at [934, 371] on div "CALL [PERSON_NAME] Comptable [STREET_ADDRESS] Tel [PHONE_NUMBER] ﻿" at bounding box center [1249, 377] width 638 height 99
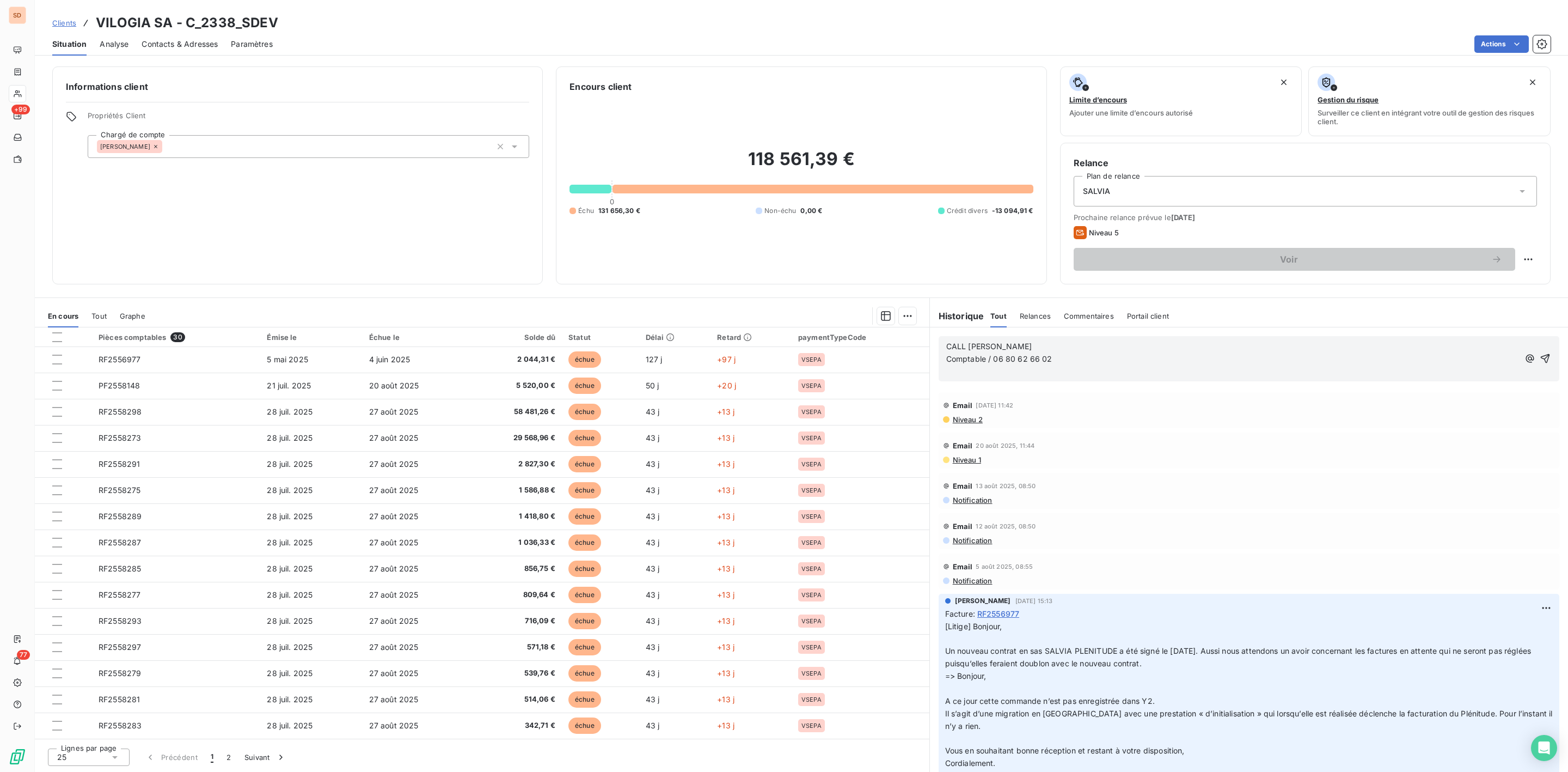
click at [969, 348] on span "CALL [PERSON_NAME]" at bounding box center [989, 346] width 86 height 10
click at [1082, 364] on p "Comptable / 06 80 62 66 02" at bounding box center [1232, 358] width 572 height 13
click at [1523, 352] on button "button" at bounding box center [1530, 358] width 13 height 13
click at [1064, 363] on p "Comptable / 06 80 62 66 02" at bounding box center [1232, 358] width 572 height 13
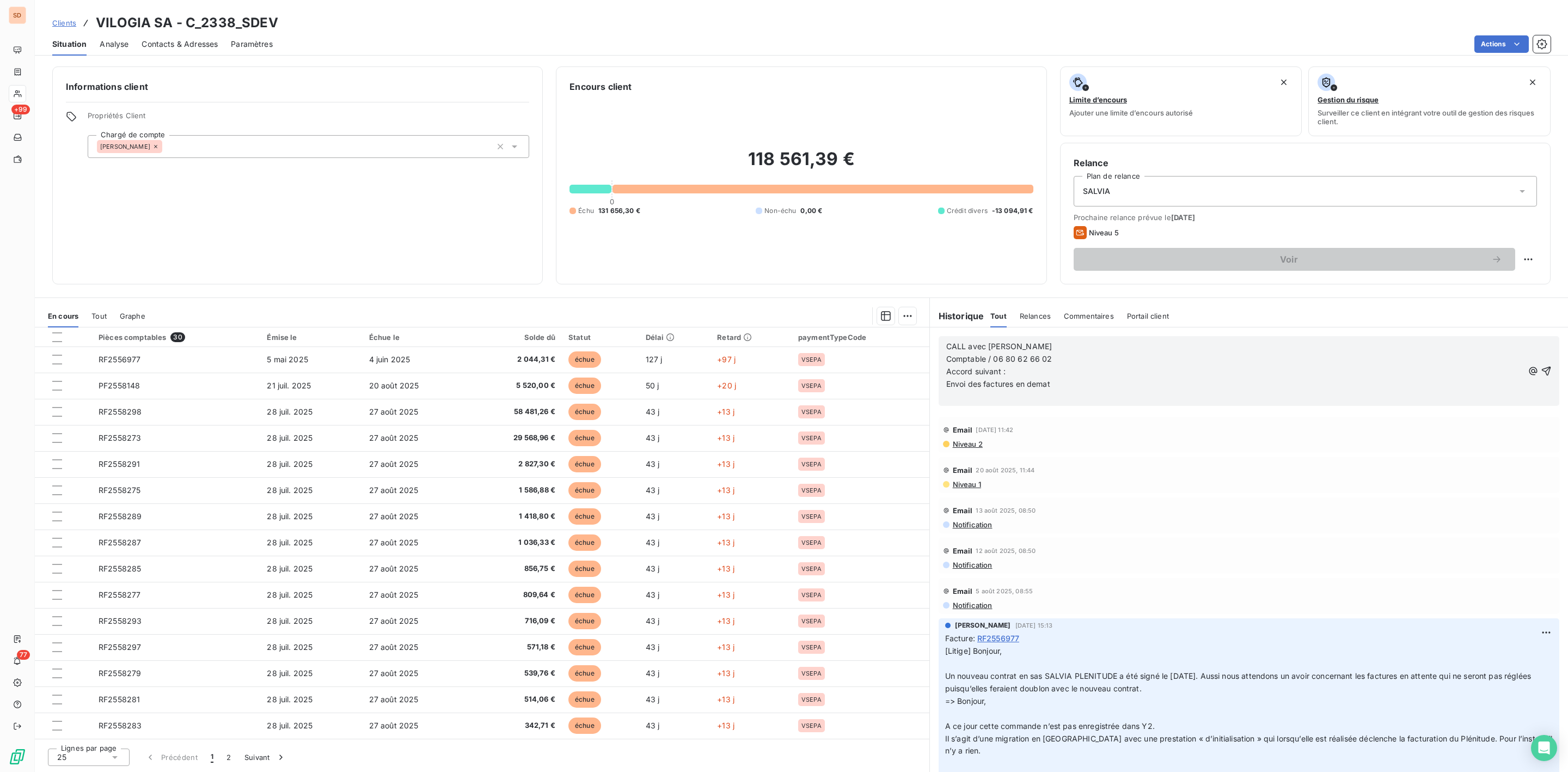
drag, startPoint x: 1090, startPoint y: 388, endPoint x: 1094, endPoint y: 381, distance: 8.1
click at [1090, 388] on p "Comptable / 06 80 62 66 02 Accord suivant : Envoi des factures en demat" at bounding box center [1235, 371] width 577 height 38
click at [1015, 384] on span "Comptable / 06 80 62 66 02 Accord suivant : Envoi des factures dès émission" at bounding box center [1252, 371] width 611 height 35
click at [1125, 389] on p "Comptable / 06 80 62 66 02 Accord suivant : Envoi des factures par ADV dès émis…" at bounding box center [1235, 371] width 577 height 38
click at [946, 386] on span "Comptable / 06 80 62 66 02 Accord suivant : Envoi des factures par ADV dès émis…" at bounding box center [1252, 371] width 611 height 35
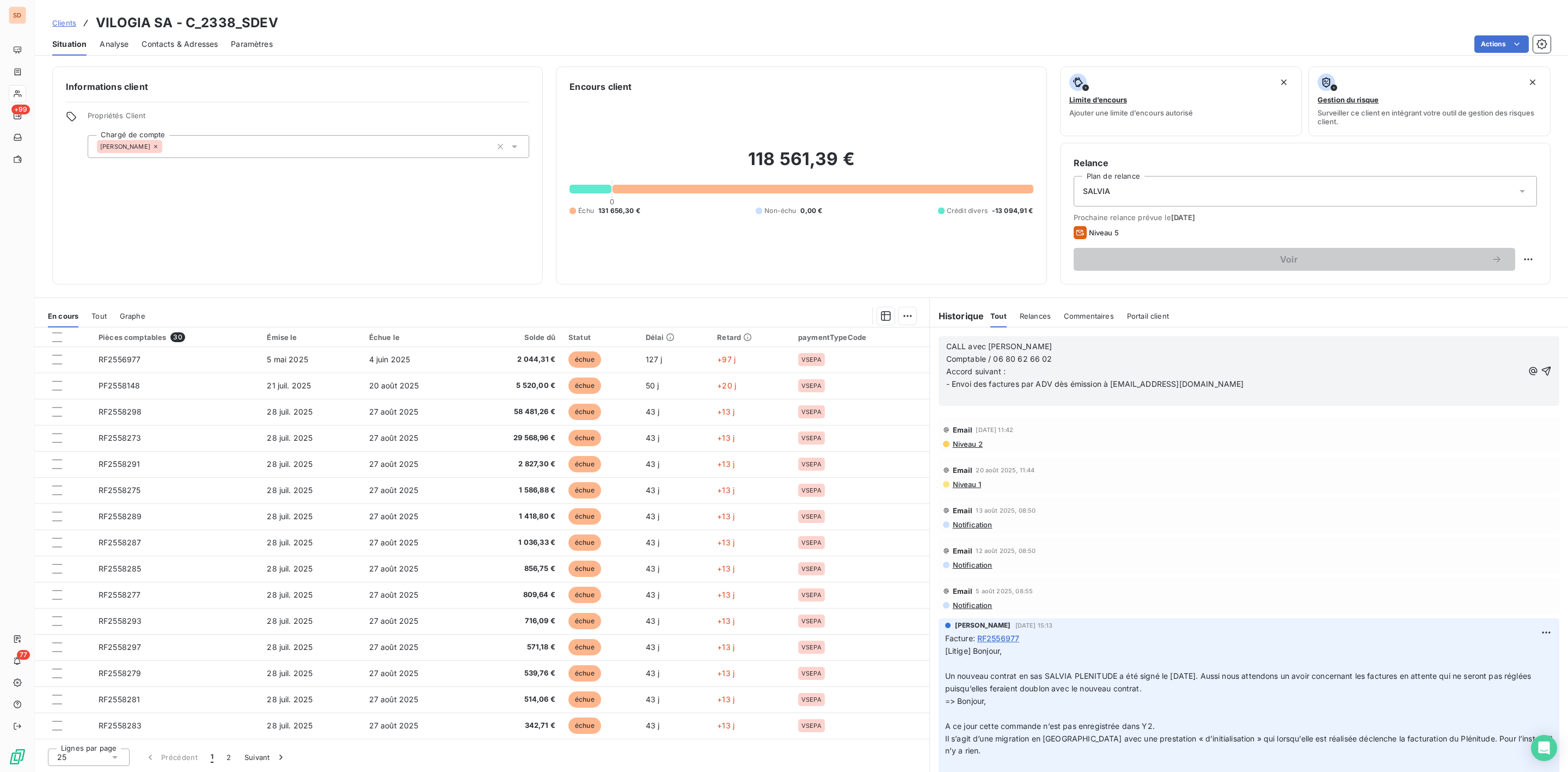
click at [1227, 383] on span "Comptable / 06 80 62 66 02 Accord suivant : - Envoi des factures par ADV dès ém…" at bounding box center [1252, 371] width 611 height 35
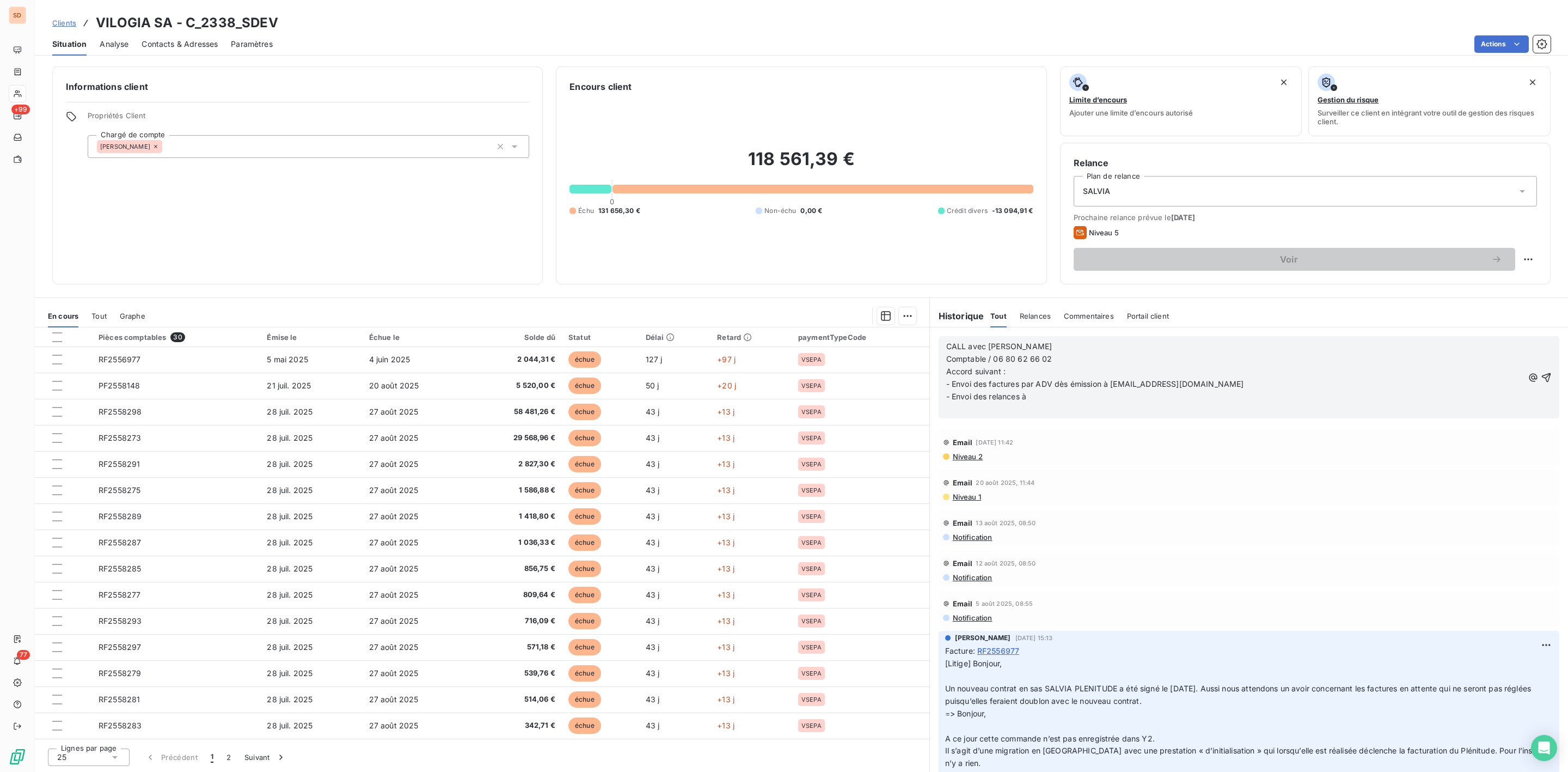
click at [1035, 399] on span "Comptable / 06 80 62 66 02 Accord suivant : - Envoi des factures par ADV dès ém…" at bounding box center [1257, 378] width 621 height 47
click at [1035, 397] on span "Comptable / 06 80 62 66 02 Accord suivant : - Envoi des factures par ADV dès ém…" at bounding box center [1257, 378] width 621 height 47
click at [1024, 401] on span "Comptable / 06 80 62 66 02 Accord suivant : - Envoi des factures par ADV dès ém…" at bounding box center [1257, 378] width 621 height 47
click at [1064, 400] on span "Comptable / 06 80 62 66 02 Accord suivant : - Envoi des factures par ADV dès ém…" at bounding box center [1257, 378] width 621 height 47
click at [1113, 382] on span "Comptable / 06 80 62 66 02 Accord suivant : - Envoi des factures par ADV dès ém…" at bounding box center [1257, 378] width 621 height 47
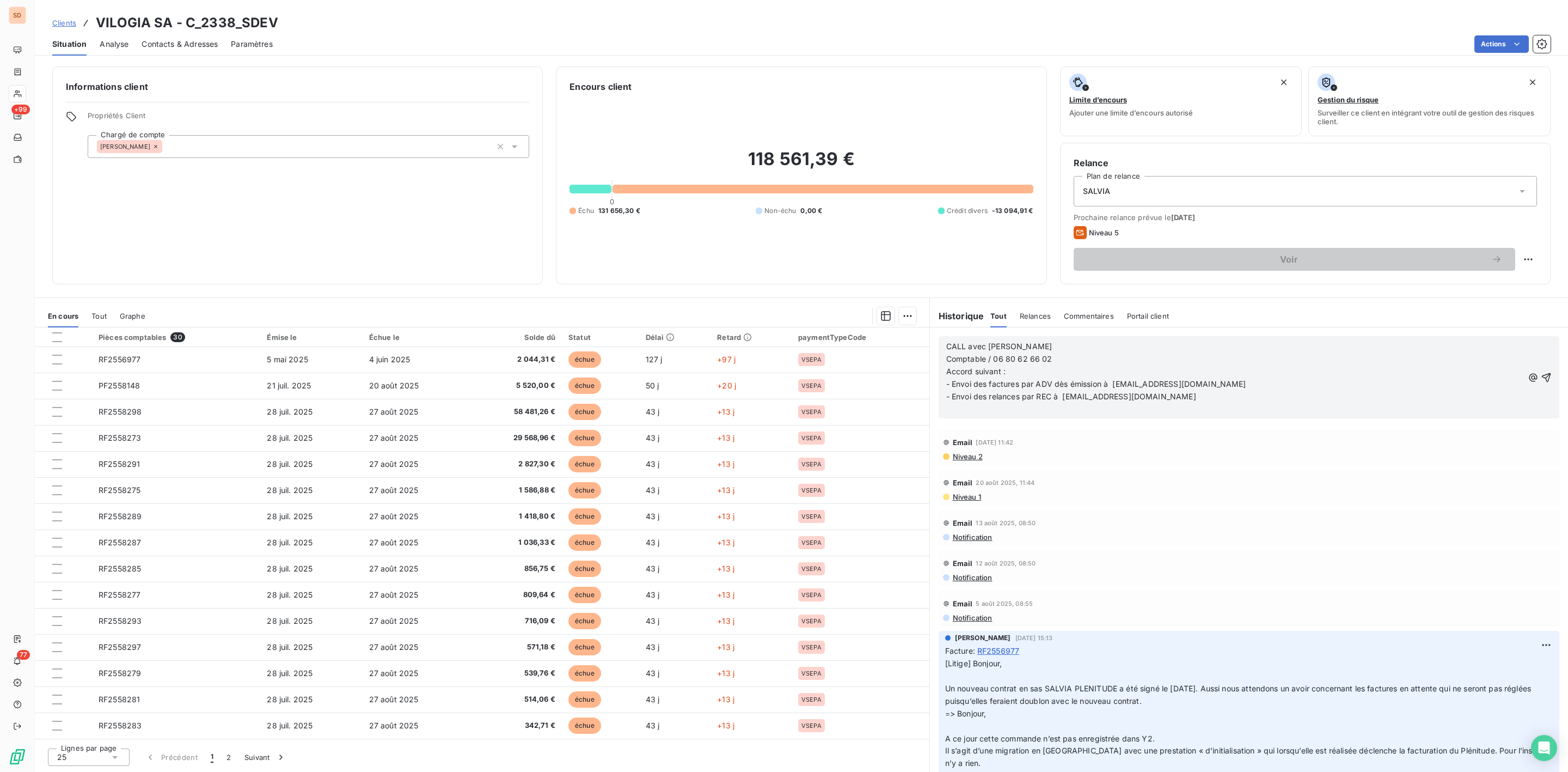
click at [1183, 400] on span "Comptable / 06 80 62 66 02 Accord suivant : - Envoi des factures par ADV dès ém…" at bounding box center [1257, 378] width 622 height 47
click at [1145, 400] on span "Comptable / 06 80 62 66 02 Accord suivant : - Envoi des factures par ADV dès ém…" at bounding box center [1257, 378] width 622 height 47
click at [1135, 395] on span "Comptable / 06 80 62 66 02 Accord suivant : - Envoi des factures par ADV dès ém…" at bounding box center [1257, 378] width 622 height 47
click at [1213, 379] on p "Comptable / 06 80 62 66 02 Accord suivant : - Envoi des factures par ADV dès ém…" at bounding box center [1235, 378] width 577 height 50
click at [1416, 397] on span "Comptable / 06 80 62 66 02 Accord suivant : - Envoi des factures par ADV dès ém…" at bounding box center [1349, 378] width 807 height 47
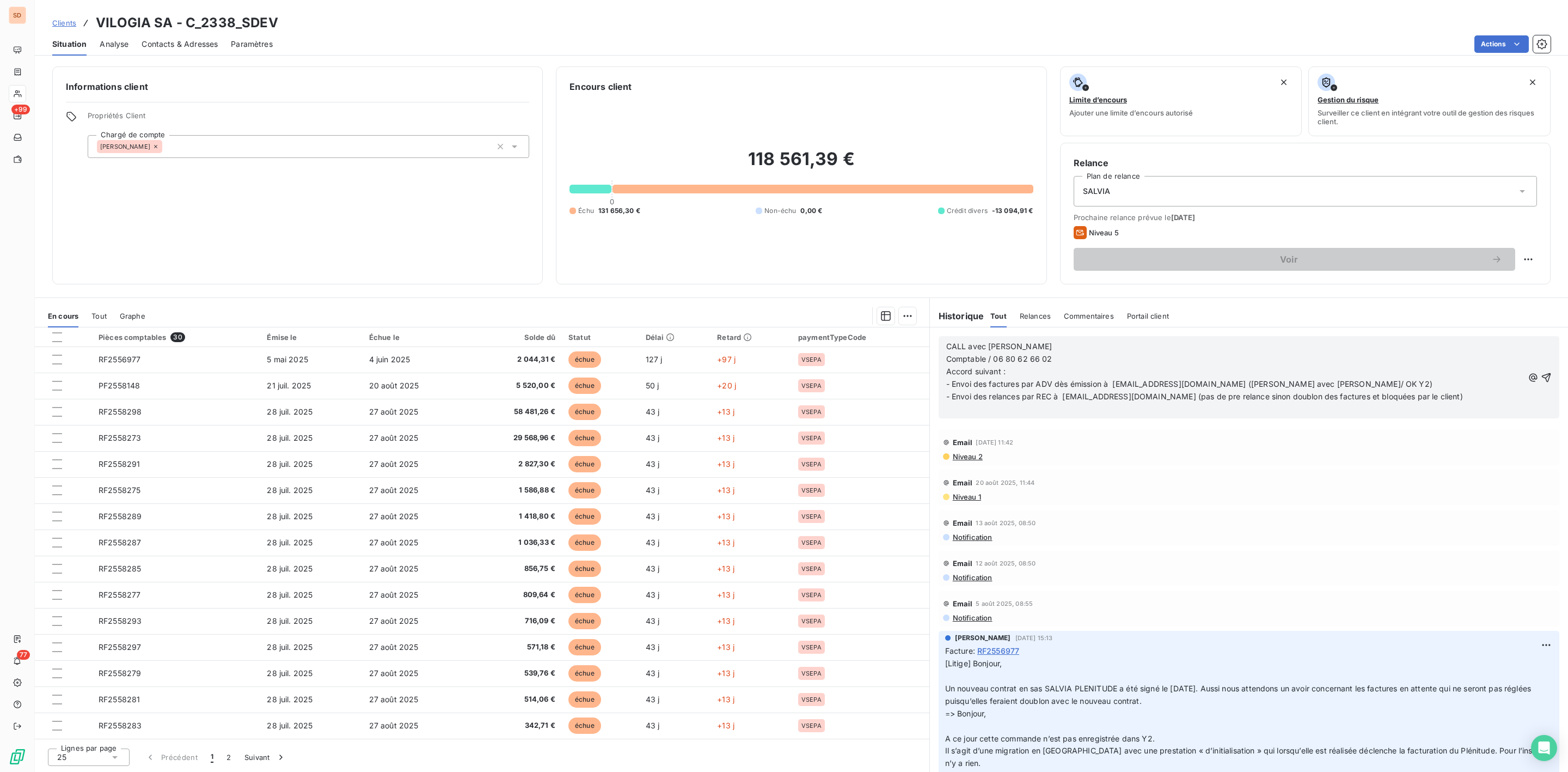
click at [1399, 395] on span "Comptable / 06 80 62 66 02 Accord suivant : - Envoi des factures par ADV dès ém…" at bounding box center [1349, 378] width 807 height 47
click at [1444, 400] on span "Comptable / 06 80 62 66 02 Accord suivant : - Envoi des factures par ADV dès ém…" at bounding box center [1349, 378] width 807 height 47
click at [1478, 397] on span "Comptable / 06 80 62 66 02 Accord suivant : - Envoi des factures par ADV dès ém…" at bounding box center [1349, 378] width 807 height 47
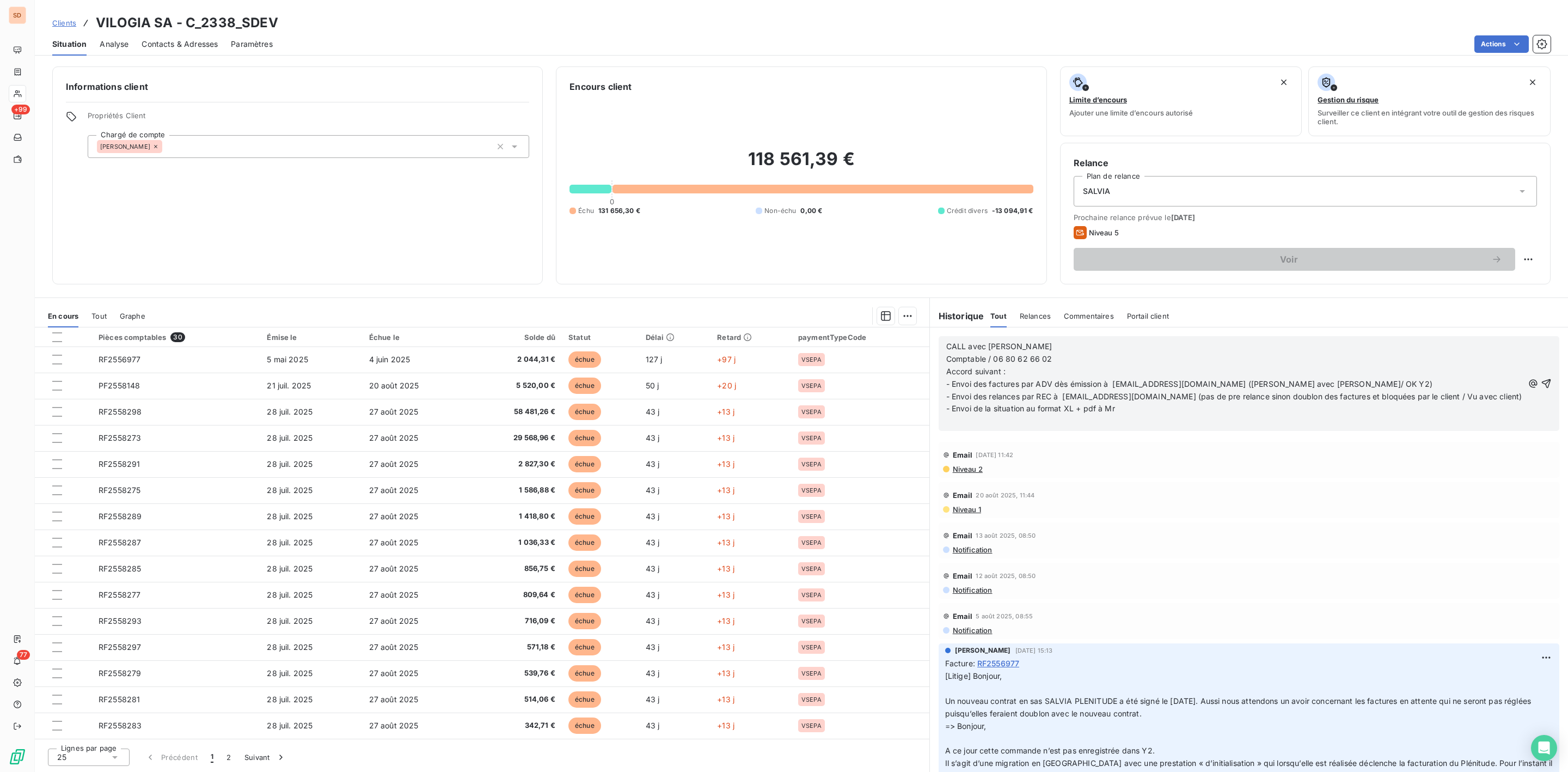
drag, startPoint x: 1027, startPoint y: 350, endPoint x: 1094, endPoint y: 348, distance: 67.0
click at [1094, 348] on p "CALL avec [PERSON_NAME]" at bounding box center [1235, 346] width 577 height 13
copy span "VANDENBERGHE"
click at [1126, 410] on span "Comptable / 06 80 62 66 02 Accord suivant : - Envoi des factures par ADV dès ém…" at bounding box center [1349, 383] width 807 height 60
click at [1126, 407] on span "Comptable / 06 80 62 66 02 Accord suivant : - Envoi des factures par ADV dès ém…" at bounding box center [1349, 383] width 807 height 60
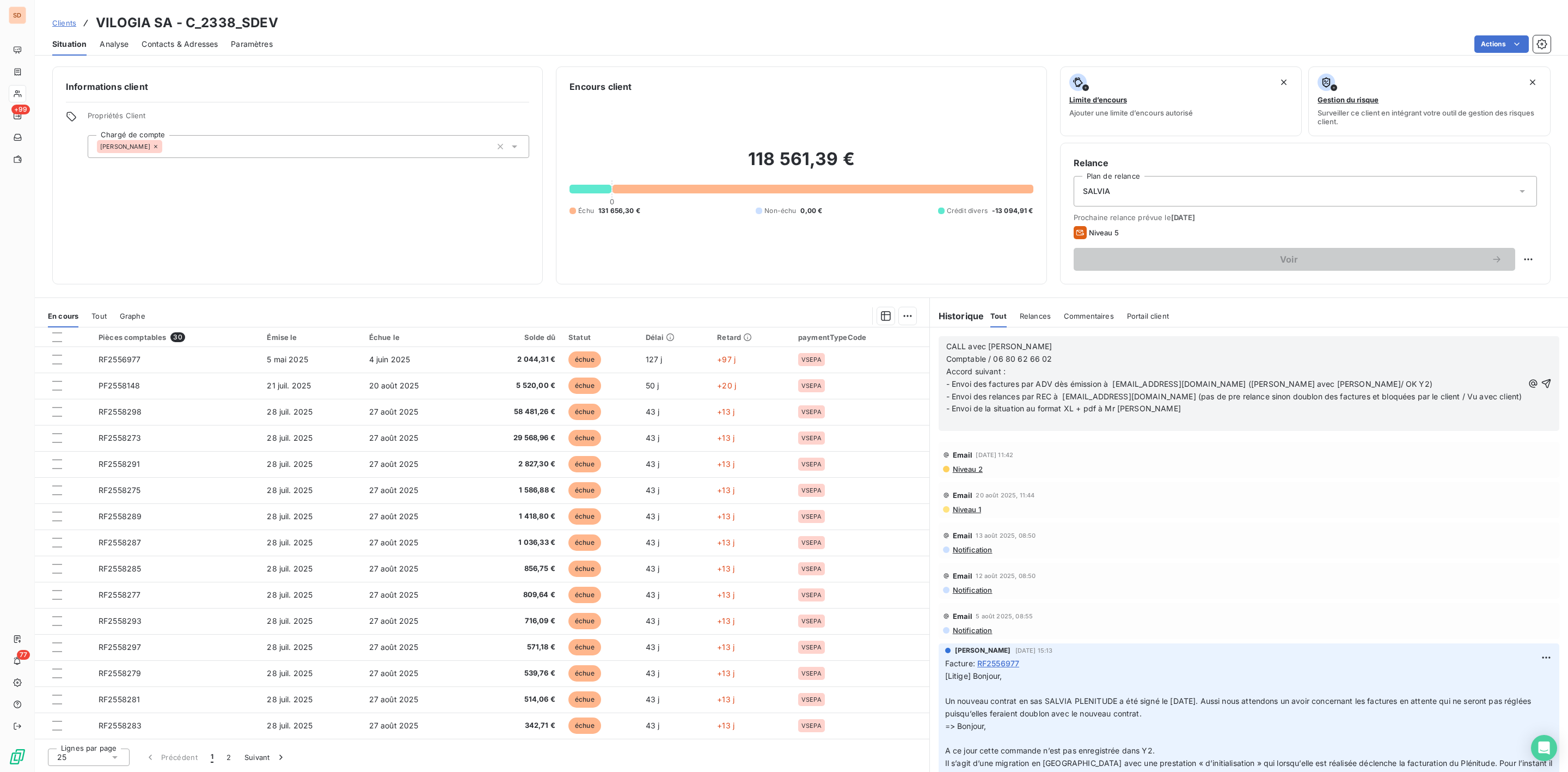
click at [1201, 404] on span "Comptable / 06 80 62 66 02 Accord suivant : - Envoi des factures par ADV dès ém…" at bounding box center [1349, 383] width 807 height 60
click at [1179, 412] on span "Comptable / 06 80 62 66 02 Accord suivant : - Envoi des factures par ADV dès ém…" at bounding box center [1349, 383] width 807 height 60
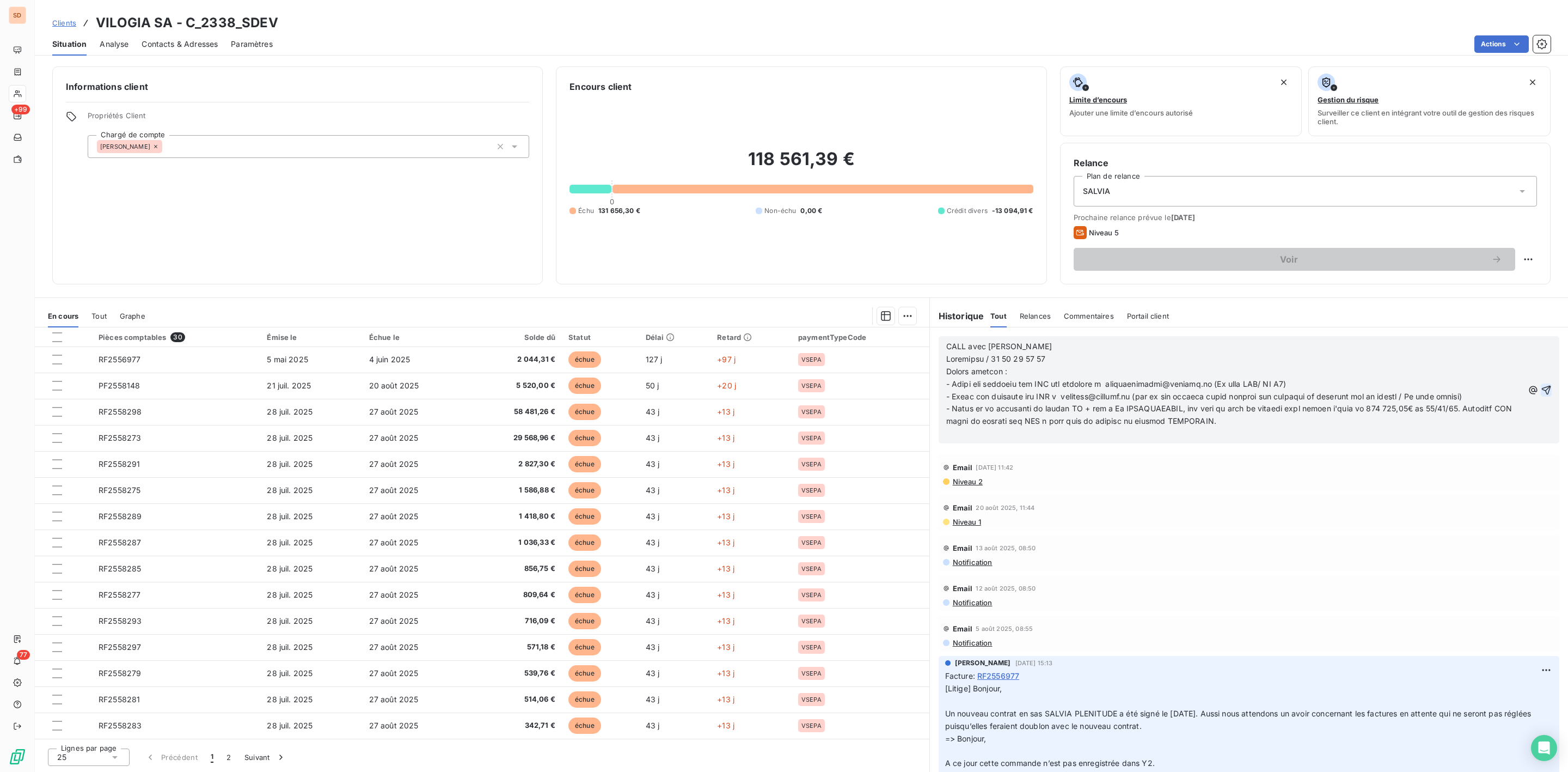
click at [1541, 389] on icon "button" at bounding box center [1546, 389] width 11 height 11
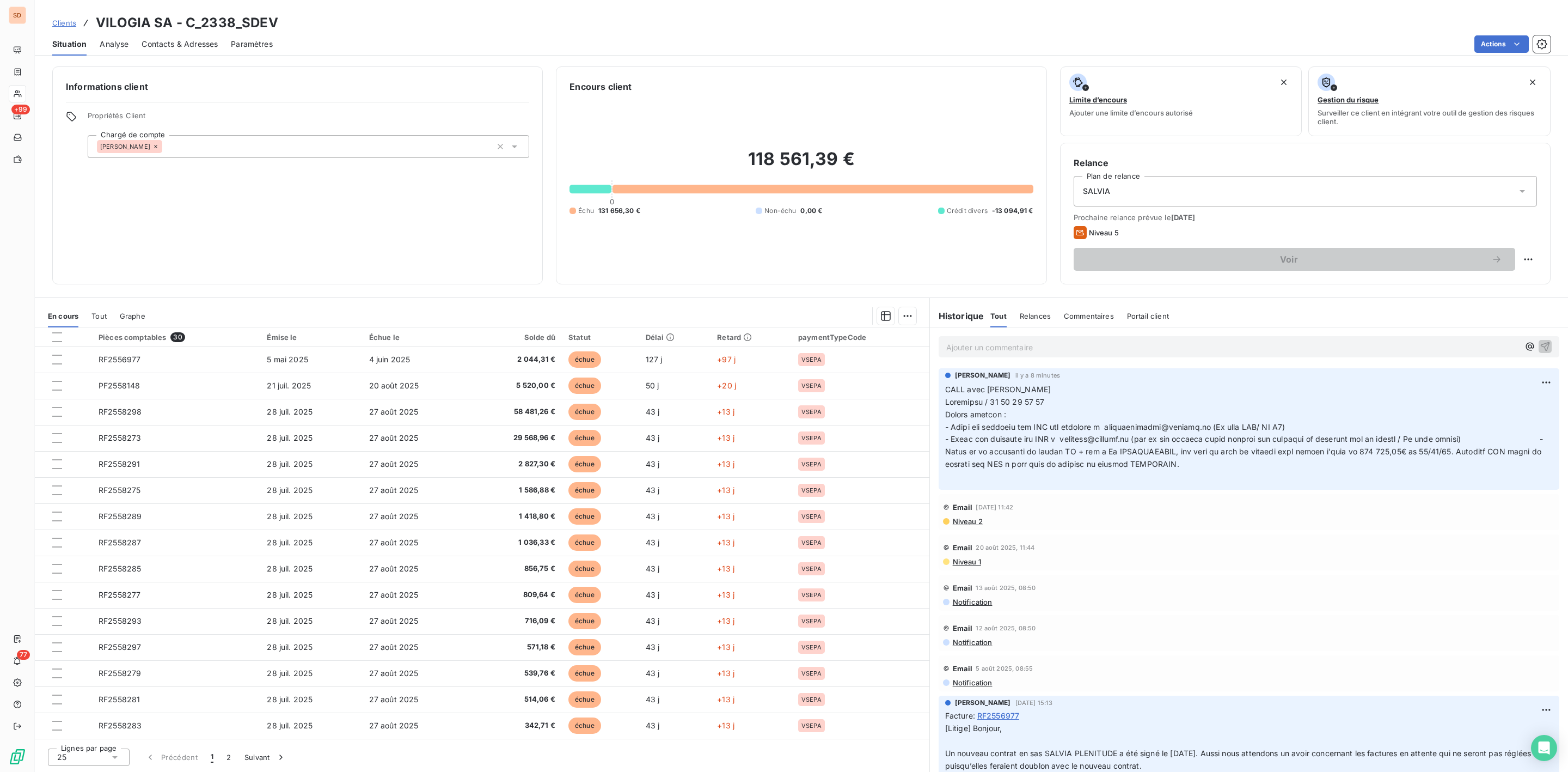
click at [1194, 468] on span at bounding box center [1276, 432] width 661 height 71
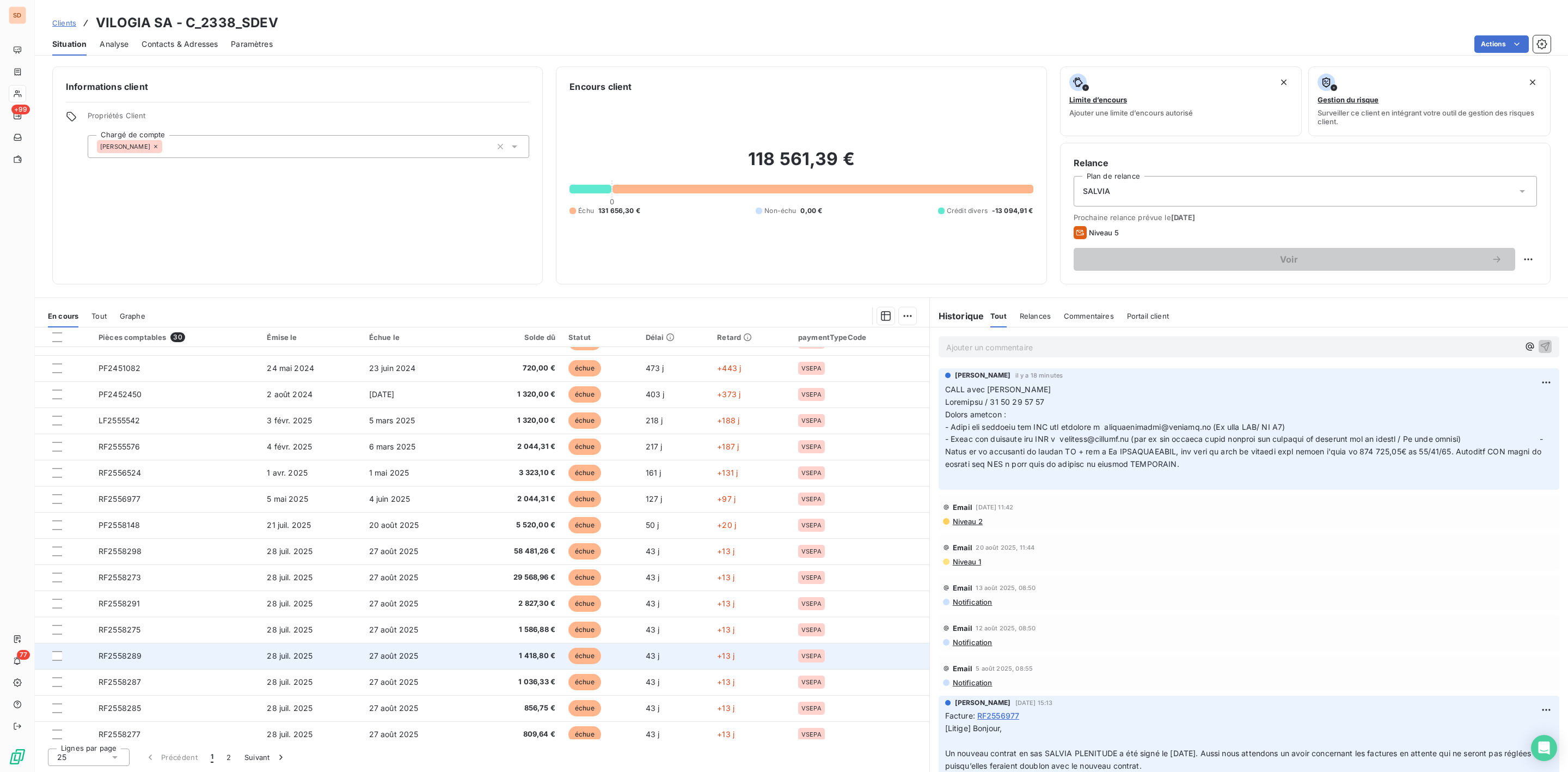
scroll to position [245, 0]
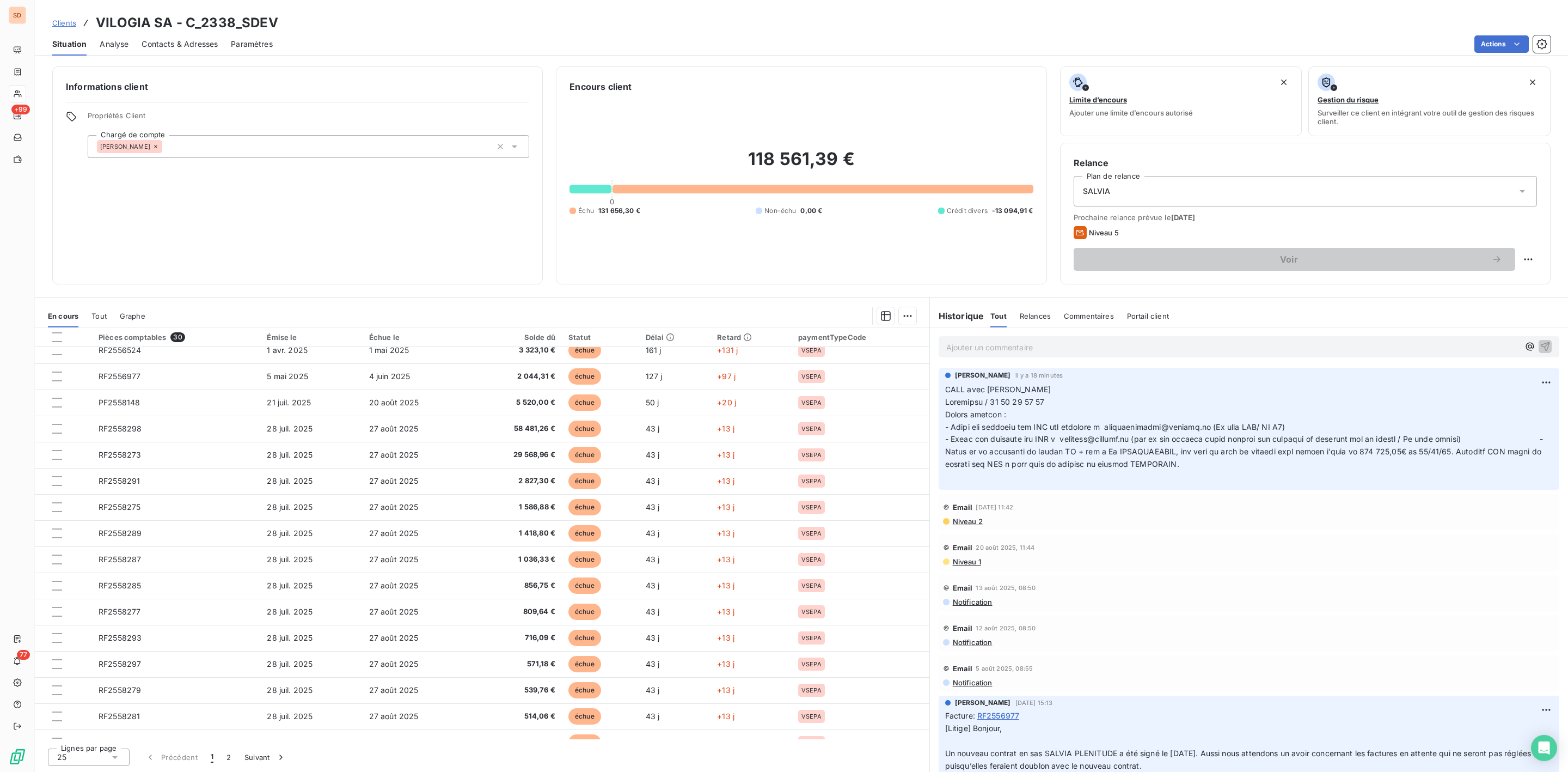
click at [110, 758] on icon at bounding box center [115, 757] width 11 height 11
click at [75, 737] on span "100" at bounding box center [77, 736] width 13 height 11
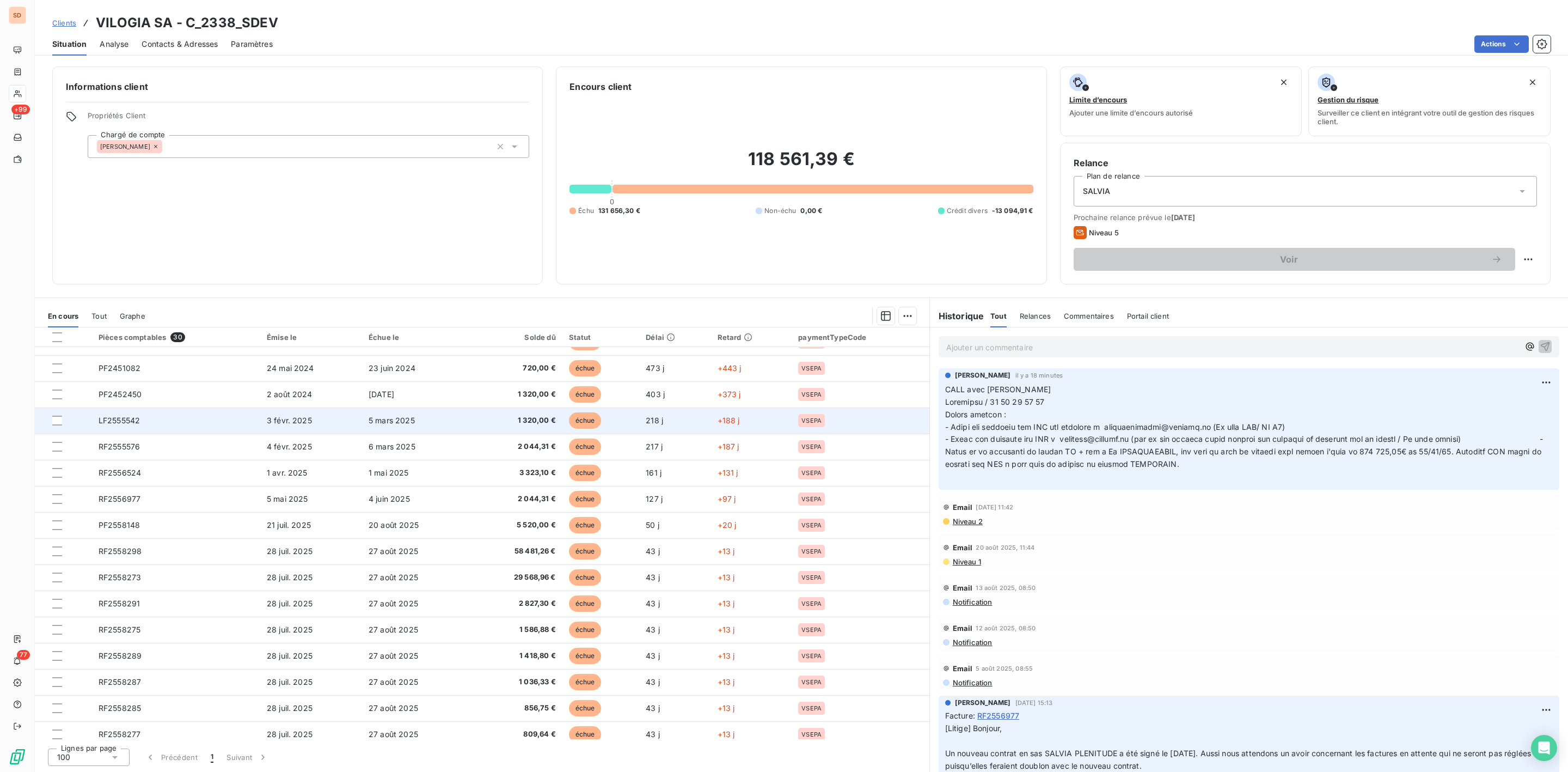
scroll to position [392, 0]
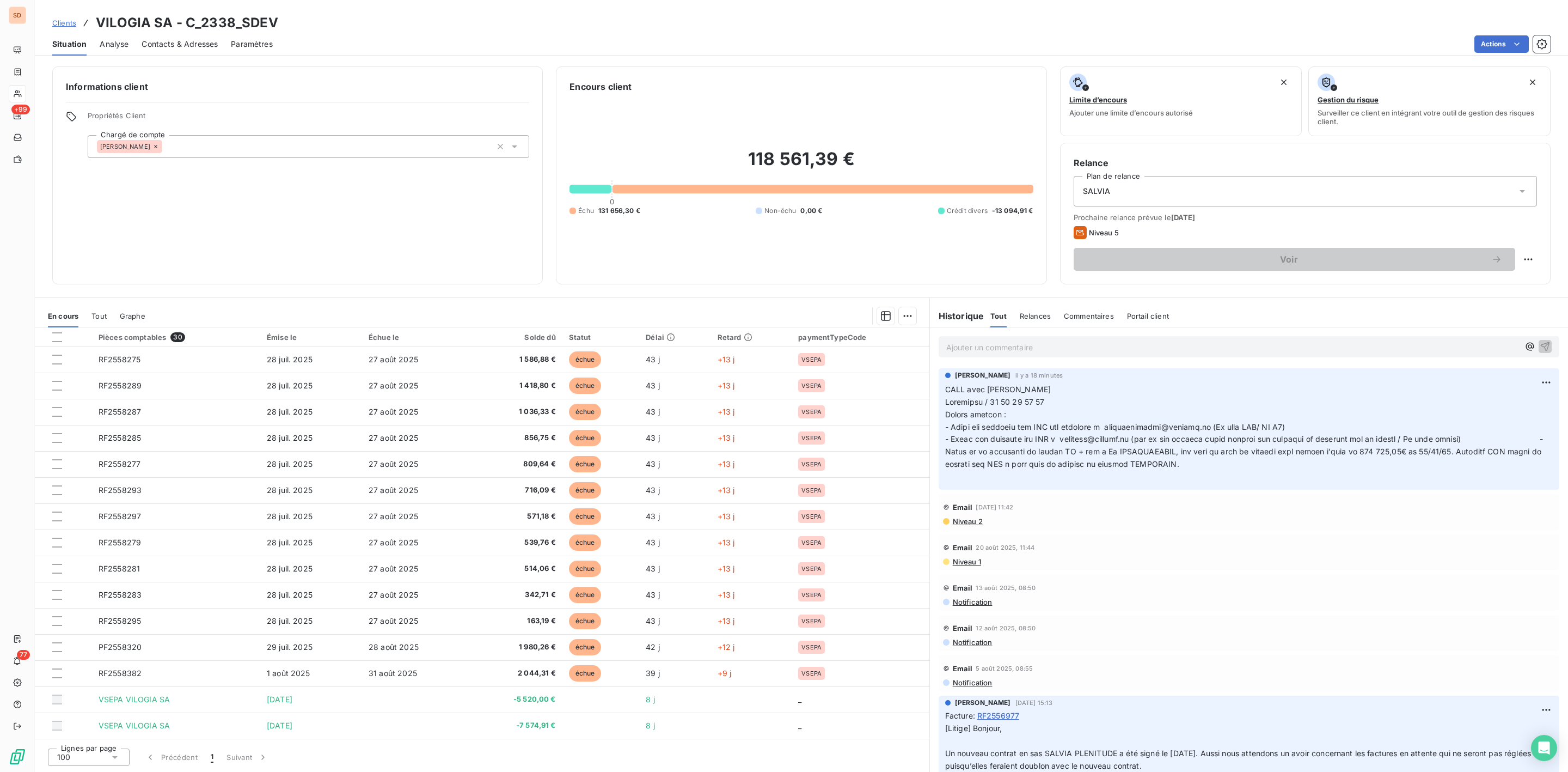
click at [173, 44] on span "Contacts & Adresses" at bounding box center [180, 44] width 77 height 11
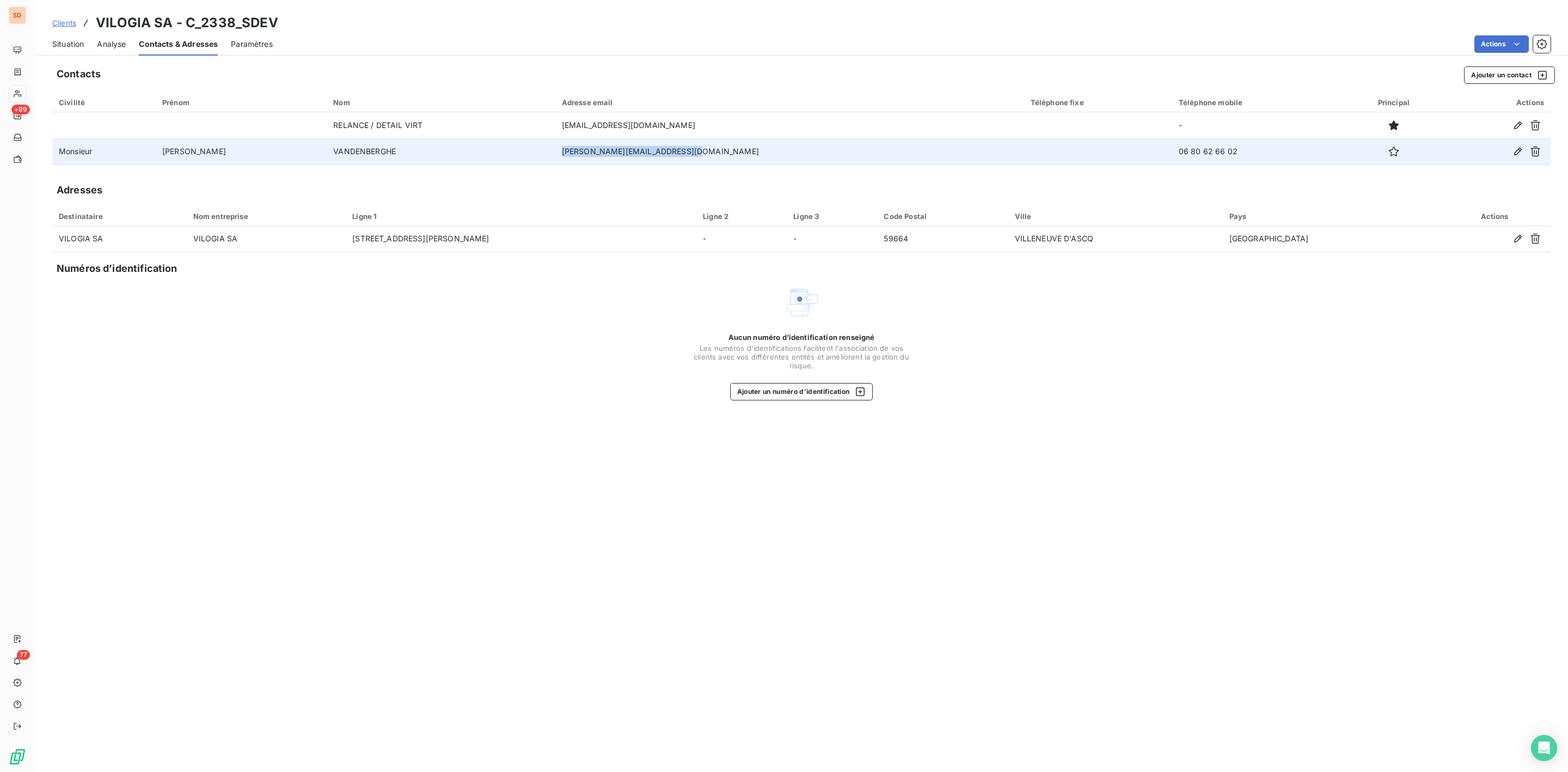
drag, startPoint x: 569, startPoint y: 154, endPoint x: 726, endPoint y: 150, distance: 157.1
click at [726, 150] on td "[PERSON_NAME][EMAIL_ADDRESS][DOMAIN_NAME]" at bounding box center [790, 152] width 469 height 26
copy td "[PERSON_NAME][EMAIL_ADDRESS][DOMAIN_NAME]"
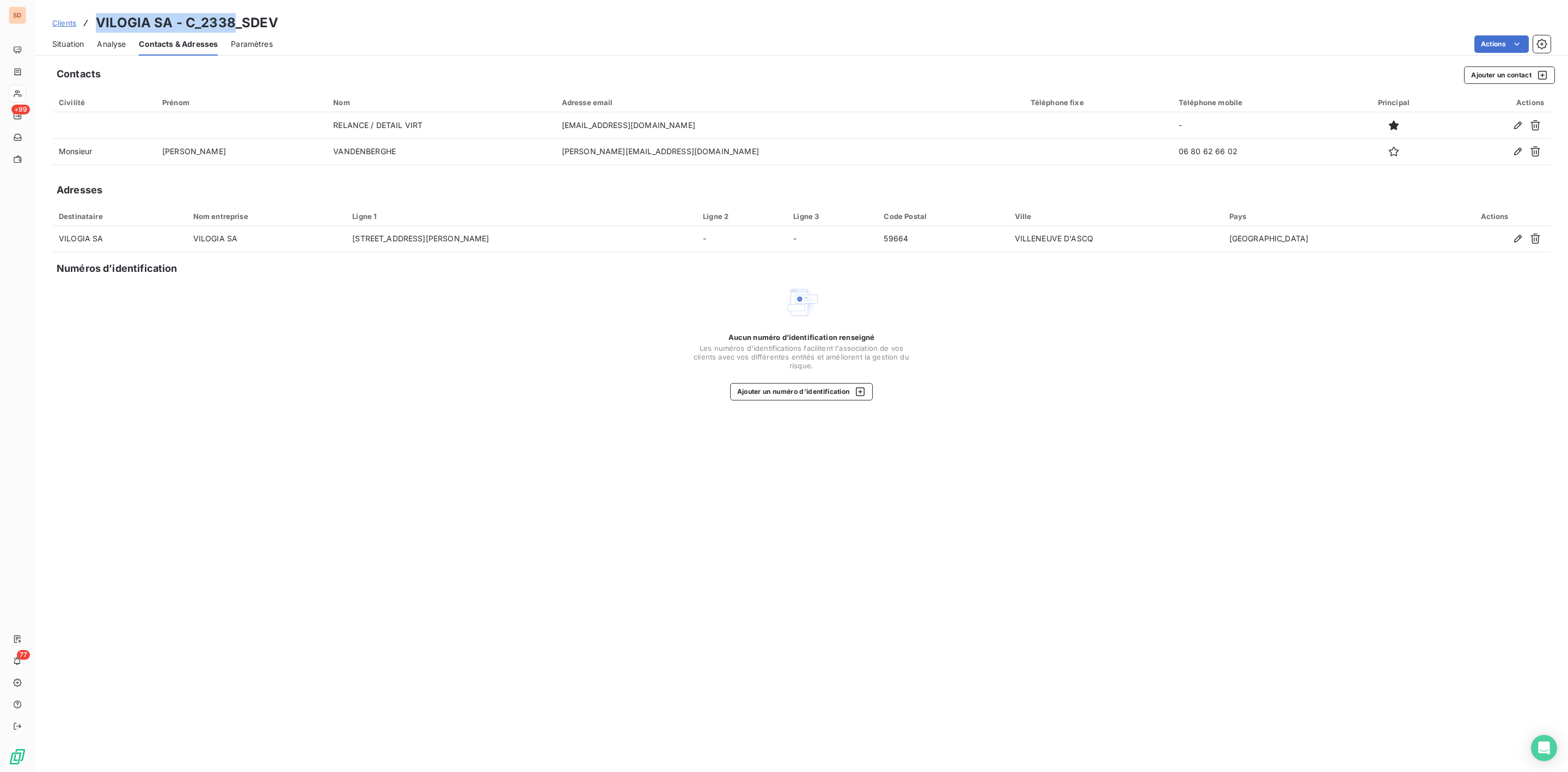
drag, startPoint x: 99, startPoint y: 24, endPoint x: 230, endPoint y: 24, distance: 131.0
click at [230, 24] on h3 "VILOGIA SA - C_2338_SDEV" at bounding box center [187, 23] width 182 height 20
copy h3 "VILOGIA SA - C_2338"
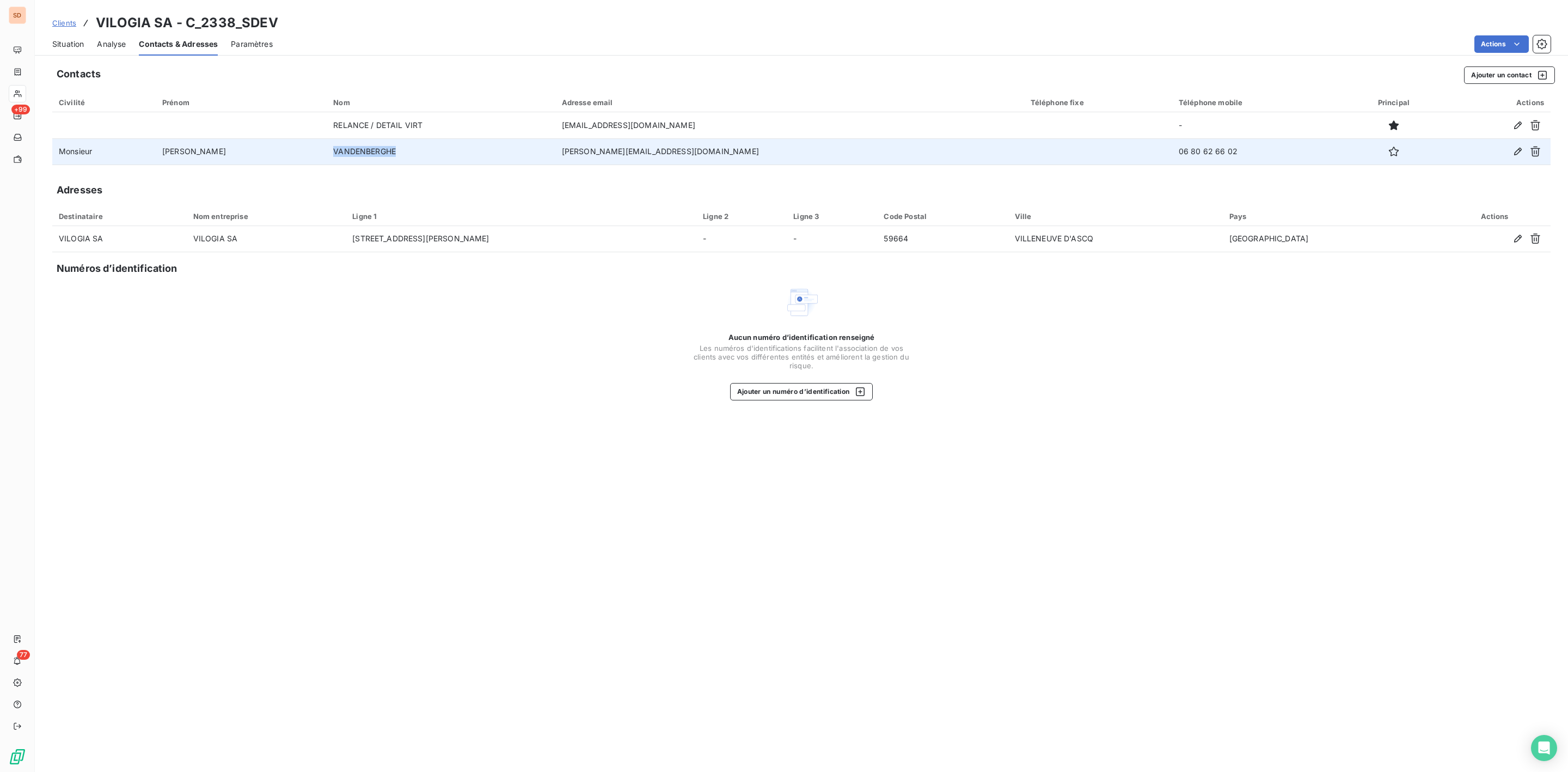
drag, startPoint x: 294, startPoint y: 154, endPoint x: 402, endPoint y: 152, distance: 108.0
click at [402, 152] on td "VANDENBERGHE" at bounding box center [441, 152] width 228 height 26
copy td "VANDENBERGHE"
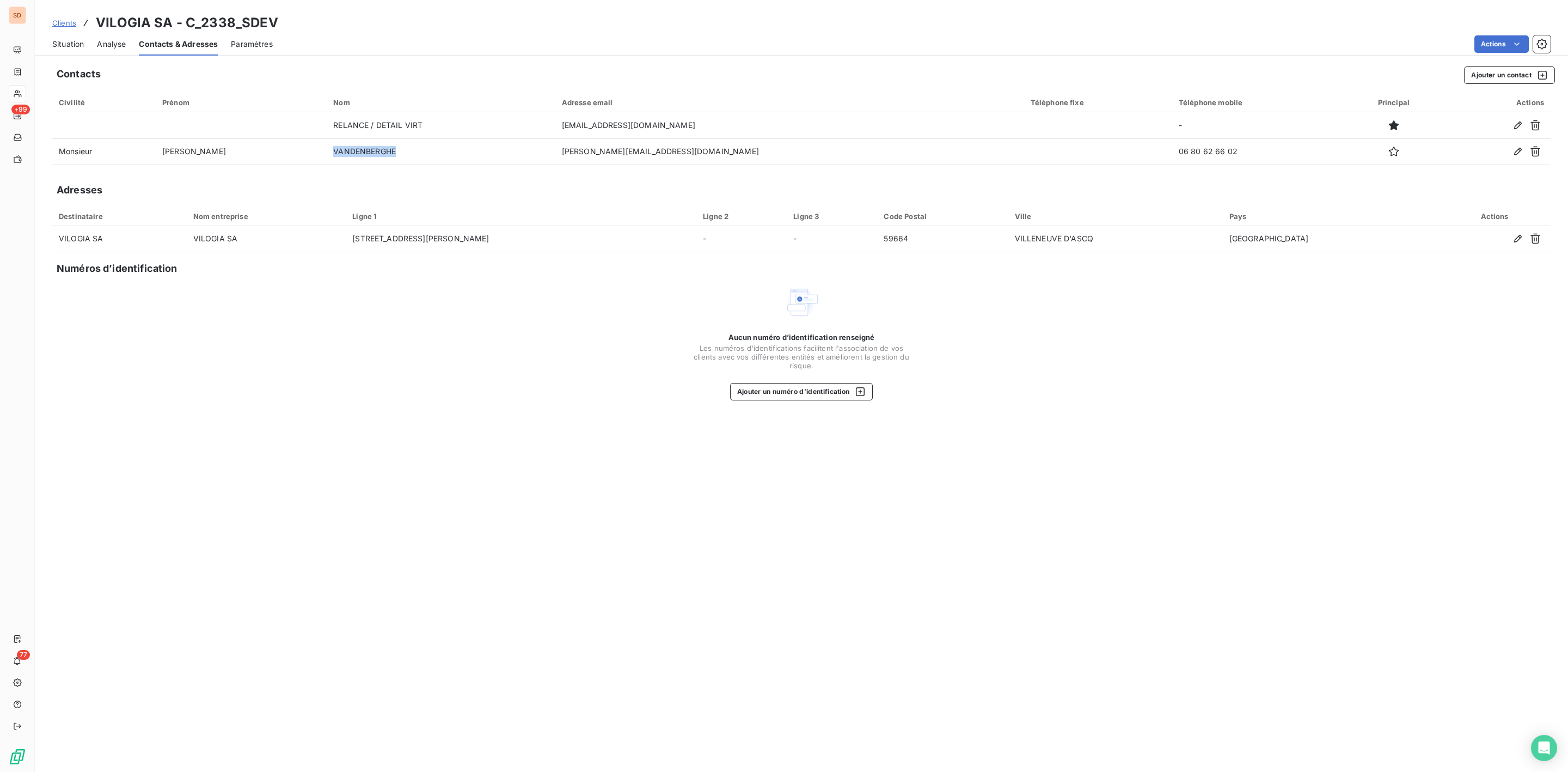
click at [64, 41] on span "Situation" at bounding box center [68, 44] width 32 height 11
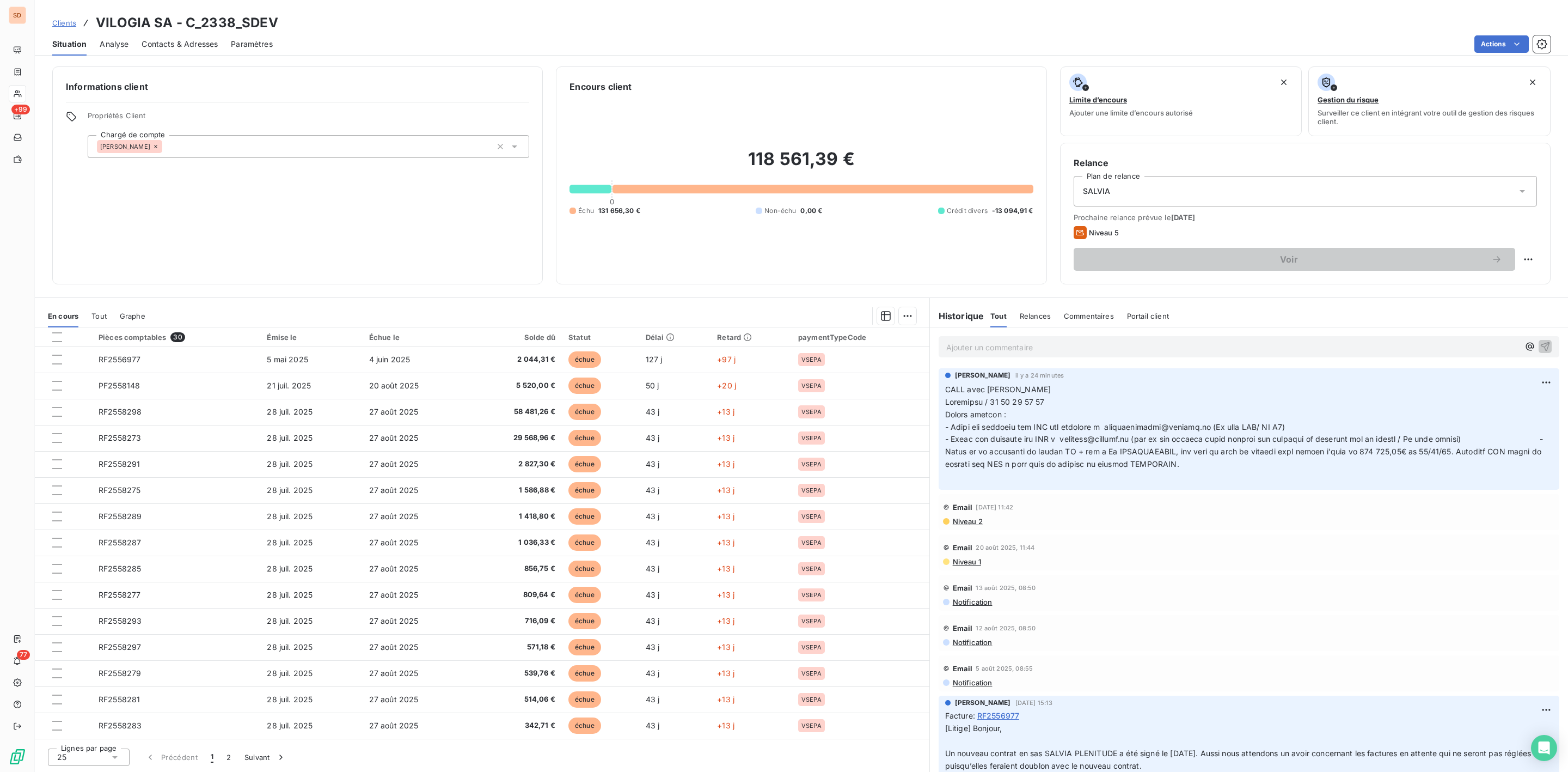
scroll to position [0, 0]
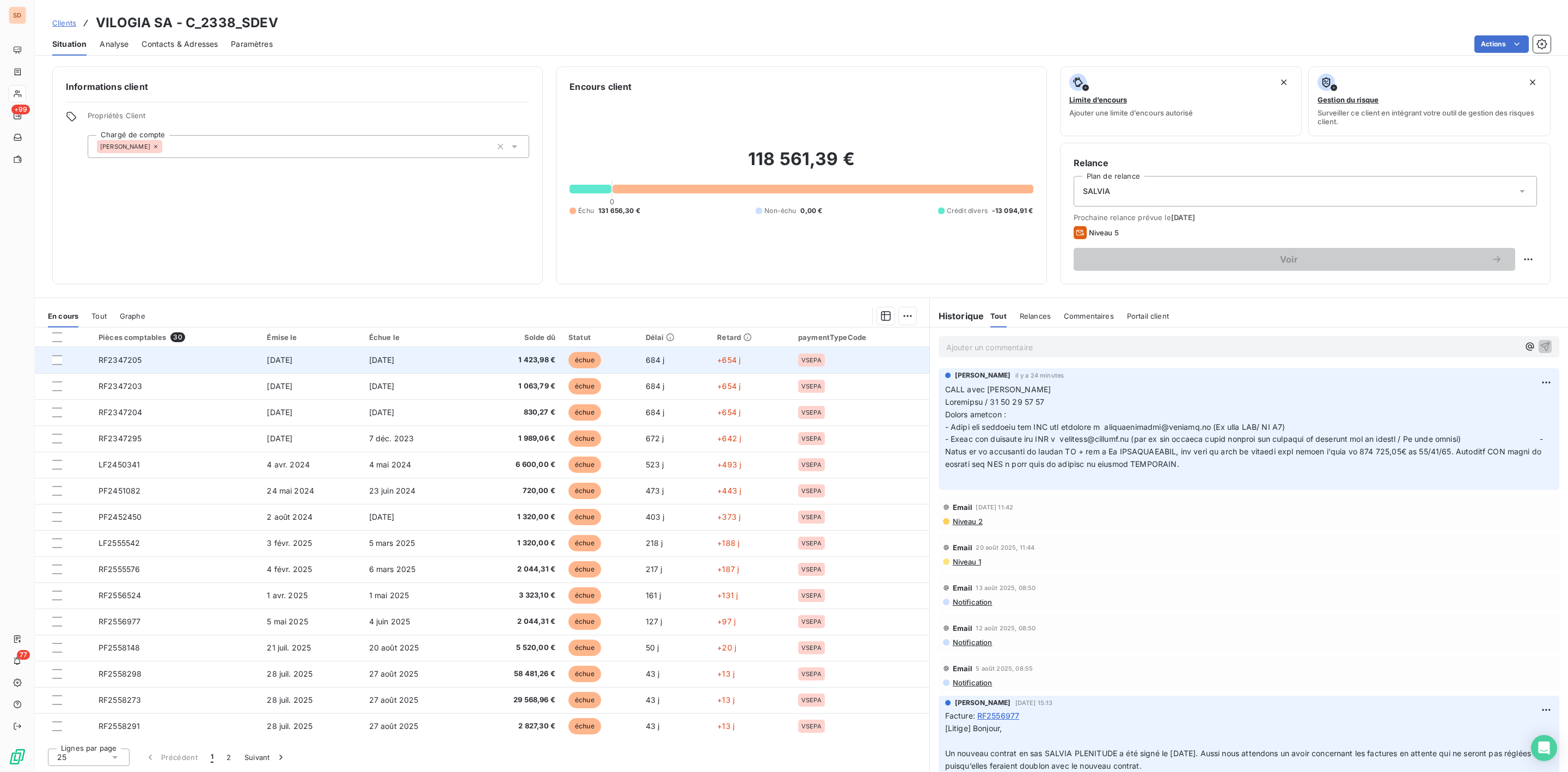
click at [456, 363] on td "[DATE]" at bounding box center [416, 360] width 107 height 26
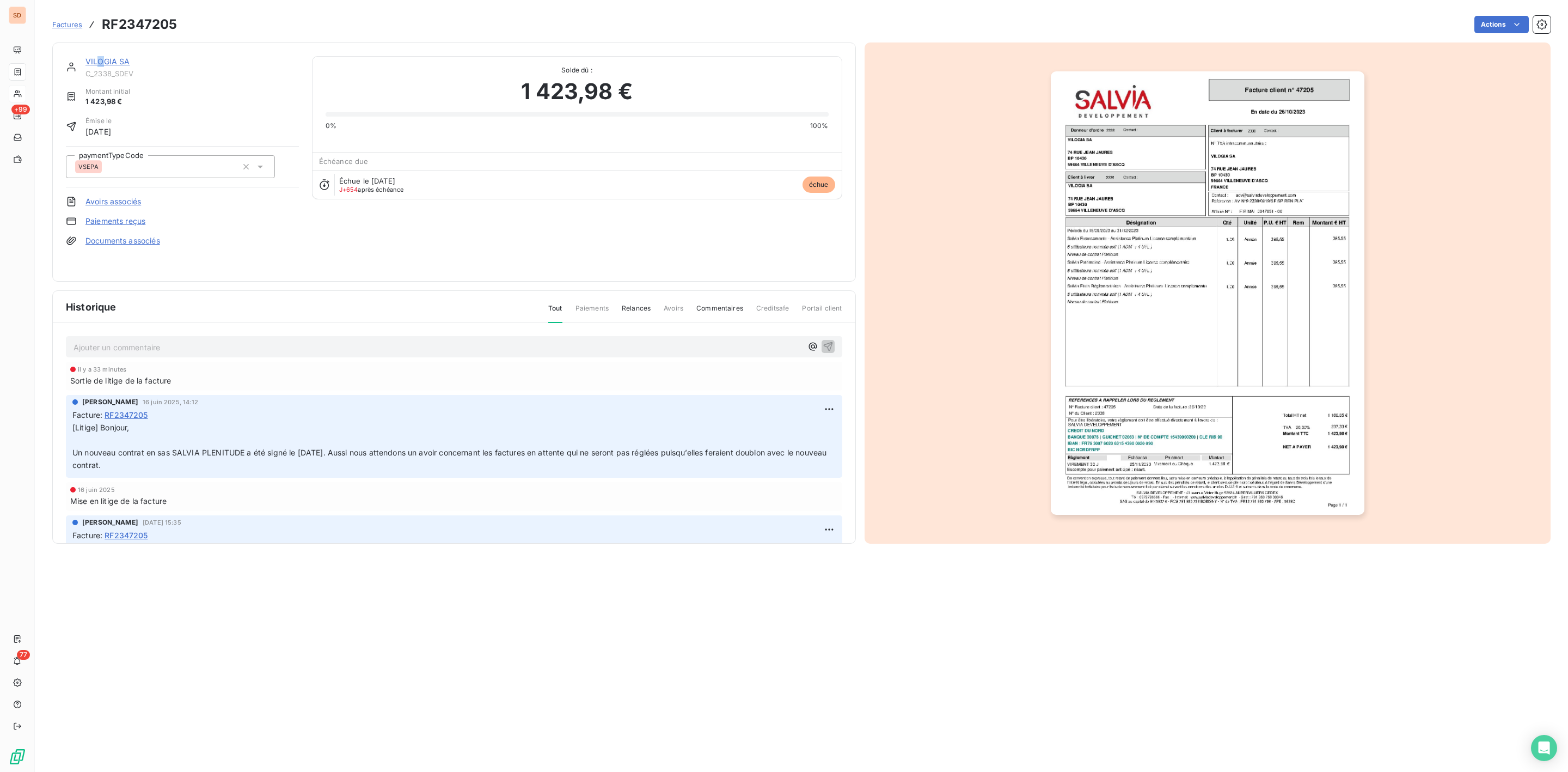
drag, startPoint x: 97, startPoint y: 60, endPoint x: 107, endPoint y: 60, distance: 10.0
click at [107, 60] on link "VILOGIA SA" at bounding box center [107, 61] width 45 height 10
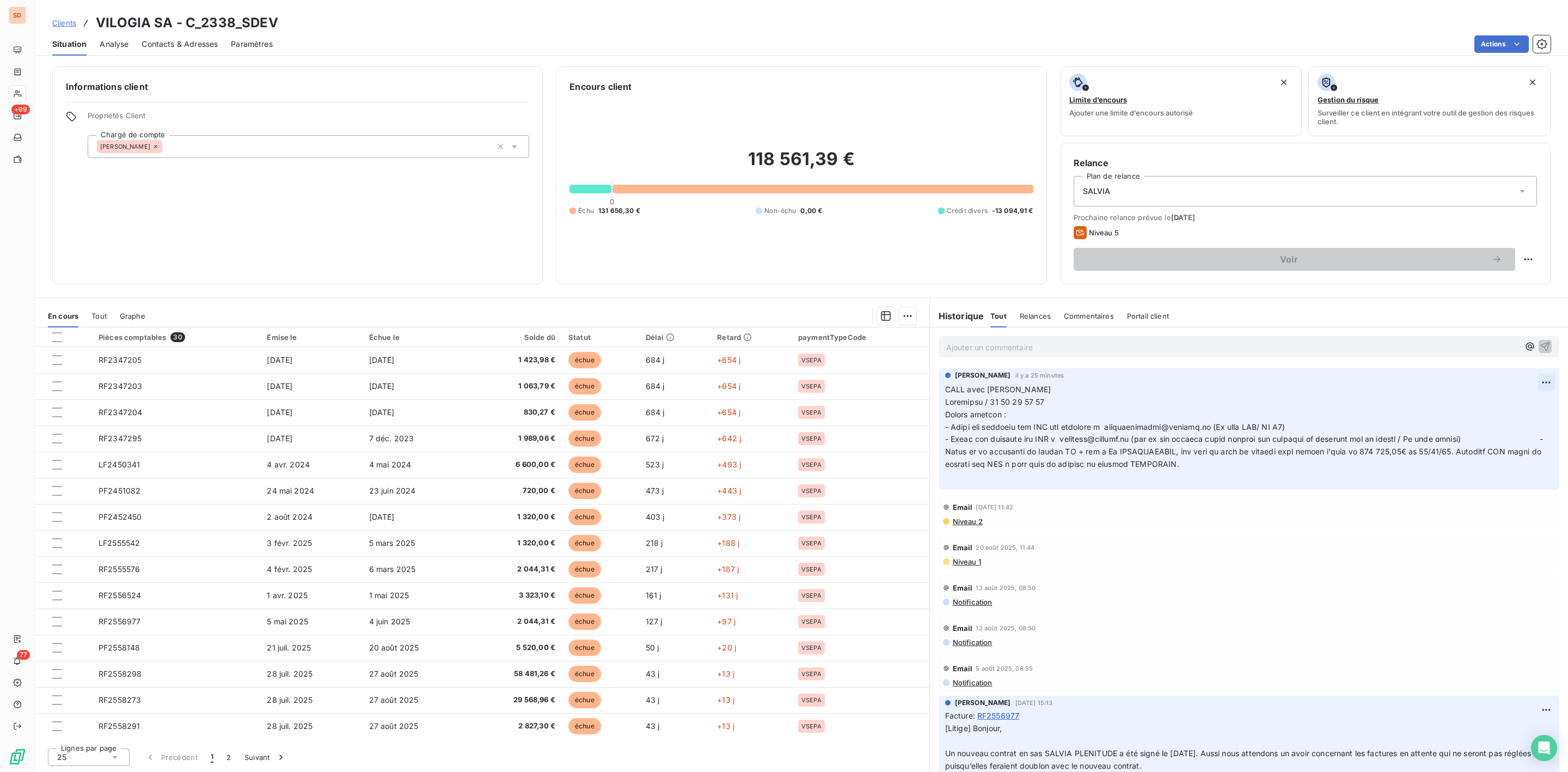
click at [1536, 381] on html "SD +99 77 Clients VILOGIA SA - C_2338_SDEV Situation Analyse Contacts & Adresse…" at bounding box center [784, 386] width 1568 height 772
click at [795, 36] on html "SD +99 77 Clients VILOGIA SA - C_2338_SDEV Situation Analyse Contacts & Adresse…" at bounding box center [784, 386] width 1568 height 772
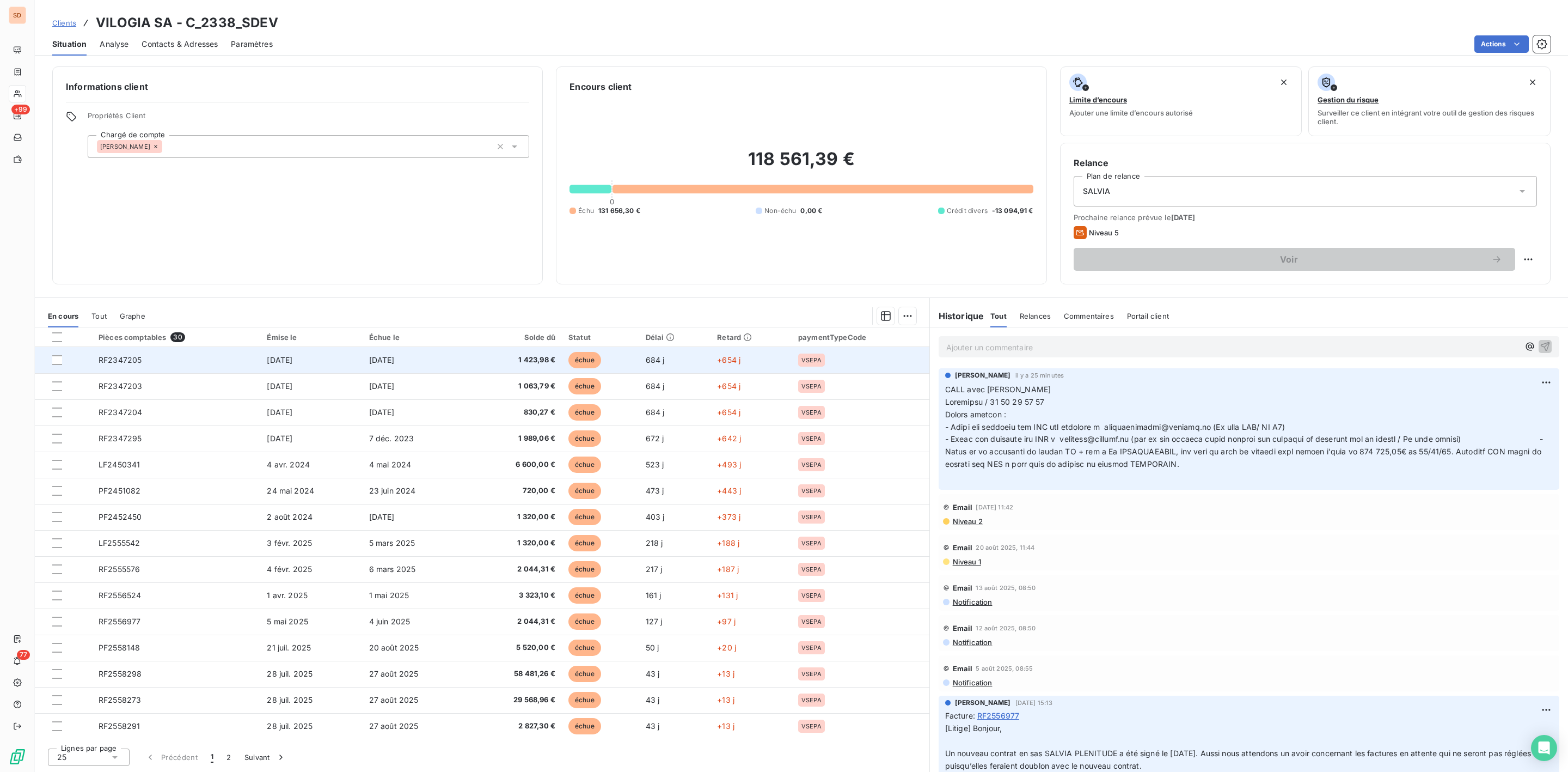
click at [313, 361] on td "[DATE]" at bounding box center [311, 360] width 102 height 26
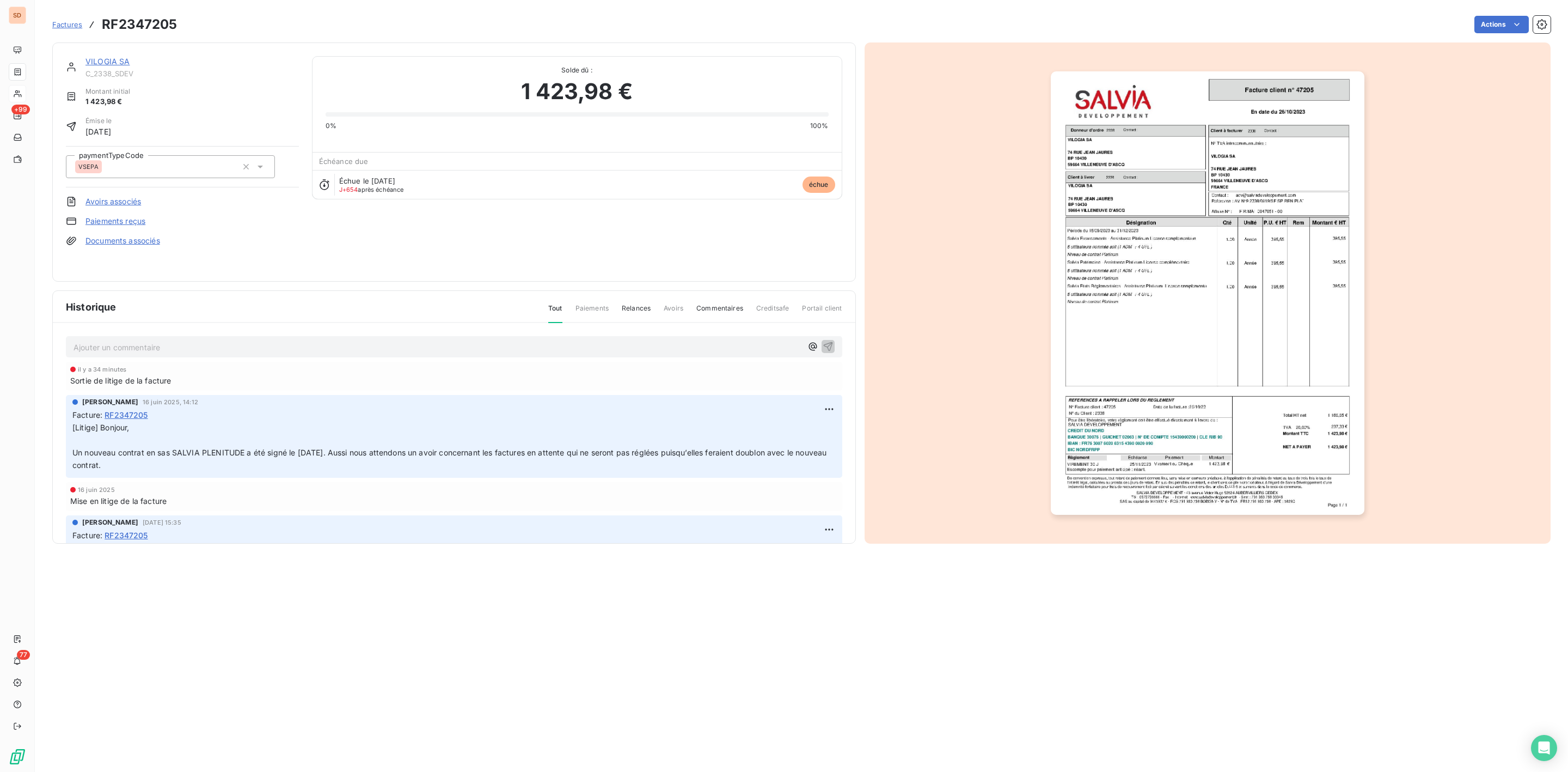
click at [1244, 165] on img "button" at bounding box center [1207, 293] width 313 height 443
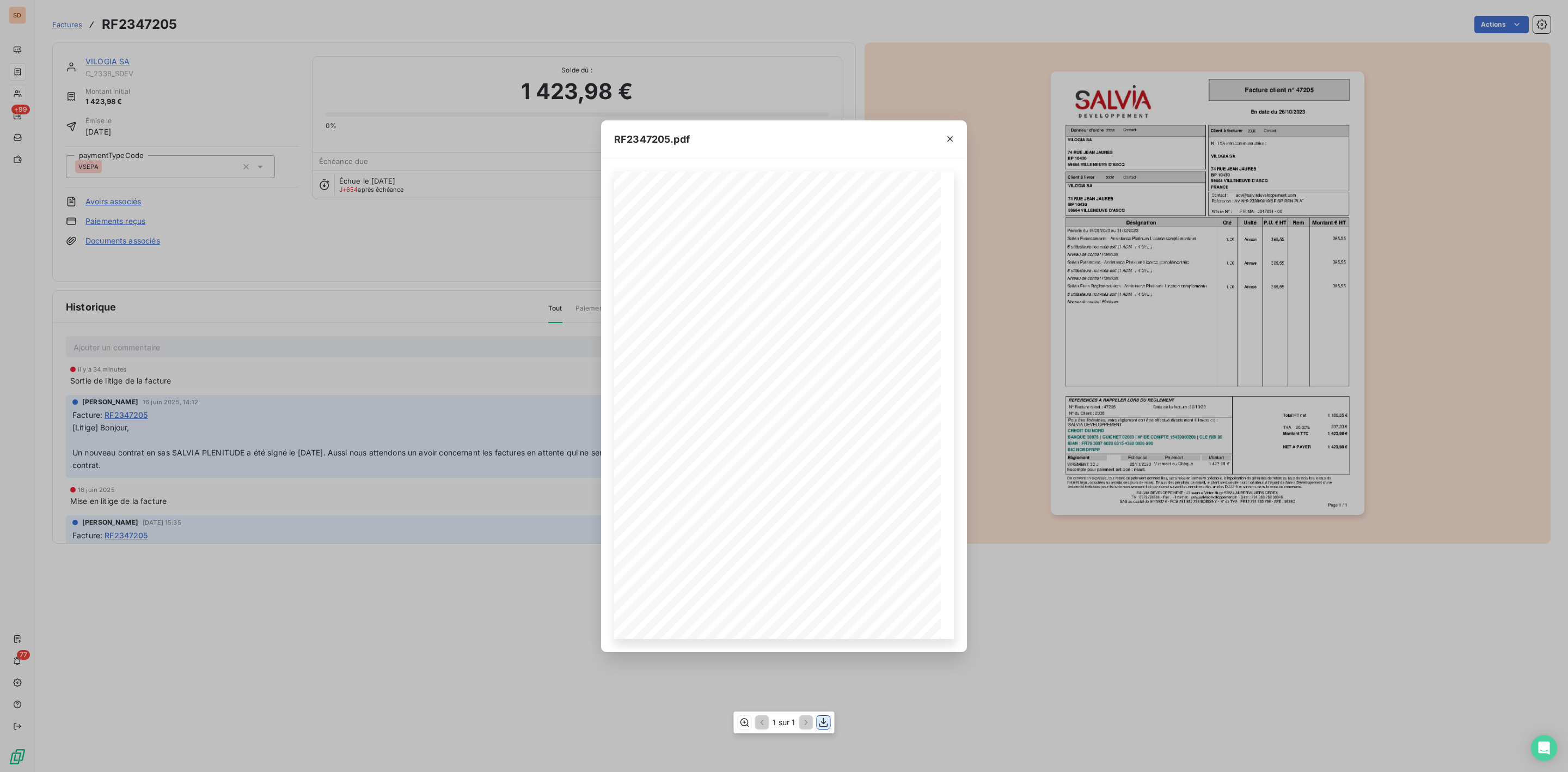
click at [827, 723] on icon "button" at bounding box center [824, 722] width 9 height 10
click at [953, 135] on icon "button" at bounding box center [950, 138] width 11 height 11
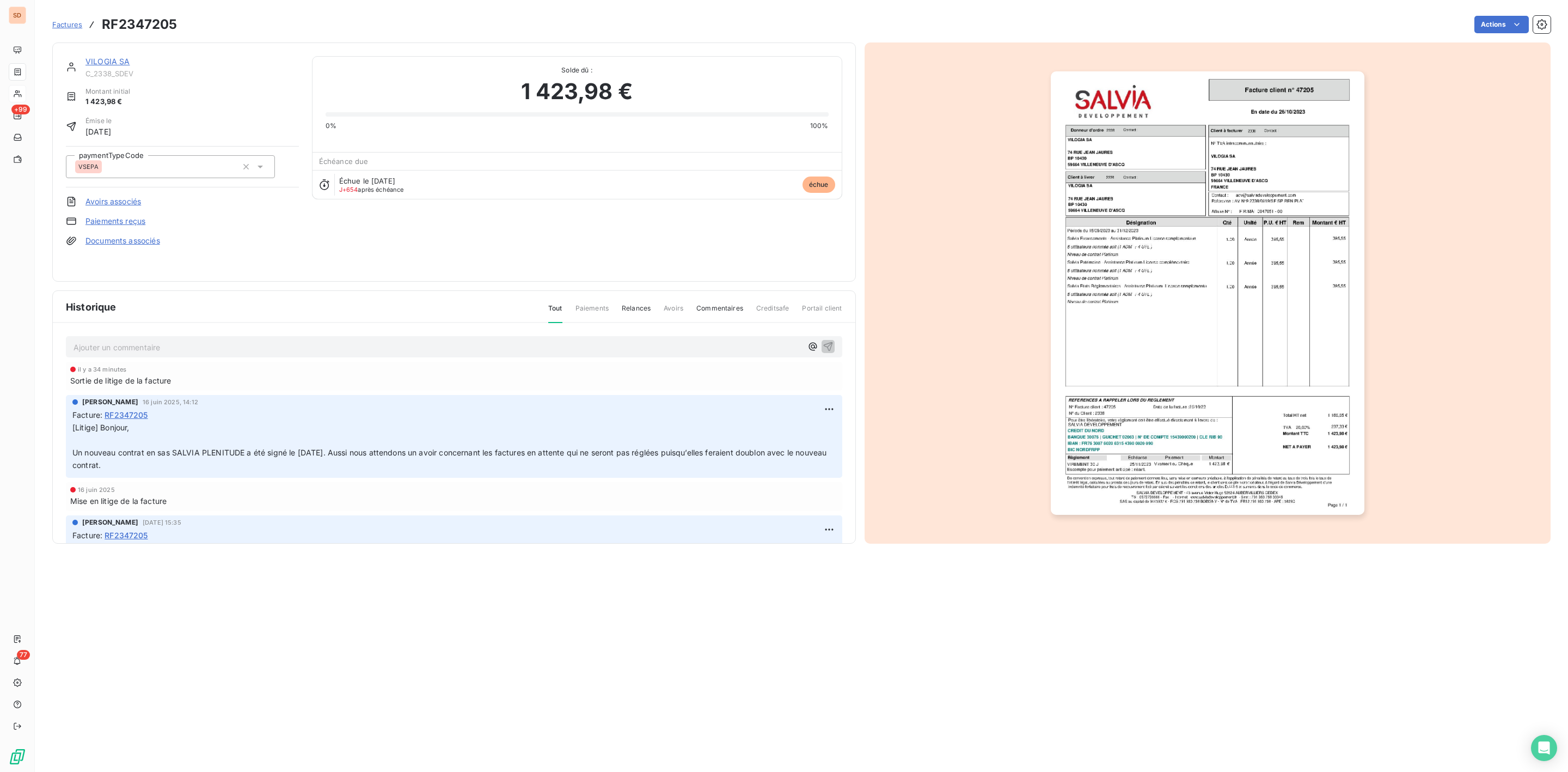
click at [107, 61] on link "VILOGIA SA" at bounding box center [107, 61] width 45 height 10
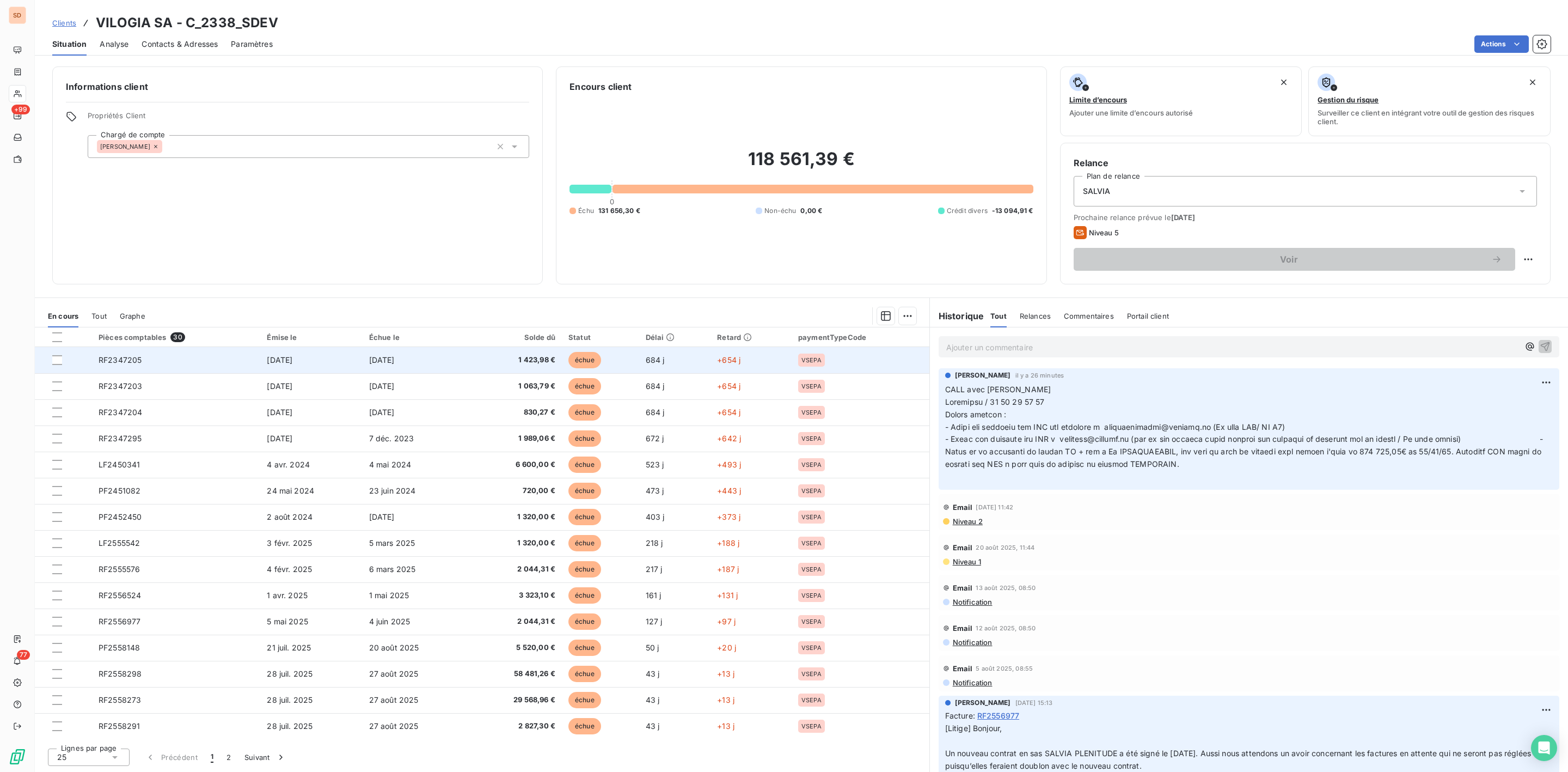
click at [530, 359] on span "1 423,98 €" at bounding box center [516, 360] width 79 height 11
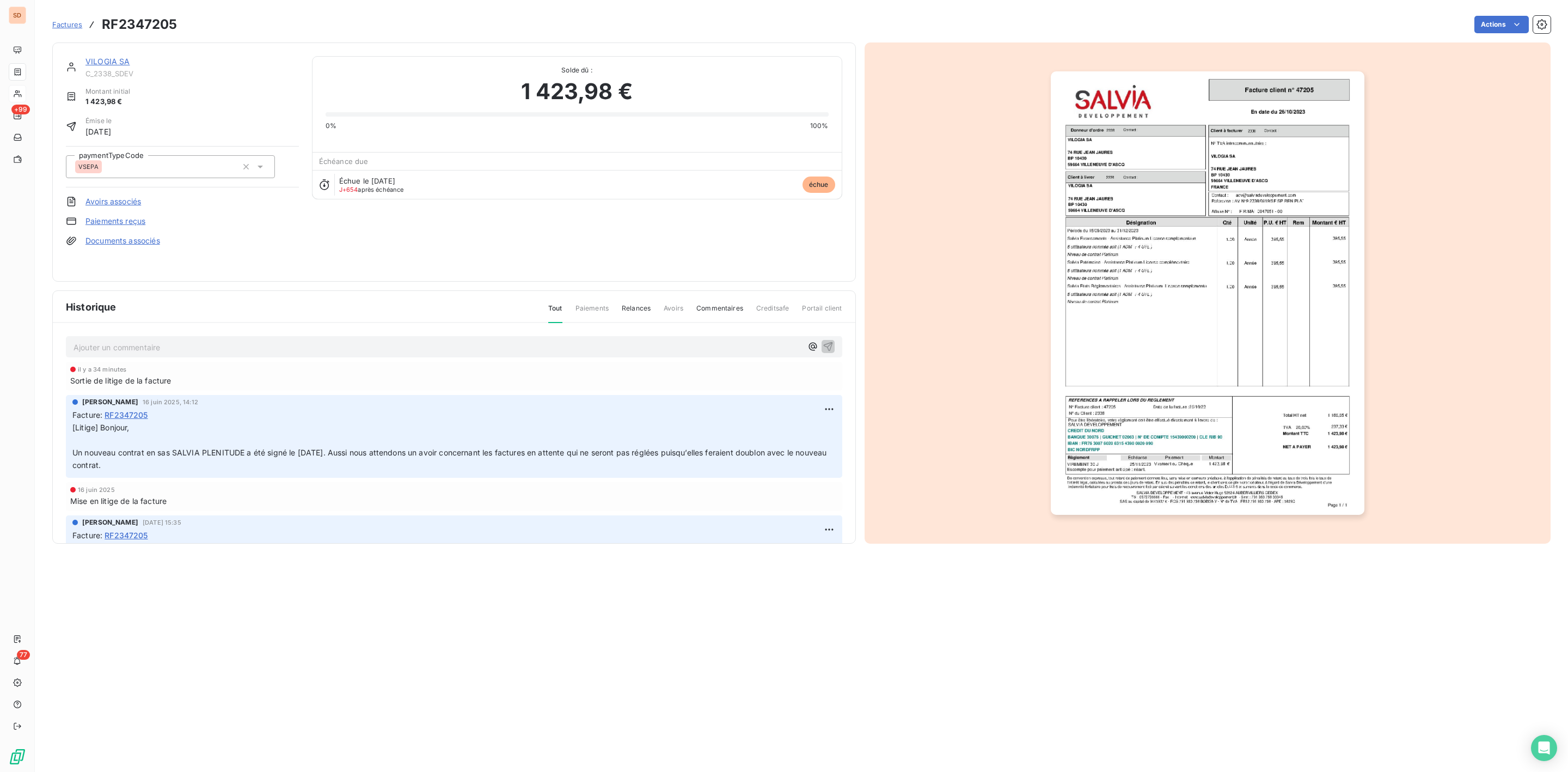
click at [108, 64] on link "VILOGIA SA" at bounding box center [107, 61] width 45 height 10
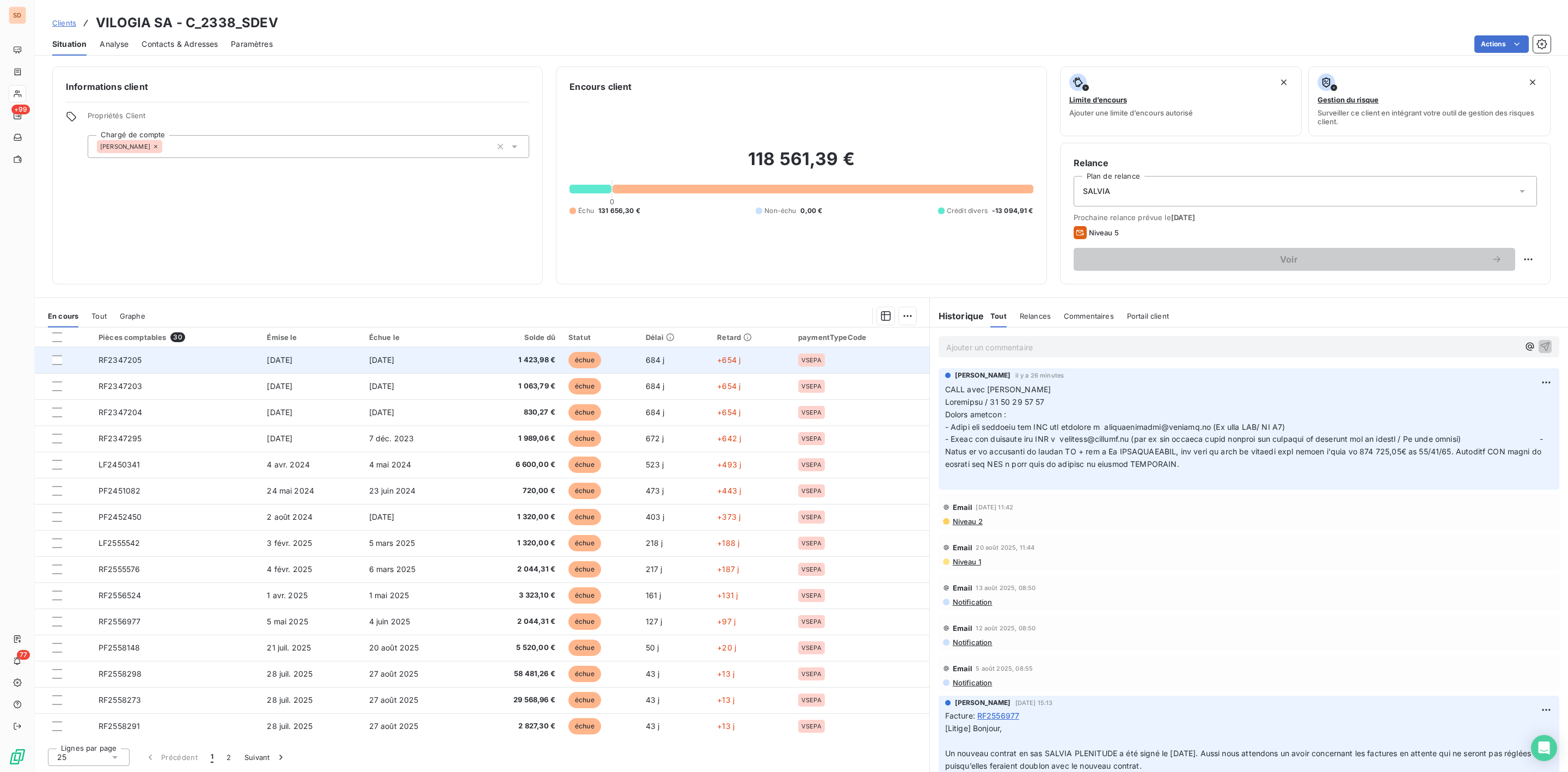
click at [351, 364] on td "[DATE]" at bounding box center [311, 360] width 102 height 26
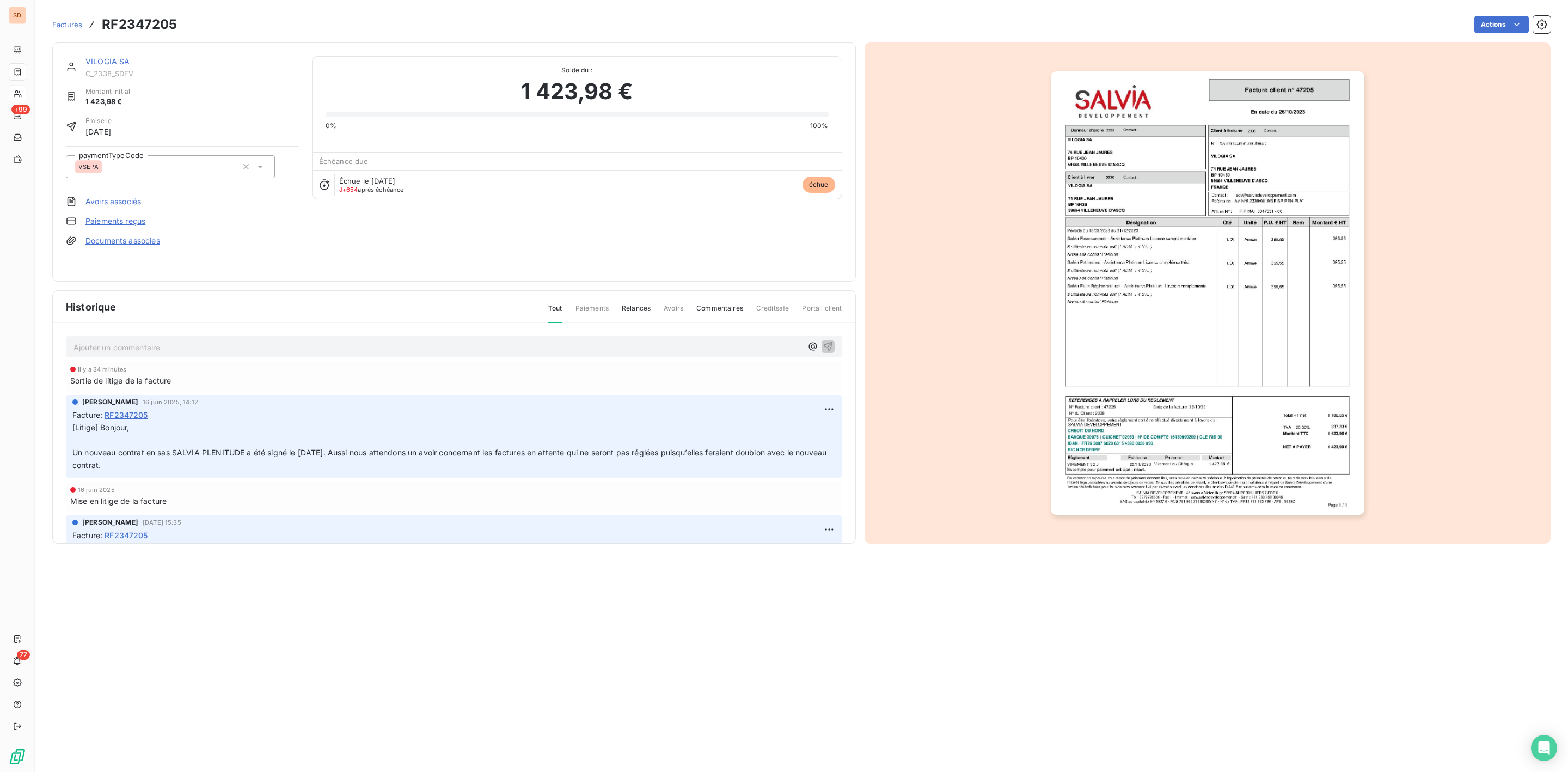
click at [1192, 332] on img "button" at bounding box center [1207, 293] width 313 height 443
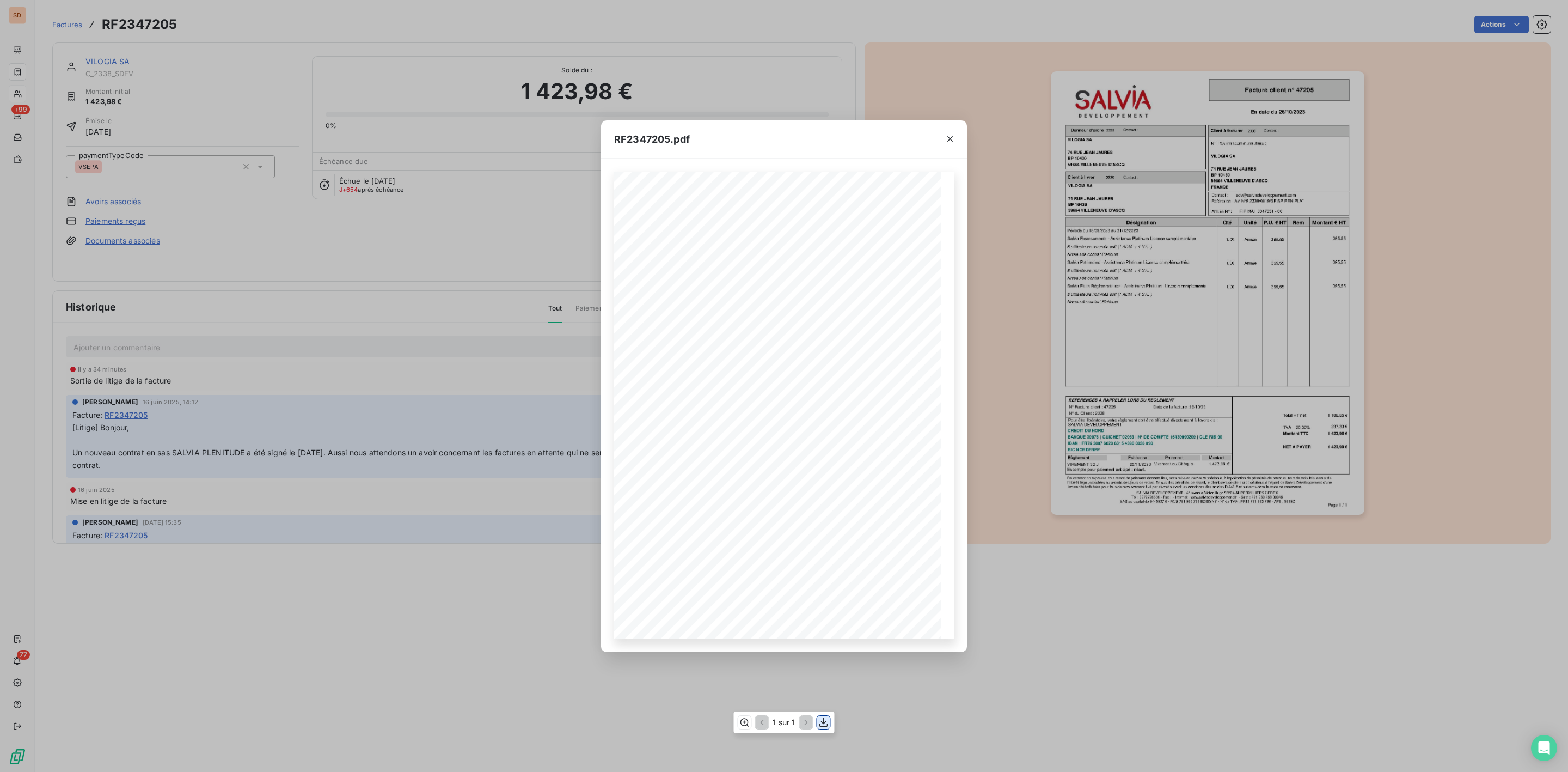
click at [820, 719] on icon "button" at bounding box center [823, 722] width 11 height 11
click at [943, 139] on button "button" at bounding box center [950, 139] width 18 height 18
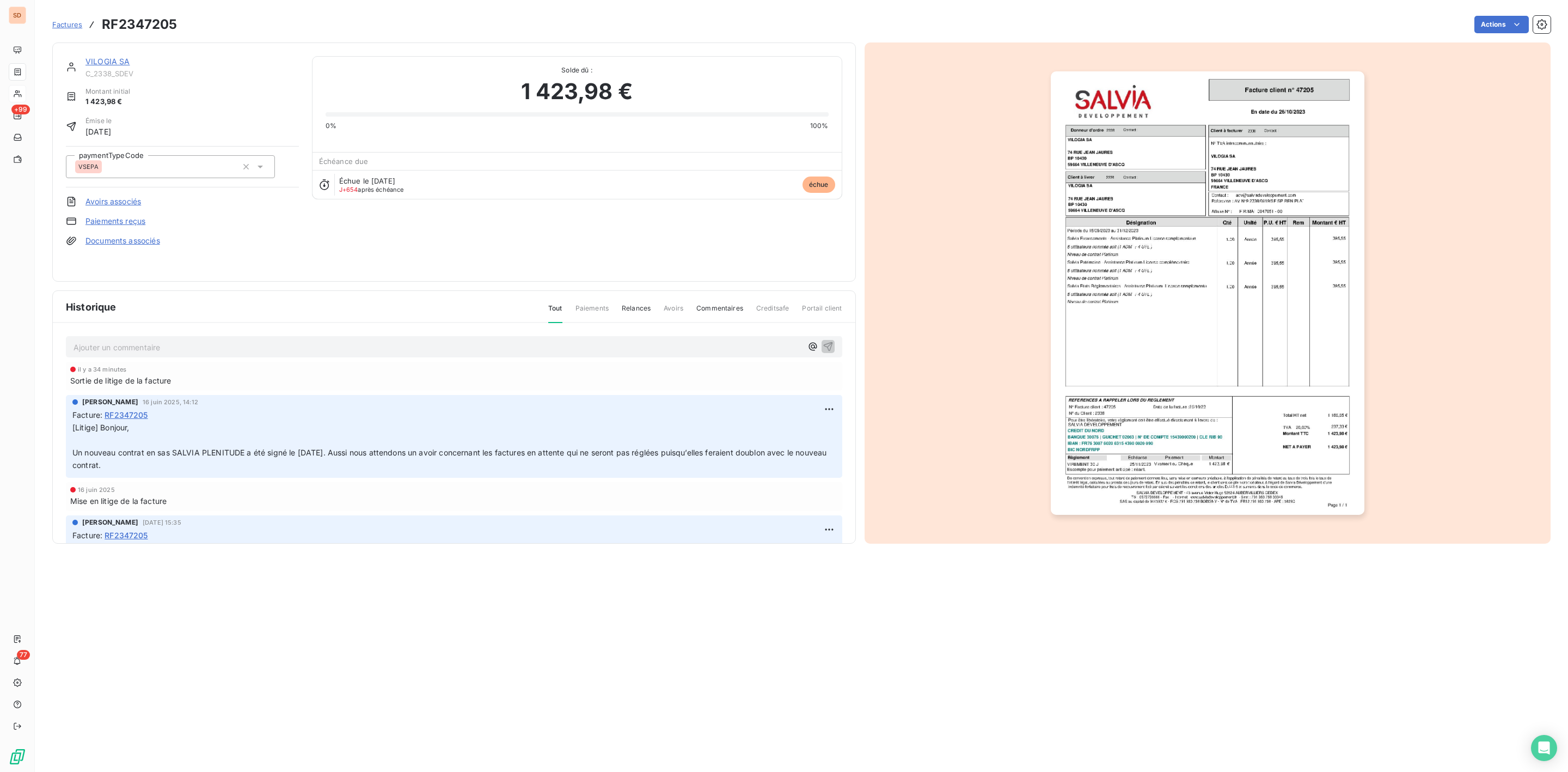
click at [113, 60] on link "VILOGIA SA" at bounding box center [107, 61] width 45 height 10
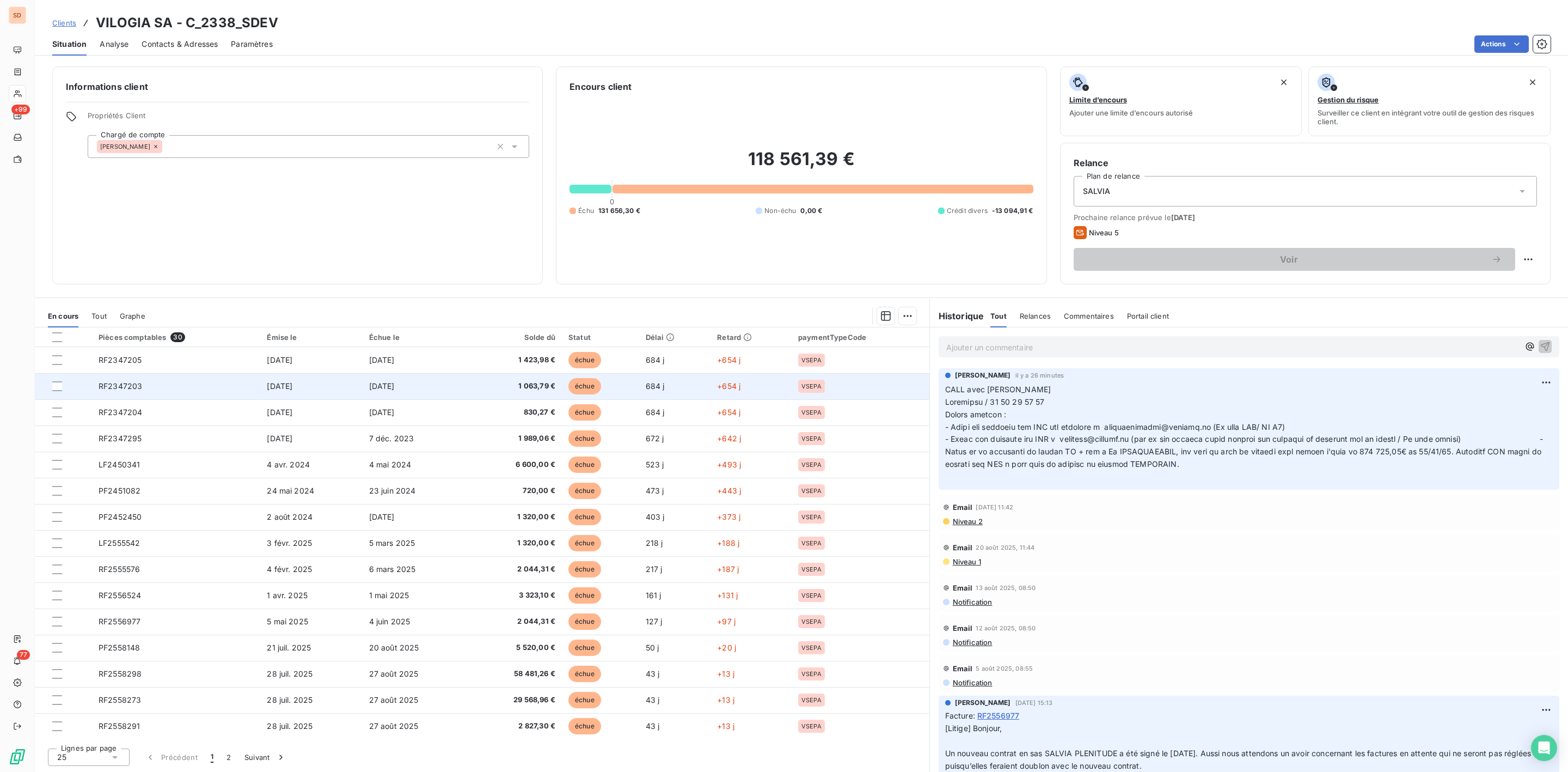
click at [332, 382] on td "[DATE]" at bounding box center [311, 386] width 102 height 26
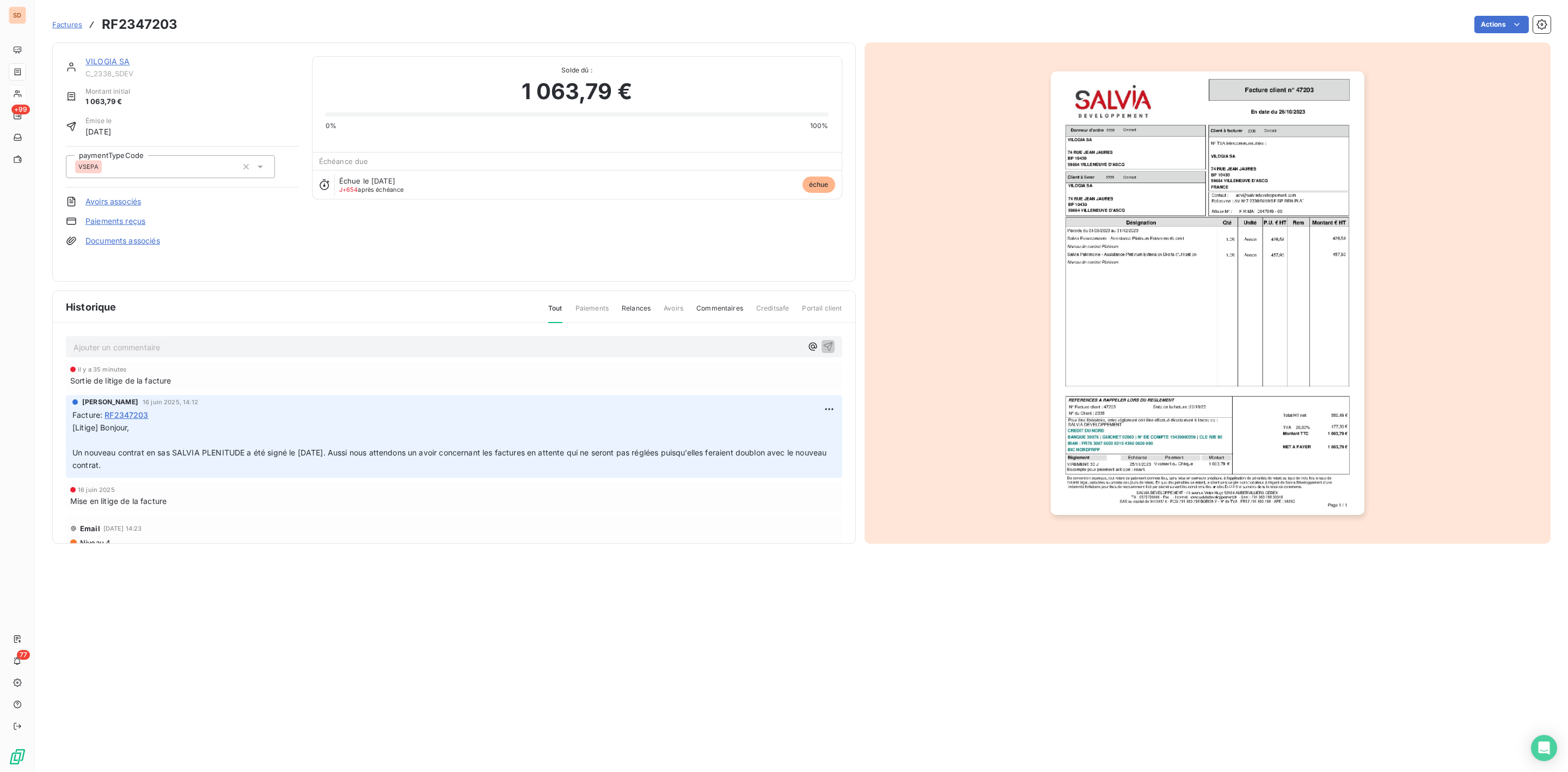
click at [1202, 293] on img "button" at bounding box center [1207, 293] width 313 height 443
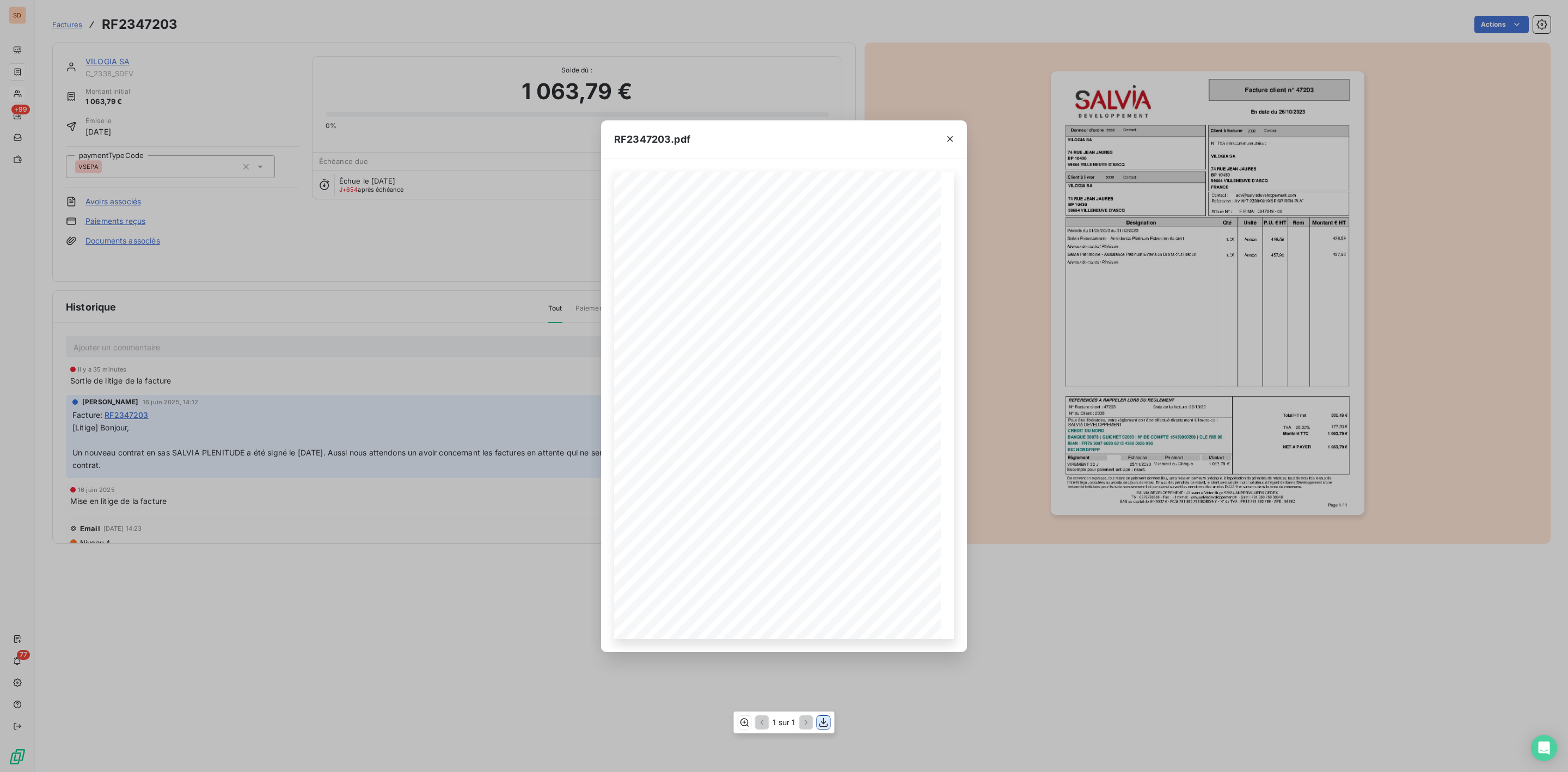
click at [822, 721] on icon "button" at bounding box center [823, 722] width 11 height 11
click at [949, 142] on icon "button" at bounding box center [950, 138] width 11 height 11
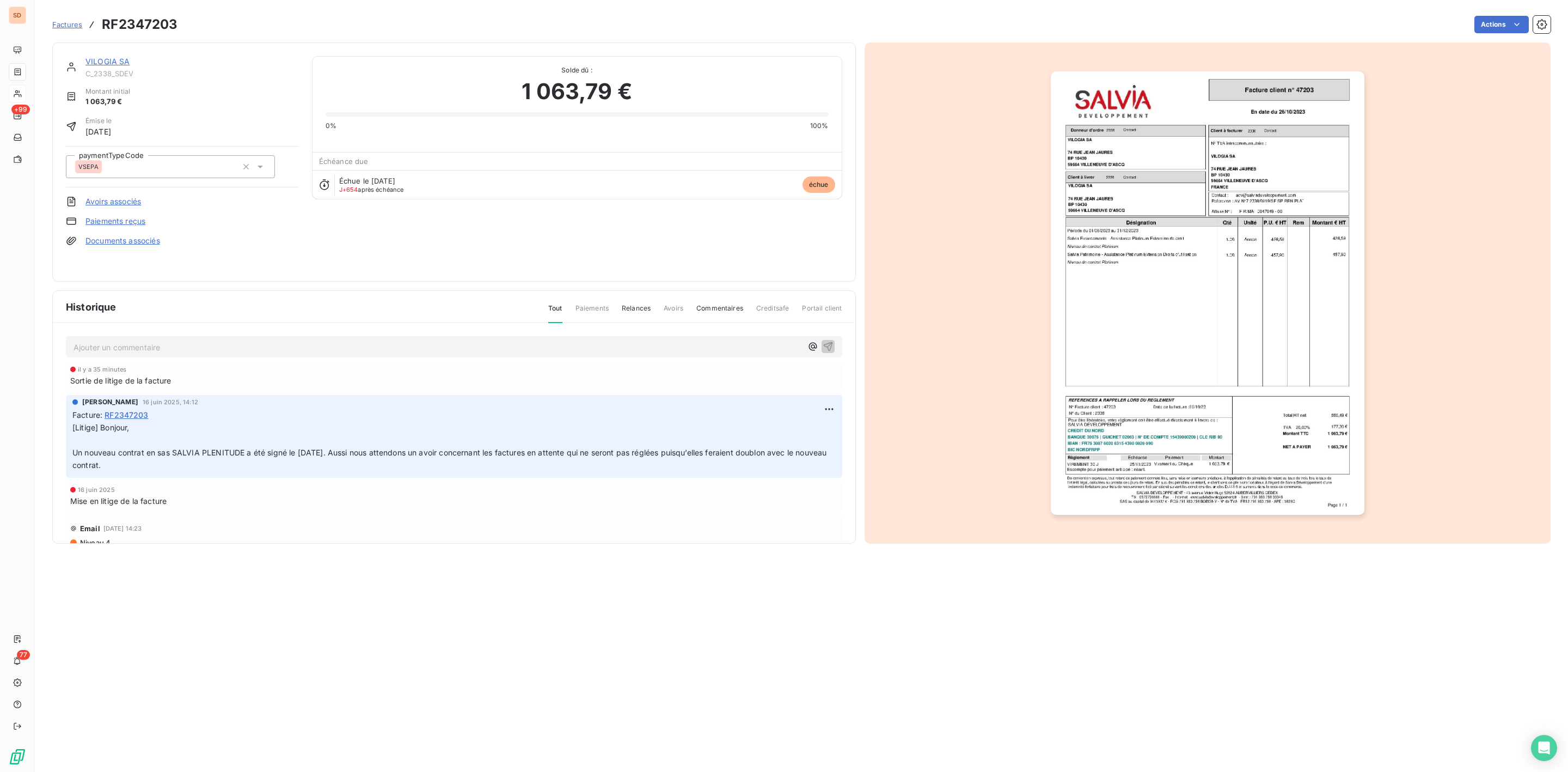
click at [113, 60] on link "VILOGIA SA" at bounding box center [107, 61] width 45 height 10
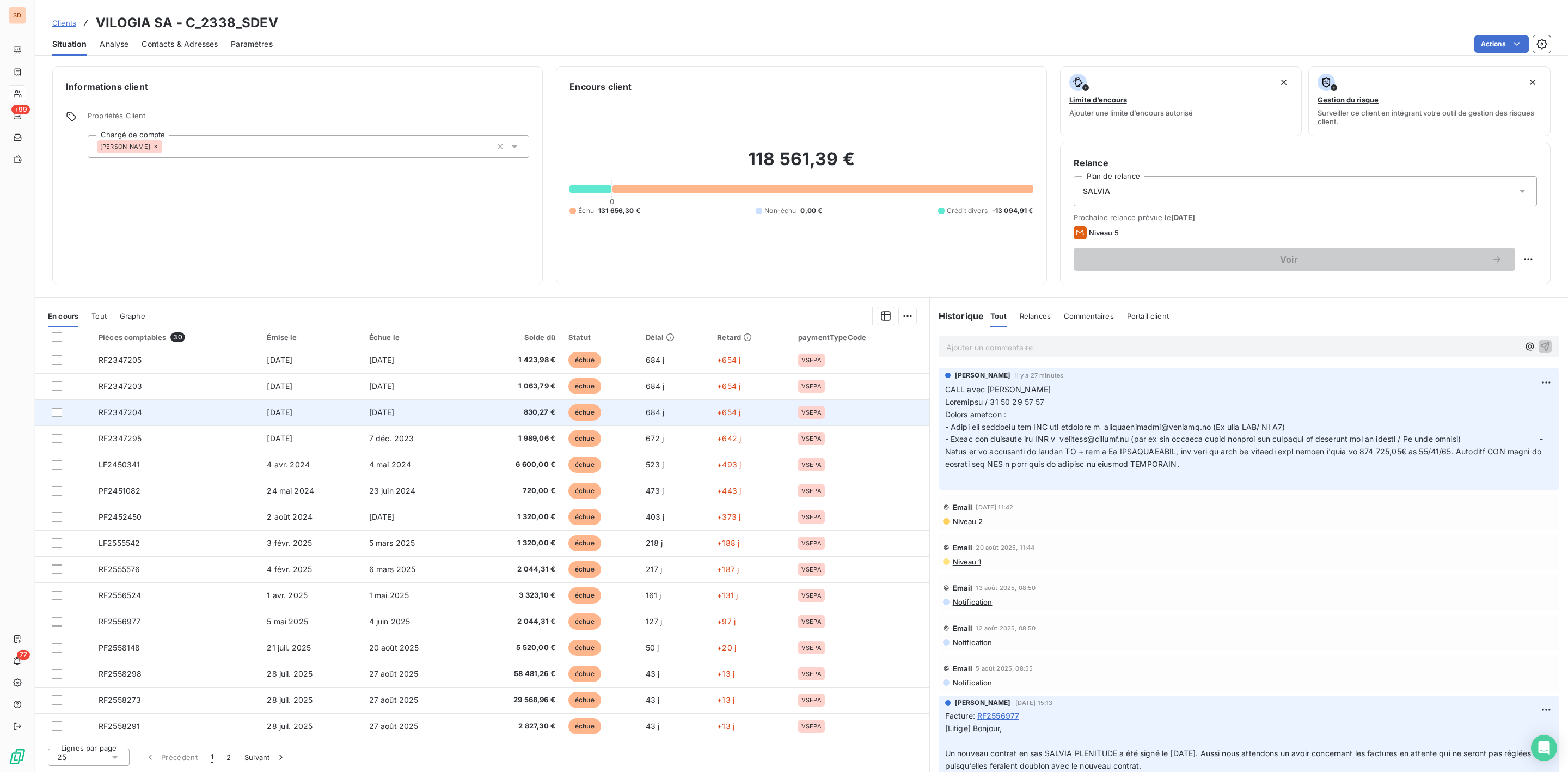
click at [141, 411] on span "RF2347204" at bounding box center [120, 411] width 43 height 10
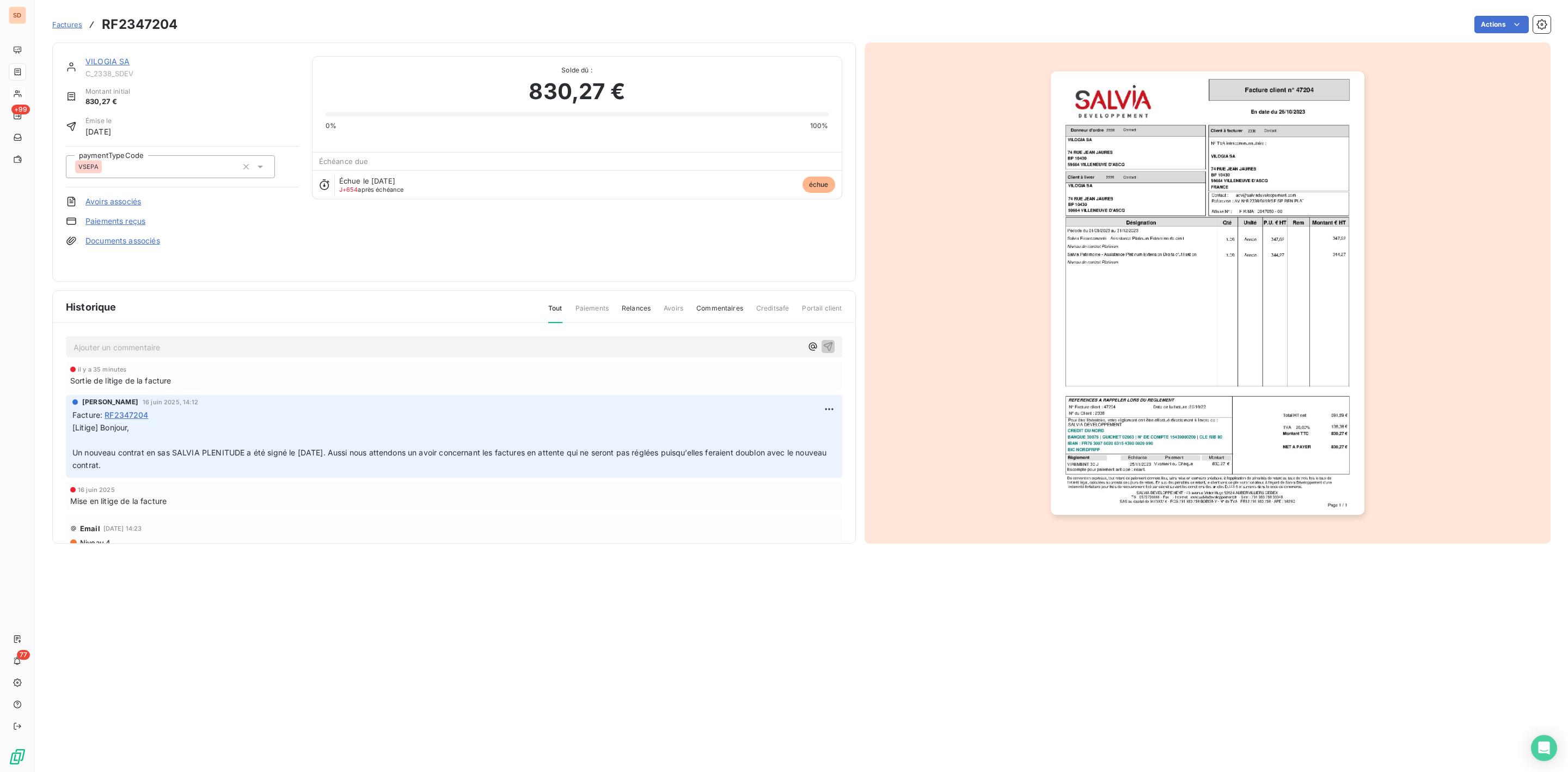
click at [1142, 280] on img "button" at bounding box center [1207, 293] width 313 height 443
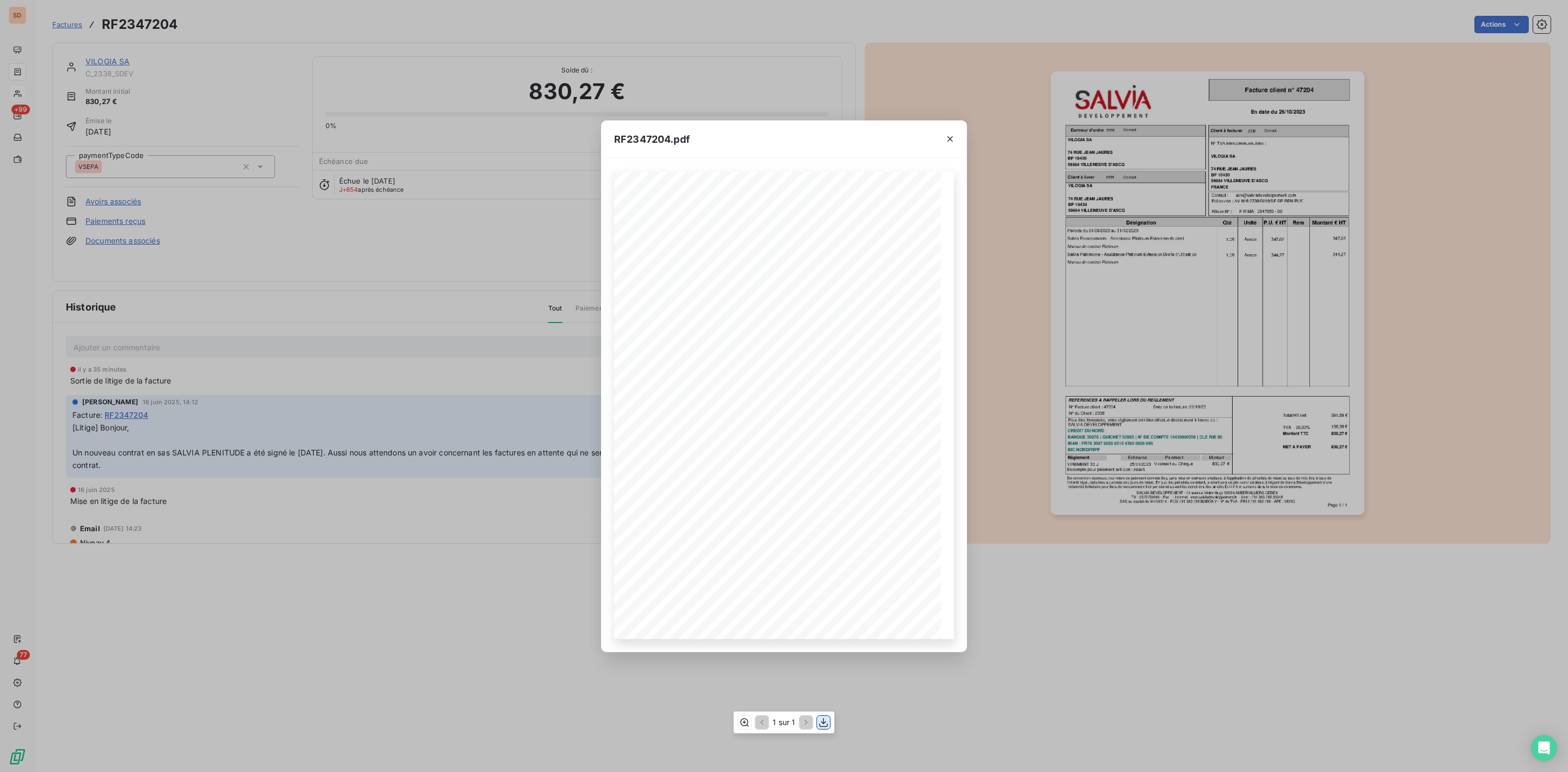
click at [823, 723] on icon "button" at bounding box center [824, 722] width 9 height 10
click at [946, 136] on button "button" at bounding box center [950, 139] width 18 height 18
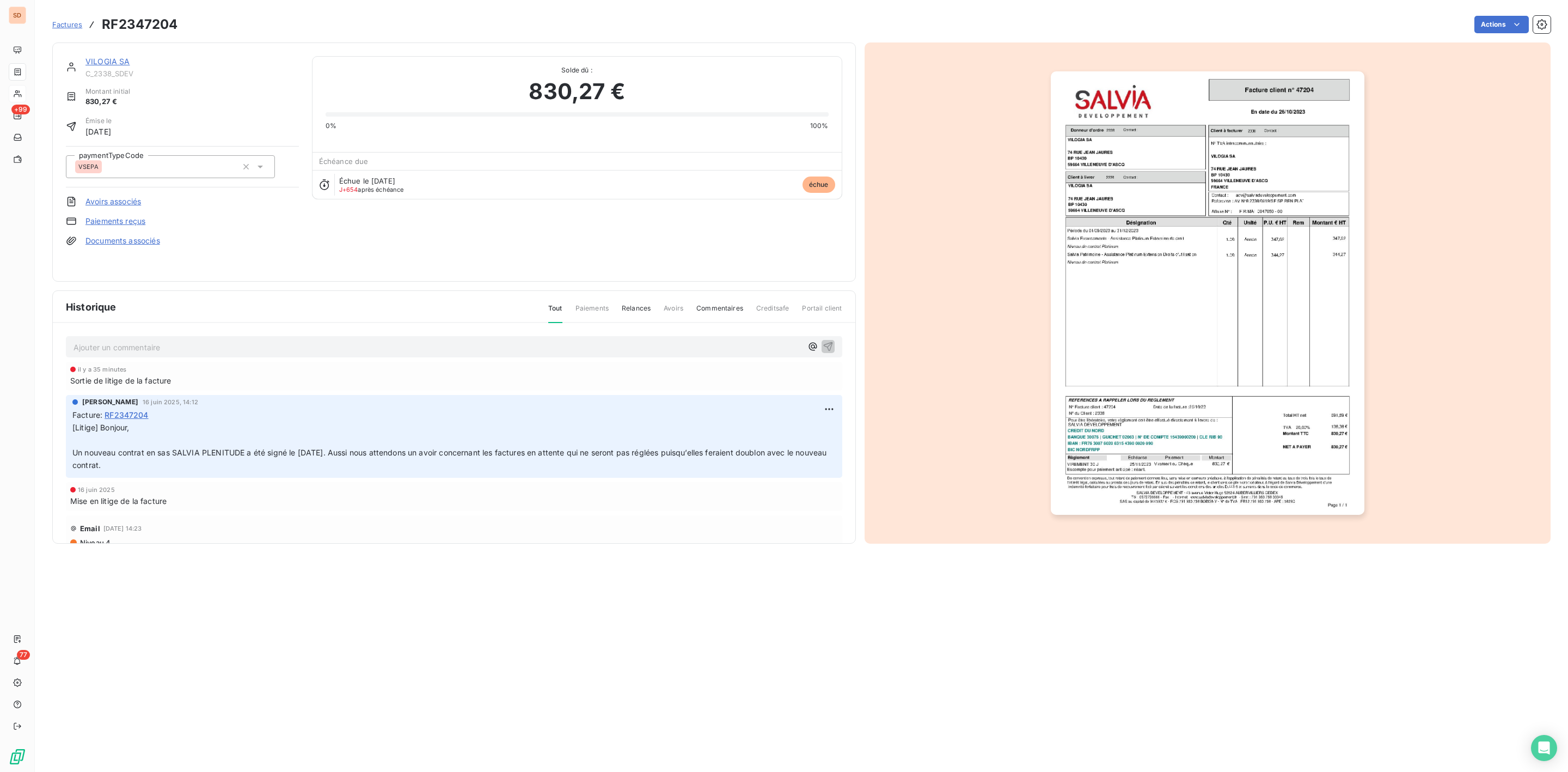
click at [108, 57] on link "VILOGIA SA" at bounding box center [107, 61] width 45 height 10
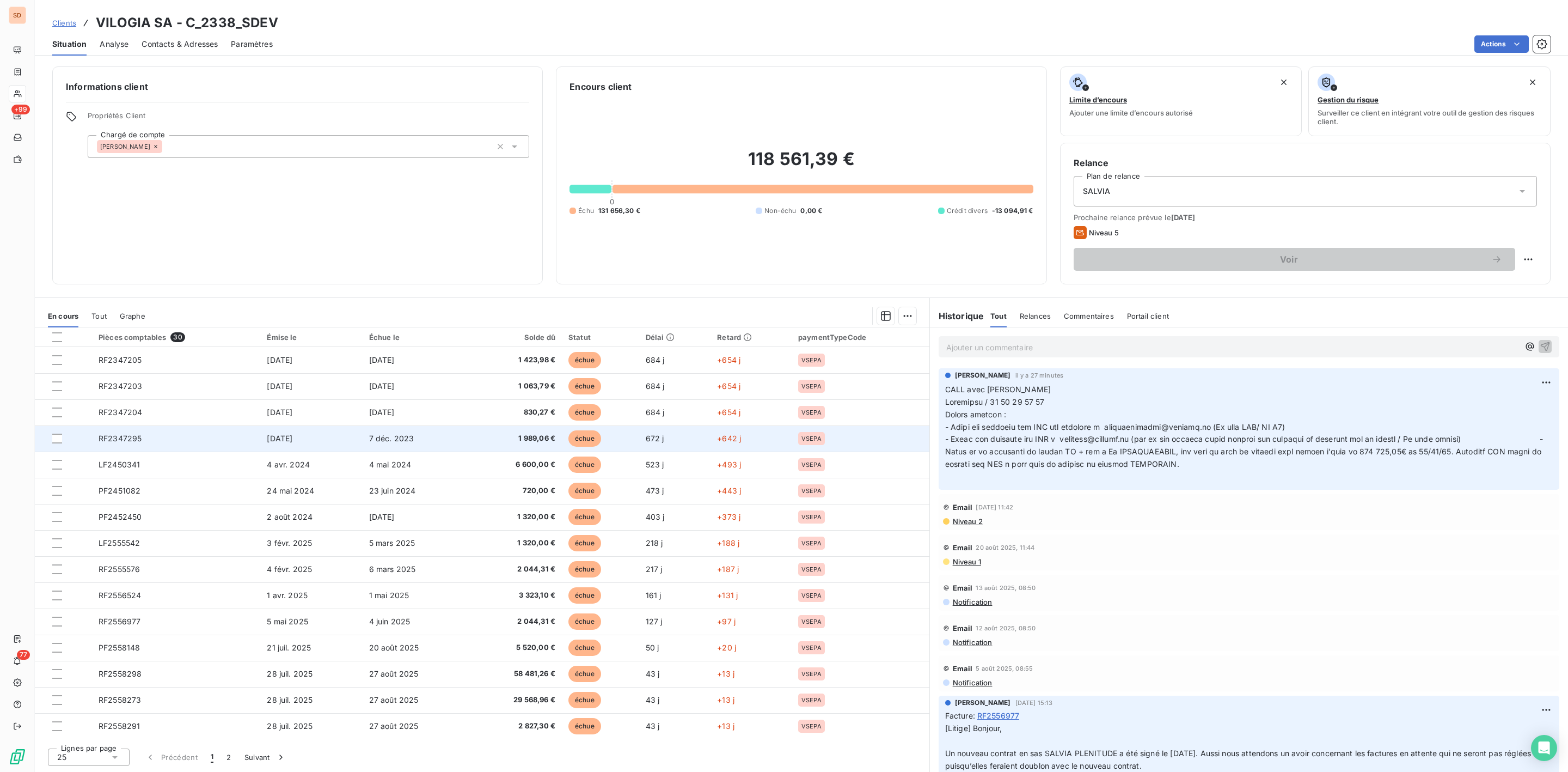
click at [144, 439] on td "RF2347295" at bounding box center [176, 439] width 168 height 26
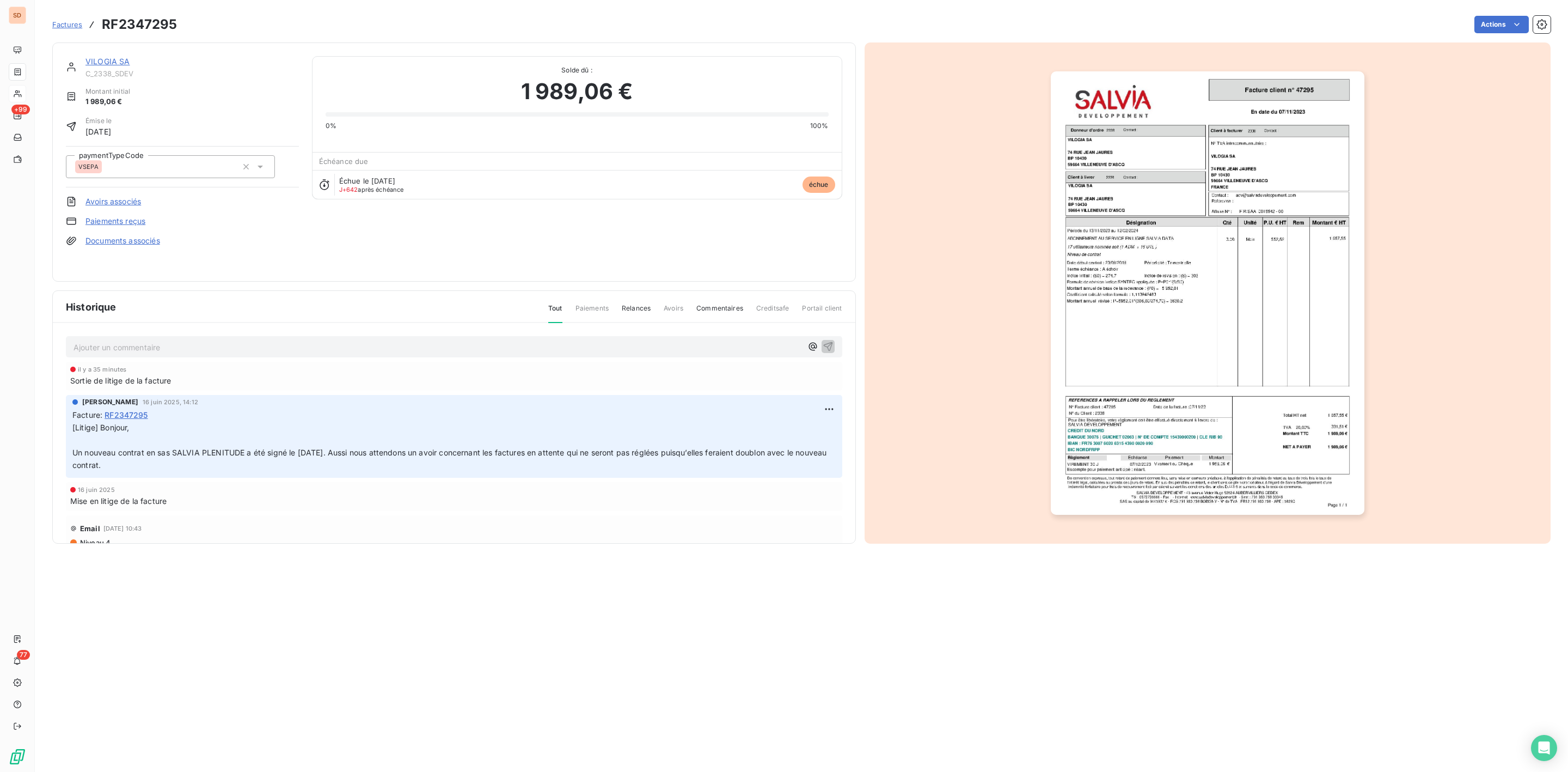
click at [1149, 305] on img "button" at bounding box center [1207, 293] width 313 height 443
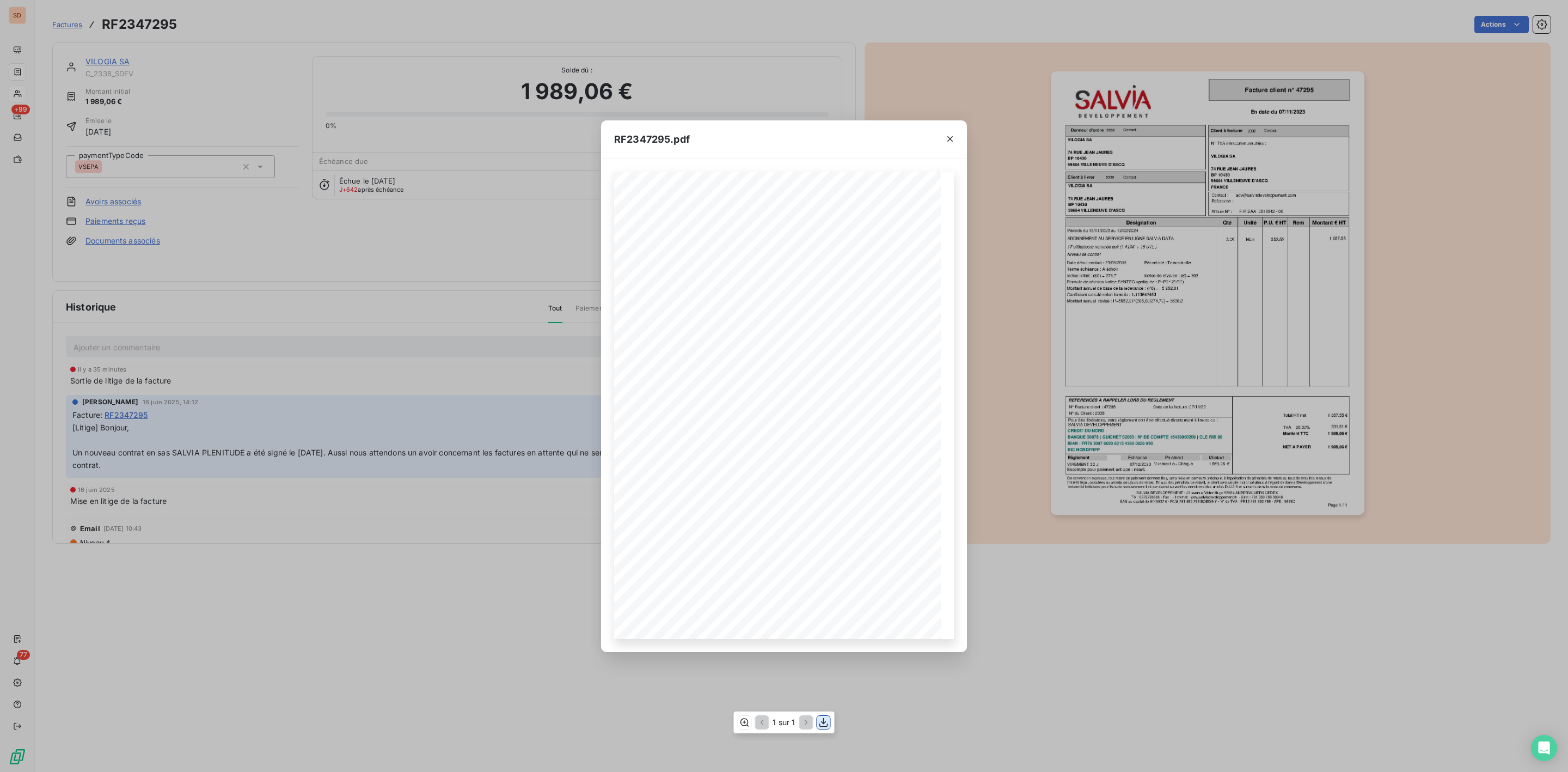
click at [823, 719] on icon "button" at bounding box center [824, 722] width 9 height 10
click at [951, 139] on icon "button" at bounding box center [950, 138] width 5 height 5
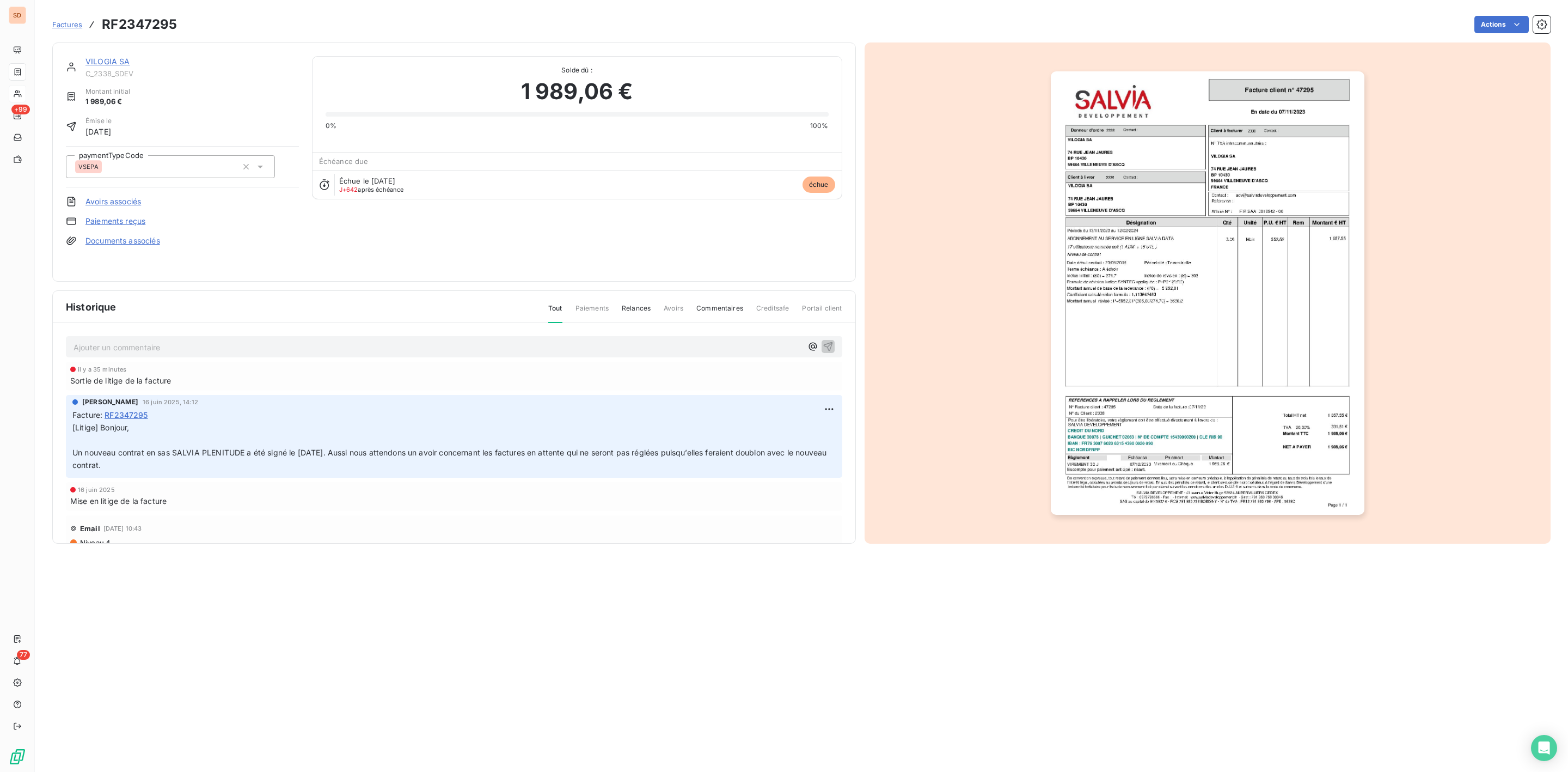
click at [112, 63] on link "VILOGIA SA" at bounding box center [107, 61] width 45 height 10
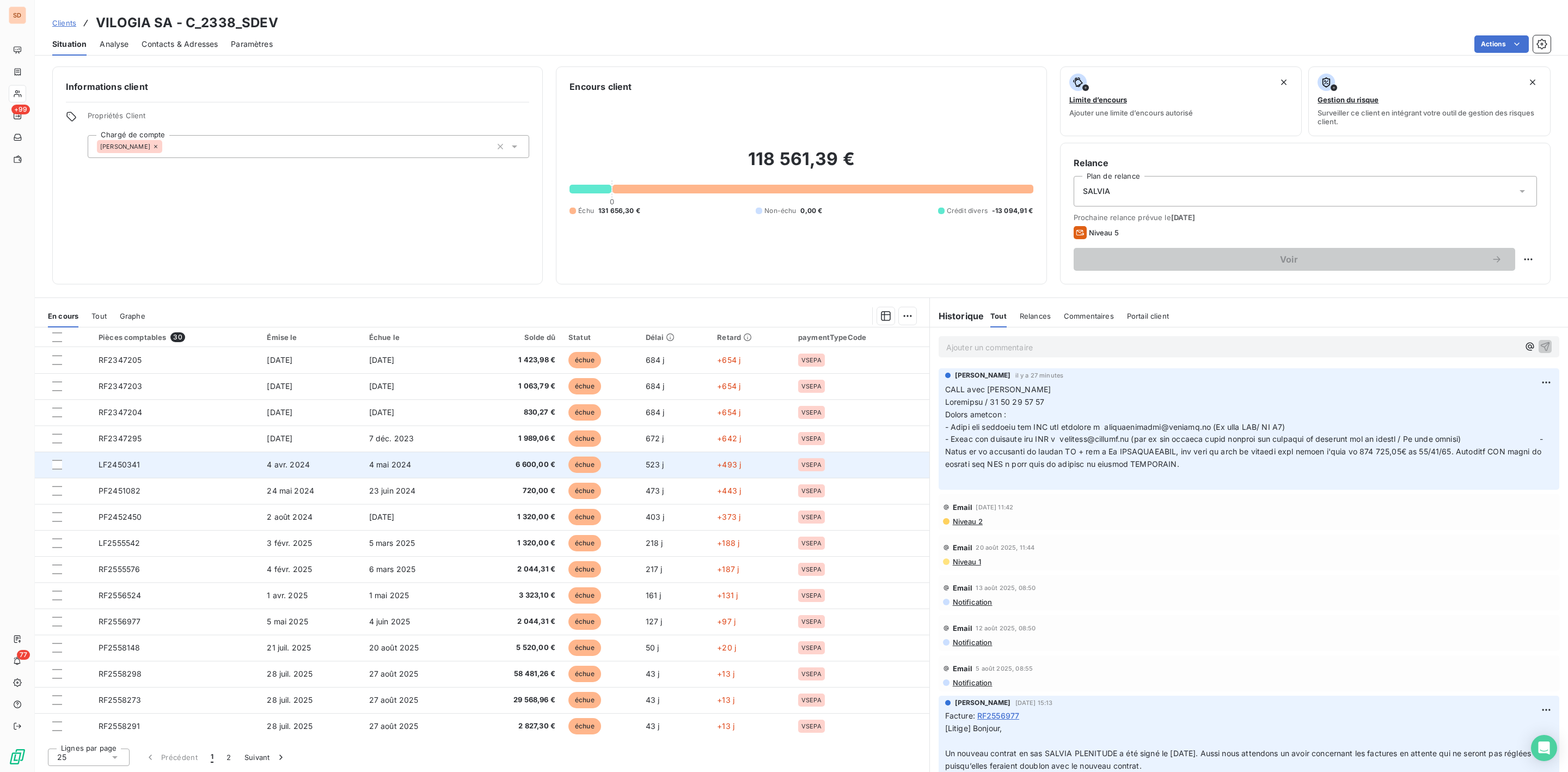
click at [143, 461] on td "LF2450341" at bounding box center [176, 464] width 168 height 26
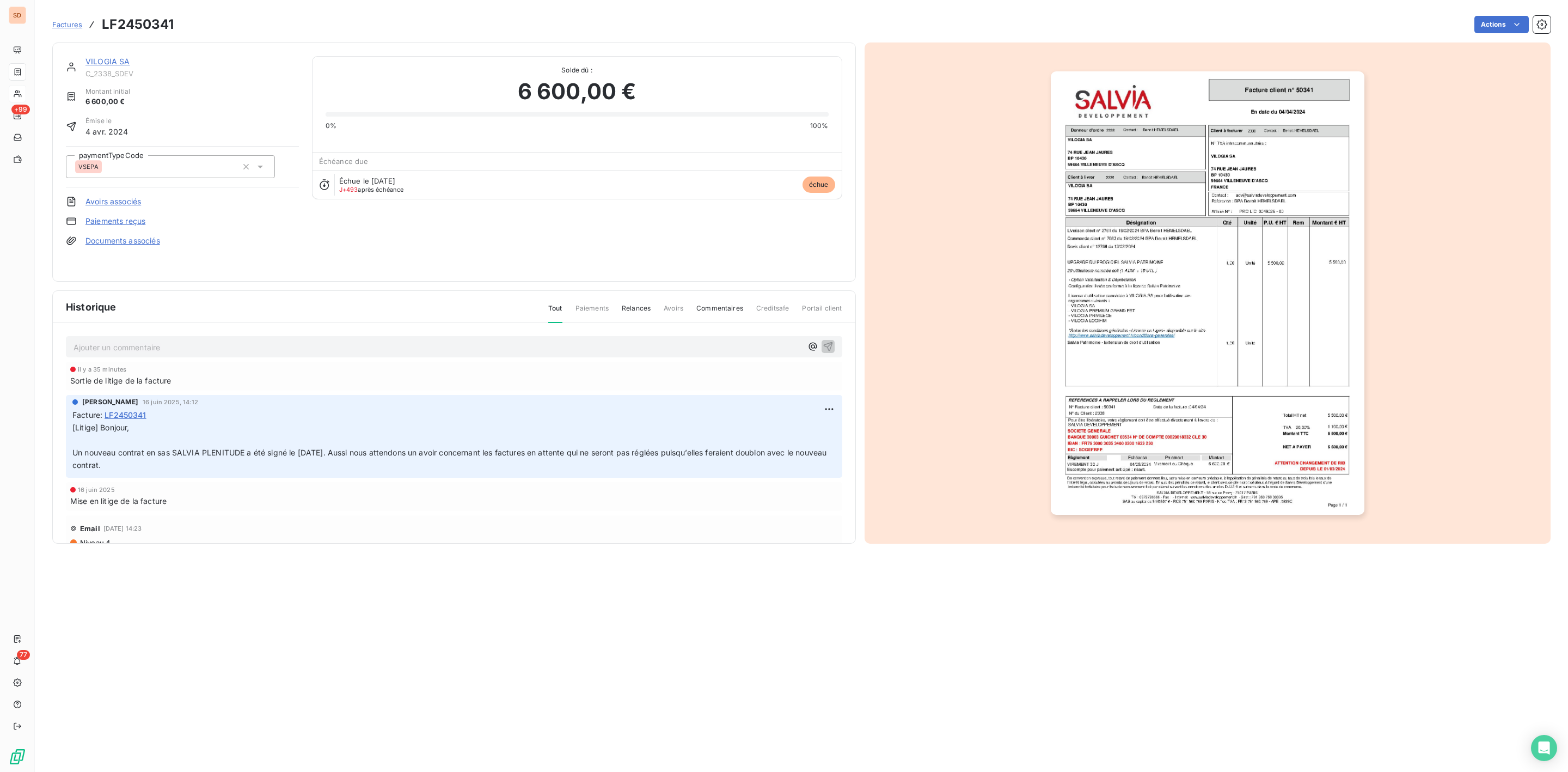
click at [1127, 347] on img "button" at bounding box center [1207, 293] width 313 height 443
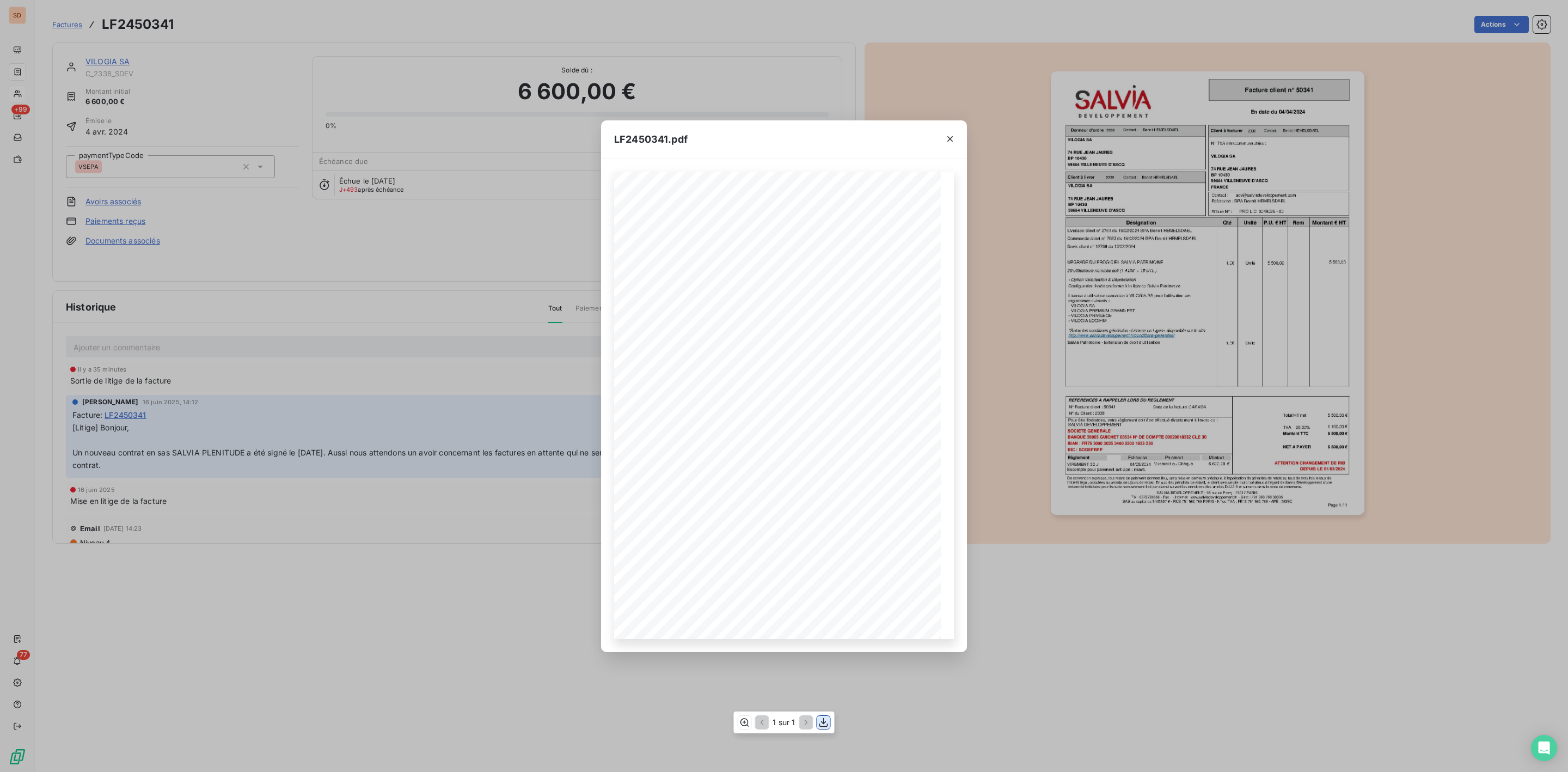
click at [822, 722] on icon "button" at bounding box center [824, 722] width 9 height 10
drag, startPoint x: 951, startPoint y: 136, endPoint x: 944, endPoint y: 136, distance: 7.0
click at [951, 136] on icon "button" at bounding box center [950, 138] width 11 height 11
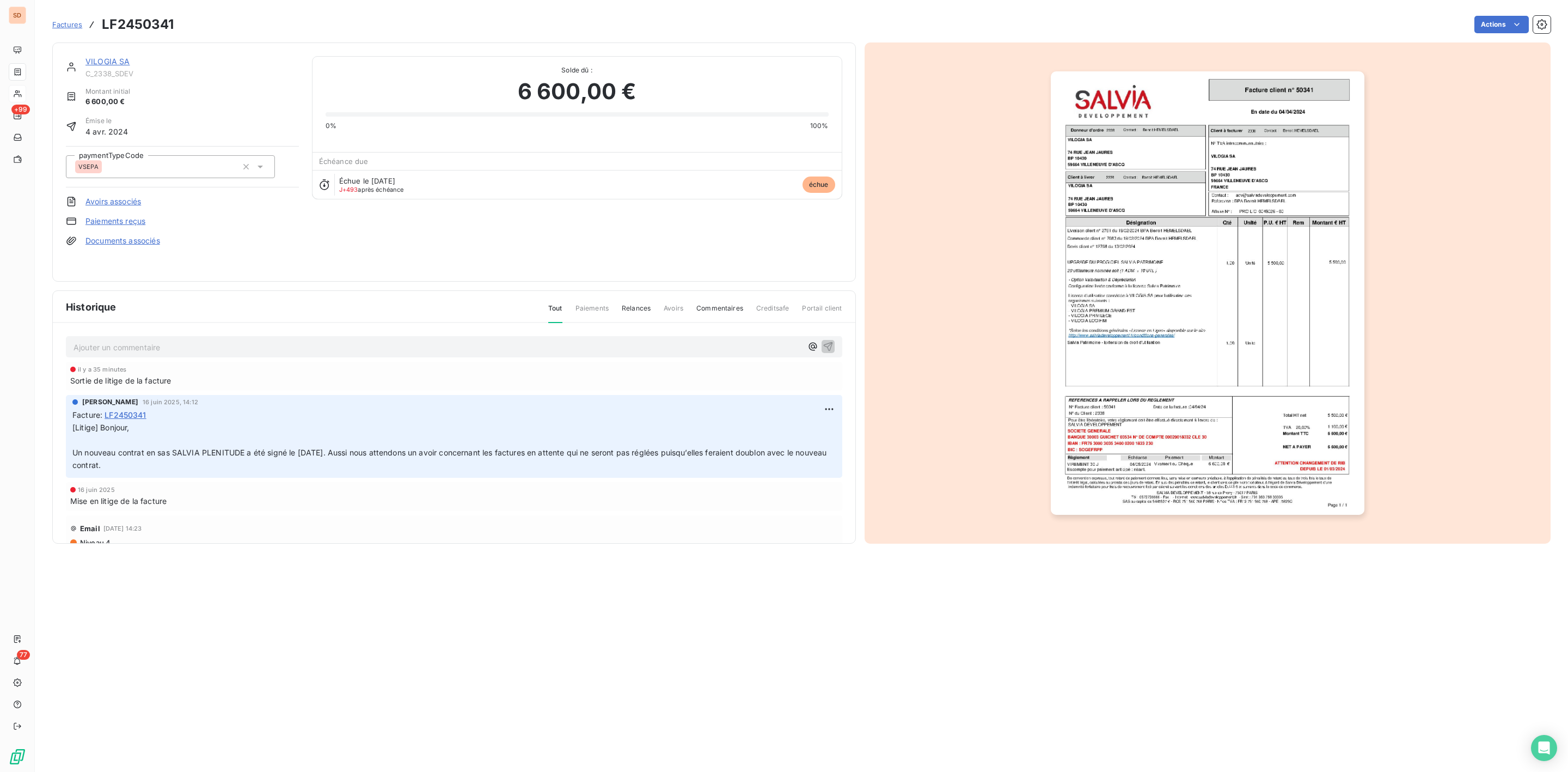
click at [113, 60] on link "VILOGIA SA" at bounding box center [107, 61] width 45 height 10
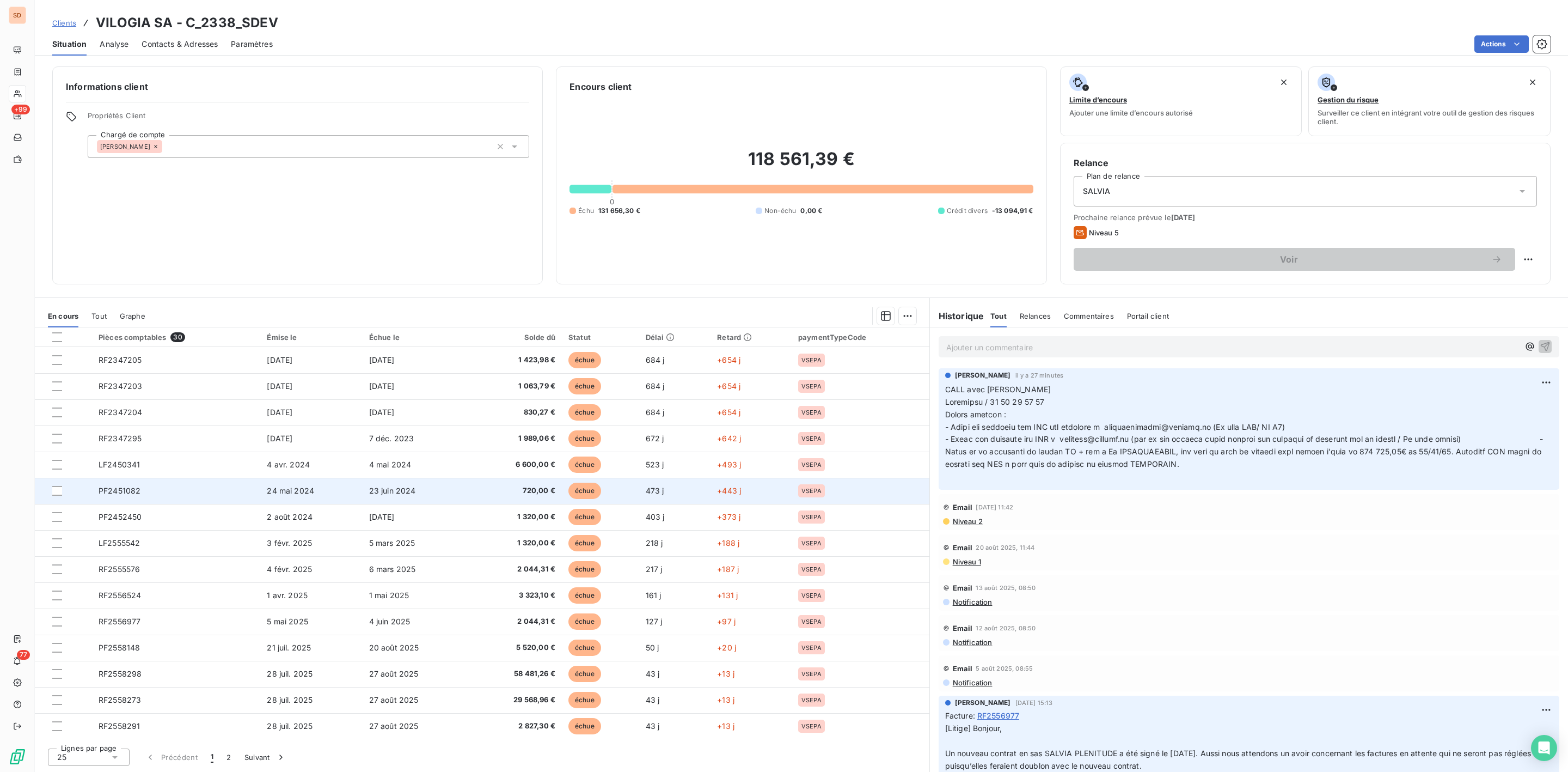
click at [122, 494] on span "PF2451082" at bounding box center [119, 490] width 42 height 10
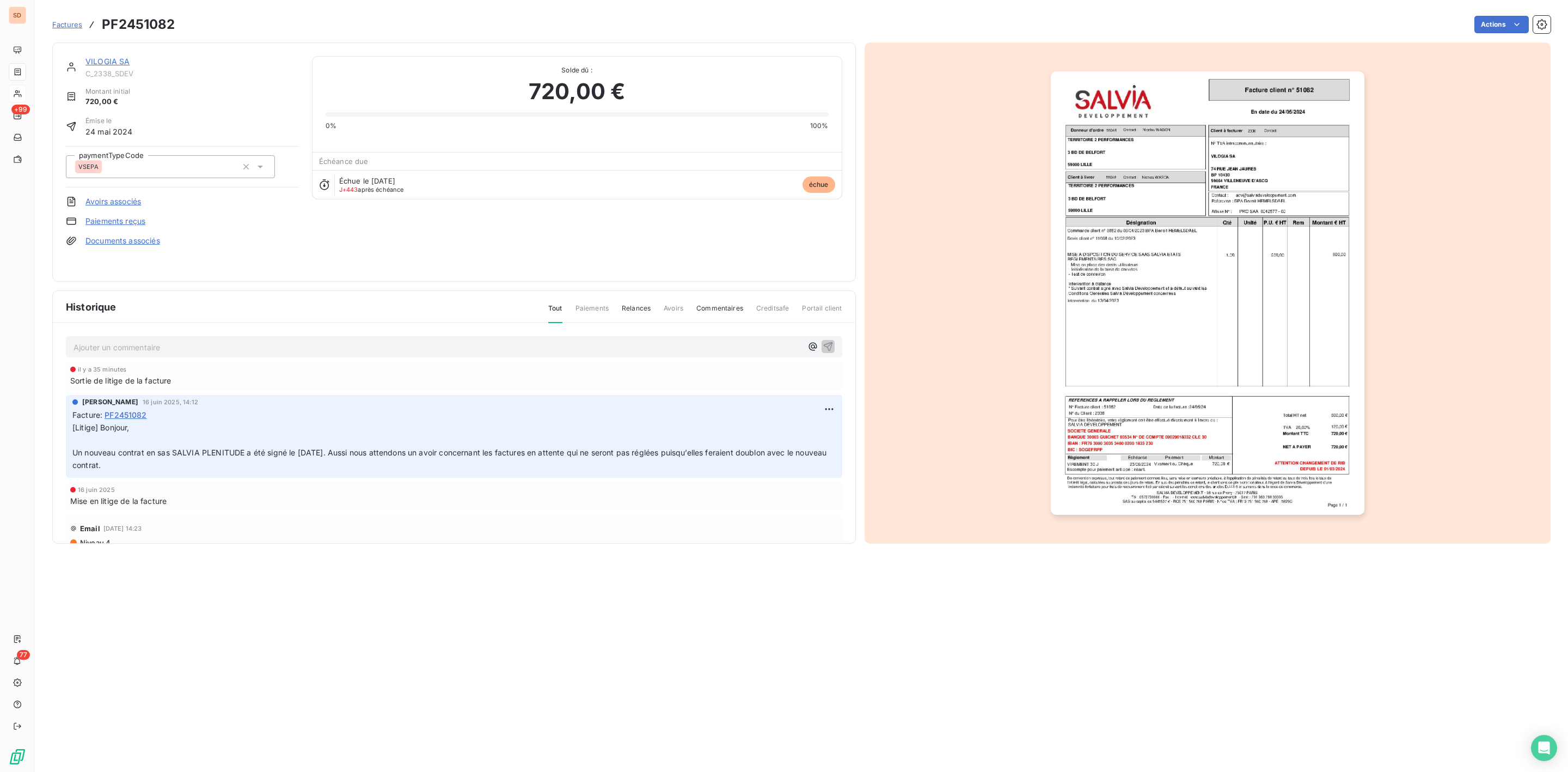
click at [1162, 311] on img "button" at bounding box center [1207, 293] width 313 height 443
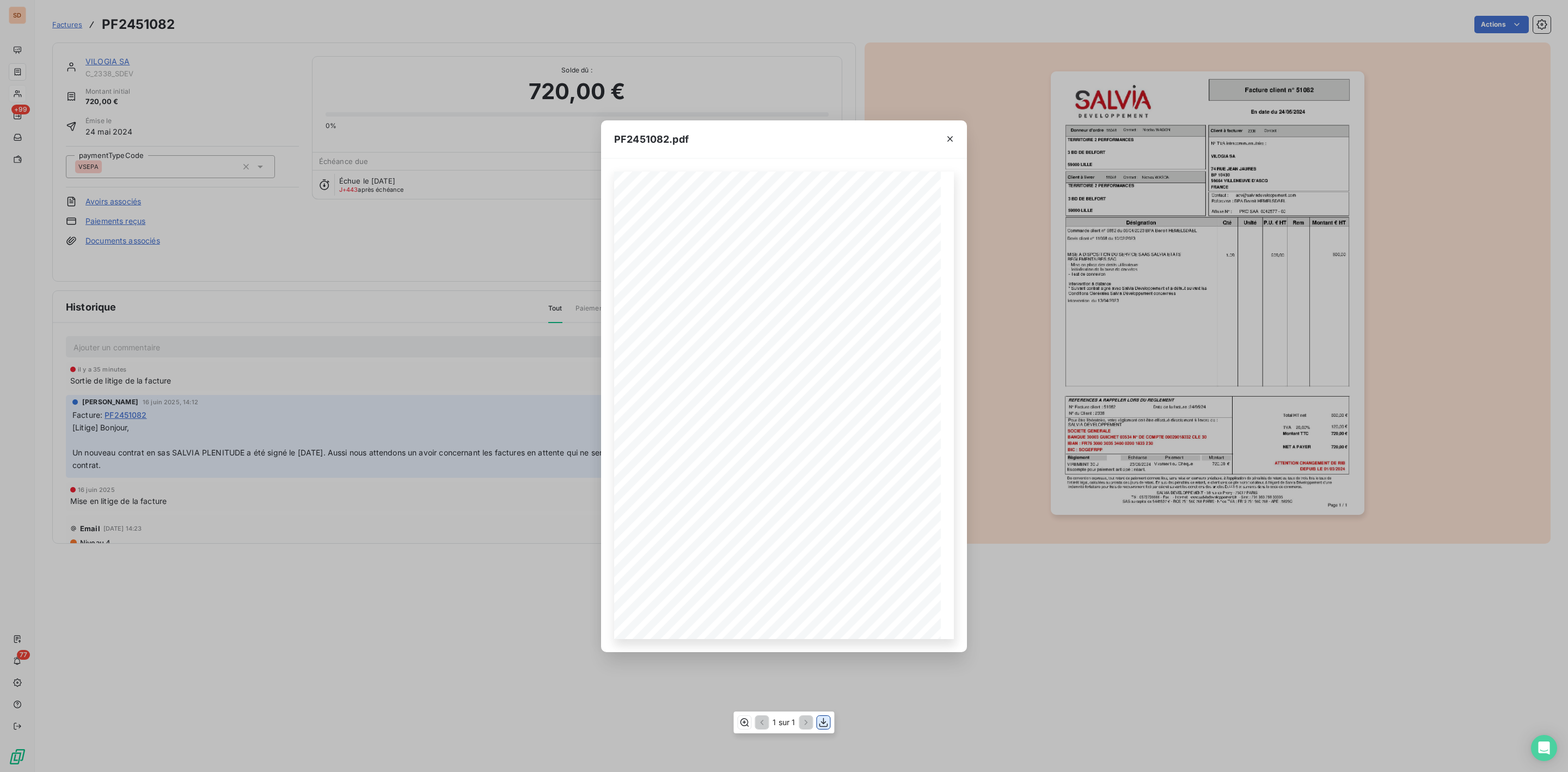
click at [822, 724] on icon "button" at bounding box center [823, 722] width 11 height 11
click at [945, 139] on icon "button" at bounding box center [950, 138] width 11 height 11
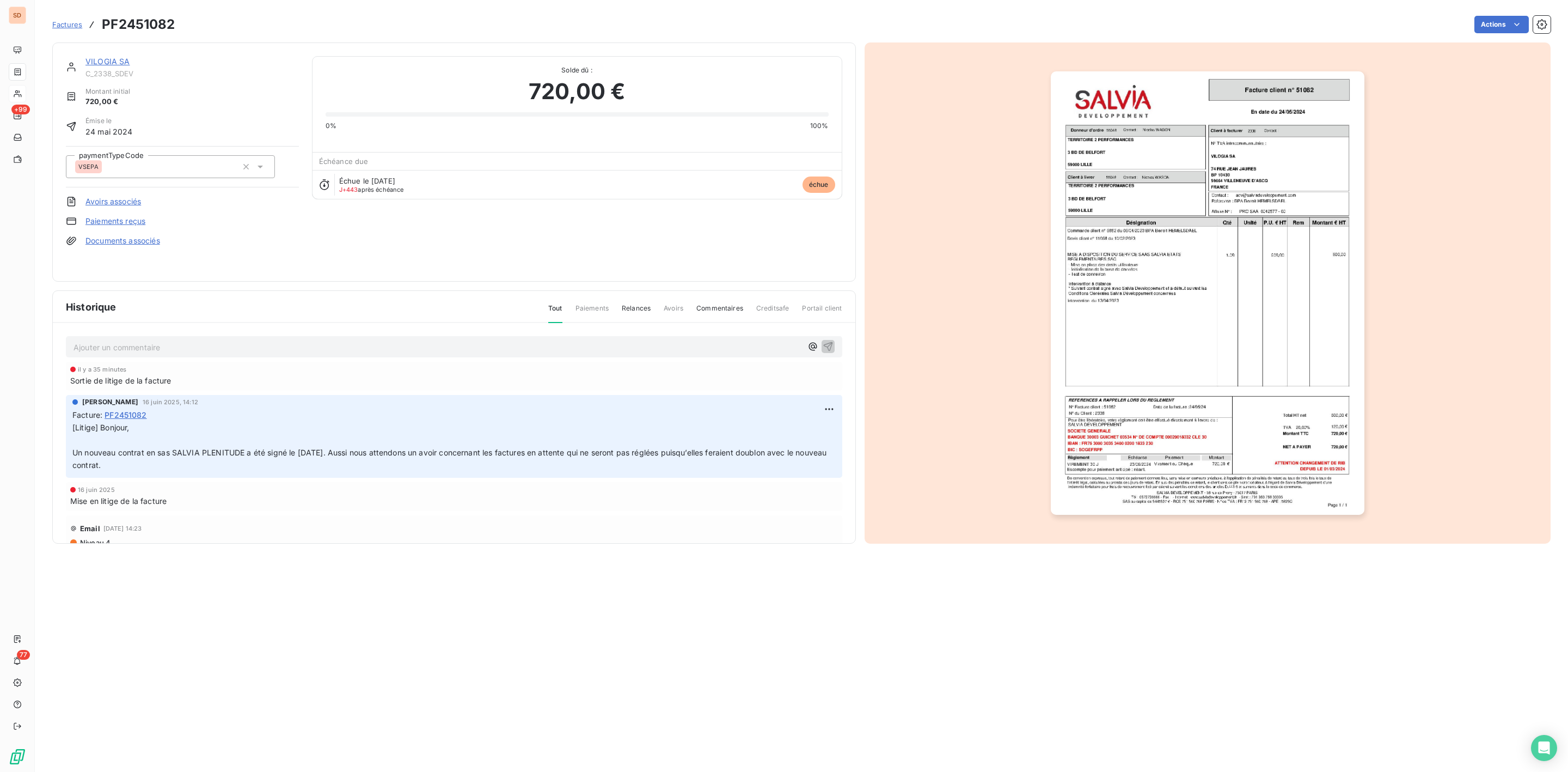
click at [113, 60] on link "VILOGIA SA" at bounding box center [107, 61] width 45 height 10
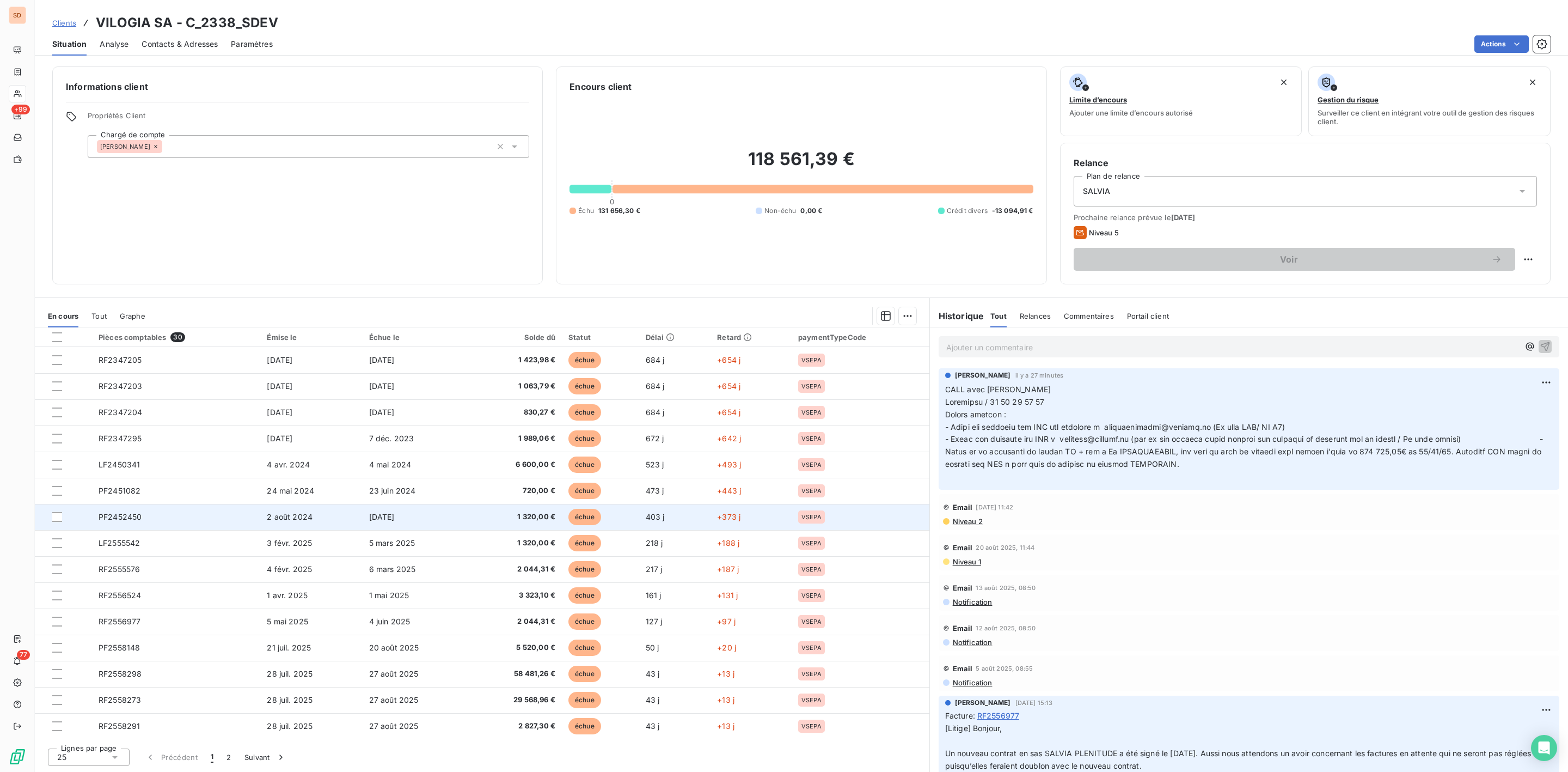
click at [146, 517] on td "PF2452450" at bounding box center [176, 517] width 168 height 26
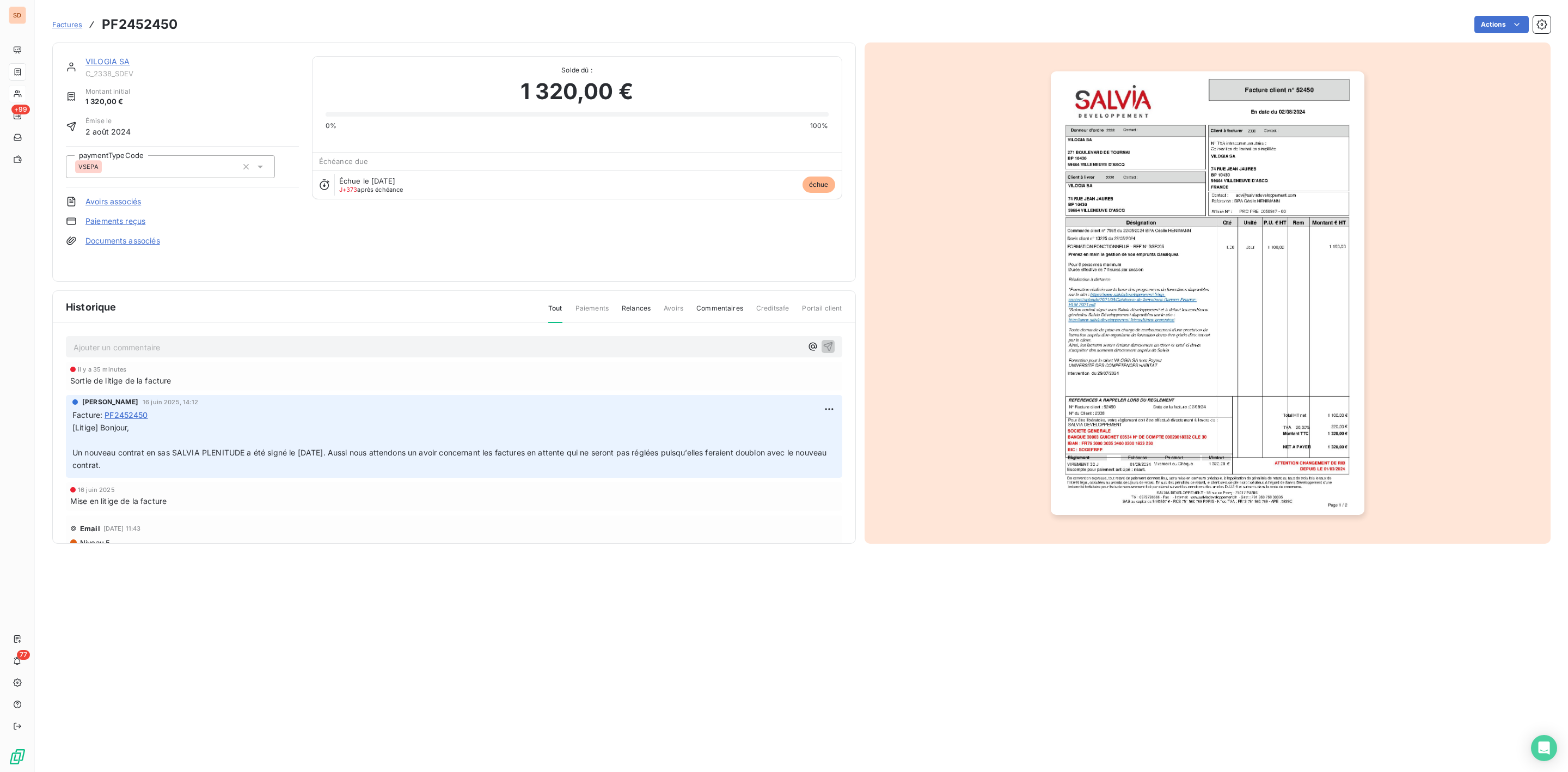
click at [1216, 299] on img "button" at bounding box center [1207, 293] width 313 height 443
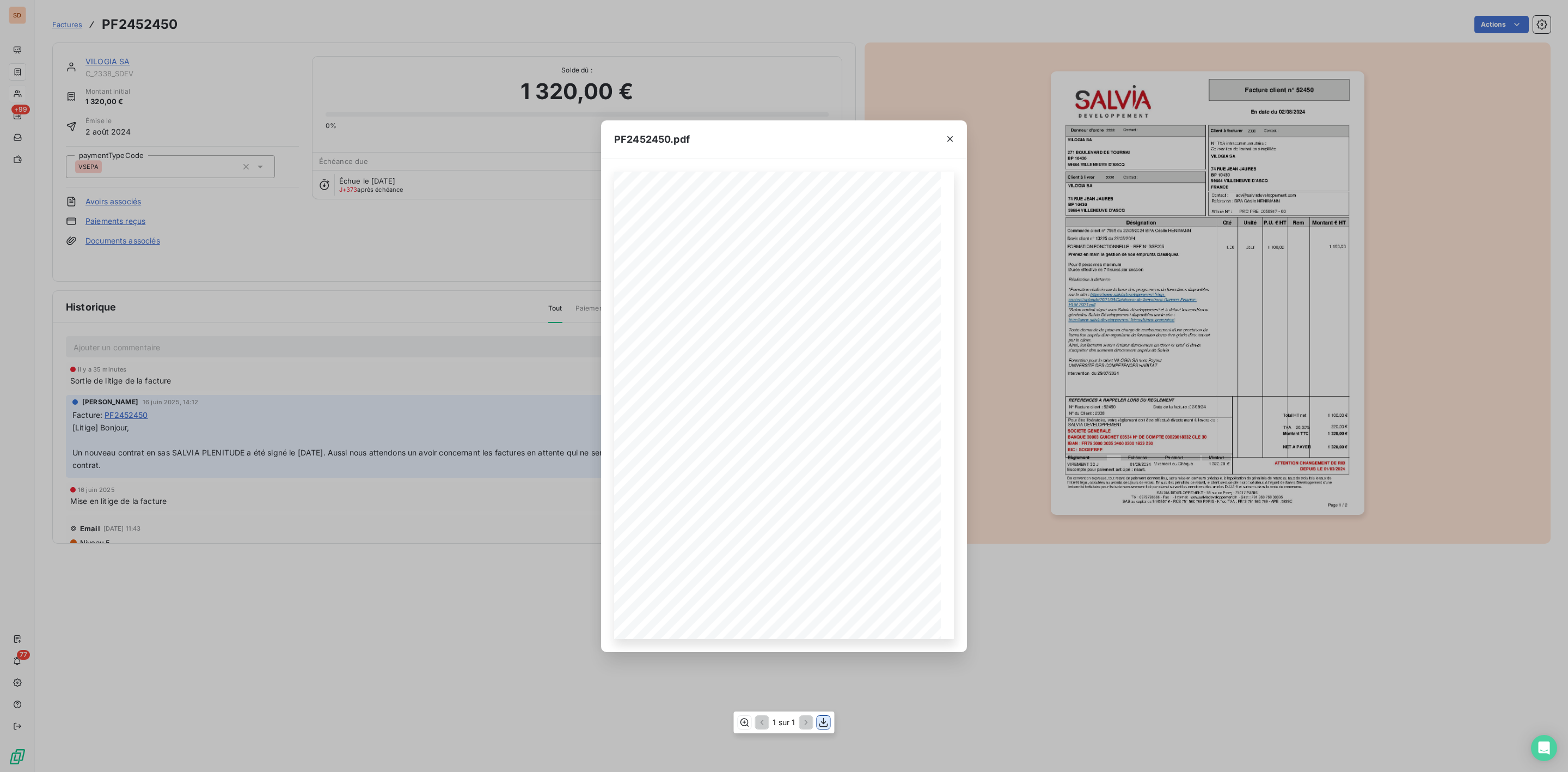
click at [823, 724] on icon "button" at bounding box center [823, 722] width 11 height 11
drag, startPoint x: 951, startPoint y: 138, endPoint x: 915, endPoint y: 130, distance: 36.9
click at [951, 138] on icon "button" at bounding box center [950, 138] width 5 height 5
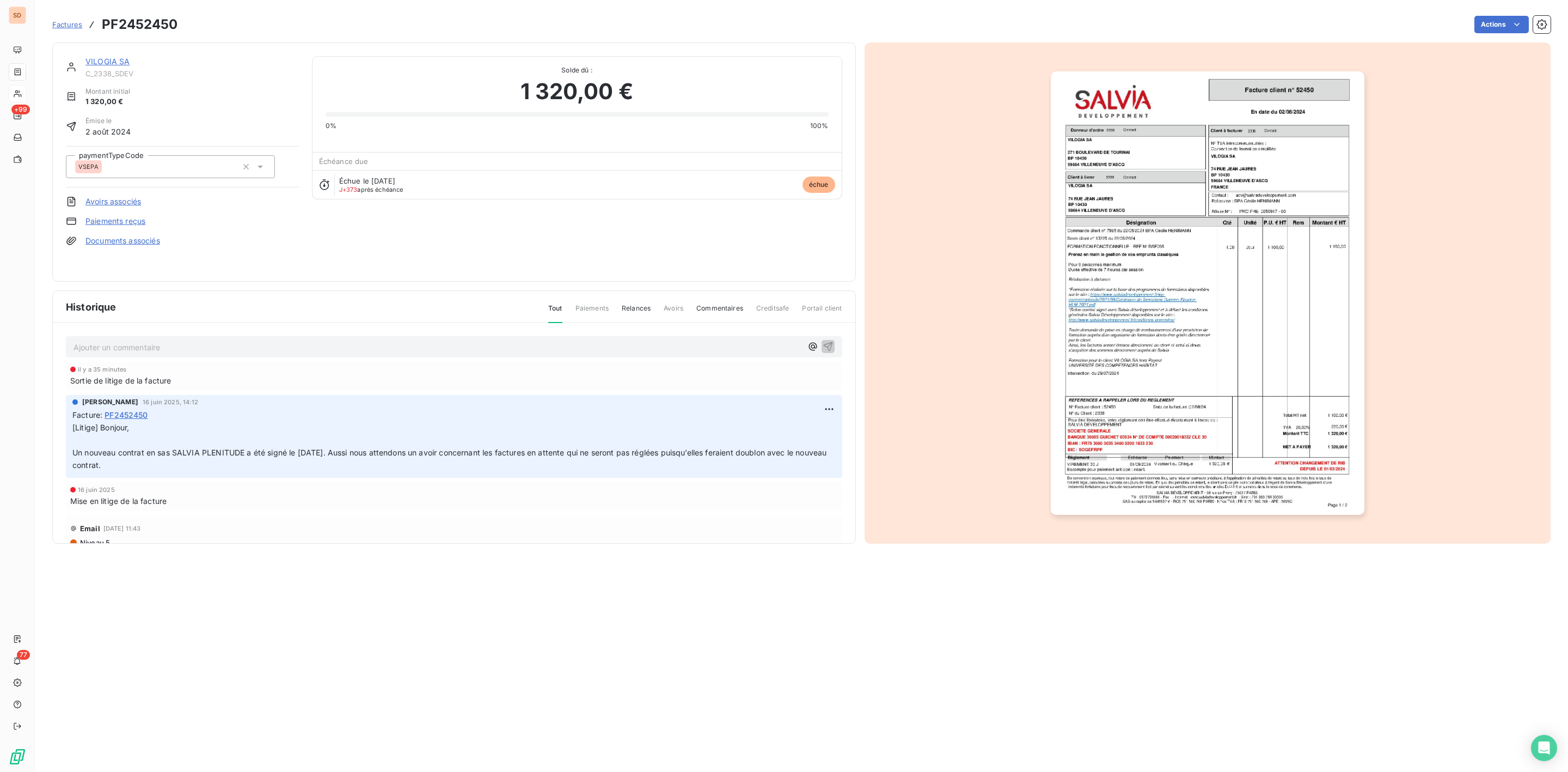
click at [110, 61] on link "VILOGIA SA" at bounding box center [107, 61] width 45 height 10
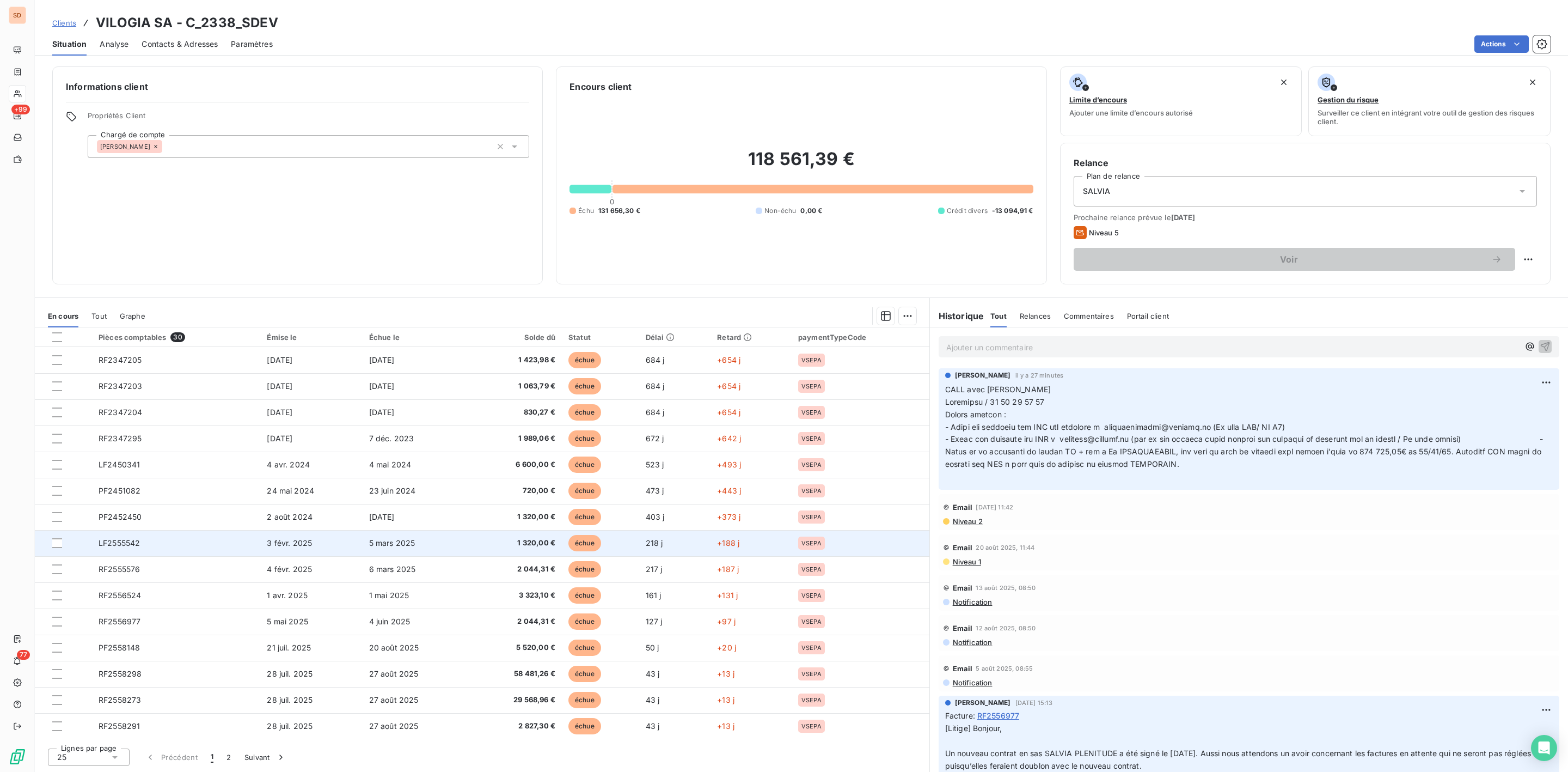
click at [135, 543] on span "LF2555542" at bounding box center [119, 542] width 41 height 10
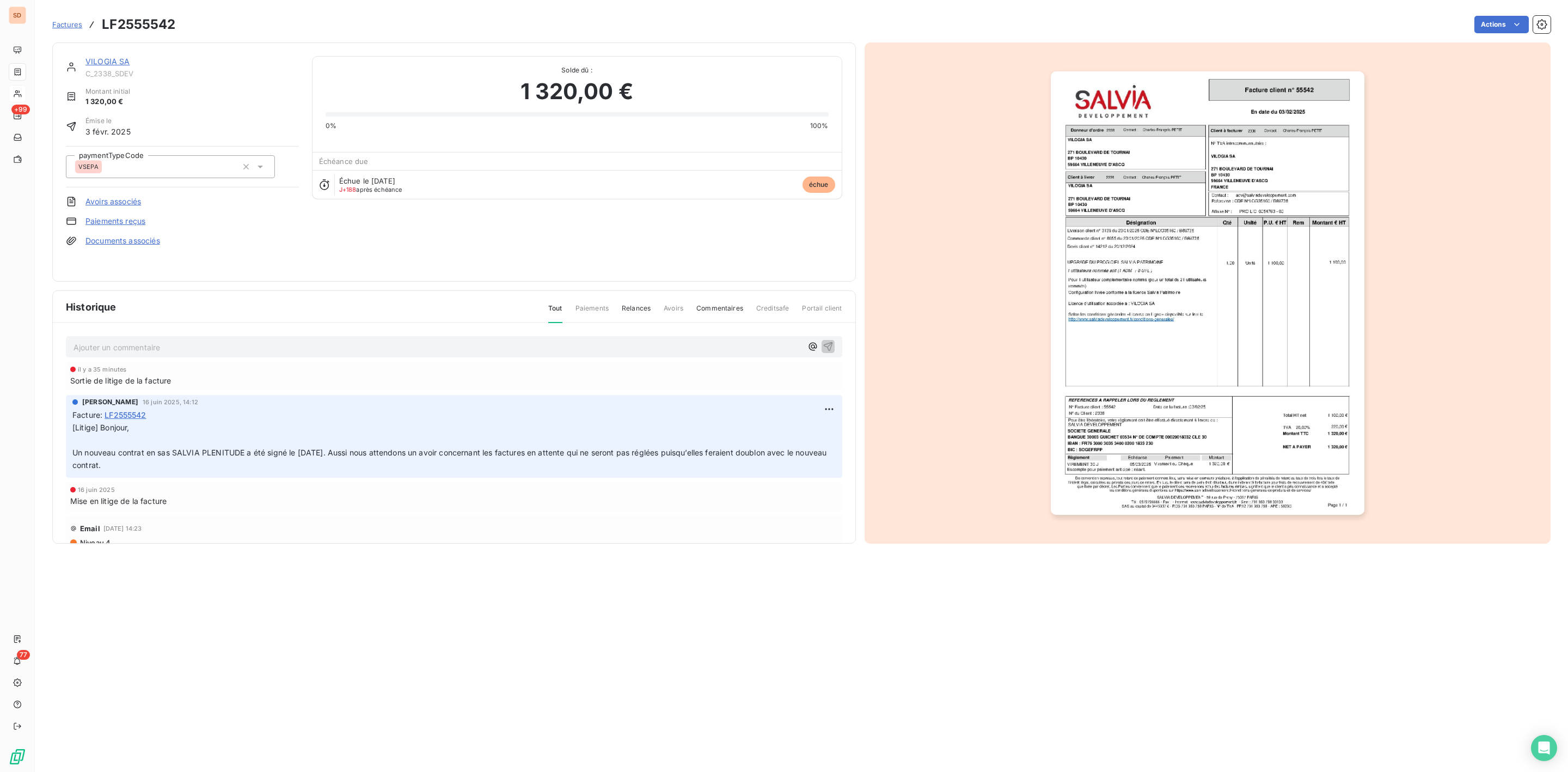
click at [1222, 292] on img "button" at bounding box center [1207, 293] width 313 height 443
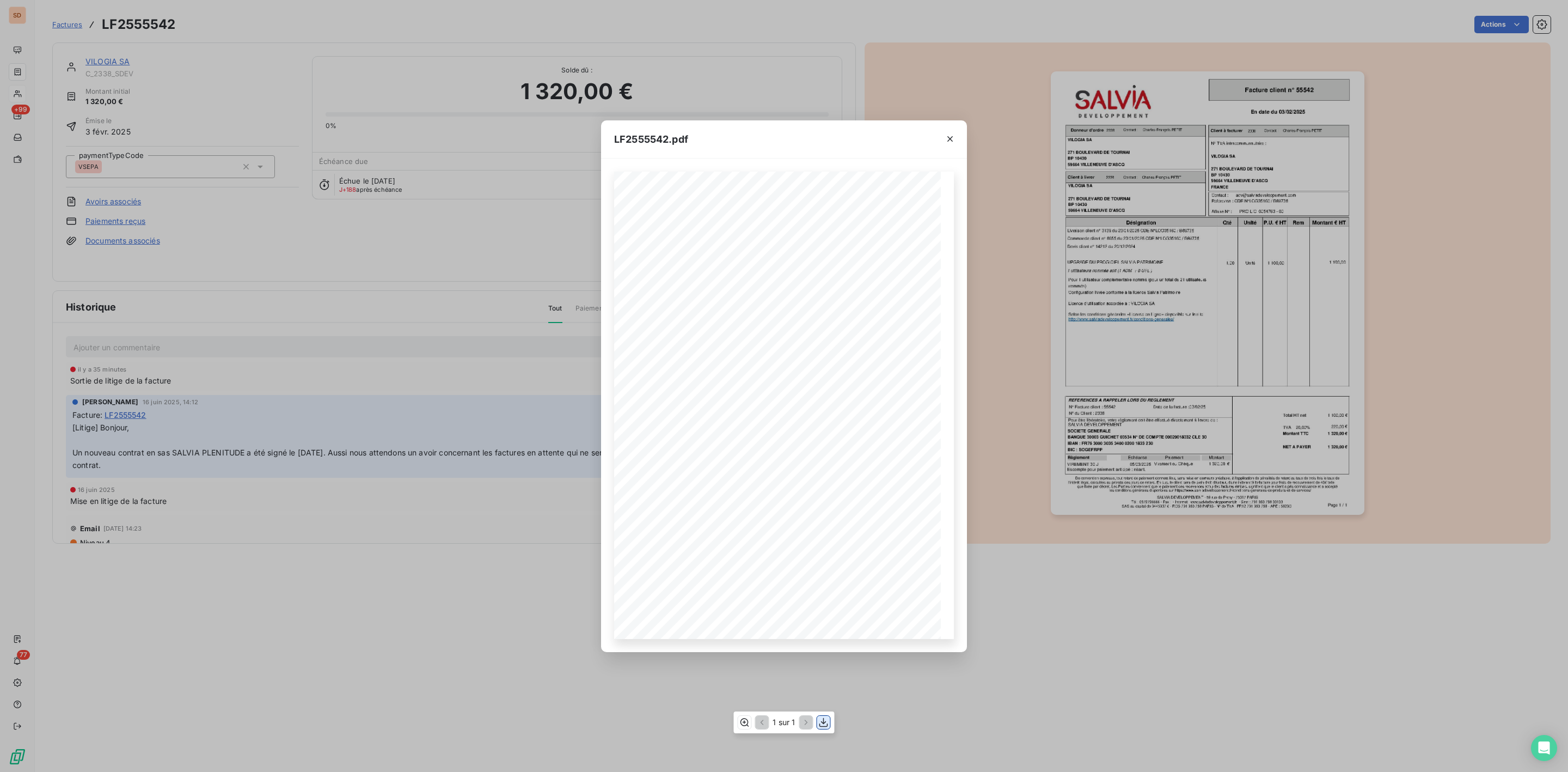
click at [824, 726] on icon "button" at bounding box center [823, 722] width 11 height 11
click at [948, 141] on icon "button" at bounding box center [950, 138] width 5 height 5
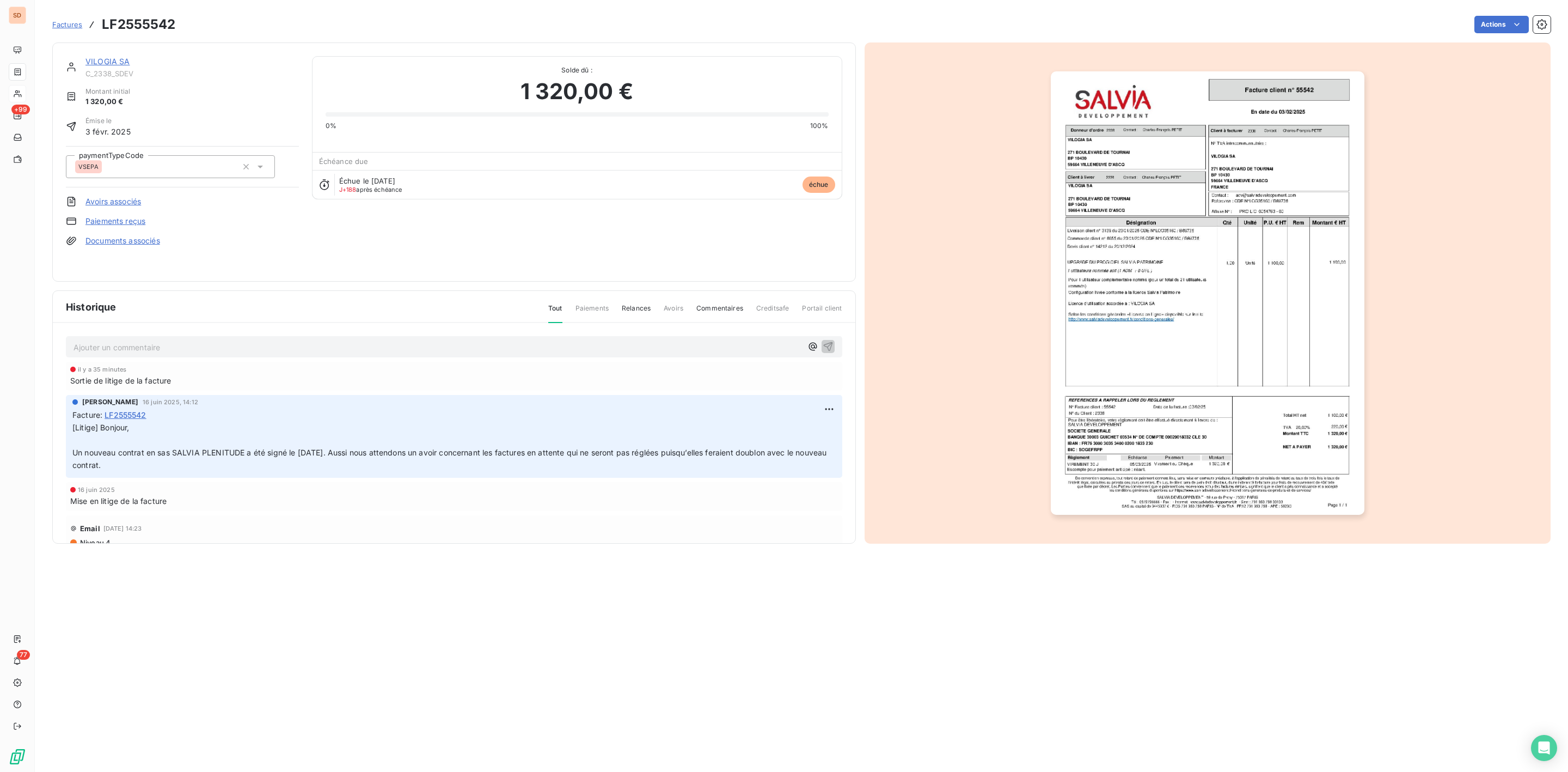
click at [114, 62] on link "VILOGIA SA" at bounding box center [107, 61] width 45 height 10
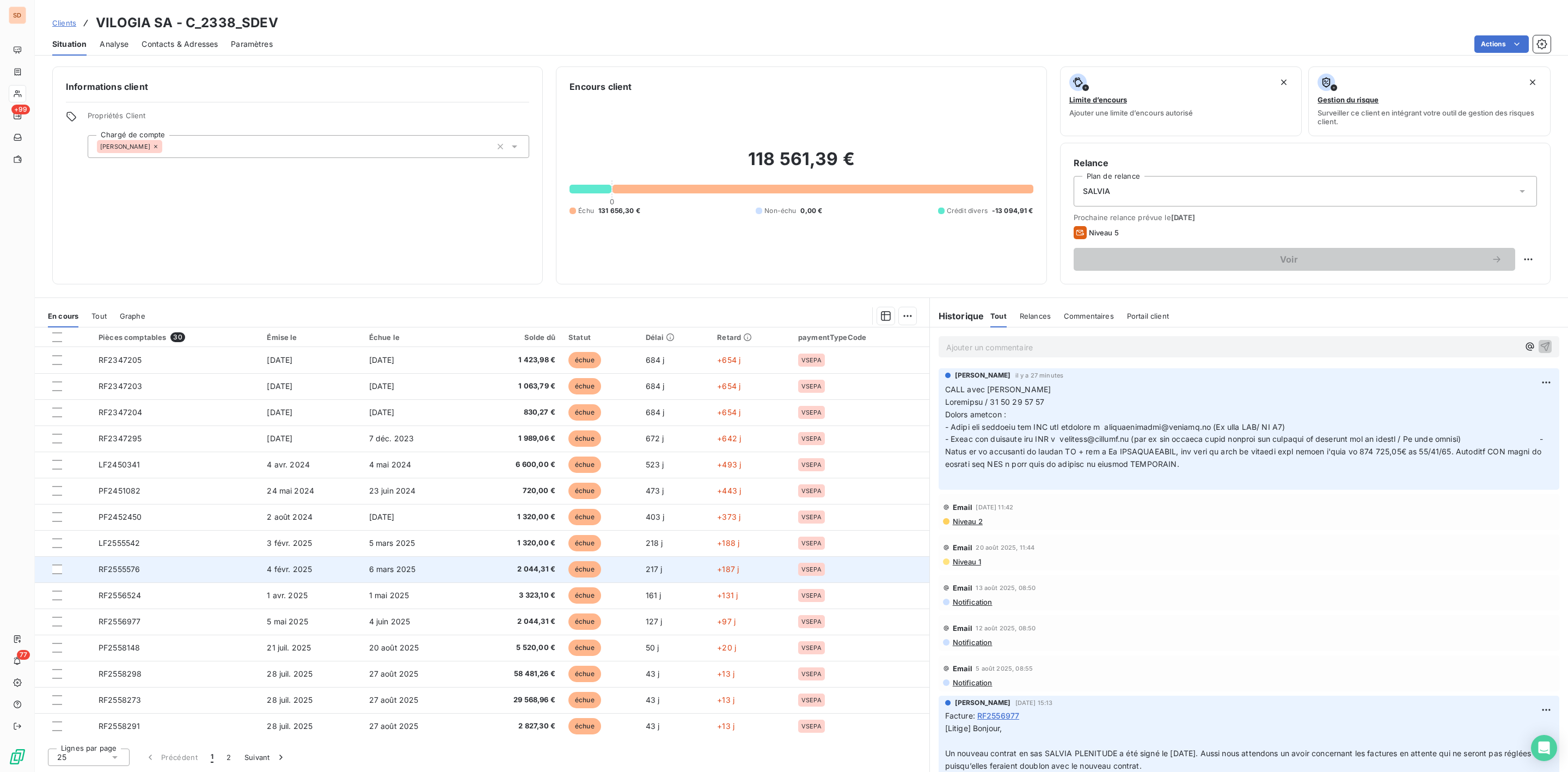
click at [134, 569] on span "RF2555576" at bounding box center [119, 569] width 41 height 10
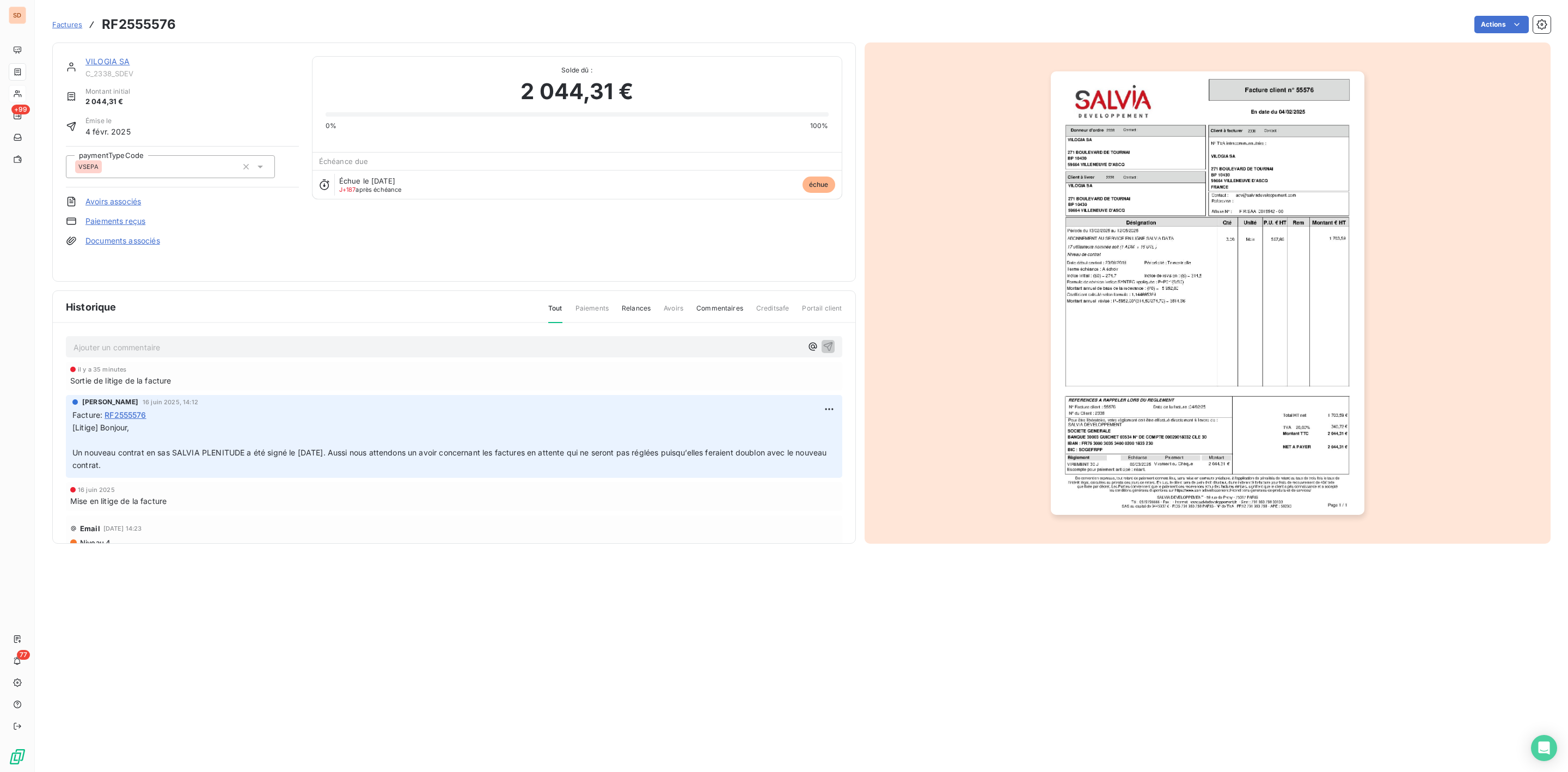
click at [1213, 211] on img "button" at bounding box center [1207, 293] width 313 height 443
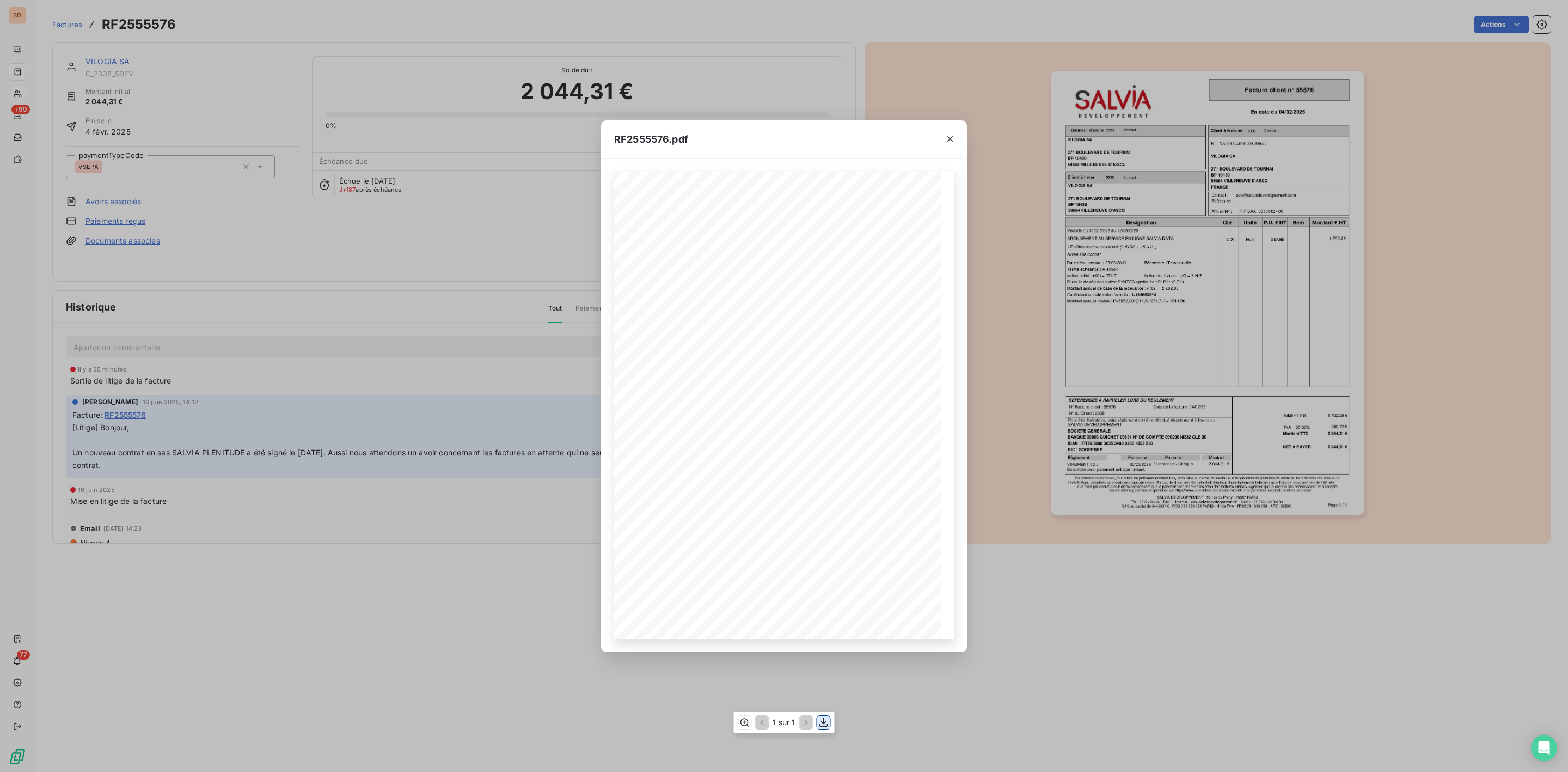
click at [820, 722] on icon "button" at bounding box center [823, 722] width 11 height 11
click at [951, 134] on icon "button" at bounding box center [950, 138] width 11 height 11
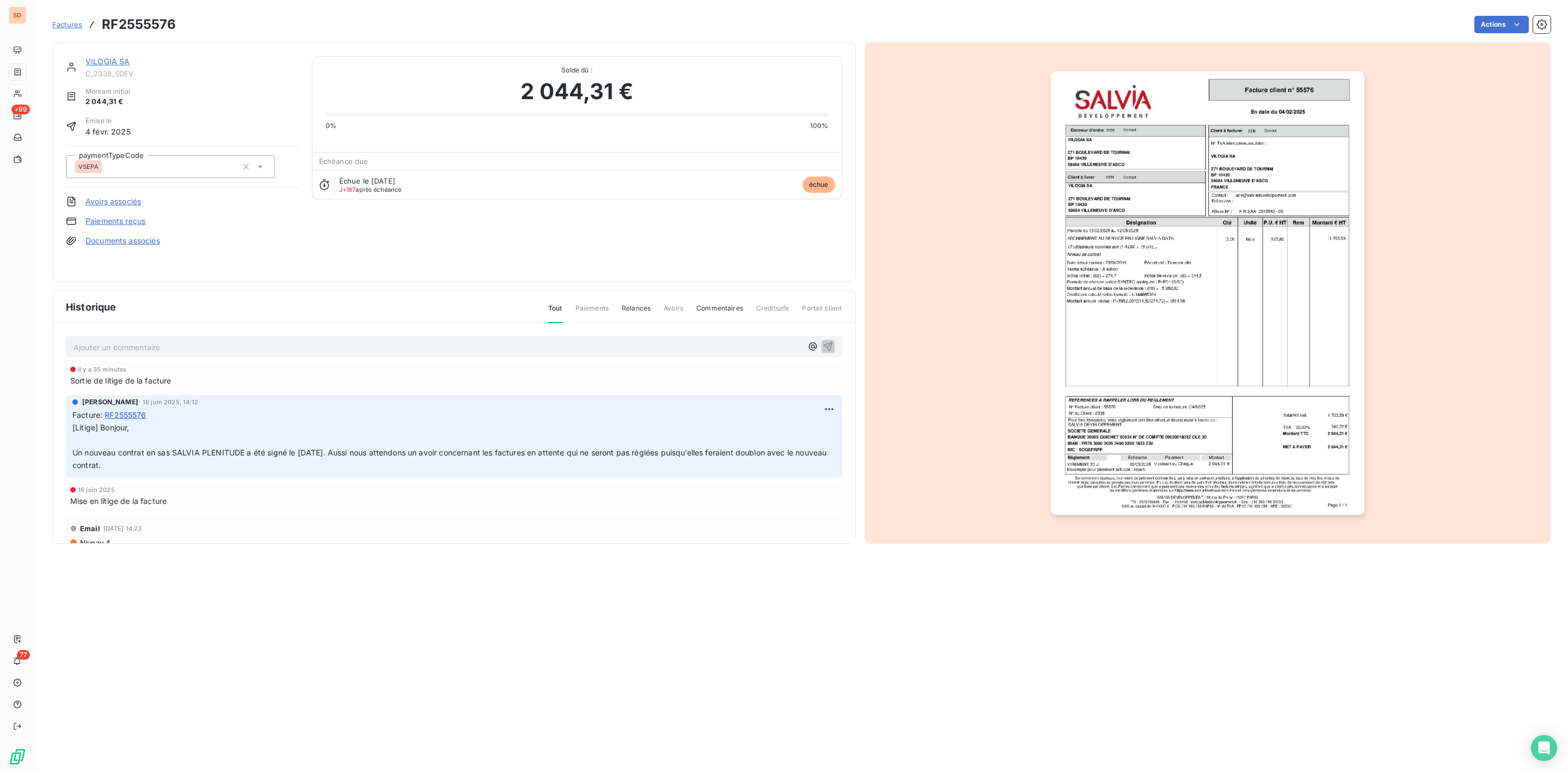
click at [119, 62] on link "VILOGIA SA" at bounding box center [107, 61] width 45 height 10
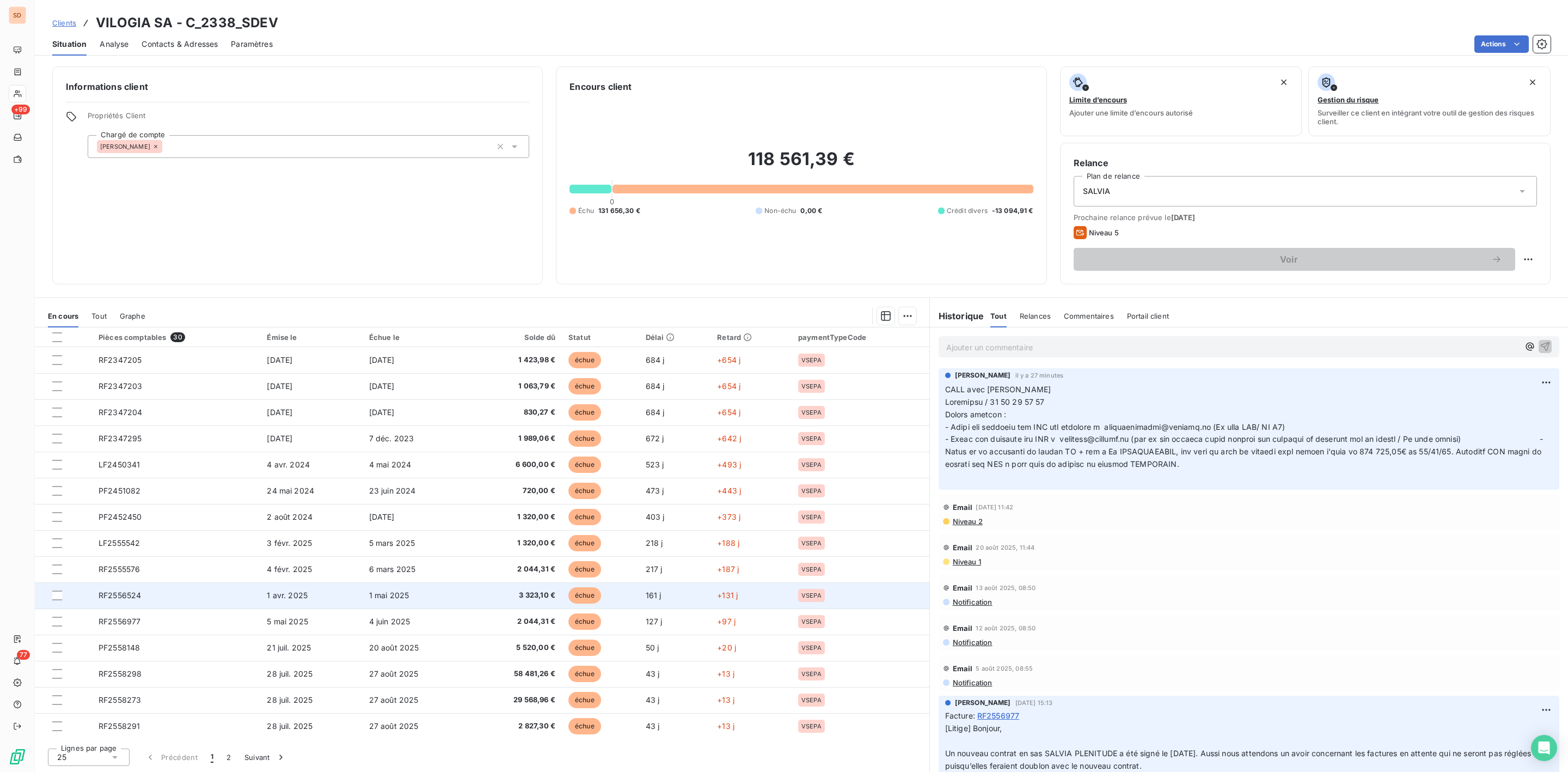
click at [130, 595] on span "RF2556524" at bounding box center [120, 595] width 43 height 10
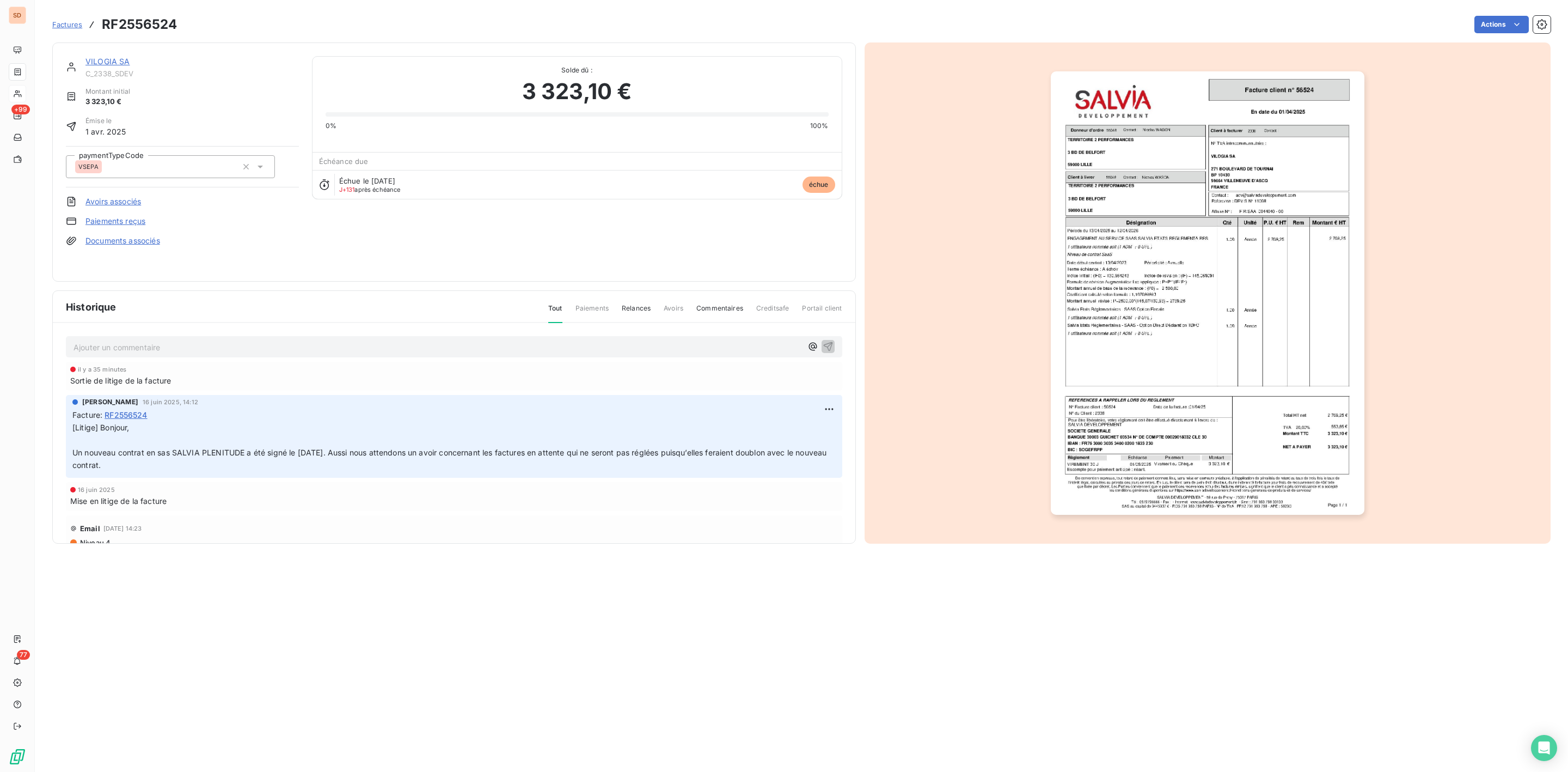
click at [1146, 291] on img "button" at bounding box center [1207, 293] width 313 height 443
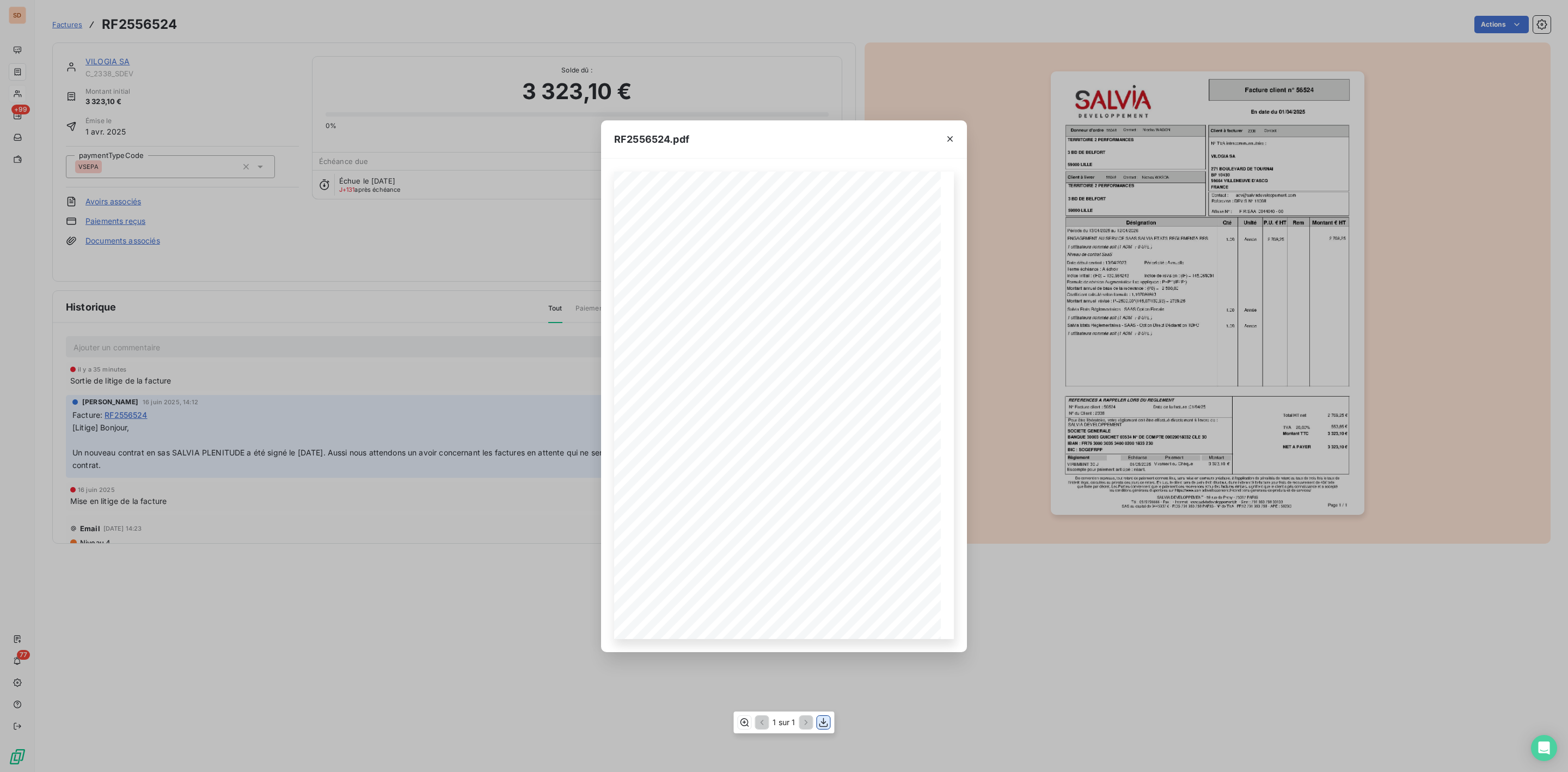
click at [825, 720] on icon "button" at bounding box center [823, 722] width 11 height 11
drag, startPoint x: 953, startPoint y: 133, endPoint x: 945, endPoint y: 138, distance: 9.4
click at [953, 133] on icon "button" at bounding box center [950, 138] width 11 height 11
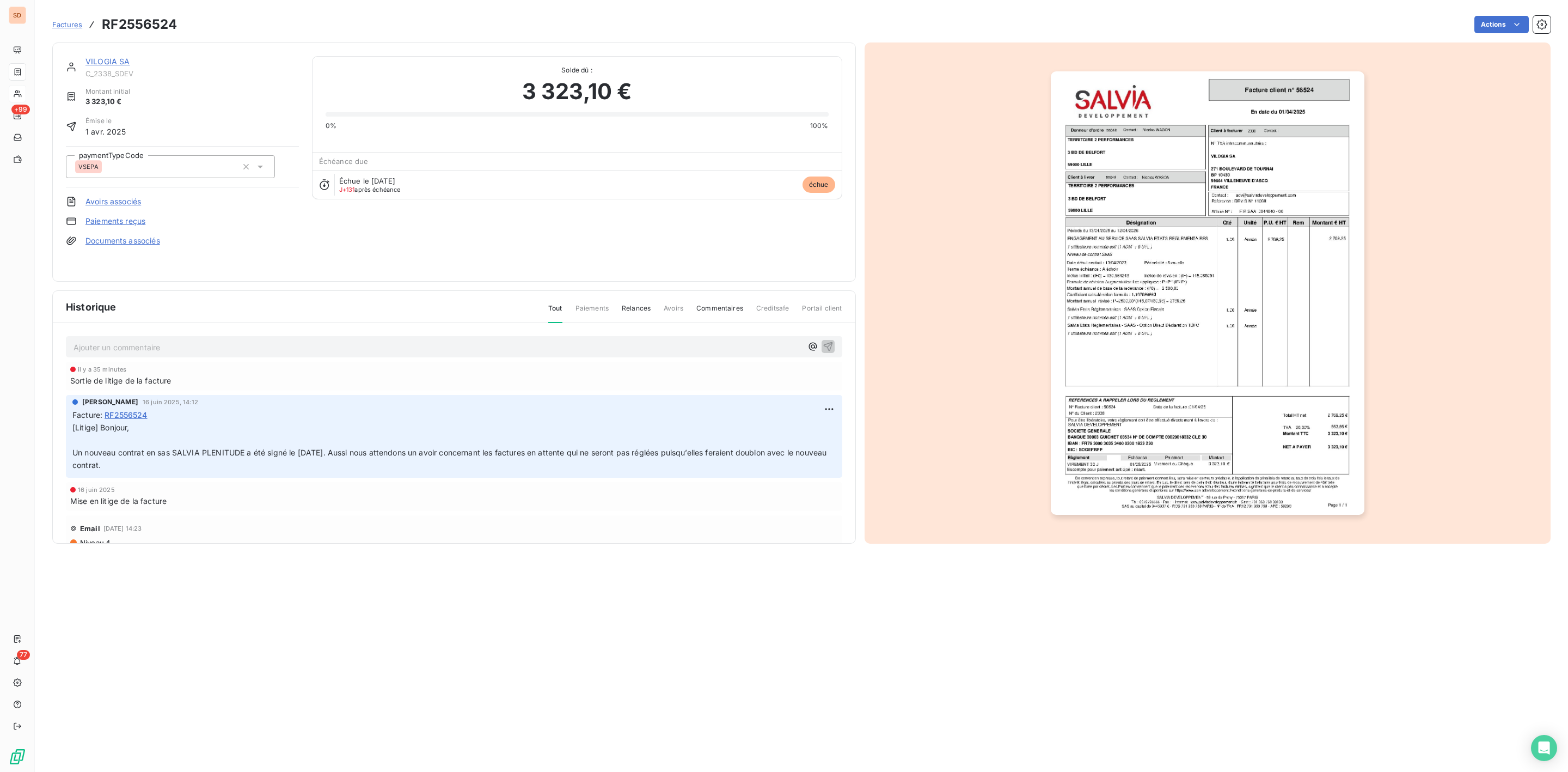
click at [110, 63] on link "VILOGIA SA" at bounding box center [107, 61] width 45 height 10
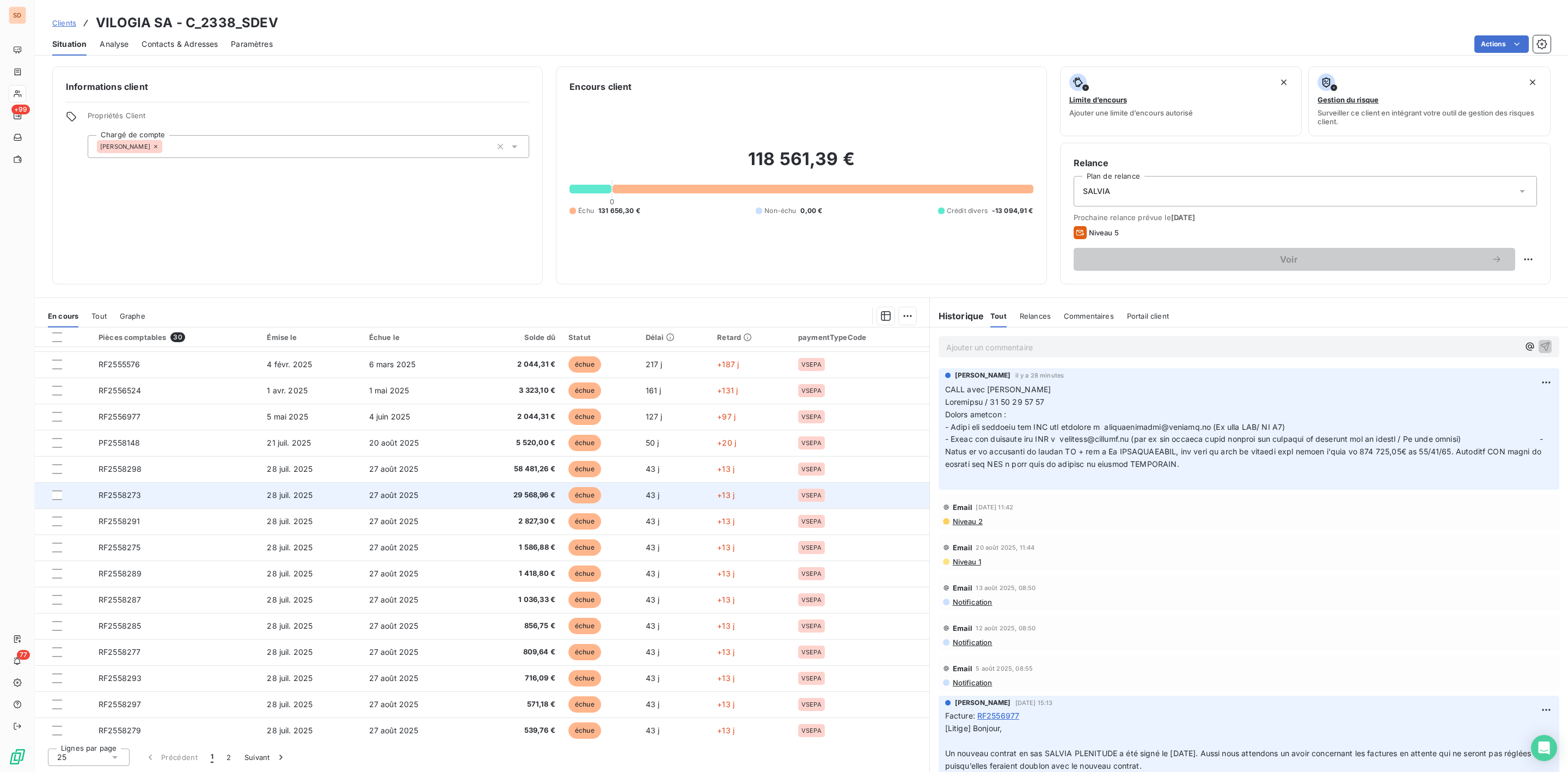
scroll to position [245, 0]
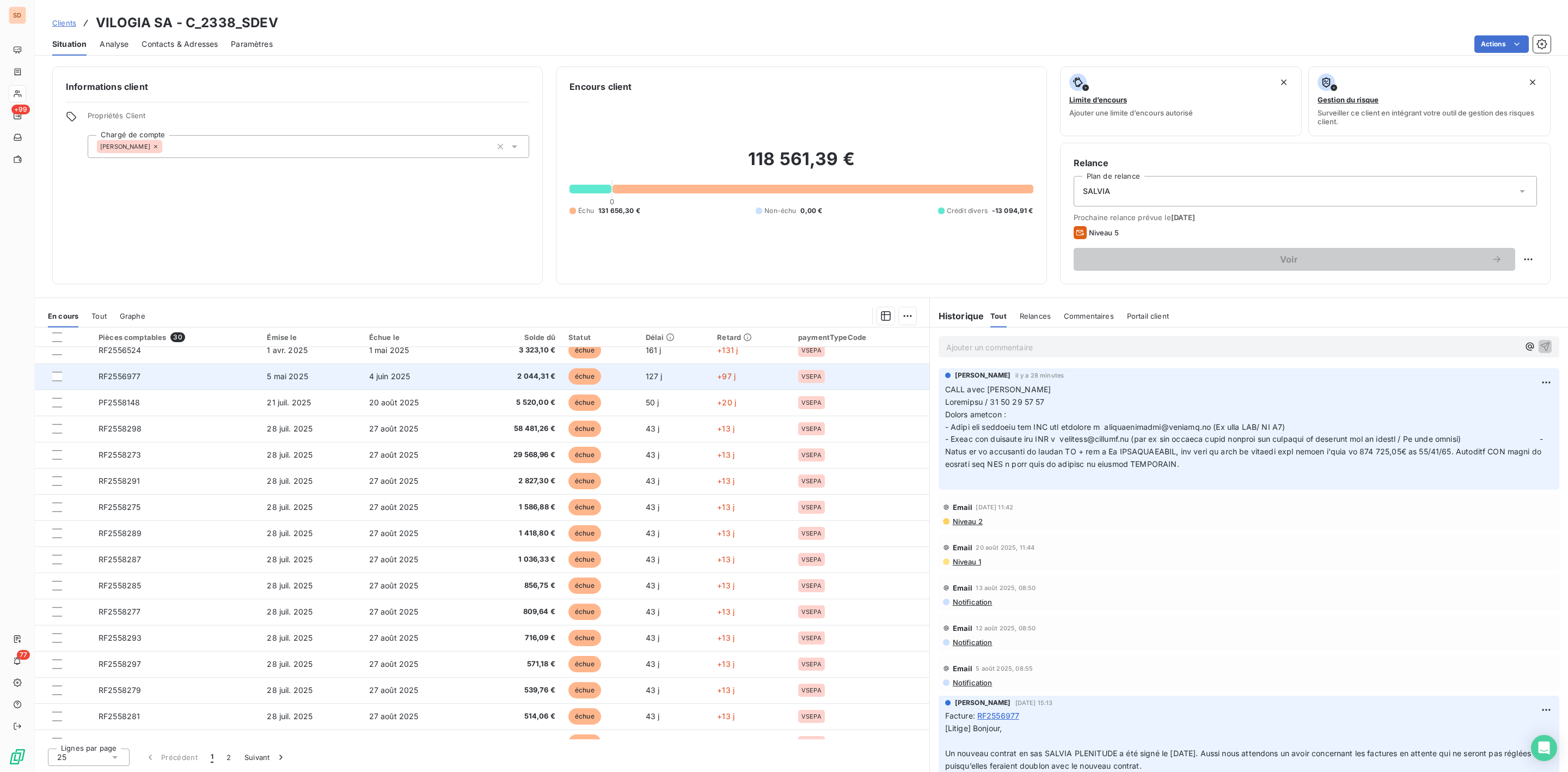
click at [127, 376] on span "RF2556977" at bounding box center [119, 376] width 42 height 10
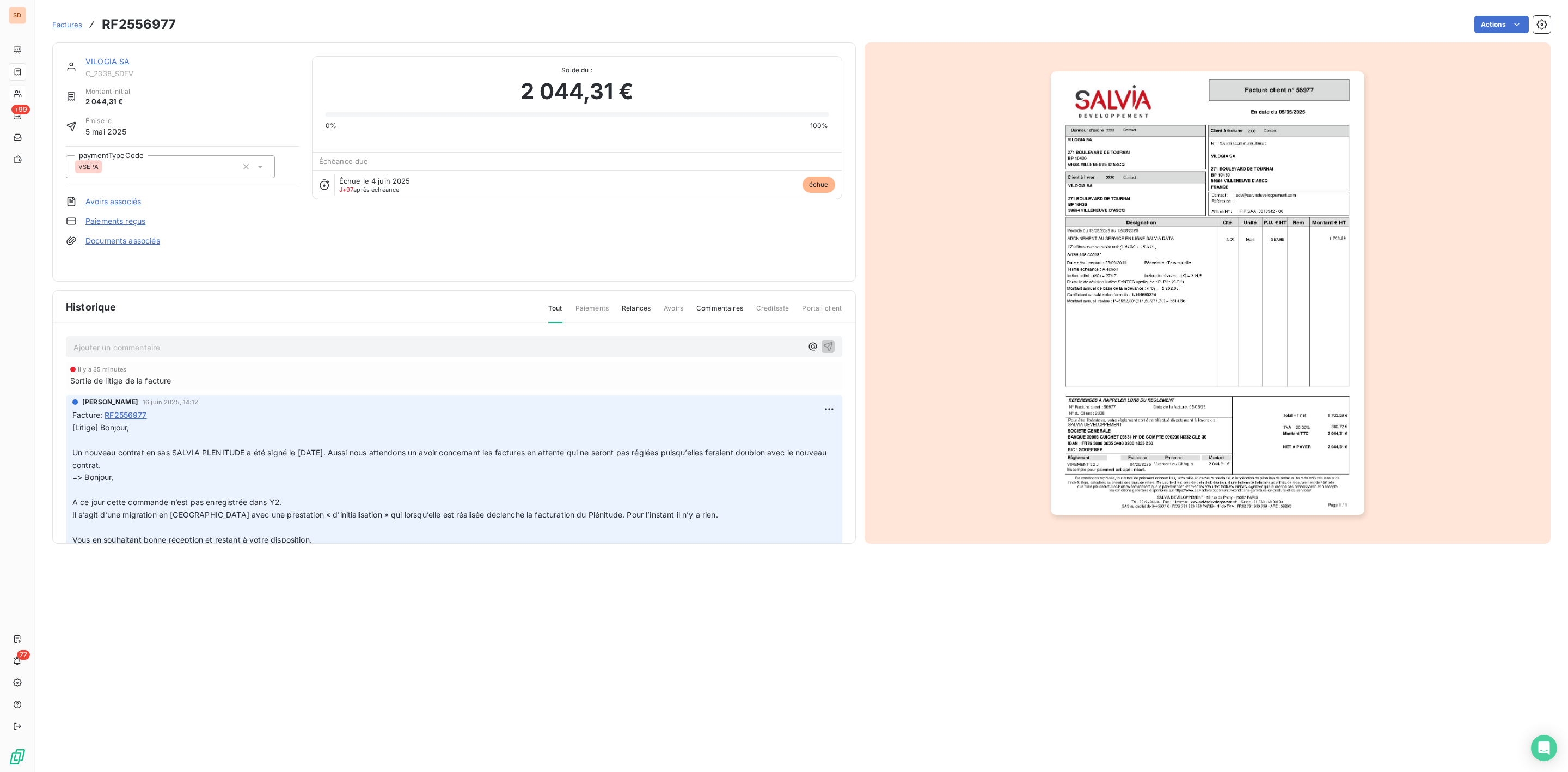
click at [1197, 208] on img "button" at bounding box center [1207, 293] width 313 height 443
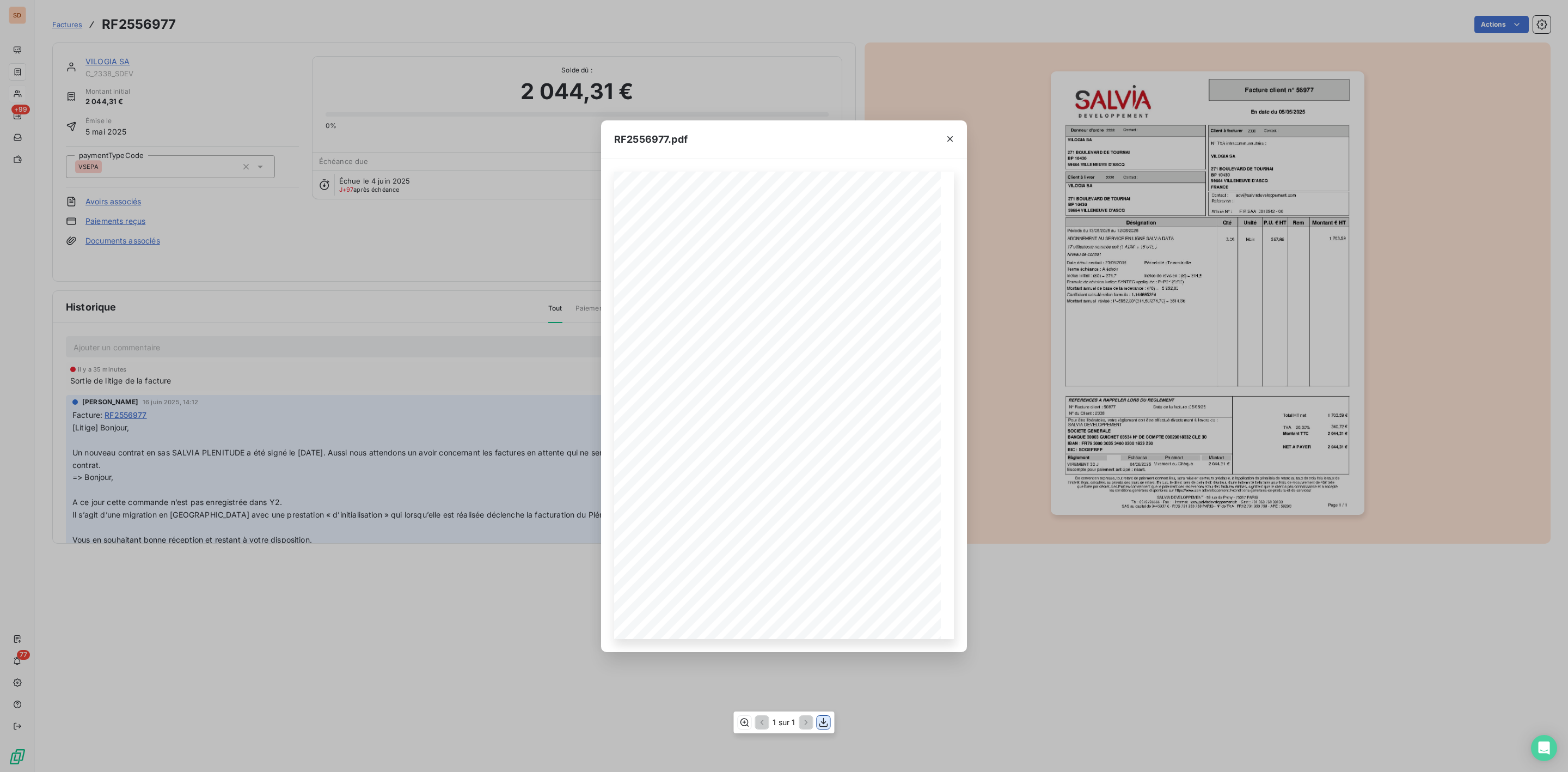
click at [820, 723] on icon "button" at bounding box center [824, 722] width 9 height 10
click at [951, 139] on icon "button" at bounding box center [950, 138] width 5 height 5
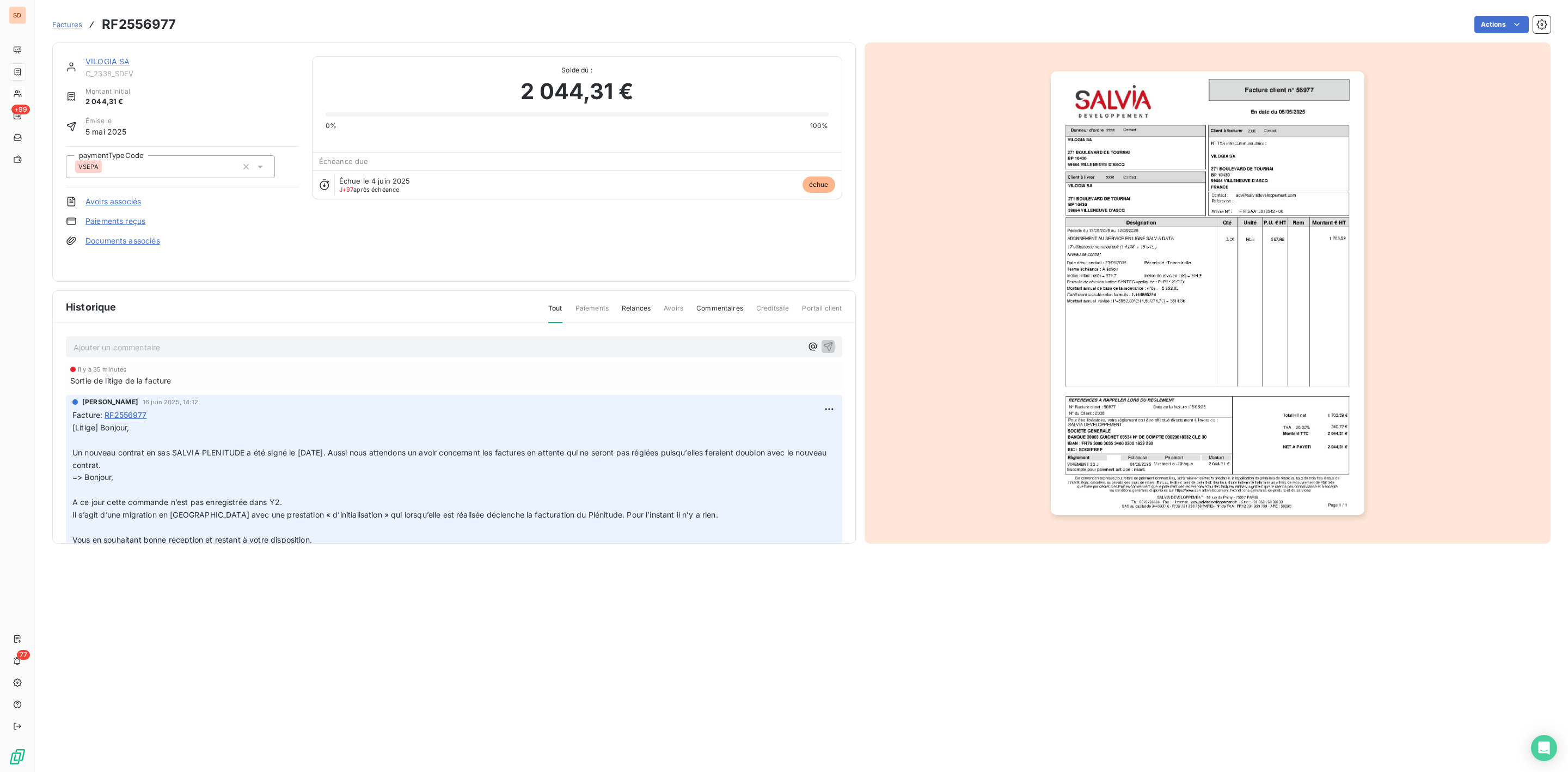
click at [96, 59] on link "VILOGIA SA" at bounding box center [107, 61] width 45 height 10
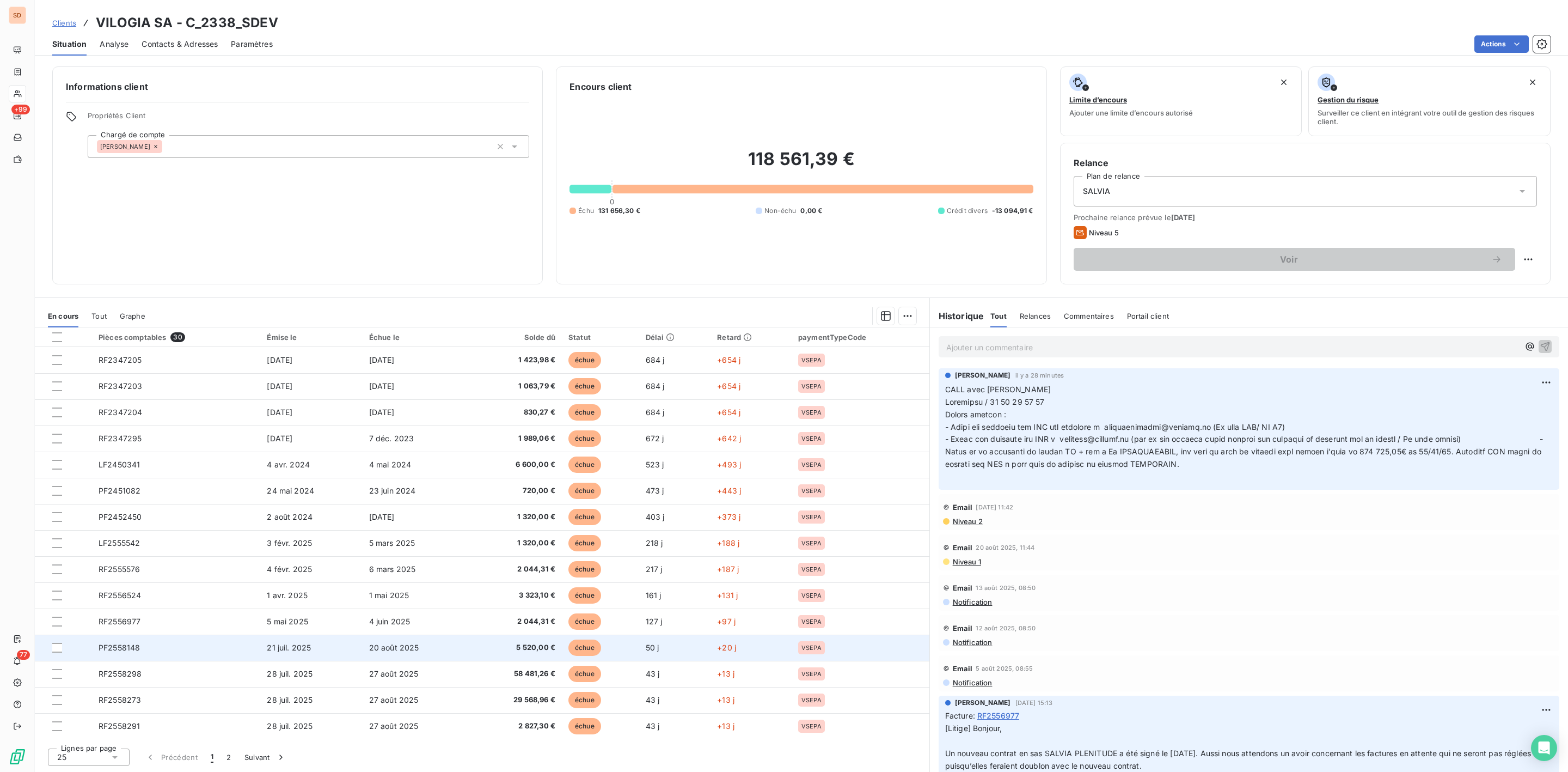
click at [135, 647] on span "PF2558148" at bounding box center [119, 647] width 41 height 10
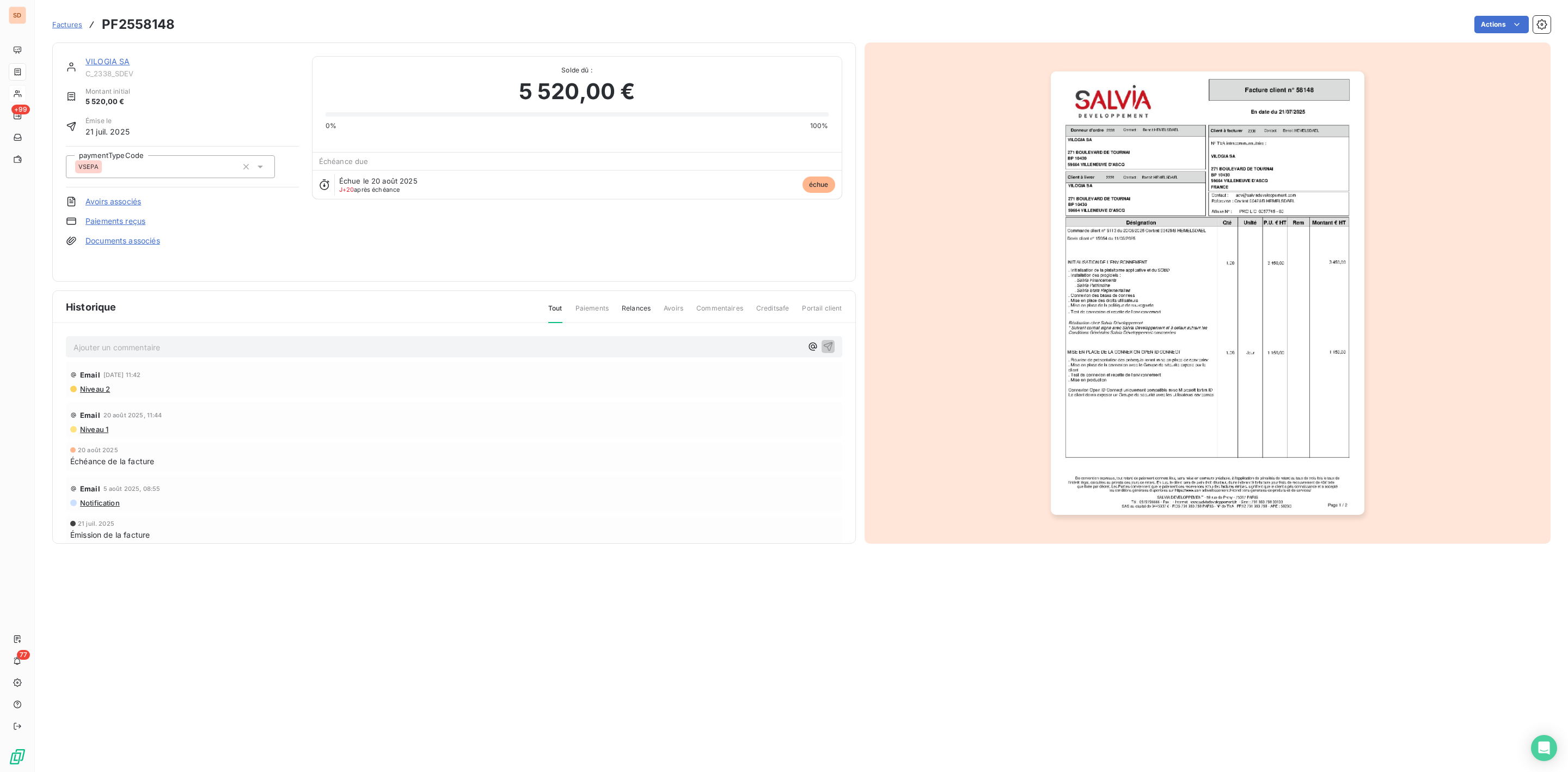
click at [1127, 257] on img "button" at bounding box center [1207, 293] width 313 height 443
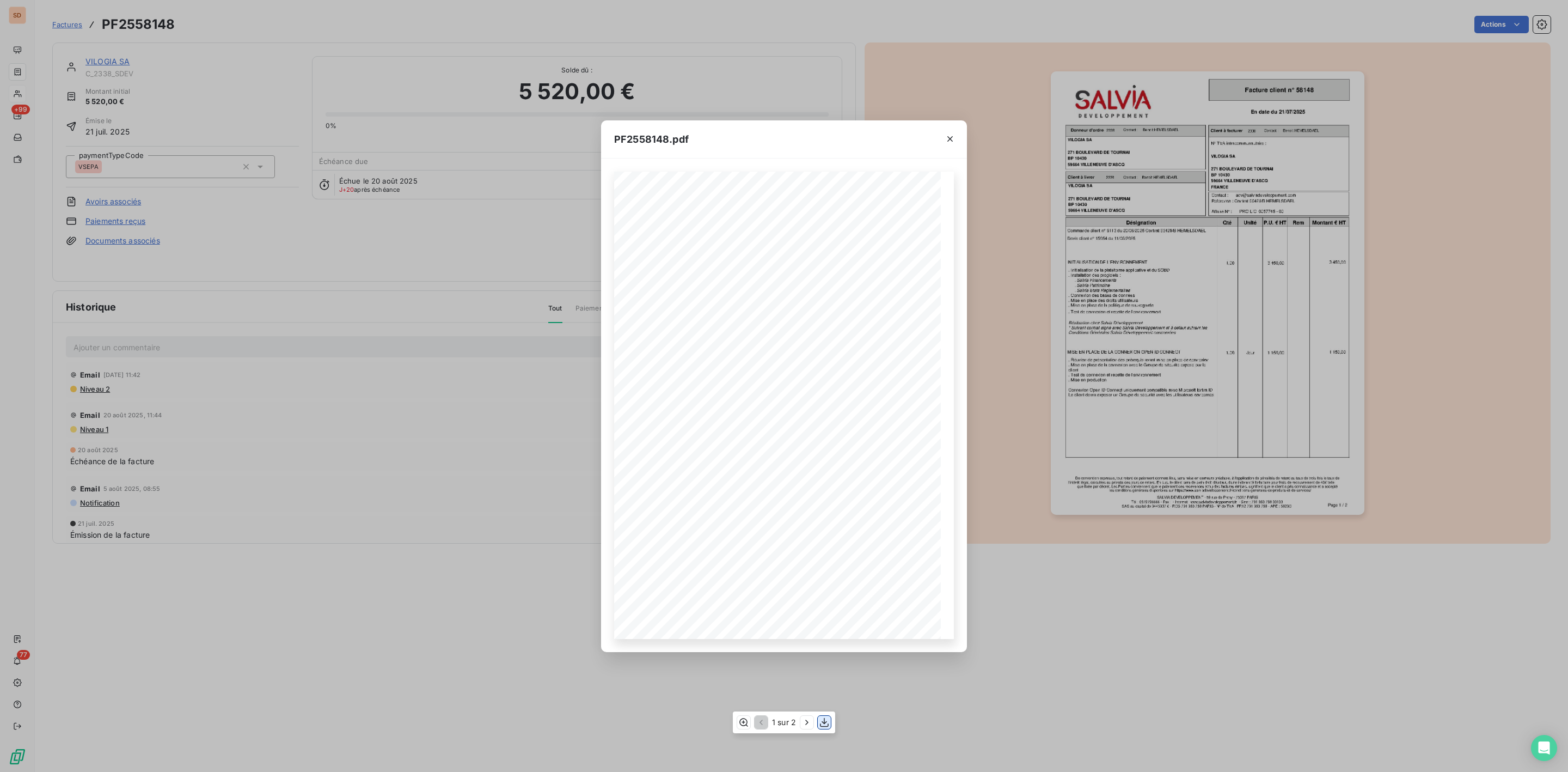
click at [823, 720] on icon "button" at bounding box center [824, 722] width 11 height 11
drag, startPoint x: 948, startPoint y: 136, endPoint x: 943, endPoint y: 141, distance: 7.1
click at [948, 136] on icon "button" at bounding box center [950, 138] width 5 height 5
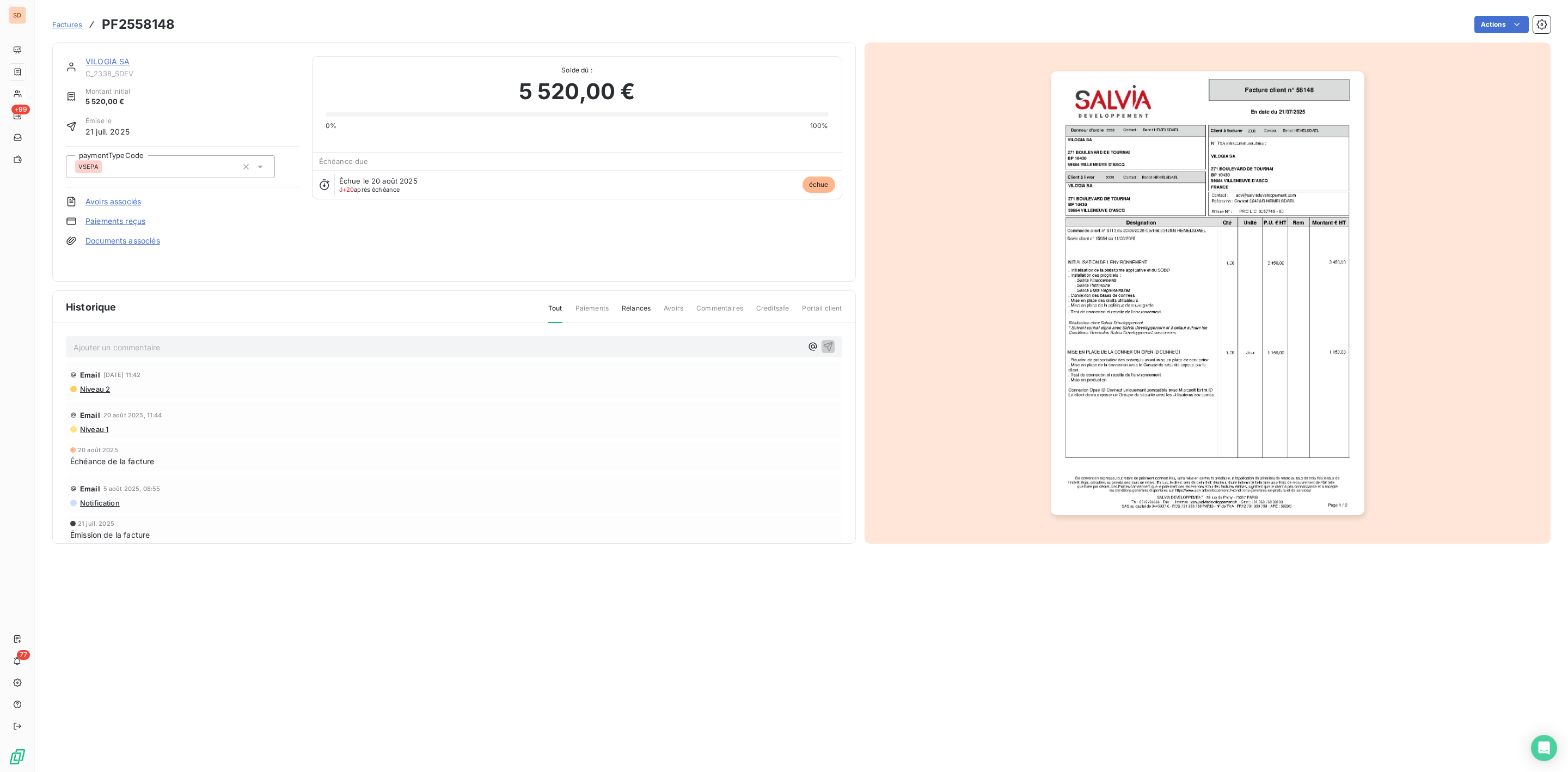
click at [118, 60] on link "VILOGIA SA" at bounding box center [107, 61] width 45 height 10
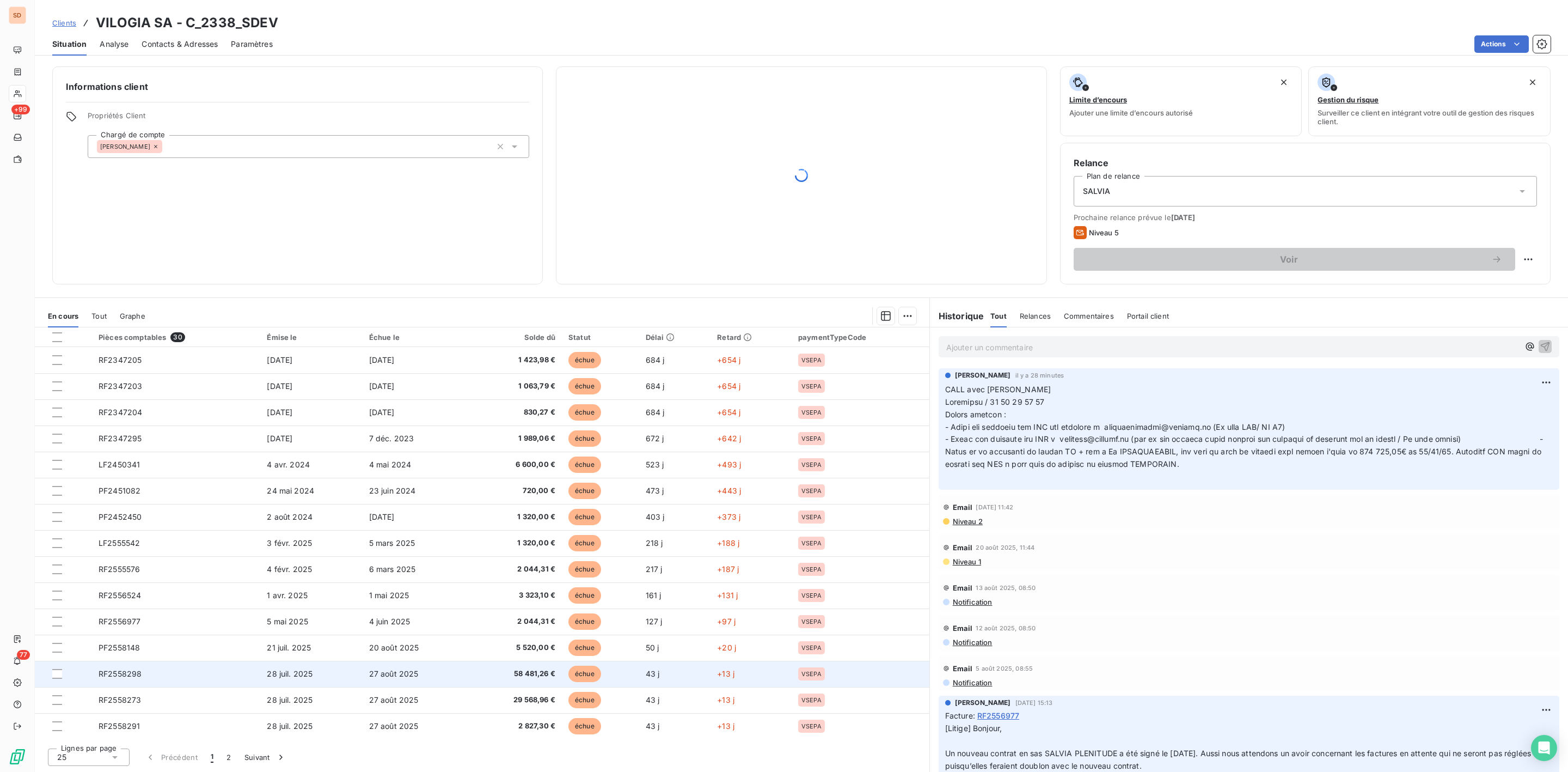
click at [135, 671] on span "RF2558298" at bounding box center [120, 673] width 43 height 10
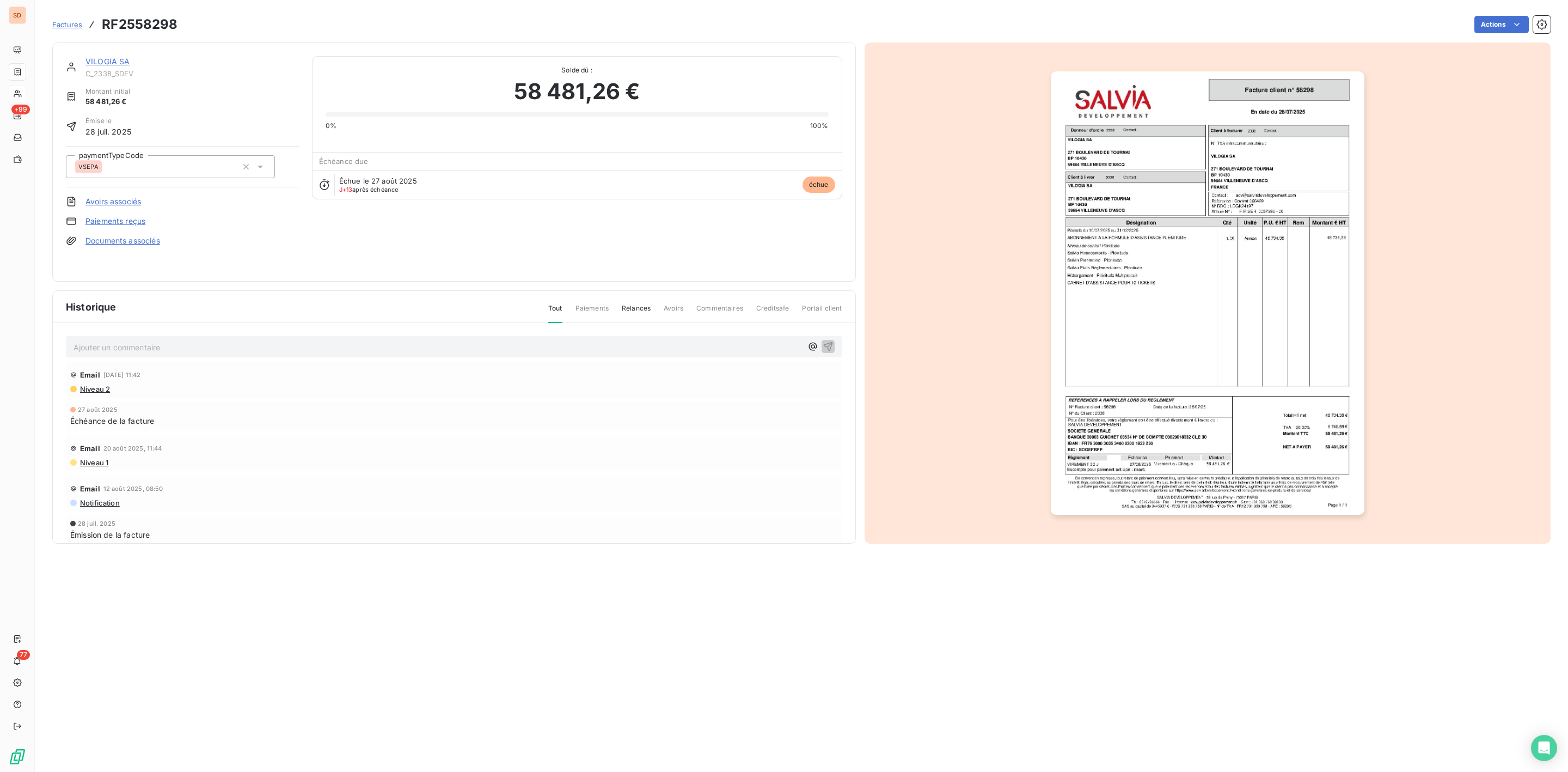
click at [1116, 355] on img "button" at bounding box center [1207, 293] width 313 height 443
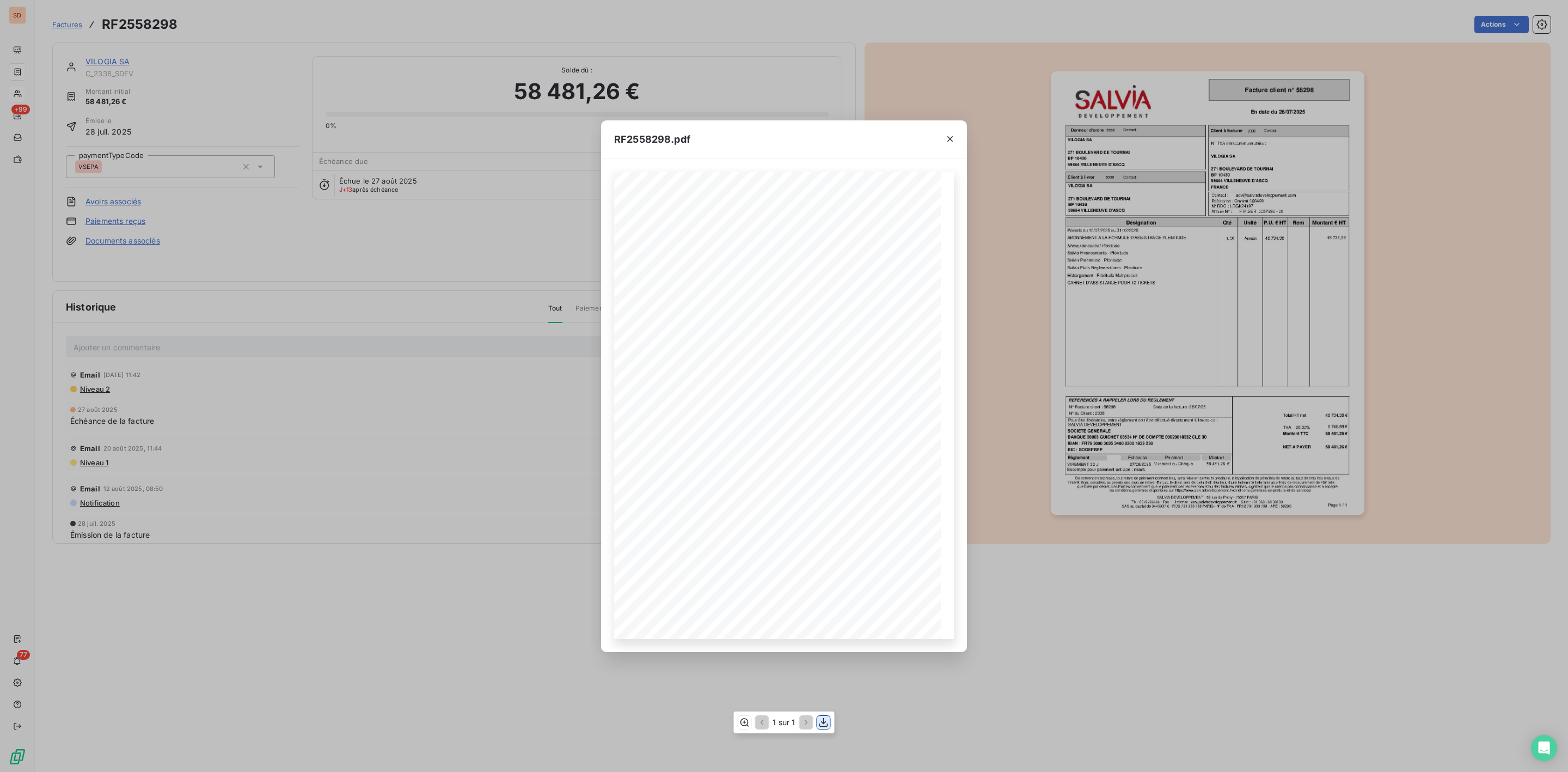
click at [820, 719] on icon "button" at bounding box center [823, 722] width 11 height 11
drag, startPoint x: 945, startPoint y: 137, endPoint x: 920, endPoint y: 137, distance: 25.0
click at [945, 137] on icon "button" at bounding box center [950, 138] width 11 height 11
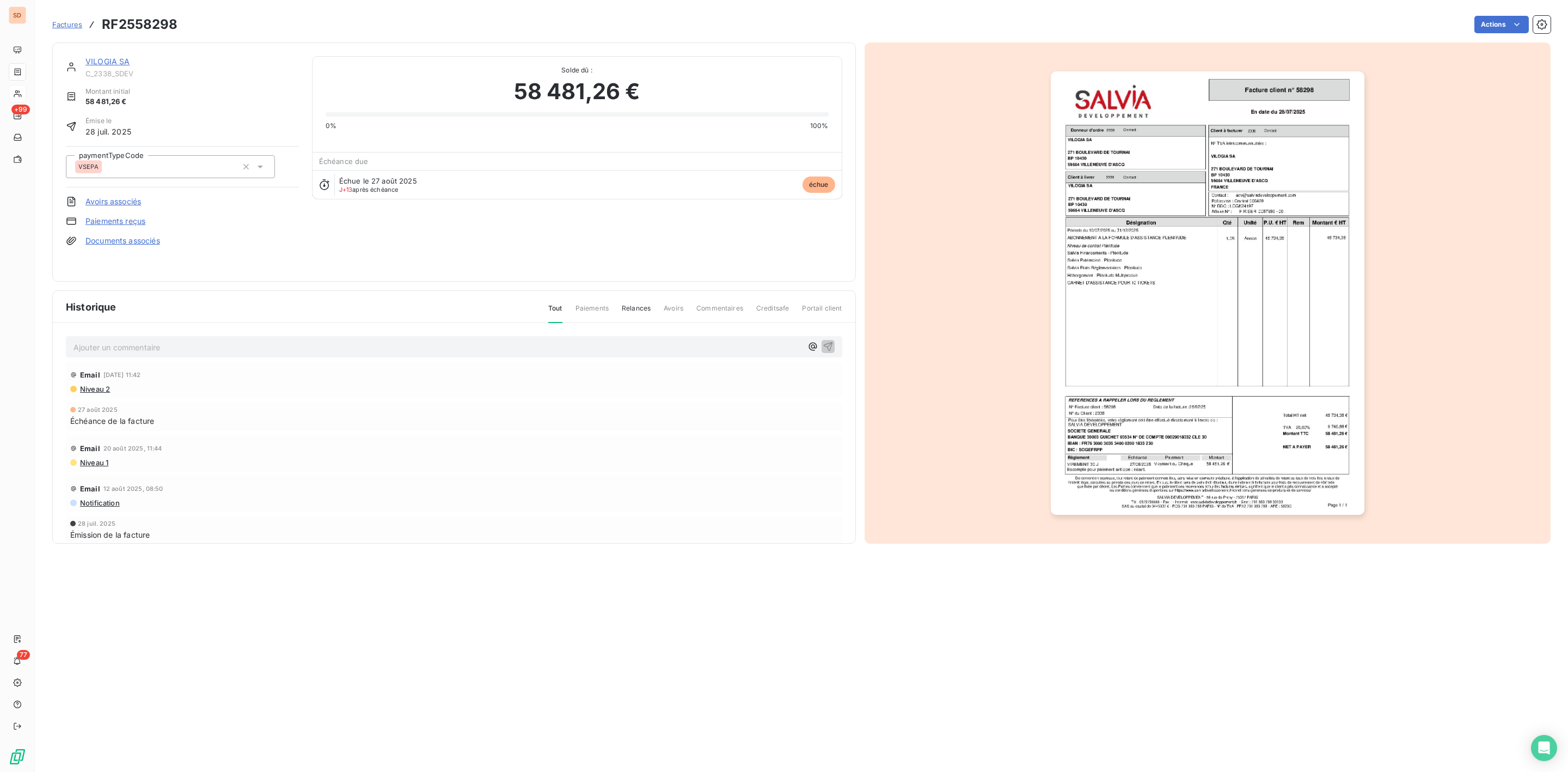
click at [99, 60] on link "VILOGIA SA" at bounding box center [107, 61] width 45 height 10
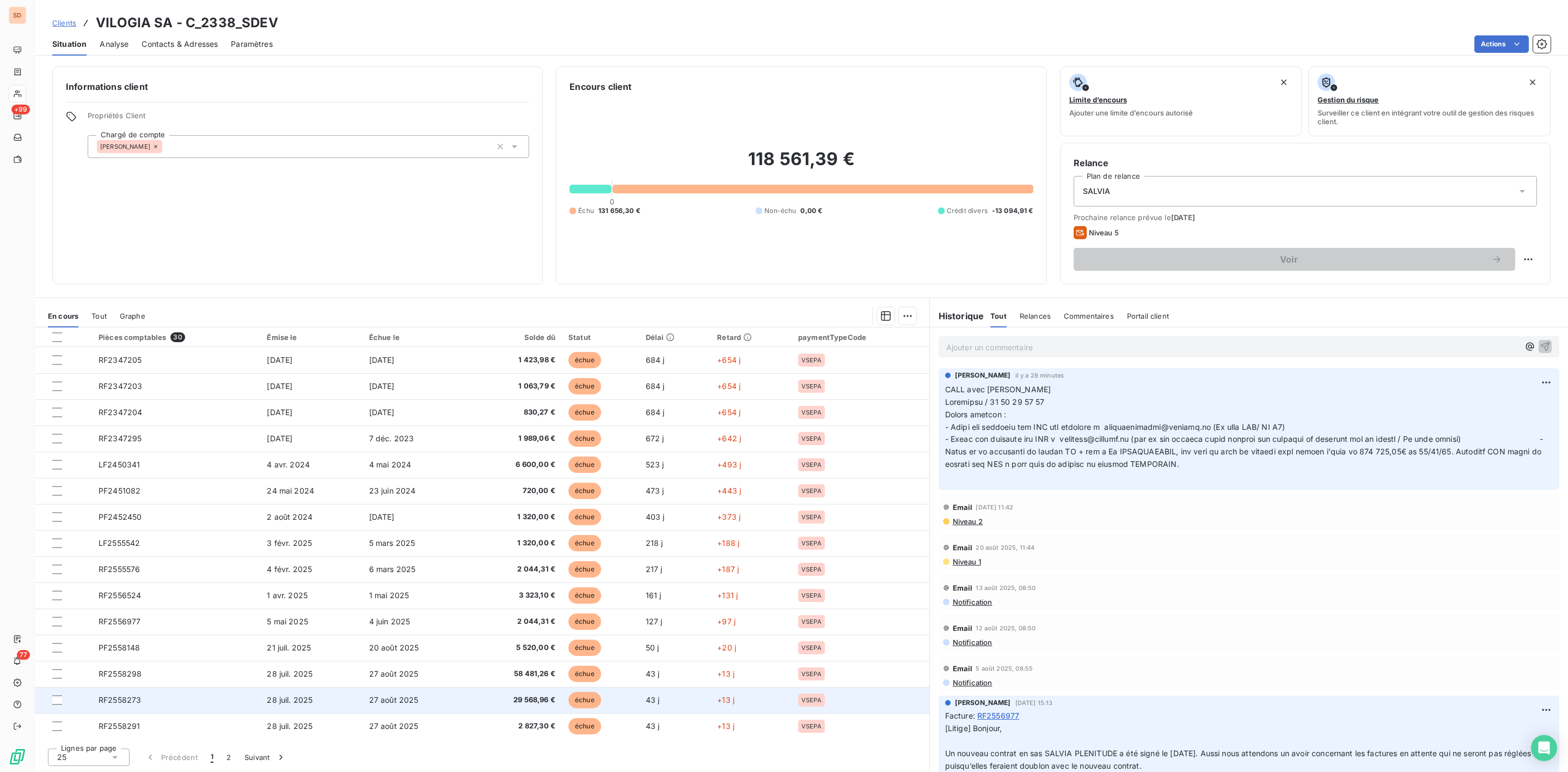
click at [136, 696] on span "RF2558273" at bounding box center [120, 699] width 43 height 10
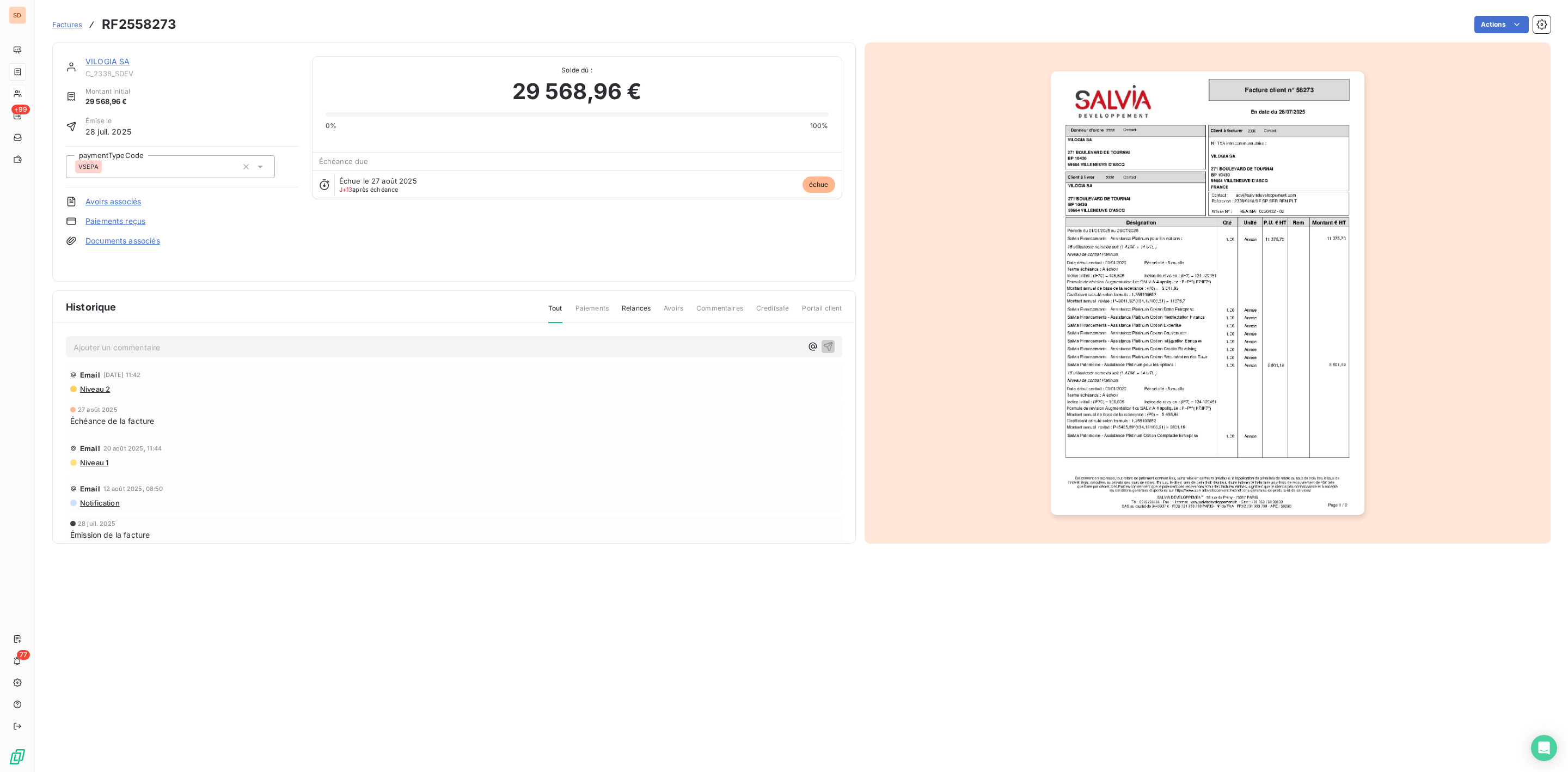
click at [1143, 297] on img "button" at bounding box center [1207, 293] width 313 height 443
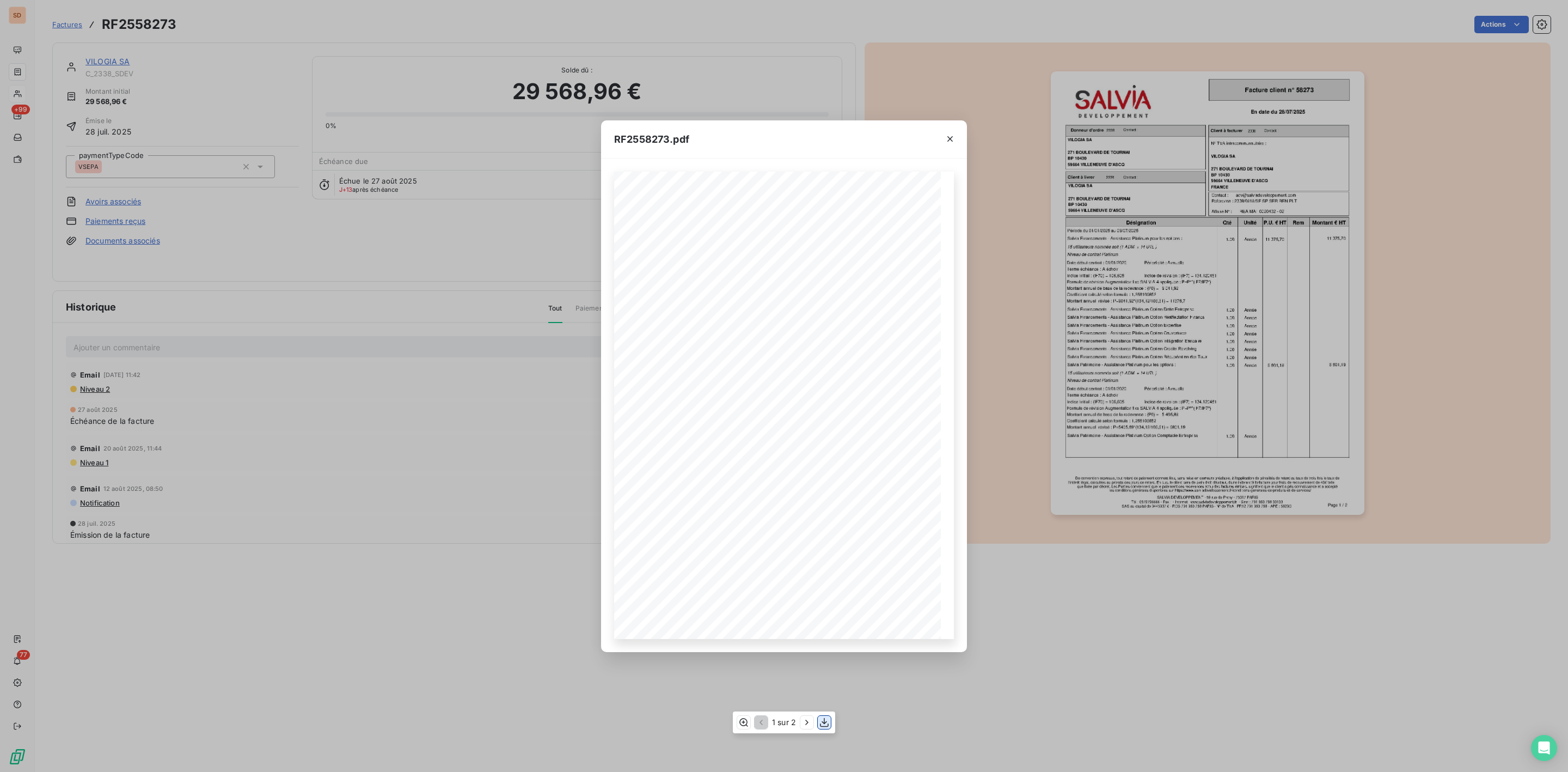
click at [823, 723] on icon "button" at bounding box center [824, 722] width 11 height 11
click at [949, 137] on icon "button" at bounding box center [950, 138] width 5 height 5
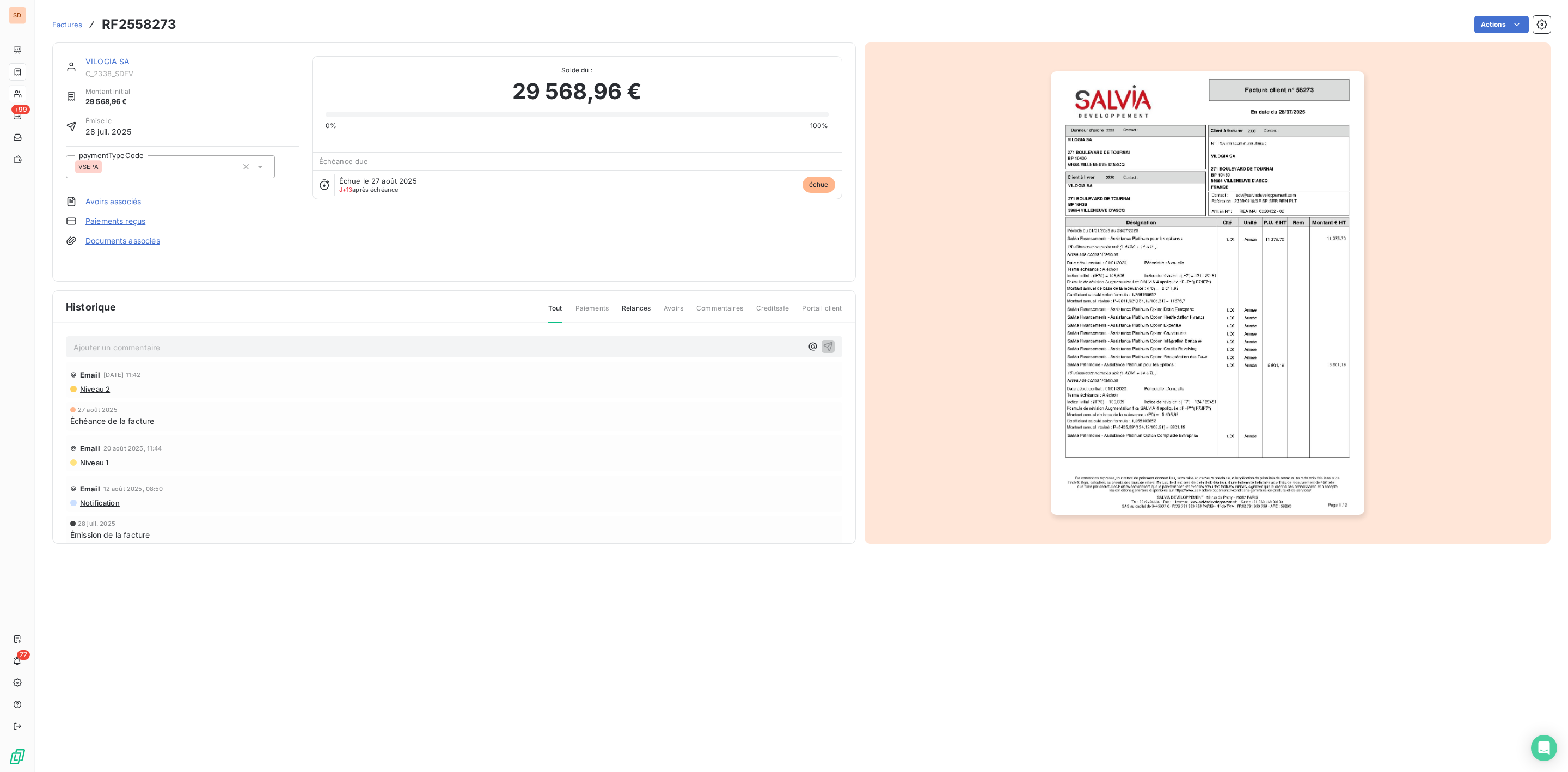
click at [106, 59] on link "VILOGIA SA" at bounding box center [107, 61] width 45 height 10
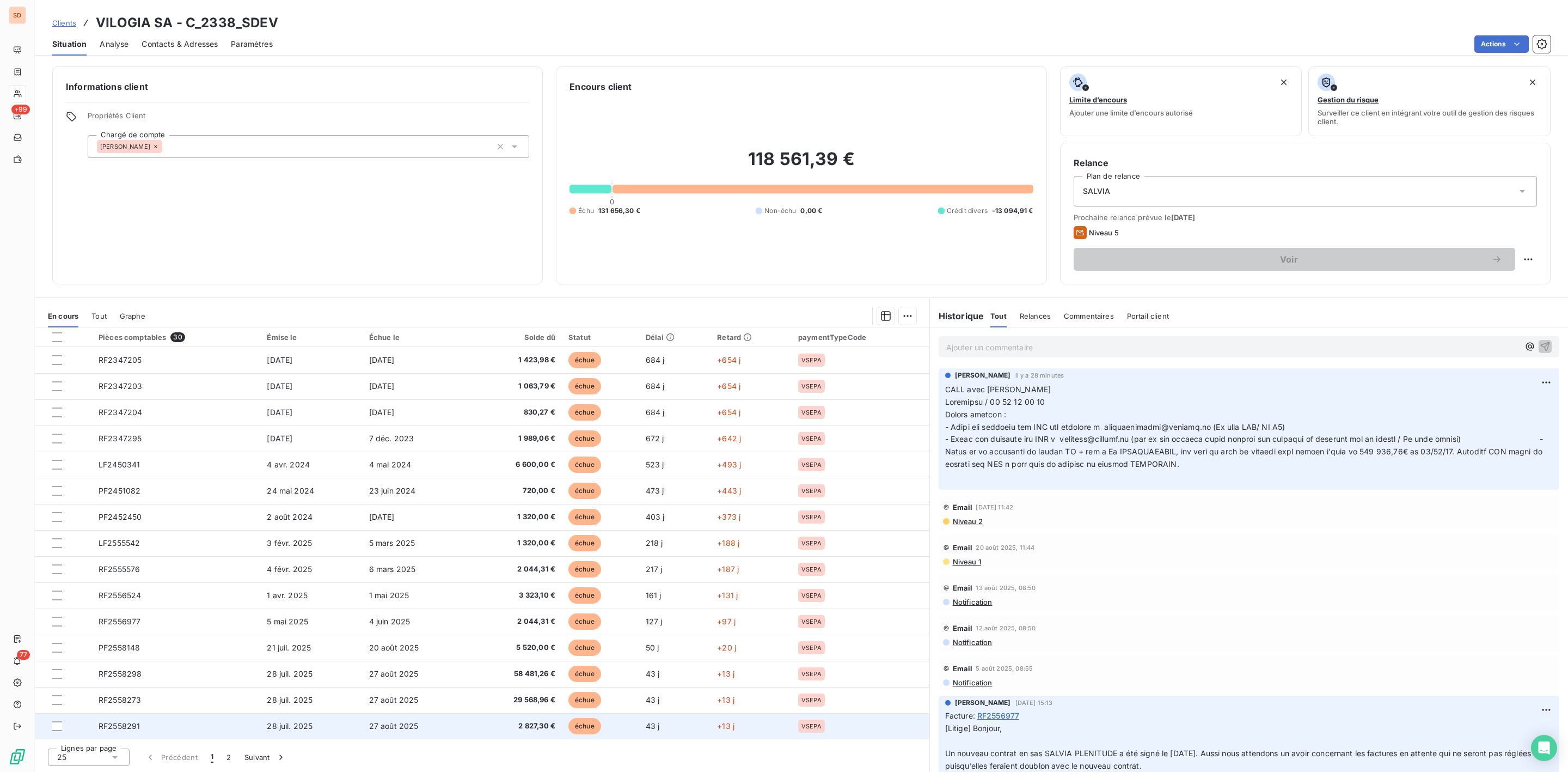
click at [130, 729] on span "RF2558291" at bounding box center [119, 726] width 41 height 10
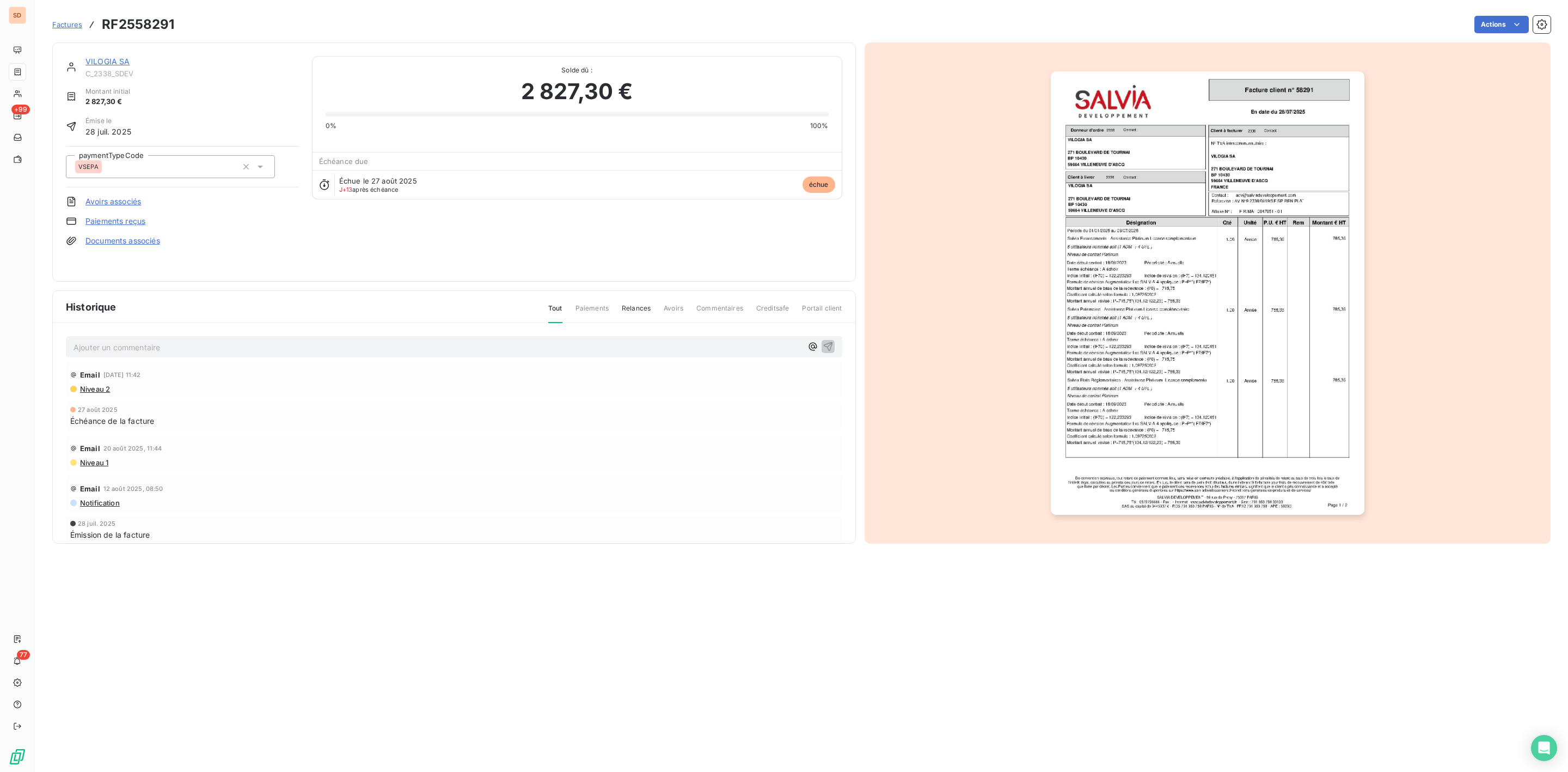
click at [1170, 283] on img "button" at bounding box center [1207, 293] width 313 height 443
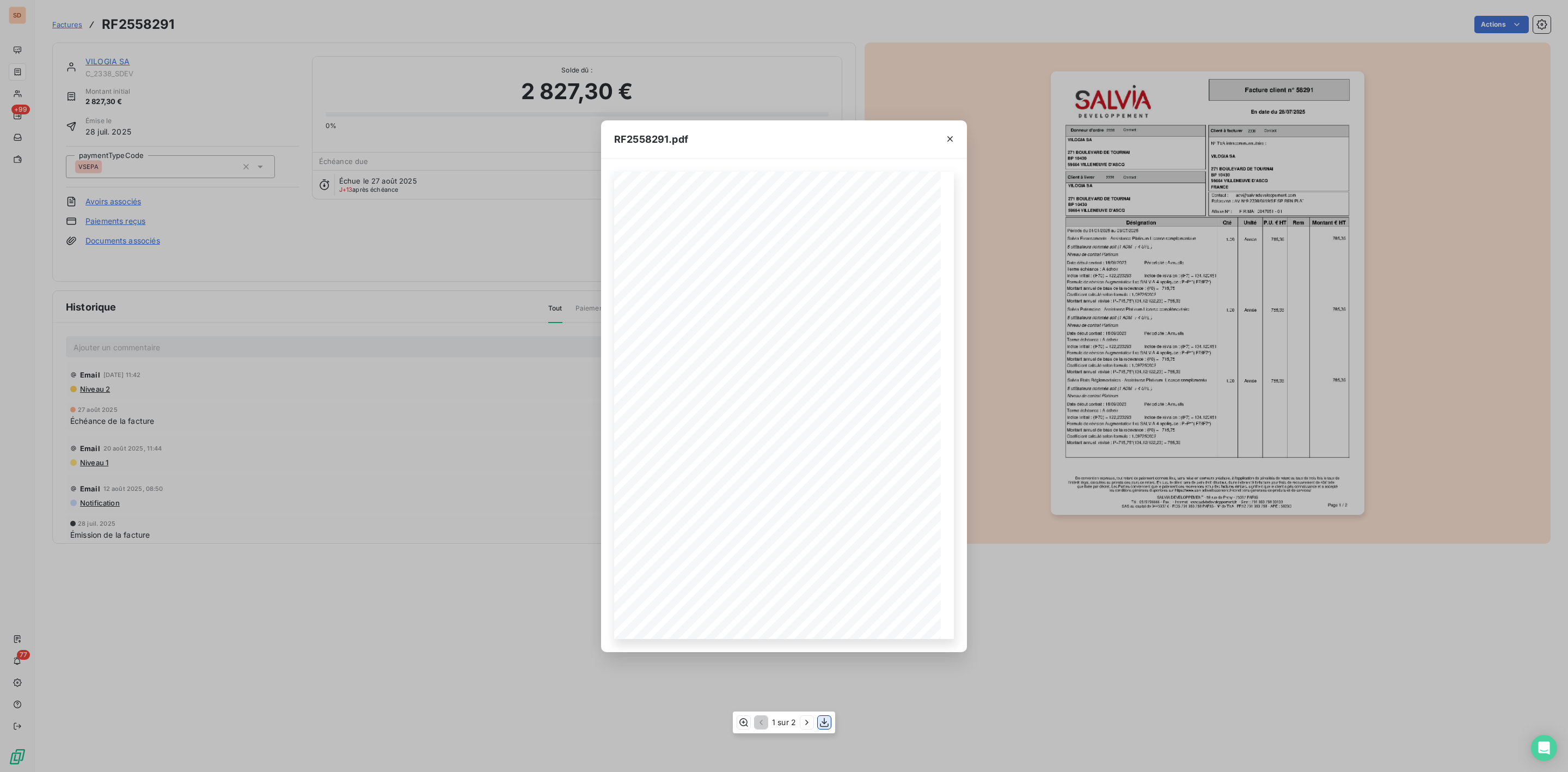
click at [822, 722] on icon "button" at bounding box center [824, 722] width 9 height 10
click at [949, 128] on div at bounding box center [950, 139] width 34 height 38
click at [949, 139] on icon "button" at bounding box center [950, 138] width 11 height 11
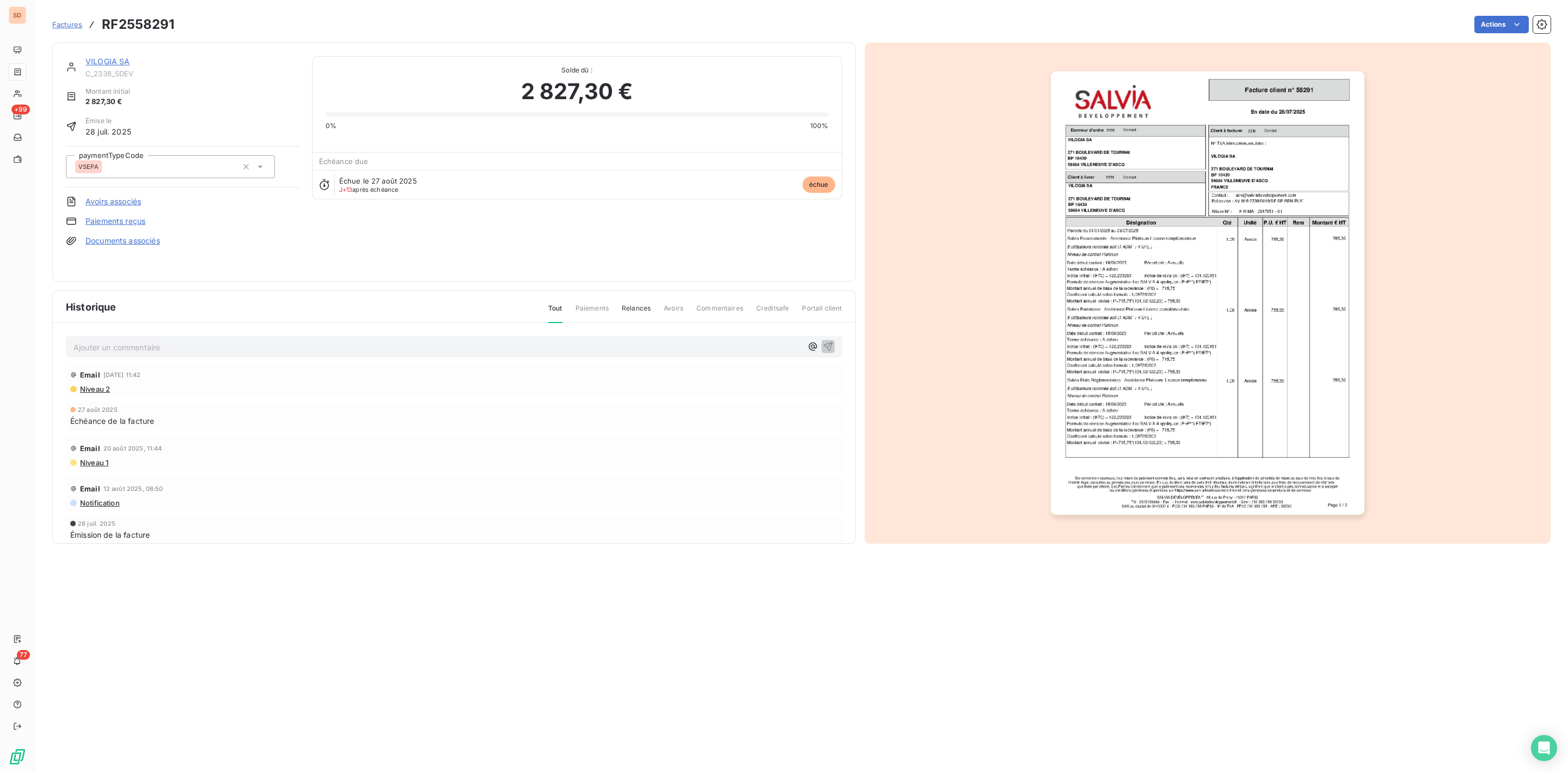
click at [114, 60] on link "VILOGIA SA" at bounding box center [107, 61] width 45 height 10
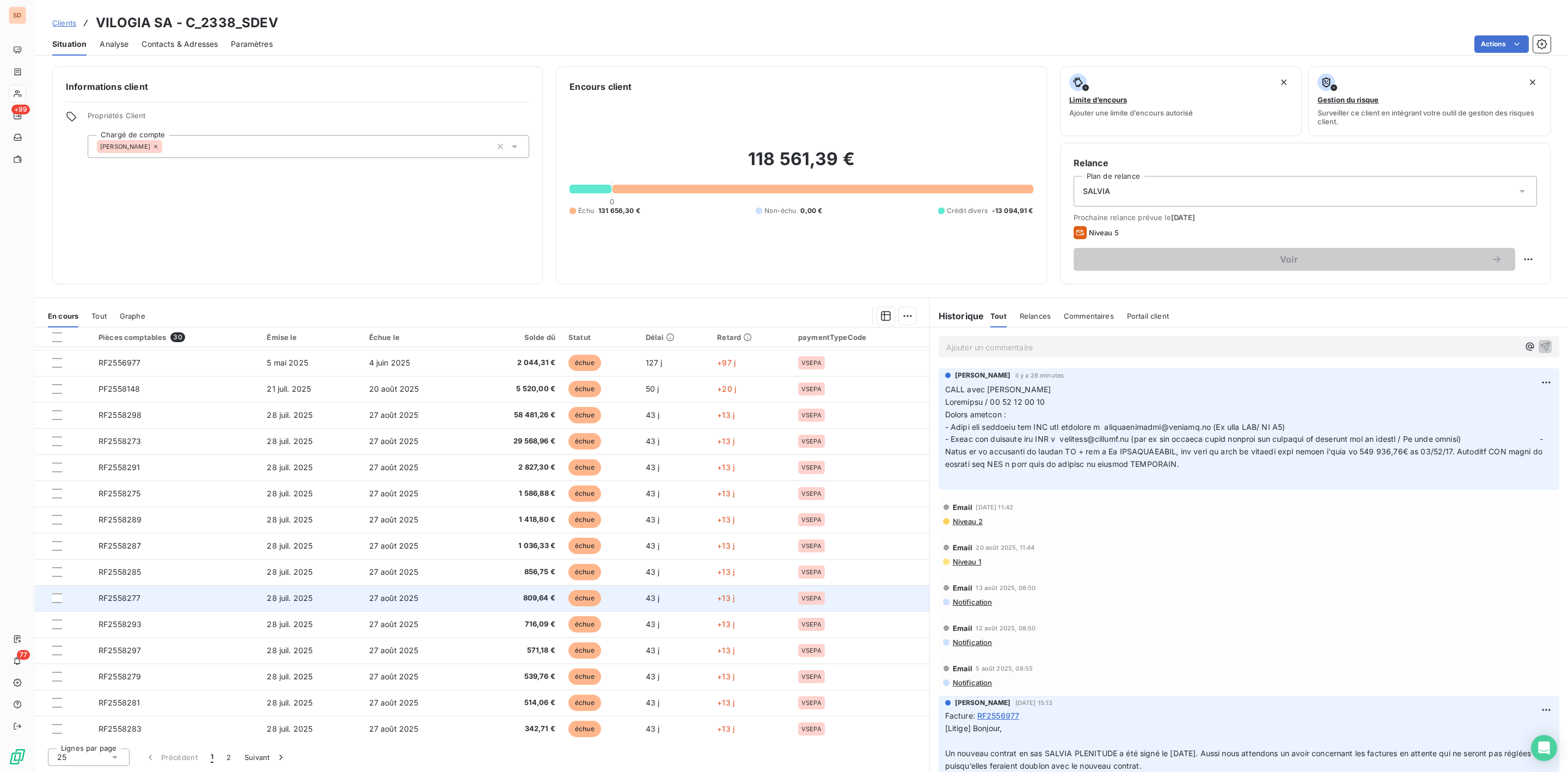
scroll to position [262, 0]
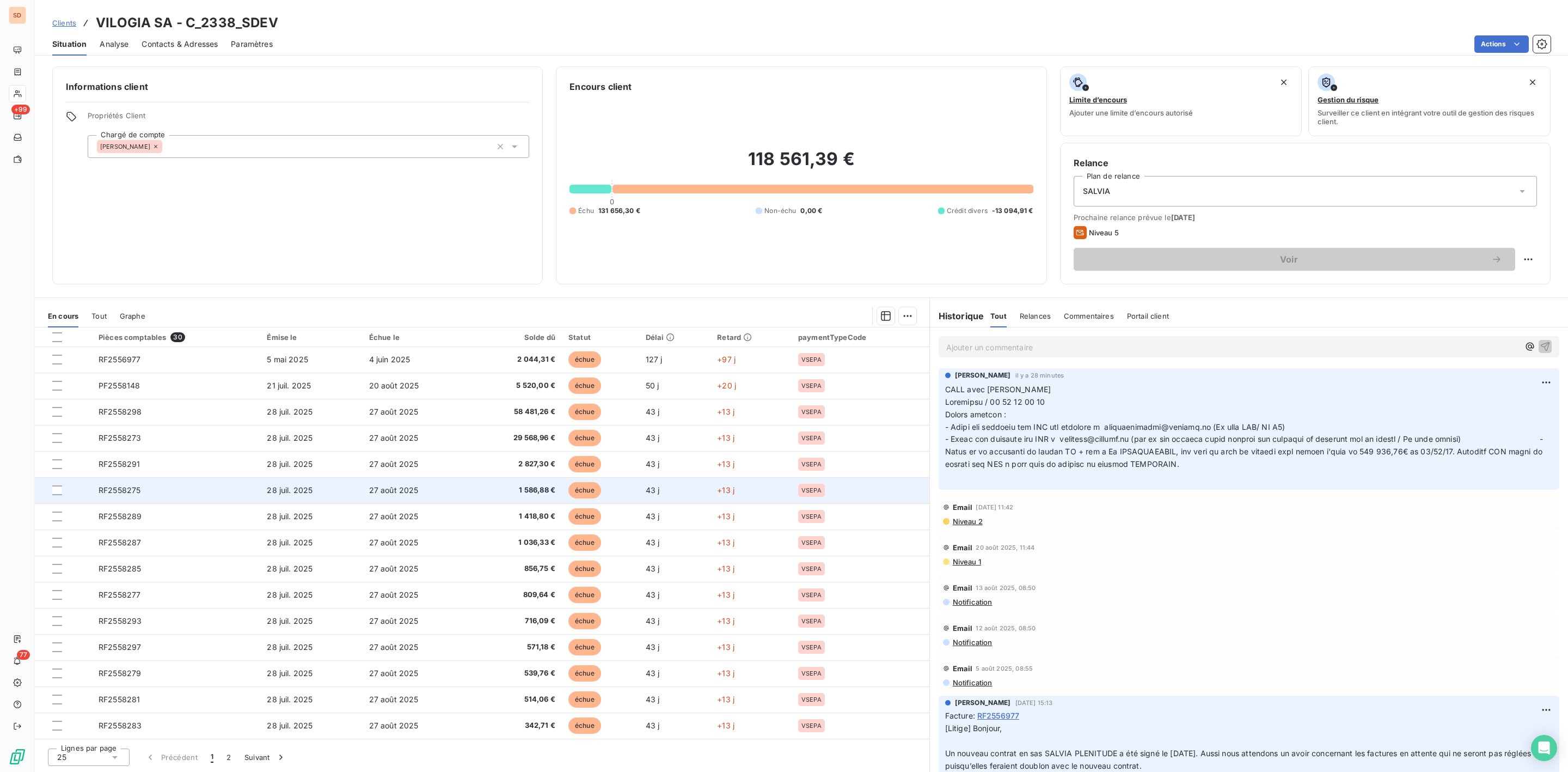
click at [131, 489] on span "RF2558275" at bounding box center [119, 489] width 42 height 10
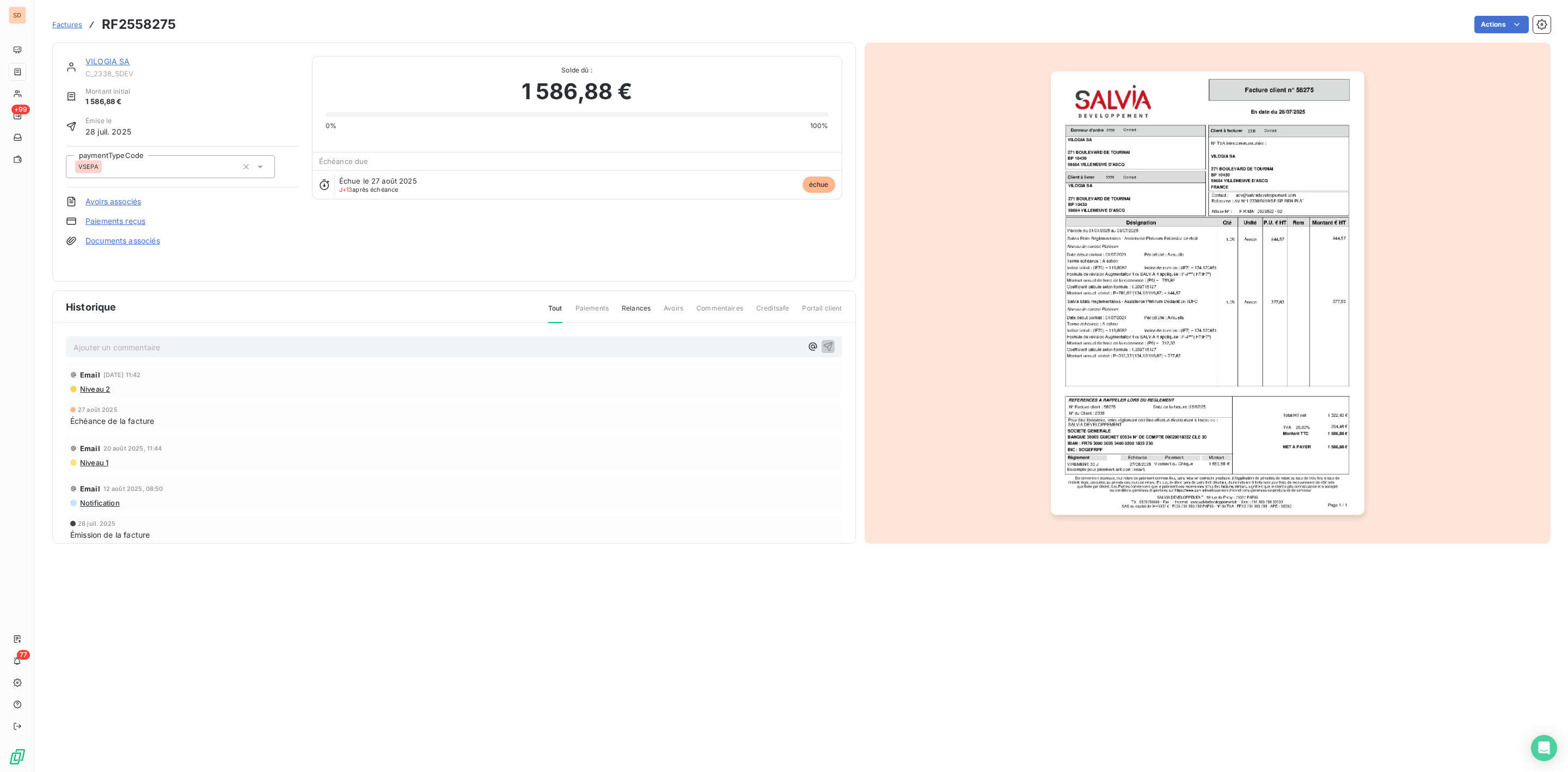
click at [1102, 347] on img "button" at bounding box center [1207, 293] width 313 height 443
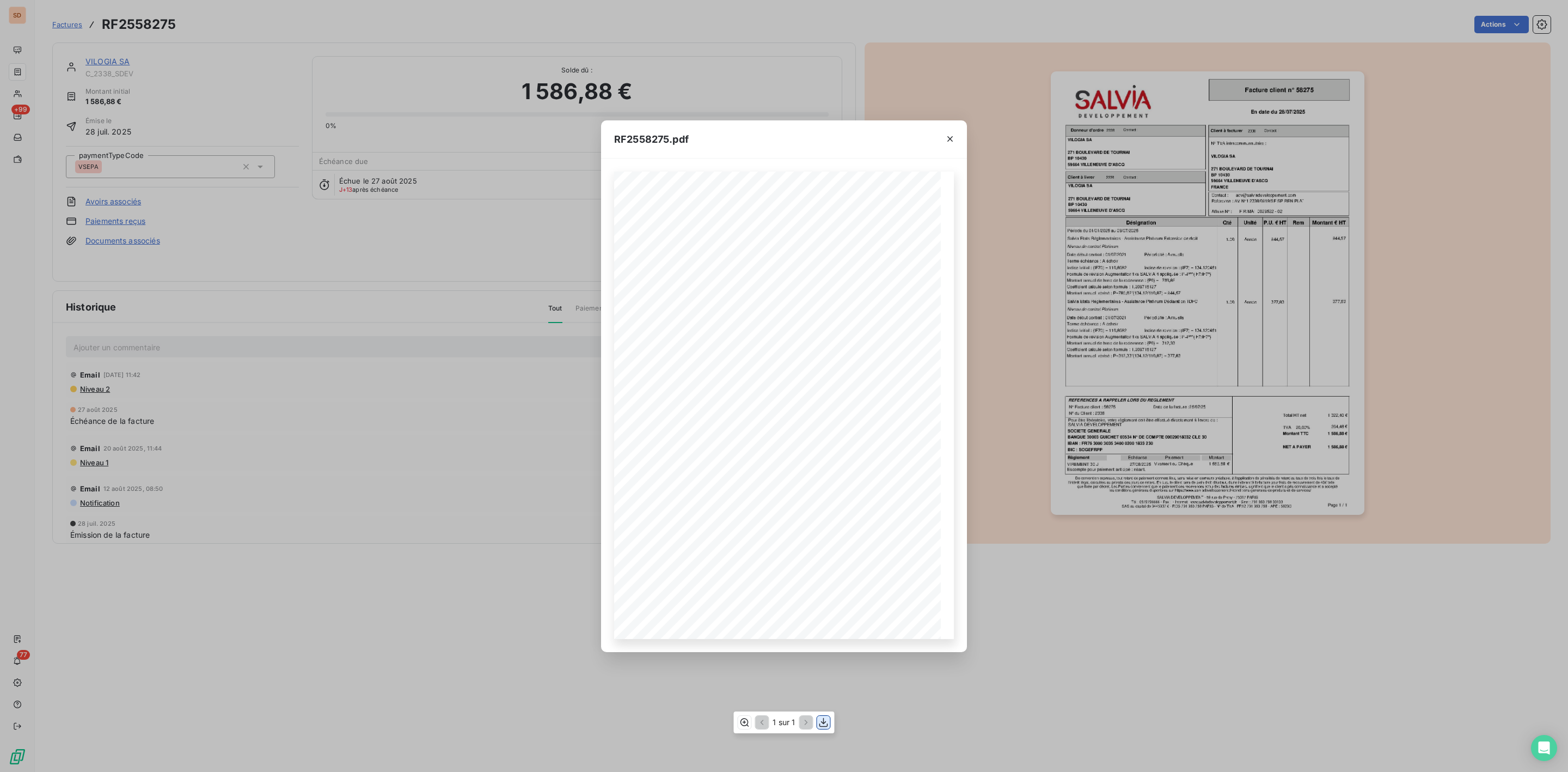
click at [824, 719] on icon "button" at bounding box center [823, 722] width 11 height 11
drag, startPoint x: 948, startPoint y: 142, endPoint x: 802, endPoint y: 148, distance: 146.1
click at [948, 142] on icon "button" at bounding box center [950, 138] width 11 height 11
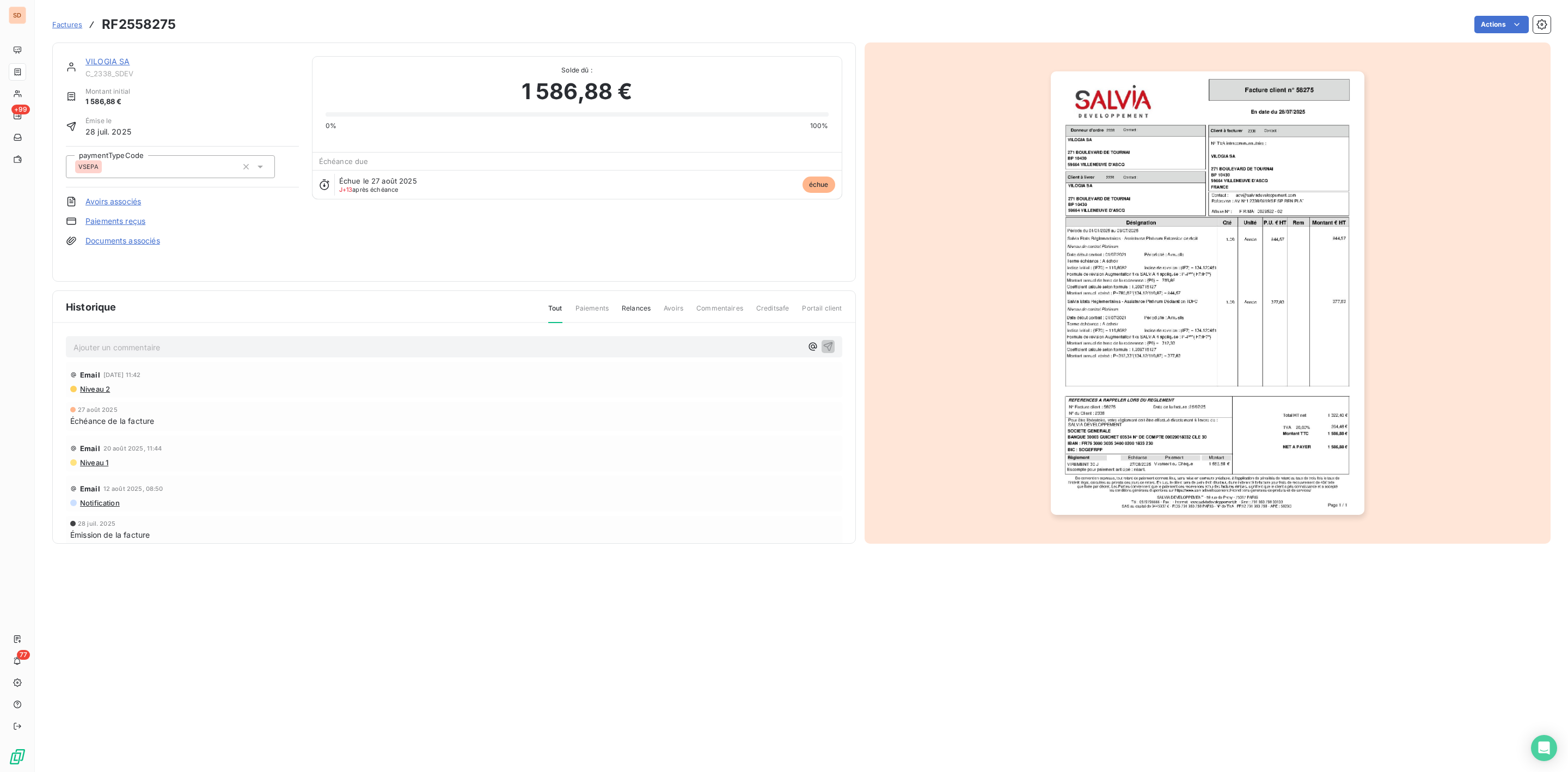
click at [99, 61] on link "VILOGIA SA" at bounding box center [107, 61] width 45 height 10
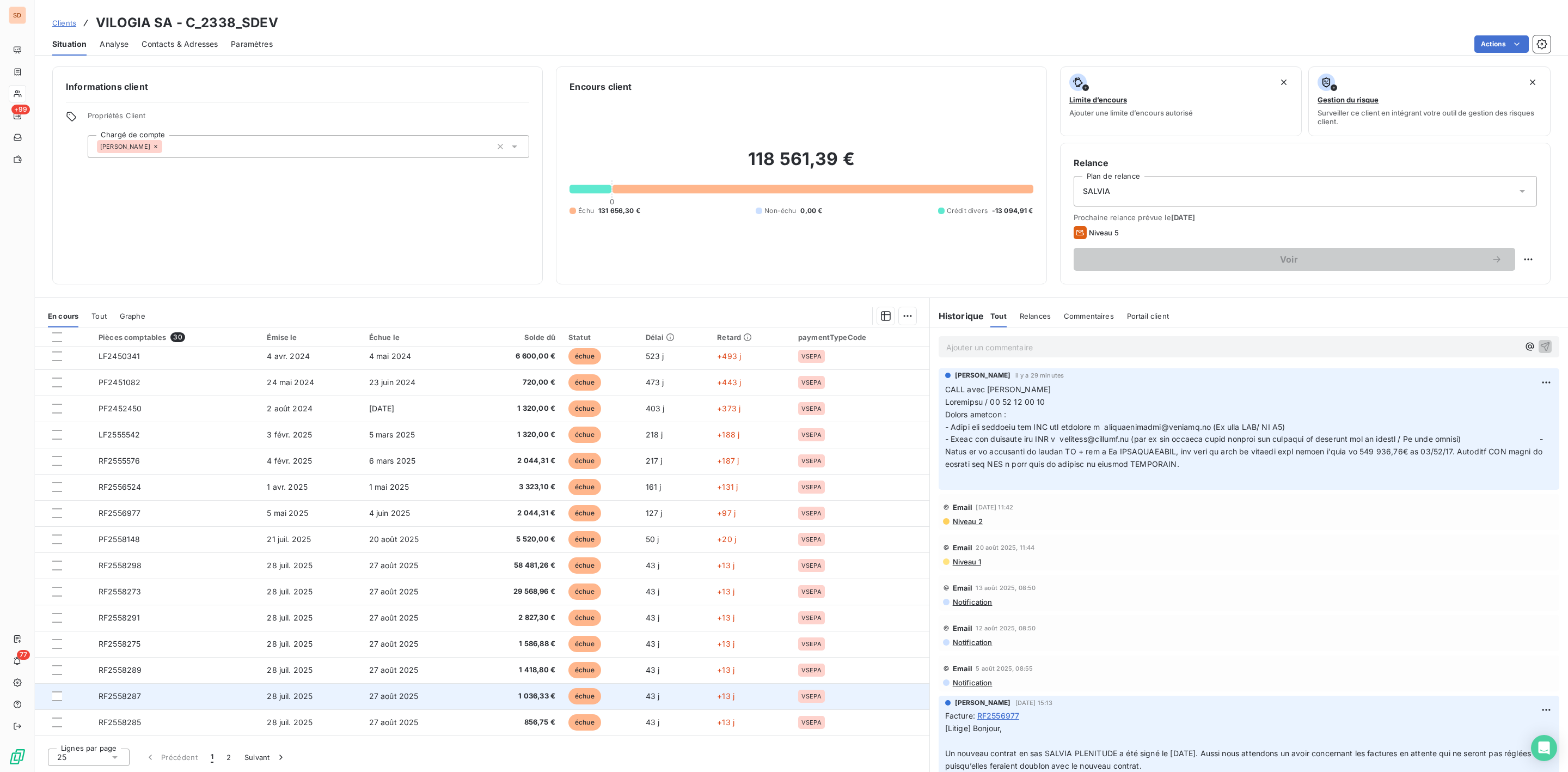
scroll to position [262, 0]
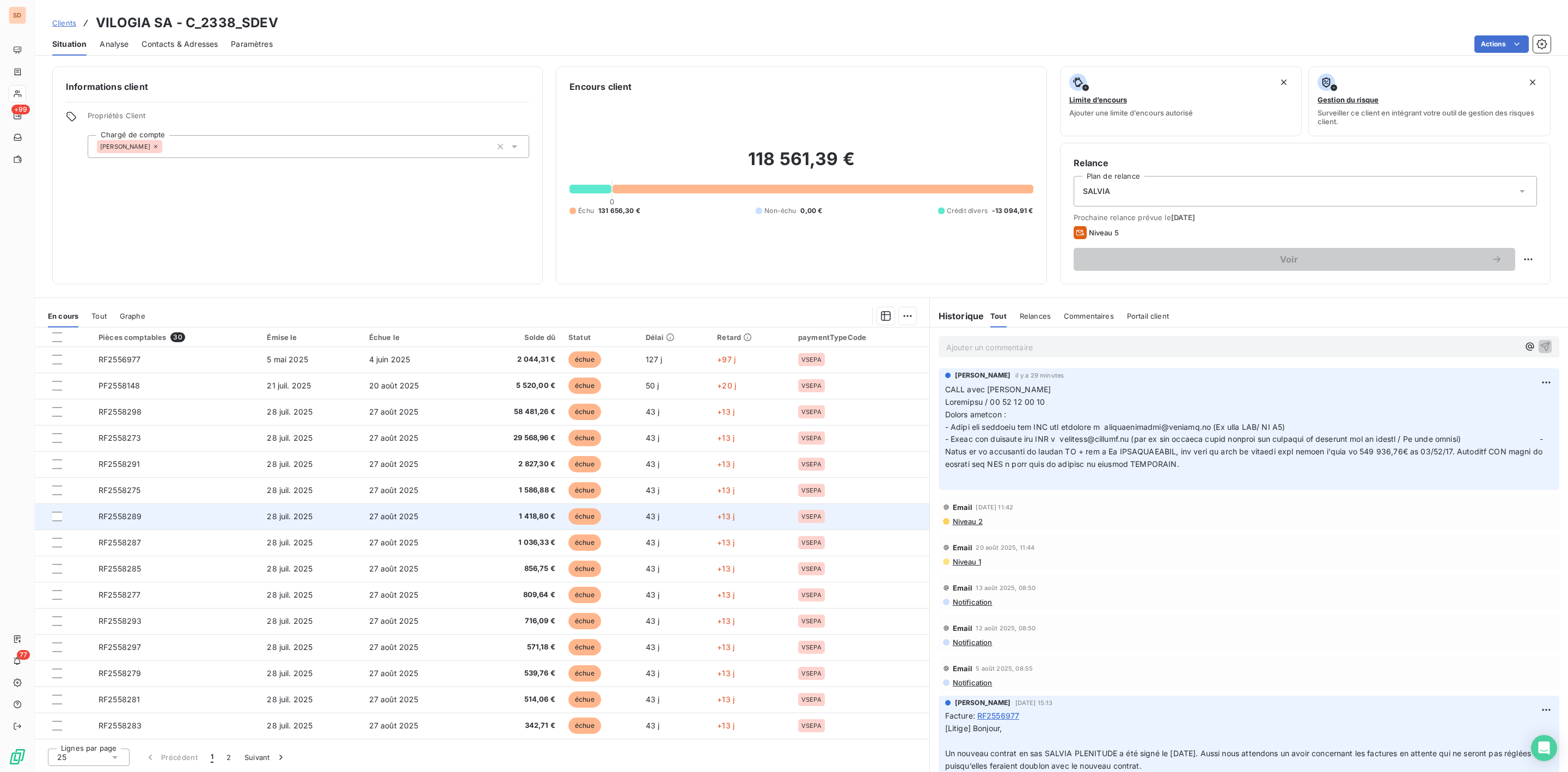
click at [135, 510] on td "RF2558289" at bounding box center [176, 517] width 168 height 26
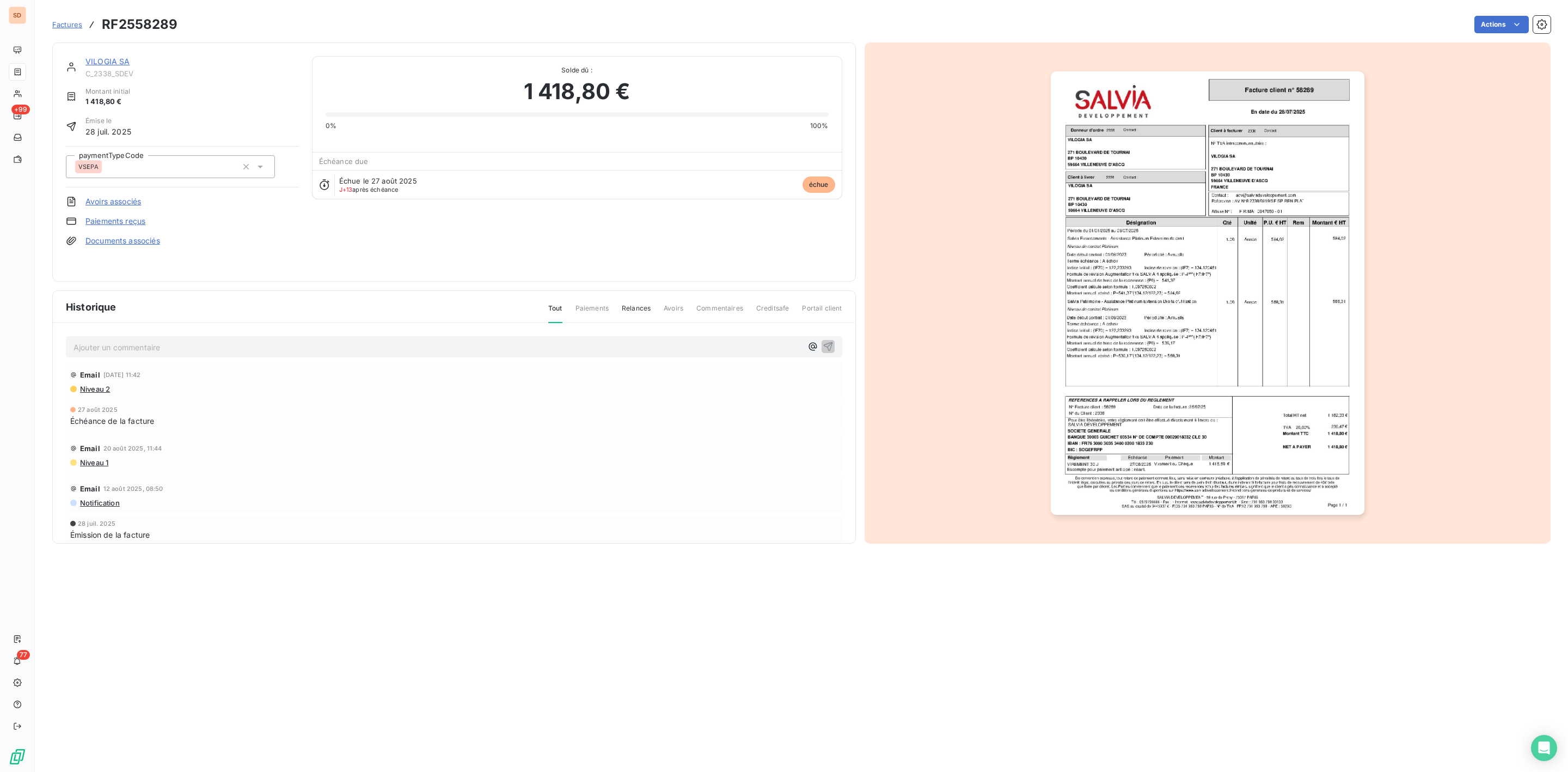
click at [1149, 360] on img "button" at bounding box center [1207, 293] width 313 height 443
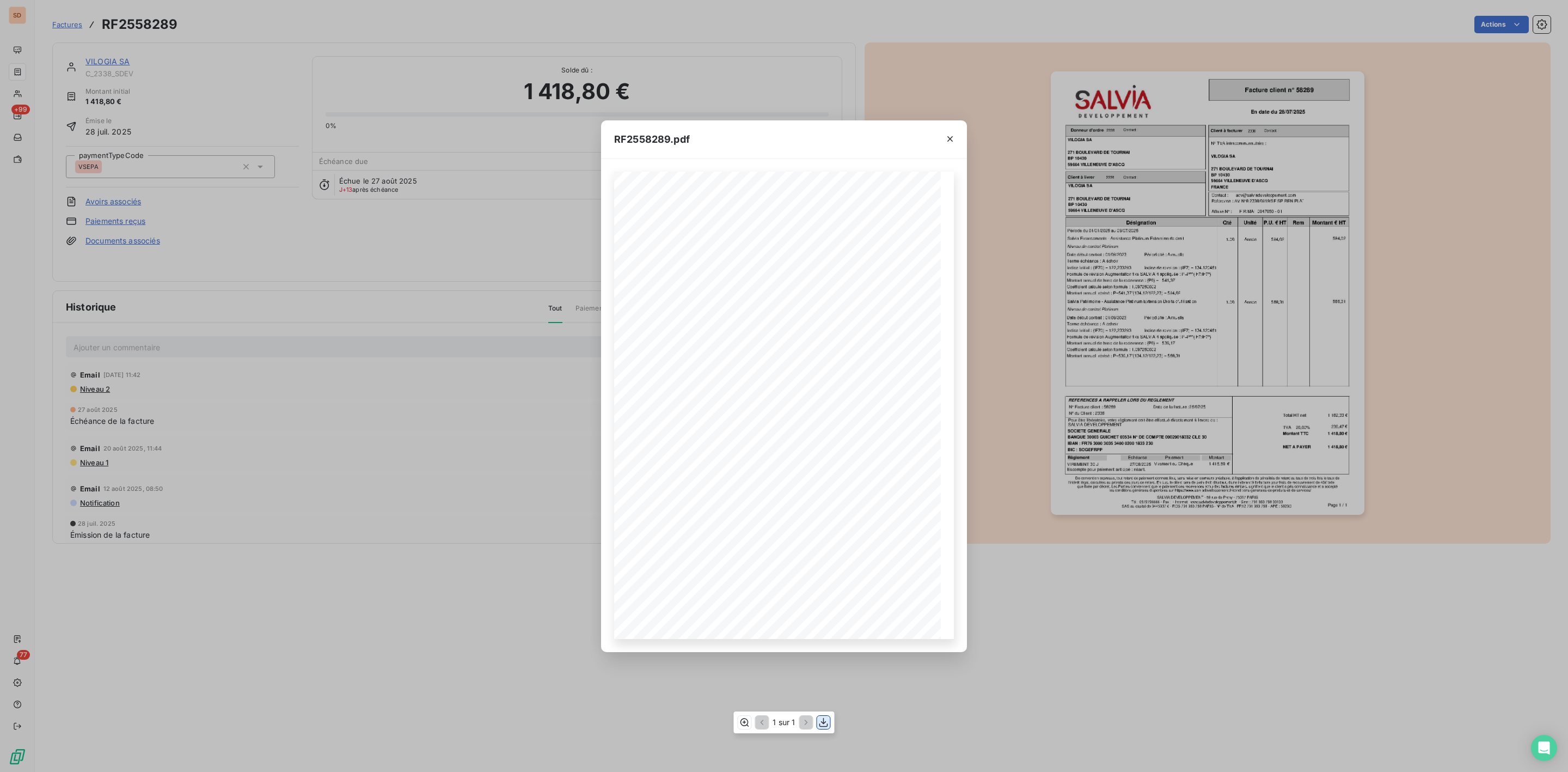
click at [826, 723] on icon "button" at bounding box center [823, 722] width 11 height 11
click at [951, 142] on icon "button" at bounding box center [950, 138] width 11 height 11
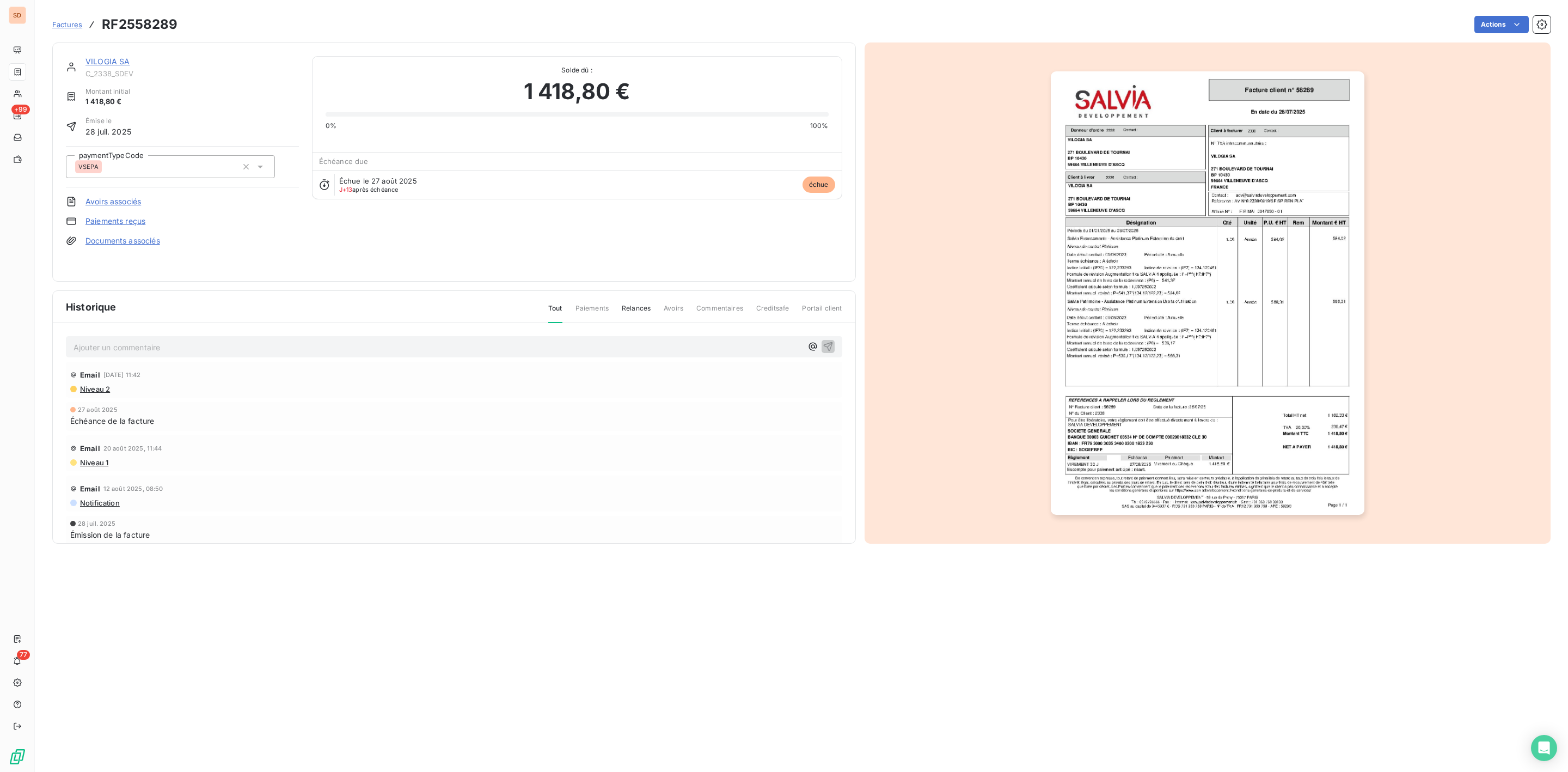
click at [113, 59] on link "VILOGIA SA" at bounding box center [107, 61] width 45 height 10
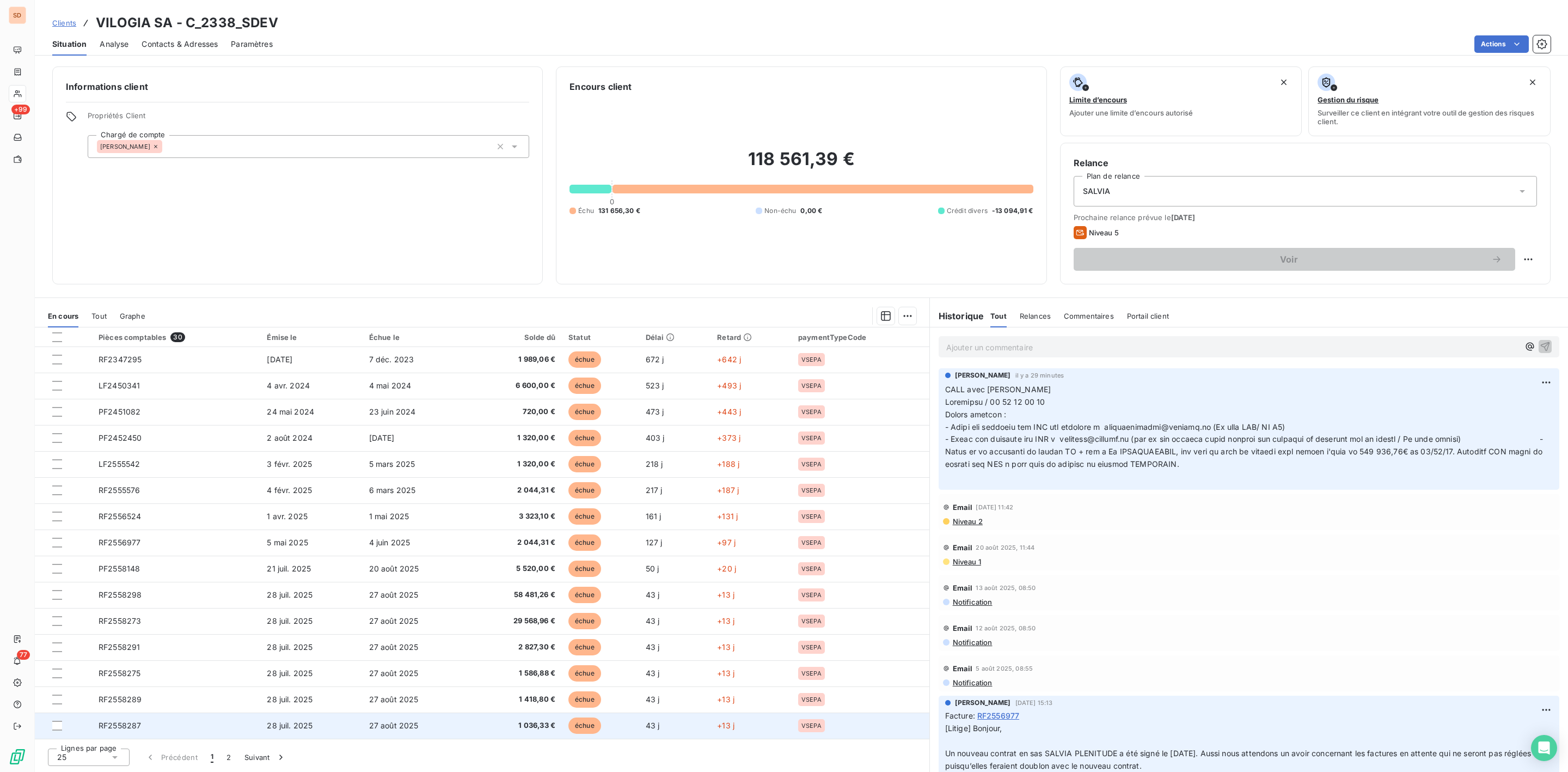
scroll to position [245, 0]
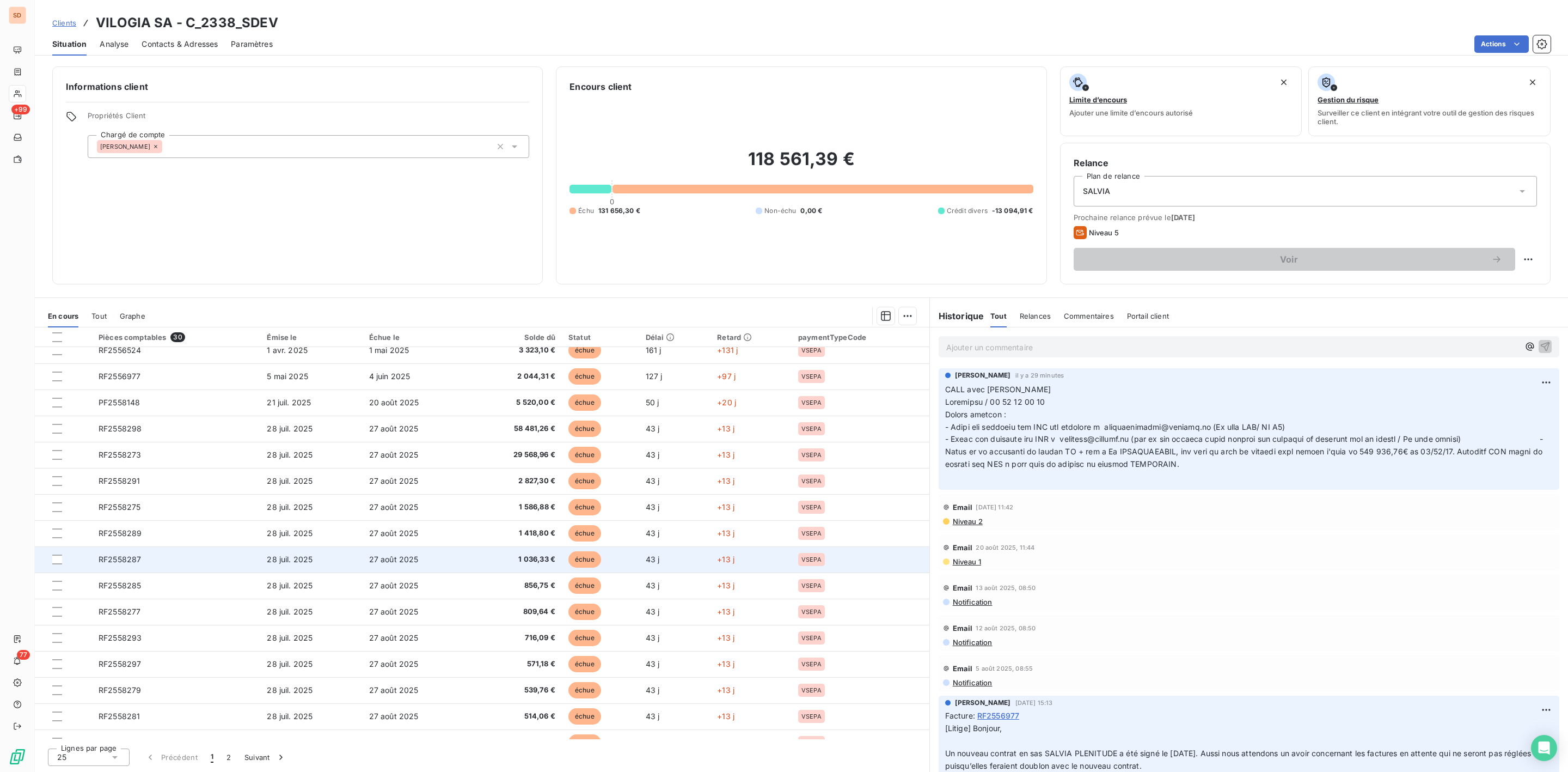
click at [136, 558] on span "RF2558287" at bounding box center [120, 559] width 43 height 10
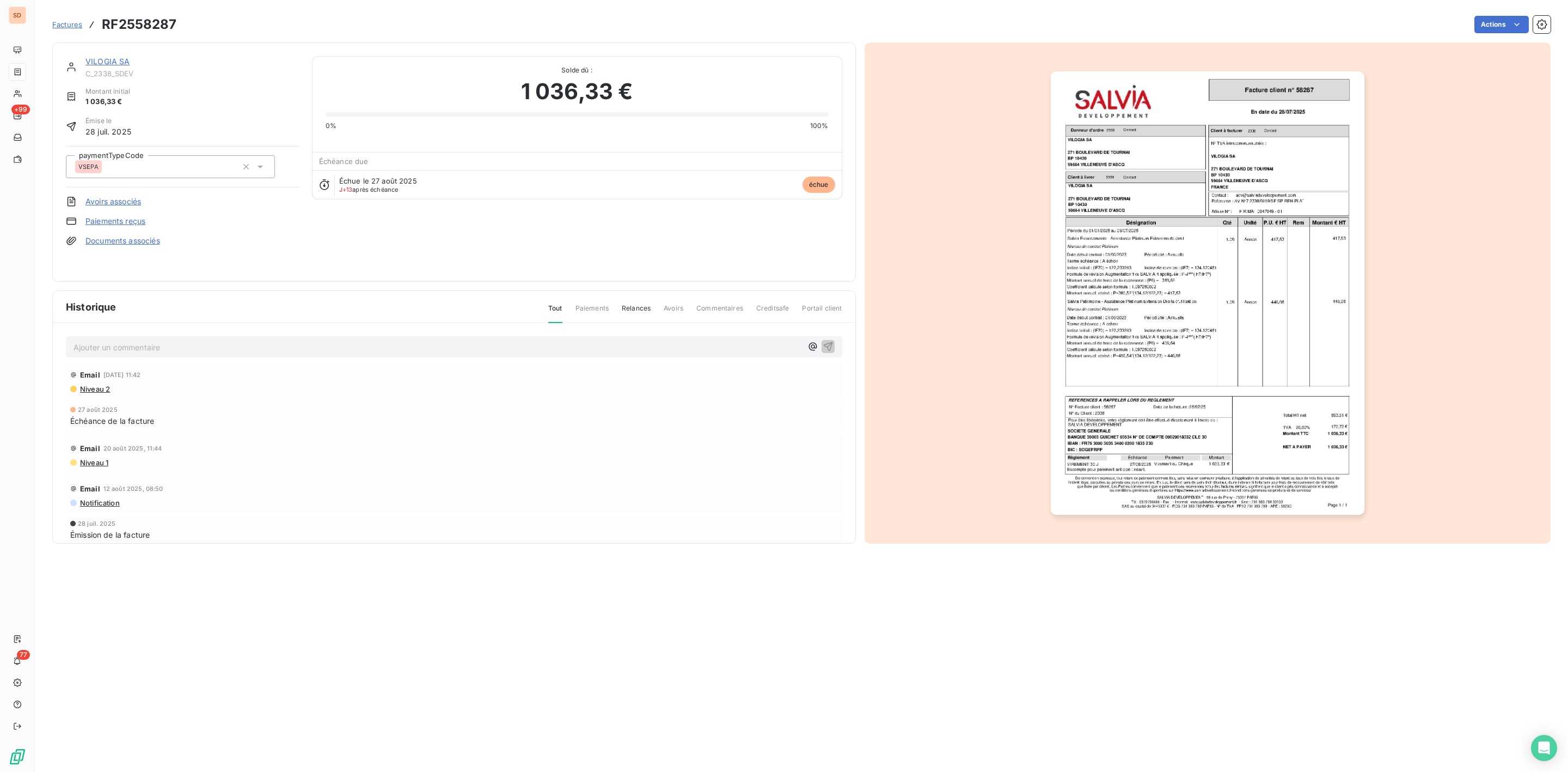
click at [1255, 371] on img "button" at bounding box center [1207, 293] width 313 height 443
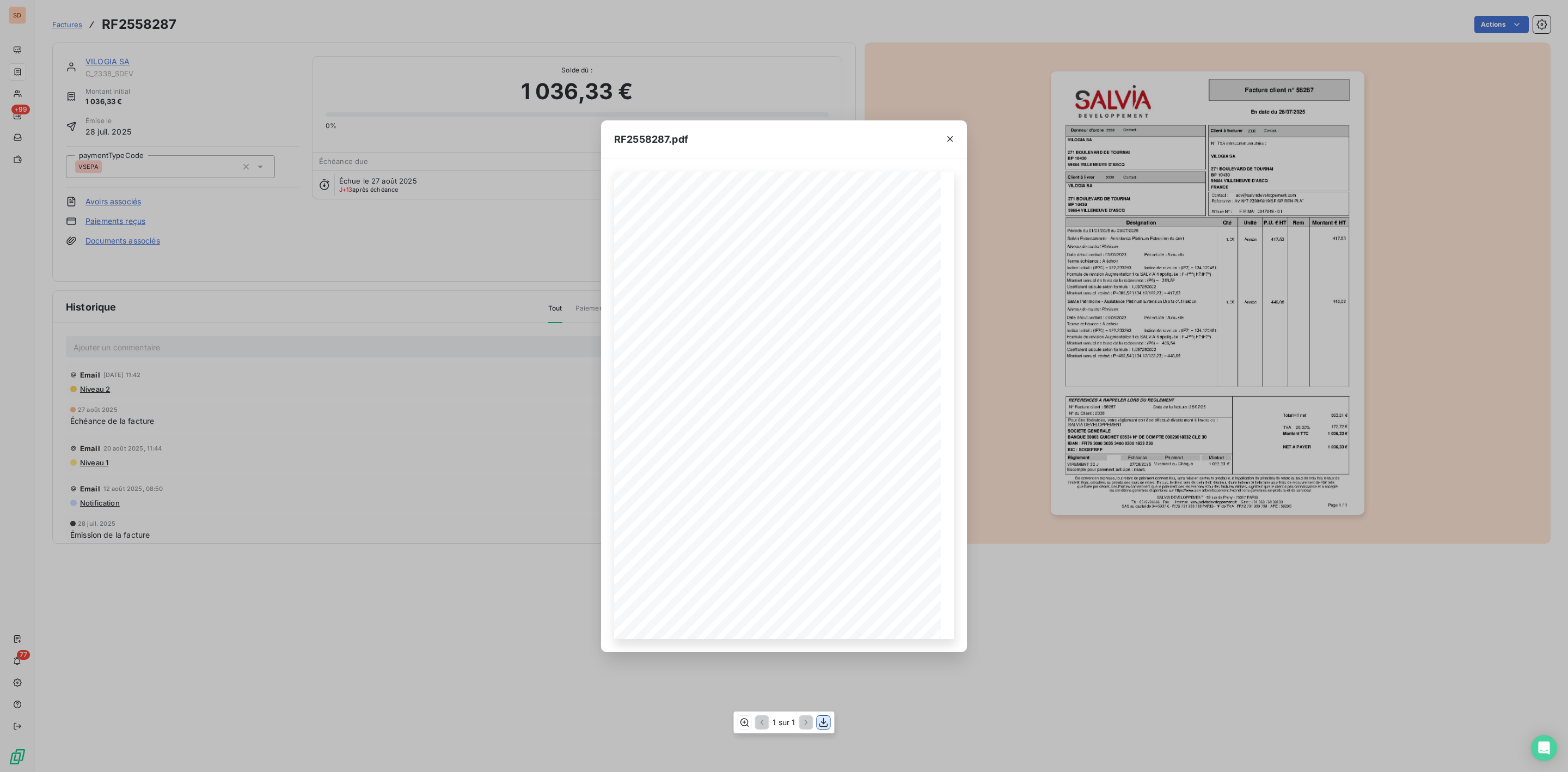
click at [818, 719] on icon "button" at bounding box center [823, 722] width 11 height 11
click at [951, 137] on icon "button" at bounding box center [950, 138] width 11 height 11
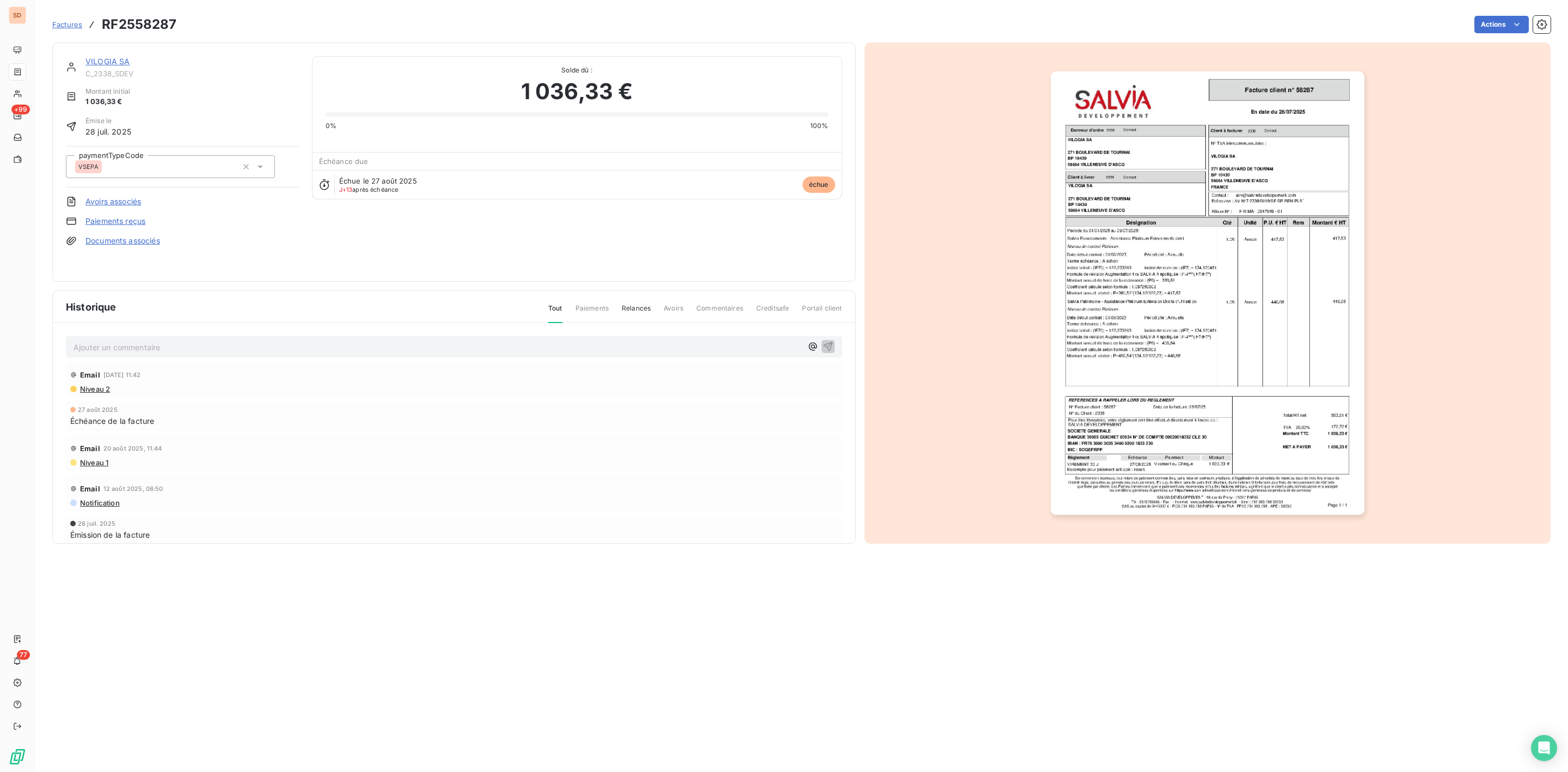
click at [95, 60] on link "VILOGIA SA" at bounding box center [107, 61] width 45 height 10
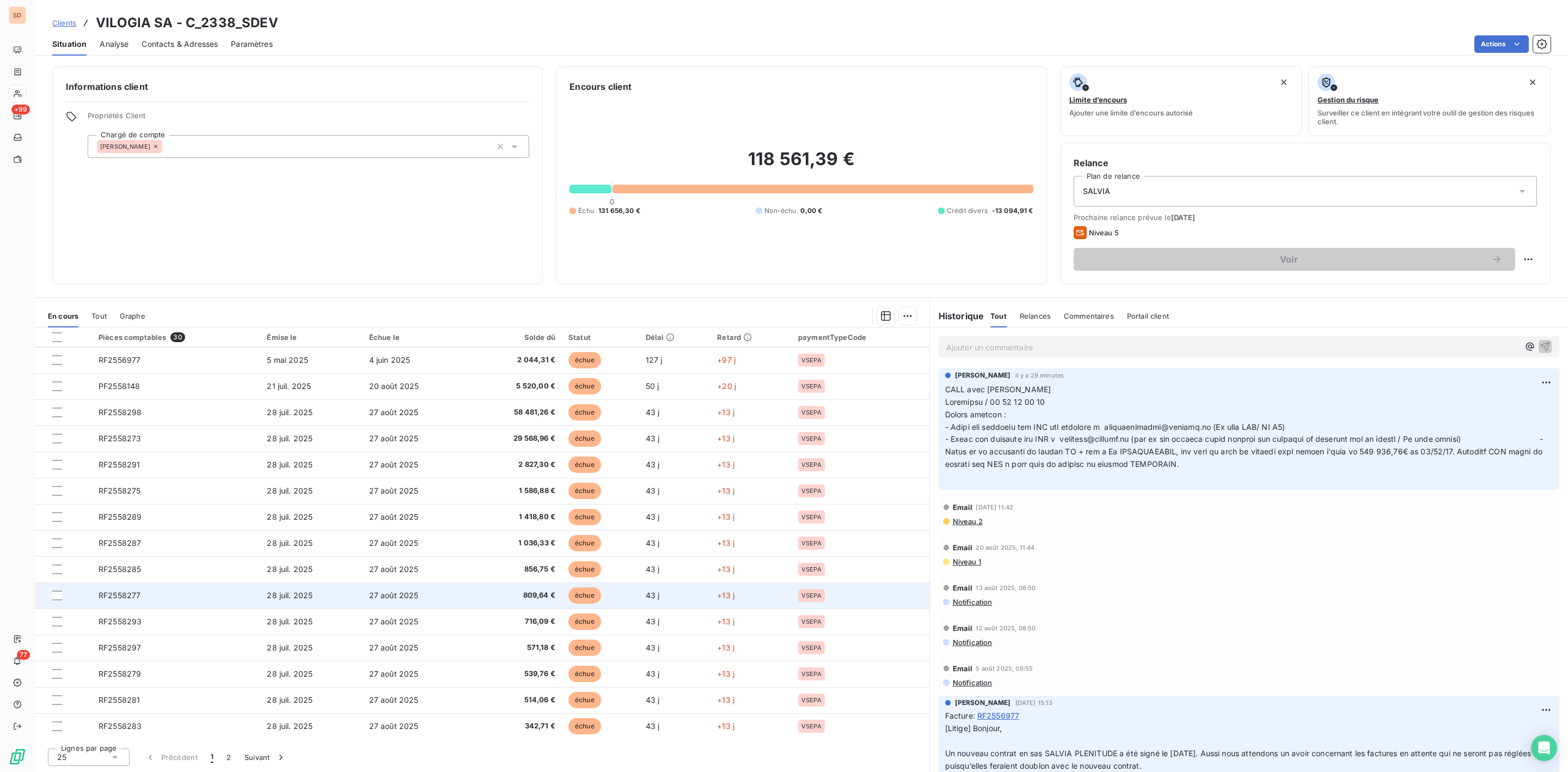
scroll to position [262, 0]
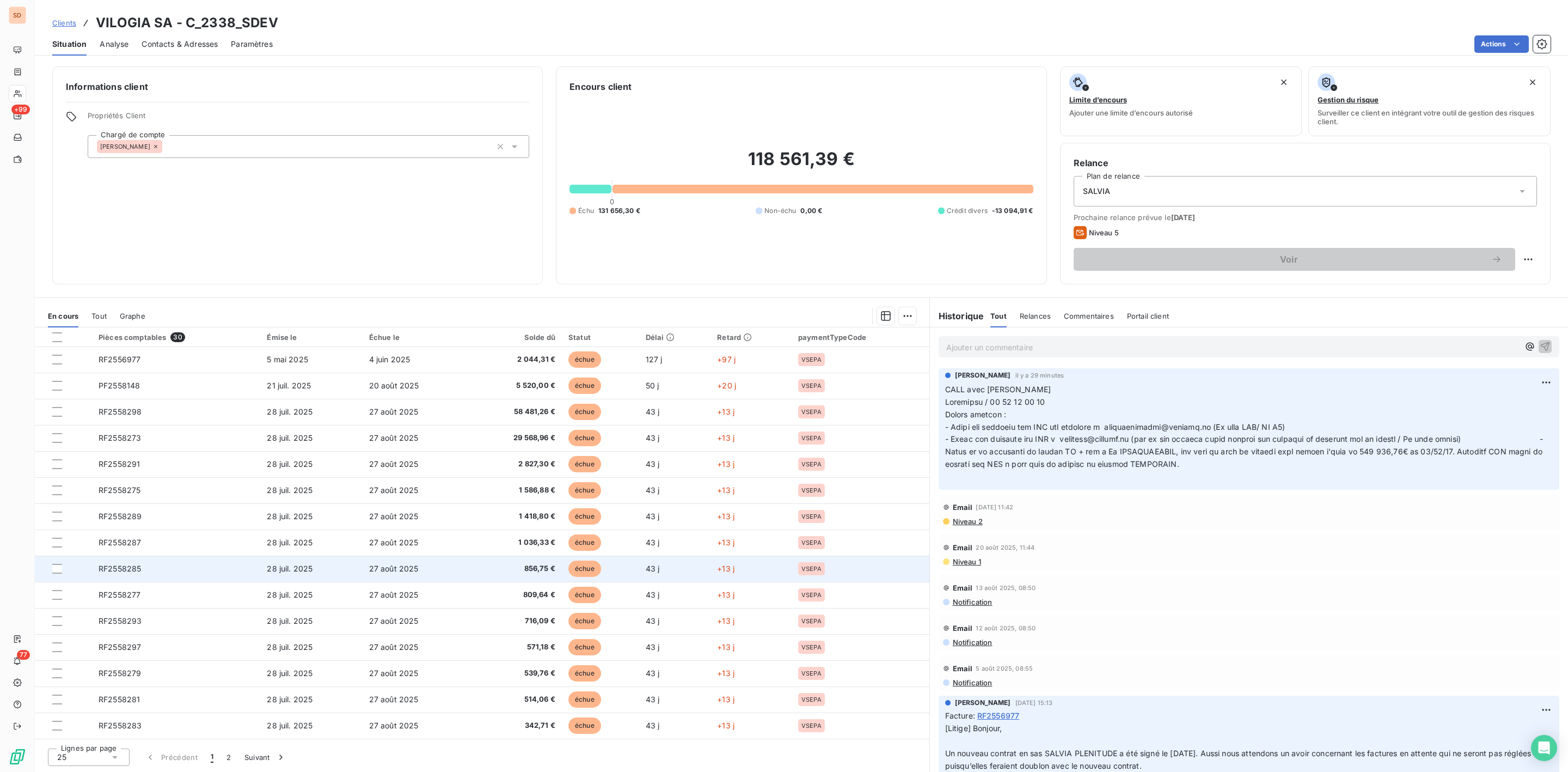
click at [138, 572] on span "RF2558285" at bounding box center [120, 568] width 43 height 10
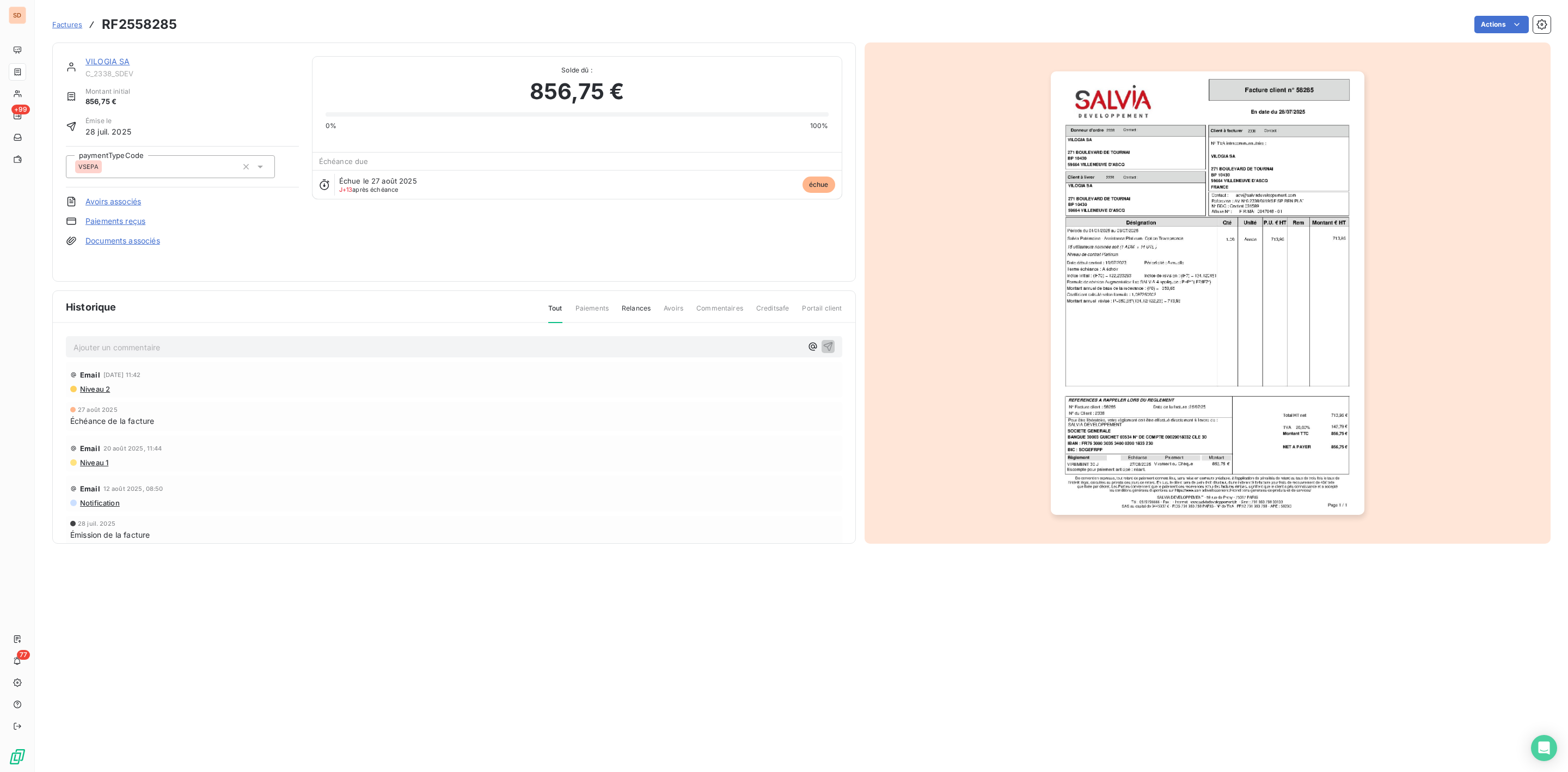
click at [1174, 336] on img "button" at bounding box center [1207, 293] width 313 height 443
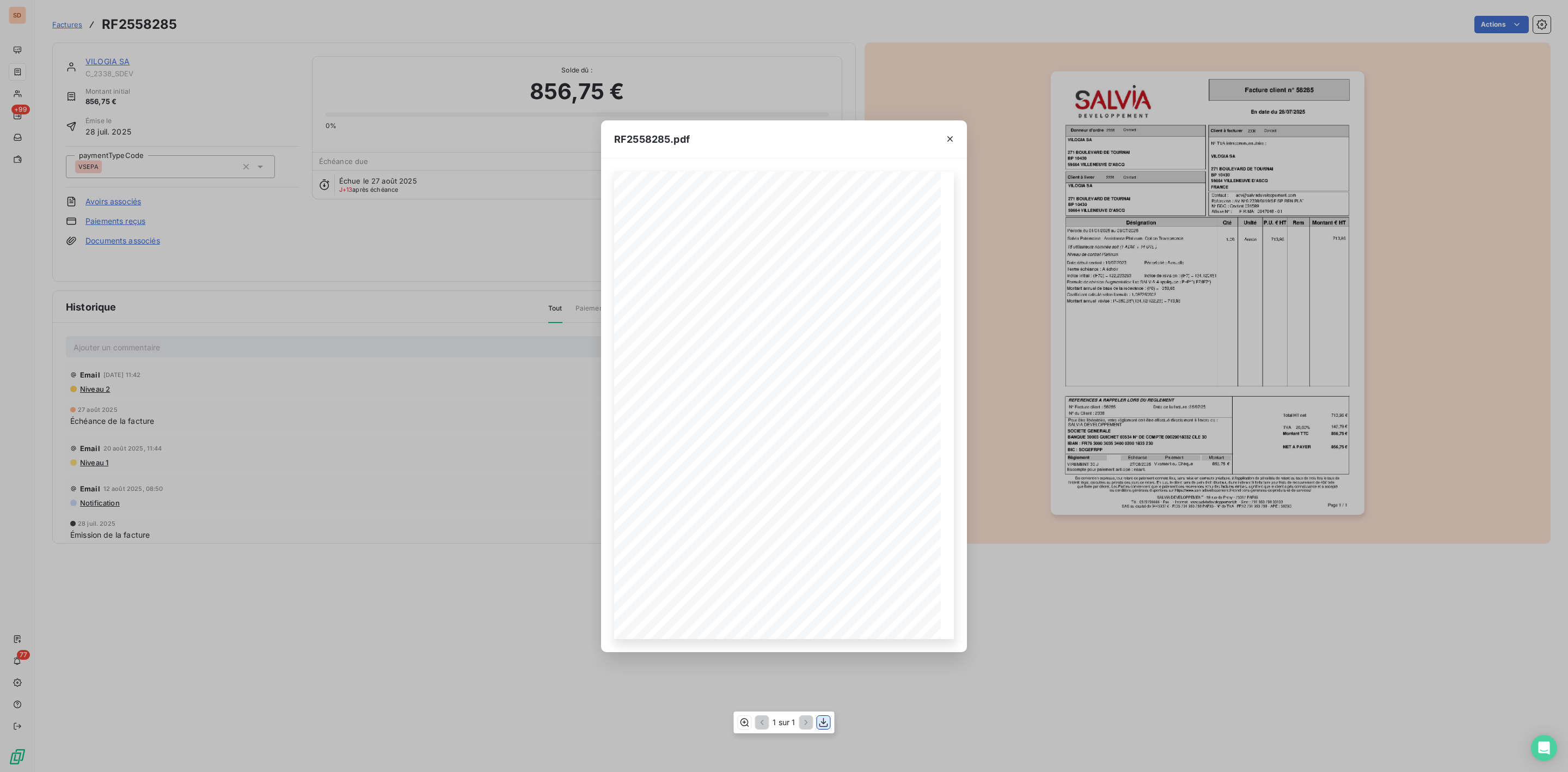
click at [829, 723] on icon "button" at bounding box center [823, 722] width 11 height 11
drag, startPoint x: 951, startPoint y: 138, endPoint x: 898, endPoint y: 137, distance: 53.0
click at [951, 138] on icon "button" at bounding box center [950, 138] width 5 height 5
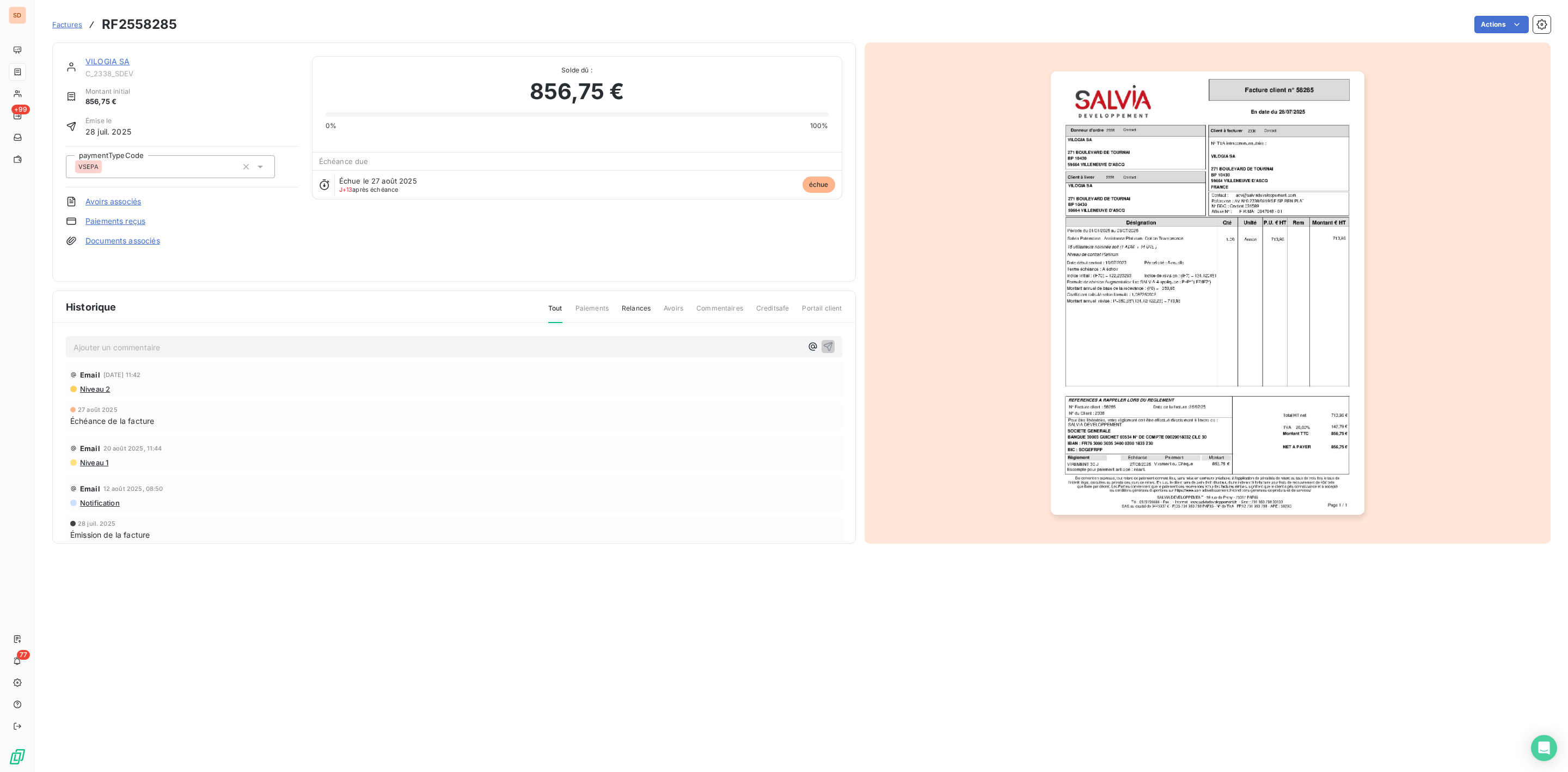
click at [106, 55] on div "VILOGIA SA C_2338_SDEV Montant initial 856,75 € Émise le 28 juil. 2025 paymentT…" at bounding box center [454, 162] width 803 height 239
click at [113, 64] on link "VILOGIA SA" at bounding box center [107, 61] width 45 height 10
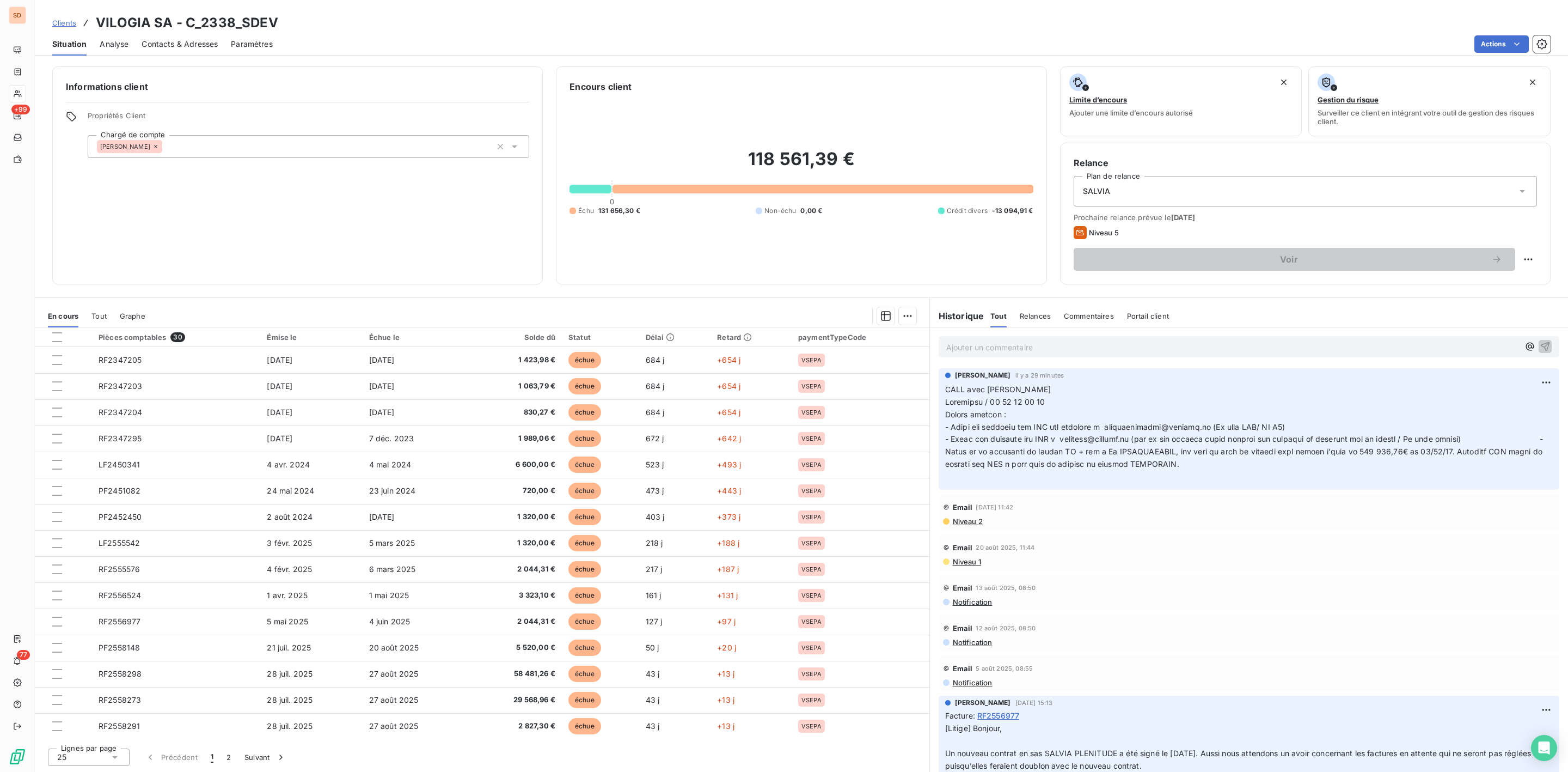
scroll to position [262, 0]
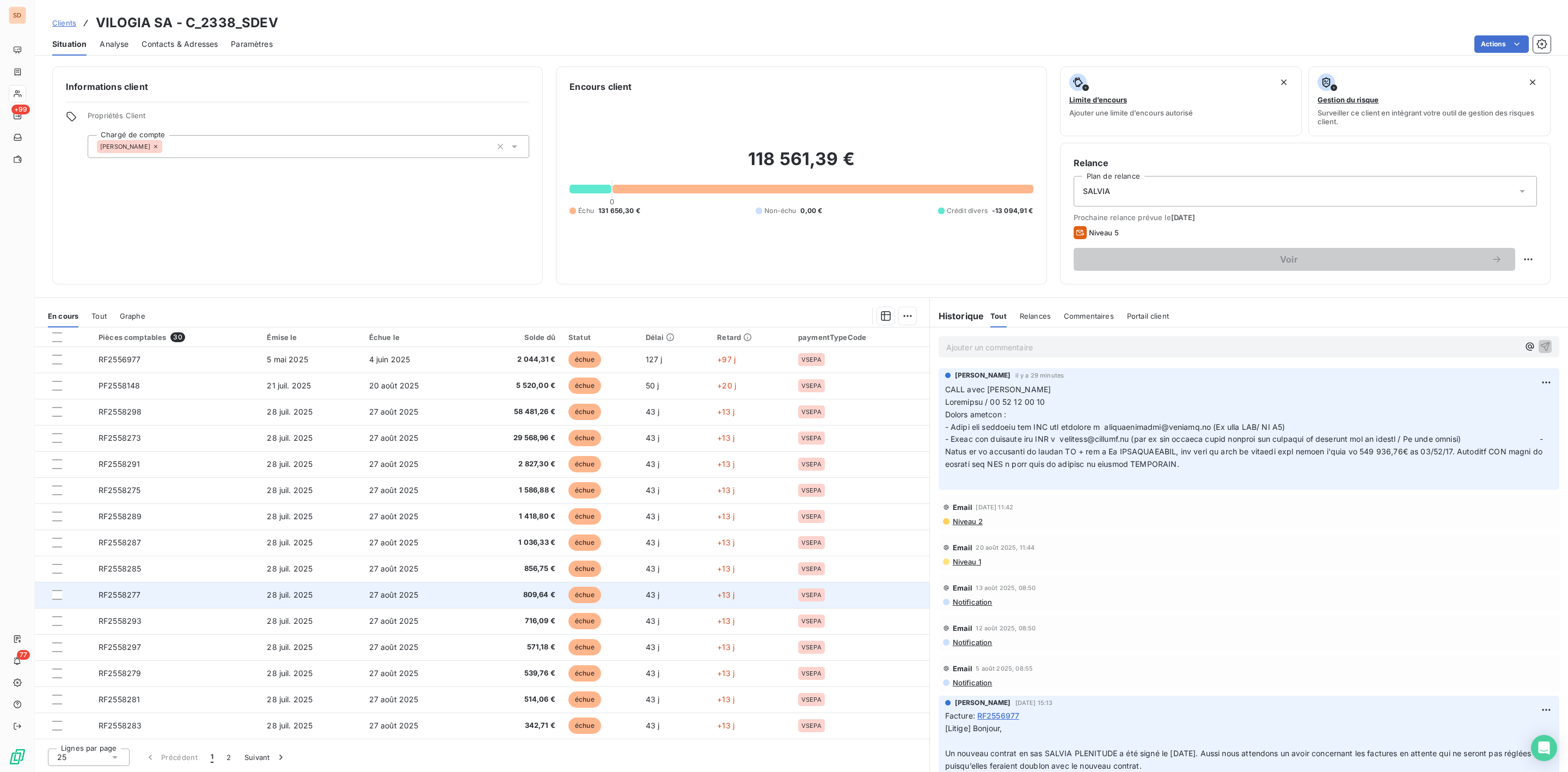
click at [139, 596] on span "RF2558277" at bounding box center [119, 594] width 42 height 10
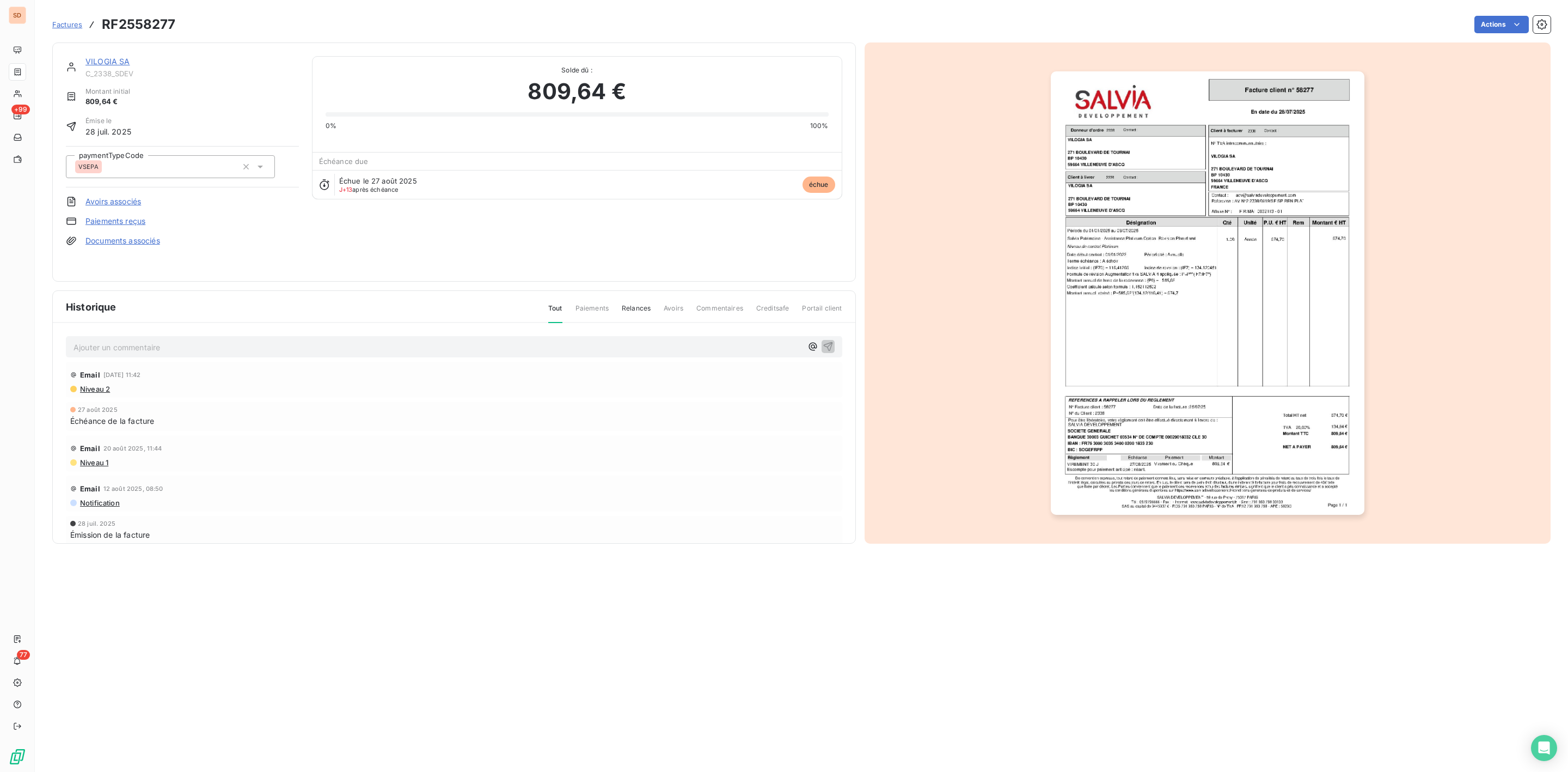
click at [1175, 332] on img "button" at bounding box center [1207, 293] width 313 height 443
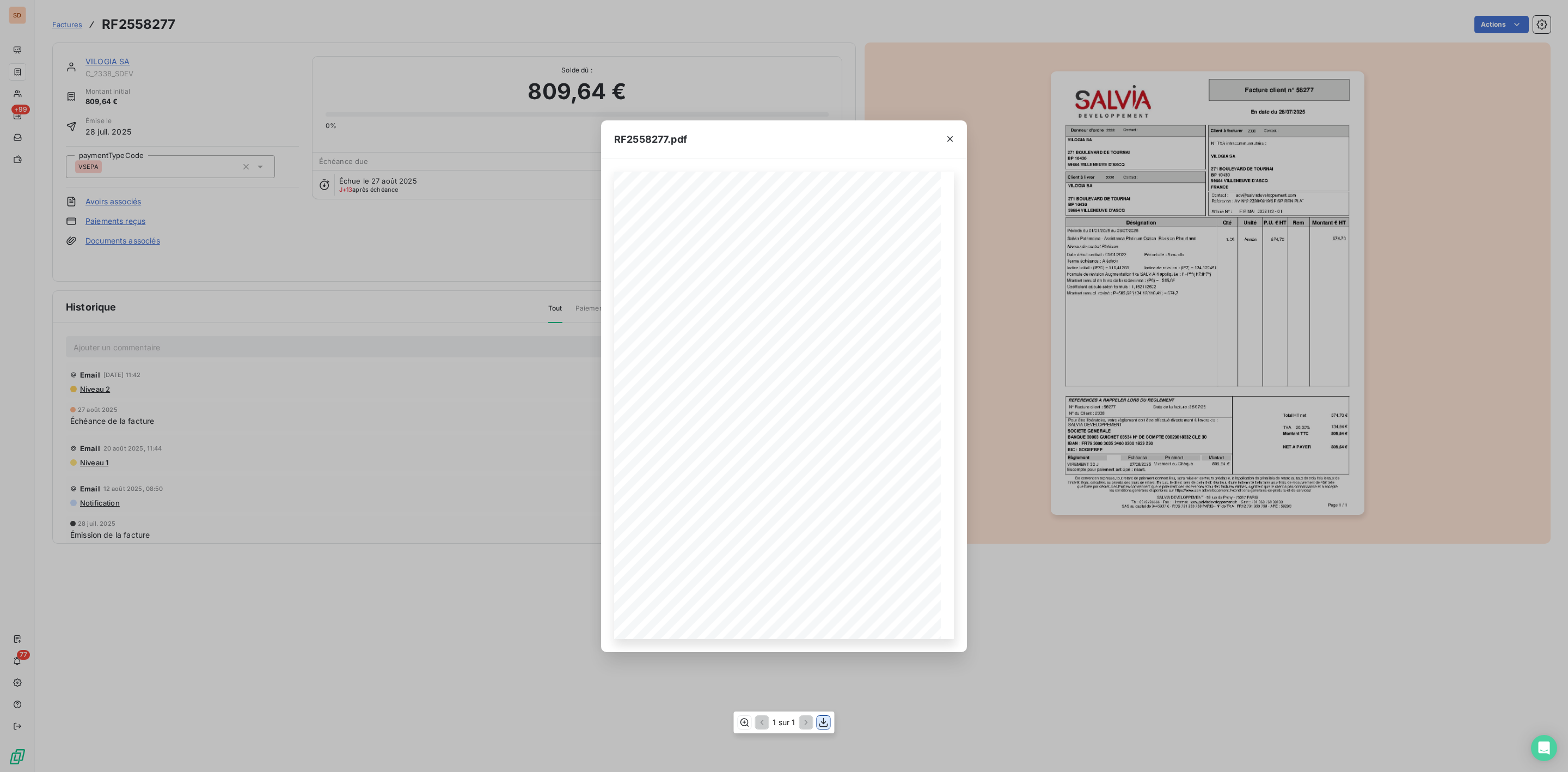
click at [818, 723] on icon "button" at bounding box center [823, 722] width 11 height 11
drag, startPoint x: 949, startPoint y: 135, endPoint x: 889, endPoint y: 128, distance: 60.4
click at [949, 135] on icon "button" at bounding box center [950, 138] width 11 height 11
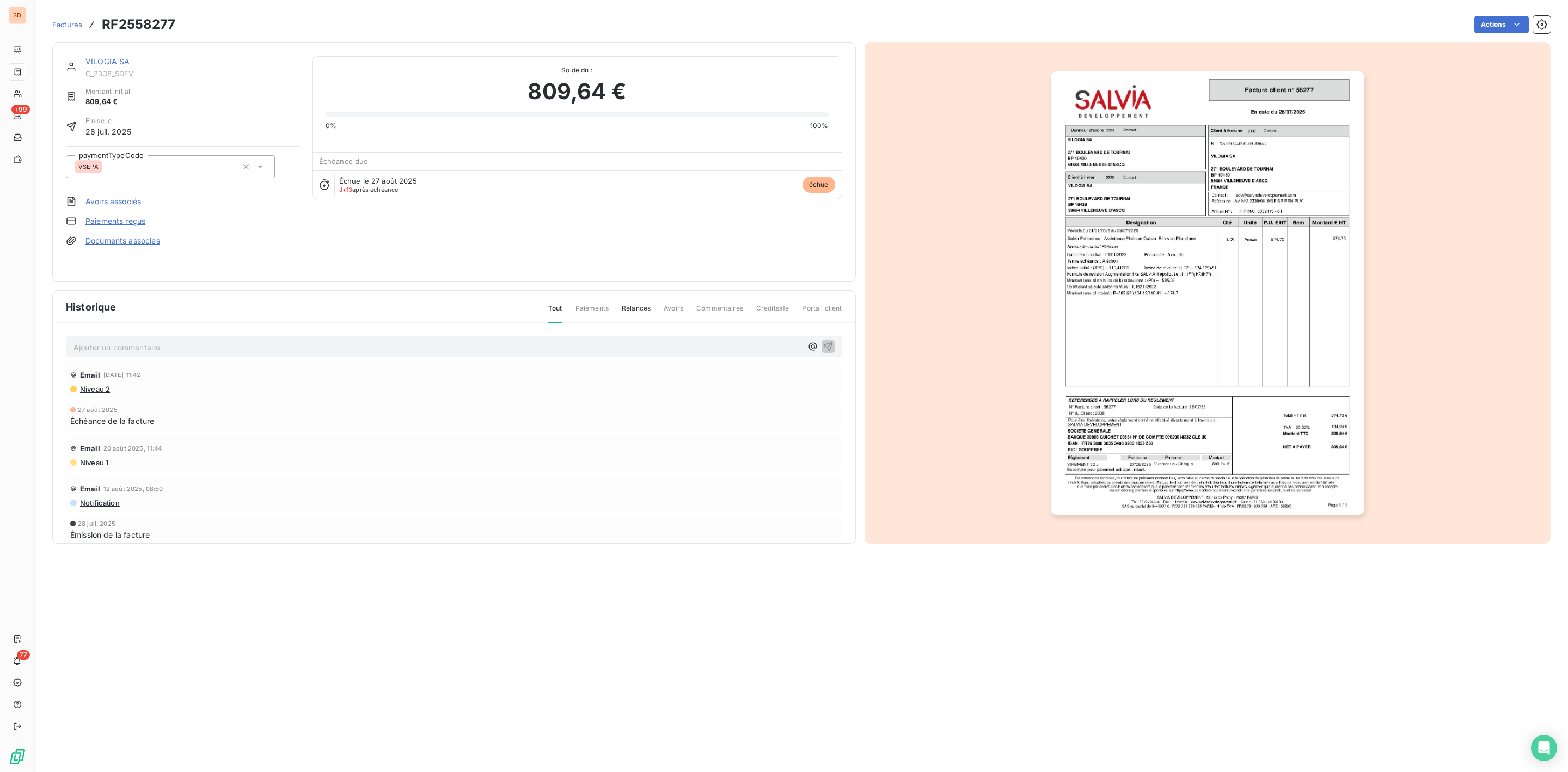
drag, startPoint x: 103, startPoint y: 61, endPoint x: 110, endPoint y: 62, distance: 7.1
click at [104, 61] on link "VILOGIA SA" at bounding box center [107, 61] width 45 height 10
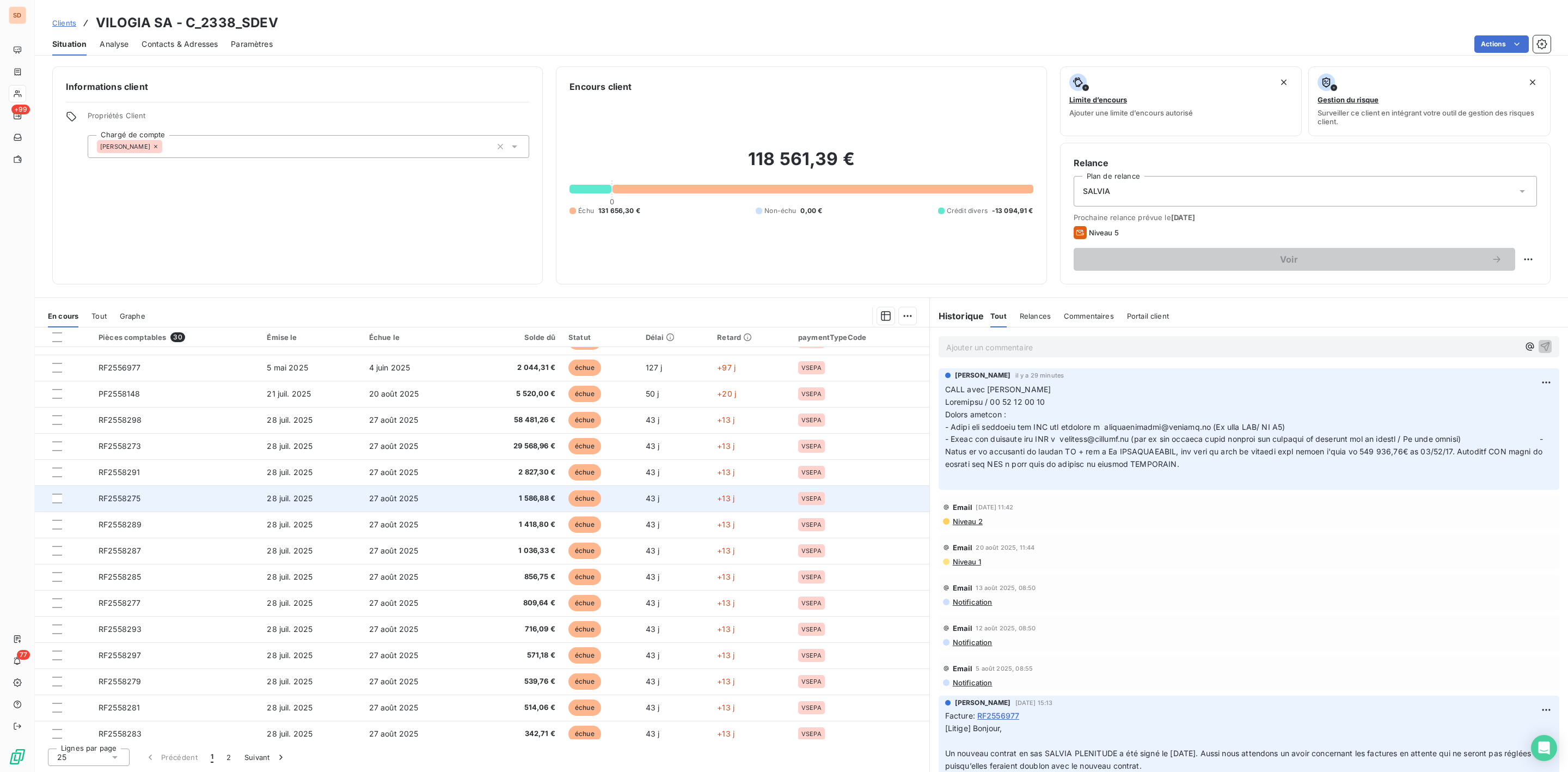
scroll to position [262, 0]
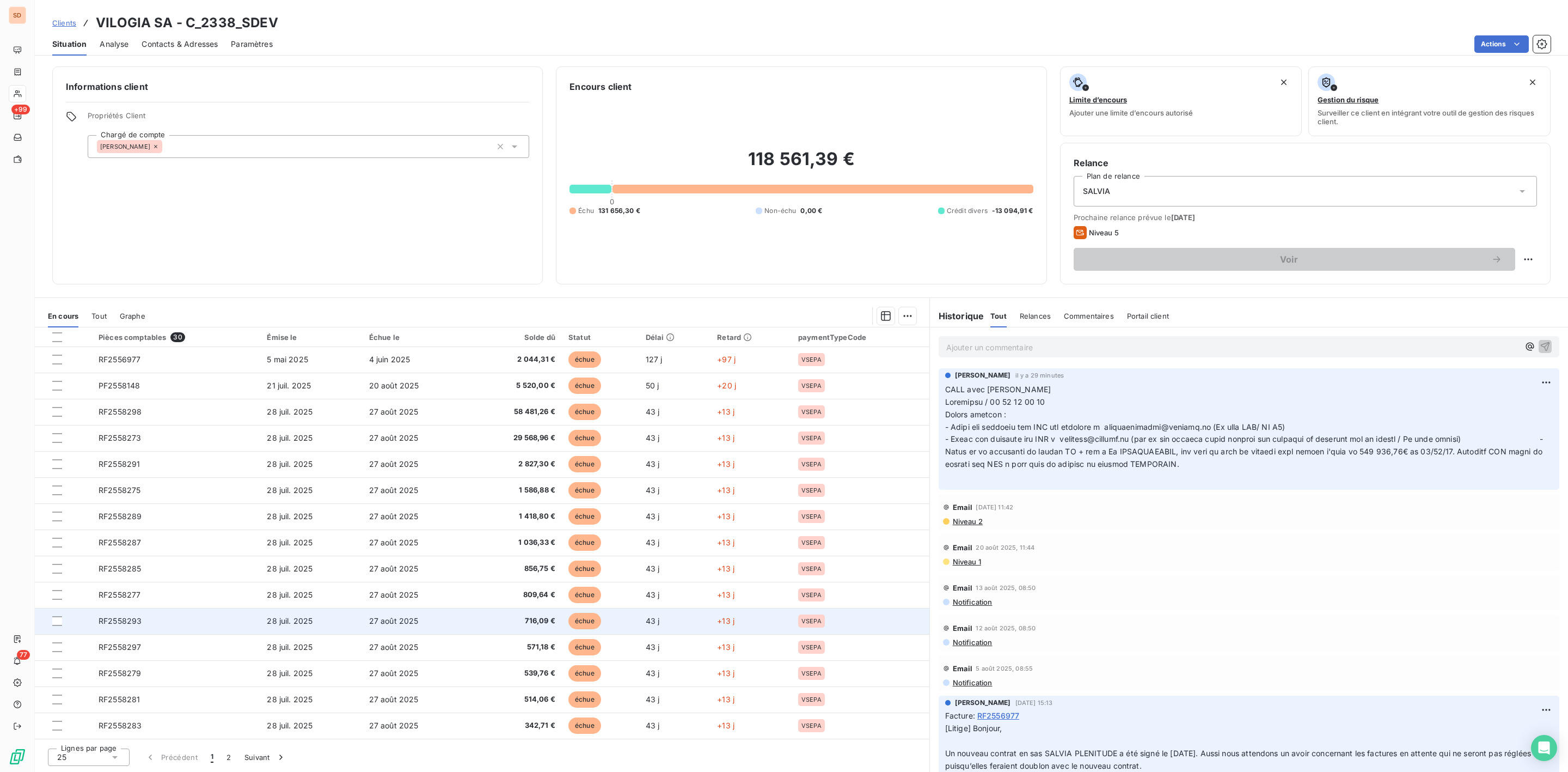
click at [136, 616] on td "RF2558293" at bounding box center [176, 621] width 168 height 26
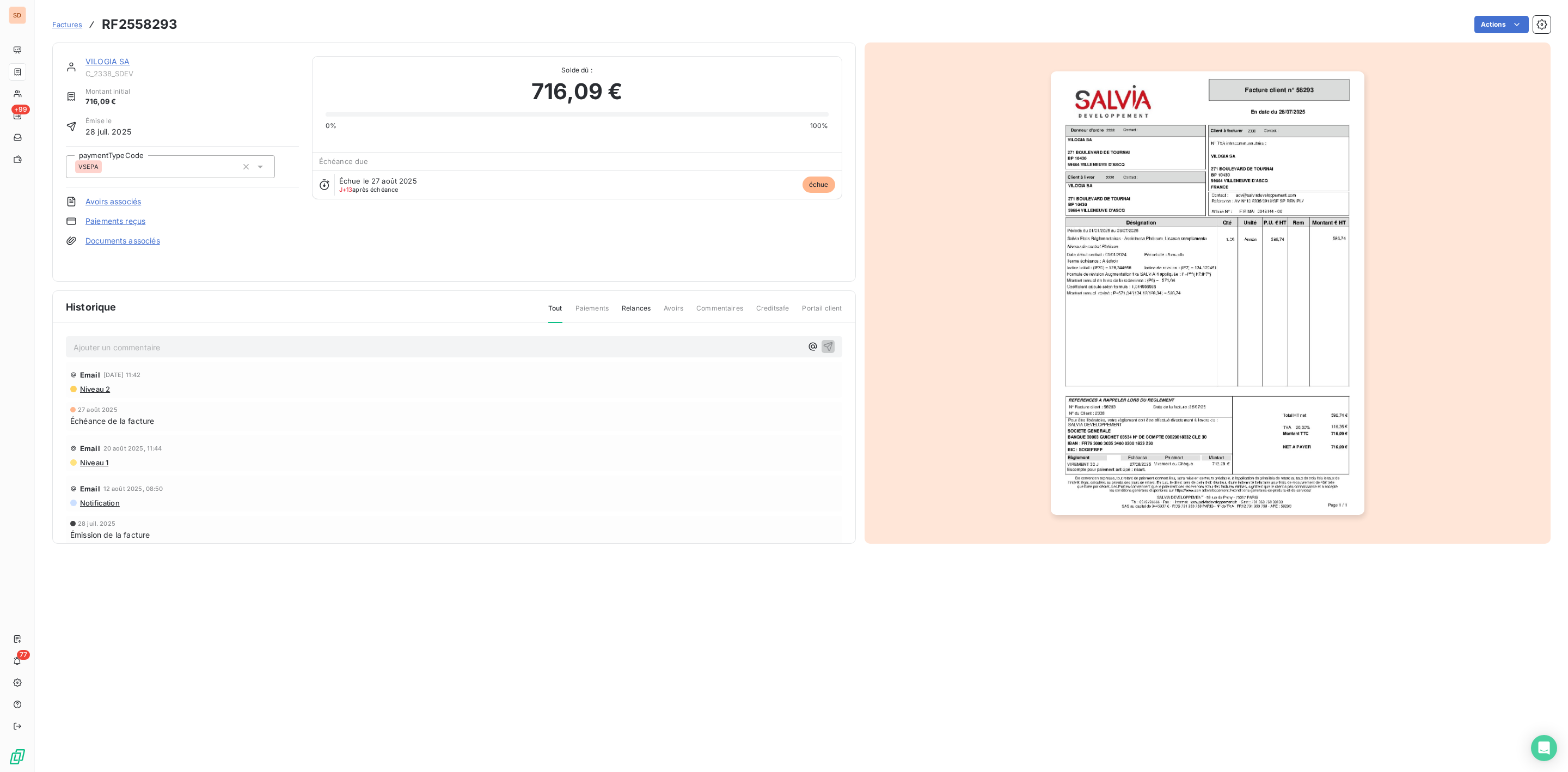
click at [1185, 265] on img "button" at bounding box center [1207, 293] width 313 height 443
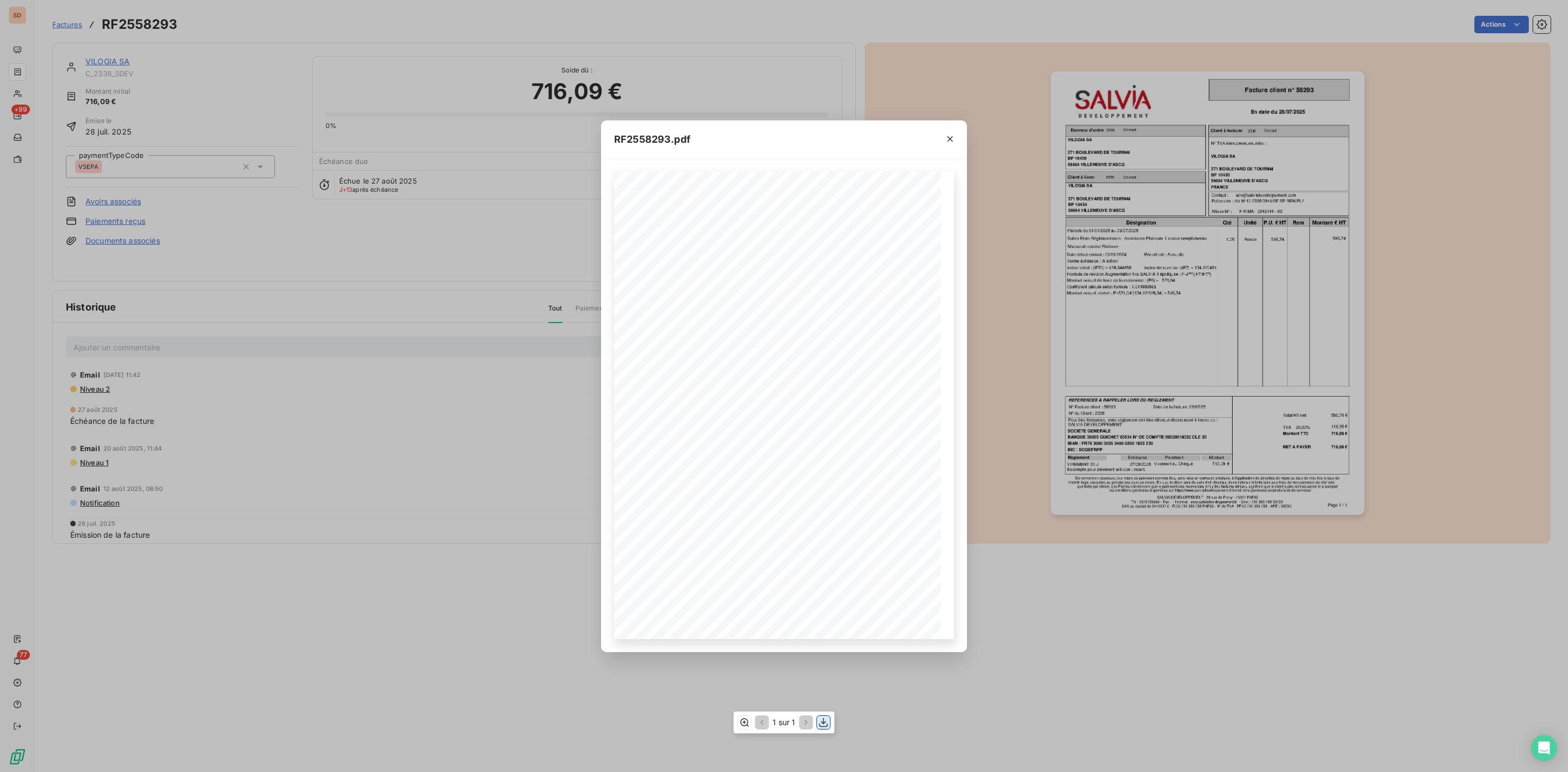
click at [818, 720] on icon "button" at bounding box center [823, 722] width 11 height 11
click at [951, 135] on icon "button" at bounding box center [950, 138] width 11 height 11
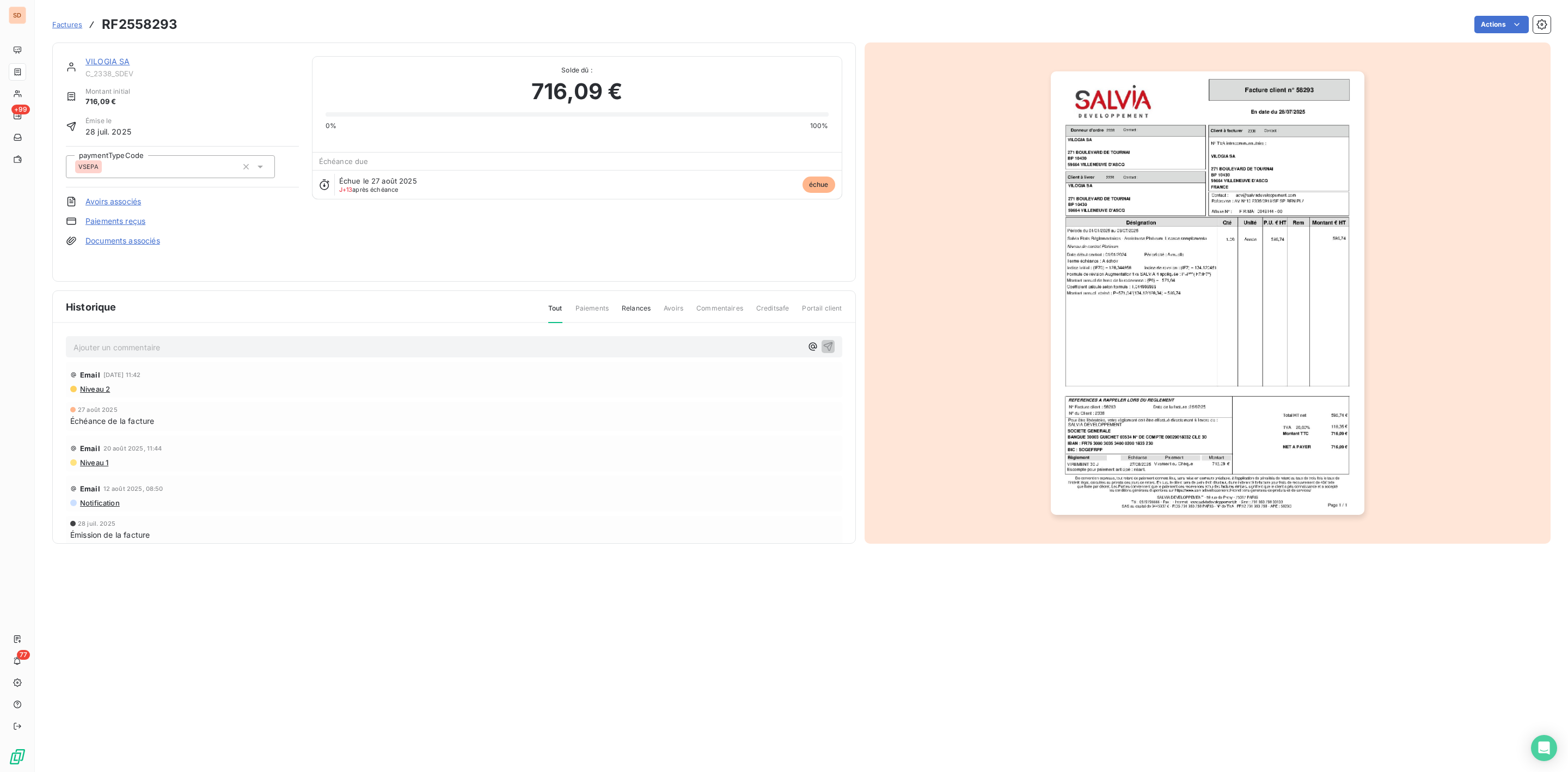
click at [114, 57] on link "VILOGIA SA" at bounding box center [107, 61] width 45 height 10
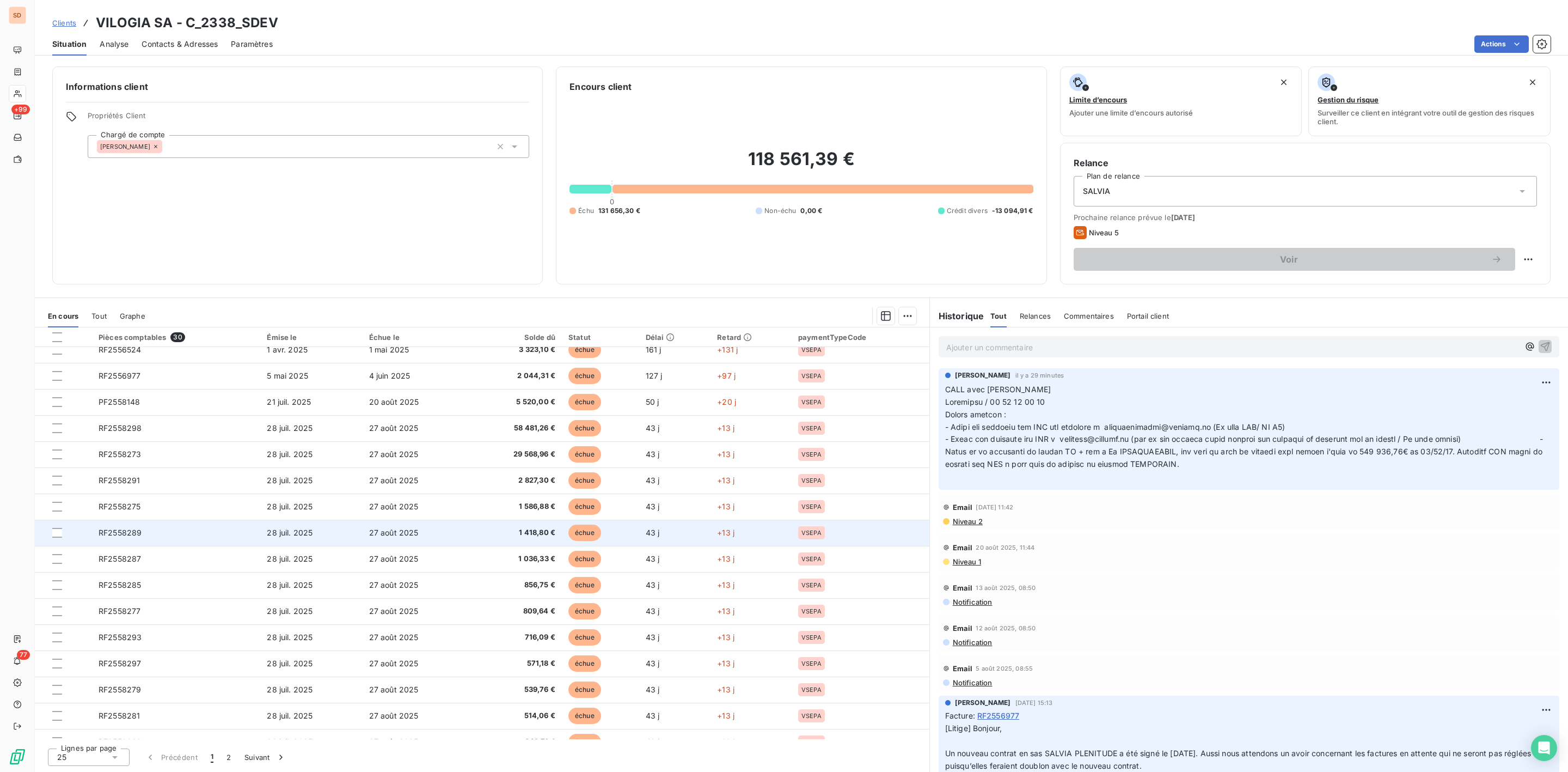
scroll to position [262, 0]
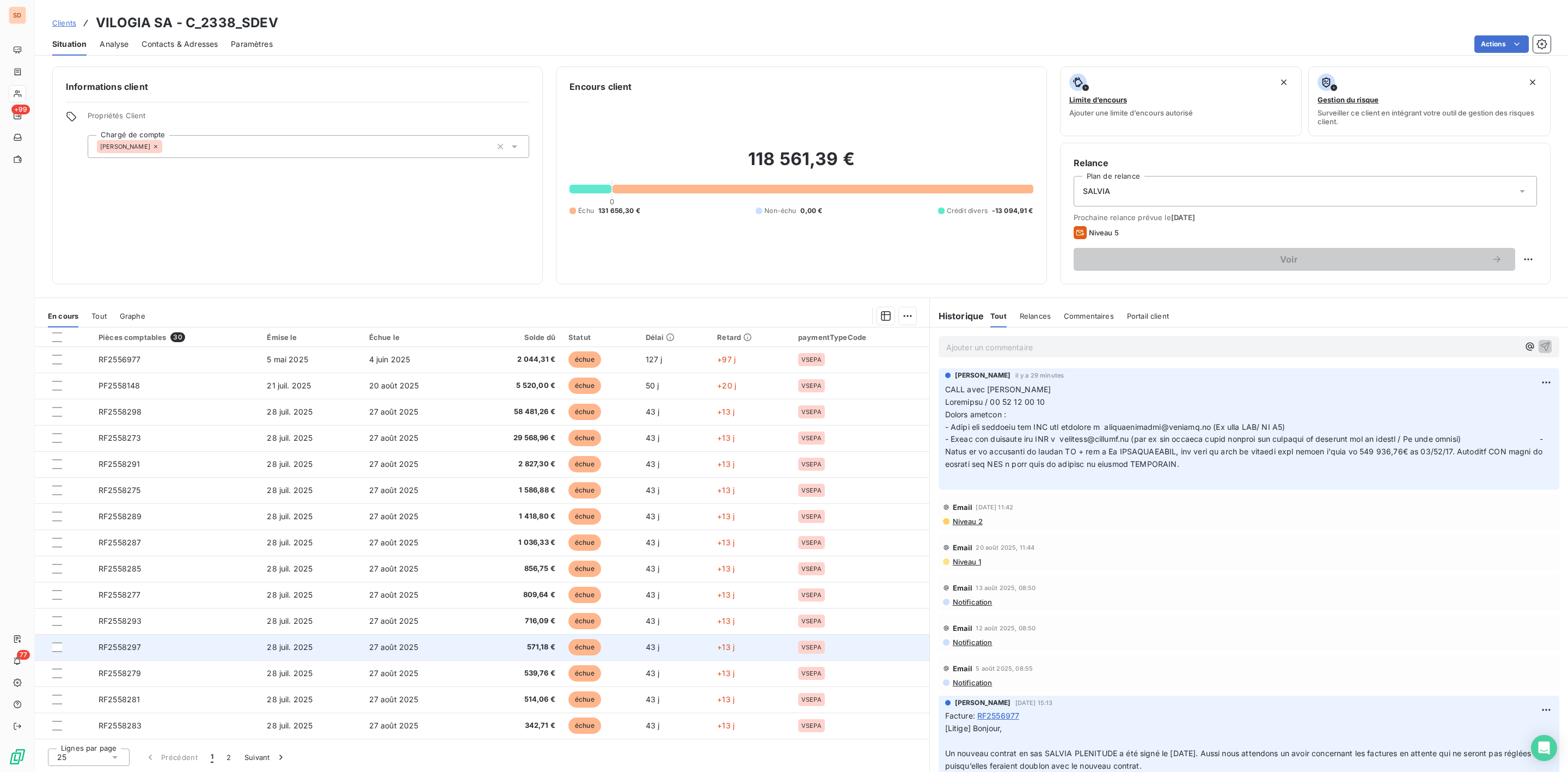
click at [128, 648] on span "RF2558297" at bounding box center [120, 646] width 43 height 10
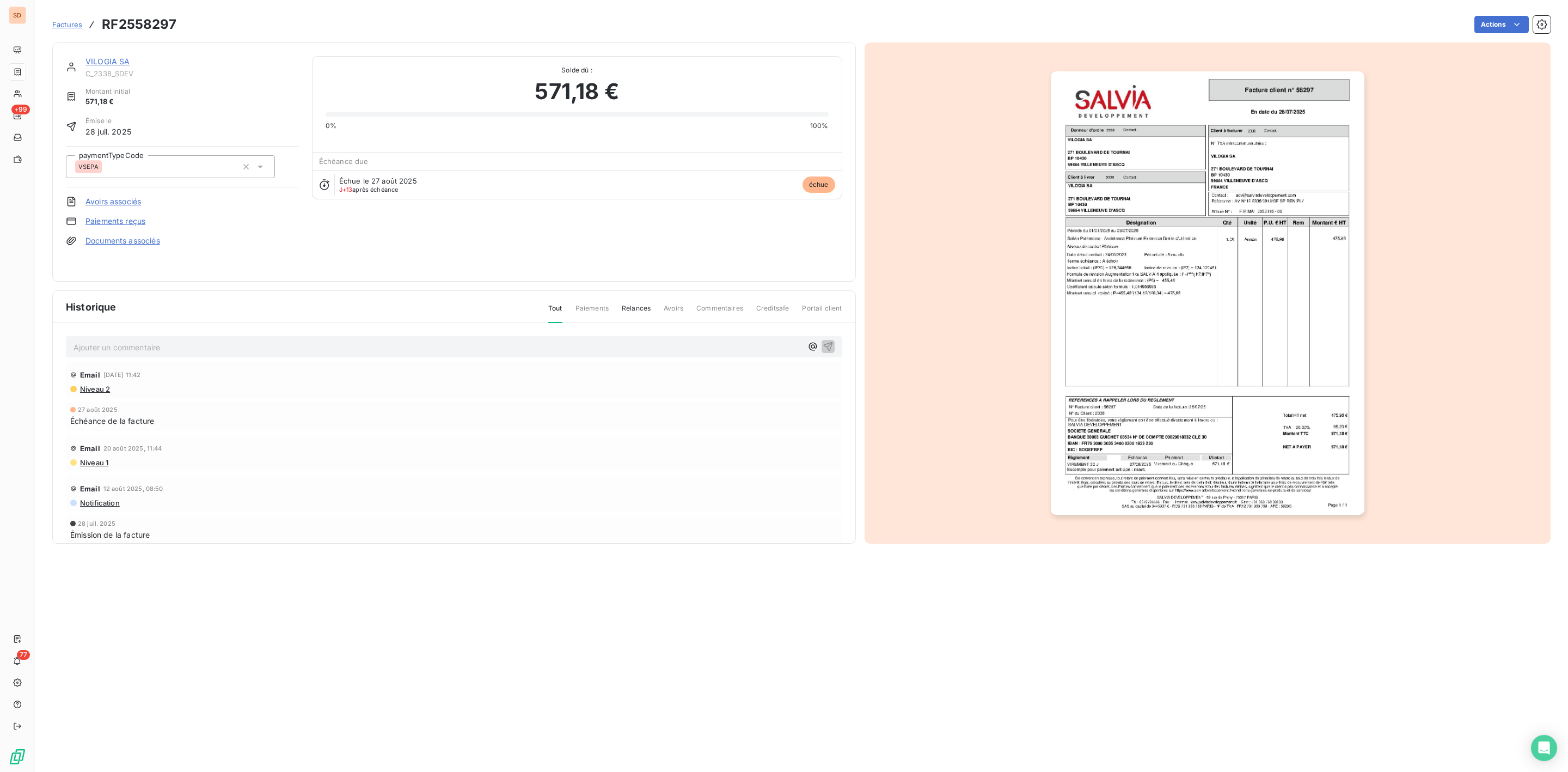
click at [1165, 335] on img "button" at bounding box center [1207, 293] width 313 height 443
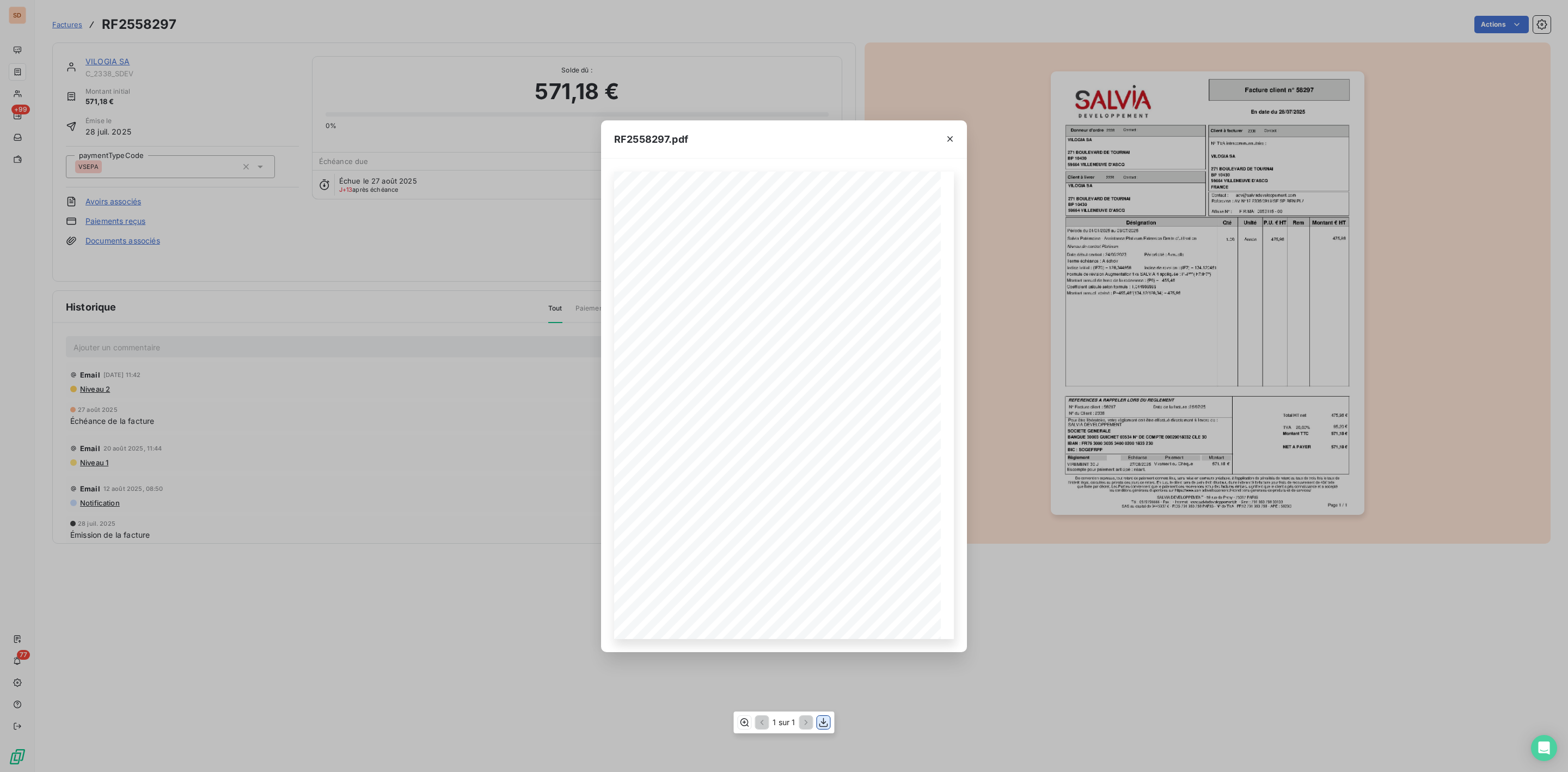
click at [825, 723] on icon "button" at bounding box center [823, 722] width 11 height 11
click at [945, 141] on icon "button" at bounding box center [950, 138] width 11 height 11
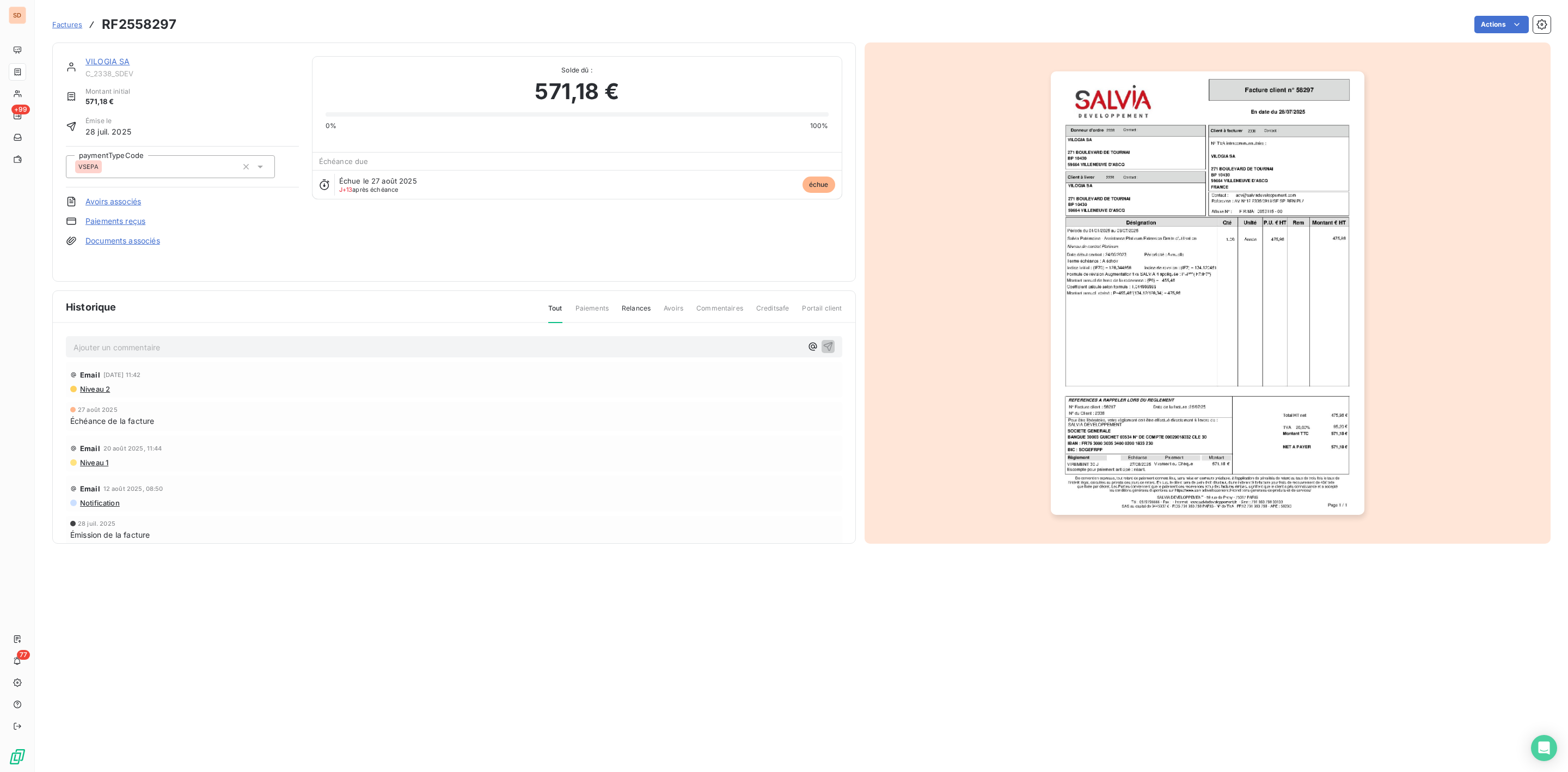
click at [102, 61] on link "VILOGIA SA" at bounding box center [107, 61] width 45 height 10
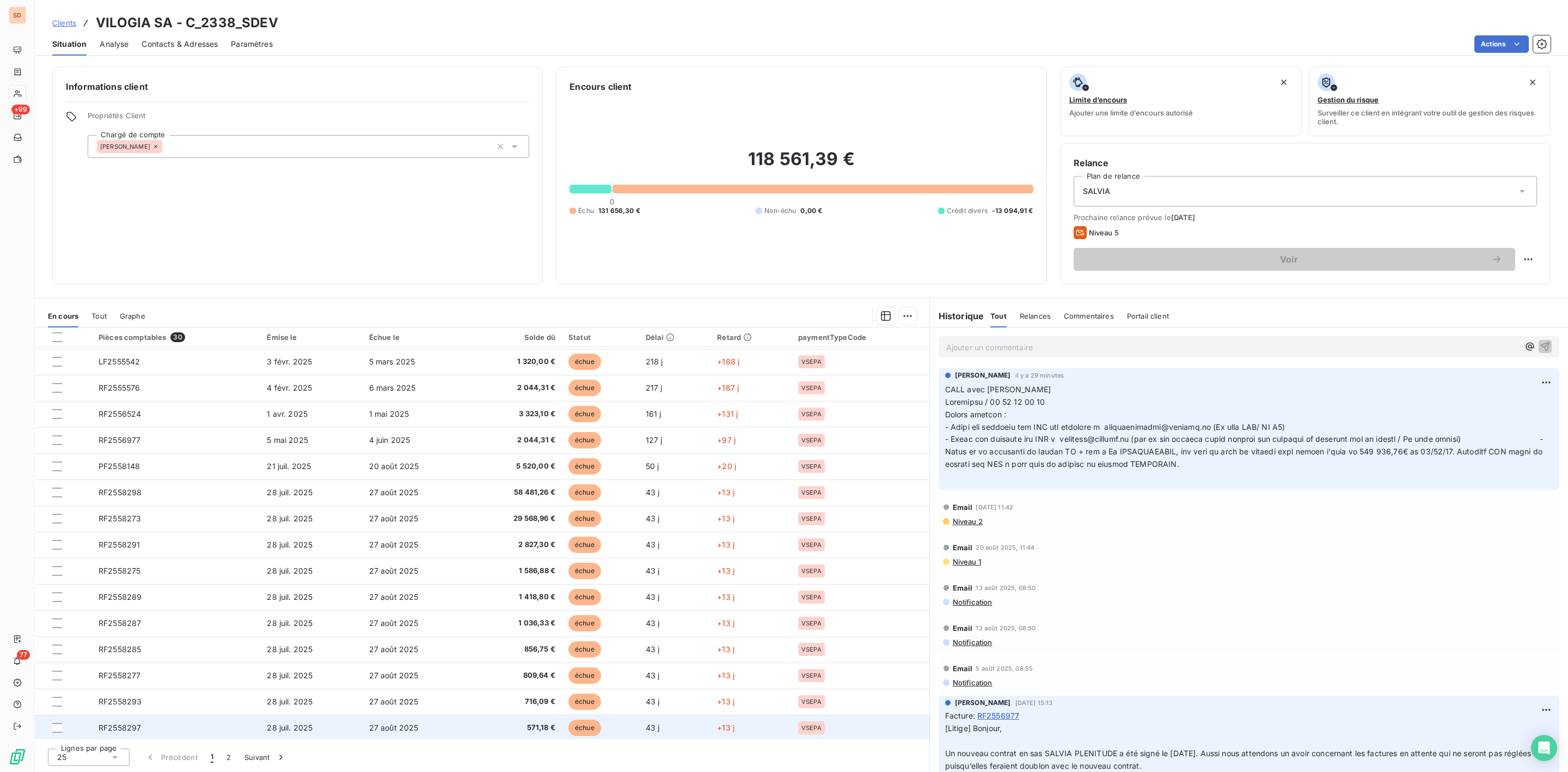
scroll to position [262, 0]
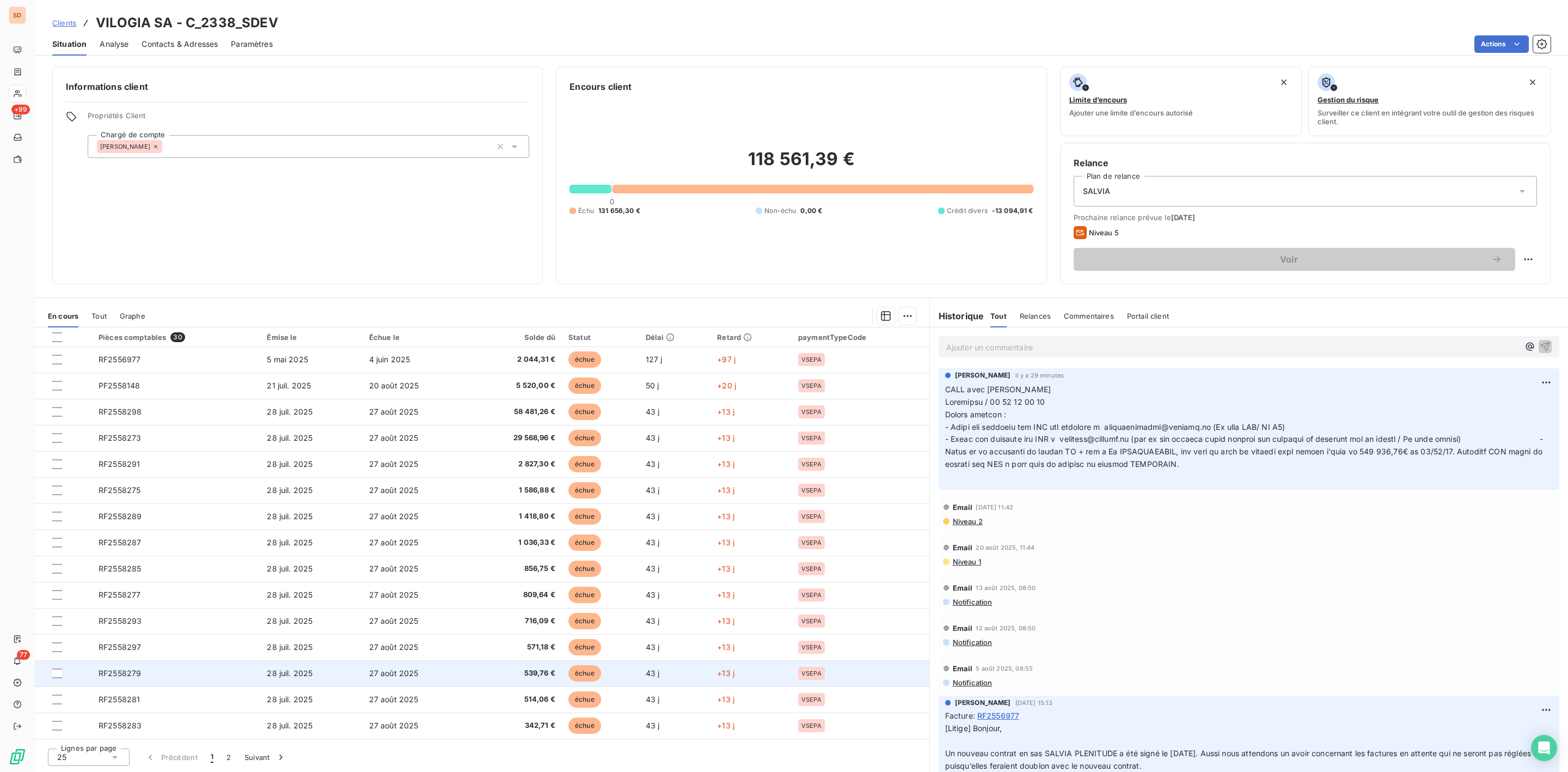
click at [138, 672] on span "RF2558279" at bounding box center [120, 673] width 43 height 10
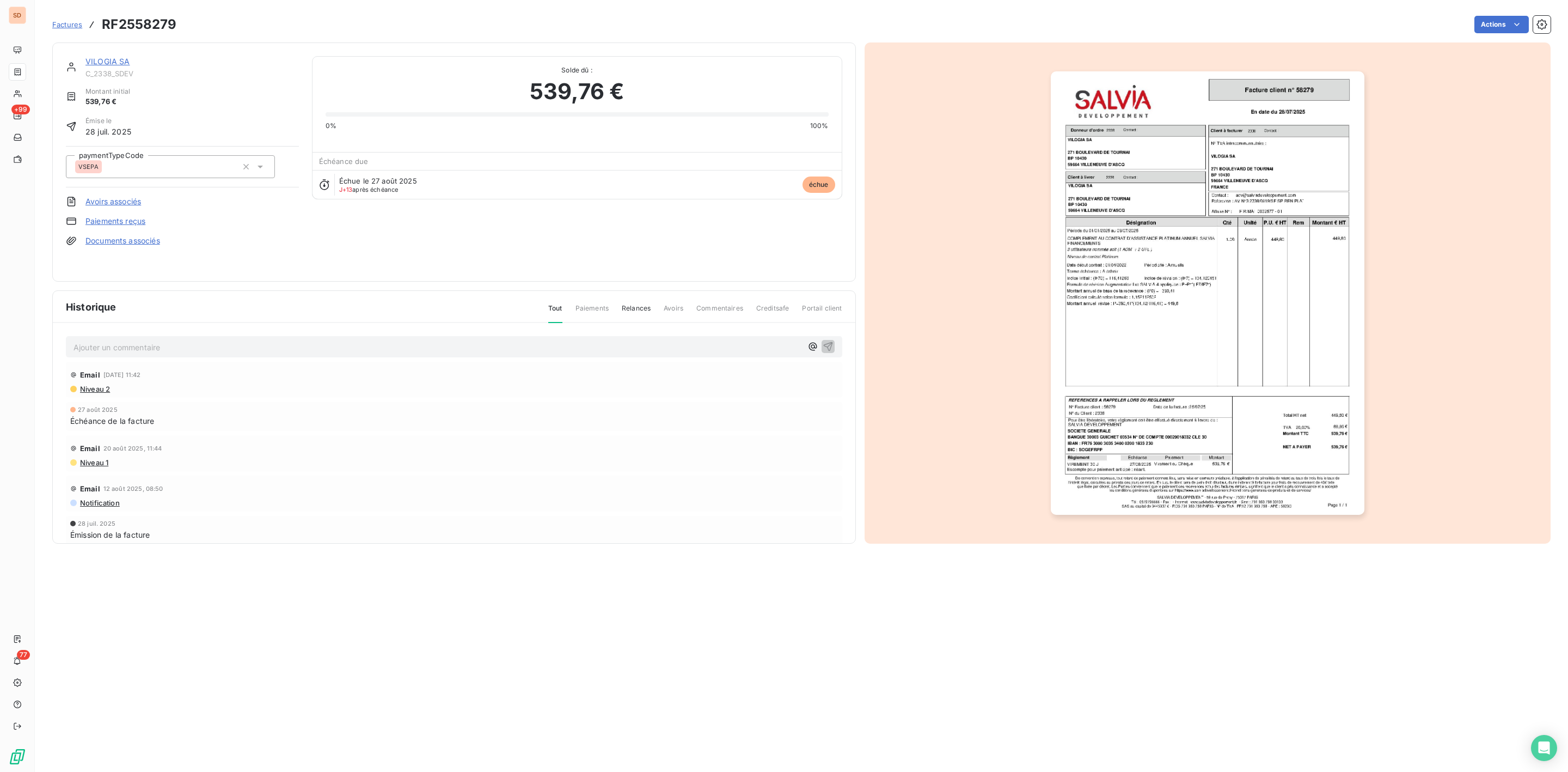
click at [1167, 327] on img "button" at bounding box center [1207, 293] width 313 height 443
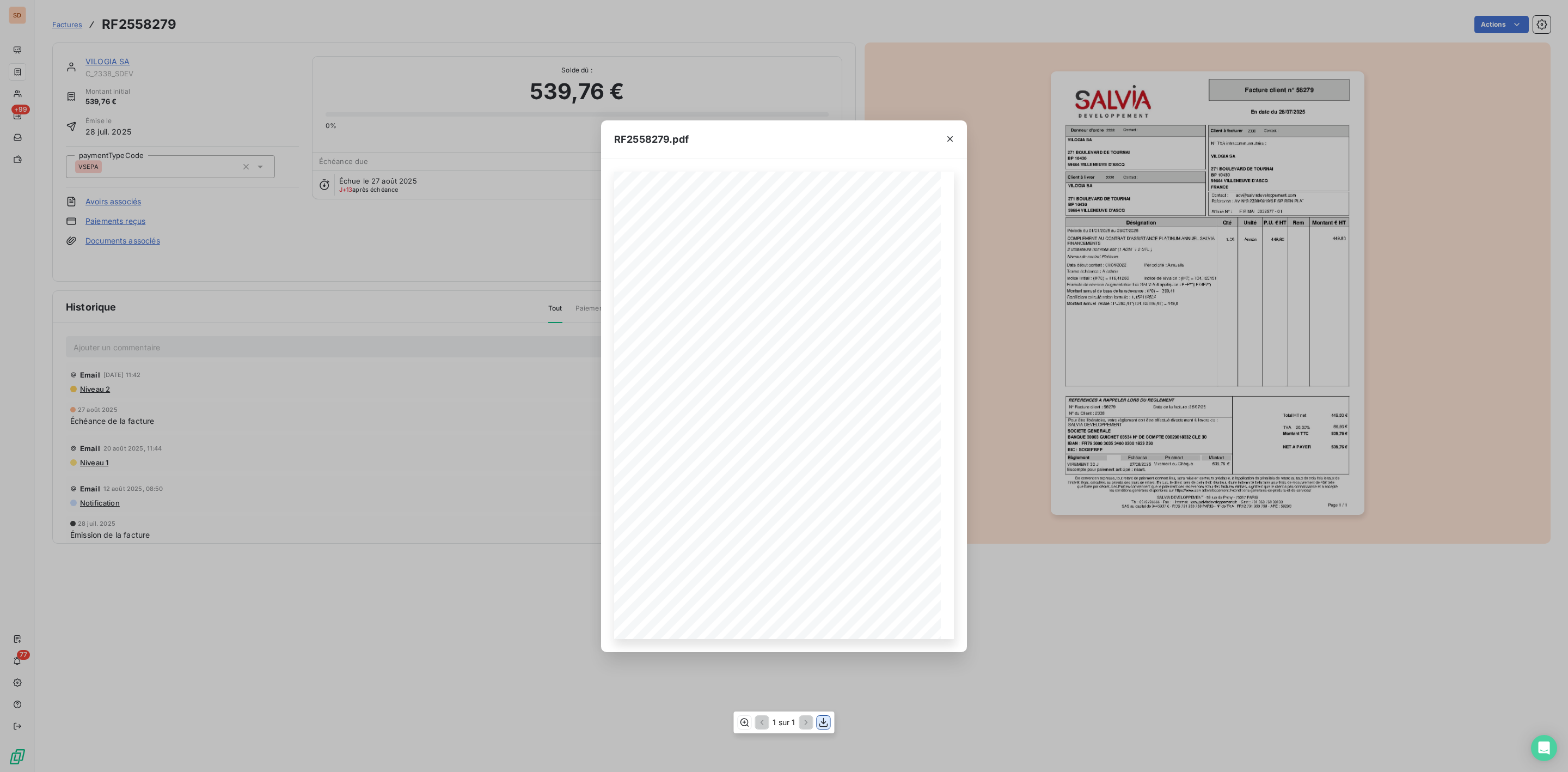
click at [825, 726] on icon "button" at bounding box center [824, 722] width 9 height 10
click at [946, 139] on icon "button" at bounding box center [950, 138] width 11 height 11
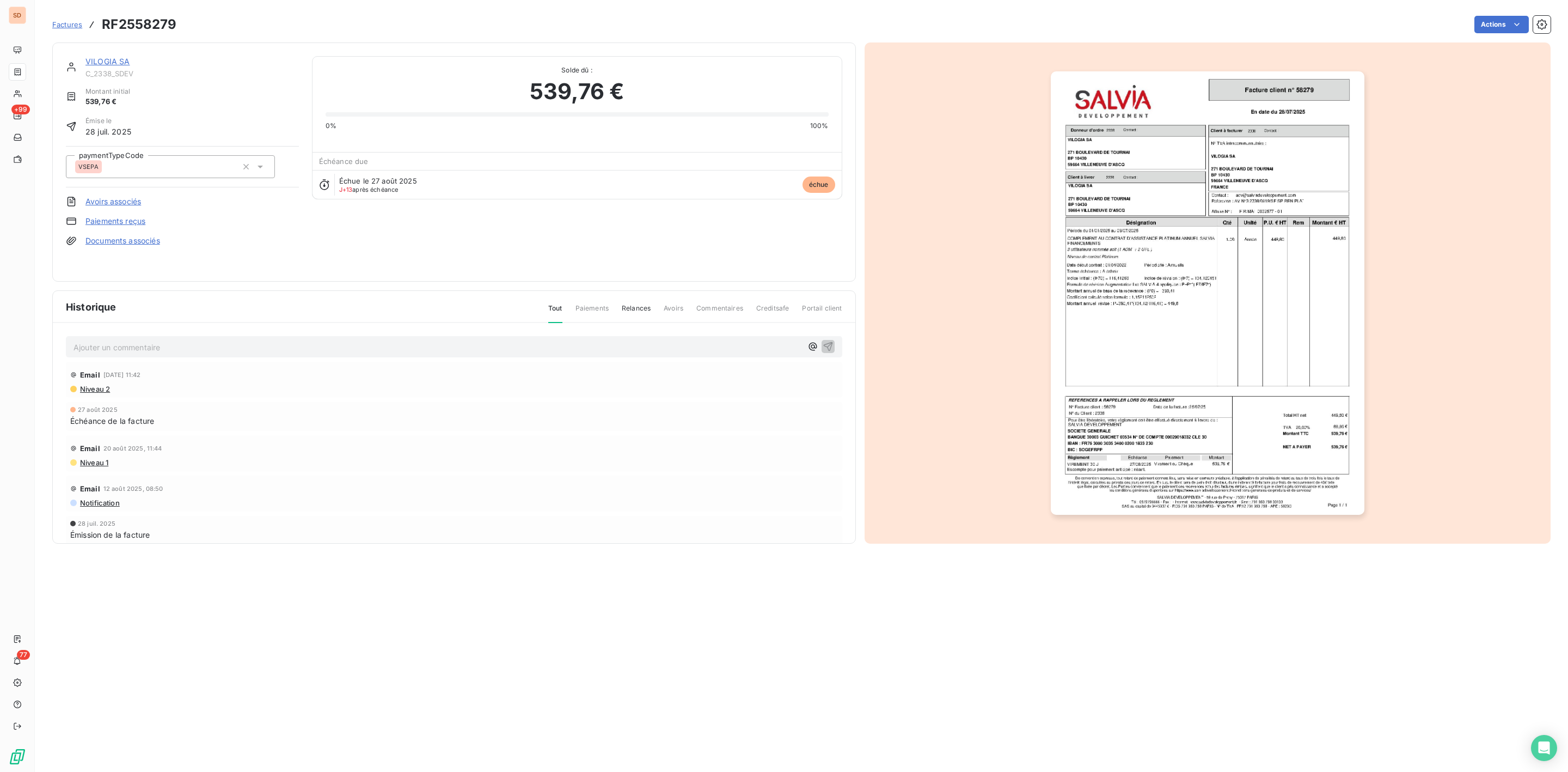
click at [116, 59] on link "VILOGIA SA" at bounding box center [107, 61] width 45 height 10
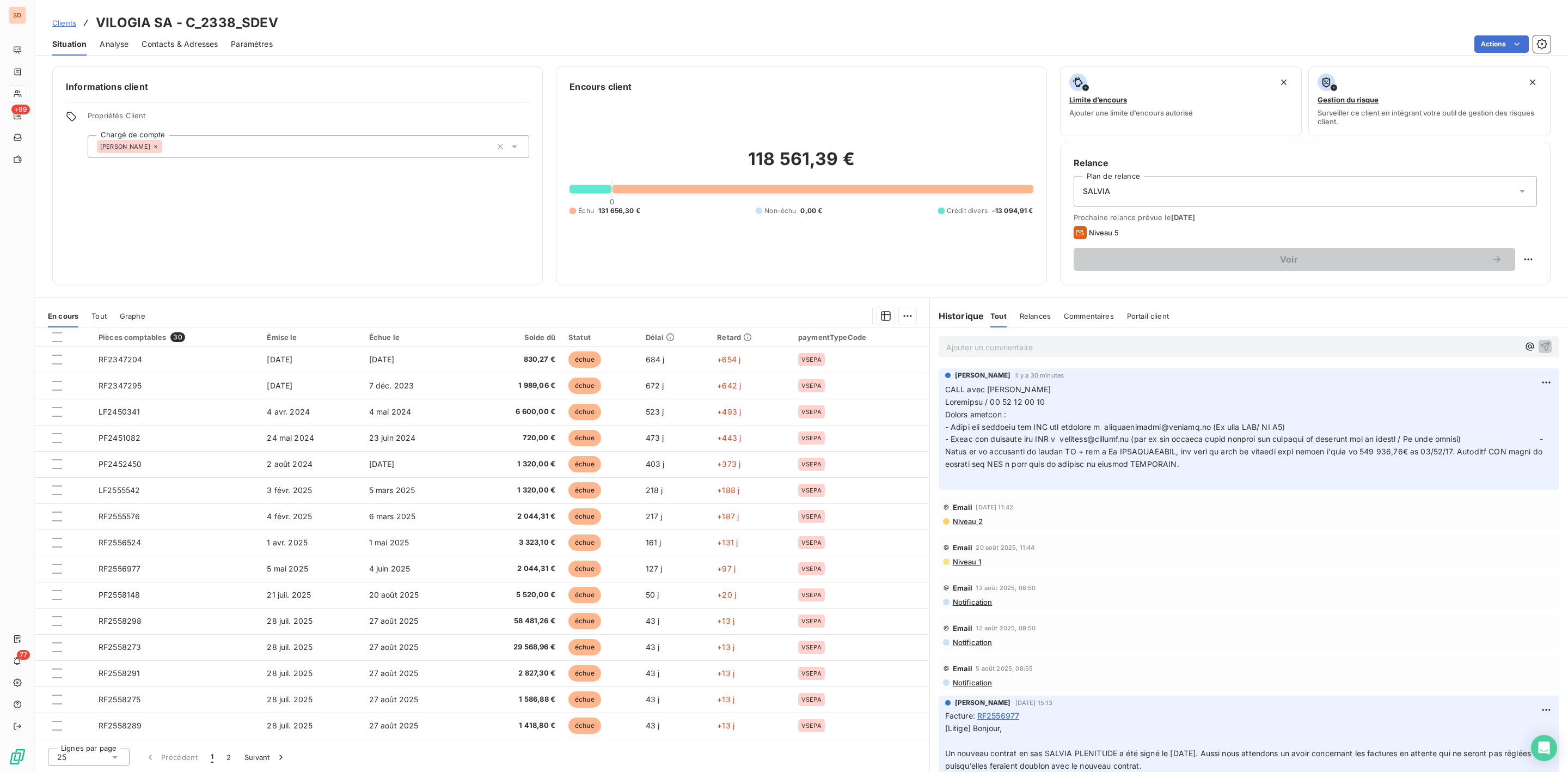
scroll to position [262, 0]
click at [143, 700] on td "RF2558281" at bounding box center [176, 699] width 168 height 26
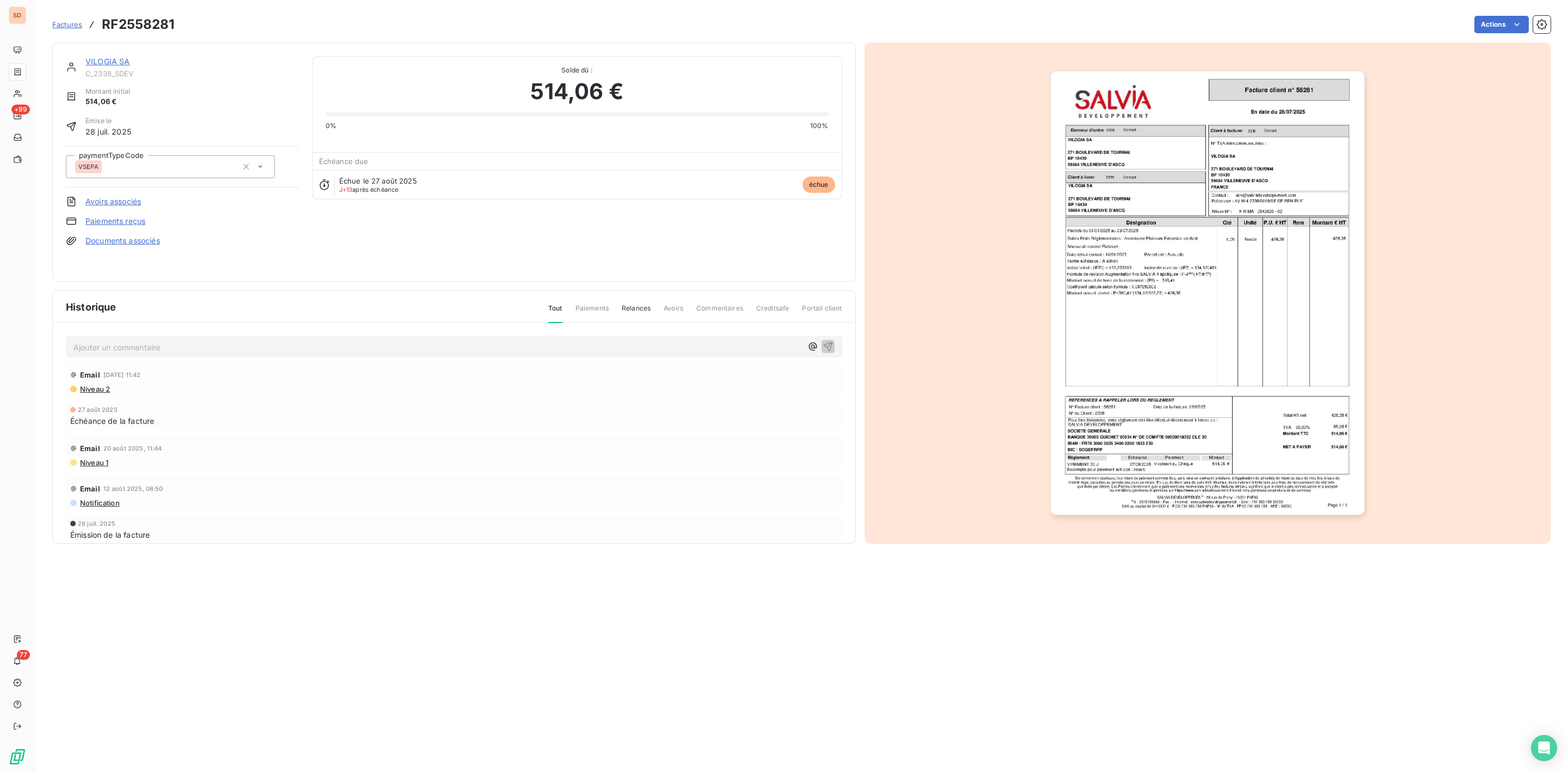
click at [1144, 351] on img "button" at bounding box center [1207, 293] width 313 height 443
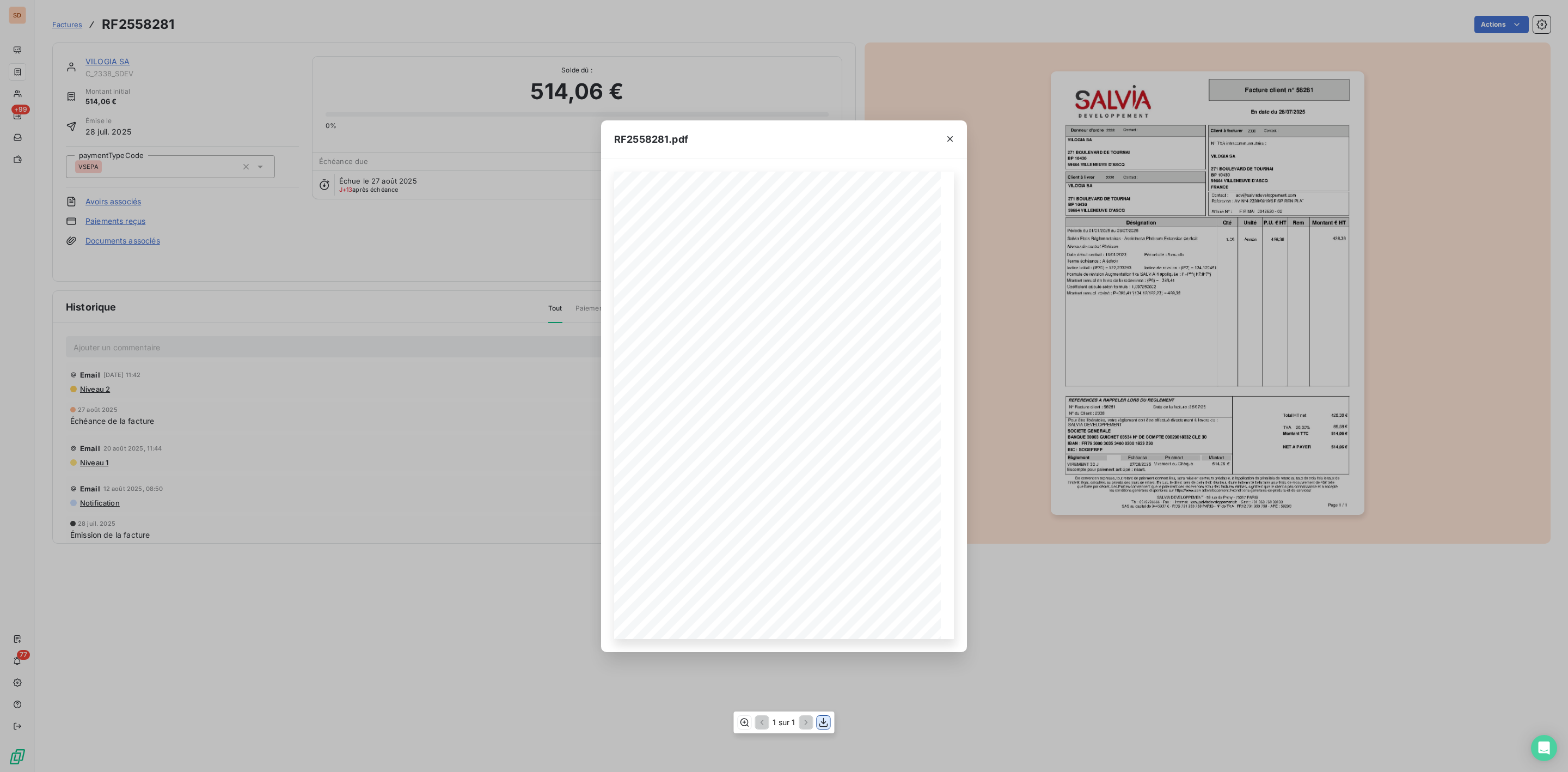
click at [819, 723] on icon "button" at bounding box center [823, 722] width 11 height 11
click at [943, 141] on button "button" at bounding box center [950, 139] width 18 height 18
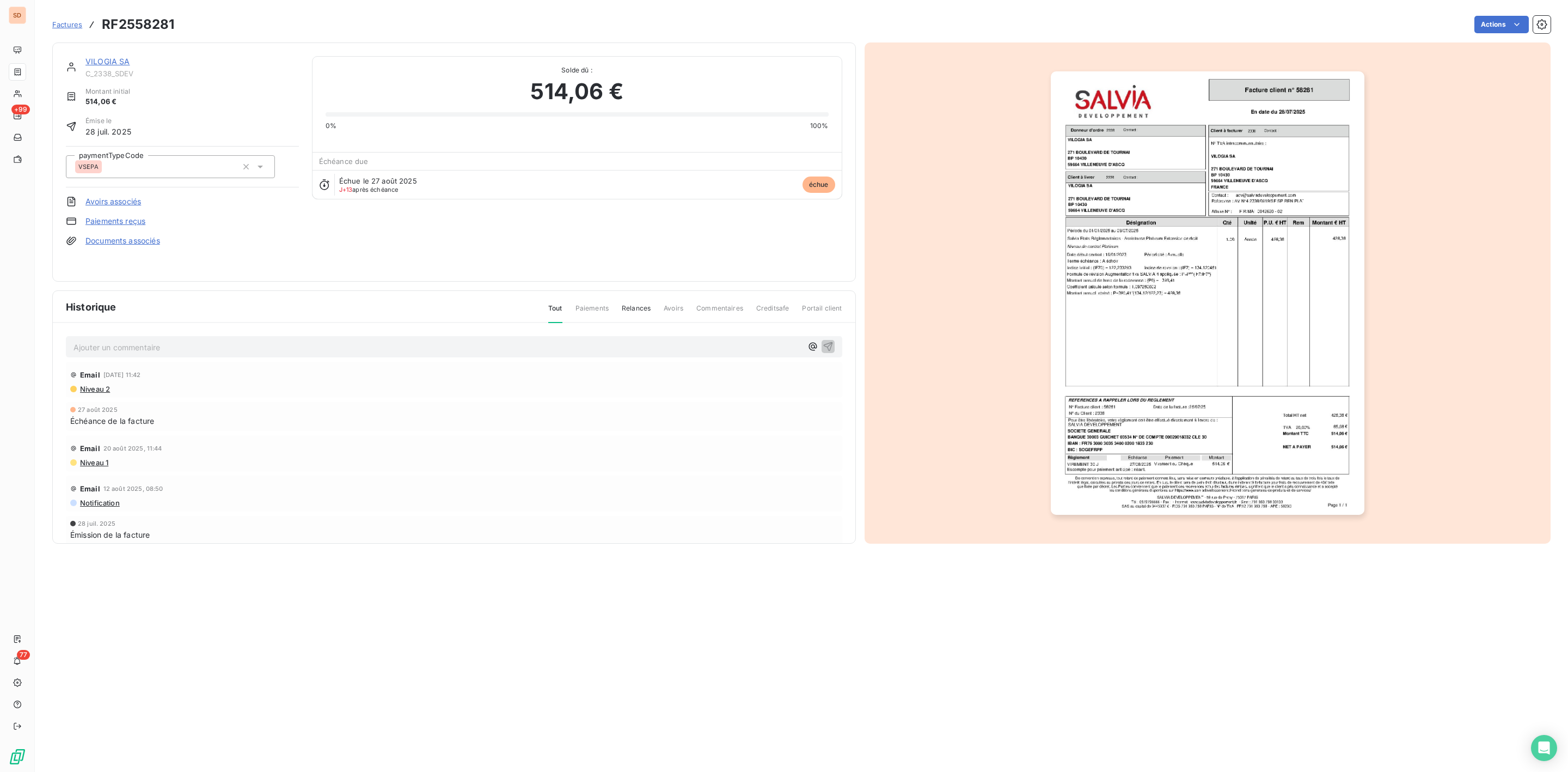
click at [114, 57] on link "VILOGIA SA" at bounding box center [107, 61] width 45 height 10
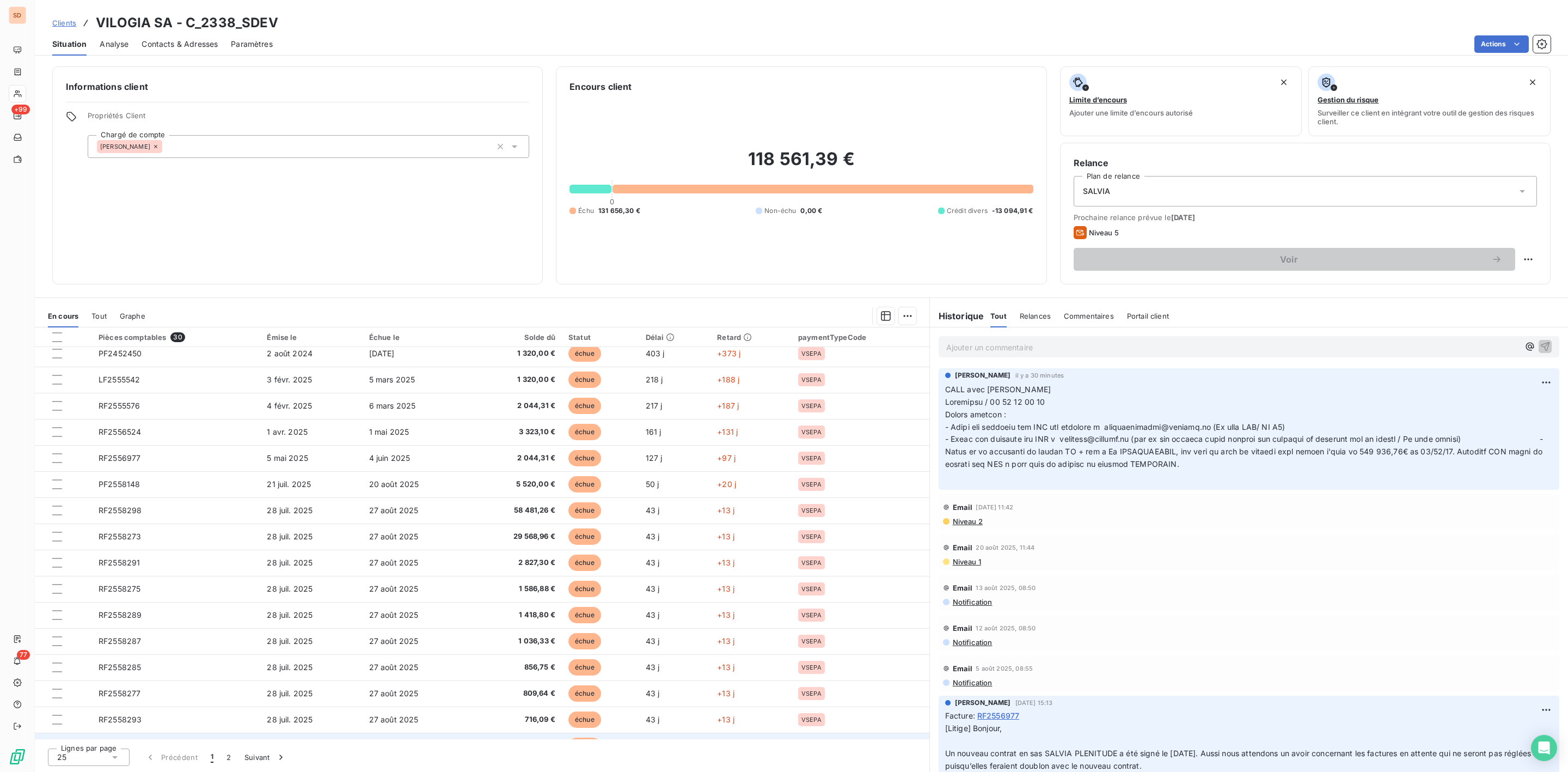
scroll to position [262, 0]
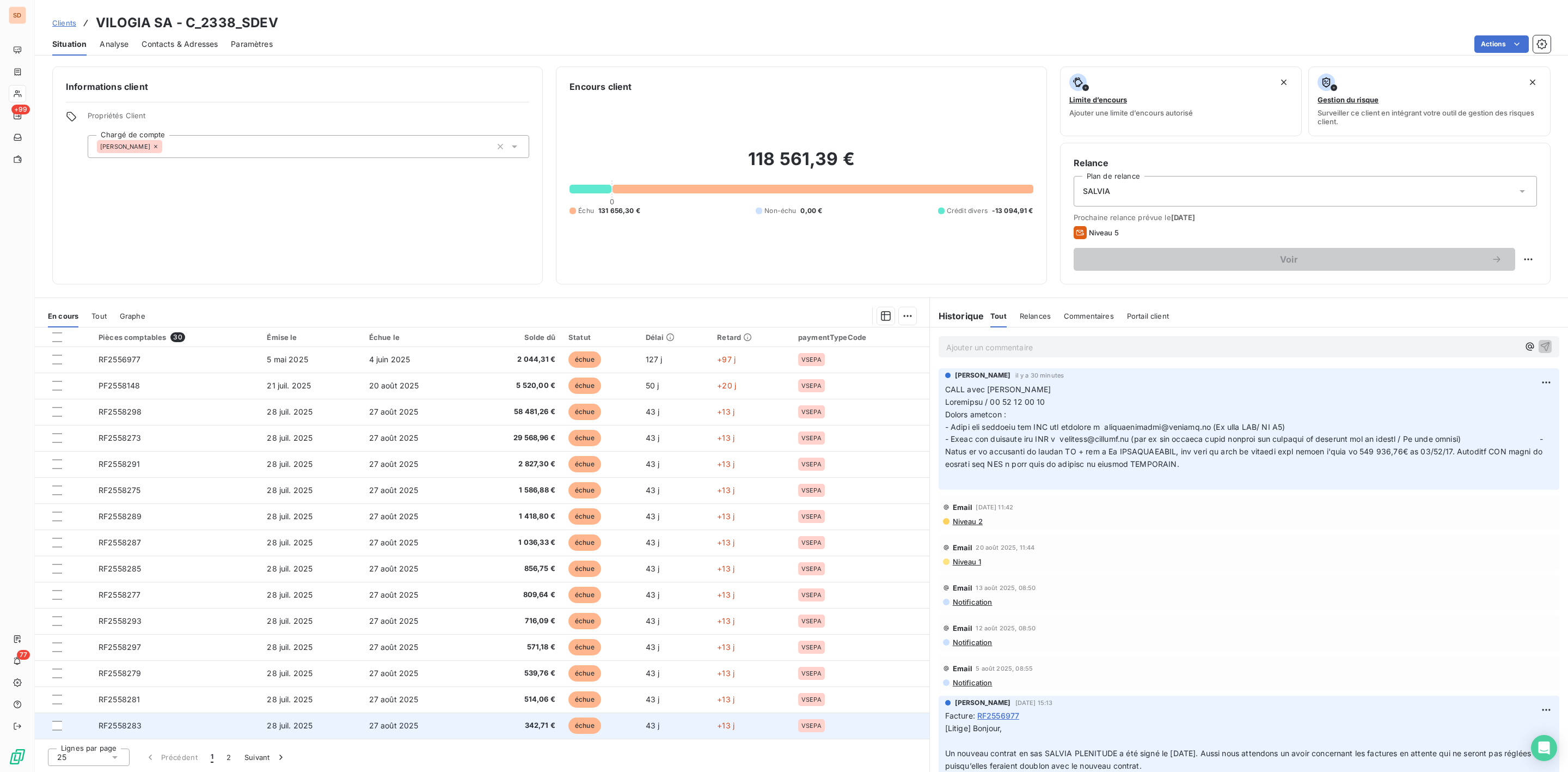
click at [139, 726] on span "RF2558283" at bounding box center [120, 725] width 43 height 10
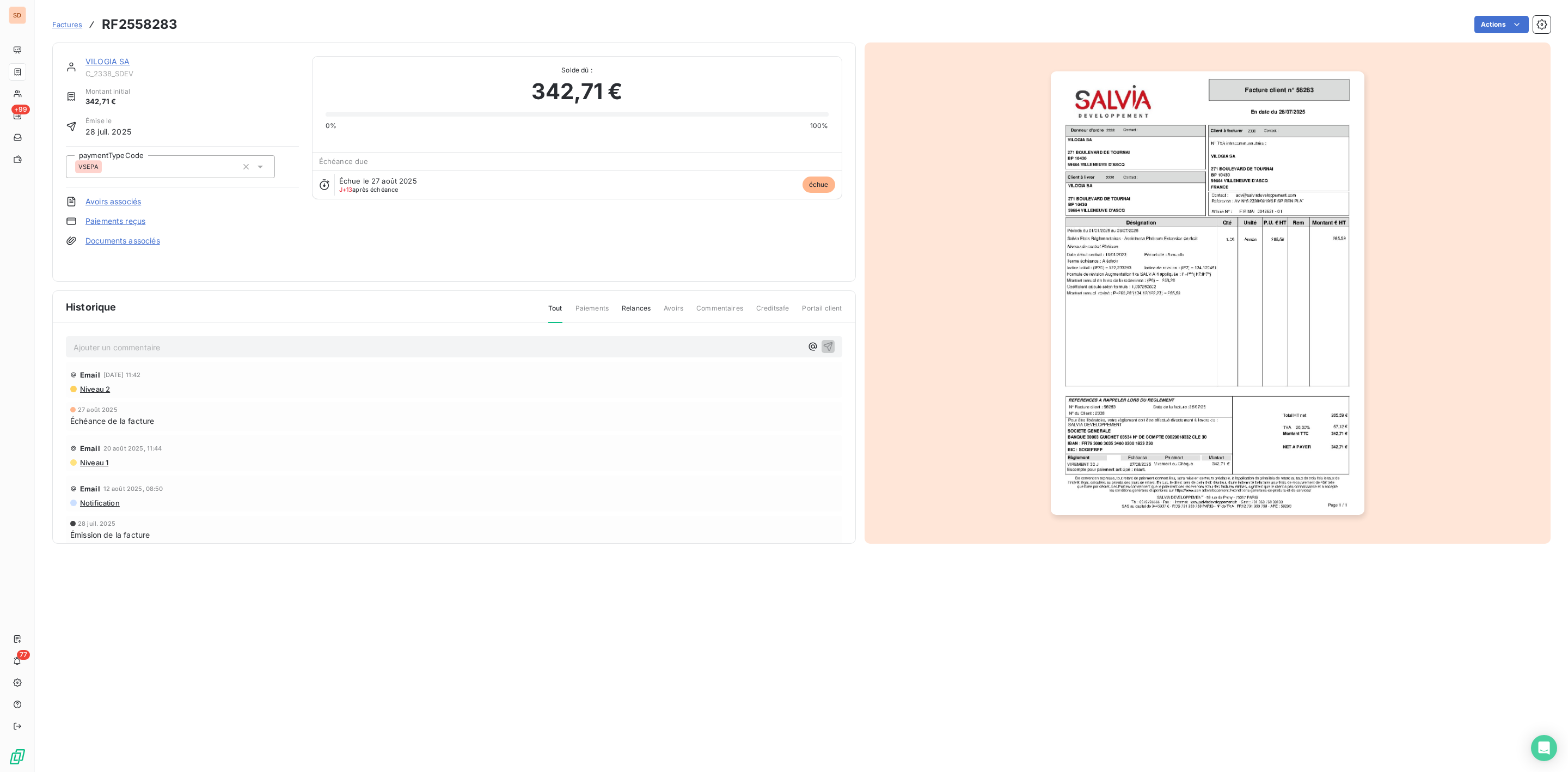
click at [1205, 284] on img "button" at bounding box center [1207, 293] width 313 height 443
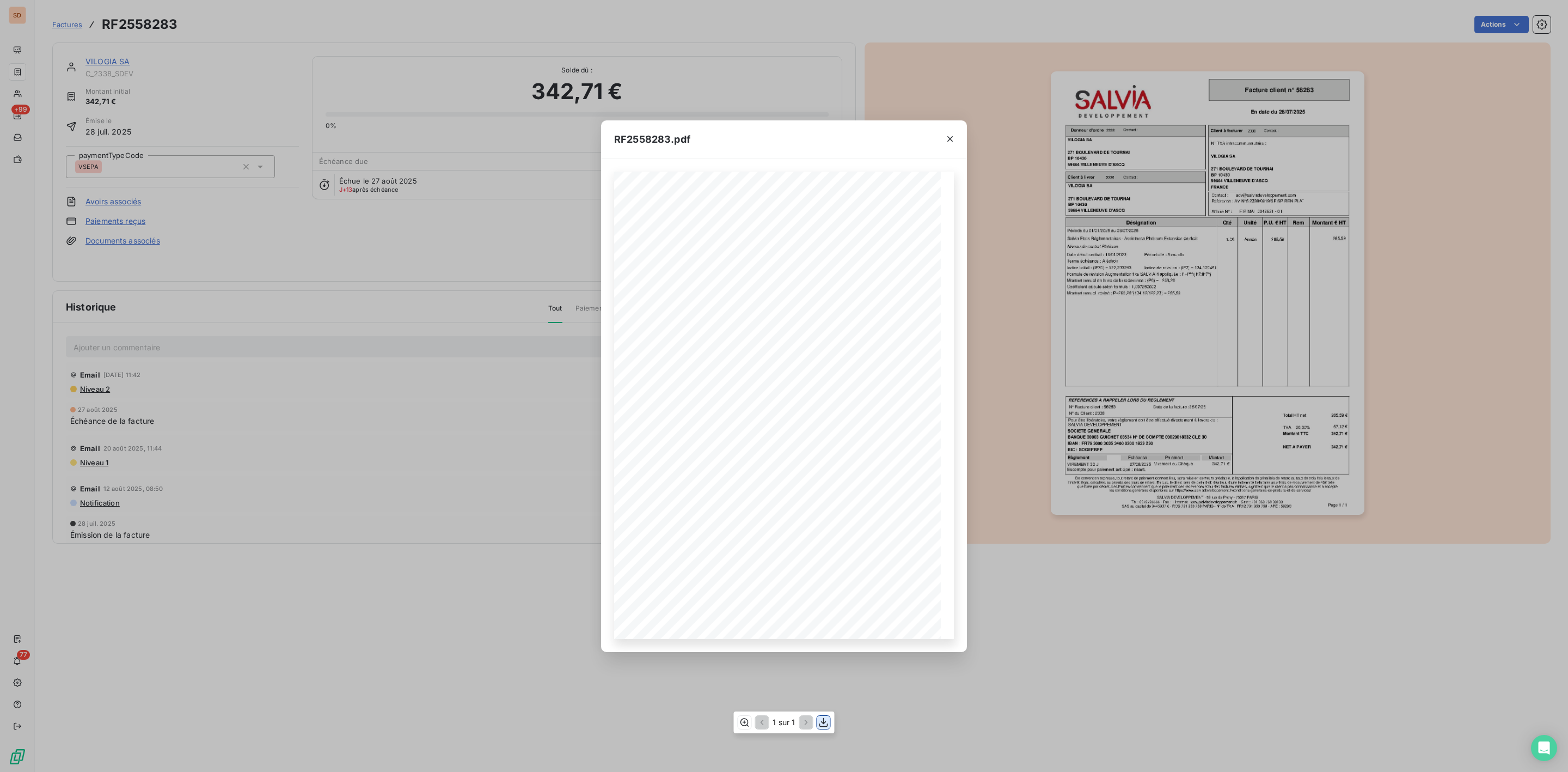
click at [826, 723] on icon "button" at bounding box center [823, 722] width 11 height 11
click at [951, 135] on icon "button" at bounding box center [950, 138] width 11 height 11
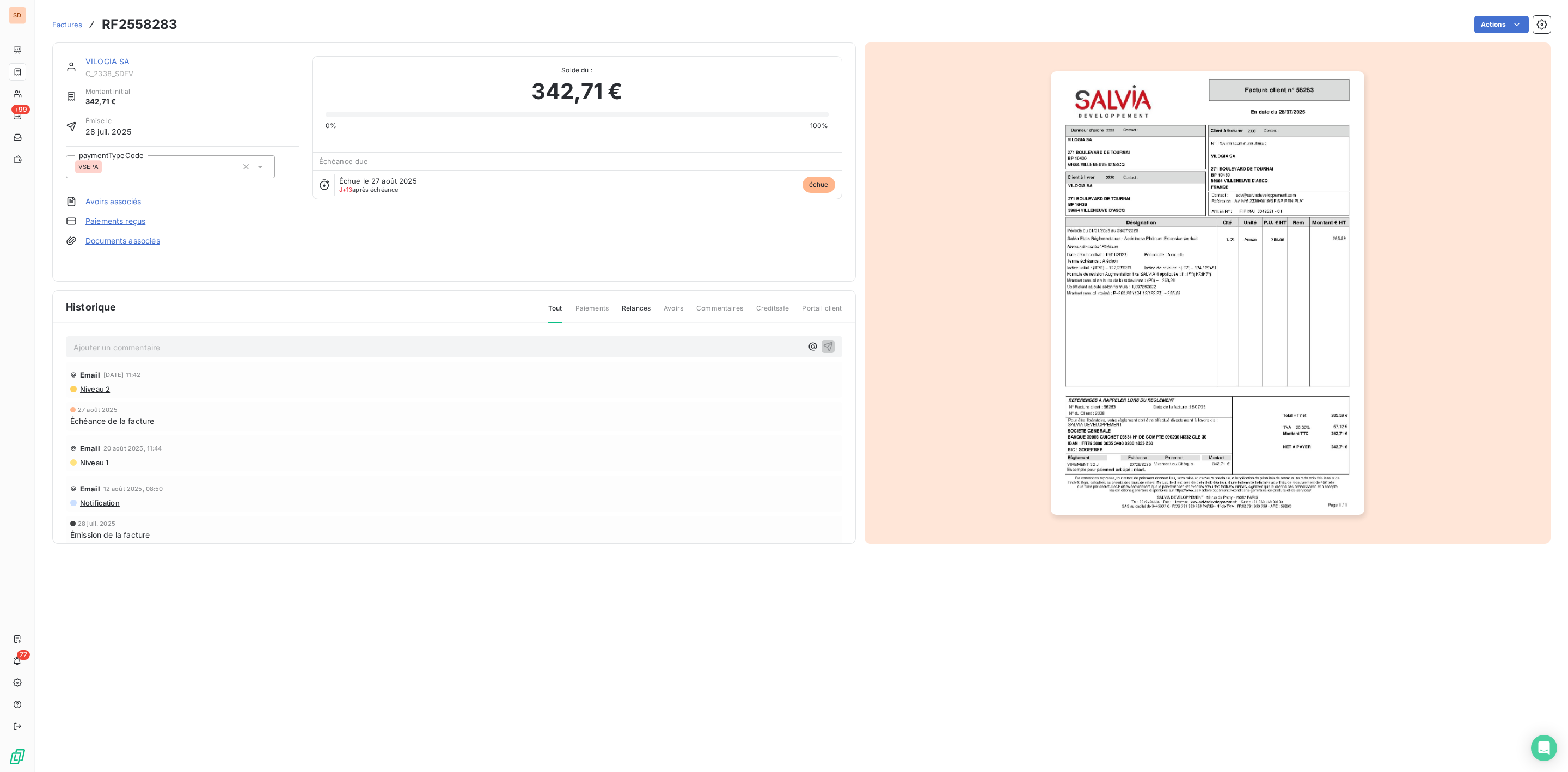
click at [107, 62] on link "VILOGIA SA" at bounding box center [107, 61] width 45 height 10
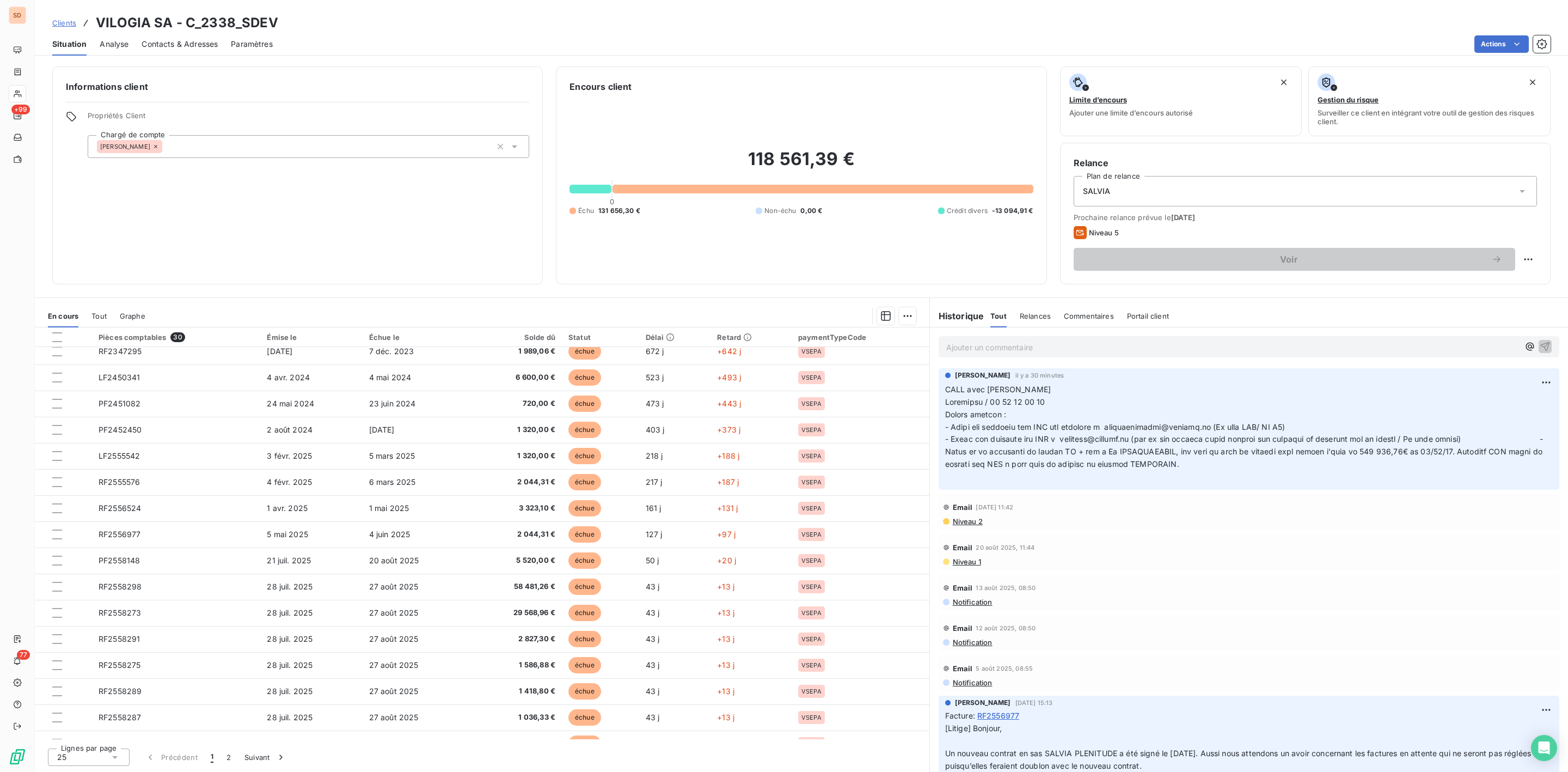
scroll to position [262, 0]
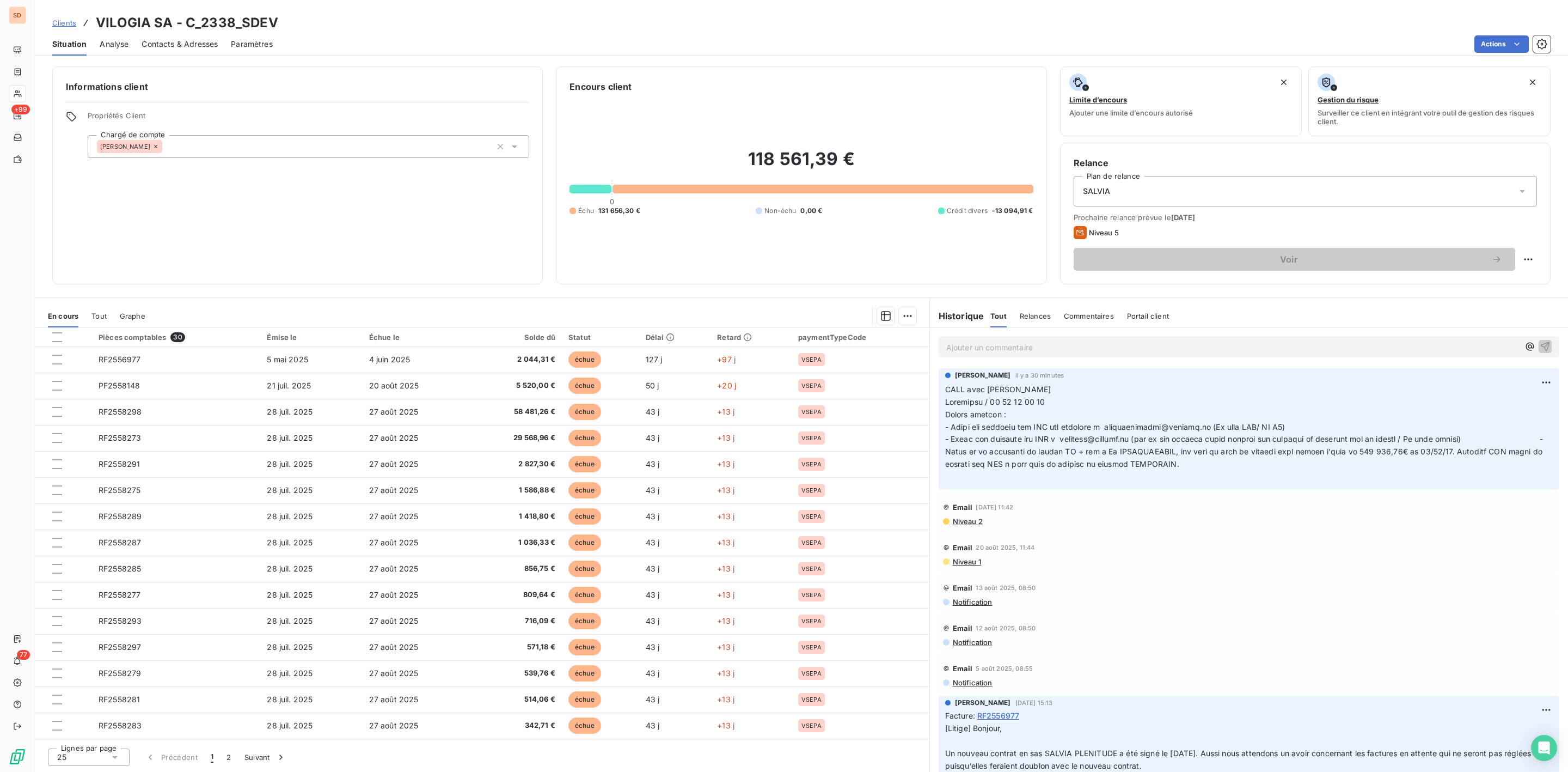
click at [123, 757] on div "25" at bounding box center [88, 757] width 82 height 18
click at [80, 730] on li "100" at bounding box center [88, 736] width 82 height 20
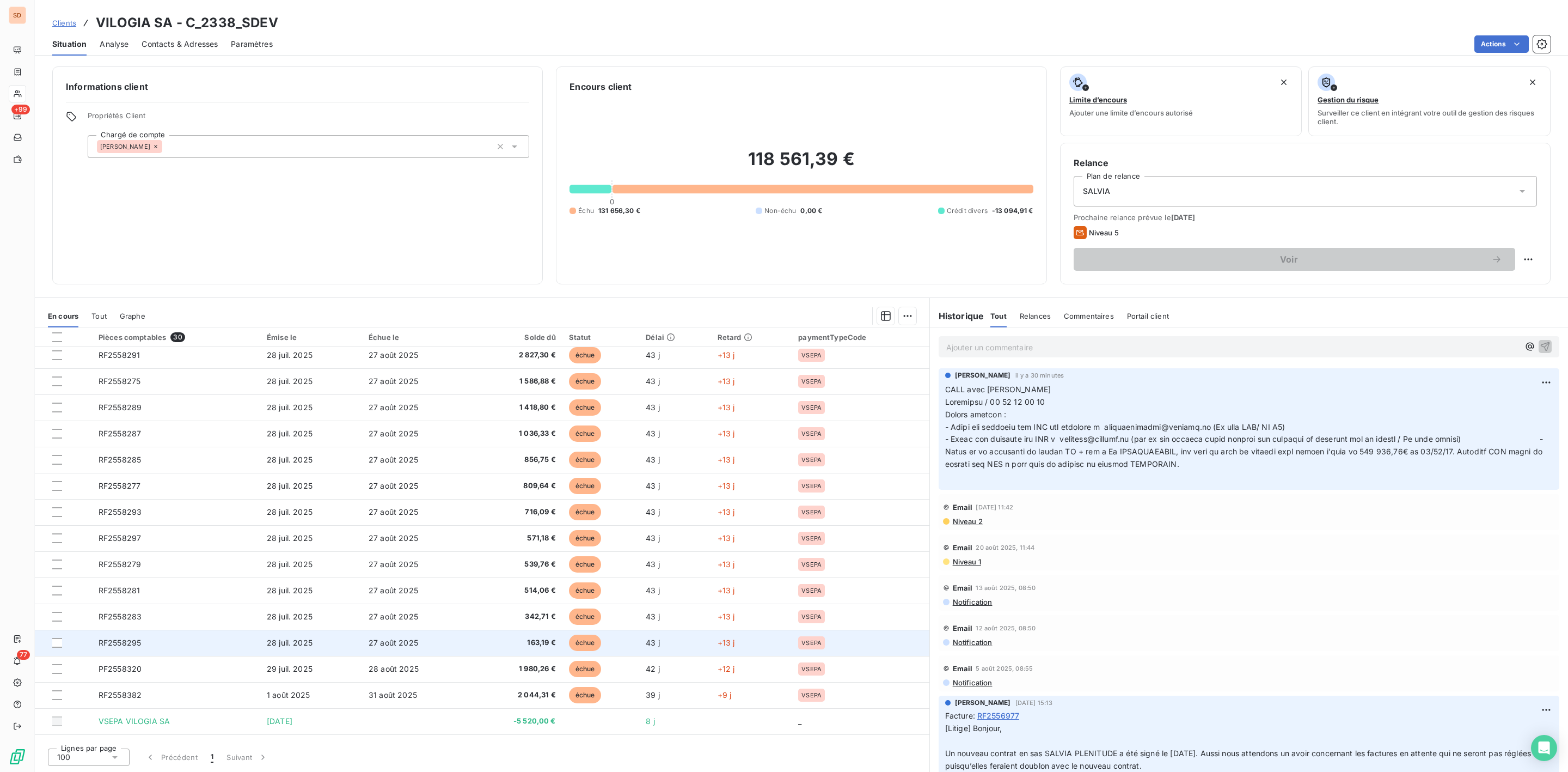
scroll to position [392, 0]
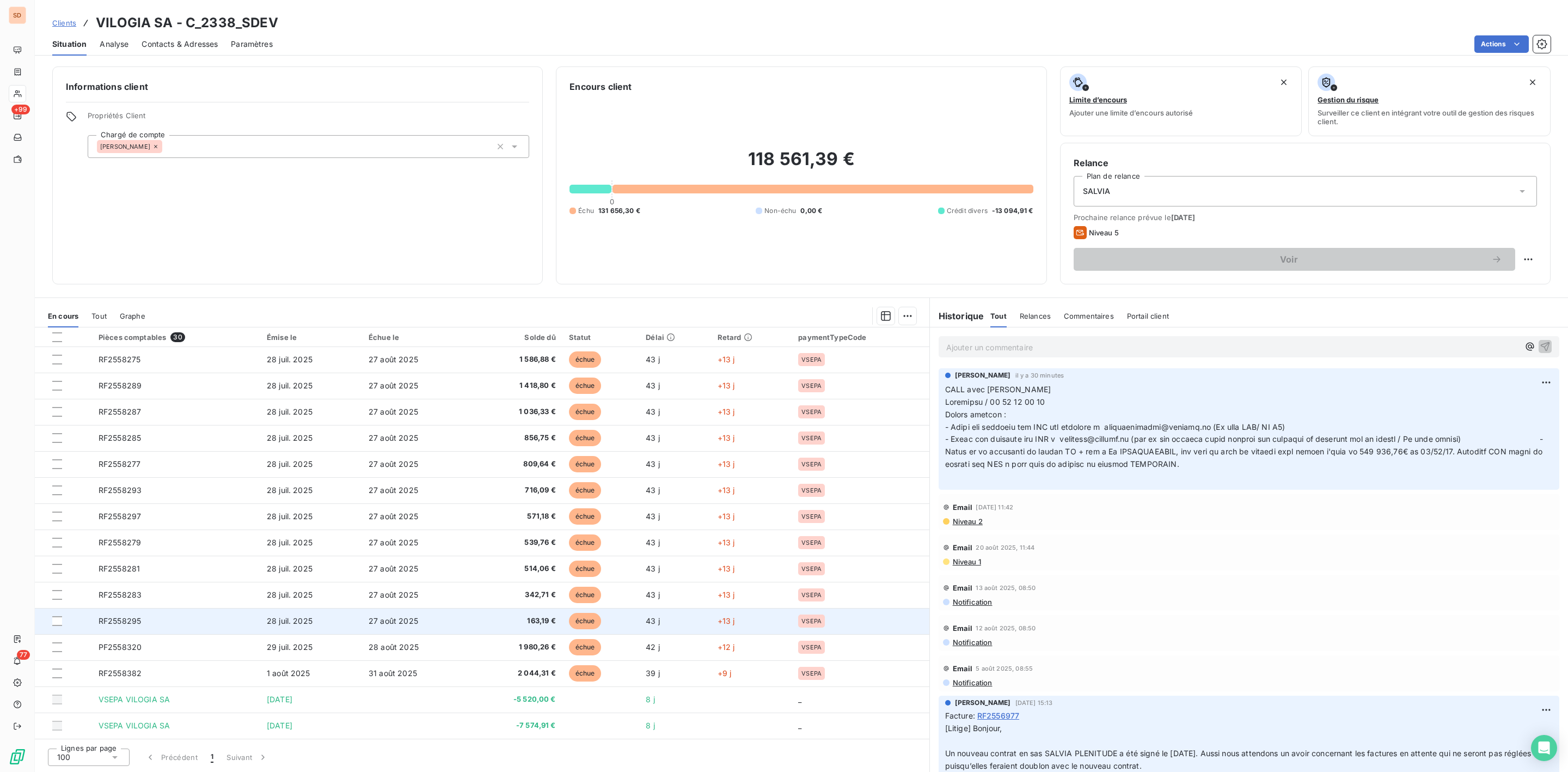
click at [152, 619] on td "RF2558295" at bounding box center [176, 621] width 168 height 26
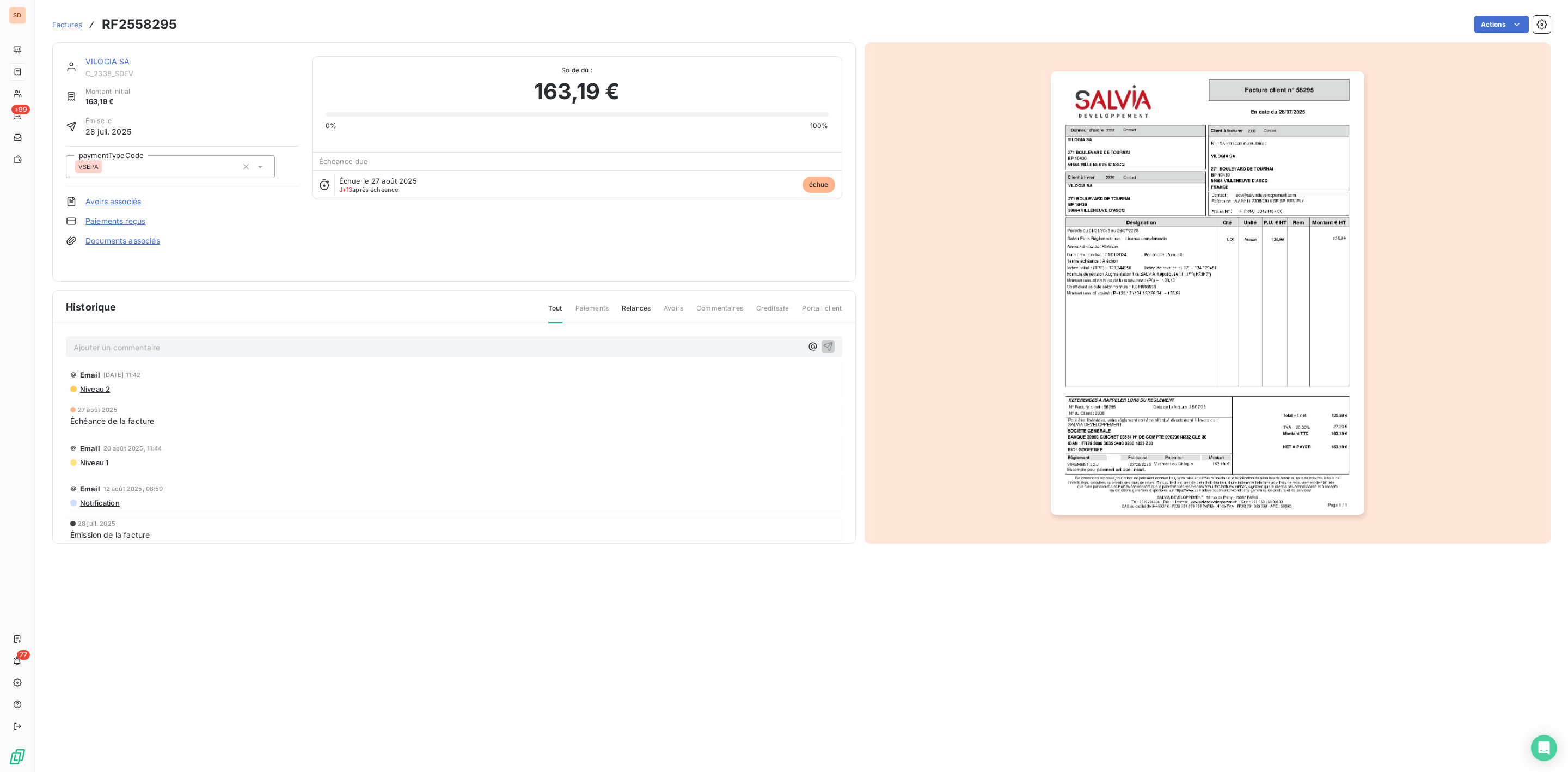
click at [1279, 314] on img "button" at bounding box center [1207, 293] width 313 height 443
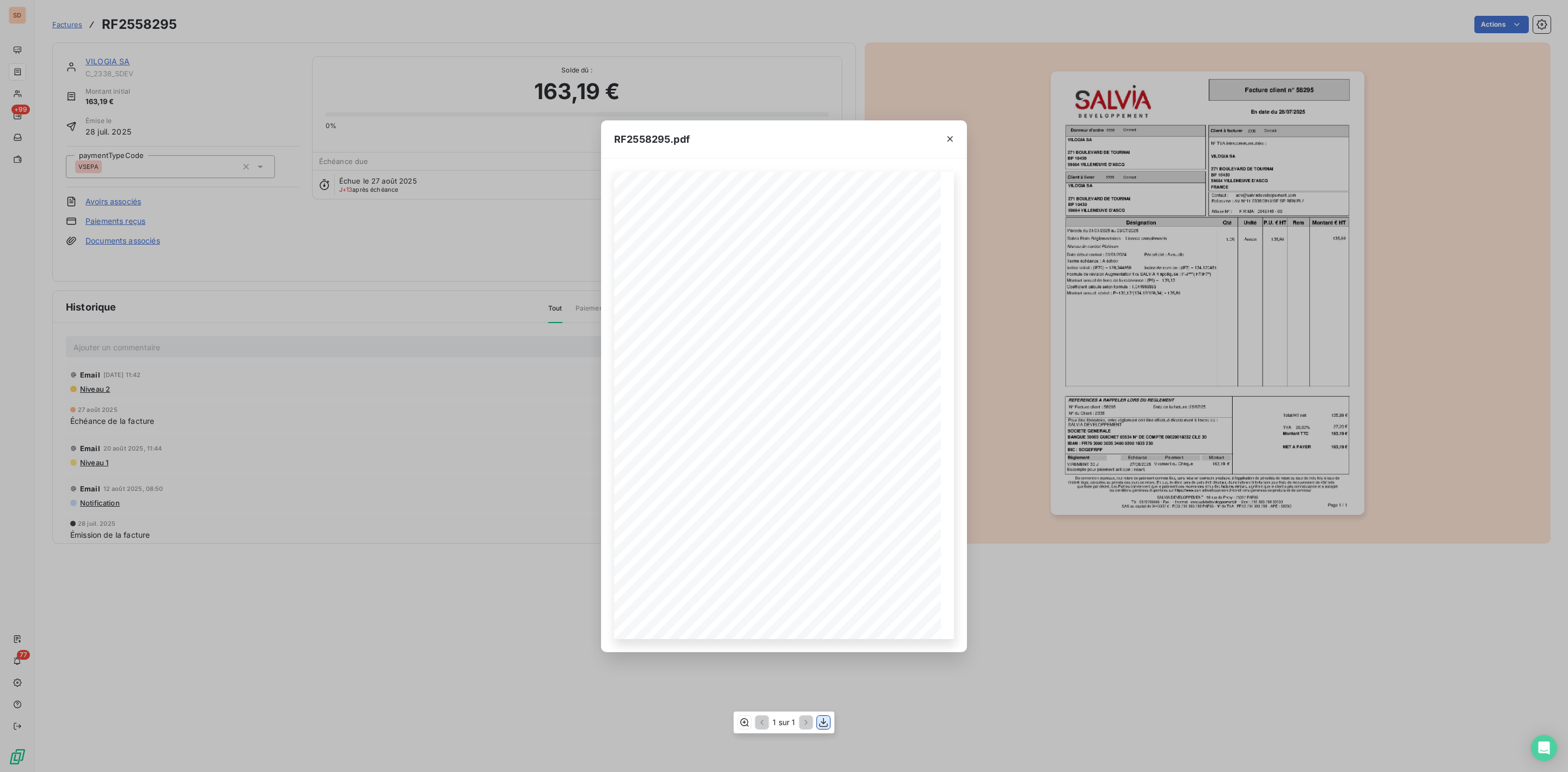
click at [824, 723] on icon "button" at bounding box center [824, 722] width 9 height 10
drag, startPoint x: 949, startPoint y: 137, endPoint x: 688, endPoint y: 166, distance: 262.6
click at [949, 137] on icon "button" at bounding box center [950, 138] width 11 height 11
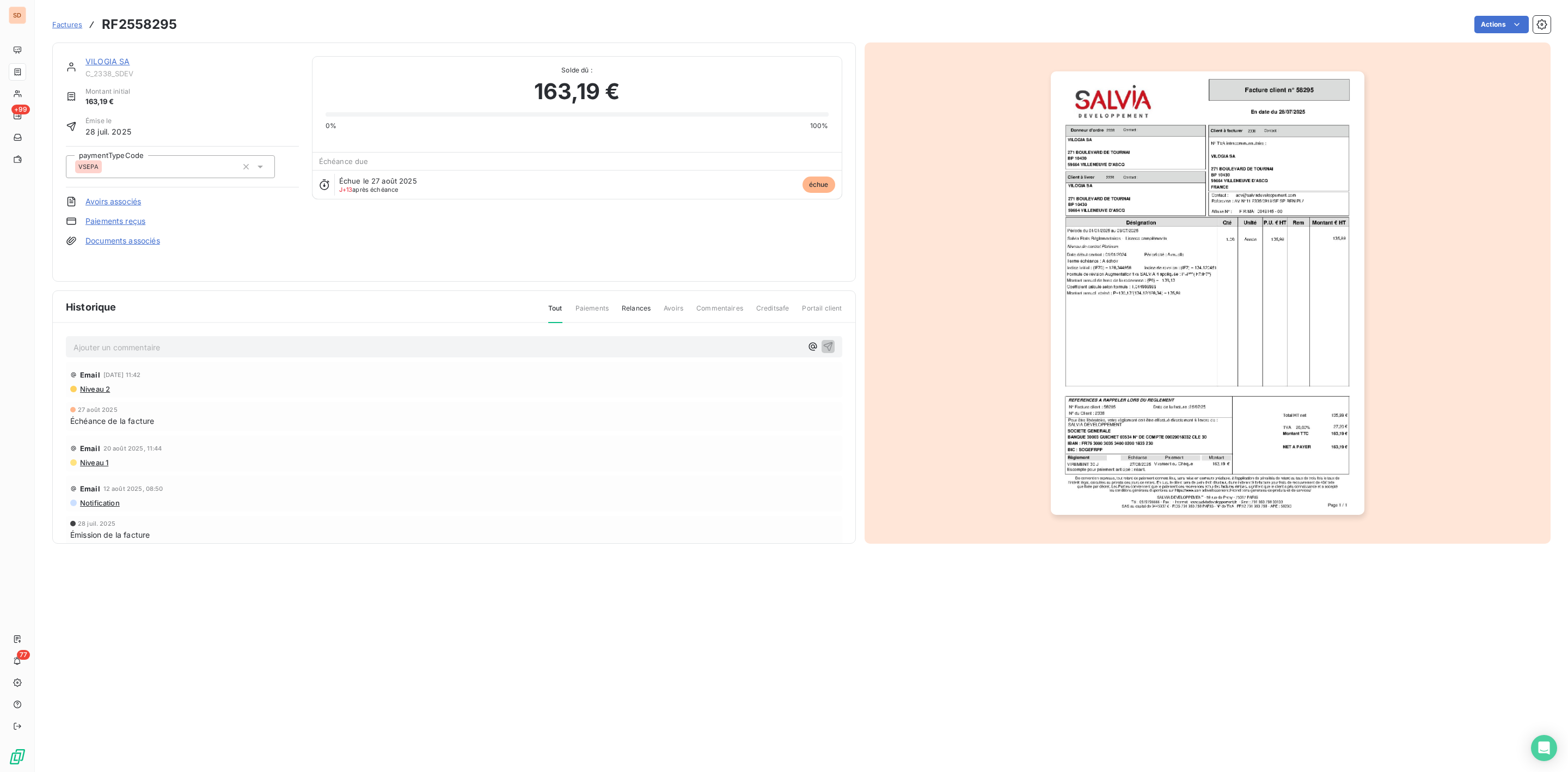
click at [107, 62] on link "VILOGIA SA" at bounding box center [107, 61] width 45 height 10
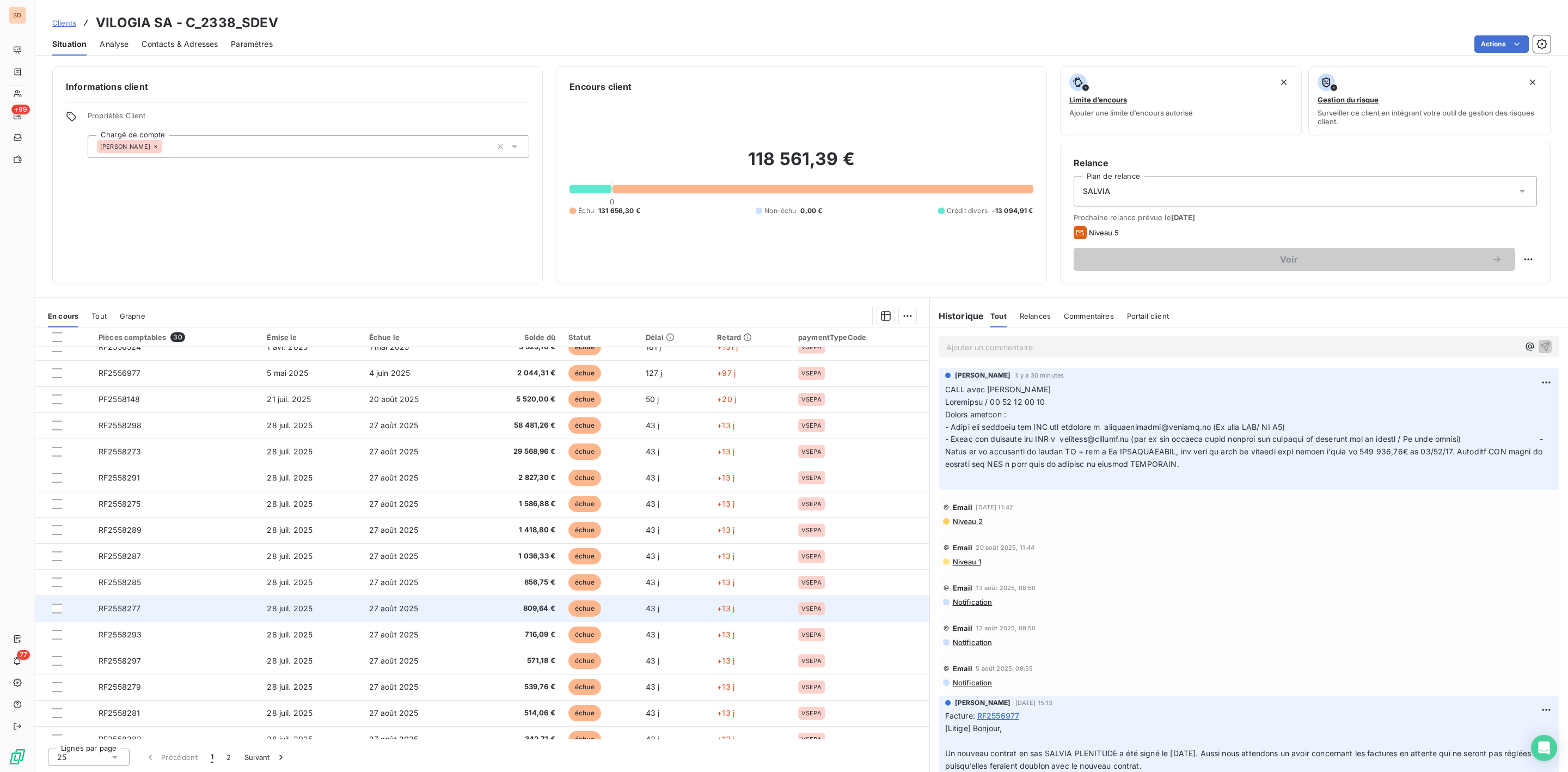
scroll to position [262, 0]
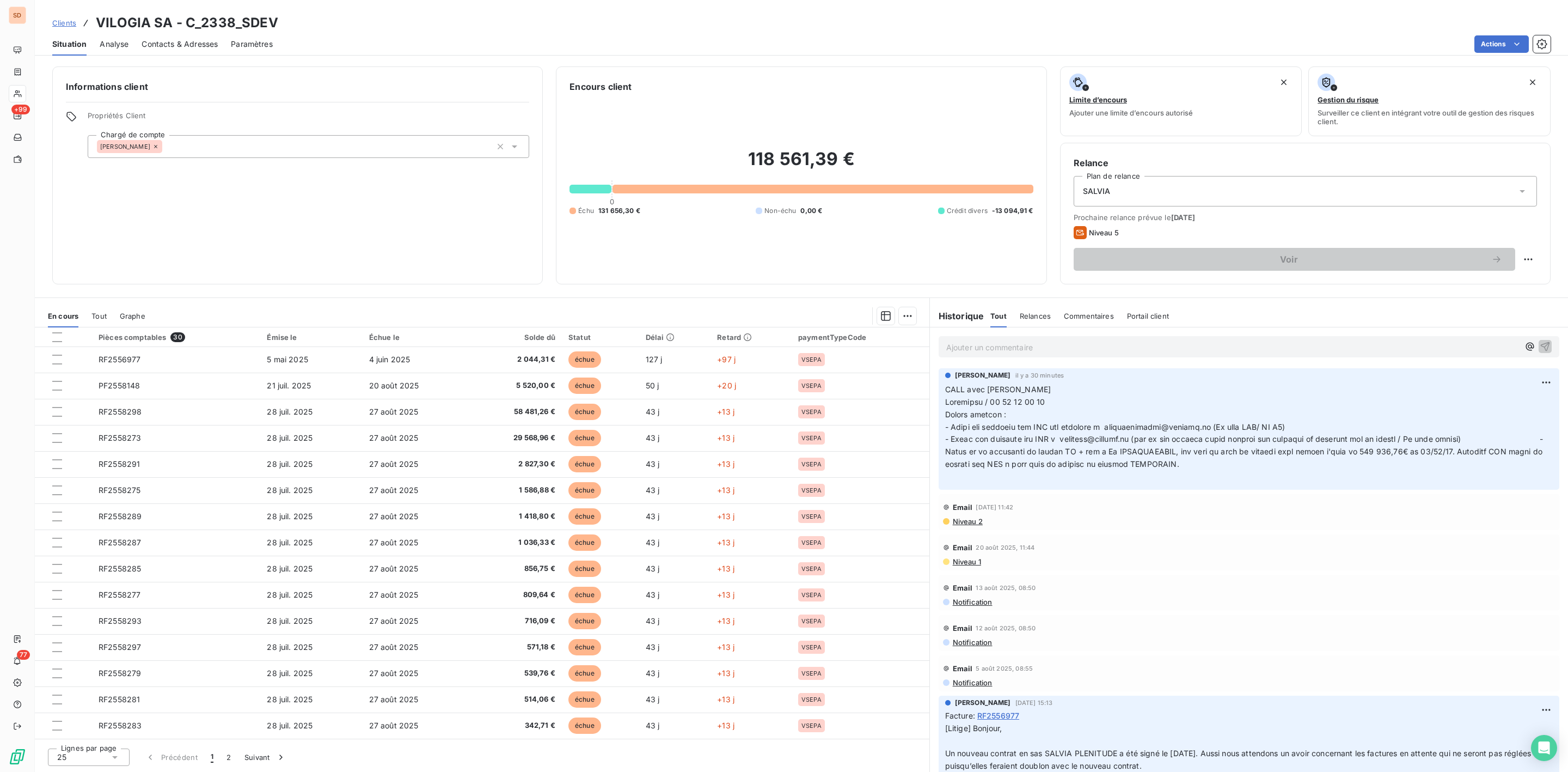
click at [111, 755] on icon at bounding box center [115, 757] width 11 height 11
click at [85, 731] on li "100" at bounding box center [88, 736] width 82 height 20
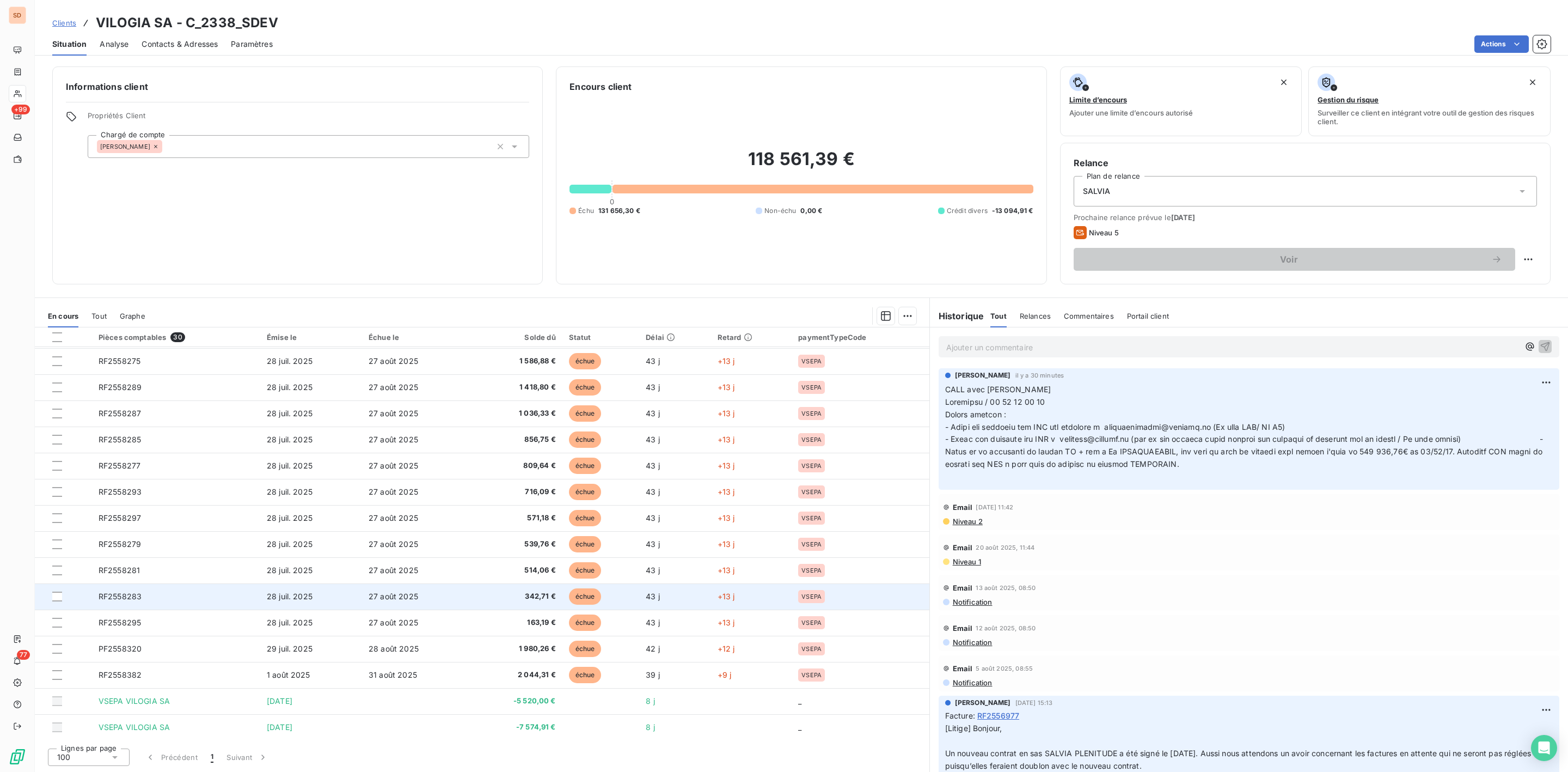
scroll to position [392, 0]
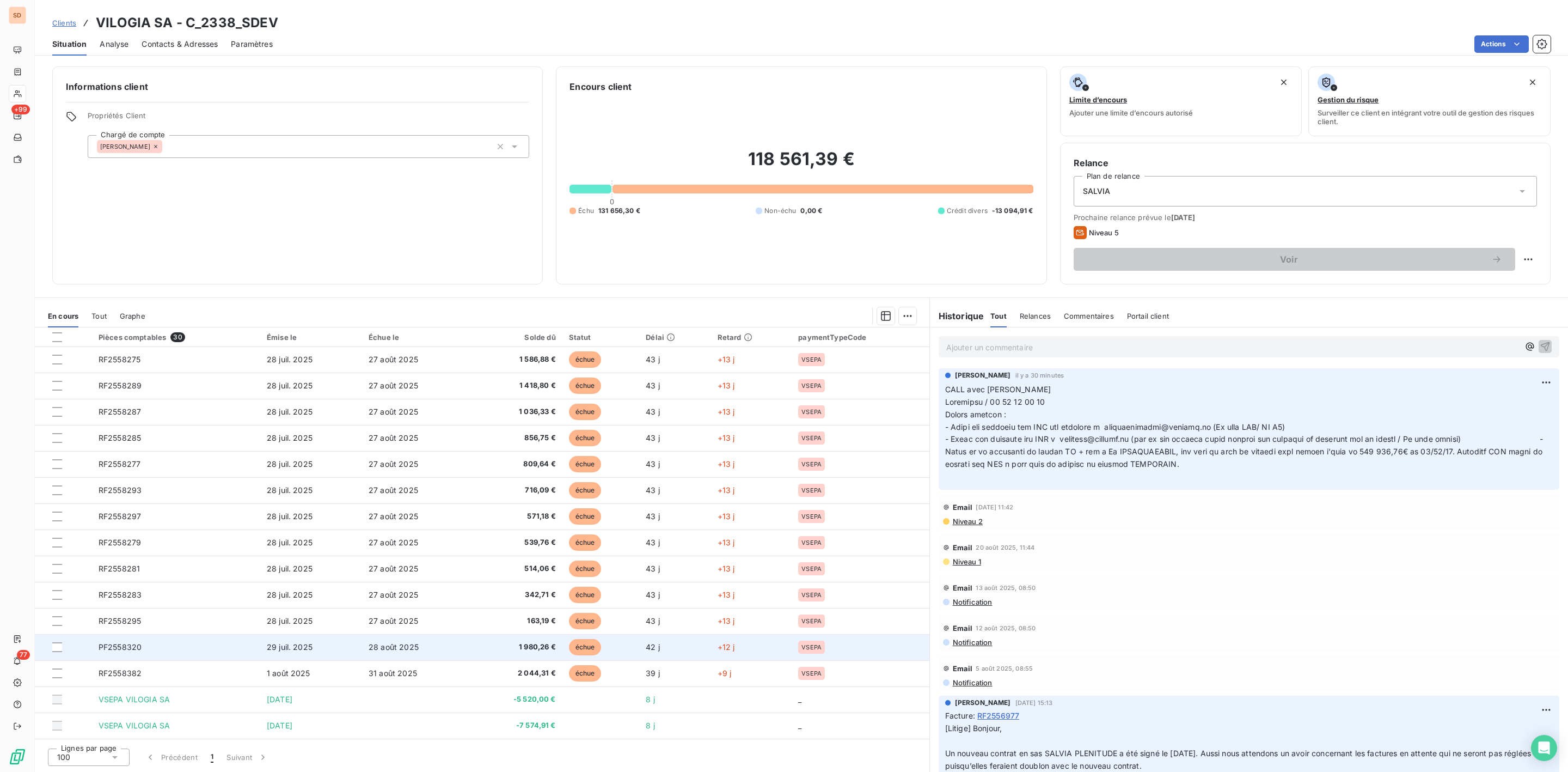
click at [129, 644] on span "PF2558320" at bounding box center [120, 646] width 43 height 10
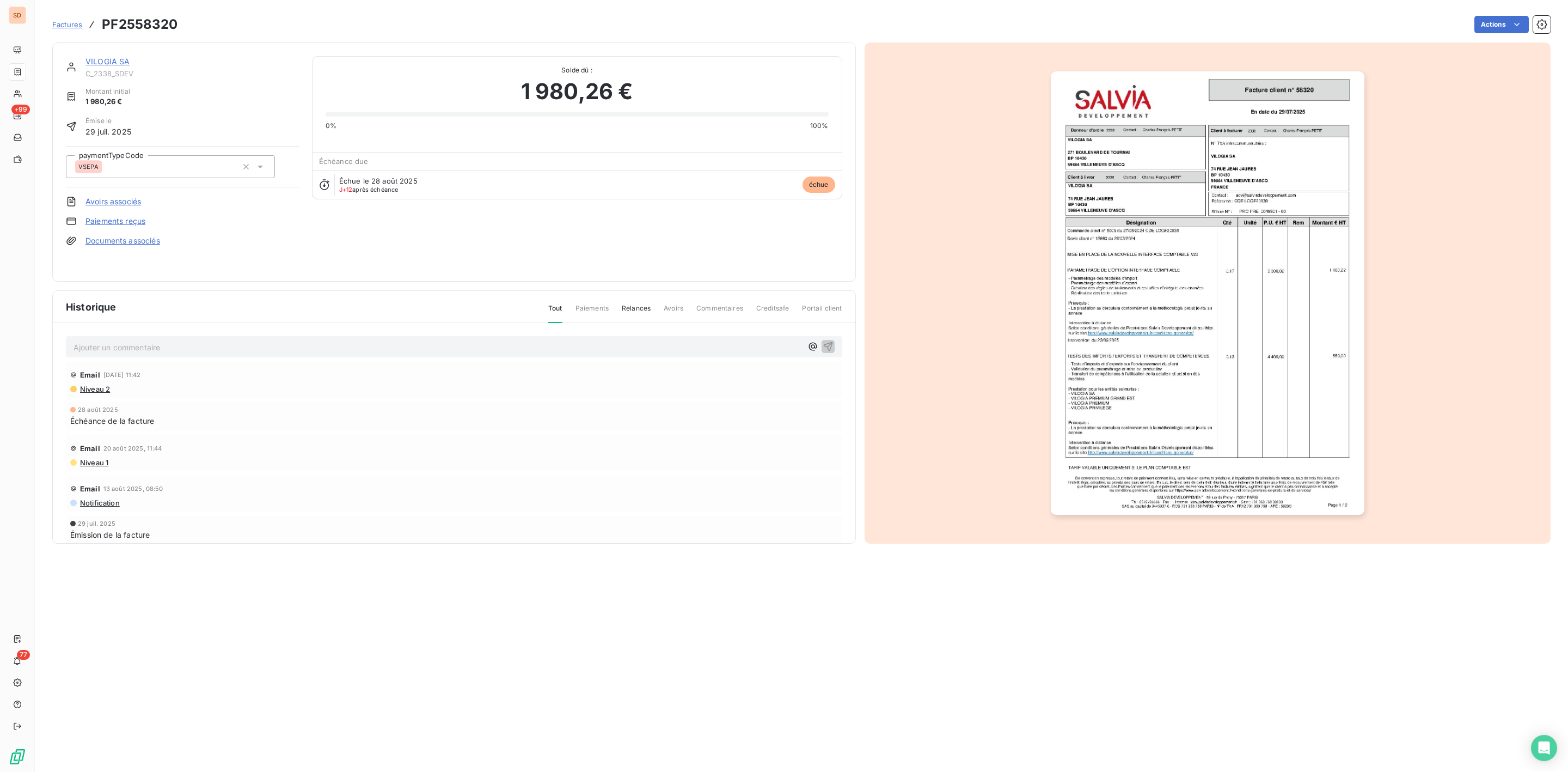
click at [1232, 307] on img "button" at bounding box center [1207, 293] width 313 height 443
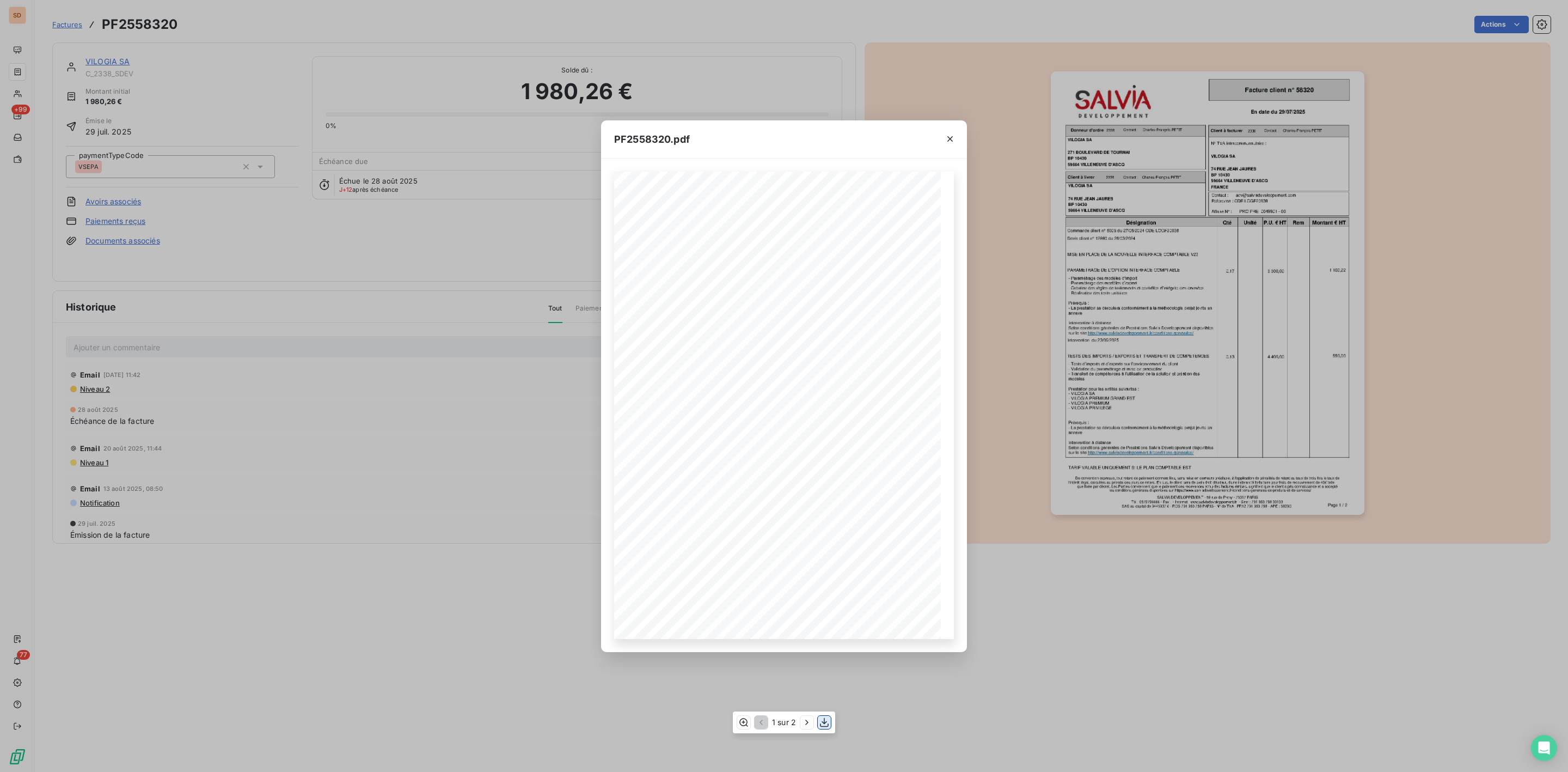
click at [823, 720] on icon "button" at bounding box center [824, 722] width 11 height 11
click at [954, 135] on icon "button" at bounding box center [950, 138] width 11 height 11
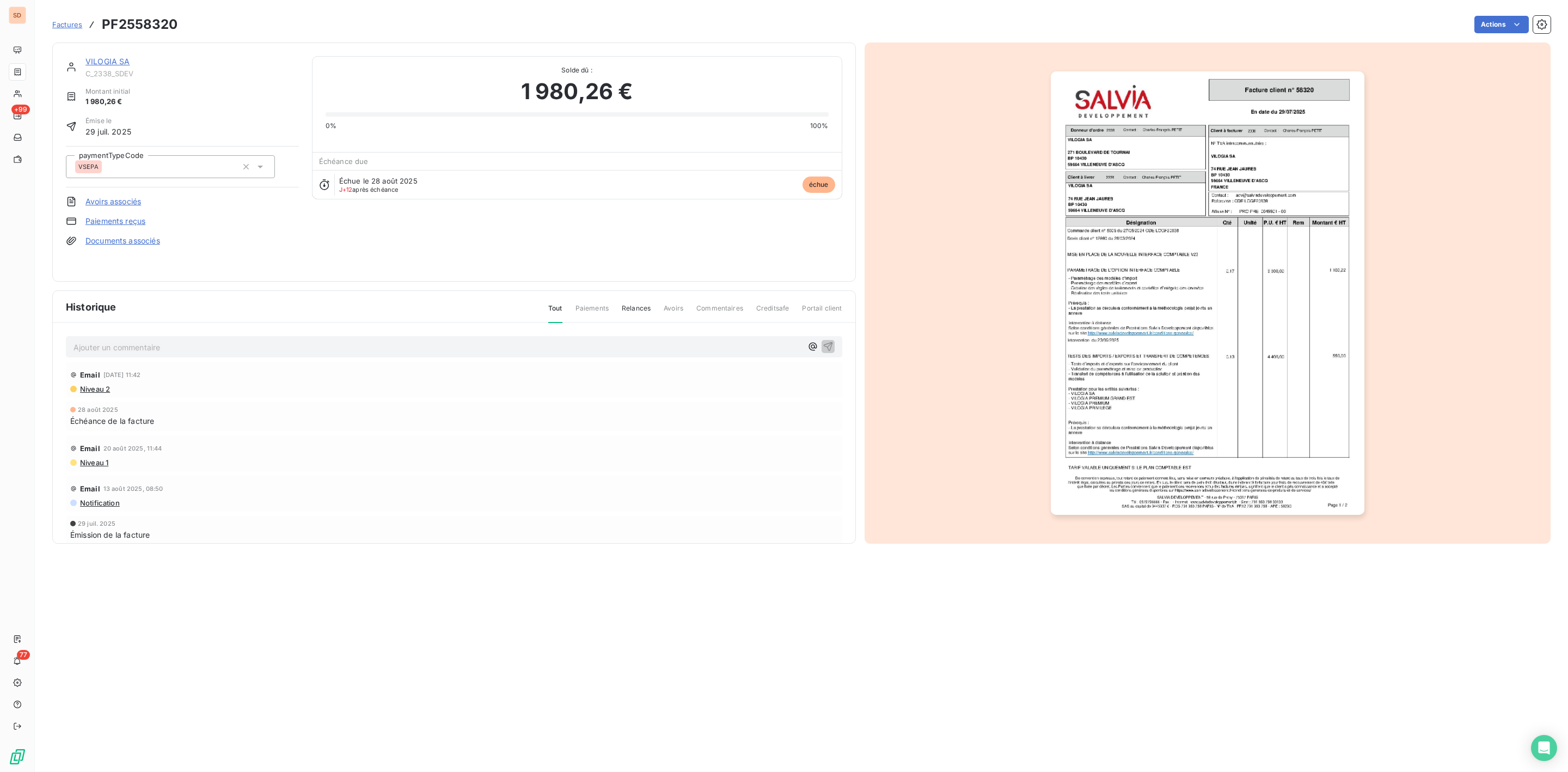
click at [99, 62] on link "VILOGIA SA" at bounding box center [107, 61] width 45 height 10
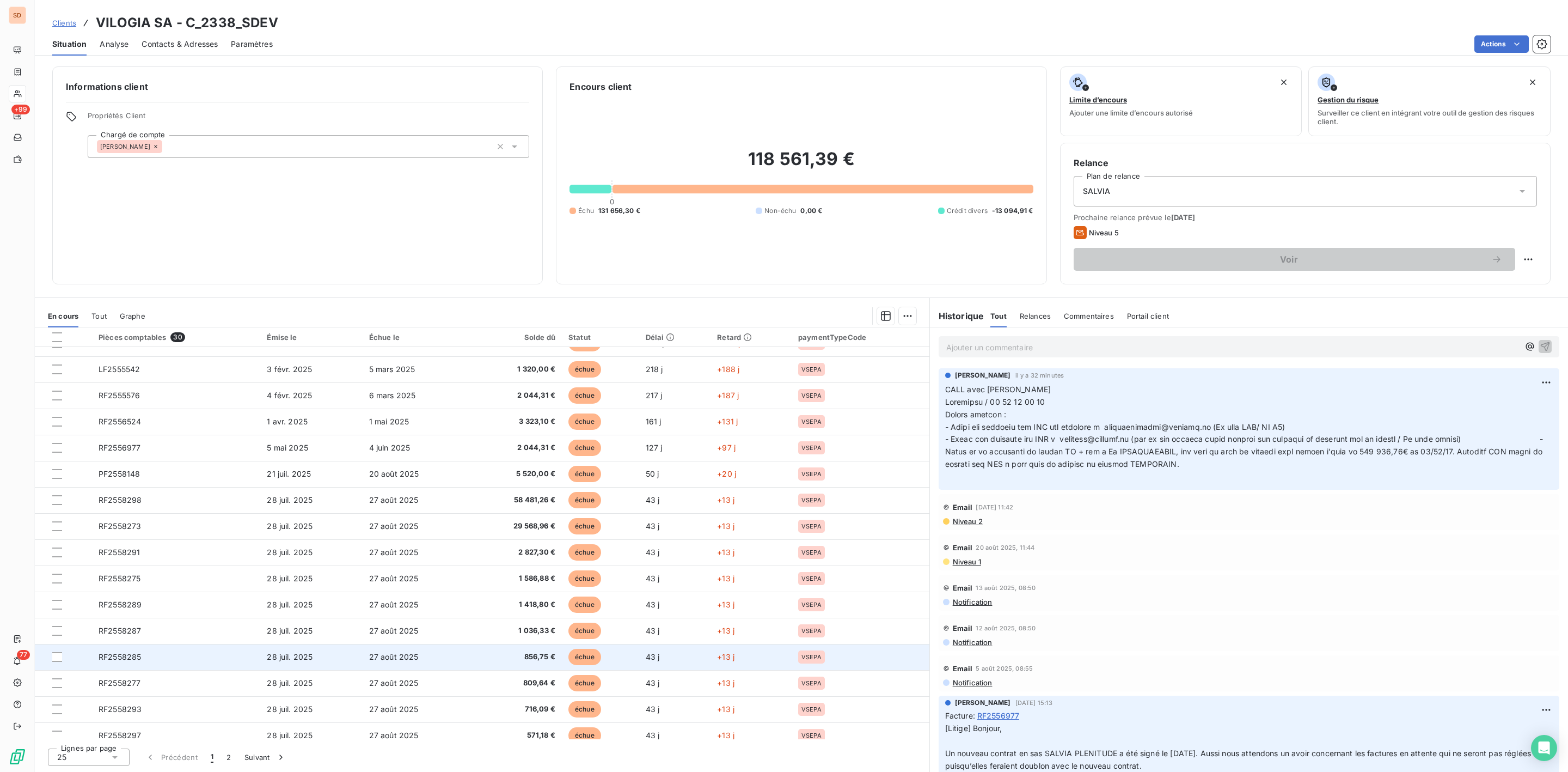
scroll to position [262, 0]
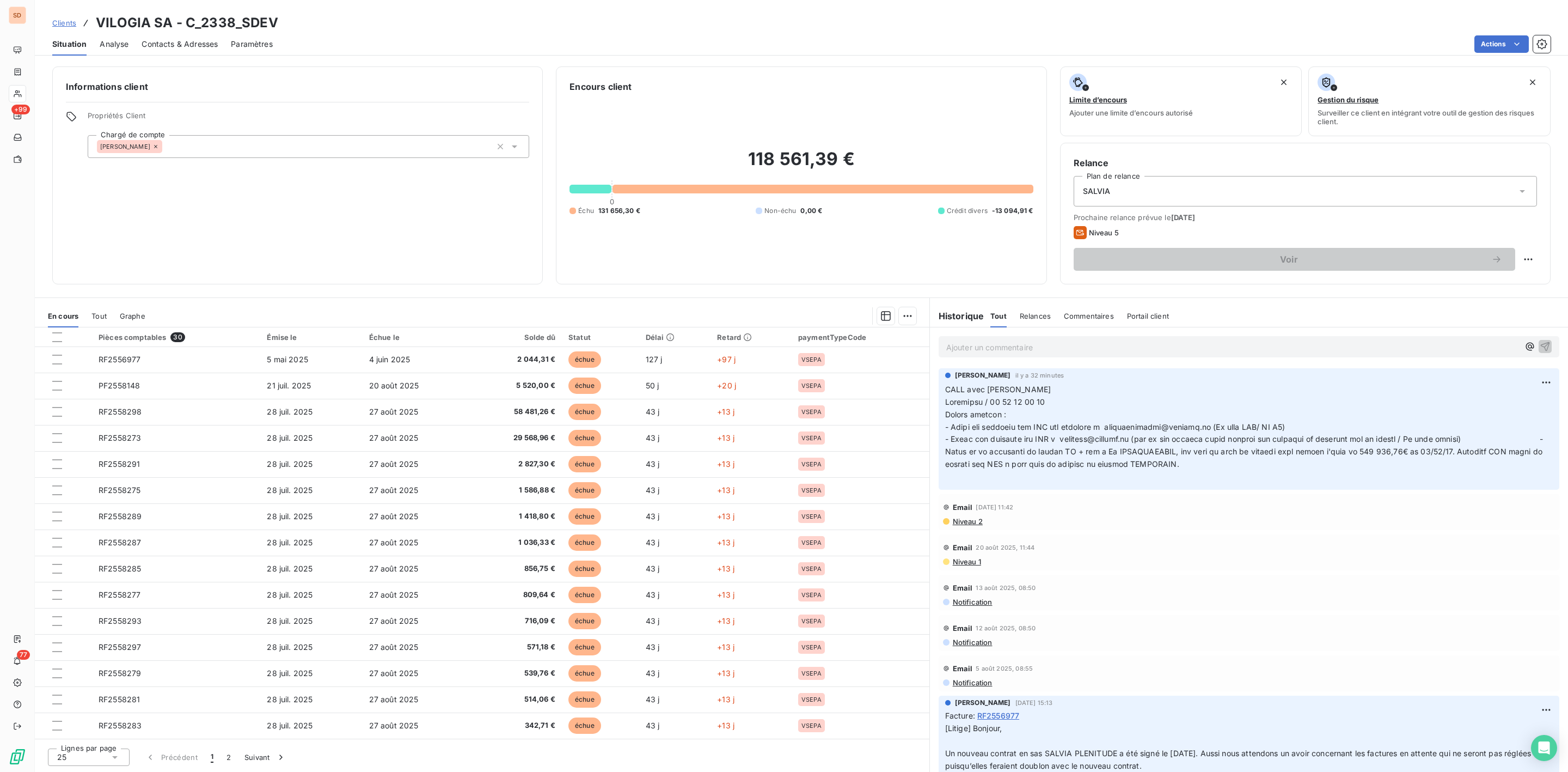
click at [104, 751] on div "25" at bounding box center [88, 757] width 82 height 18
click at [88, 729] on li "100" at bounding box center [88, 736] width 82 height 20
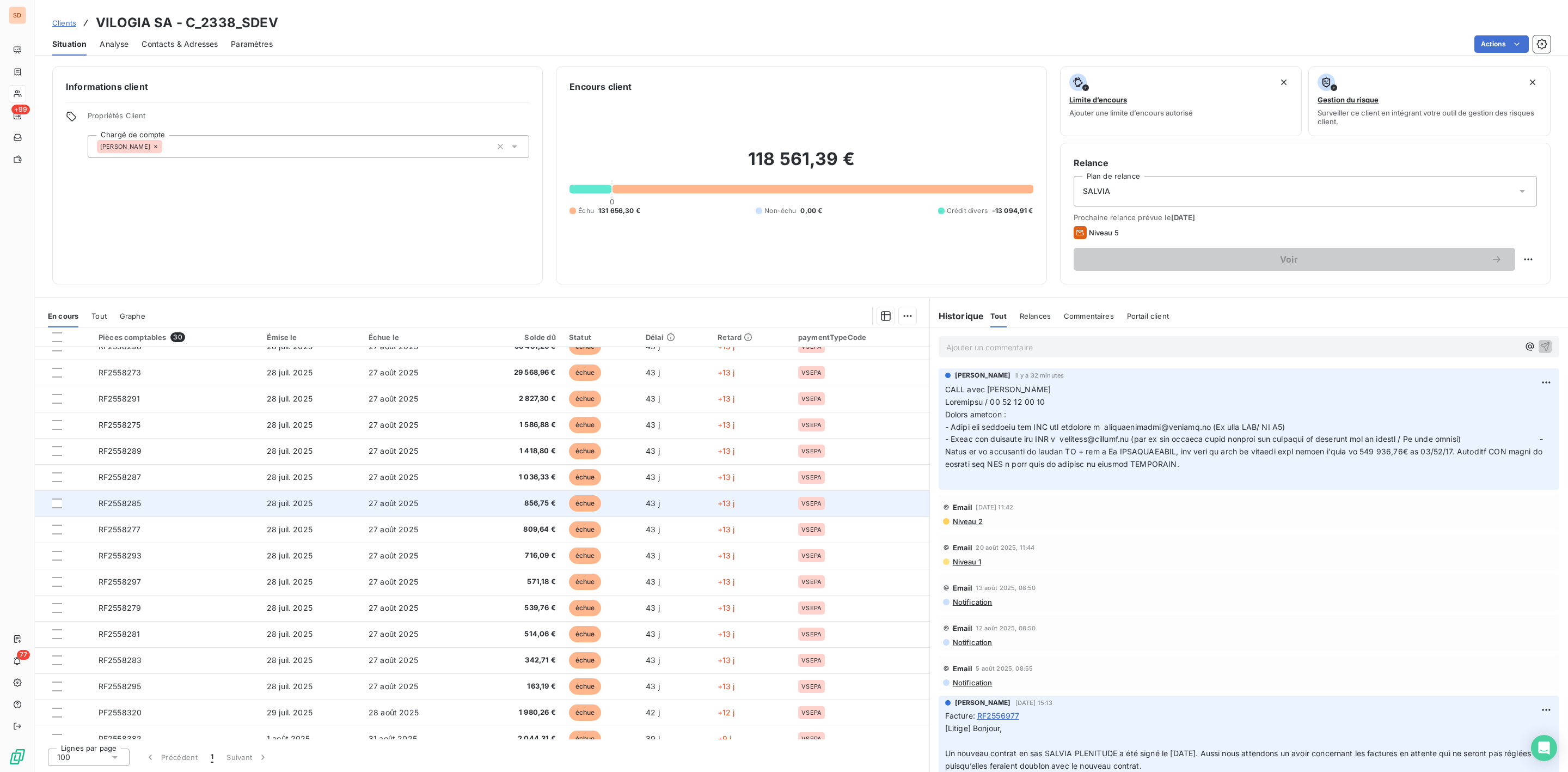
scroll to position [392, 0]
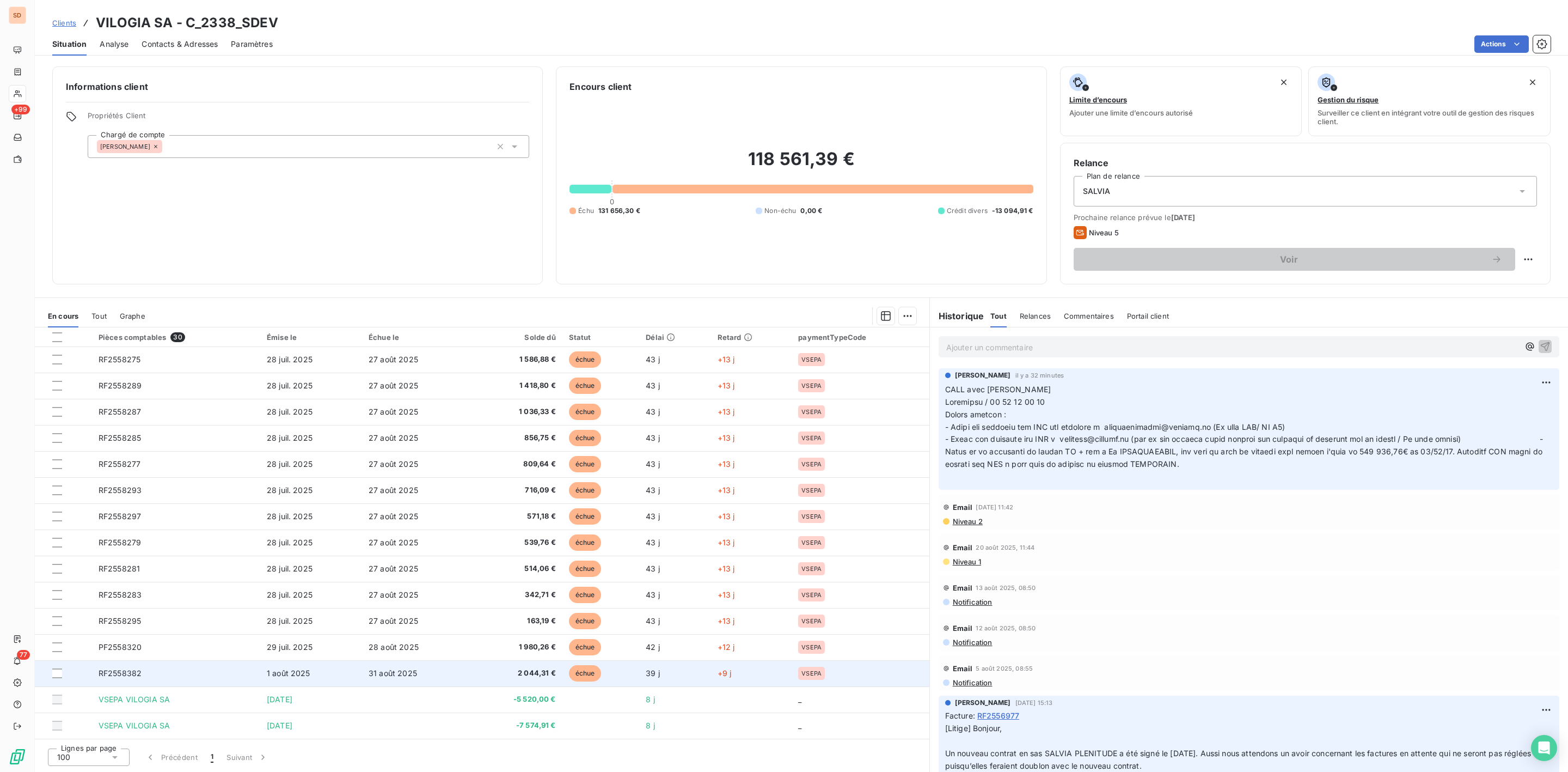
click at [122, 669] on span "RF2558382" at bounding box center [120, 673] width 43 height 10
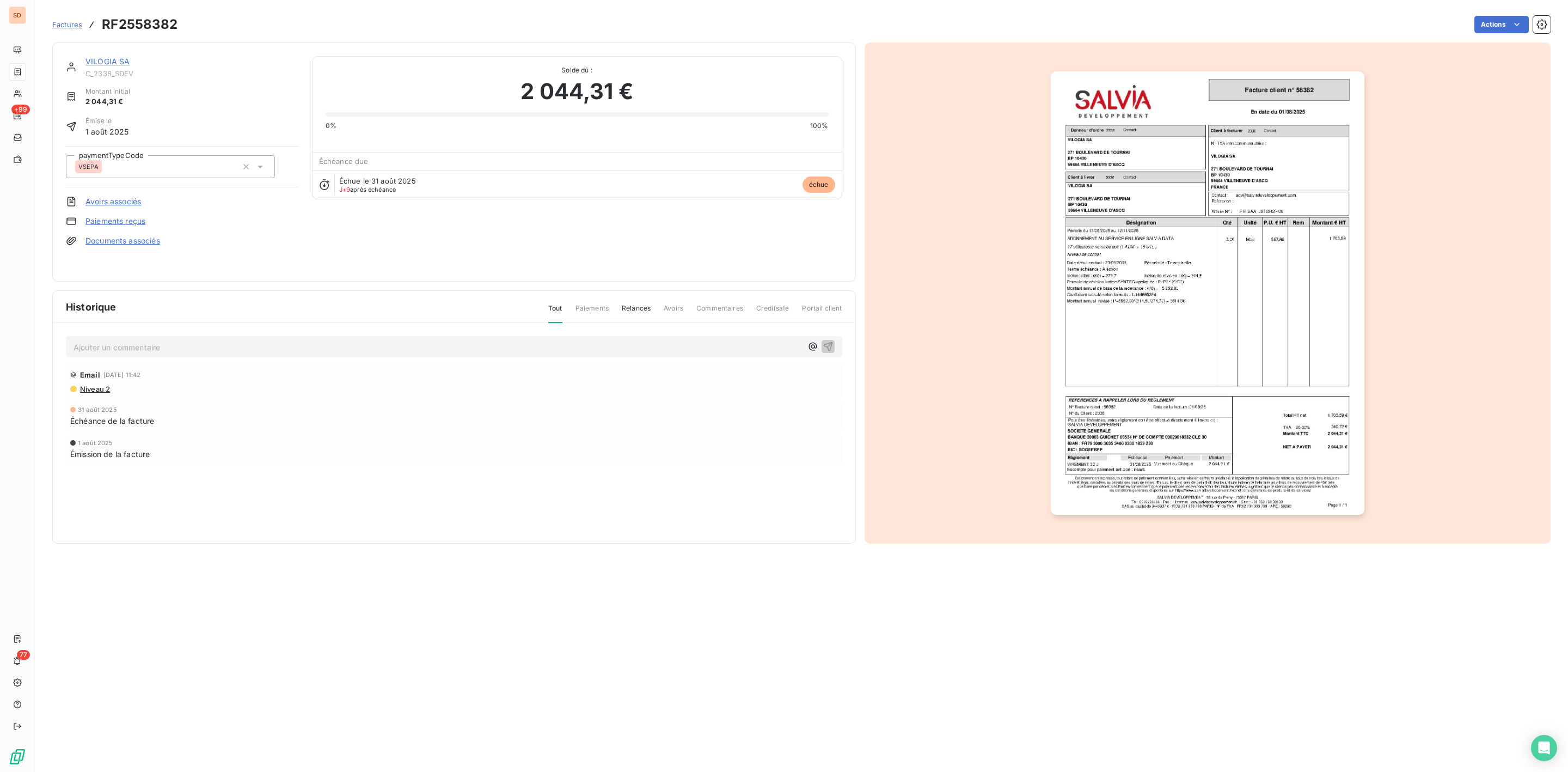
click at [1209, 217] on img "button" at bounding box center [1207, 293] width 313 height 443
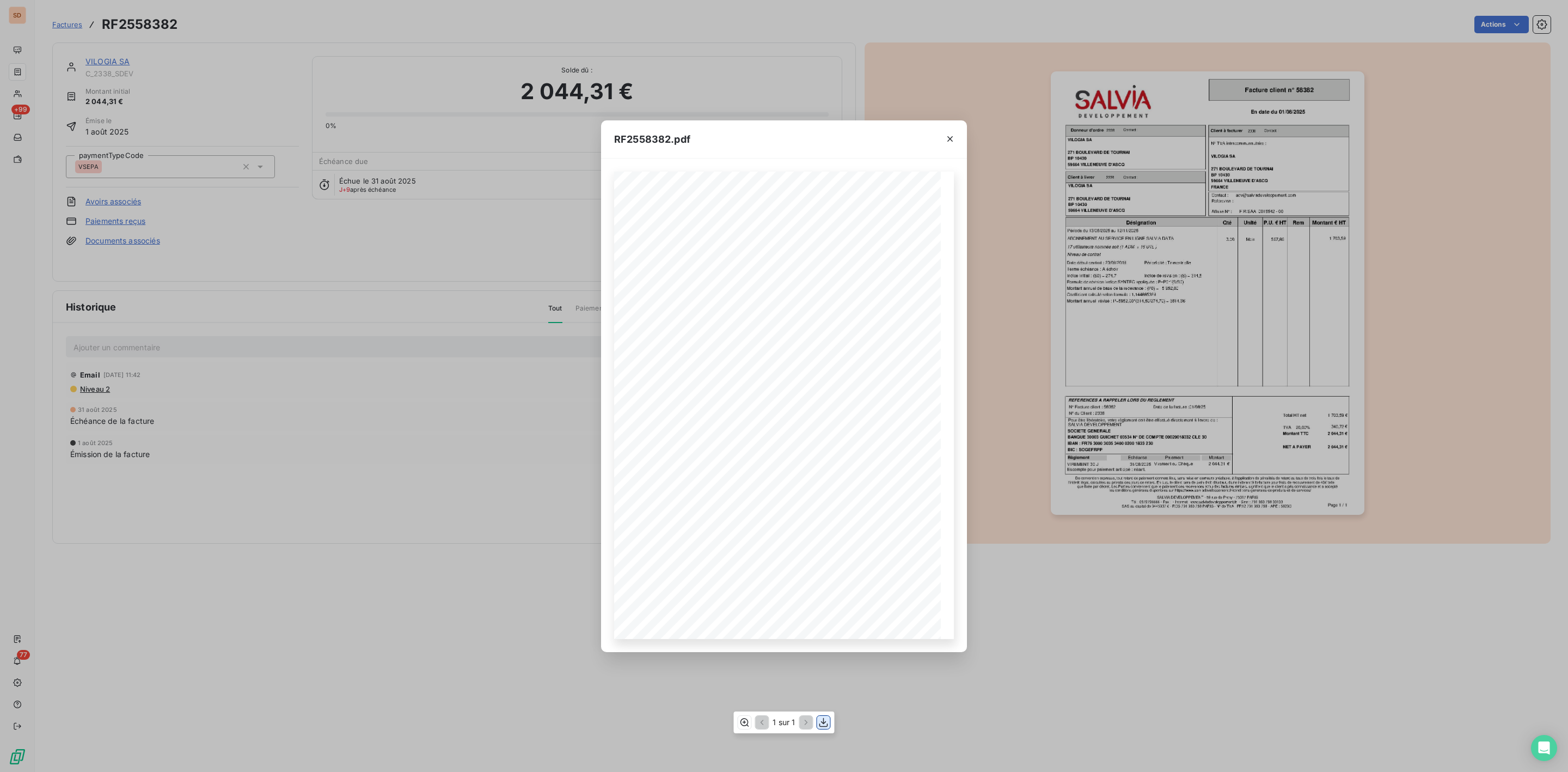
click at [820, 721] on icon "button" at bounding box center [823, 722] width 11 height 11
click at [941, 139] on button "button" at bounding box center [950, 139] width 18 height 18
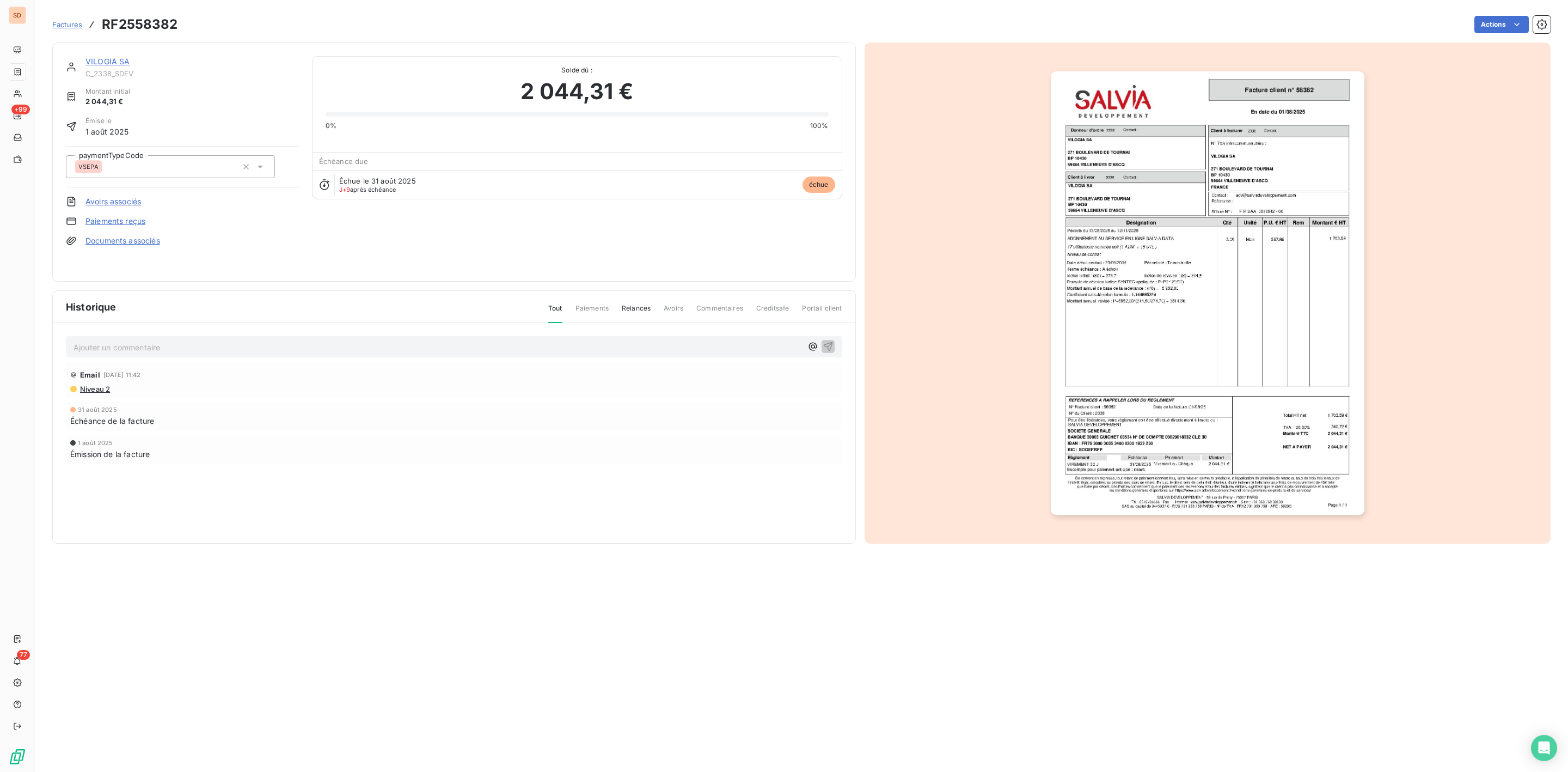
click at [110, 59] on link "VILOGIA SA" at bounding box center [107, 61] width 45 height 10
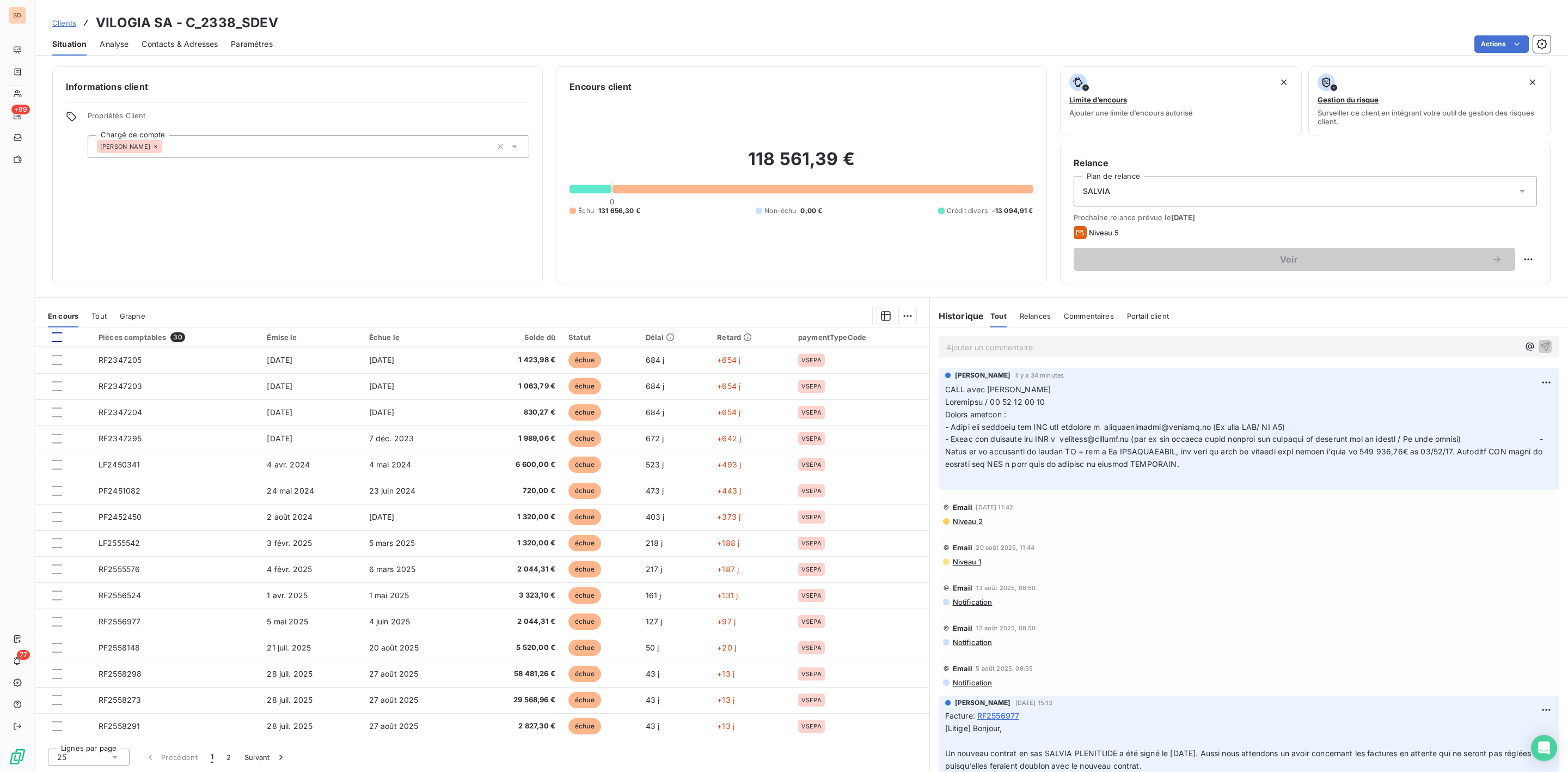
click at [61, 336] on div at bounding box center [57, 336] width 10 height 10
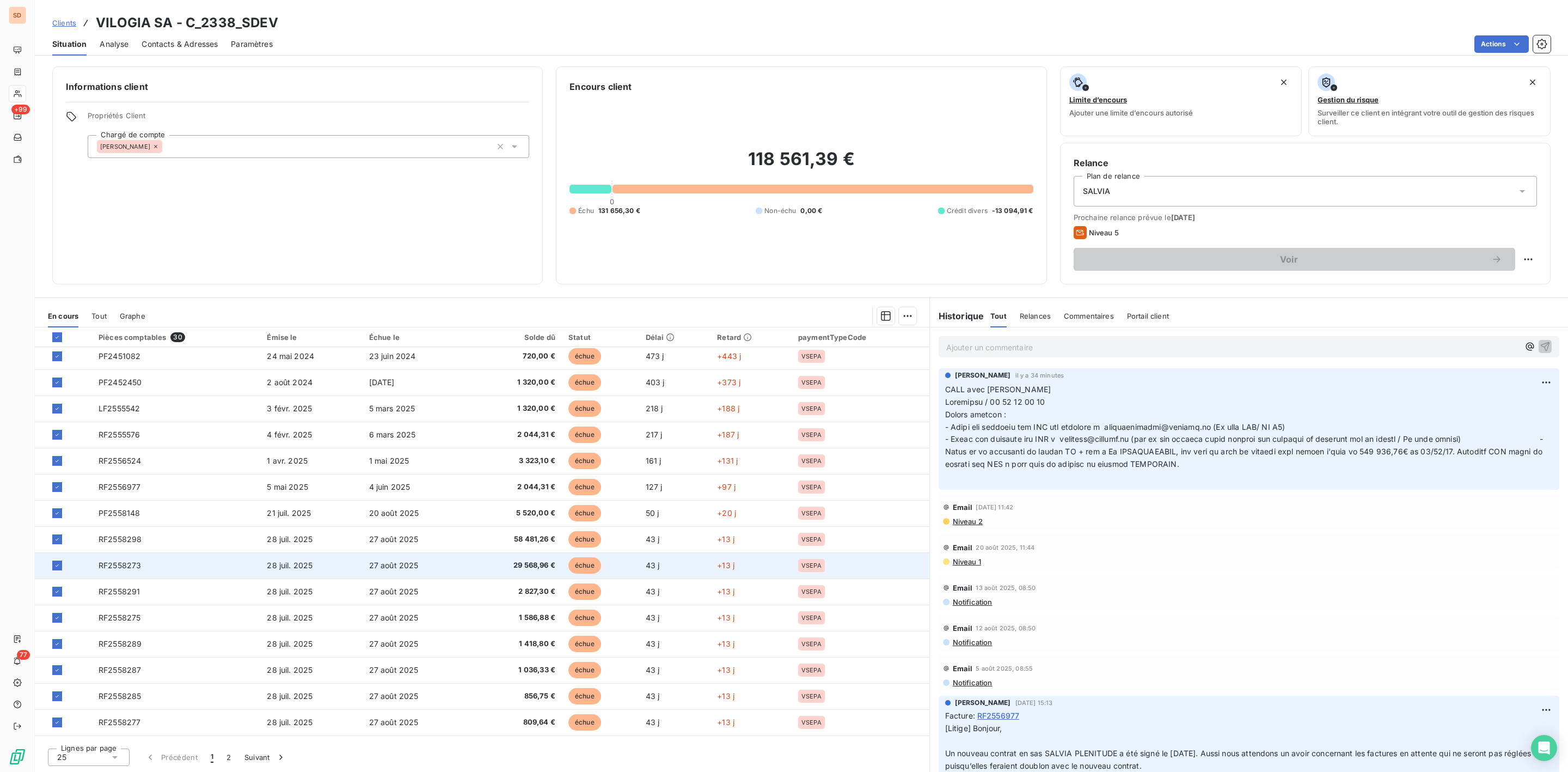
scroll to position [262, 0]
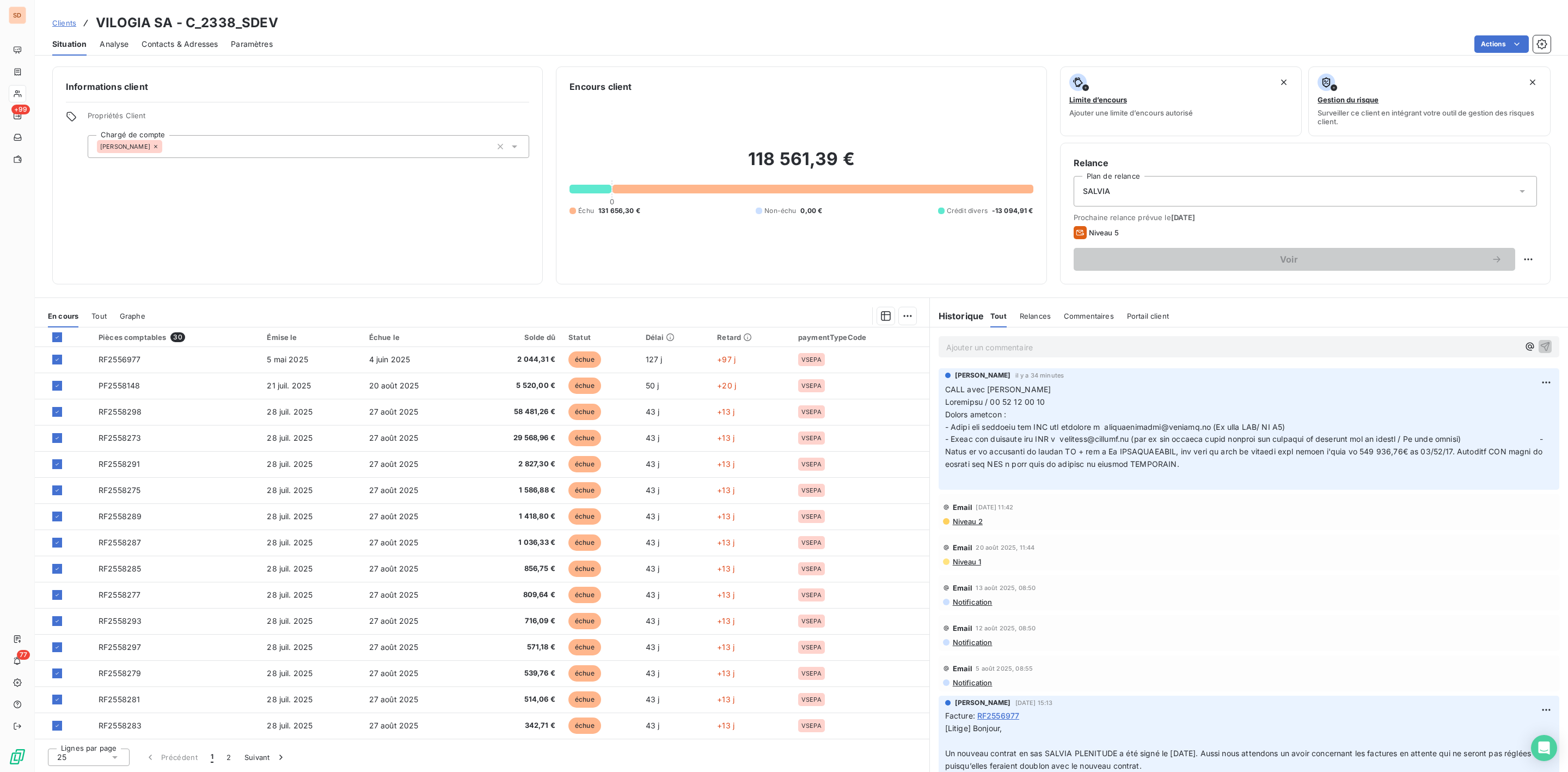
click at [118, 758] on icon at bounding box center [115, 757] width 11 height 11
click at [70, 735] on span "100" at bounding box center [77, 736] width 13 height 11
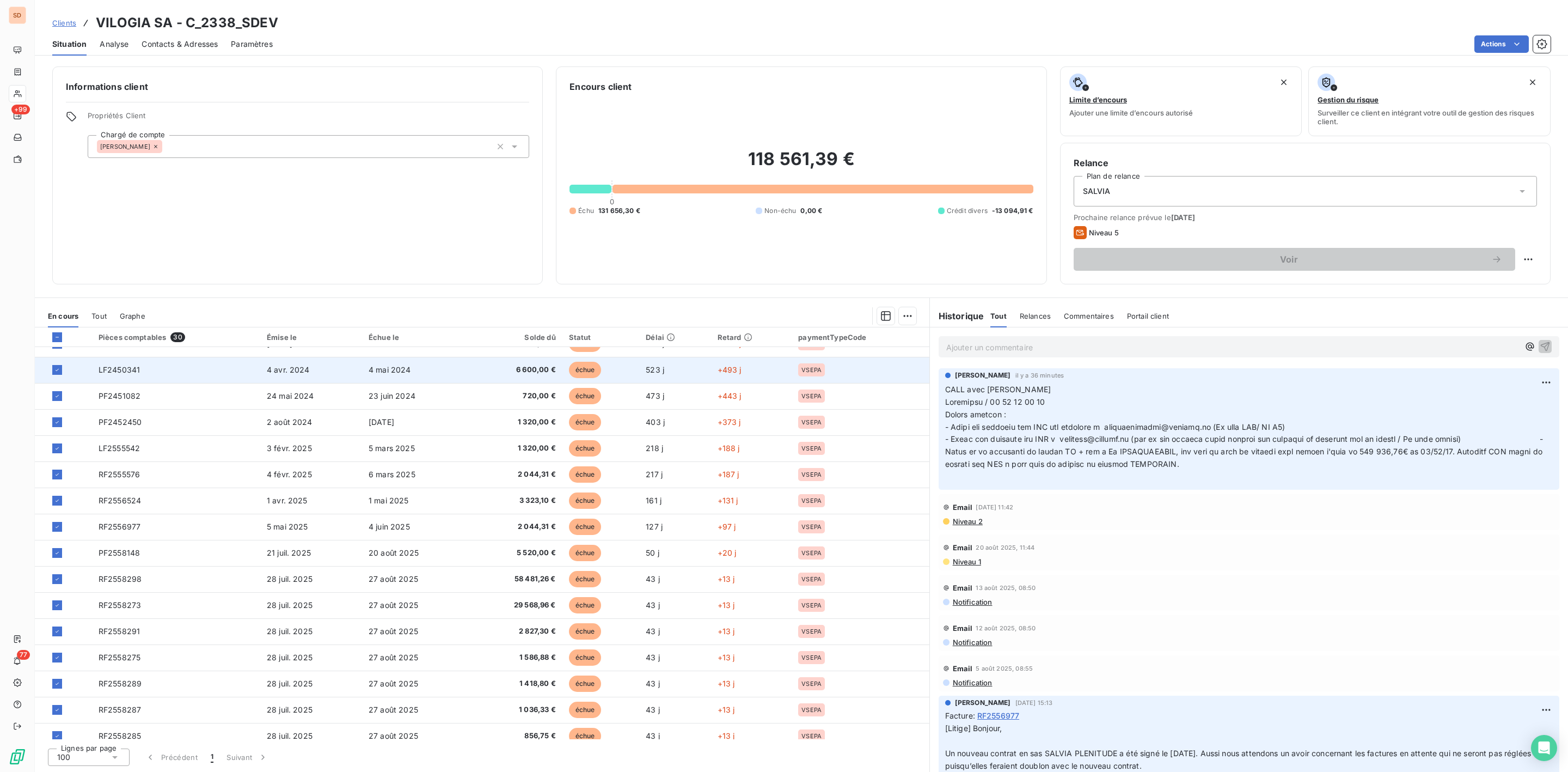
scroll to position [0, 0]
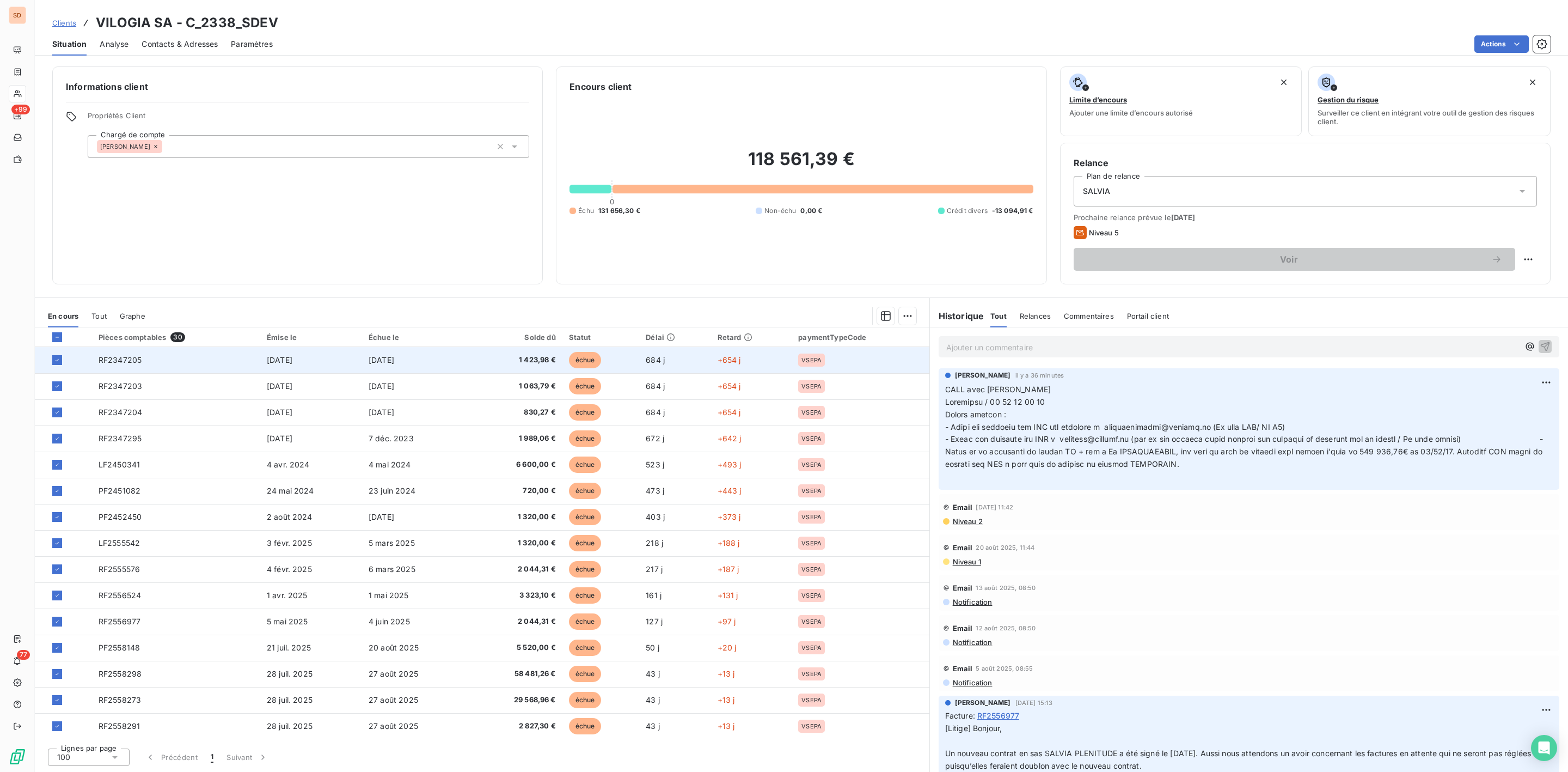
click at [186, 355] on td "RF2347205" at bounding box center [176, 360] width 168 height 26
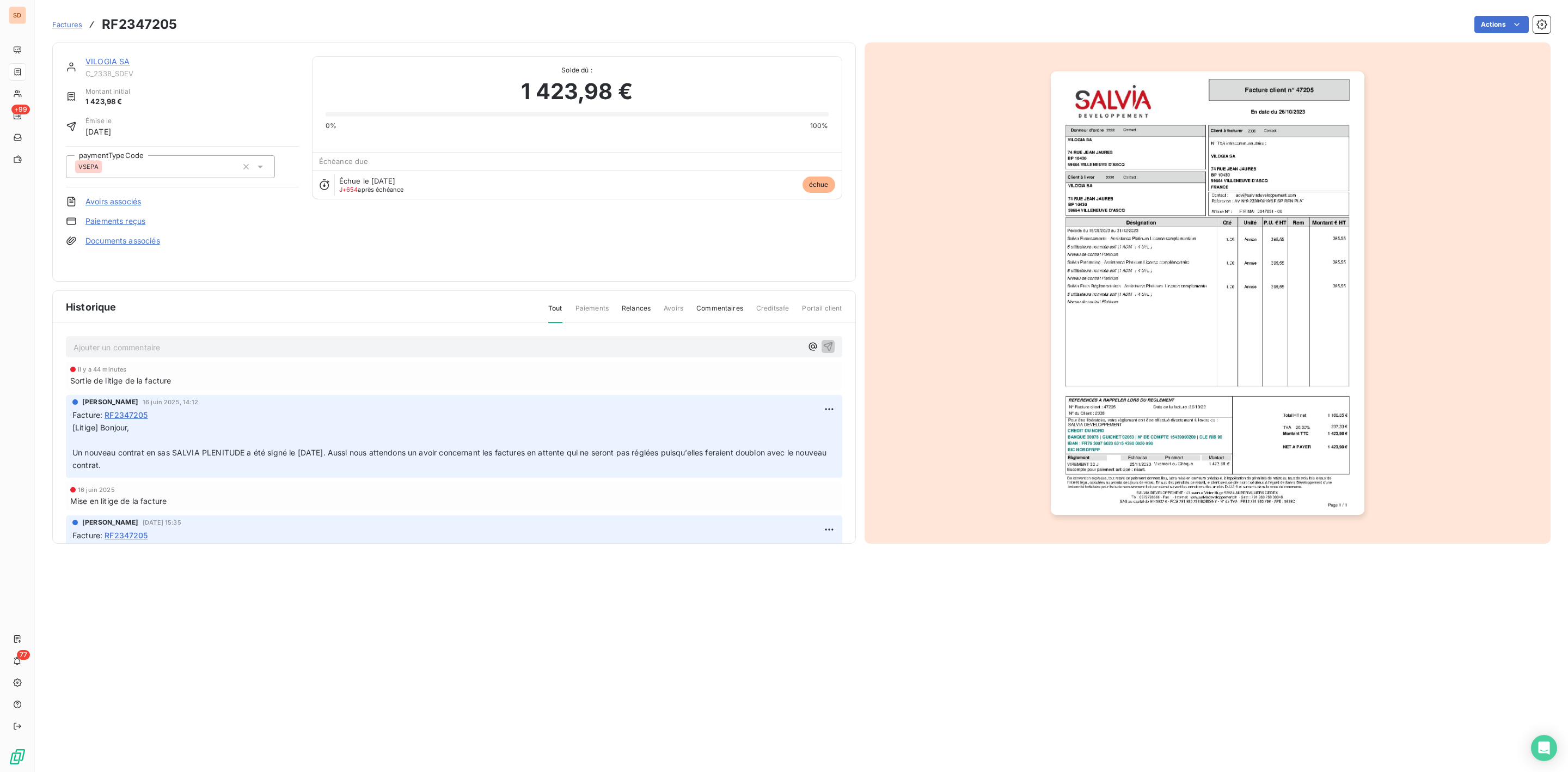
click at [111, 240] on link "Documents associés" at bounding box center [122, 241] width 74 height 11
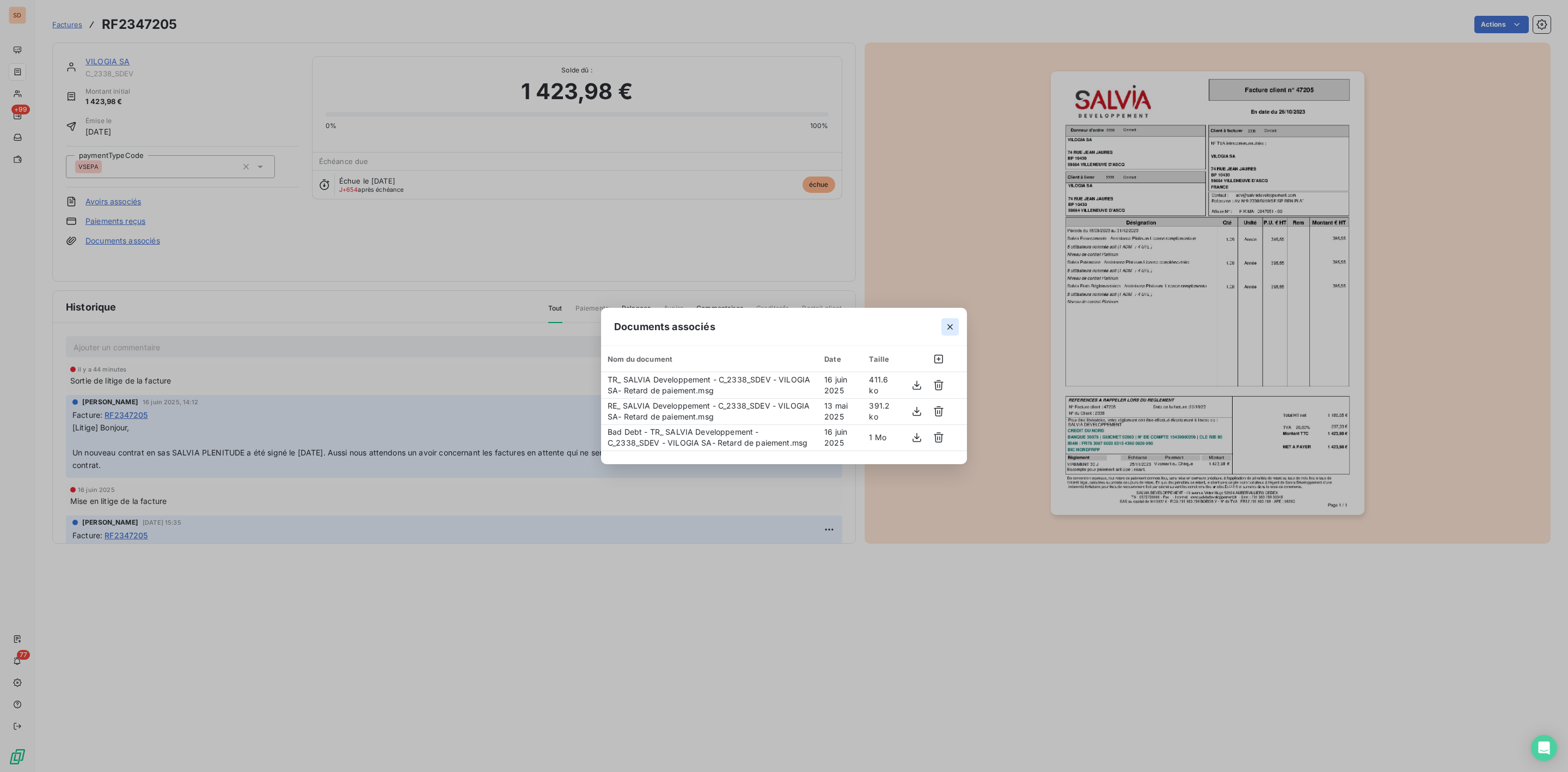
click at [949, 327] on icon "button" at bounding box center [950, 327] width 11 height 11
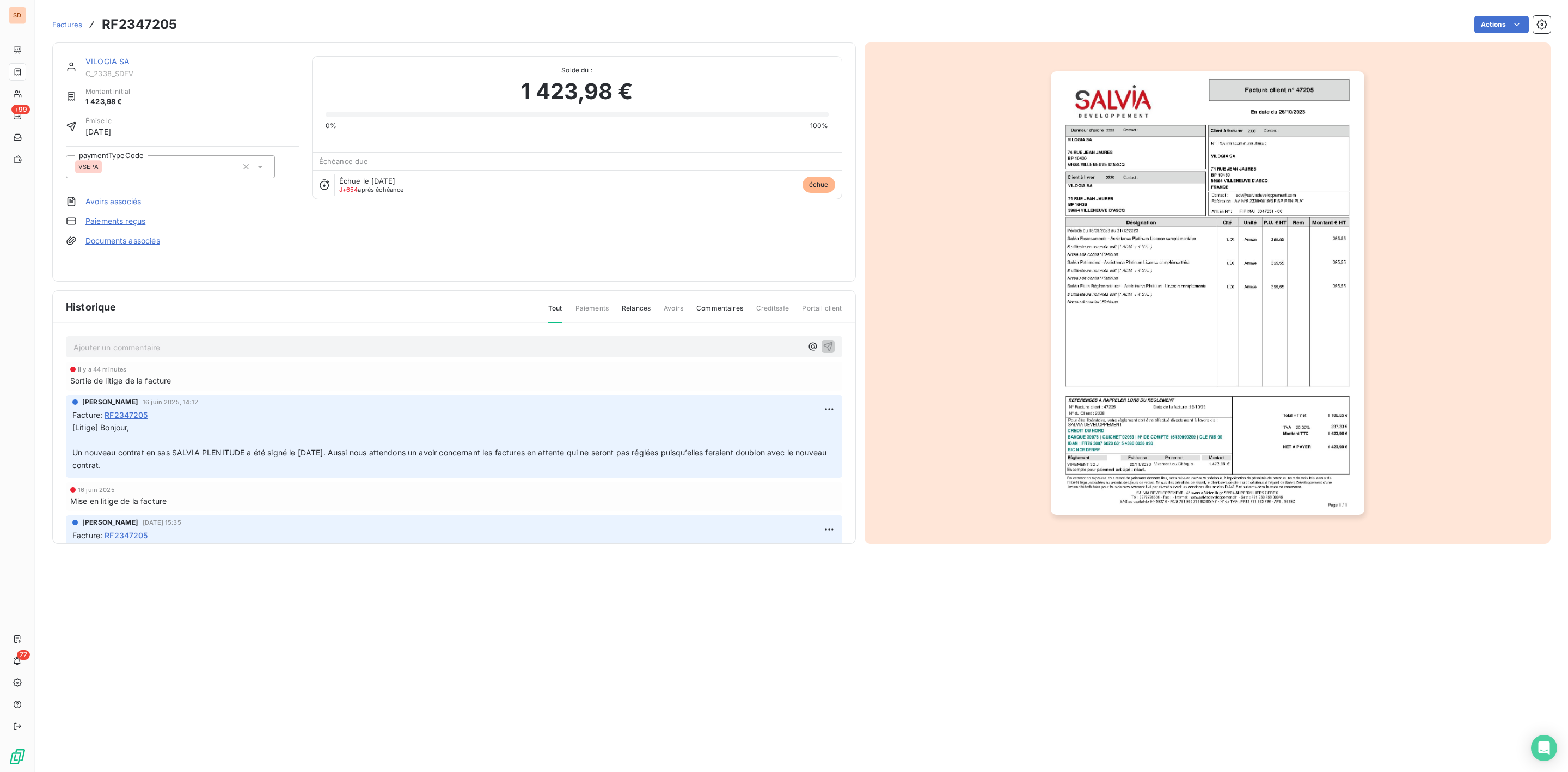
click at [98, 56] on div "VILOGIA SA" at bounding box center [192, 61] width 213 height 11
click at [98, 63] on link "VILOGIA SA" at bounding box center [107, 61] width 45 height 10
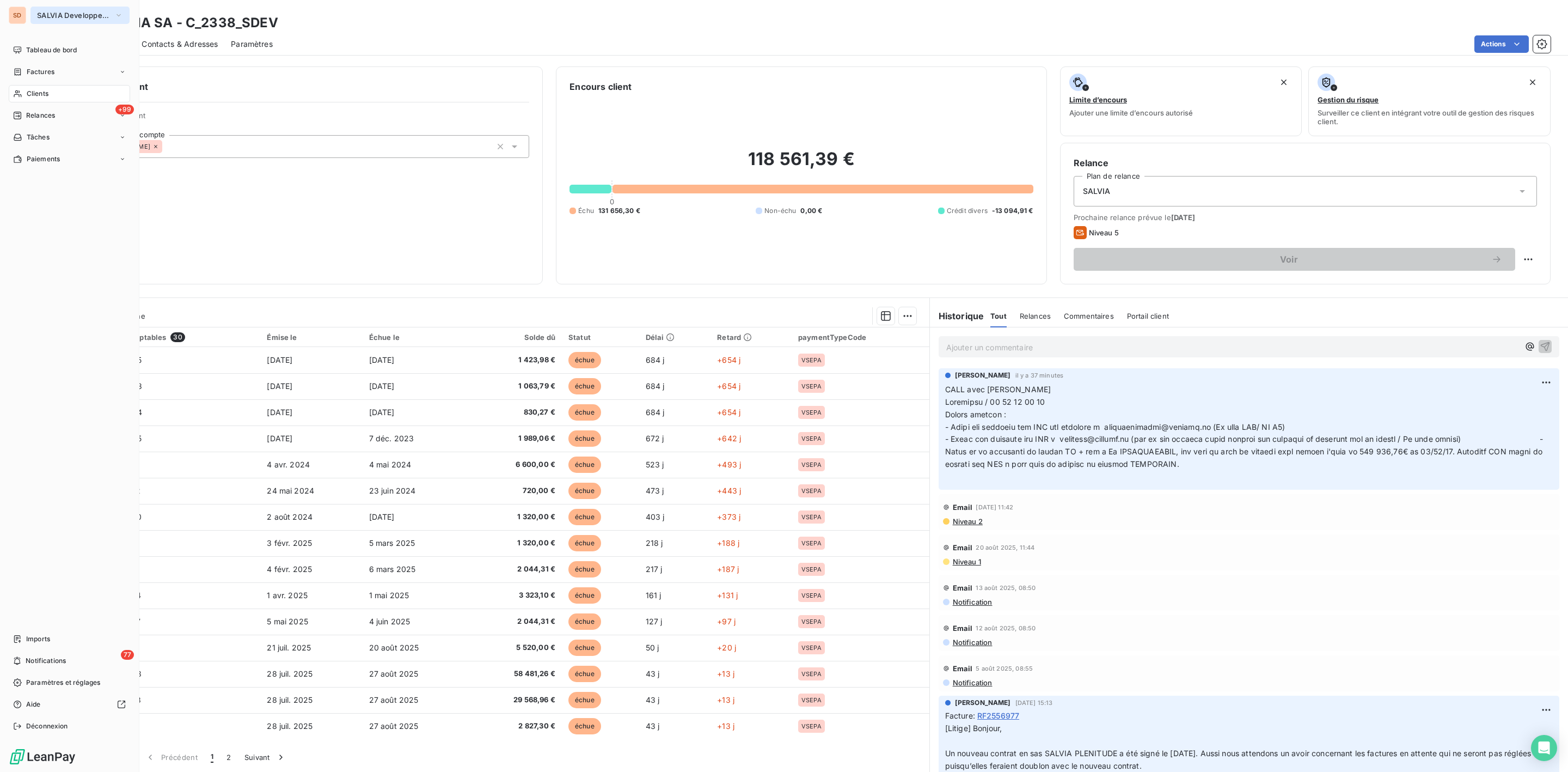
click at [46, 13] on span "SALVIA Developpement" at bounding box center [73, 15] width 73 height 9
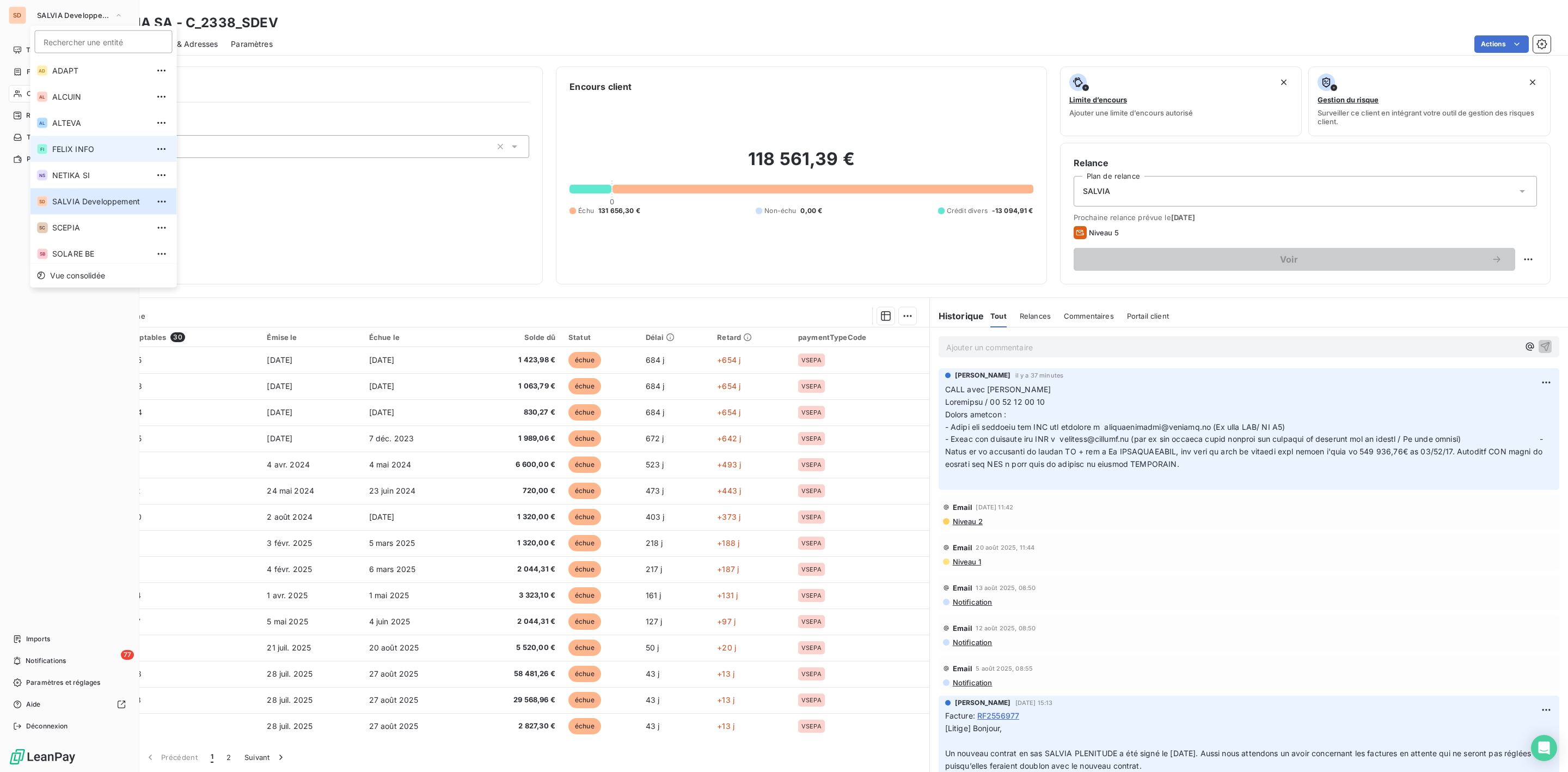
click at [79, 152] on span "FELIX INFO" at bounding box center [100, 149] width 96 height 11
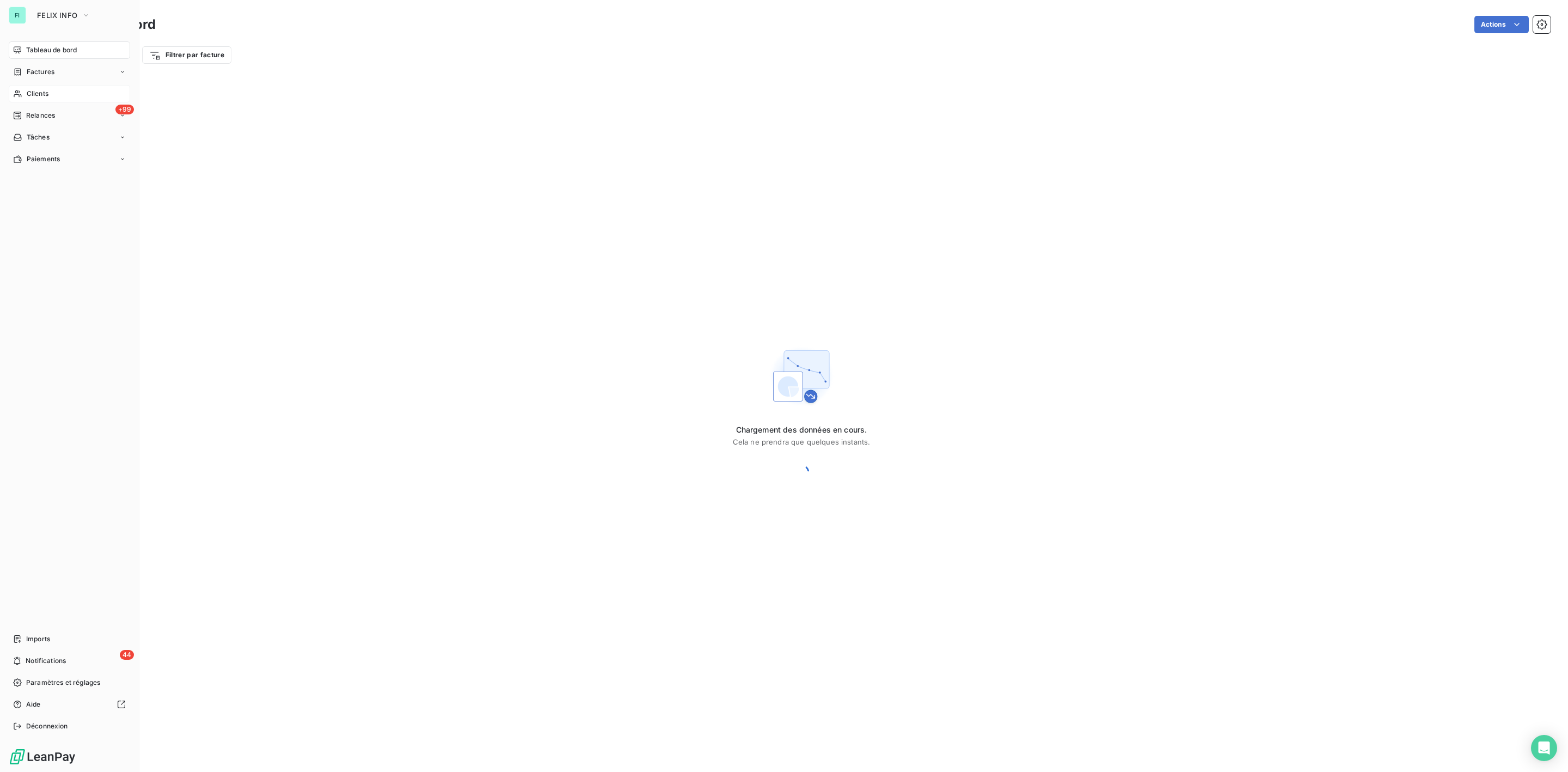
click at [39, 92] on span "Clients" at bounding box center [38, 93] width 22 height 10
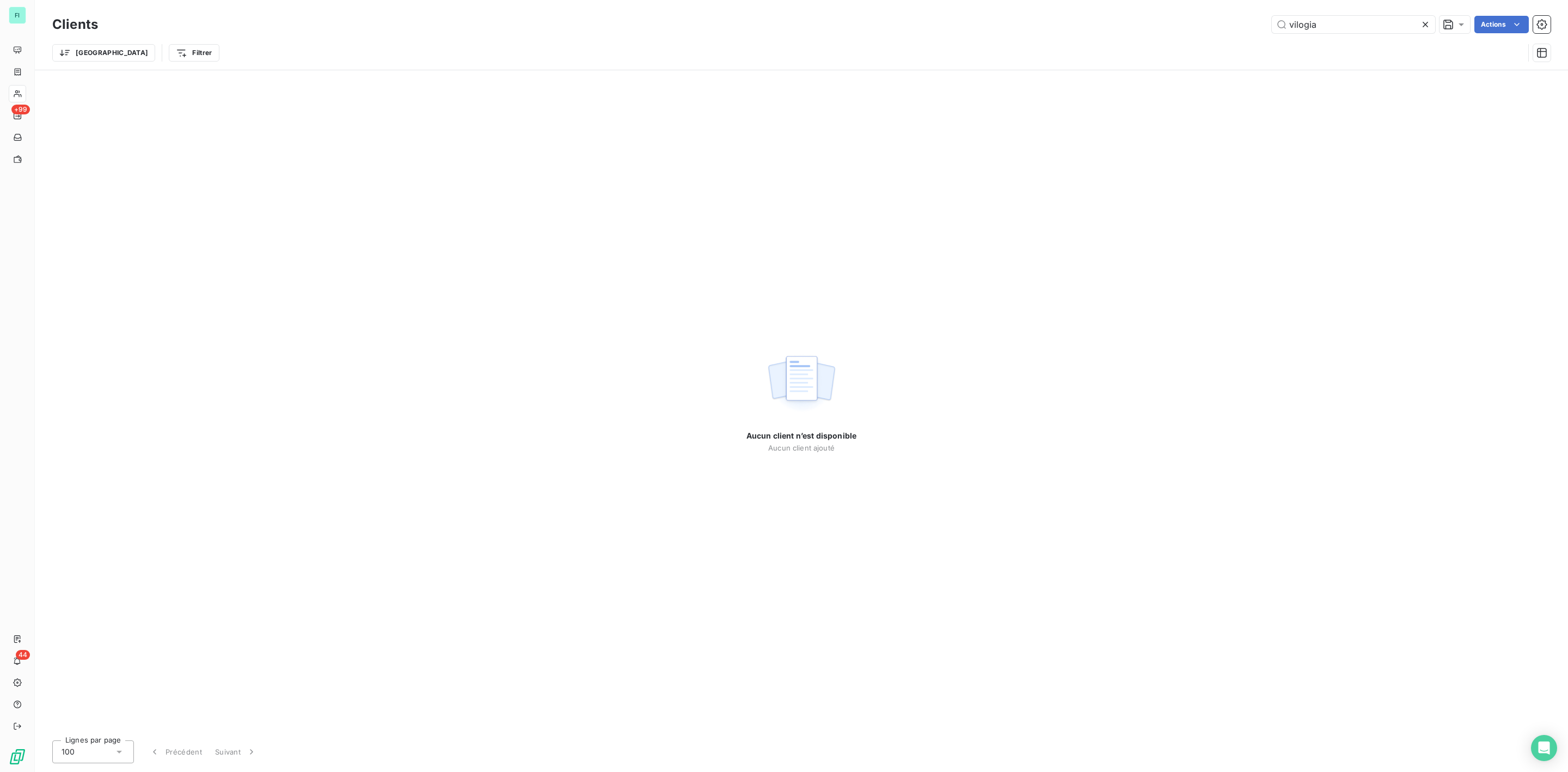
drag, startPoint x: 1335, startPoint y: 25, endPoint x: 968, endPoint y: 35, distance: 367.1
click at [1011, 35] on div "Clients vilogia Actions" at bounding box center [801, 24] width 1498 height 23
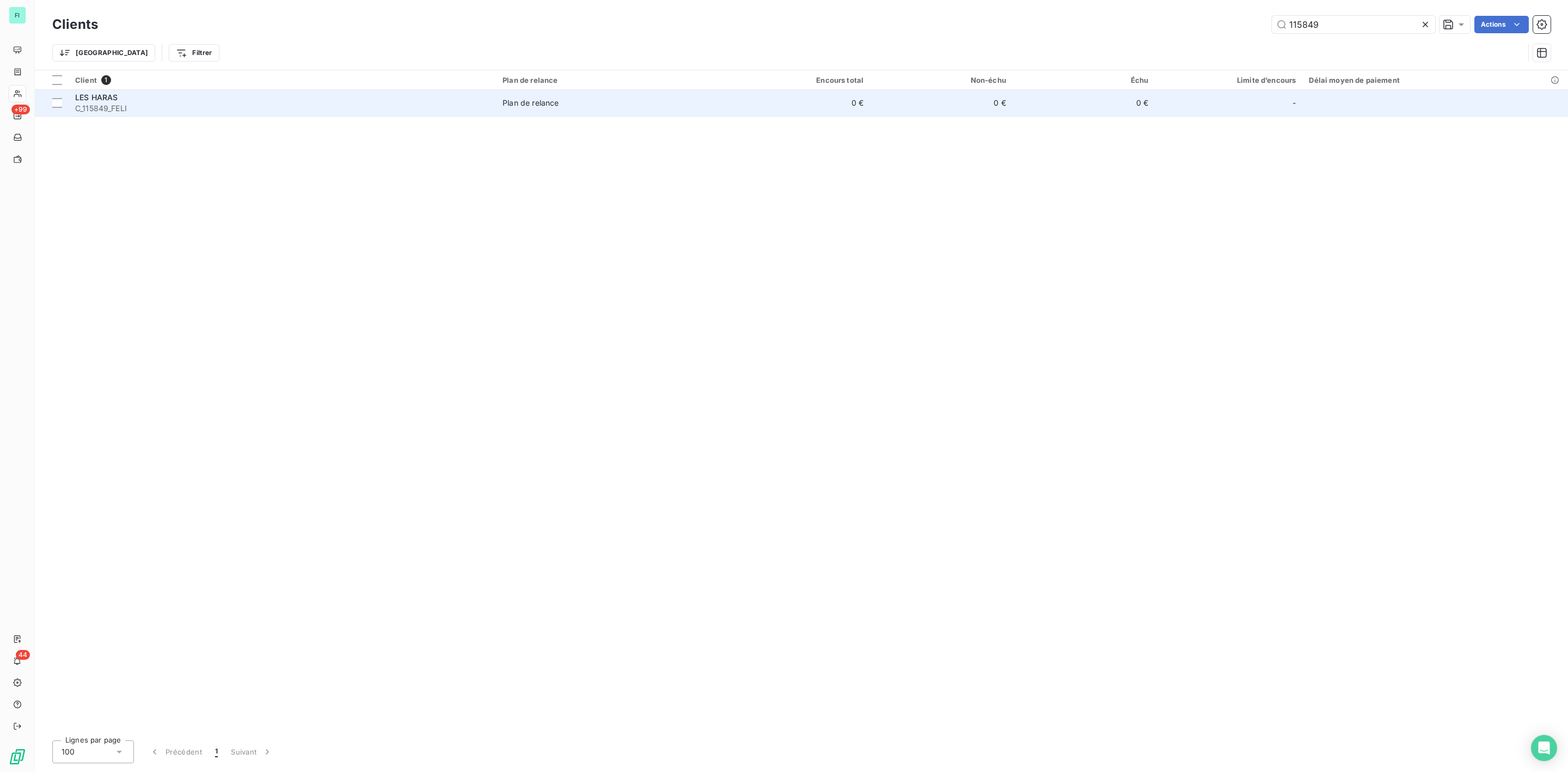
type input "115849"
click at [249, 93] on div "LES HARAS" at bounding box center [282, 97] width 414 height 11
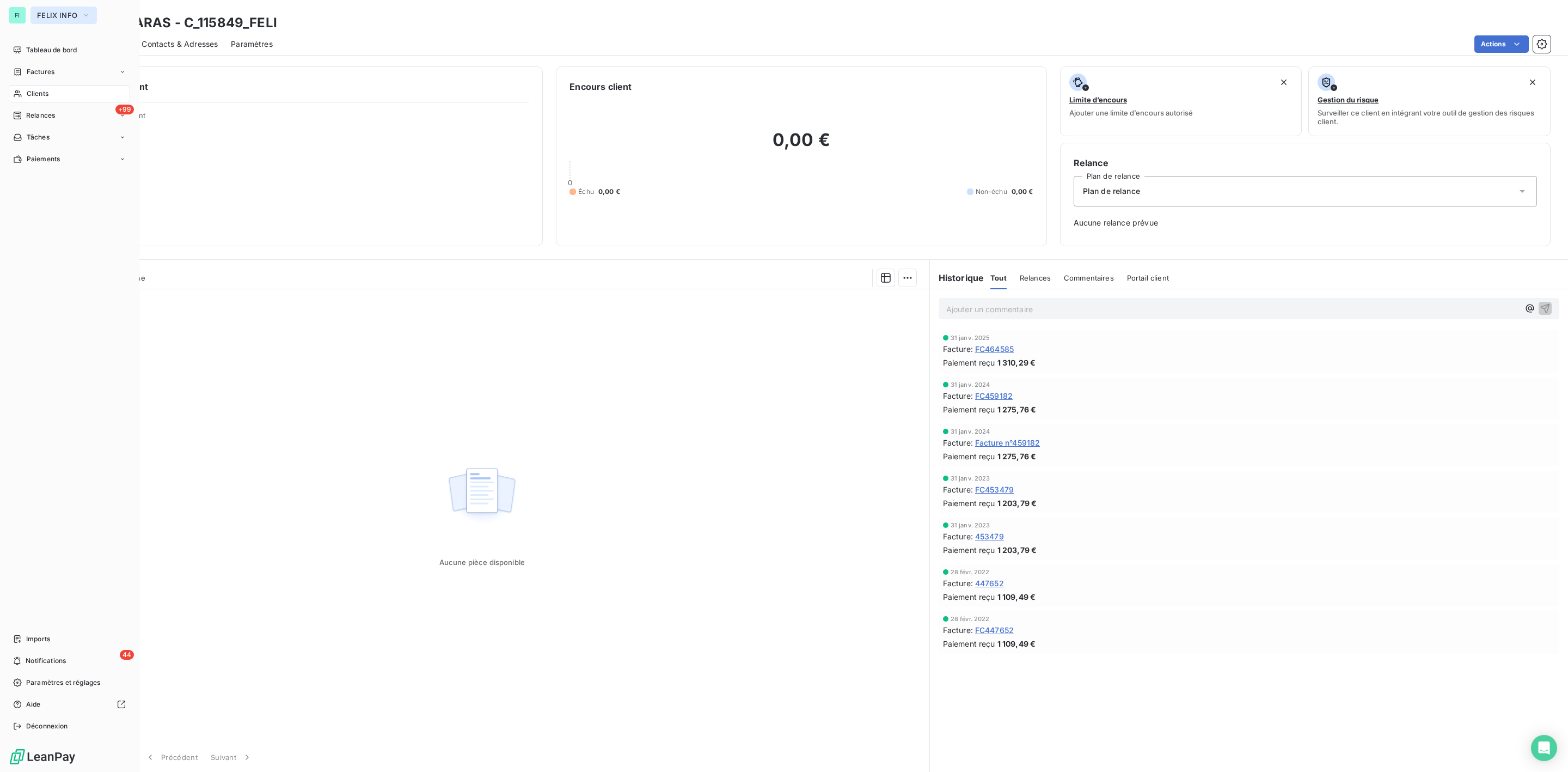
click at [40, 13] on span "FELIX INFO" at bounding box center [57, 15] width 40 height 9
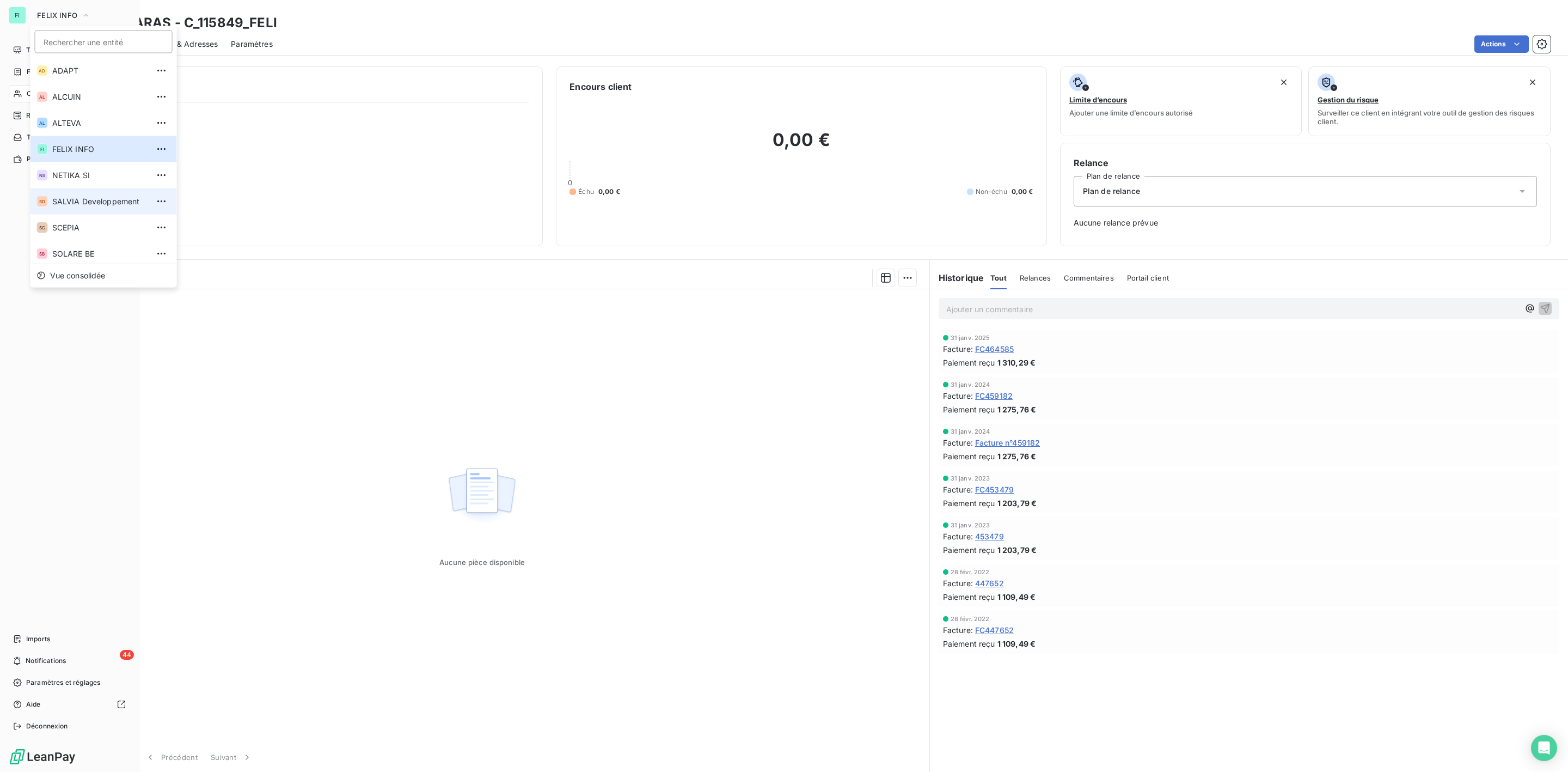
click at [79, 205] on span "SALVIA Developpement" at bounding box center [100, 201] width 96 height 11
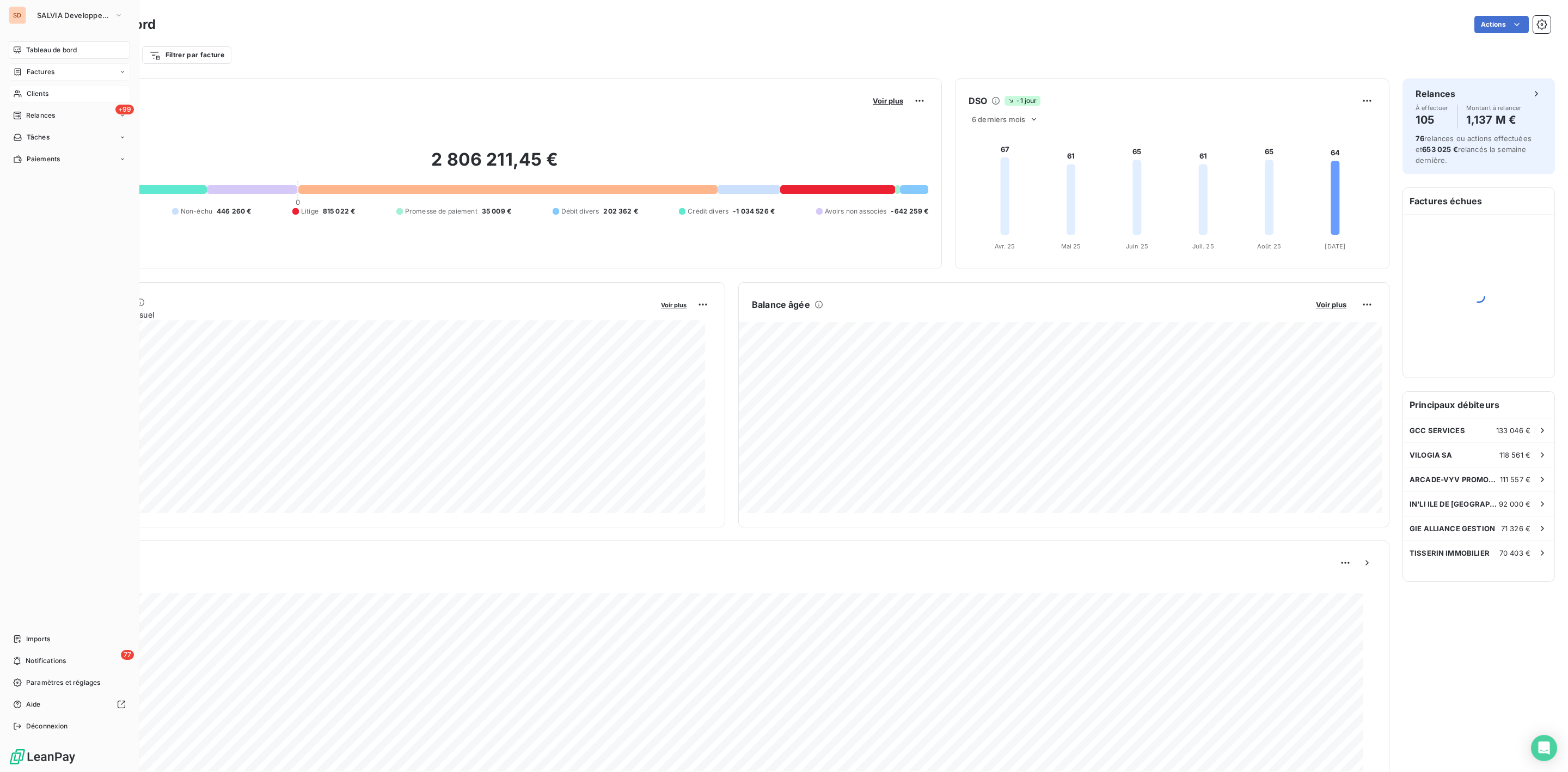
click at [46, 93] on span "Clients" at bounding box center [38, 93] width 22 height 10
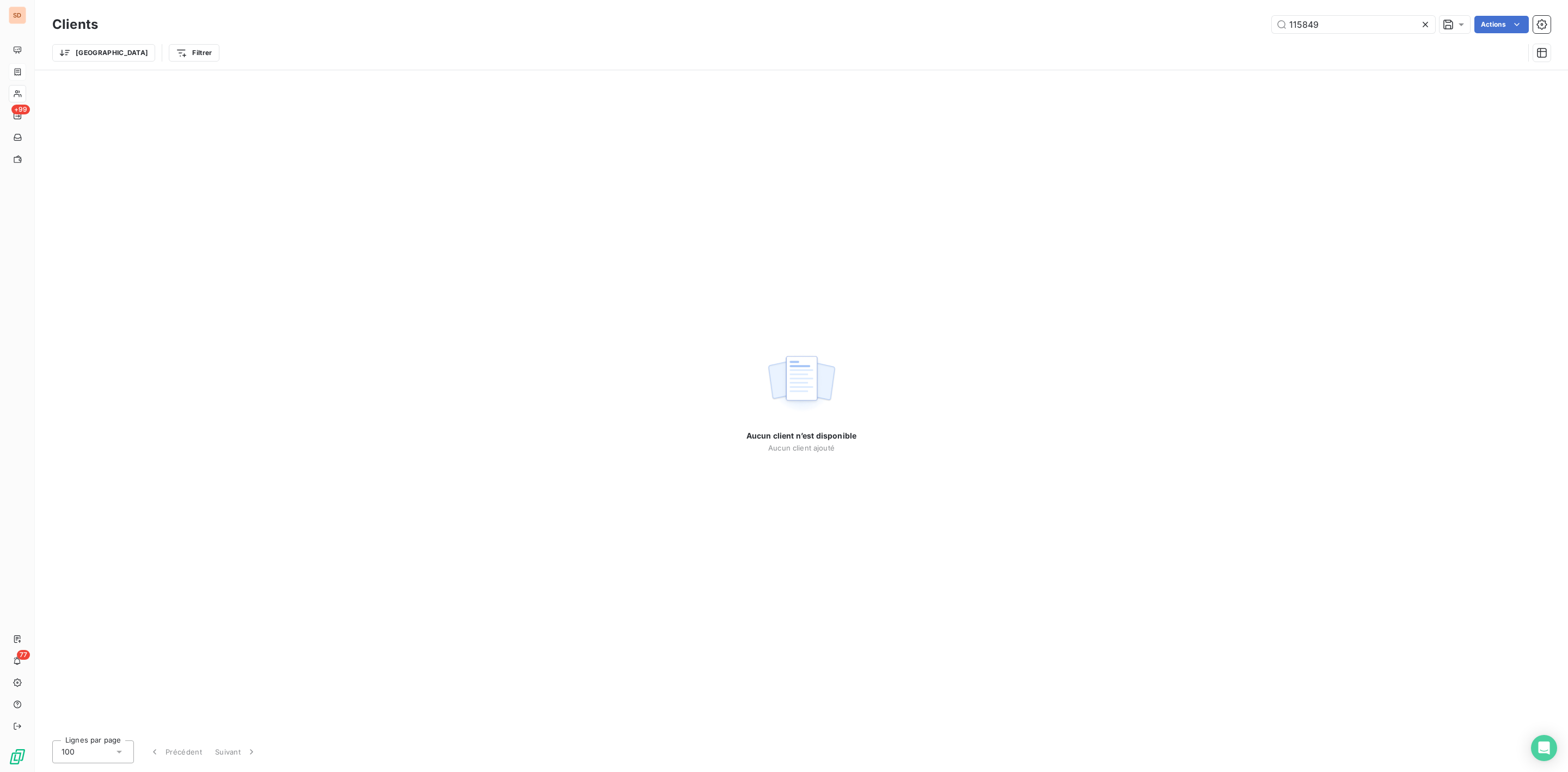
drag, startPoint x: 1222, startPoint y: 30, endPoint x: 1054, endPoint y: 36, distance: 168.1
click at [1101, 35] on div "Clients 115849 Actions" at bounding box center [801, 24] width 1498 height 23
type input "51492"
click at [80, 15] on span "SALVIA Developpement" at bounding box center [73, 15] width 73 height 9
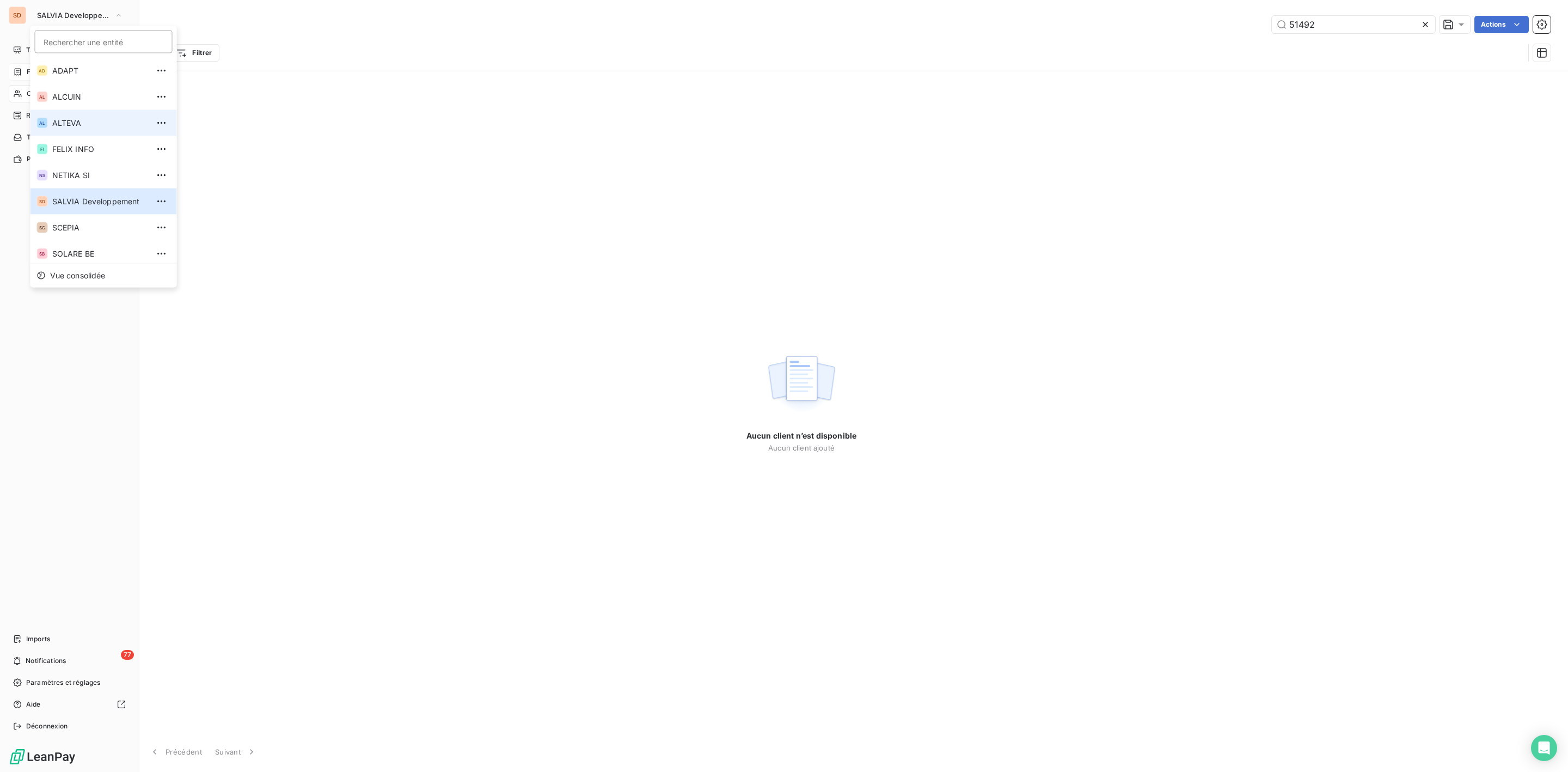
click at [74, 124] on span "ALTEVA" at bounding box center [100, 123] width 96 height 11
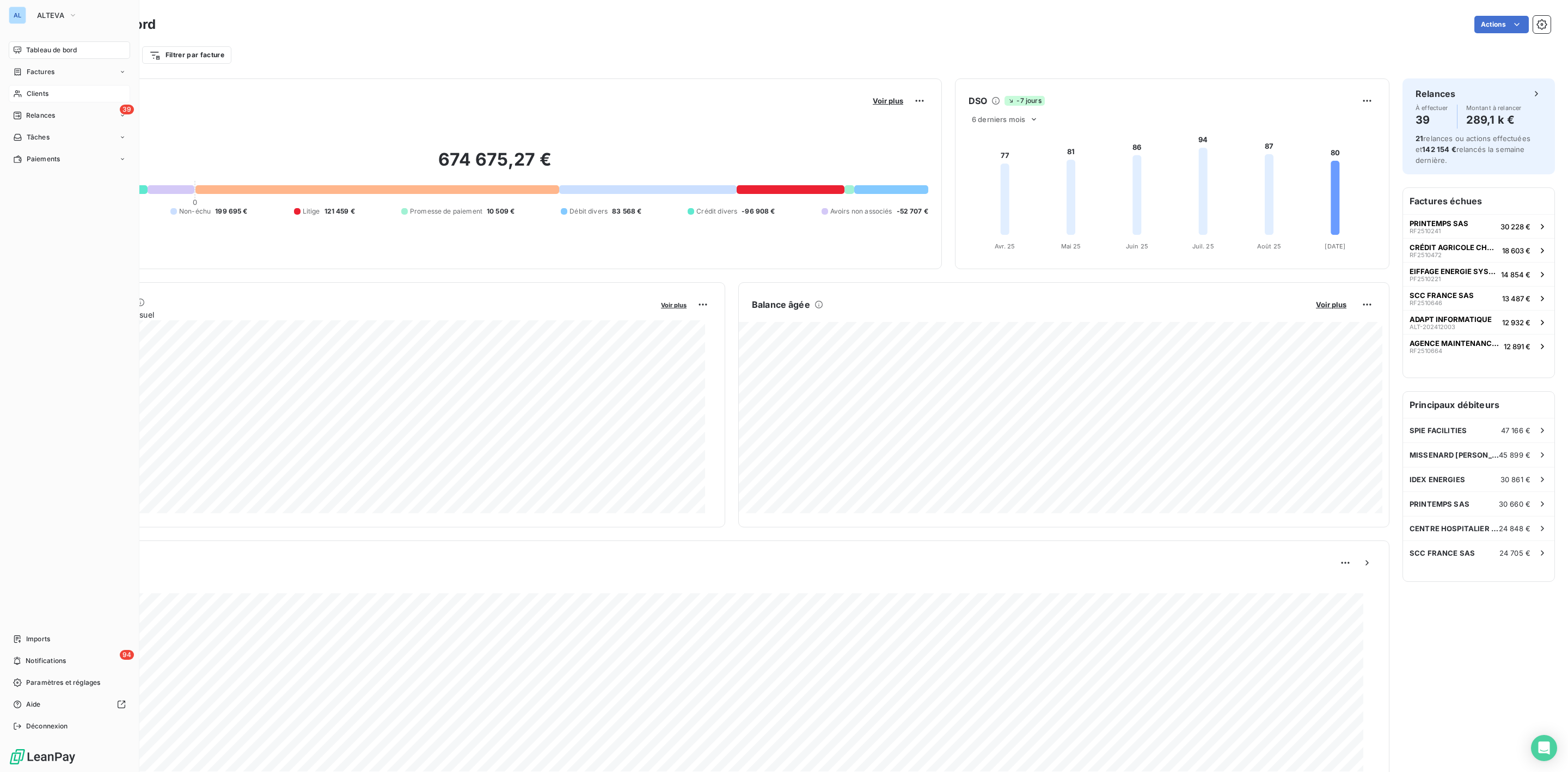
click at [49, 91] on div "Clients" at bounding box center [69, 93] width 121 height 18
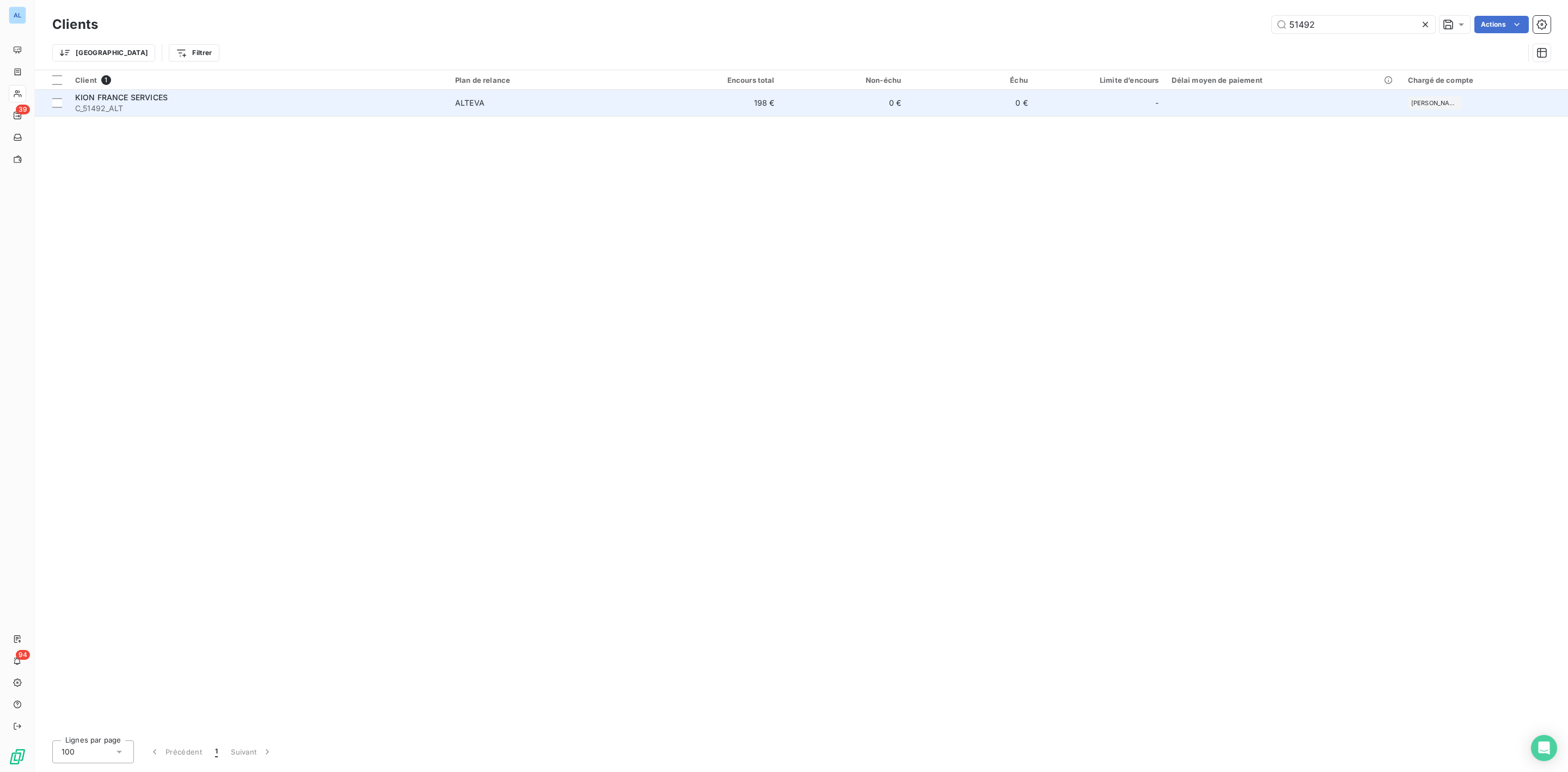
click at [135, 105] on span "C_51492_ALT" at bounding box center [258, 108] width 367 height 11
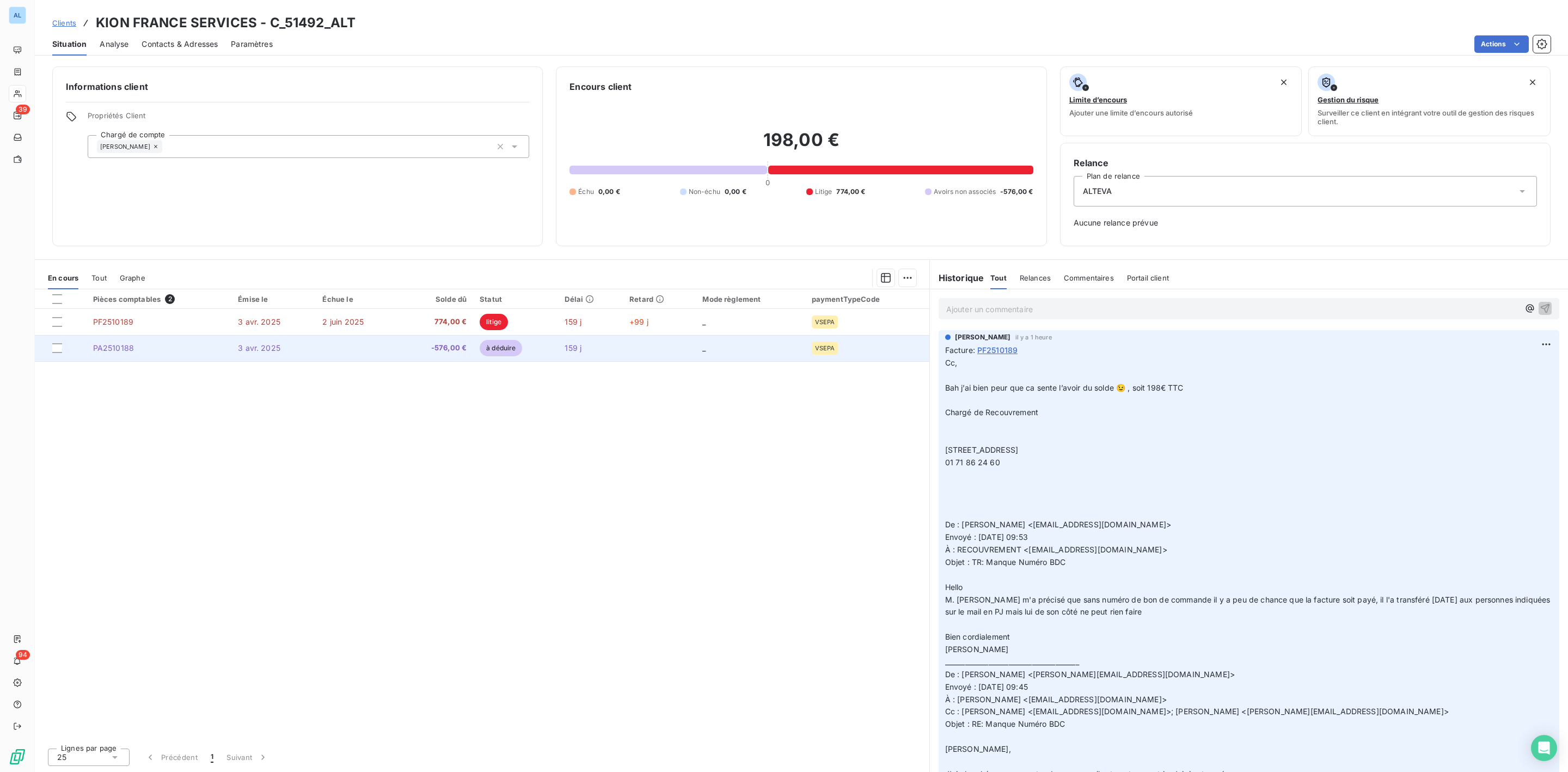
click at [420, 351] on span "-576,00 €" at bounding box center [436, 347] width 61 height 11
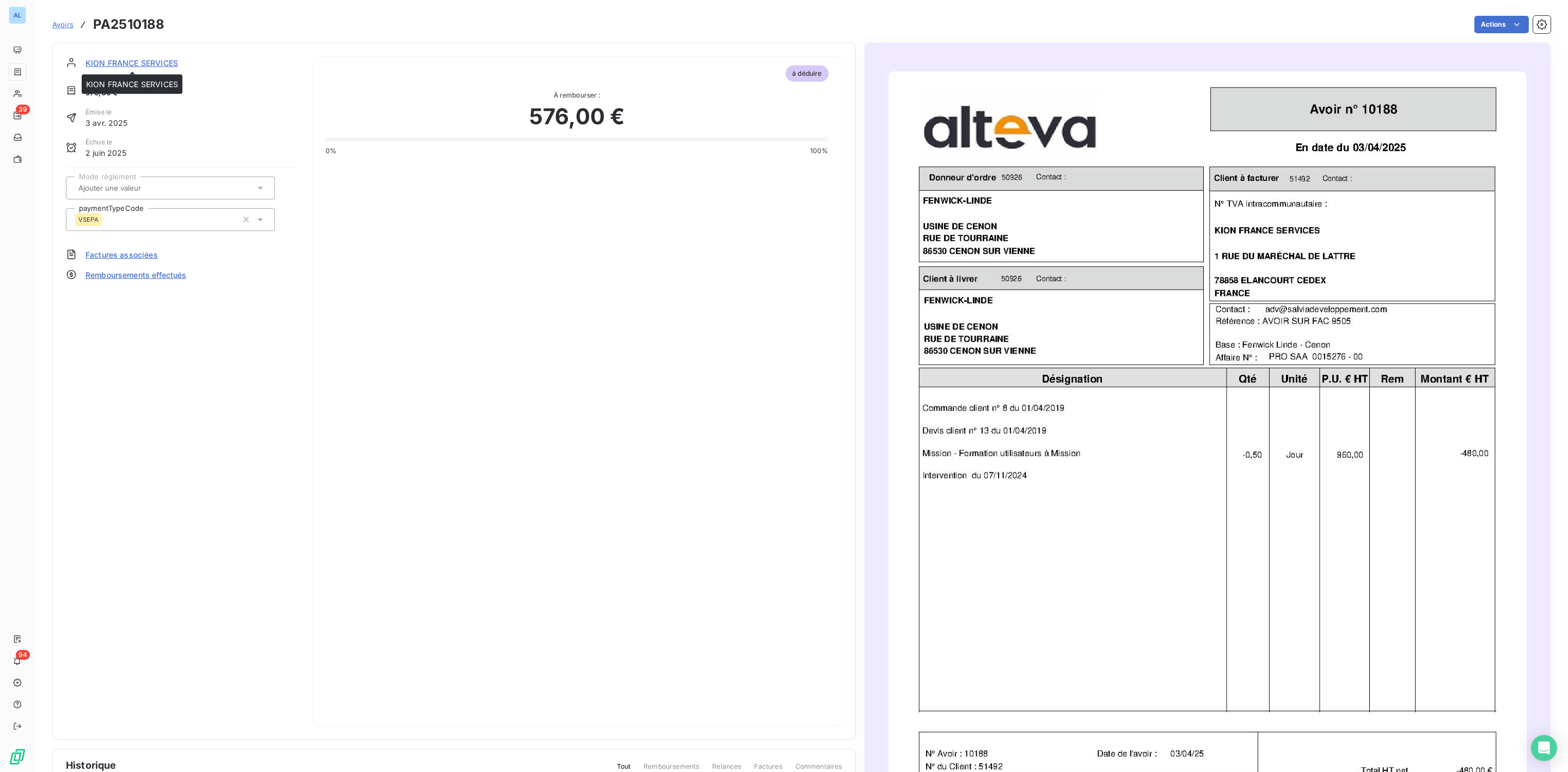
click at [126, 64] on span "KION FRANCE SERVICES" at bounding box center [132, 63] width 93 height 12
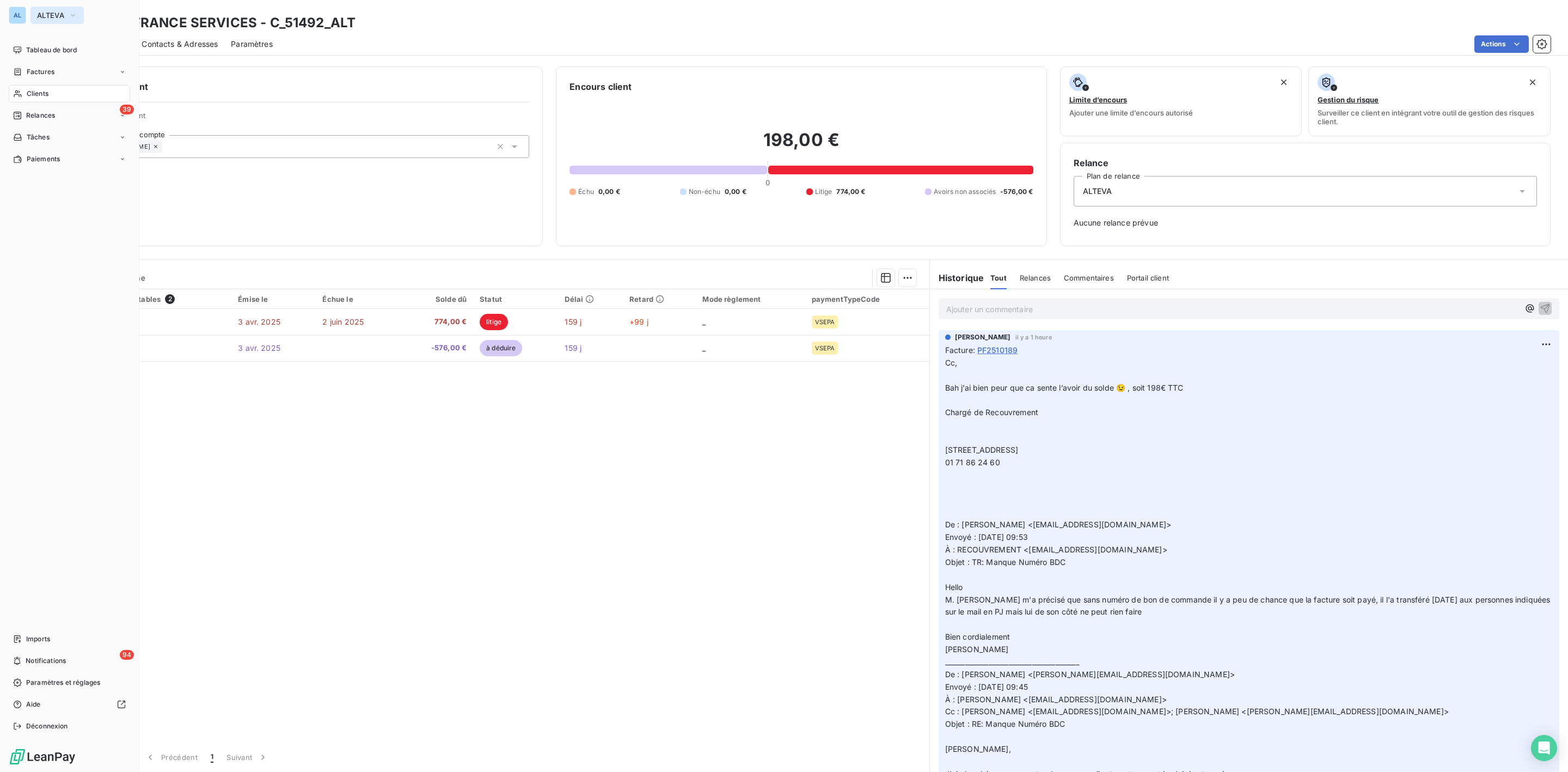
click at [53, 15] on span "ALTEVA" at bounding box center [50, 15] width 27 height 9
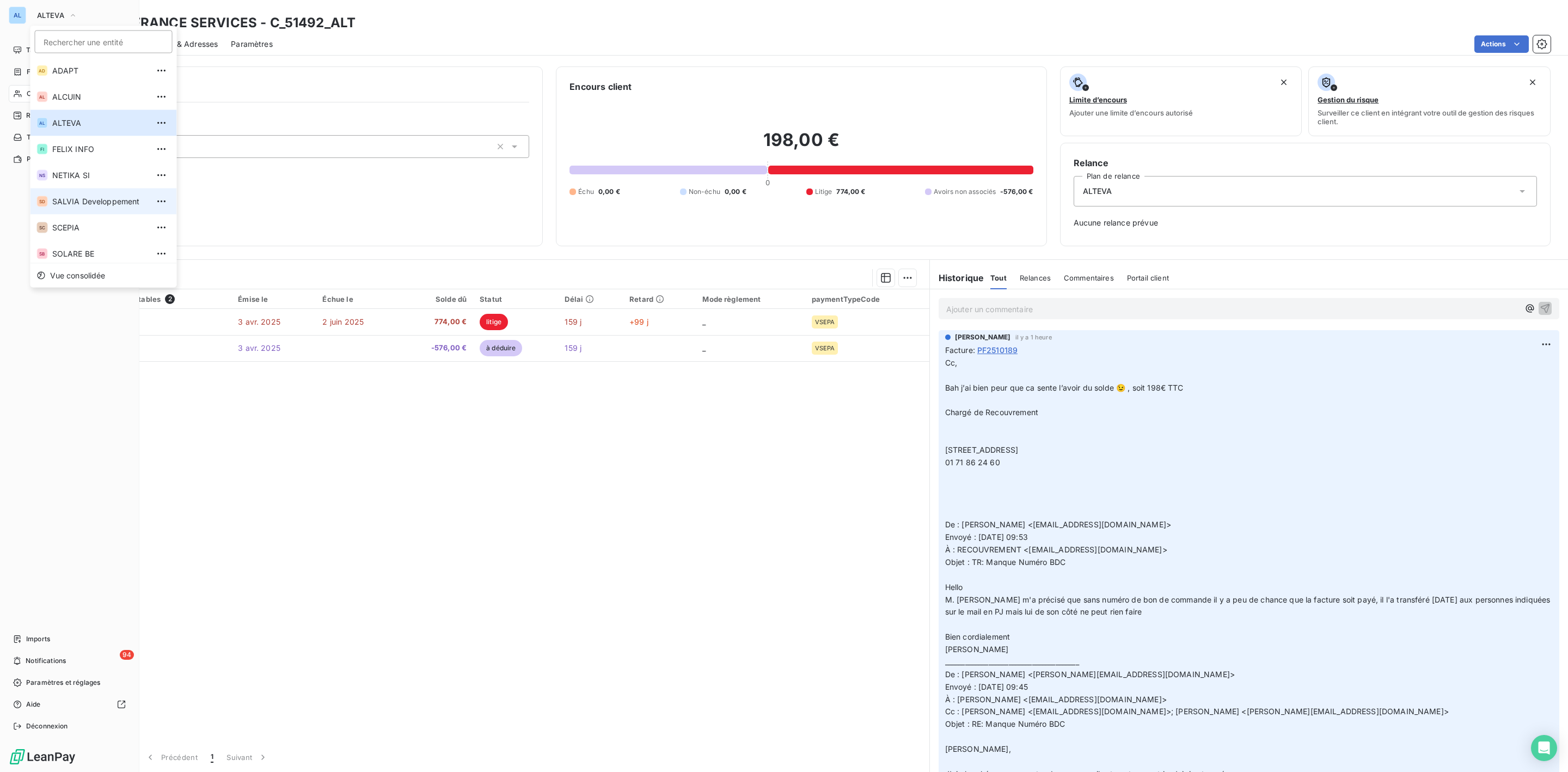
click at [85, 200] on span "SALVIA Developpement" at bounding box center [100, 201] width 96 height 11
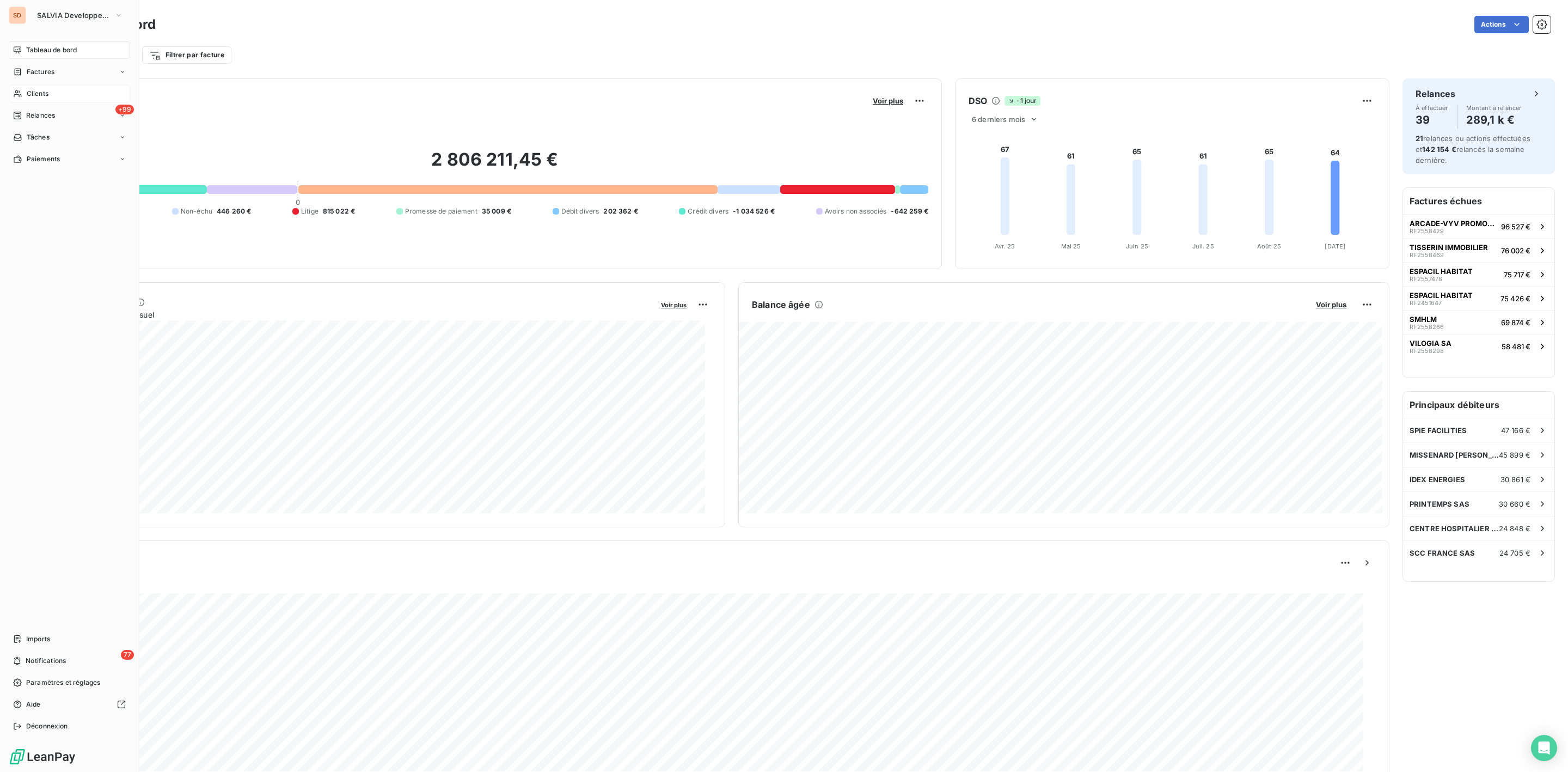
click at [51, 95] on div "Clients" at bounding box center [69, 93] width 121 height 18
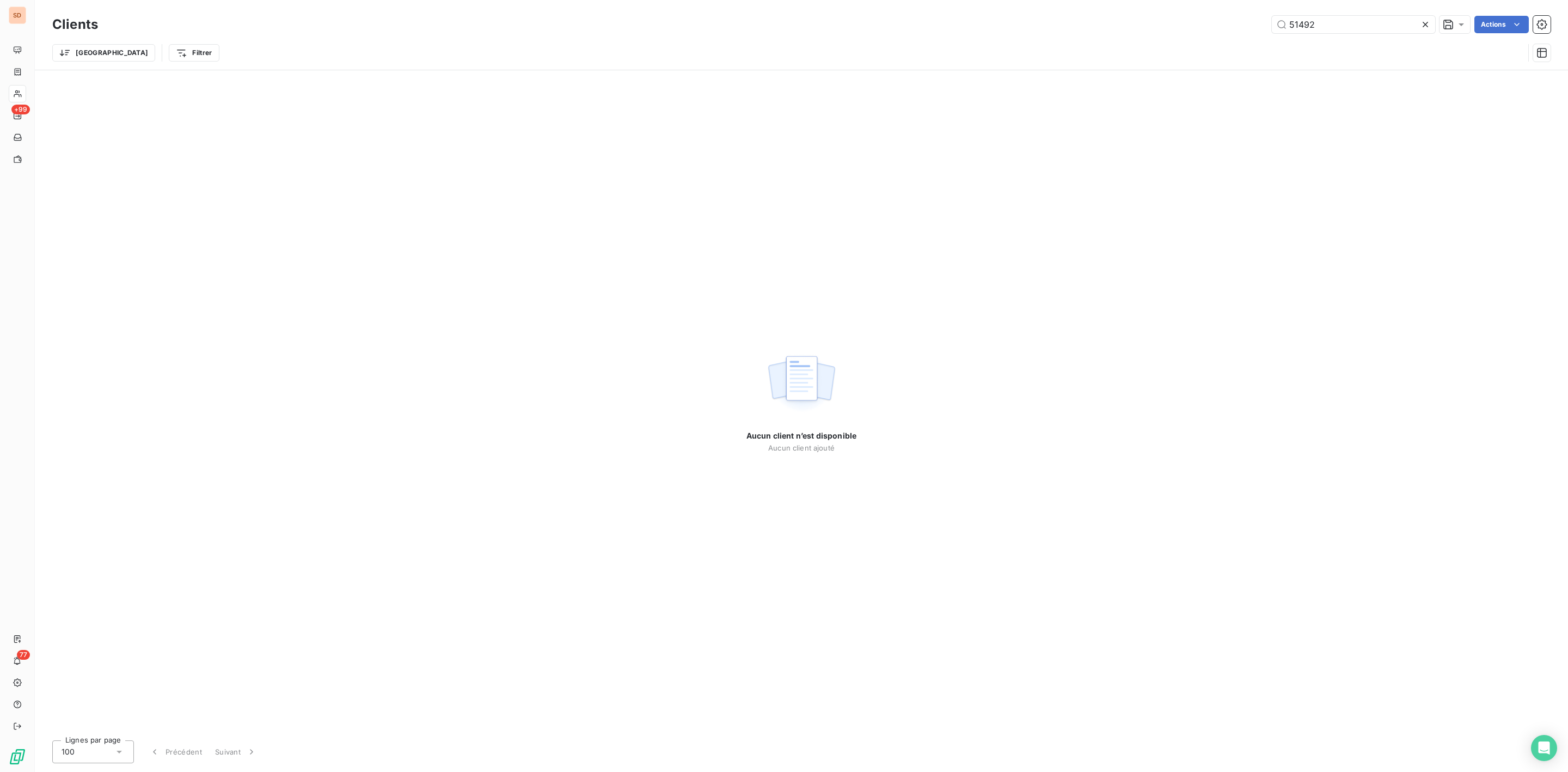
drag, startPoint x: 1341, startPoint y: 26, endPoint x: 870, endPoint y: 23, distance: 471.0
click at [977, 26] on div "51492 Actions" at bounding box center [831, 24] width 1439 height 18
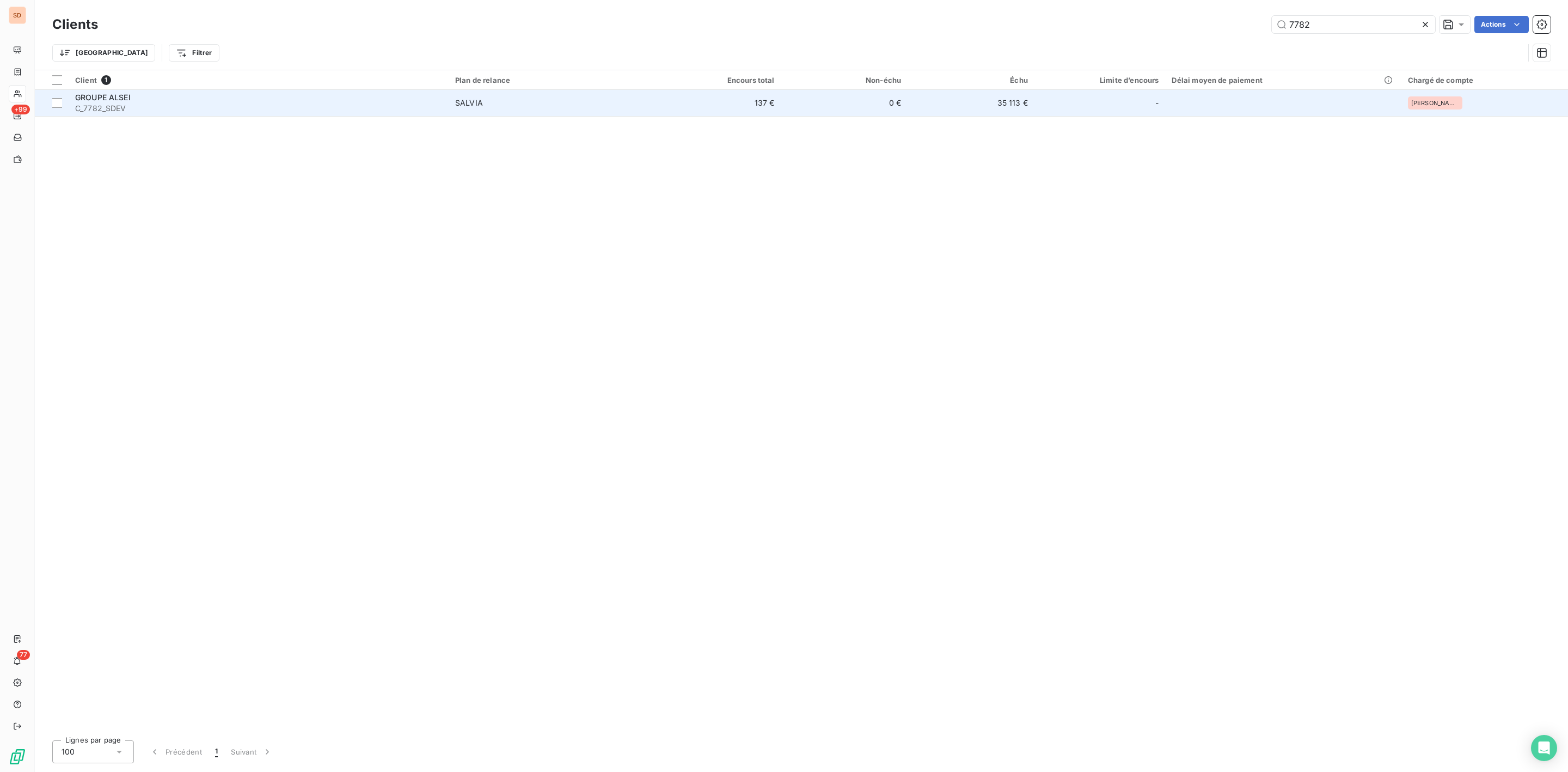
type input "7782"
click at [137, 102] on div "GROUPE ALSEI" at bounding box center [258, 97] width 367 height 11
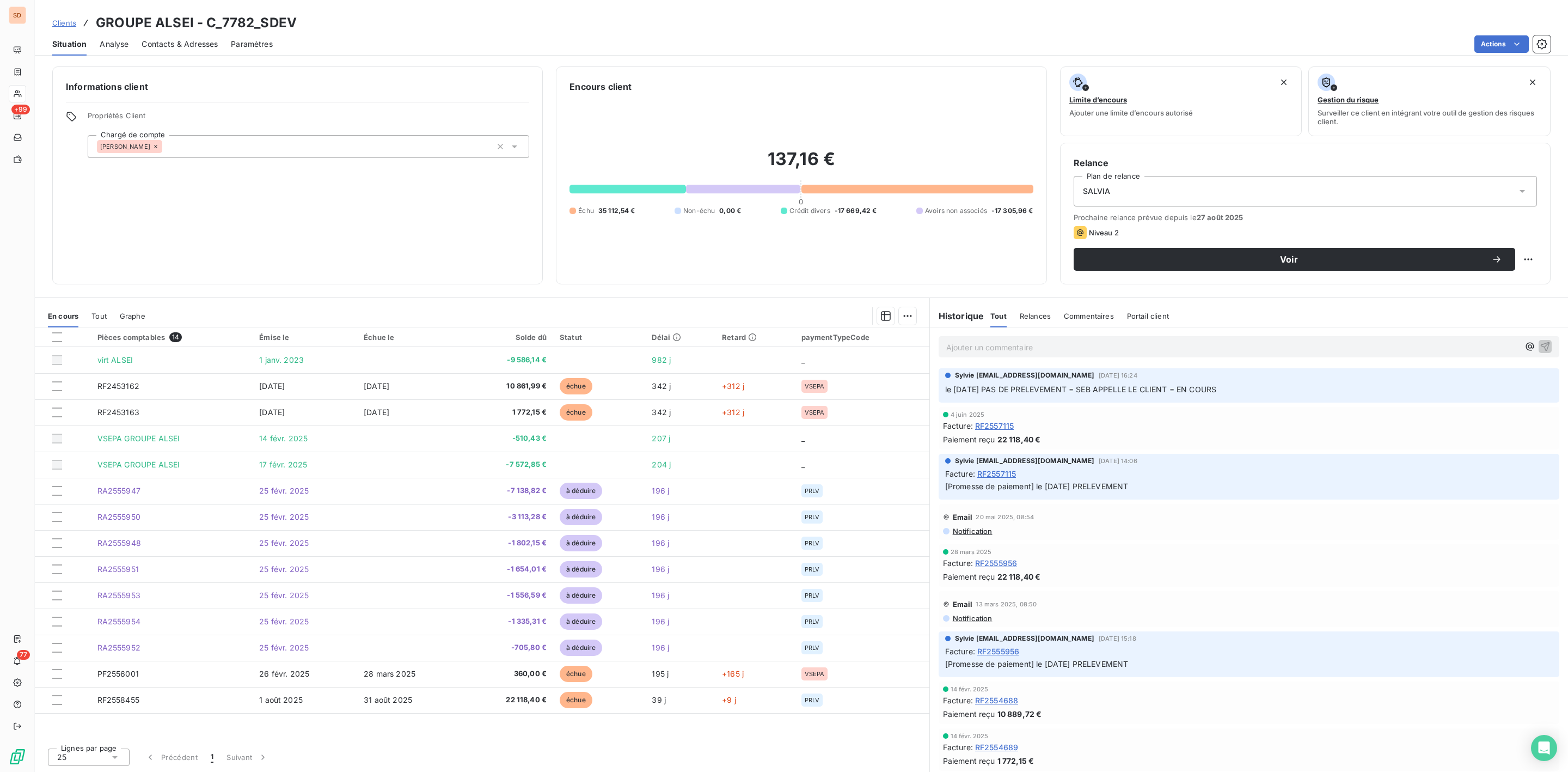
click at [188, 43] on span "Contacts & Adresses" at bounding box center [180, 44] width 77 height 11
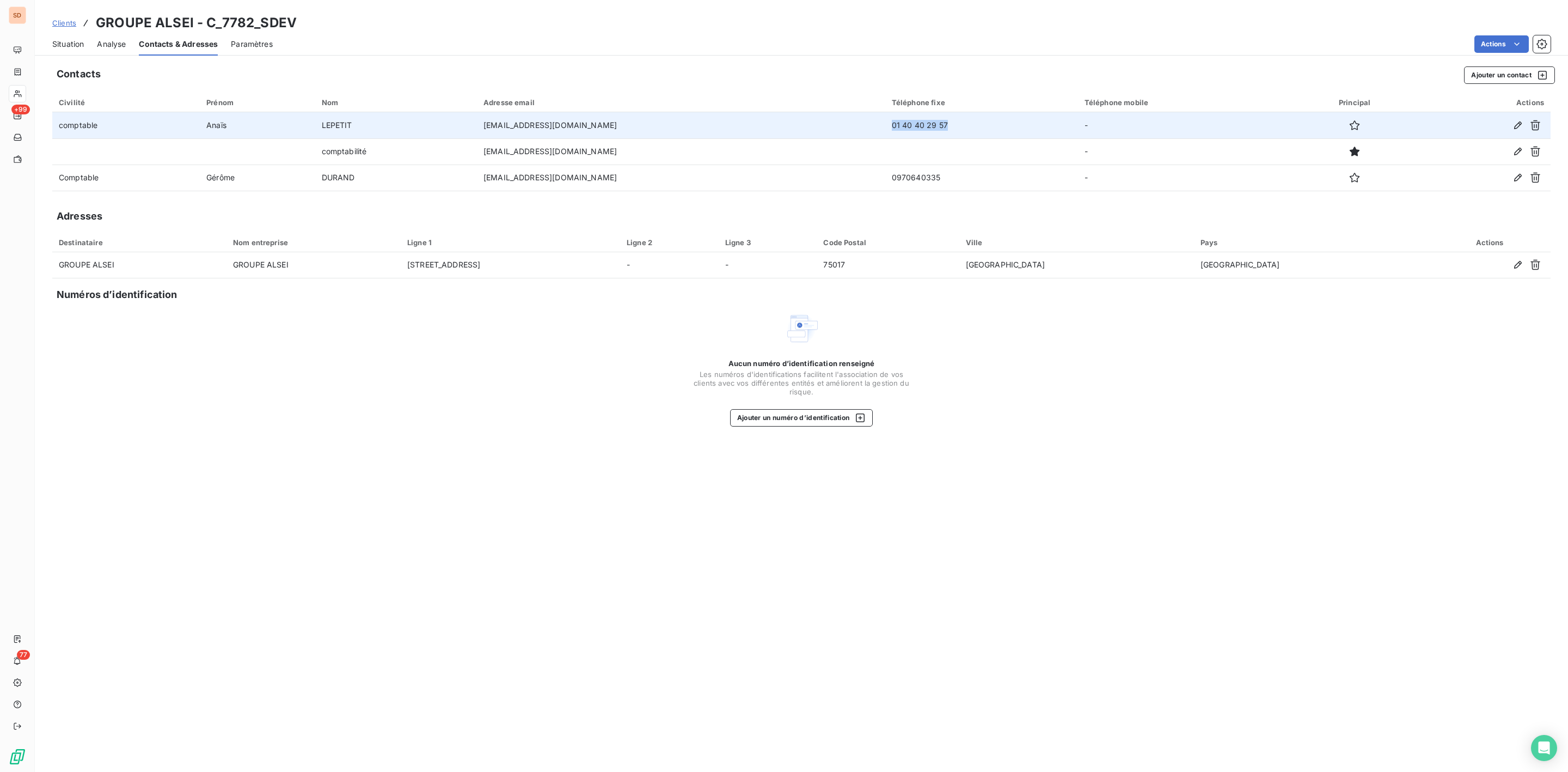
drag, startPoint x: 834, startPoint y: 121, endPoint x: 934, endPoint y: 123, distance: 100.0
click at [934, 123] on td "01 40 40 29 57" at bounding box center [982, 125] width 193 height 26
copy td "01 40 40 29 57"
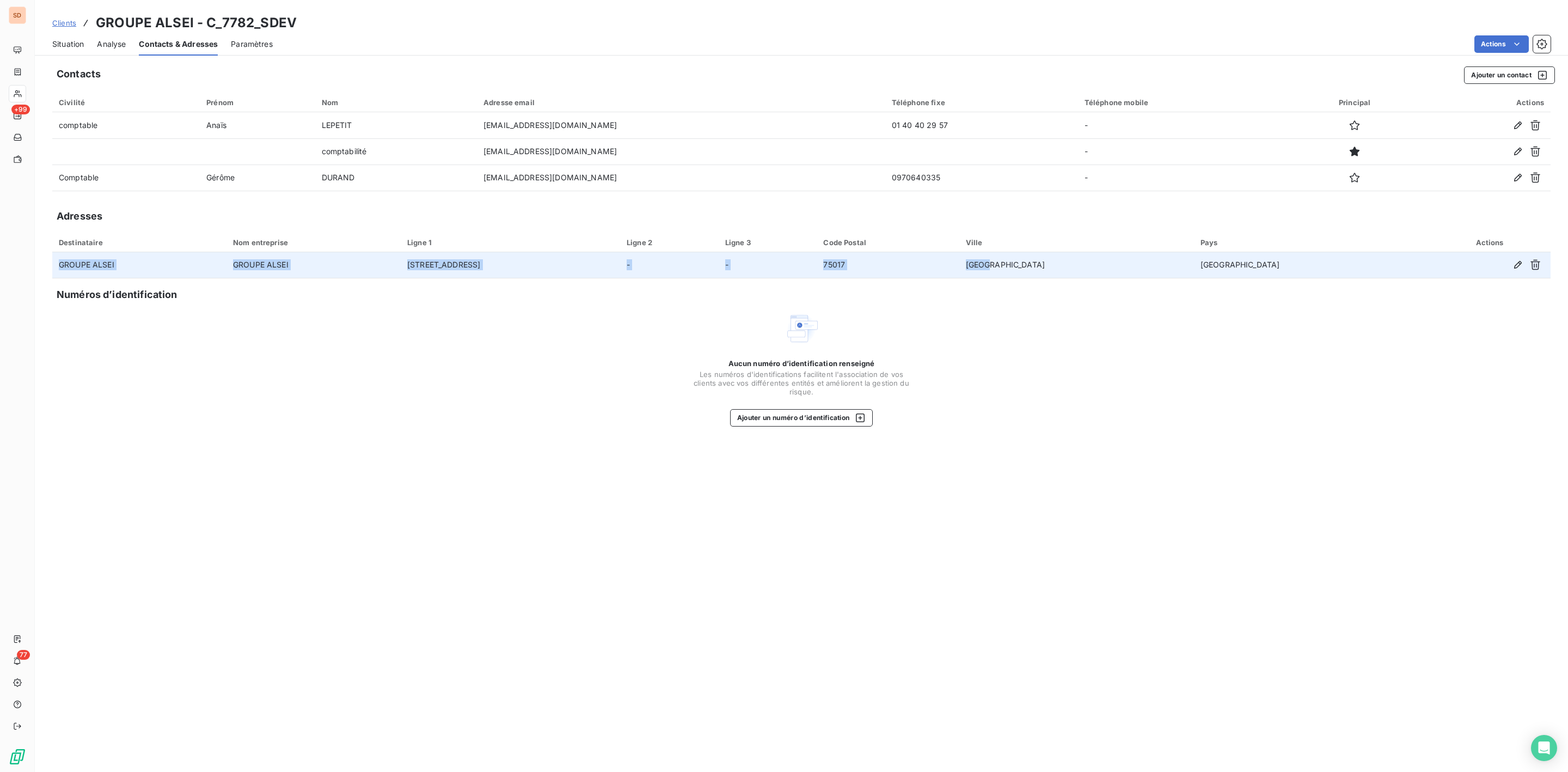
drag, startPoint x: 54, startPoint y: 265, endPoint x: 1271, endPoint y: 265, distance: 1217.0
click at [1271, 265] on tr "GROUPE ALSEI GROUPE ALSEI 251 BOULEVARD PEREIRE - - 75017 PARIS FRANCE" at bounding box center [801, 266] width 1498 height 26
copy tr "GROUPE ALSEI GROUPE ALSEI 251 BOULEVARD PEREIRE - - 75017 PARIS"
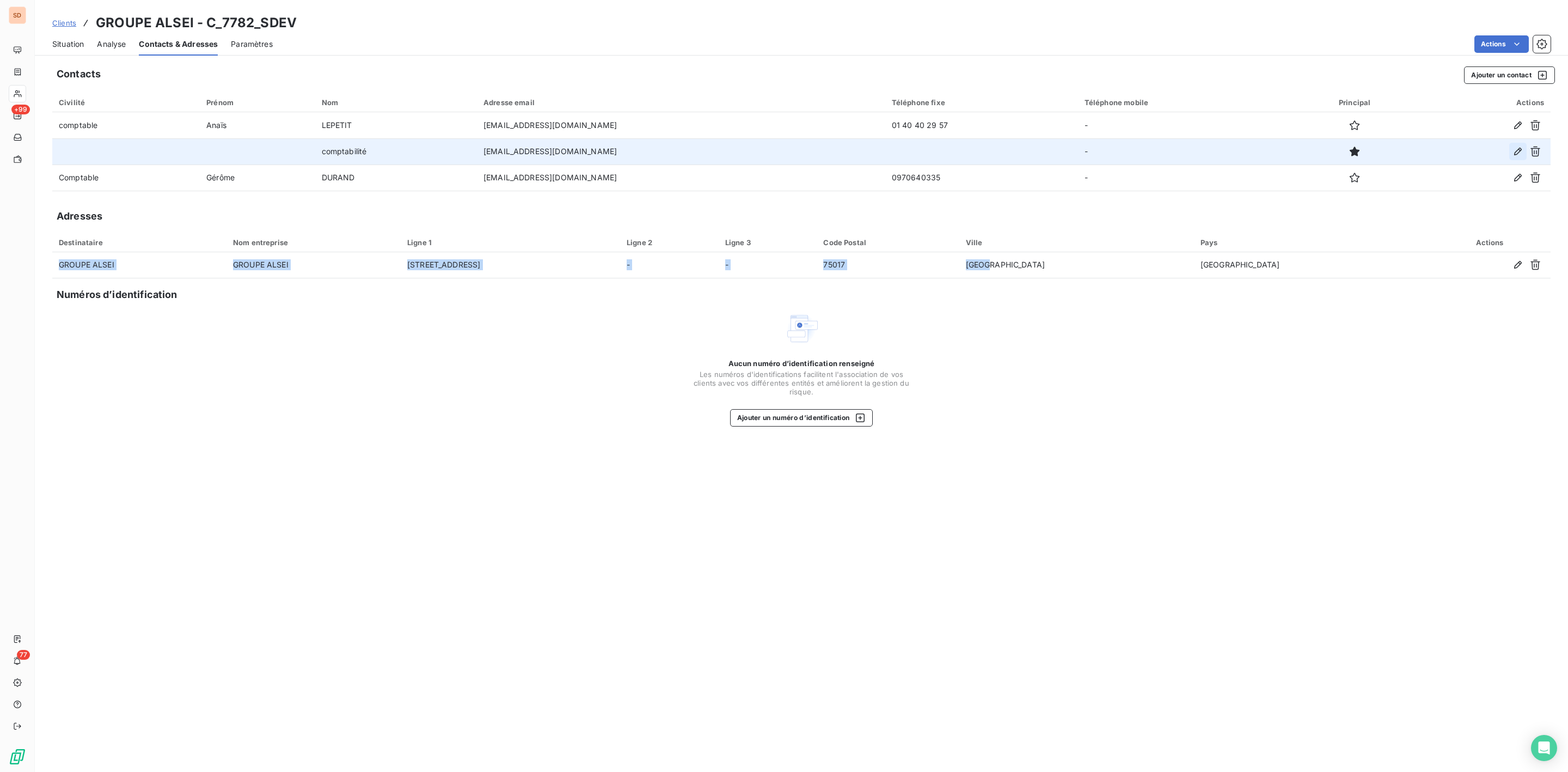
click at [1518, 151] on icon "button" at bounding box center [1518, 151] width 11 height 11
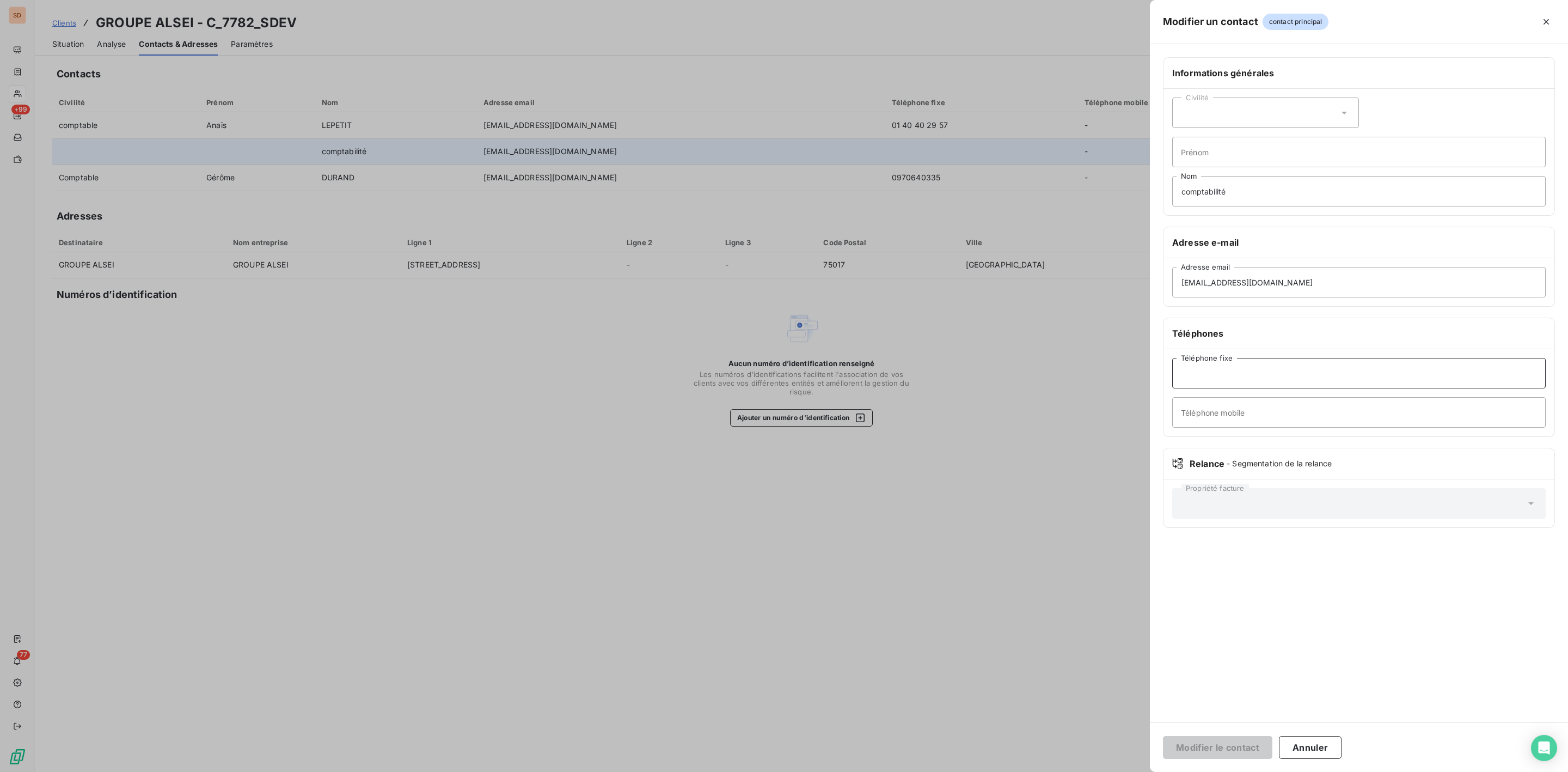
click at [1207, 372] on input "Téléphone fixe" at bounding box center [1359, 372] width 374 height 30
type input "01 40 40 29 40"
click at [1245, 744] on button "Modifier le contact" at bounding box center [1218, 747] width 110 height 23
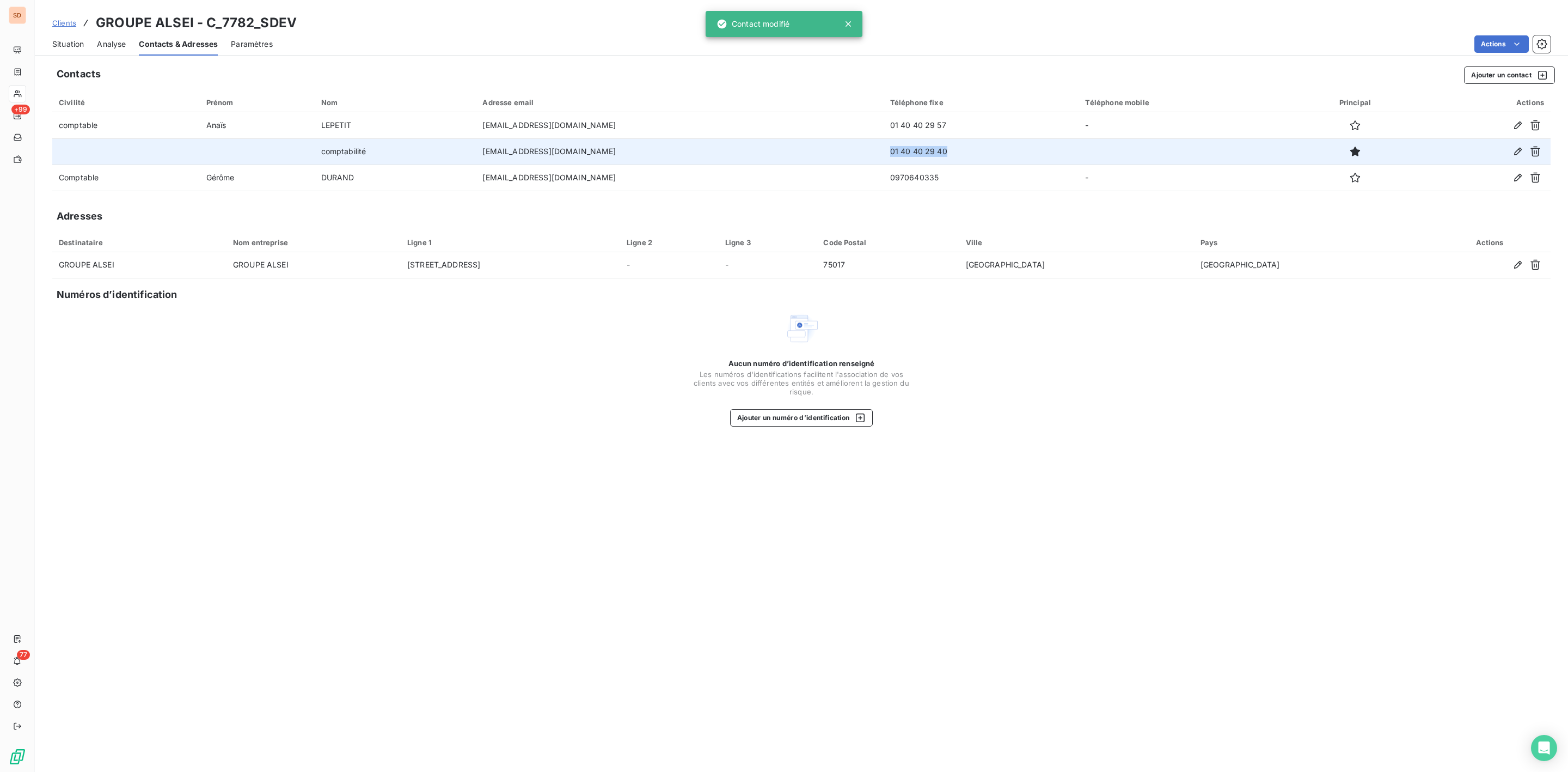
drag, startPoint x: 830, startPoint y: 152, endPoint x: 960, endPoint y: 152, distance: 130.0
click at [960, 152] on td "01 40 40 29 40" at bounding box center [982, 152] width 196 height 26
copy td "01 40 40 29 40"
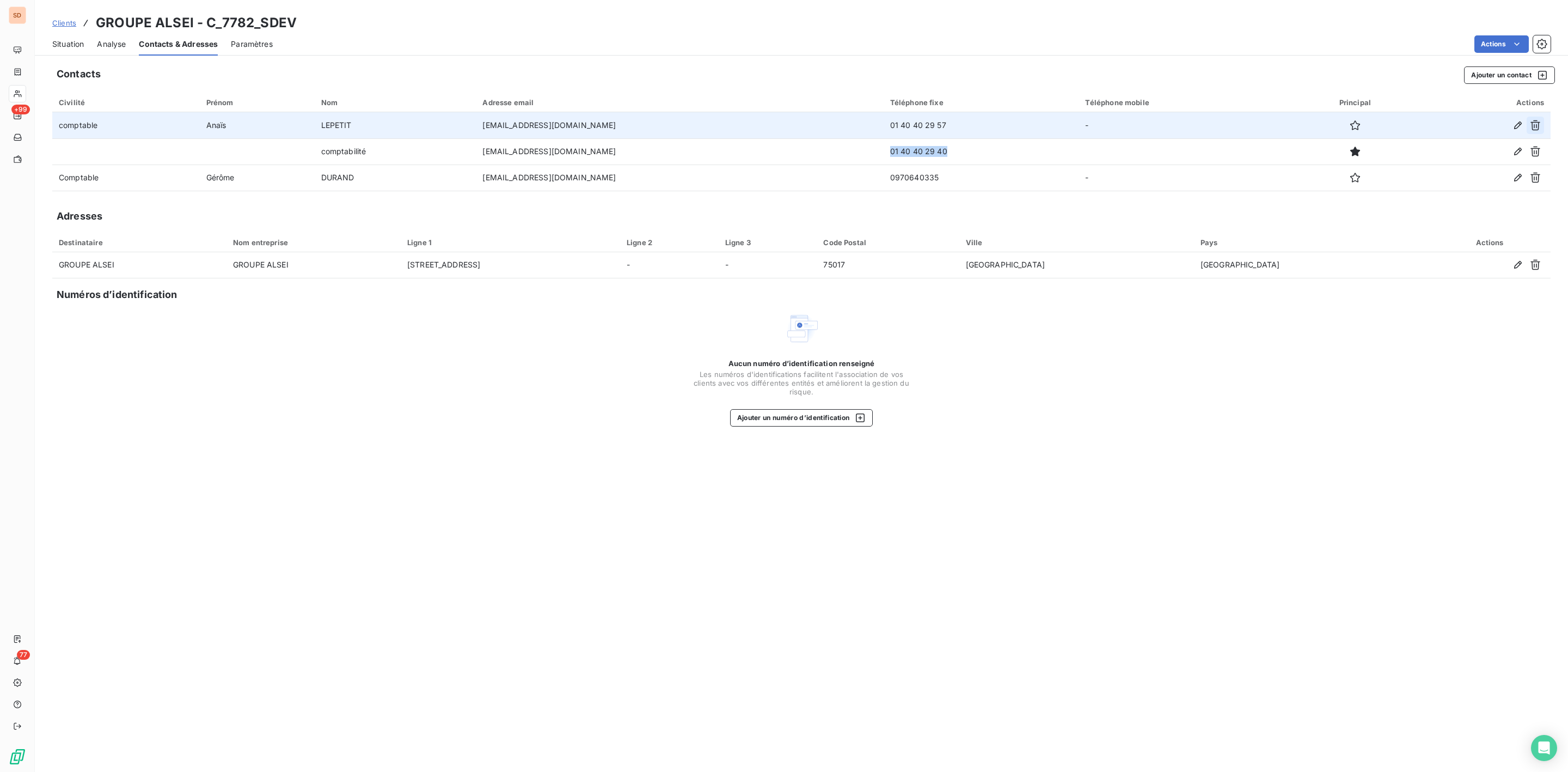
click at [1537, 121] on icon "button" at bounding box center [1535, 126] width 10 height 10
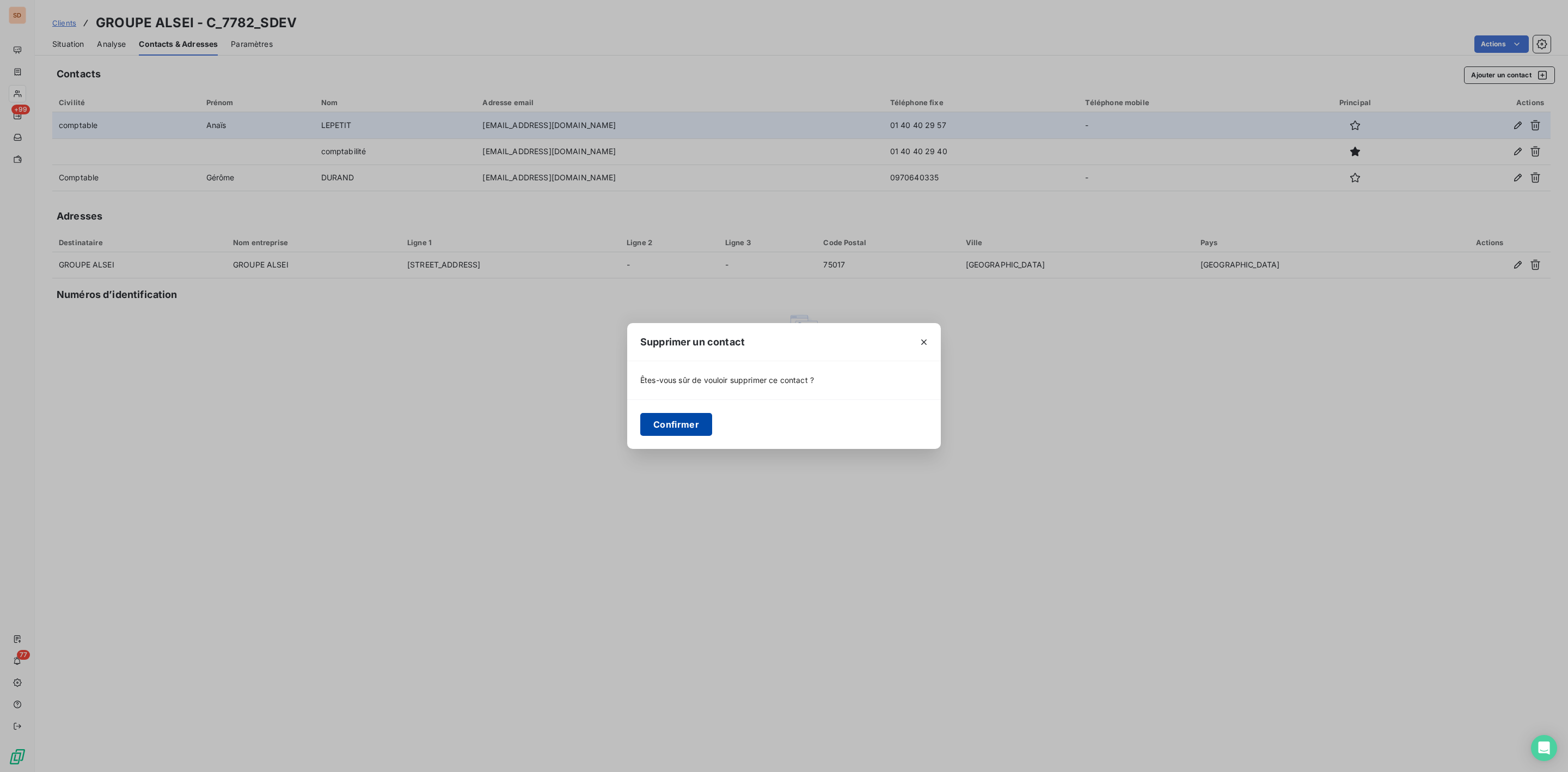
click at [681, 418] on button "Confirmer" at bounding box center [676, 424] width 72 height 23
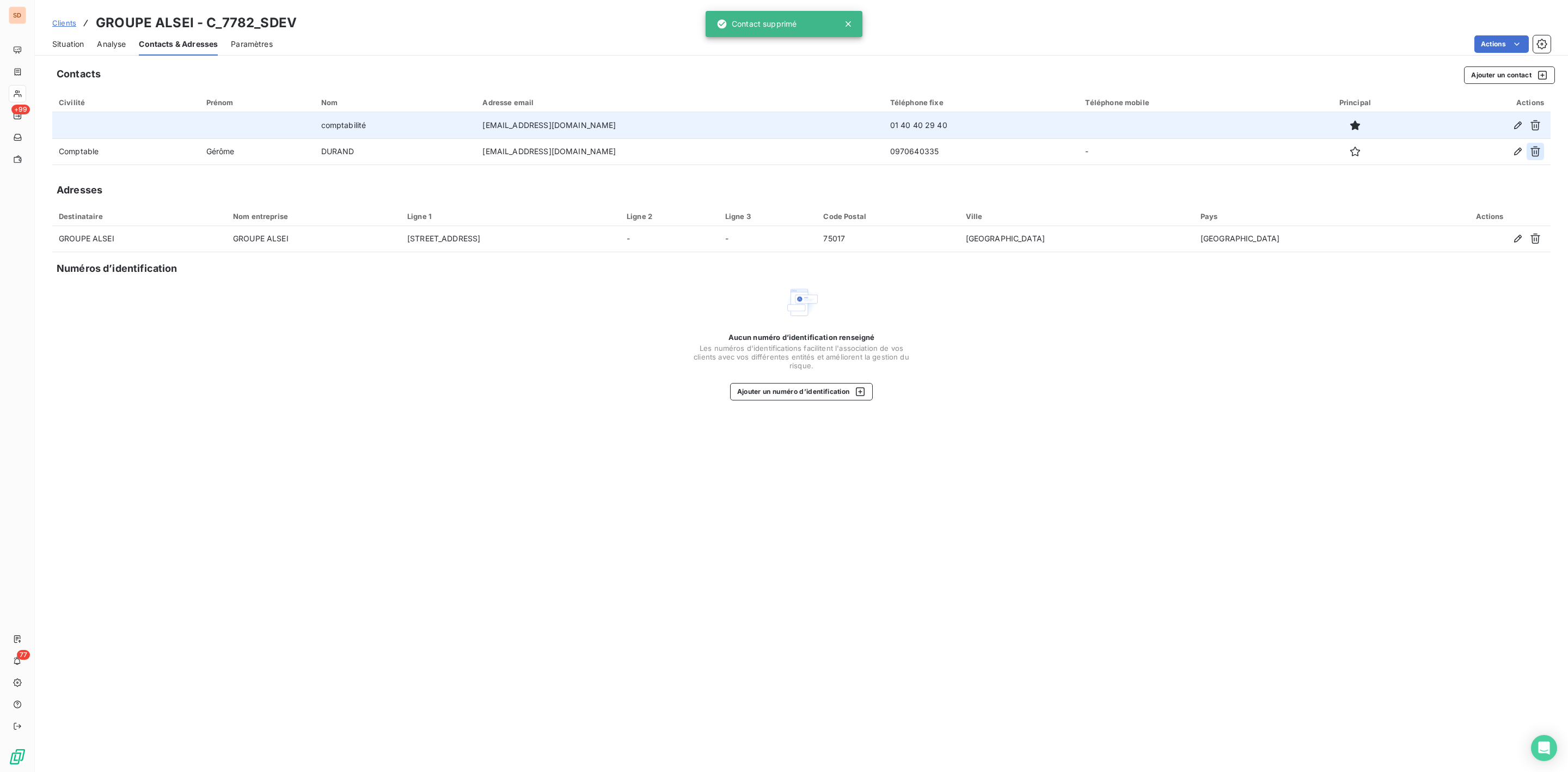
click at [1537, 151] on icon "button" at bounding box center [1535, 151] width 11 height 11
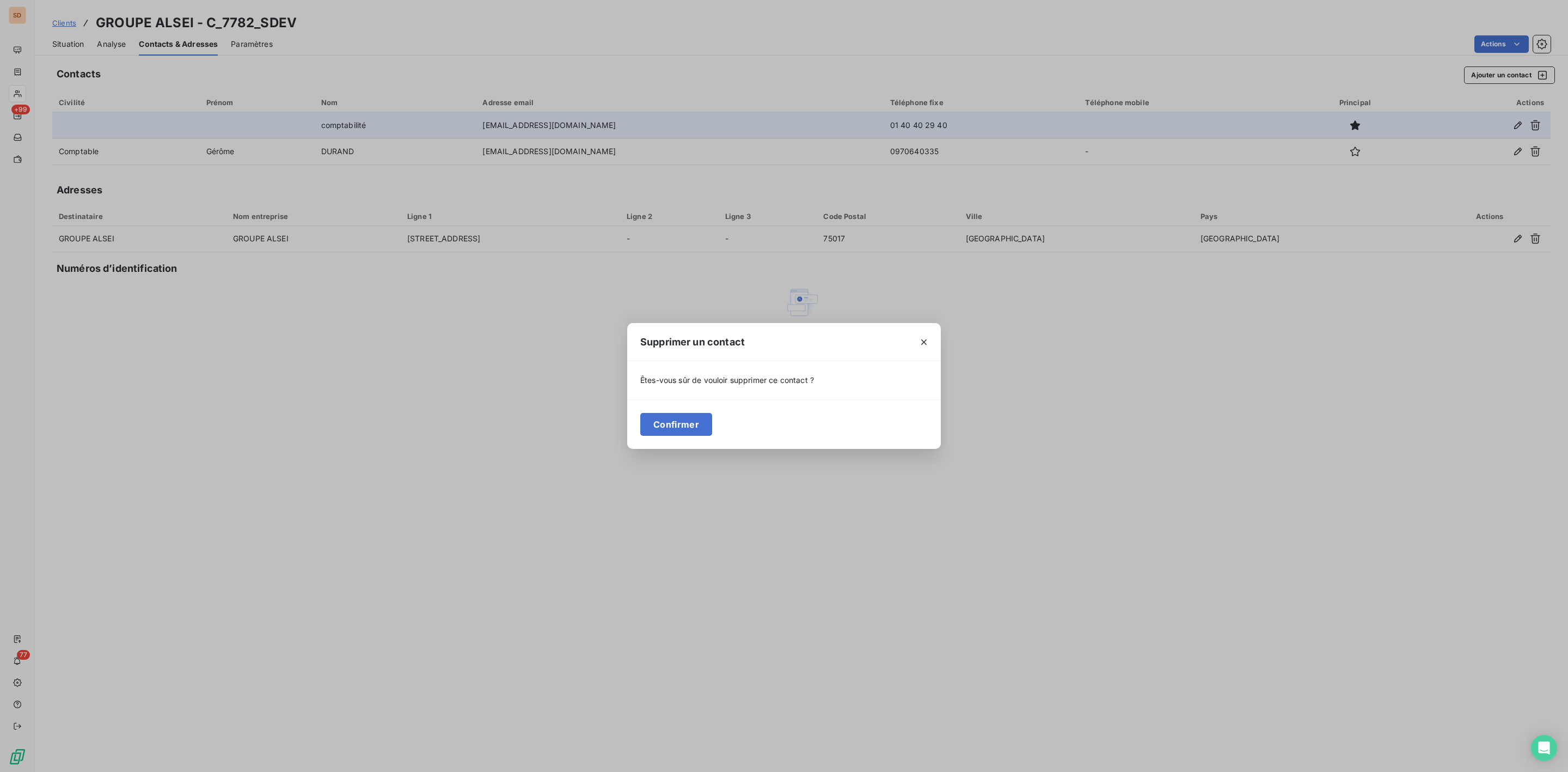
drag, startPoint x: 655, startPoint y: 425, endPoint x: 665, endPoint y: 396, distance: 30.7
click at [655, 425] on button "Confirmer" at bounding box center [676, 424] width 72 height 23
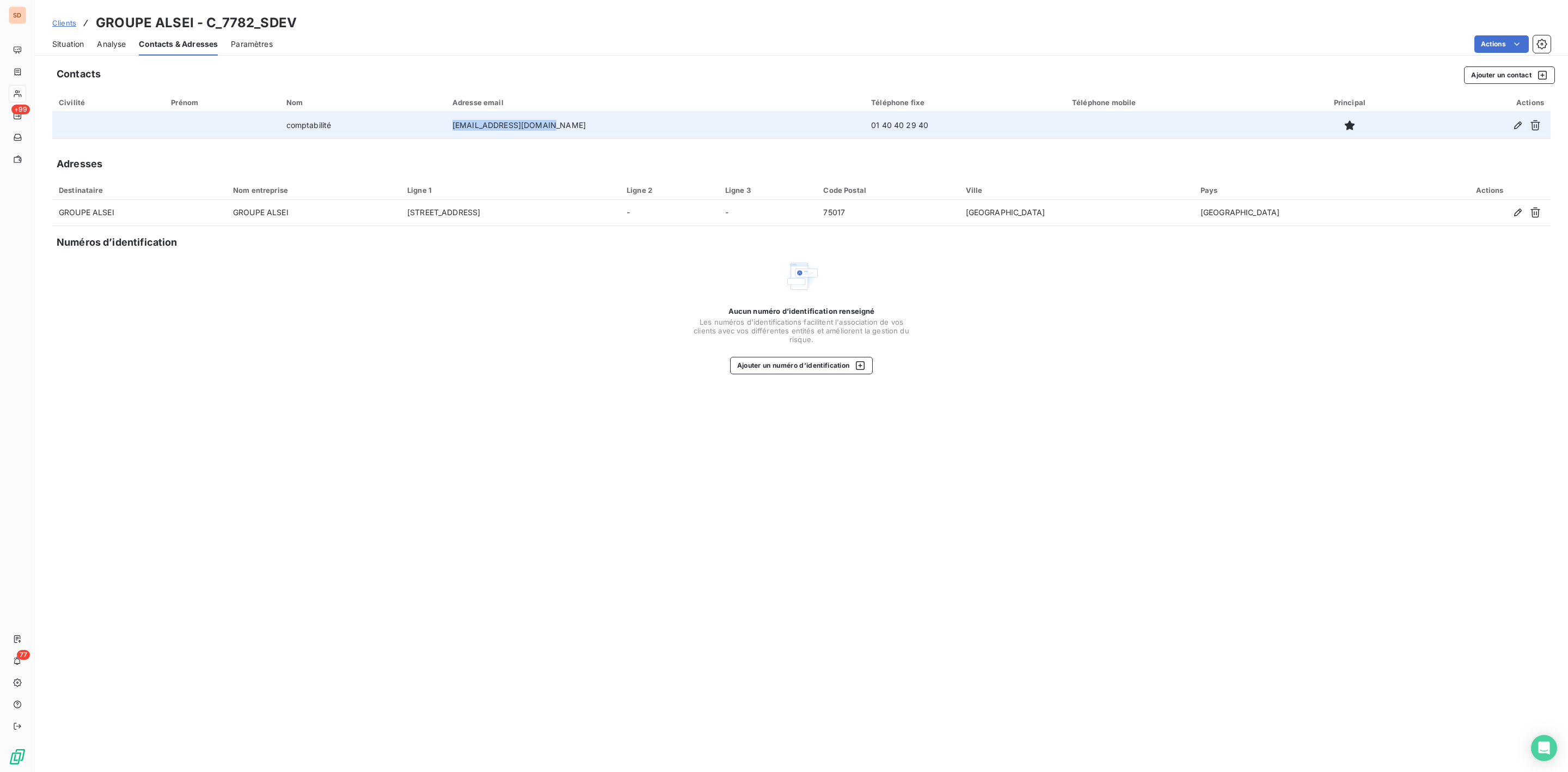
drag, startPoint x: 485, startPoint y: 126, endPoint x: 637, endPoint y: 127, distance: 152.0
click at [637, 127] on td "comptabilite@alsei.com" at bounding box center [655, 125] width 419 height 26
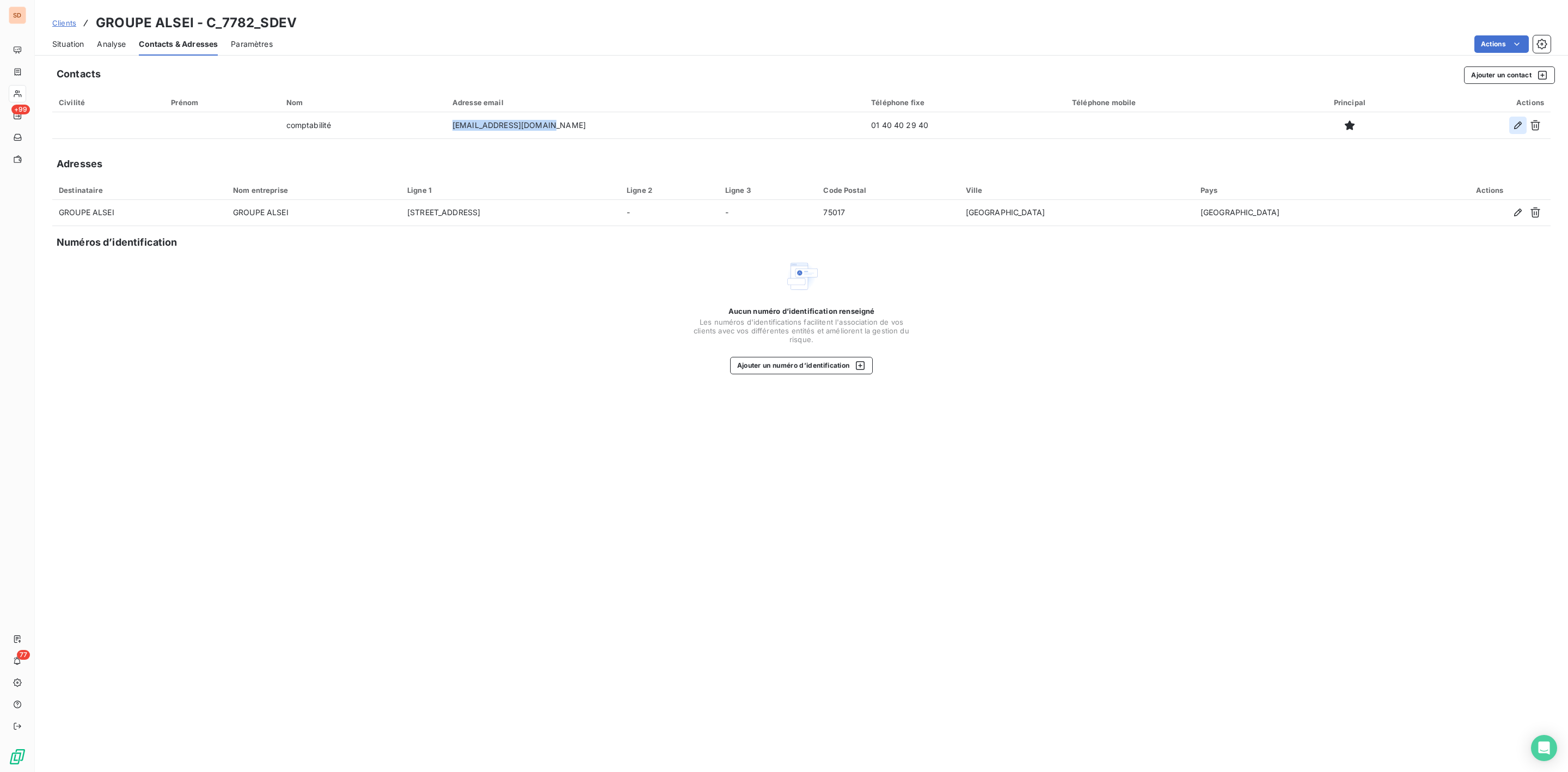
click at [1516, 123] on icon "button" at bounding box center [1518, 125] width 11 height 11
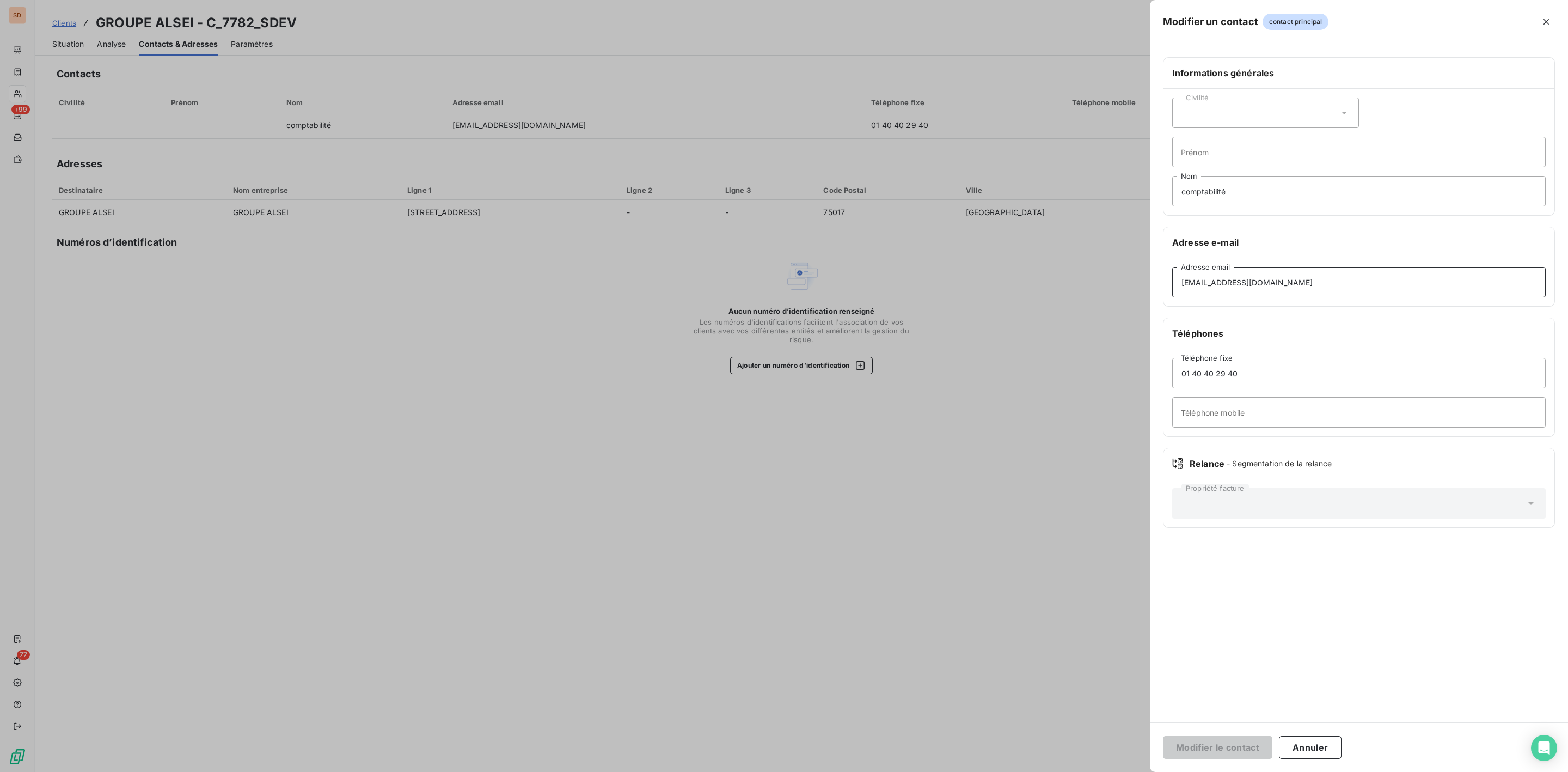
click at [1233, 283] on input "comptabilite@alsei.com" at bounding box center [1359, 282] width 374 height 30
type input "comptabilite@groupealsei.com"
click at [1226, 746] on button "Modifier le contact" at bounding box center [1218, 747] width 110 height 23
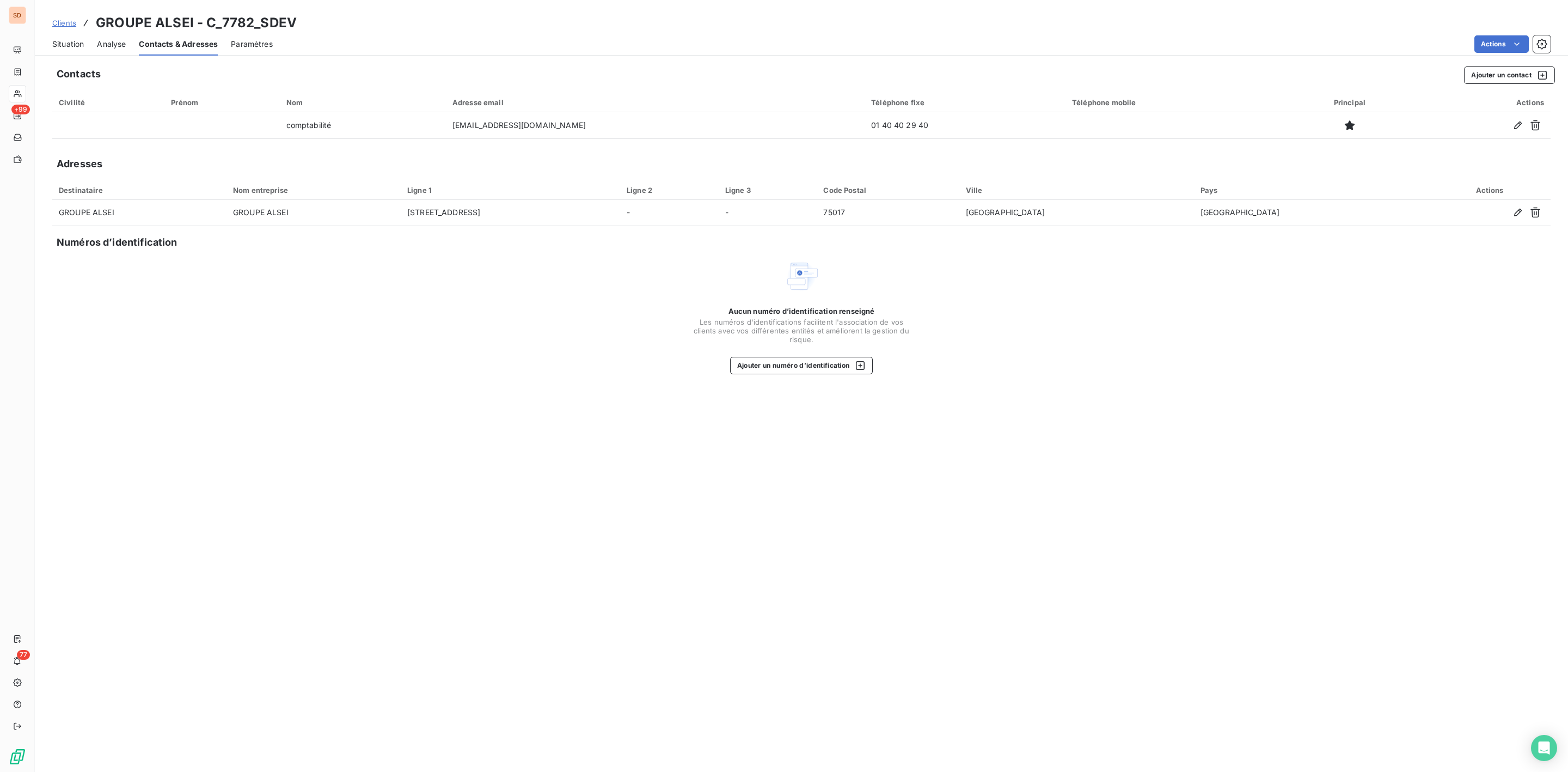
click at [71, 40] on span "Situation" at bounding box center [68, 44] width 32 height 11
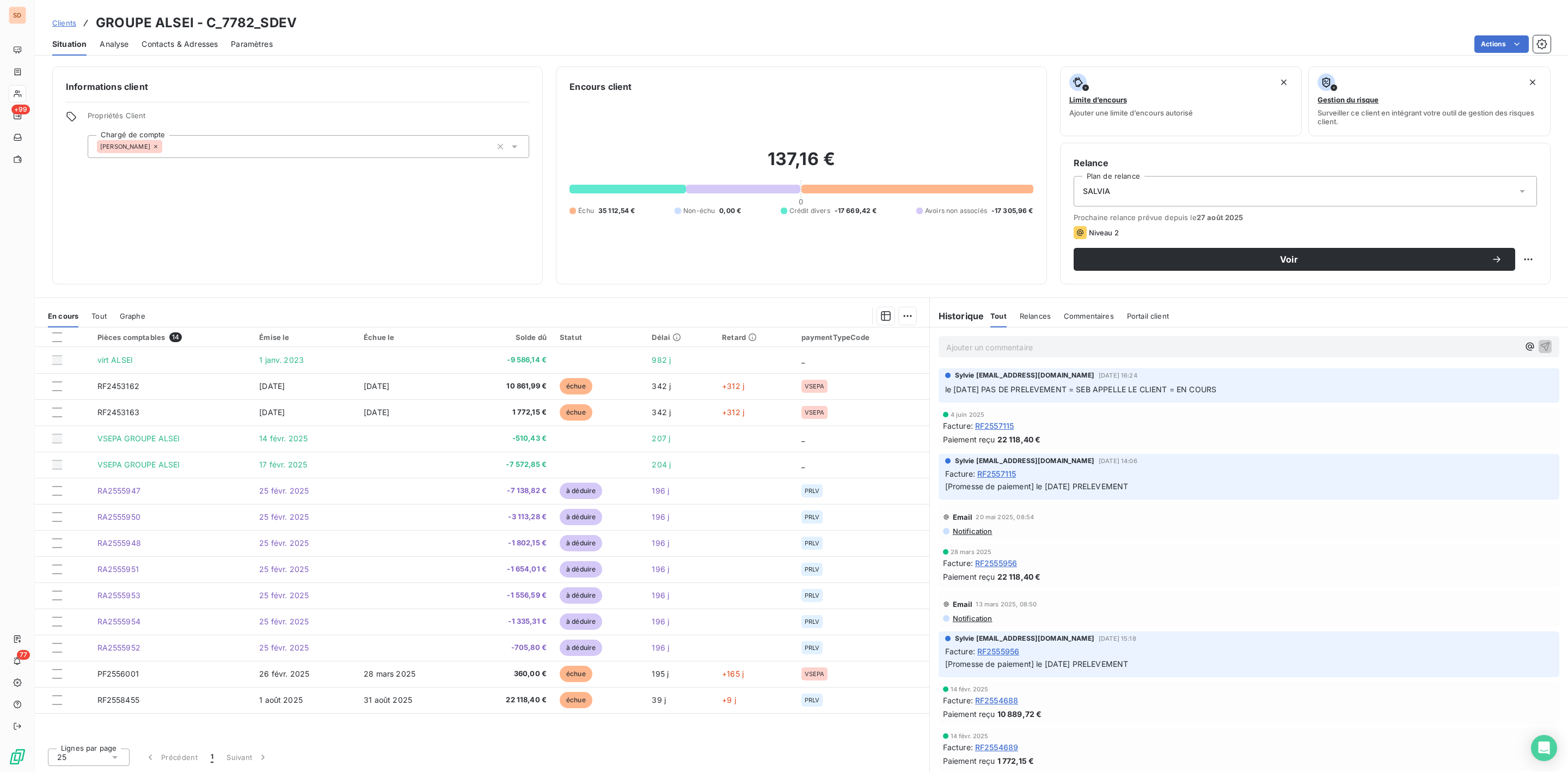
click at [193, 43] on span "Contacts & Adresses" at bounding box center [180, 44] width 77 height 11
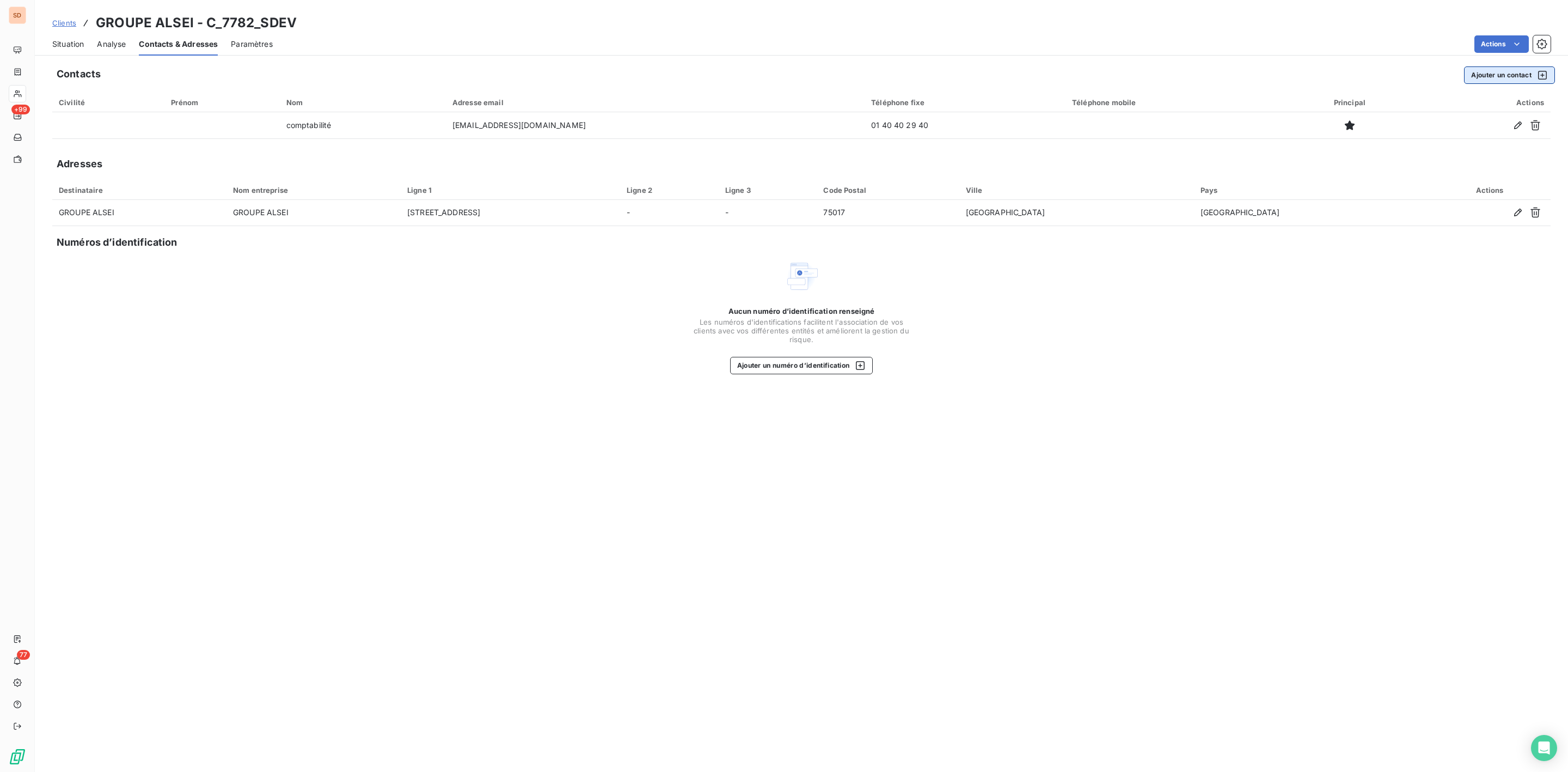
click at [1478, 70] on button "Ajouter un contact" at bounding box center [1510, 75] width 91 height 18
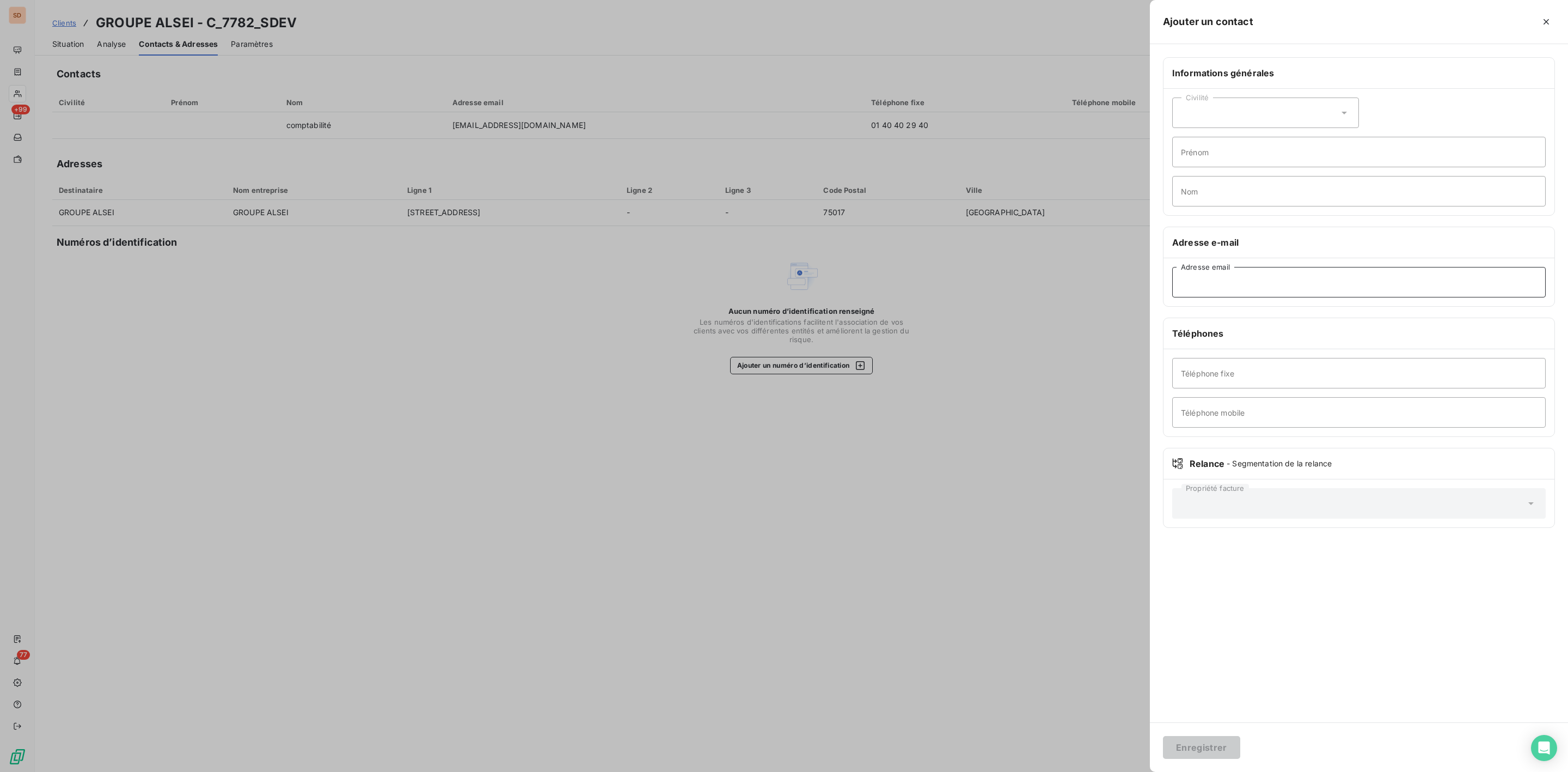
click at [1212, 280] on input "Adresse email" at bounding box center [1359, 282] width 374 height 30
paste input "acceuil"
type input "acceuil@alsei.com"
click at [1194, 745] on button "Enregistrer" at bounding box center [1202, 747] width 77 height 23
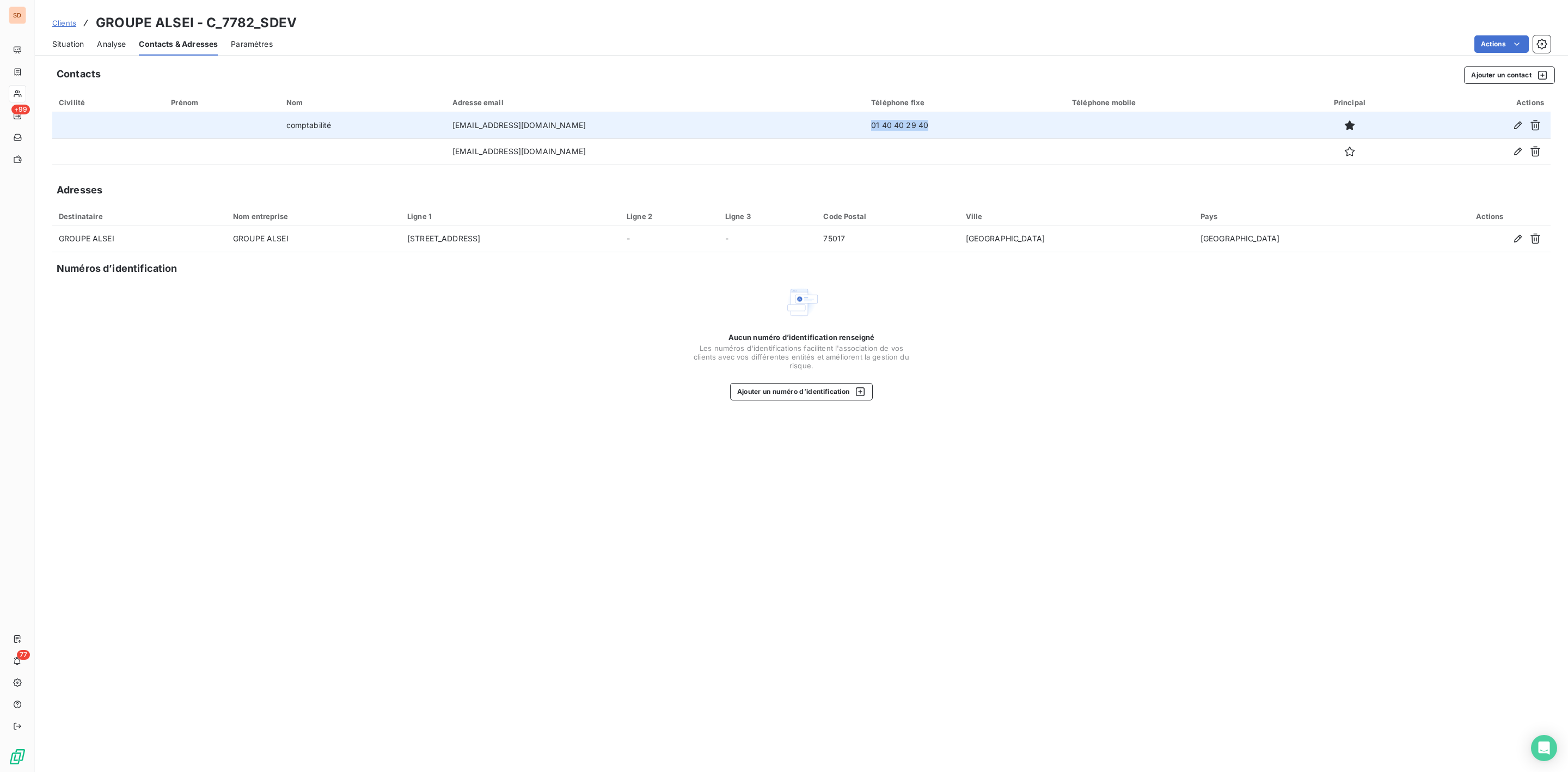
drag, startPoint x: 843, startPoint y: 120, endPoint x: 904, endPoint y: 121, distance: 61.0
click at [904, 121] on td "01 40 40 29 40" at bounding box center [965, 125] width 201 height 26
copy td "01 40 40 29 40"
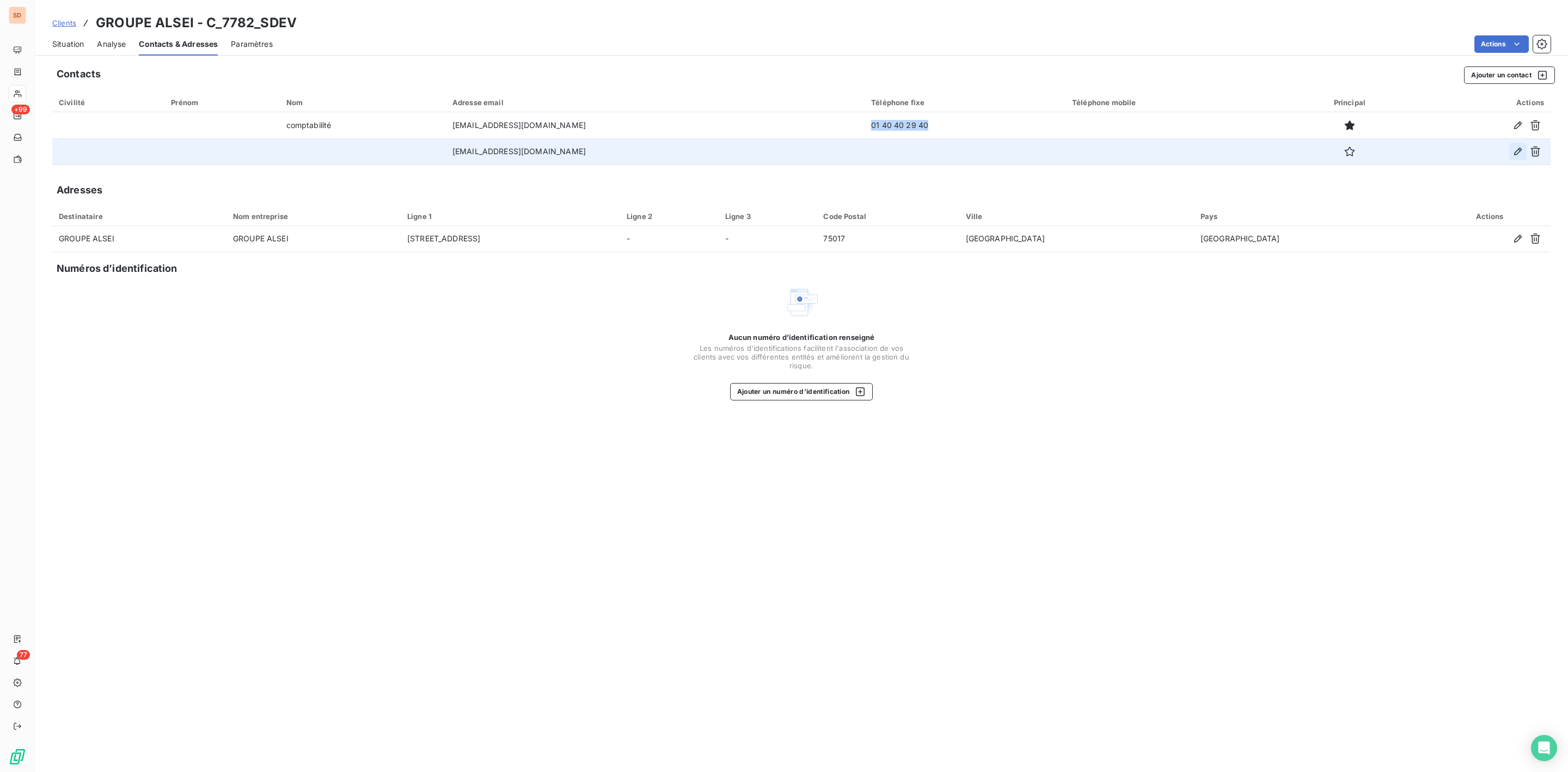
click at [1519, 149] on icon "button" at bounding box center [1518, 151] width 11 height 11
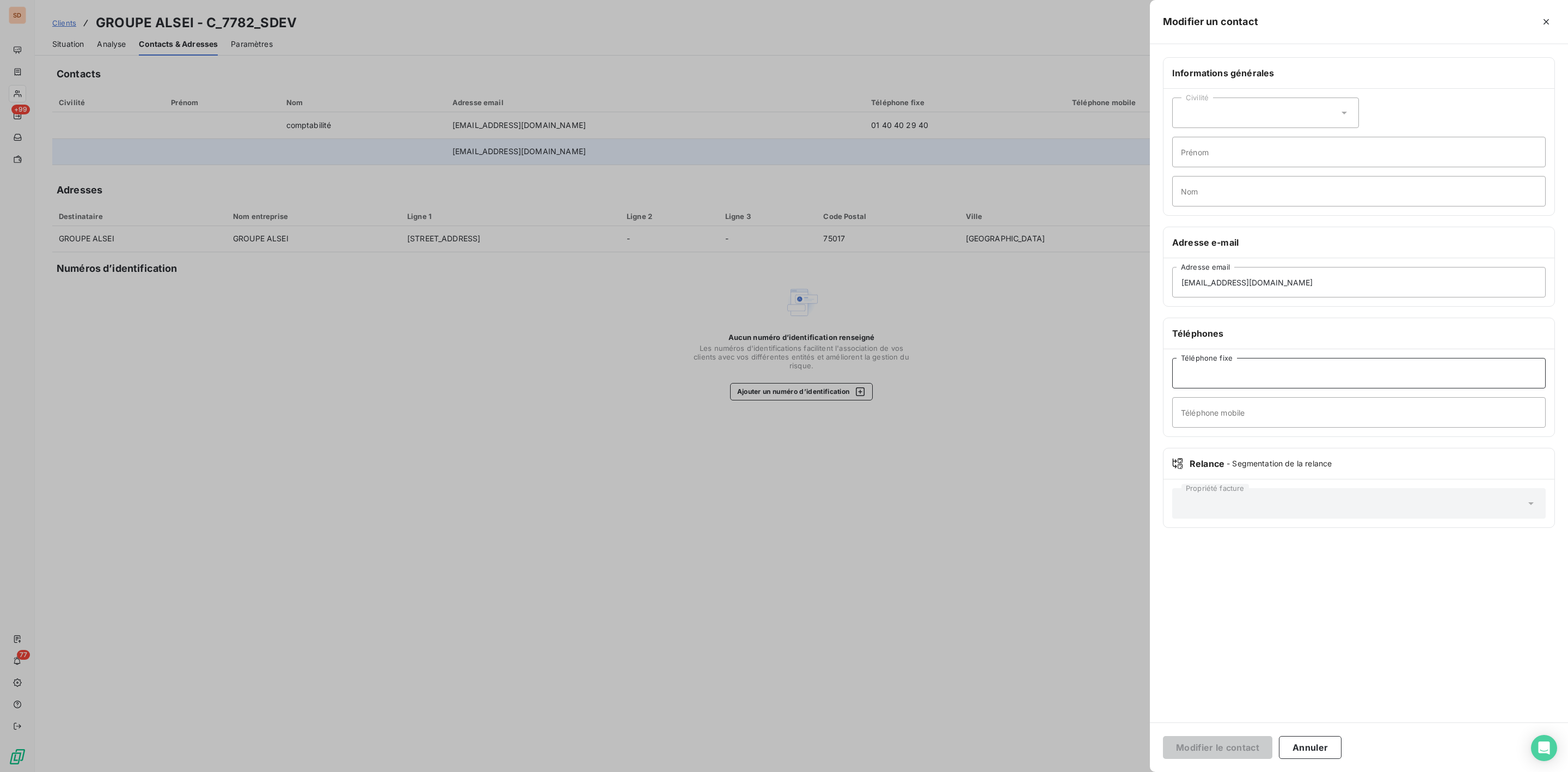
click at [1218, 368] on input "Téléphone fixe" at bounding box center [1359, 372] width 374 height 30
paste input "01 40 40 29 40"
type input "01 40 40 29 40"
click at [1221, 745] on button "Modifier le contact" at bounding box center [1218, 747] width 110 height 23
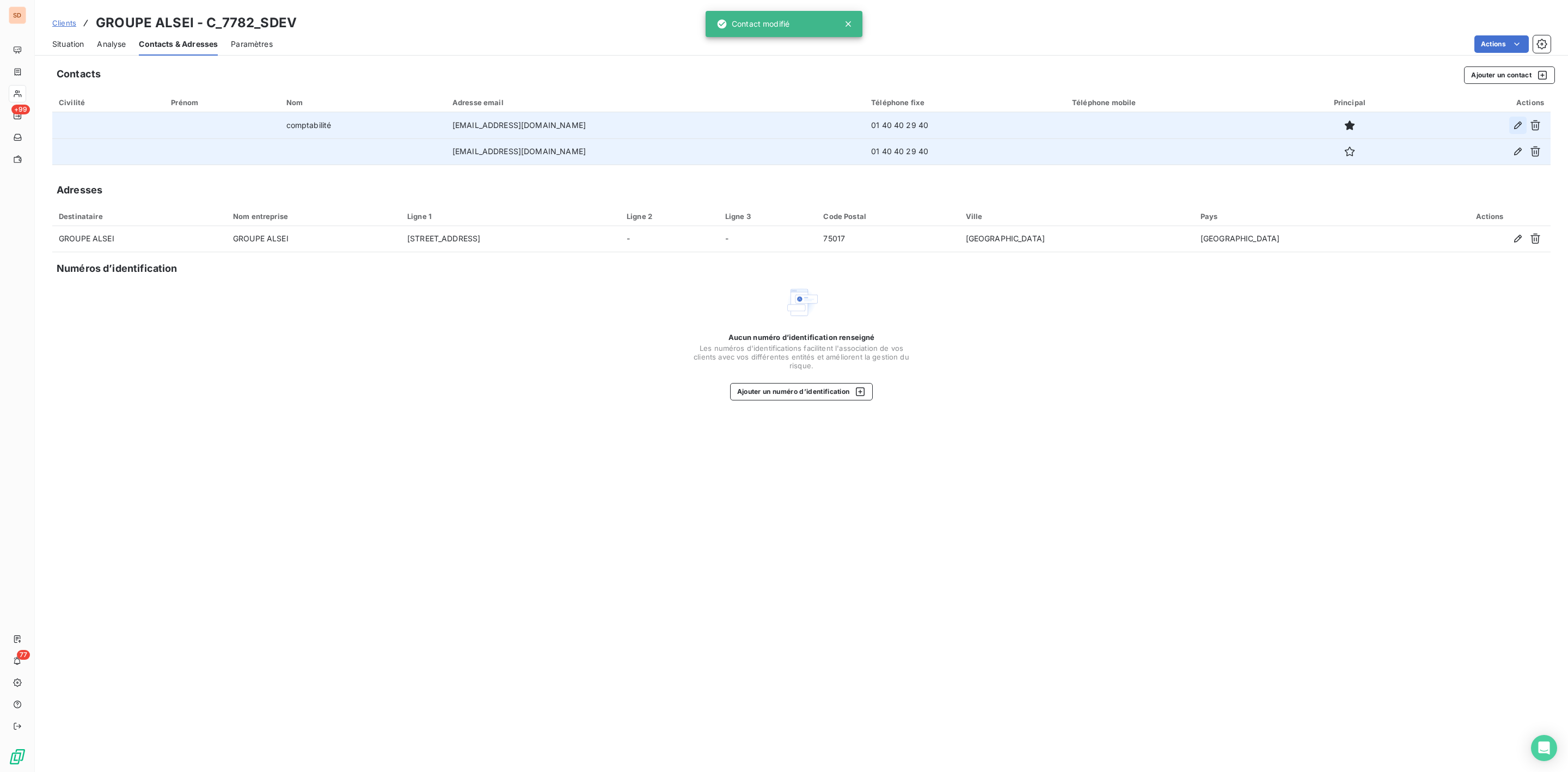
click at [1517, 121] on icon "button" at bounding box center [1518, 125] width 11 height 11
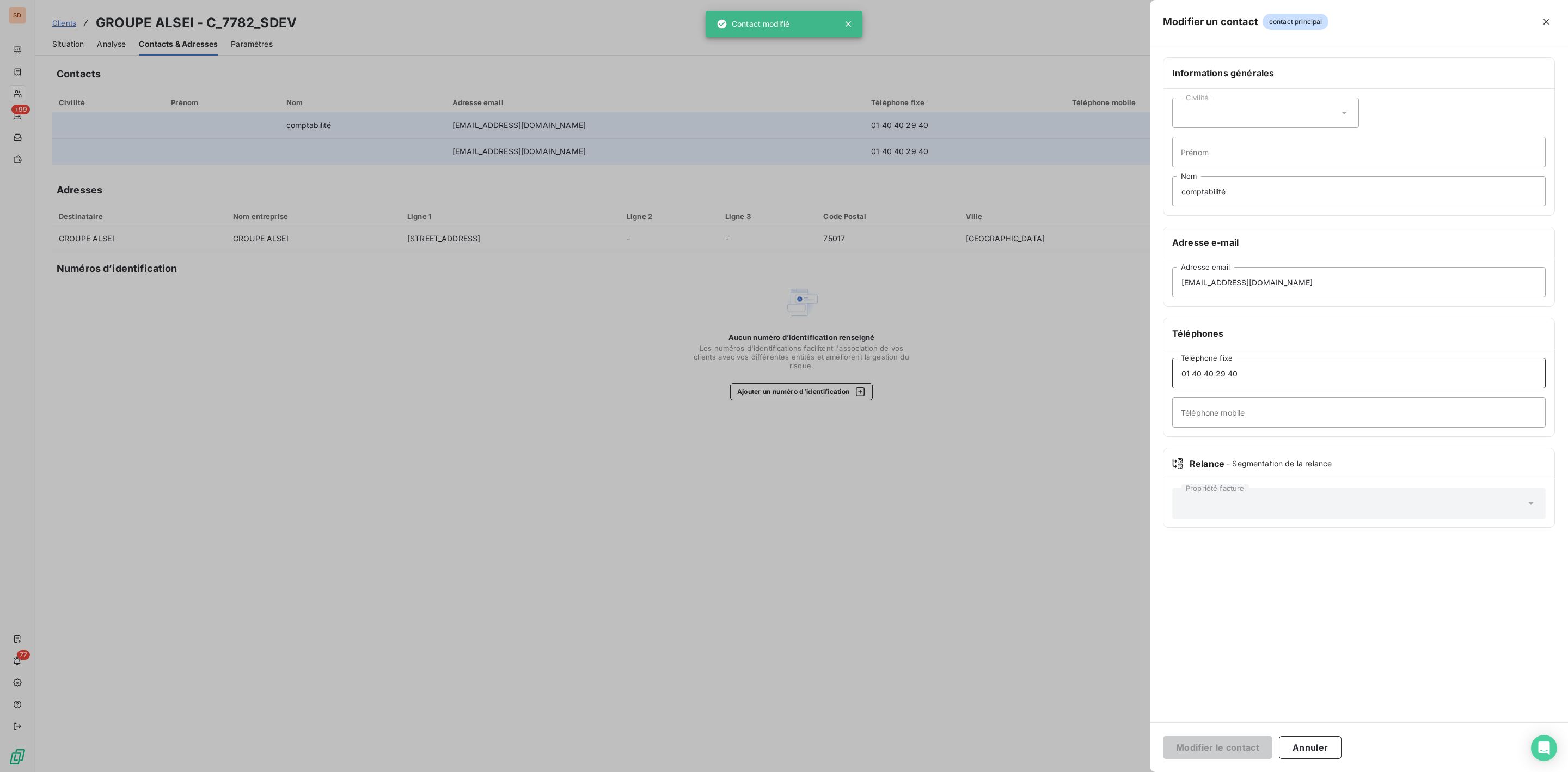
drag, startPoint x: 1121, startPoint y: 372, endPoint x: 1086, endPoint y: 372, distance: 35.0
click at [1086, 771] on div "Modifier un contact contact principal Informations générales Civilité Prénom co…" at bounding box center [784, 772] width 1568 height 0
click at [1203, 751] on button "Modifier le contact" at bounding box center [1218, 747] width 110 height 23
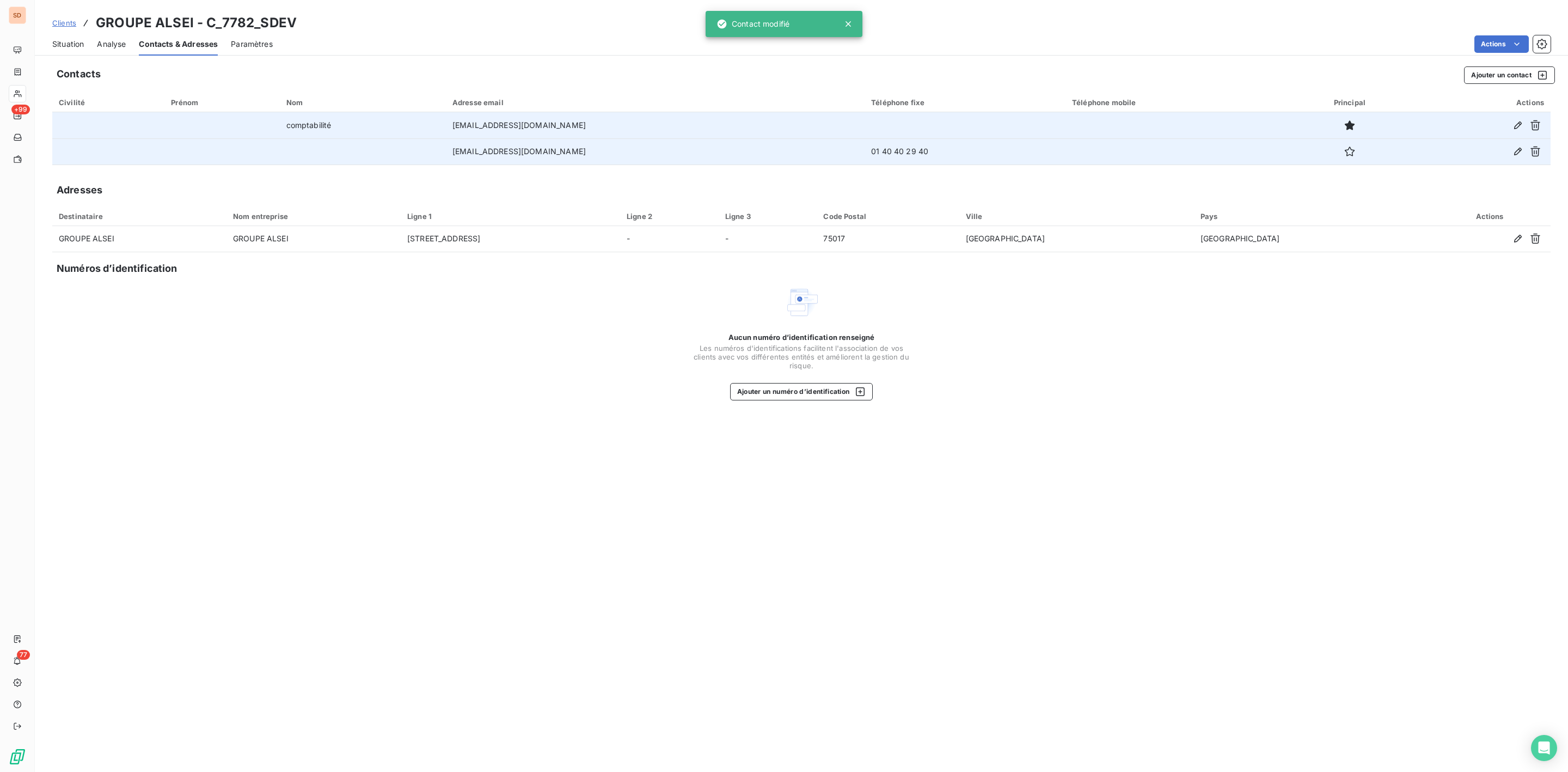
click at [70, 41] on span "Situation" at bounding box center [68, 44] width 32 height 11
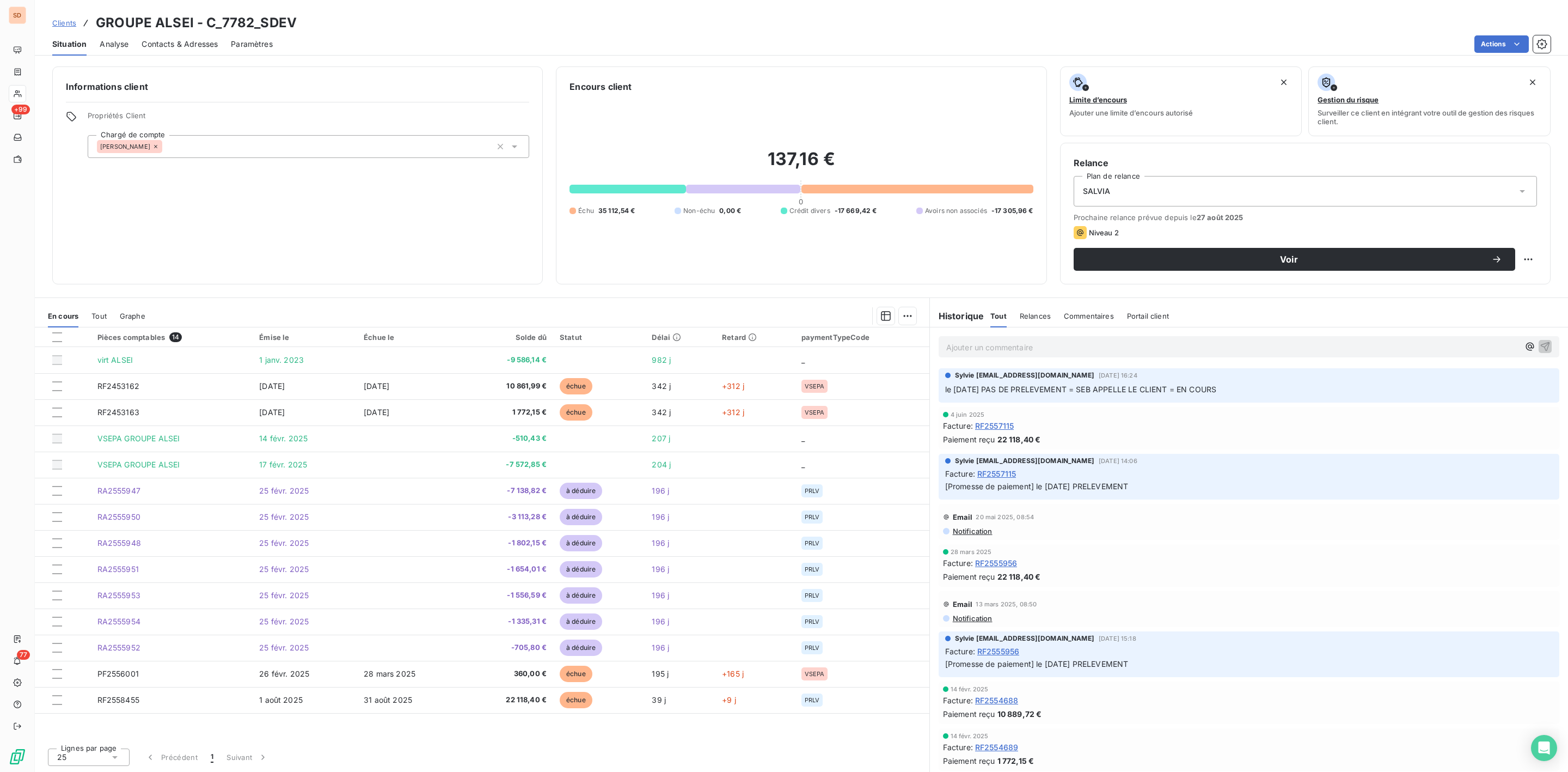
click at [969, 353] on p "Ajouter un commentaire ﻿" at bounding box center [1232, 347] width 572 height 13
click at [1007, 349] on p "Ajouter un commentaire ﻿" at bounding box center [1232, 347] width 572 height 13
click at [991, 340] on div "Ajouter un commentaire ﻿" at bounding box center [1232, 347] width 572 height 15
click at [997, 355] on div "Ajouter un commentaire ﻿" at bounding box center [1249, 347] width 621 height 21
click at [996, 349] on p "Ajouter un commentaire ﻿" at bounding box center [1232, 347] width 572 height 13
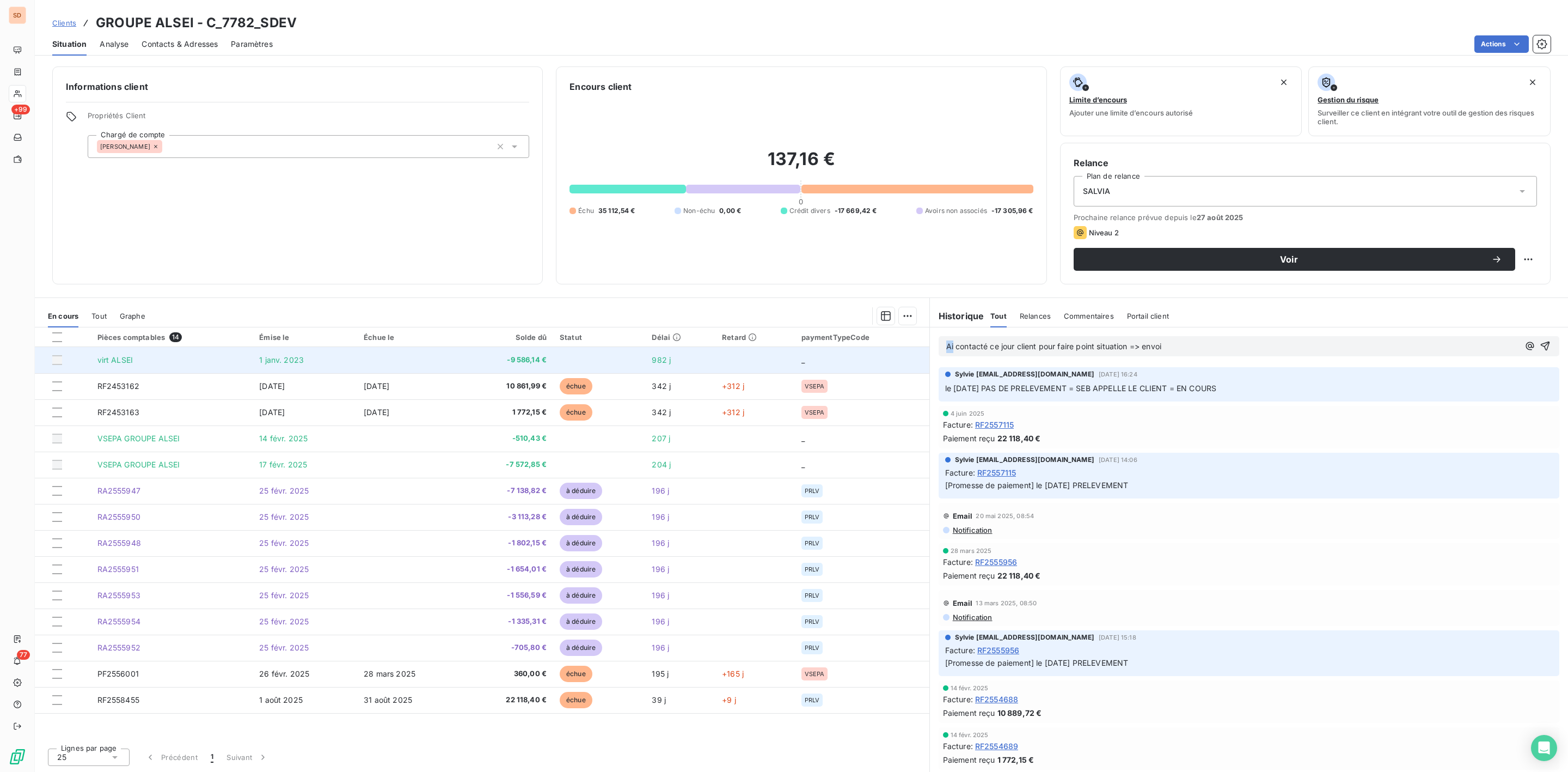
drag, startPoint x: 954, startPoint y: 349, endPoint x: 918, endPoint y: 349, distance: 36.0
click at [918, 349] on div "En cours Tout Graphe Pièces comptables 14 Émise le Échue le Solde dû Statut Dél…" at bounding box center [801, 534] width 1533 height 474
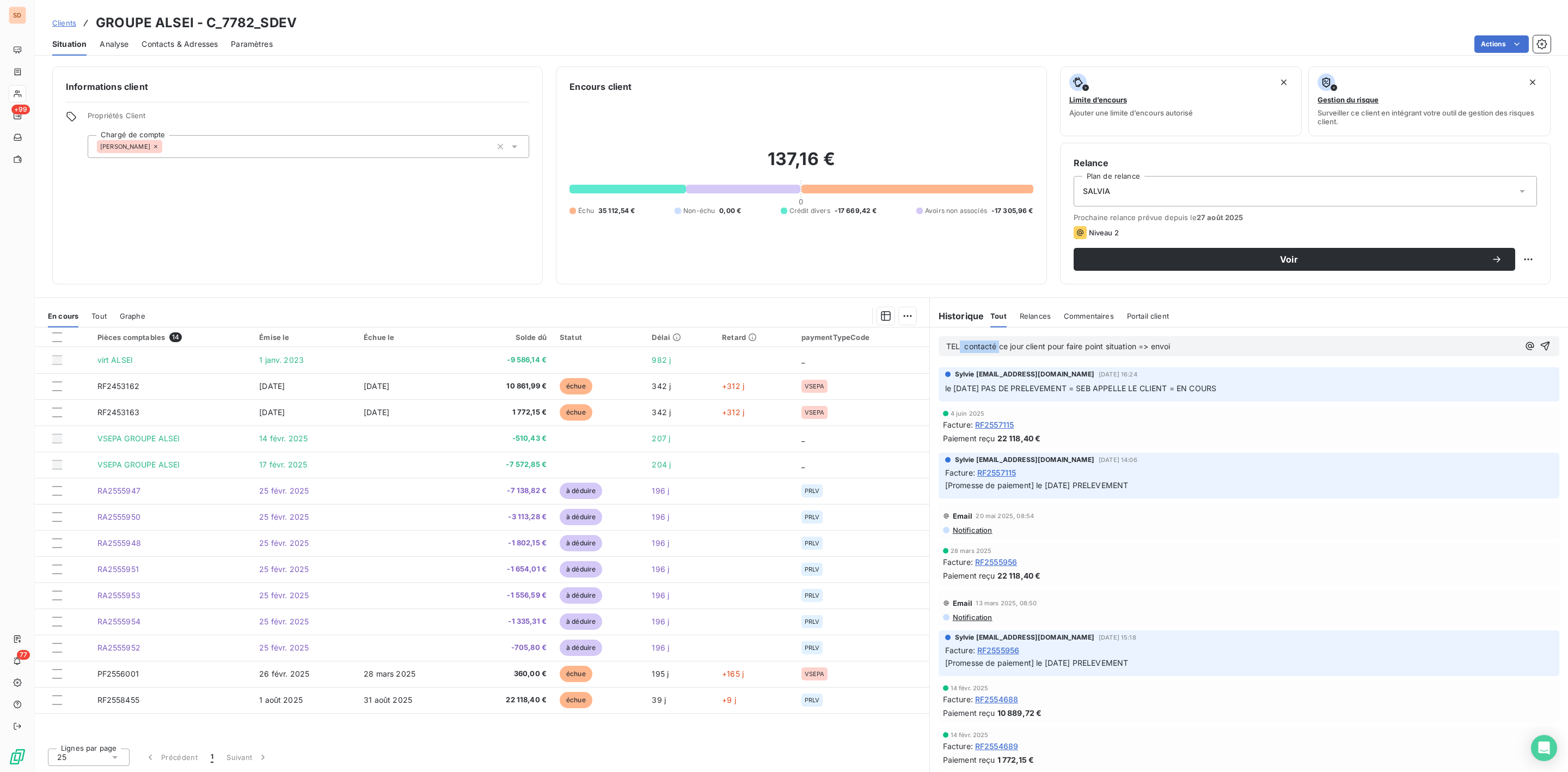
drag, startPoint x: 998, startPoint y: 349, endPoint x: 960, endPoint y: 348, distance: 38.0
click at [960, 348] on span "TEL contacté ce jour client pour faire point situation => envoi" at bounding box center [1058, 346] width 224 height 10
click at [1153, 352] on p "TEL ce jour client pour faire point situation => envoi" at bounding box center [1232, 346] width 572 height 13
click at [1541, 344] on icon "button" at bounding box center [1545, 346] width 10 height 10
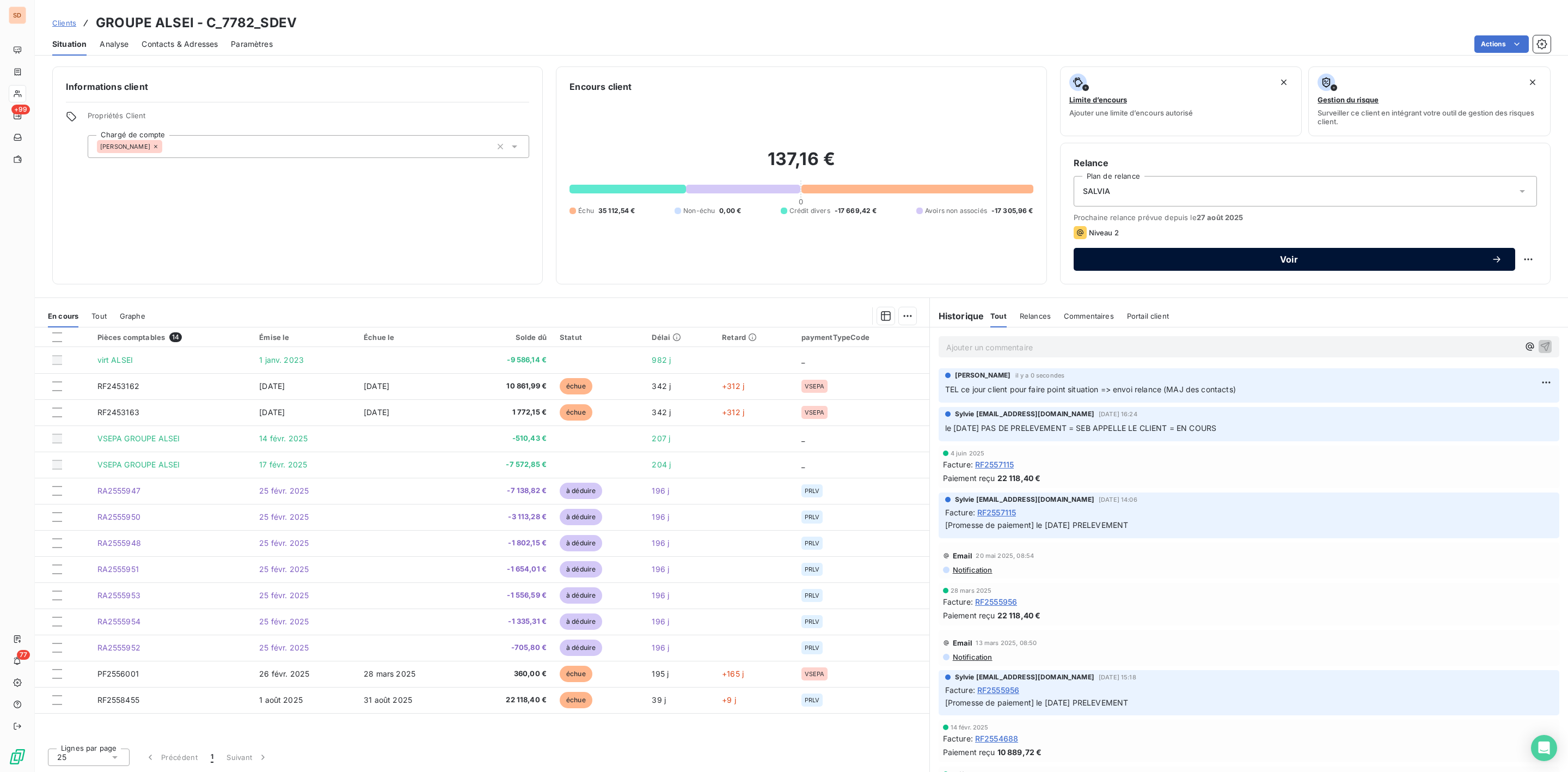
click at [1291, 261] on span "Voir" at bounding box center [1289, 259] width 405 height 9
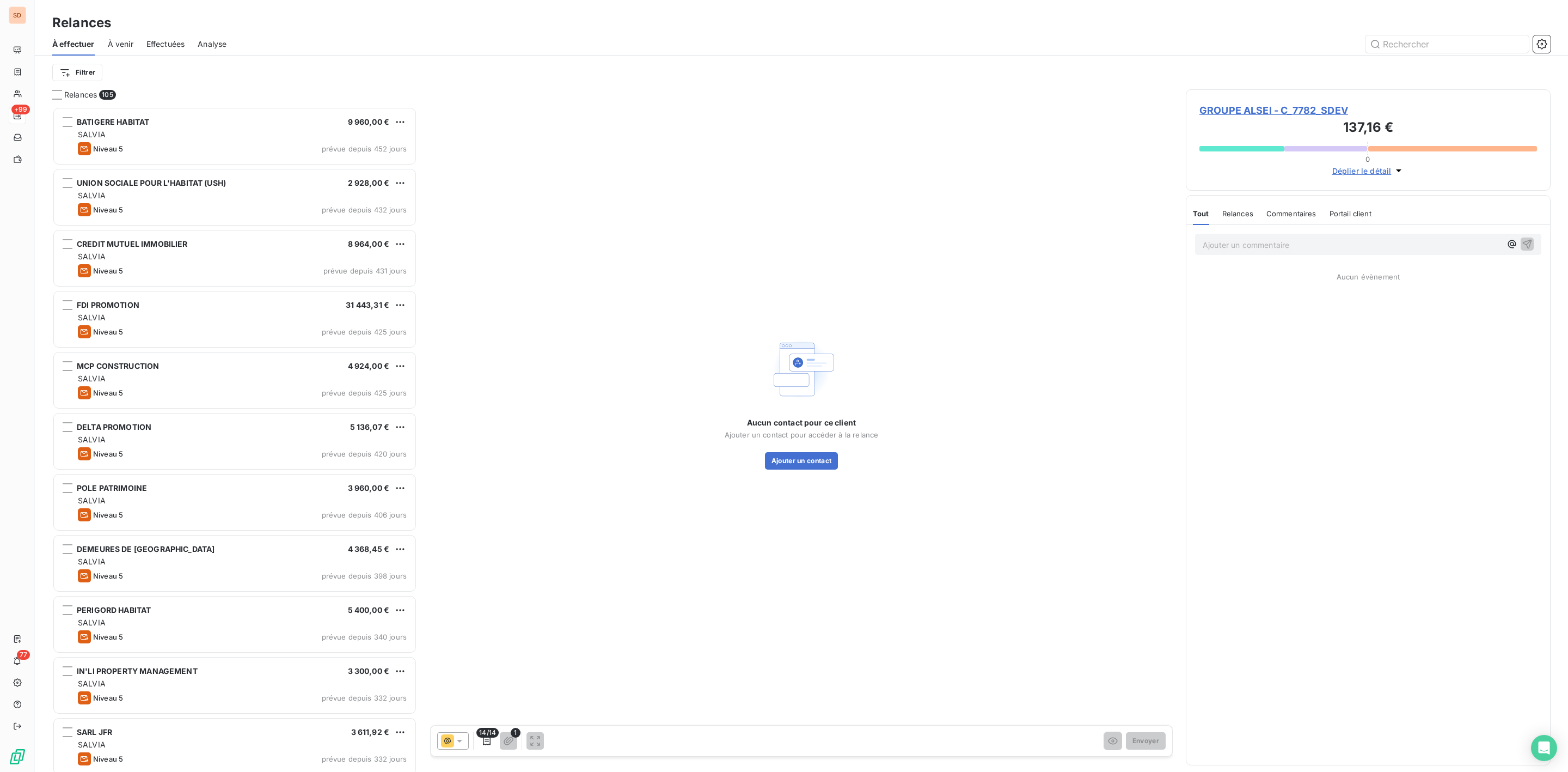
scroll to position [654, 352]
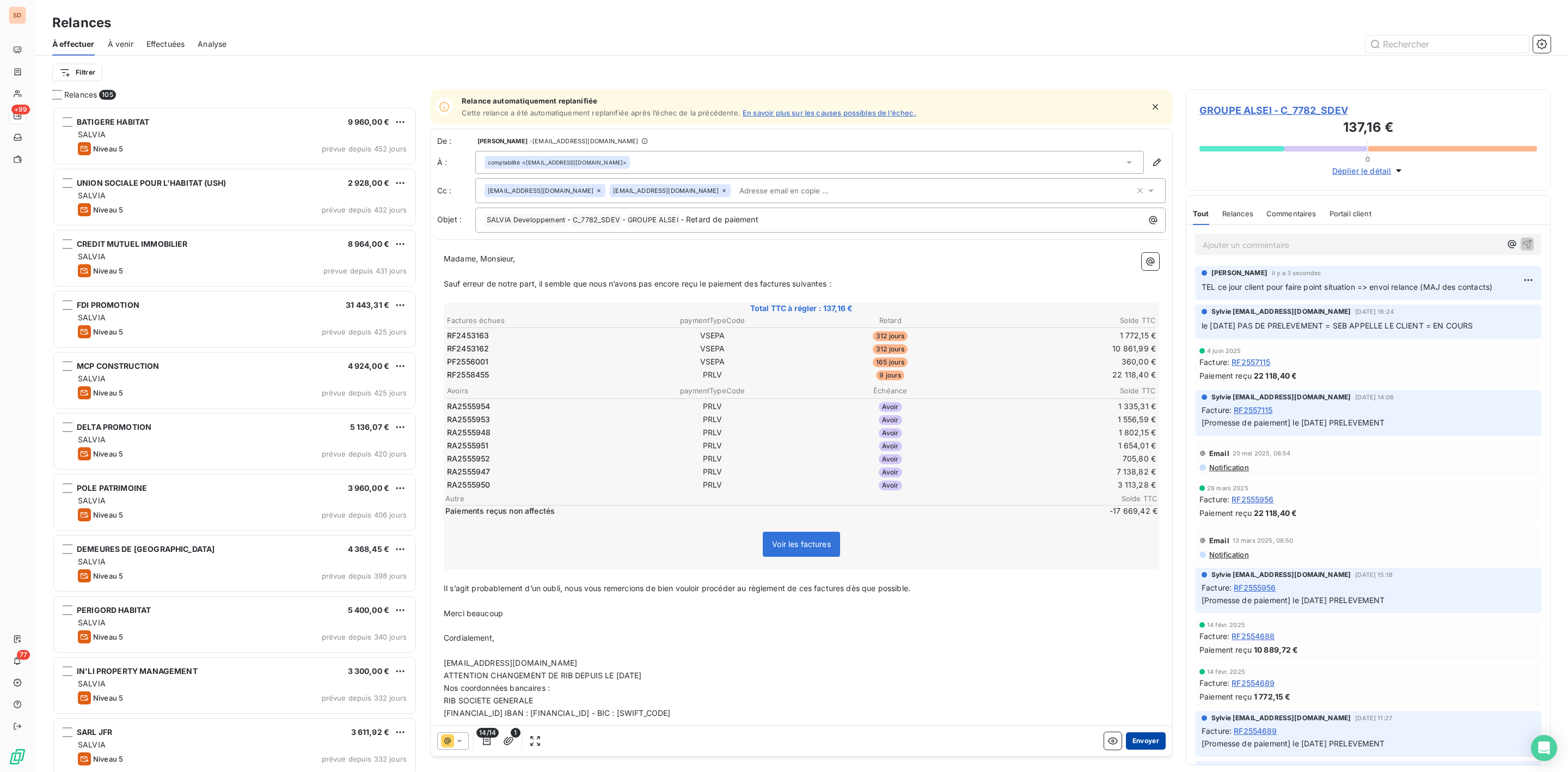
click at [1134, 742] on button "Envoyer" at bounding box center [1146, 740] width 40 height 18
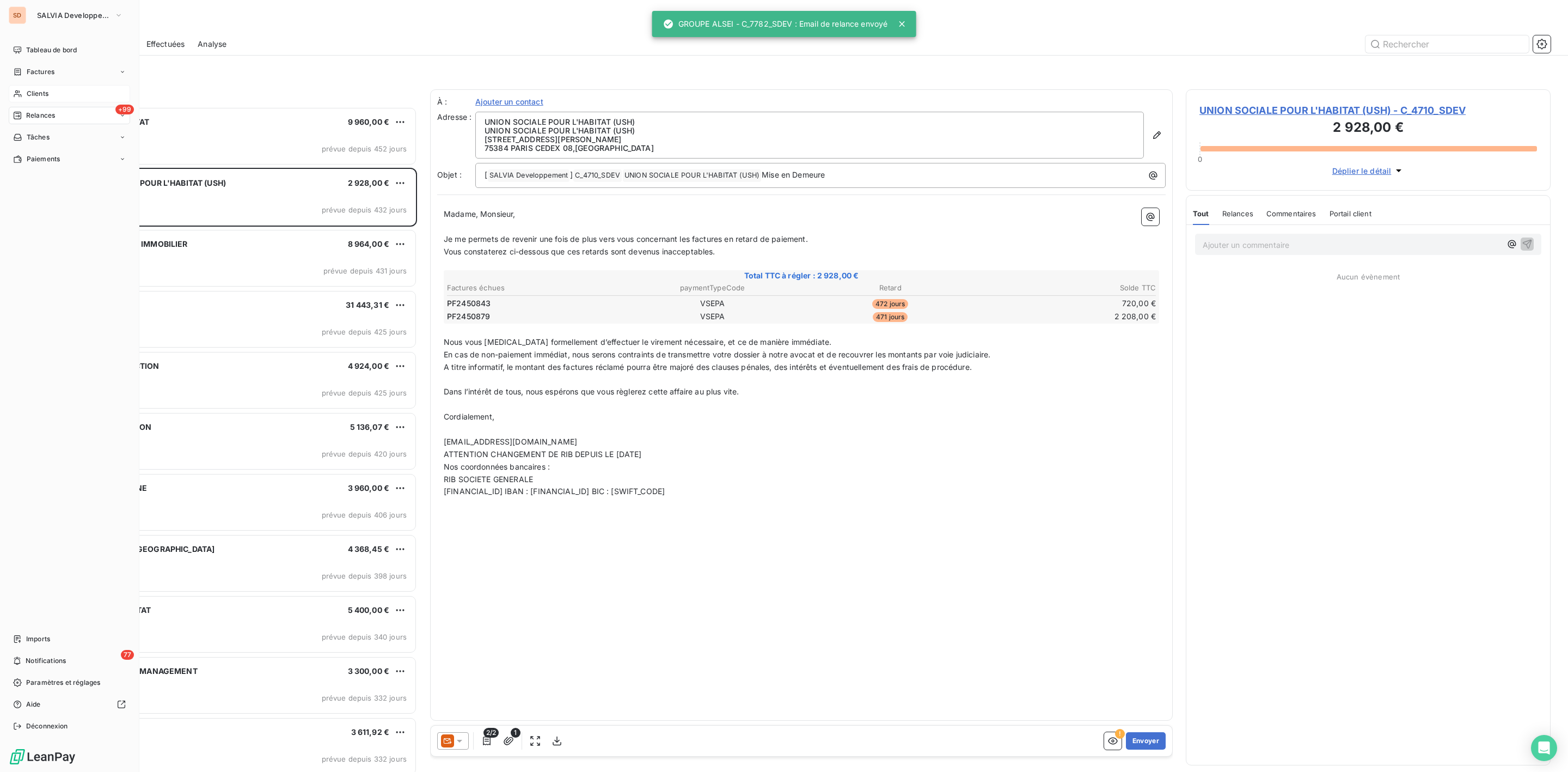
click at [44, 91] on span "Clients" at bounding box center [38, 93] width 22 height 10
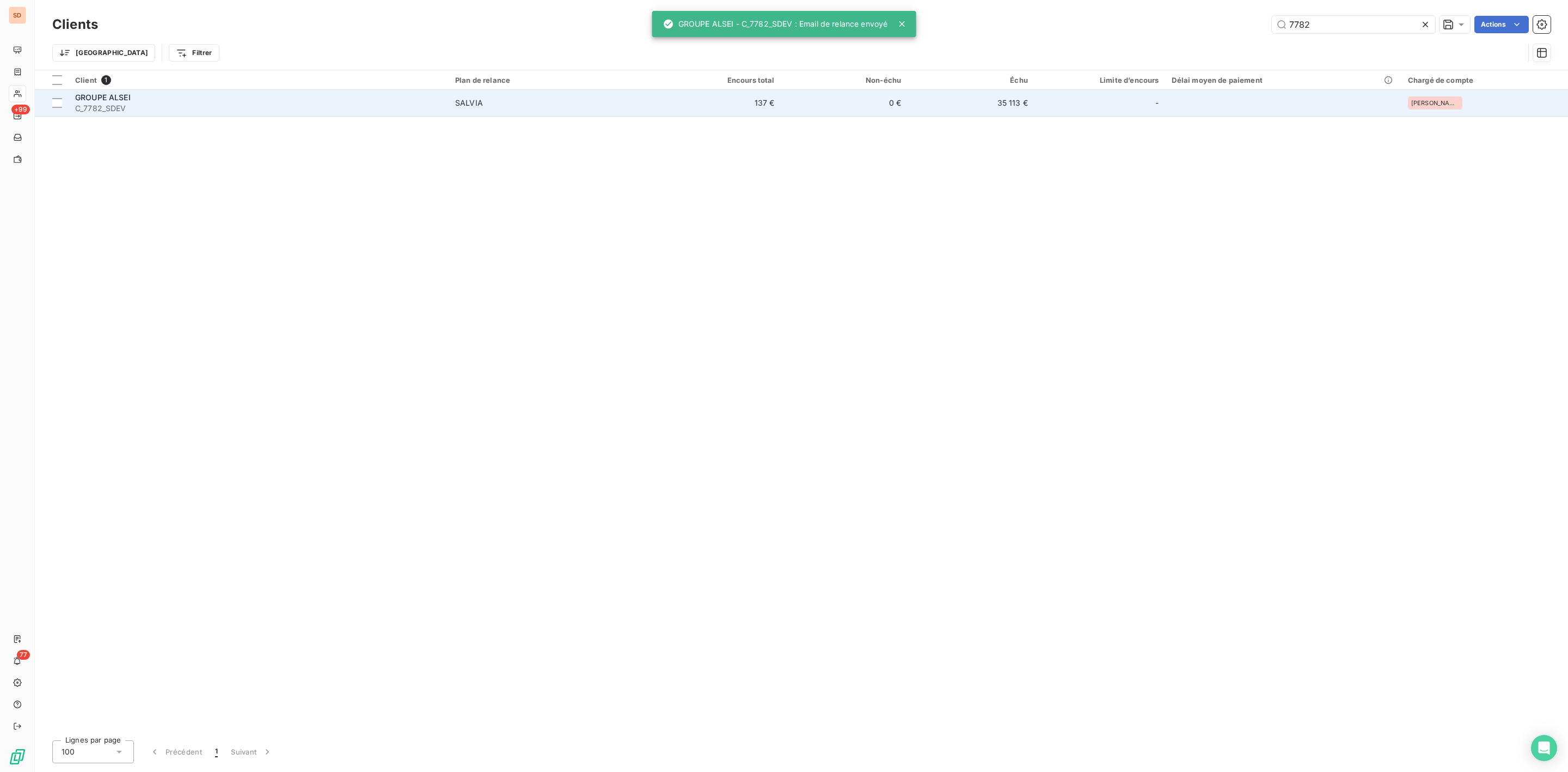
click at [439, 102] on div "GROUPE ALSEI" at bounding box center [258, 97] width 367 height 11
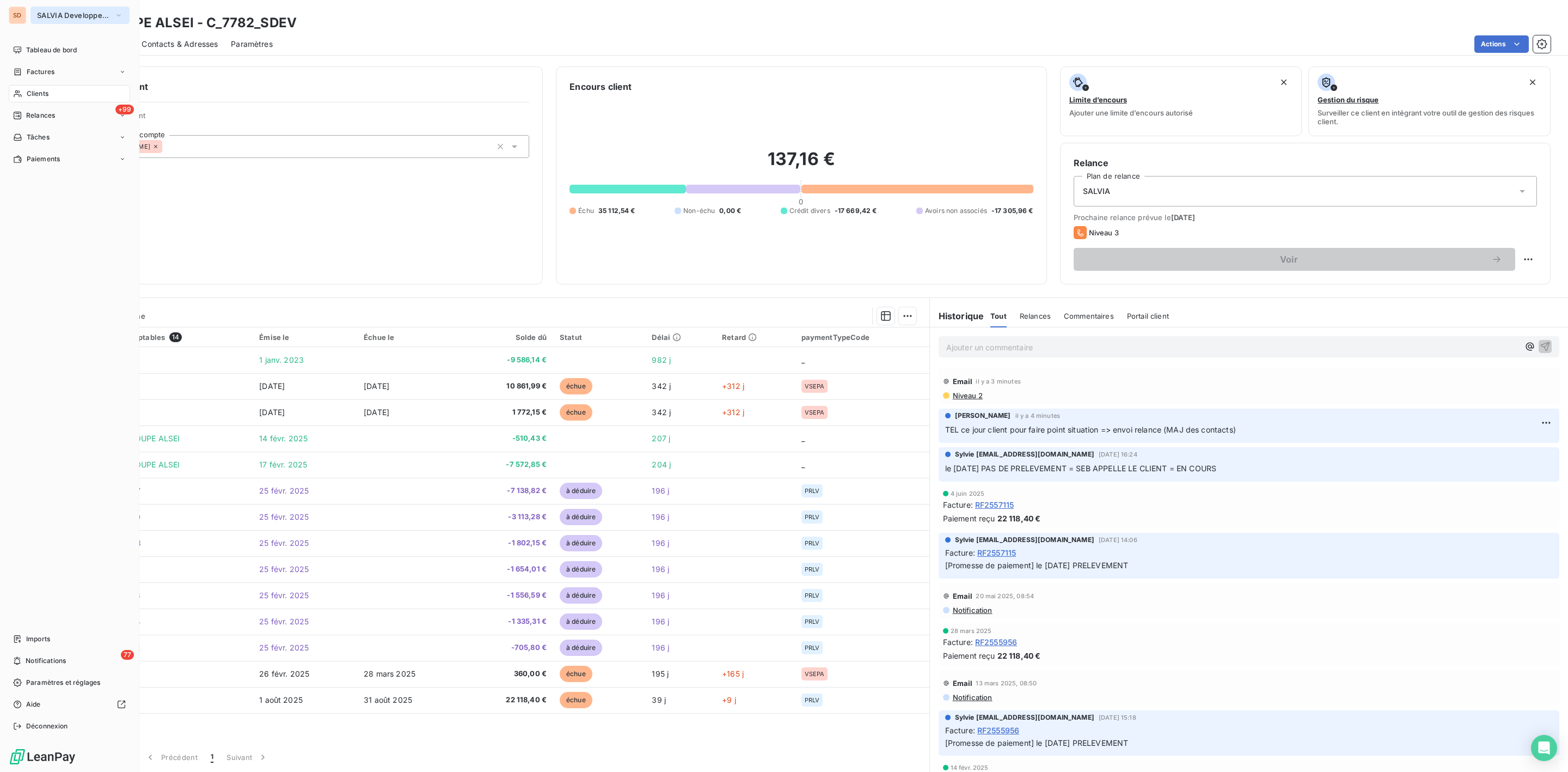
click at [43, 13] on span "SALVIA Developpement" at bounding box center [73, 15] width 73 height 9
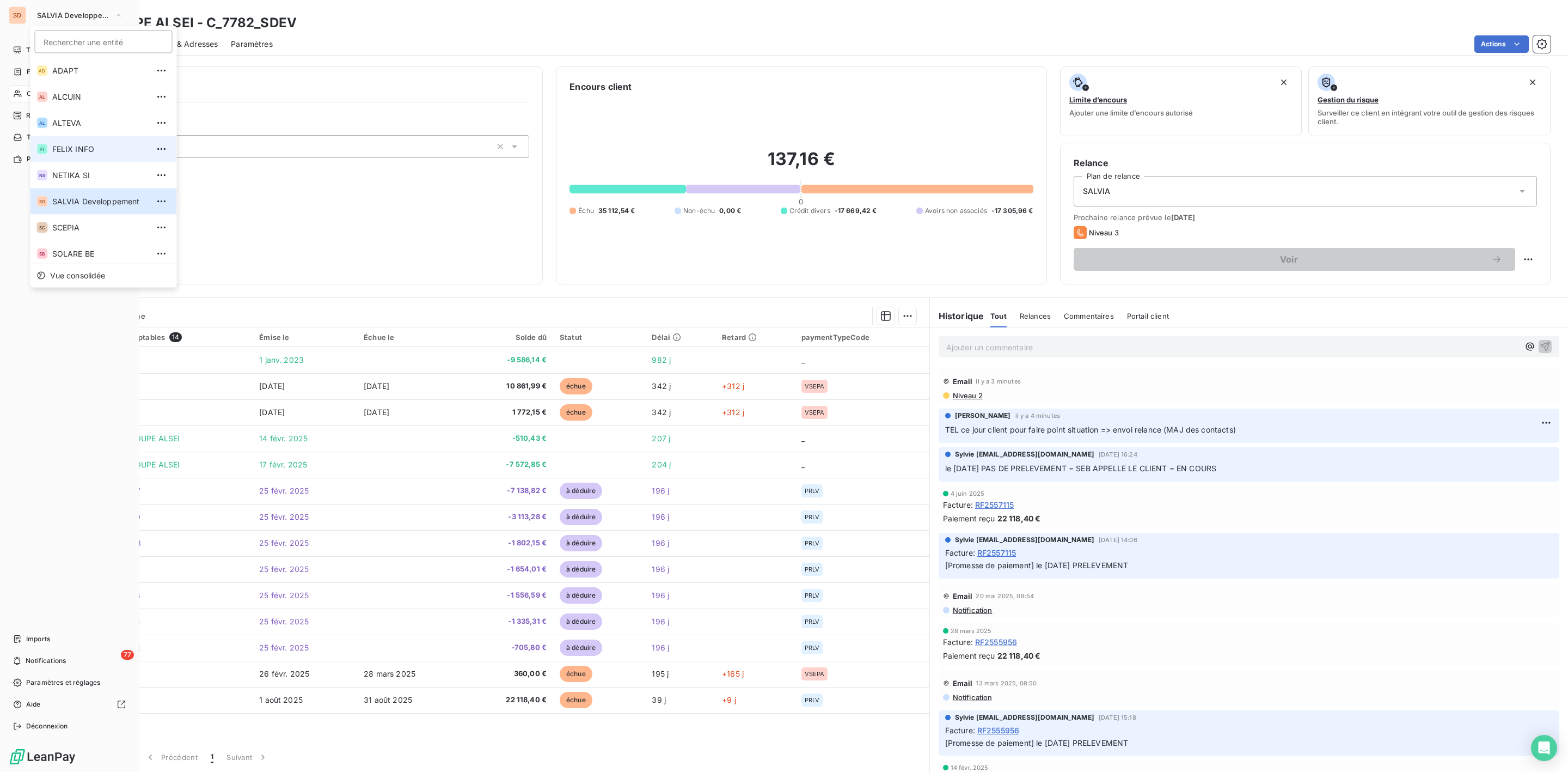
click at [80, 147] on span "FELIX INFO" at bounding box center [100, 149] width 96 height 11
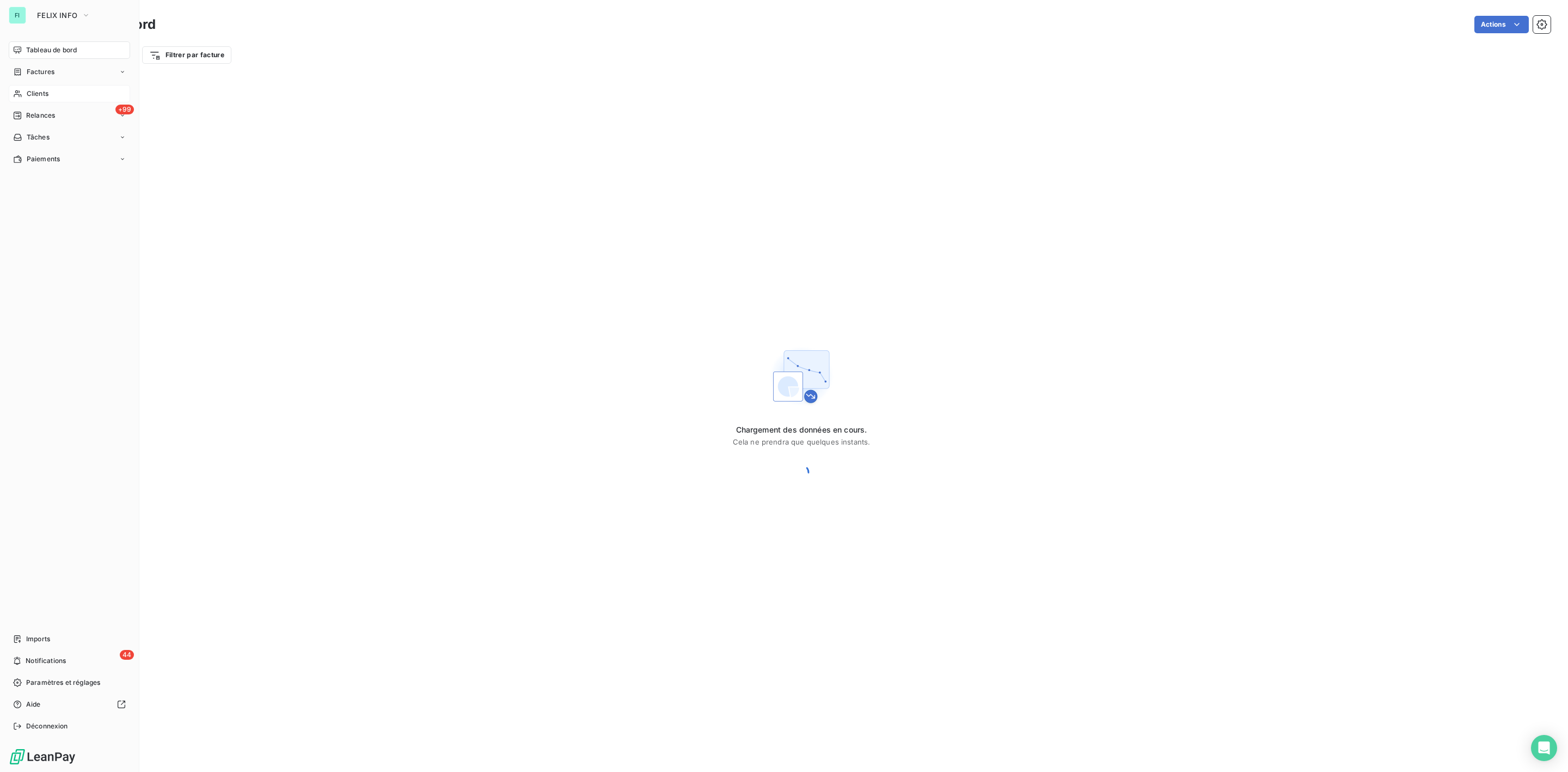
drag, startPoint x: 35, startPoint y: 93, endPoint x: 98, endPoint y: 85, distance: 63.5
click at [35, 93] on span "Clients" at bounding box center [38, 93] width 22 height 10
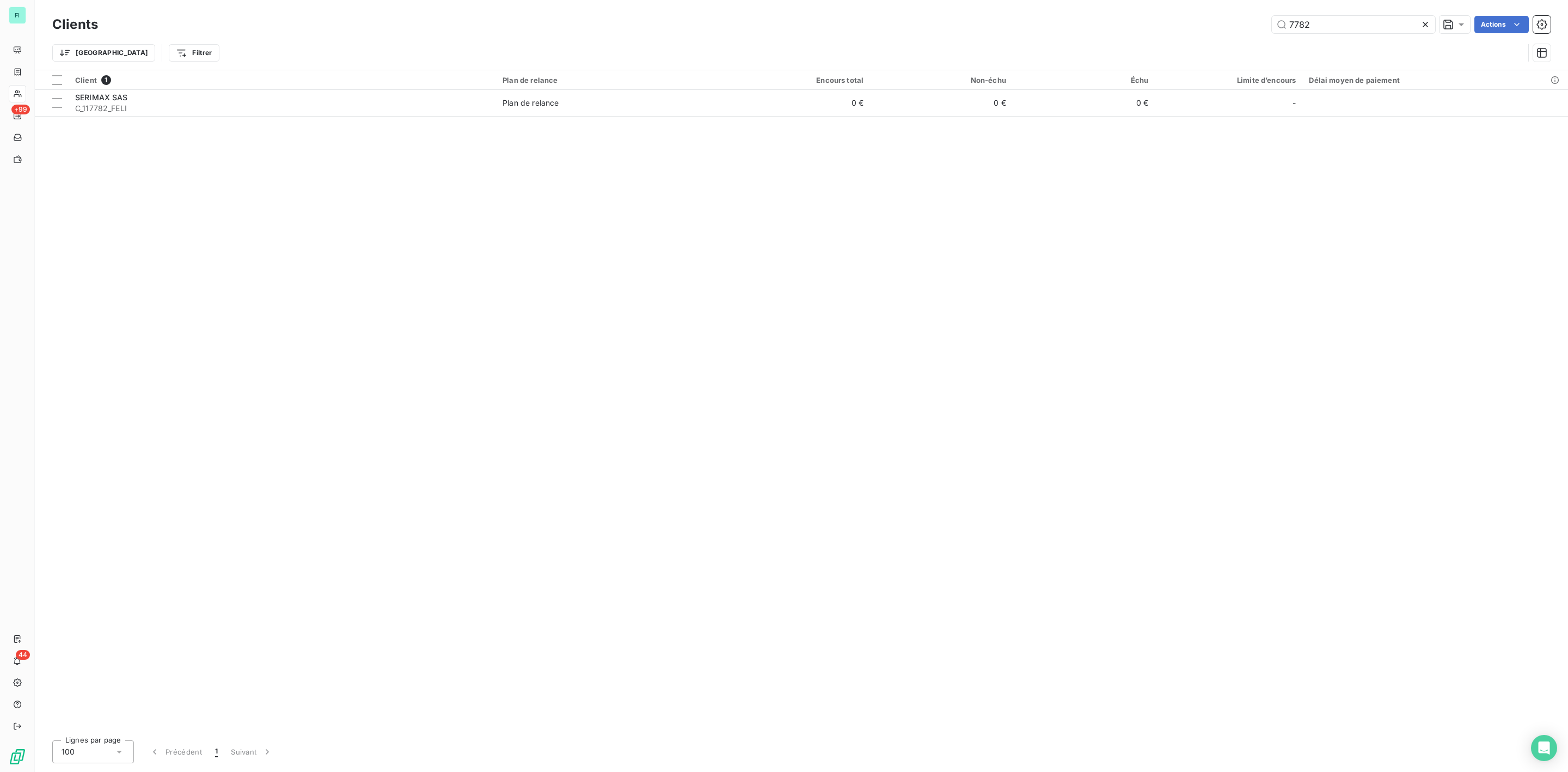
drag, startPoint x: 1352, startPoint y: 24, endPoint x: 1008, endPoint y: 28, distance: 344.0
click at [1037, 28] on div "7782 Actions" at bounding box center [831, 24] width 1439 height 18
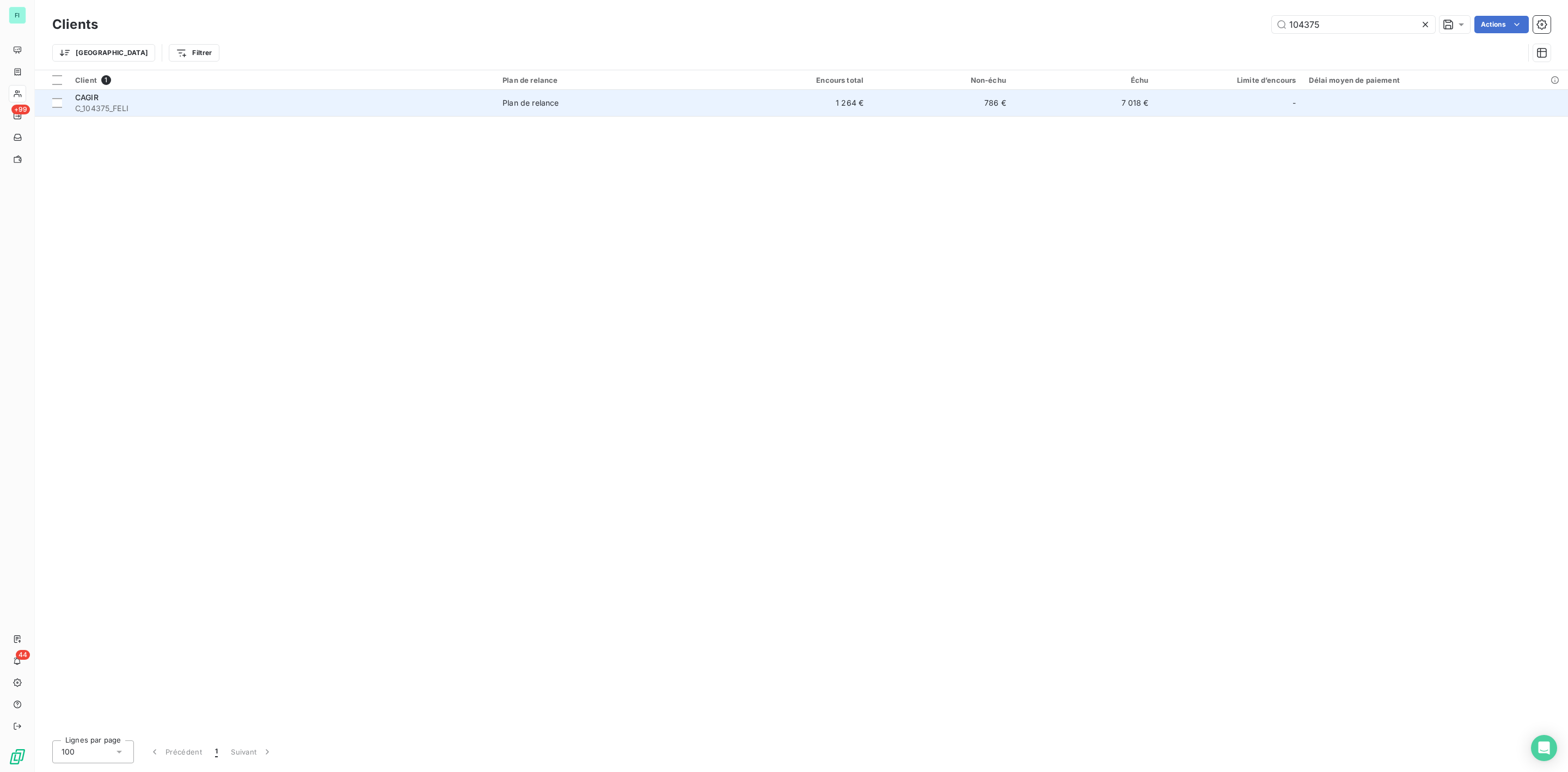
type input "104375"
click at [168, 105] on span "C_104375_FELI" at bounding box center [282, 108] width 414 height 11
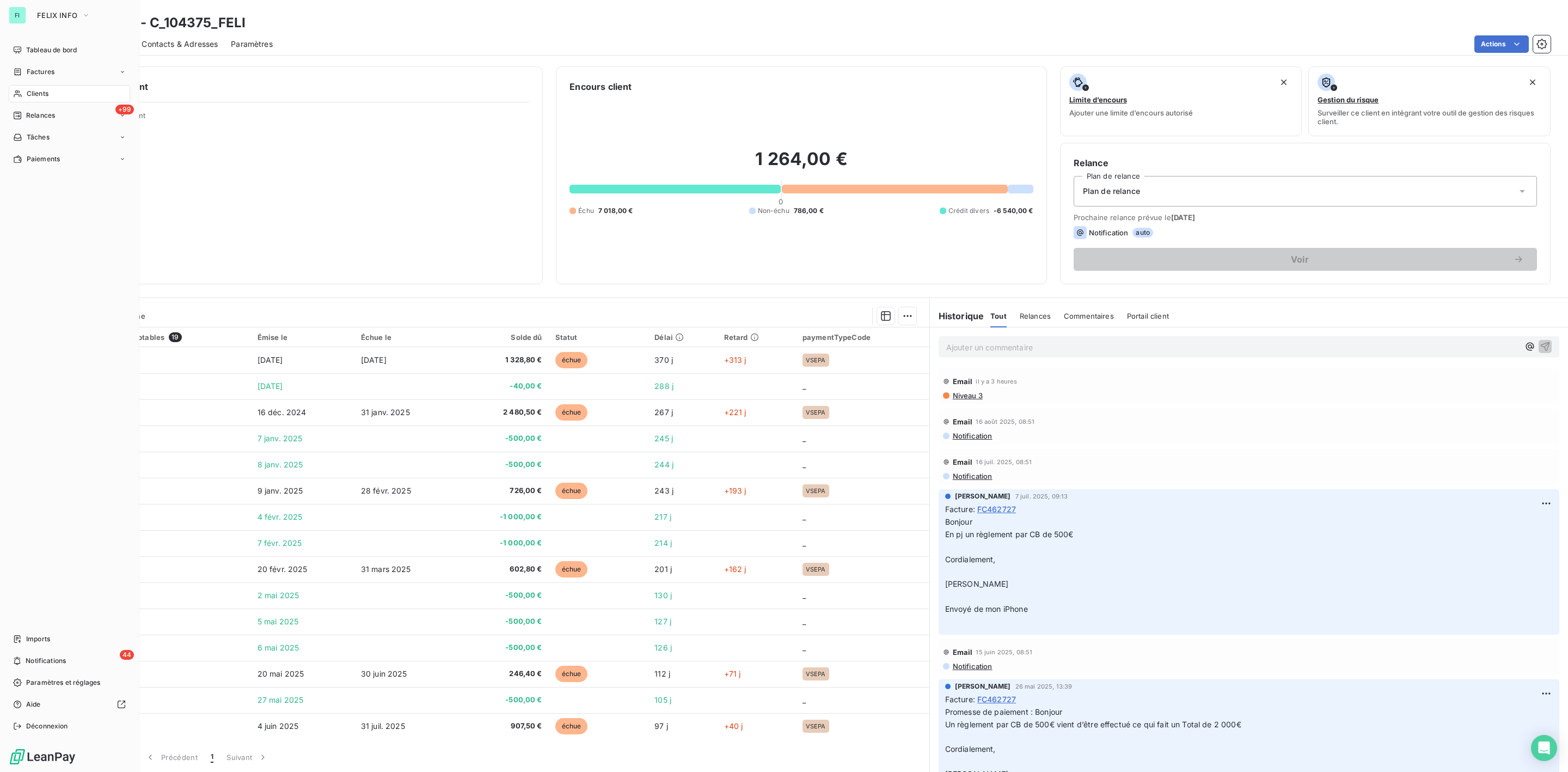
click at [30, 93] on span "Clients" at bounding box center [38, 93] width 22 height 10
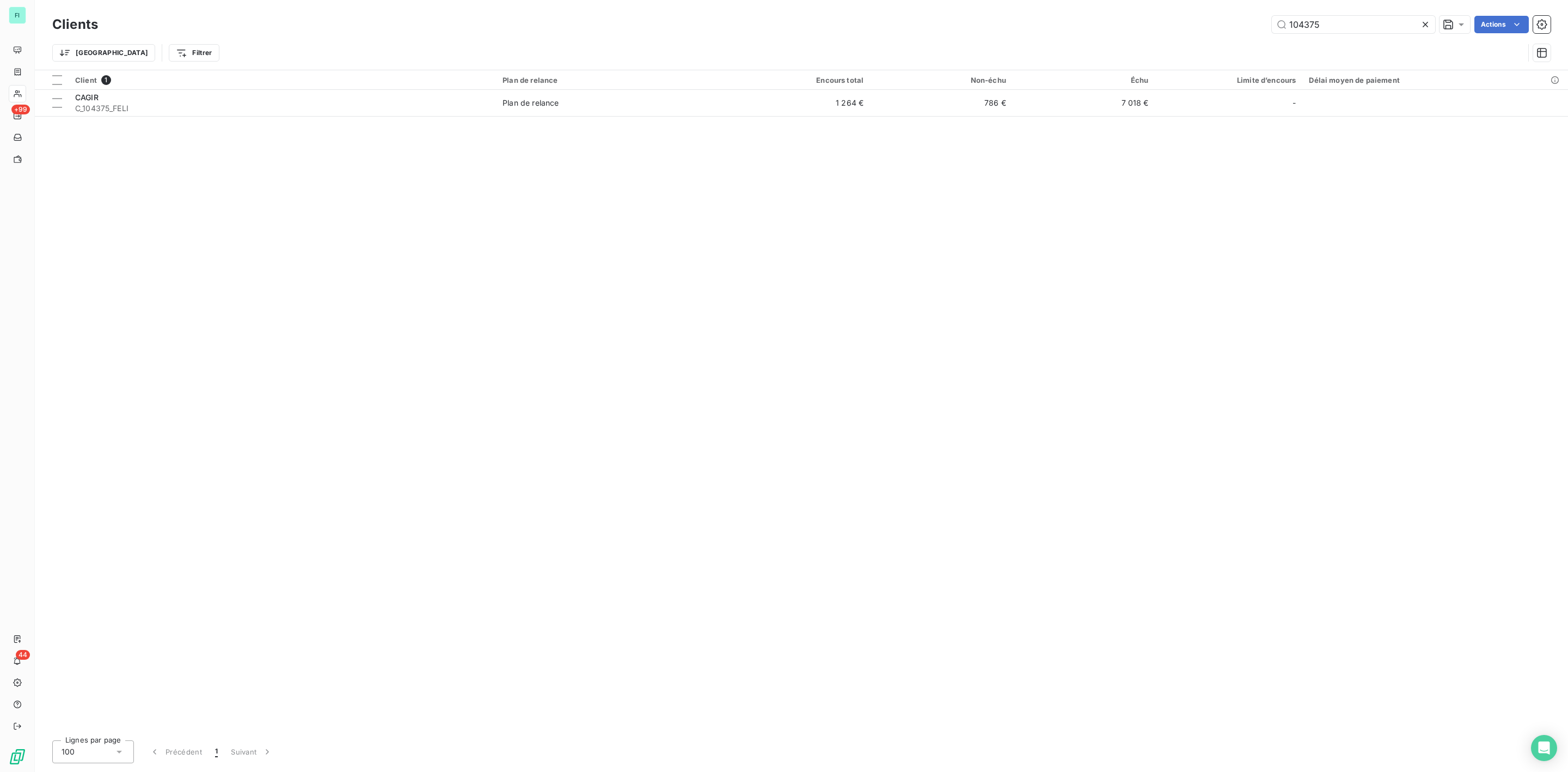
drag, startPoint x: 1355, startPoint y: 24, endPoint x: 917, endPoint y: 23, distance: 438.0
click at [1025, 28] on div "104375 Actions" at bounding box center [831, 24] width 1439 height 18
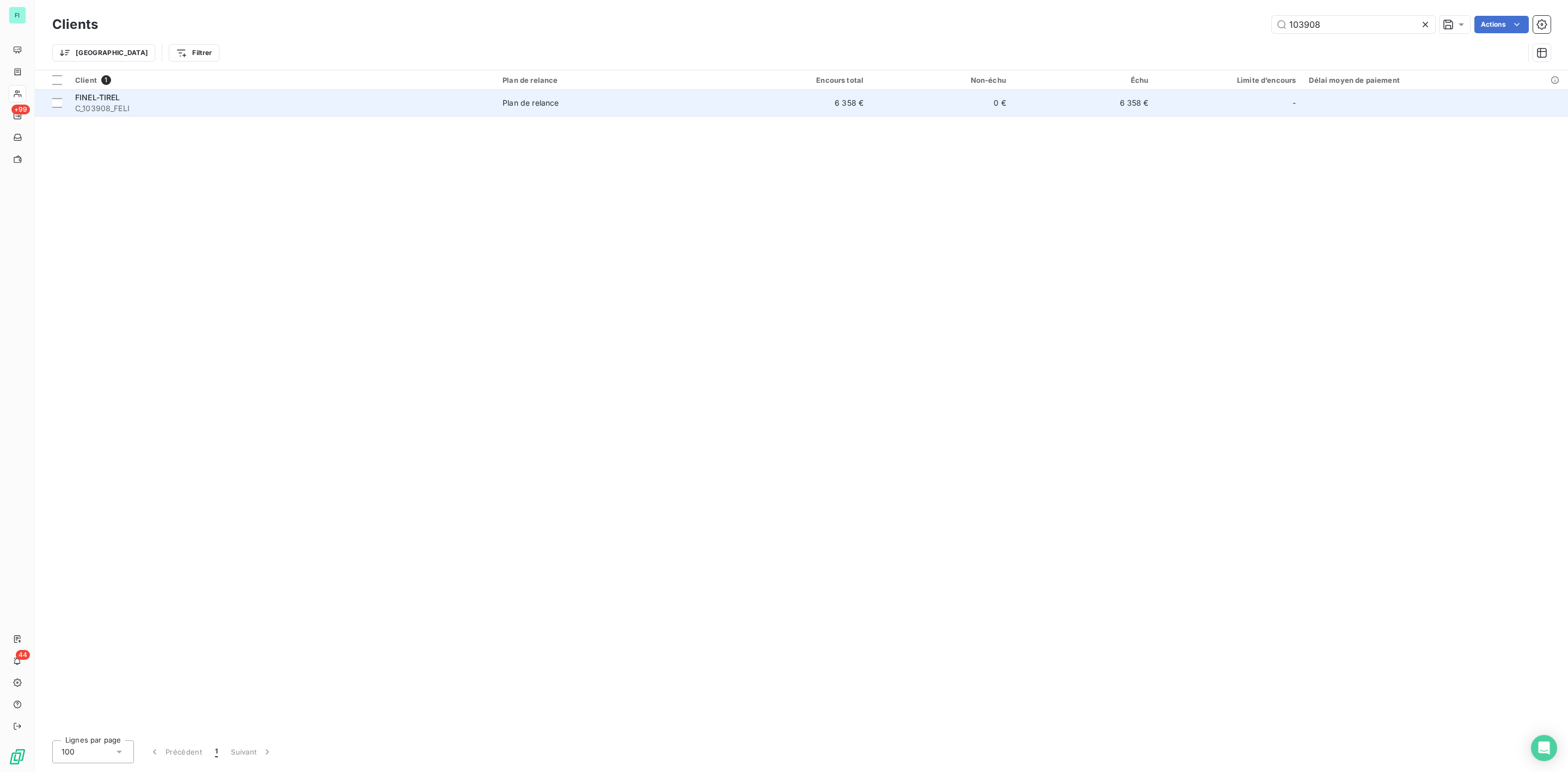
type input "103908"
click at [194, 105] on span "C_103908_FELI" at bounding box center [282, 108] width 414 height 11
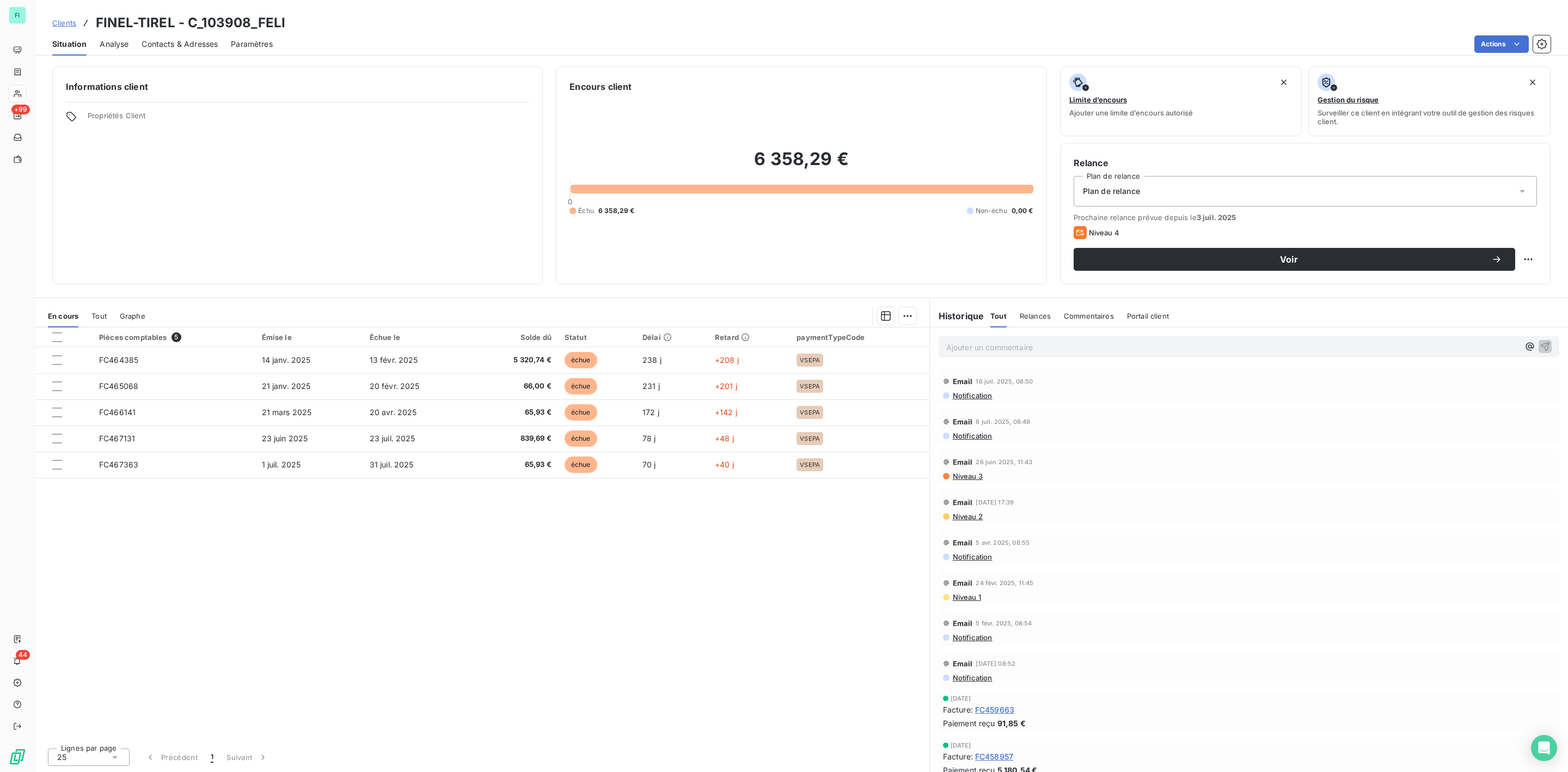
click at [1000, 348] on p "Ajouter un commentaire ﻿" at bounding box center [1232, 347] width 572 height 13
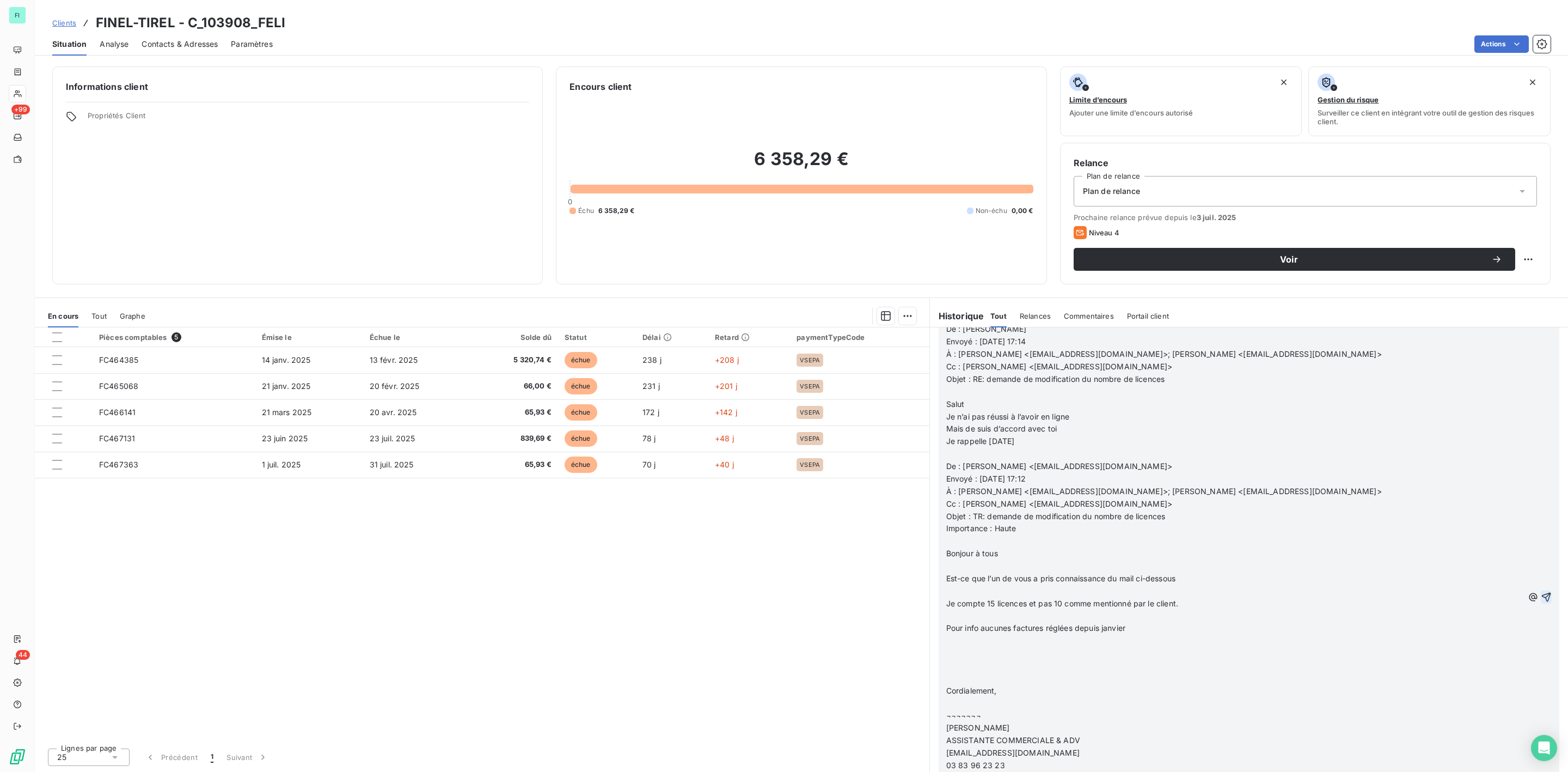
click at [1541, 592] on icon "button" at bounding box center [1546, 597] width 11 height 11
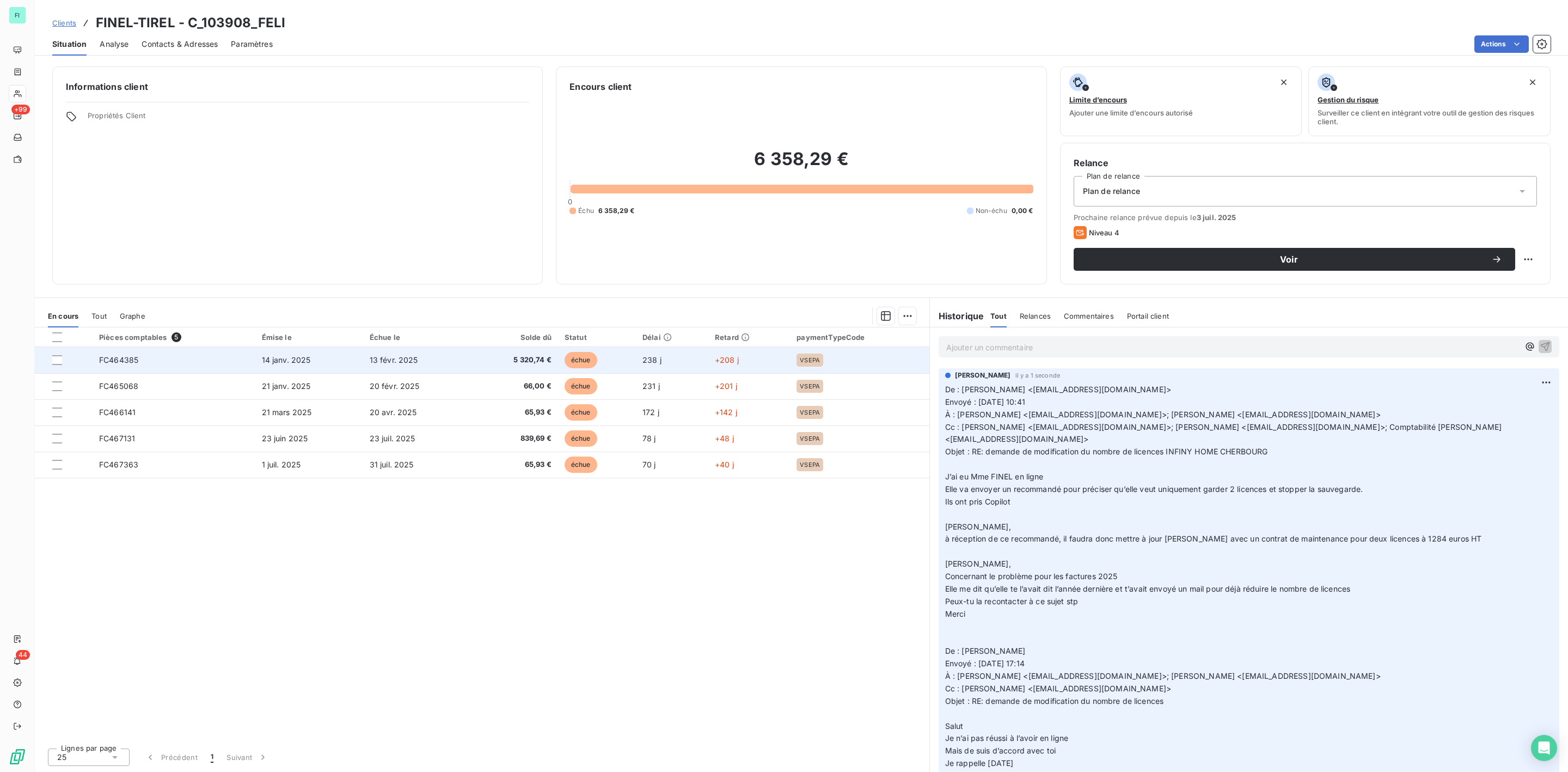
click at [252, 358] on td "FC464385" at bounding box center [174, 360] width 163 height 26
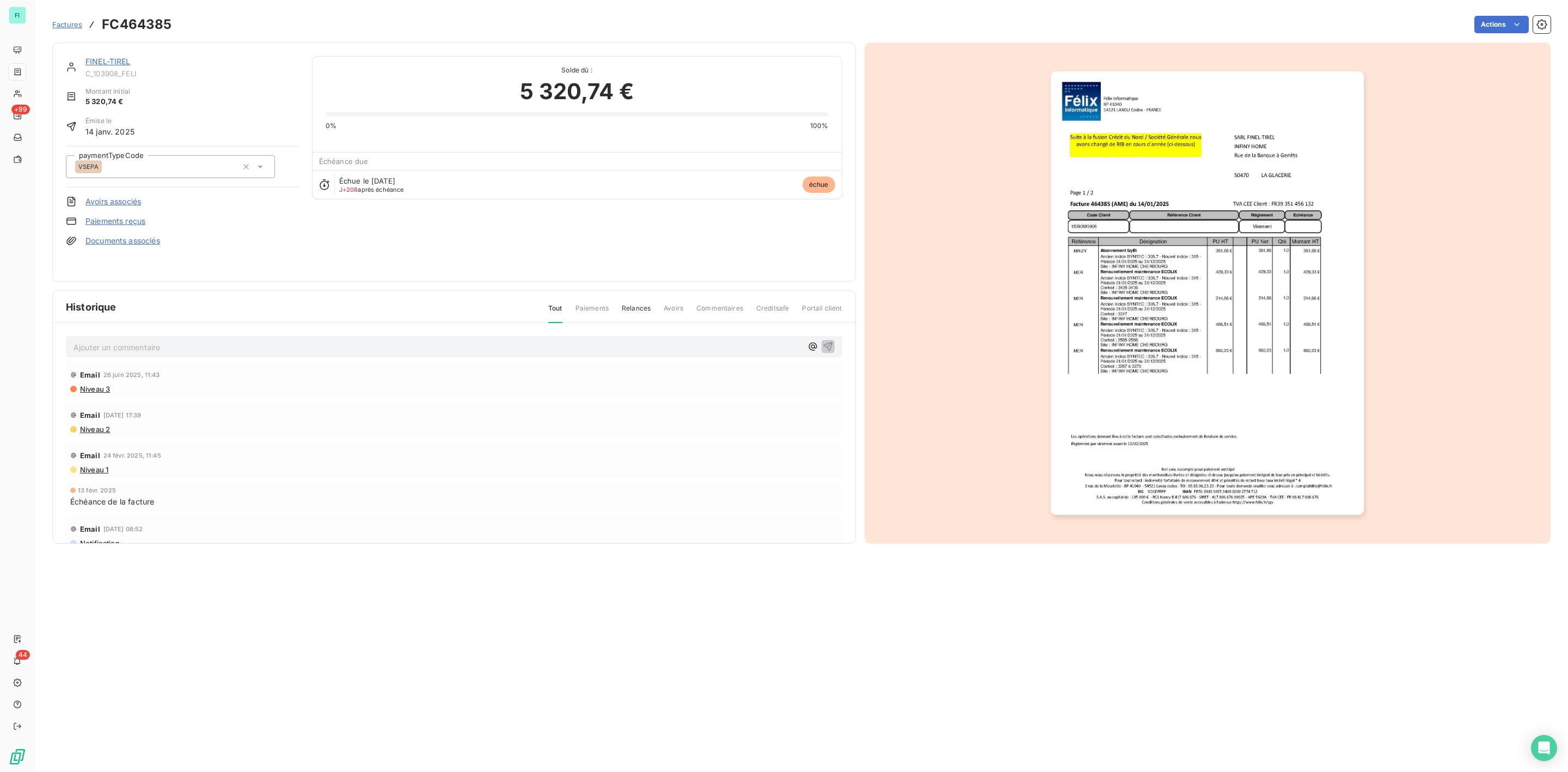
click at [95, 57] on link "FINEL-TIREL" at bounding box center [107, 61] width 45 height 10
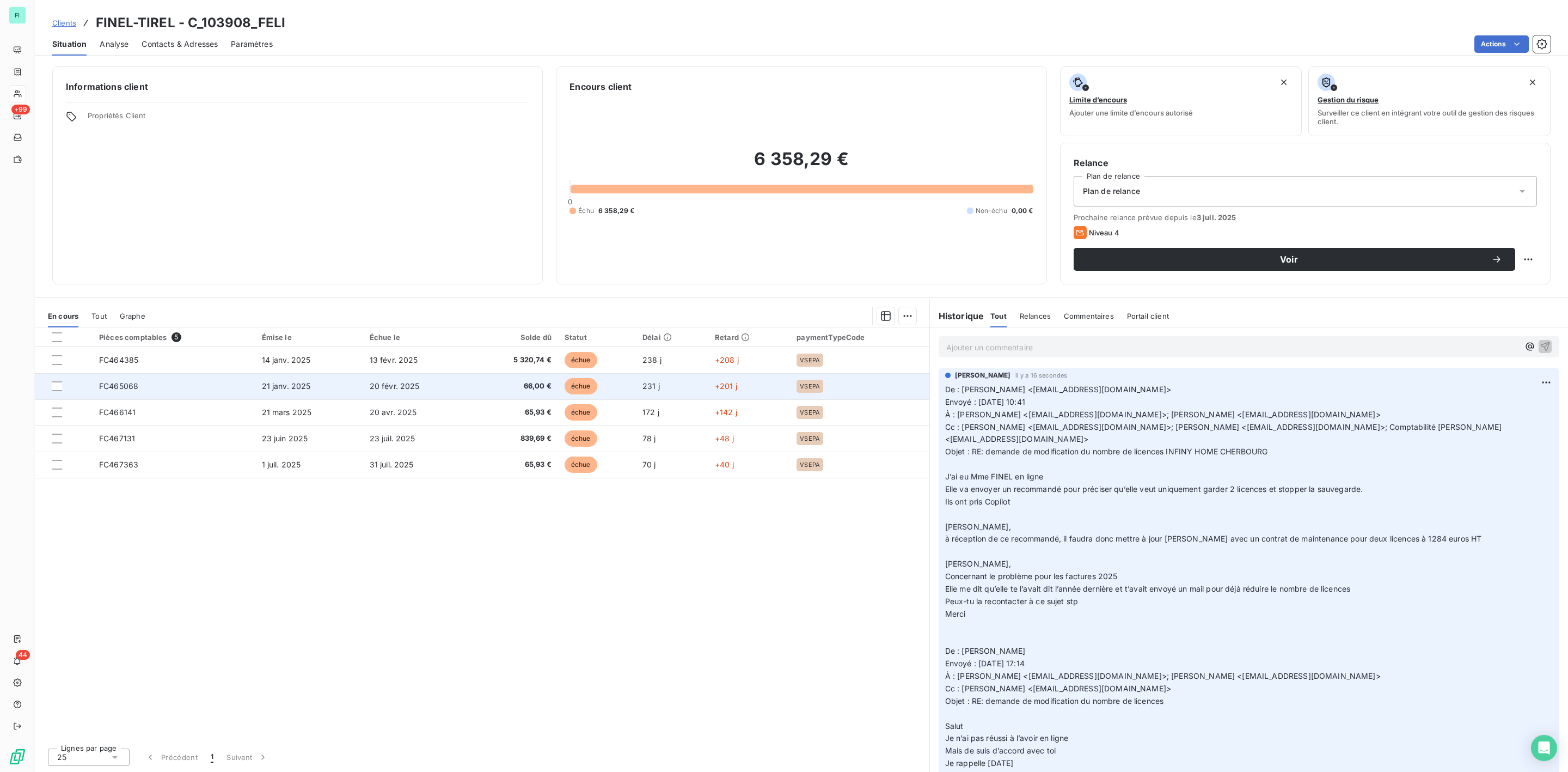
click at [315, 389] on td "21 janv. 2025" at bounding box center [309, 386] width 108 height 26
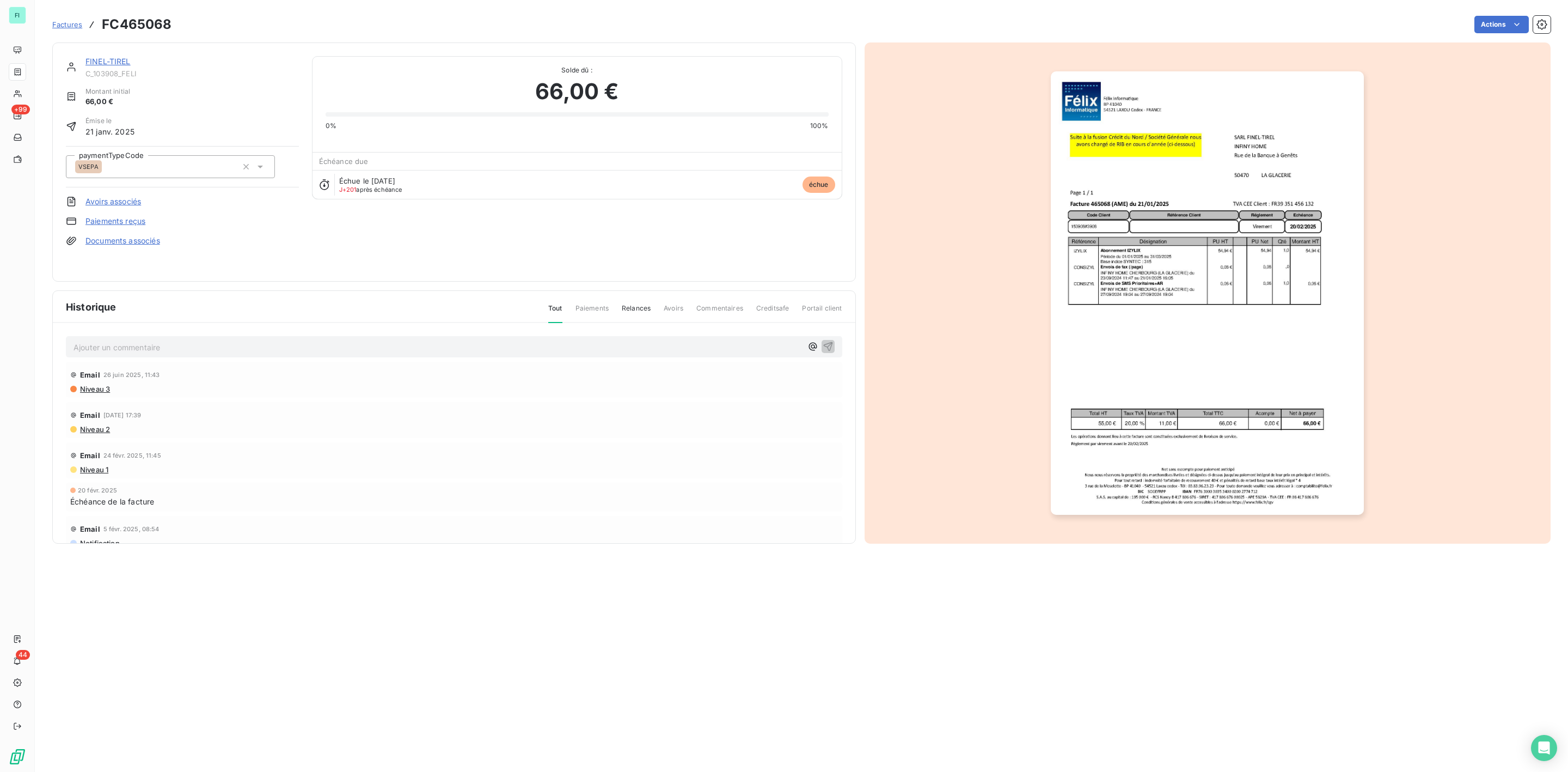
click at [118, 60] on link "FINEL-TIREL" at bounding box center [107, 61] width 45 height 10
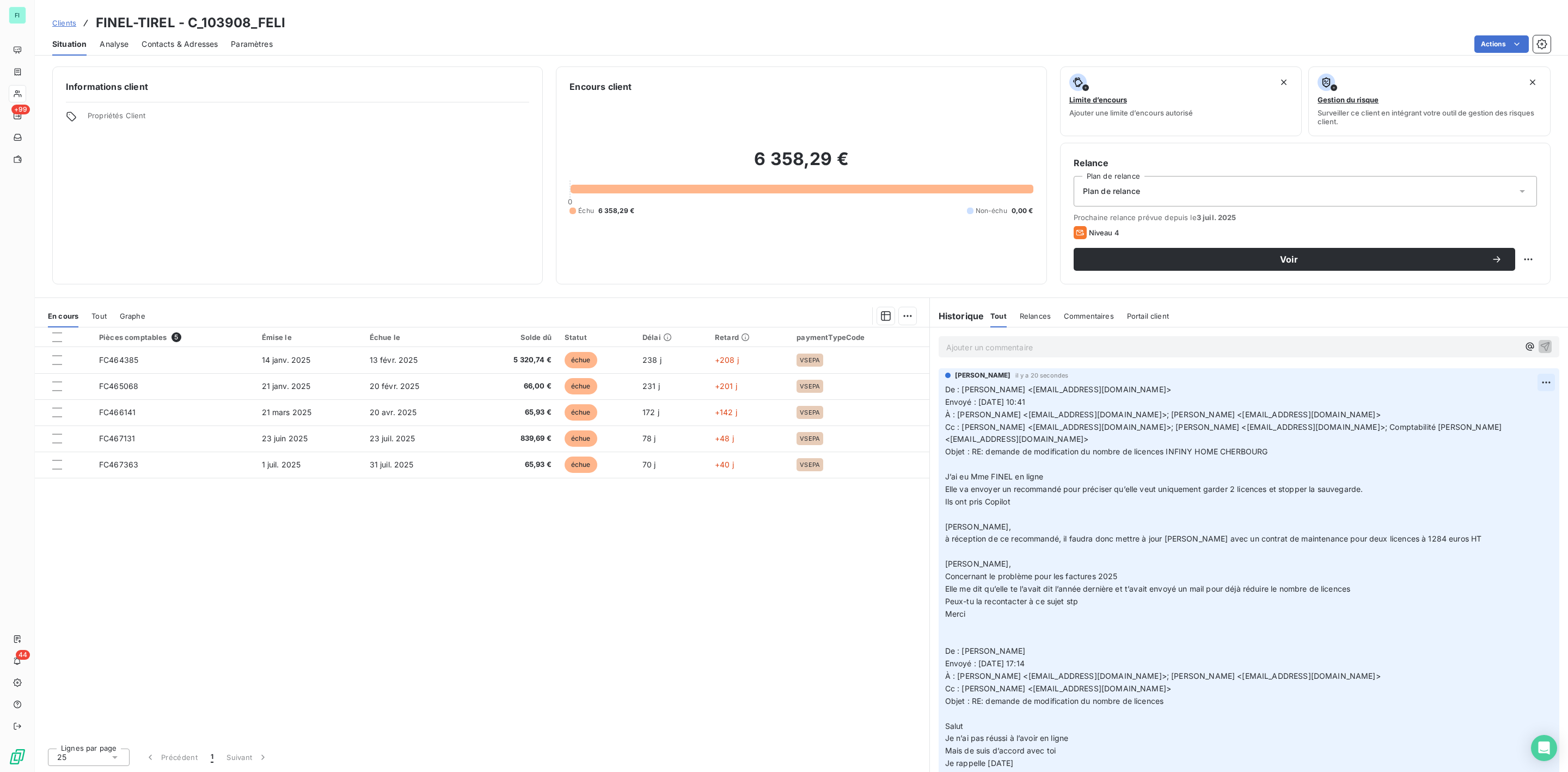
click at [1533, 388] on html "FI +99 44 Clients FINEL-TIREL - C_103908_FELI Situation Analyse Contacts & Adre…" at bounding box center [784, 386] width 1568 height 772
click at [1500, 422] on div "Supprimer" at bounding box center [1508, 428] width 61 height 18
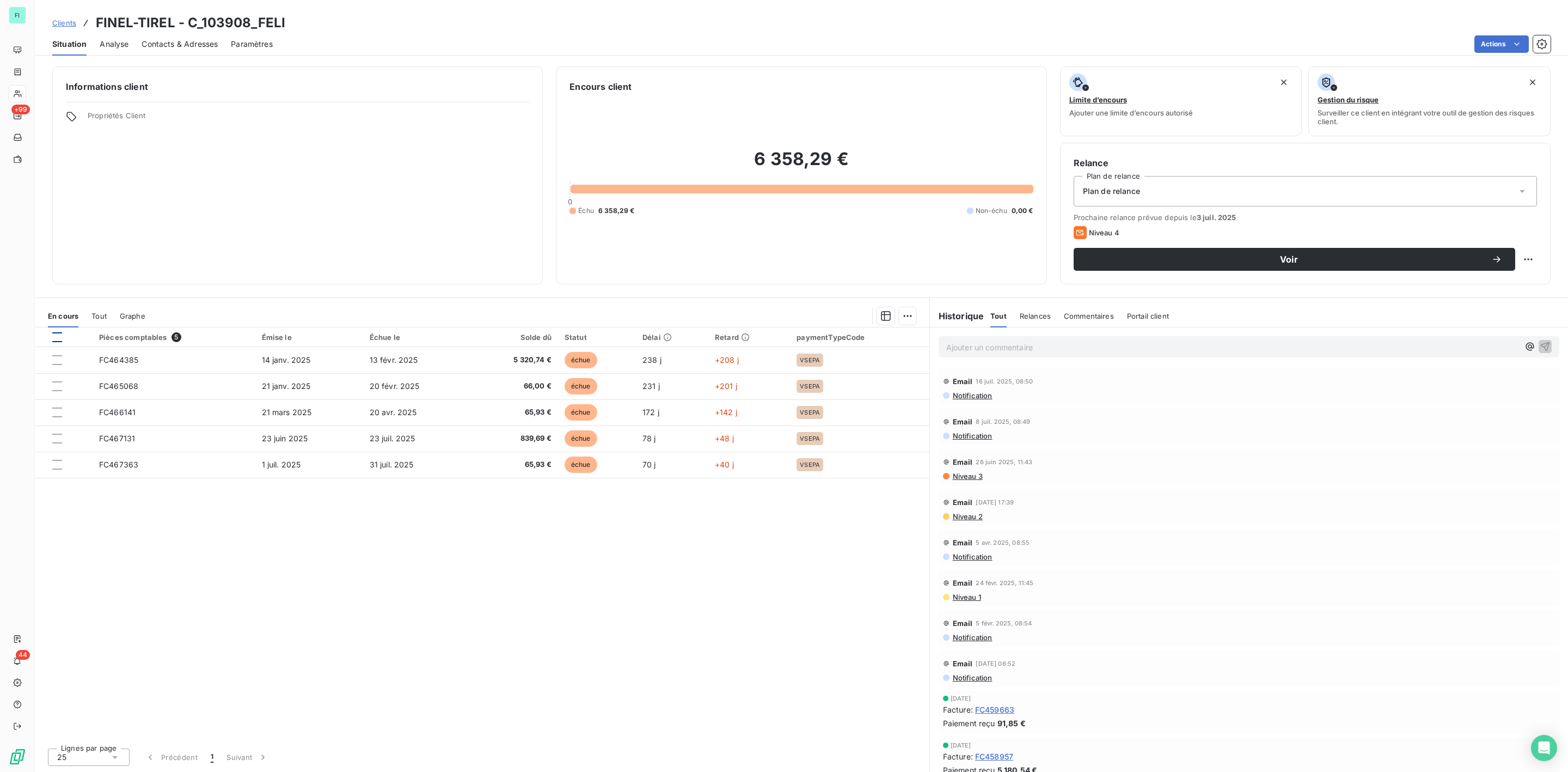
click at [56, 340] on div at bounding box center [57, 336] width 10 height 10
click at [902, 317] on html "FI +99 44 Clients FINEL-TIREL - C_103908_FELI Situation Analyse Contacts & Adre…" at bounding box center [784, 386] width 1568 height 772
click at [776, 339] on div "Mettre en litige (5 factures)" at bounding box center [812, 340] width 197 height 18
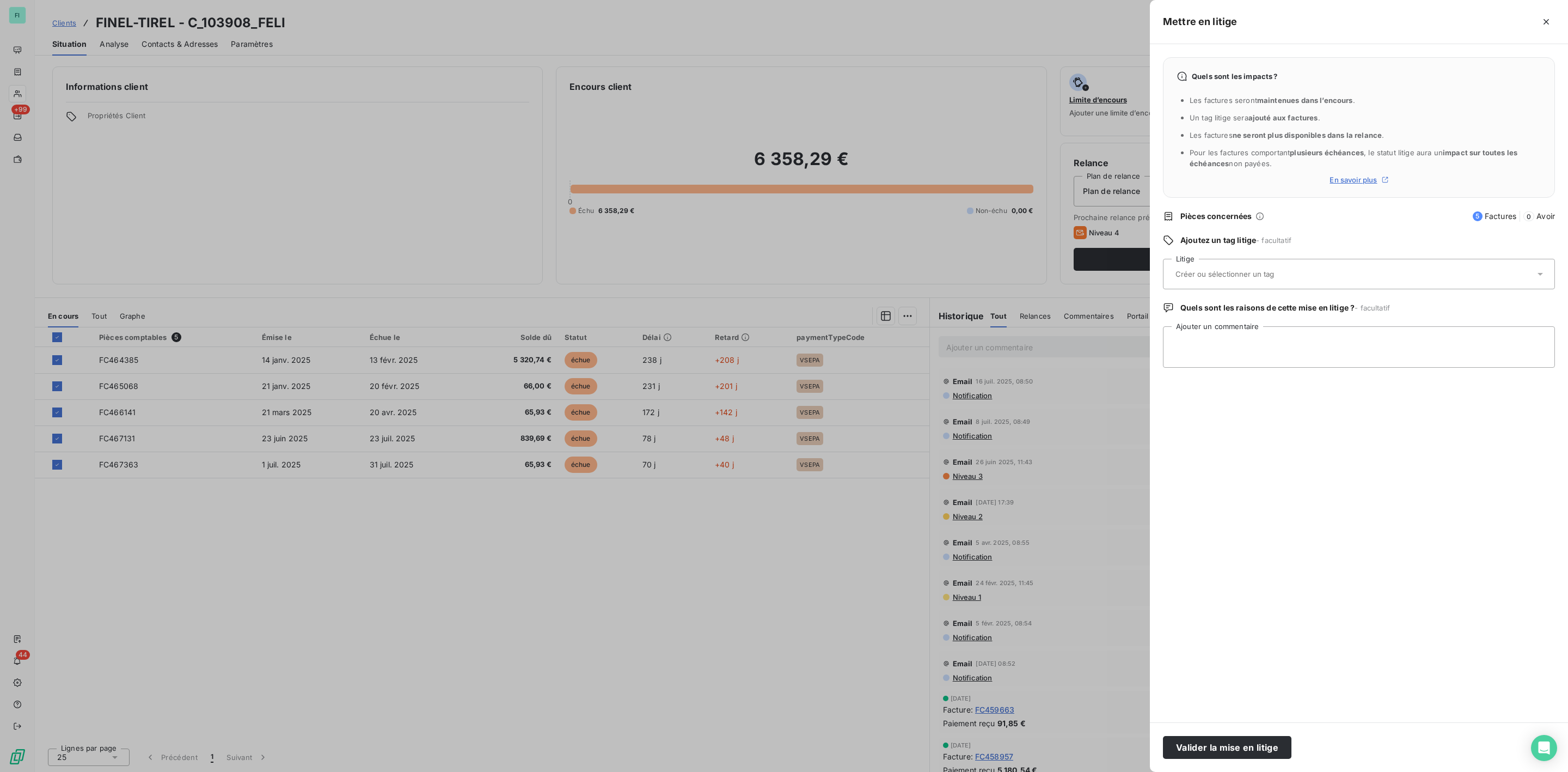
click at [1201, 273] on input "text" at bounding box center [1253, 274] width 158 height 10
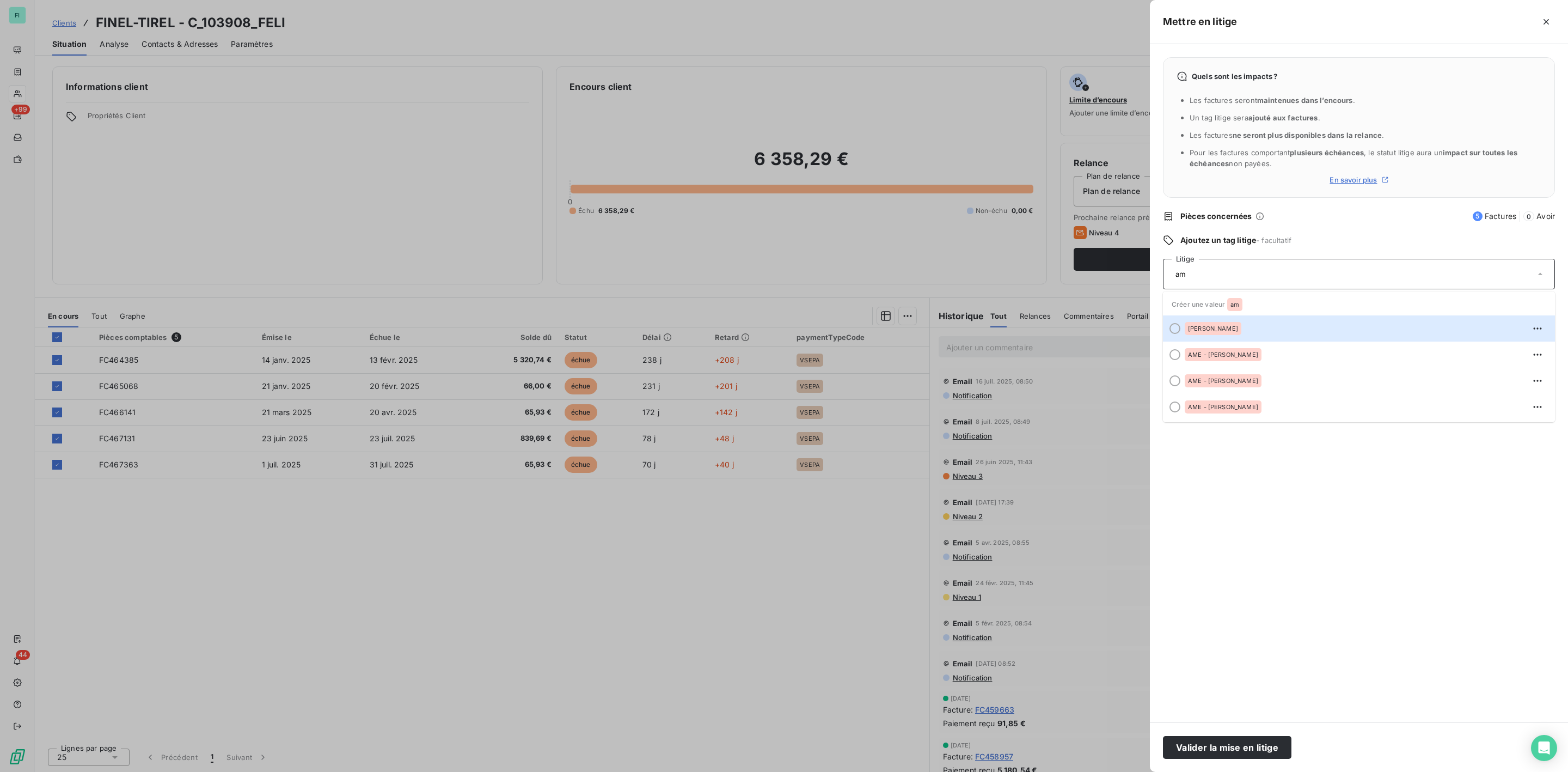
type input "ame"
drag, startPoint x: 1199, startPoint y: 273, endPoint x: 1134, endPoint y: 277, distance: 65.1
click at [1136, 771] on div "Mettre en litige Quels sont les impacts ? Les factures seront maintenues dans l…" at bounding box center [784, 772] width 1568 height 0
type input "ka"
click at [1218, 327] on span "[PERSON_NAME]" at bounding box center [1213, 328] width 50 height 7
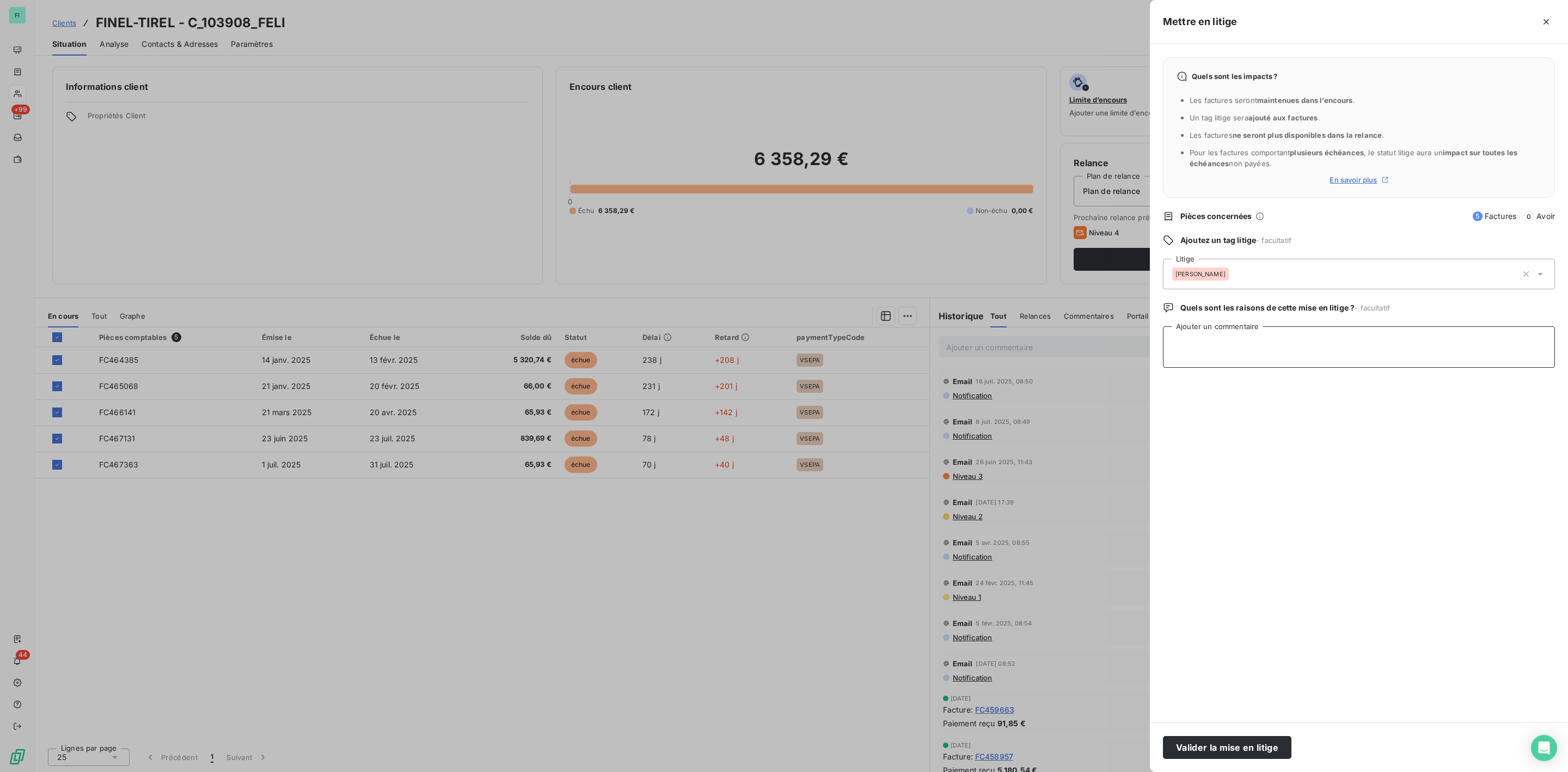
click at [1205, 337] on textarea "Ajouter un commentaire" at bounding box center [1359, 347] width 392 height 41
paste textarea "De : Karine Jacquot <KJacquot@felix.fr> Envoyé : mardi 9 septembre 2025 10:41 À…"
type textarea "De : Karine Jacquot <KJacquot@felix.fr> Envoyé : mardi 9 septembre 2025 10:41 À…"
click at [1221, 748] on button "Valider la mise en litige" at bounding box center [1227, 747] width 129 height 23
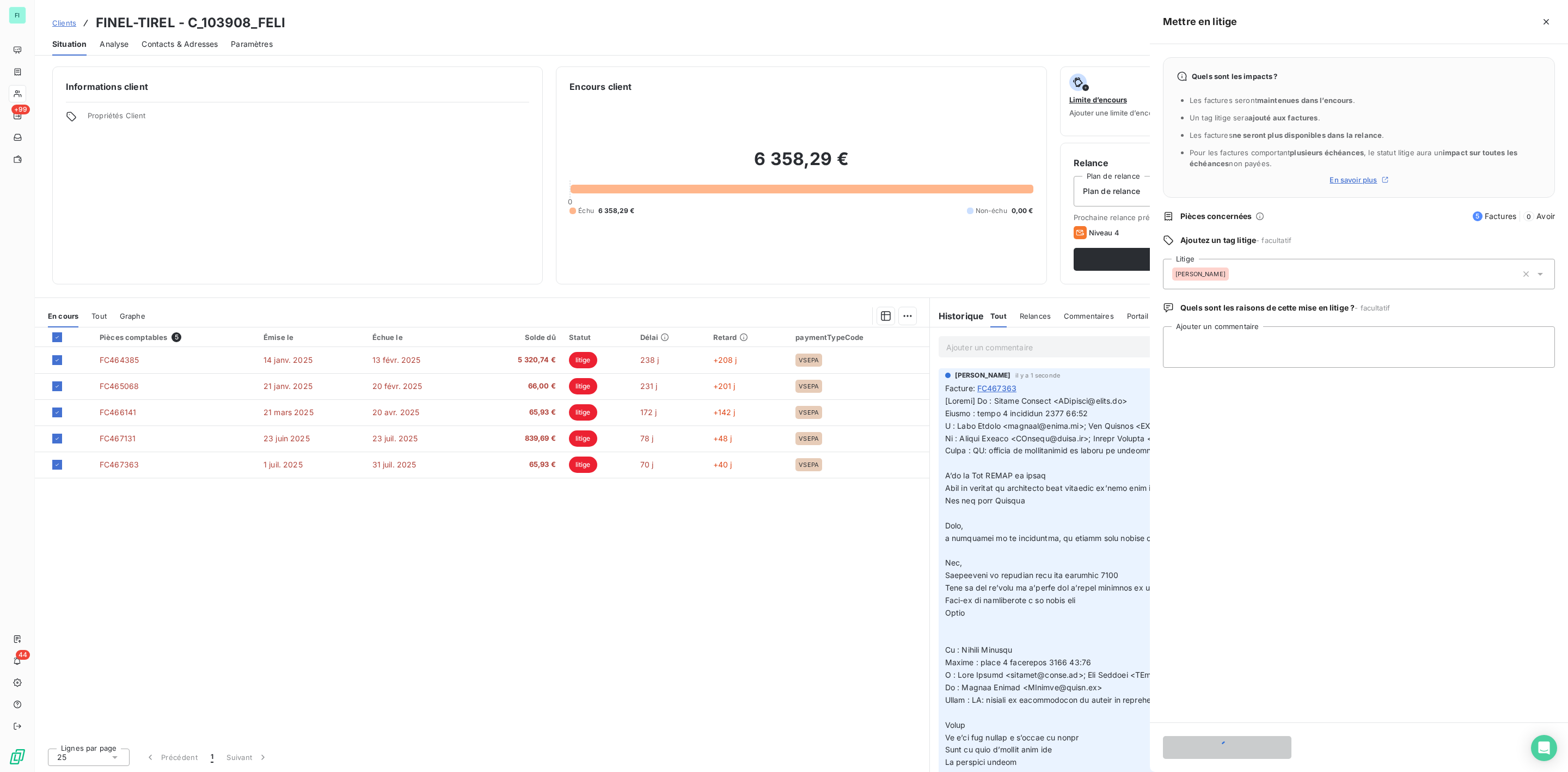
scroll to position [0, 0]
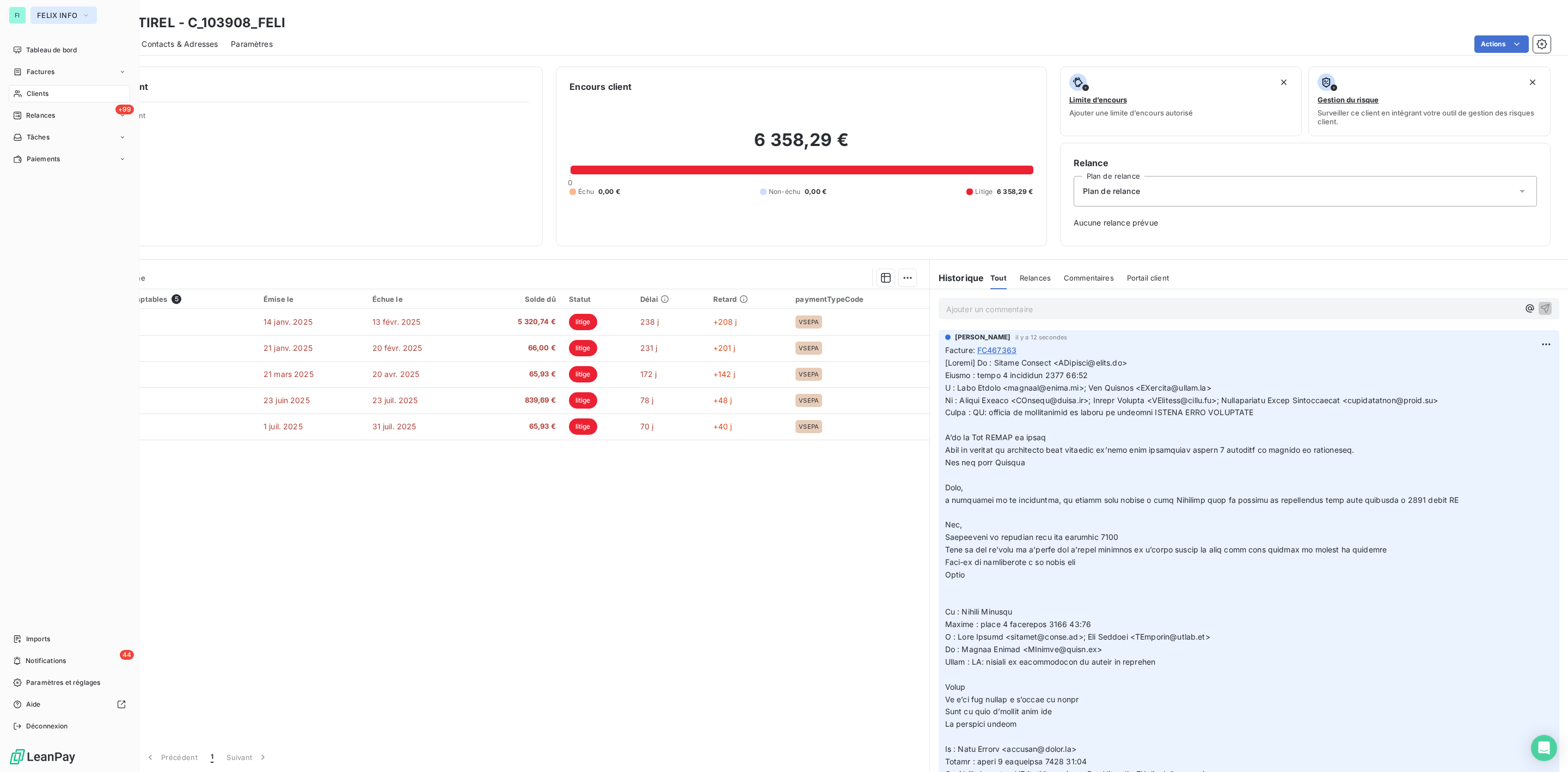
drag, startPoint x: 43, startPoint y: 13, endPoint x: 48, endPoint y: 18, distance: 7.1
click at [43, 13] on span "FELIX INFO" at bounding box center [57, 15] width 40 height 9
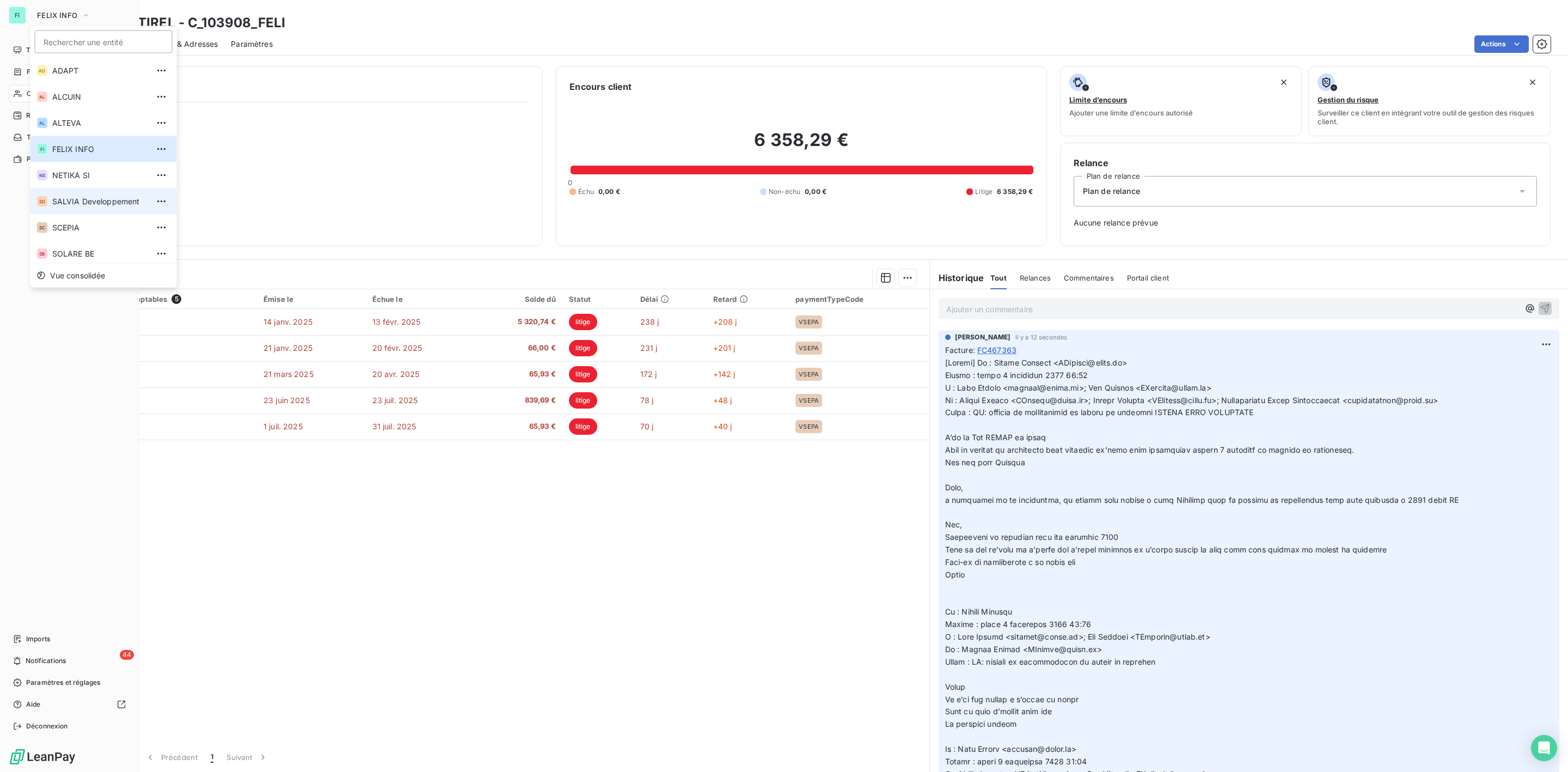
click at [88, 194] on li "SD SALVIA Developpement" at bounding box center [103, 202] width 146 height 26
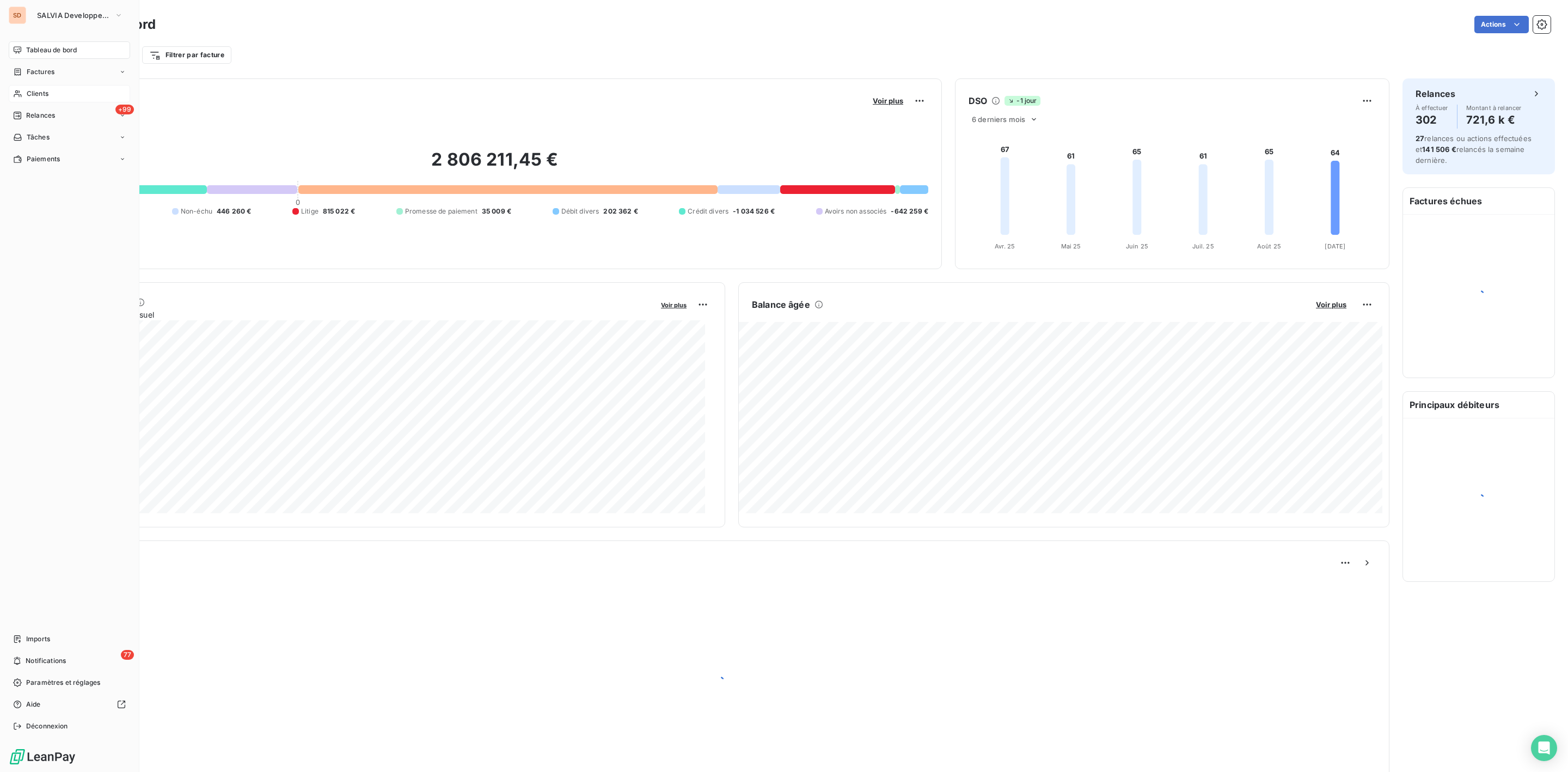
click at [43, 91] on span "Clients" at bounding box center [38, 93] width 22 height 10
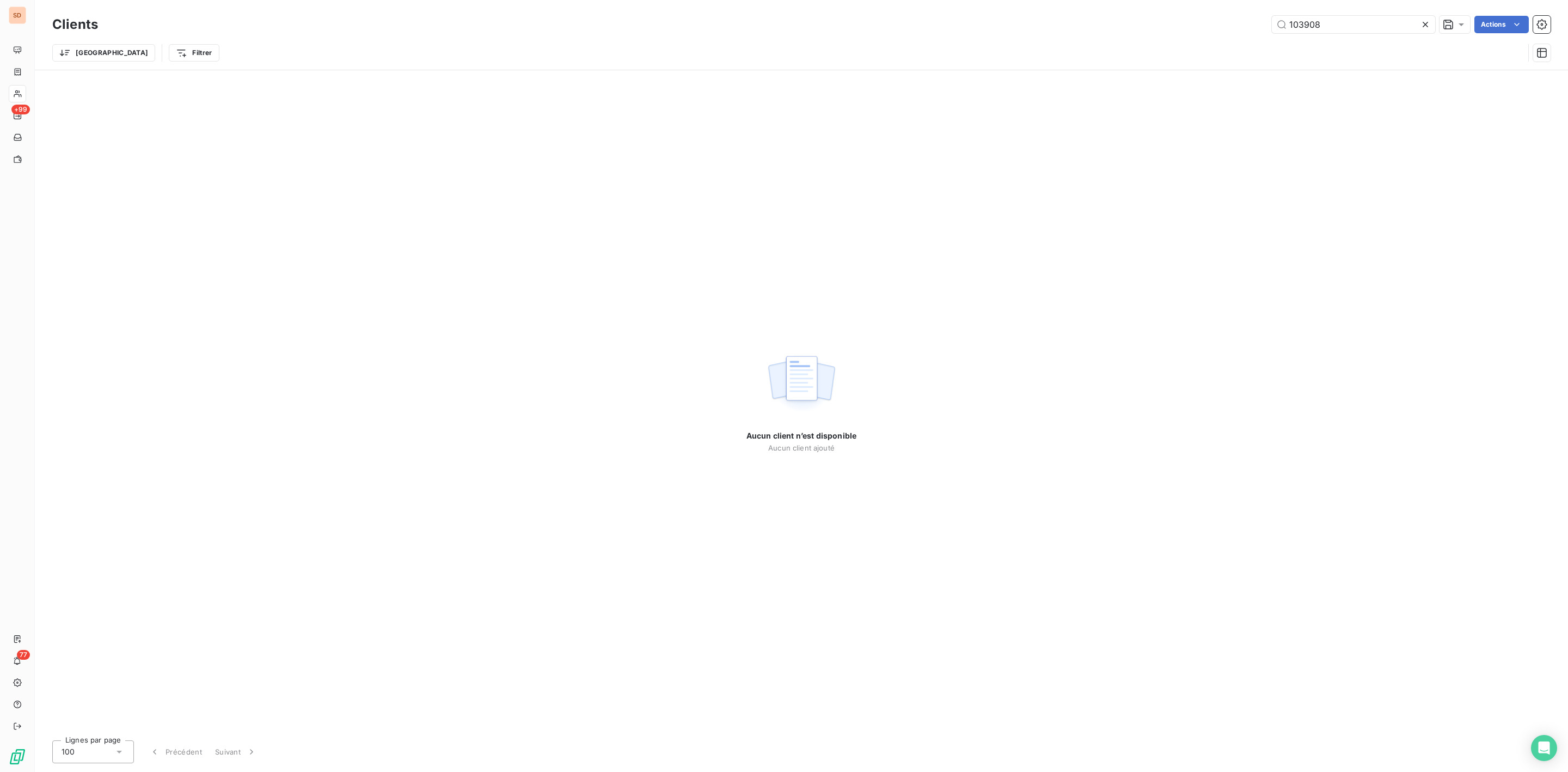
drag, startPoint x: 1330, startPoint y: 22, endPoint x: 1060, endPoint y: 24, distance: 270.0
click at [1152, 26] on div "103908 Actions" at bounding box center [831, 24] width 1439 height 18
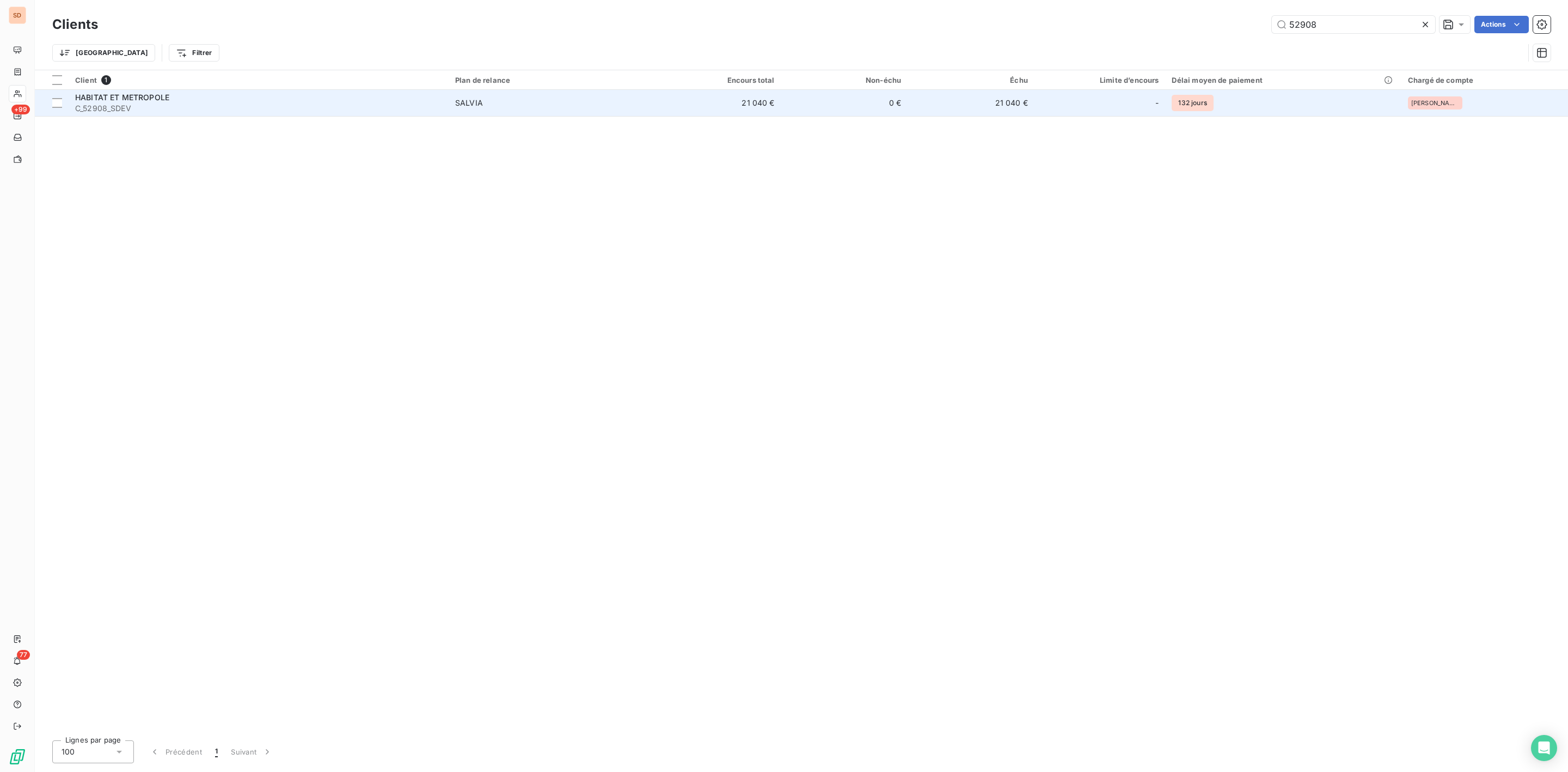
type input "52908"
click at [185, 102] on div "HABITAT ET METROPOLE" at bounding box center [258, 97] width 367 height 11
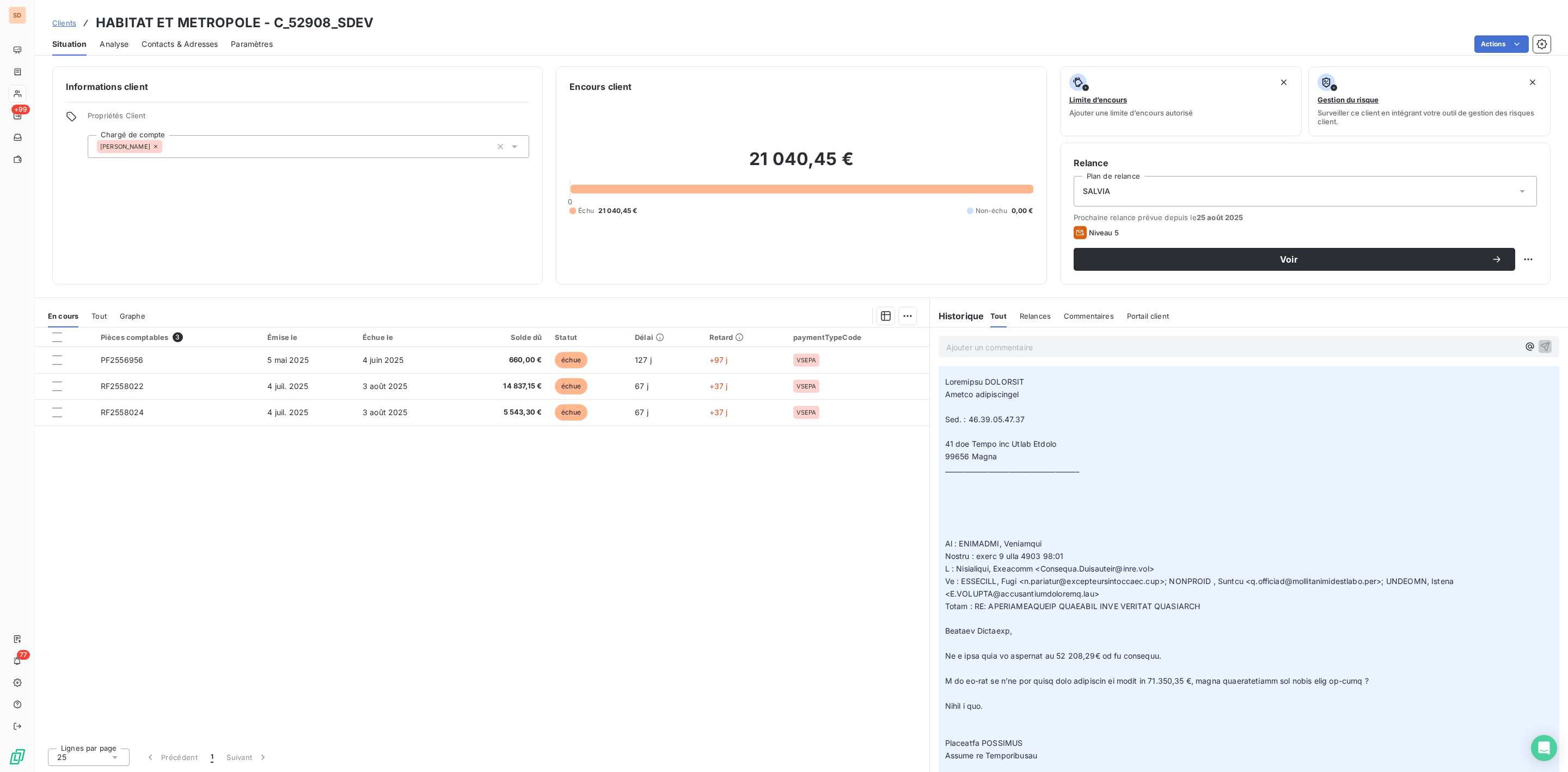
scroll to position [654, 0]
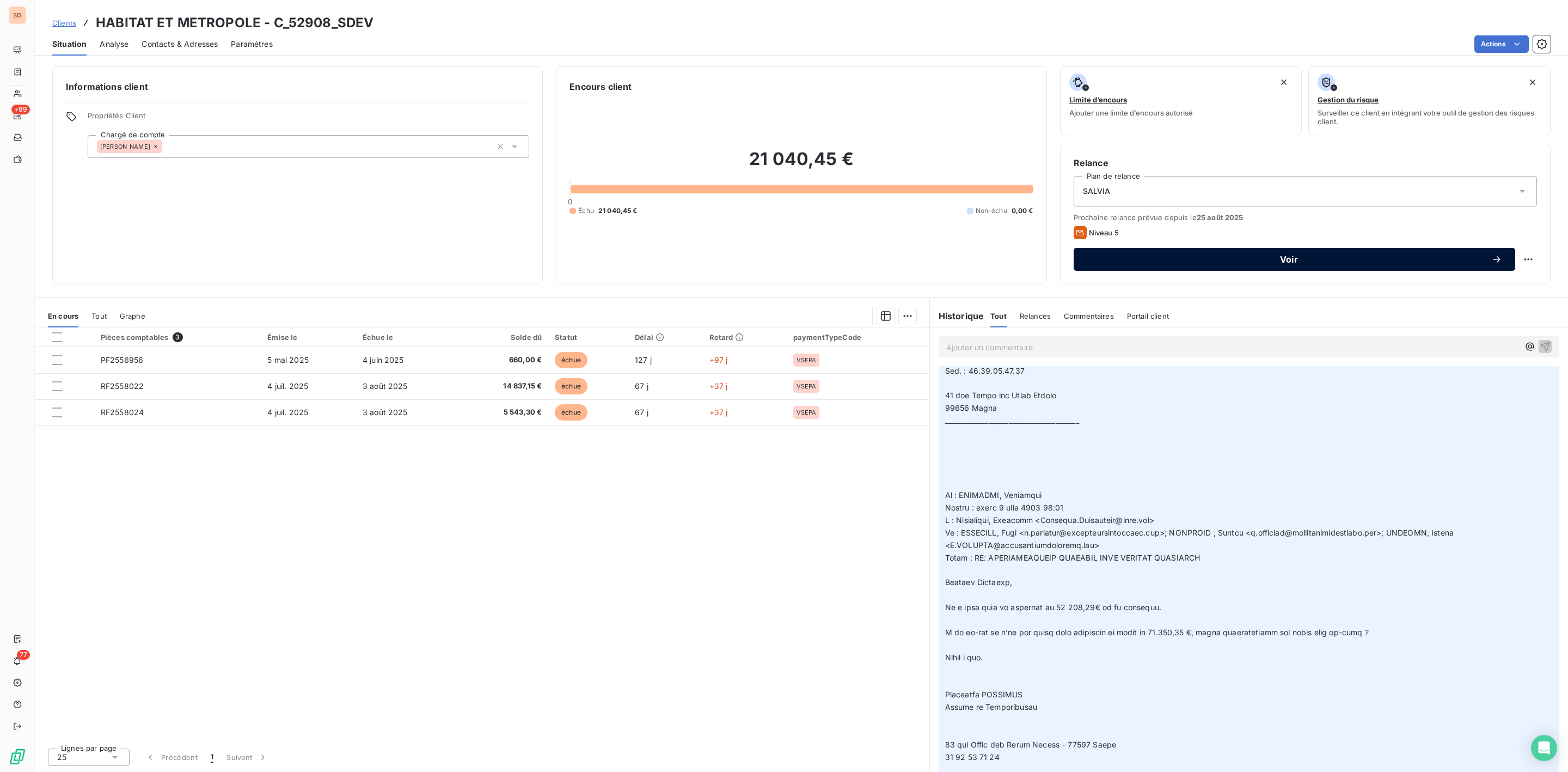
click at [1268, 263] on span "Voir" at bounding box center [1289, 259] width 405 height 9
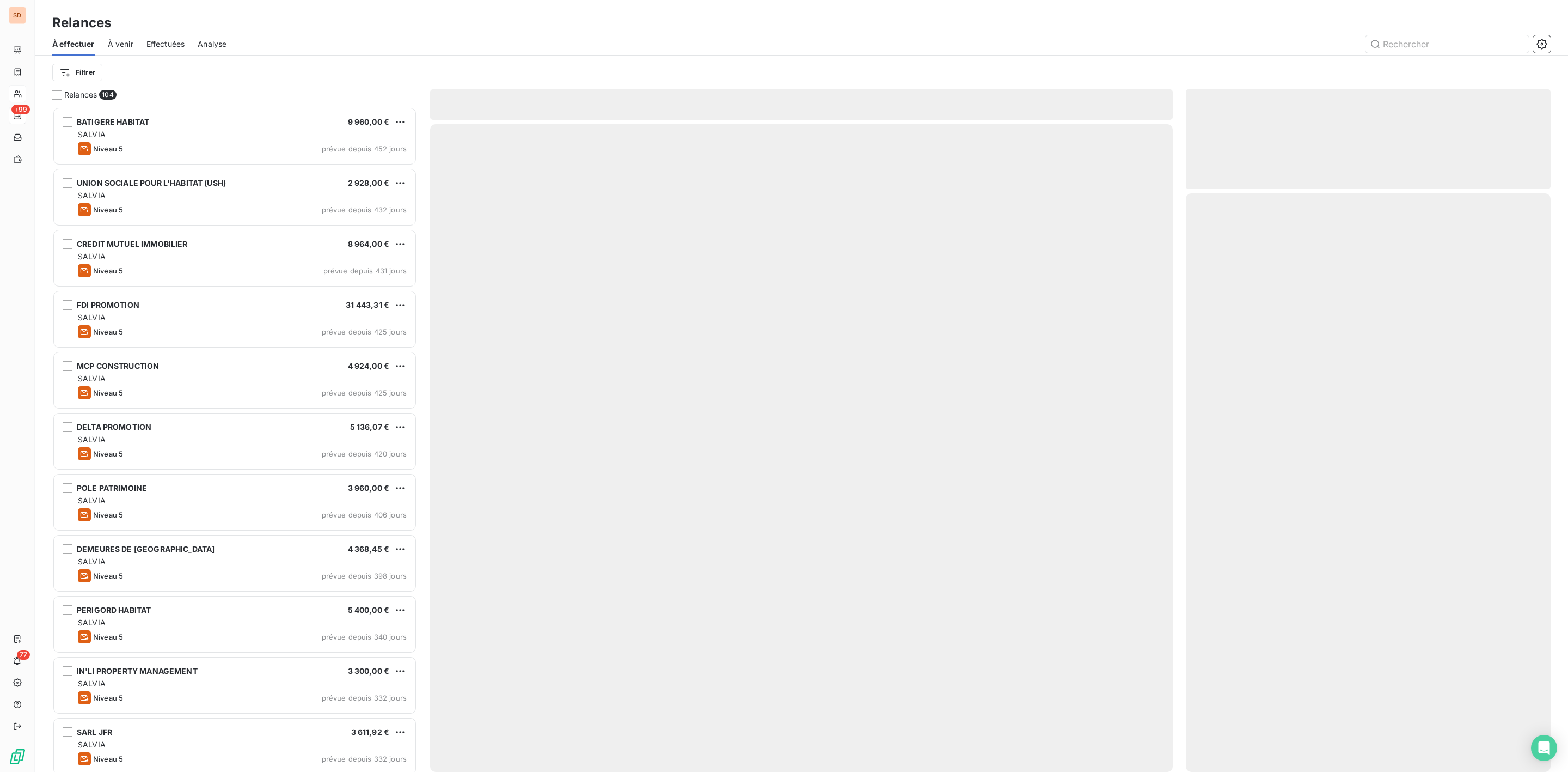
scroll to position [654, 352]
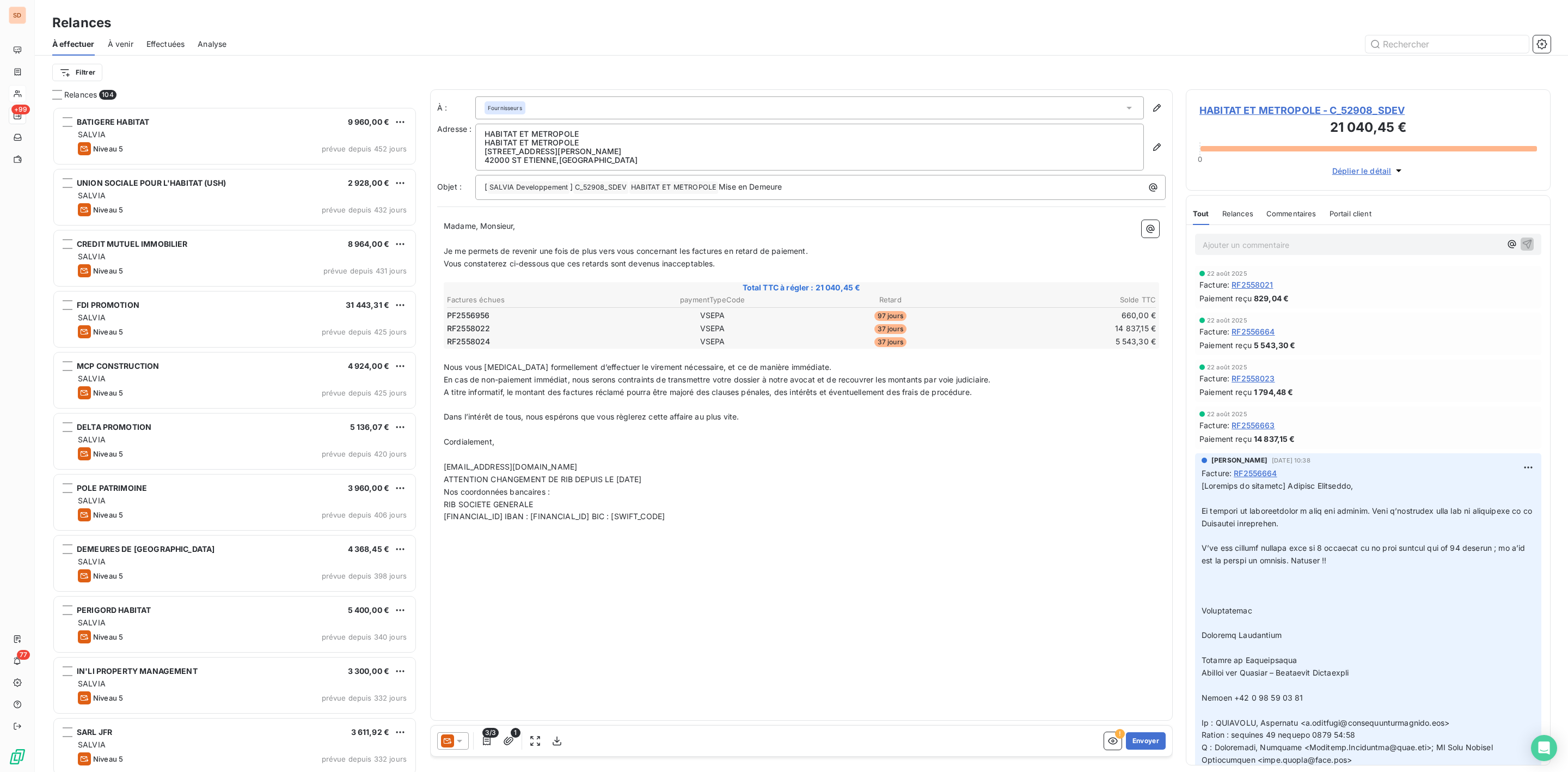
click at [463, 737] on icon at bounding box center [459, 740] width 11 height 11
click at [459, 690] on div "Niveau 4" at bounding box center [467, 697] width 48 height 13
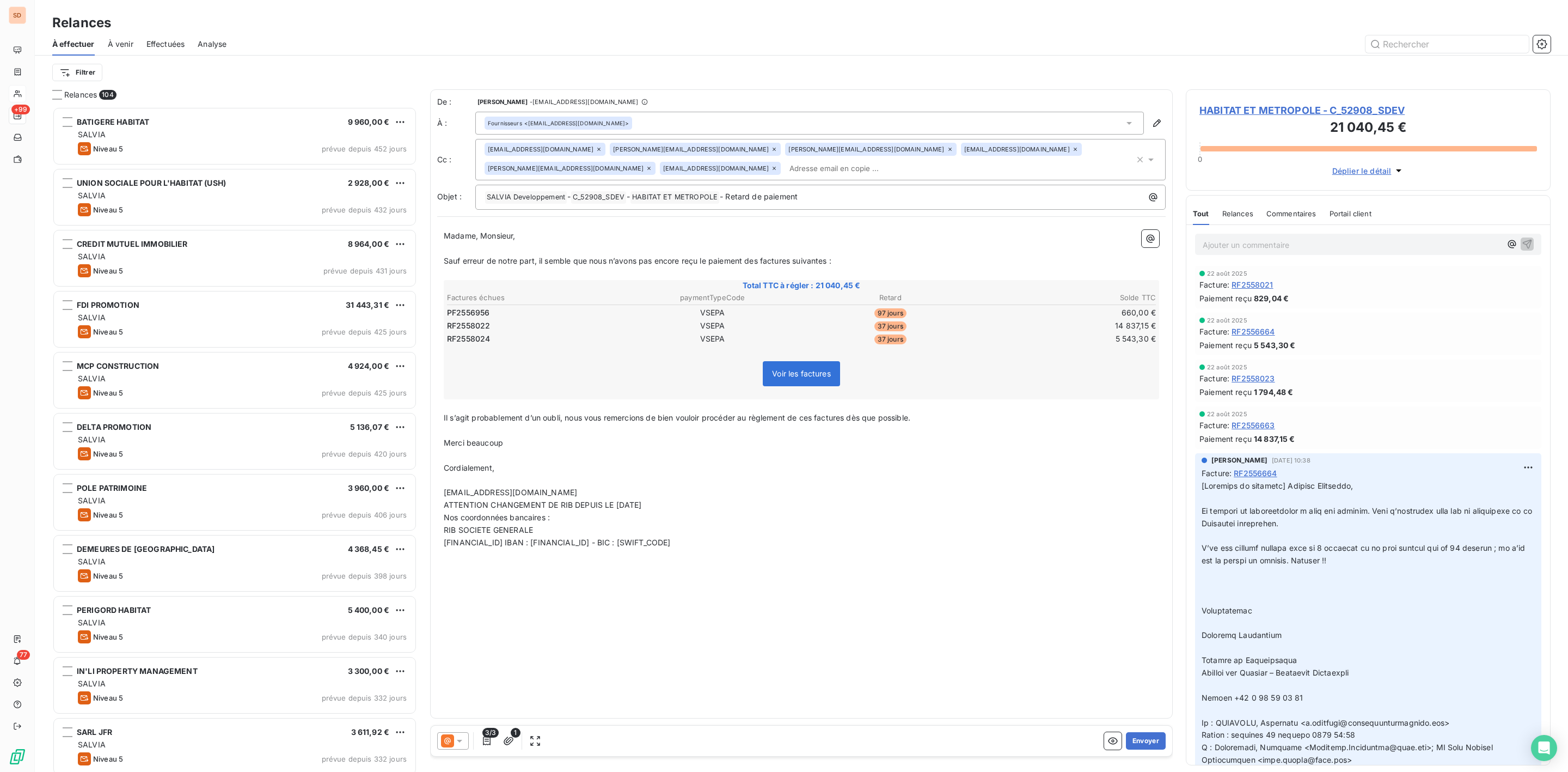
click at [1166, 740] on div "3/3 1 Envoyer" at bounding box center [801, 740] width 742 height 30
click at [1152, 744] on button "Envoyer" at bounding box center [1146, 740] width 40 height 18
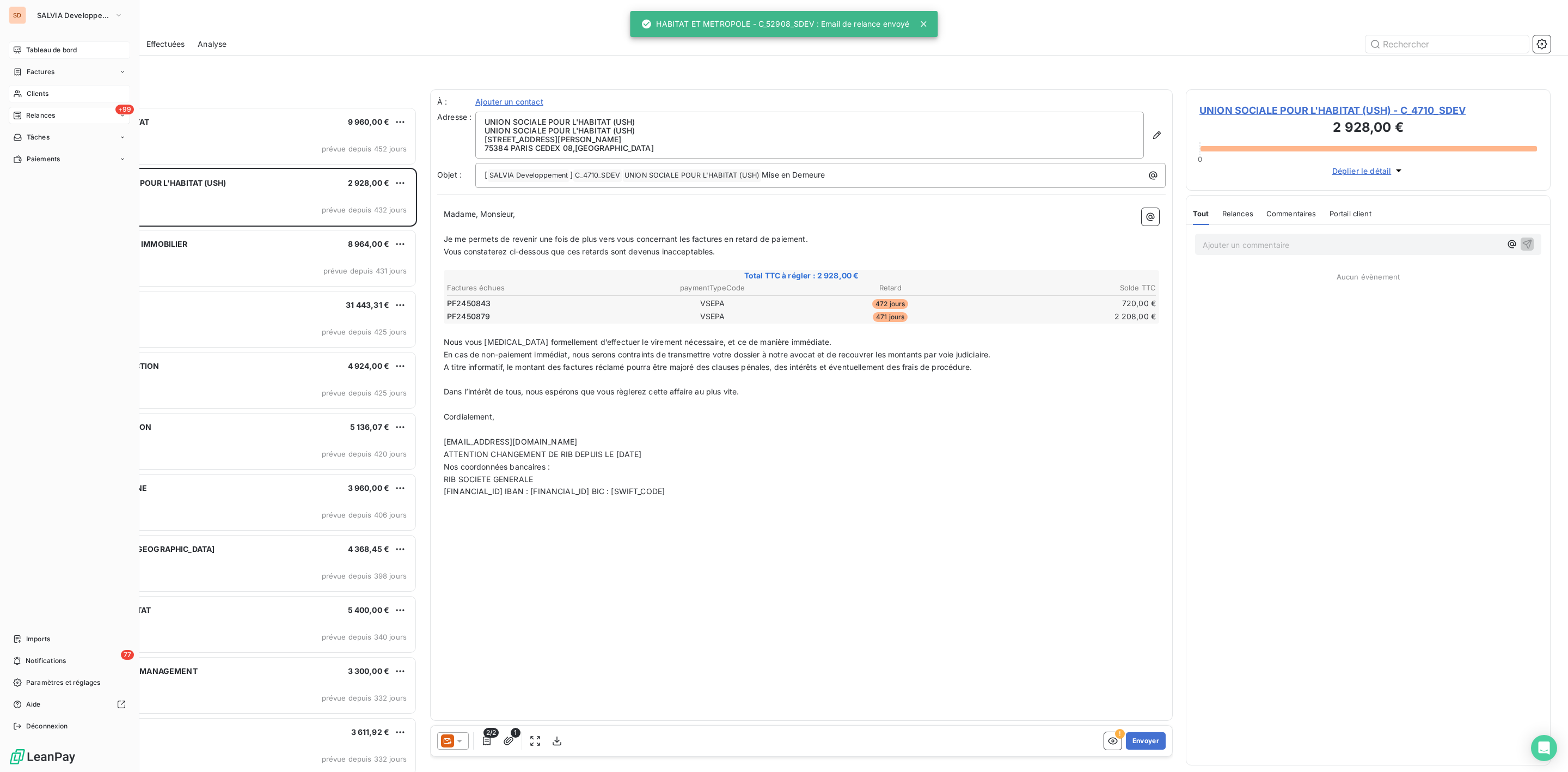
click at [37, 47] on span "Tableau de bord" at bounding box center [52, 49] width 51 height 10
